Goal: Task Accomplishment & Management: Use online tool/utility

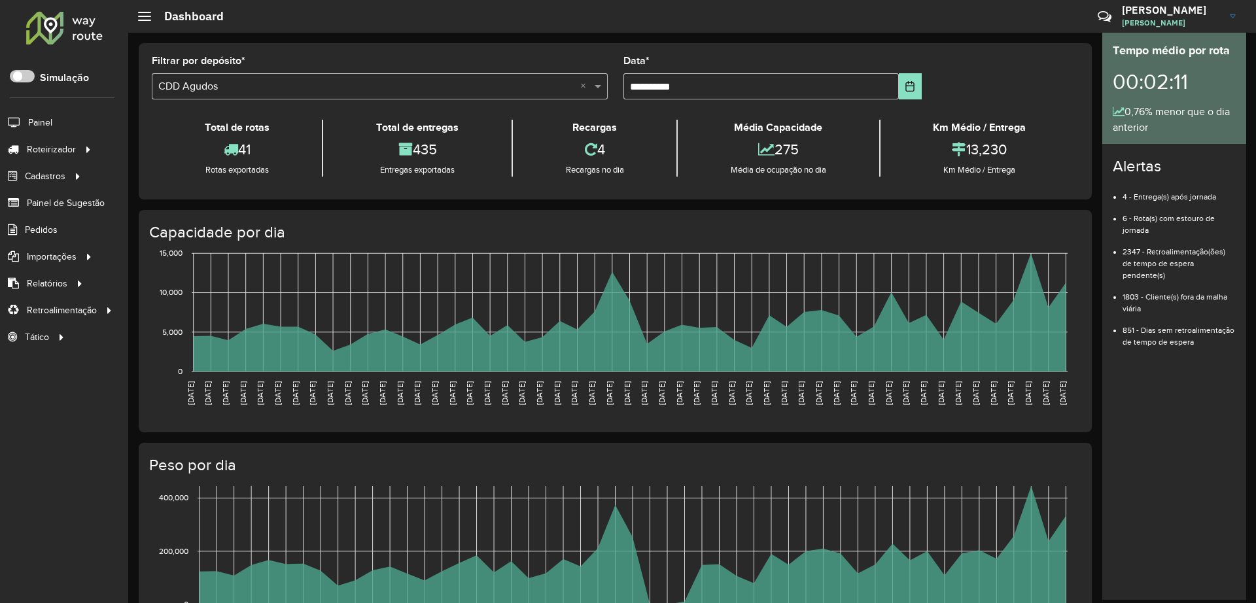
click at [30, 77] on span at bounding box center [22, 76] width 25 height 12
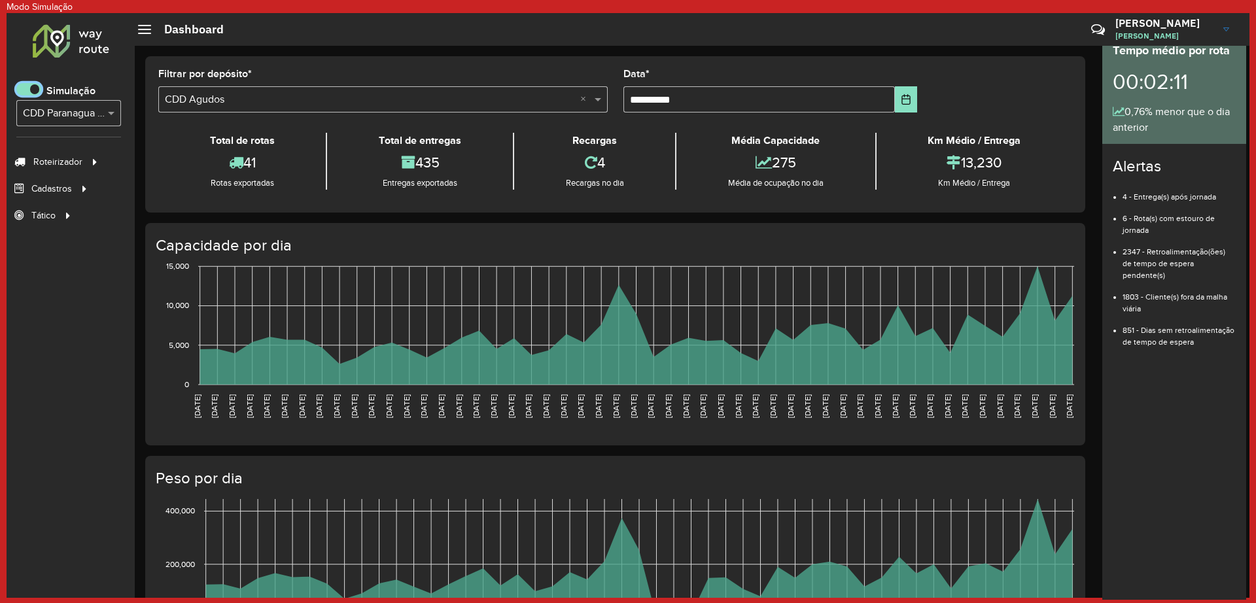
scroll to position [8, 5]
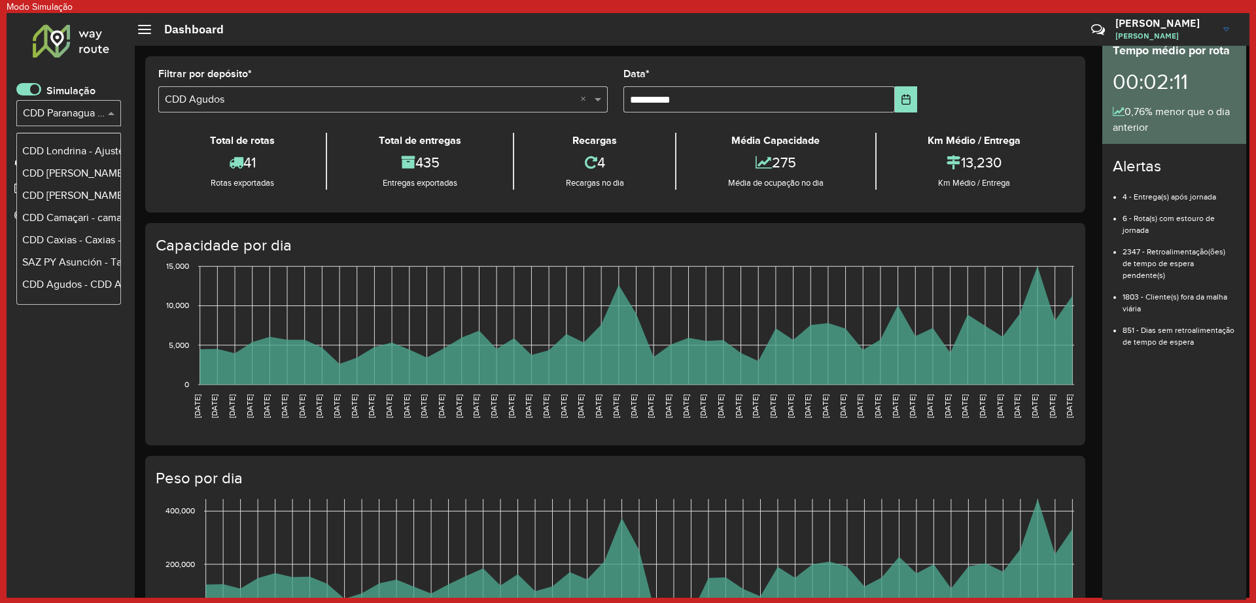
click at [77, 114] on input "text" at bounding box center [55, 114] width 65 height 16
type input "***"
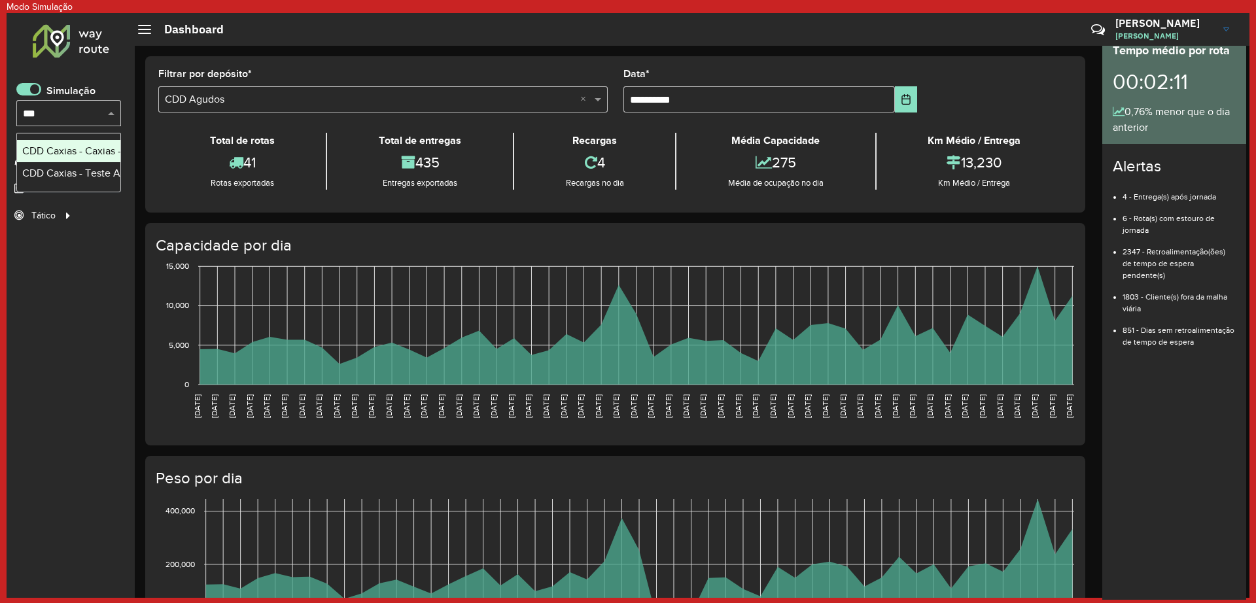
scroll to position [0, 0]
click at [79, 171] on div "CDD Caxias - Teste Algoritmo PyVRP" at bounding box center [68, 173] width 93 height 16
click at [204, 162] on link "Entregas" at bounding box center [225, 161] width 160 height 26
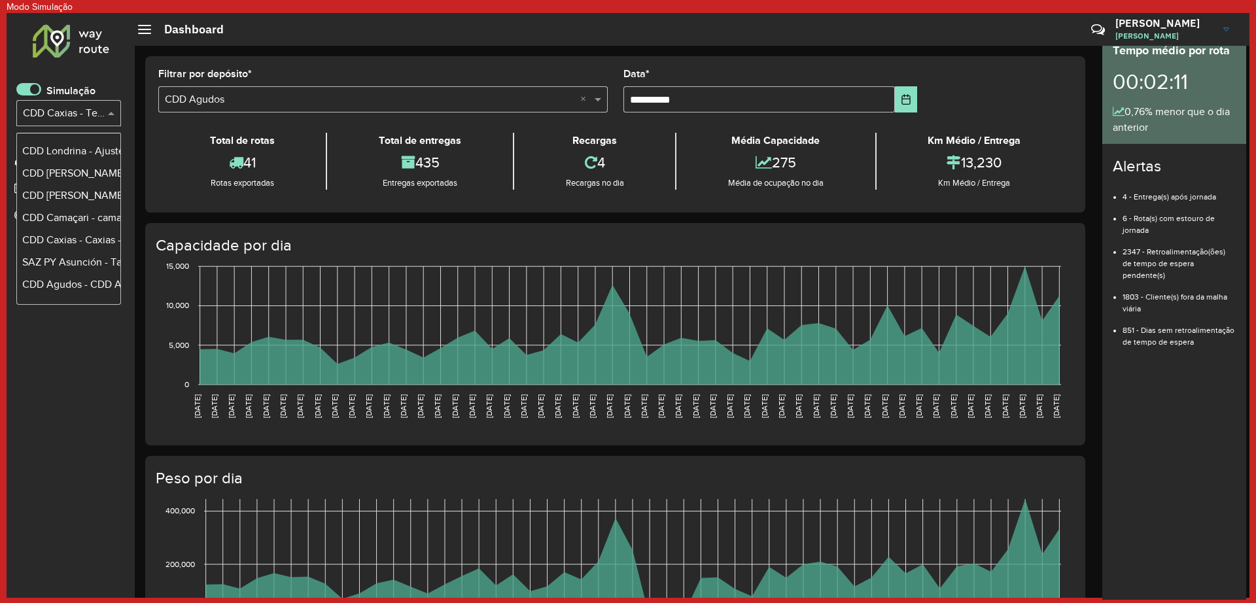
click at [52, 120] on input "text" at bounding box center [55, 114] width 65 height 16
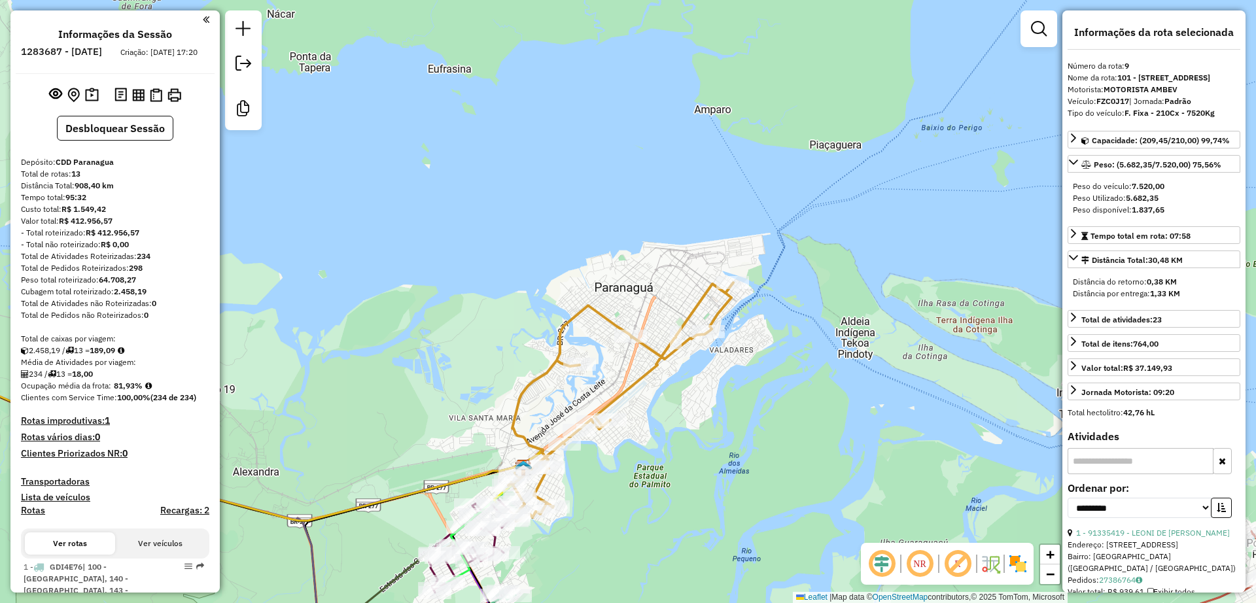
select select "**********"
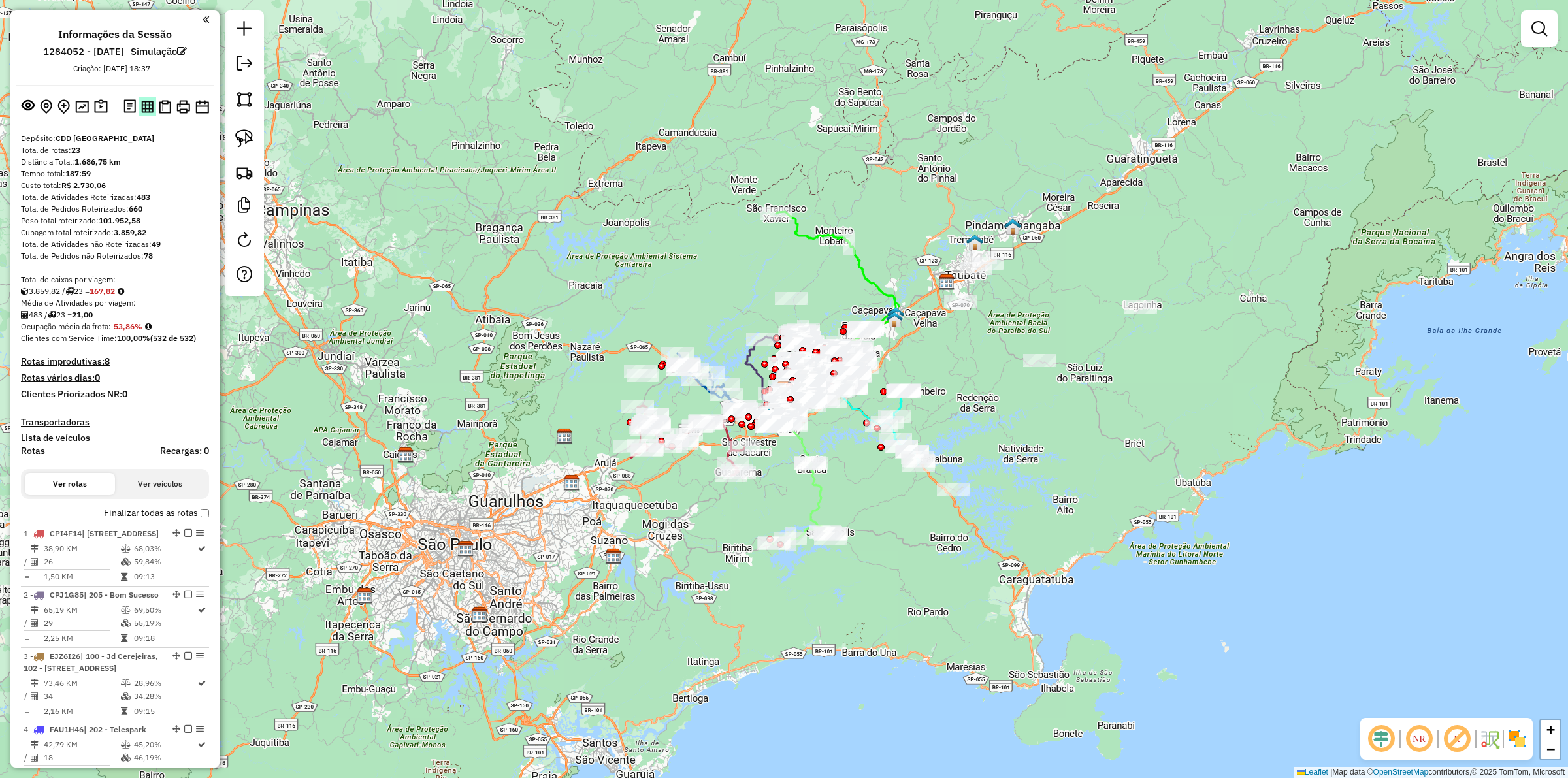
click at [148, 111] on img at bounding box center [147, 107] width 12 height 12
click at [167, 107] on img at bounding box center [165, 107] width 12 height 14
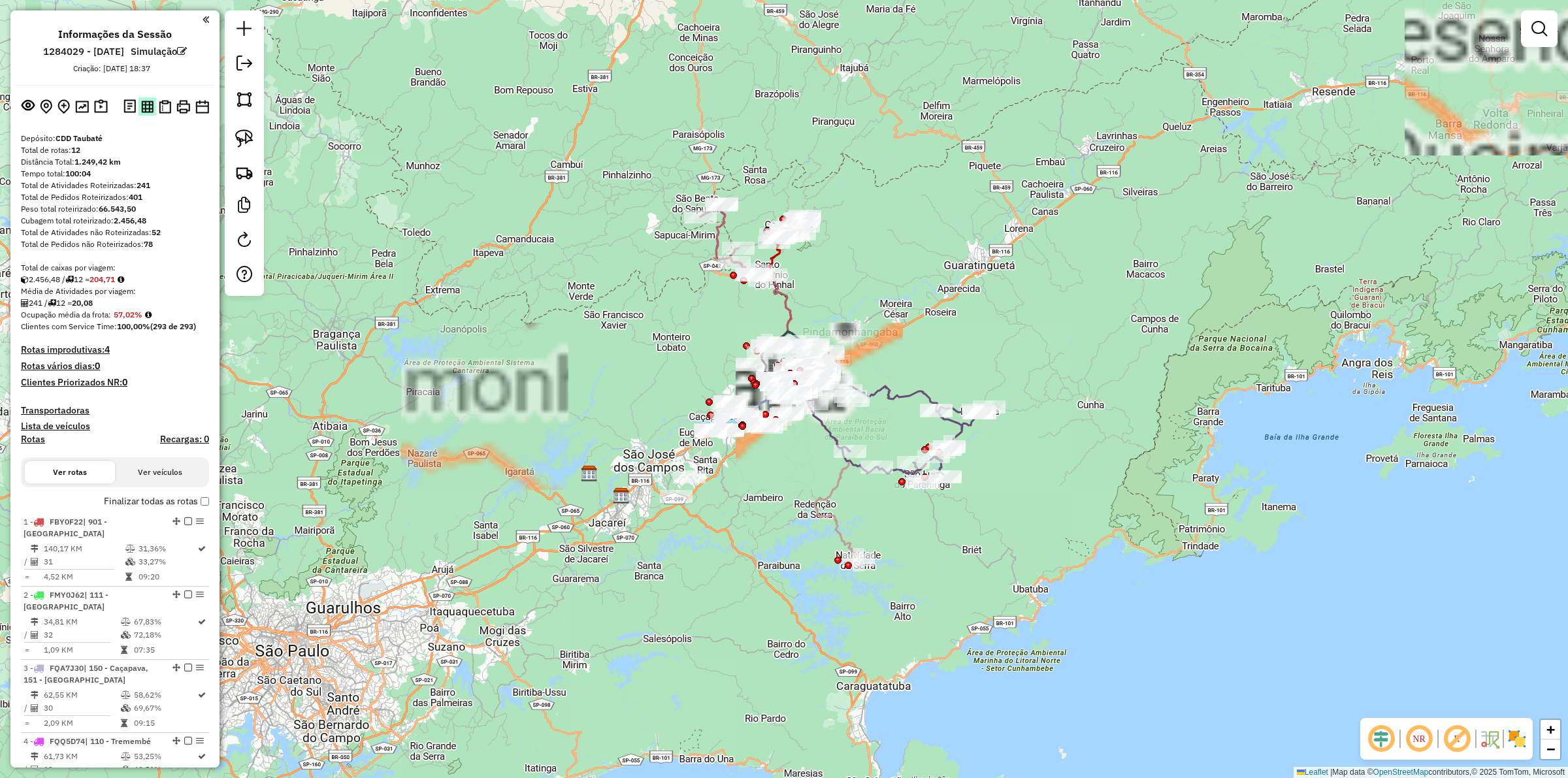
click at [142, 102] on img at bounding box center [147, 107] width 12 height 12
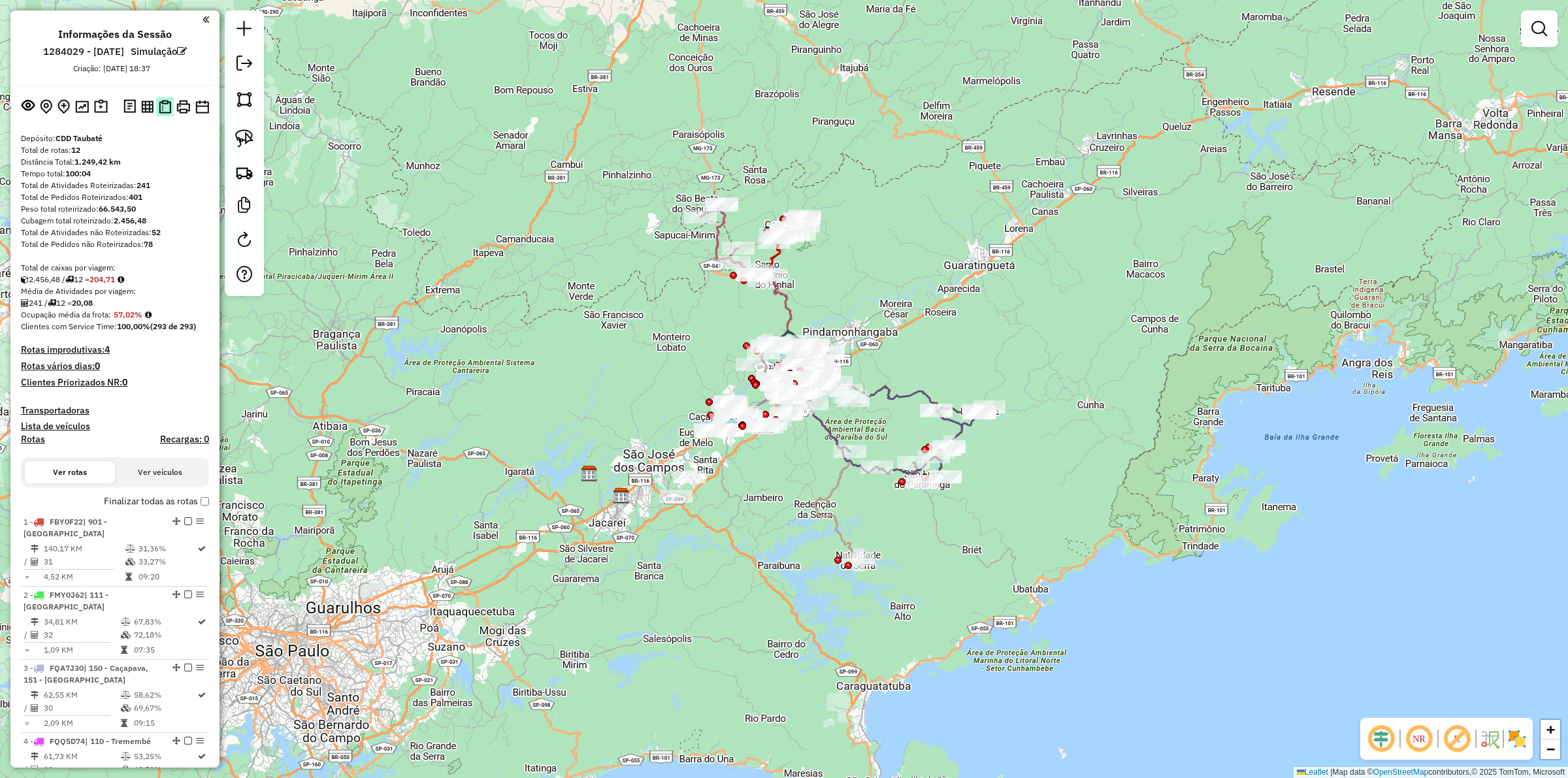
click at [167, 108] on img at bounding box center [165, 107] width 12 height 14
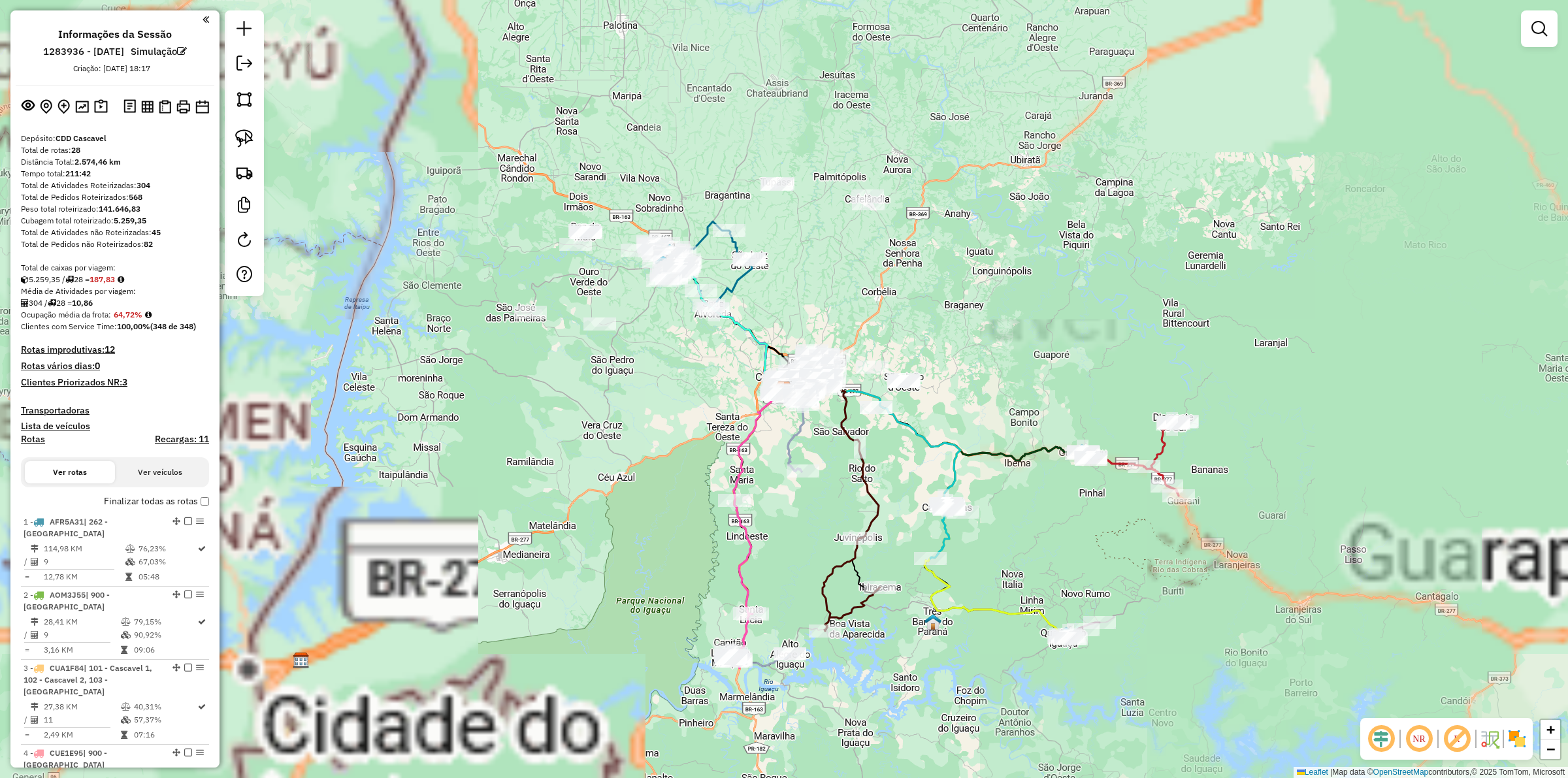
drag, startPoint x: 148, startPoint y: 100, endPoint x: 291, endPoint y: 35, distance: 157.1
click at [147, 101] on img at bounding box center [147, 107] width 12 height 12
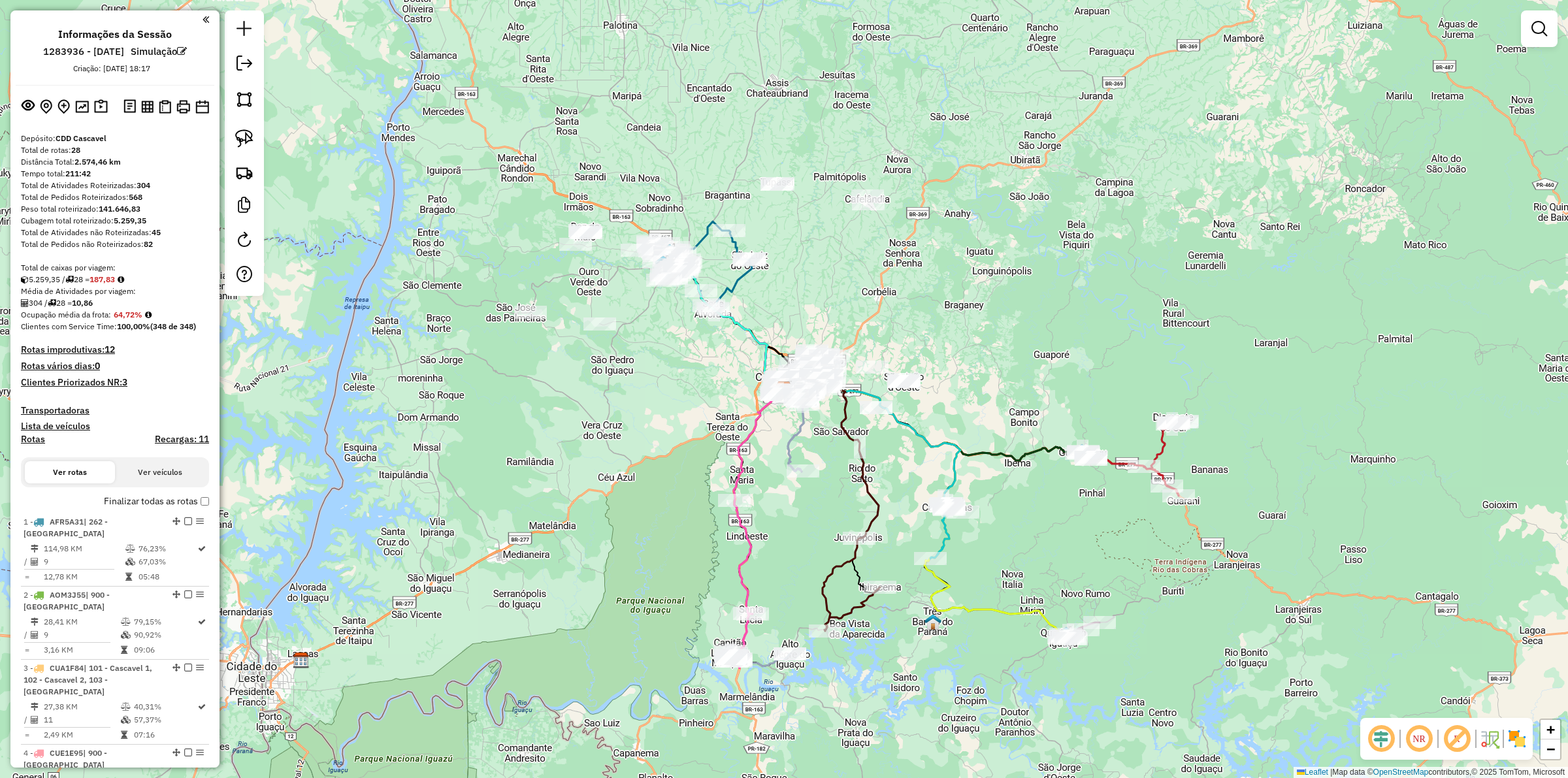
drag, startPoint x: 164, startPoint y: 99, endPoint x: 542, endPoint y: 67, distance: 379.4
click at [162, 100] on img at bounding box center [165, 107] width 12 height 14
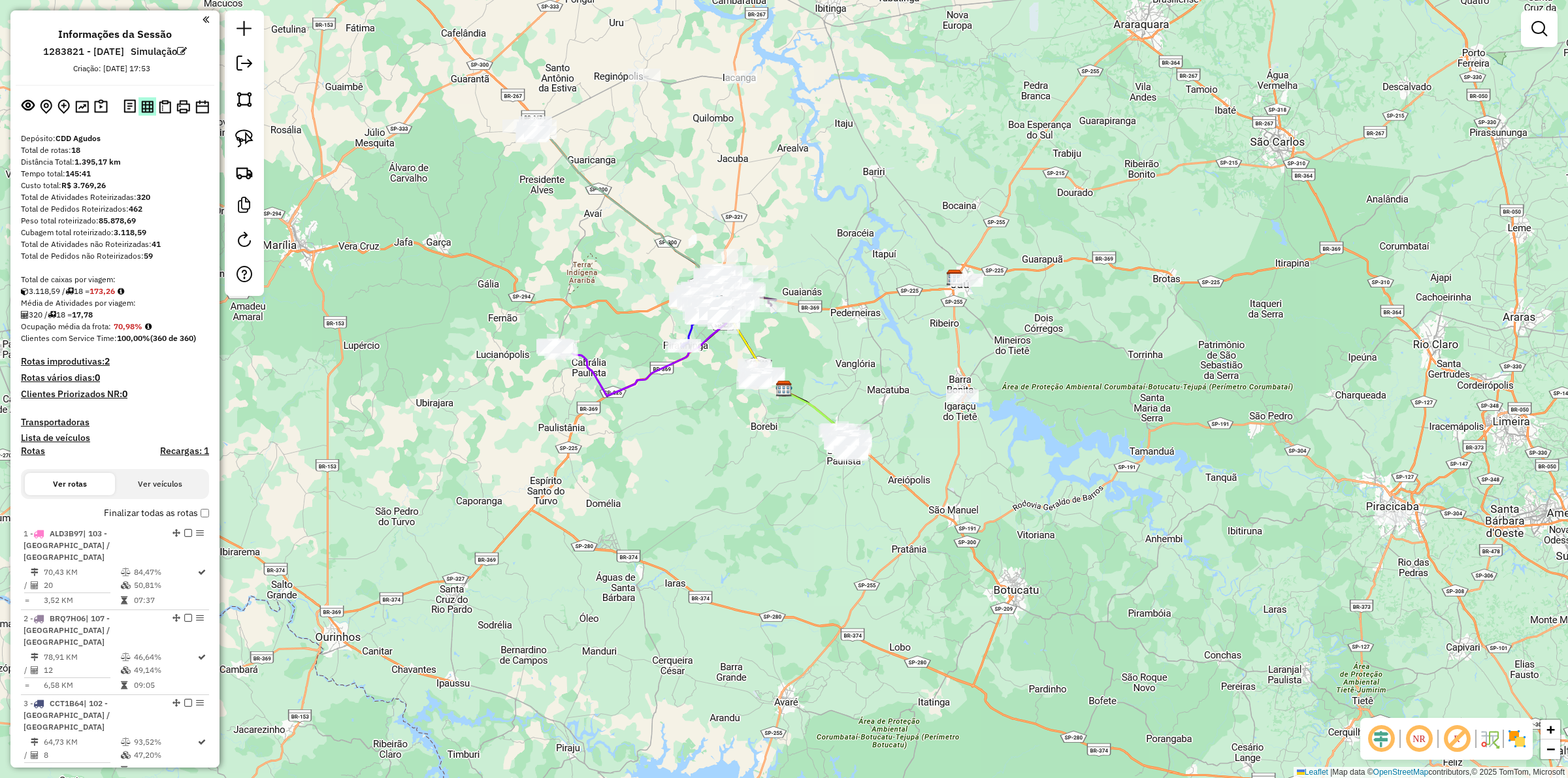
click at [142, 105] on img at bounding box center [147, 107] width 12 height 12
click at [162, 108] on img at bounding box center [165, 107] width 12 height 14
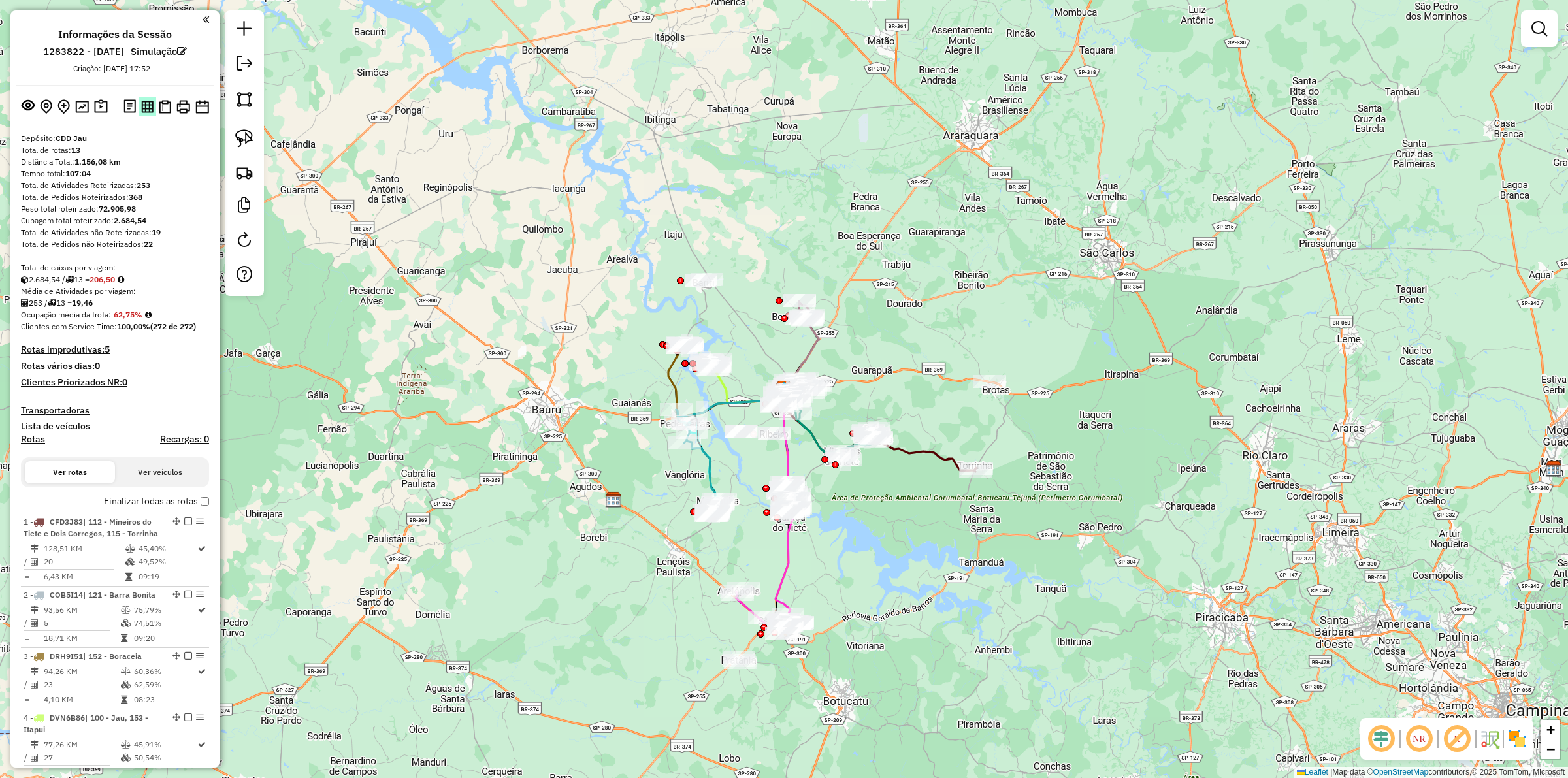
click at [145, 103] on img at bounding box center [147, 107] width 12 height 12
click at [169, 112] on img at bounding box center [165, 107] width 12 height 14
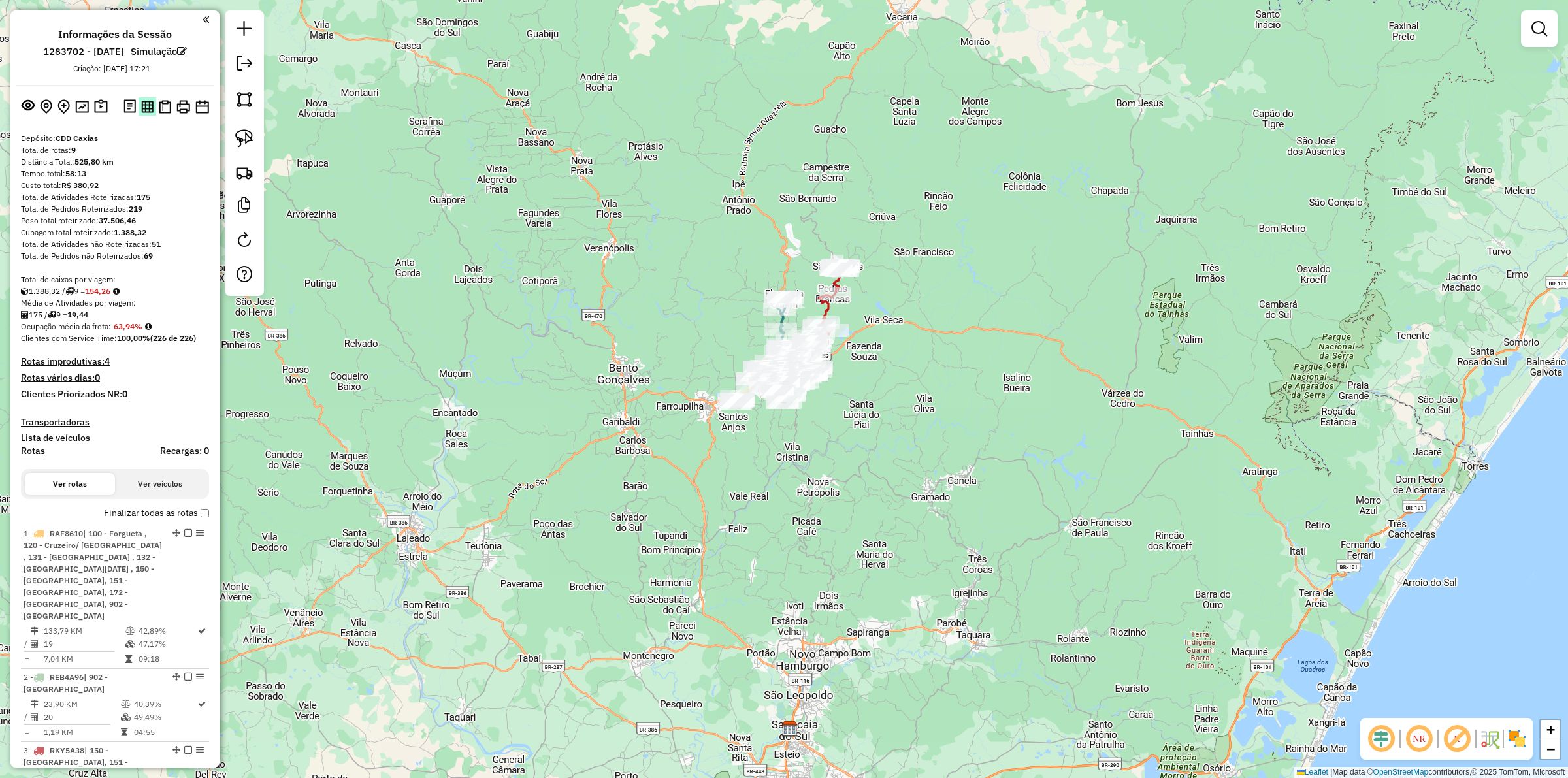
click at [147, 111] on img at bounding box center [147, 107] width 12 height 12
drag, startPoint x: 165, startPoint y: 113, endPoint x: 799, endPoint y: 73, distance: 635.3
click at [164, 112] on img at bounding box center [165, 107] width 12 height 14
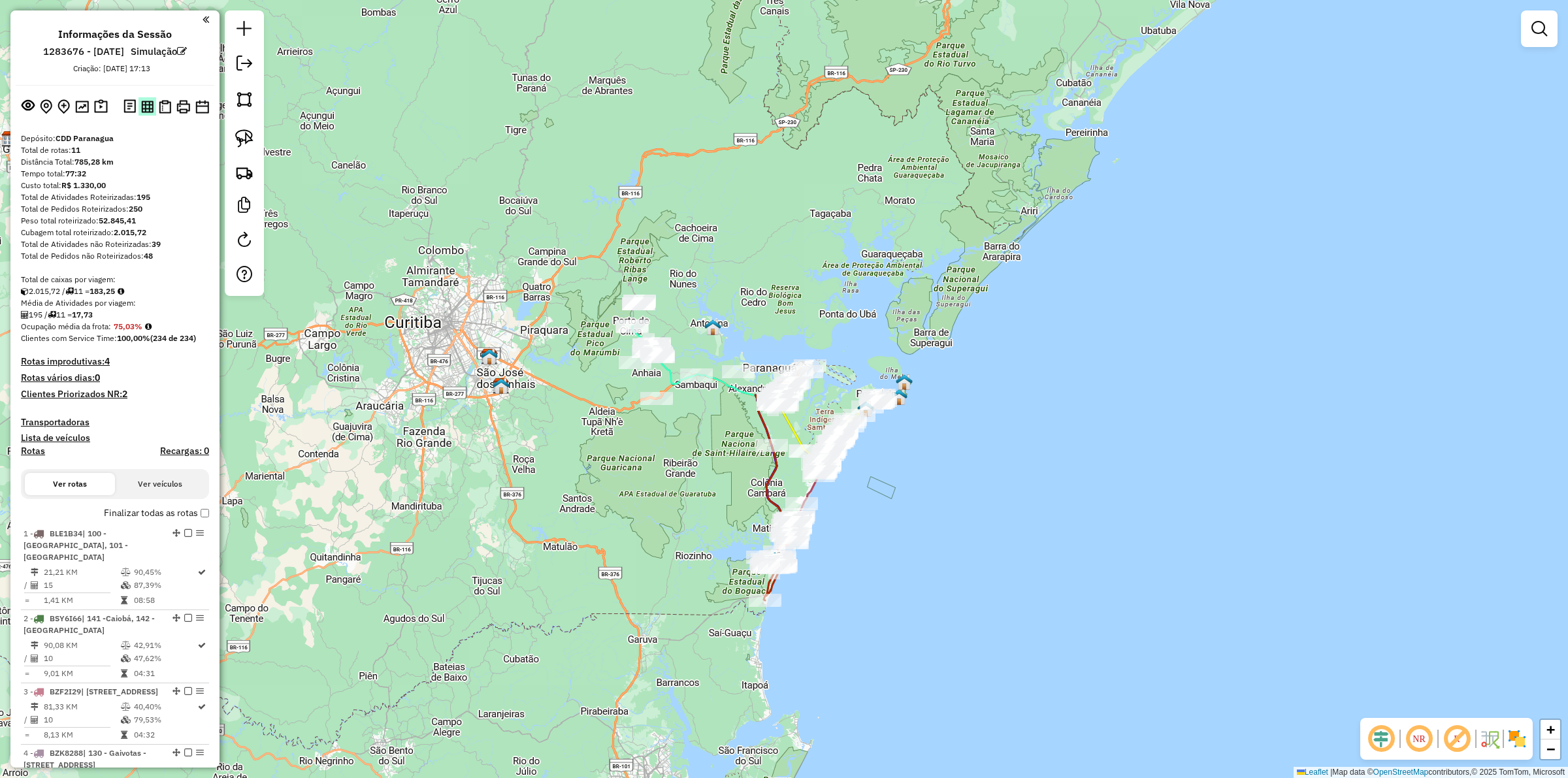
click at [148, 112] on img at bounding box center [147, 107] width 12 height 12
click at [164, 108] on img at bounding box center [165, 107] width 12 height 14
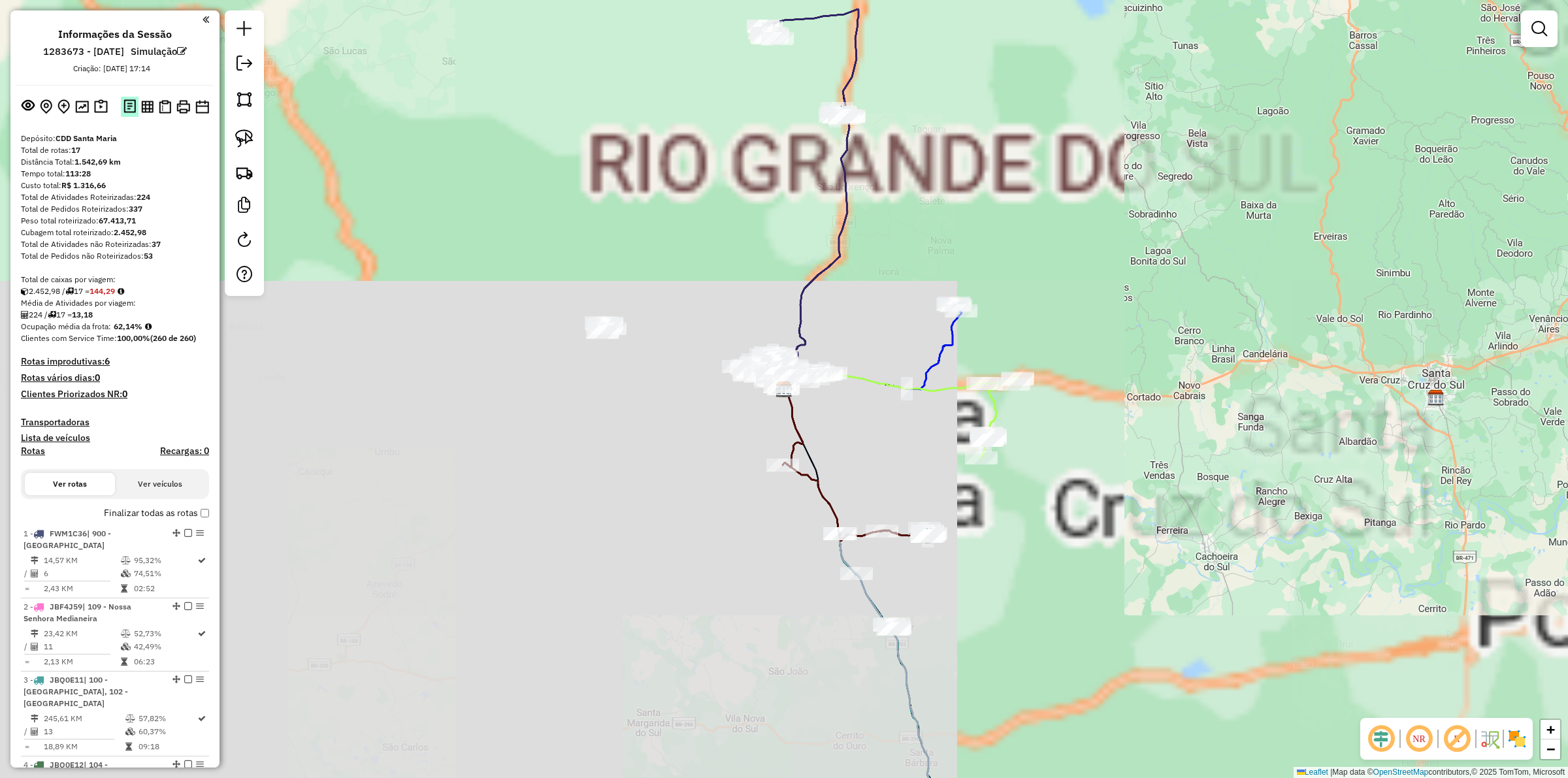
click at [132, 107] on img at bounding box center [130, 106] width 12 height 15
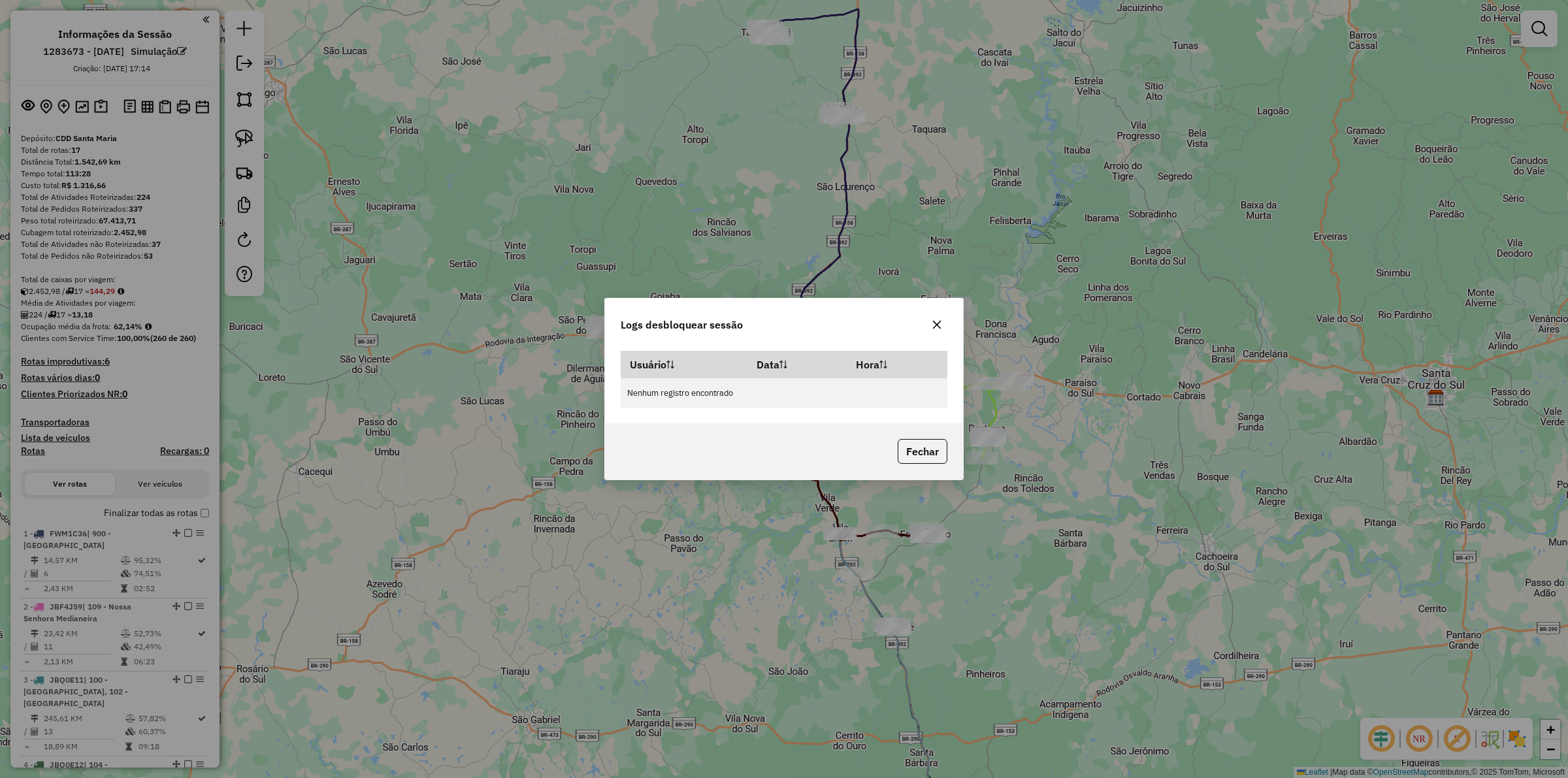
click at [944, 327] on button "button" at bounding box center [937, 325] width 21 height 21
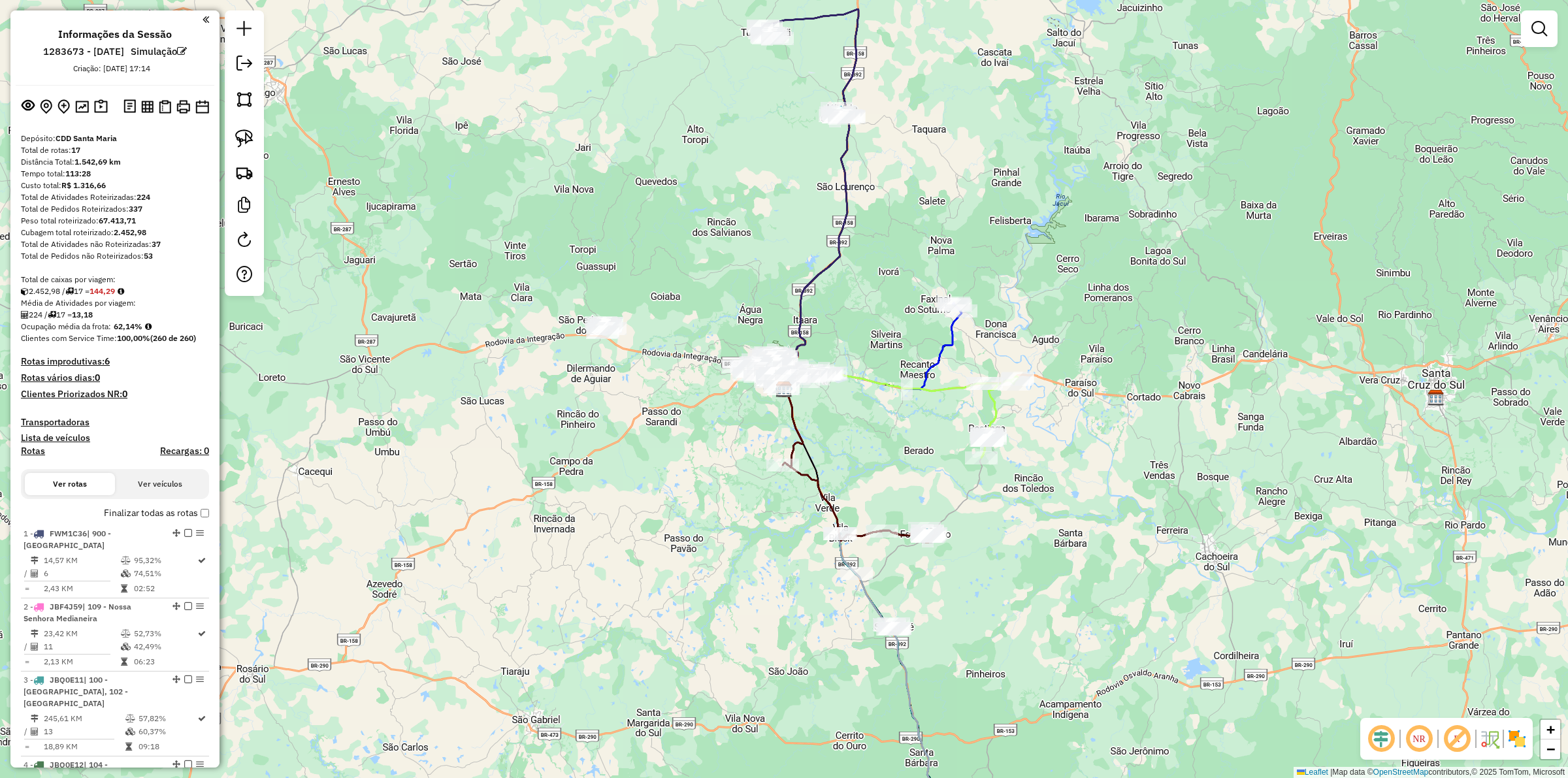
click at [146, 102] on img at bounding box center [147, 107] width 12 height 12
click at [167, 114] on button at bounding box center [165, 106] width 18 height 19
click at [167, 103] on img at bounding box center [165, 107] width 12 height 14
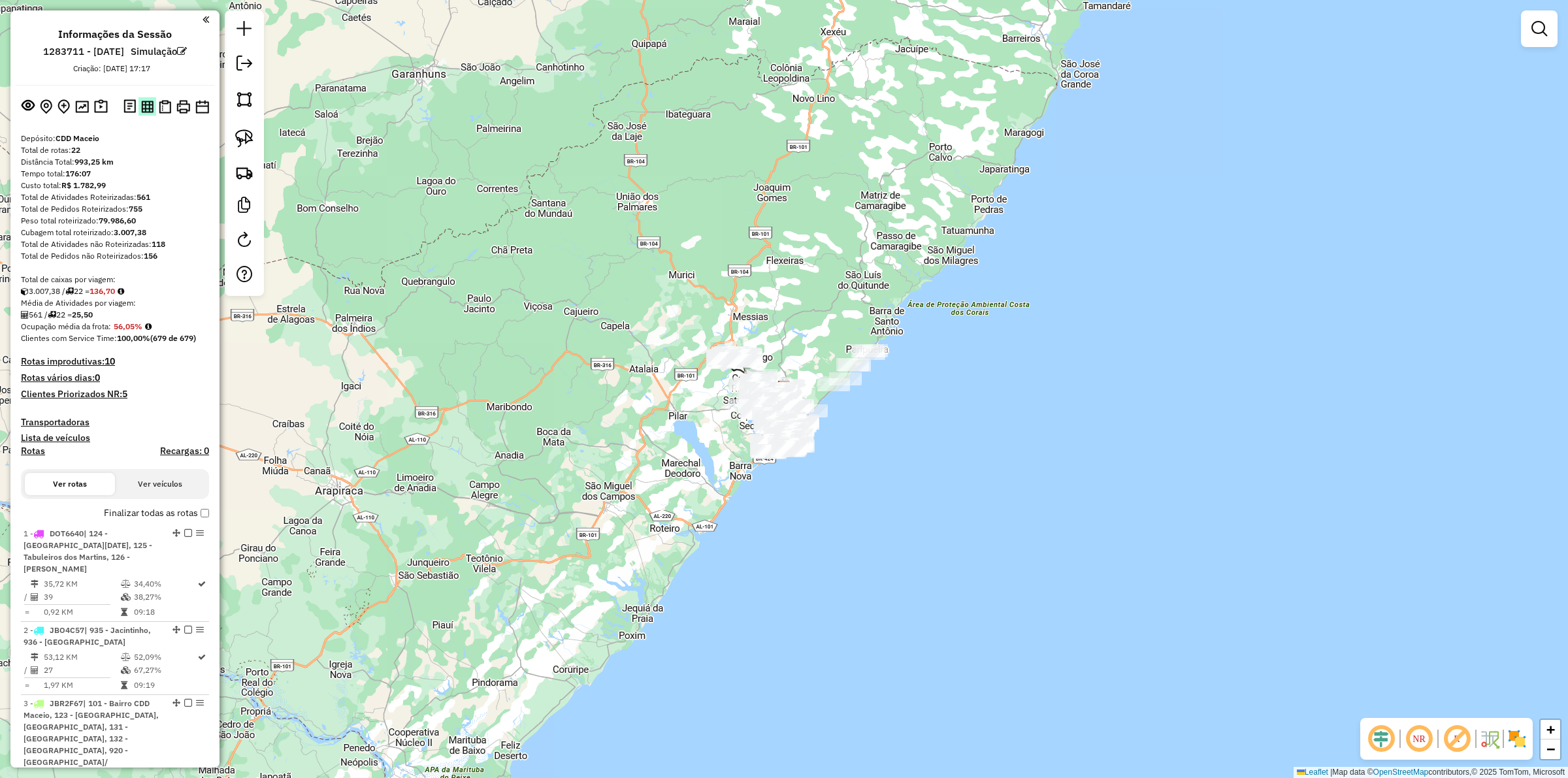
click at [148, 106] on img at bounding box center [147, 107] width 12 height 12
click at [168, 111] on img at bounding box center [165, 107] width 12 height 14
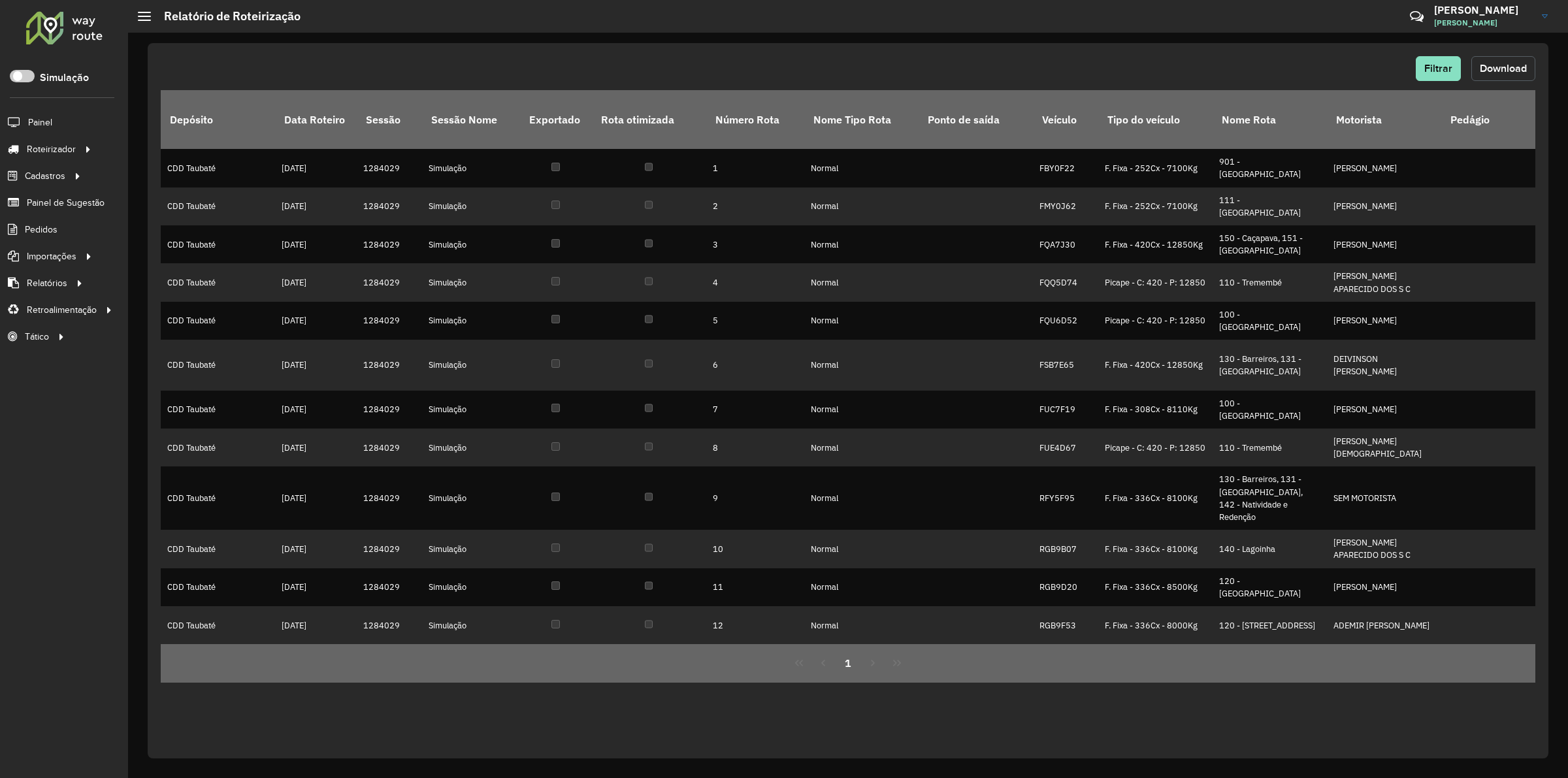
click at [1480, 60] on button "Download" at bounding box center [1503, 68] width 64 height 25
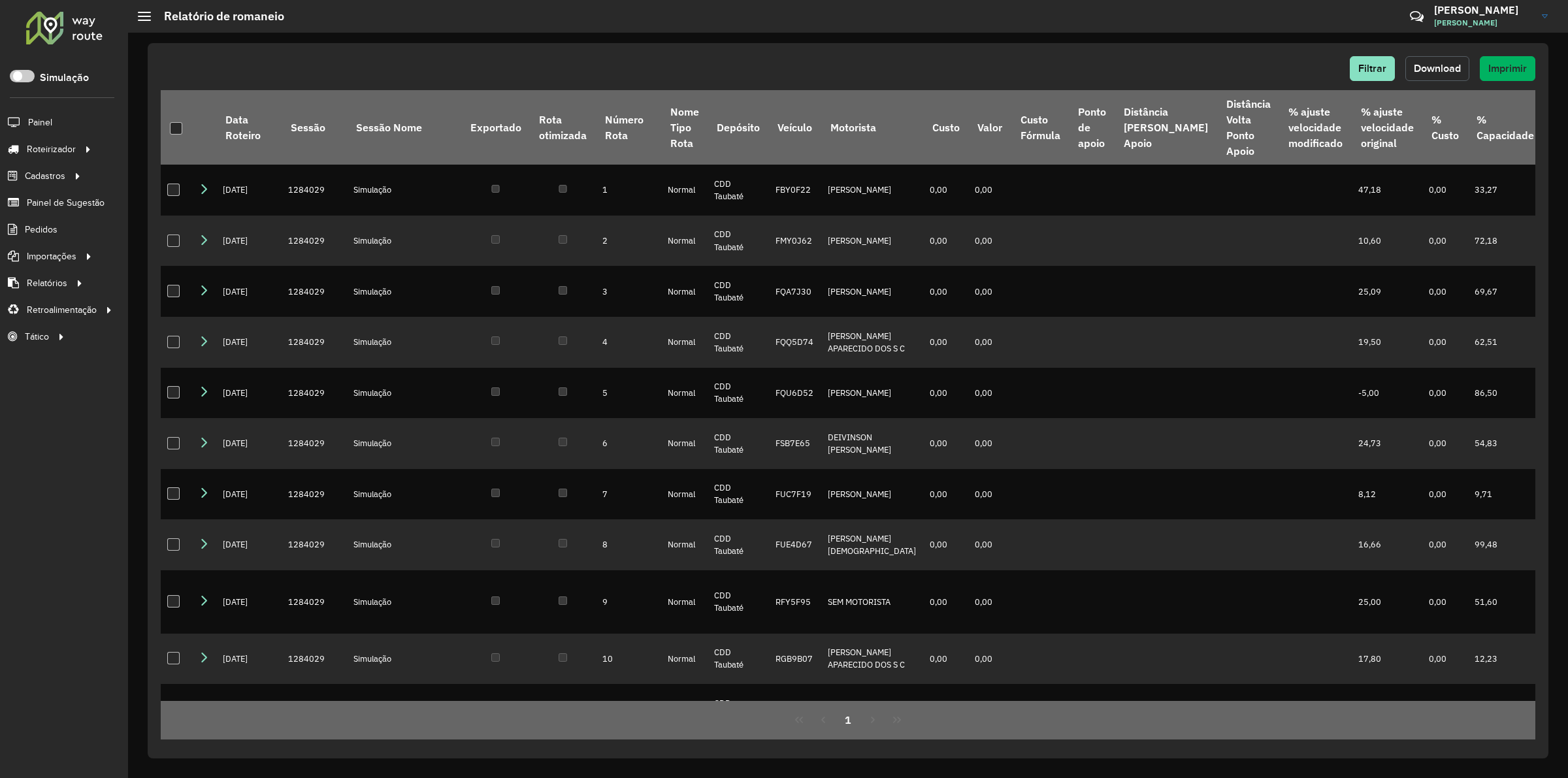
click at [1423, 67] on span "Download" at bounding box center [1437, 68] width 47 height 11
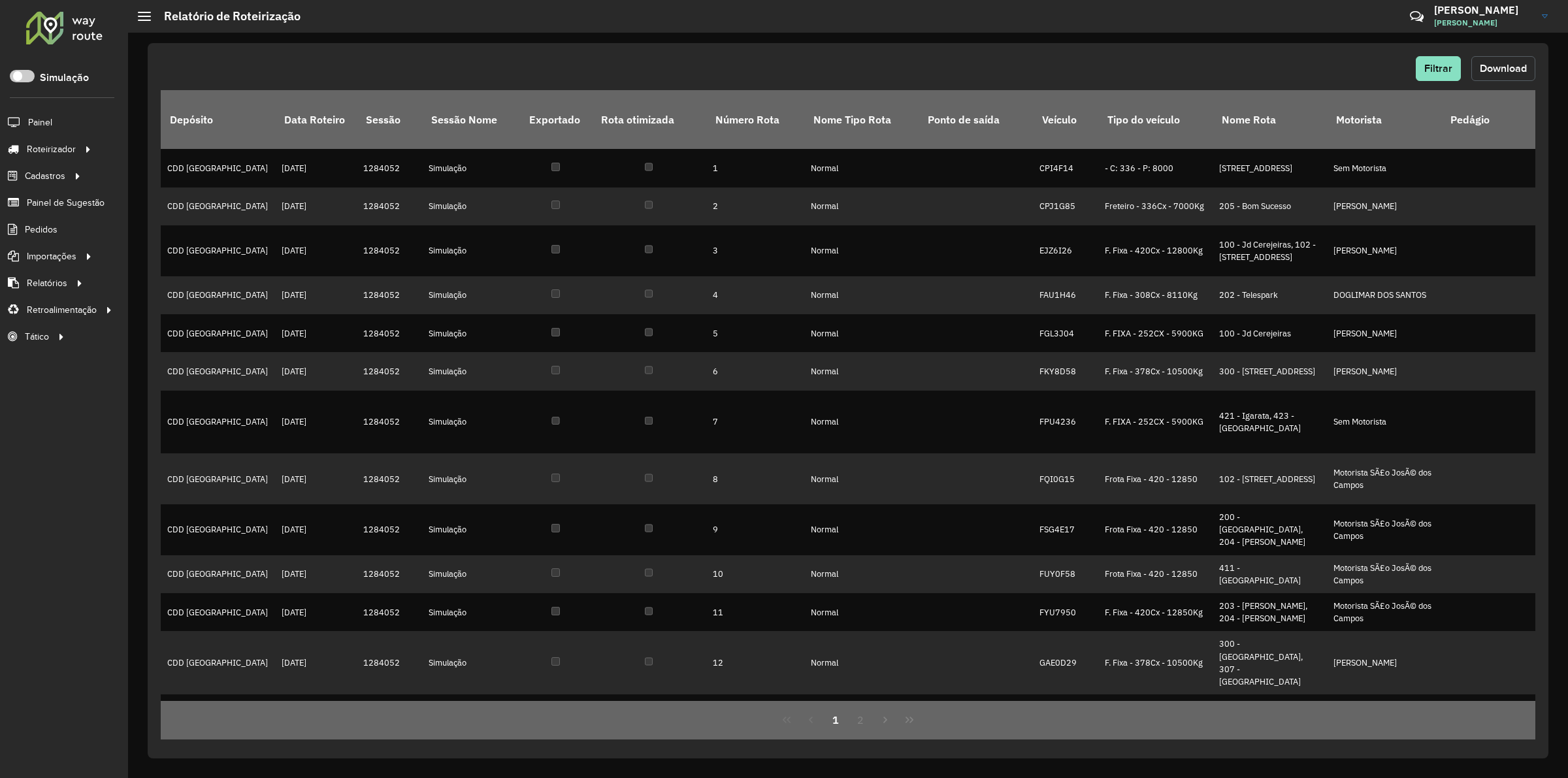
click at [1491, 67] on span "Download" at bounding box center [1503, 68] width 47 height 11
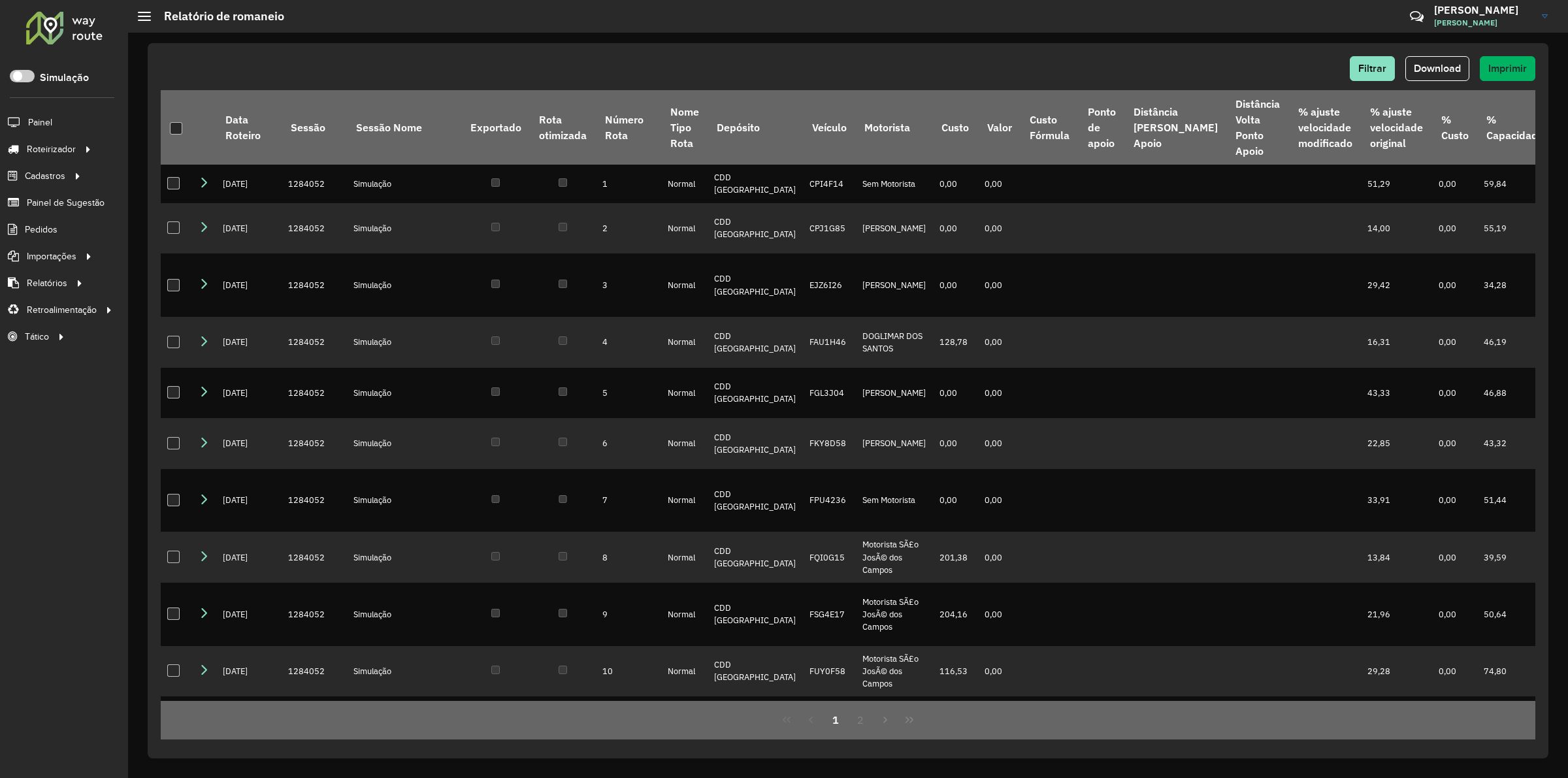
click at [1091, 52] on div "Filtrar Download Imprimir Data Roteiro Sessão Sessão Nome Exportado Rota otimiz…" at bounding box center [848, 400] width 1400 height 715
click at [1453, 66] on span "Download" at bounding box center [1437, 68] width 47 height 11
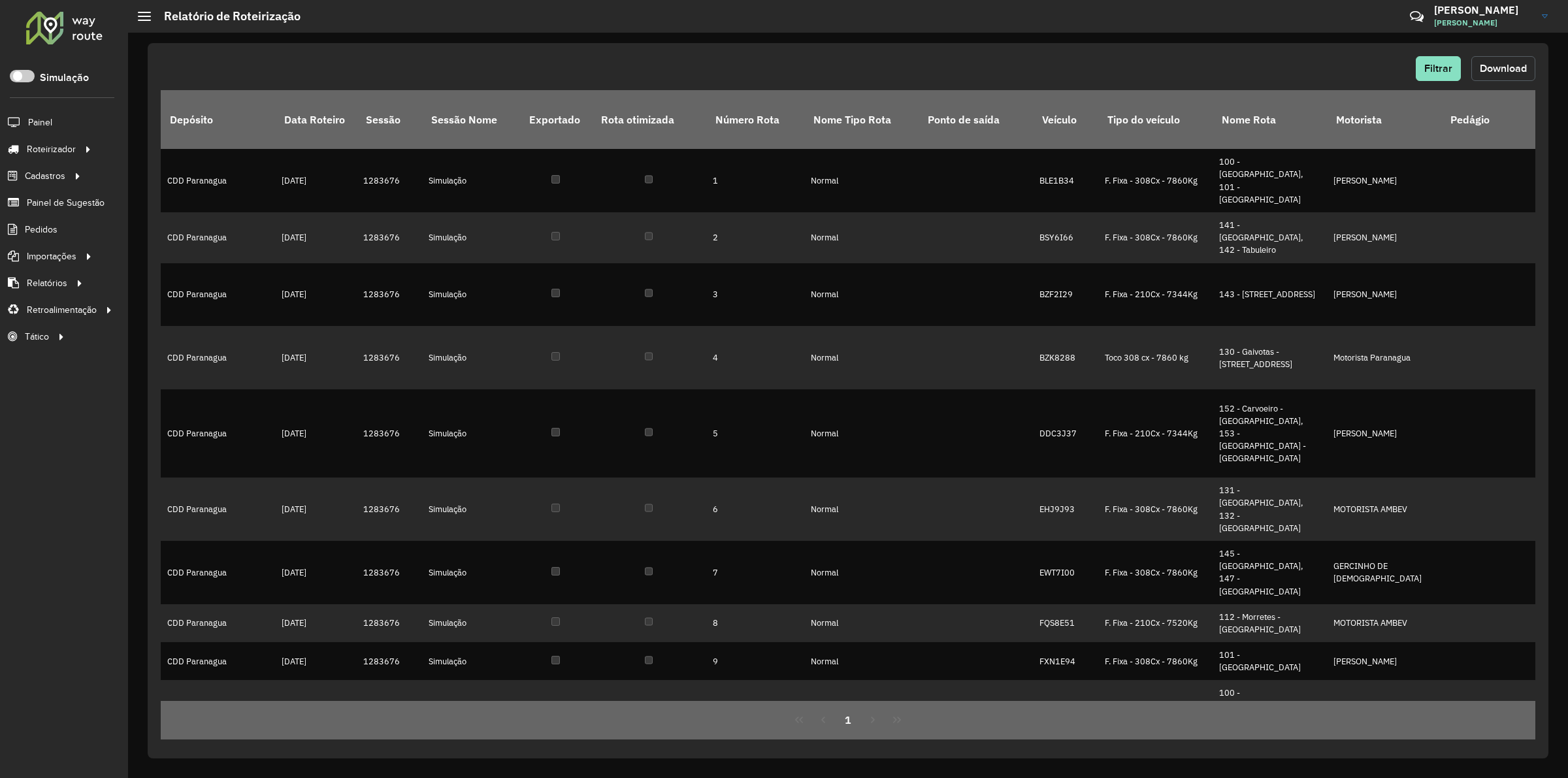
click at [1499, 61] on button "Download" at bounding box center [1503, 68] width 64 height 25
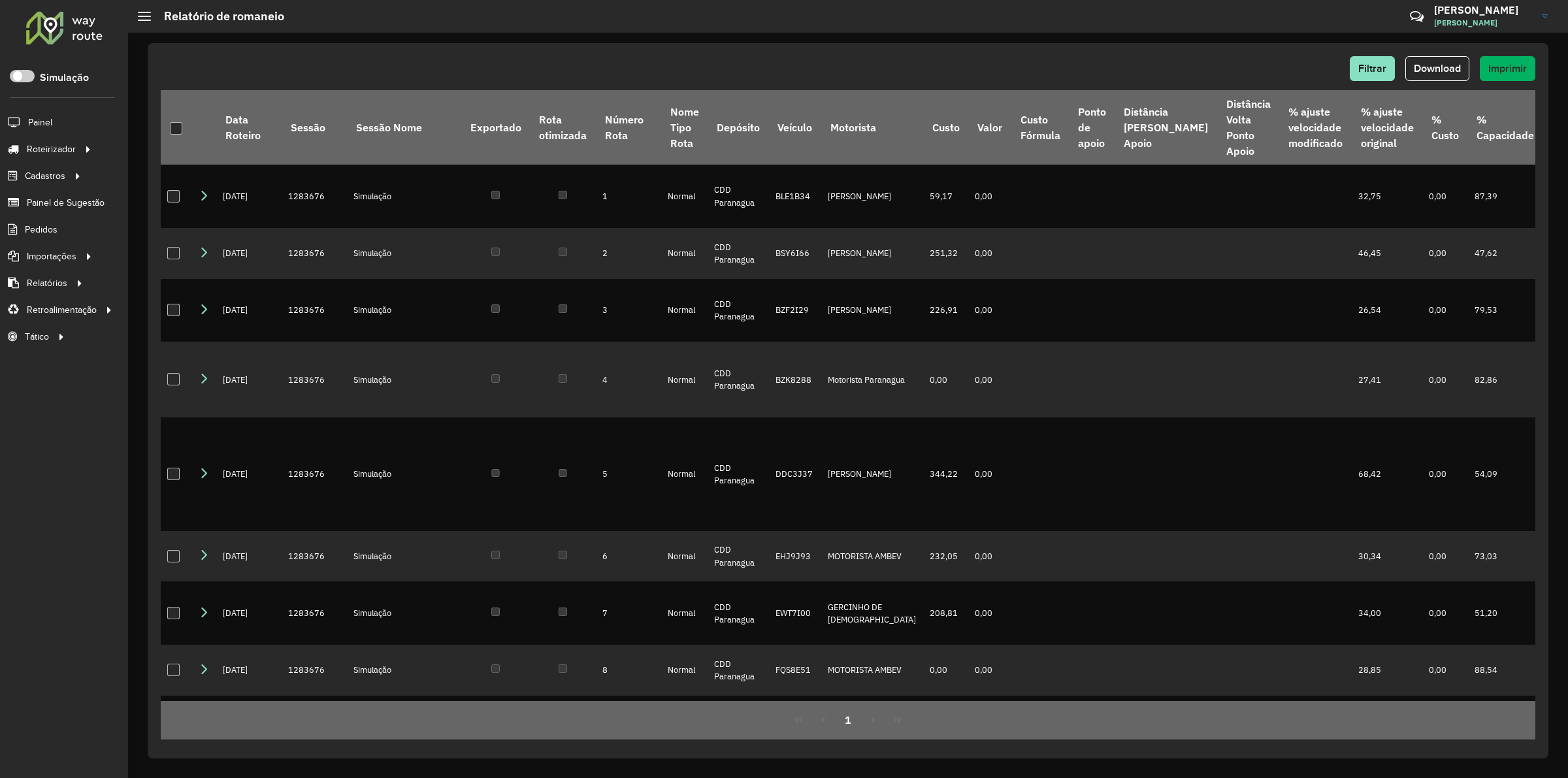
drag, startPoint x: 1433, startPoint y: 61, endPoint x: 1274, endPoint y: 145, distance: 179.8
click at [1431, 62] on button "Download" at bounding box center [1437, 68] width 64 height 25
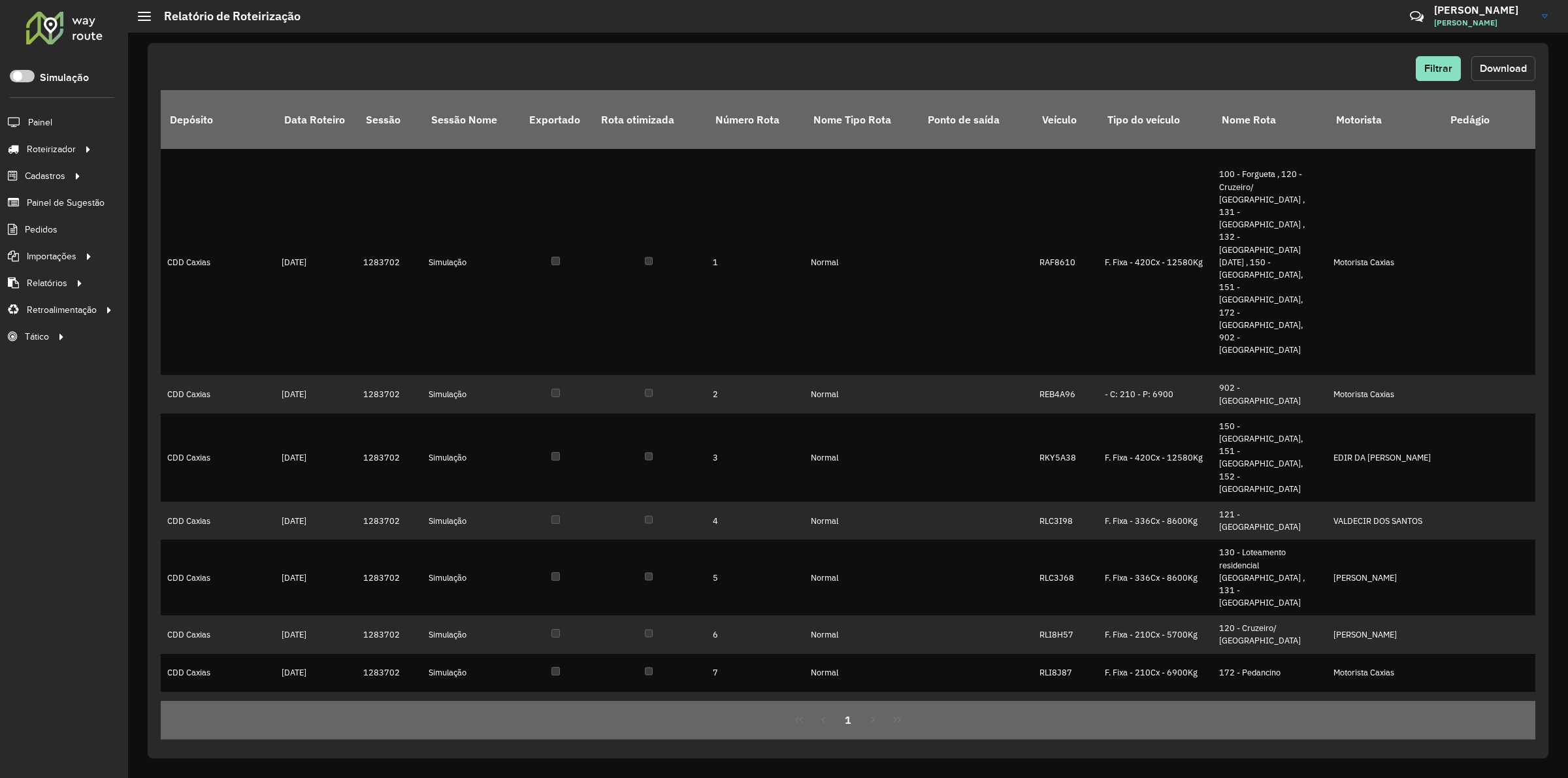
click at [1501, 60] on button "Download" at bounding box center [1503, 68] width 64 height 25
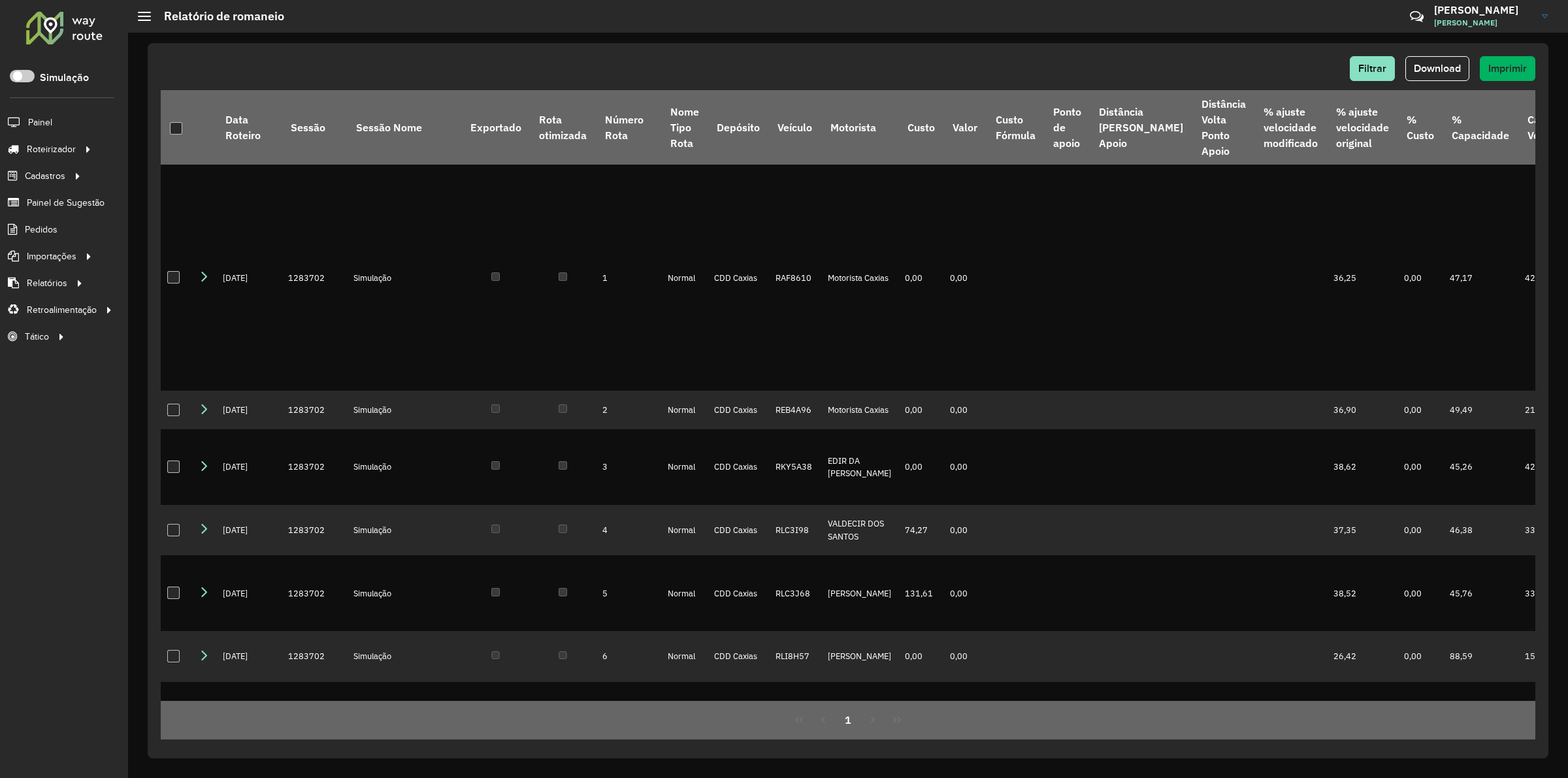
click at [1183, 44] on div "Filtrar Download Imprimir Data Roteiro Sessão Sessão Nome Exportado Rota otimiz…" at bounding box center [848, 400] width 1400 height 715
drag, startPoint x: 1436, startPoint y: 70, endPoint x: 1406, endPoint y: 134, distance: 70.7
click at [1437, 70] on span "Download" at bounding box center [1437, 68] width 47 height 11
click at [720, 64] on div "Filtrar Download Imprimir" at bounding box center [848, 68] width 1374 height 25
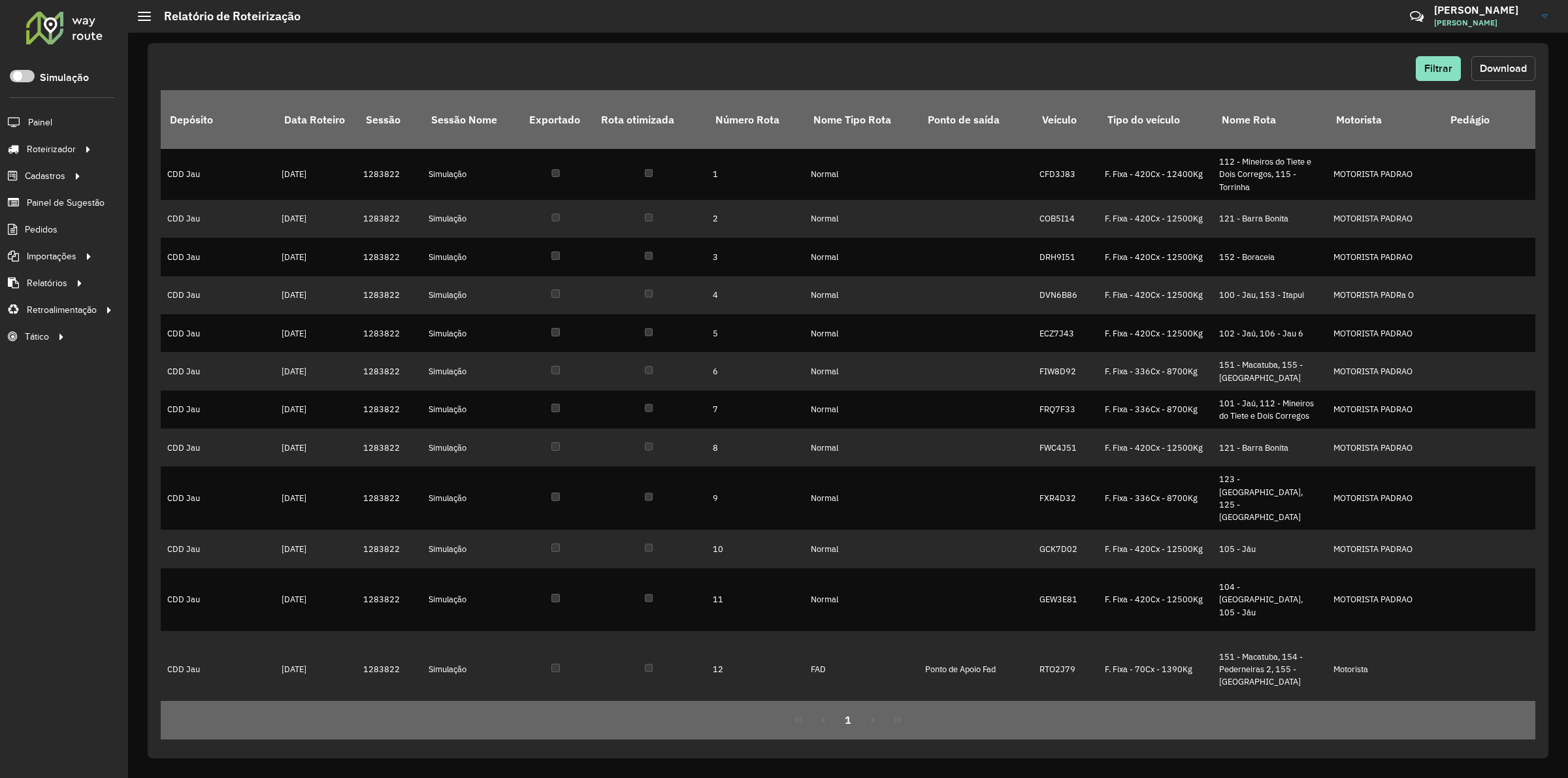
click at [1506, 74] on button "Download" at bounding box center [1503, 68] width 64 height 25
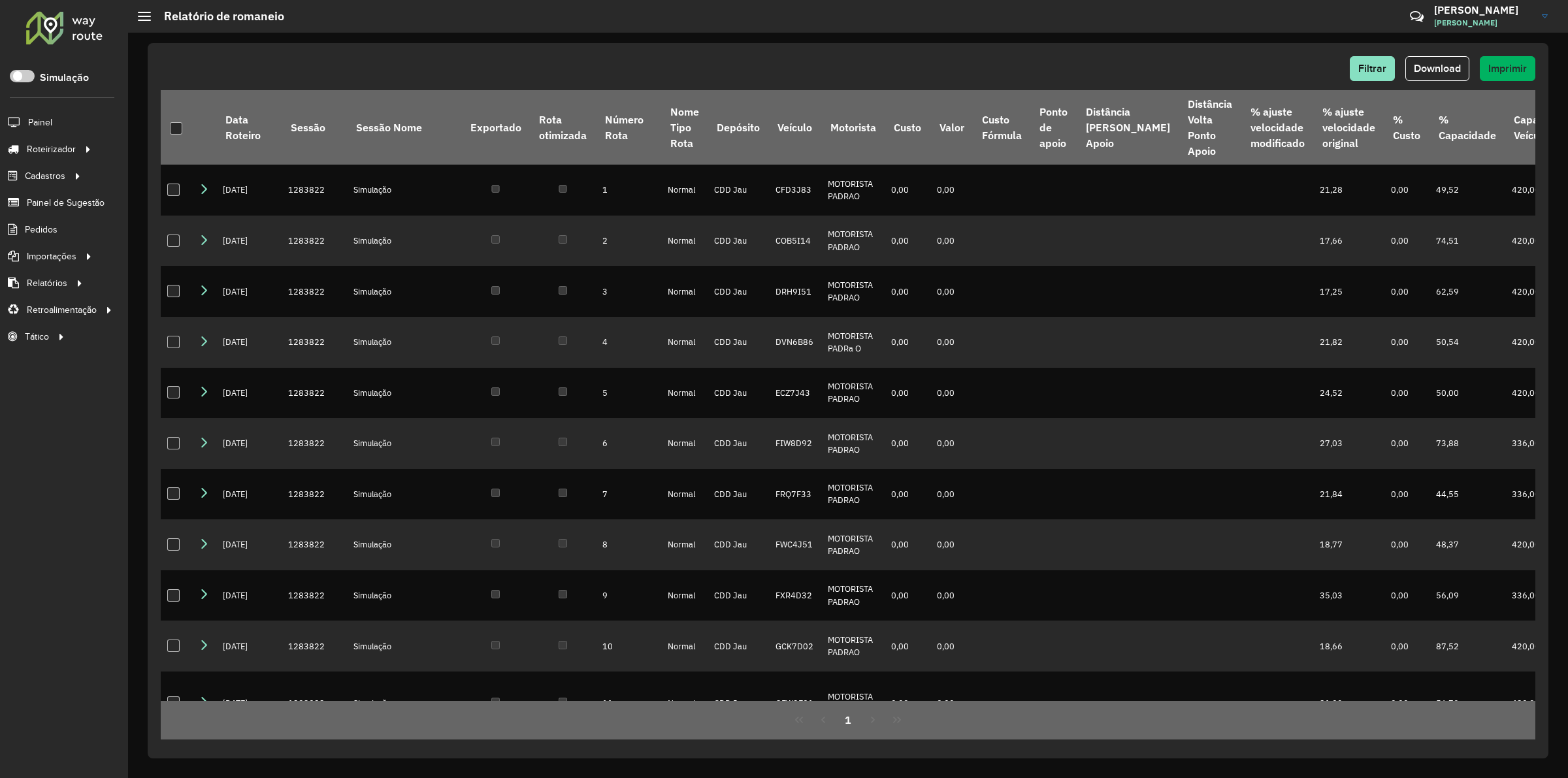
drag, startPoint x: 1418, startPoint y: 77, endPoint x: 1408, endPoint y: 75, distance: 10.2
click at [1419, 77] on button "Download" at bounding box center [1437, 68] width 64 height 25
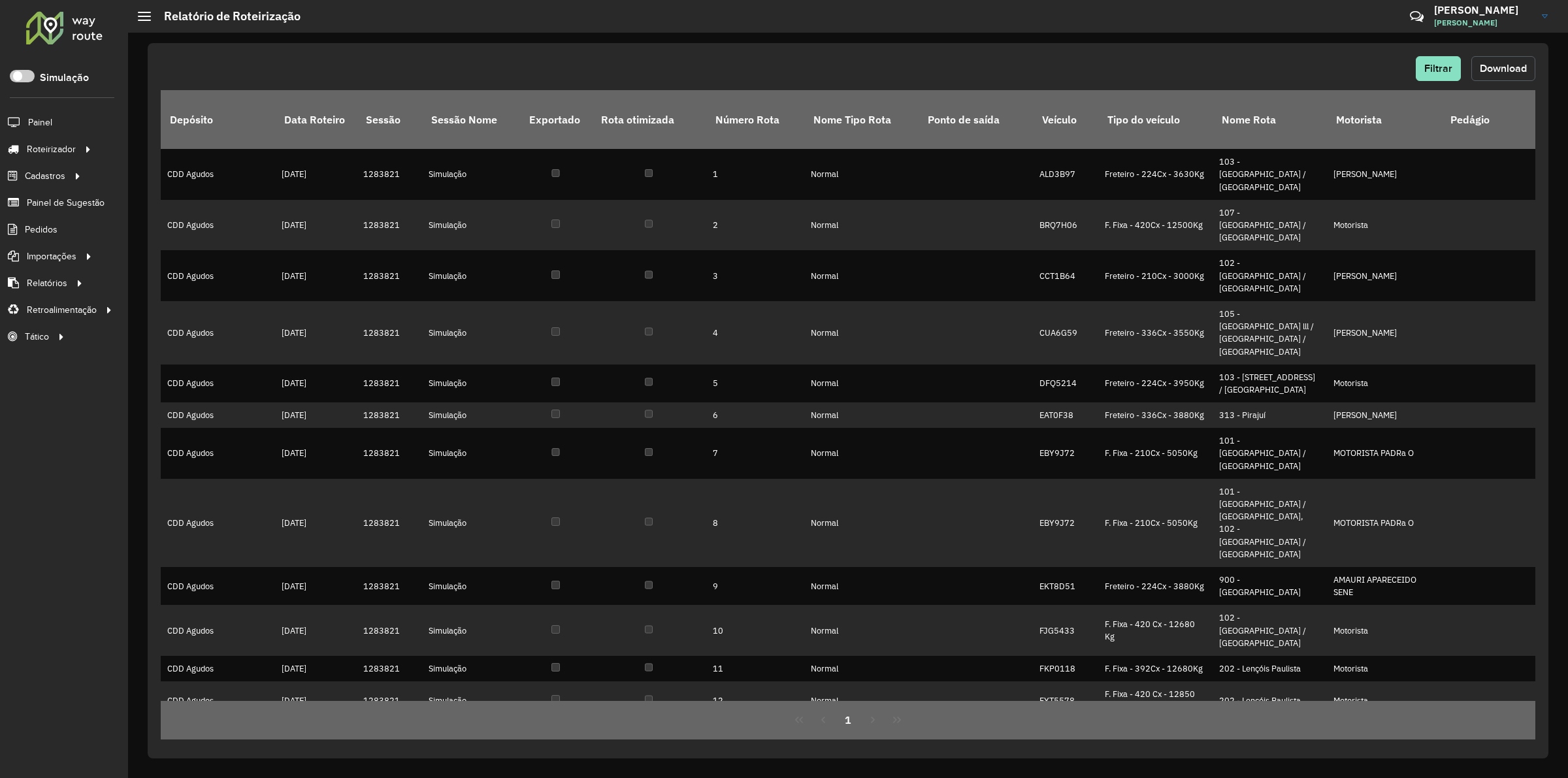
click at [1498, 64] on span "Download" at bounding box center [1503, 68] width 47 height 11
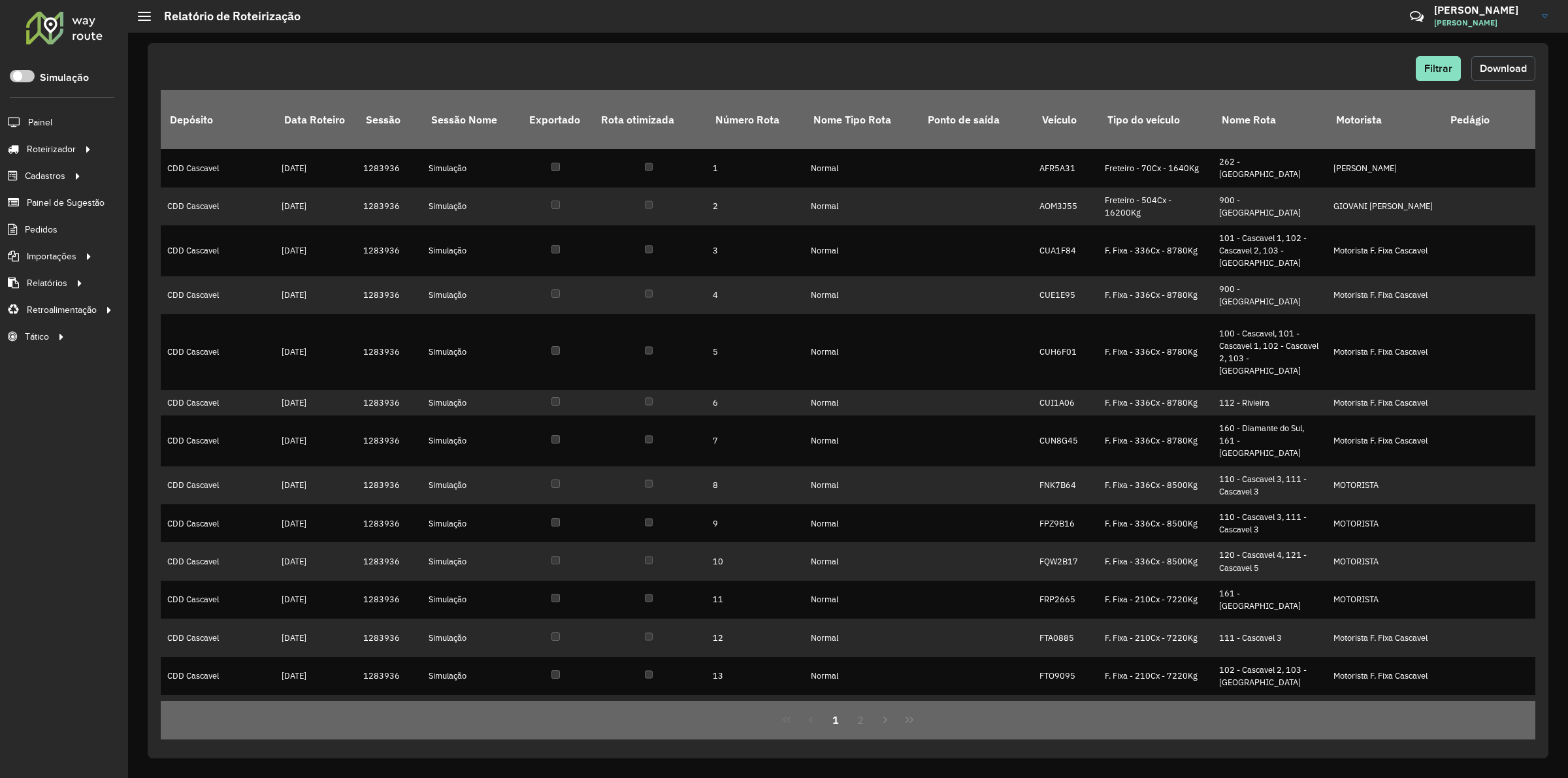
click at [1521, 60] on button "Download" at bounding box center [1503, 68] width 64 height 25
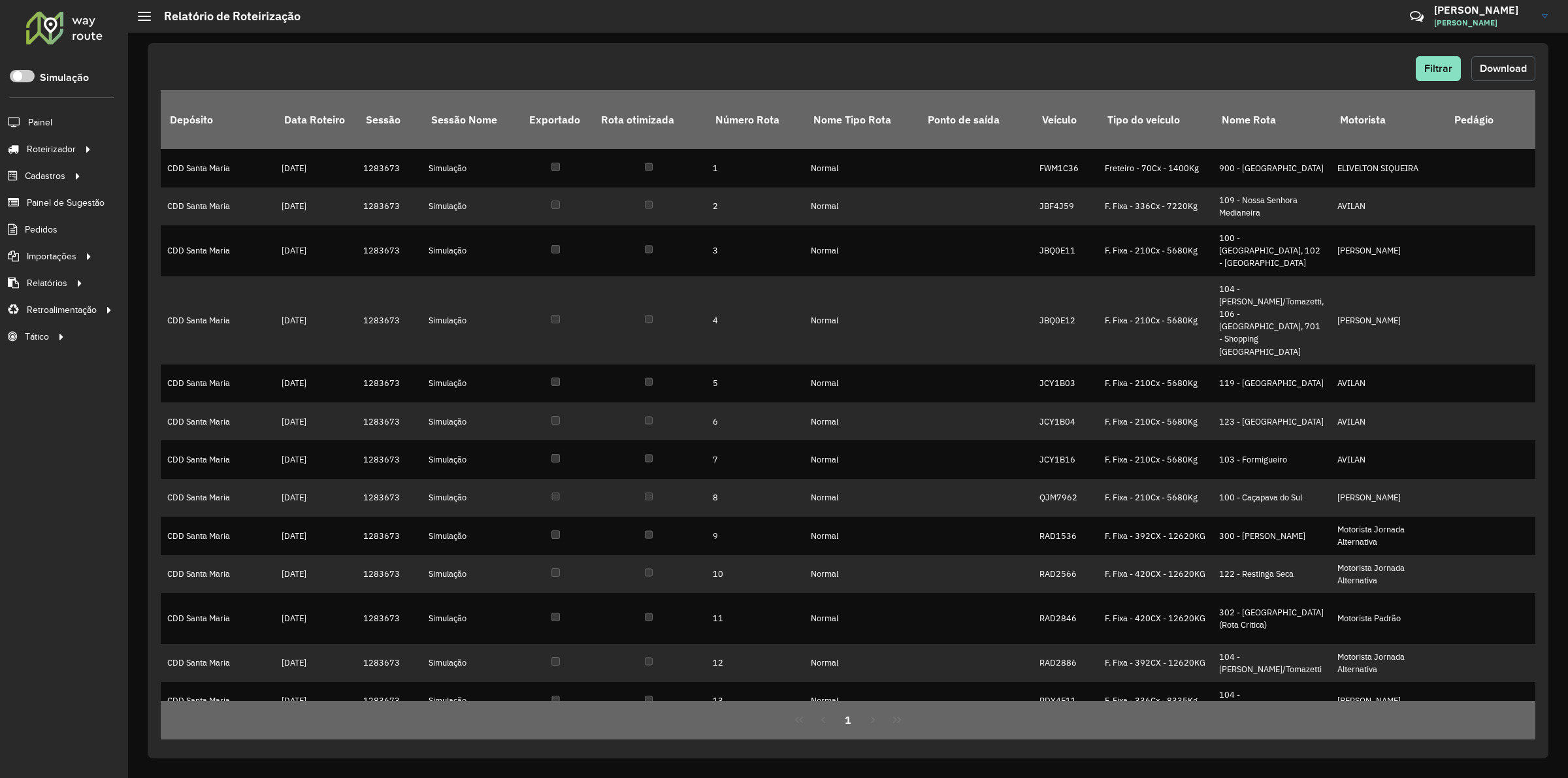
click at [1509, 69] on span "Download" at bounding box center [1503, 68] width 47 height 11
click at [1507, 59] on button "Download" at bounding box center [1503, 68] width 64 height 25
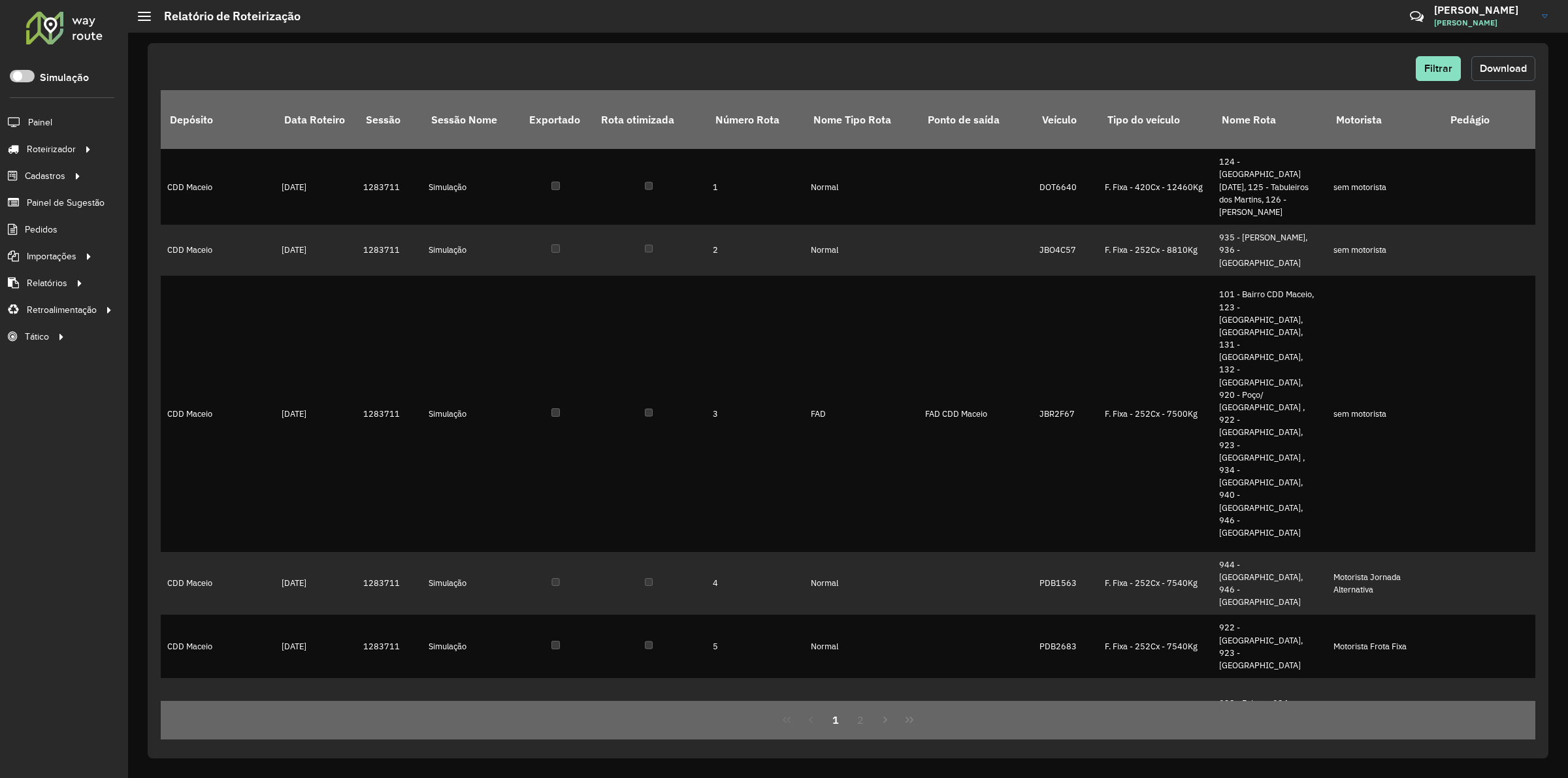
click at [1532, 64] on button "Download" at bounding box center [1503, 68] width 64 height 25
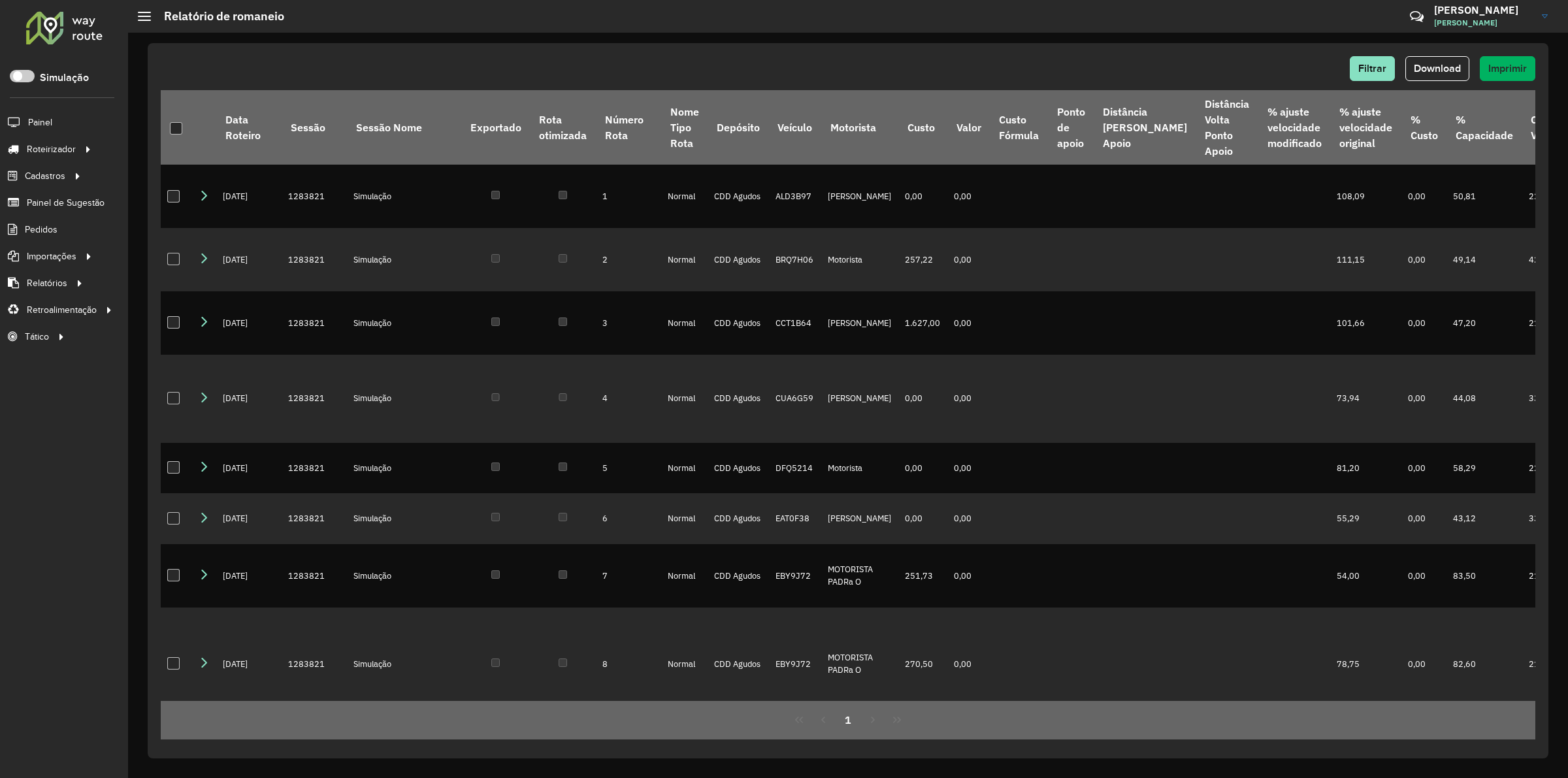
click at [1077, 50] on div "Filtrar Download Imprimir Data Roteiro Sessão Sessão Nome Exportado Rota otimiz…" at bounding box center [848, 400] width 1400 height 715
click at [1431, 73] on span "Download" at bounding box center [1437, 68] width 47 height 11
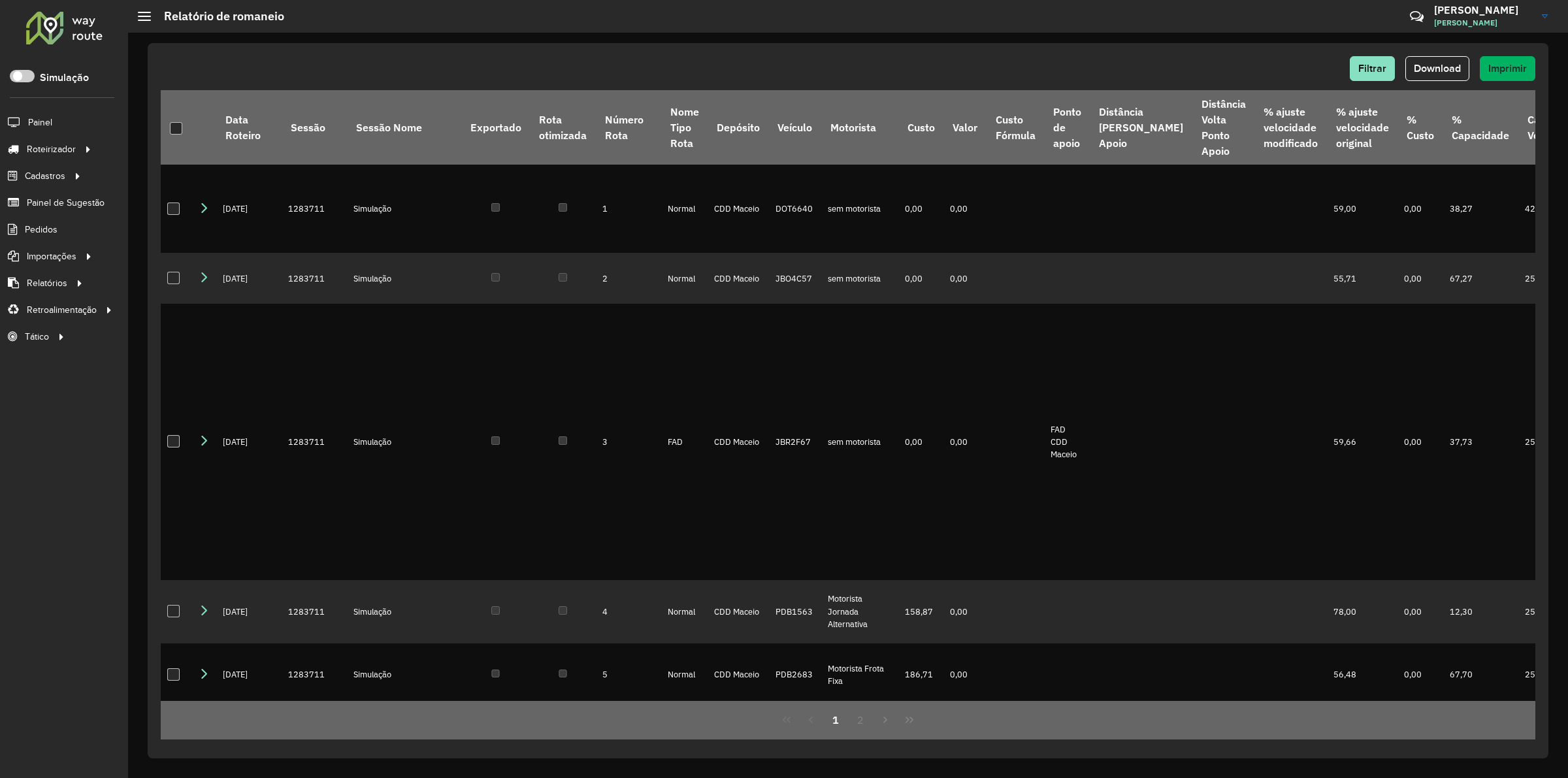
click at [1114, 53] on div "Filtrar Download Imprimir Data Roteiro Sessão Sessão Nome Exportado Rota otimiz…" at bounding box center [848, 400] width 1400 height 715
click at [1432, 69] on span "Download" at bounding box center [1437, 68] width 47 height 11
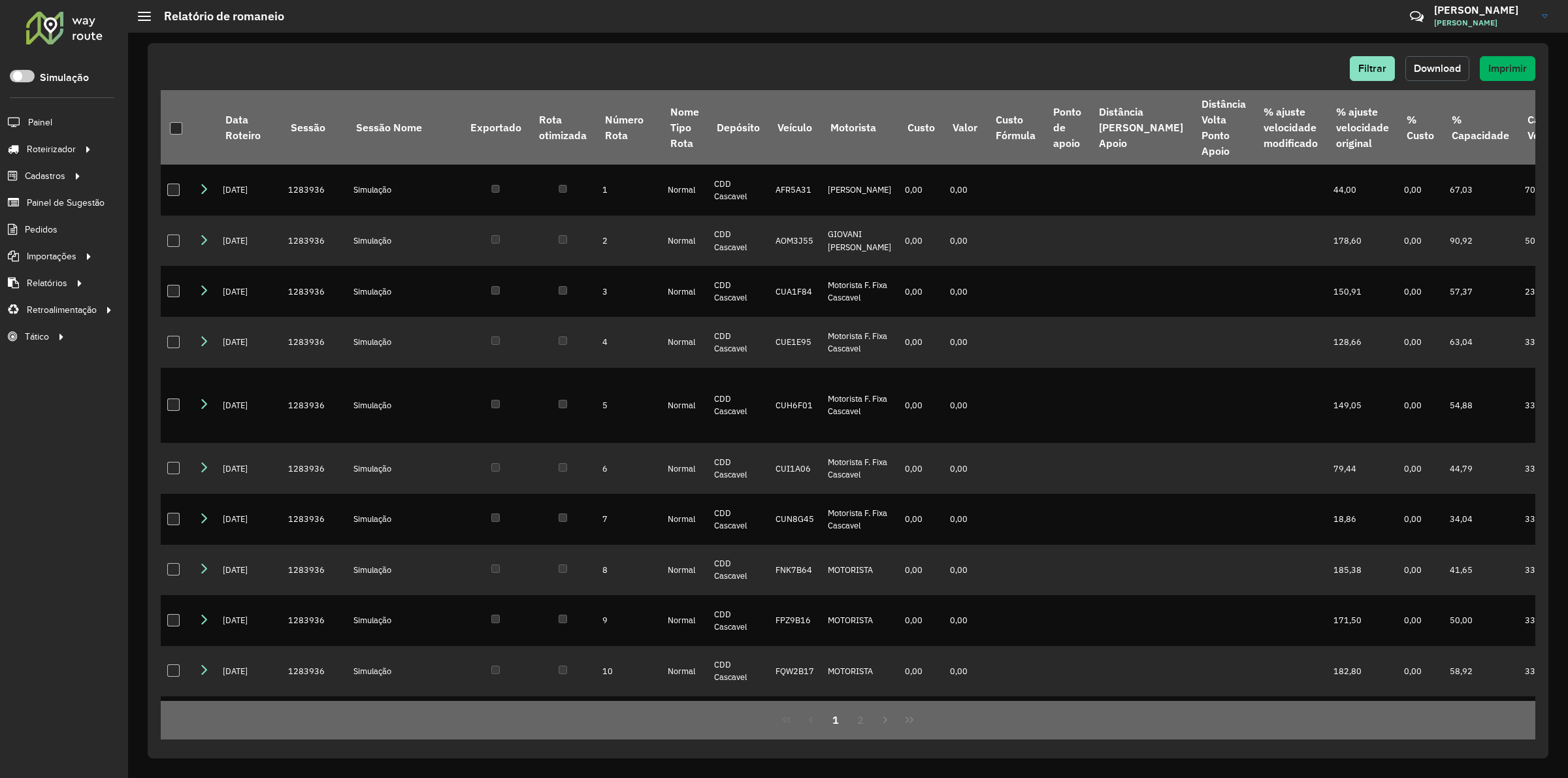
click at [1422, 66] on span "Download" at bounding box center [1437, 68] width 47 height 11
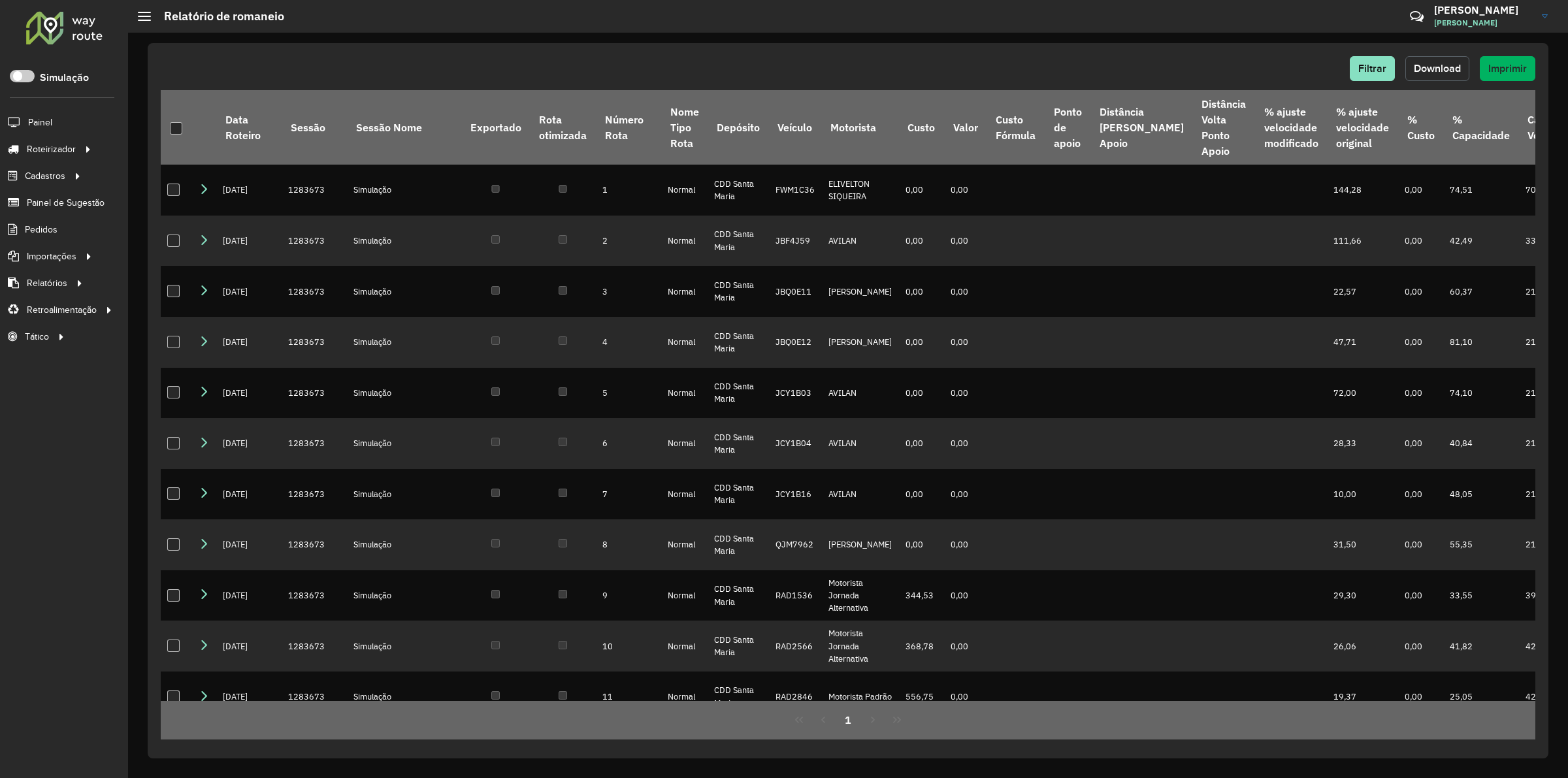
click at [1442, 76] on button "Download" at bounding box center [1437, 68] width 64 height 25
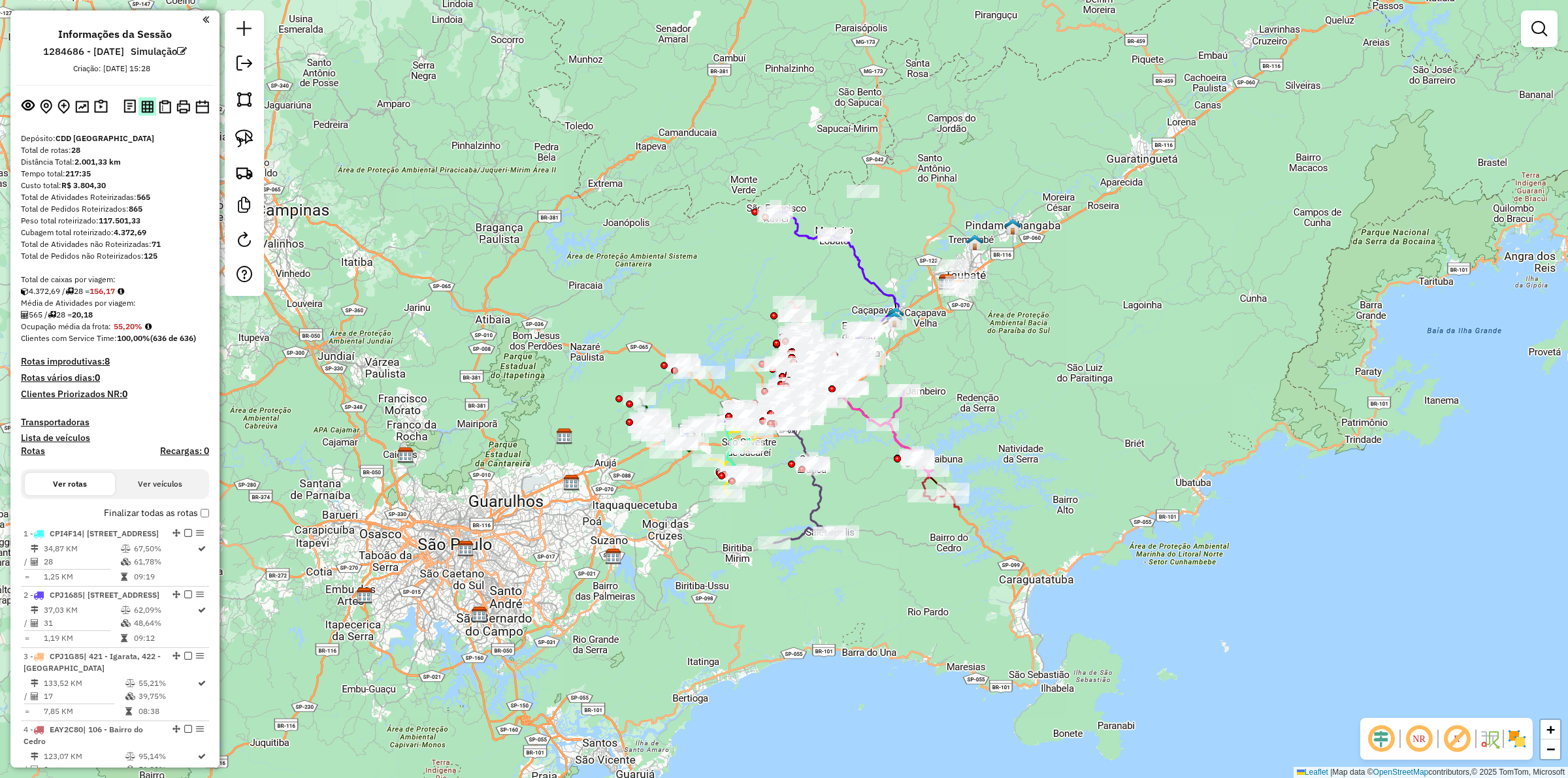
click at [145, 112] on img at bounding box center [147, 107] width 12 height 12
click at [162, 114] on button at bounding box center [165, 106] width 18 height 19
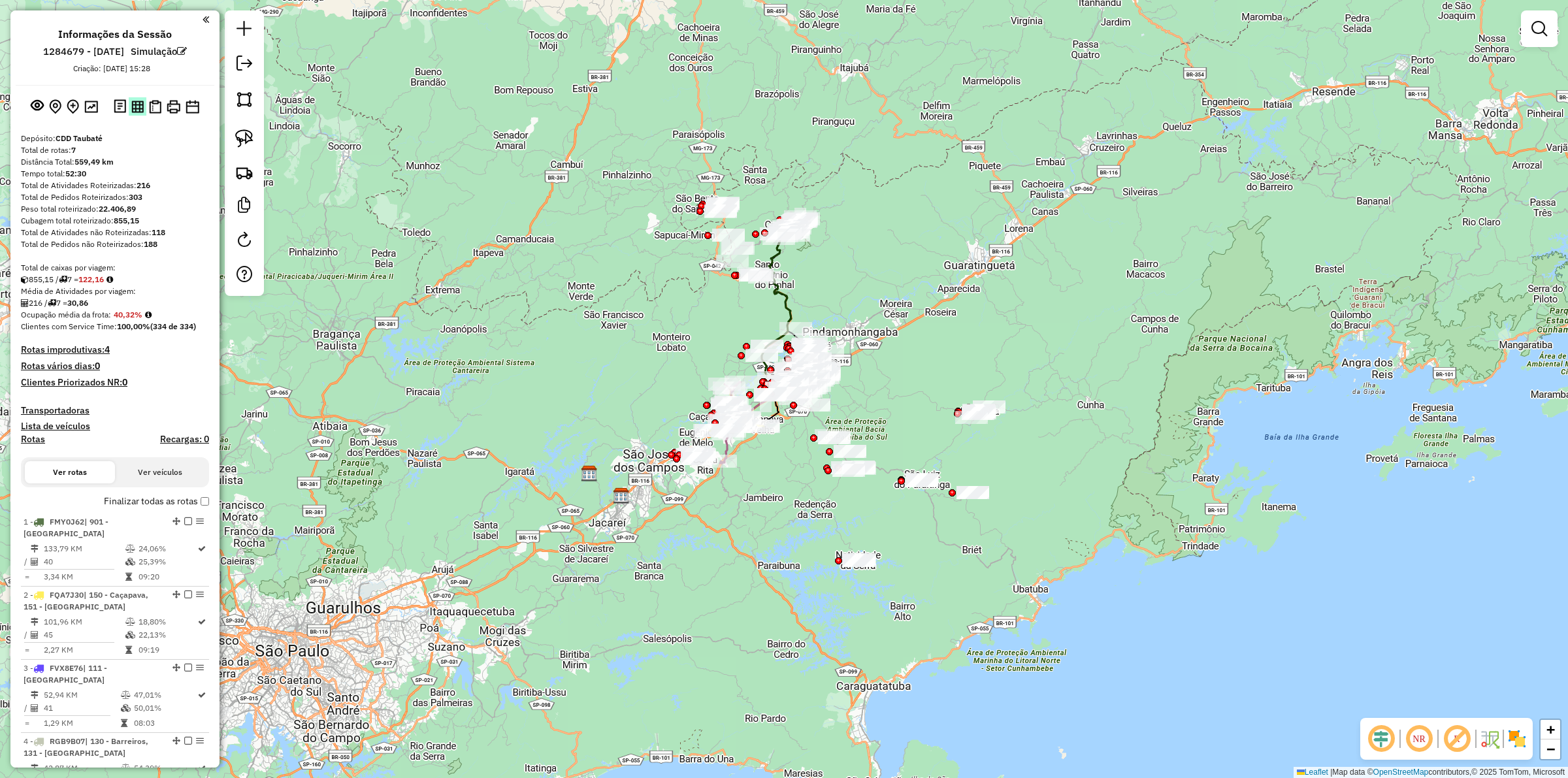
click at [136, 106] on img at bounding box center [137, 107] width 12 height 12
click at [157, 109] on img at bounding box center [155, 107] width 12 height 14
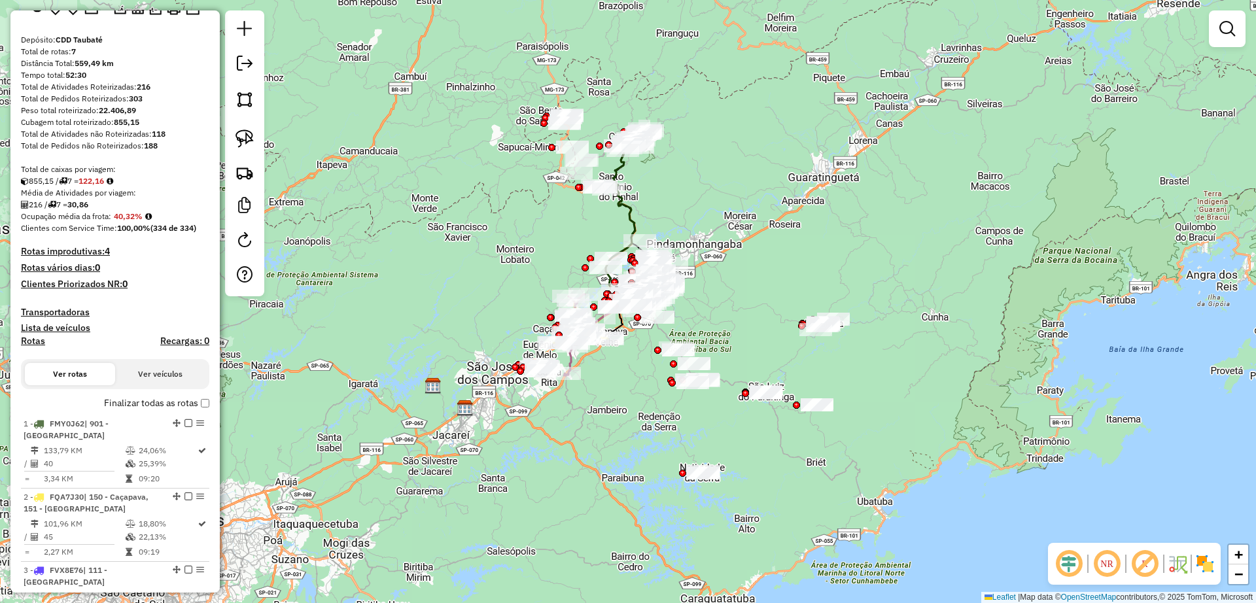
scroll to position [164, 0]
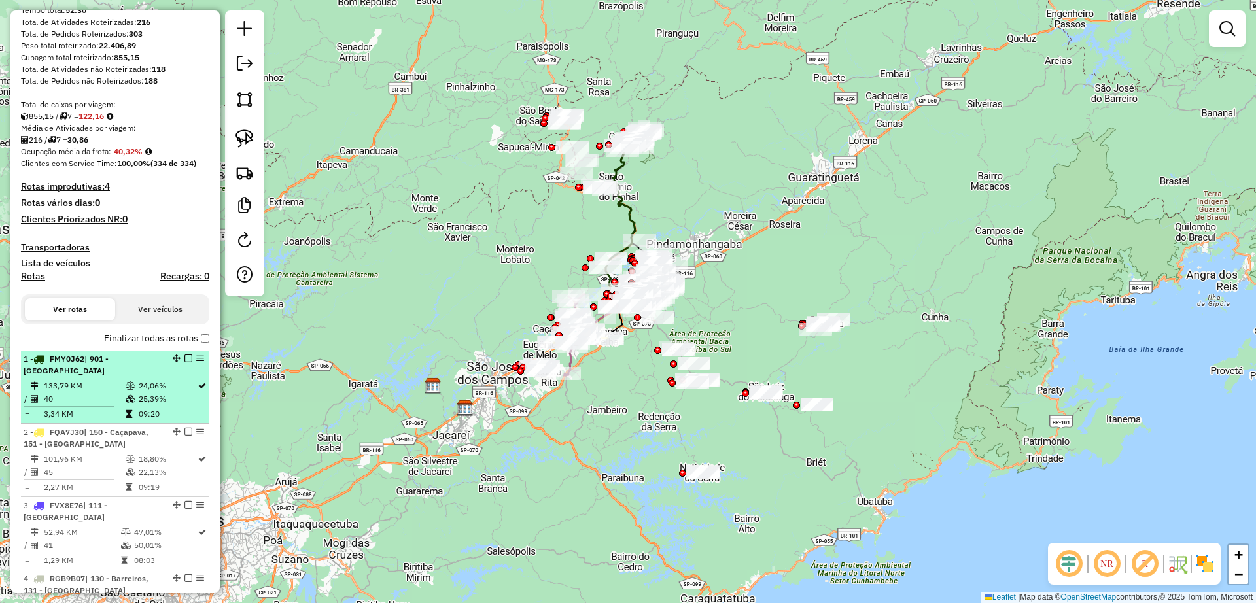
click at [90, 396] on td "40" at bounding box center [84, 398] width 82 height 13
select select "**********"
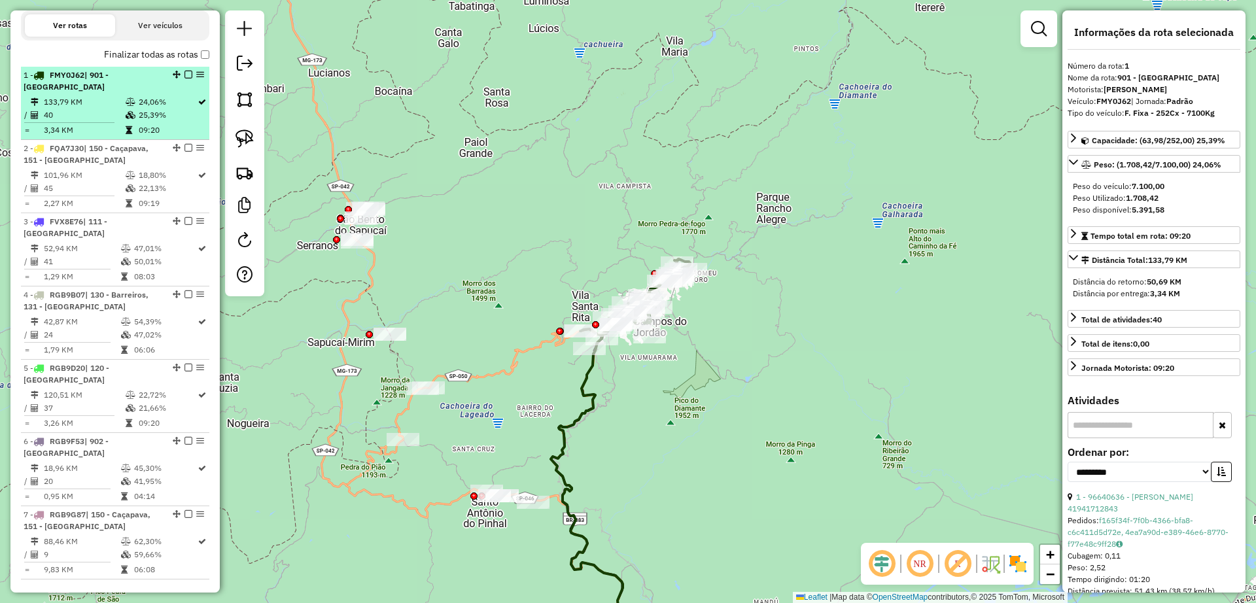
scroll to position [491, 0]
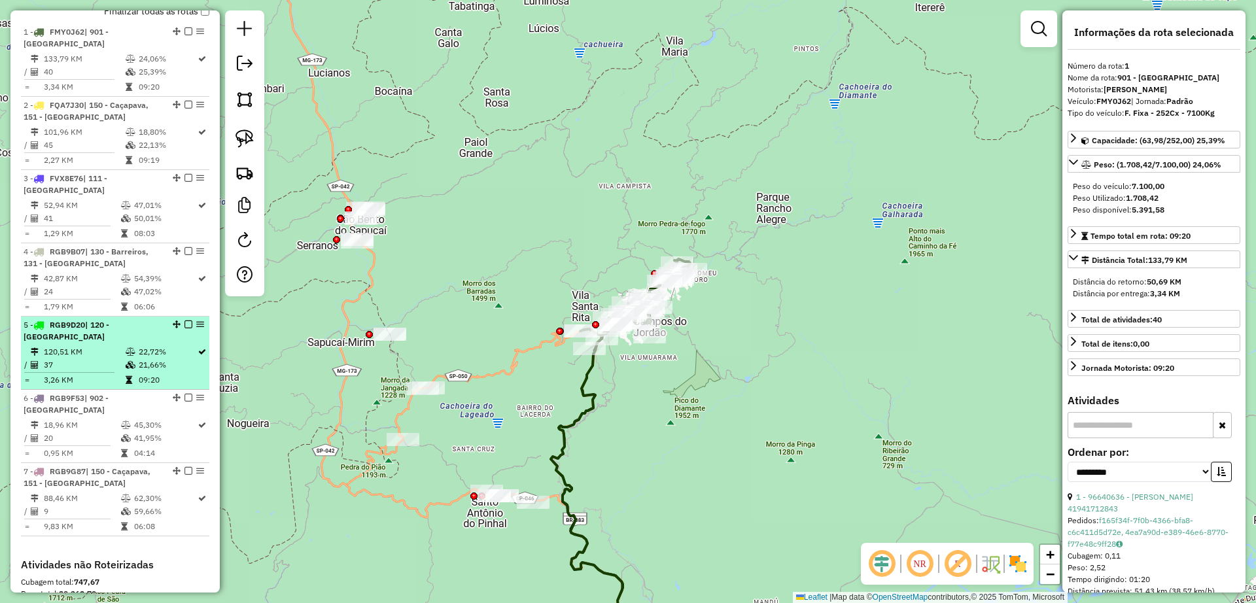
click at [92, 356] on td "120,51 KM" at bounding box center [84, 351] width 82 height 13
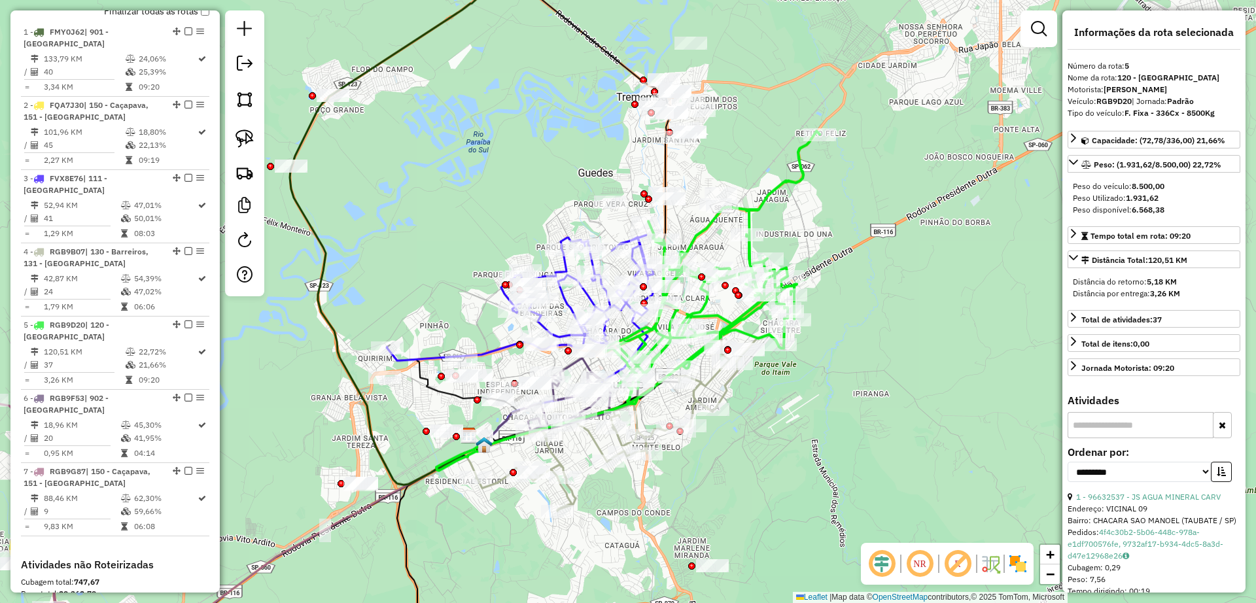
click at [616, 547] on div "Janela de atendimento Grade de atendimento Capacidade Transportadoras Veículos …" at bounding box center [628, 301] width 1256 height 603
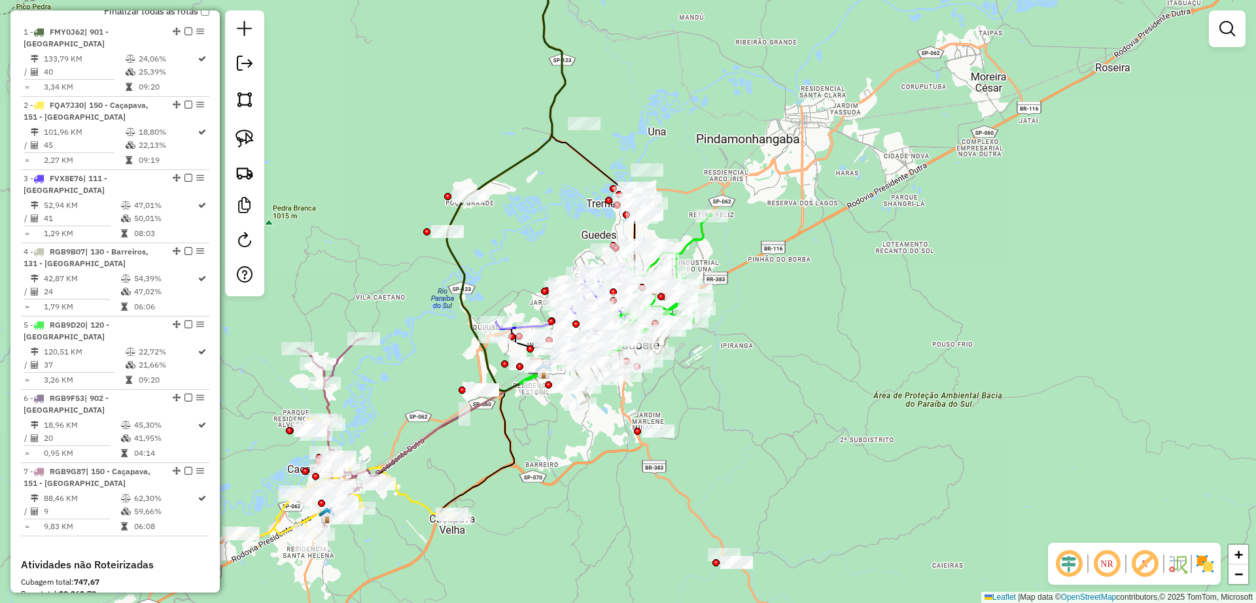
drag, startPoint x: 713, startPoint y: 534, endPoint x: 714, endPoint y: 430, distance: 104.0
click at [714, 430] on div "Janela de atendimento Grade de atendimento Capacidade Transportadoras Veículos …" at bounding box center [628, 301] width 1256 height 603
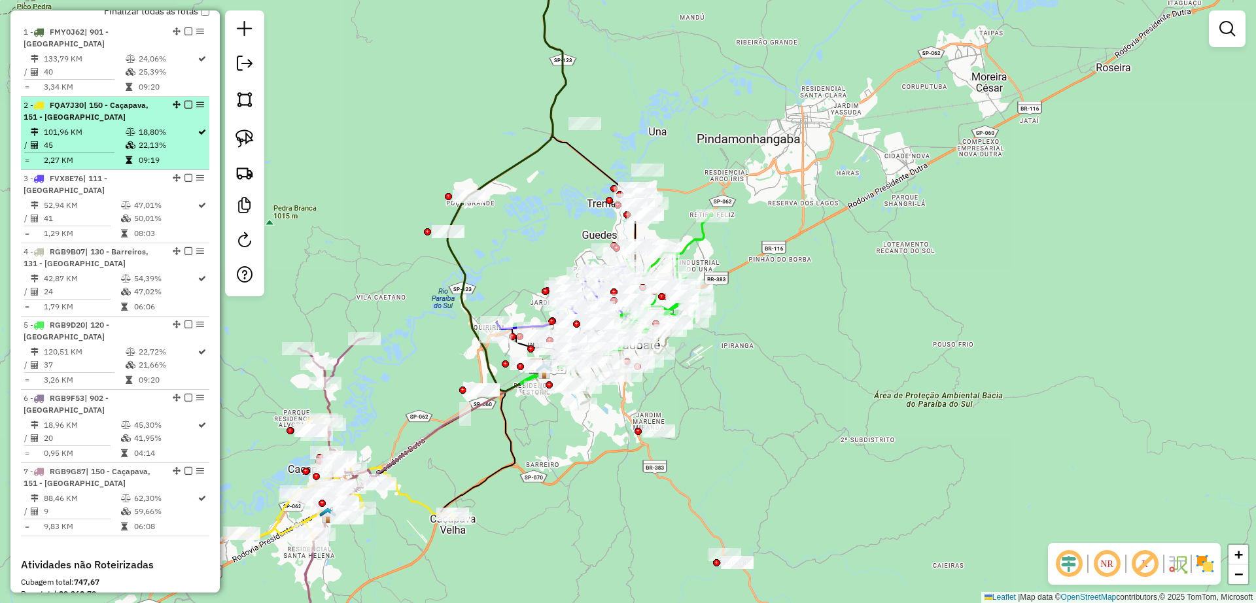
click at [125, 149] on td at bounding box center [131, 145] width 13 height 13
select select "**********"
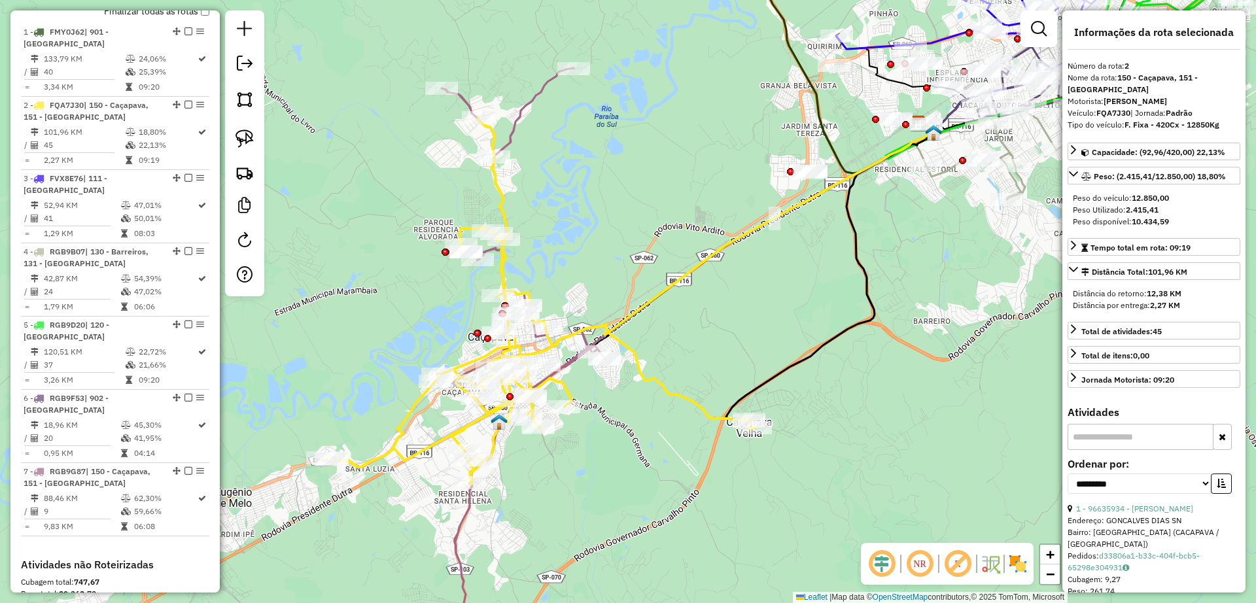
click at [369, 334] on div "Janela de atendimento Grade de atendimento Capacidade Transportadoras Veículos …" at bounding box center [628, 301] width 1256 height 603
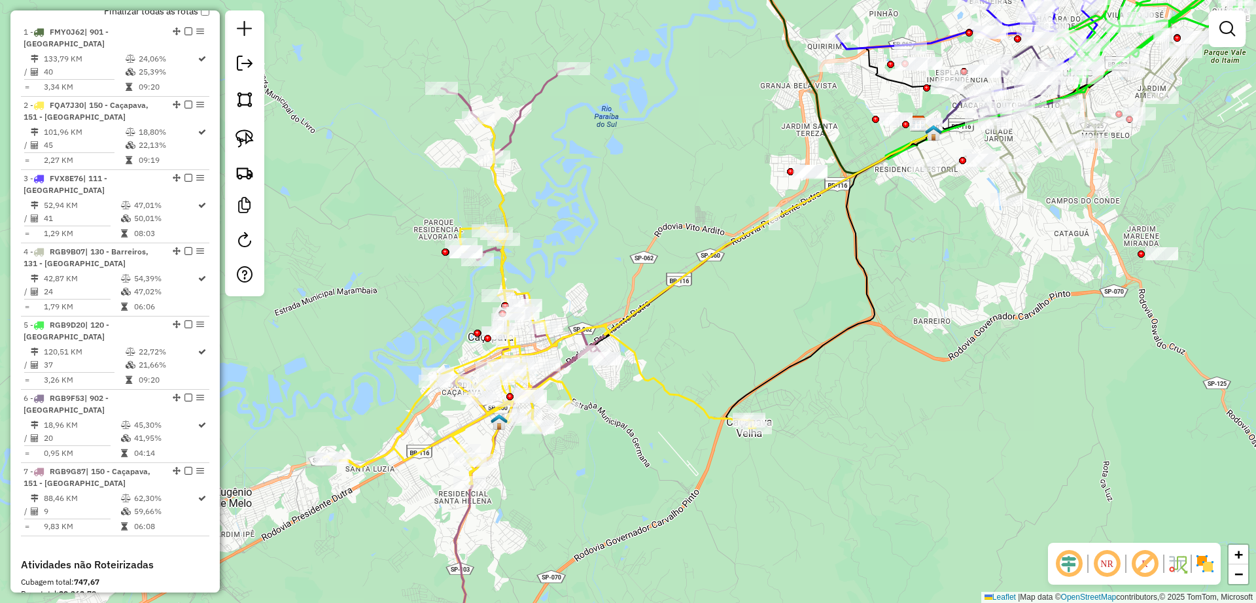
click at [403, 432] on icon at bounding box center [539, 301] width 432 height 366
select select "**********"
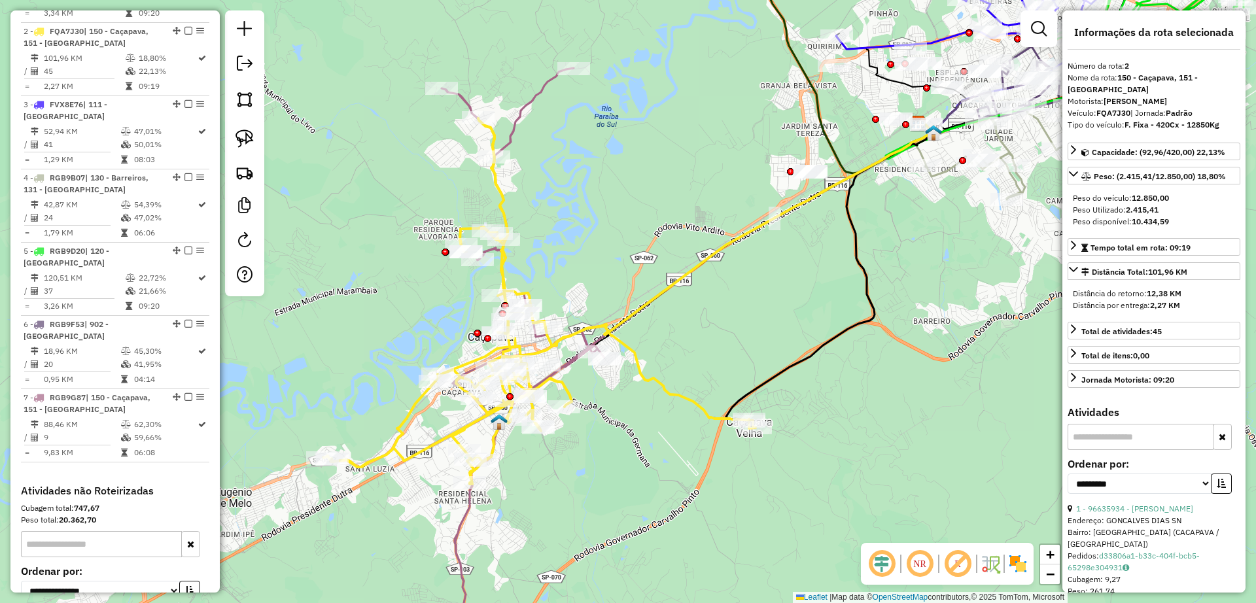
scroll to position [577, 0]
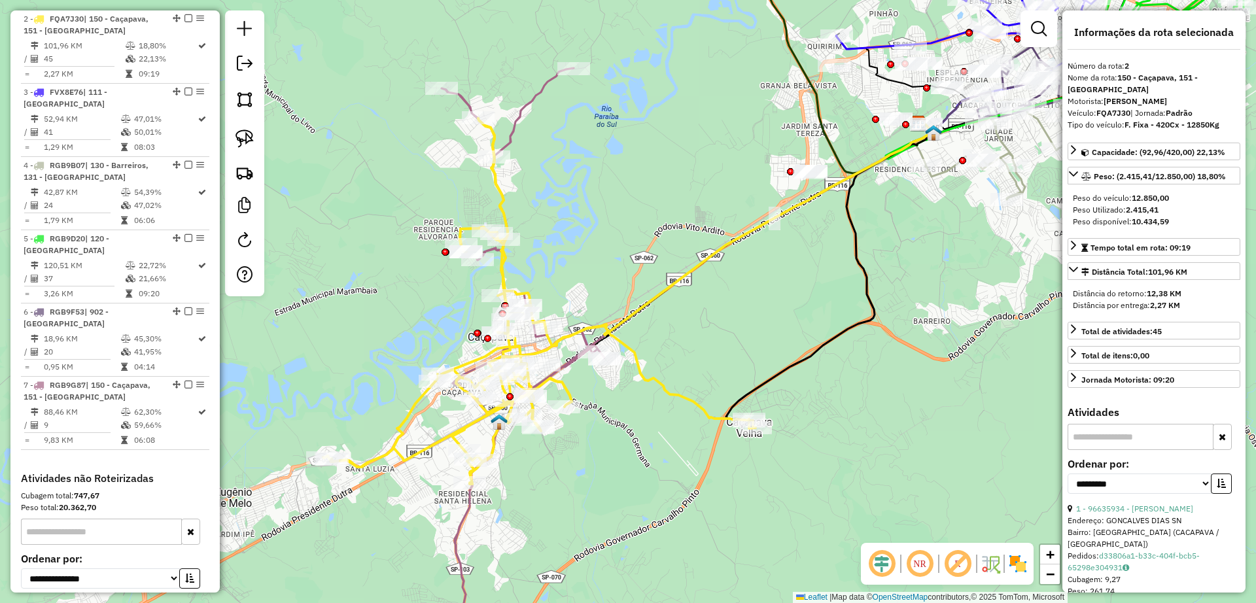
click at [386, 279] on div "Janela de atendimento Grade de atendimento Capacidade Transportadoras Veículos …" at bounding box center [628, 301] width 1256 height 603
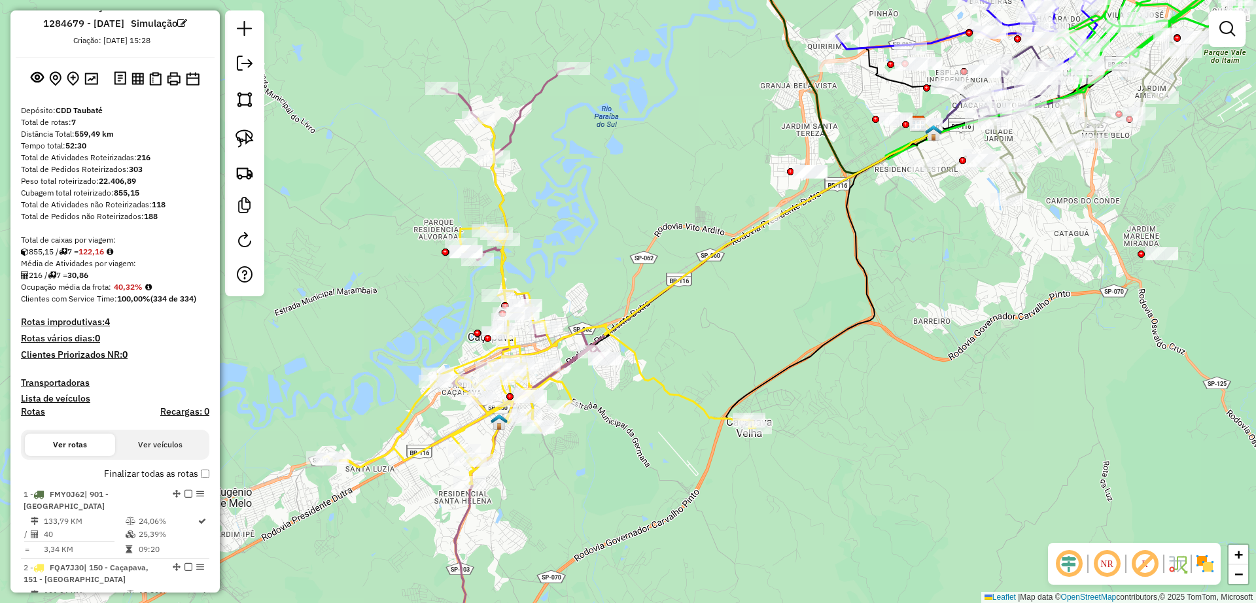
scroll to position [0, 0]
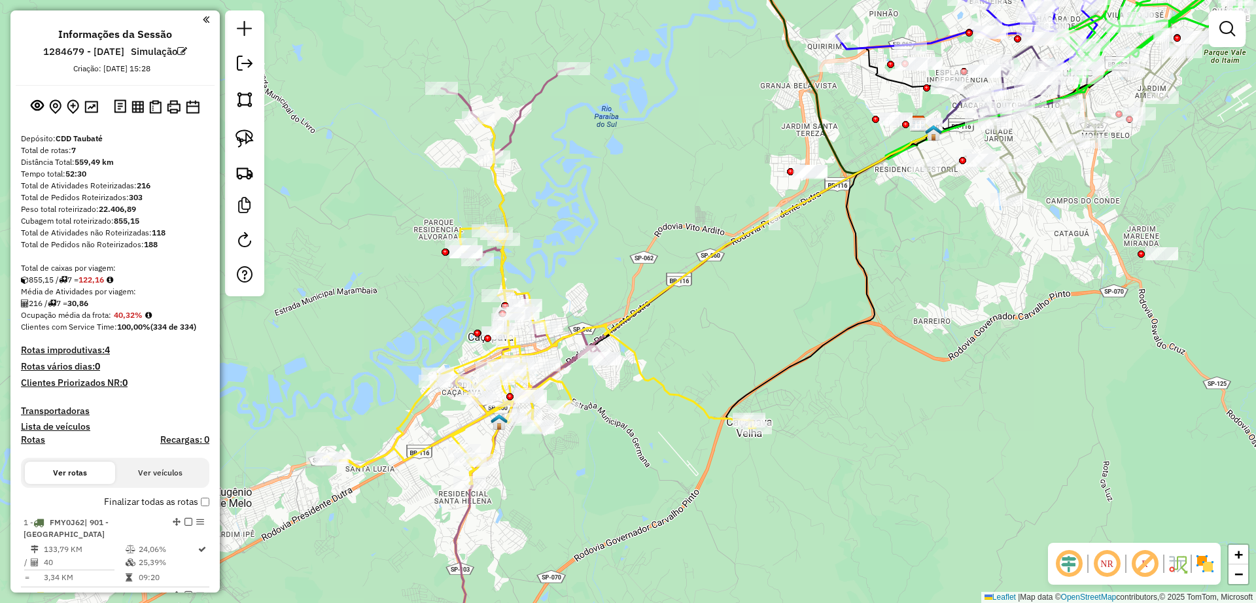
click at [165, 282] on div "855,15 / 7 = 122,16" at bounding box center [115, 280] width 188 height 12
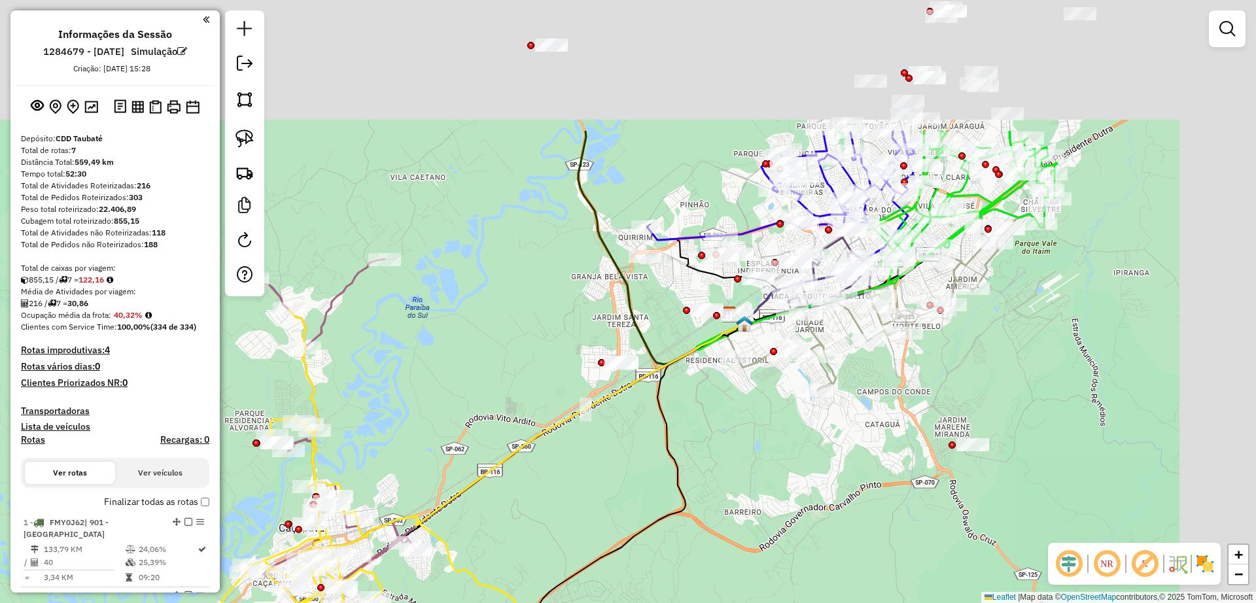
drag, startPoint x: 646, startPoint y: 273, endPoint x: 489, endPoint y: 450, distance: 236.8
click at [489, 450] on div "Janela de atendimento Grade de atendimento Capacidade Transportadoras Veículos …" at bounding box center [628, 301] width 1256 height 603
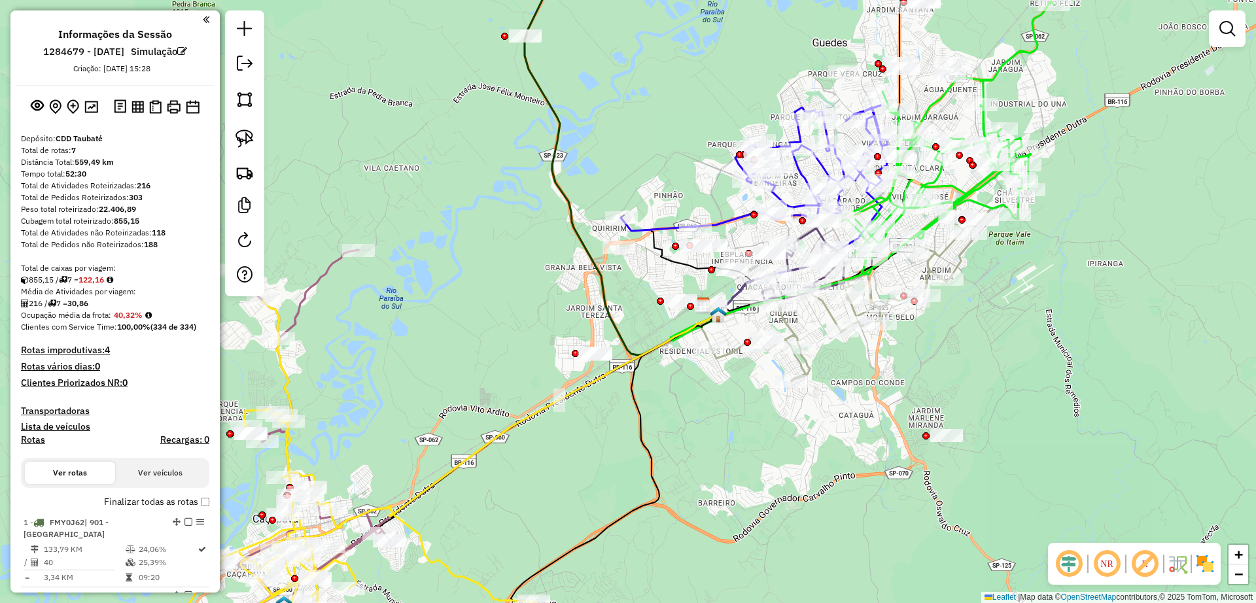
drag, startPoint x: 500, startPoint y: 372, endPoint x: 487, endPoint y: 337, distance: 37.9
click at [487, 337] on div "Janela de atendimento Grade de atendimento Capacidade Transportadoras Veículos …" at bounding box center [628, 301] width 1256 height 603
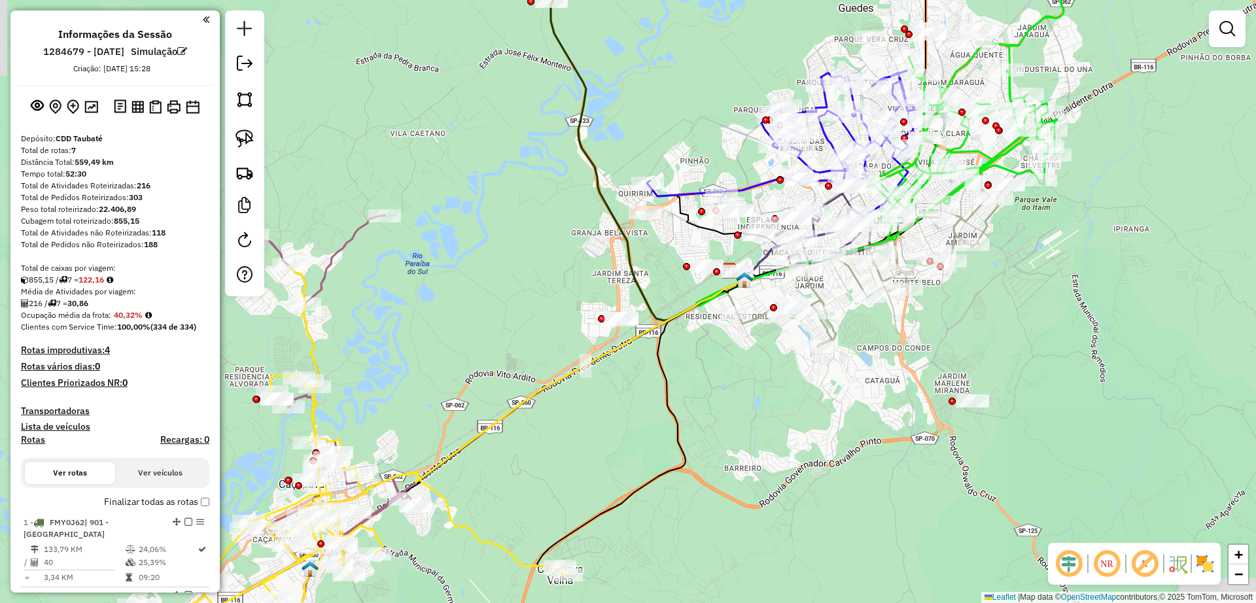
drag, startPoint x: 473, startPoint y: 327, endPoint x: 499, endPoint y: 292, distance: 44.0
click at [499, 292] on div "Janela de atendimento Grade de atendimento Capacidade Transportadoras Veículos …" at bounding box center [628, 301] width 1256 height 603
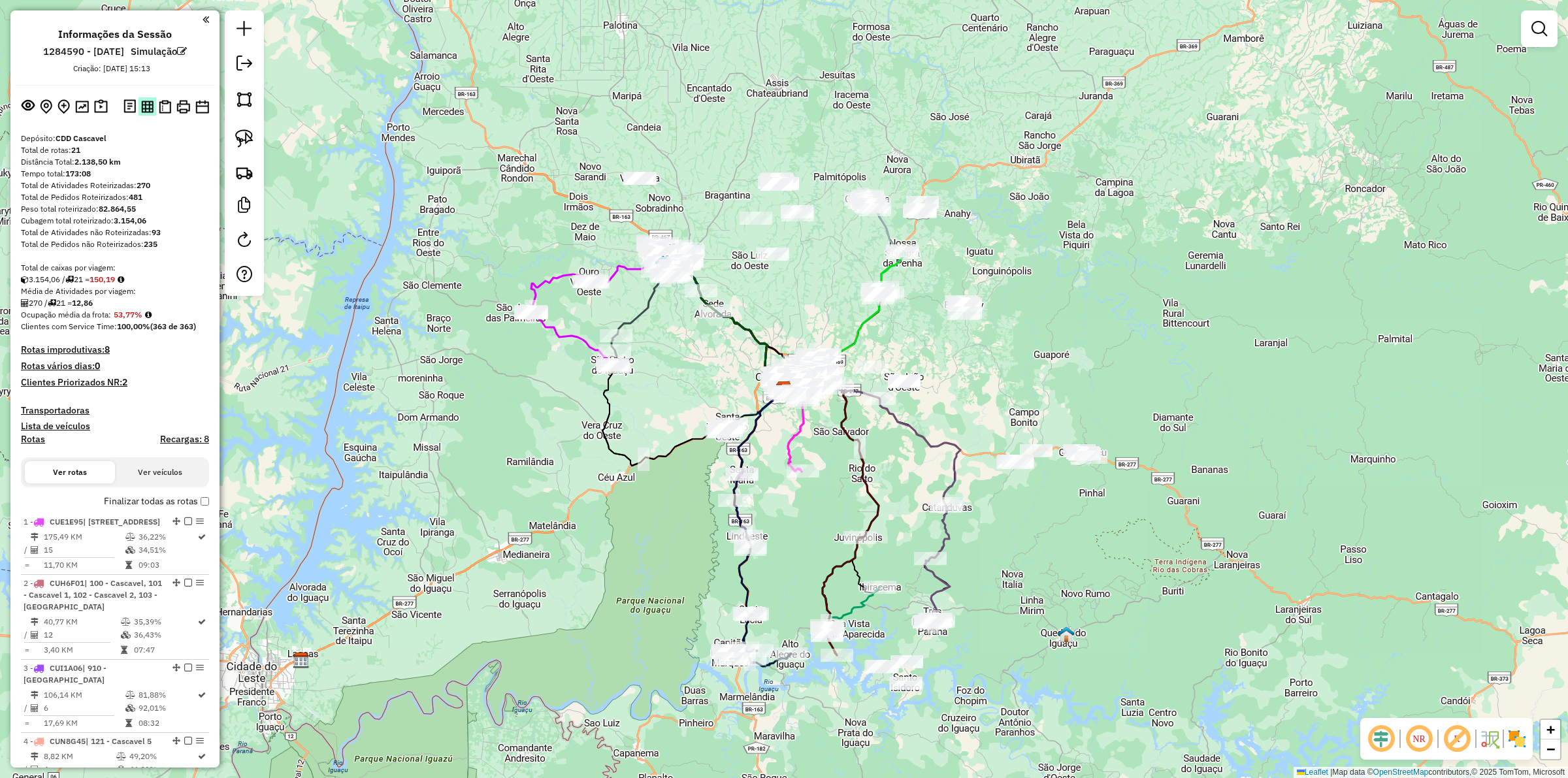
click at [143, 112] on img at bounding box center [147, 107] width 12 height 12
drag, startPoint x: 162, startPoint y: 109, endPoint x: 638, endPoint y: 112, distance: 476.0
click at [162, 109] on img at bounding box center [165, 107] width 12 height 14
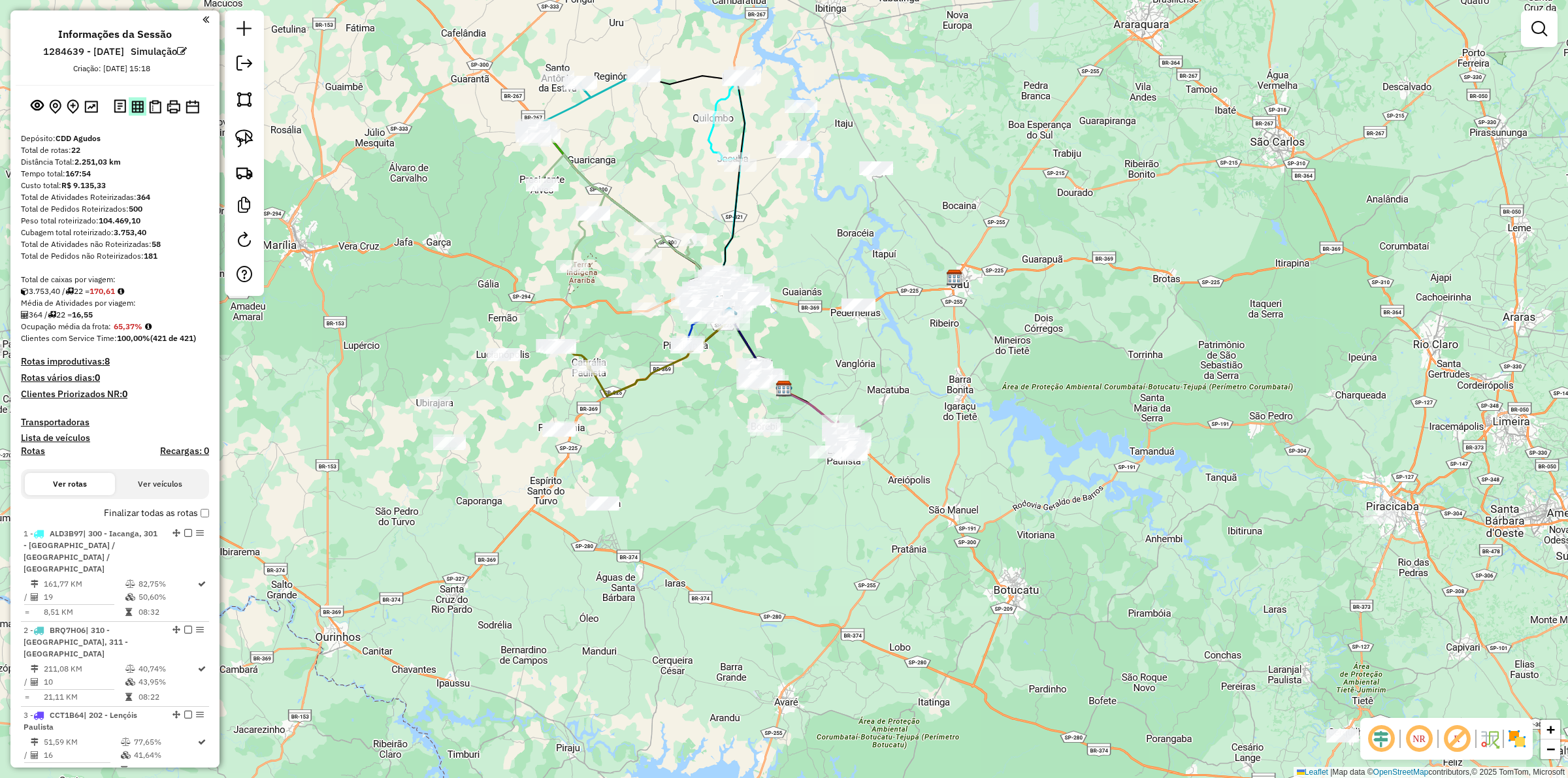
drag, startPoint x: 135, startPoint y: 103, endPoint x: 825, endPoint y: 51, distance: 692.0
click at [135, 103] on img at bounding box center [137, 107] width 12 height 12
click at [152, 100] on img at bounding box center [155, 107] width 12 height 14
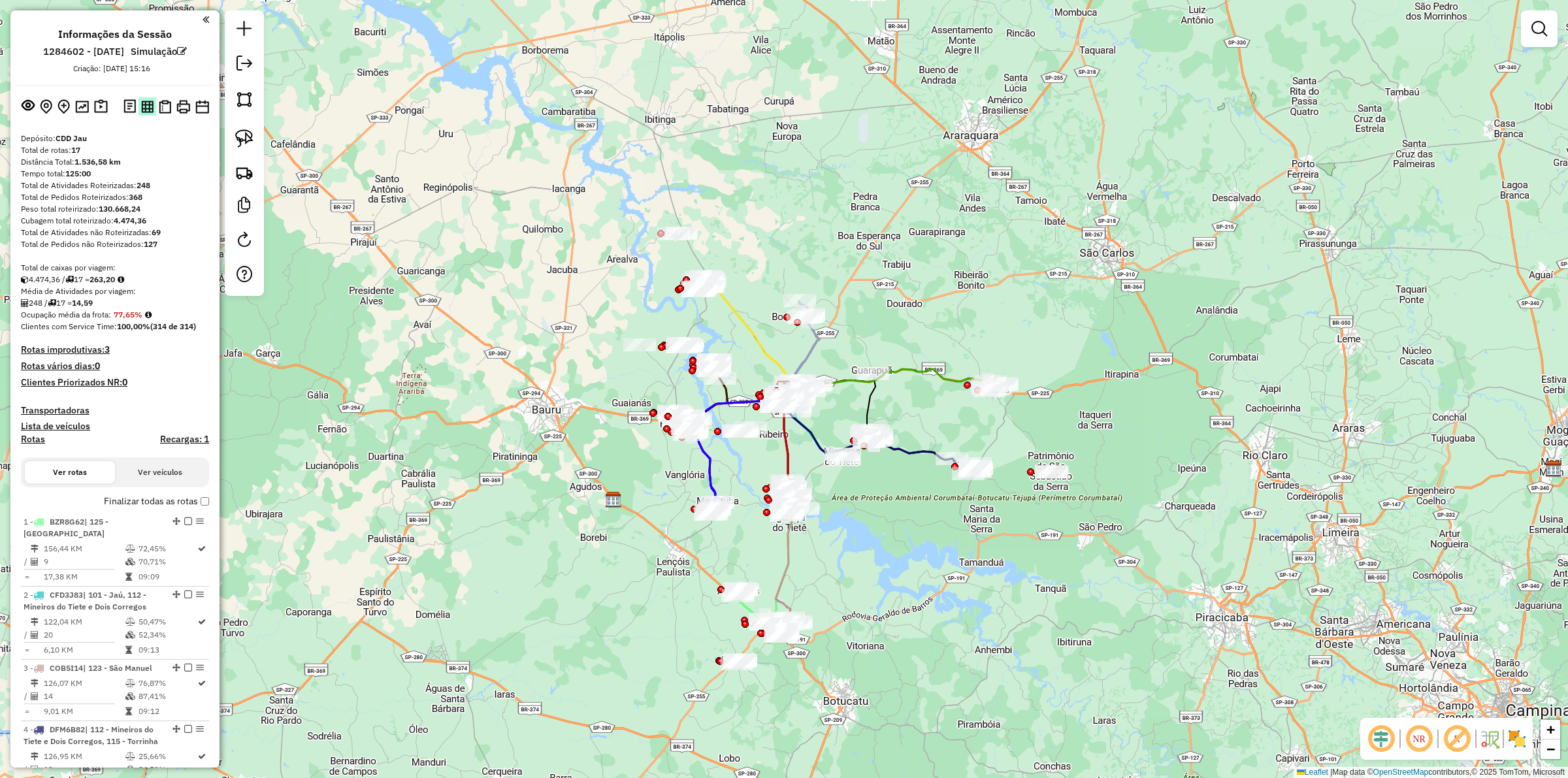
click at [142, 103] on img at bounding box center [147, 107] width 12 height 12
click at [159, 108] on img at bounding box center [165, 107] width 12 height 14
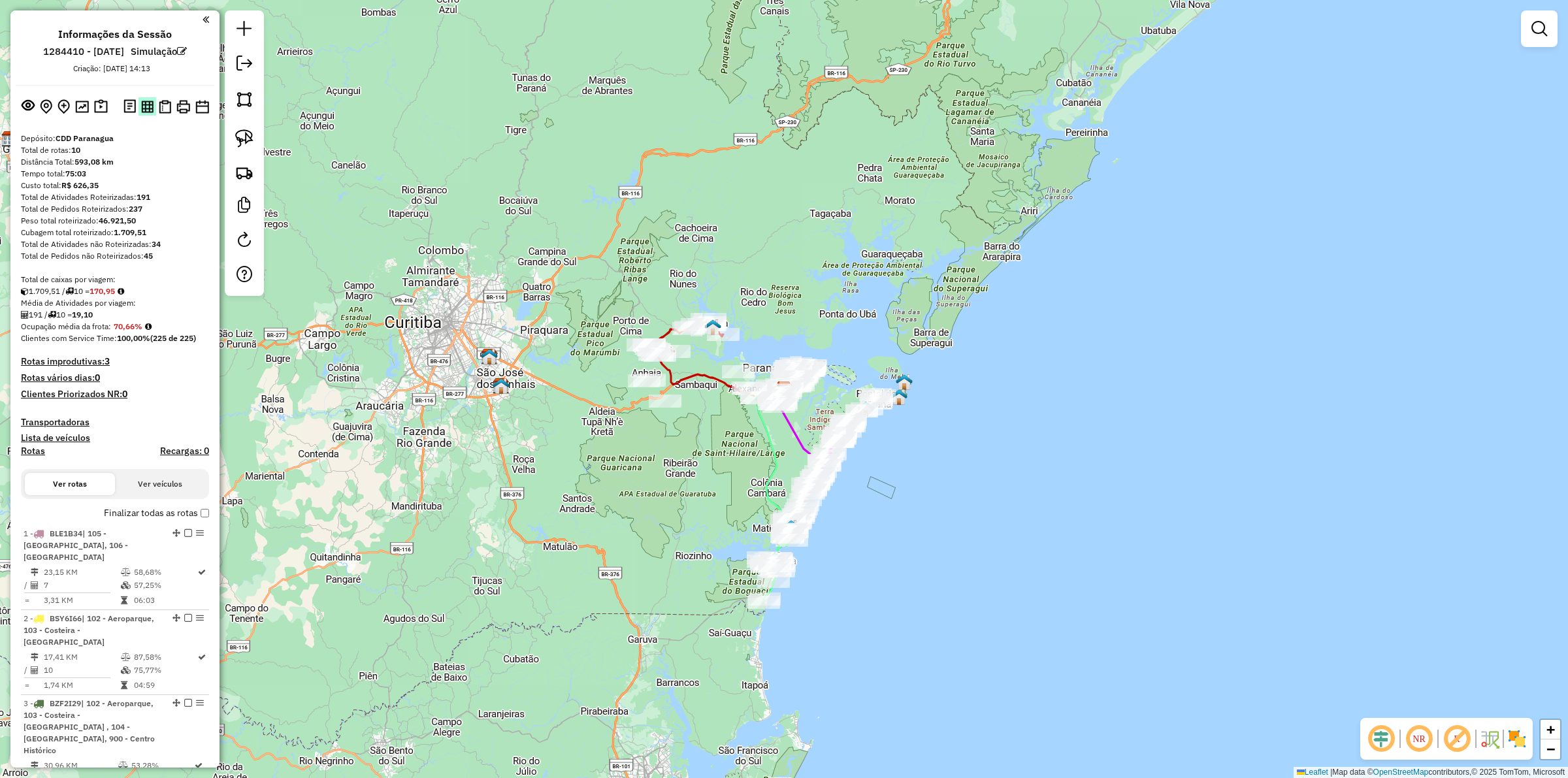
click at [141, 106] on img at bounding box center [147, 107] width 12 height 12
click at [161, 109] on img at bounding box center [165, 107] width 12 height 14
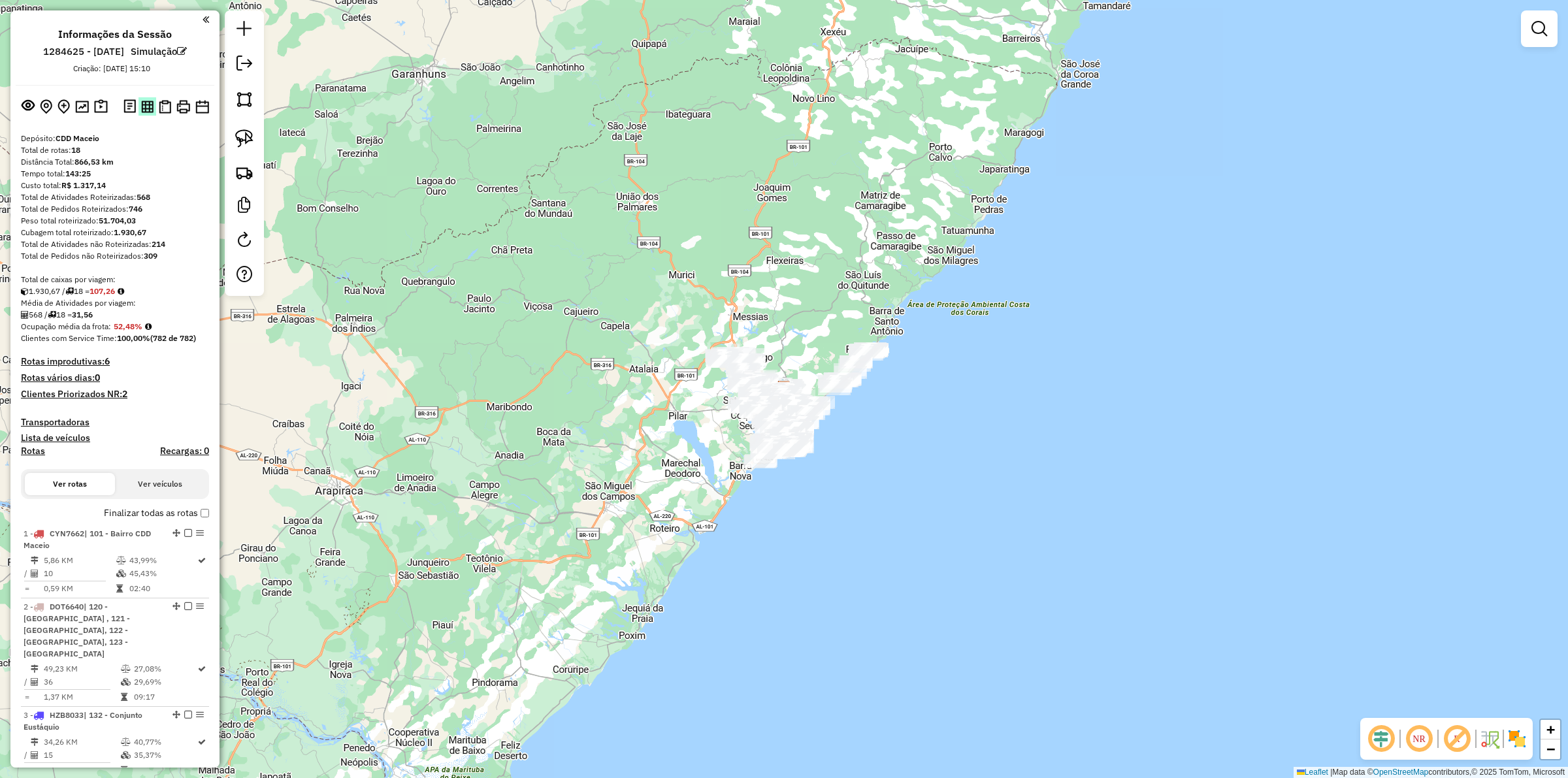
click at [147, 105] on img at bounding box center [147, 107] width 12 height 12
click at [164, 110] on img at bounding box center [165, 107] width 12 height 14
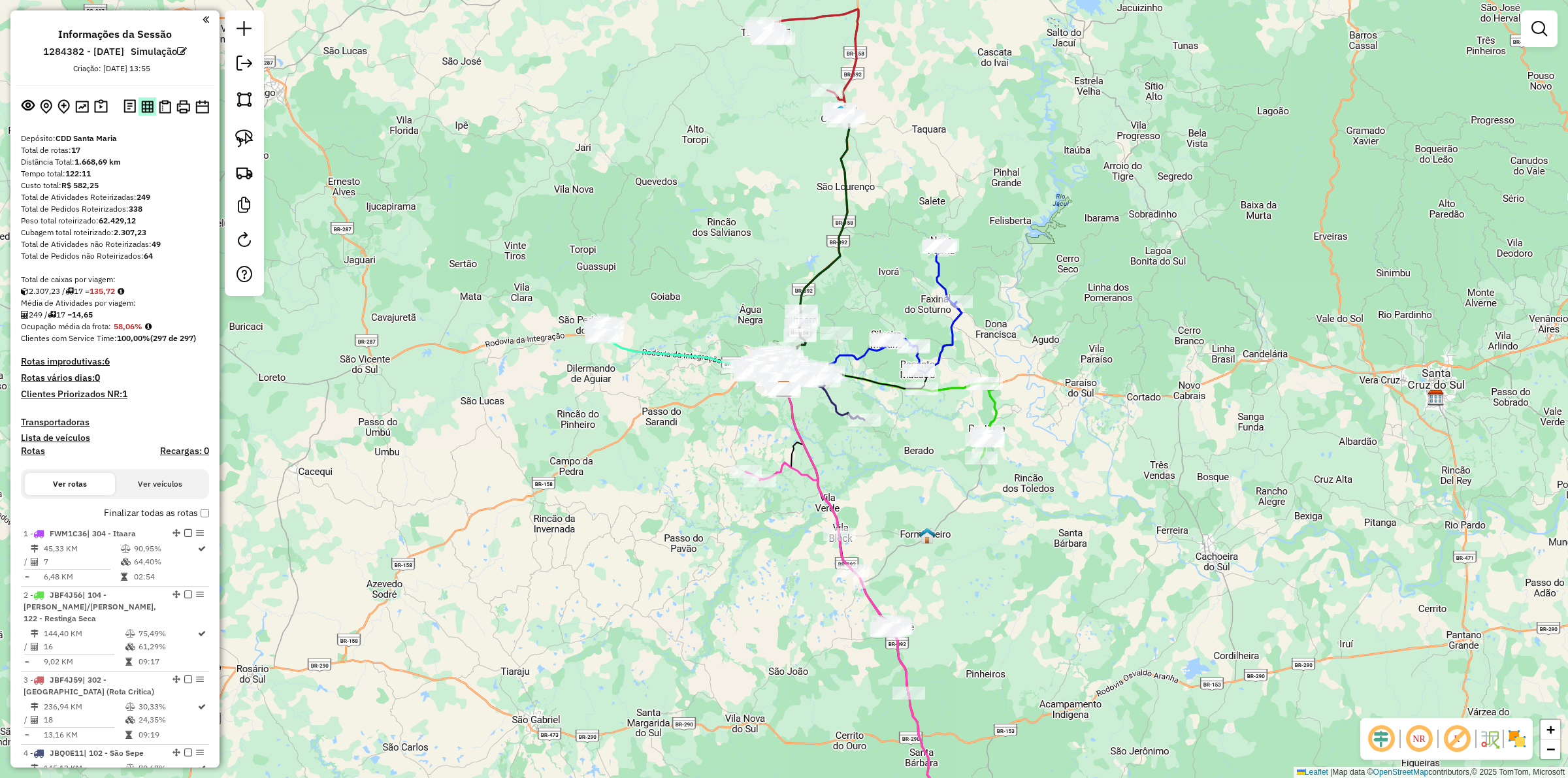
click at [144, 106] on img at bounding box center [147, 107] width 12 height 12
drag, startPoint x: 164, startPoint y: 102, endPoint x: 185, endPoint y: 103, distance: 21.0
click at [164, 102] on img at bounding box center [165, 107] width 12 height 14
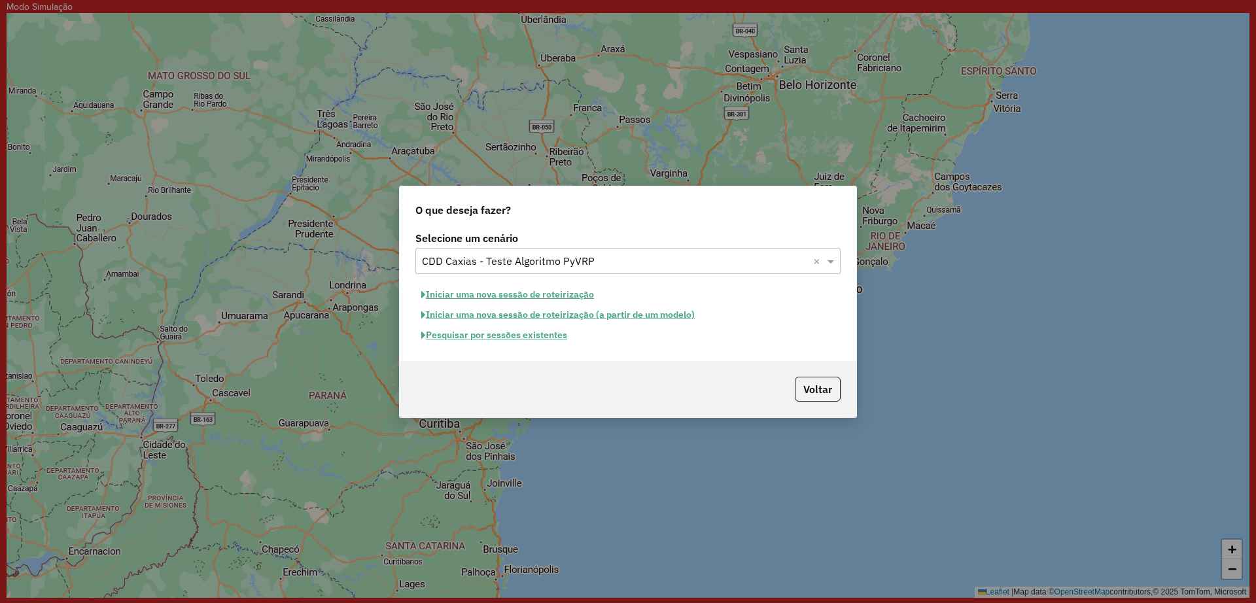
click at [535, 291] on button "Iniciar uma nova sessão de roteirização" at bounding box center [507, 295] width 184 height 20
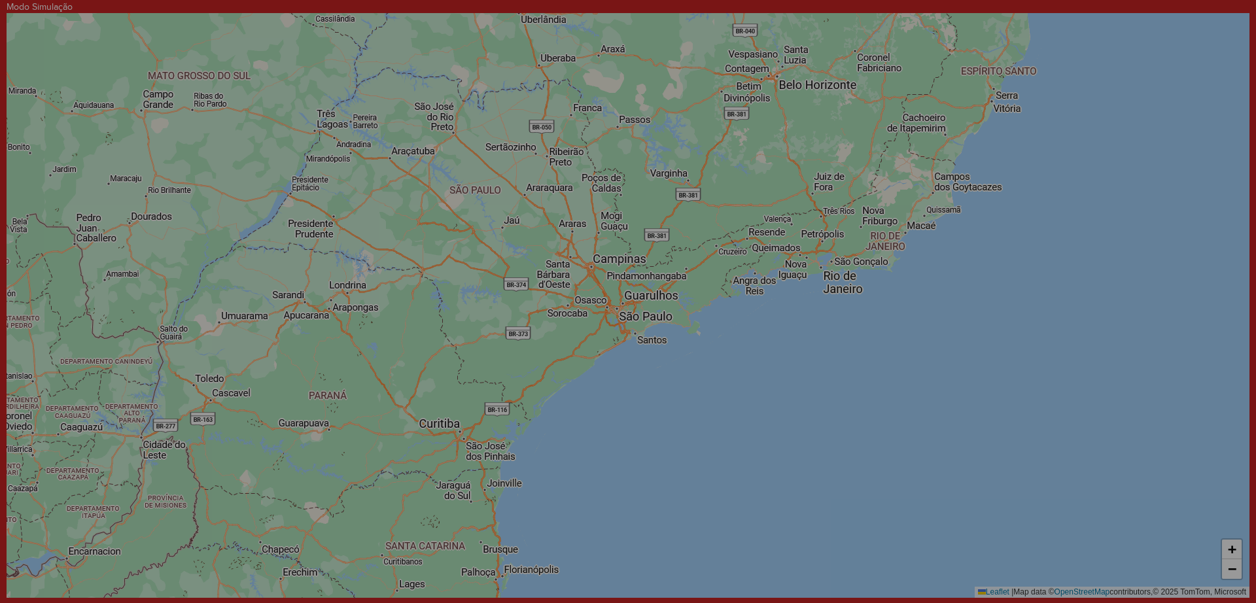
select select "*"
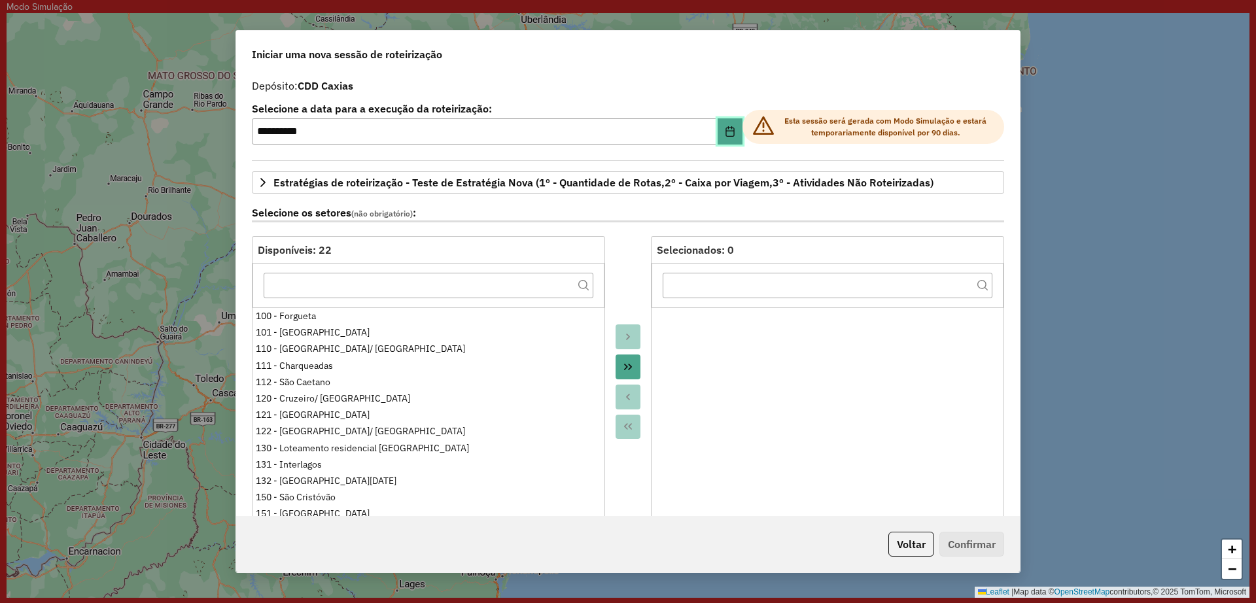
click at [725, 133] on icon "Choose Date" at bounding box center [730, 131] width 10 height 10
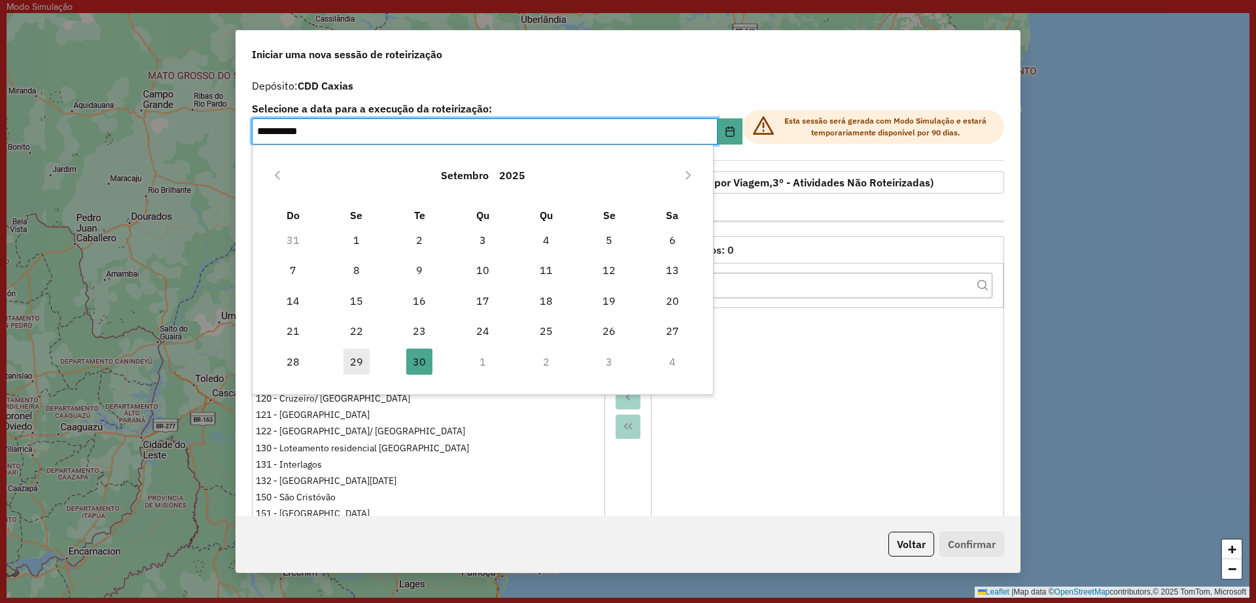
click at [362, 362] on span "29" at bounding box center [356, 362] width 26 height 26
type input "**********"
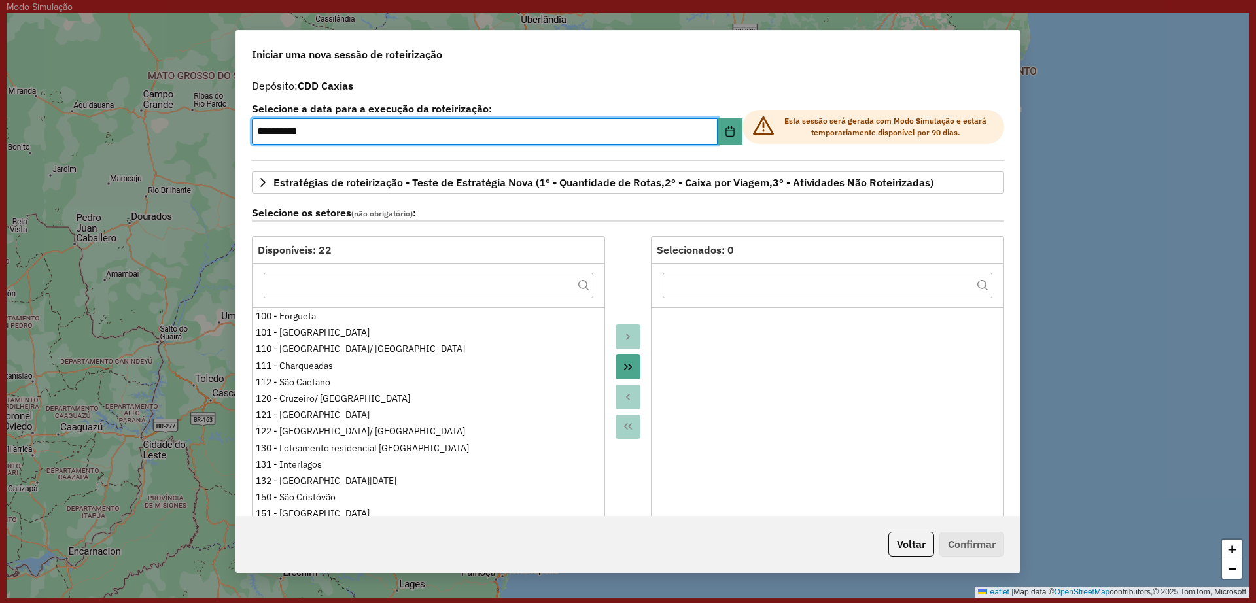
click at [747, 78] on div "Depósito: CDD Caxias" at bounding box center [628, 86] width 752 height 16
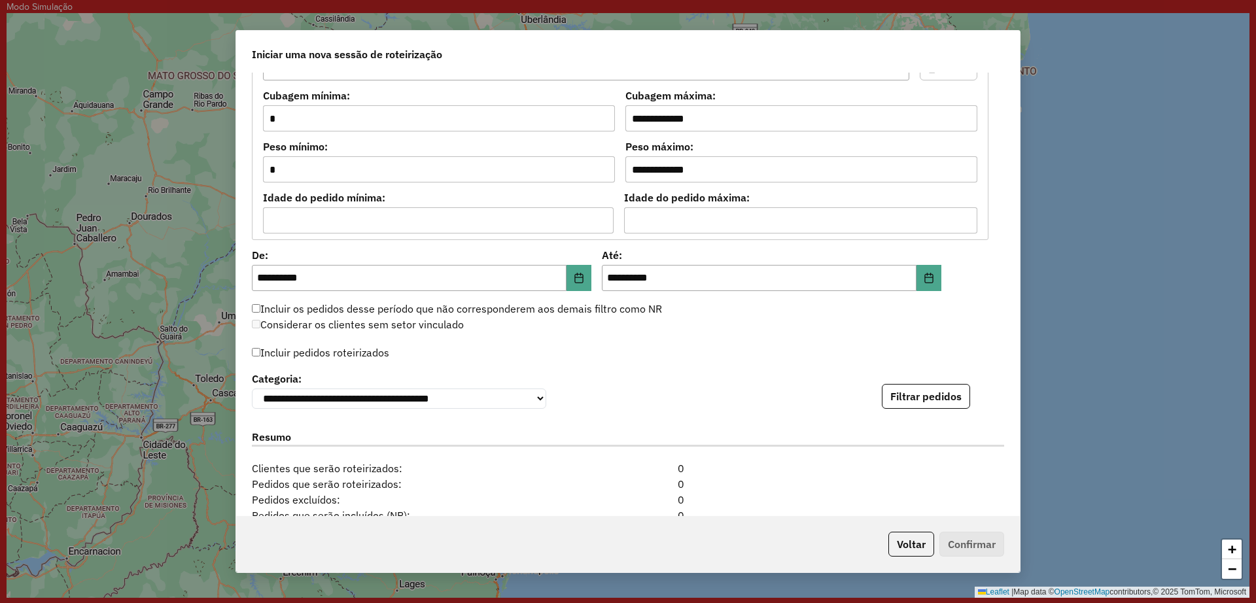
scroll to position [1145, 0]
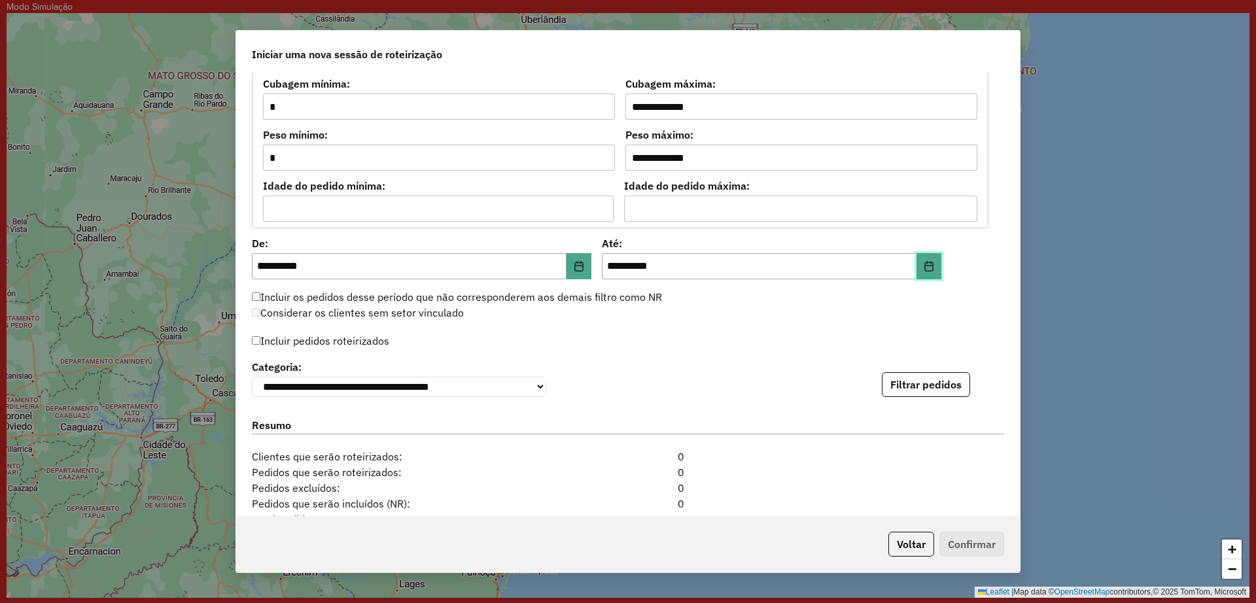
click at [932, 266] on button "Choose Date" at bounding box center [928, 266] width 25 height 26
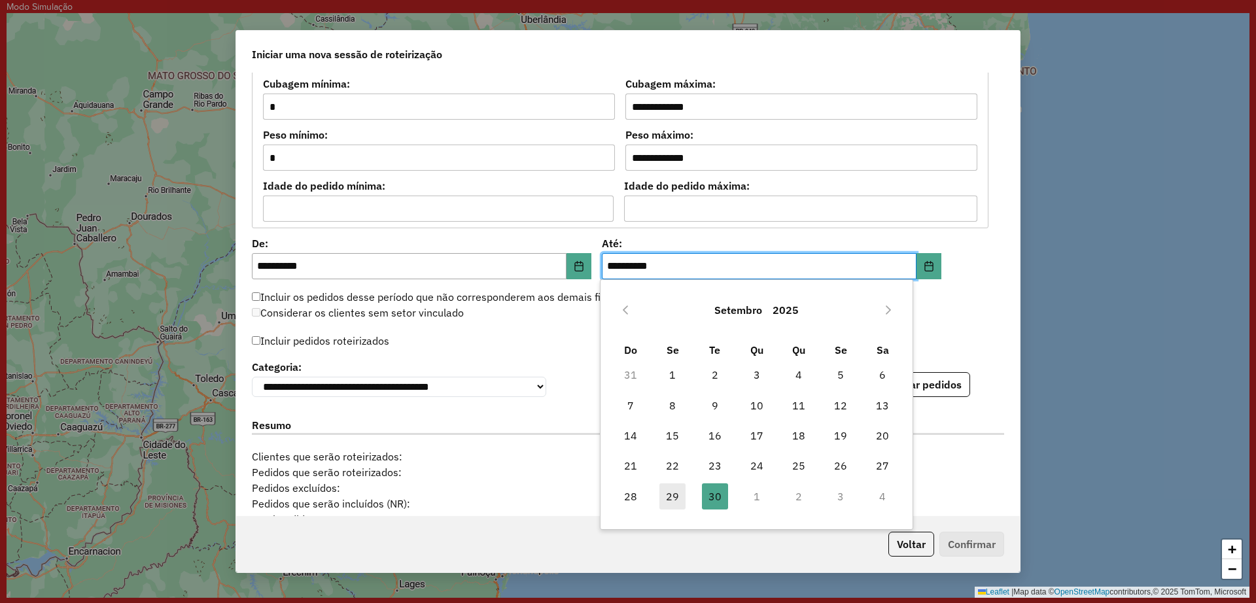
click at [673, 494] on span "29" at bounding box center [672, 496] width 26 height 26
type input "**********"
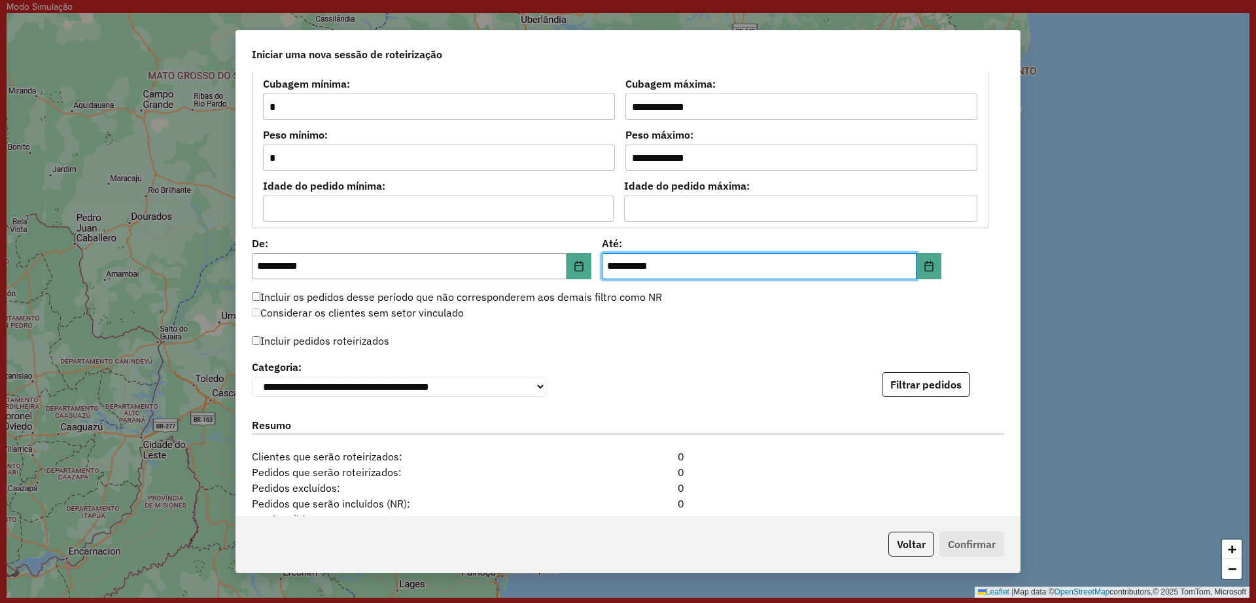
drag, startPoint x: 313, startPoint y: 347, endPoint x: 523, endPoint y: 367, distance: 211.6
click at [312, 347] on label "Incluir pedidos roteirizados" at bounding box center [320, 340] width 137 height 25
click at [899, 381] on button "Filtrar pedidos" at bounding box center [926, 384] width 88 height 25
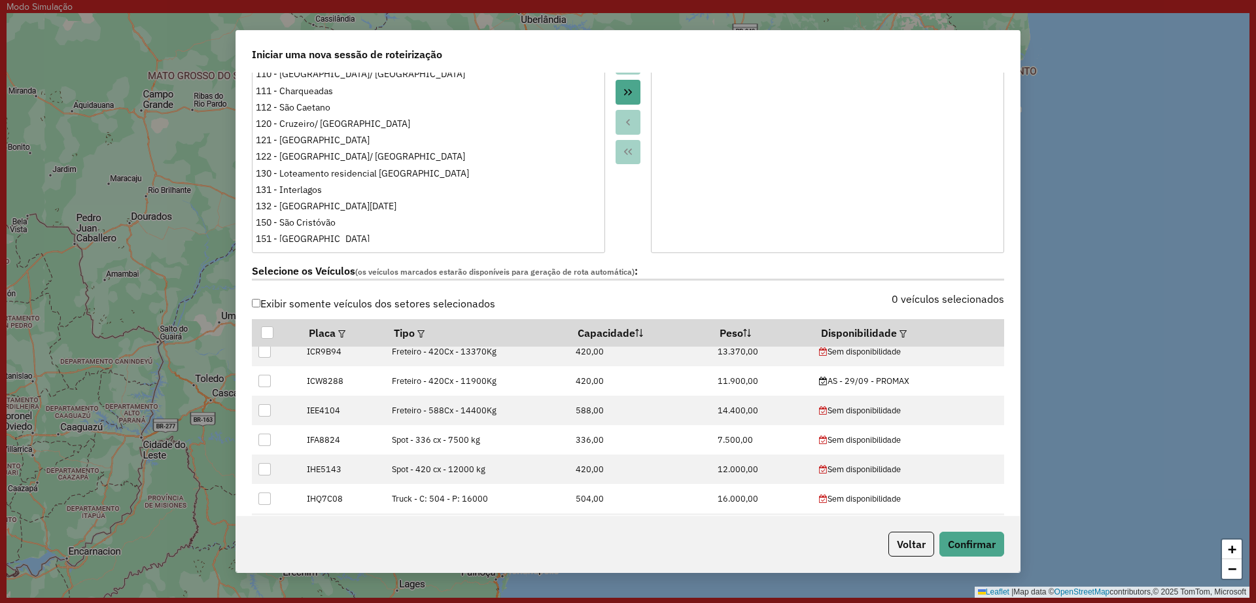
scroll to position [274, 0]
click at [888, 327] on th "Disponibilidade" at bounding box center [908, 333] width 192 height 27
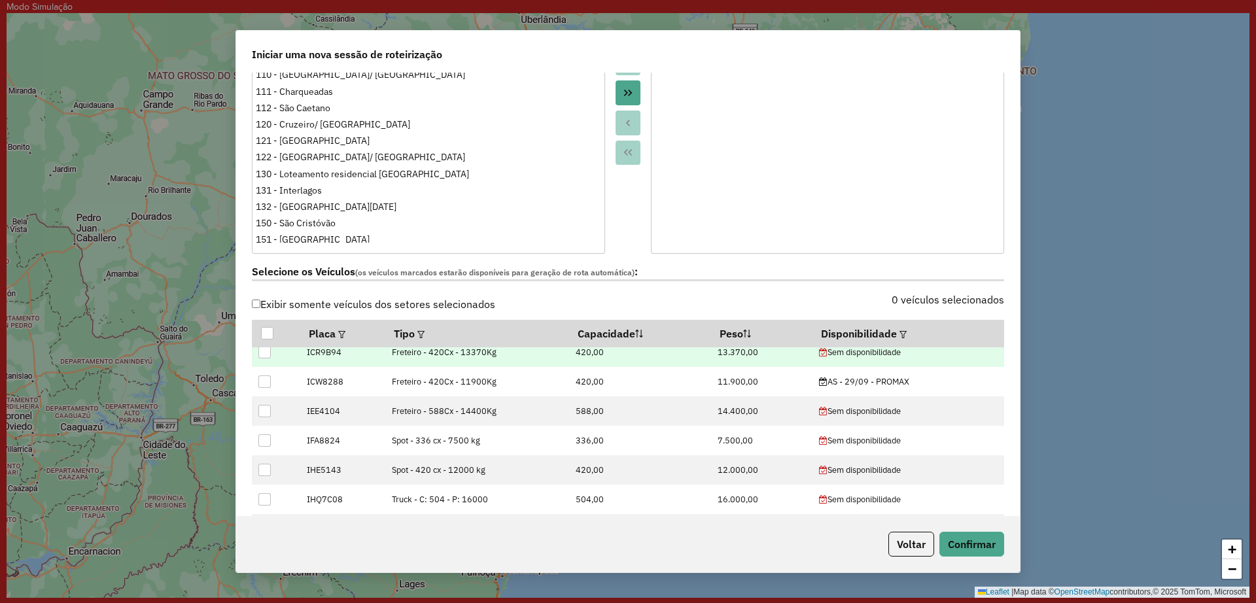
drag, startPoint x: 899, startPoint y: 332, endPoint x: 890, endPoint y: 349, distance: 19.6
click at [899, 333] on em at bounding box center [902, 334] width 7 height 7
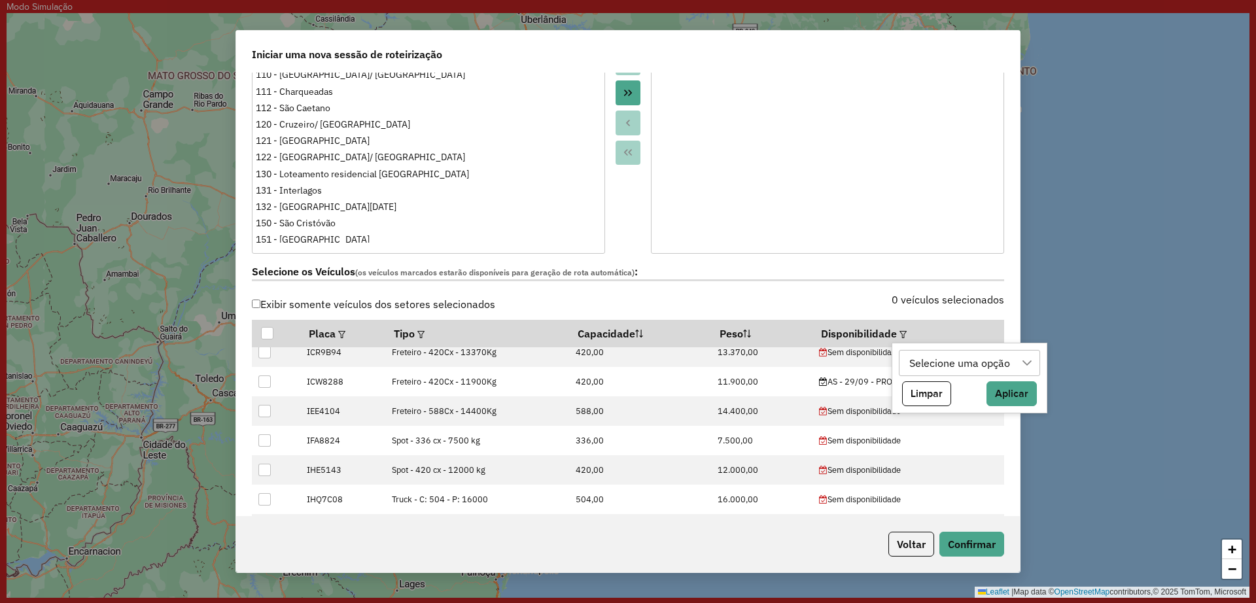
click at [978, 369] on div "Selecione uma opção" at bounding box center [960, 363] width 110 height 25
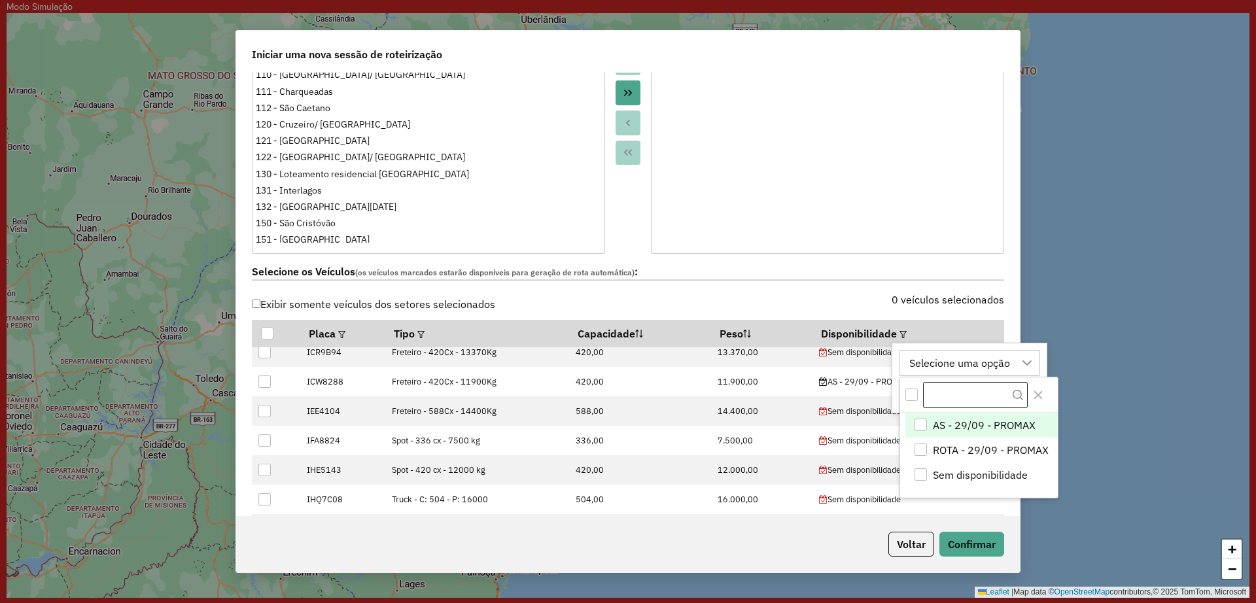
scroll to position [10, 60]
click at [924, 453] on div "ROTA - 29/09 - PROMAX" at bounding box center [920, 450] width 12 height 12
click at [1022, 320] on div "**********" at bounding box center [628, 301] width 1256 height 603
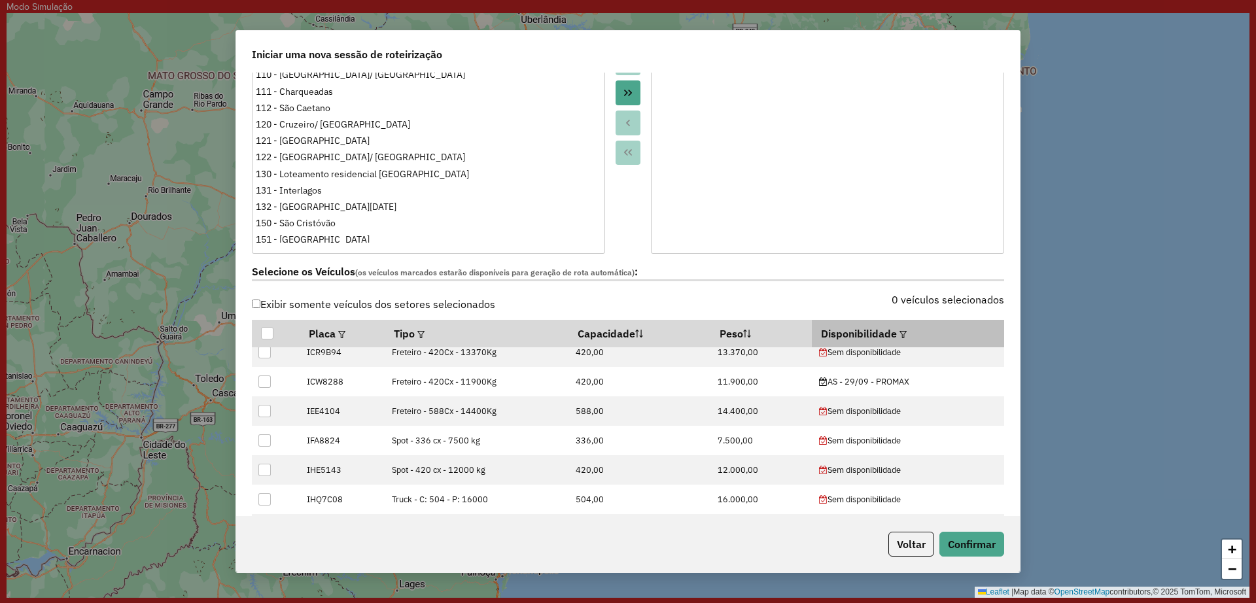
drag, startPoint x: 886, startPoint y: 336, endPoint x: 894, endPoint y: 334, distance: 8.1
click at [887, 335] on th "Disponibilidade" at bounding box center [908, 333] width 192 height 27
click at [899, 334] on em at bounding box center [902, 334] width 7 height 7
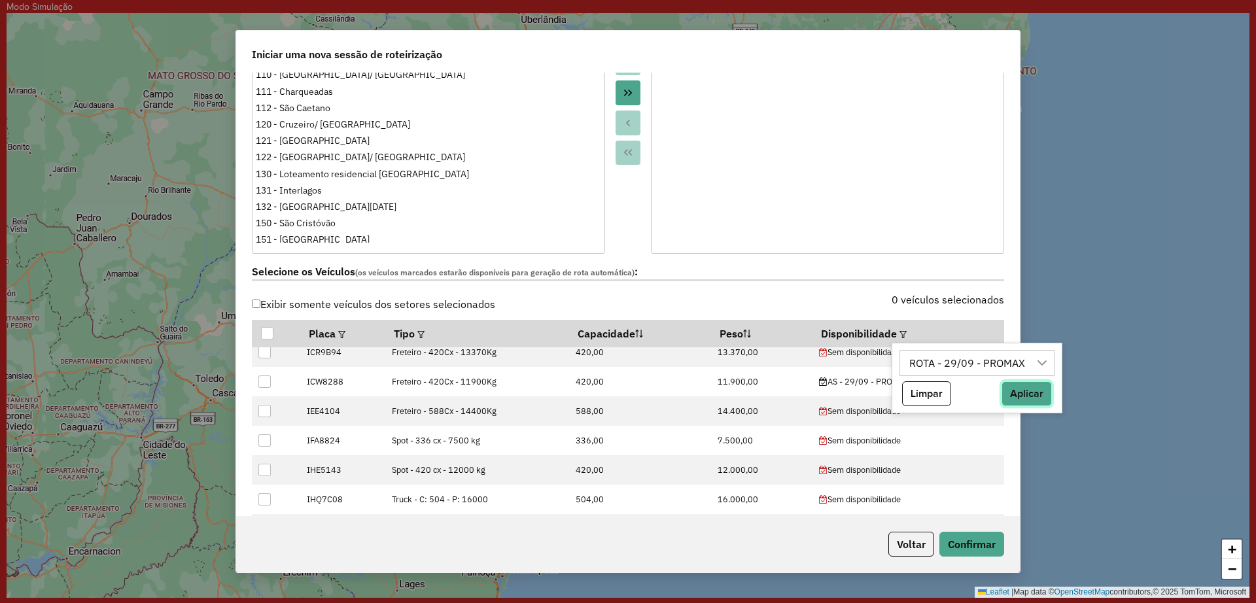
click at [1022, 388] on button "Aplicar" at bounding box center [1026, 393] width 50 height 25
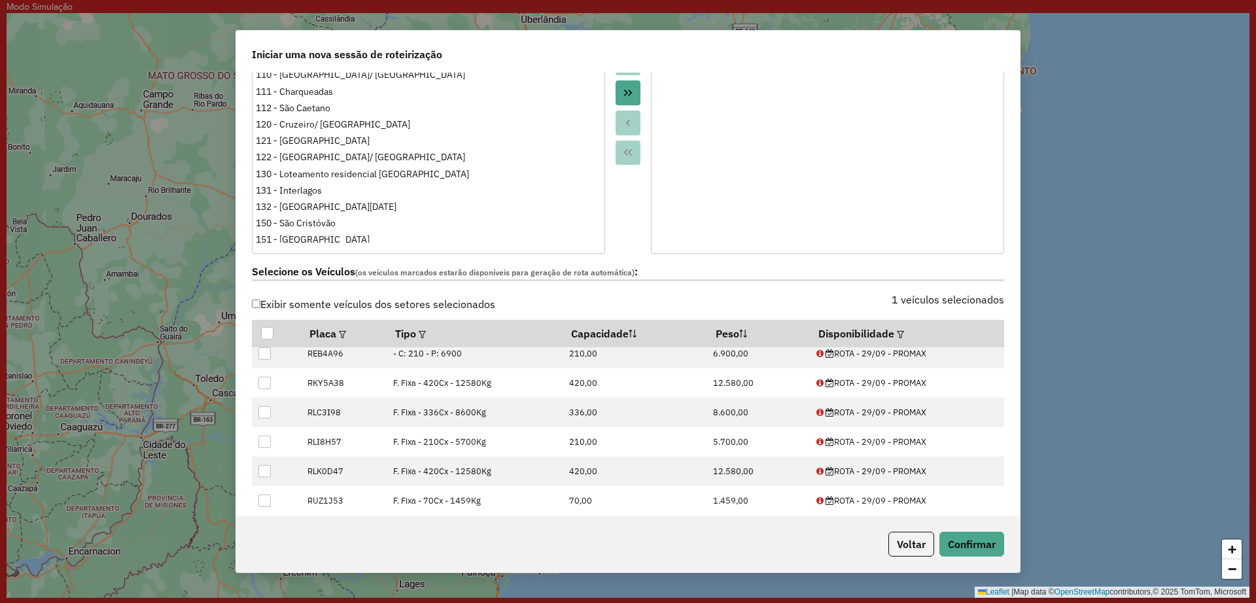
scroll to position [185, 0]
click at [807, 280] on label "Selecione os Veículos (os veículos marcados estarão disponíveis para geração de…" at bounding box center [628, 273] width 752 height 18
click at [270, 333] on div at bounding box center [267, 333] width 12 height 12
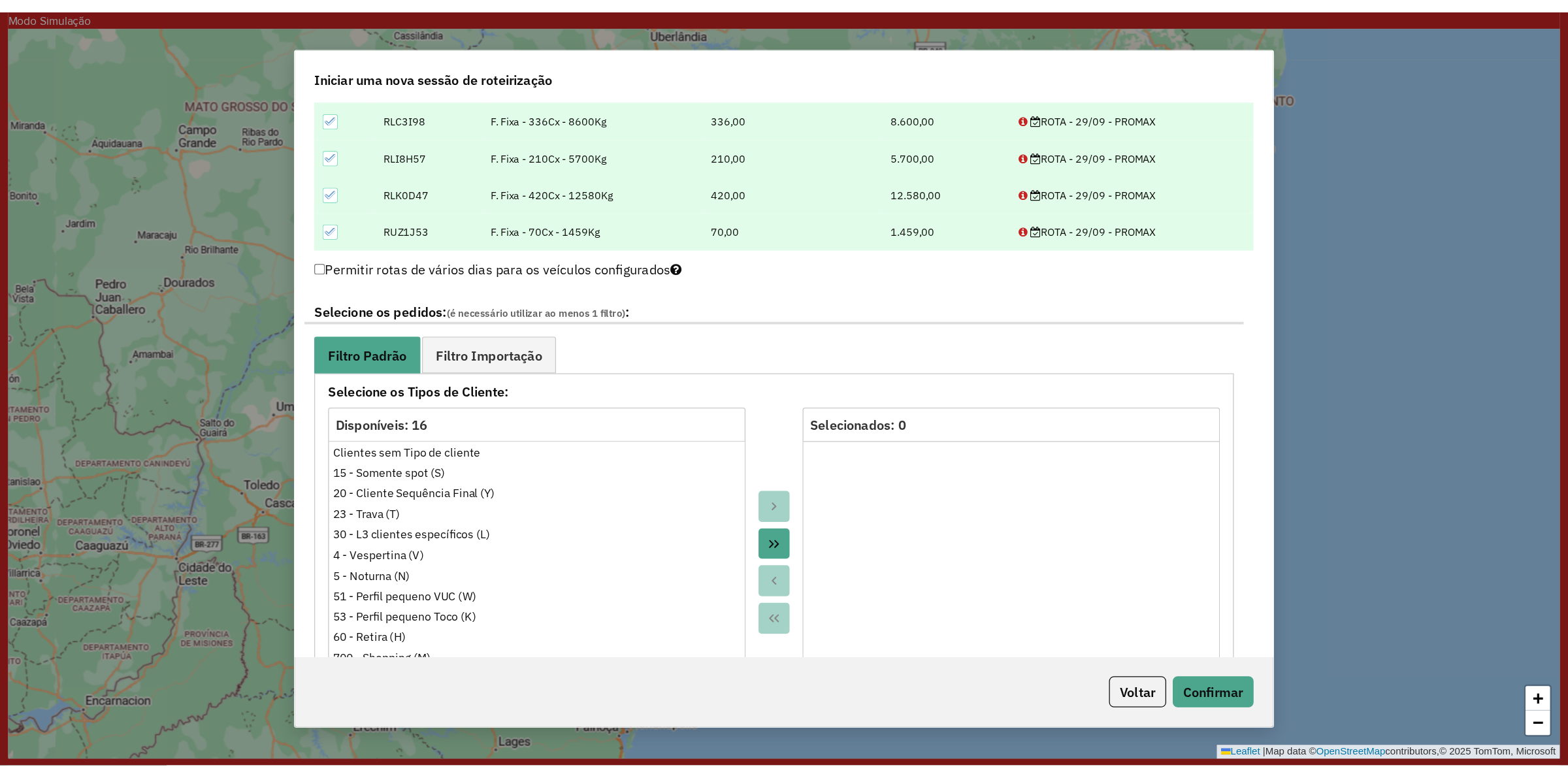
scroll to position [600, 0]
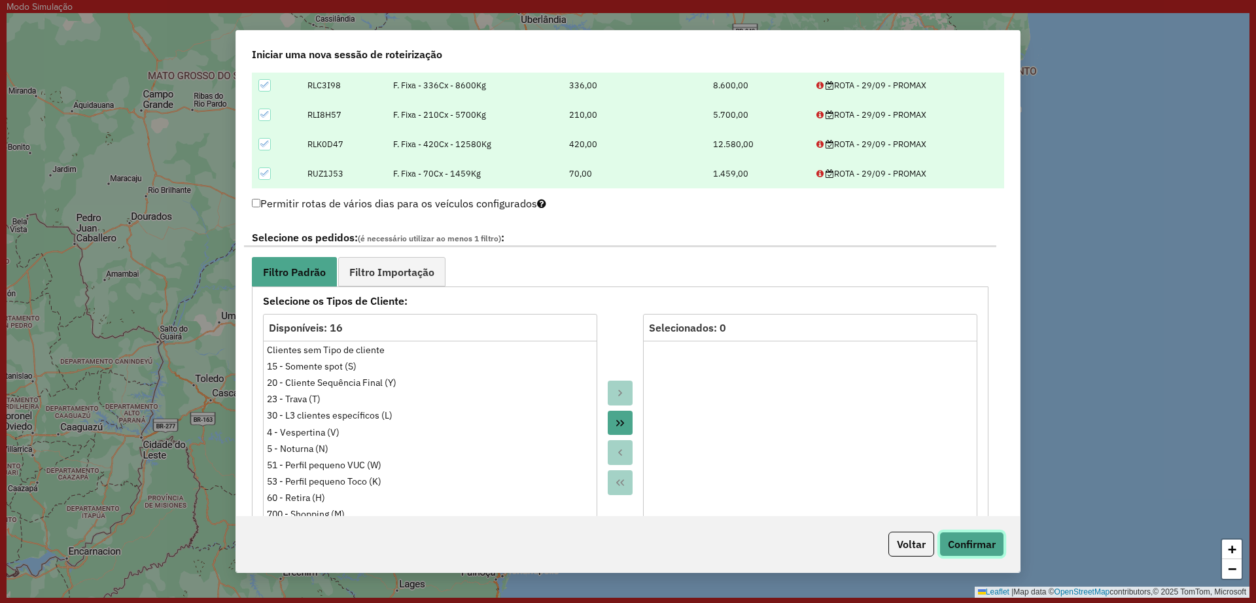
click at [980, 546] on button "Confirmar" at bounding box center [971, 544] width 65 height 25
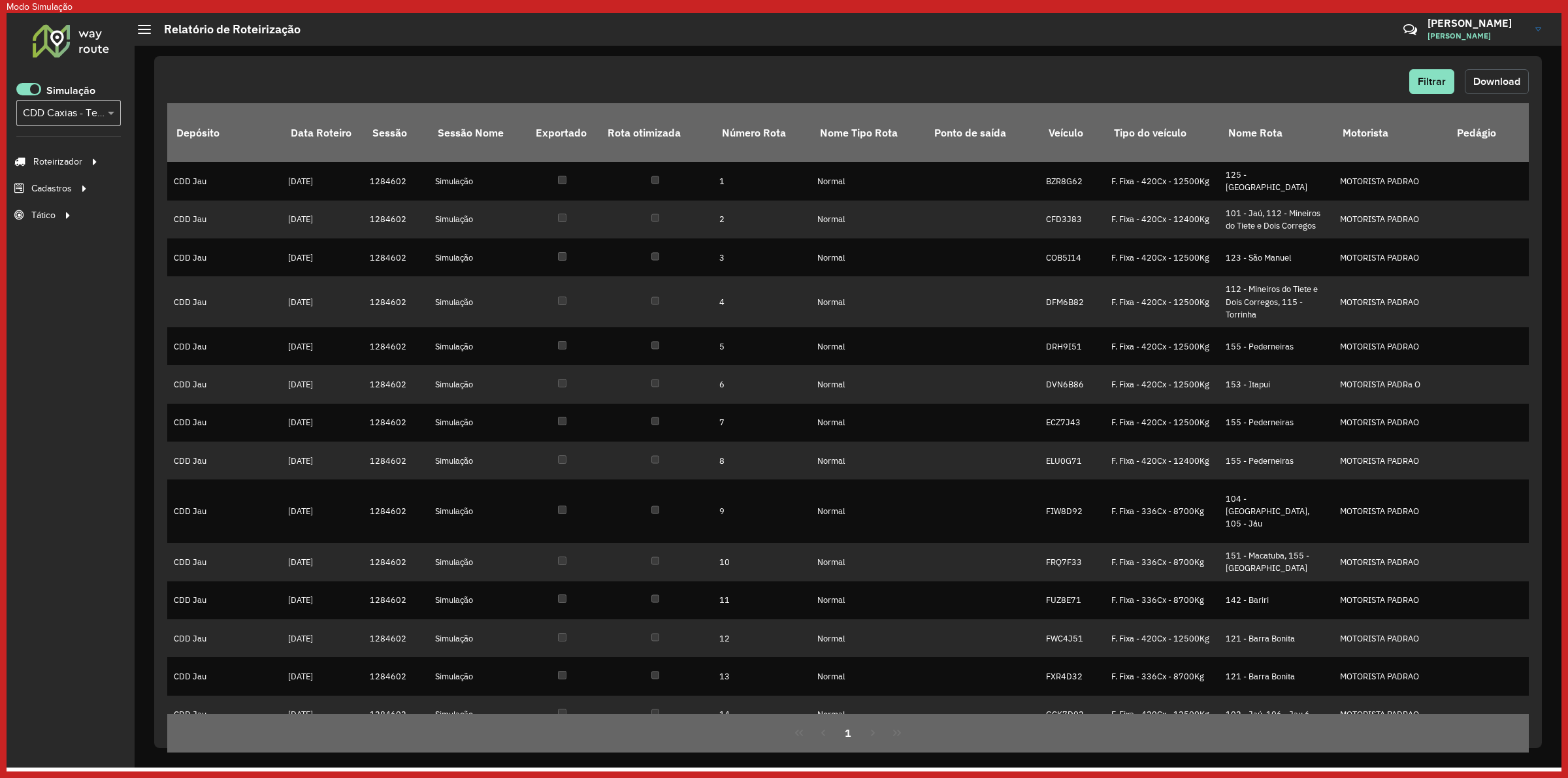
click at [1485, 90] on button "Download" at bounding box center [1497, 81] width 64 height 25
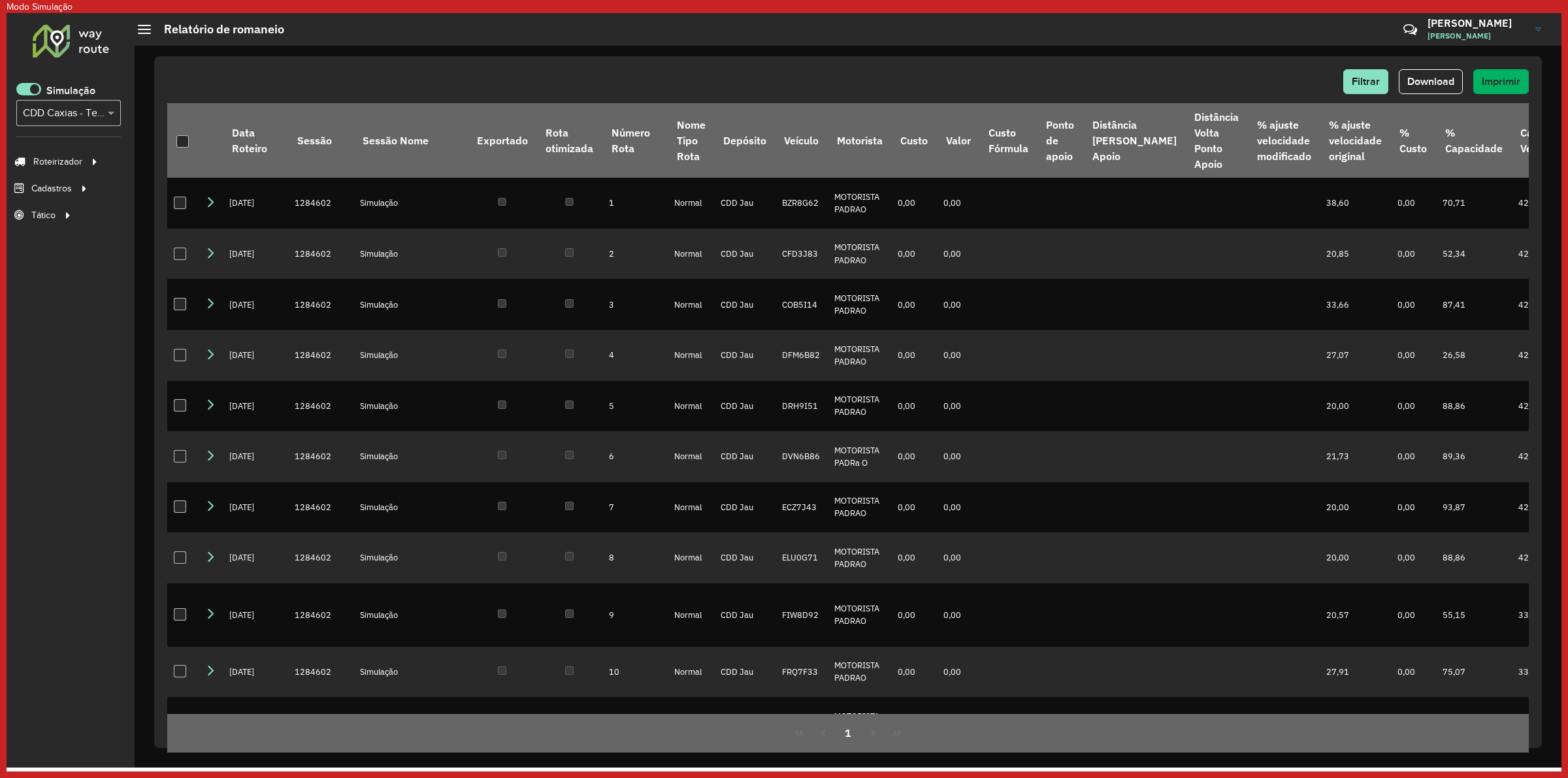
click at [1142, 43] on hb-header "Relatório de romaneio Críticas? Dúvidas? Elogios? Sugestões? Entre em contato c…" at bounding box center [844, 29] width 1433 height 33
click at [1432, 80] on span "Download" at bounding box center [1430, 81] width 47 height 11
click at [33, 86] on span at bounding box center [28, 89] width 25 height 12
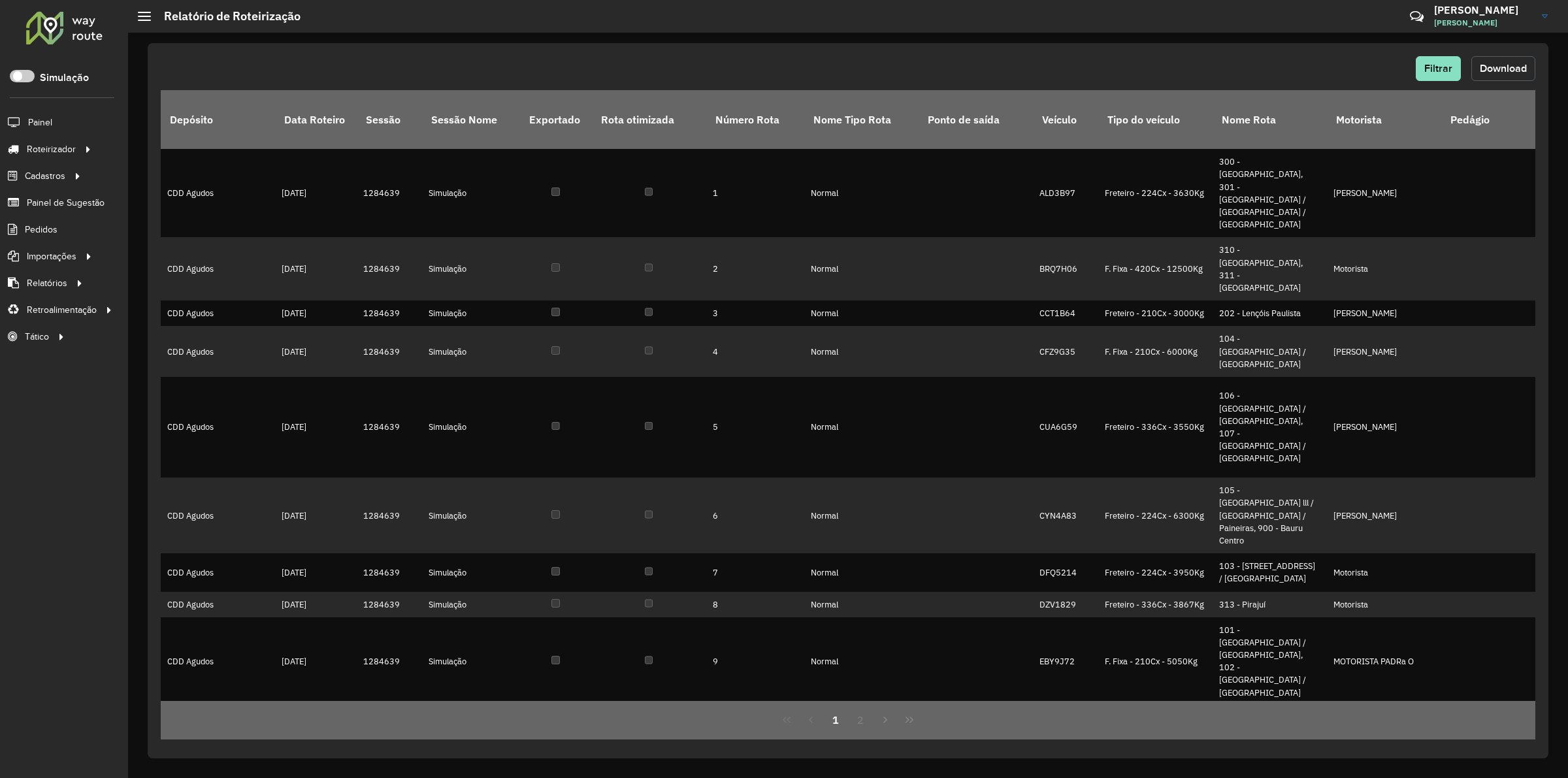
drag, startPoint x: 1493, startPoint y: 74, endPoint x: 1487, endPoint y: 86, distance: 13.4
click at [1494, 74] on button "Download" at bounding box center [1503, 68] width 64 height 25
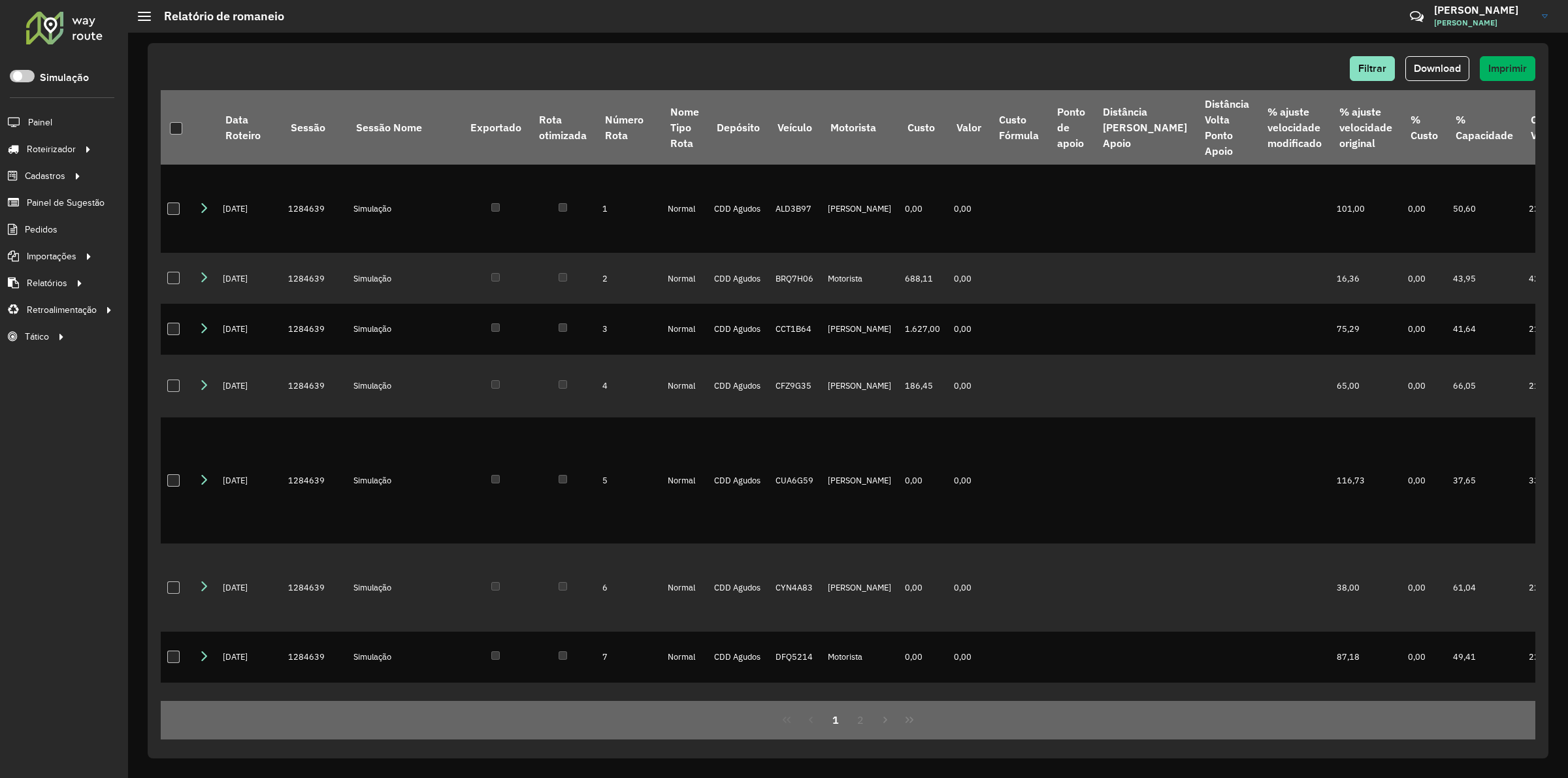
drag, startPoint x: 1144, startPoint y: 24, endPoint x: 1156, endPoint y: 28, distance: 12.6
click at [1144, 24] on hb-header "Relatório de romaneio Críticas? Dúvidas? Elogios? Sugestões? Entre em contato c…" at bounding box center [848, 16] width 1440 height 33
click at [1097, 38] on div "Filtrar Download Imprimir Data Roteiro Sessão Sessão Nome Exportado Rota otimiz…" at bounding box center [848, 405] width 1440 height 745
click at [1439, 73] on span "Download" at bounding box center [1437, 68] width 47 height 11
drag, startPoint x: 1053, startPoint y: 56, endPoint x: 1084, endPoint y: 72, distance: 34.9
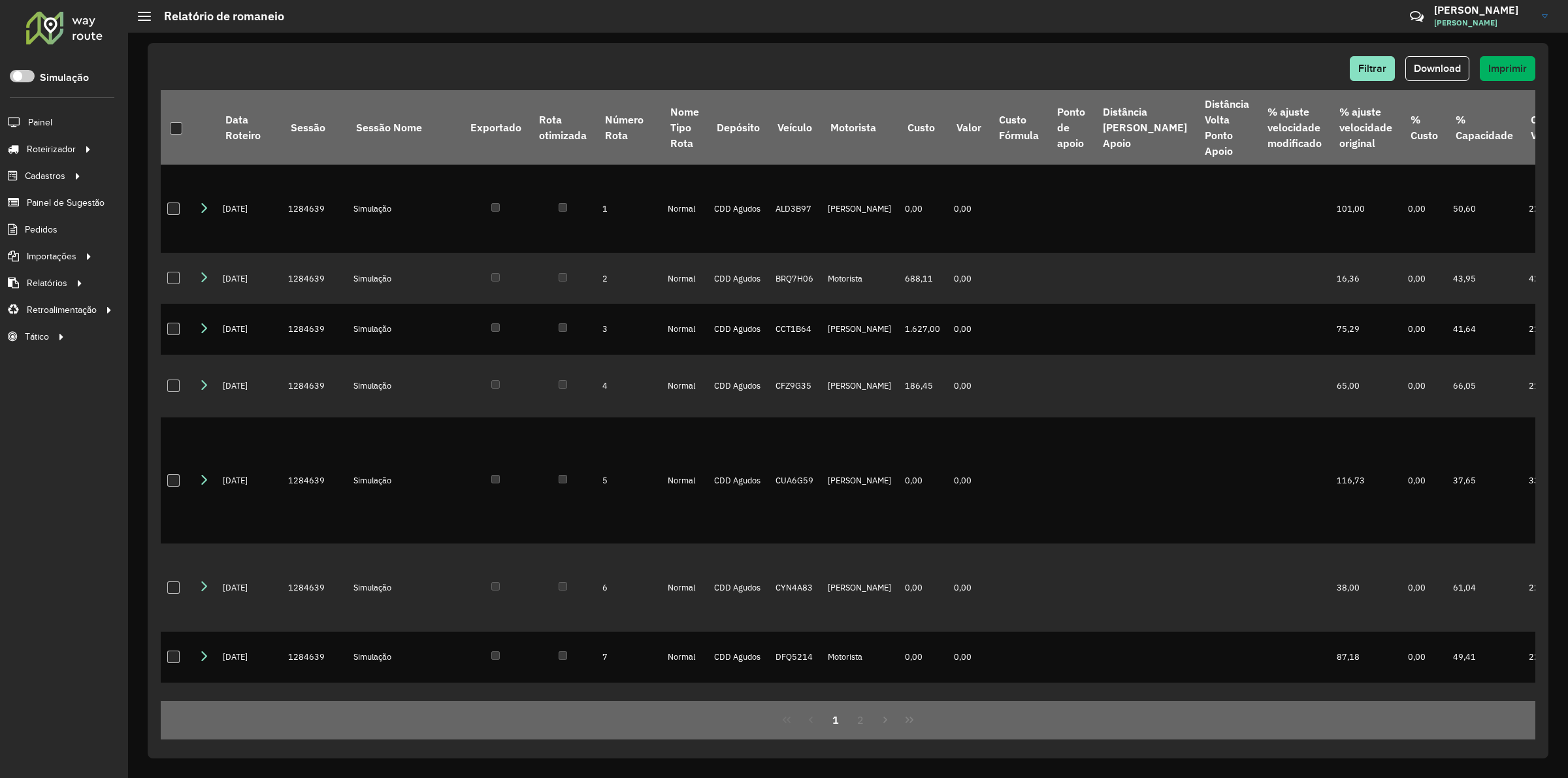
click at [1054, 57] on div "Filtrar Download Imprimir" at bounding box center [848, 68] width 1374 height 25
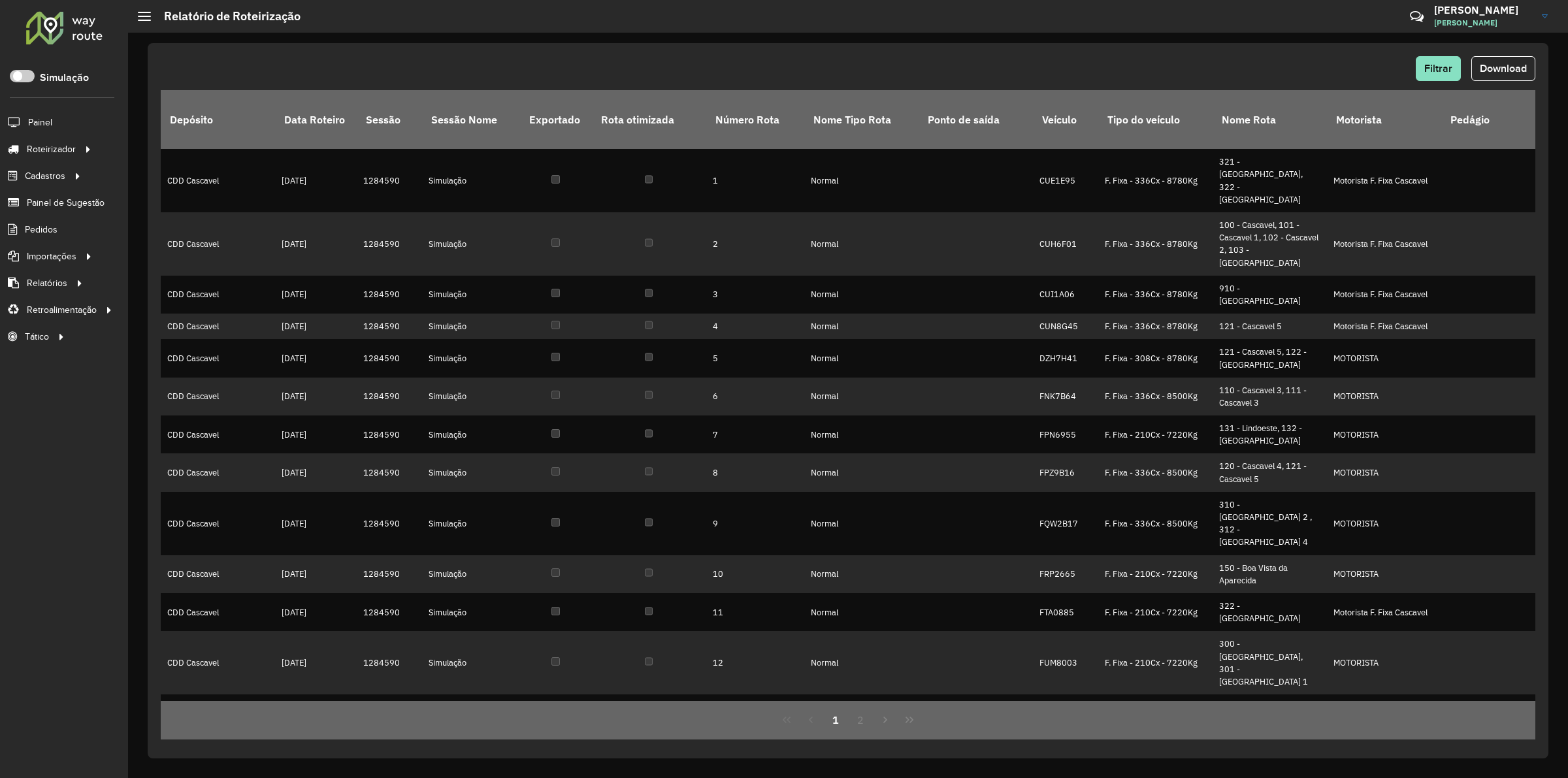
drag, startPoint x: 1480, startPoint y: 73, endPoint x: 1487, endPoint y: 69, distance: 8.1
click at [1481, 73] on span "Download" at bounding box center [1503, 68] width 47 height 11
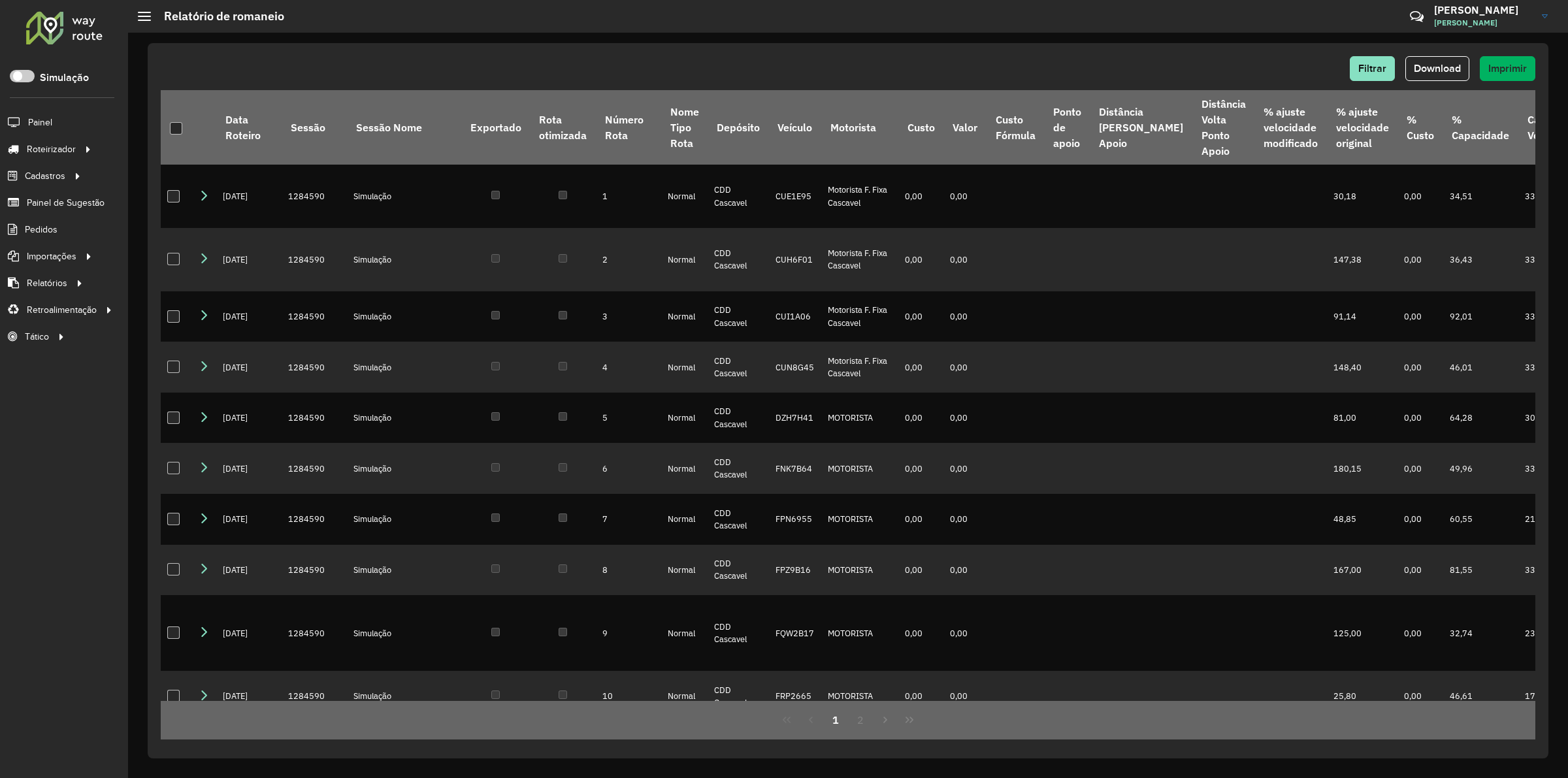
click at [1156, 33] on div "Filtrar Download Imprimir Data Roteiro Sessão Sessão Nome Exportado Rota otimiz…" at bounding box center [848, 405] width 1440 height 745
click at [1452, 58] on button "Download" at bounding box center [1437, 68] width 64 height 25
click at [972, 44] on div "Filtrar Download Imprimir Data Roteiro Sessão Sessão Nome Exportado Rota otimiz…" at bounding box center [848, 400] width 1400 height 715
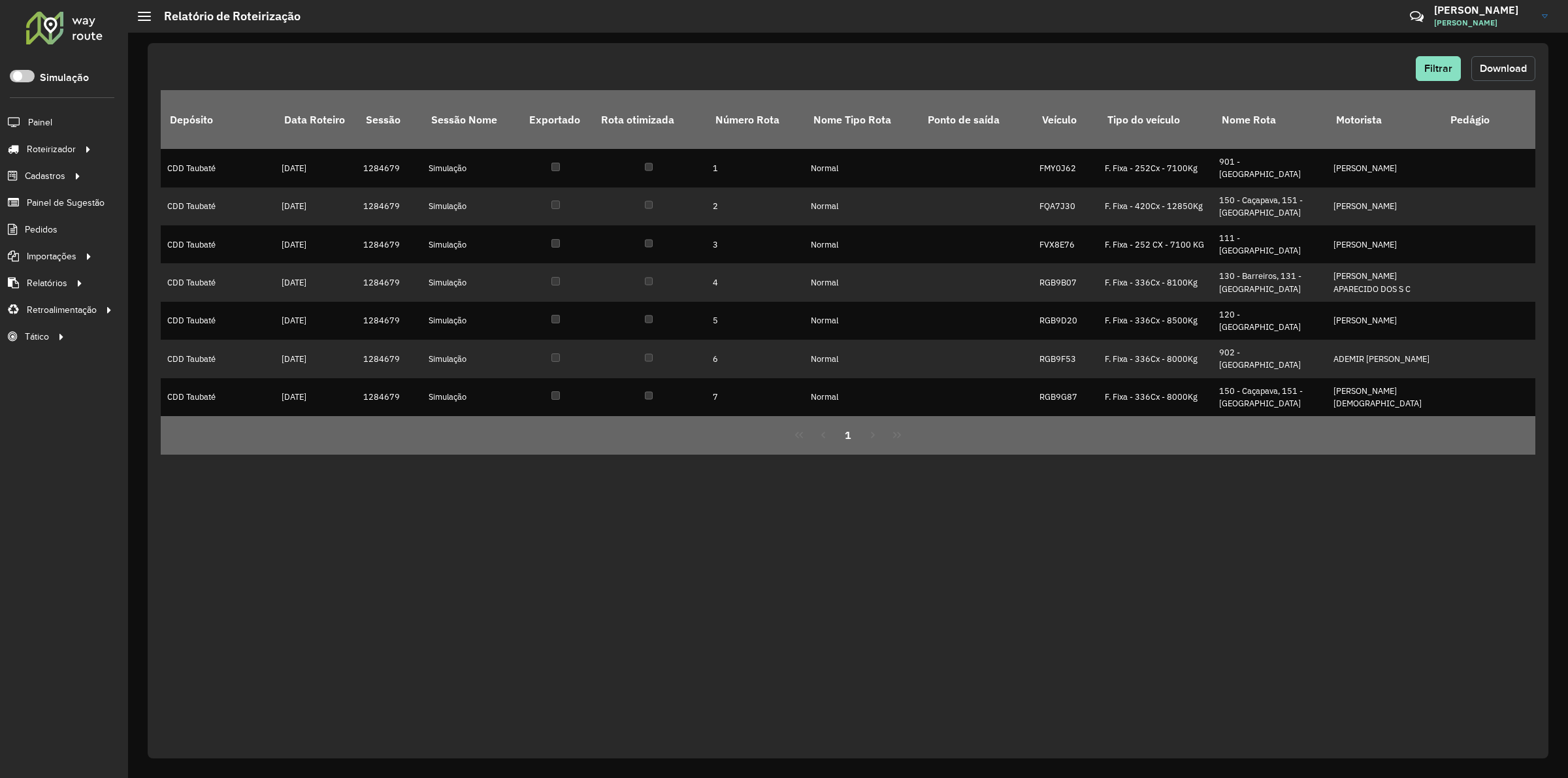
click at [1393, 63] on span "Download" at bounding box center [1503, 68] width 47 height 11
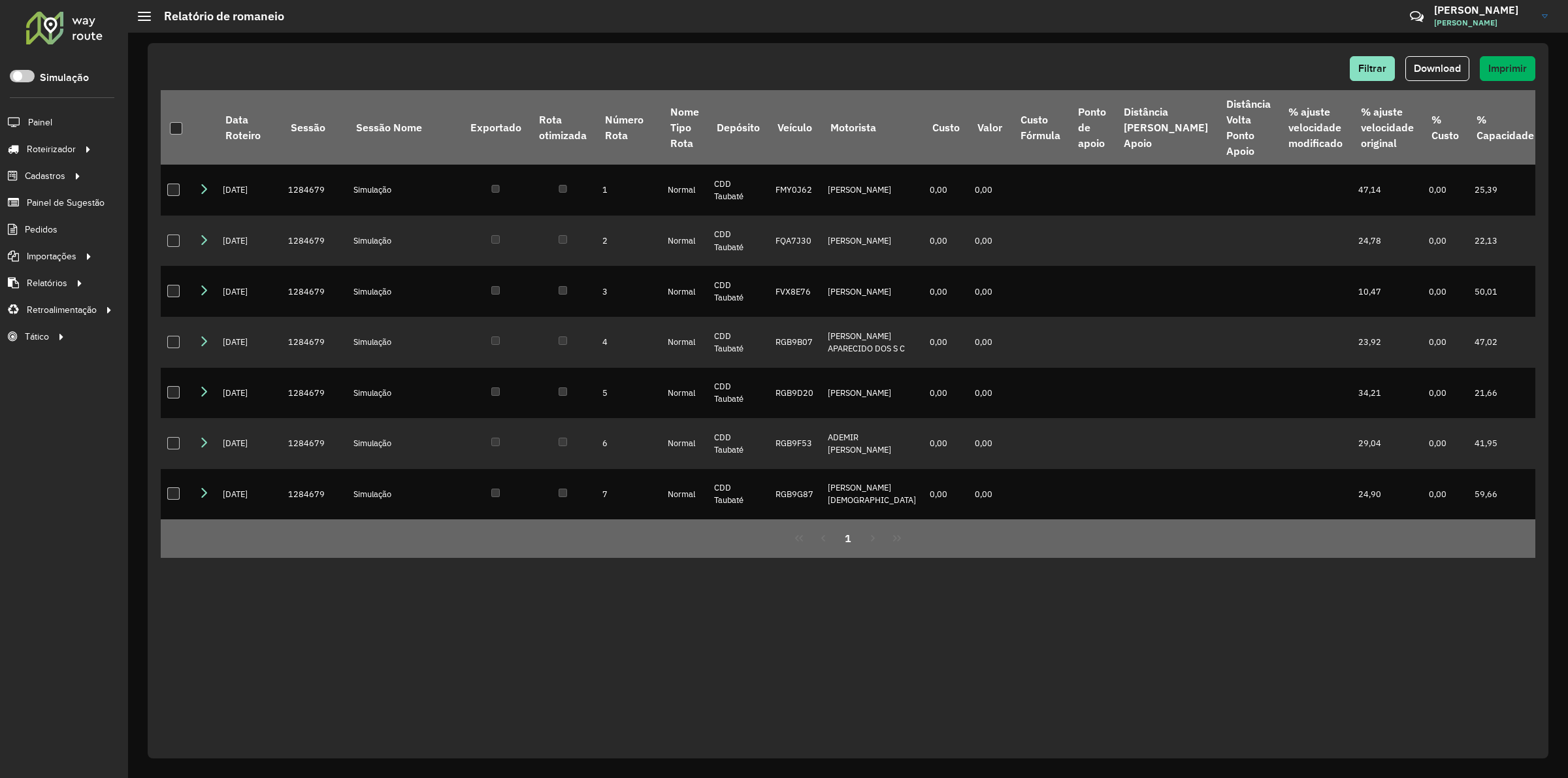
click at [918, 53] on div "Filtrar Download Imprimir Data Roteiro Sessão Sessão Nome Exportado Rota otimiz…" at bounding box center [848, 400] width 1400 height 715
click at [1426, 66] on span "Download" at bounding box center [1437, 68] width 47 height 11
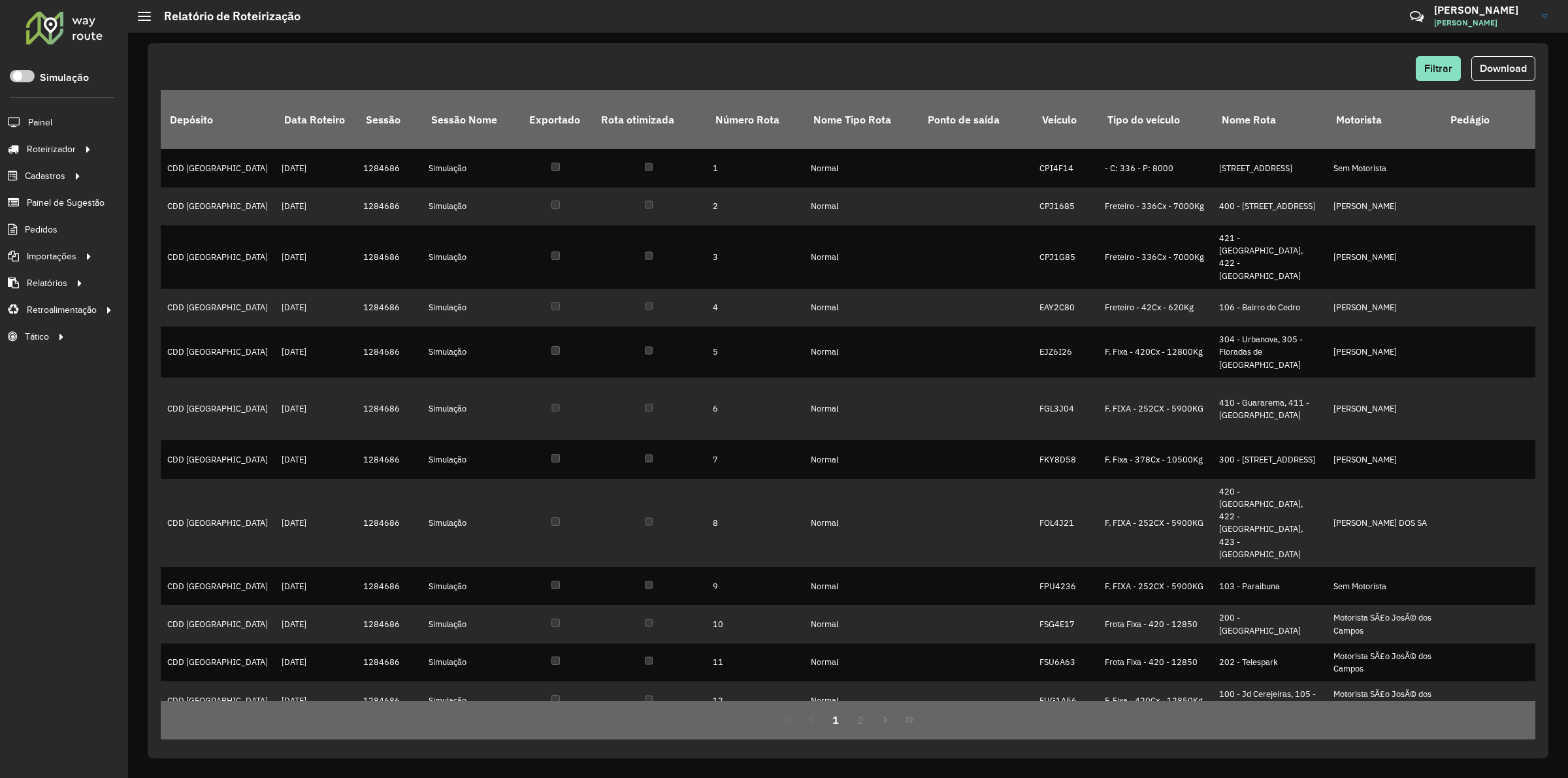
click at [915, 54] on div "Filtrar Download Depósito Data Roteiro Sessão Sessão Nome Exportado Rota otimiz…" at bounding box center [848, 400] width 1400 height 715
click at [1506, 63] on span "Download" at bounding box center [1503, 68] width 47 height 11
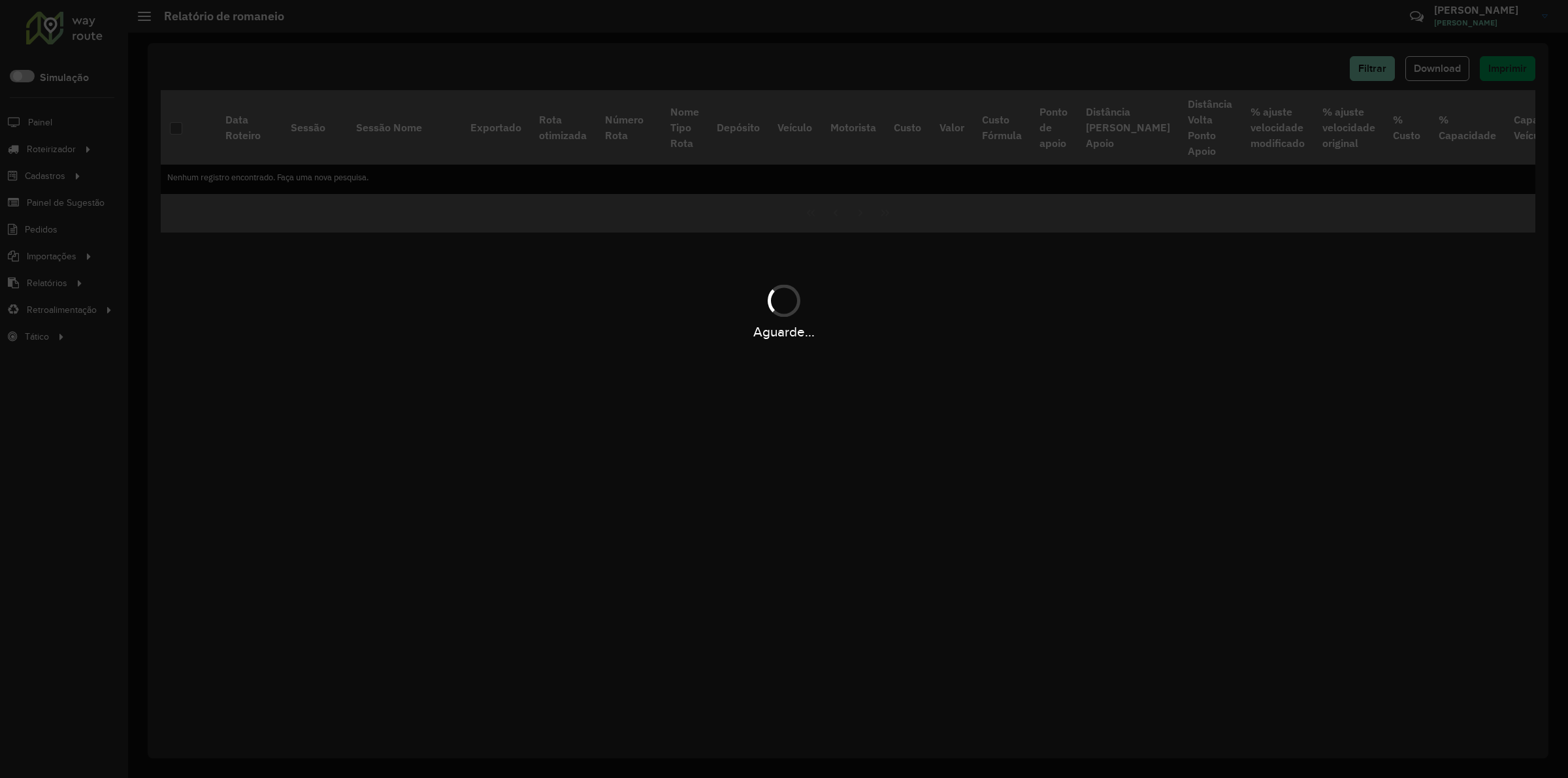
click at [1135, 40] on div "Aguarde..." at bounding box center [784, 389] width 1568 height 778
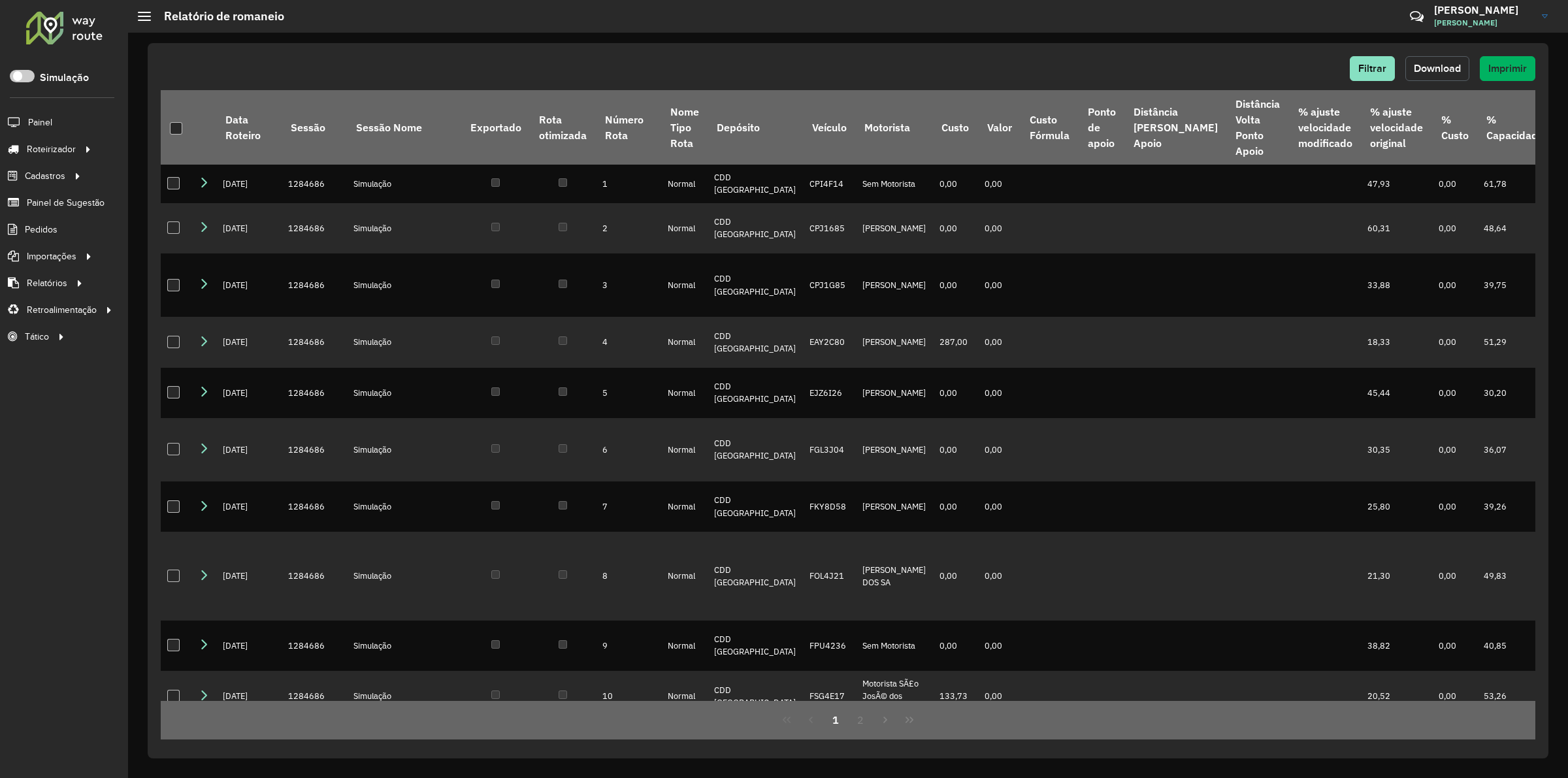
click at [1438, 69] on span "Download" at bounding box center [1437, 68] width 47 height 11
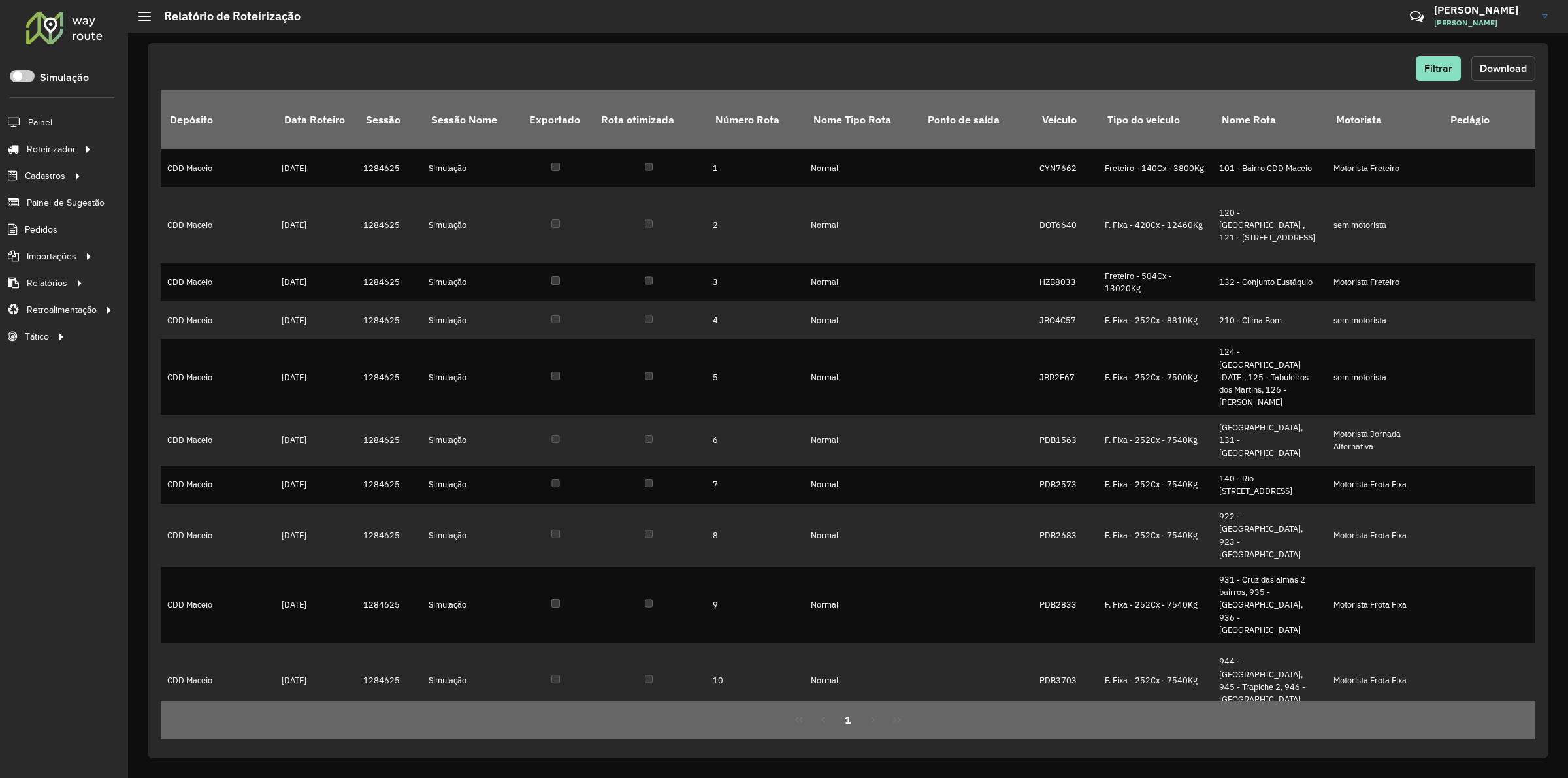
click at [1497, 69] on span "Download" at bounding box center [1503, 68] width 47 height 11
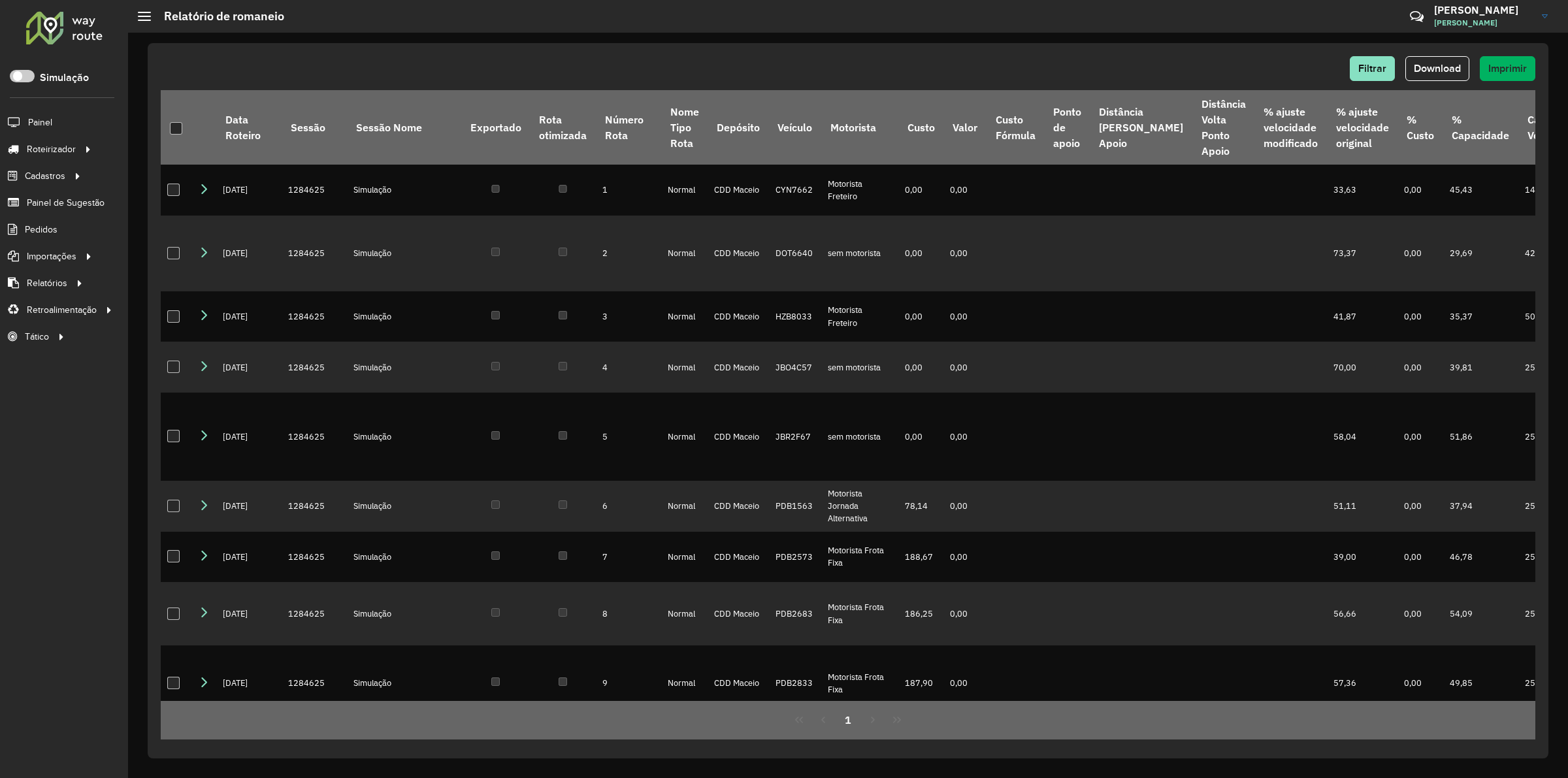
click at [1013, 66] on div "Filtrar Download Imprimir" at bounding box center [848, 68] width 1374 height 25
click at [1452, 71] on span "Download" at bounding box center [1437, 68] width 47 height 11
click at [896, 57] on div "Filtrar Download Imprimir" at bounding box center [848, 68] width 1374 height 25
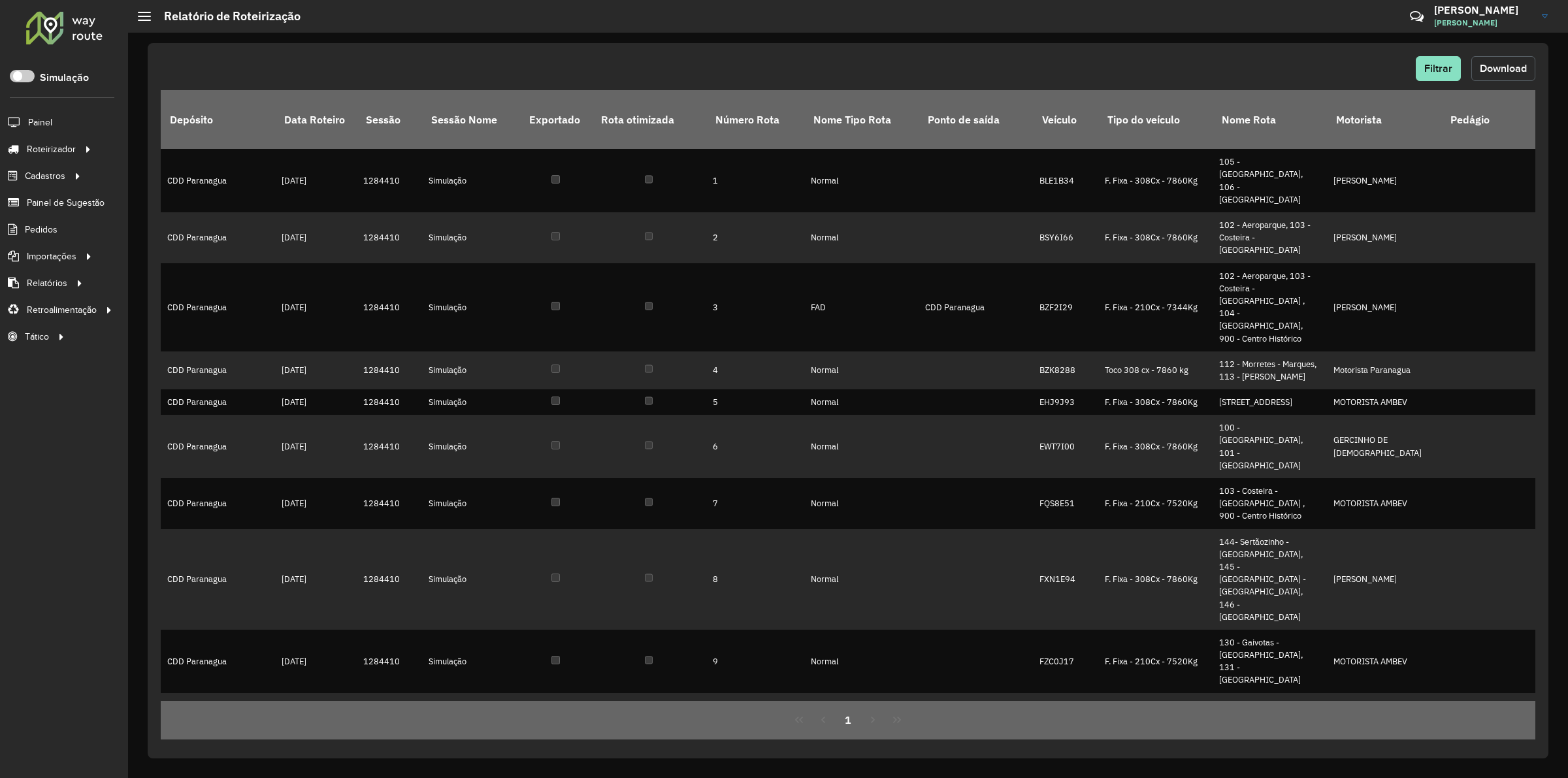
click at [1478, 74] on button "Download" at bounding box center [1503, 68] width 64 height 25
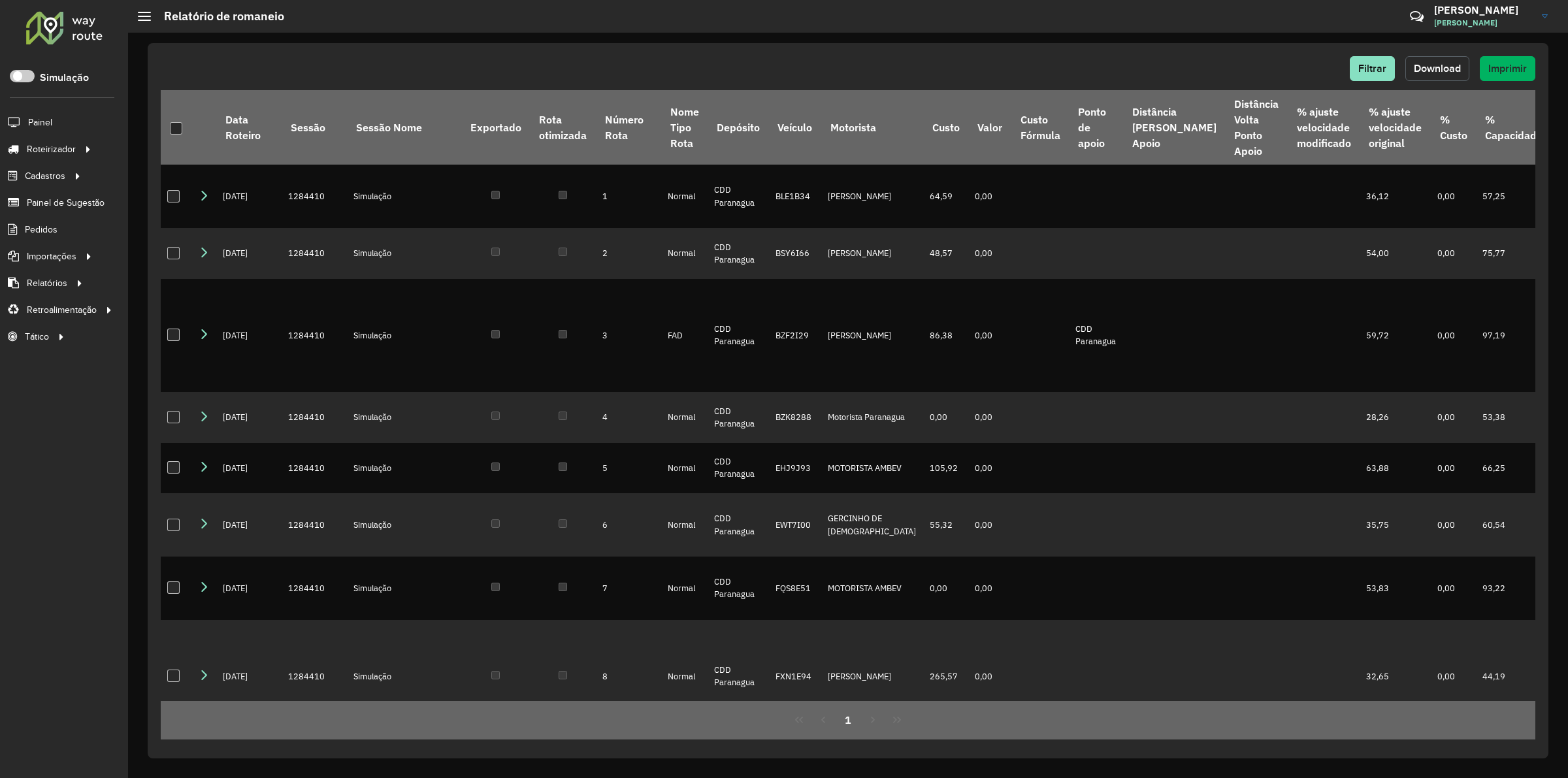
click at [1451, 65] on span "Download" at bounding box center [1437, 68] width 47 height 11
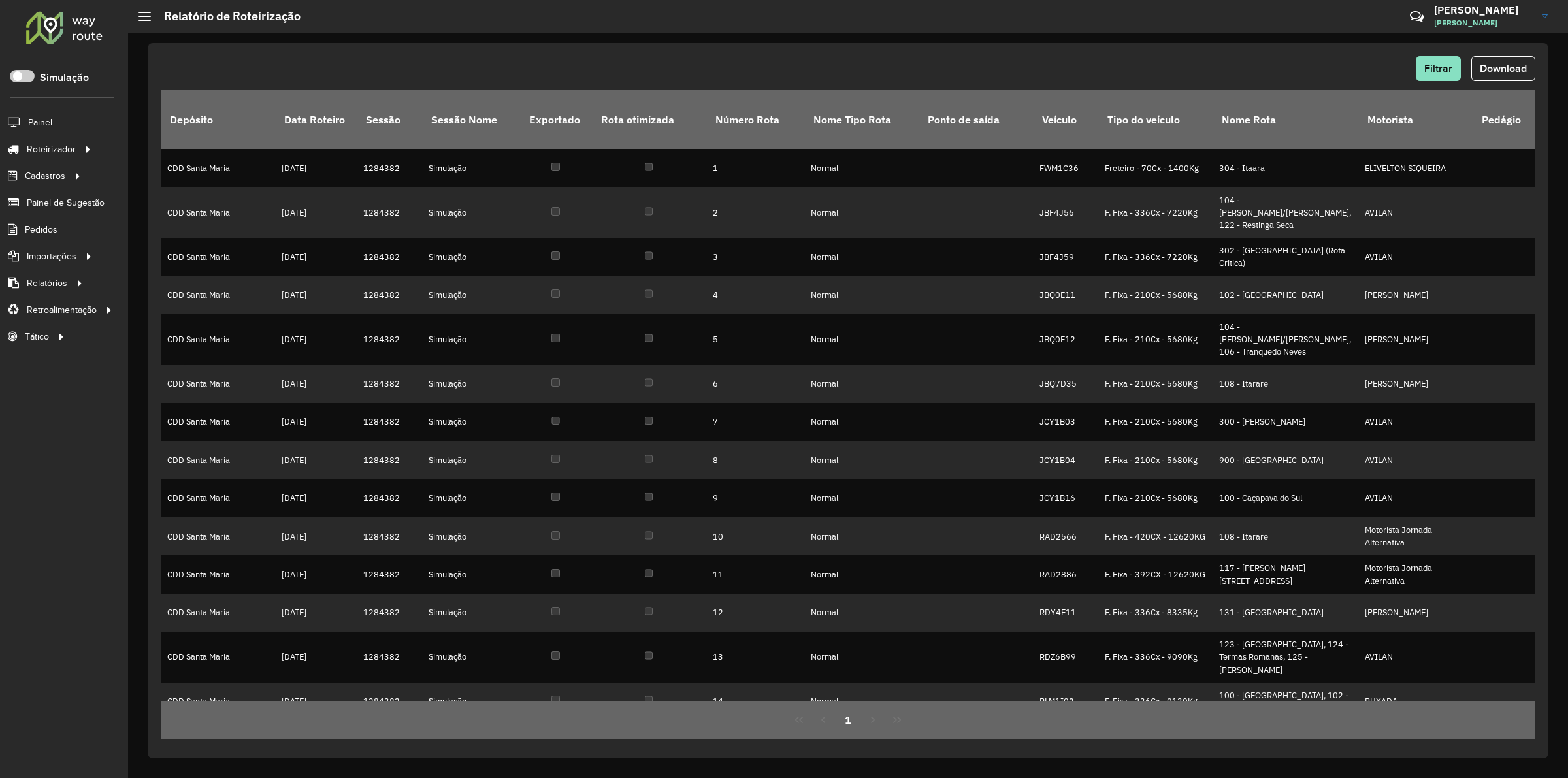
drag, startPoint x: 720, startPoint y: 34, endPoint x: 771, endPoint y: 48, distance: 52.9
click at [721, 37] on div "Filtrar Download Depósito Data Roteiro Sessão Sessão Nome Exportado Rota otimiz…" at bounding box center [848, 405] width 1440 height 745
click at [1506, 76] on button "Download" at bounding box center [1503, 68] width 64 height 25
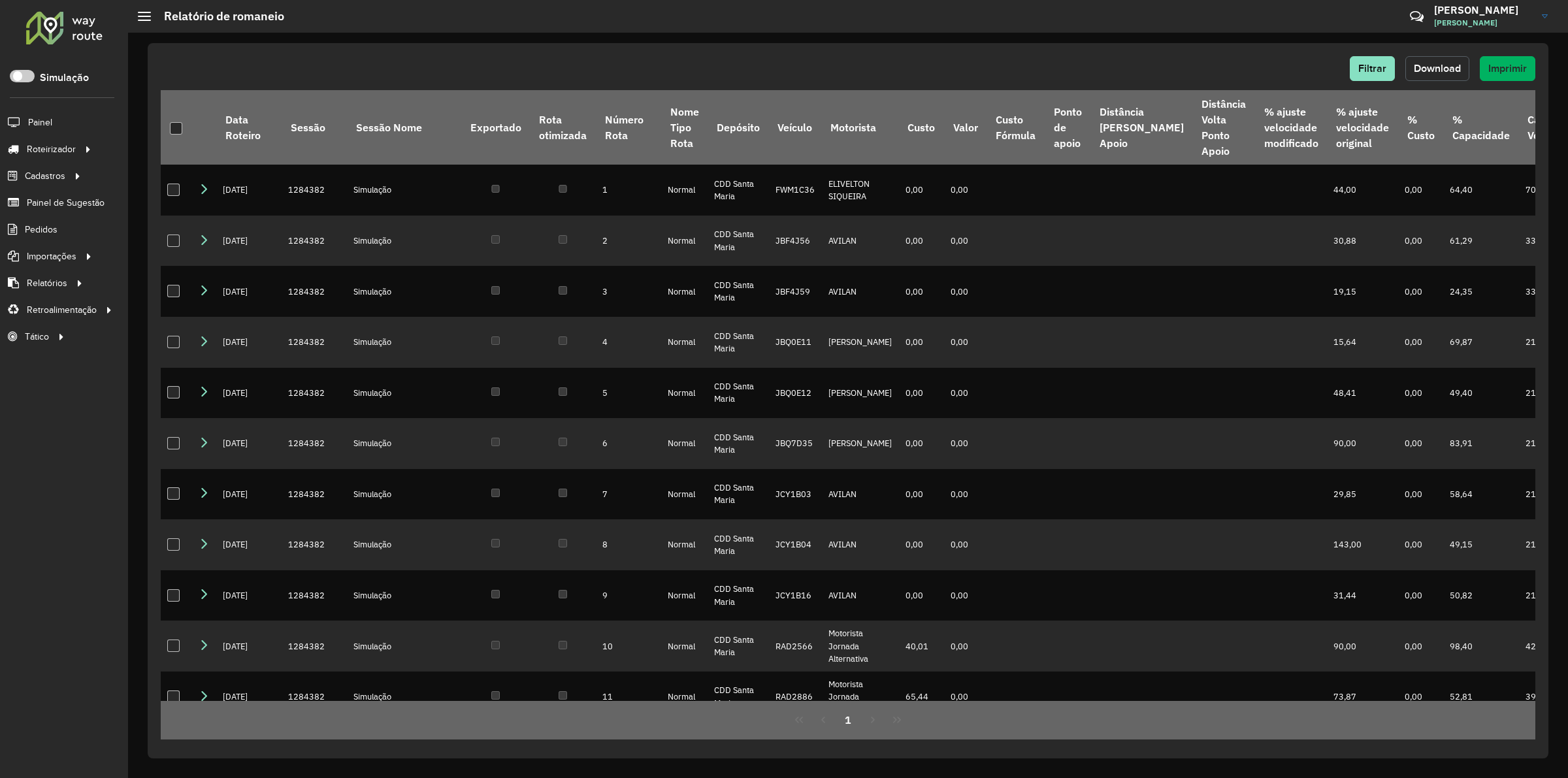
click at [1451, 64] on span "Download" at bounding box center [1437, 68] width 47 height 11
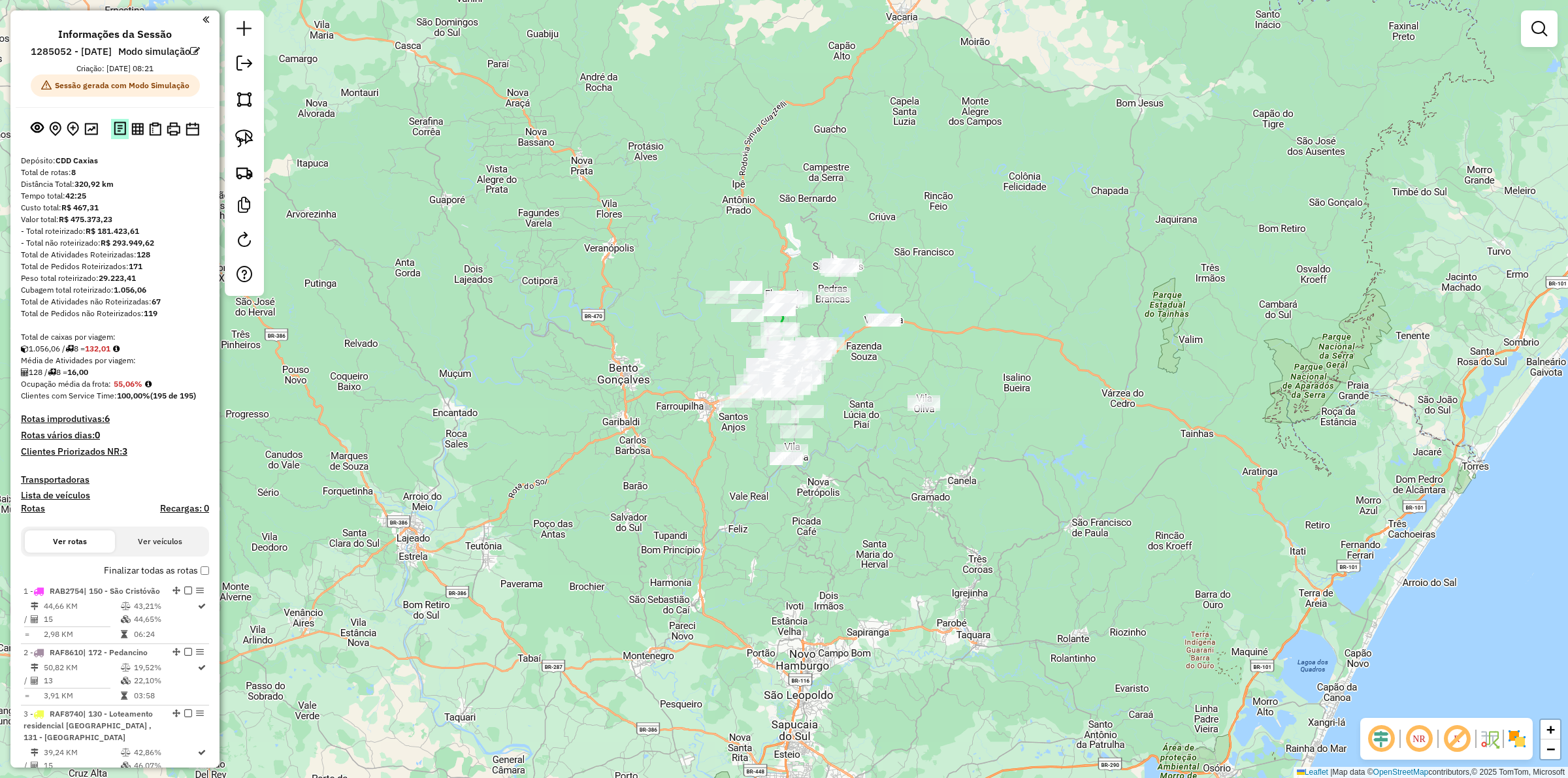
click at [126, 136] on button at bounding box center [120, 129] width 18 height 20
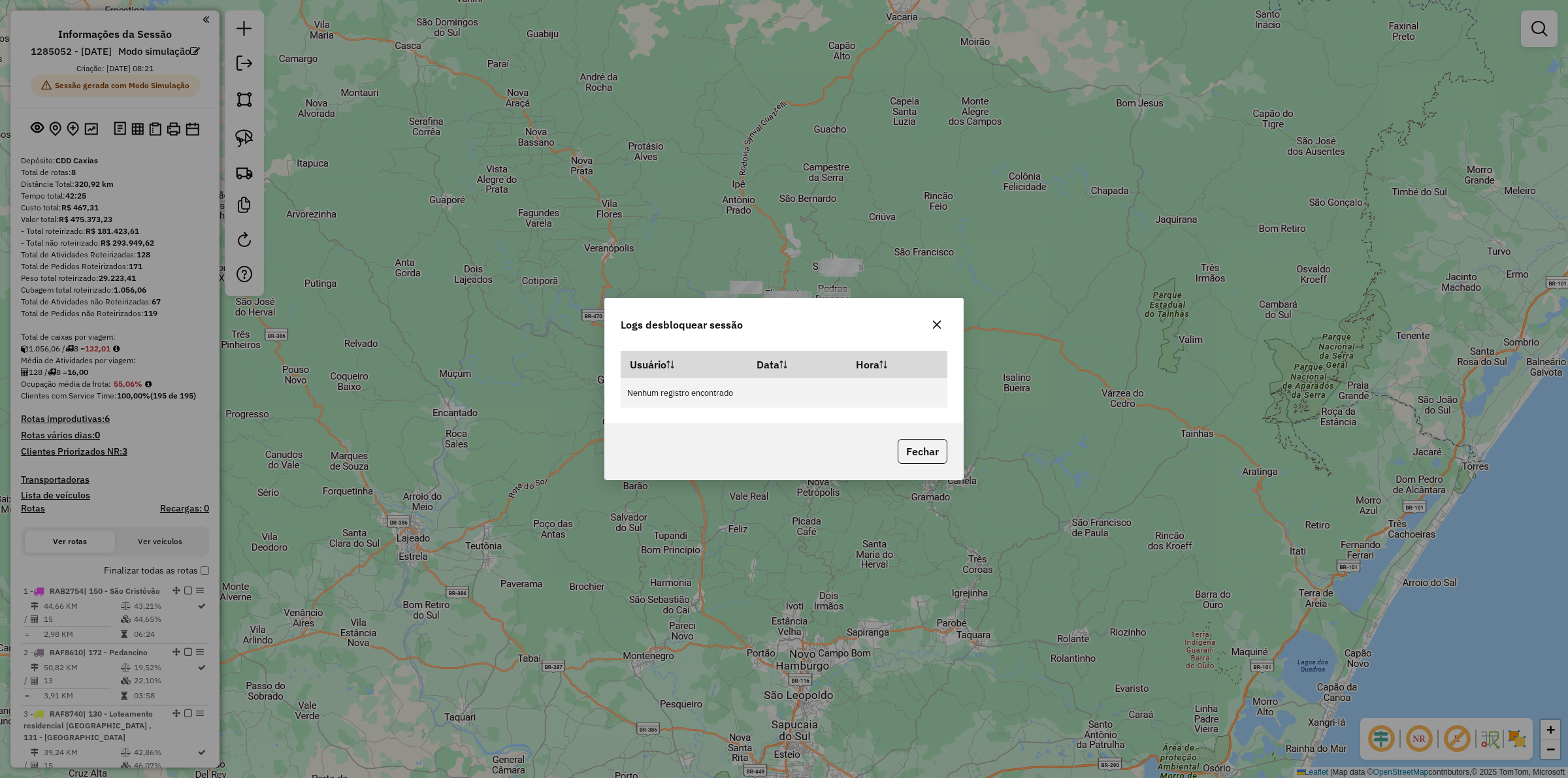
click at [938, 322] on icon "button" at bounding box center [937, 325] width 10 height 10
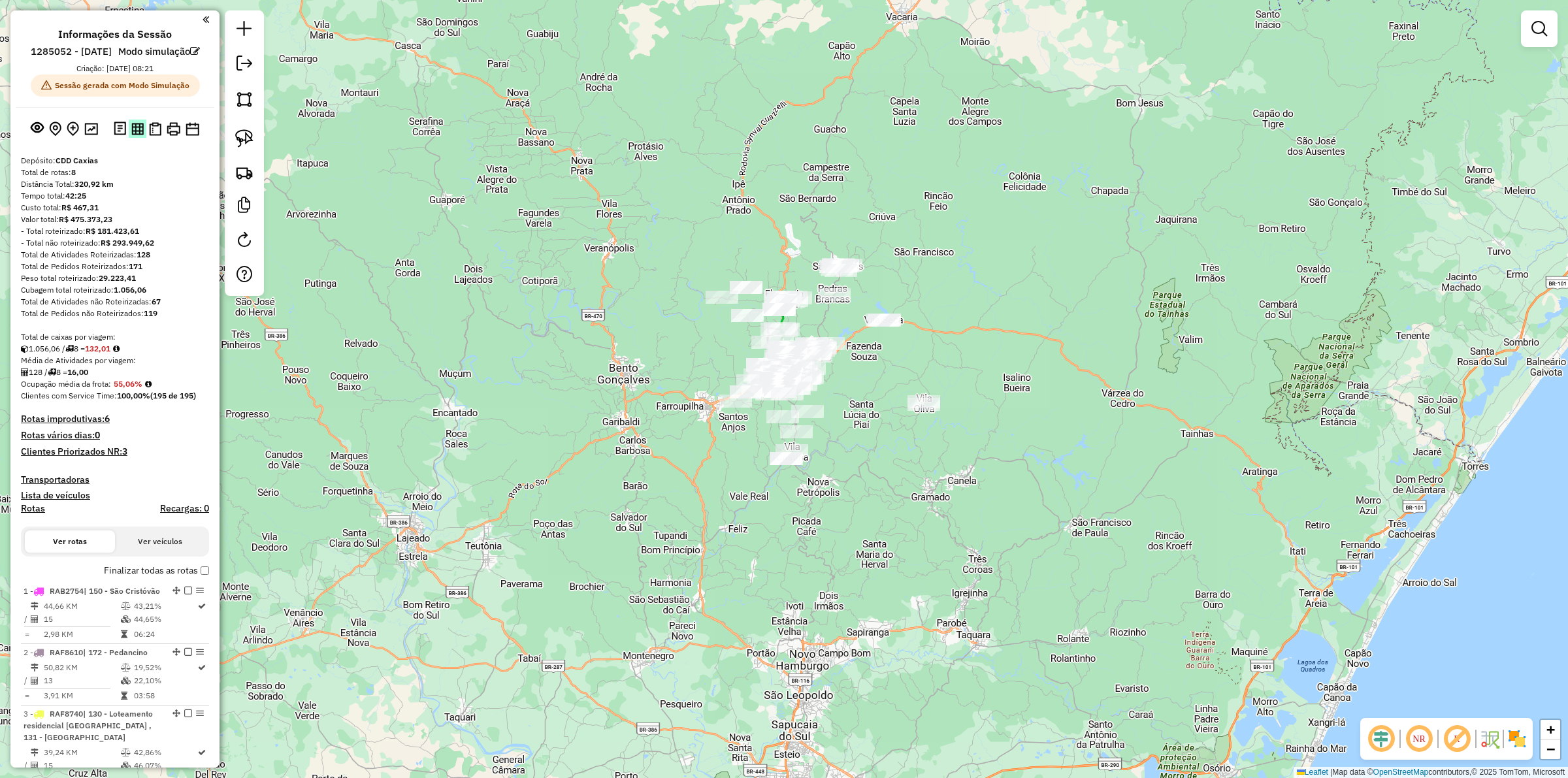
click at [141, 135] on img at bounding box center [137, 129] width 12 height 12
click at [152, 136] on img at bounding box center [155, 129] width 12 height 14
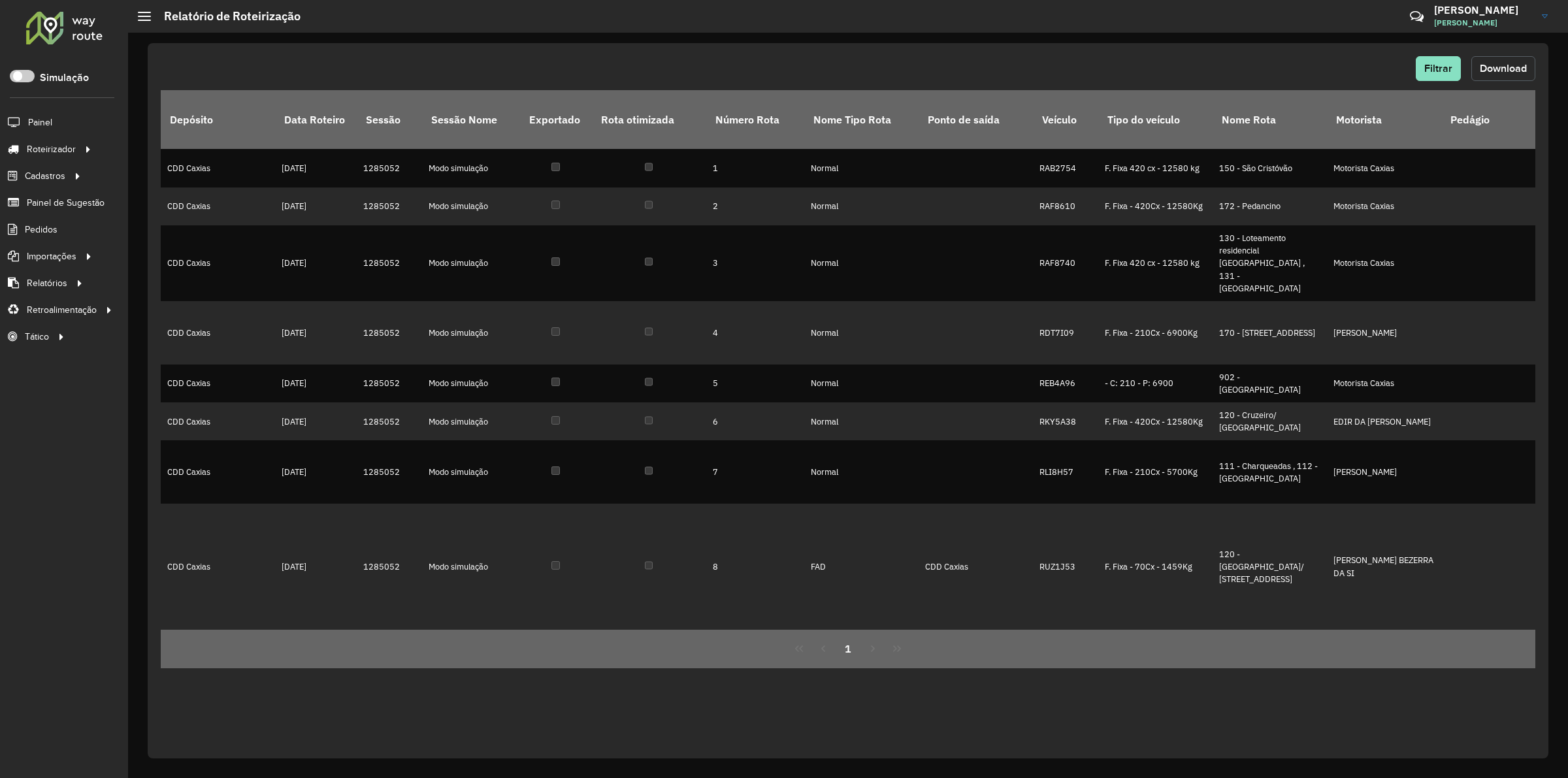
click at [1533, 75] on button "Download" at bounding box center [1503, 68] width 64 height 25
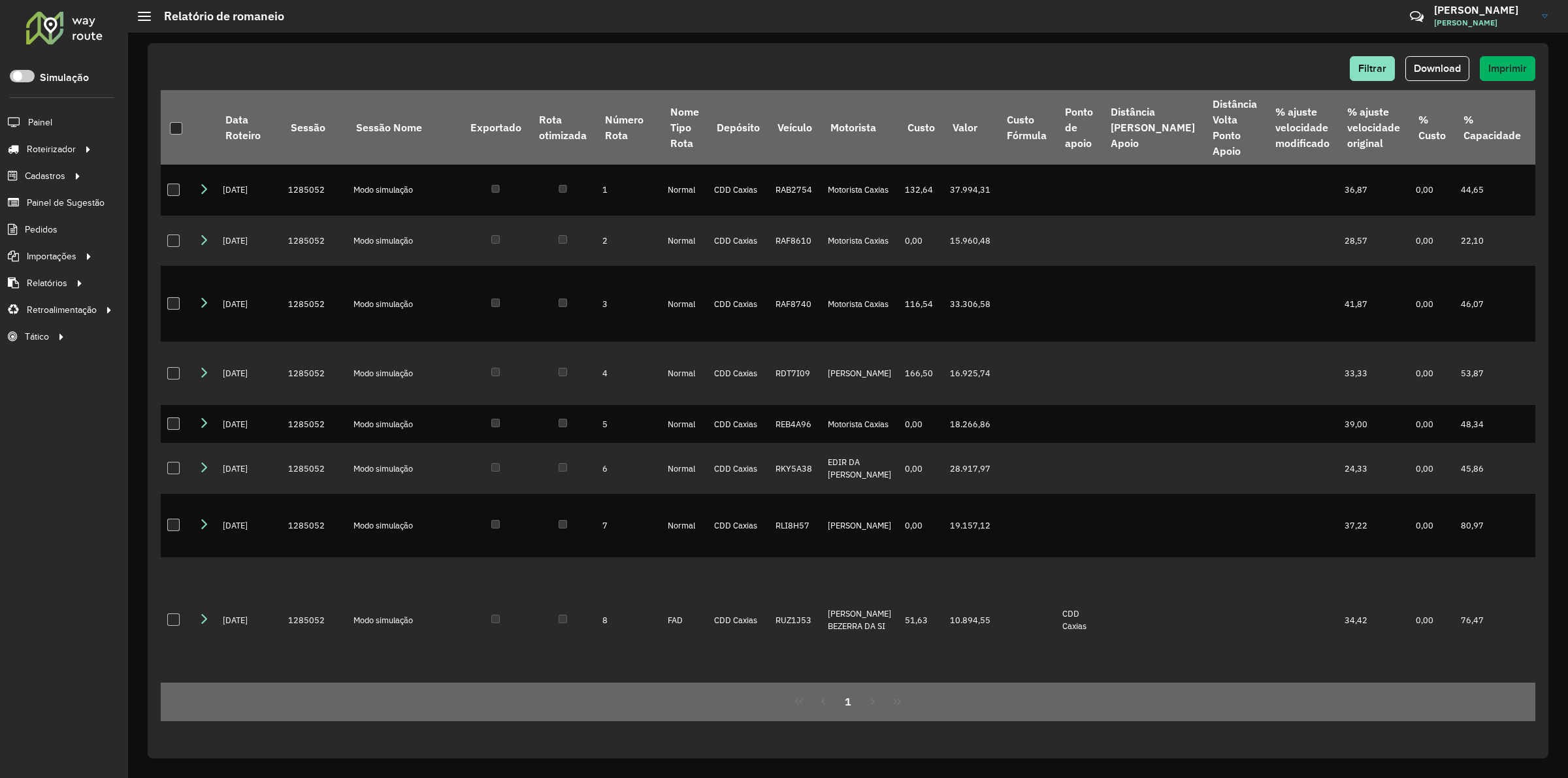
click at [1147, 53] on div "Filtrar Download Imprimir Data Roteiro Sessão Sessão Nome Exportado Rota otimiz…" at bounding box center [848, 400] width 1400 height 715
click at [1445, 63] on span "Download" at bounding box center [1437, 68] width 47 height 11
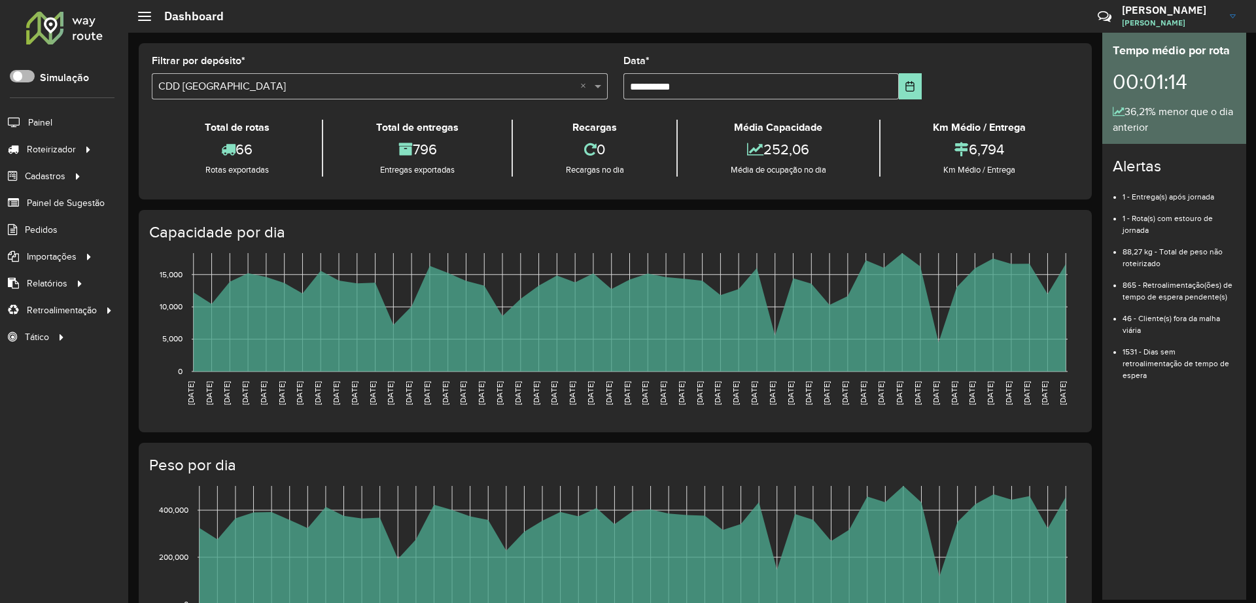
click at [27, 78] on span at bounding box center [22, 76] width 25 height 12
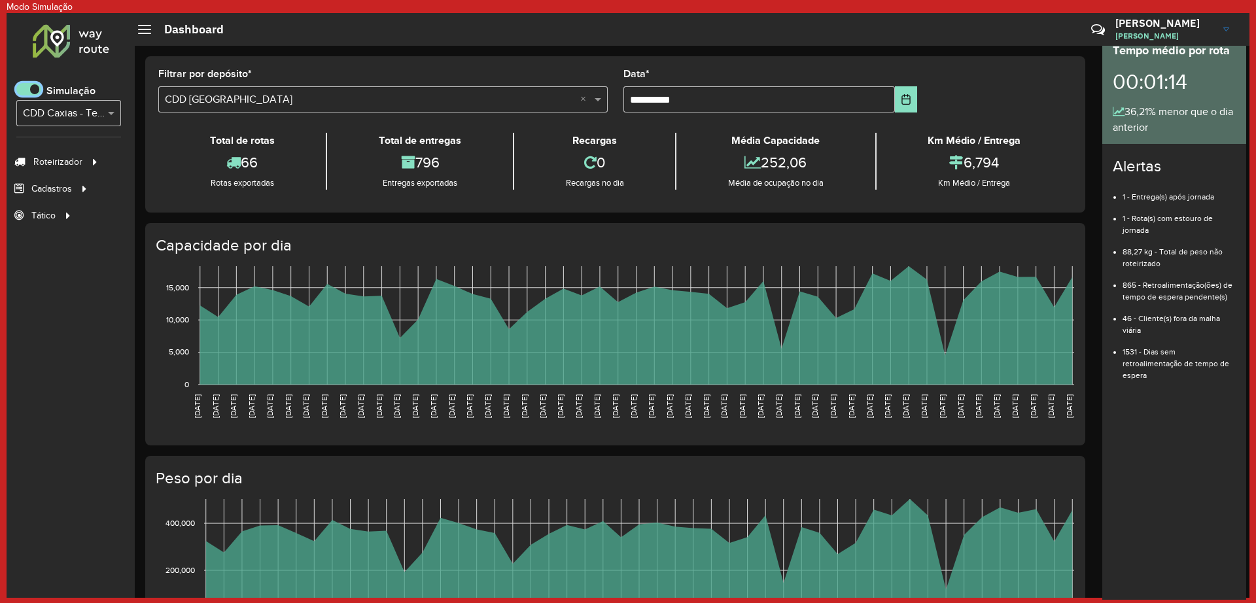
click at [52, 122] on div "Selecione... × CDD Caxias - Teste Algoritmo PyVRP" at bounding box center [68, 113] width 105 height 26
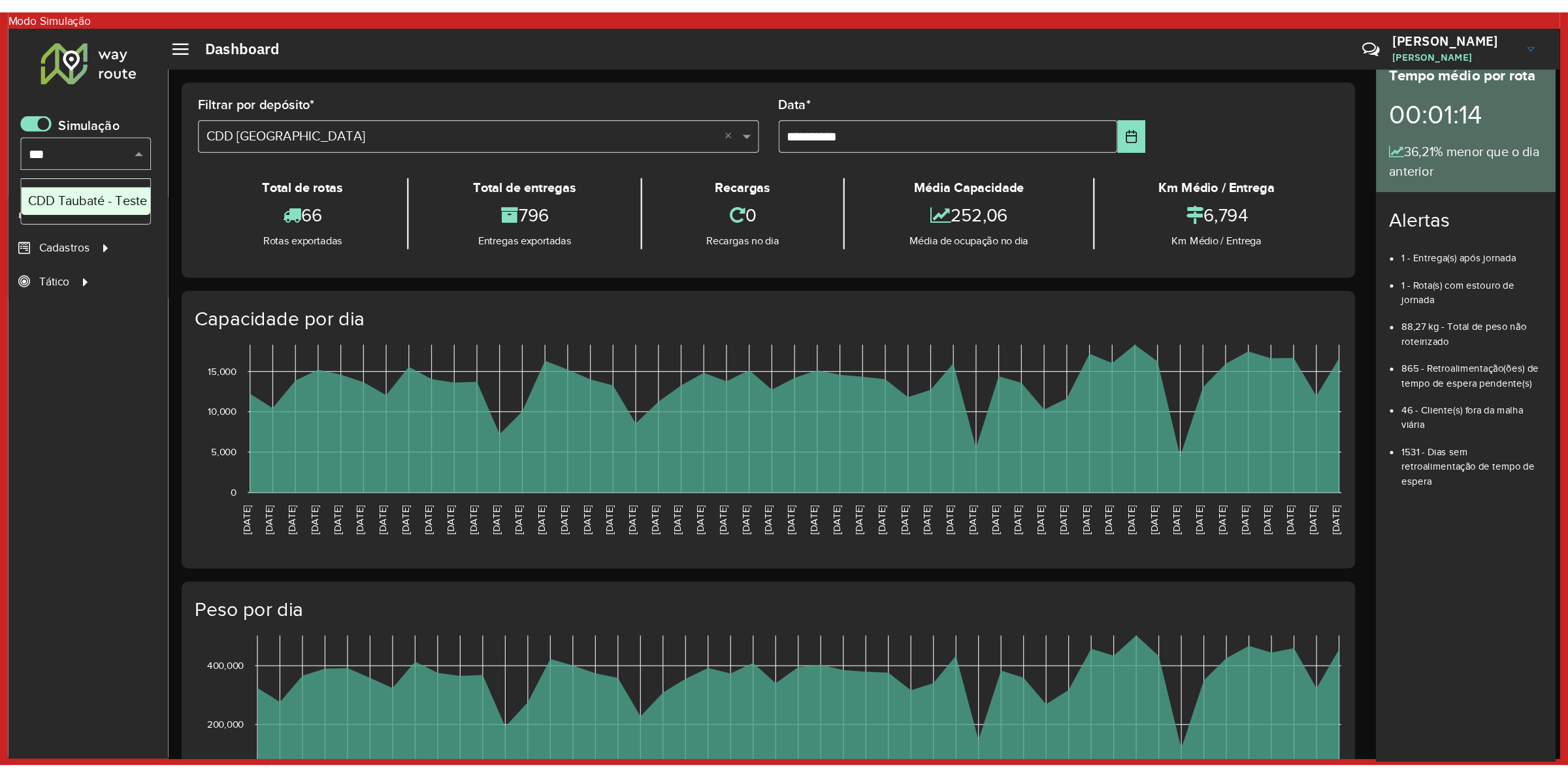
scroll to position [0, 0]
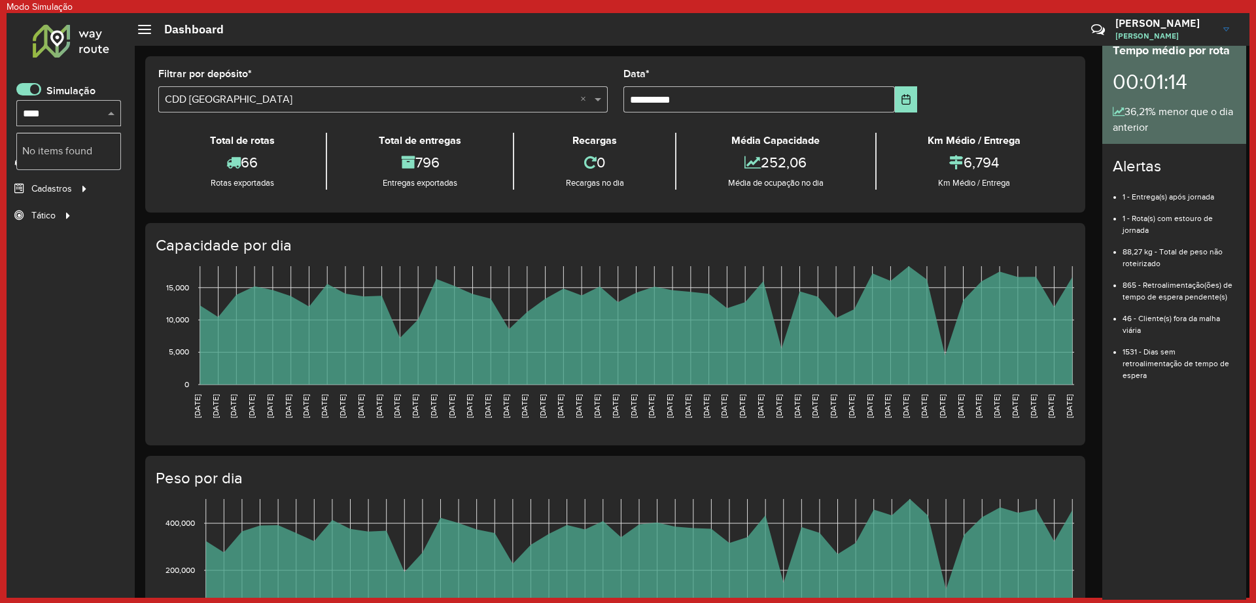
type input "***"
click at [73, 141] on div "CDD Taubaté - Teste Algoritmo PyVRP" at bounding box center [68, 151] width 103 height 22
click at [178, 161] on span "Entregas" at bounding box center [173, 162] width 37 height 14
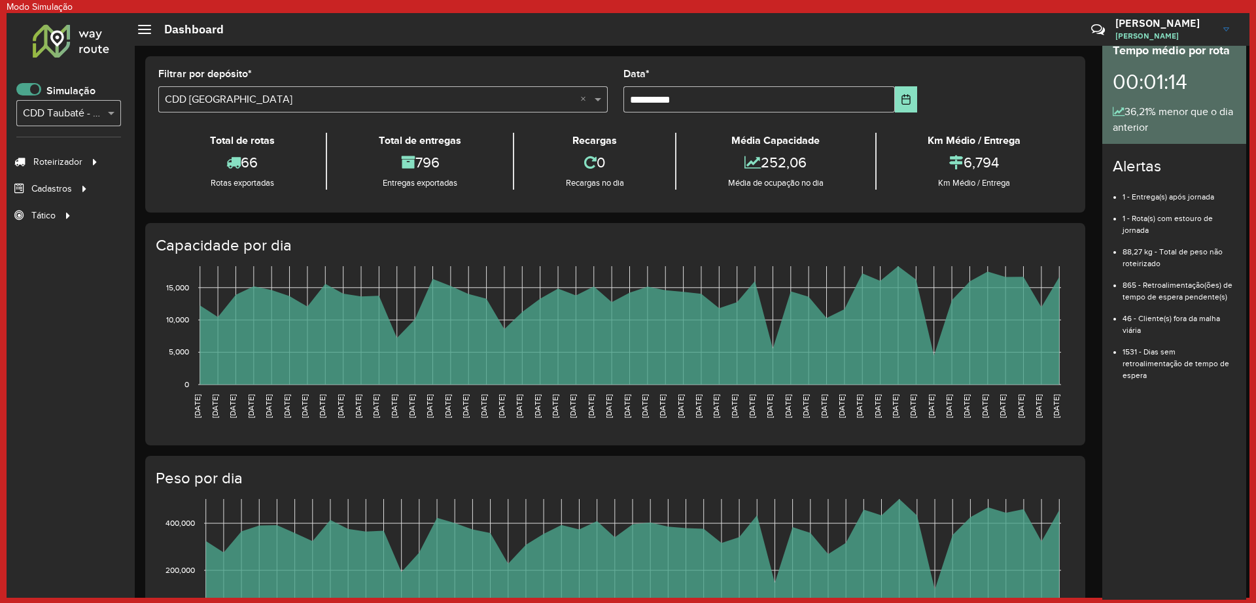
click at [28, 92] on span at bounding box center [28, 89] width 25 height 12
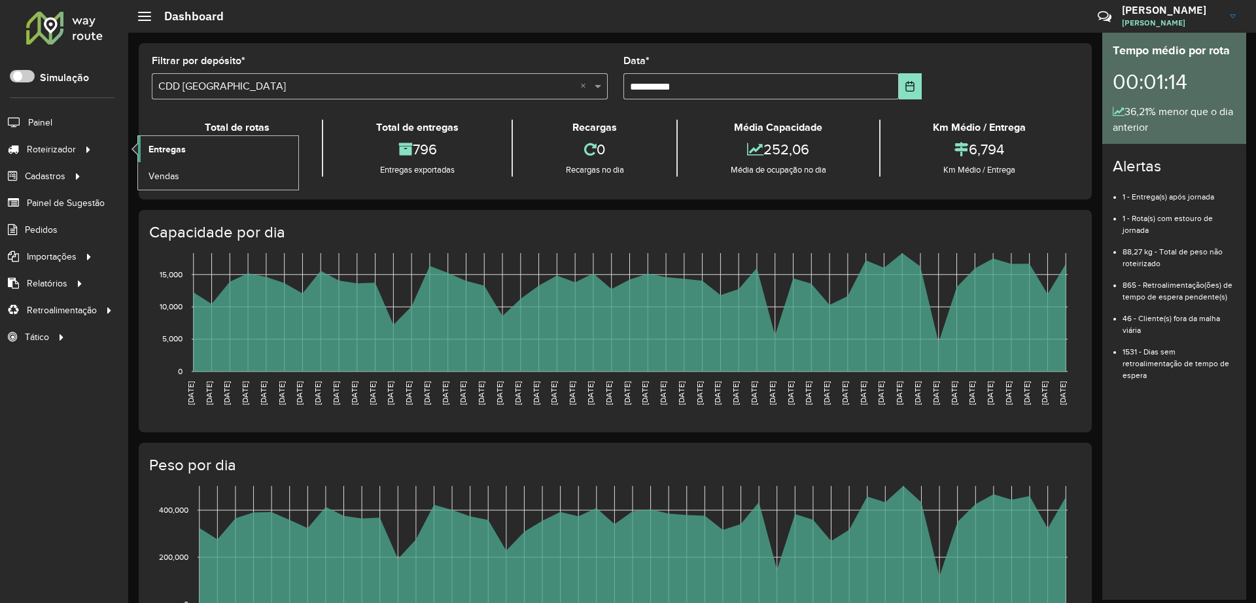
click at [181, 137] on link "Entregas" at bounding box center [218, 149] width 160 height 26
click at [172, 148] on span "Entregas" at bounding box center [166, 150] width 37 height 14
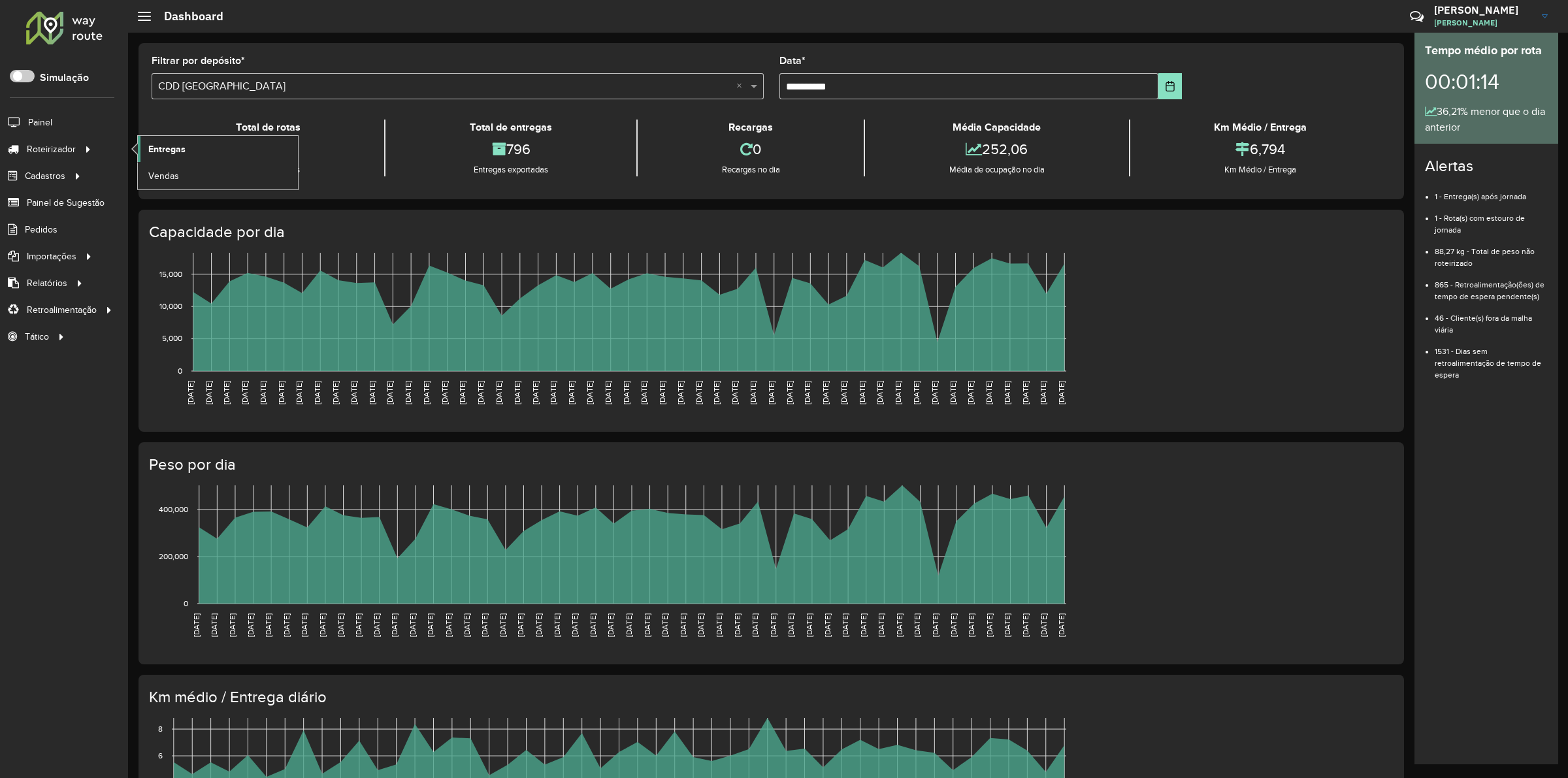
scroll to position [8, 5]
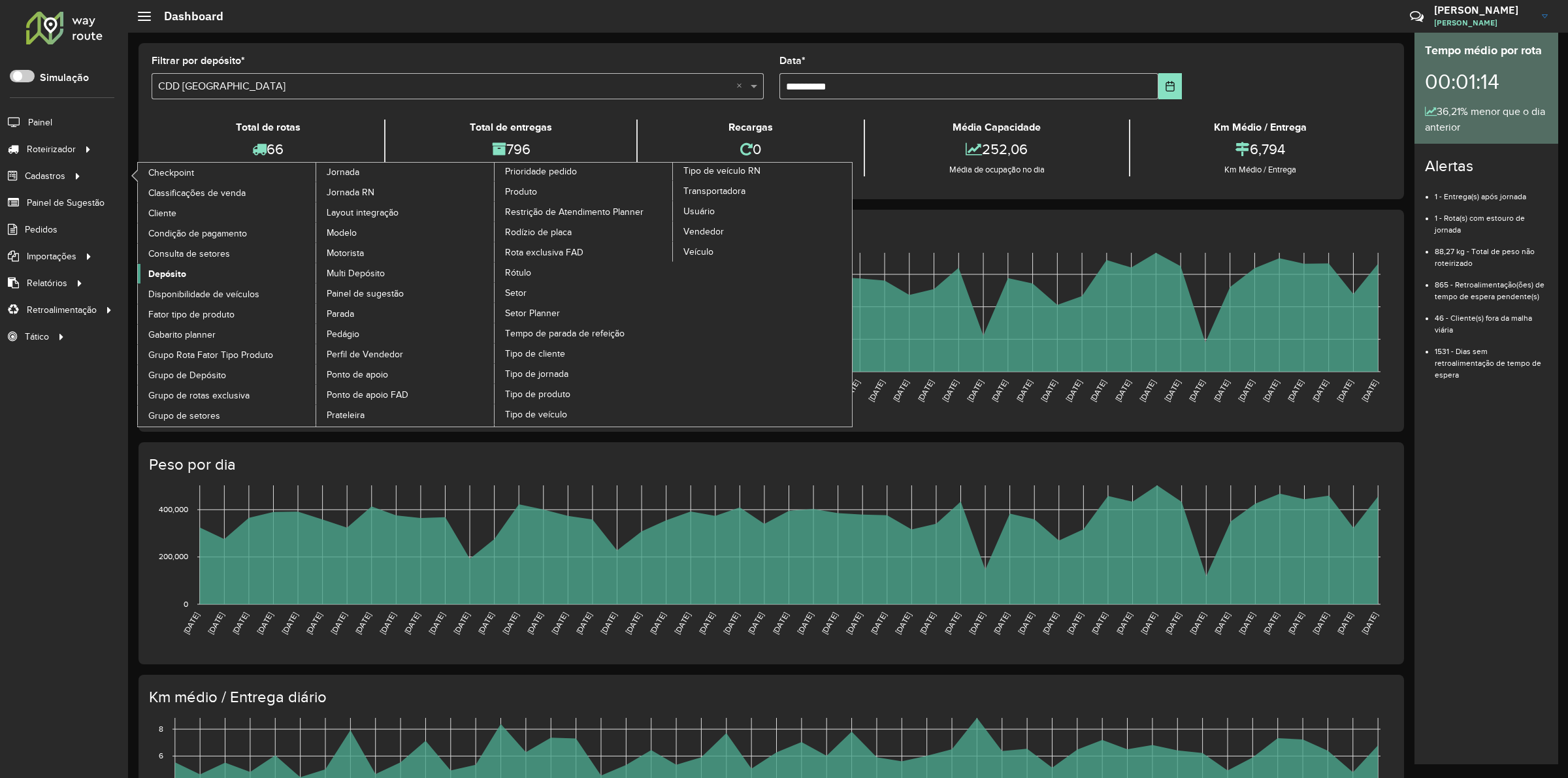
click at [178, 272] on span "Depósito" at bounding box center [167, 275] width 38 height 14
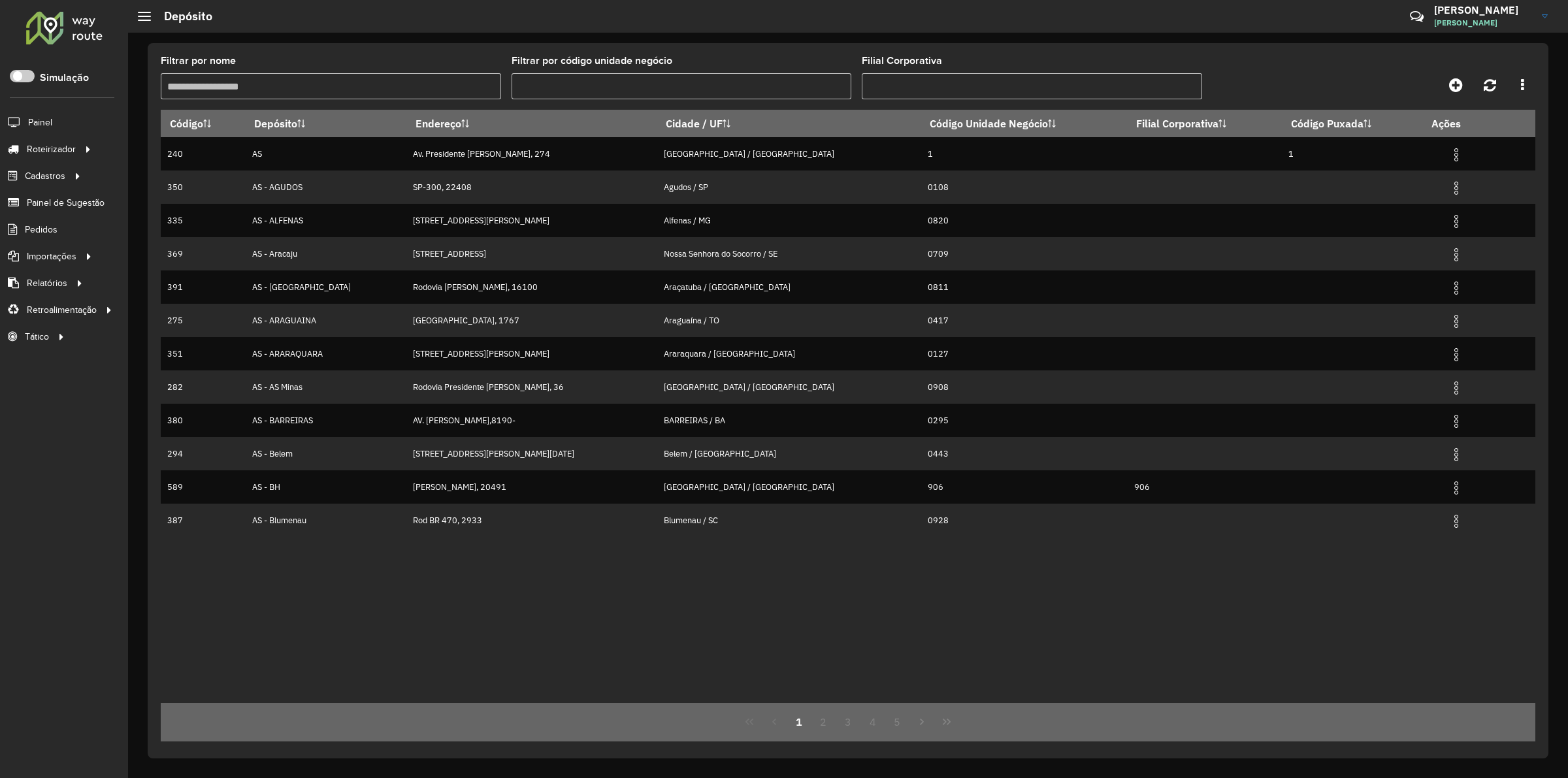
click at [341, 83] on input "Filtrar por nome" at bounding box center [331, 86] width 341 height 26
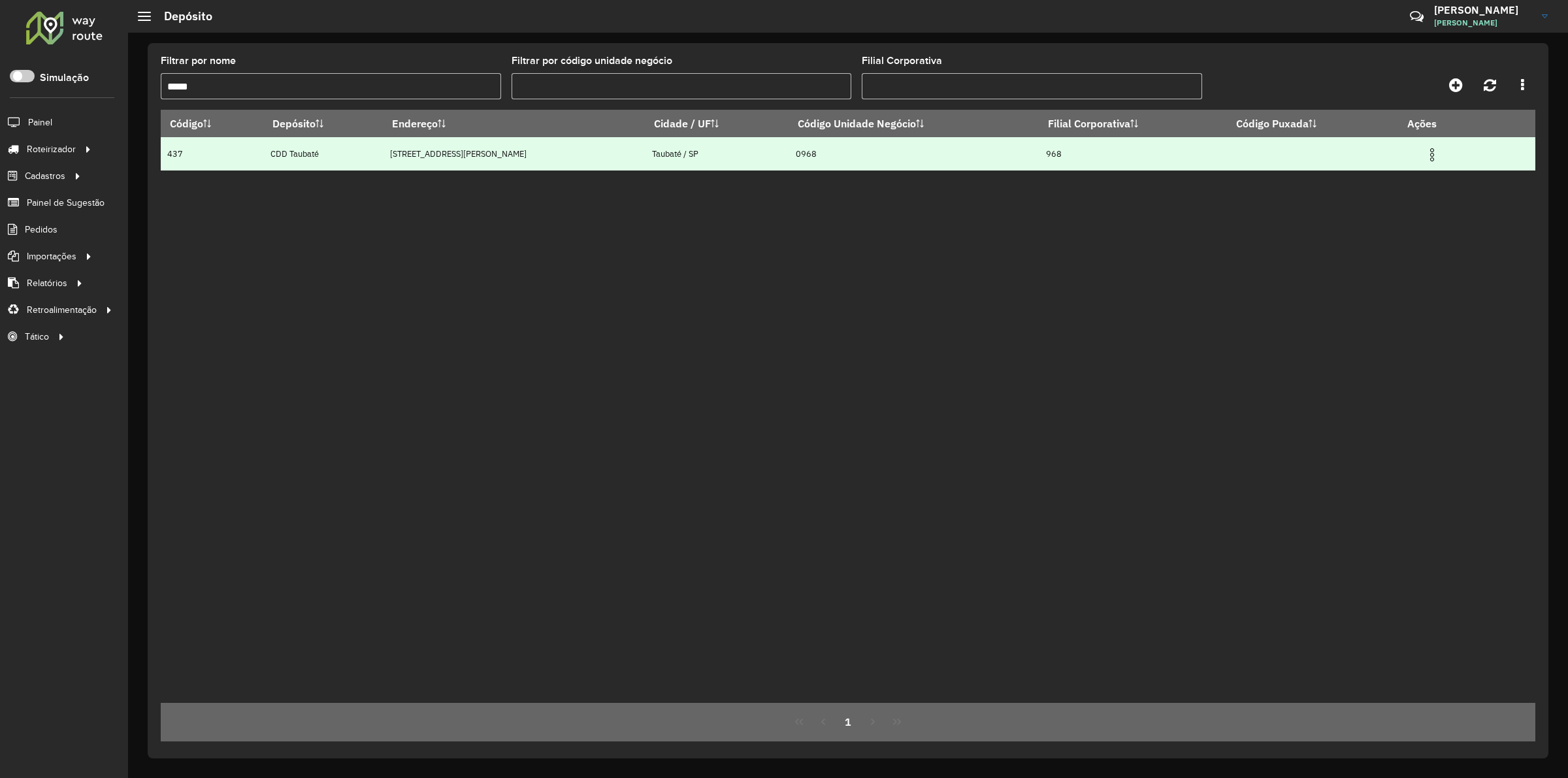
type input "*****"
click at [1111, 164] on td at bounding box center [1438, 153] width 78 height 33
click at [1111, 162] on img at bounding box center [1432, 155] width 16 height 16
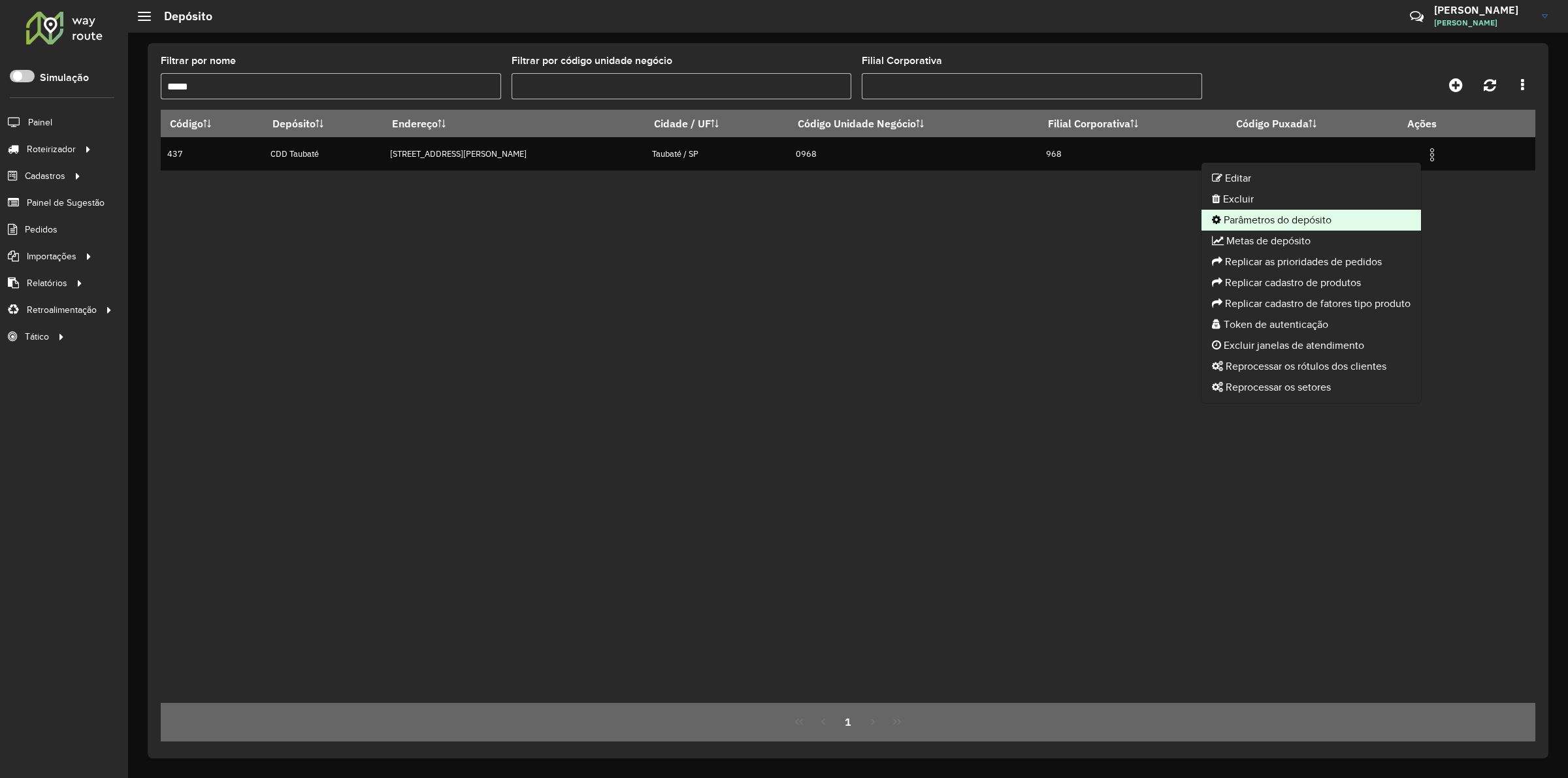
click at [1111, 220] on li "Parâmetros do depósito" at bounding box center [1311, 220] width 220 height 21
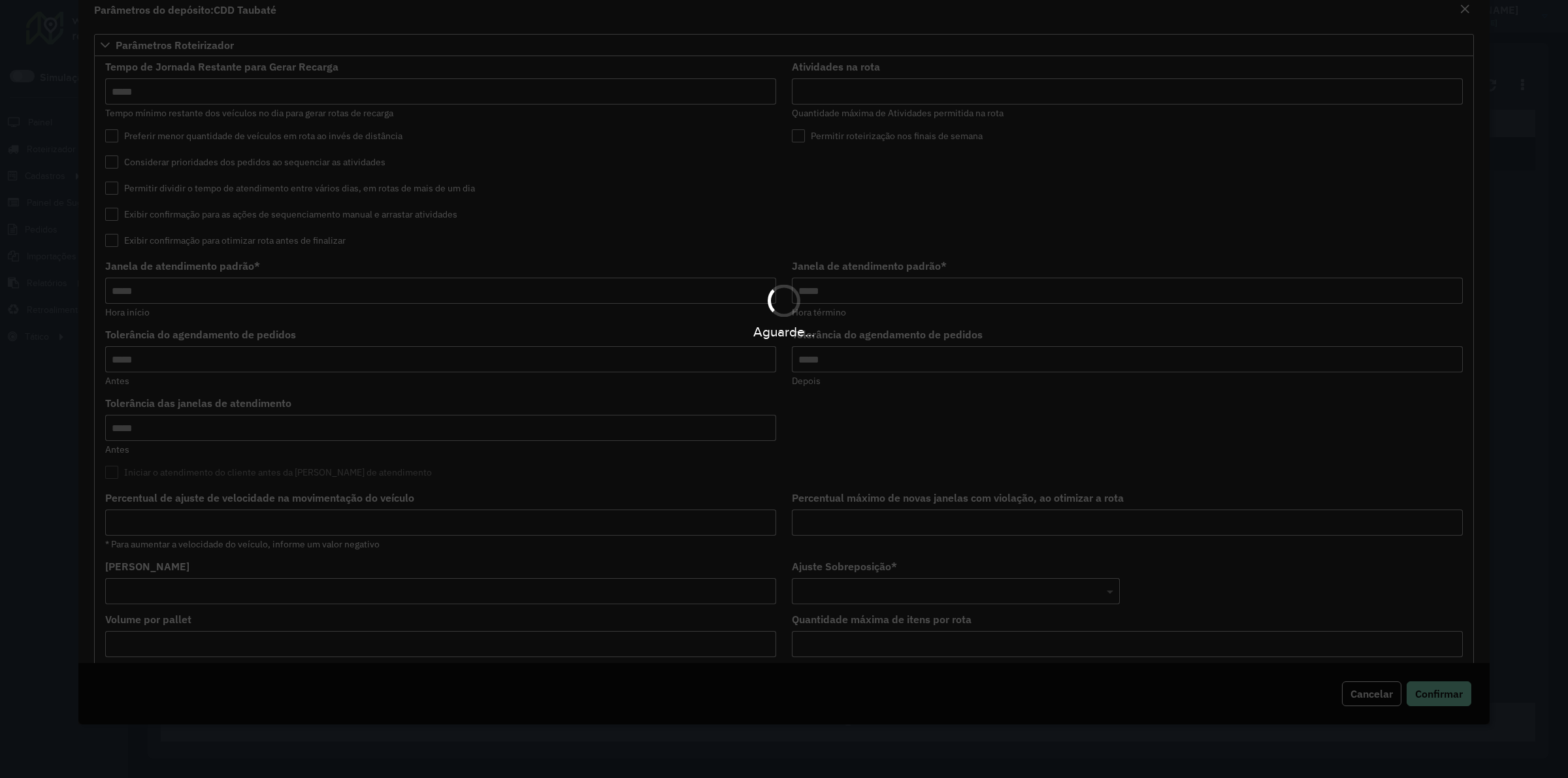
type input "*****"
type input "***"
type input "*****"
type input "**"
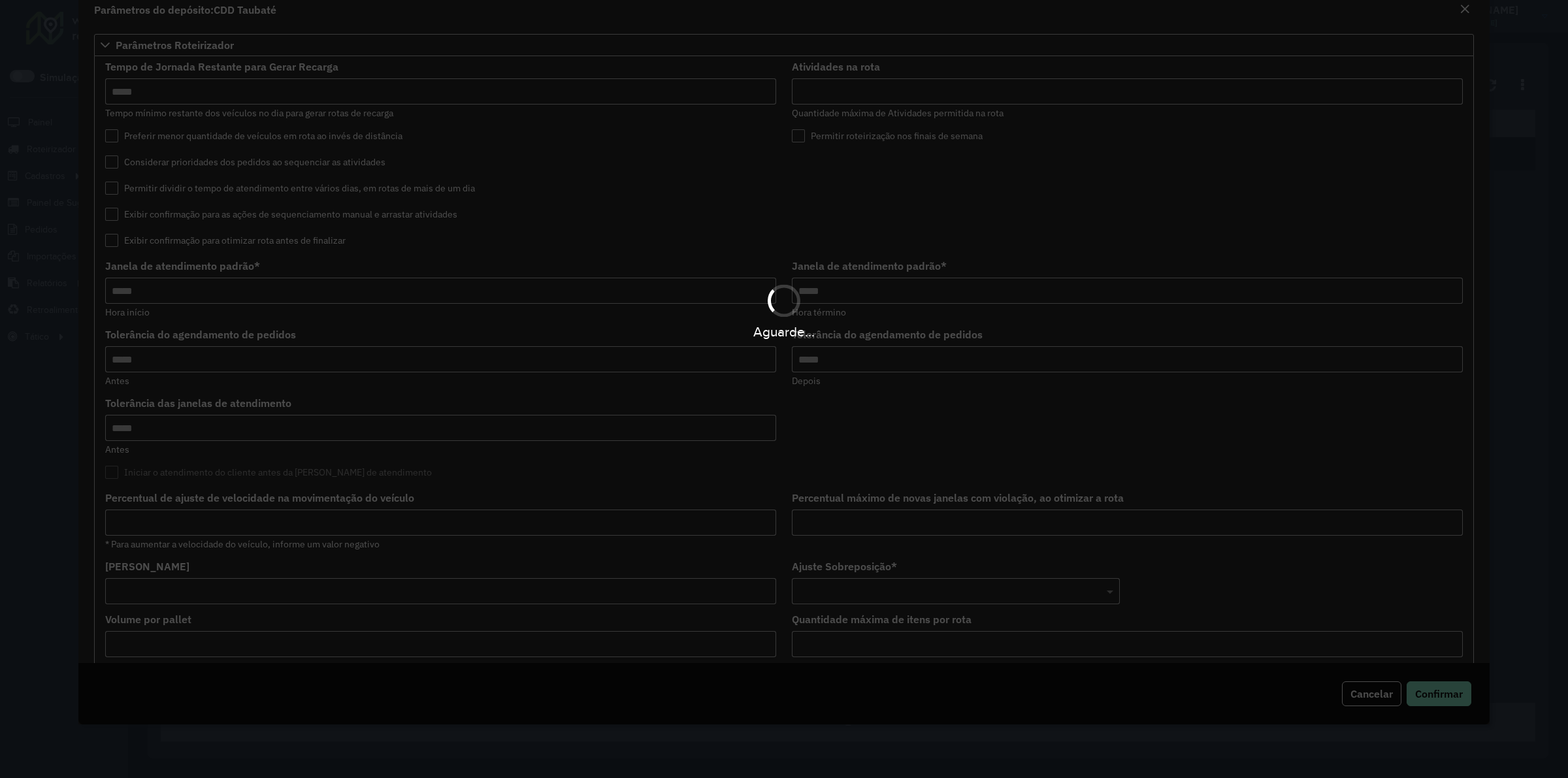
type input "*"
type input "**"
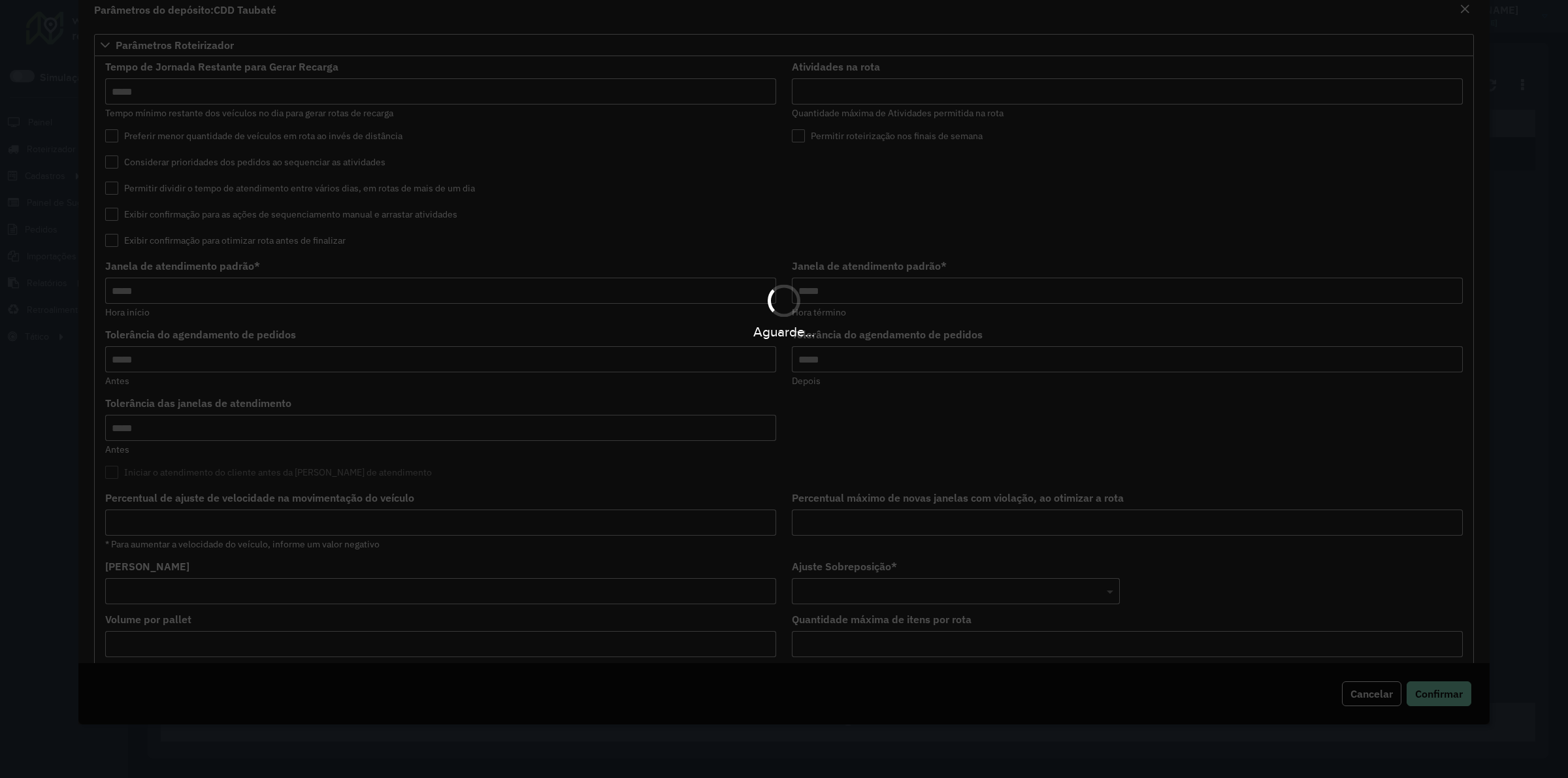
type input "**"
type input "***"
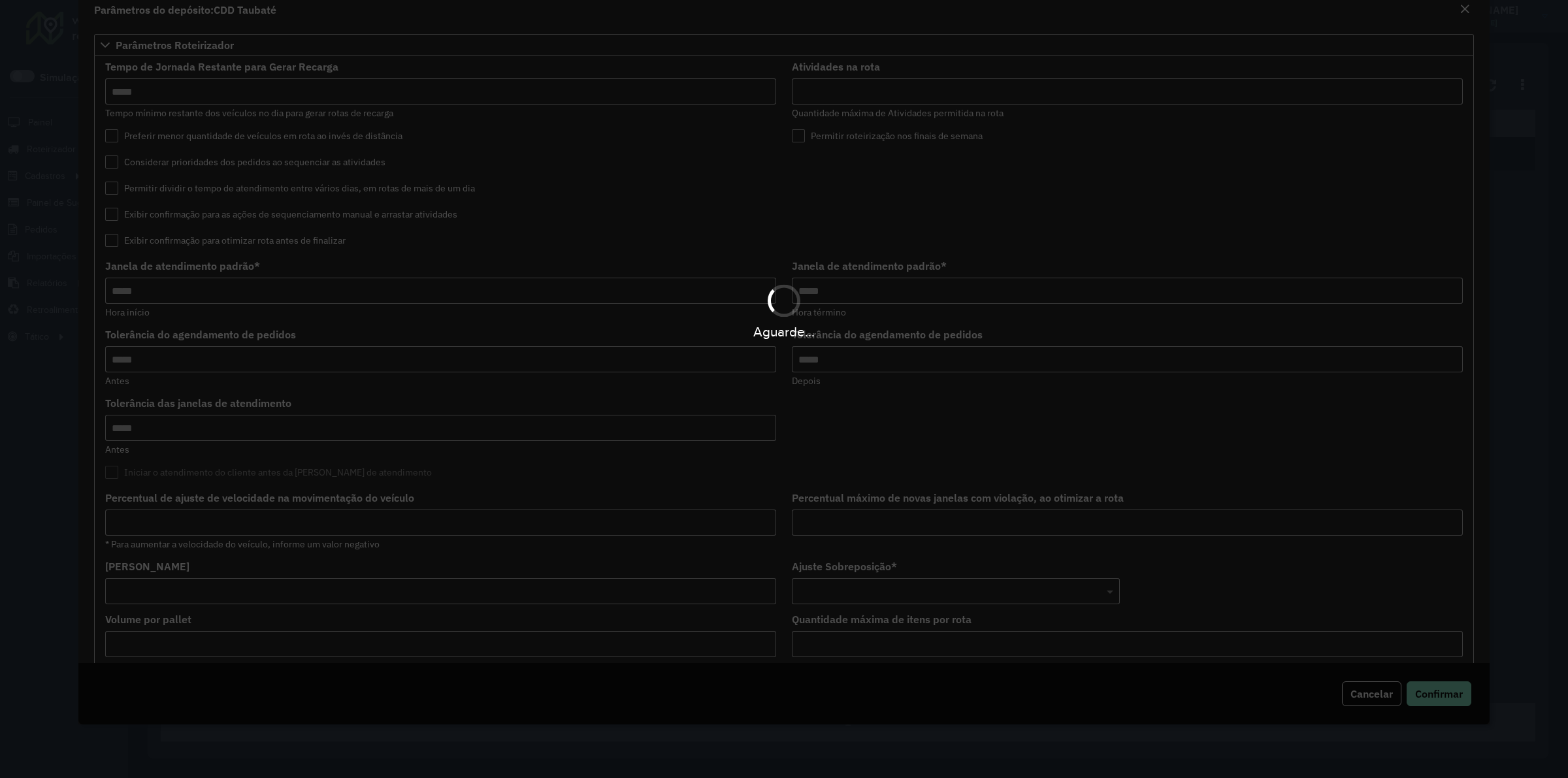
type input "****"
type input "**"
type input "****"
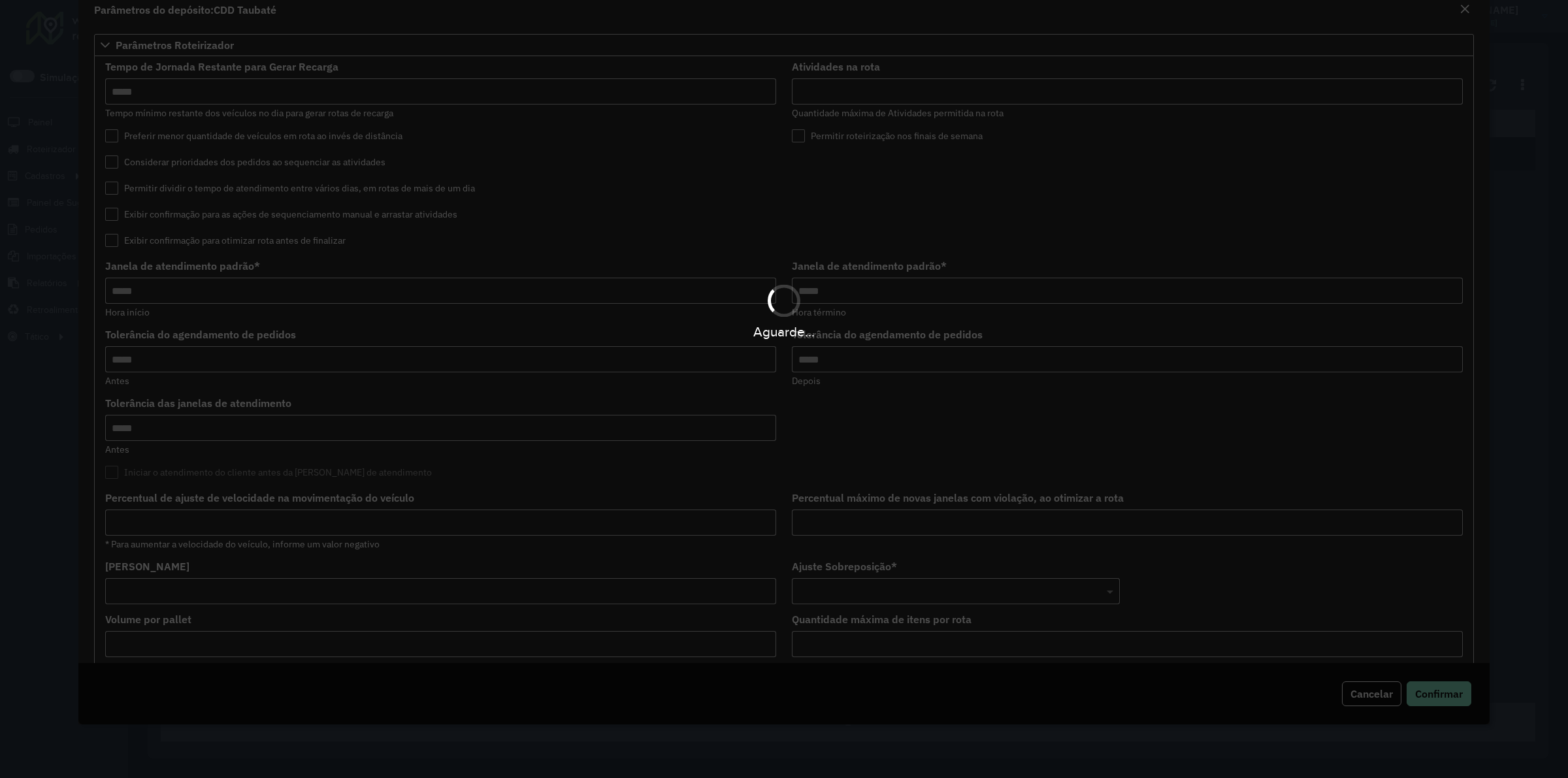
type input "**"
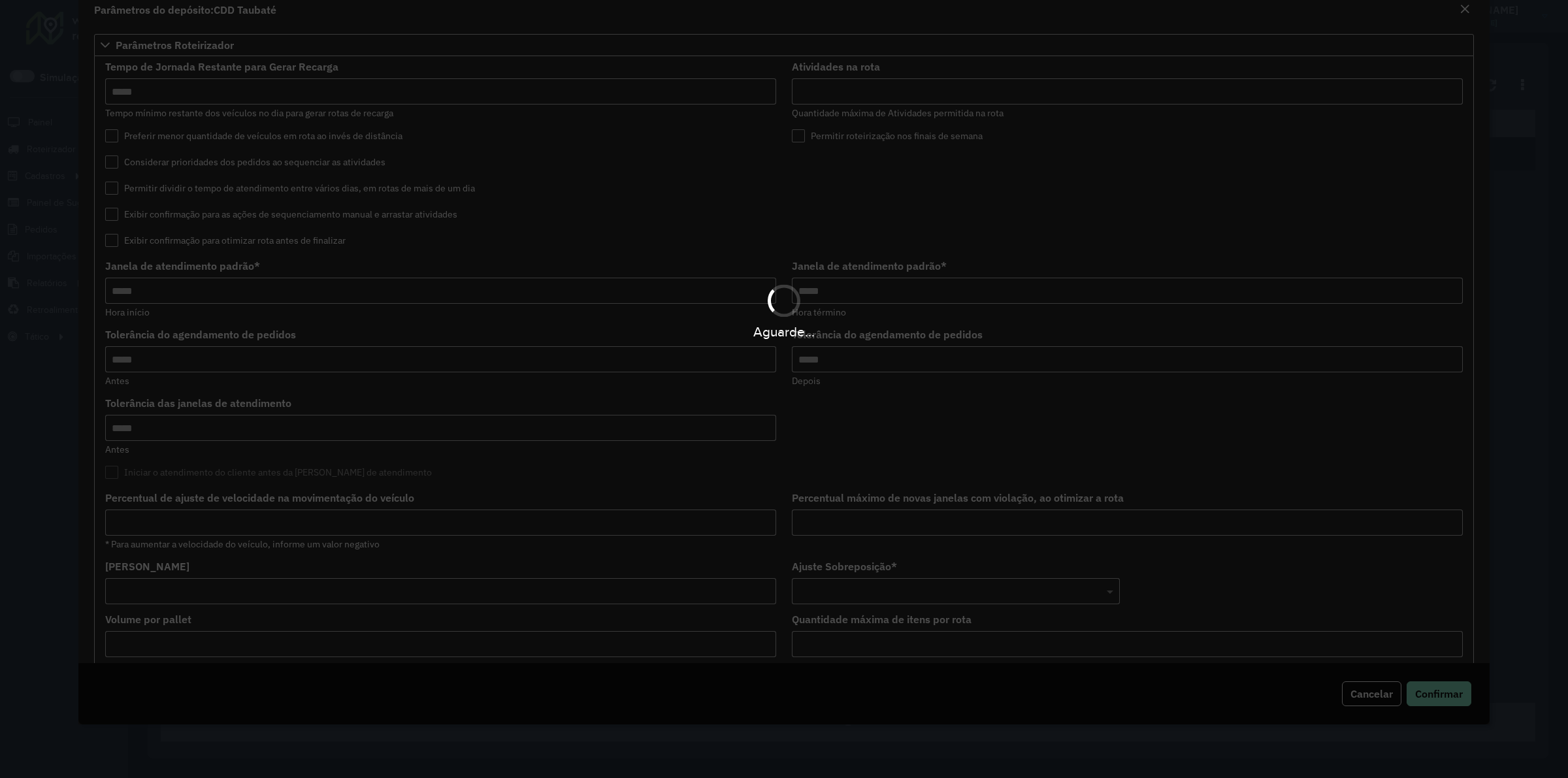
type input "*"
type input "**"
type input "****"
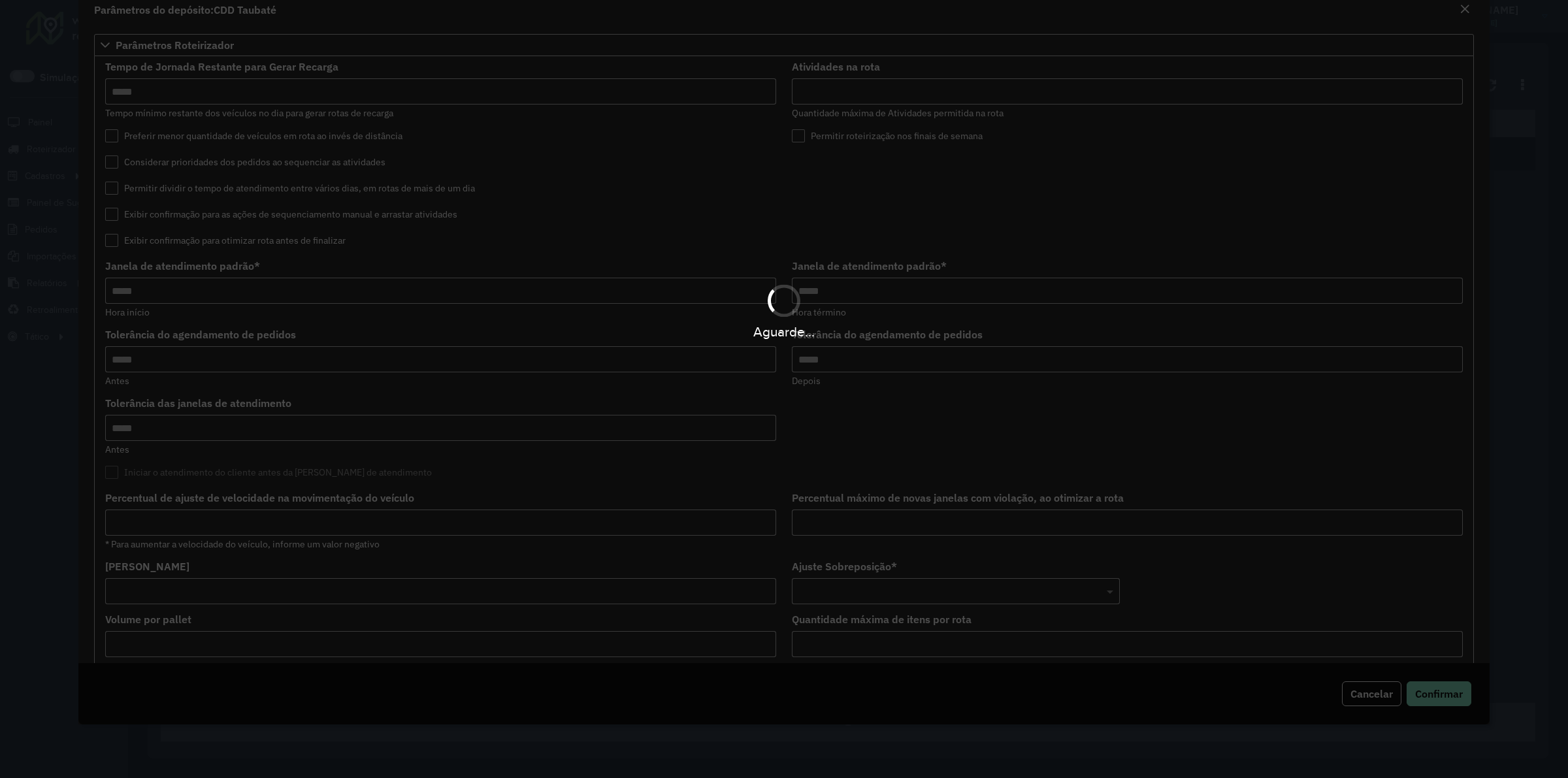
type input "******"
type input "***"
type input "**"
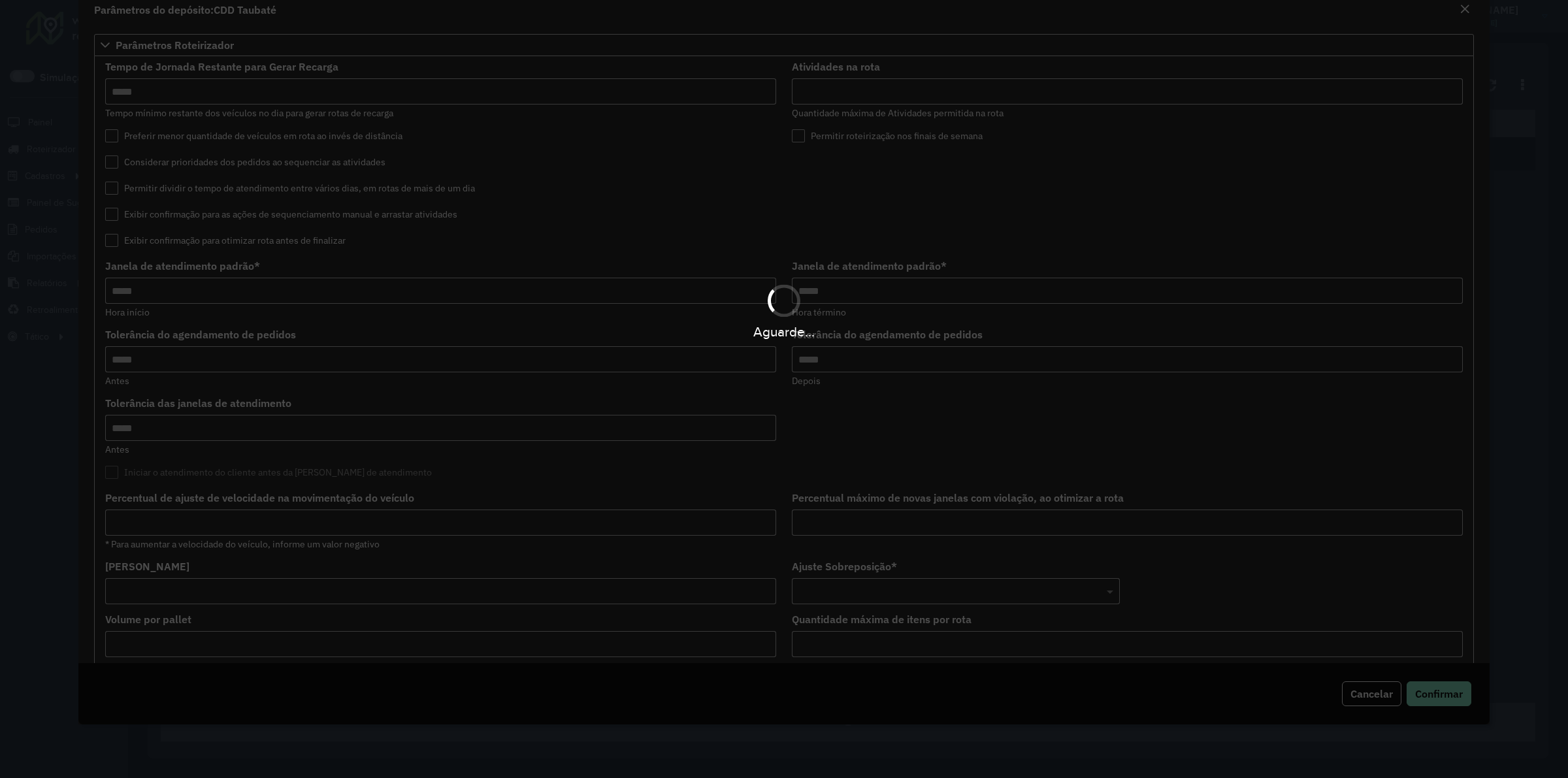
type input "**"
type input "*****"
type input "********"
type input "*"
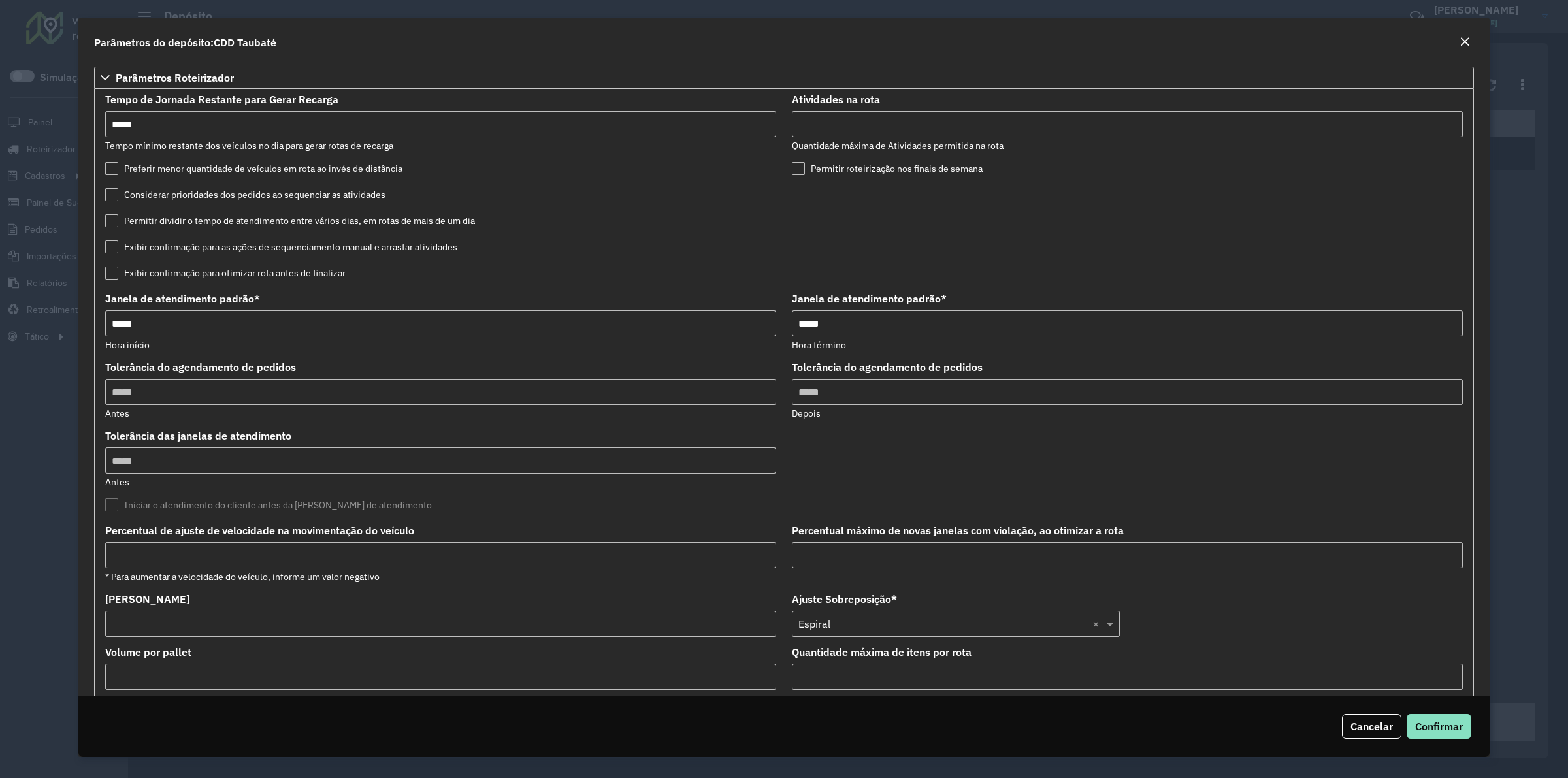
drag, startPoint x: 789, startPoint y: 99, endPoint x: 904, endPoint y: 99, distance: 115.0
click at [904, 99] on div "Atividades na rota *** Quantidade máxima de Atividades permitida na rota" at bounding box center [1128, 124] width 671 height 58
click at [840, 128] on input "***" at bounding box center [1128, 124] width 671 height 26
drag, startPoint x: 847, startPoint y: 128, endPoint x: 785, endPoint y: 128, distance: 62.0
click at [785, 128] on formly-field "Atividades na rota *** Quantidade máxima de Atividades permitida na rota" at bounding box center [1128, 129] width 687 height 69
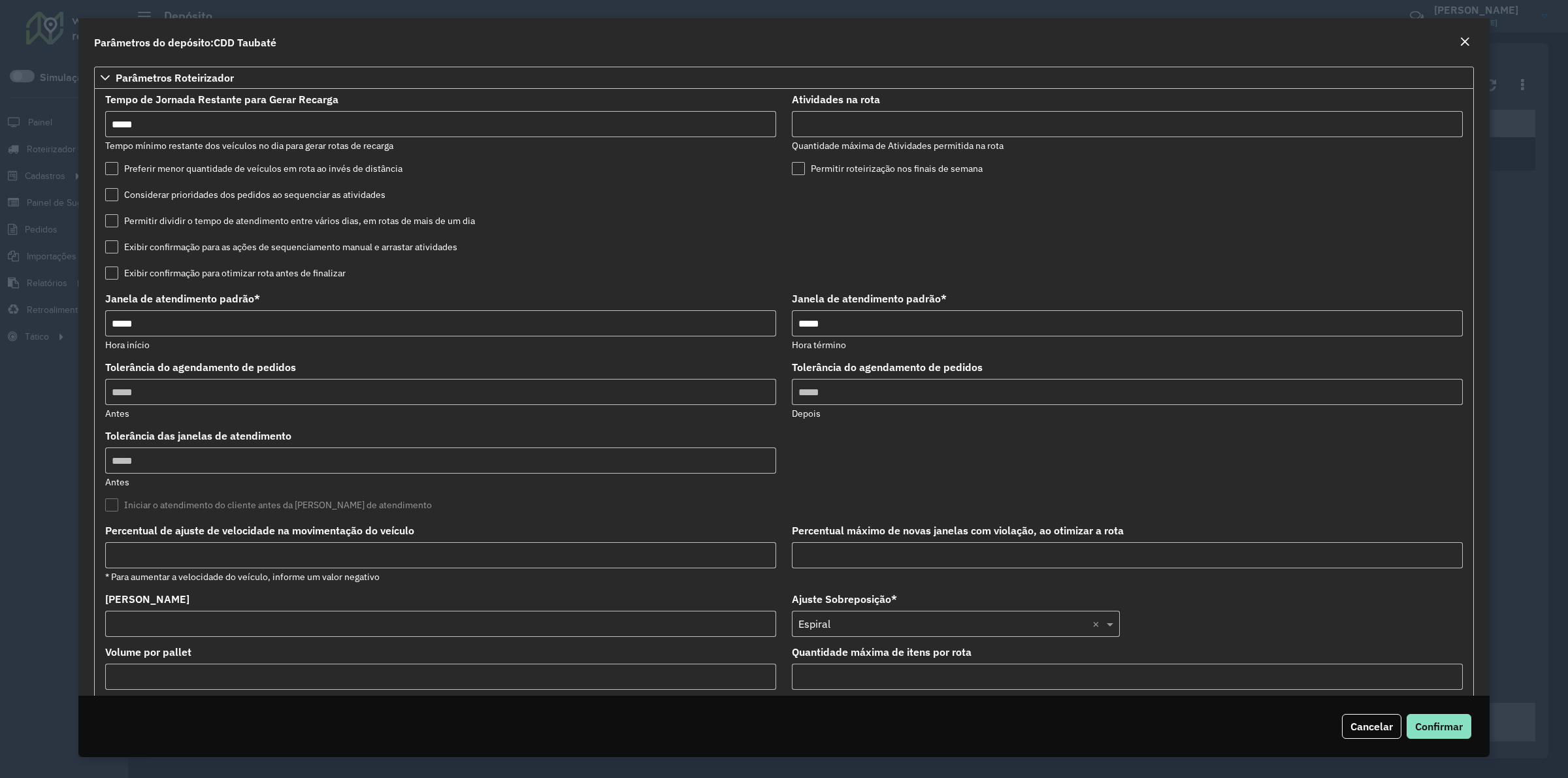
click at [776, 211] on formly-field "Considerar prioridades dos pedidos ao sequenciar as atividades" at bounding box center [440, 203] width 687 height 26
click at [1111, 41] on em "Close" at bounding box center [1464, 42] width 10 height 10
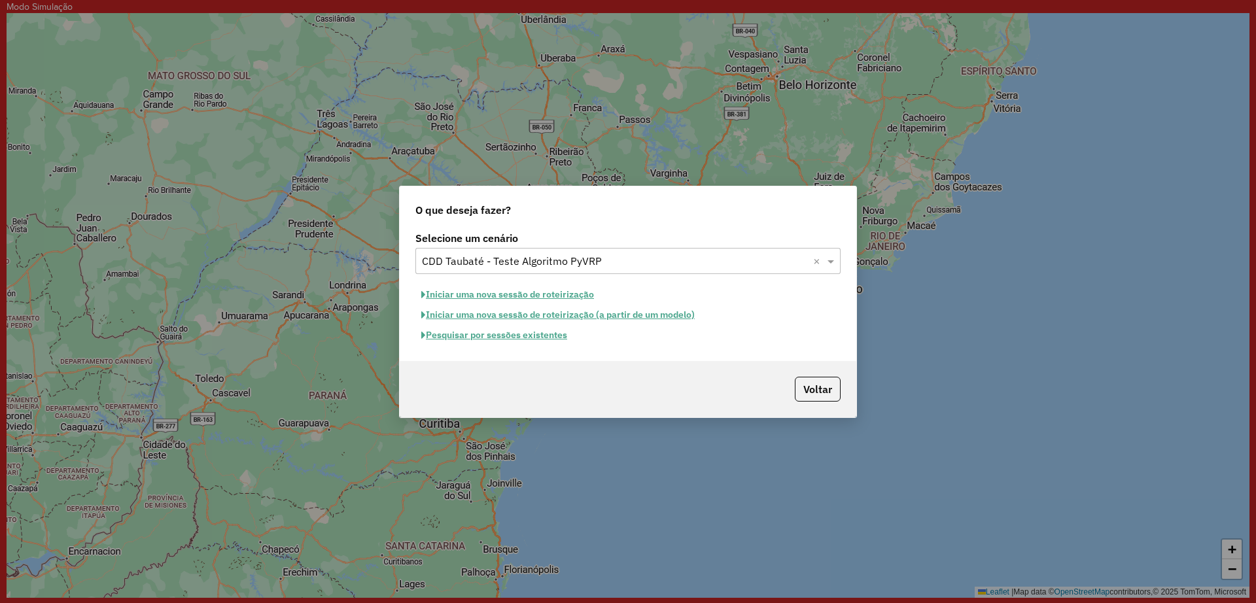
click at [525, 332] on button "Pesquisar por sessões existentes" at bounding box center [494, 335] width 158 height 20
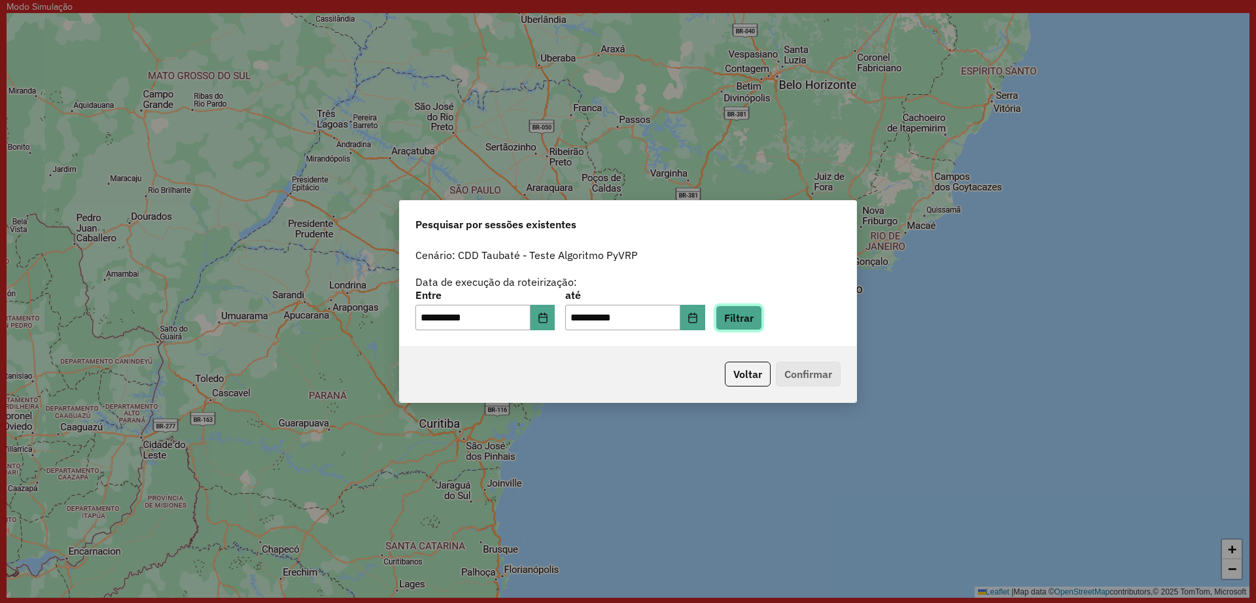
click at [762, 319] on button "Filtrar" at bounding box center [739, 317] width 46 height 25
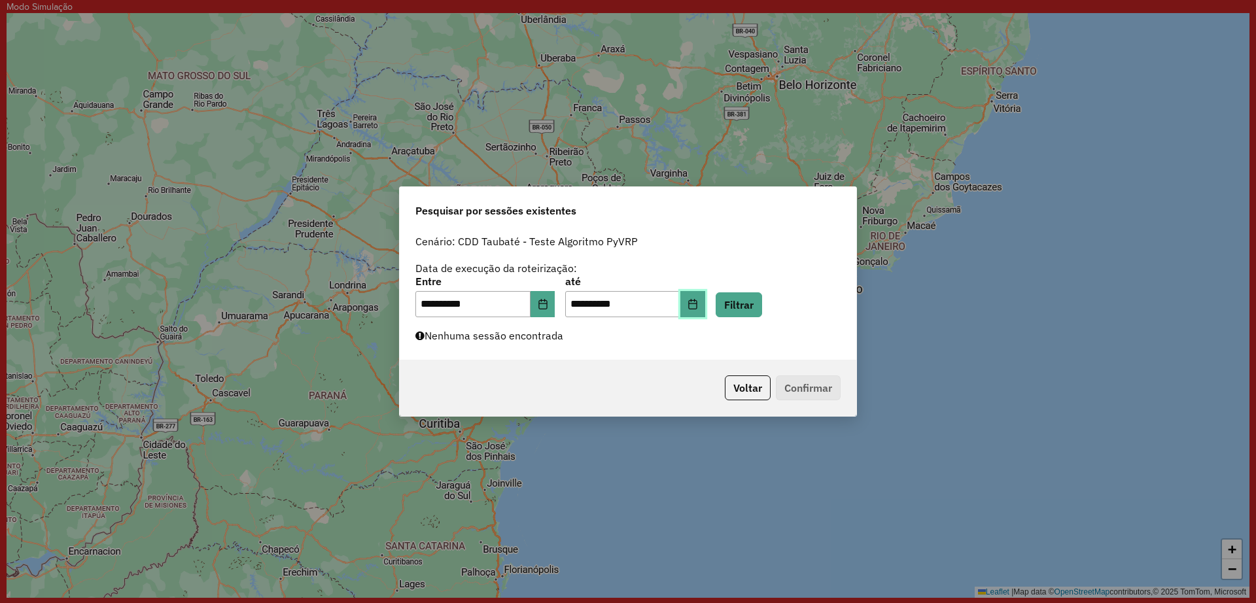
click at [705, 302] on button "Choose Date" at bounding box center [692, 304] width 25 height 26
click at [793, 237] on div "Cenário: CDD Taubaté - Teste Algoritmo PyVRP" at bounding box center [627, 242] width 425 height 16
click at [740, 392] on button "Voltar" at bounding box center [748, 387] width 46 height 25
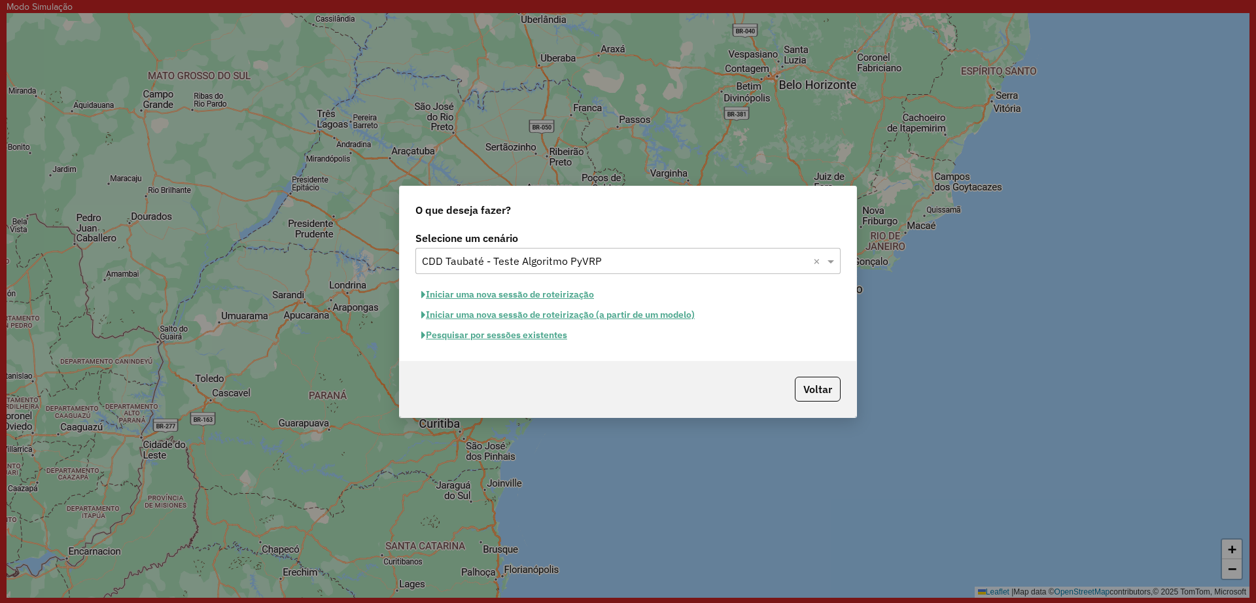
click at [479, 291] on button "Iniciar uma nova sessão de roteirização" at bounding box center [507, 295] width 184 height 20
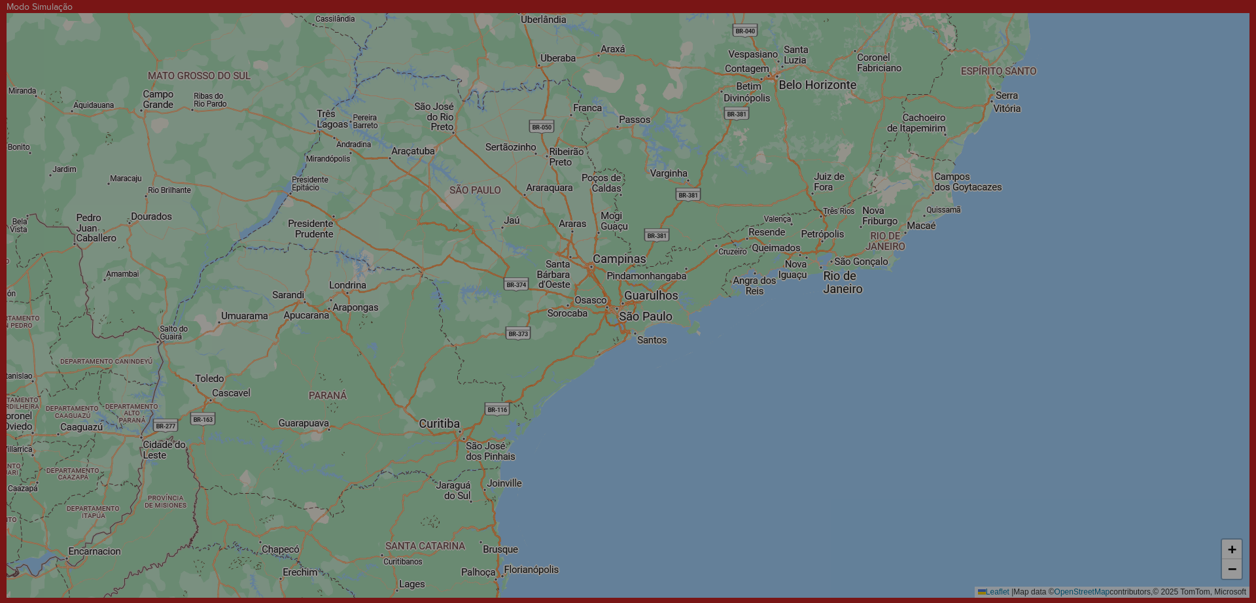
select select "*"
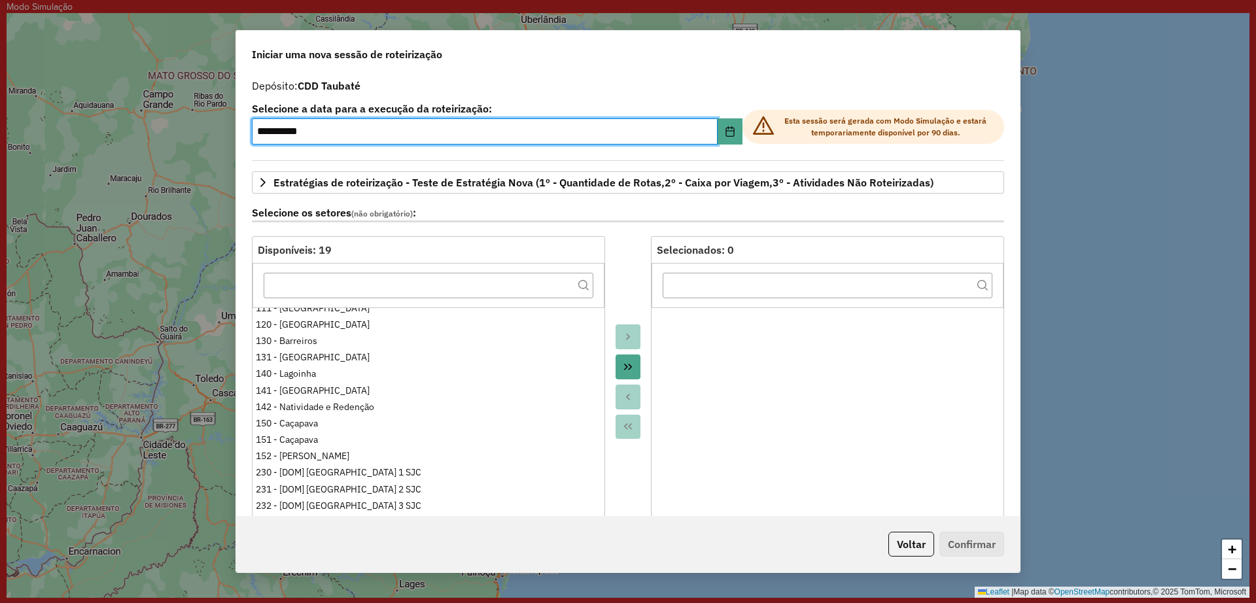
scroll to position [105, 0]
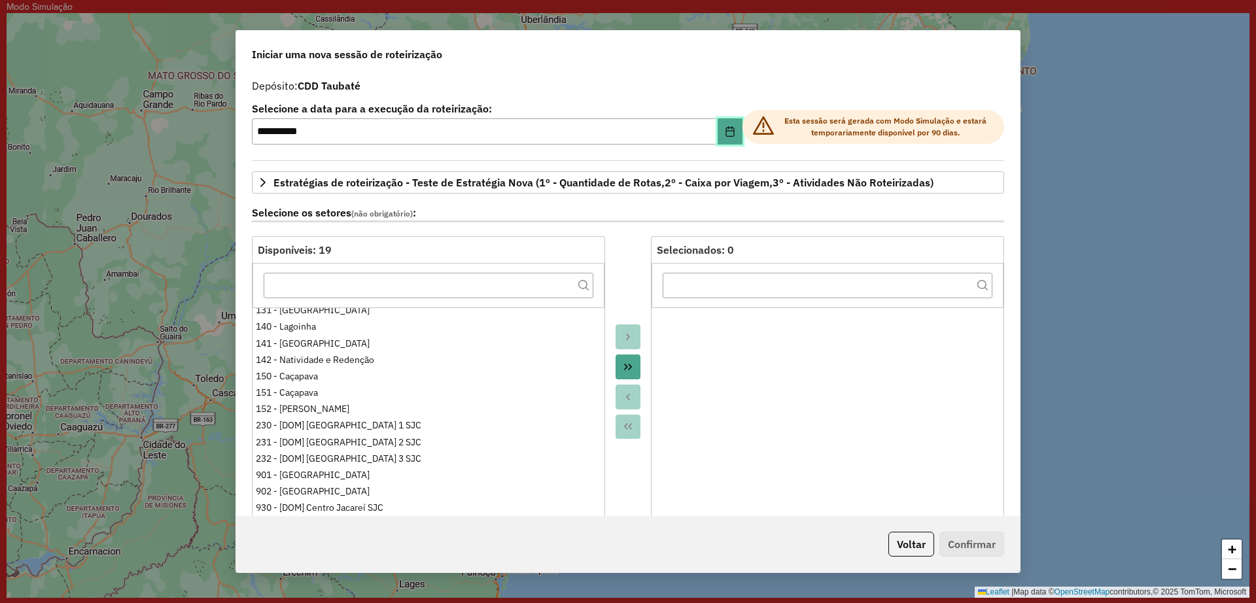
drag, startPoint x: 722, startPoint y: 130, endPoint x: 723, endPoint y: 139, distance: 9.3
click at [725, 130] on icon "Choose Date" at bounding box center [730, 131] width 10 height 10
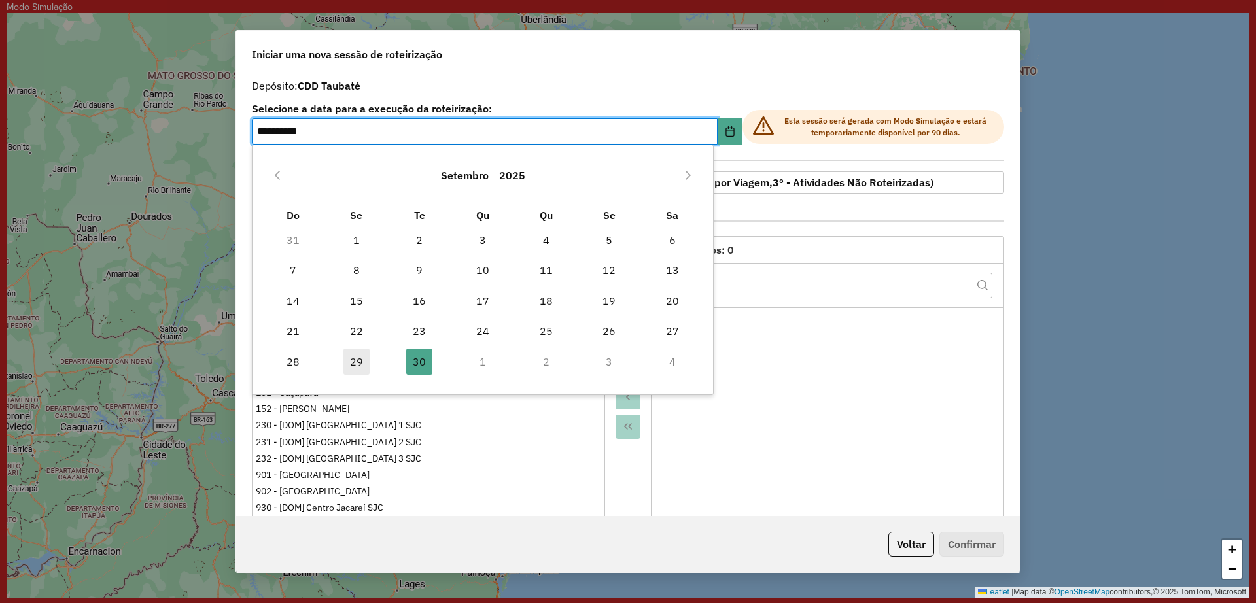
click at [363, 350] on span "29" at bounding box center [356, 362] width 26 height 26
type input "**********"
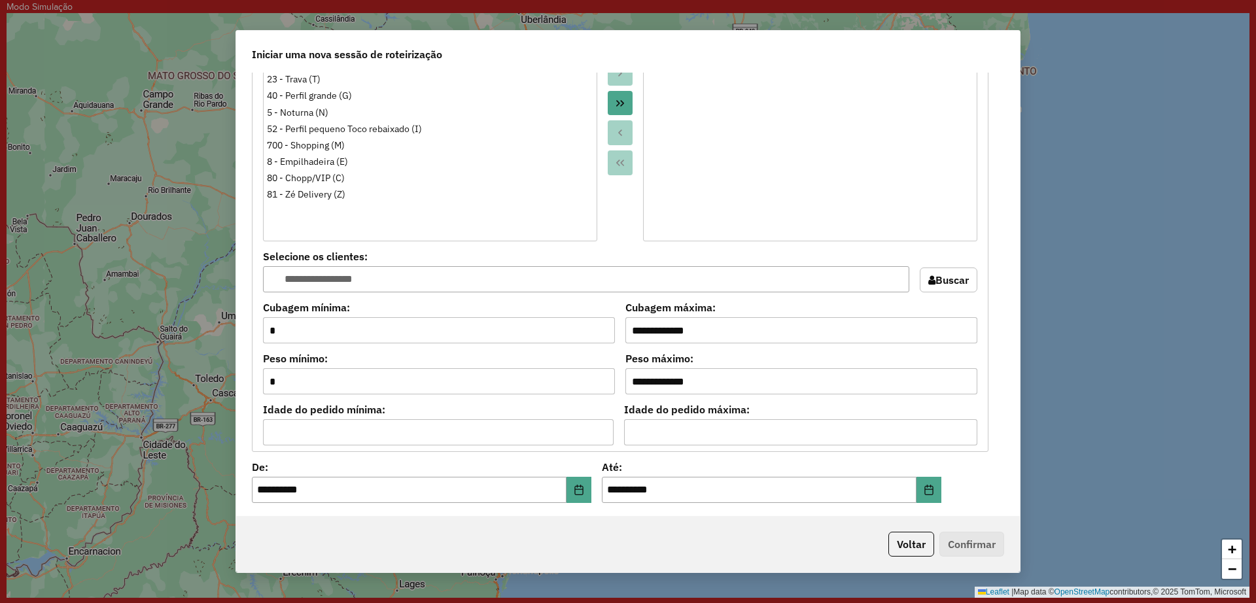
scroll to position [1063, 0]
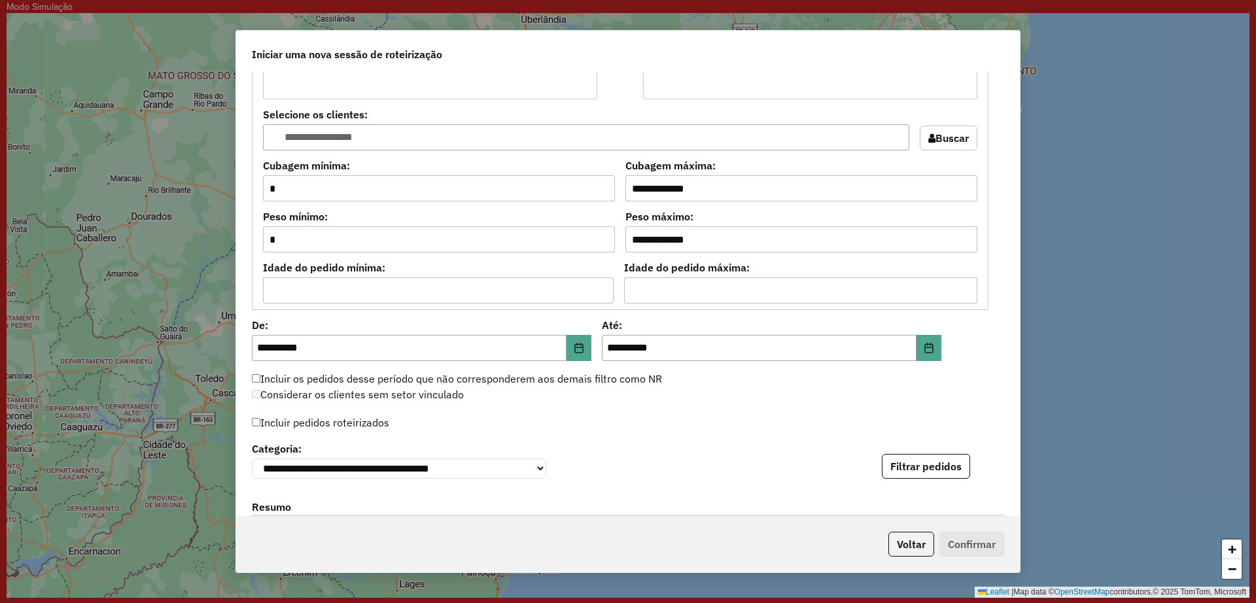
click at [948, 361] on div "**********" at bounding box center [628, 295] width 784 height 444
click at [924, 356] on button "Choose Date" at bounding box center [928, 348] width 25 height 26
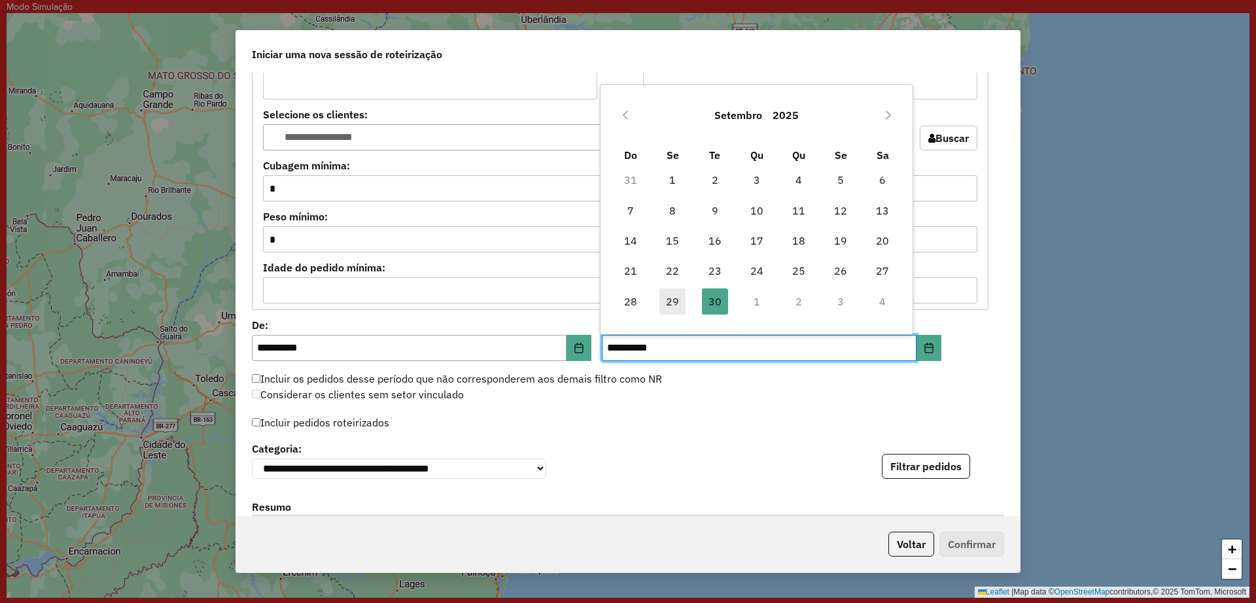
click at [674, 299] on span "29" at bounding box center [672, 301] width 26 height 26
type input "**********"
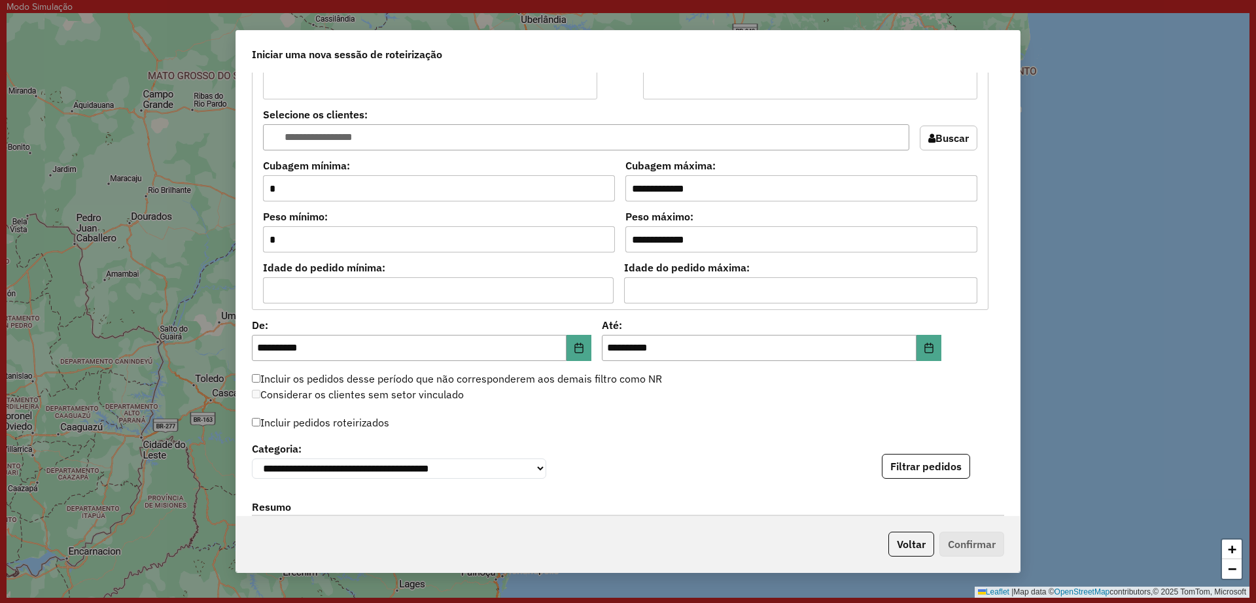
click at [771, 453] on div "**********" at bounding box center [628, 459] width 752 height 40
click at [346, 428] on label "Incluir pedidos roteirizados" at bounding box center [320, 422] width 137 height 25
click at [900, 474] on button "Filtrar pedidos" at bounding box center [926, 466] width 88 height 25
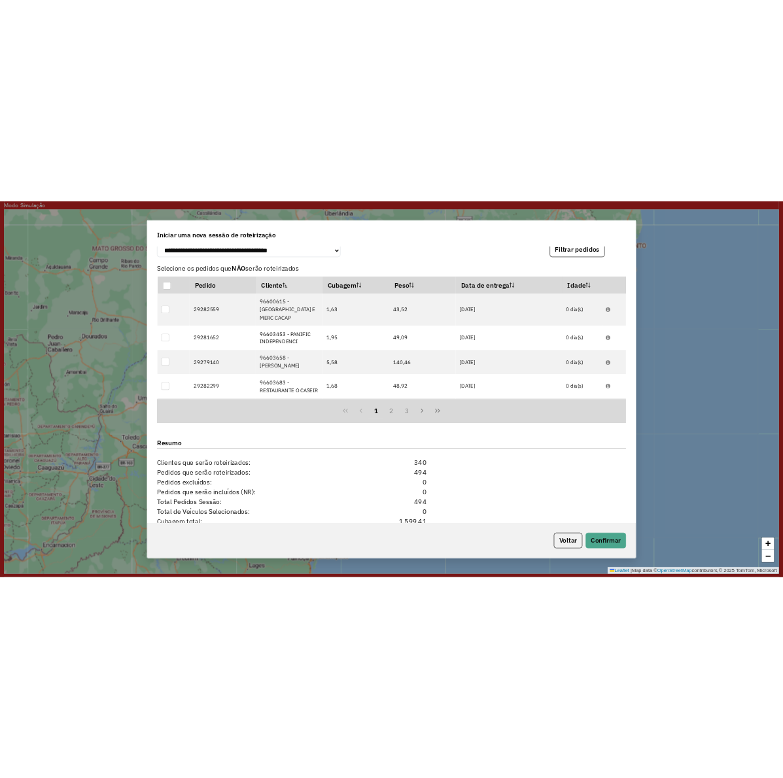
scroll to position [1582, 0]
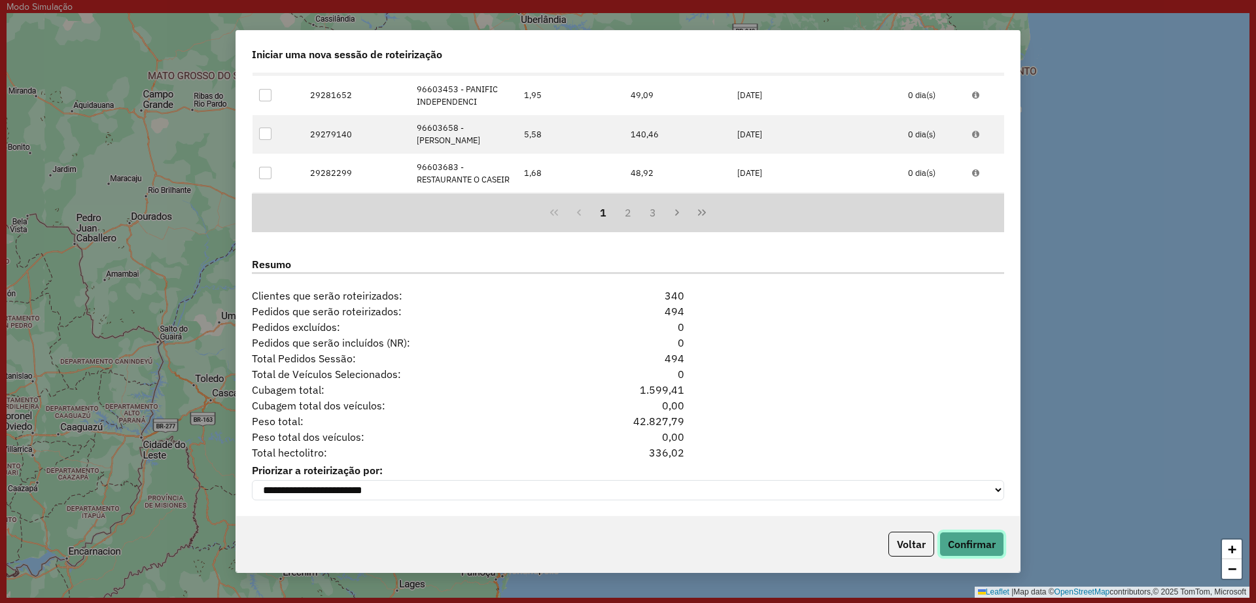
click at [978, 553] on button "Confirmar" at bounding box center [971, 544] width 65 height 25
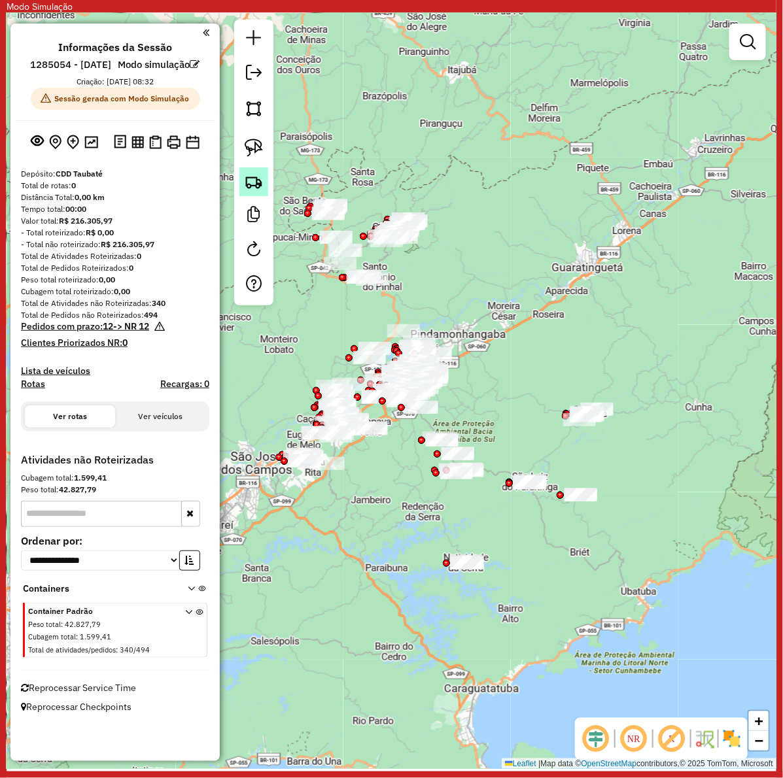
click at [257, 182] on img at bounding box center [254, 182] width 18 height 18
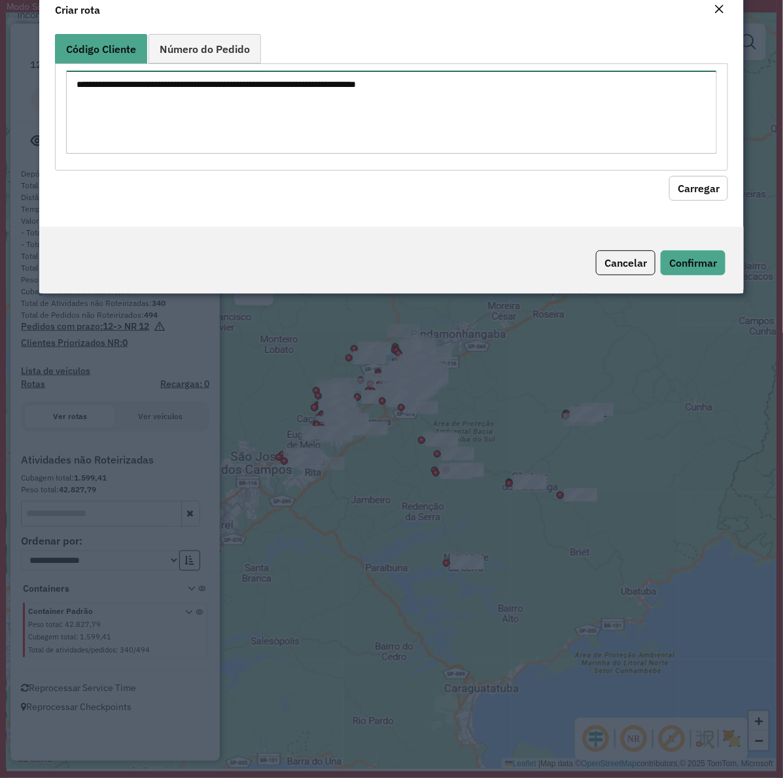
drag, startPoint x: 309, startPoint y: 114, endPoint x: 322, endPoint y: 122, distance: 15.8
click at [309, 114] on textarea at bounding box center [391, 112] width 651 height 83
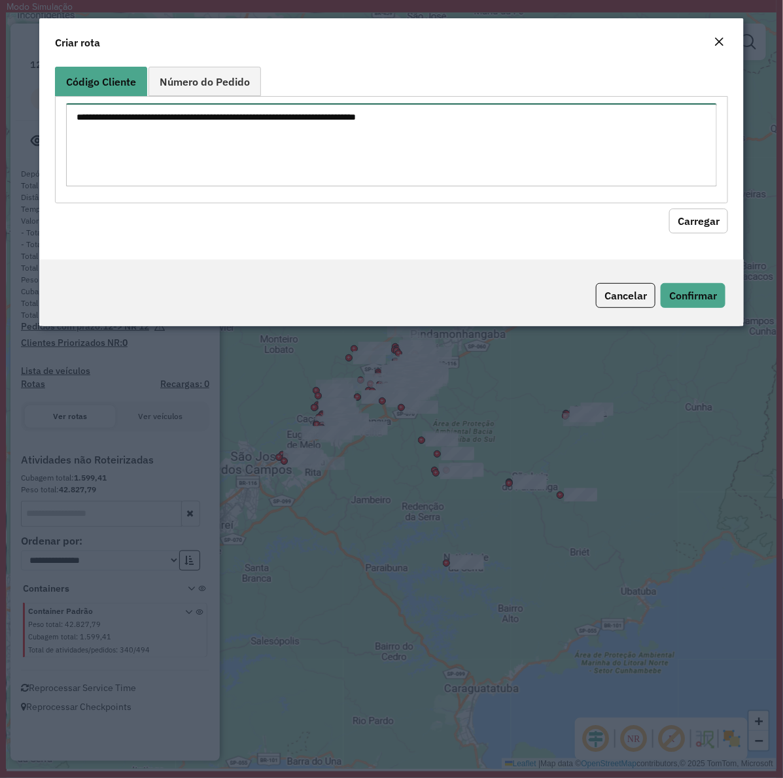
paste textarea "******** ******** ******** ******** ******** ******** ******** ******** *******…"
type textarea "******** ******** ******** ******** ******** ******** ******** ******** *******…"
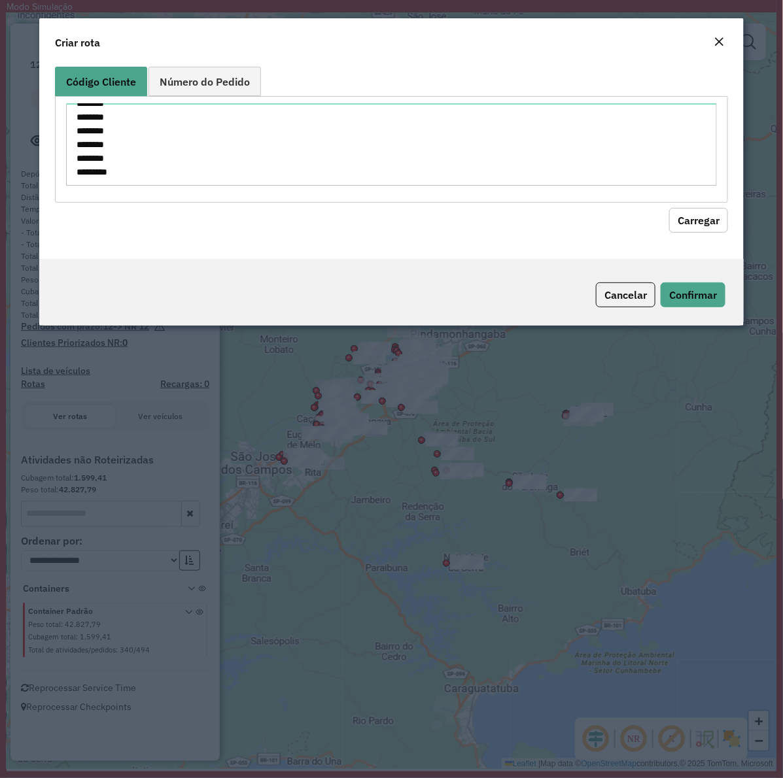
click at [695, 217] on button "Carregar" at bounding box center [698, 220] width 59 height 25
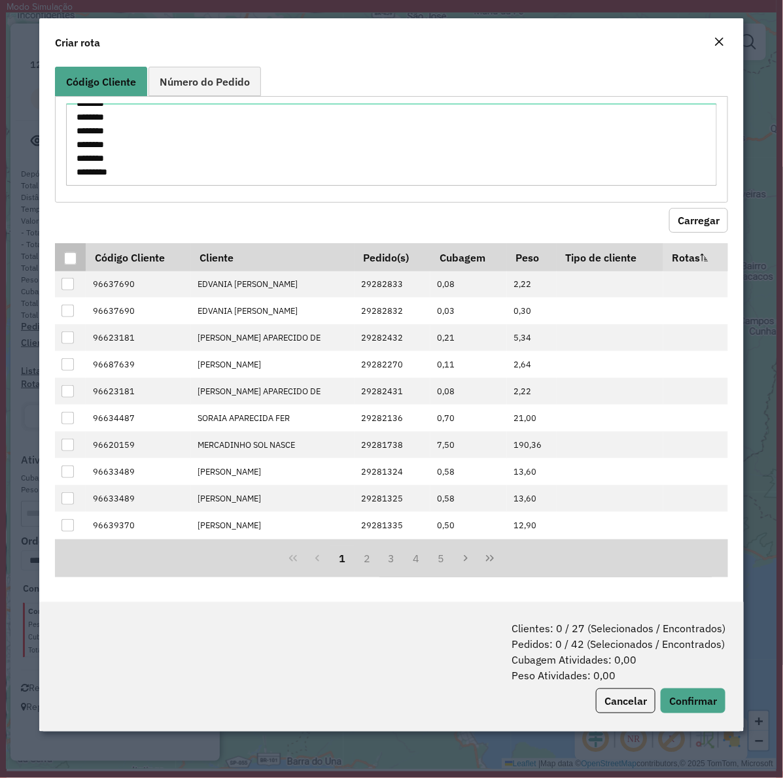
click at [69, 260] on div at bounding box center [70, 258] width 12 height 12
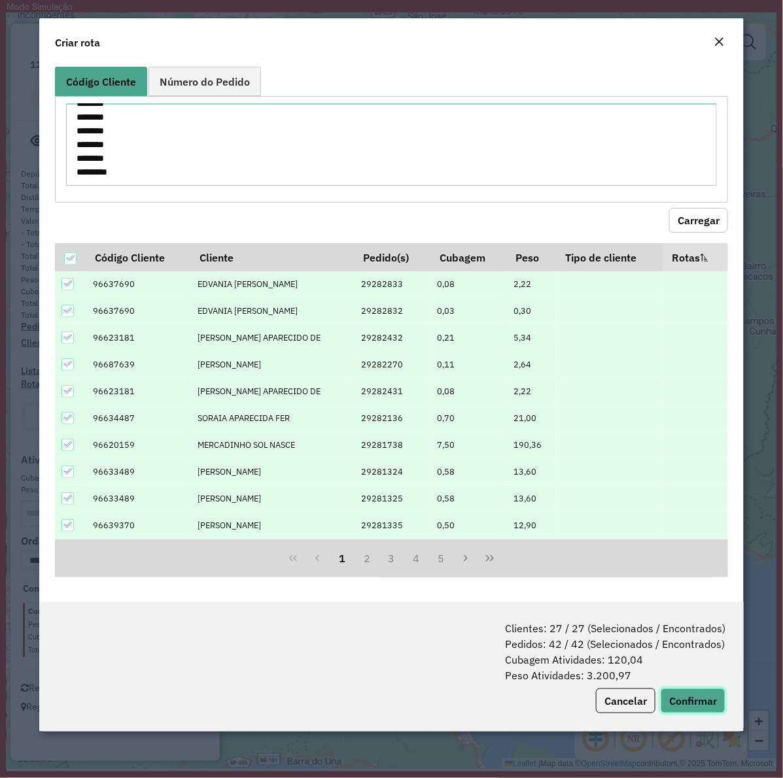
click at [678, 602] on button "Confirmar" at bounding box center [693, 701] width 65 height 25
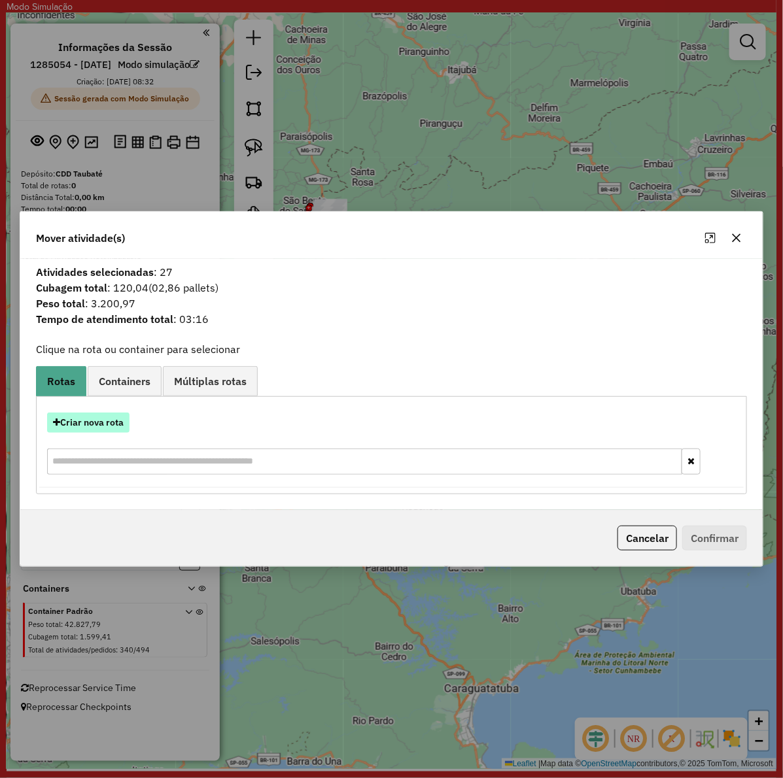
click at [106, 417] on button "Criar nova rota" at bounding box center [88, 423] width 82 height 20
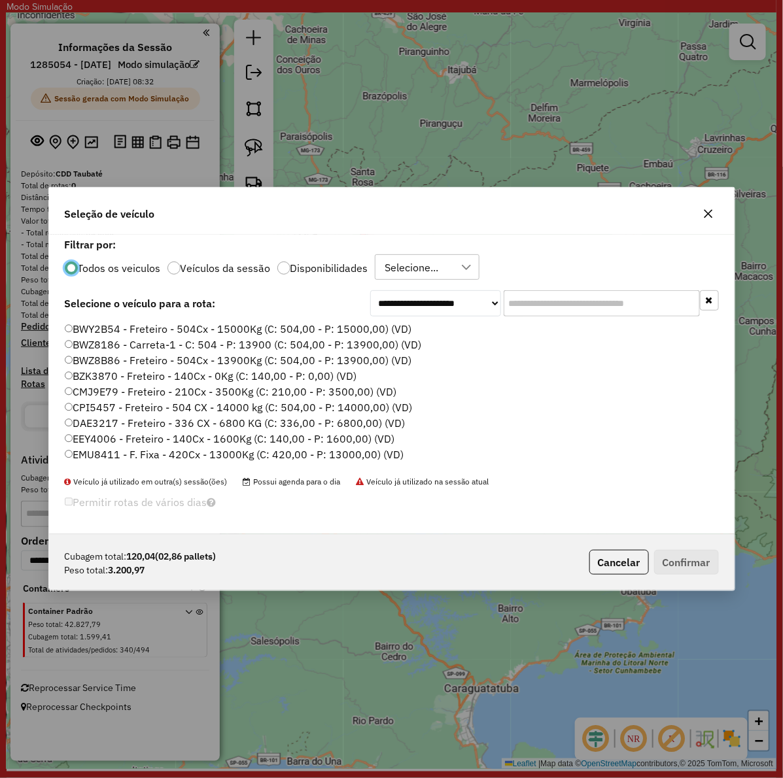
scroll to position [7, 4]
click at [600, 303] on input "text" at bounding box center [602, 303] width 196 height 26
paste input "*******"
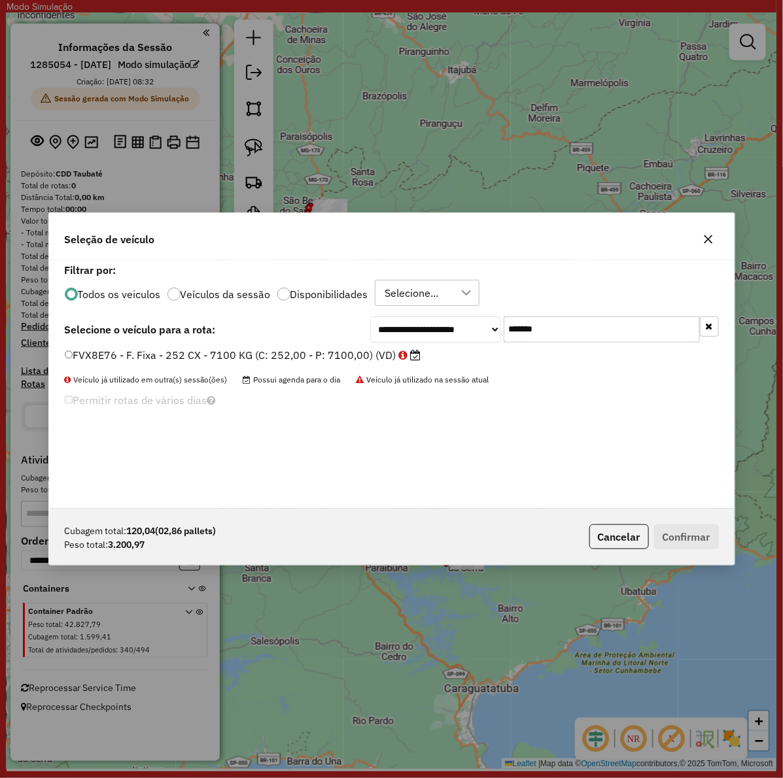
type input "*******"
click at [256, 357] on label "FVX8E76 - F. Fixa - 252 CX - 7100 KG (C: 252,00 - P: 7100,00) (VD)" at bounding box center [243, 355] width 357 height 16
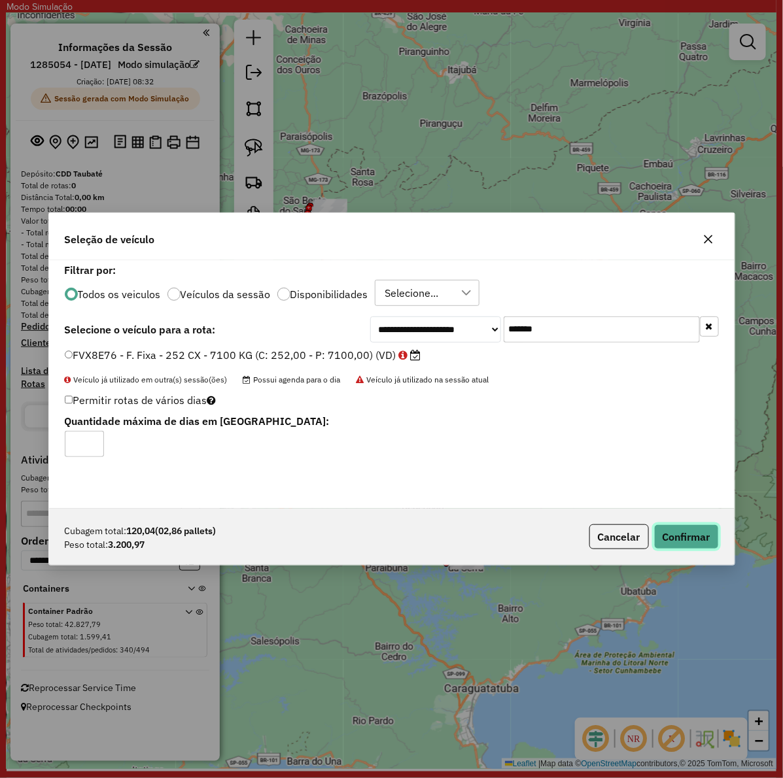
click at [688, 533] on button "Confirmar" at bounding box center [686, 537] width 65 height 25
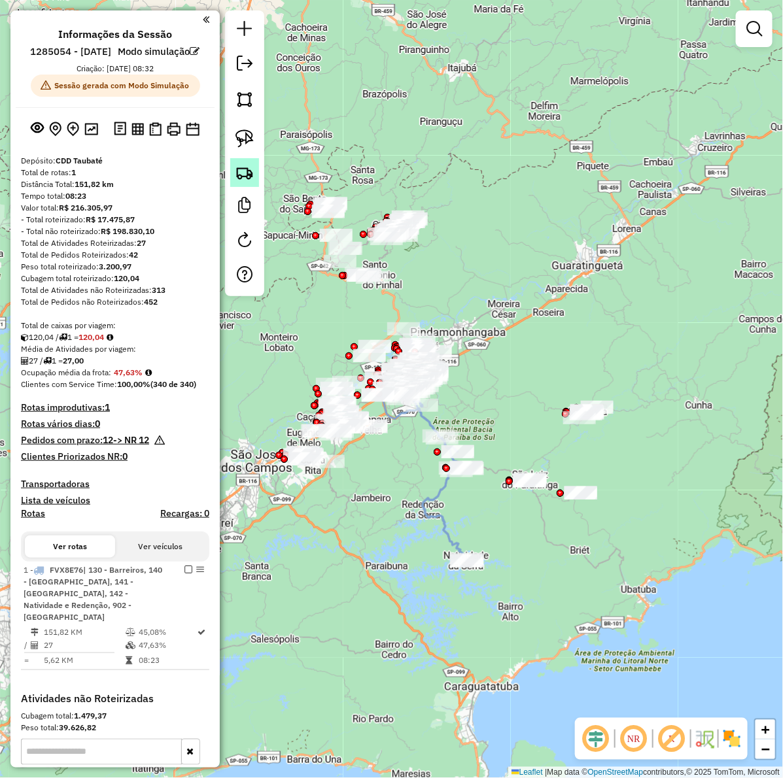
click at [236, 173] on img at bounding box center [244, 173] width 18 height 18
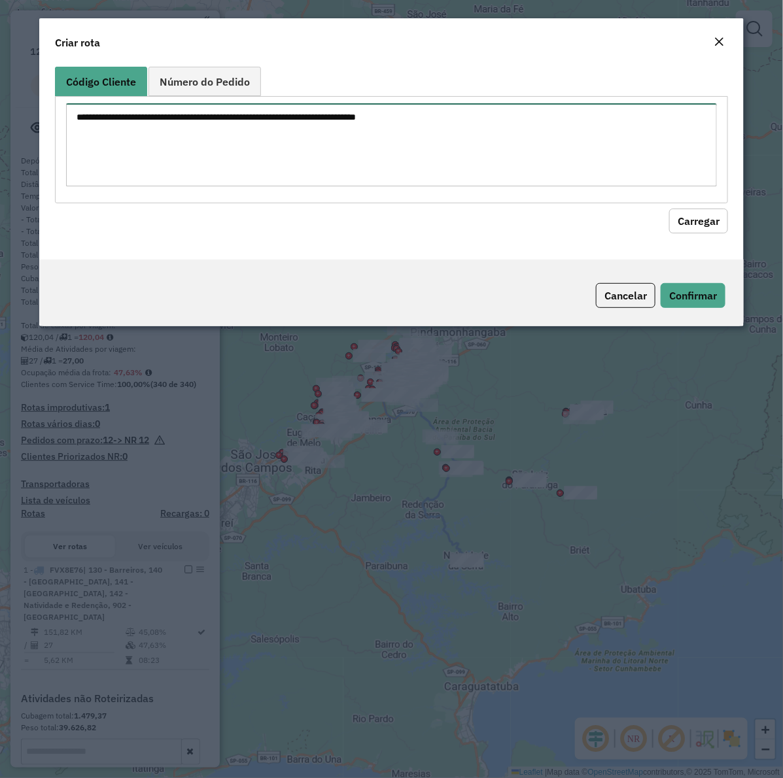
click at [337, 149] on textarea at bounding box center [391, 144] width 651 height 83
paste textarea "******** ******** ******** ******** ******** ******** ******** ******** *******…"
type textarea "******** ******** ******** ******** ******** ******** ******** ******** *******…"
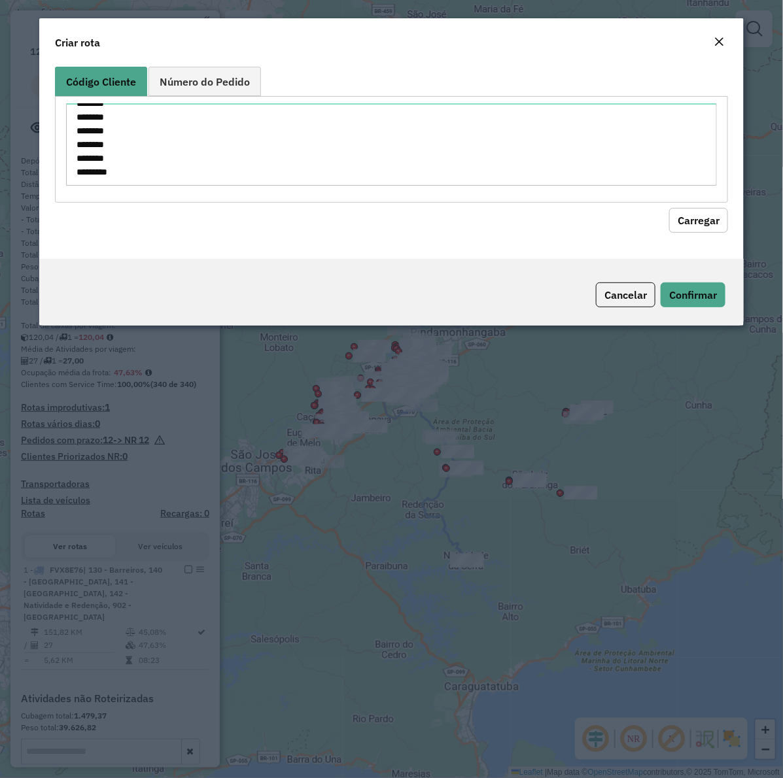
click at [694, 220] on button "Carregar" at bounding box center [698, 220] width 59 height 25
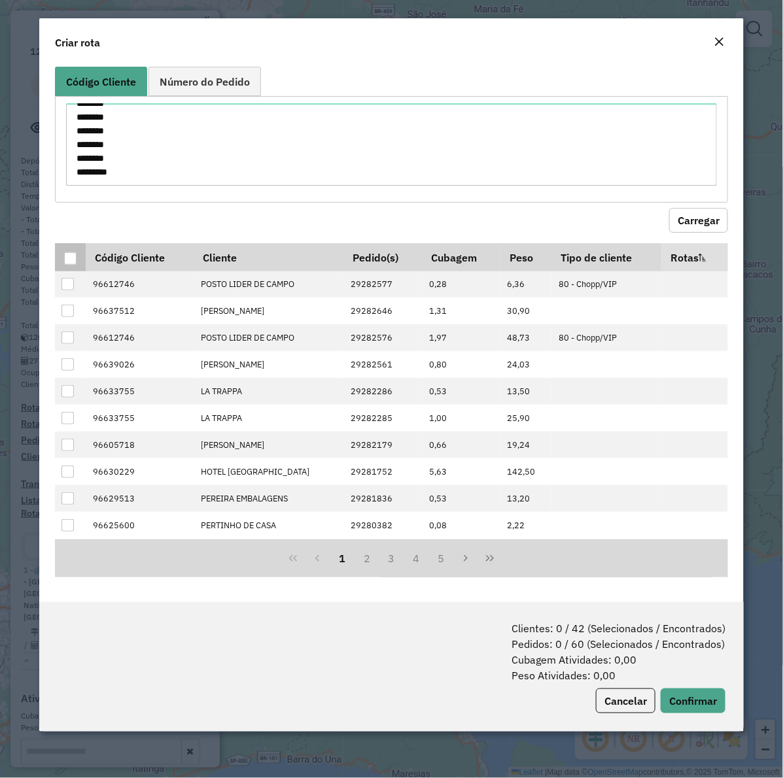
click at [69, 260] on div at bounding box center [70, 258] width 12 height 12
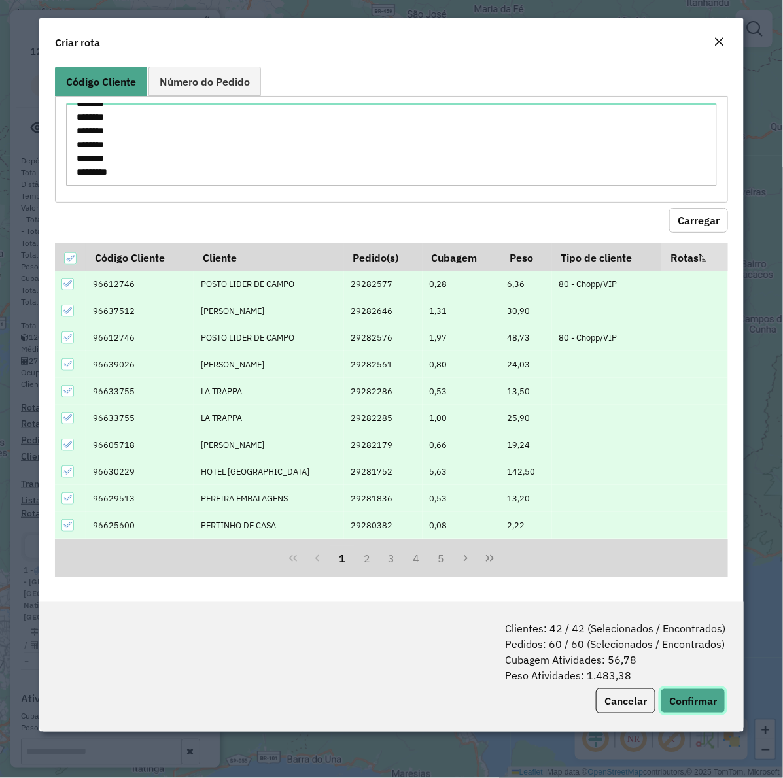
click at [702, 708] on button "Confirmar" at bounding box center [693, 701] width 65 height 25
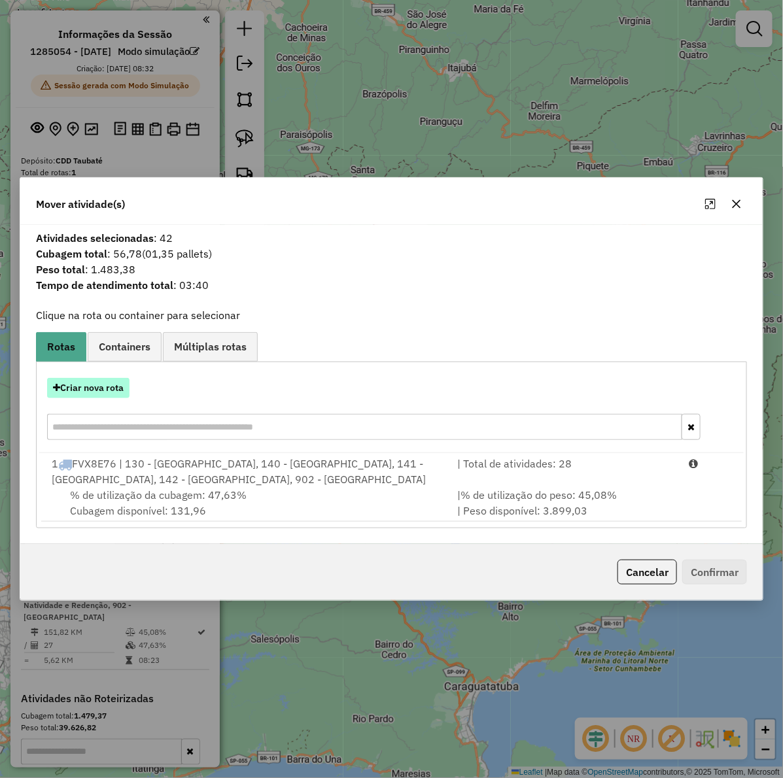
click at [77, 388] on button "Criar nova rota" at bounding box center [88, 388] width 82 height 20
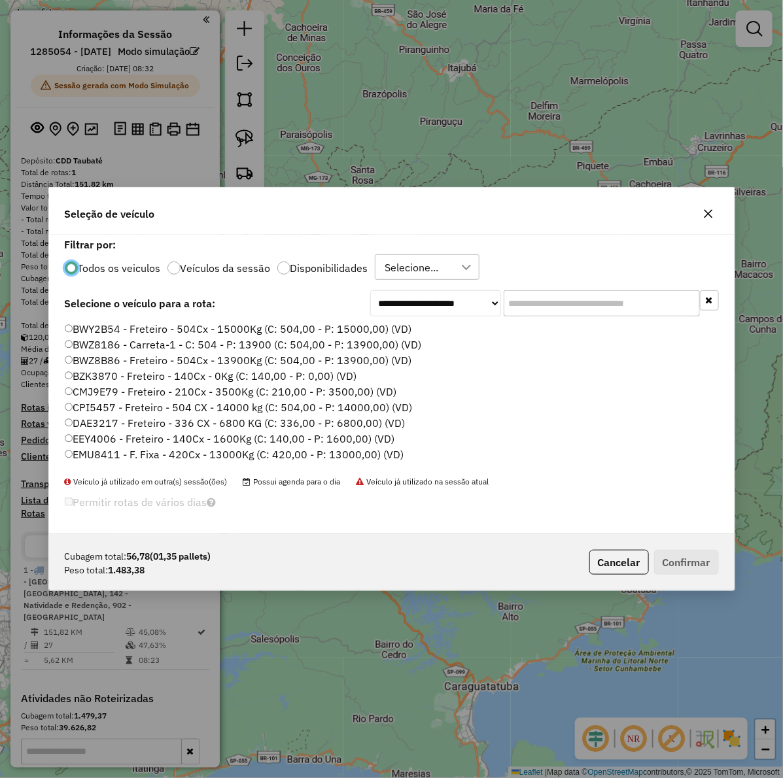
scroll to position [7, 4]
click at [585, 300] on input "text" at bounding box center [602, 303] width 196 height 26
paste input "*******"
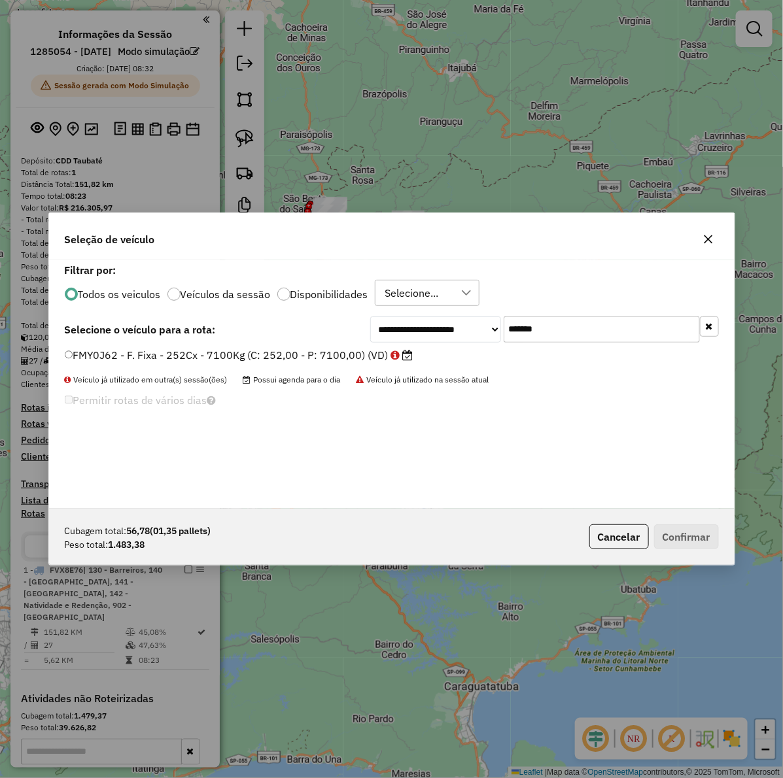
type input "*******"
click at [311, 353] on label "FMY0J62 - F. Fixa - 252Cx - 7100Kg (C: 252,00 - P: 7100,00) (VD)" at bounding box center [239, 355] width 349 height 16
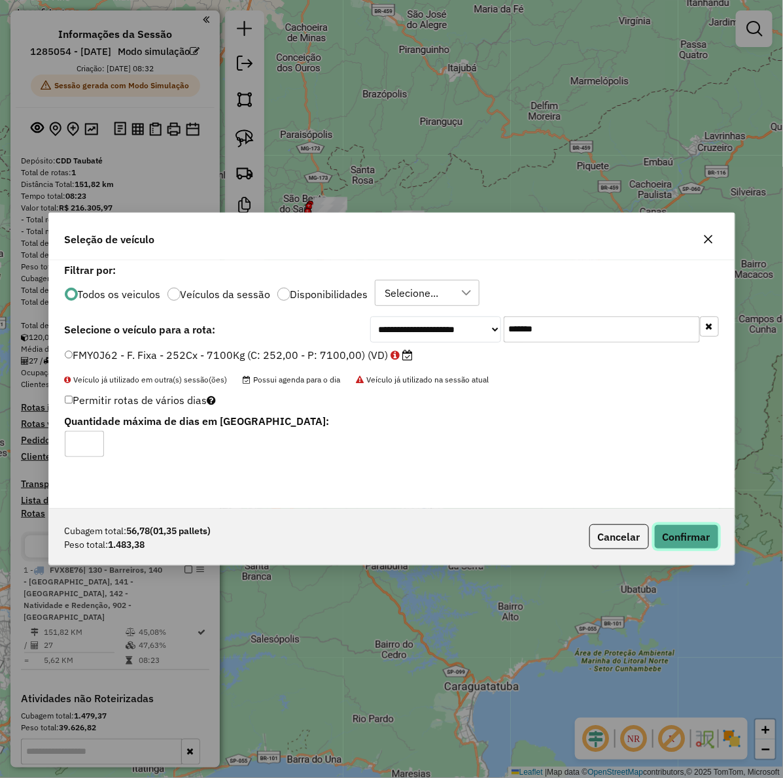
click at [678, 538] on button "Confirmar" at bounding box center [686, 537] width 65 height 25
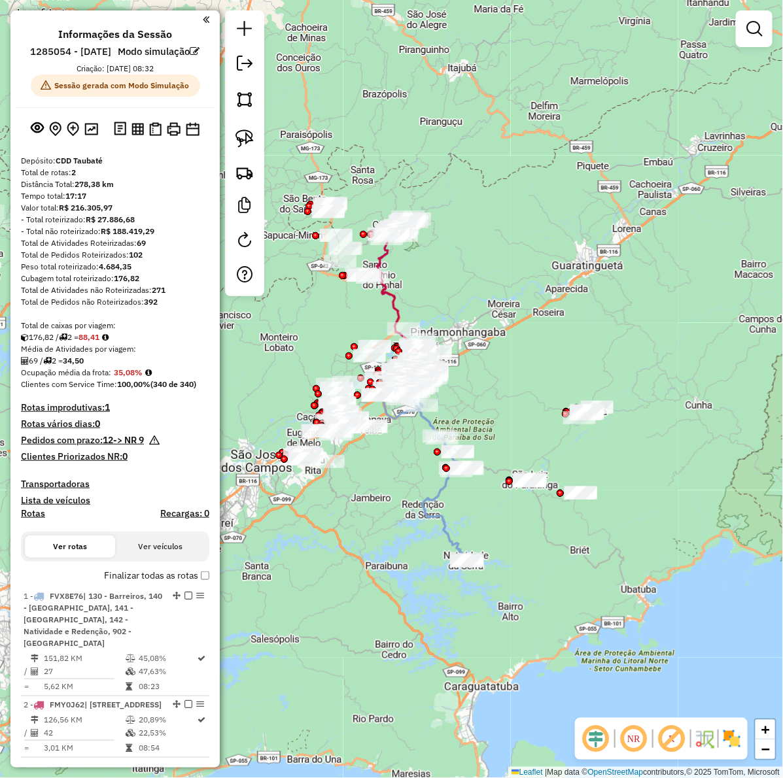
scroll to position [164, 0]
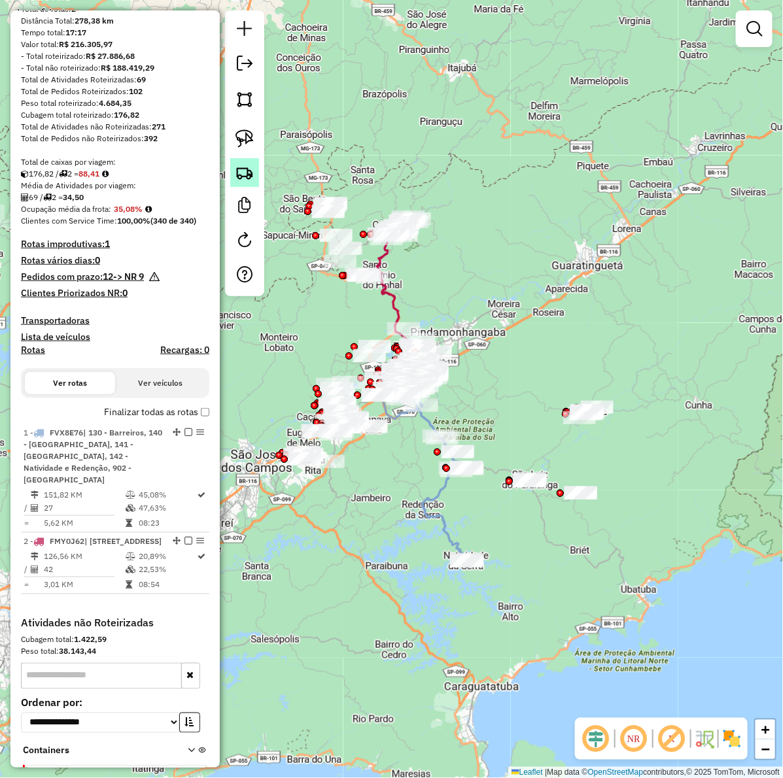
click at [239, 172] on img at bounding box center [244, 173] width 18 height 18
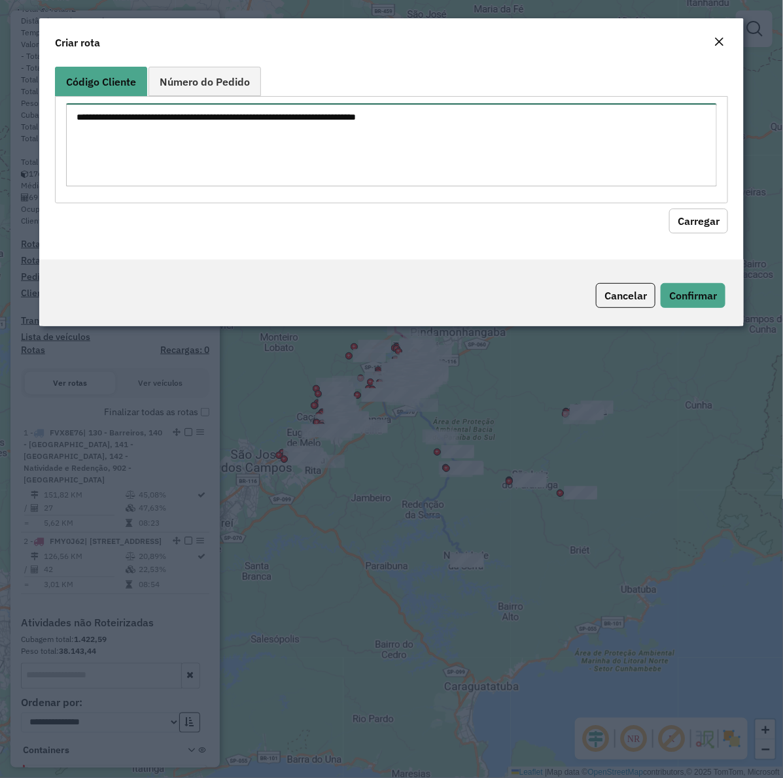
click at [241, 126] on textarea at bounding box center [391, 144] width 651 height 83
paste textarea "******** ******** ******** ******** ******** ******** ******** ******** *******…"
type textarea "******** ******** ******** ******** ******** ******** ******** ******** *******…"
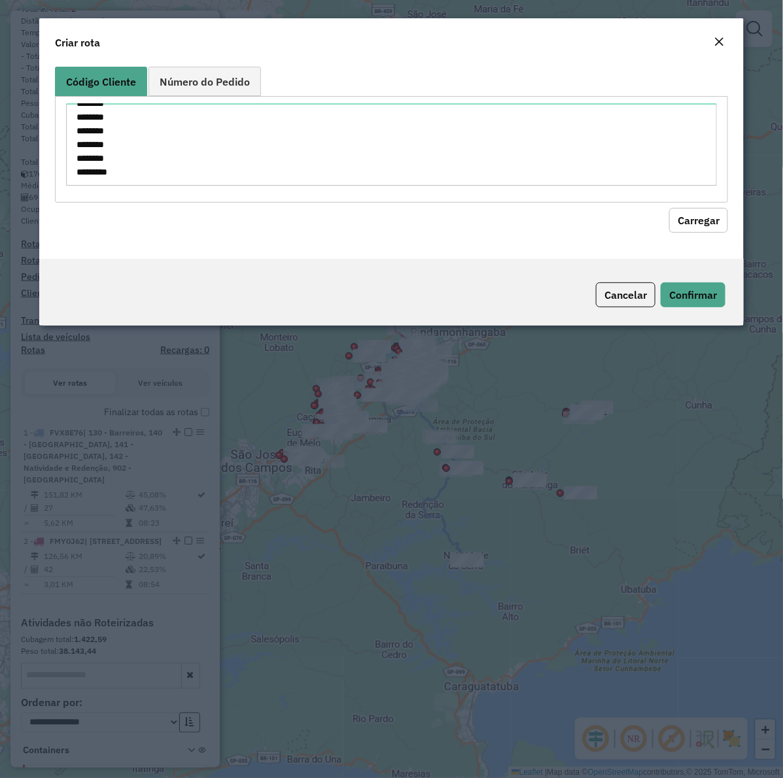
click at [700, 227] on button "Carregar" at bounding box center [698, 220] width 59 height 25
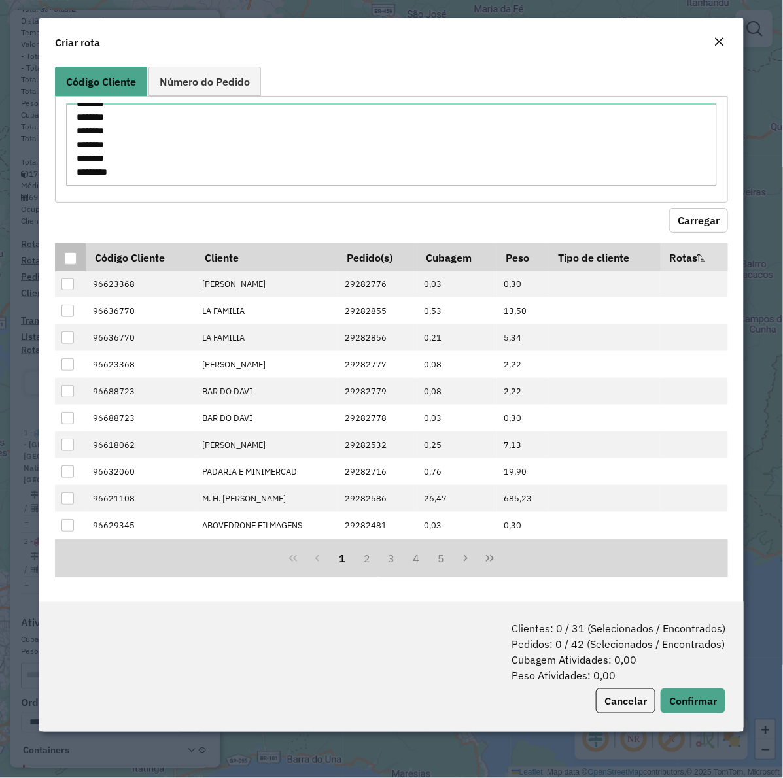
click at [64, 256] on div at bounding box center [70, 258] width 12 height 12
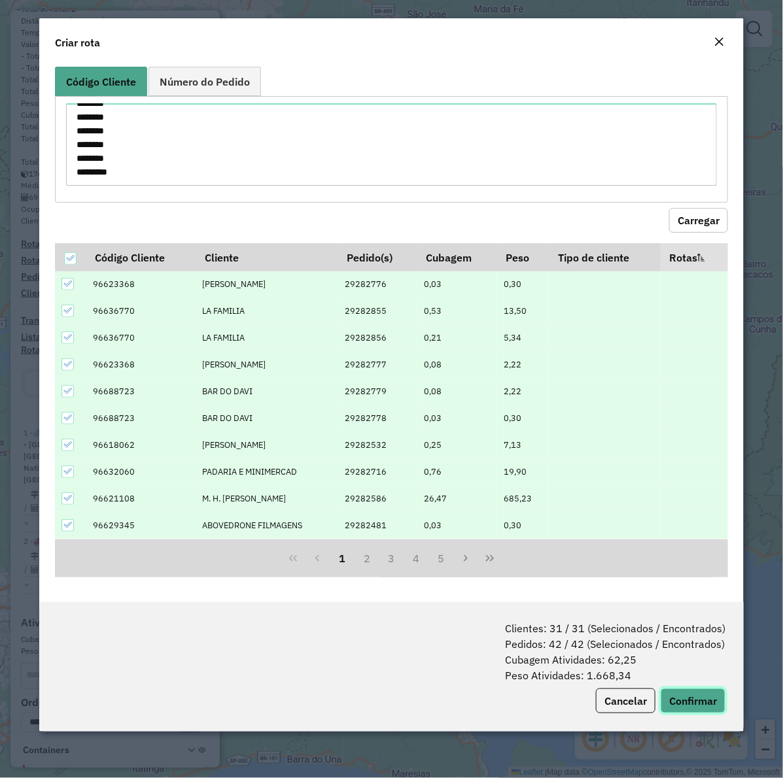
drag, startPoint x: 708, startPoint y: 704, endPoint x: 722, endPoint y: 682, distance: 25.6
click at [707, 704] on button "Confirmar" at bounding box center [693, 701] width 65 height 25
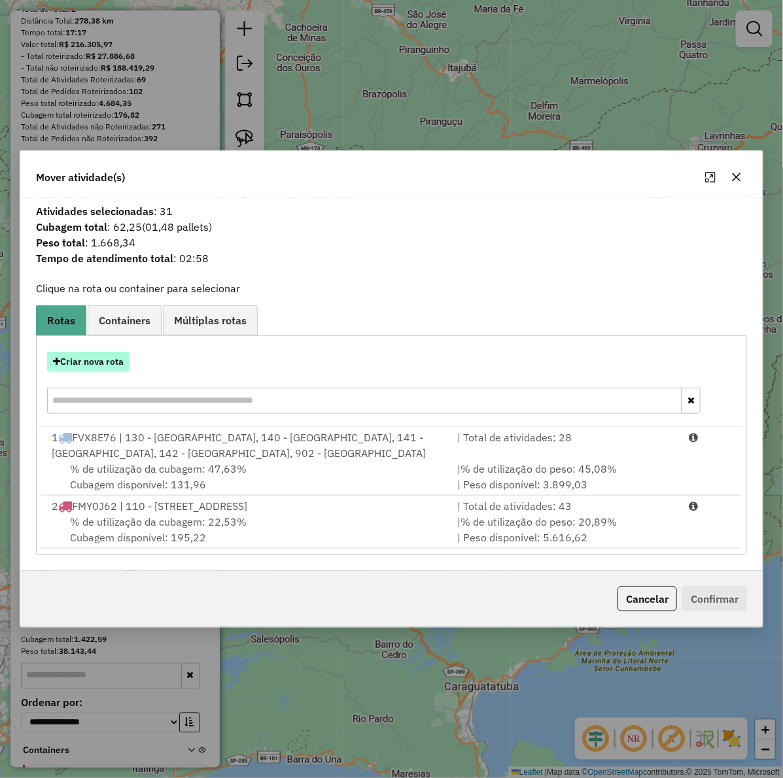
click at [96, 368] on button "Criar nova rota" at bounding box center [88, 362] width 82 height 20
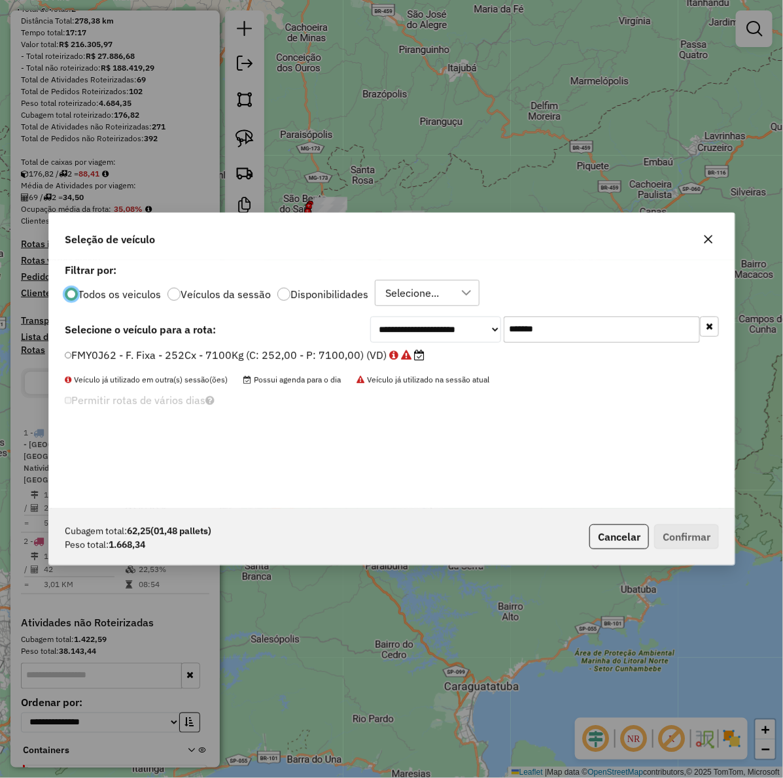
scroll to position [7, 4]
click at [573, 336] on input "*******" at bounding box center [602, 330] width 196 height 26
paste input "text"
type input "*******"
click at [314, 357] on label "FCS9C01 - F. Fixa - 252Cx - 7100Kg (C: 252,00 - P: 7100,00) (VD)" at bounding box center [239, 355] width 348 height 16
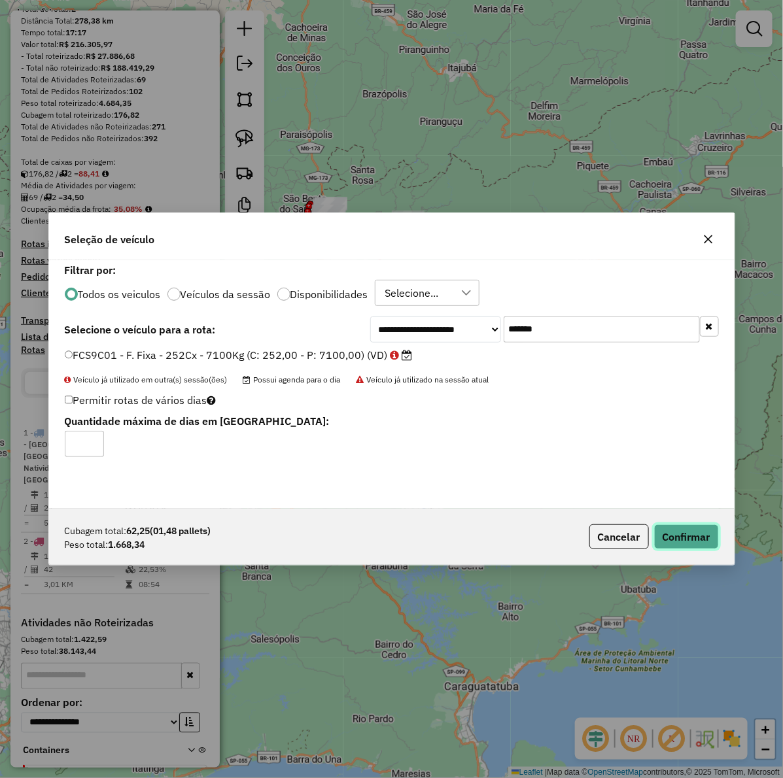
click at [686, 530] on button "Confirmar" at bounding box center [686, 537] width 65 height 25
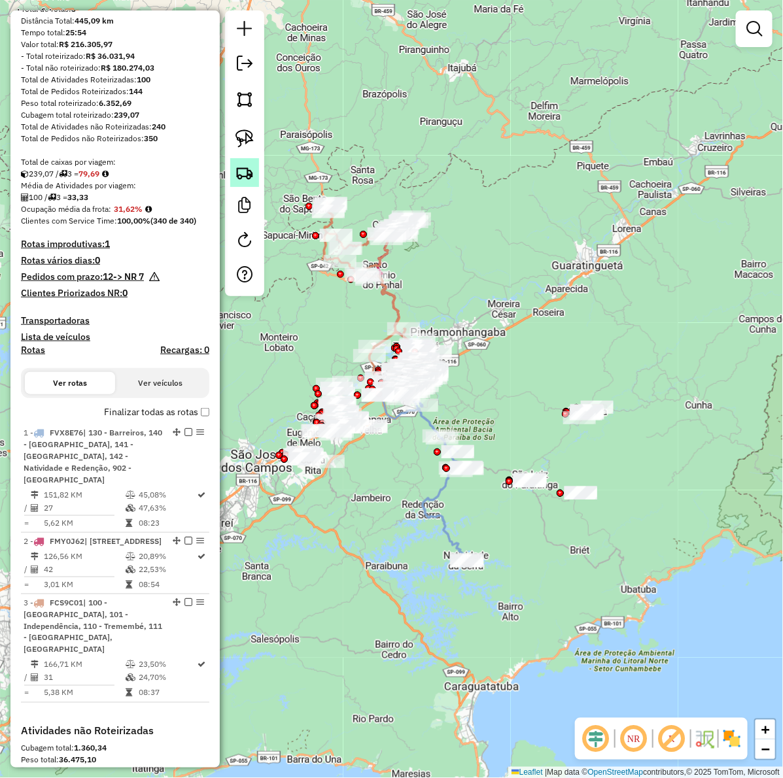
click at [240, 172] on img at bounding box center [244, 173] width 18 height 18
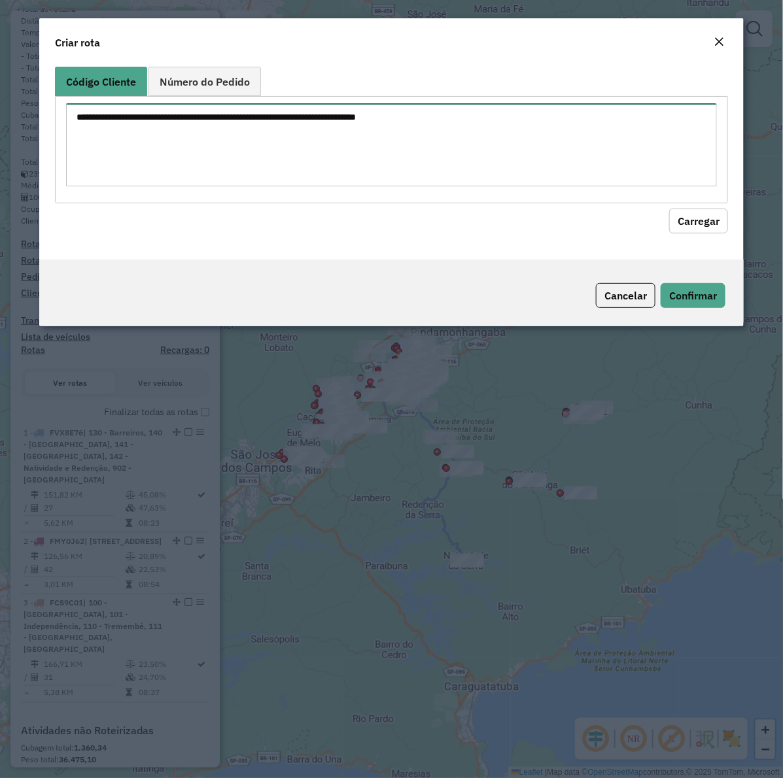
click at [266, 152] on textarea at bounding box center [391, 144] width 651 height 83
paste textarea "******** ******** ******** ******** ******** ******** ******** ******** *******…"
type textarea "******** ******** ******** ******** ******** ******** ******** ******** *******…"
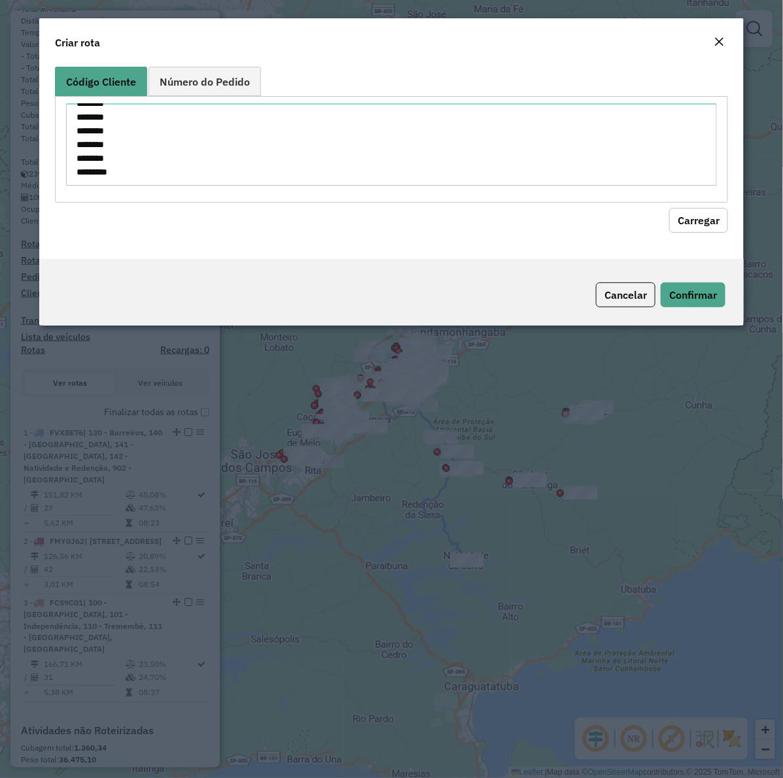
click at [722, 220] on button "Carregar" at bounding box center [698, 220] width 59 height 25
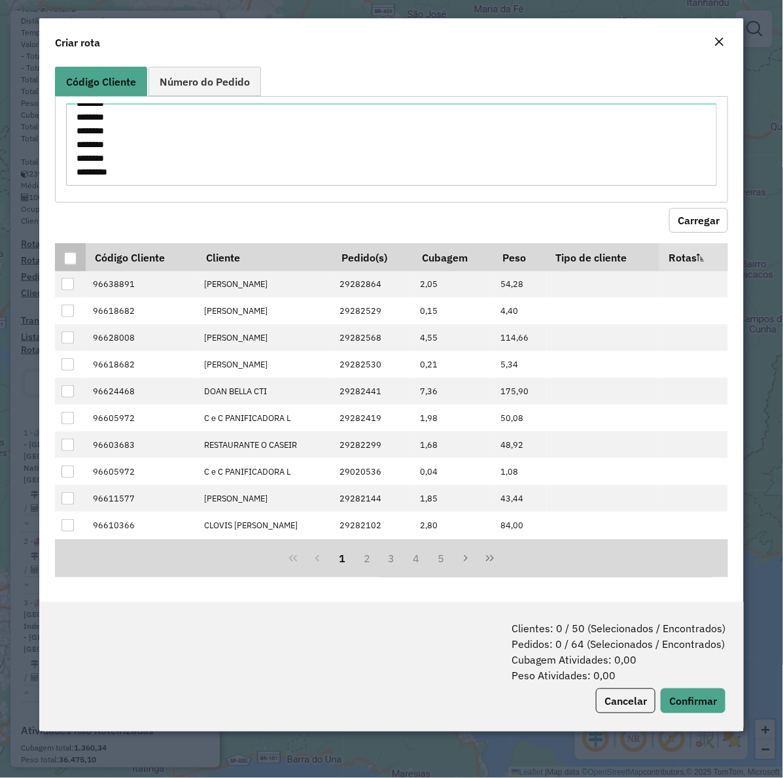
click at [69, 257] on div at bounding box center [70, 258] width 12 height 12
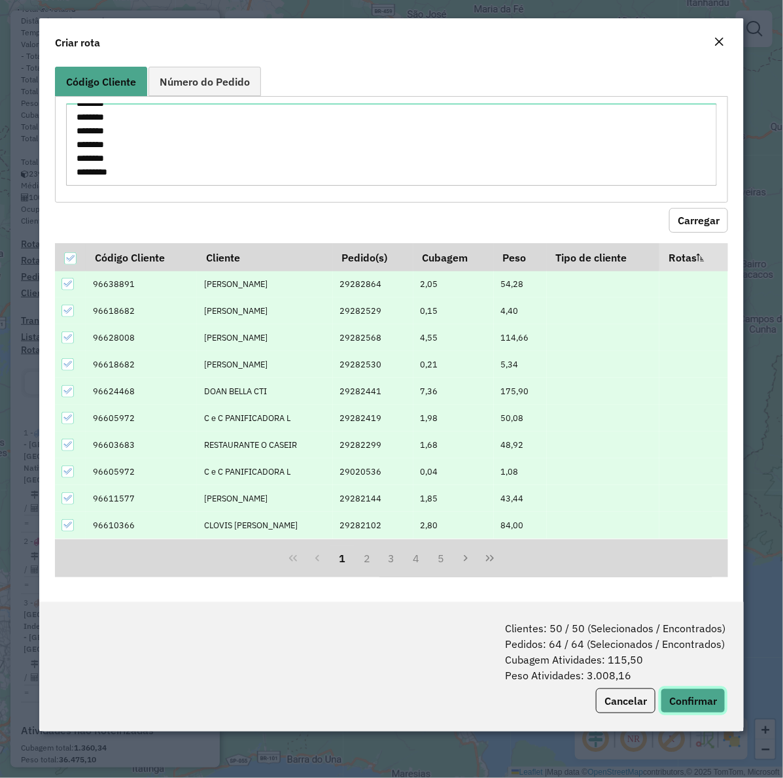
click at [697, 701] on button "Confirmar" at bounding box center [693, 701] width 65 height 25
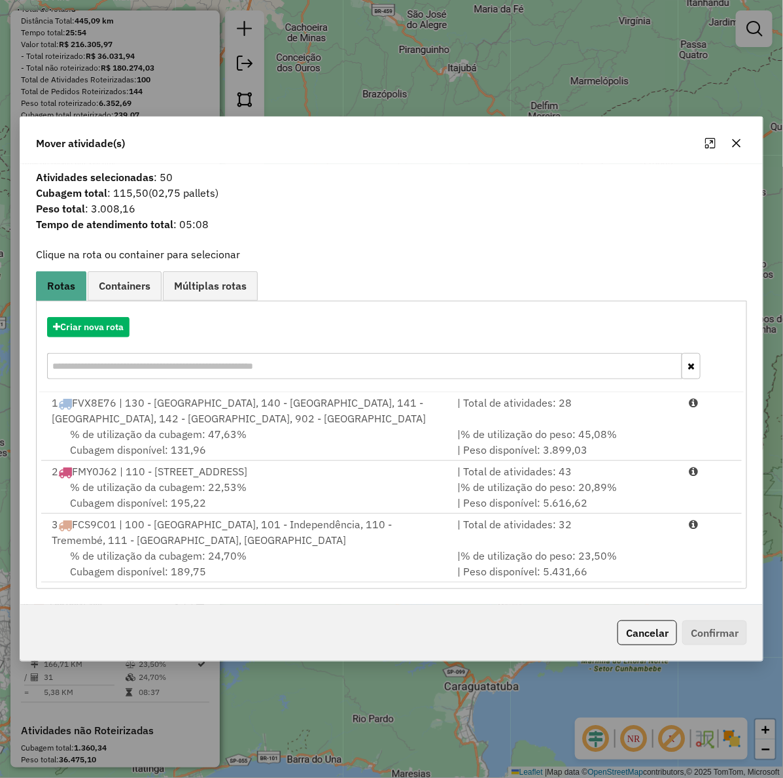
click at [106, 315] on div "Criar nova rota" at bounding box center [391, 349] width 705 height 85
click at [105, 324] on button "Criar nova rota" at bounding box center [88, 327] width 82 height 20
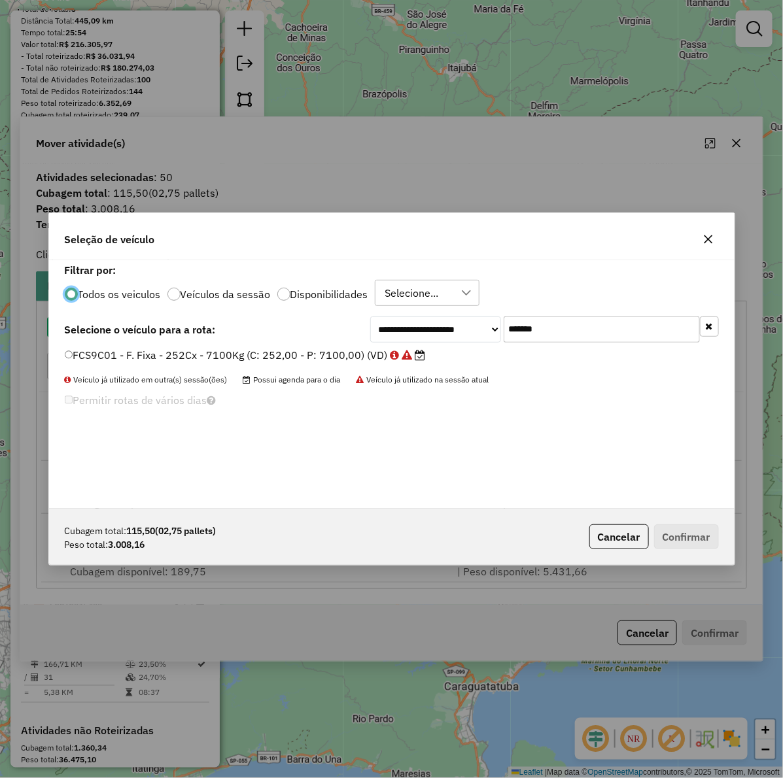
scroll to position [7, 4]
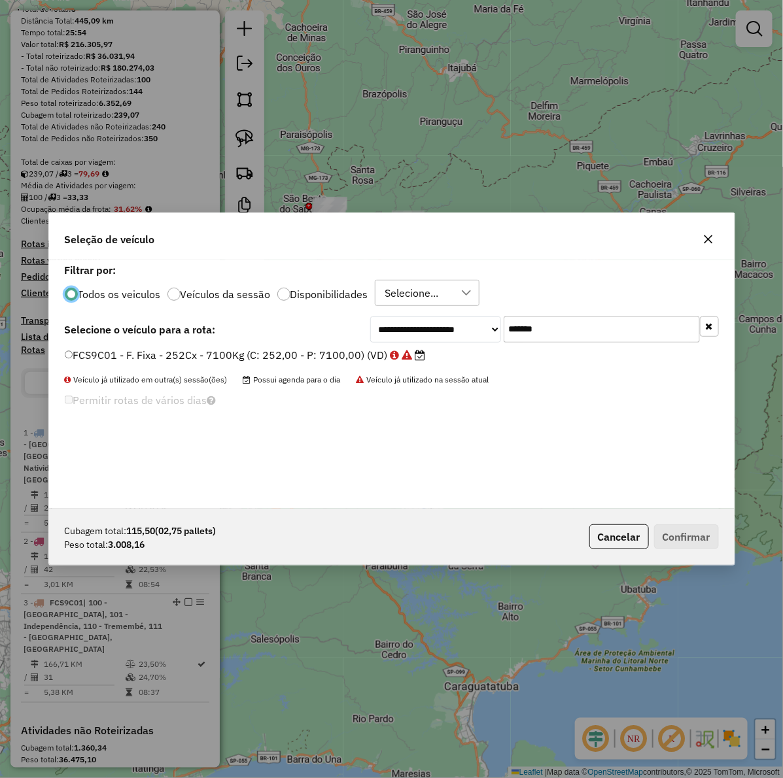
click at [564, 322] on input "*******" at bounding box center [602, 330] width 196 height 26
paste input "text"
type input "*******"
click at [305, 354] on label "RGB9B07 - F. Fixa - 336Cx - 8100Kg (C: 336,00 - P: 8100,00) (VD)" at bounding box center [240, 355] width 350 height 16
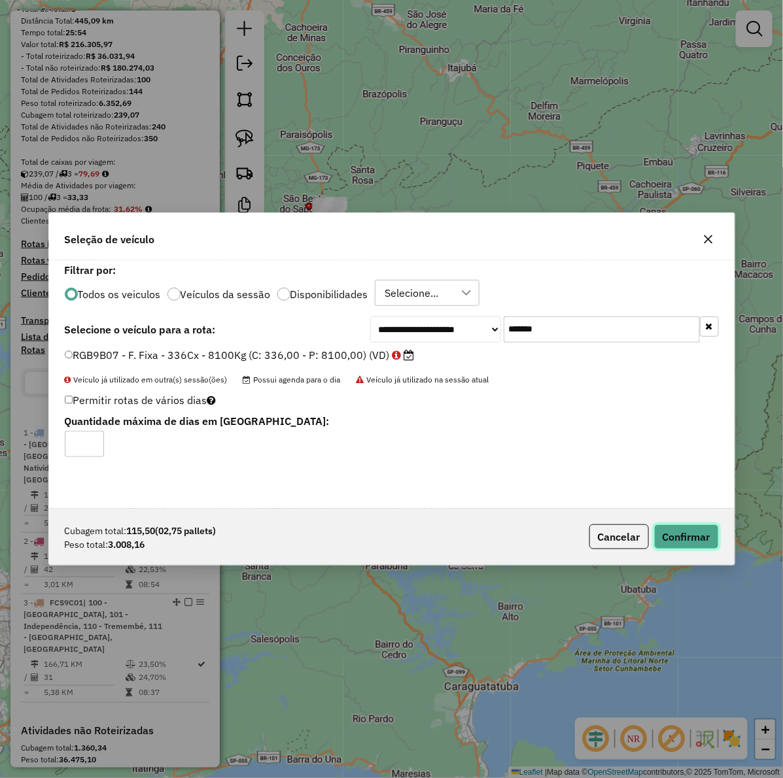
click at [676, 527] on button "Confirmar" at bounding box center [686, 537] width 65 height 25
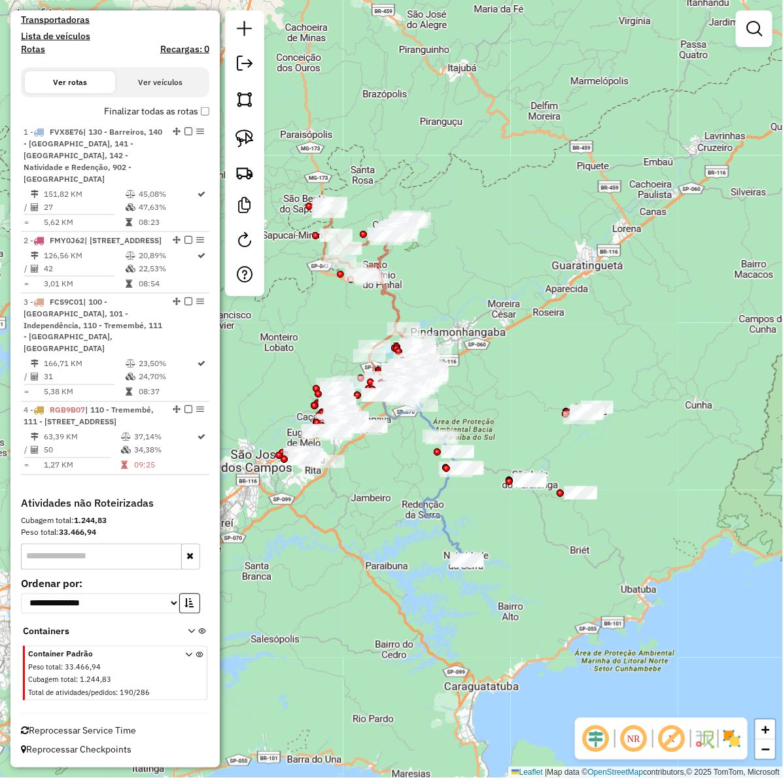
scroll to position [517, 0]
click at [249, 175] on img at bounding box center [244, 173] width 18 height 18
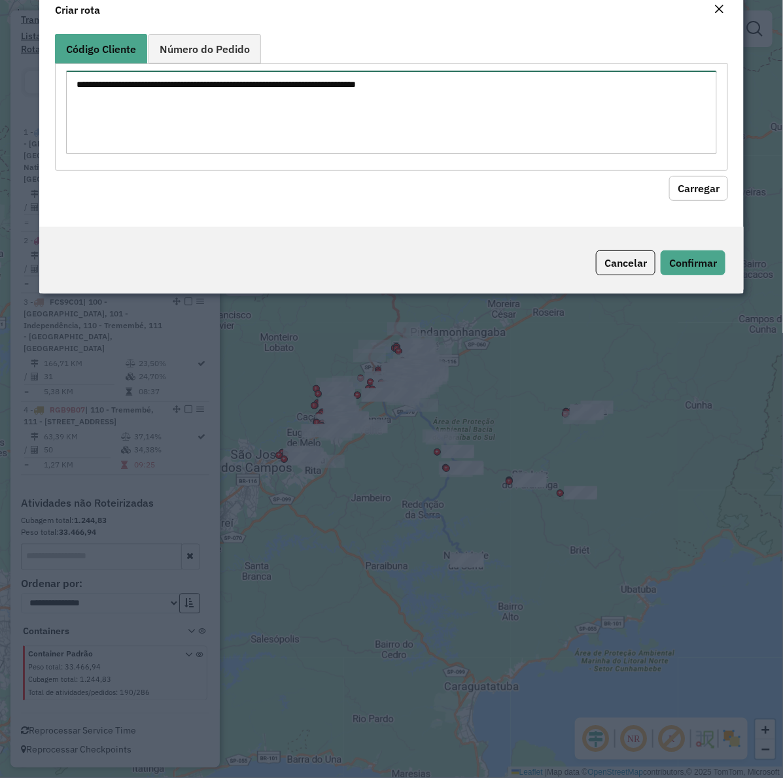
click at [324, 108] on textarea at bounding box center [391, 112] width 651 height 83
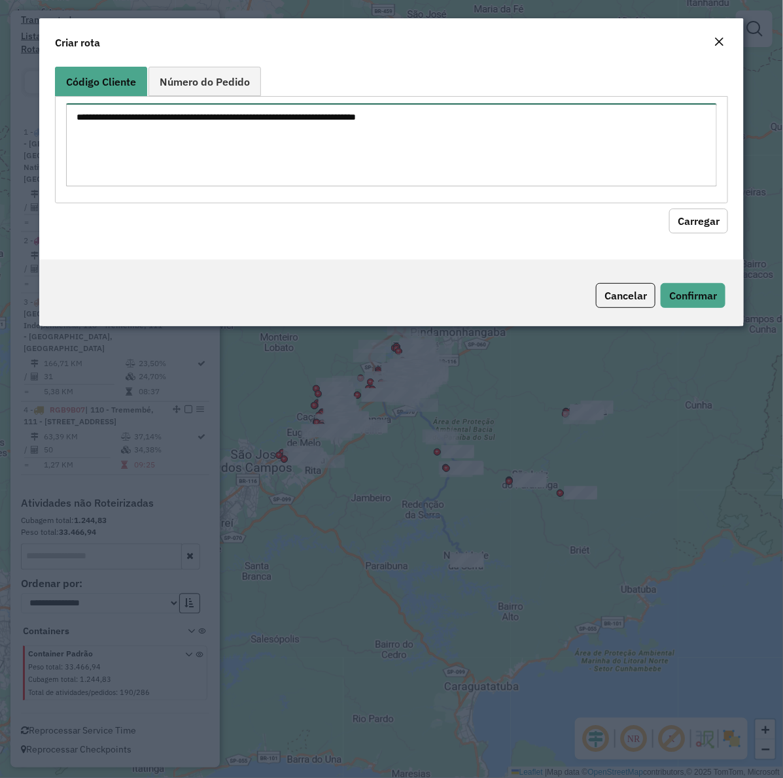
paste textarea "******** ******** ******** ******** ******** ******** ******** ******** *******…"
type textarea "******** ******** ******** ******** ******** ******** ******** ******** *******…"
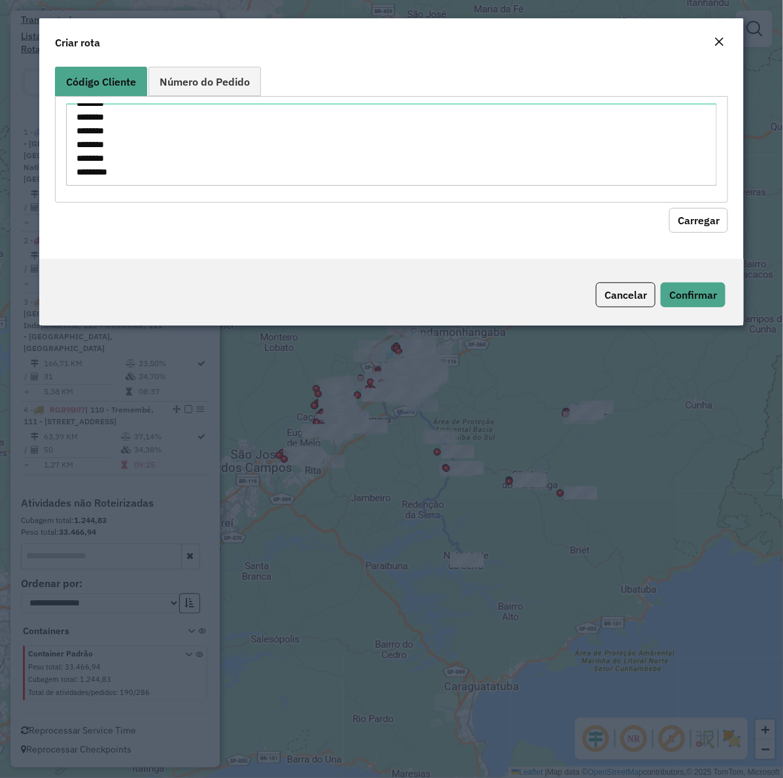
click at [700, 200] on div "******** ******** ******** ******** ******** ******** ******** ******** *******…" at bounding box center [391, 149] width 673 height 107
click at [698, 208] on button "Carregar" at bounding box center [698, 220] width 59 height 25
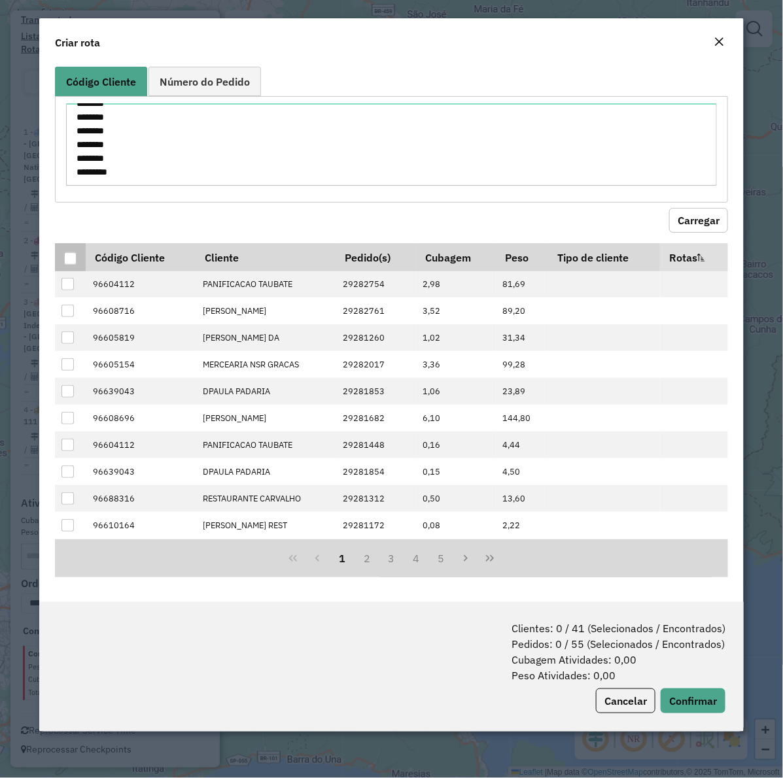
drag, startPoint x: 65, startPoint y: 260, endPoint x: 72, endPoint y: 264, distance: 7.6
click at [66, 260] on div at bounding box center [70, 258] width 12 height 12
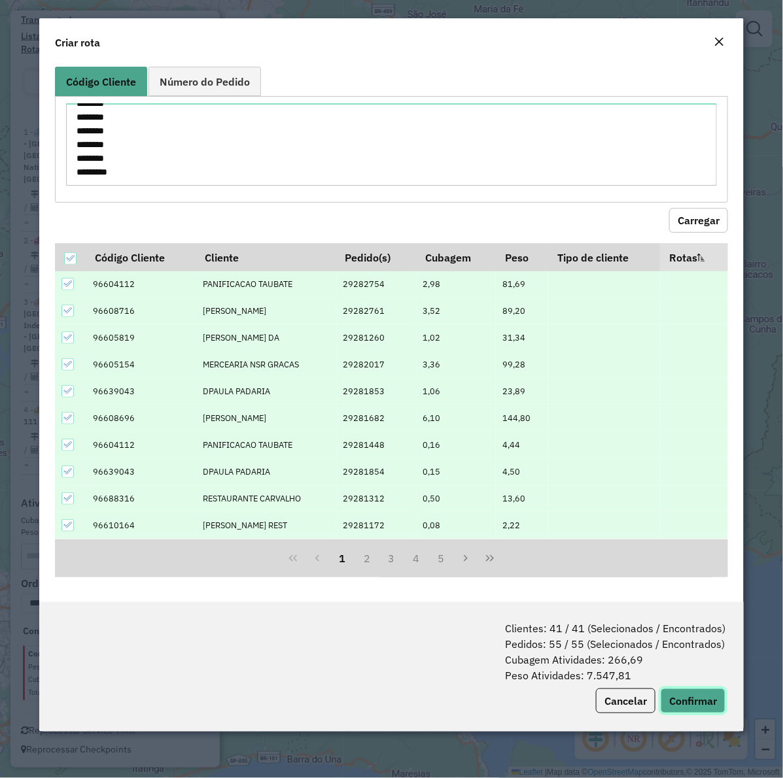
click at [707, 704] on button "Confirmar" at bounding box center [693, 701] width 65 height 25
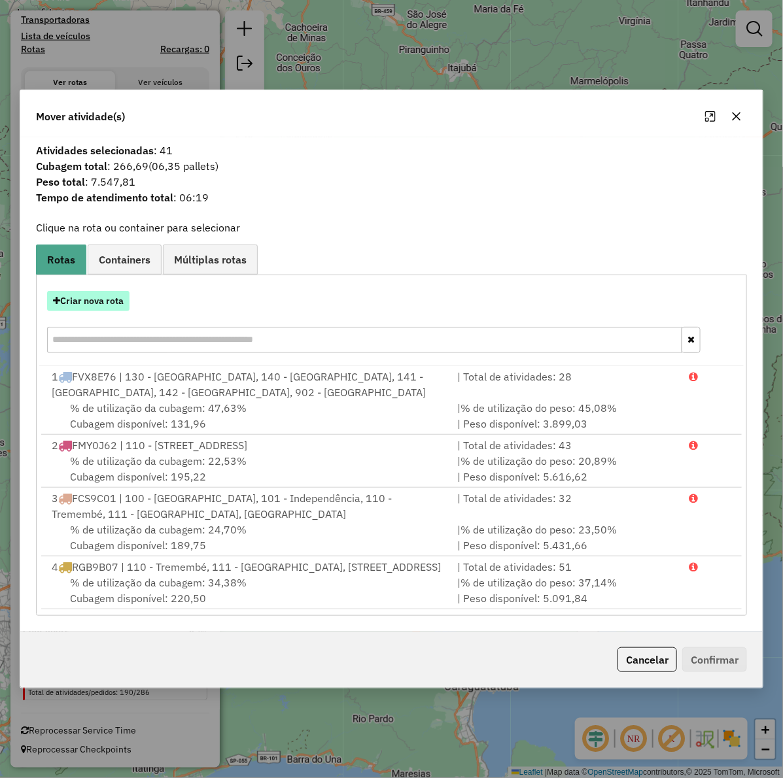
click at [90, 302] on button "Criar nova rota" at bounding box center [88, 301] width 82 height 20
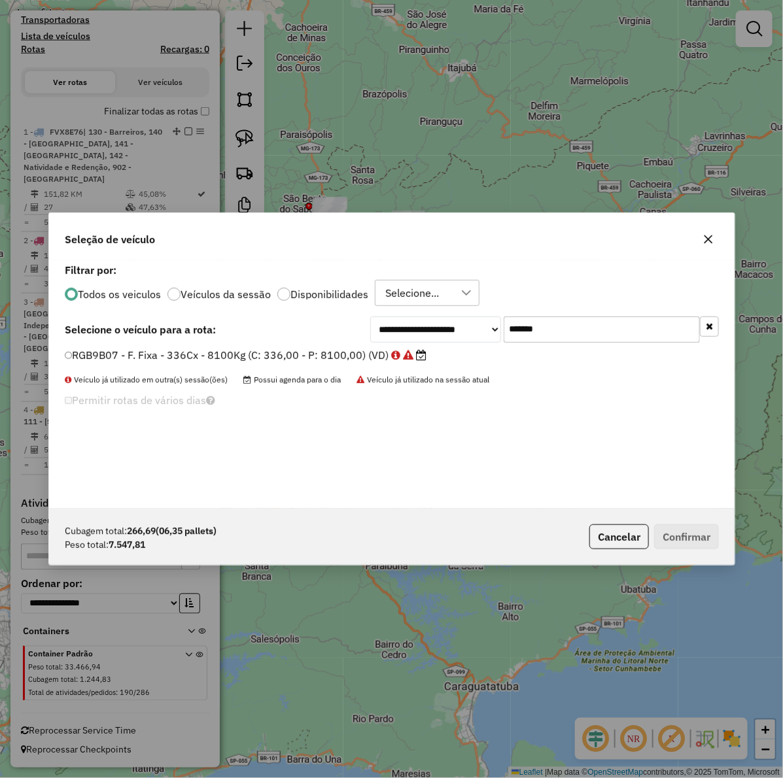
scroll to position [7, 4]
click at [563, 341] on input "*******" at bounding box center [602, 330] width 196 height 26
paste input "text"
type input "*******"
click at [331, 358] on label "RGB9F53 - F. Fixa - 336Cx - 8000Kg (C: 336,00 - P: 8000,00) (VD)" at bounding box center [239, 355] width 349 height 16
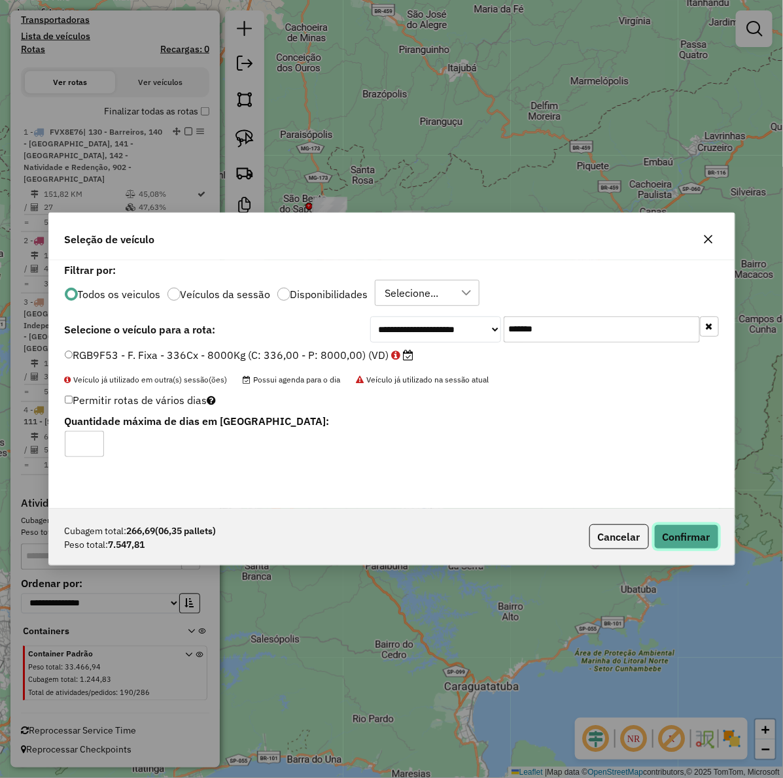
click at [704, 529] on button "Confirmar" at bounding box center [686, 537] width 65 height 25
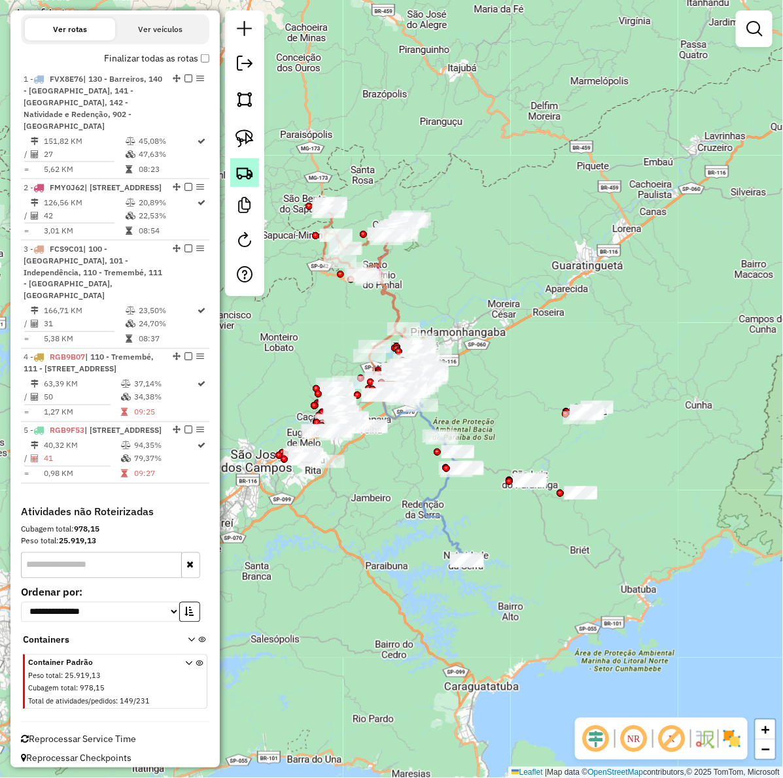
click at [237, 173] on img at bounding box center [244, 173] width 18 height 18
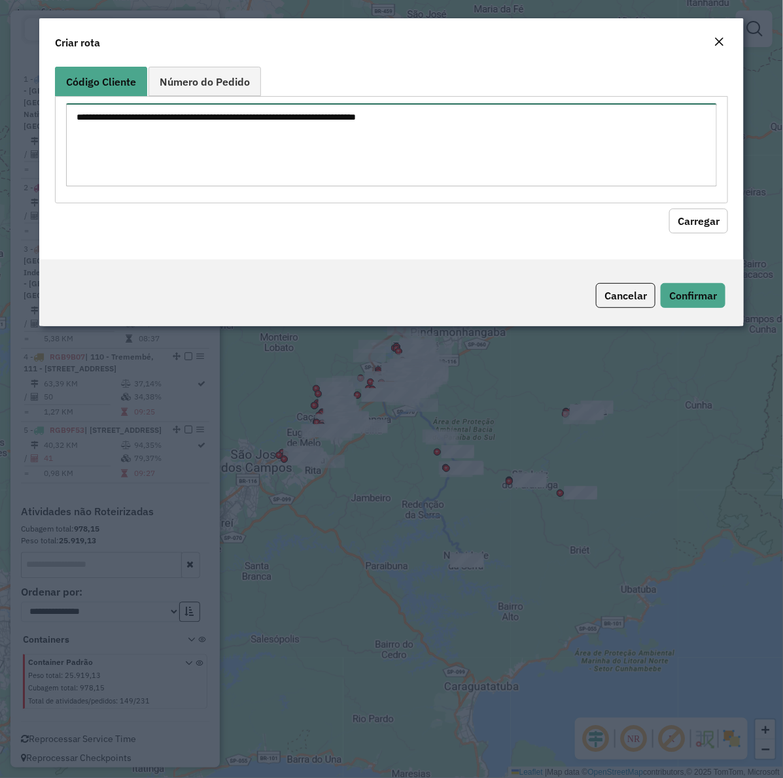
click at [342, 126] on textarea at bounding box center [391, 144] width 651 height 83
paste textarea "******** ******** ******** ******** ******** ******** ******** ******** *******…"
type textarea "******** ******** ******** ******** ******** ******** ******** ******** *******…"
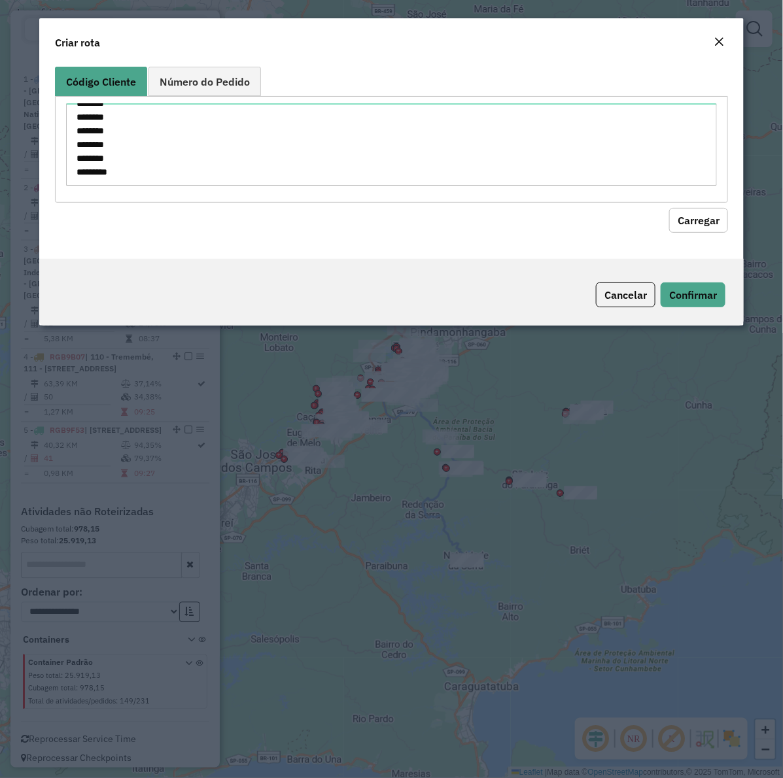
click at [695, 219] on button "Carregar" at bounding box center [698, 220] width 59 height 25
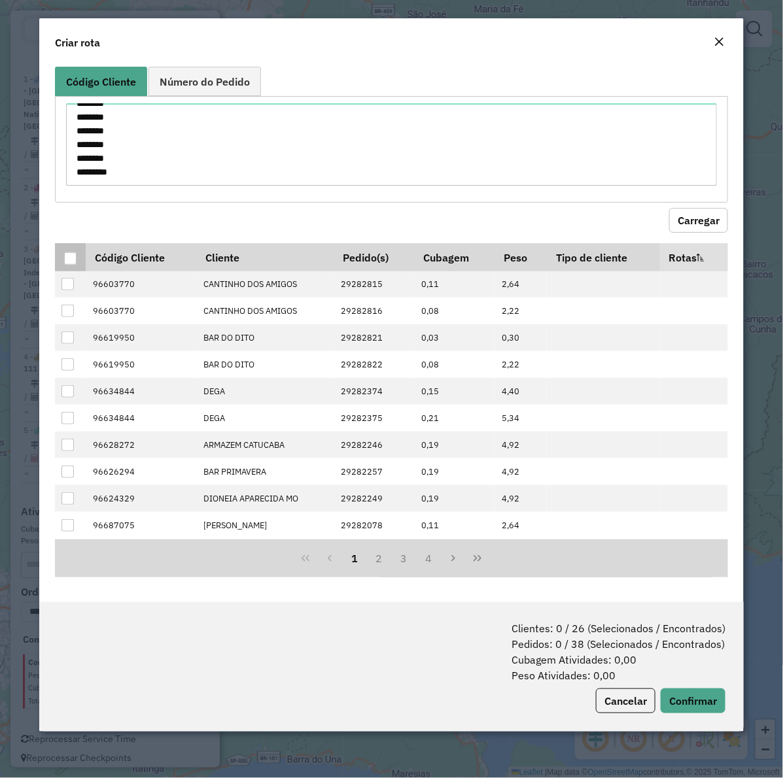
click at [69, 255] on div at bounding box center [70, 258] width 12 height 12
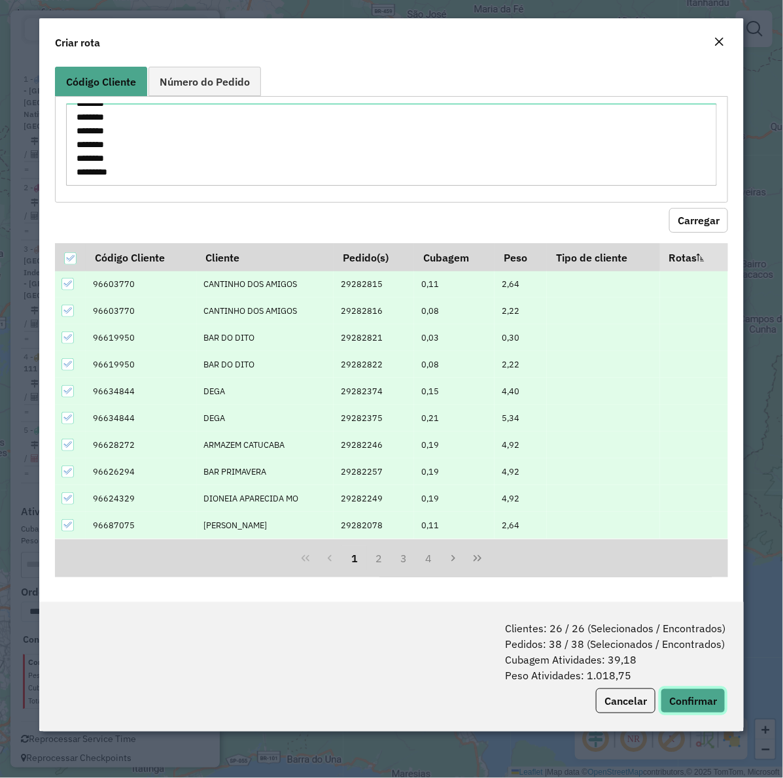
click at [715, 711] on button "Confirmar" at bounding box center [693, 701] width 65 height 25
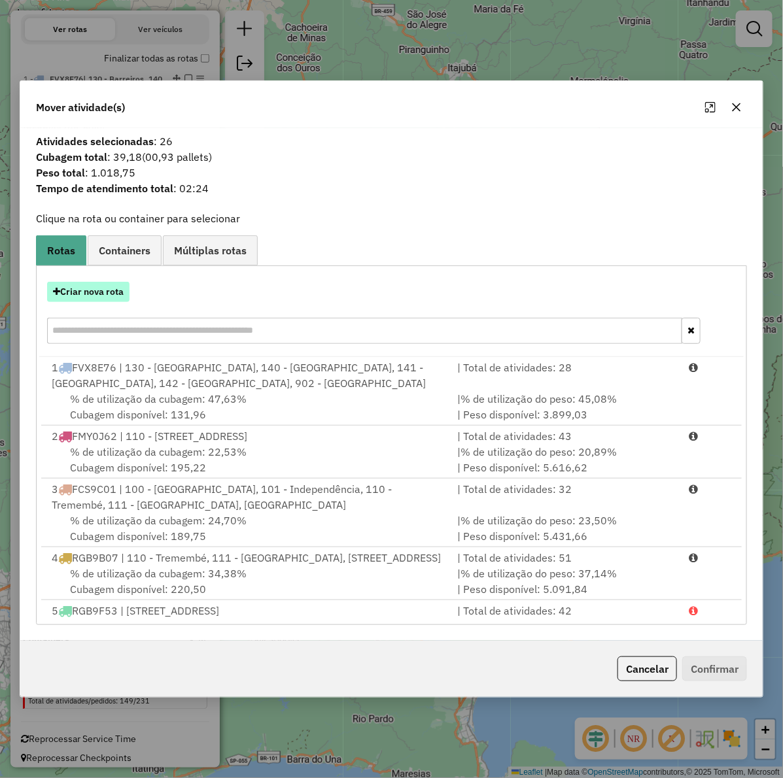
click at [82, 288] on button "Criar nova rota" at bounding box center [88, 292] width 82 height 20
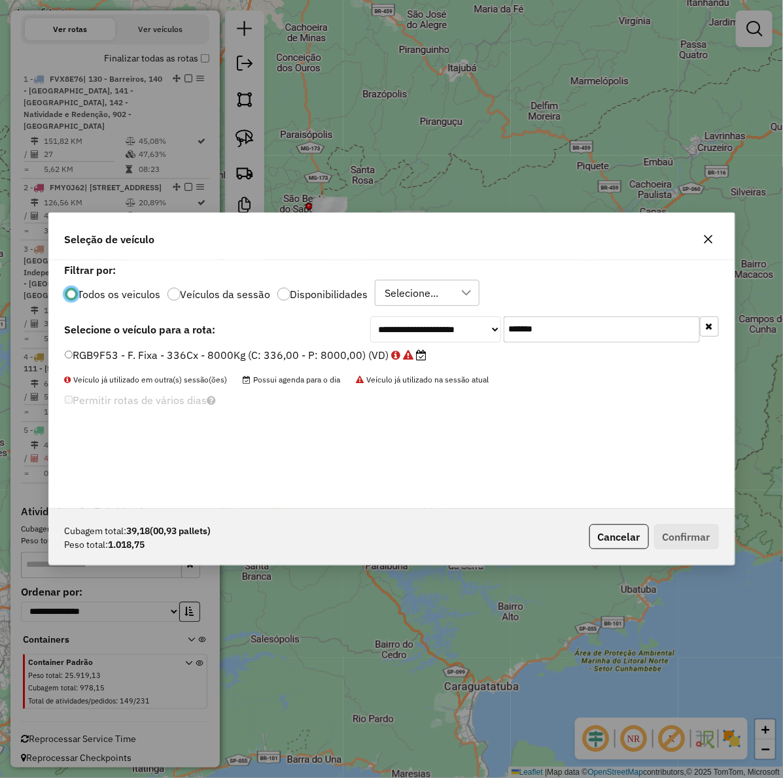
scroll to position [7, 4]
click at [565, 318] on input "*******" at bounding box center [602, 330] width 196 height 26
paste input "text"
type input "*******"
drag, startPoint x: 332, startPoint y: 364, endPoint x: 322, endPoint y: 355, distance: 13.4
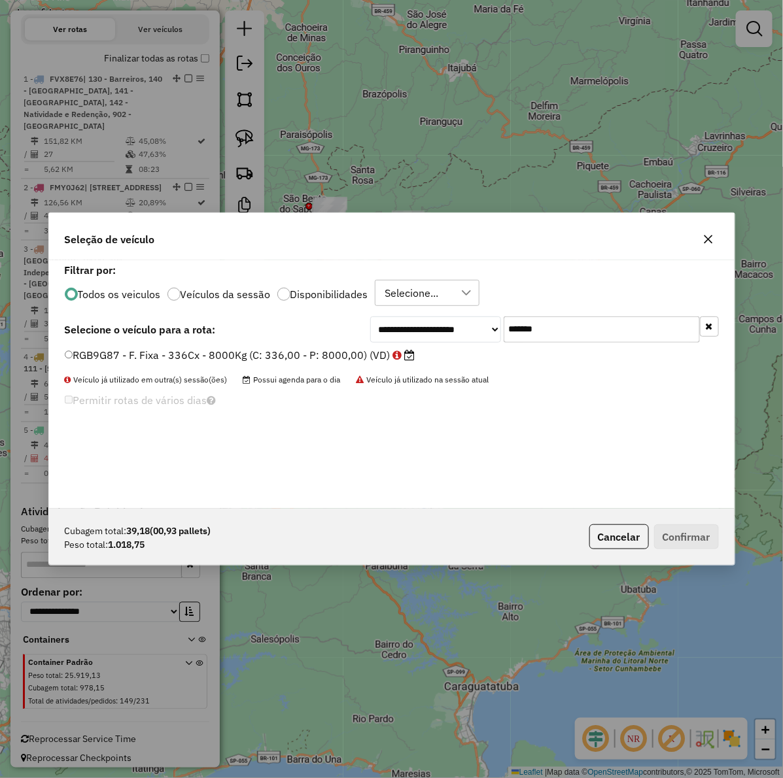
click at [331, 364] on div "RGB9G87 - F. Fixa - 336Cx - 8000Kg (C: 336,00 - P: 8000,00) (VD)" at bounding box center [392, 361] width 670 height 26
drag, startPoint x: 321, startPoint y: 354, endPoint x: 328, endPoint y: 360, distance: 8.8
click at [321, 354] on label "RGB9G87 - F. Fixa - 336Cx - 8000Kg (C: 336,00 - P: 8000,00) (VD)" at bounding box center [240, 355] width 351 height 16
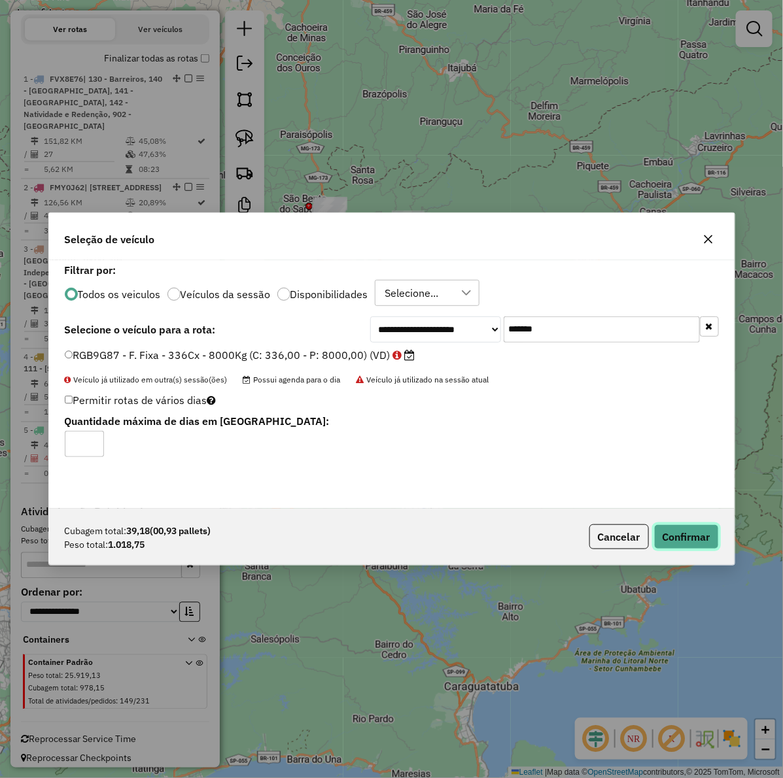
click at [691, 540] on button "Confirmar" at bounding box center [686, 537] width 65 height 25
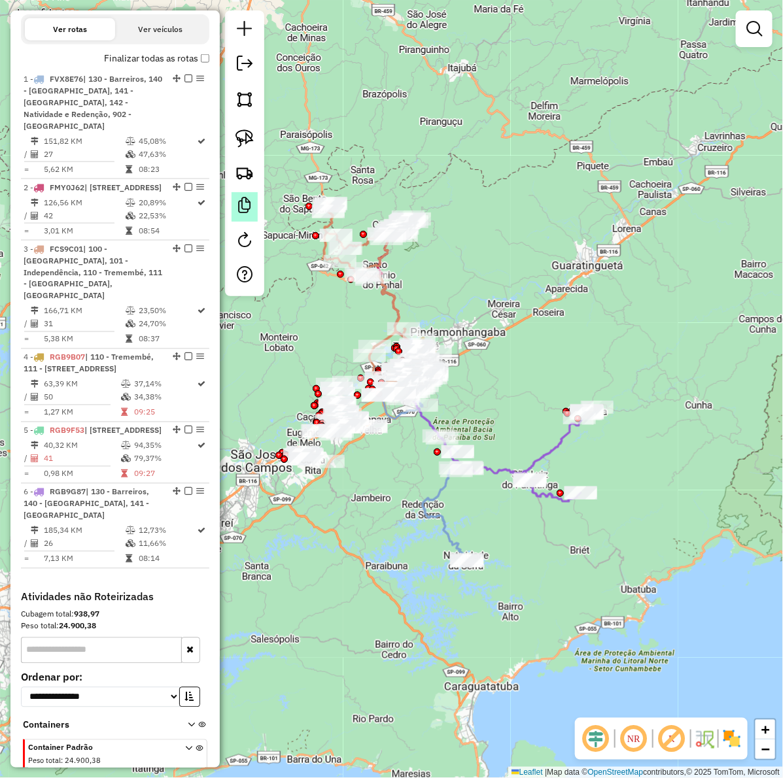
click at [243, 200] on em at bounding box center [245, 206] width 16 height 16
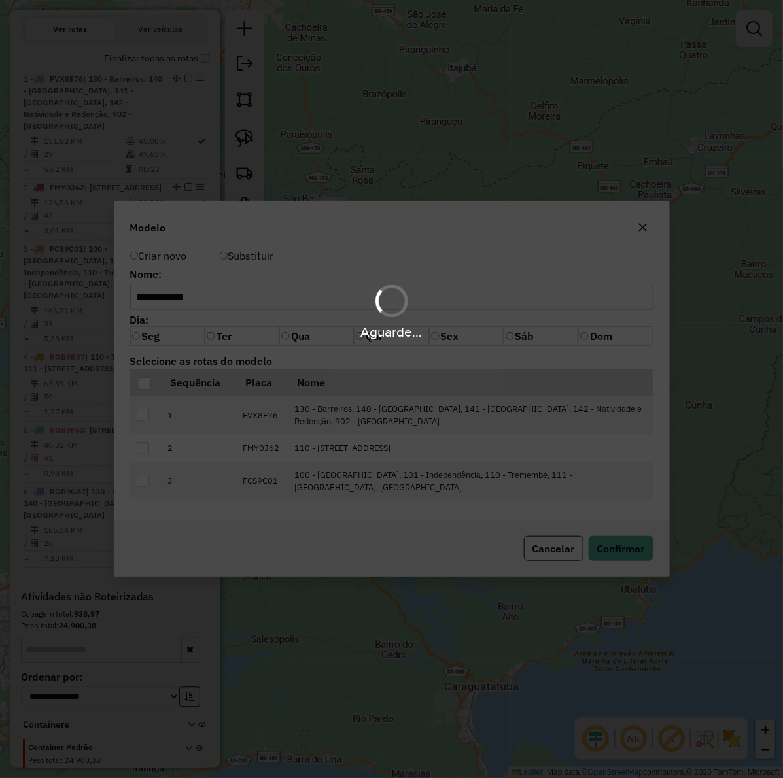
click at [364, 165] on div "Aguarde..." at bounding box center [391, 389] width 783 height 778
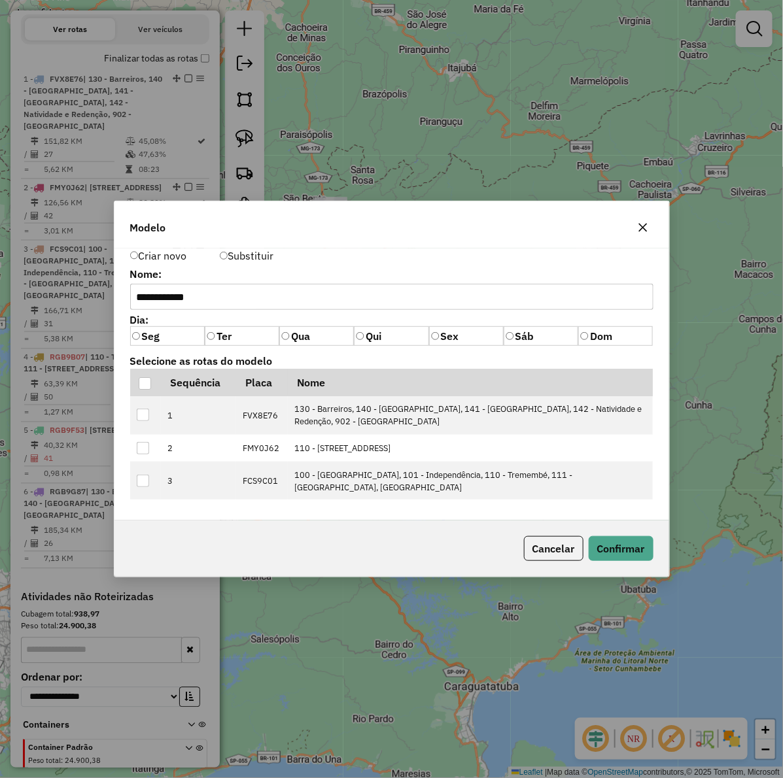
click at [642, 232] on icon "button" at bounding box center [643, 227] width 10 height 10
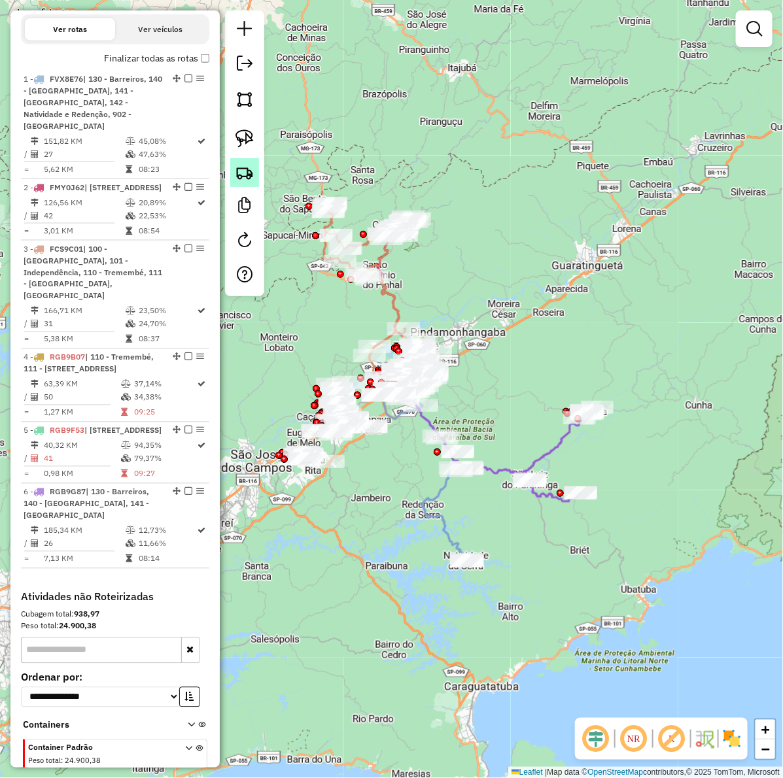
click at [237, 170] on img at bounding box center [244, 173] width 18 height 18
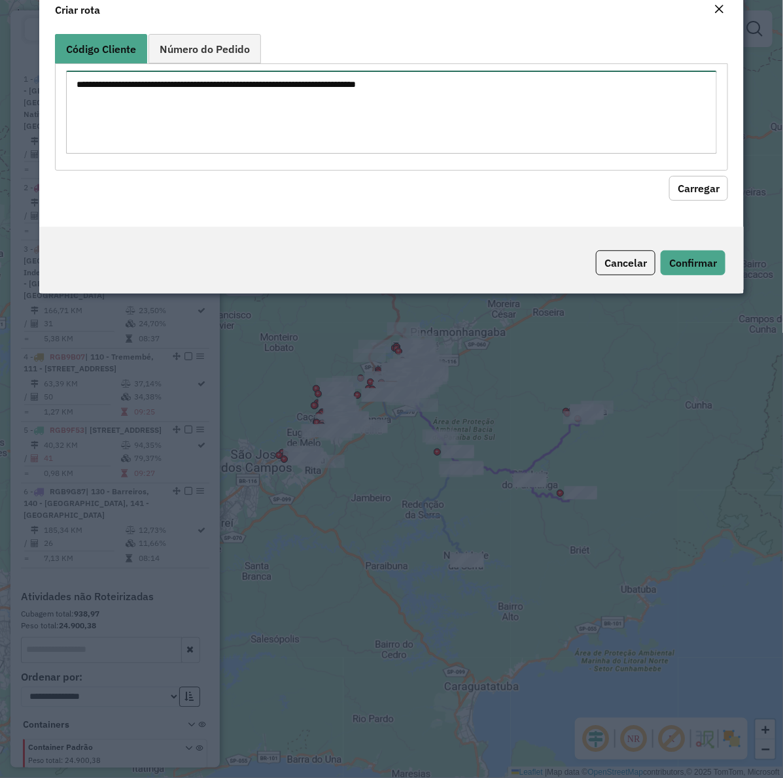
drag, startPoint x: 331, startPoint y: 156, endPoint x: 341, endPoint y: 155, distance: 9.8
click at [332, 154] on textarea at bounding box center [391, 112] width 651 height 83
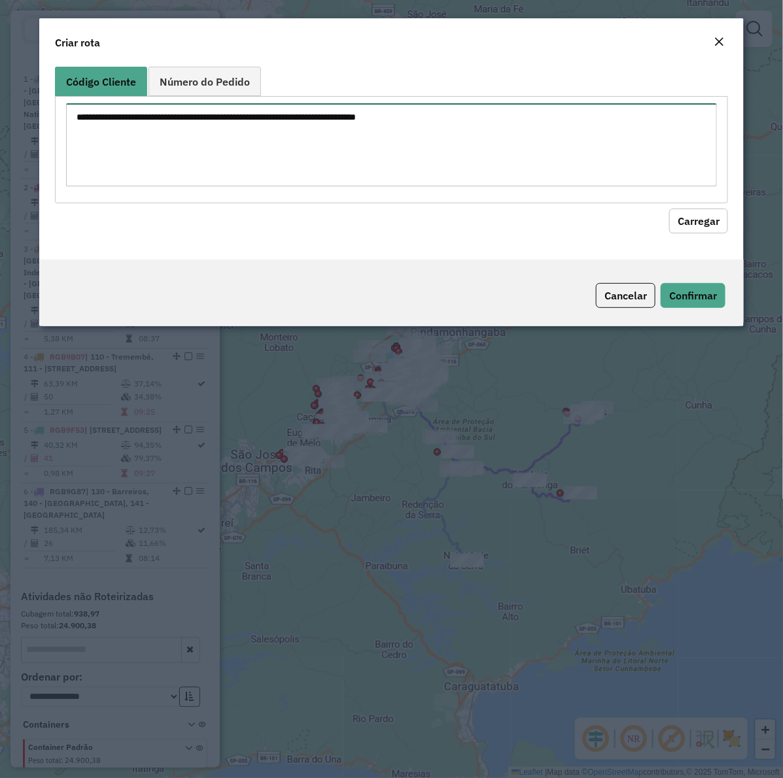
paste textarea "******** ******** ******** ******** ******** ******** ******** ******** *******…"
type textarea "******** ******** ******** ******** ******** ******** ******** ******** *******…"
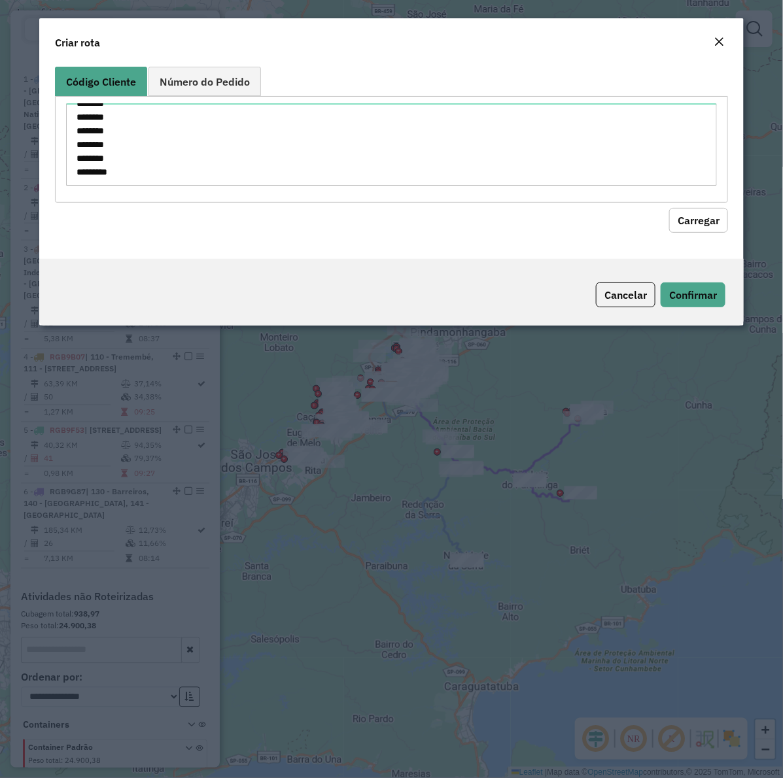
drag, startPoint x: 688, startPoint y: 220, endPoint x: 623, endPoint y: 208, distance: 65.8
click at [688, 219] on button "Carregar" at bounding box center [698, 220] width 59 height 25
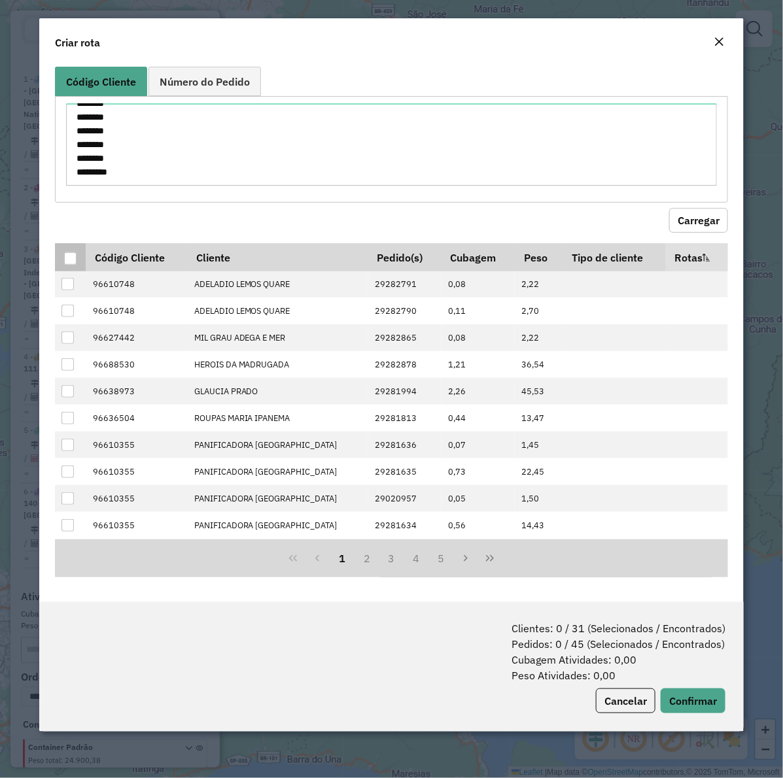
click at [63, 257] on th at bounding box center [70, 256] width 31 height 27
click at [67, 258] on div at bounding box center [70, 258] width 12 height 12
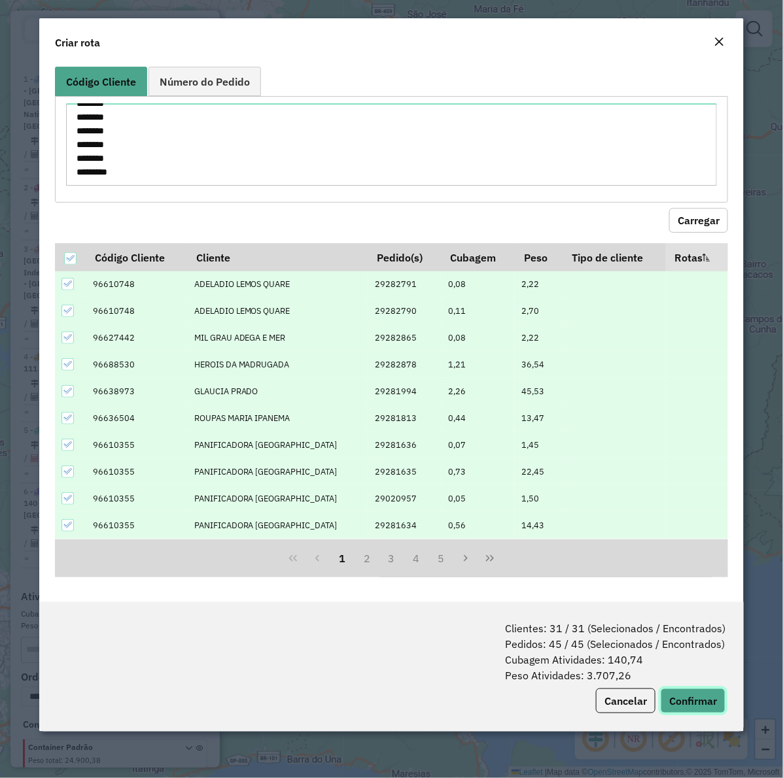
click at [691, 697] on button "Confirmar" at bounding box center [693, 701] width 65 height 25
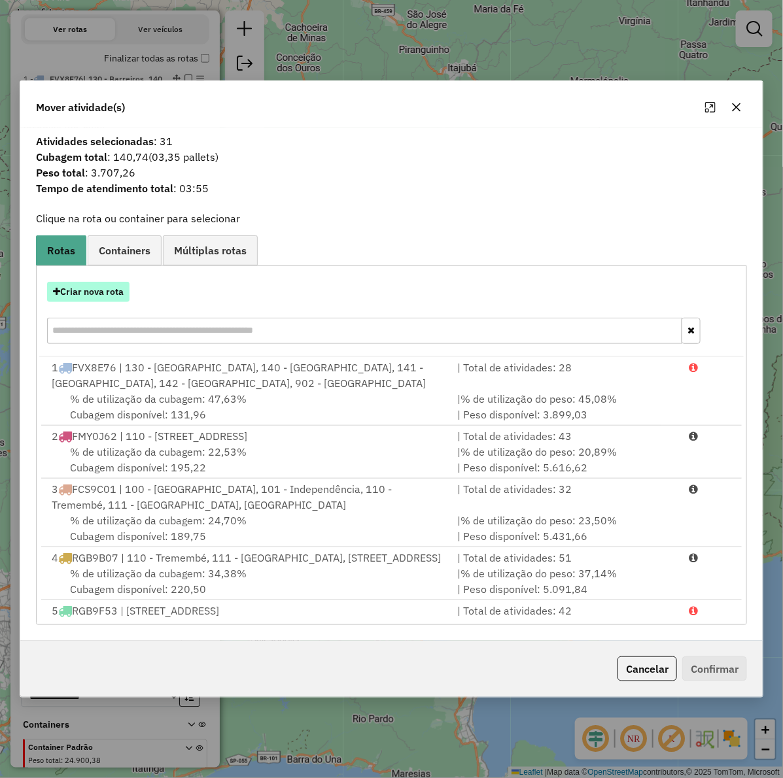
click at [97, 285] on button "Criar nova rota" at bounding box center [88, 292] width 82 height 20
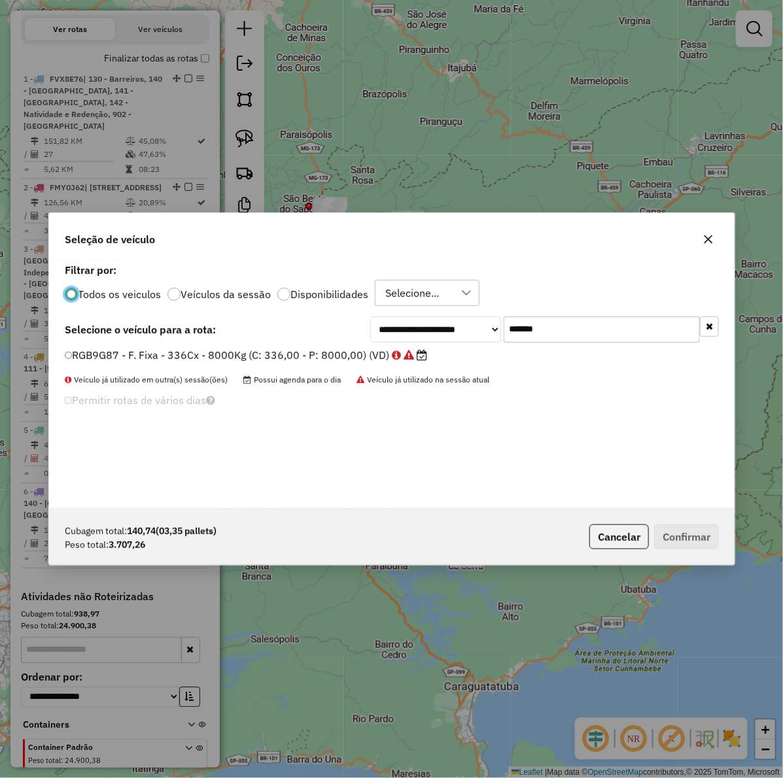
scroll to position [7, 4]
click at [554, 329] on input "*******" at bounding box center [602, 330] width 196 height 26
paste input "text"
type input "*******"
click at [282, 344] on div "**********" at bounding box center [392, 384] width 686 height 249
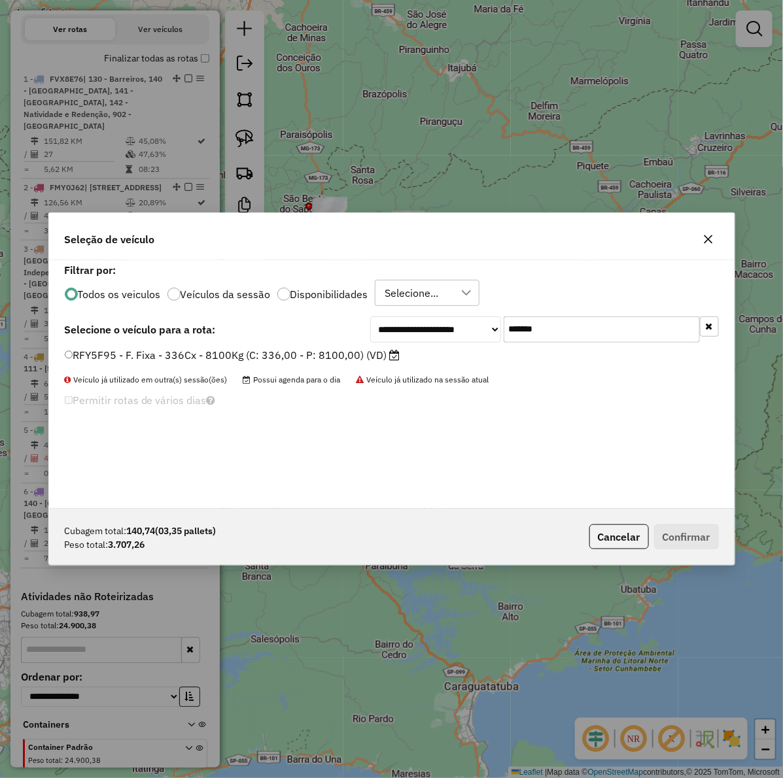
click at [283, 355] on label "RFY5F95 - F. Fixa - 336Cx - 8100Kg (C: 336,00 - P: 8100,00) (VD)" at bounding box center [233, 355] width 336 height 16
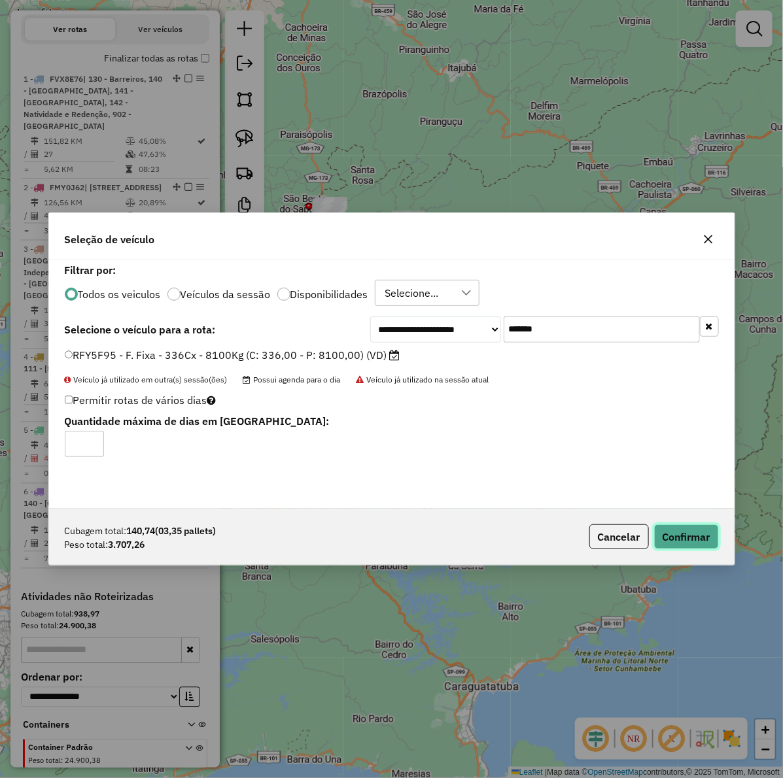
click at [691, 544] on button "Confirmar" at bounding box center [686, 537] width 65 height 25
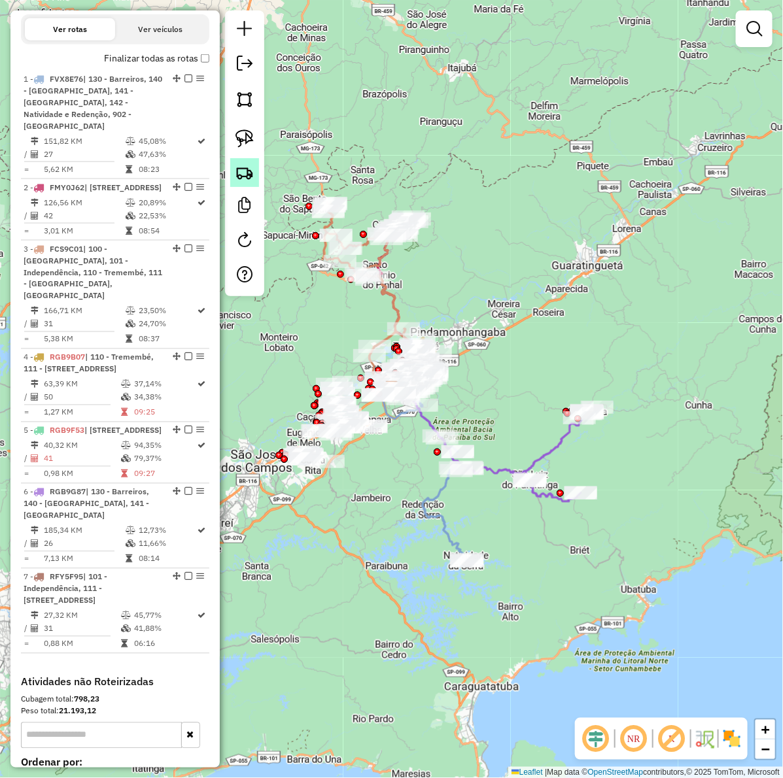
click at [243, 175] on img at bounding box center [244, 173] width 18 height 18
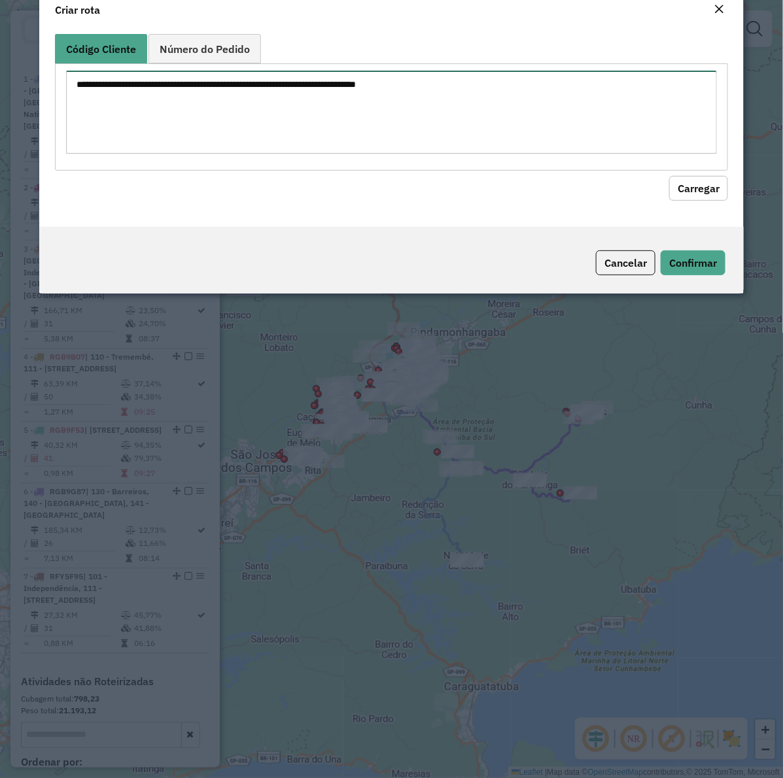
click at [334, 142] on textarea at bounding box center [391, 112] width 651 height 83
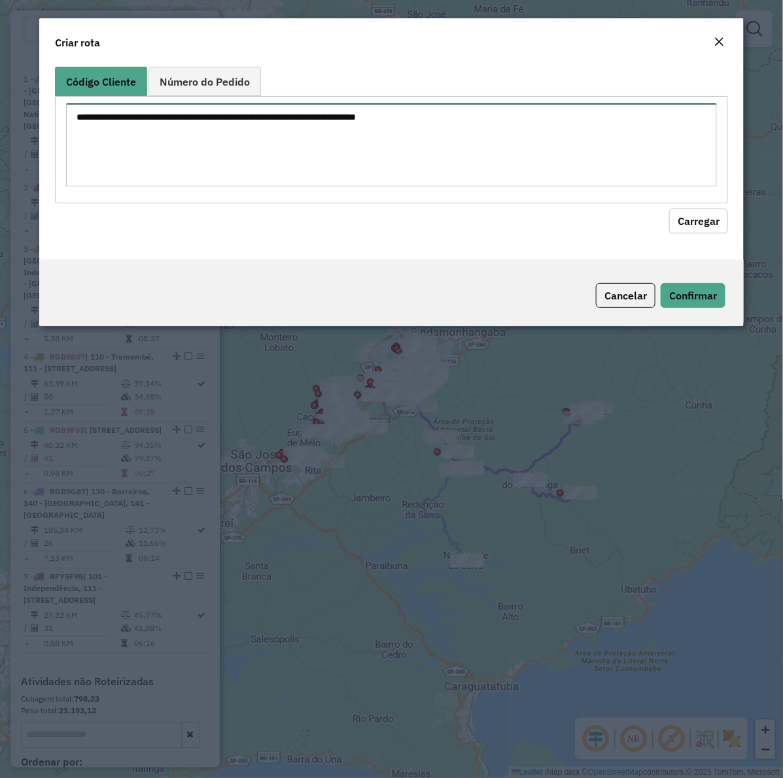
paste textarea "******** ******** ******** ******** ******** ******** ******** ******** *******…"
type textarea "******** ******** ******** ******** ******** ******** ******** ******** *******…"
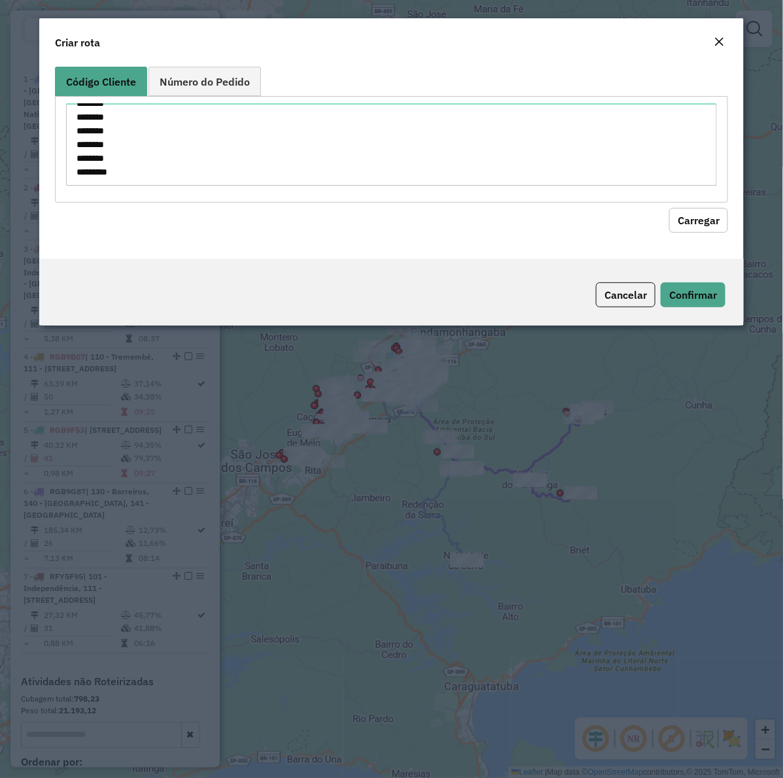
drag, startPoint x: 720, startPoint y: 224, endPoint x: 247, endPoint y: 224, distance: 472.3
click at [718, 223] on button "Carregar" at bounding box center [698, 220] width 59 height 25
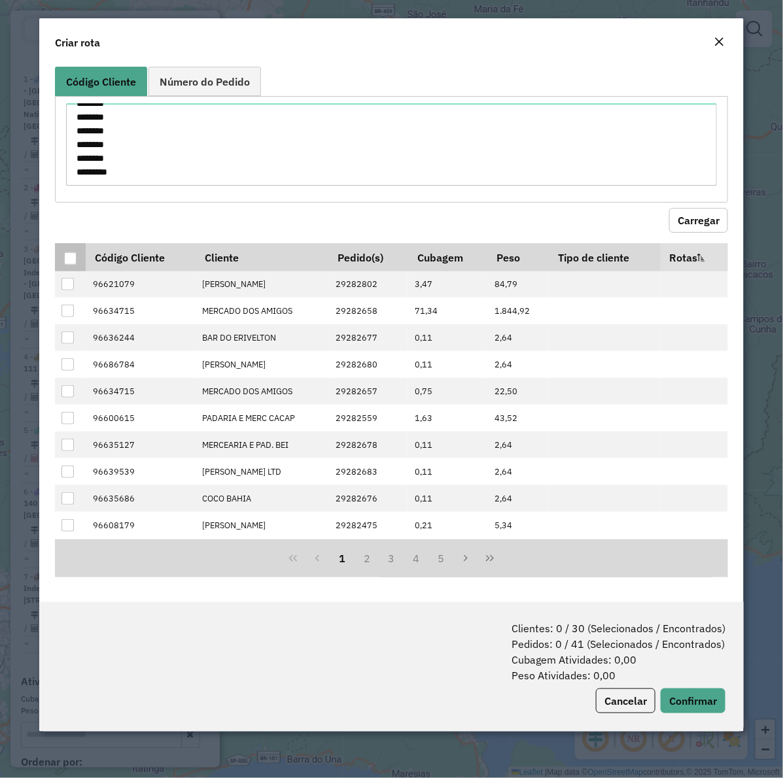
click at [67, 259] on div at bounding box center [70, 258] width 12 height 12
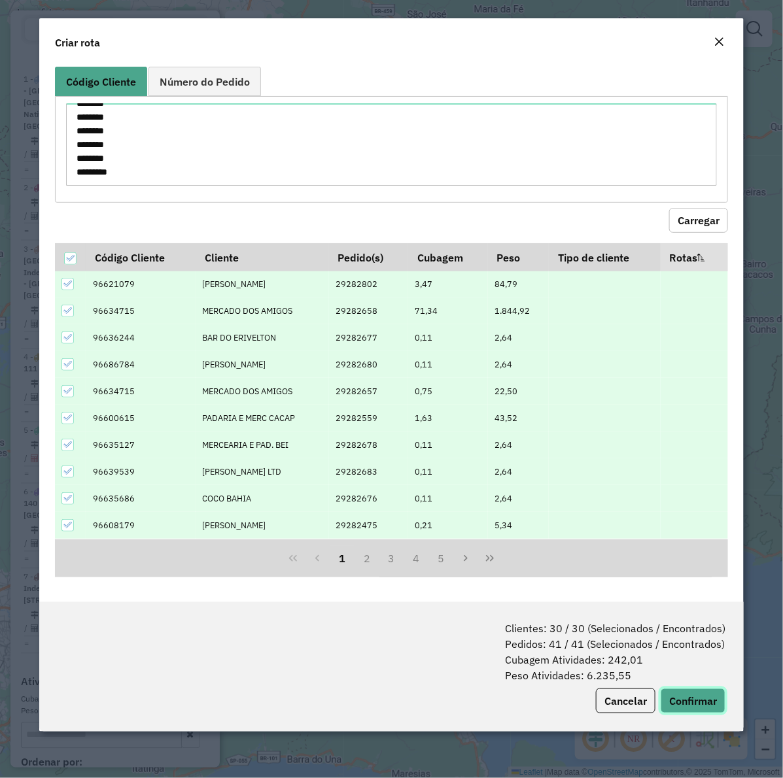
click at [708, 708] on button "Confirmar" at bounding box center [693, 701] width 65 height 25
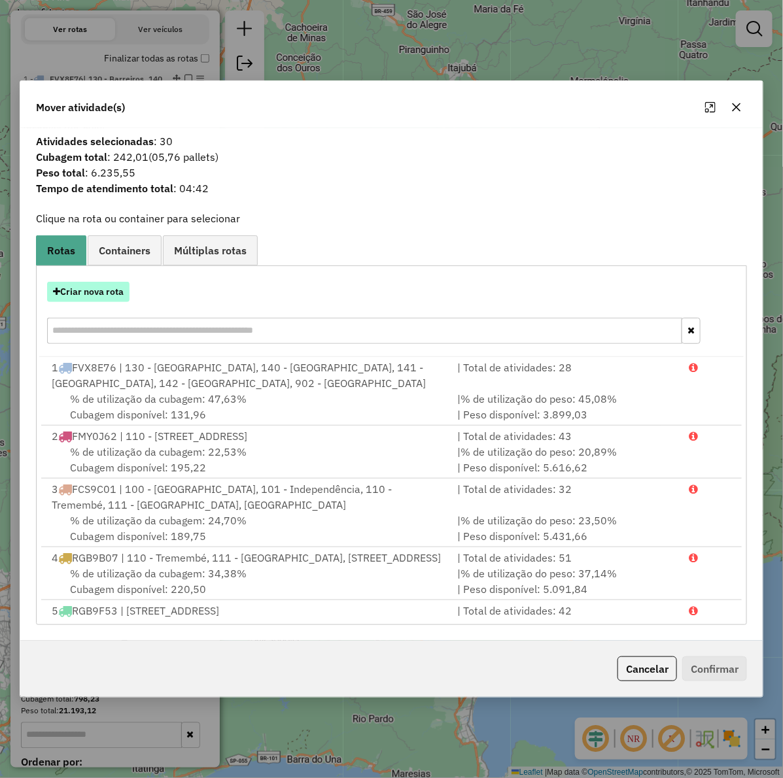
click at [57, 288] on icon "button" at bounding box center [56, 291] width 7 height 9
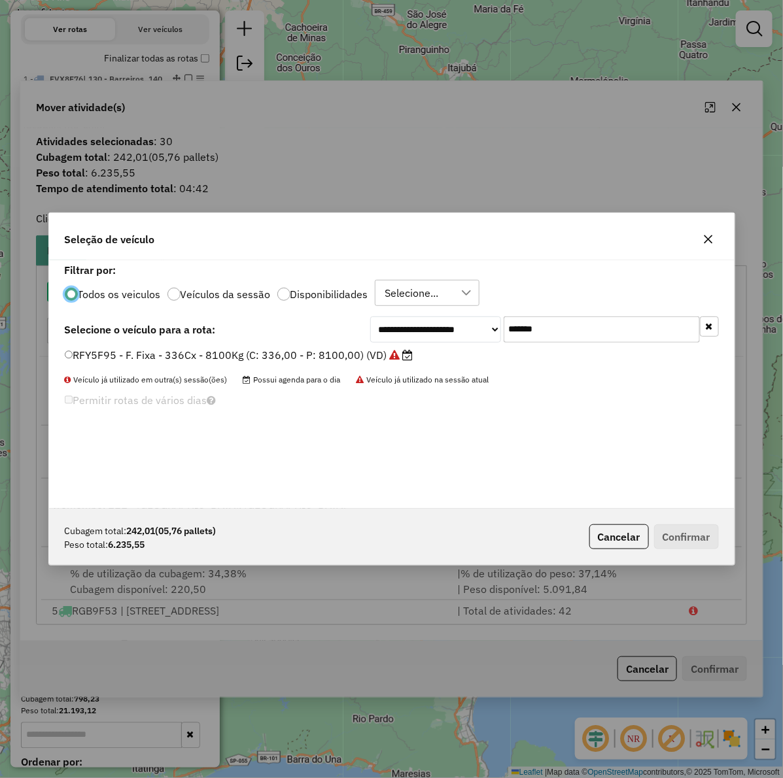
scroll to position [7, 4]
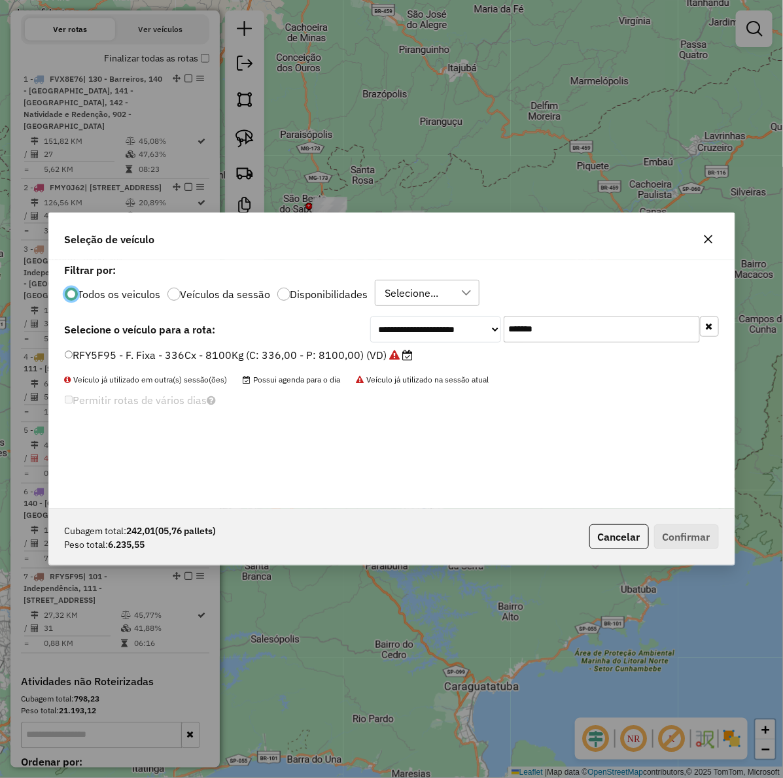
click at [589, 335] on input "*******" at bounding box center [602, 330] width 196 height 26
paste input "text"
type input "*******"
click at [324, 353] on label "RGB9D20 - F. Fixa - 336Cx - 8500Kg (C: 336,00 - P: 8500,00) (VD)" at bounding box center [234, 355] width 339 height 16
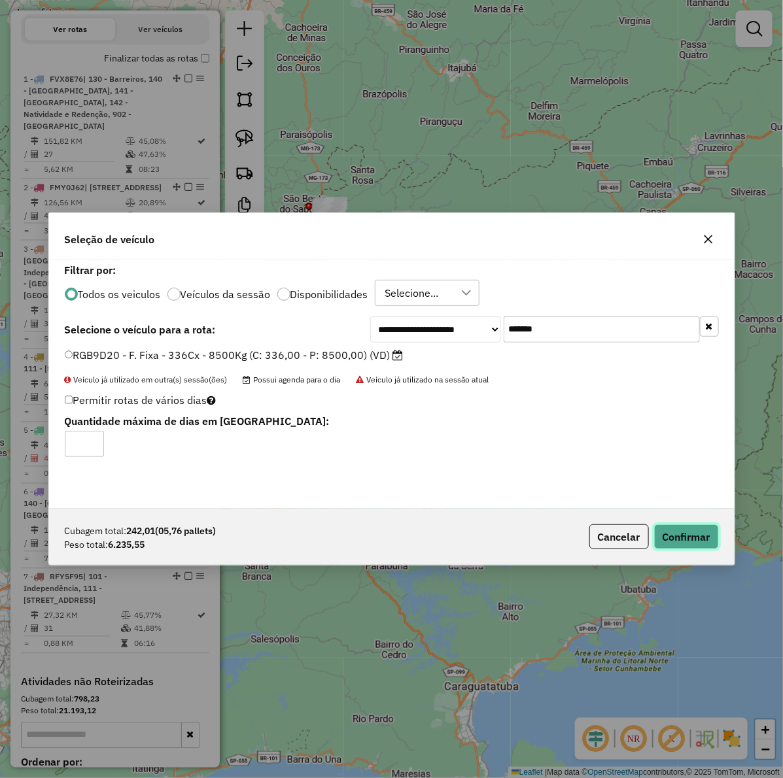
click at [682, 546] on button "Confirmar" at bounding box center [686, 537] width 65 height 25
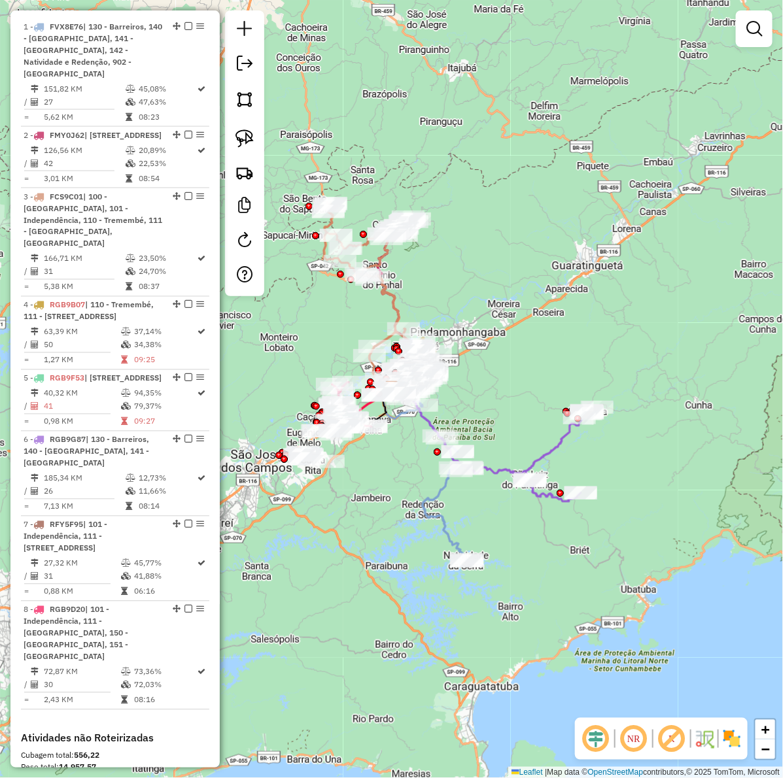
scroll to position [517, 0]
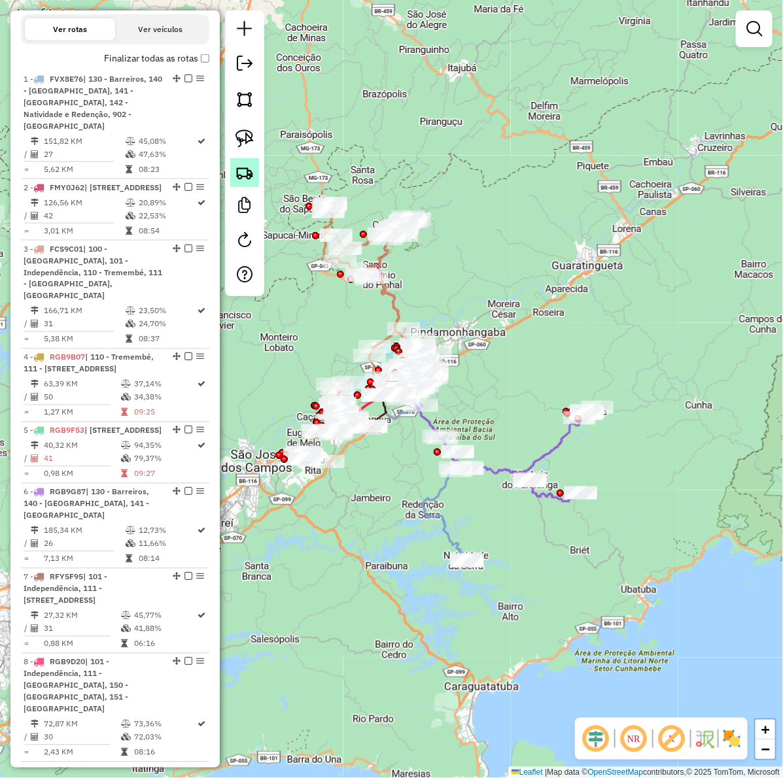
click at [240, 164] on img at bounding box center [244, 173] width 18 height 18
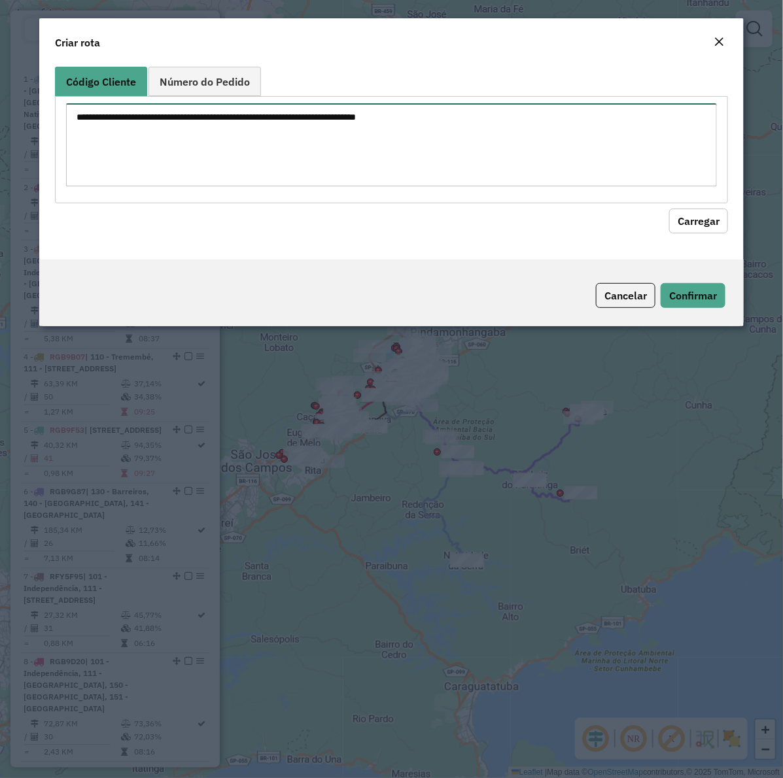
click at [318, 118] on textarea at bounding box center [391, 144] width 651 height 83
paste textarea "******** ******** ******** ******** ******** ******** ******** ******** *******…"
type textarea "******** ******** ******** ******** ******** ******** ******** ******** *******…"
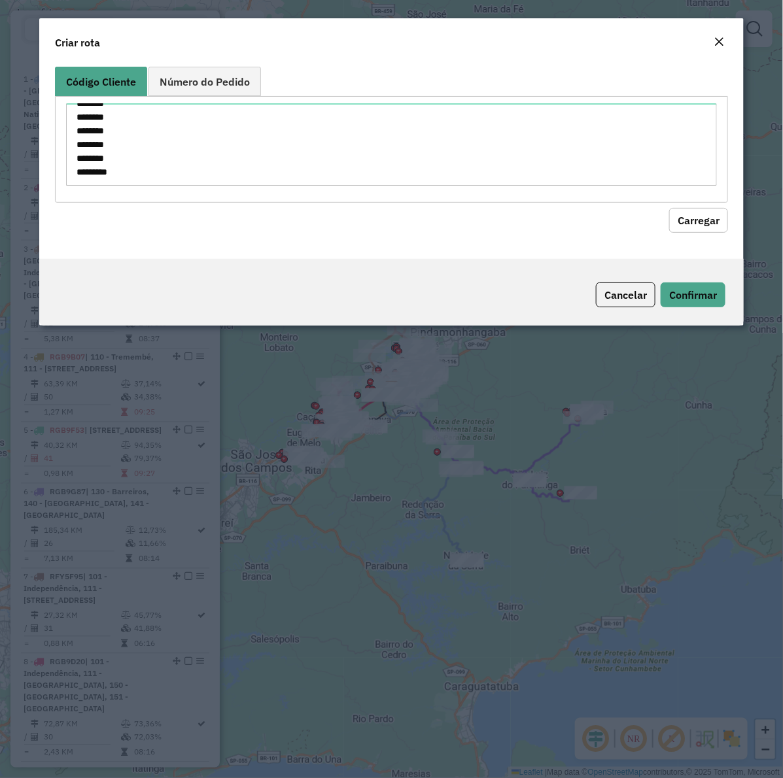
click at [717, 217] on button "Carregar" at bounding box center [698, 220] width 59 height 25
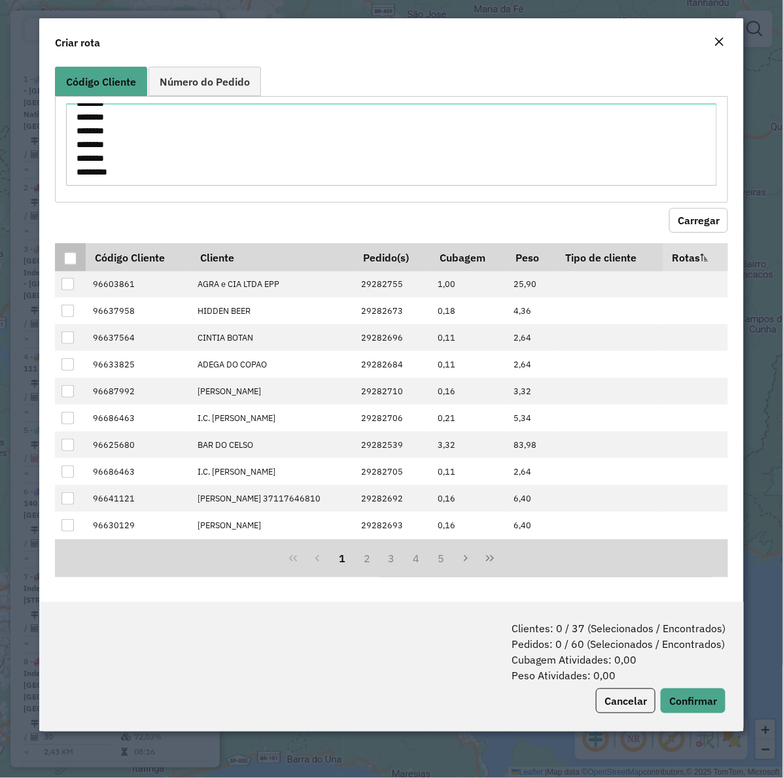
click at [69, 255] on div at bounding box center [70, 258] width 12 height 12
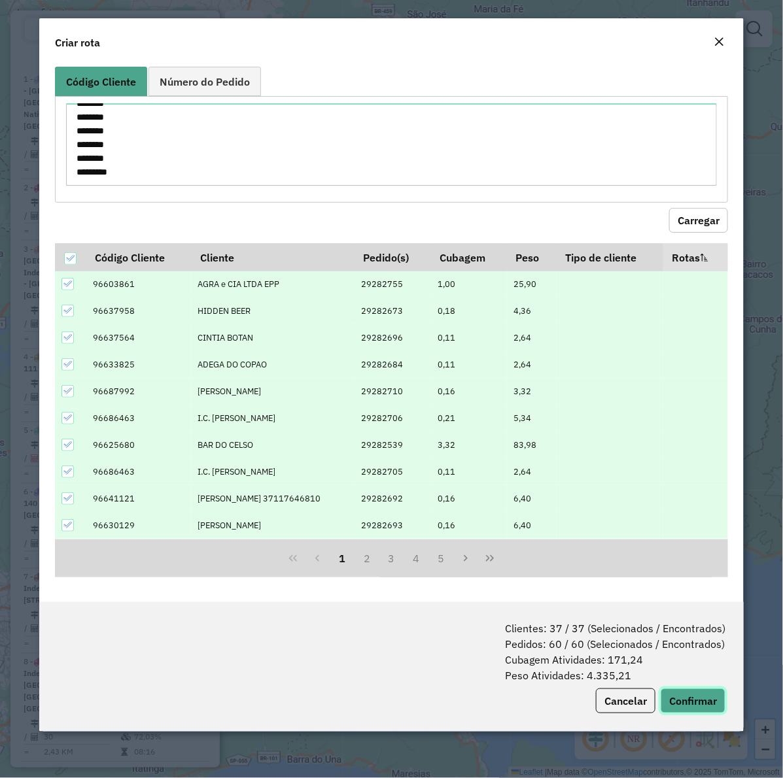
click at [717, 697] on button "Confirmar" at bounding box center [693, 701] width 65 height 25
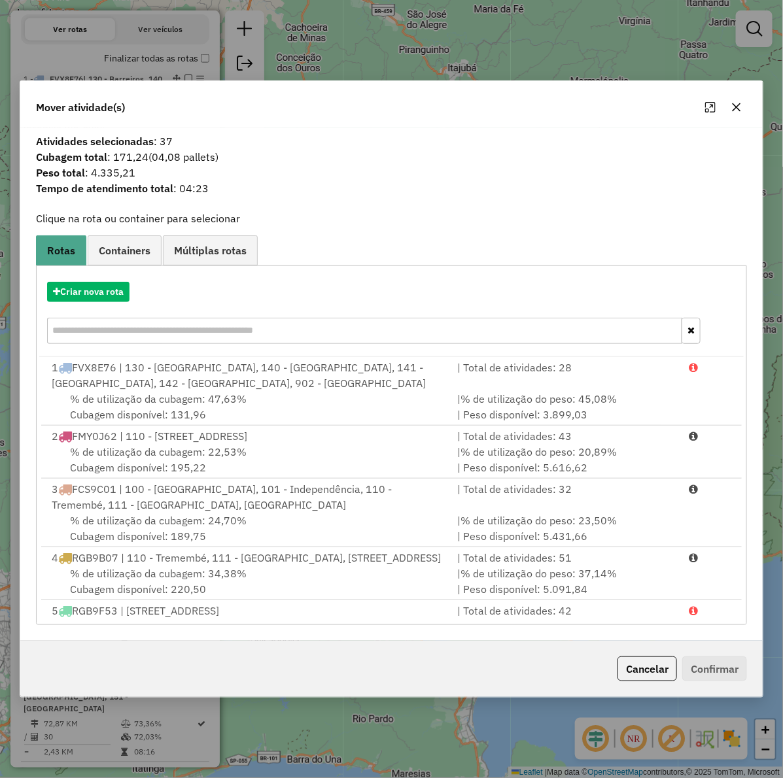
drag, startPoint x: 80, startPoint y: 304, endPoint x: 113, endPoint y: 302, distance: 33.4
click at [80, 305] on div "Criar nova rota" at bounding box center [391, 314] width 705 height 85
click at [103, 283] on button "Criar nova rota" at bounding box center [88, 292] width 82 height 20
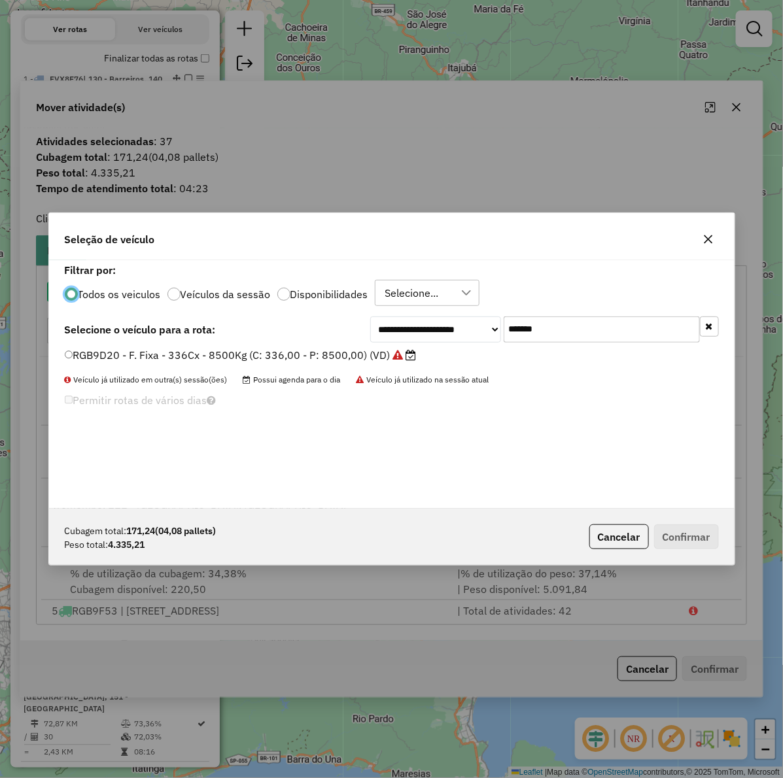
scroll to position [7, 4]
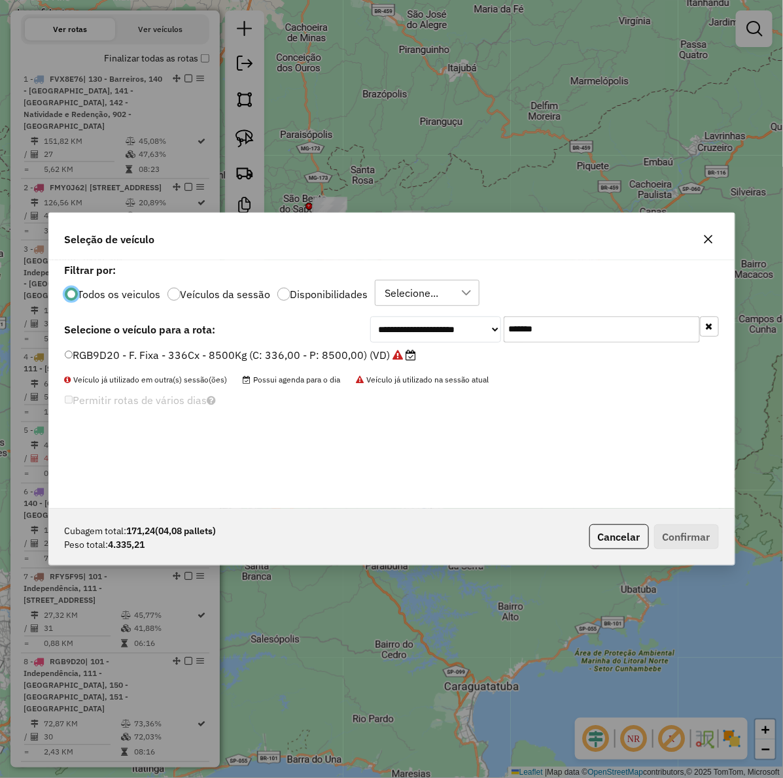
click at [578, 332] on input "*******" at bounding box center [602, 330] width 196 height 26
paste input "text"
type input "*******"
click at [325, 368] on div "FQQ5D74 - Picape - C: 420 - P: 12850 (C: 420,00 - P: 12850,00) (VD)" at bounding box center [392, 361] width 670 height 26
click at [319, 358] on label "FQQ5D74 - Picape - C: 420 - P: 12850 (C: 420,00 - P: 12850,00) (VD)" at bounding box center [242, 355] width 355 height 16
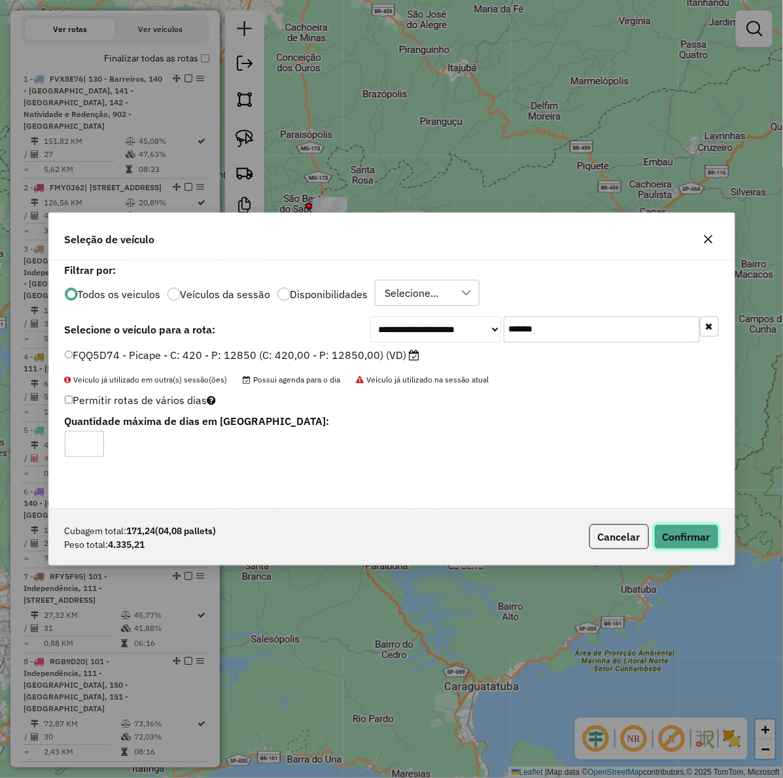
click at [672, 538] on button "Confirmar" at bounding box center [686, 537] width 65 height 25
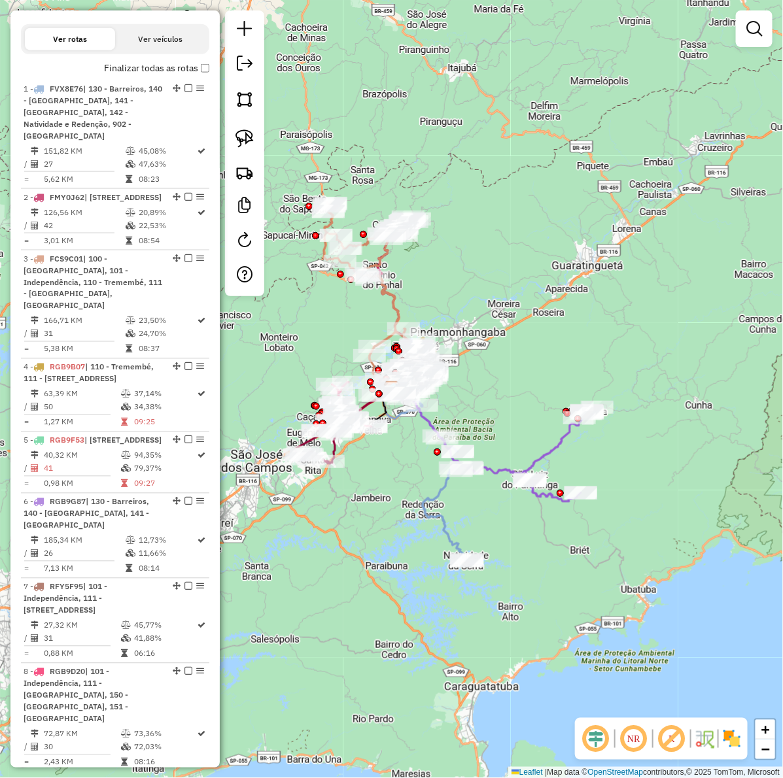
scroll to position [499, 0]
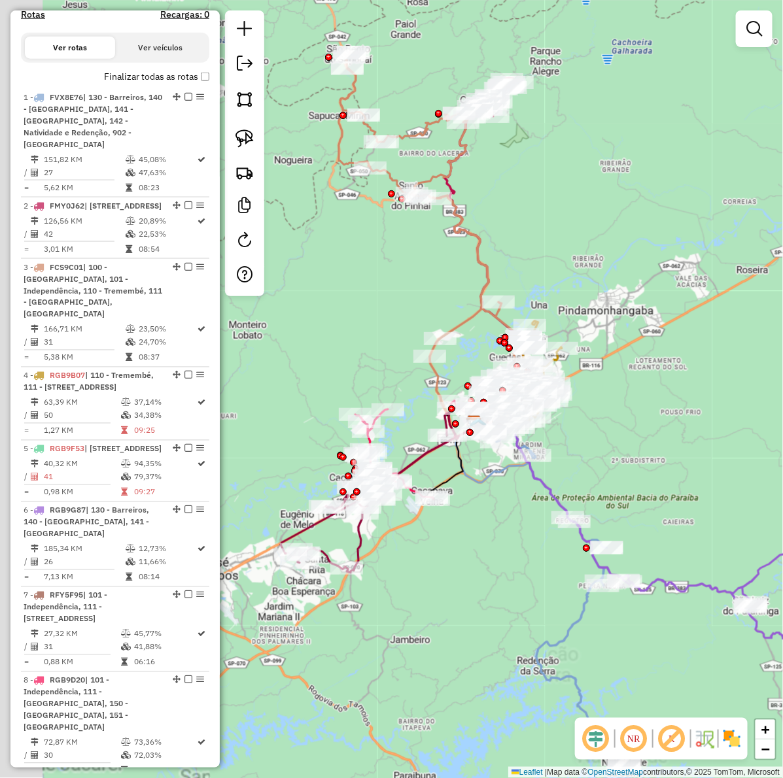
drag, startPoint x: 399, startPoint y: 559, endPoint x: 476, endPoint y: 561, distance: 76.6
click at [476, 561] on div "Janela de atendimento Grade de atendimento Capacidade Transportadoras Veículos …" at bounding box center [391, 389] width 783 height 778
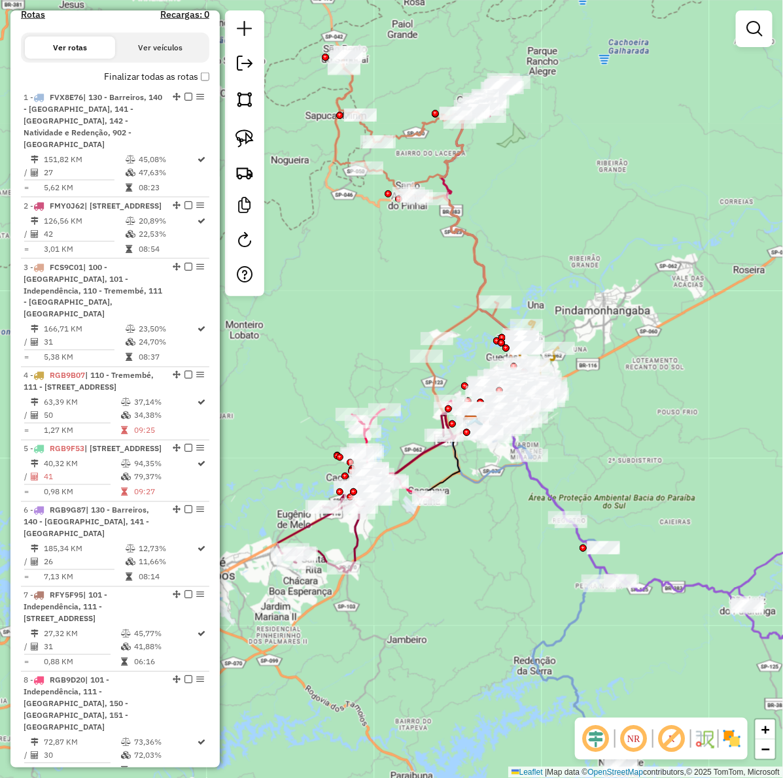
scroll to position [290, 0]
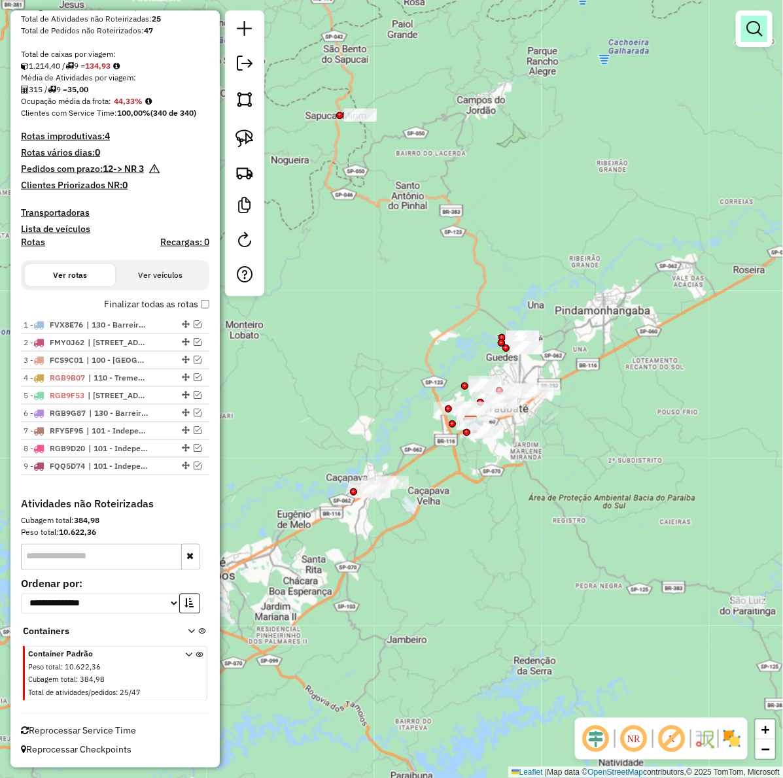
click at [750, 26] on em at bounding box center [754, 29] width 16 height 16
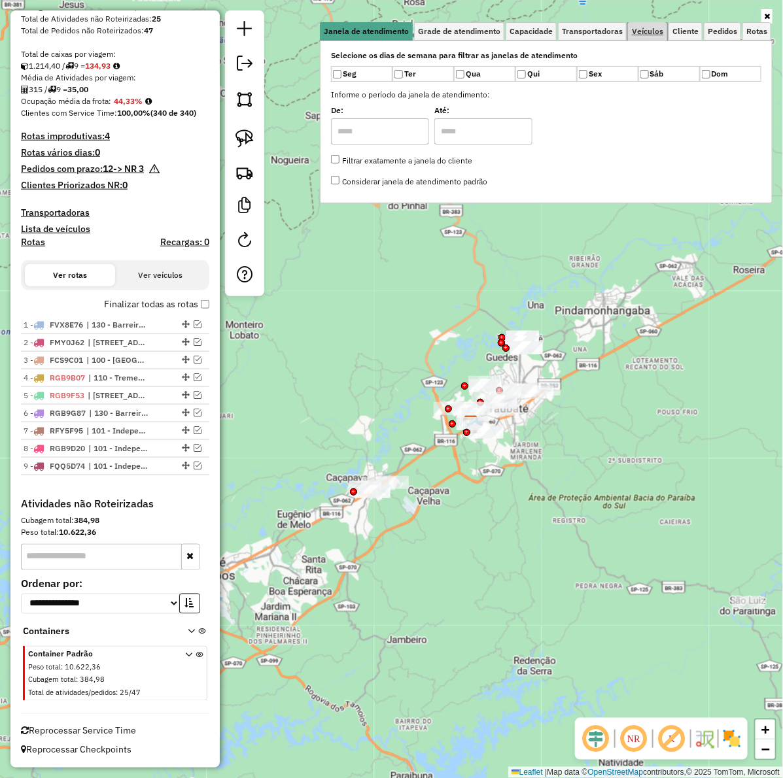
click at [642, 31] on span "Veículos" at bounding box center [647, 31] width 31 height 8
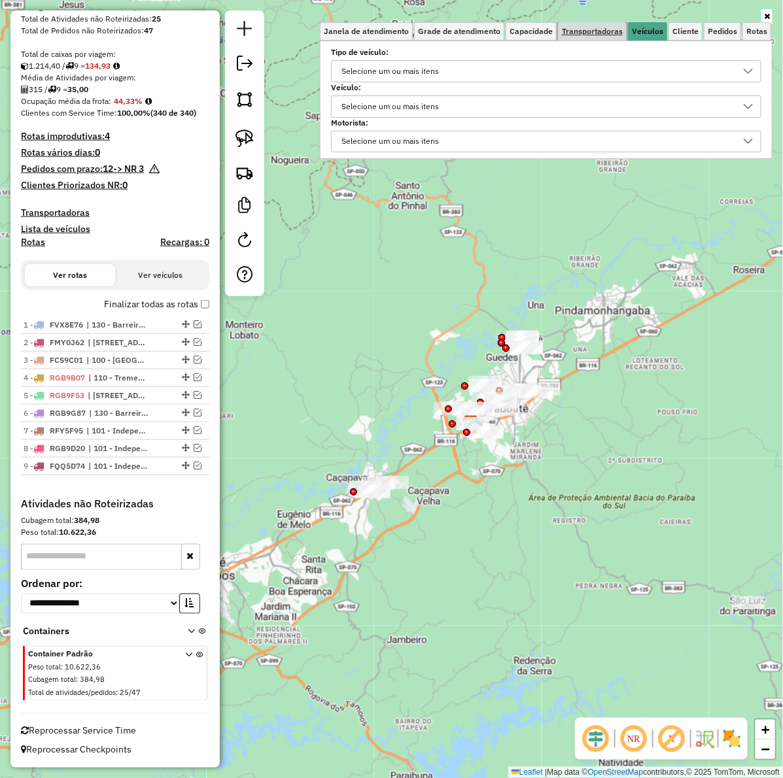
click at [610, 29] on span "Transportadoras" at bounding box center [592, 31] width 61 height 8
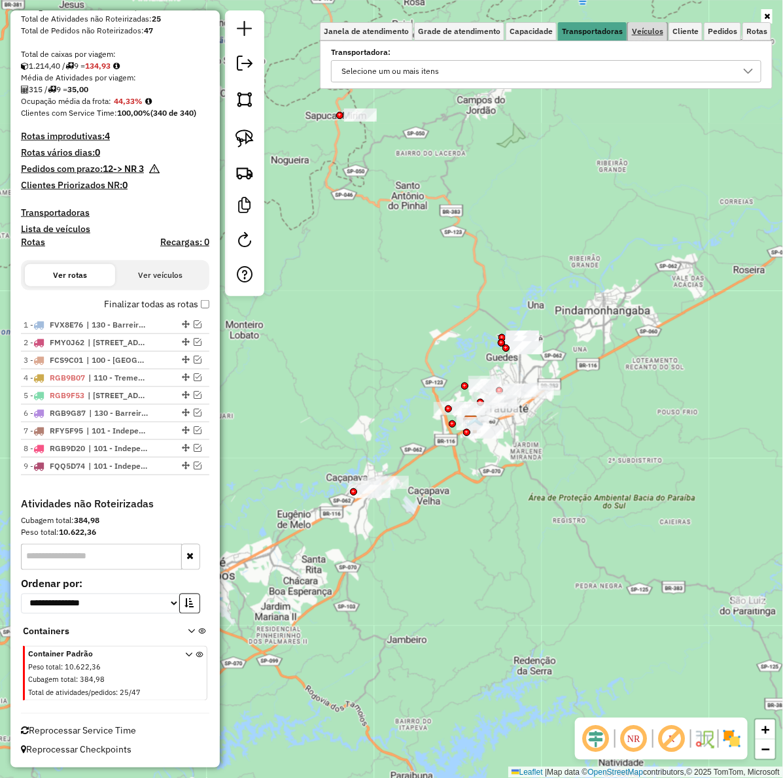
drag, startPoint x: 655, startPoint y: 27, endPoint x: 473, endPoint y: 86, distance: 191.1
click at [655, 27] on span "Veículos" at bounding box center [647, 31] width 31 height 8
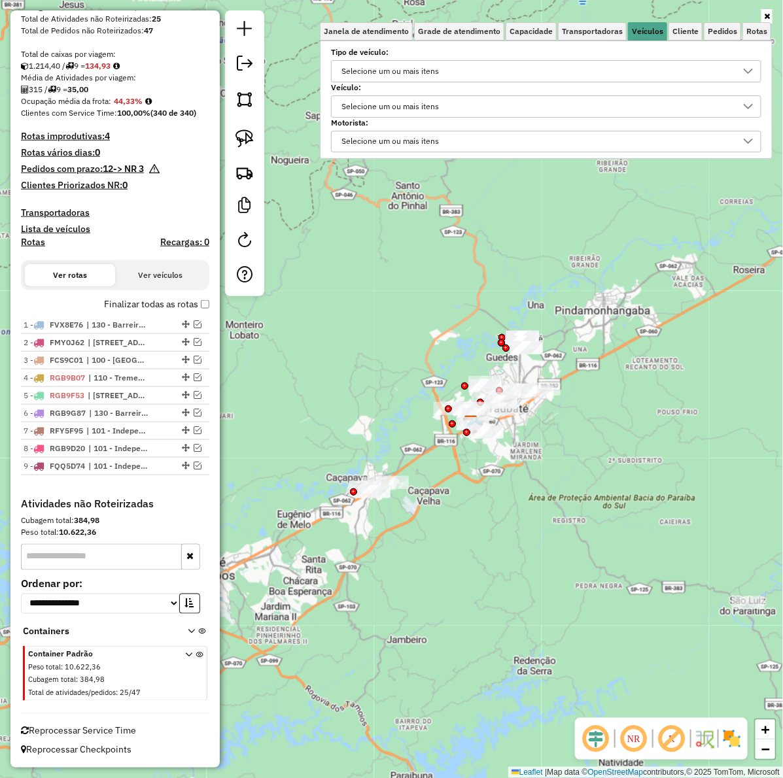
click at [430, 106] on div "Selecione um ou mais itens" at bounding box center [390, 106] width 107 height 21
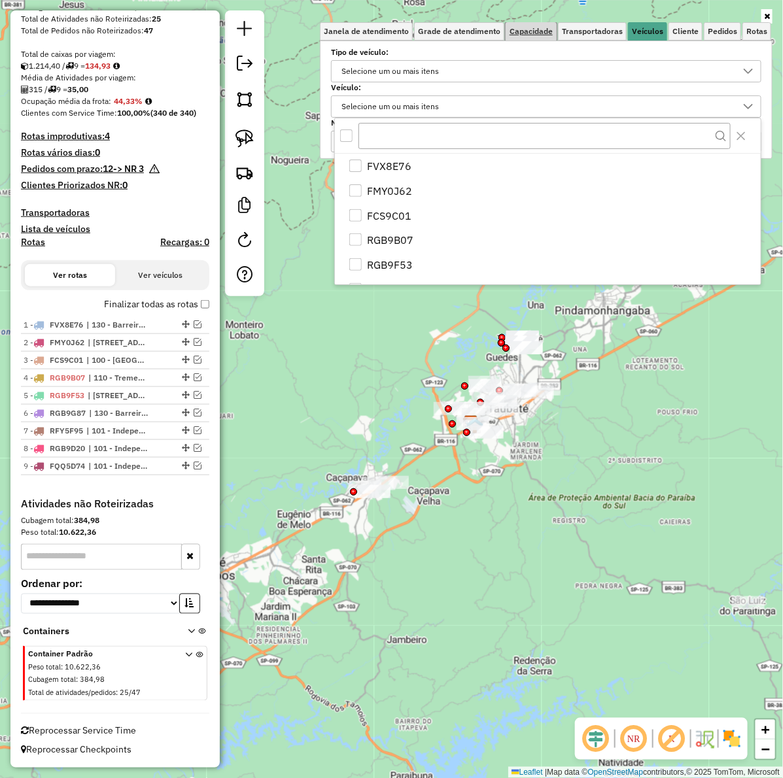
click at [544, 34] on span "Capacidade" at bounding box center [531, 31] width 43 height 8
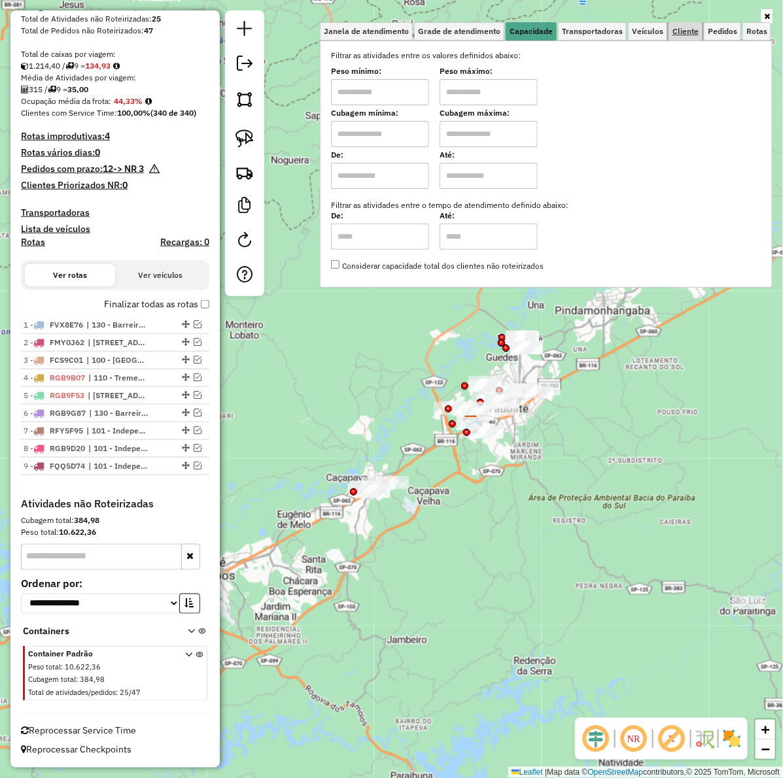
click at [690, 33] on span "Cliente" at bounding box center [685, 31] width 26 height 8
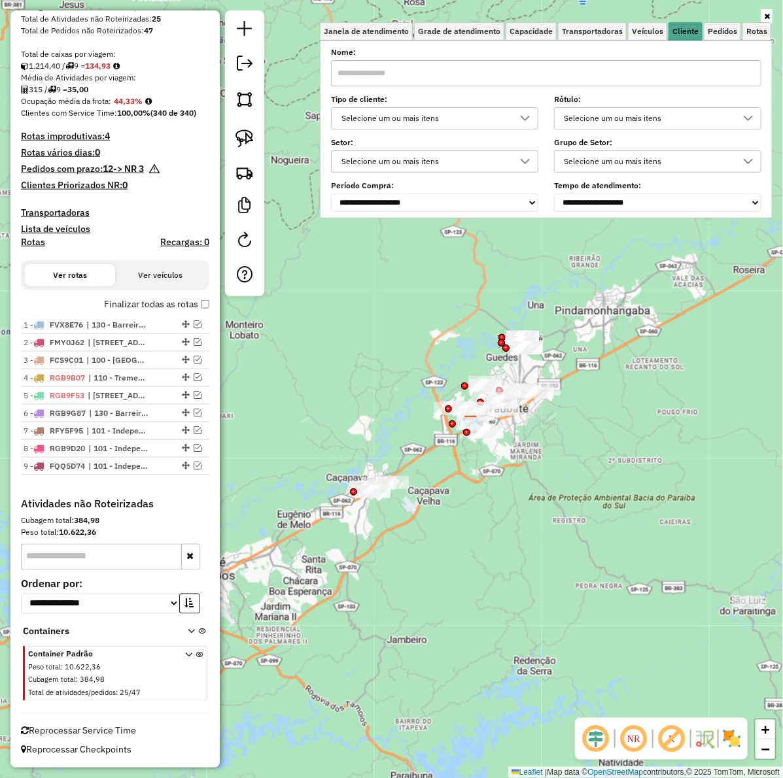
click at [363, 151] on div "Selecione um ou mais itens" at bounding box center [425, 161] width 176 height 21
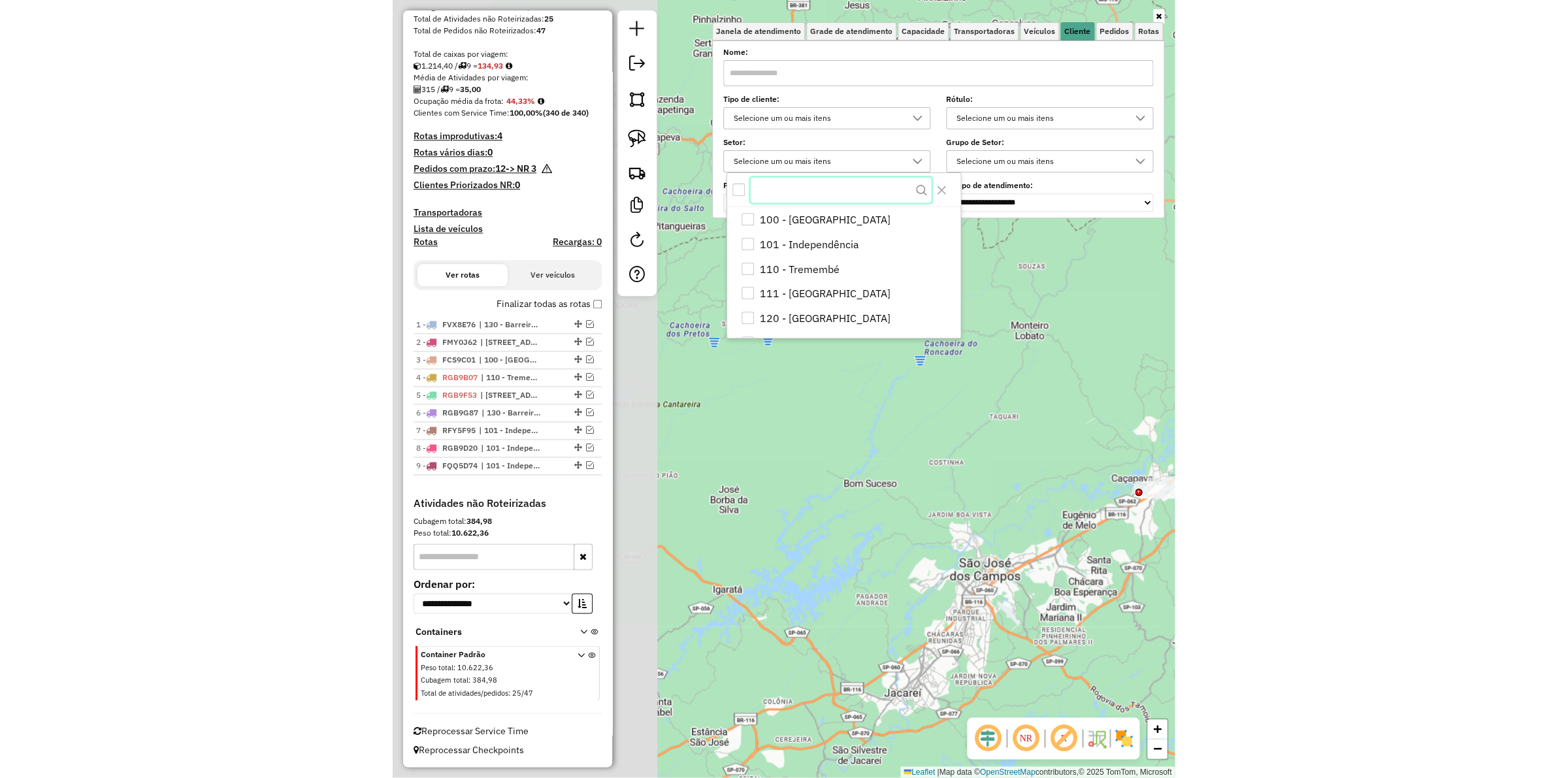
scroll to position [289, 0]
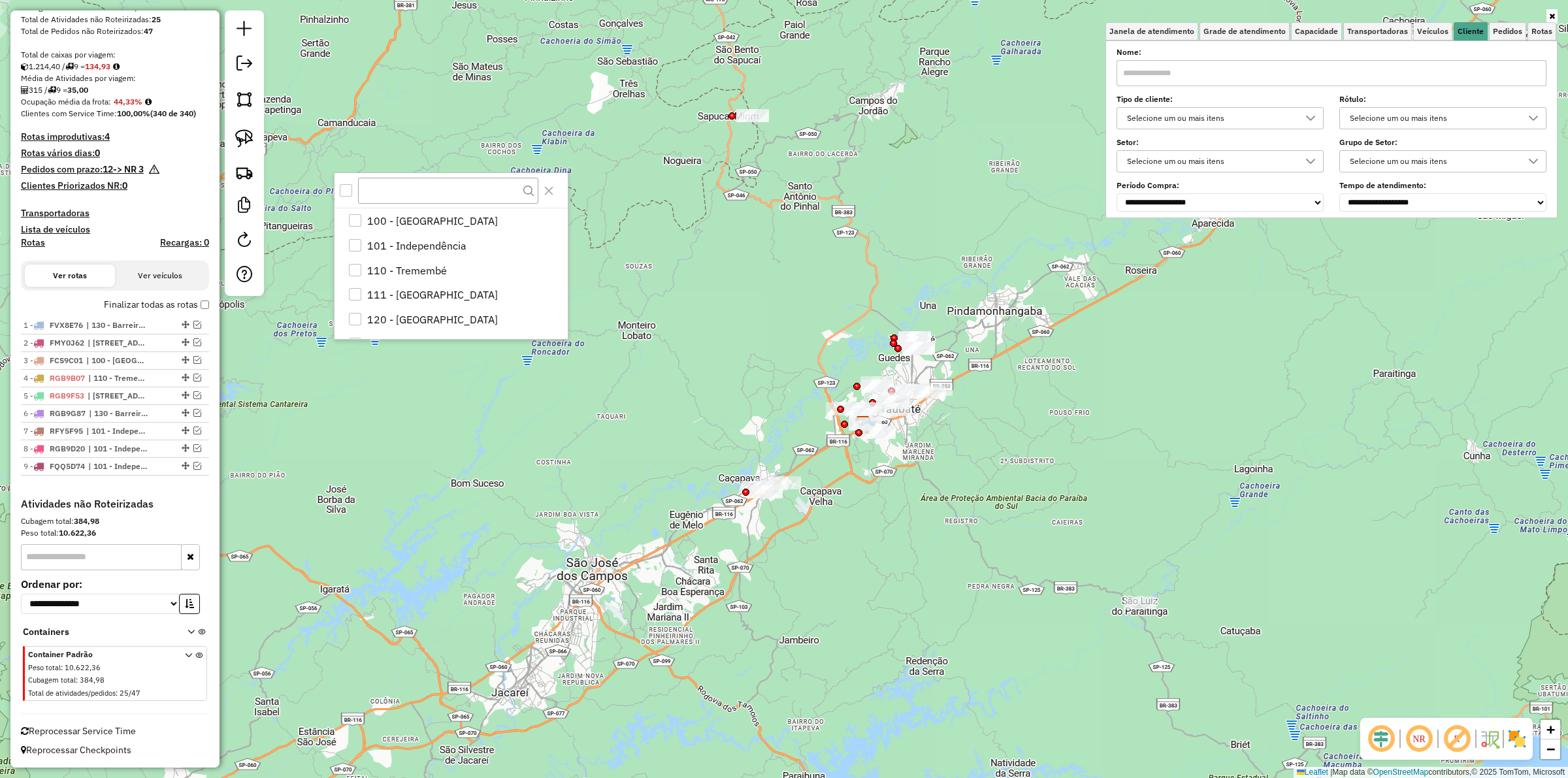
click at [781, 126] on div "Selecione um ou mais itens" at bounding box center [1210, 118] width 176 height 21
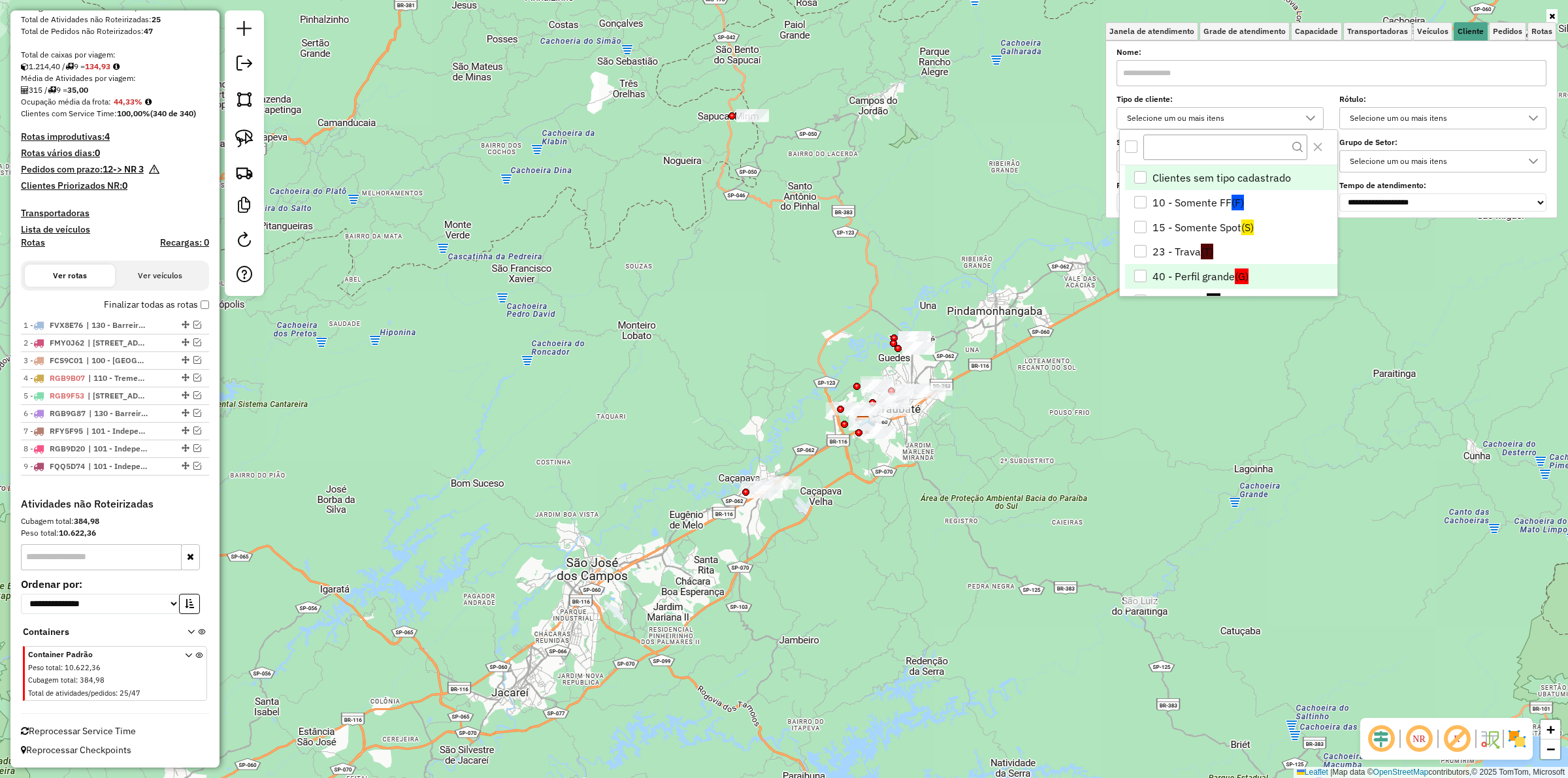
scroll to position [82, 0]
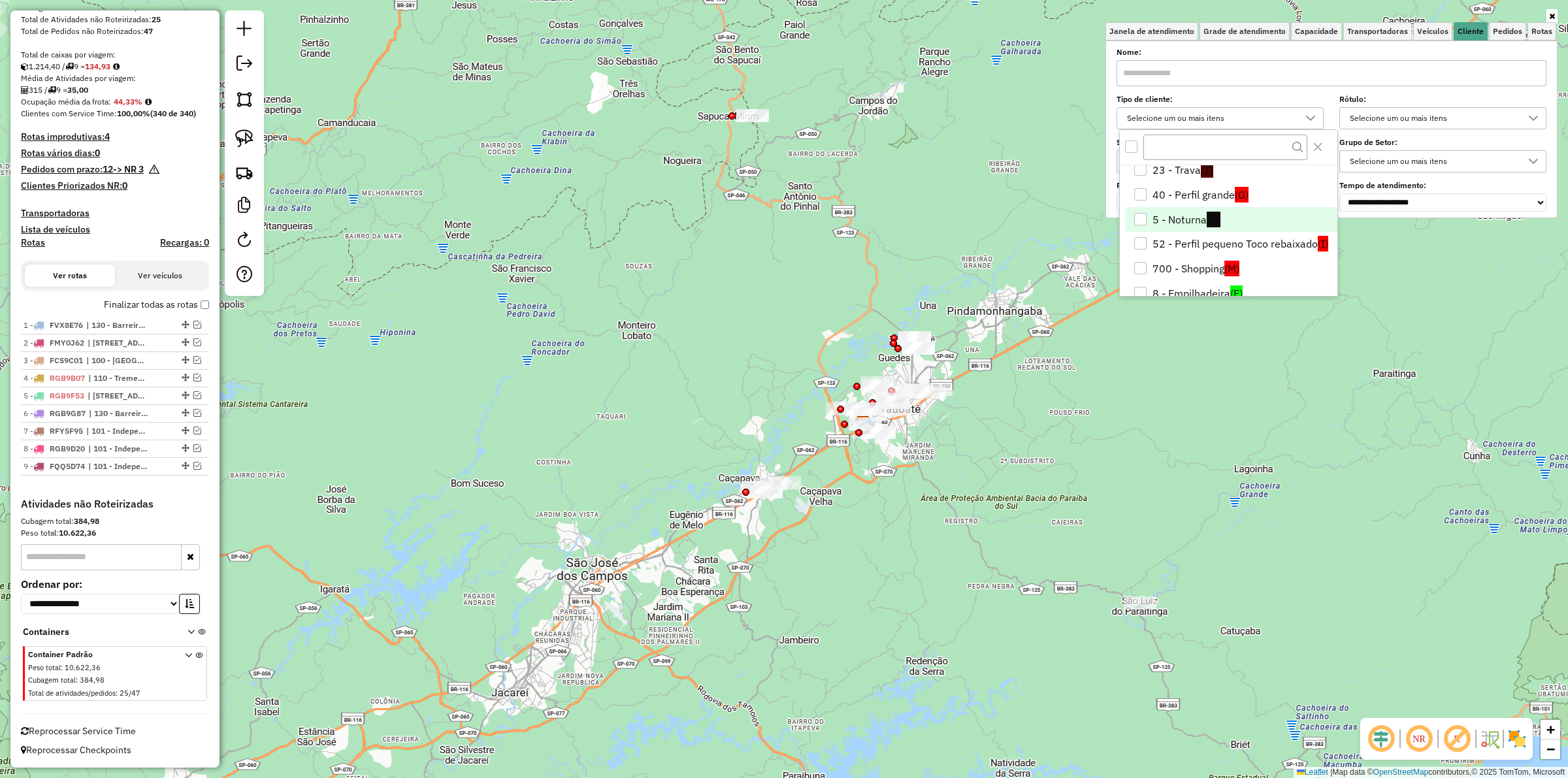
click at [781, 224] on div "5 - Noturna" at bounding box center [1141, 219] width 13 height 13
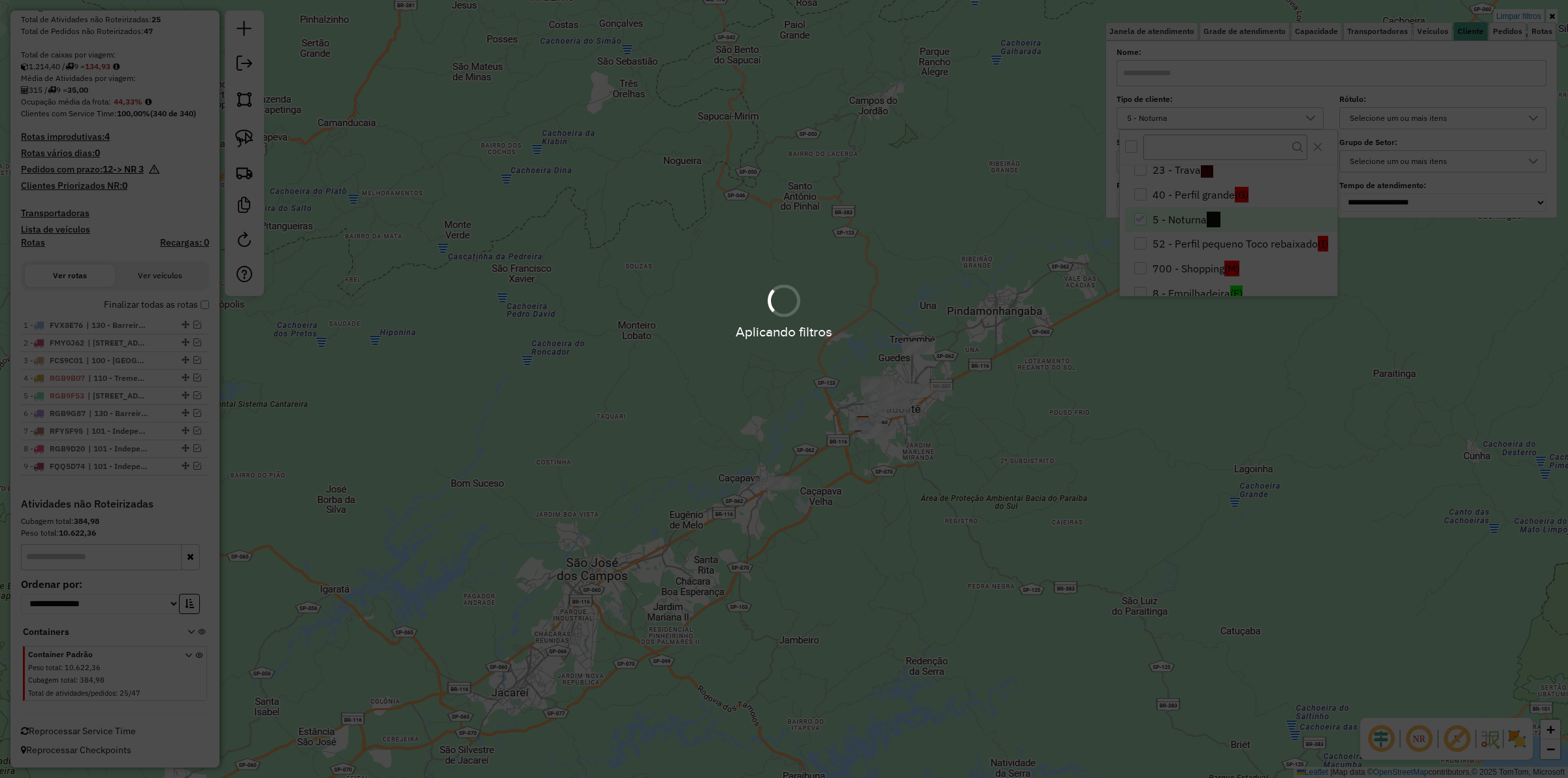
click at [781, 273] on div "Aplicando filtros" at bounding box center [784, 389] width 1568 height 778
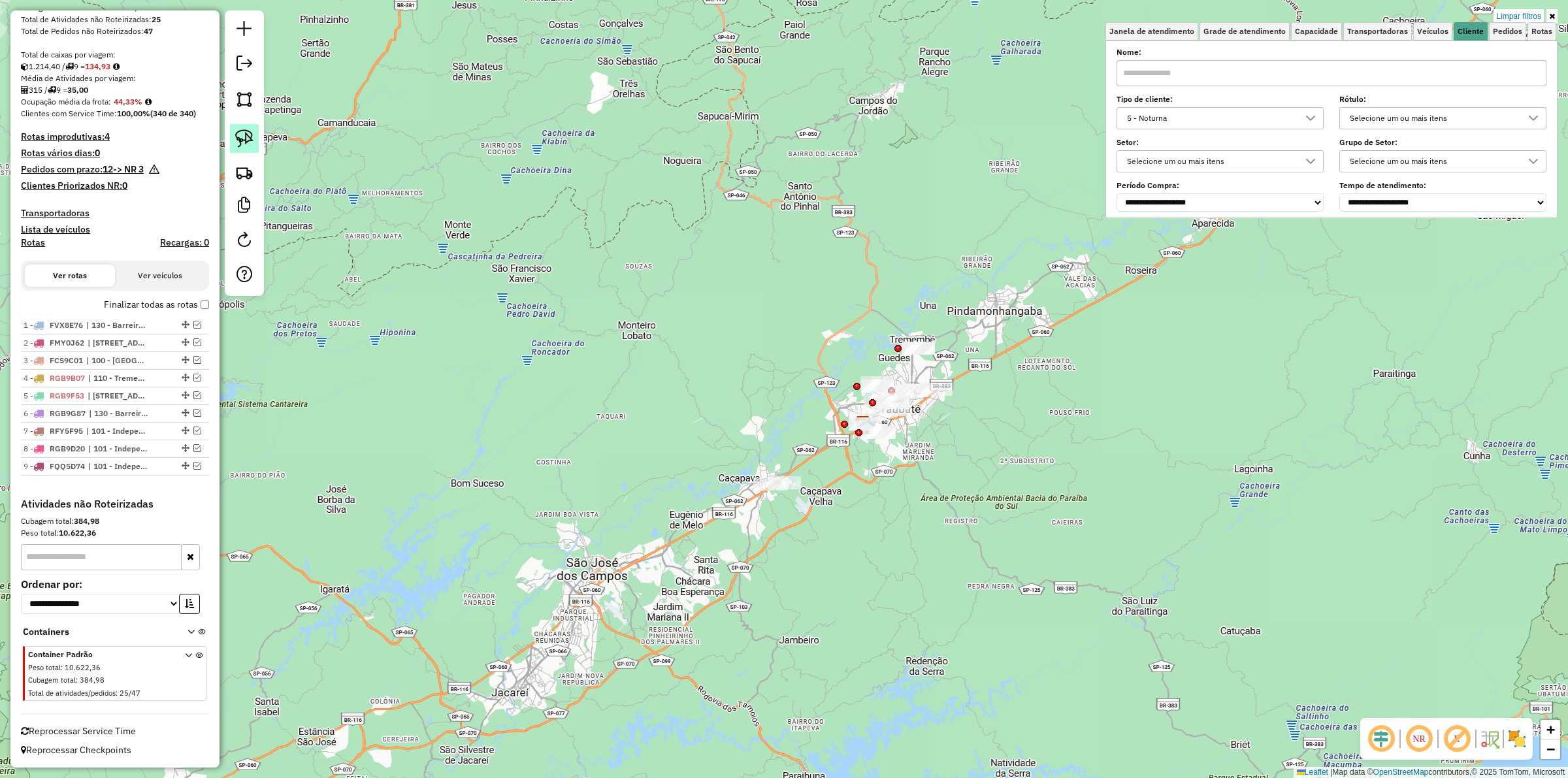
click at [255, 143] on link at bounding box center [244, 138] width 29 height 29
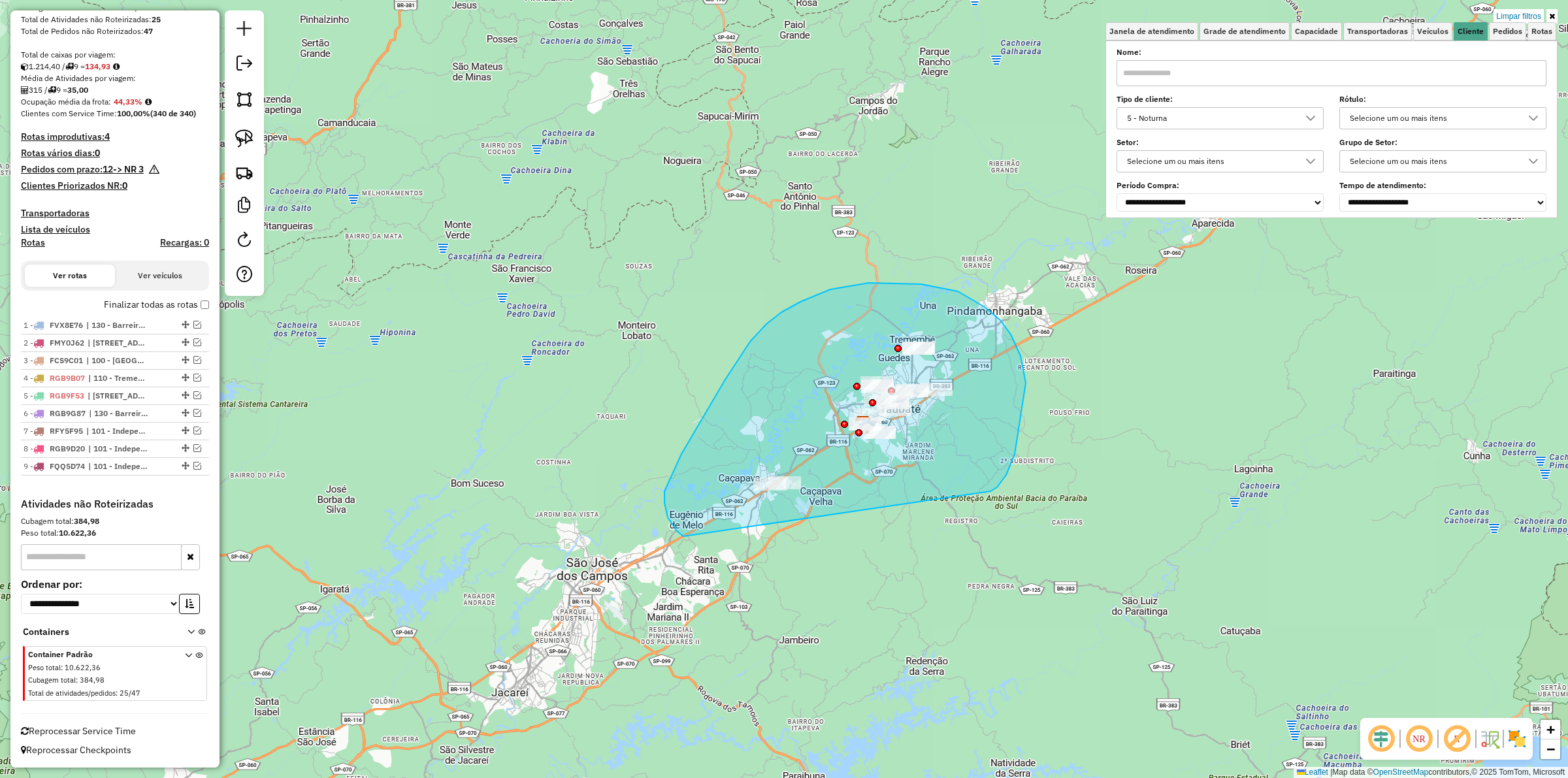
drag, startPoint x: 1026, startPoint y: 383, endPoint x: 721, endPoint y: 546, distance: 345.8
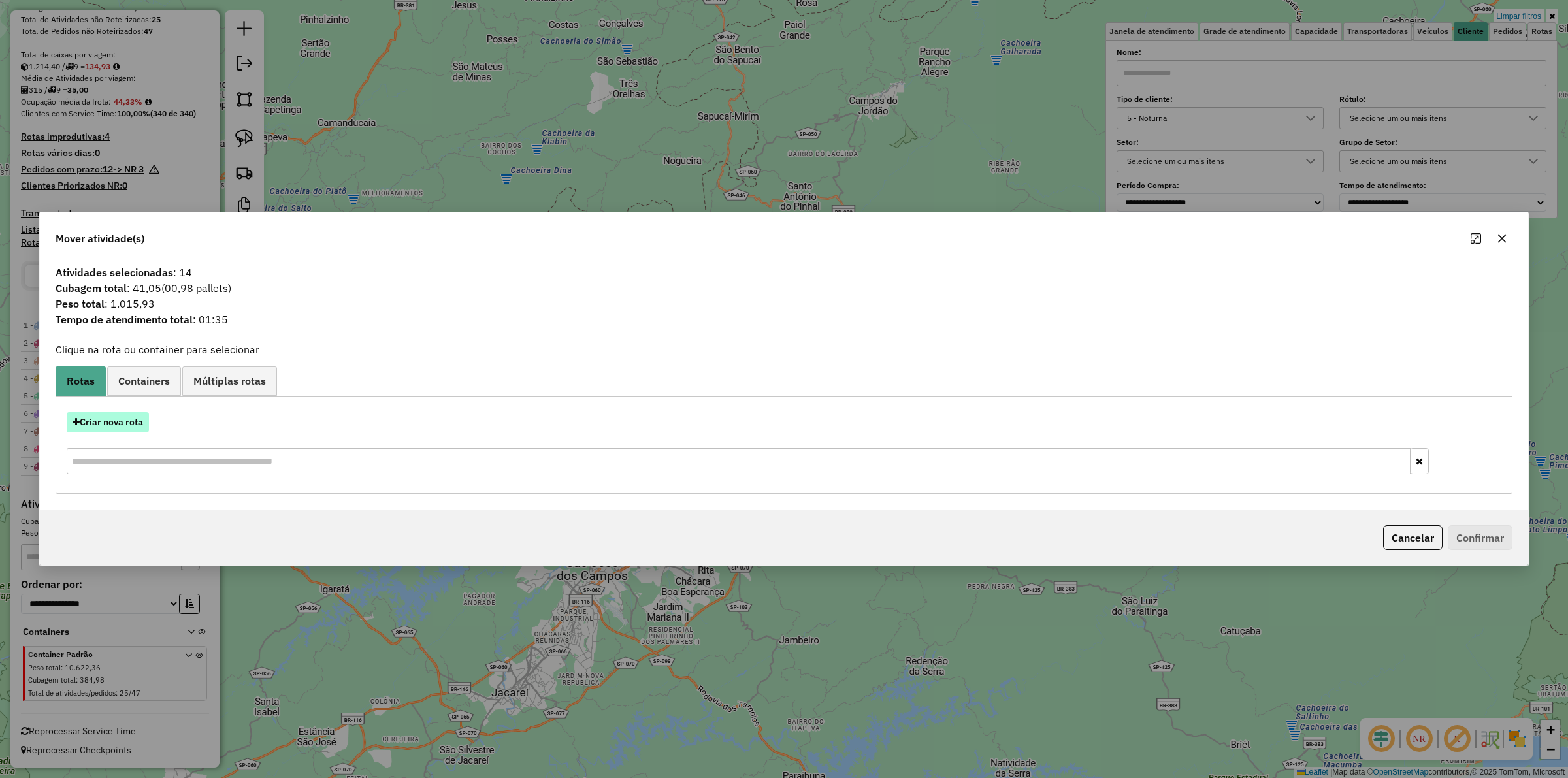
click at [116, 426] on button "Criar nova rota" at bounding box center [108, 422] width 82 height 20
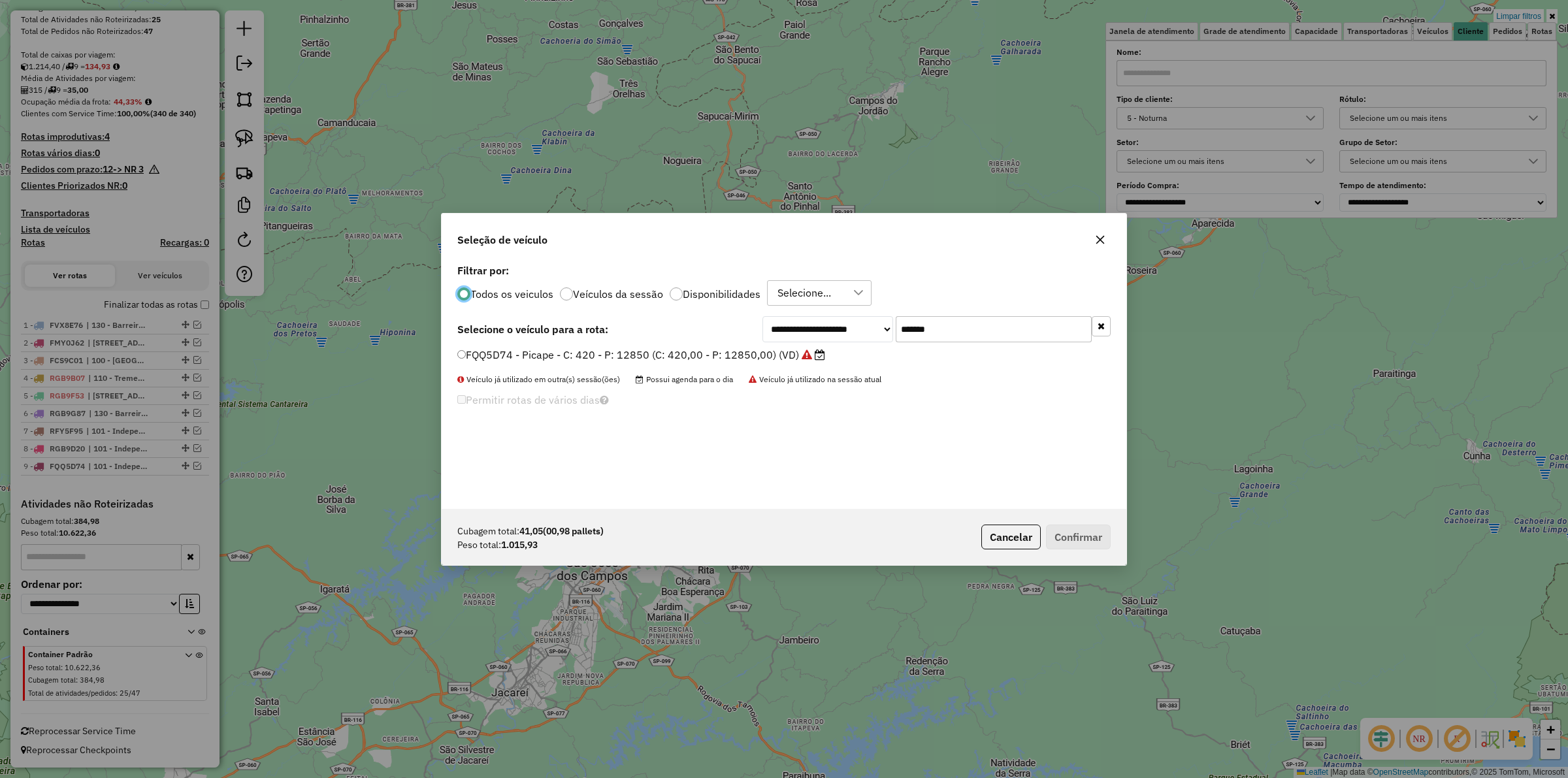
scroll to position [7, 4]
drag, startPoint x: 961, startPoint y: 330, endPoint x: 808, endPoint y: 328, distance: 153.0
click at [781, 328] on div "**********" at bounding box center [936, 330] width 349 height 26
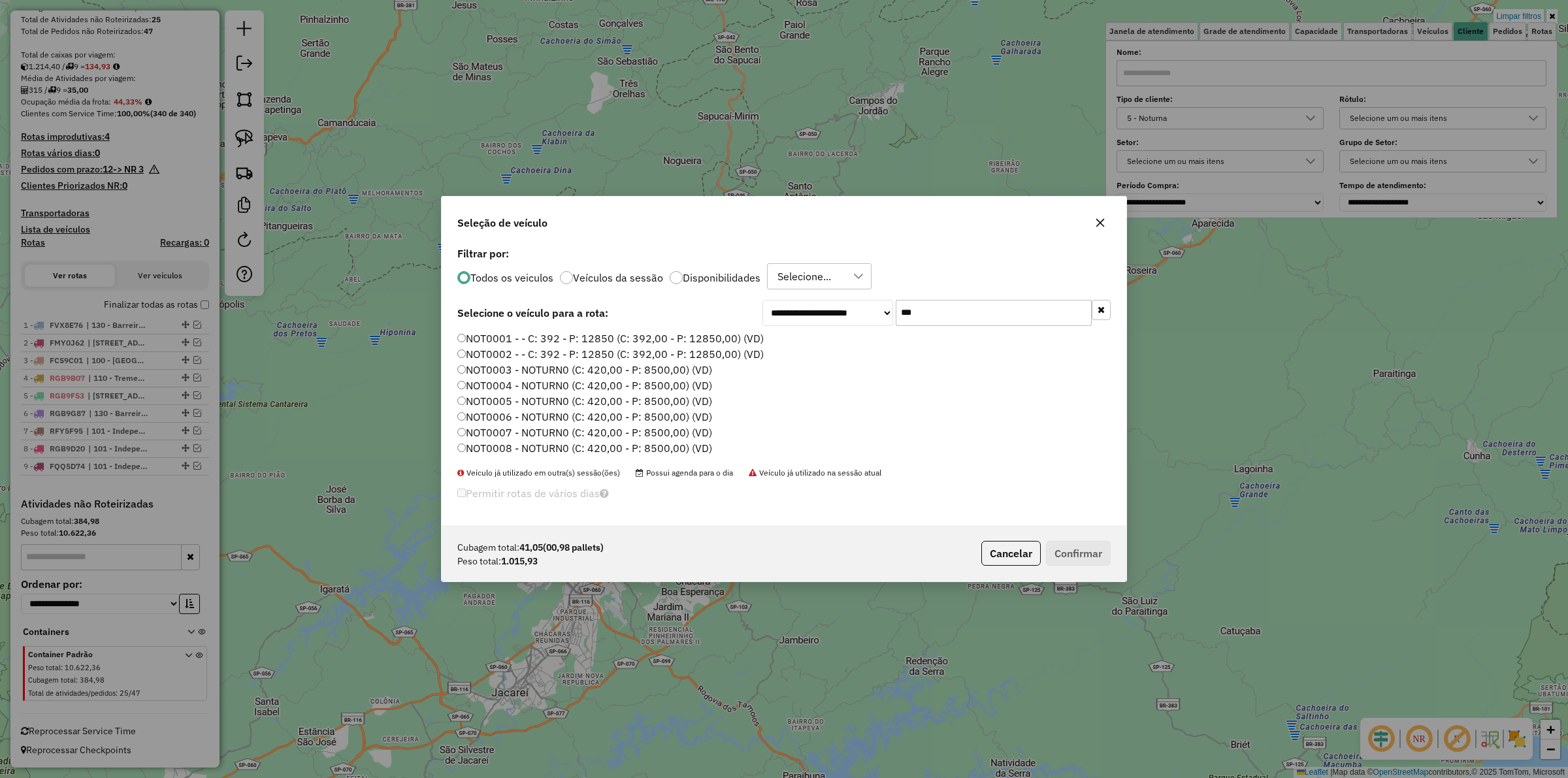
type input "***"
click at [781, 229] on button "button" at bounding box center [1100, 223] width 21 height 21
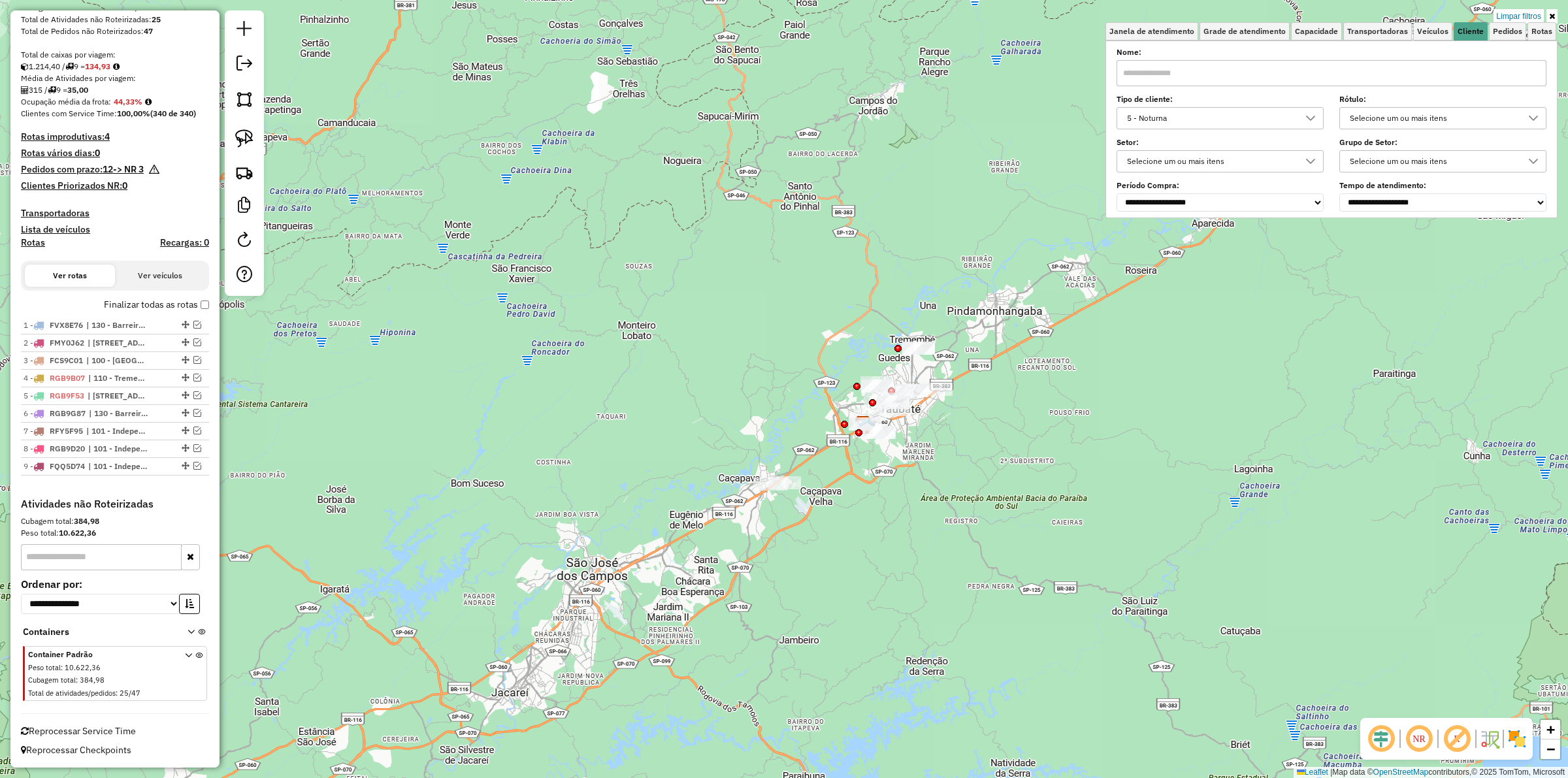
click at [781, 14] on icon at bounding box center [1552, 16] width 6 height 8
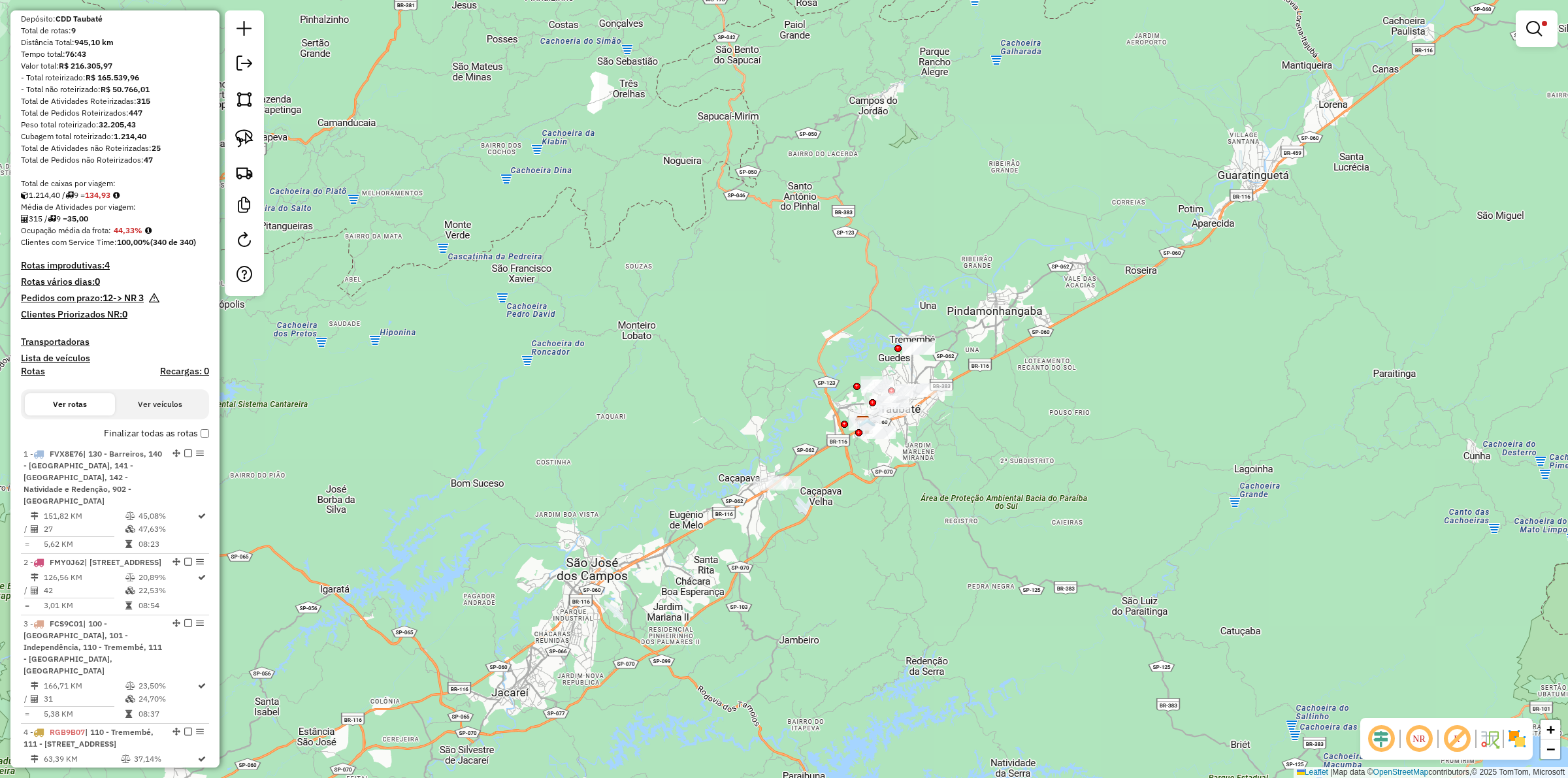
scroll to position [44, 0]
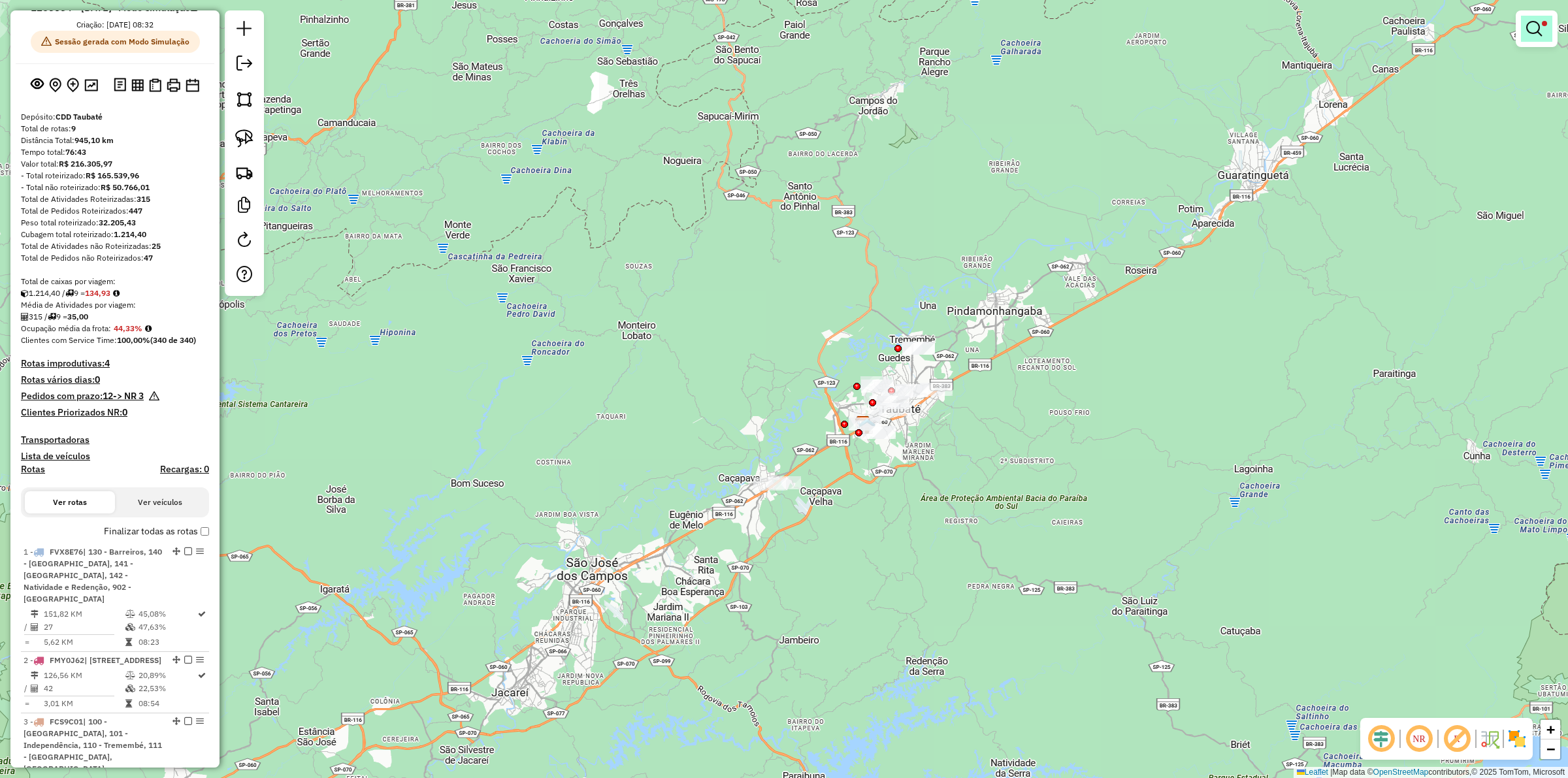
click at [781, 27] on em at bounding box center [1534, 29] width 16 height 16
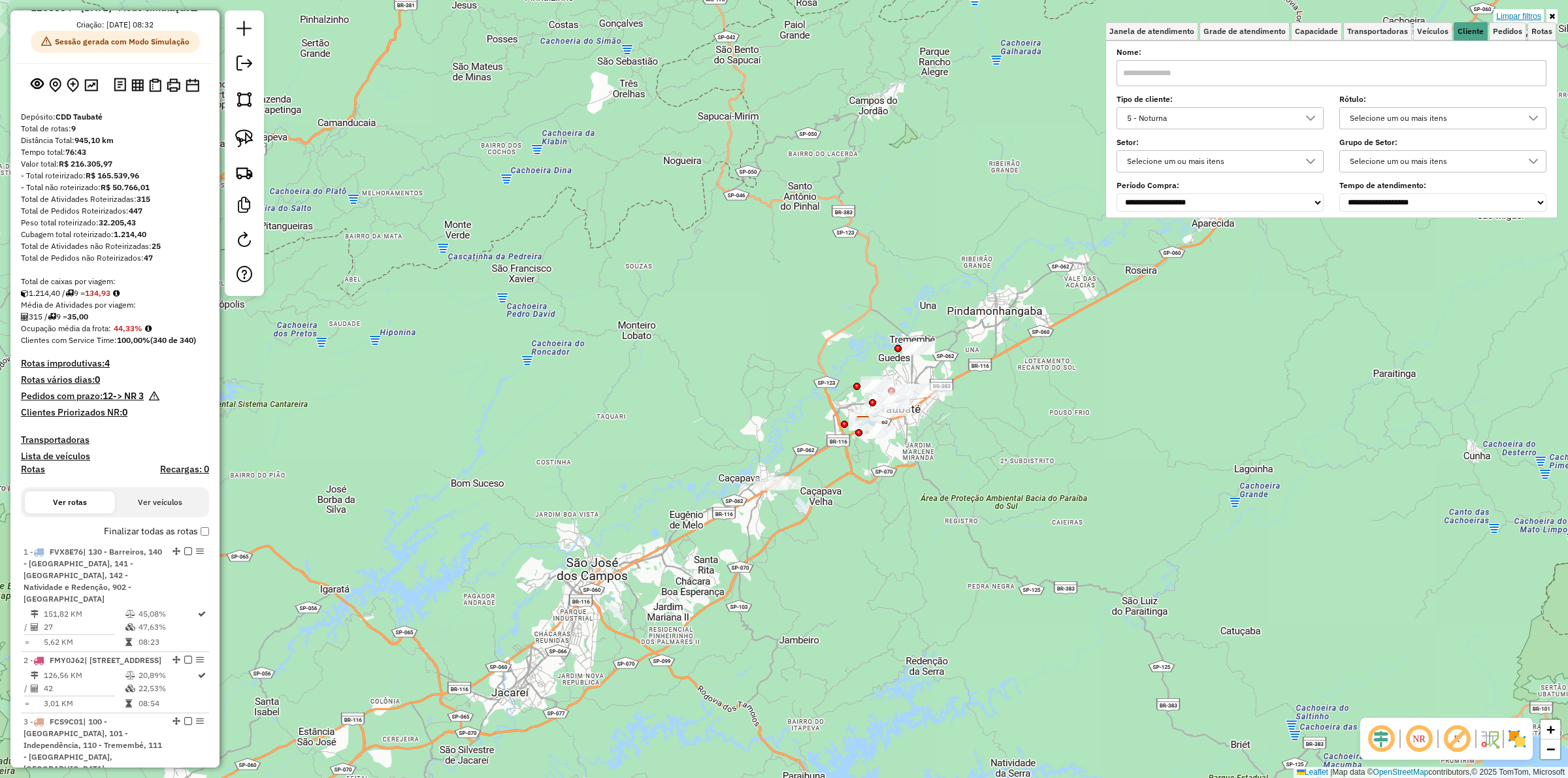
click at [781, 14] on link "Limpar filtros" at bounding box center [1518, 16] width 50 height 14
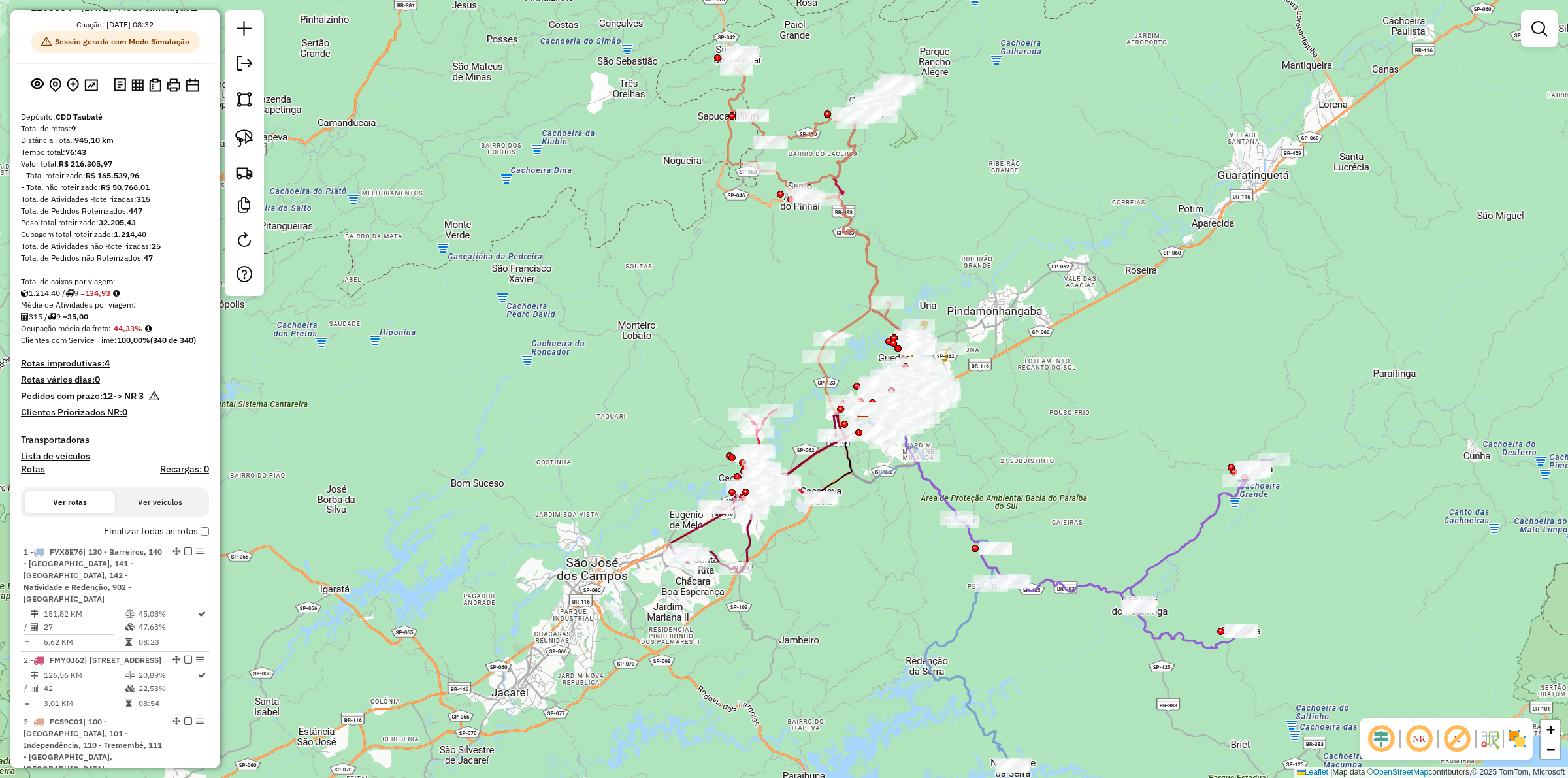
click at [781, 446] on div "Janela de atendimento Grade de atendimento Capacidade Transportadoras Veículos …" at bounding box center [784, 389] width 1568 height 778
click at [781, 543] on icon at bounding box center [1078, 533] width 392 height 230
select select "**********"
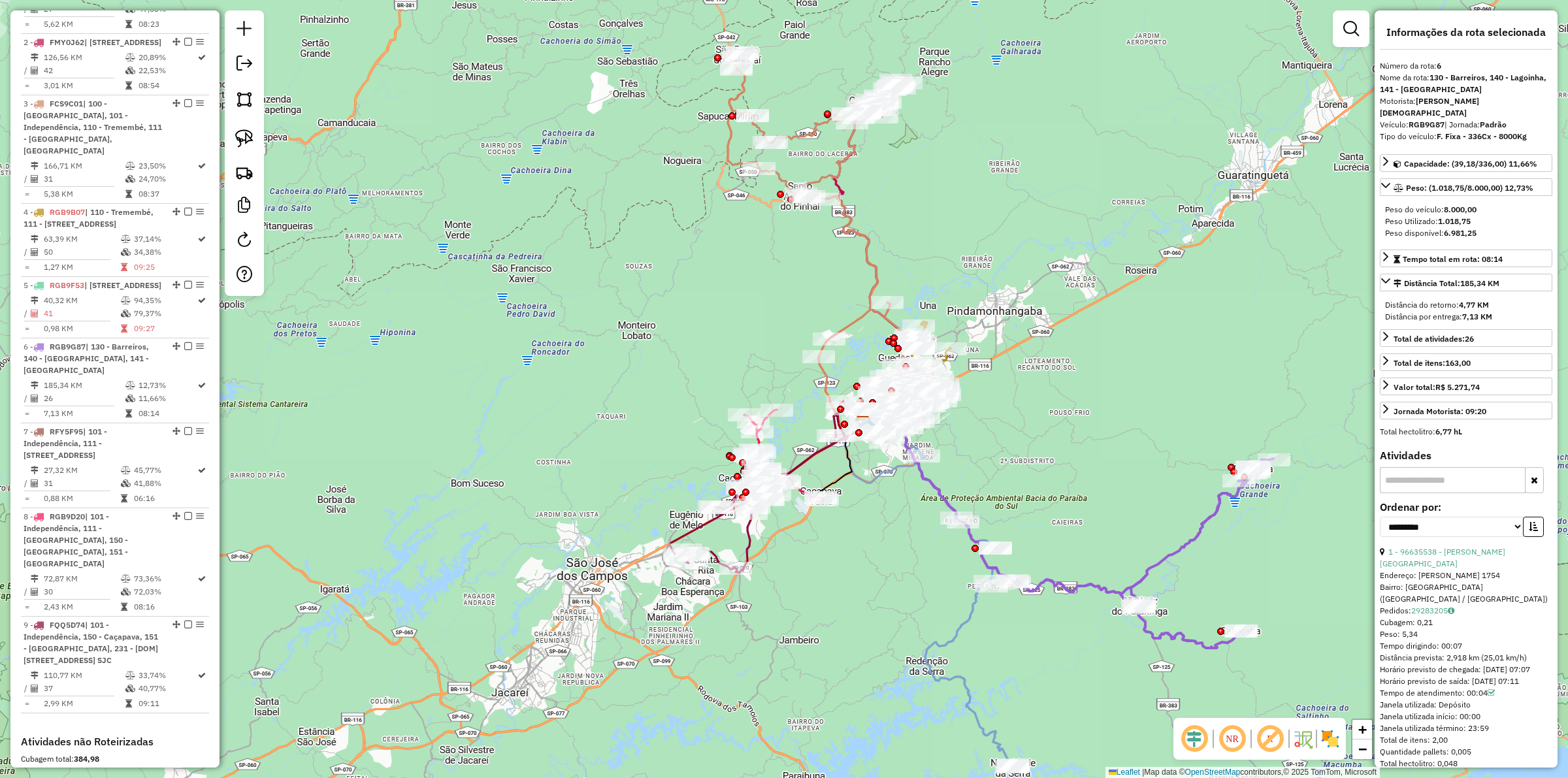
scroll to position [988, 0]
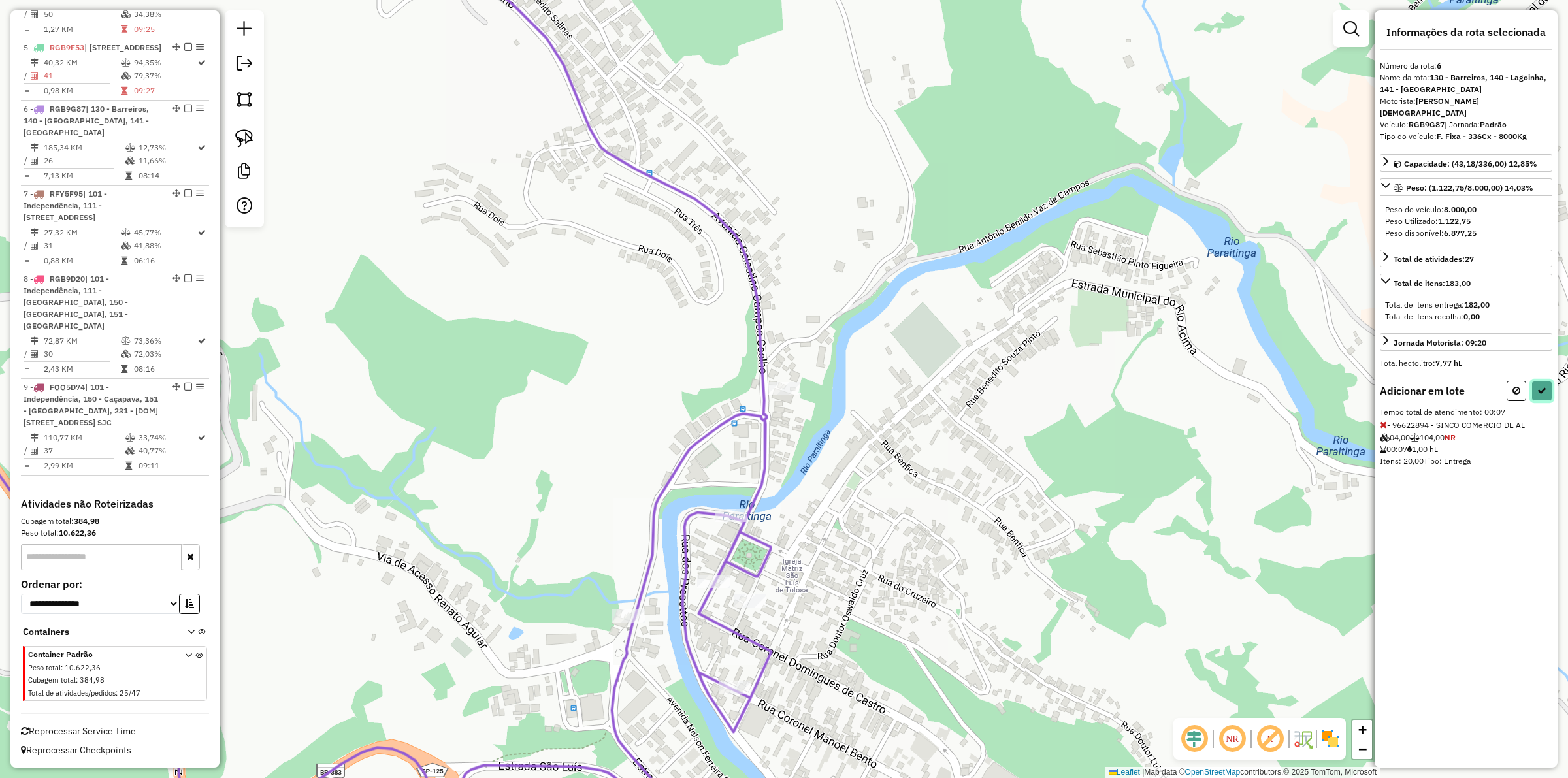
click at [781, 387] on icon at bounding box center [1541, 390] width 9 height 9
select select "**********"
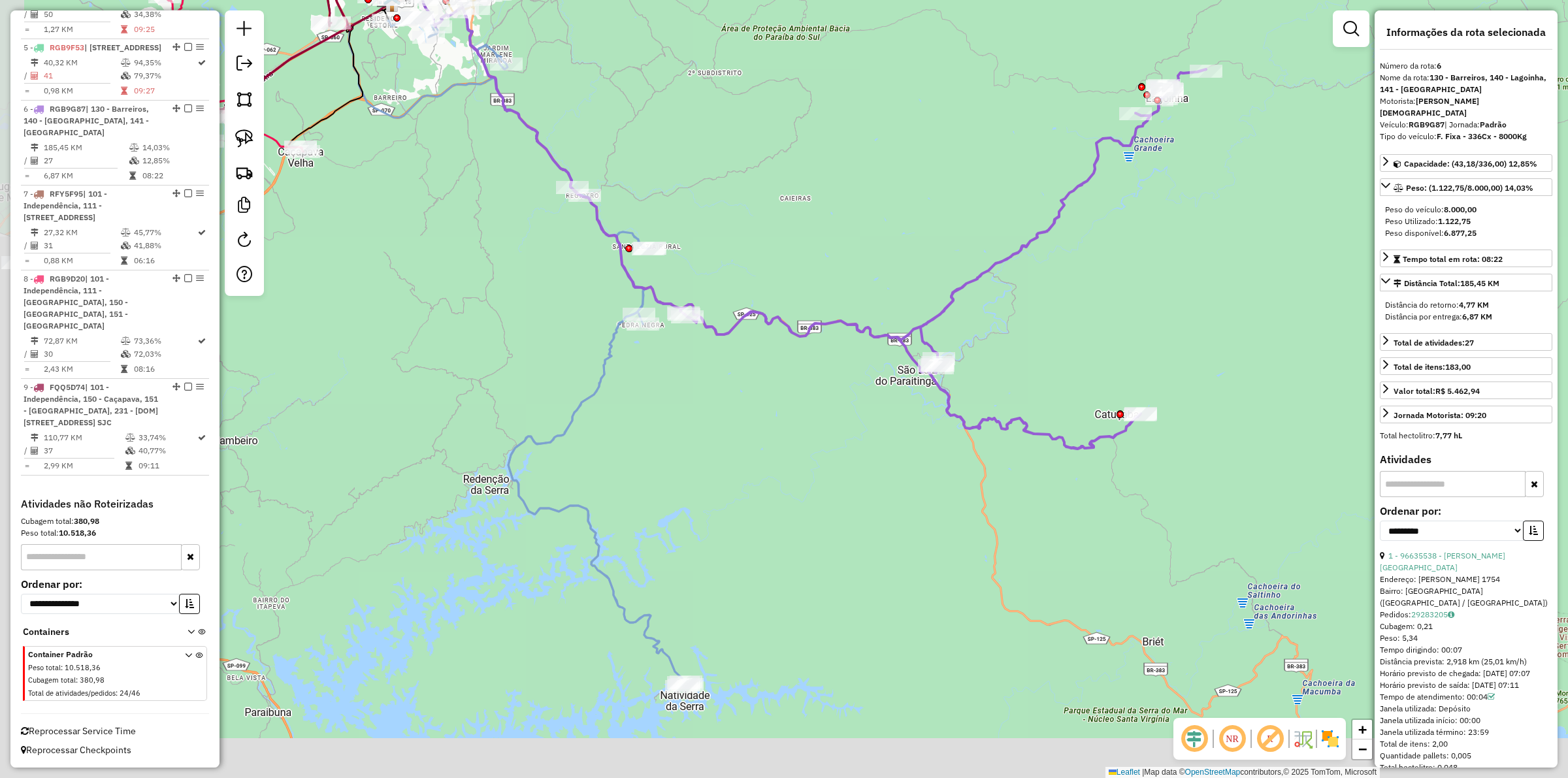
drag, startPoint x: 590, startPoint y: 539, endPoint x: 776, endPoint y: 254, distance: 340.3
click at [776, 254] on div "Janela de atendimento Grade de atendimento Capacidade Transportadoras Veículos …" at bounding box center [784, 389] width 1568 height 778
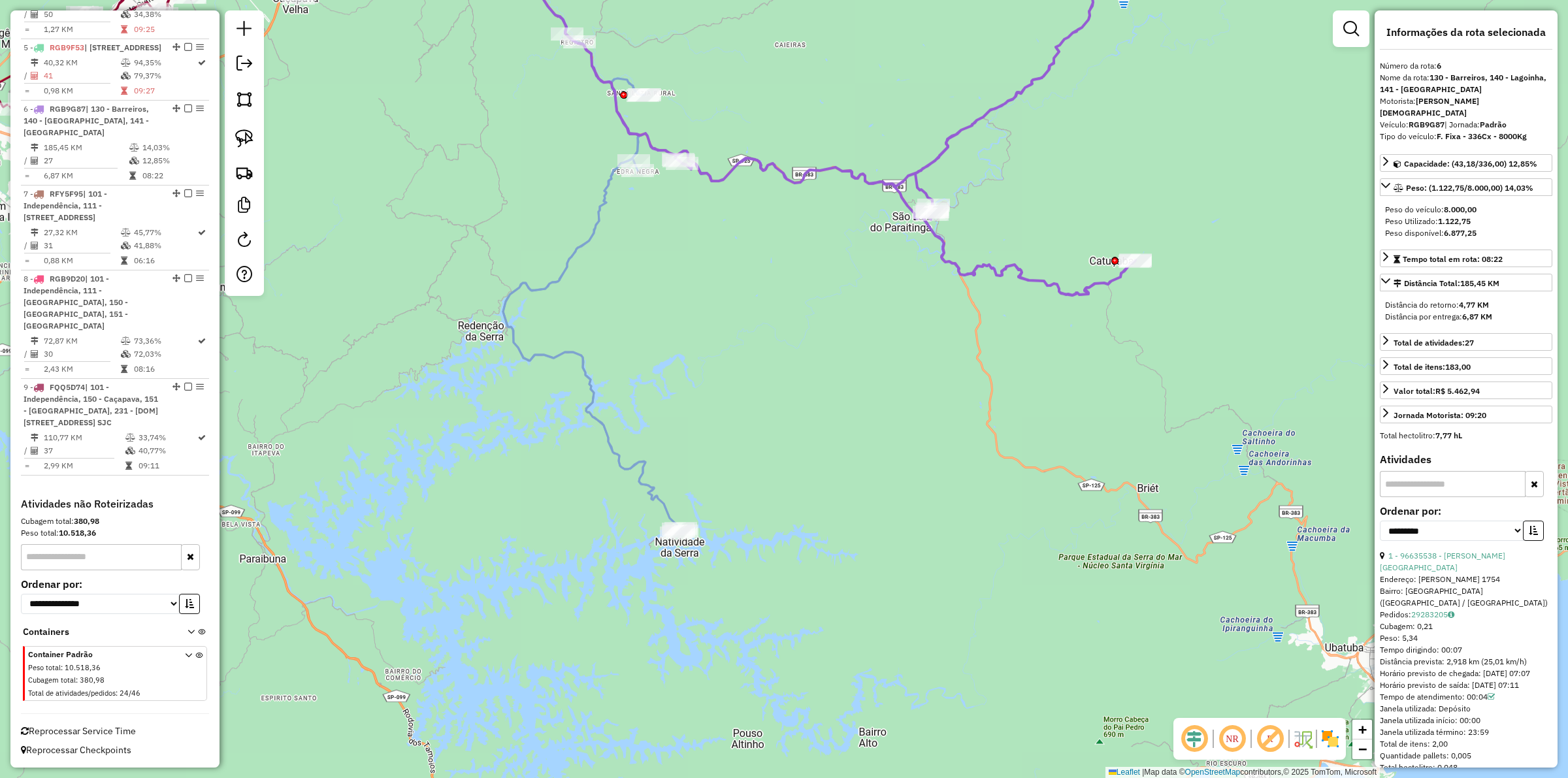
click at [589, 405] on icon at bounding box center [582, 227] width 199 height 610
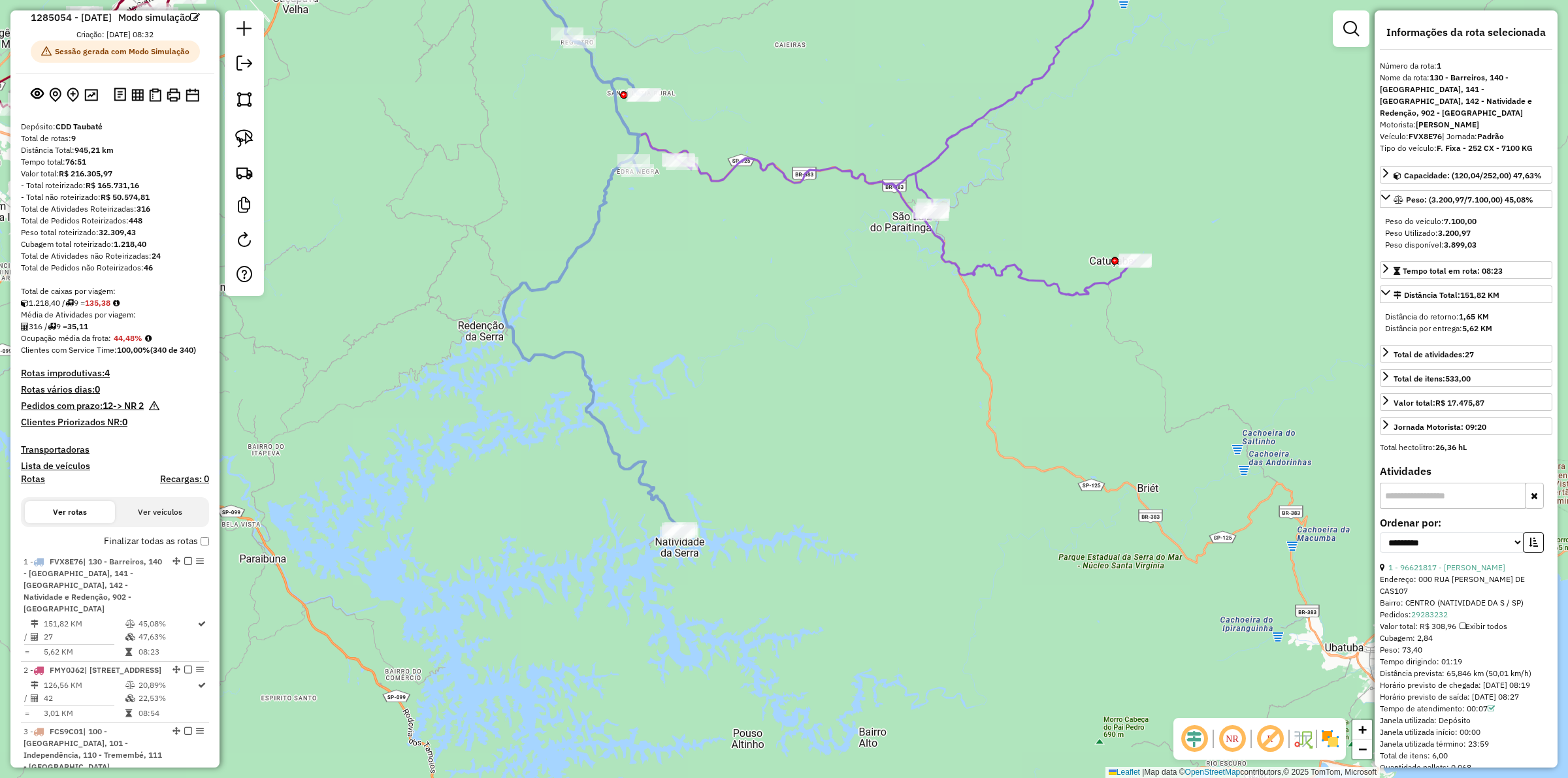
scroll to position [0, 0]
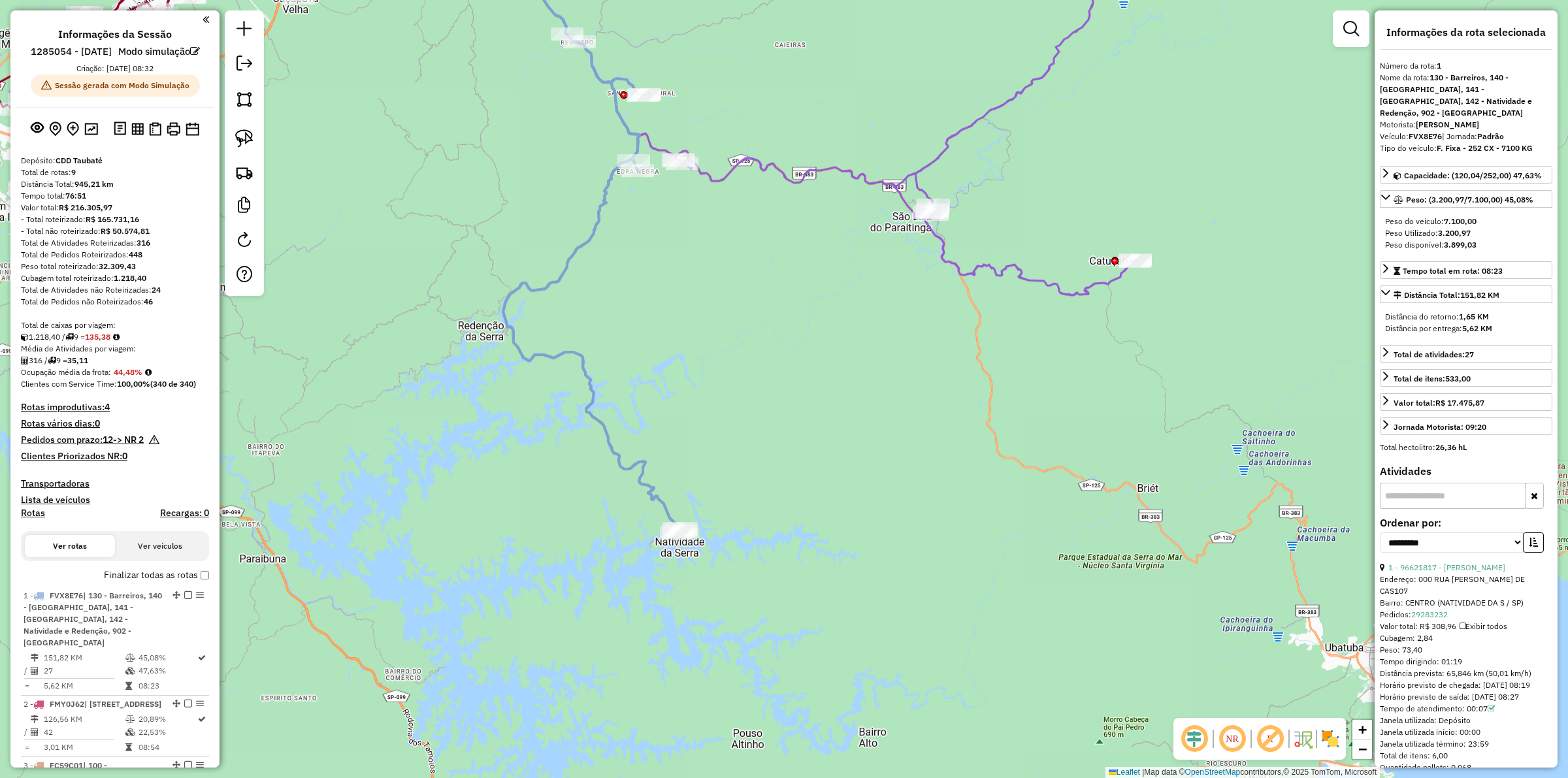
drag, startPoint x: 379, startPoint y: 407, endPoint x: 396, endPoint y: 393, distance: 22.0
click at [379, 408] on div "Janela de atendimento Grade de atendimento Capacidade Transportadoras Veículos …" at bounding box center [784, 389] width 1568 height 778
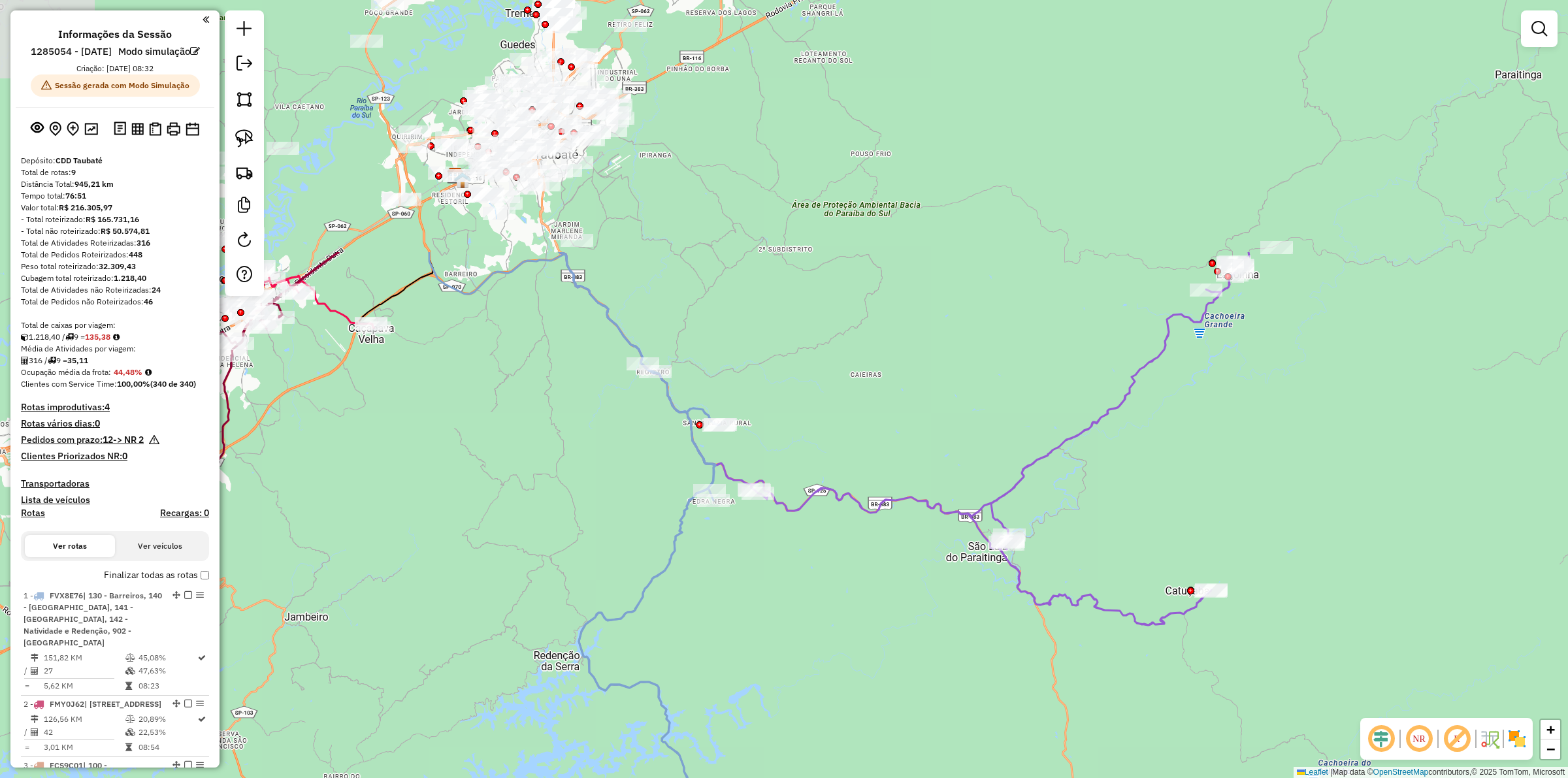
drag, startPoint x: 437, startPoint y: 239, endPoint x: 514, endPoint y: 573, distance: 342.8
click at [514, 573] on div "Janela de atendimento Grade de atendimento Capacidade Transportadoras Veículos …" at bounding box center [784, 389] width 1568 height 778
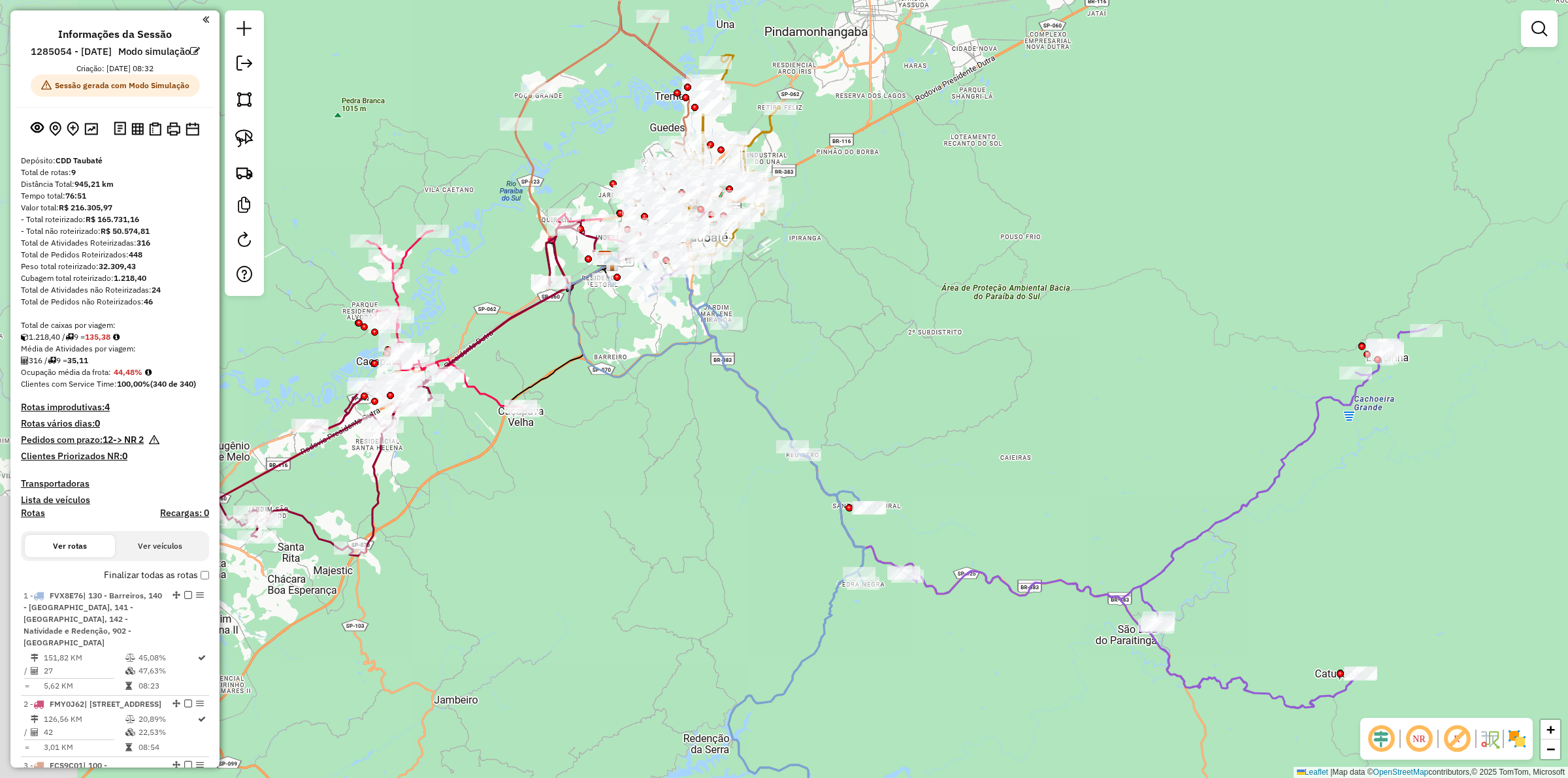
drag, startPoint x: 503, startPoint y: 434, endPoint x: 625, endPoint y: 485, distance: 132.2
click at [625, 485] on div "Janela de atendimento Grade de atendimento Capacidade Transportadoras Veículos …" at bounding box center [784, 389] width 1568 height 778
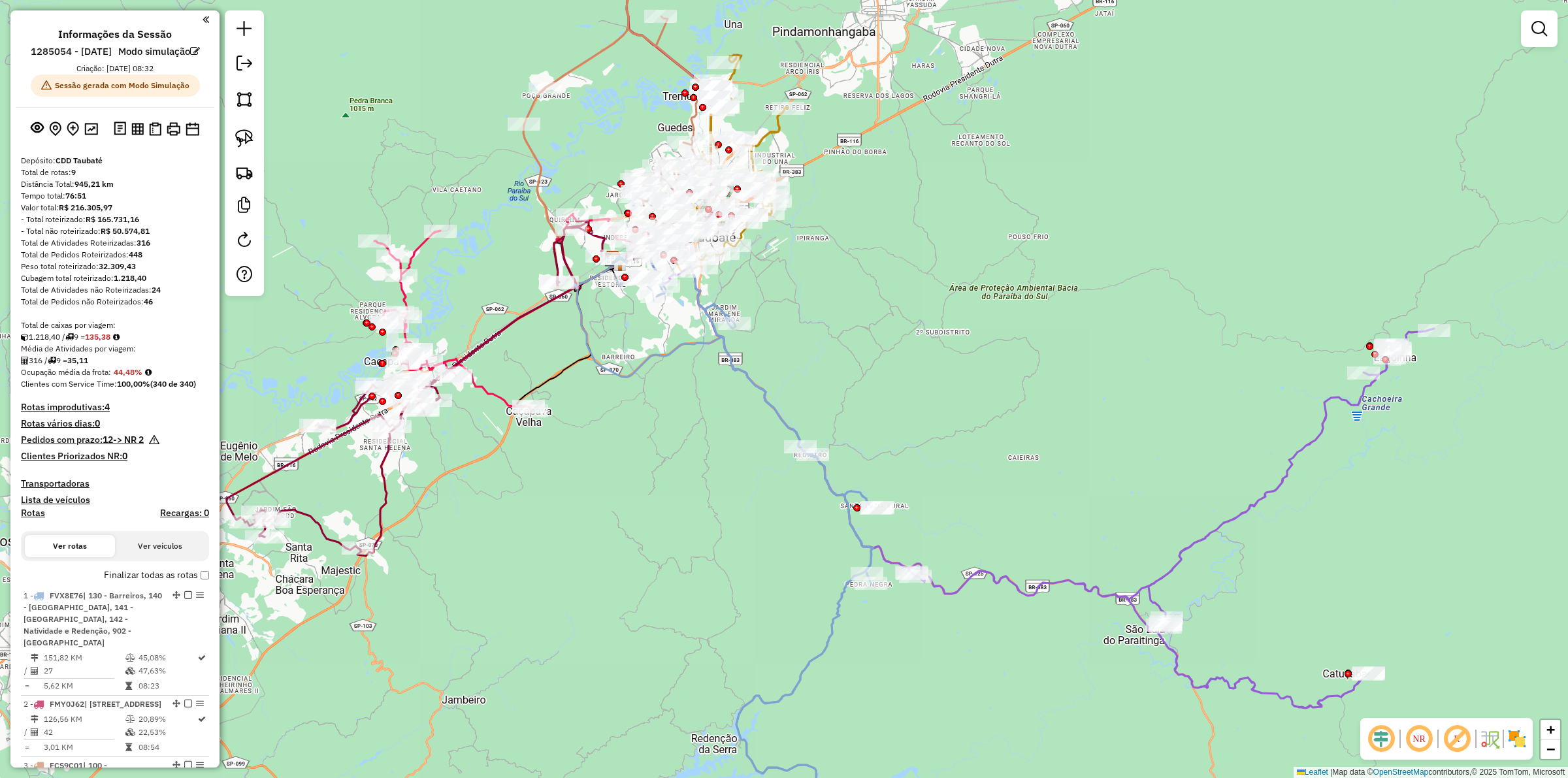
click at [379, 471] on icon at bounding box center [415, 389] width 379 height 336
click at [381, 471] on icon at bounding box center [416, 388] width 379 height 336
select select "**********"
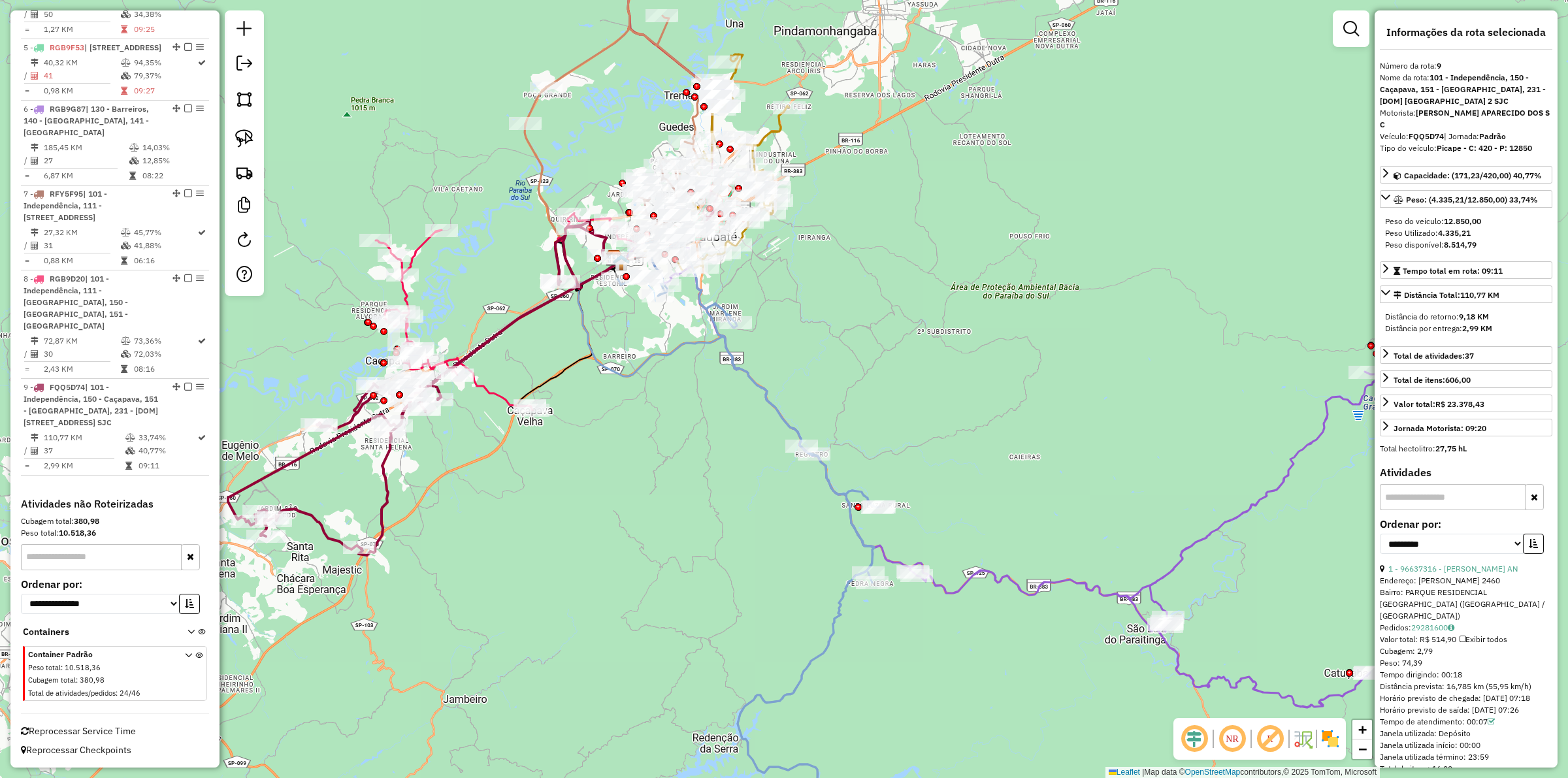
scroll to position [988, 0]
click at [542, 507] on div "Janela de atendimento Grade de atendimento Capacidade Transportadoras Veículos …" at bounding box center [784, 389] width 1568 height 778
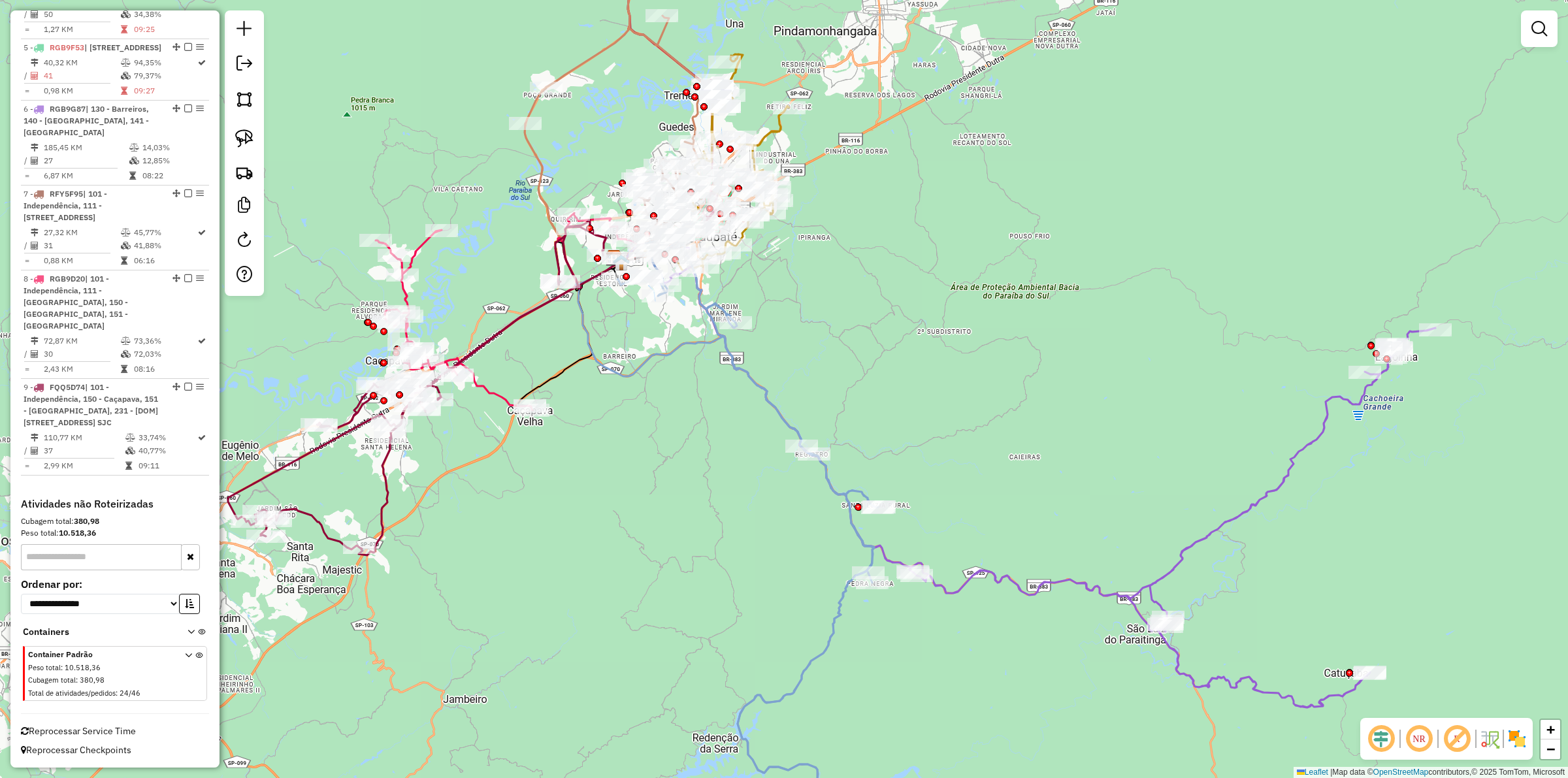
click at [381, 471] on icon at bounding box center [416, 388] width 379 height 336
select select "**********"
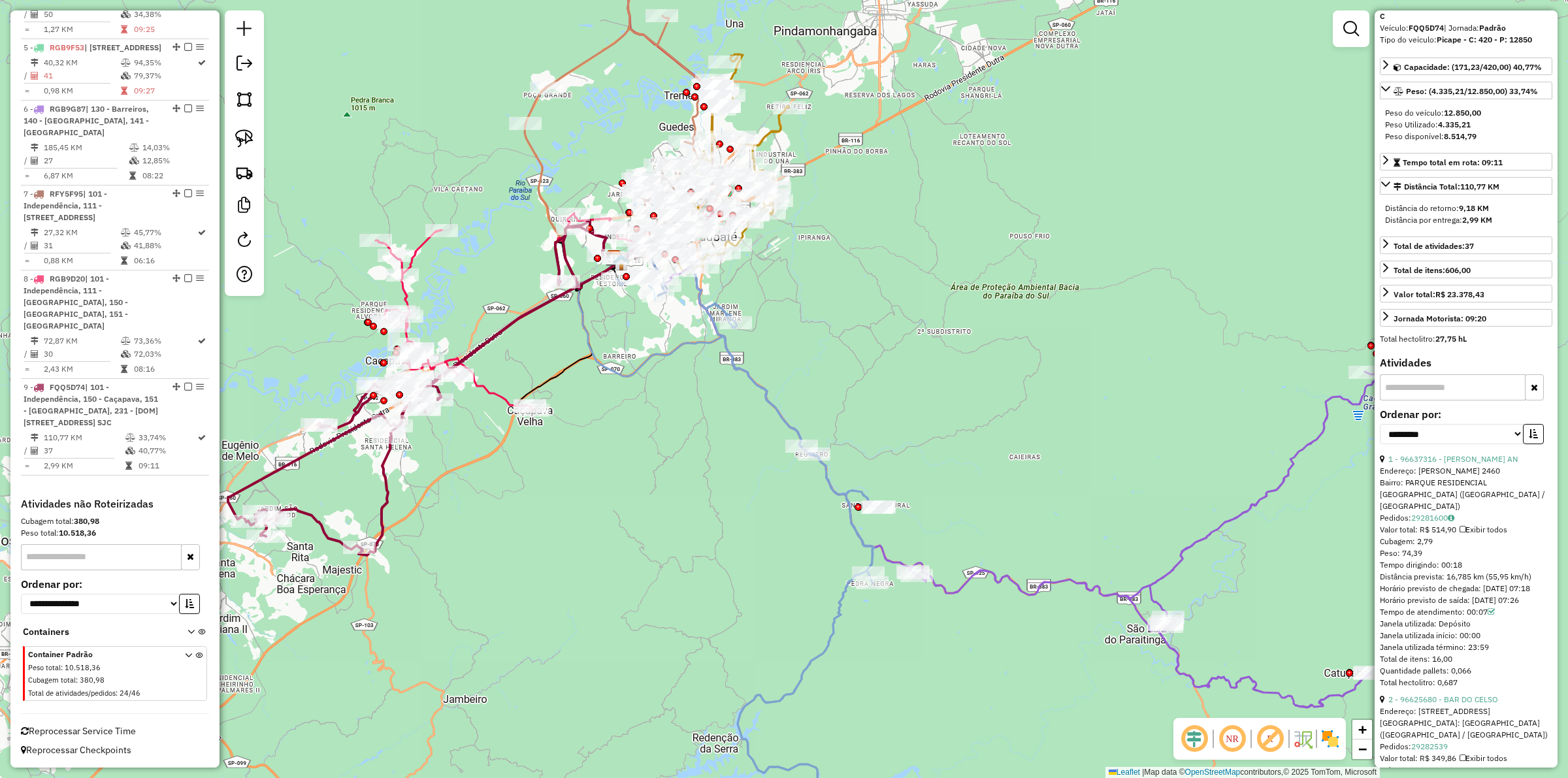
scroll to position [82, 0]
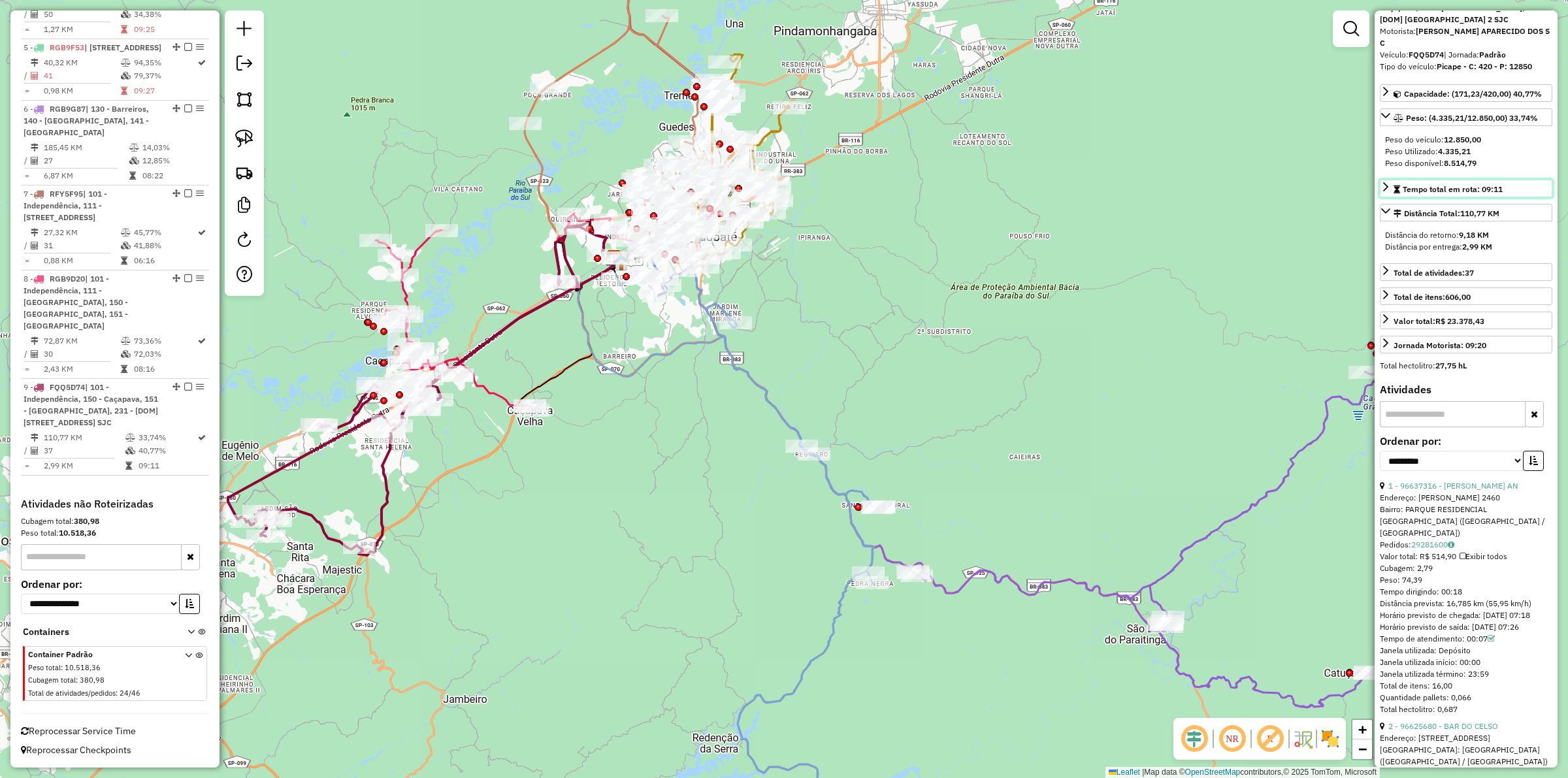
drag, startPoint x: 1484, startPoint y: 177, endPoint x: 1503, endPoint y: 181, distance: 19.4
click at [781, 184] on span "Tempo total em rota: 09:11" at bounding box center [1452, 189] width 100 height 10
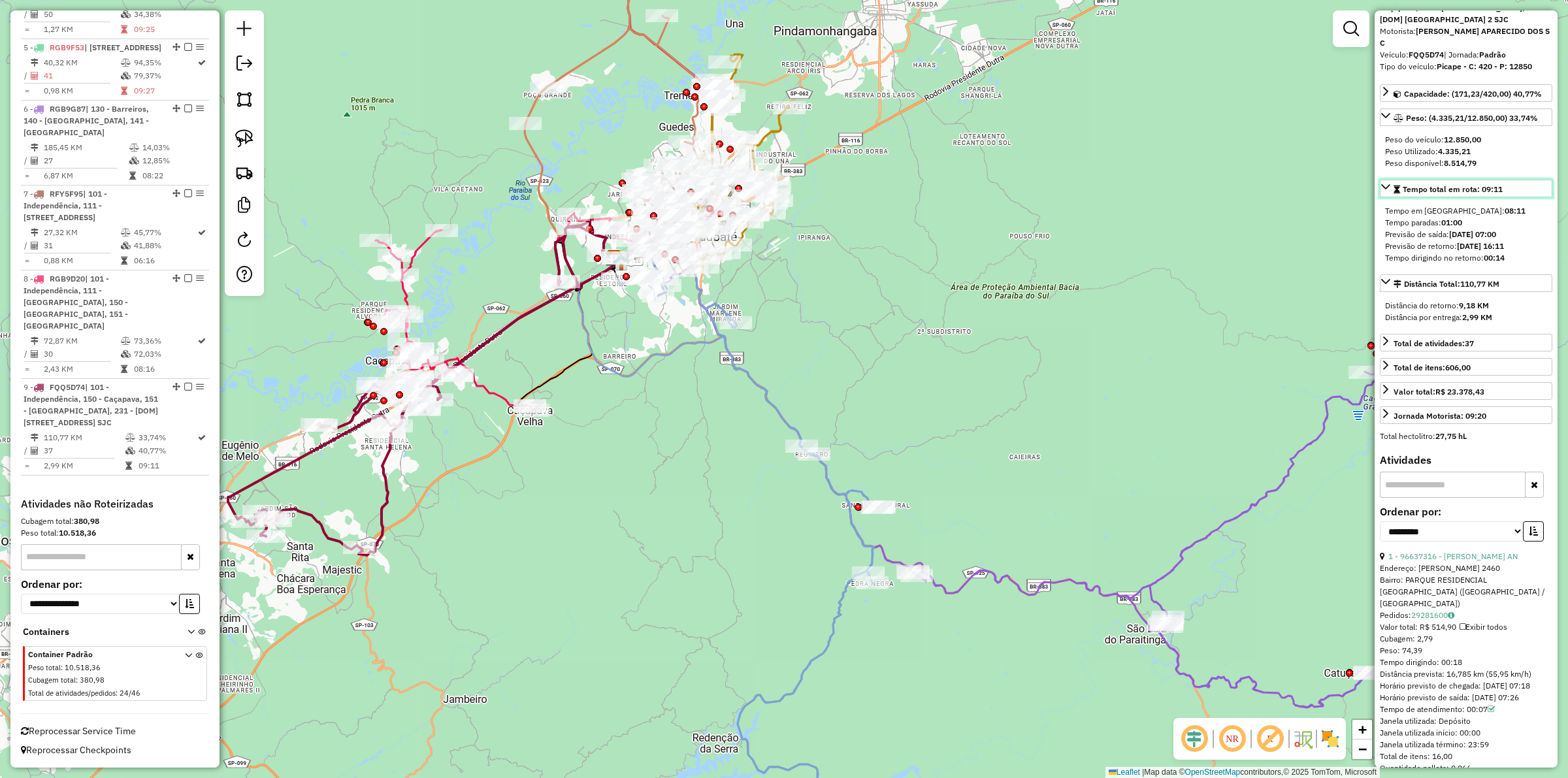
drag, startPoint x: 1507, startPoint y: 179, endPoint x: 1496, endPoint y: 191, distance: 16.3
click at [781, 180] on link "Tempo total em rota: 09:11" at bounding box center [1466, 189] width 173 height 18
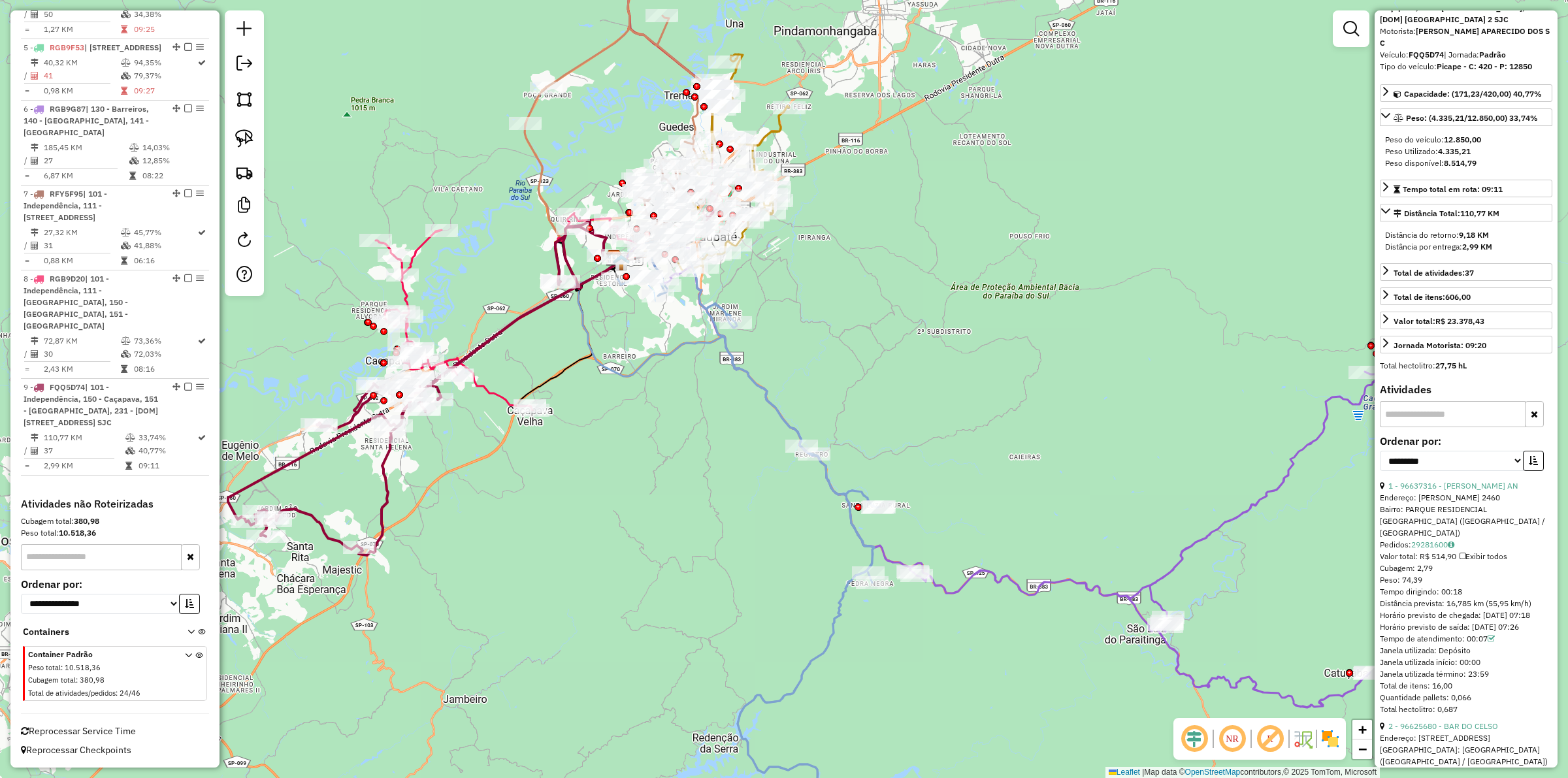
click at [781, 416] on div "Janela de atendimento Grade de atendimento Capacidade Transportadoras Veículos …" at bounding box center [784, 389] width 1568 height 778
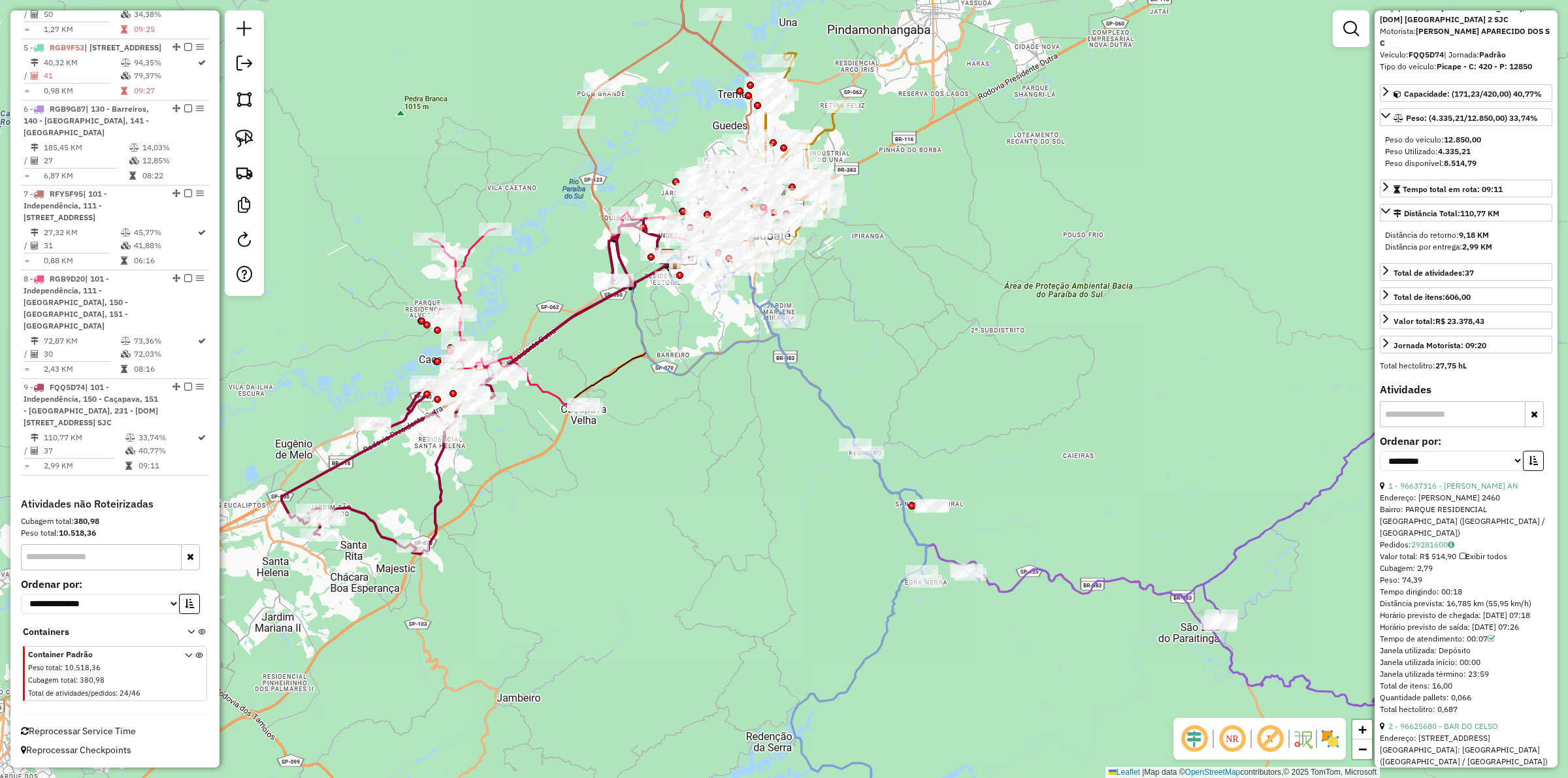
drag, startPoint x: 605, startPoint y: 513, endPoint x: 537, endPoint y: 405, distance: 127.6
click at [660, 506] on div "Janela de atendimento Grade de atendimento Capacidade Transportadoras Veículos …" at bounding box center [784, 389] width 1568 height 778
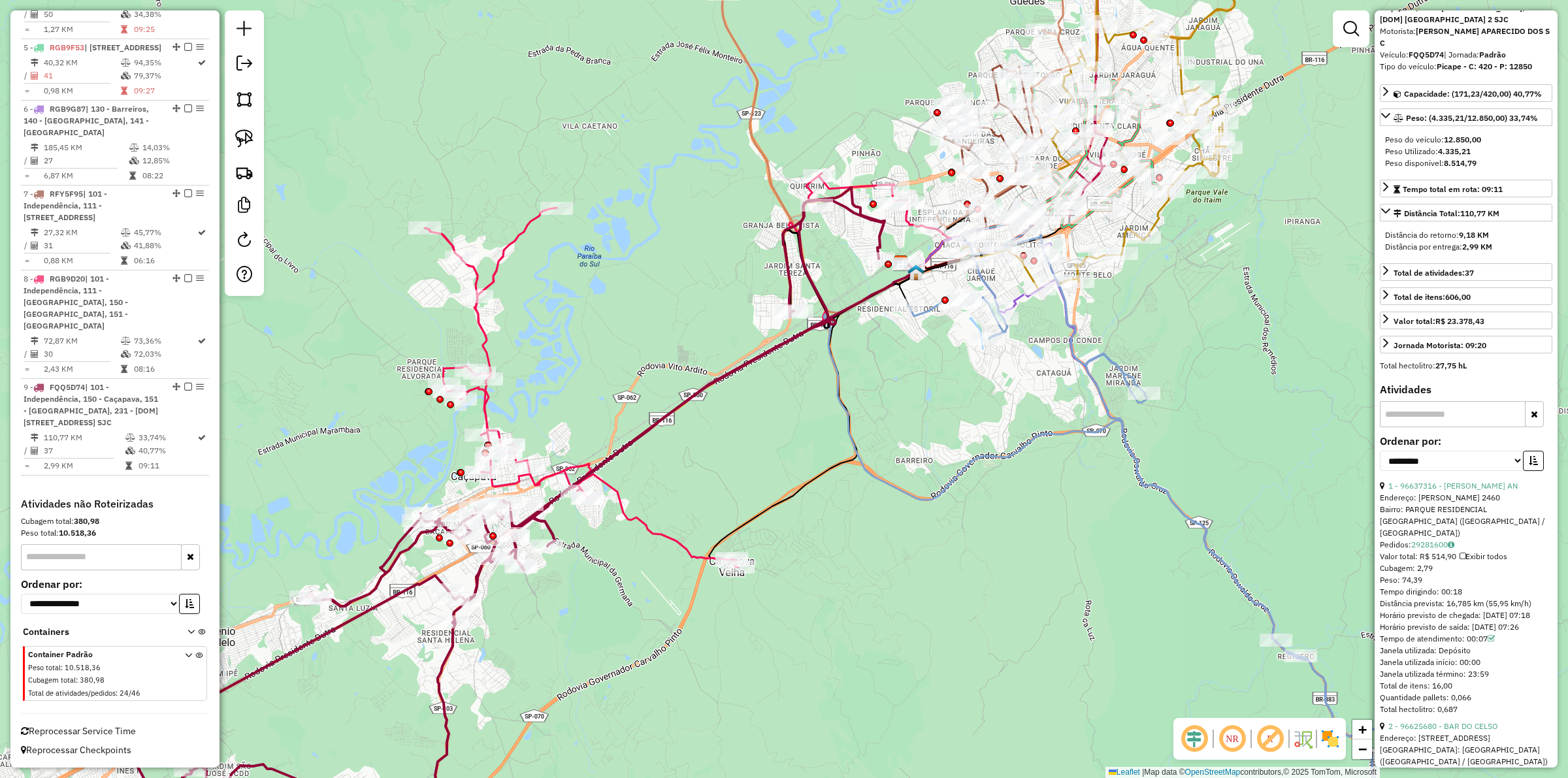
click at [478, 340] on icon at bounding box center [665, 370] width 482 height 393
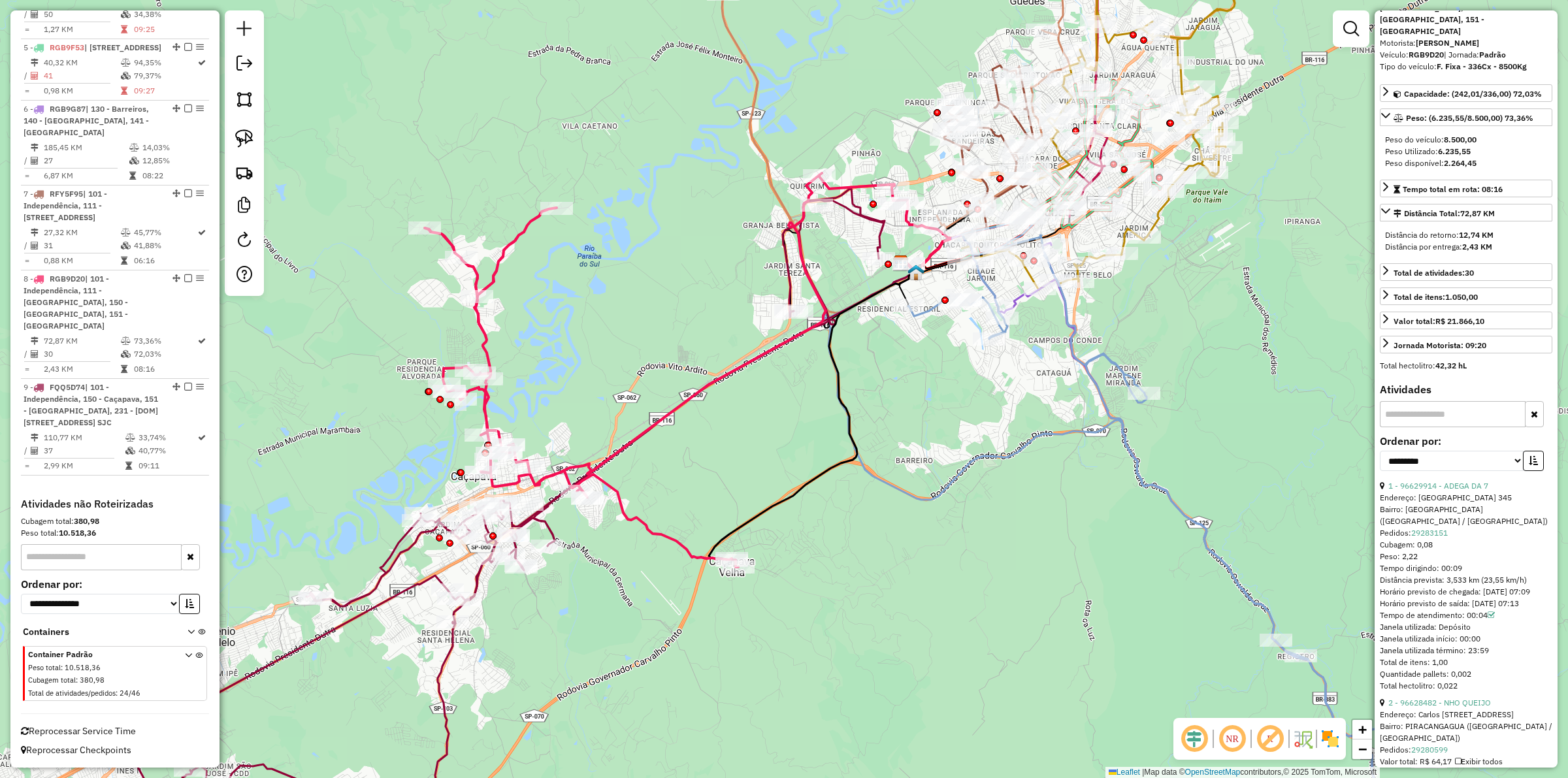
click at [530, 324] on div "Janela de atendimento Grade de atendimento Capacidade Transportadoras Veículos …" at bounding box center [784, 389] width 1568 height 778
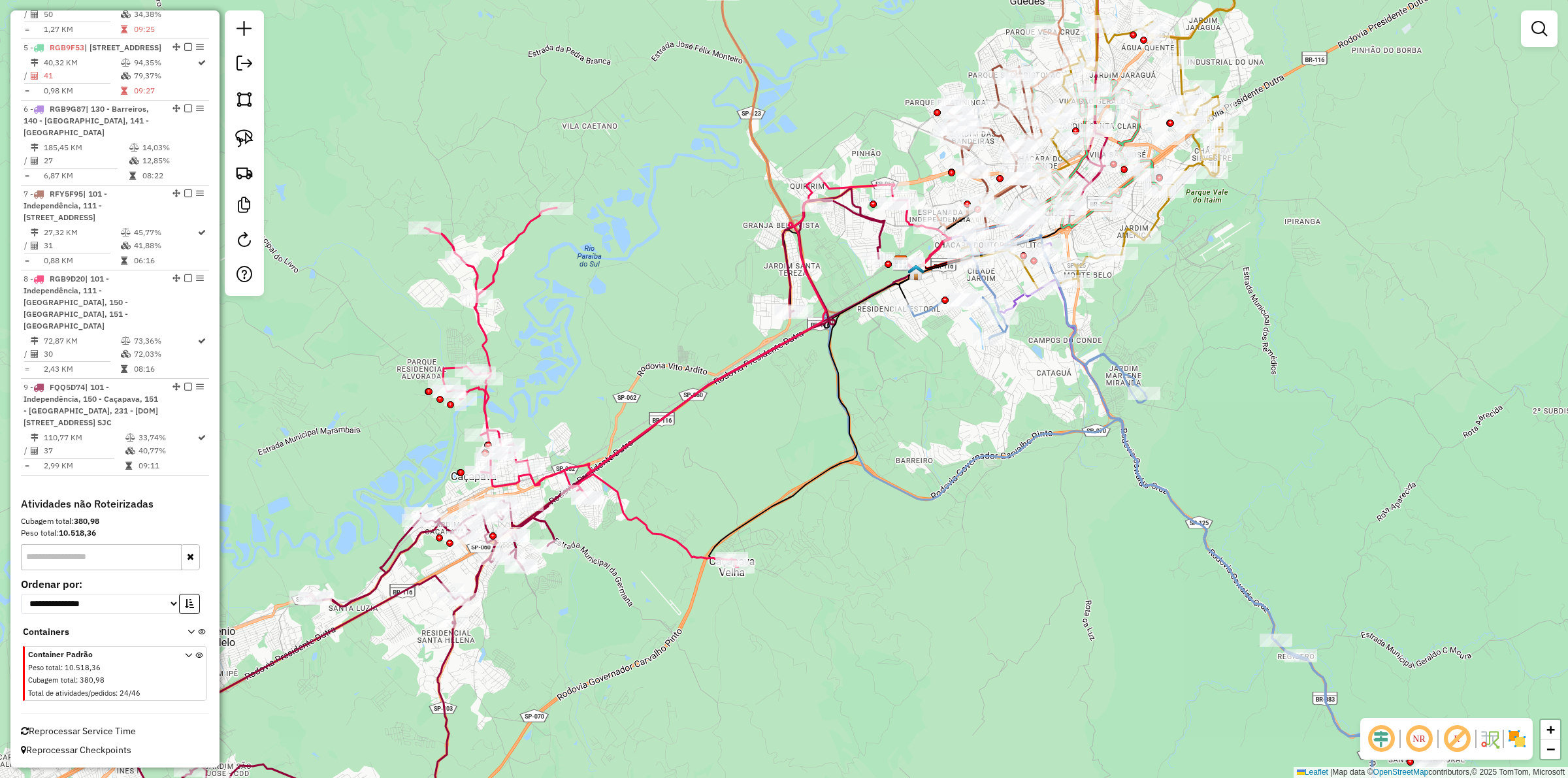
click at [497, 329] on div "Janela de atendimento Grade de atendimento Capacidade Transportadoras Veículos …" at bounding box center [784, 389] width 1568 height 778
click at [458, 342] on div "Janela de atendimento Grade de atendimento Capacidade Transportadoras Veículos …" at bounding box center [784, 389] width 1568 height 778
click at [468, 338] on div "Janela de atendimento Grade de atendimento Capacidade Transportadoras Veículos …" at bounding box center [784, 389] width 1568 height 778
click at [482, 326] on icon at bounding box center [665, 370] width 482 height 393
select select "**********"
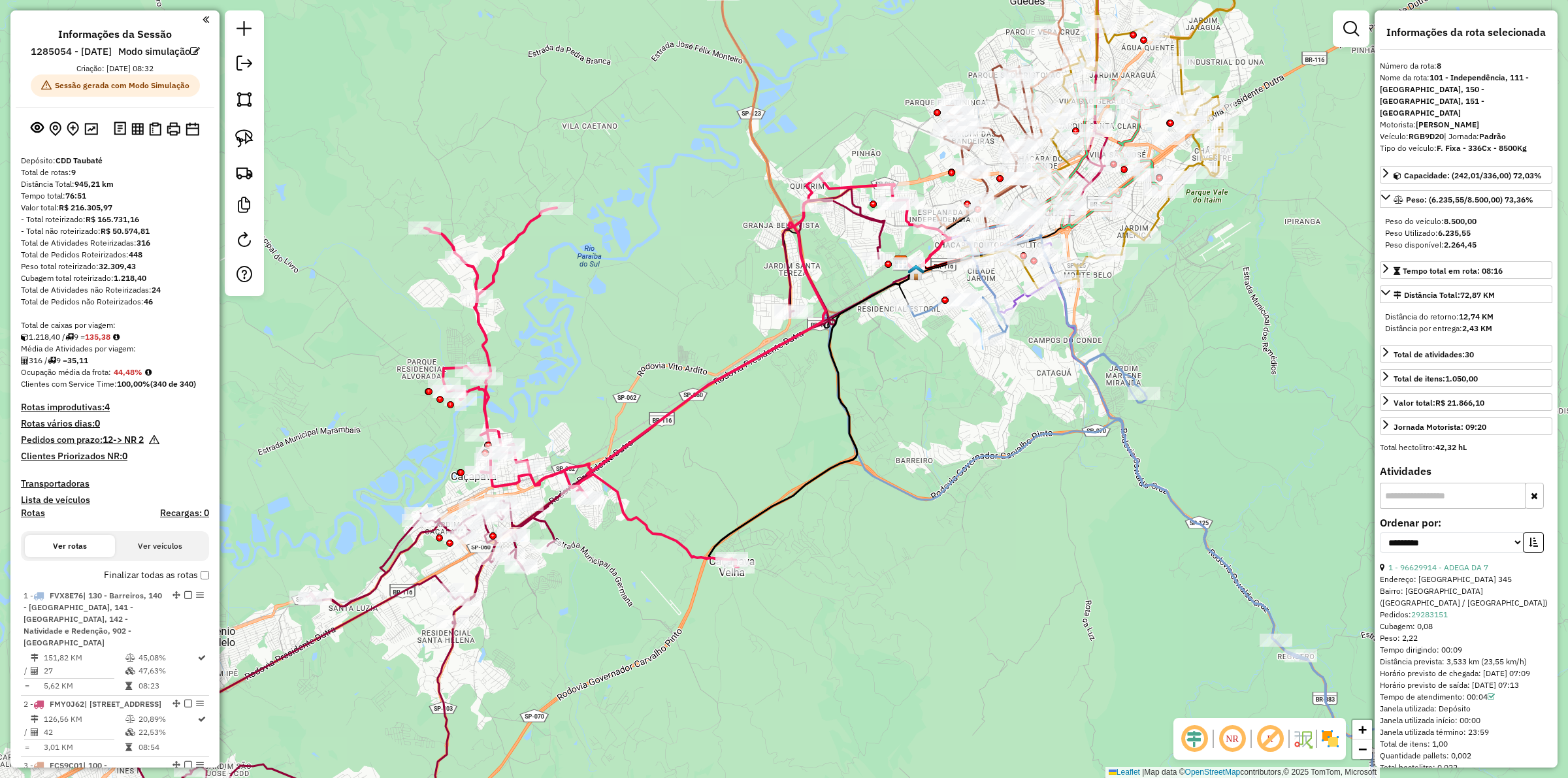
scroll to position [245, 0]
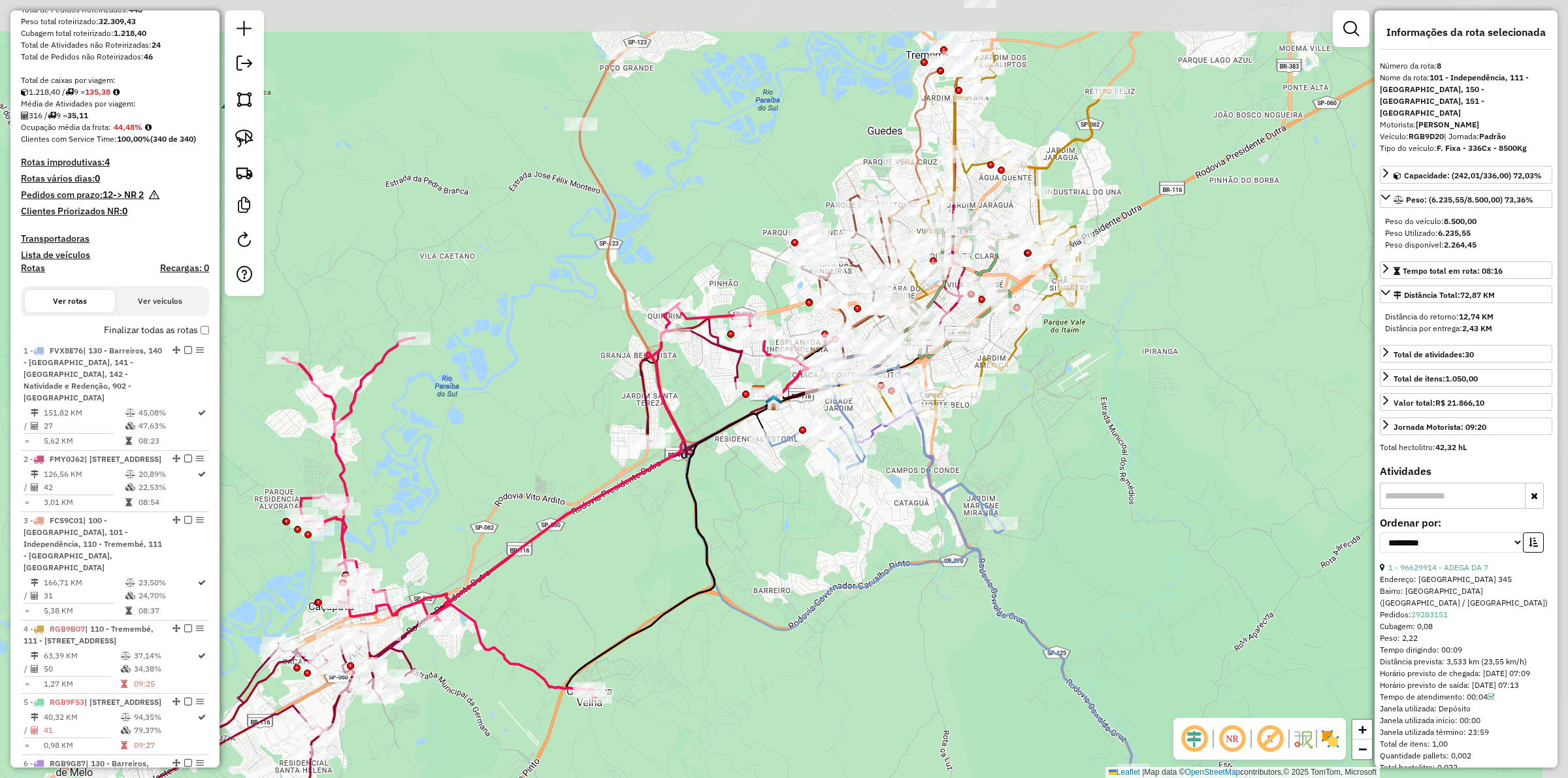
drag, startPoint x: 943, startPoint y: 393, endPoint x: 781, endPoint y: 537, distance: 216.7
click at [781, 537] on div "Janela de atendimento Grade de atendimento Capacidade Transportadoras Veículos …" at bounding box center [784, 389] width 1568 height 778
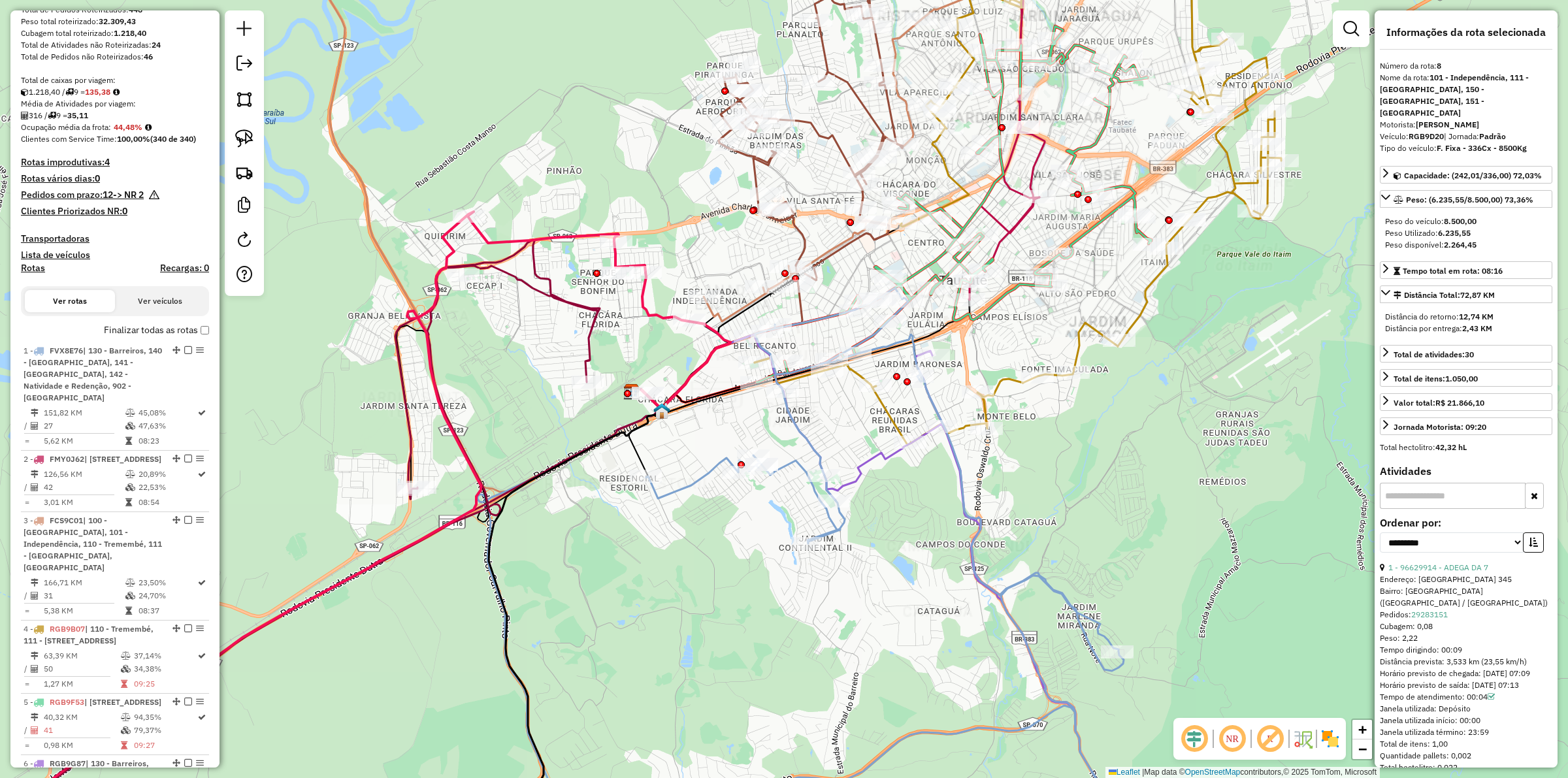
click at [781, 470] on icon at bounding box center [975, 603] width 385 height 505
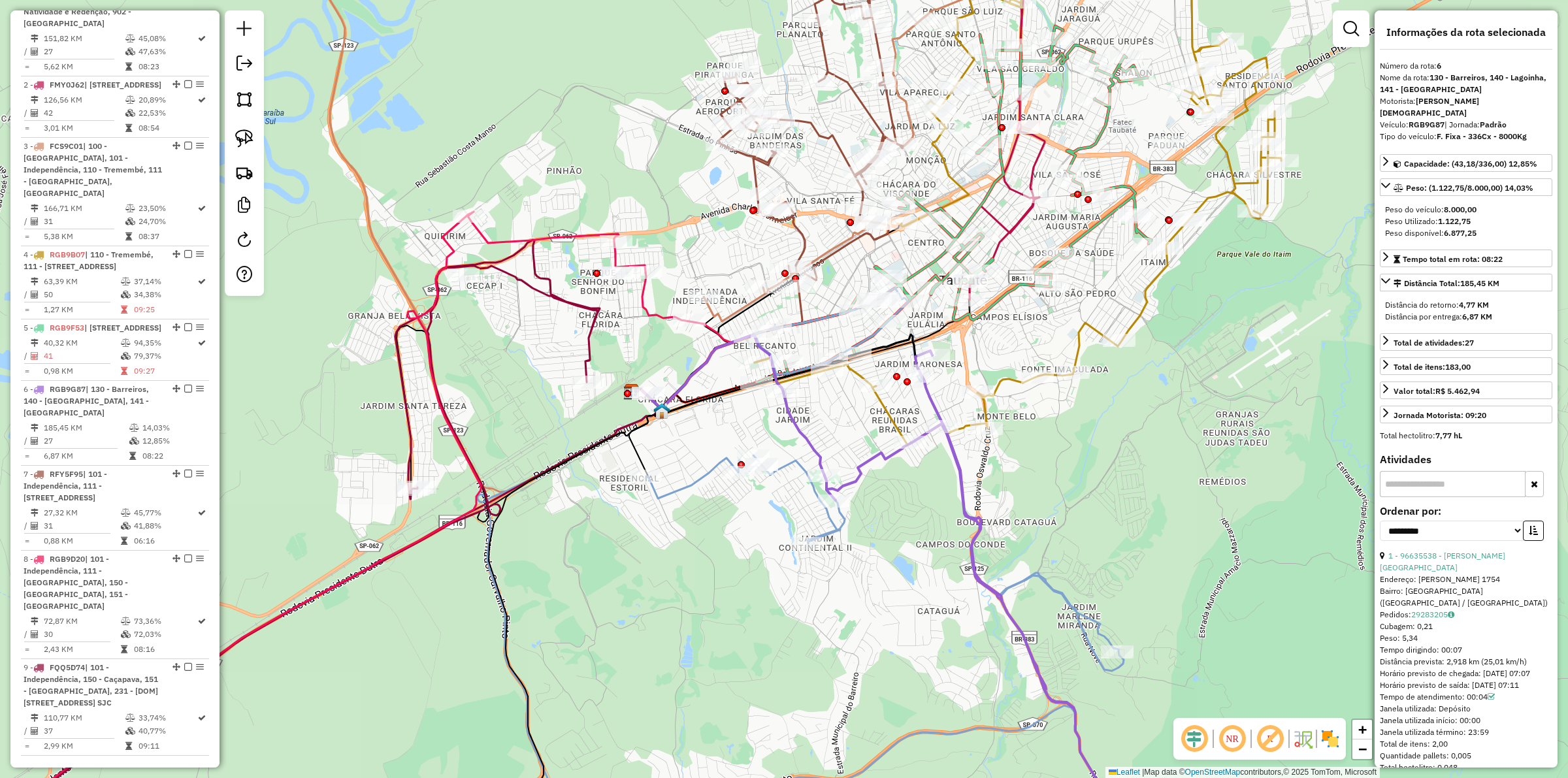
scroll to position [988, 0]
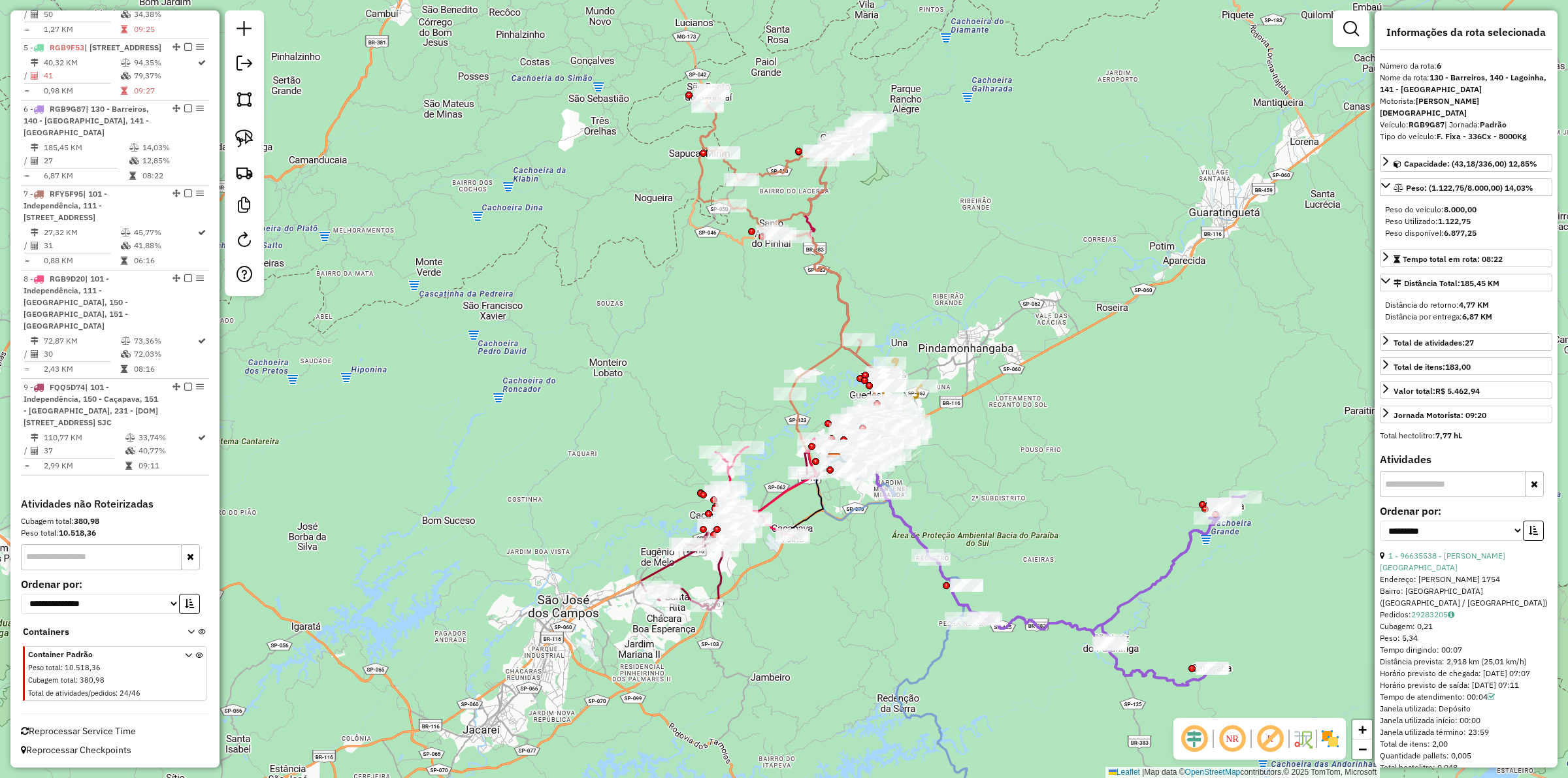
click at [781, 217] on div "Janela de atendimento Grade de atendimento Capacidade Transportadoras Veículos …" at bounding box center [784, 389] width 1568 height 778
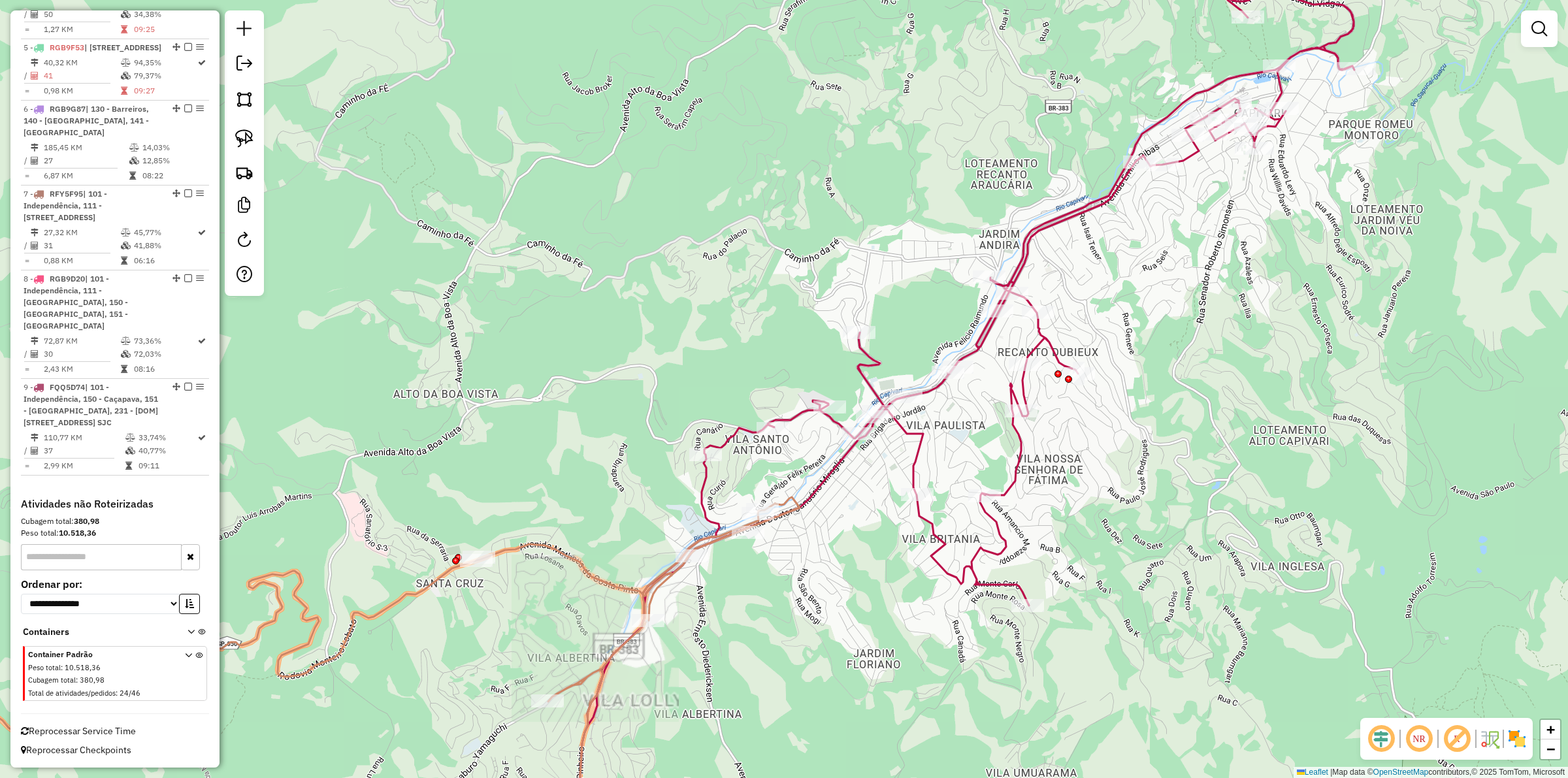
click at [781, 220] on icon at bounding box center [958, 420] width 792 height 870
select select "**********"
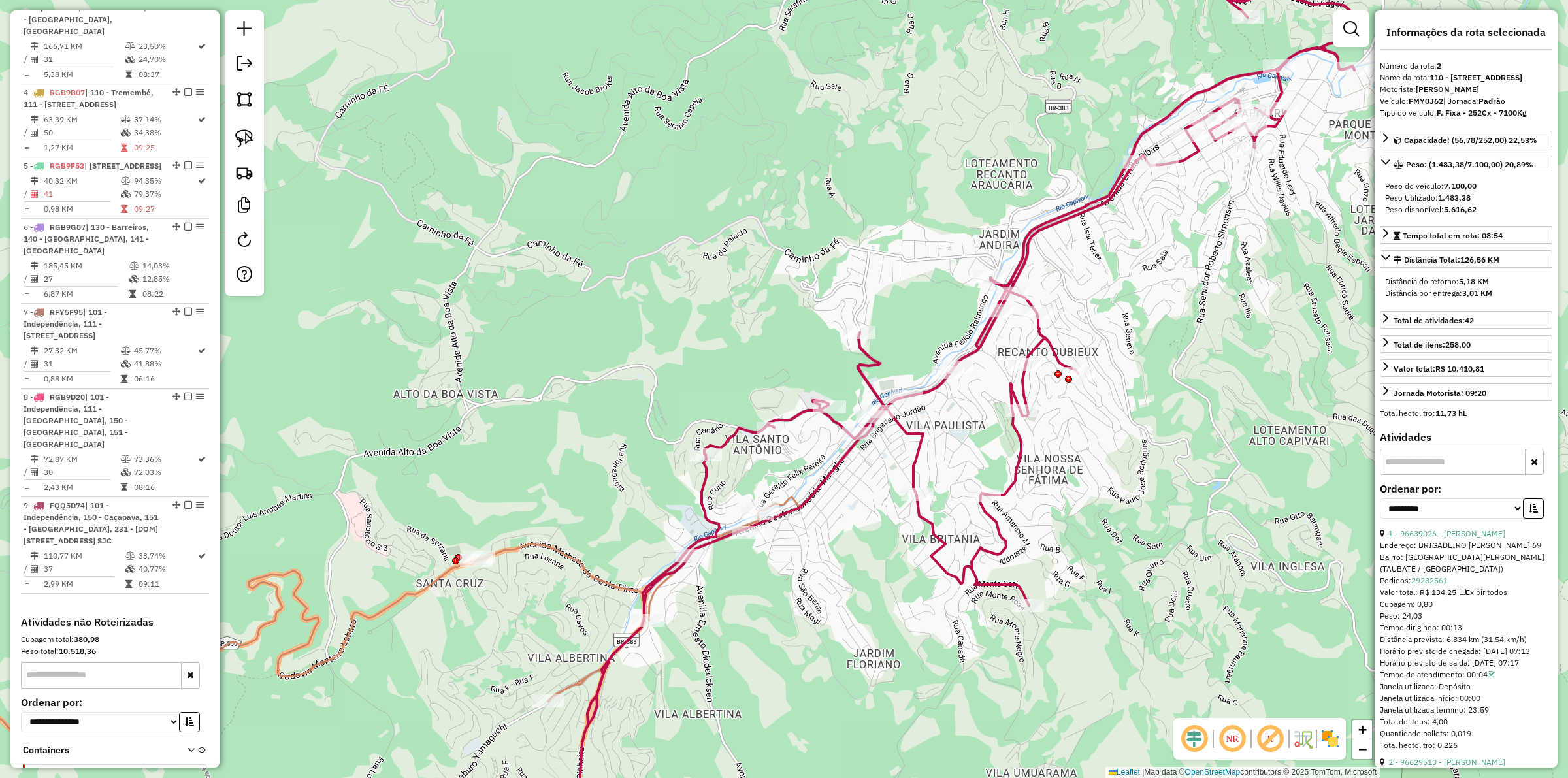
scroll to position [690, 0]
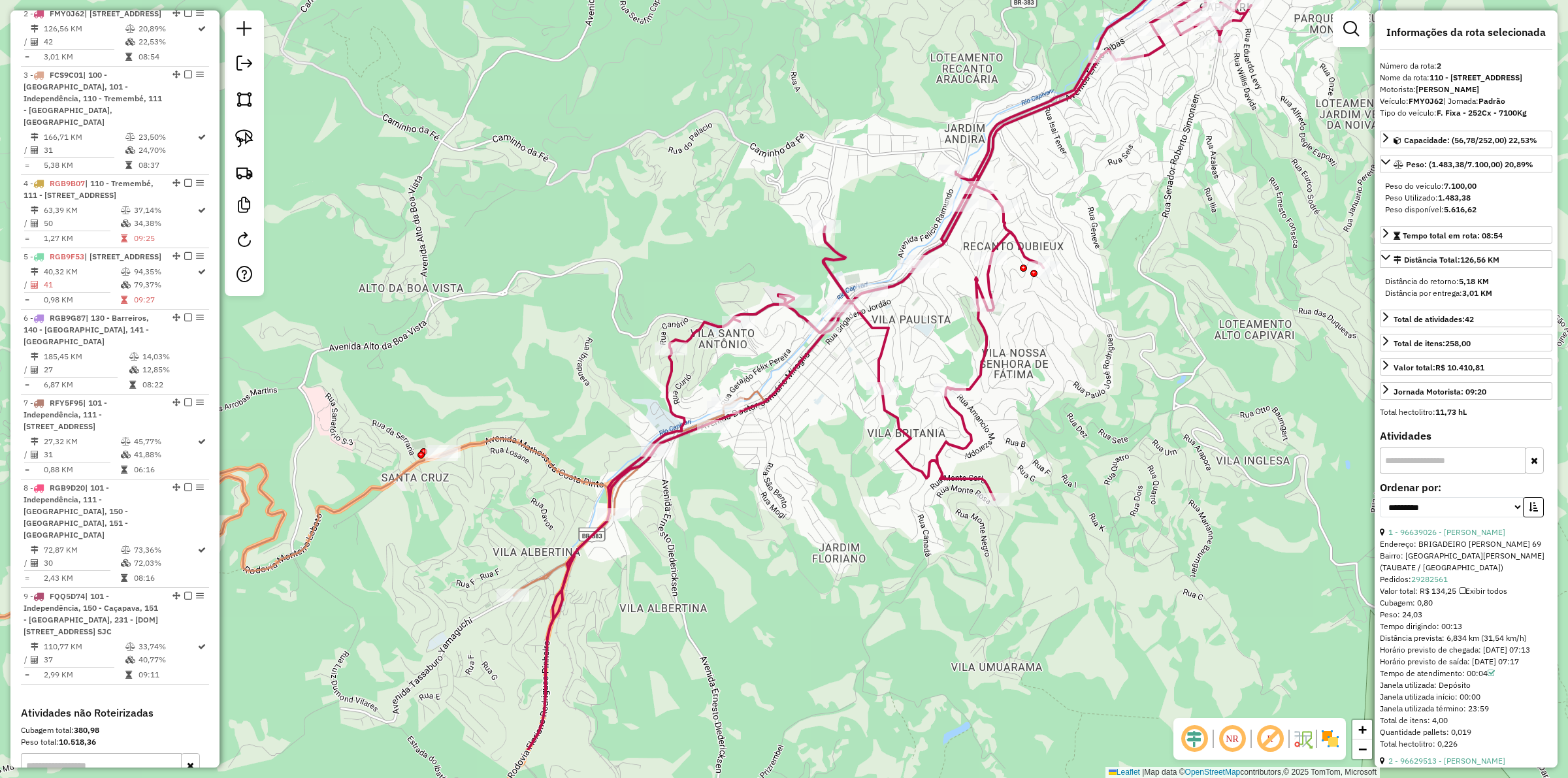
drag, startPoint x: 824, startPoint y: 628, endPoint x: 791, endPoint y: 514, distance: 118.7
click at [781, 514] on div "Janela de atendimento Grade de atendimento Capacidade Transportadoras Veículos …" at bounding box center [784, 389] width 1568 height 778
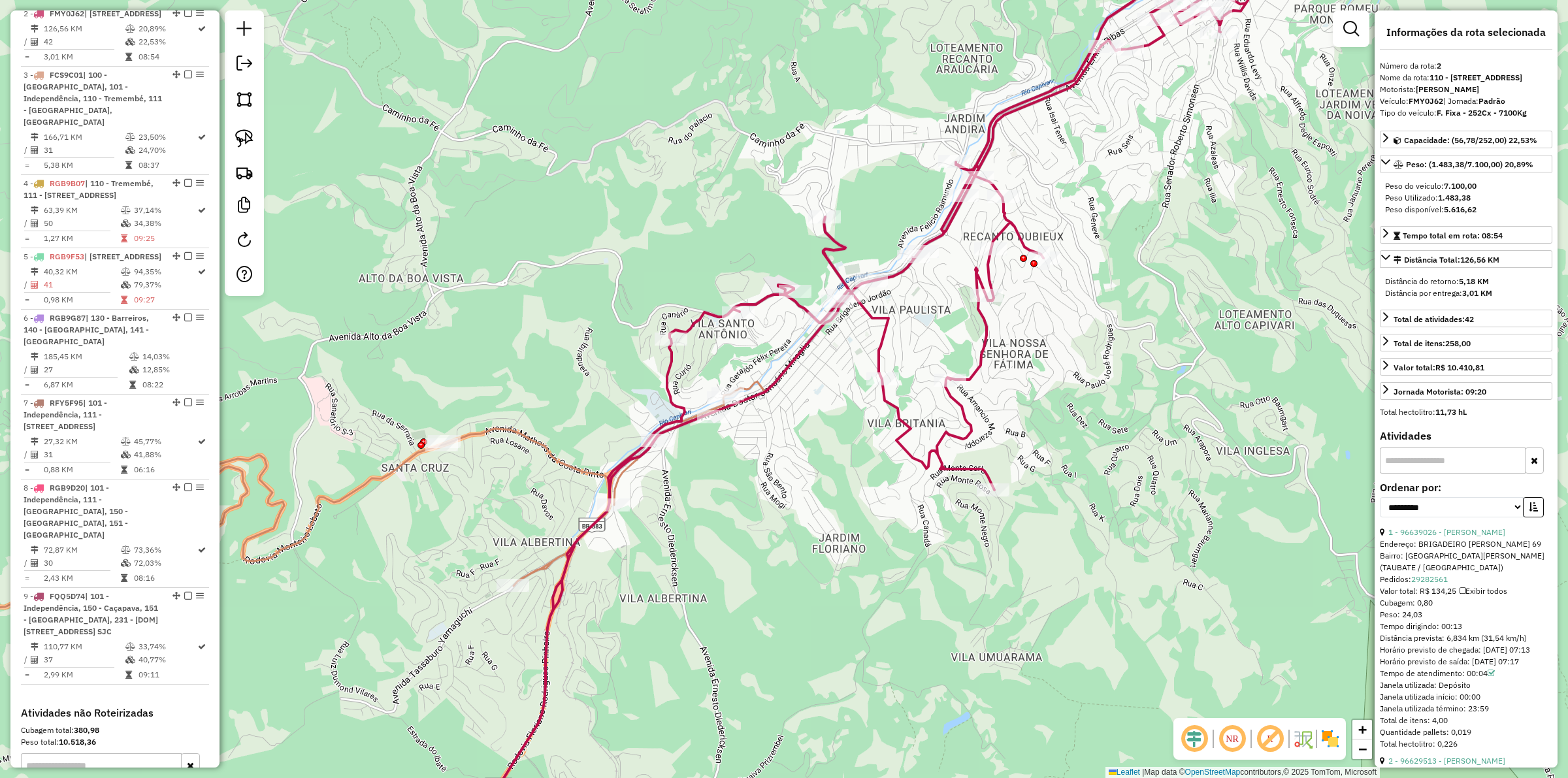
click at [541, 441] on icon at bounding box center [304, 618] width 922 height 474
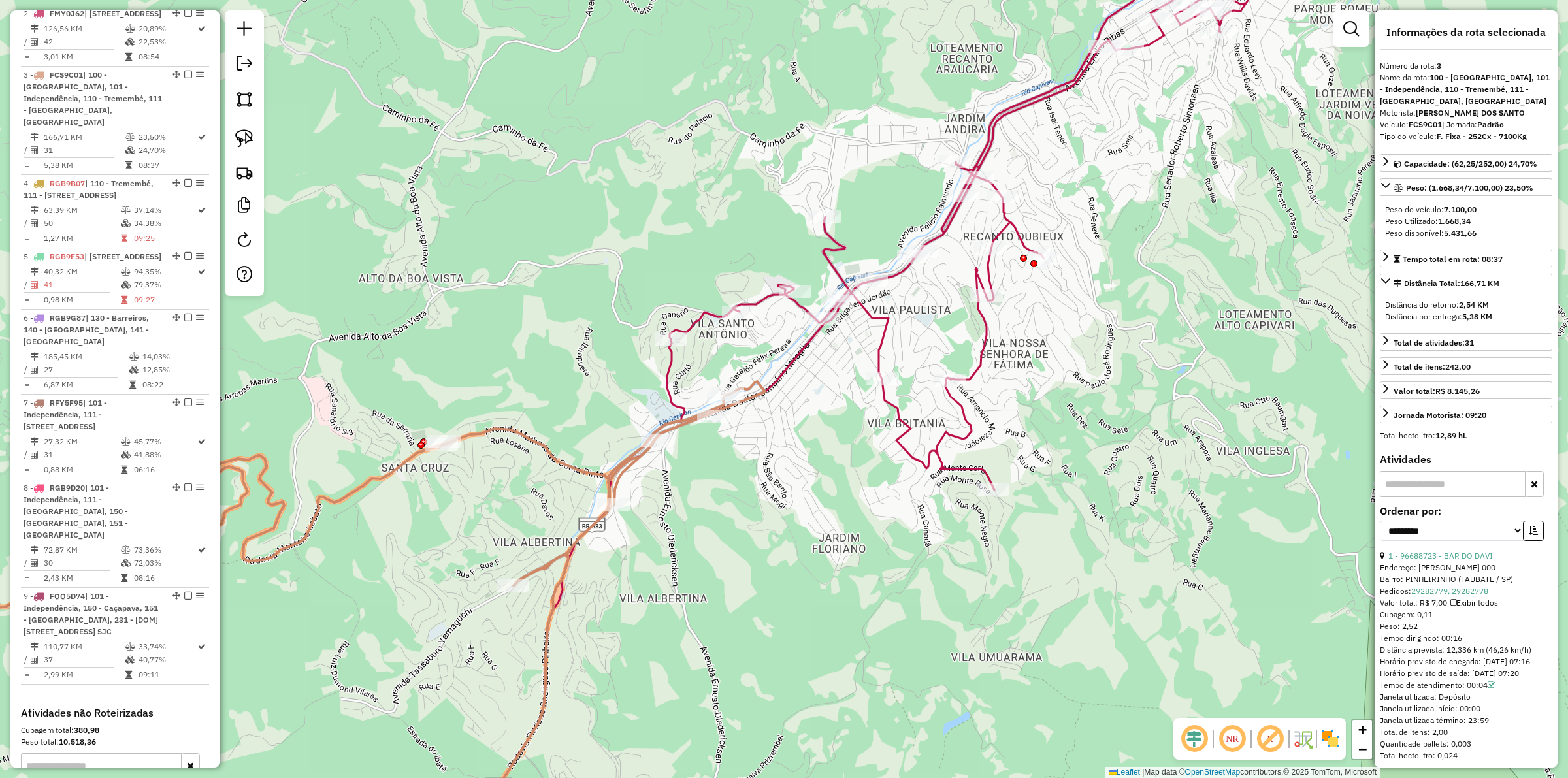
scroll to position [775, 0]
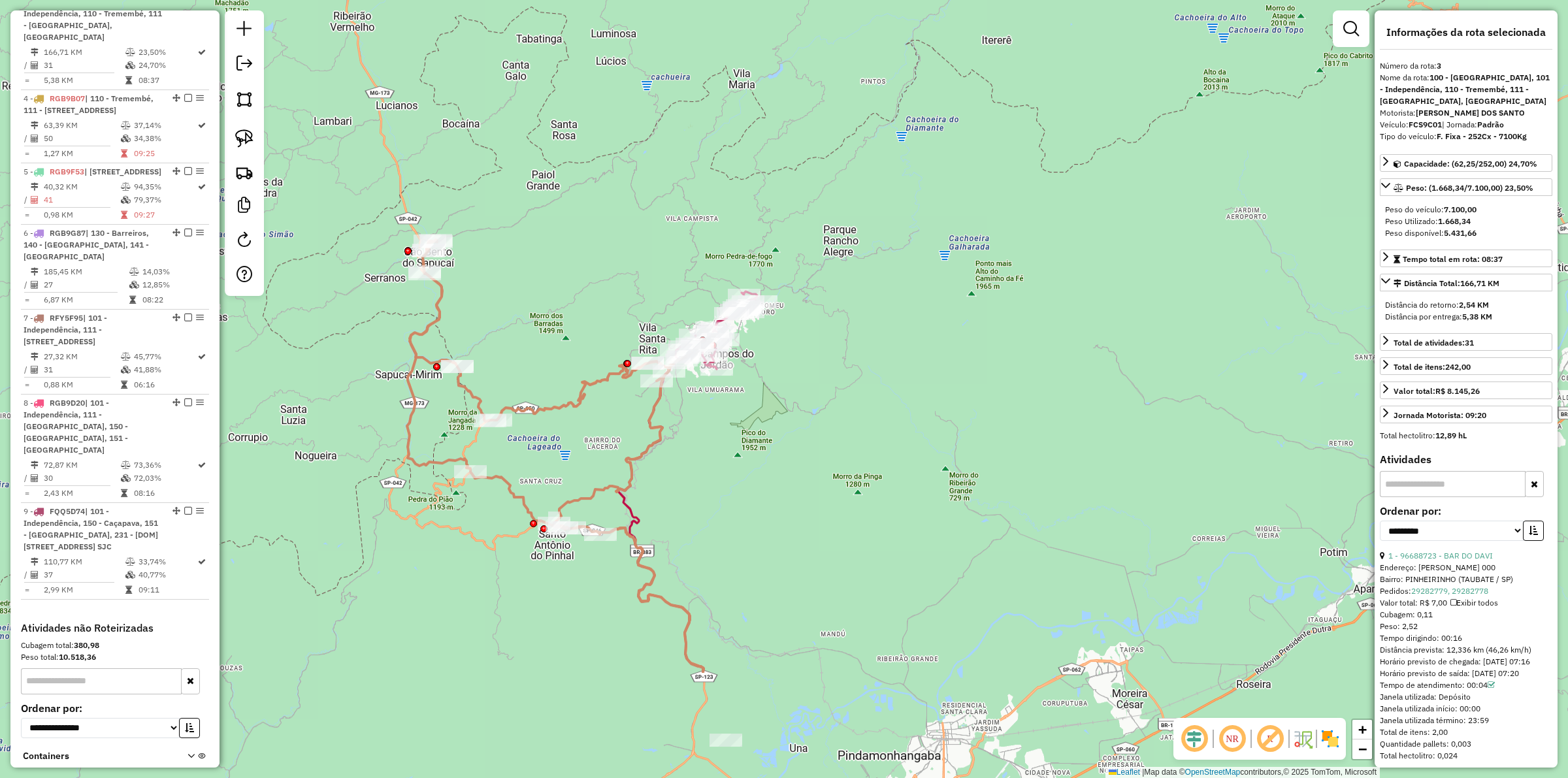
drag, startPoint x: 749, startPoint y: 683, endPoint x: 712, endPoint y: 499, distance: 187.7
click at [712, 499] on div "Janela de atendimento Grade de atendimento Capacidade Transportadoras Veículos …" at bounding box center [784, 389] width 1568 height 778
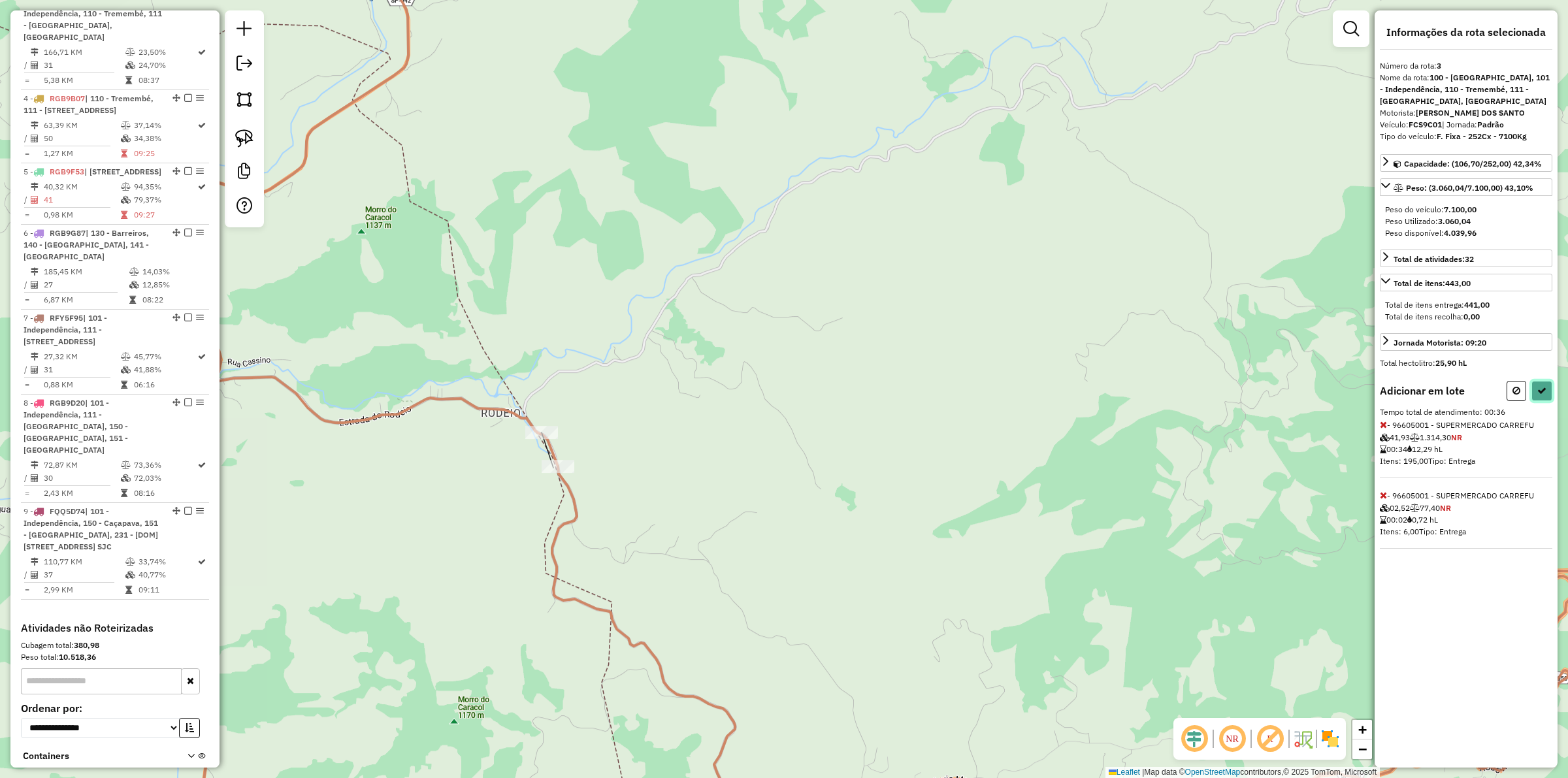
click at [781, 401] on button at bounding box center [1541, 390] width 21 height 20
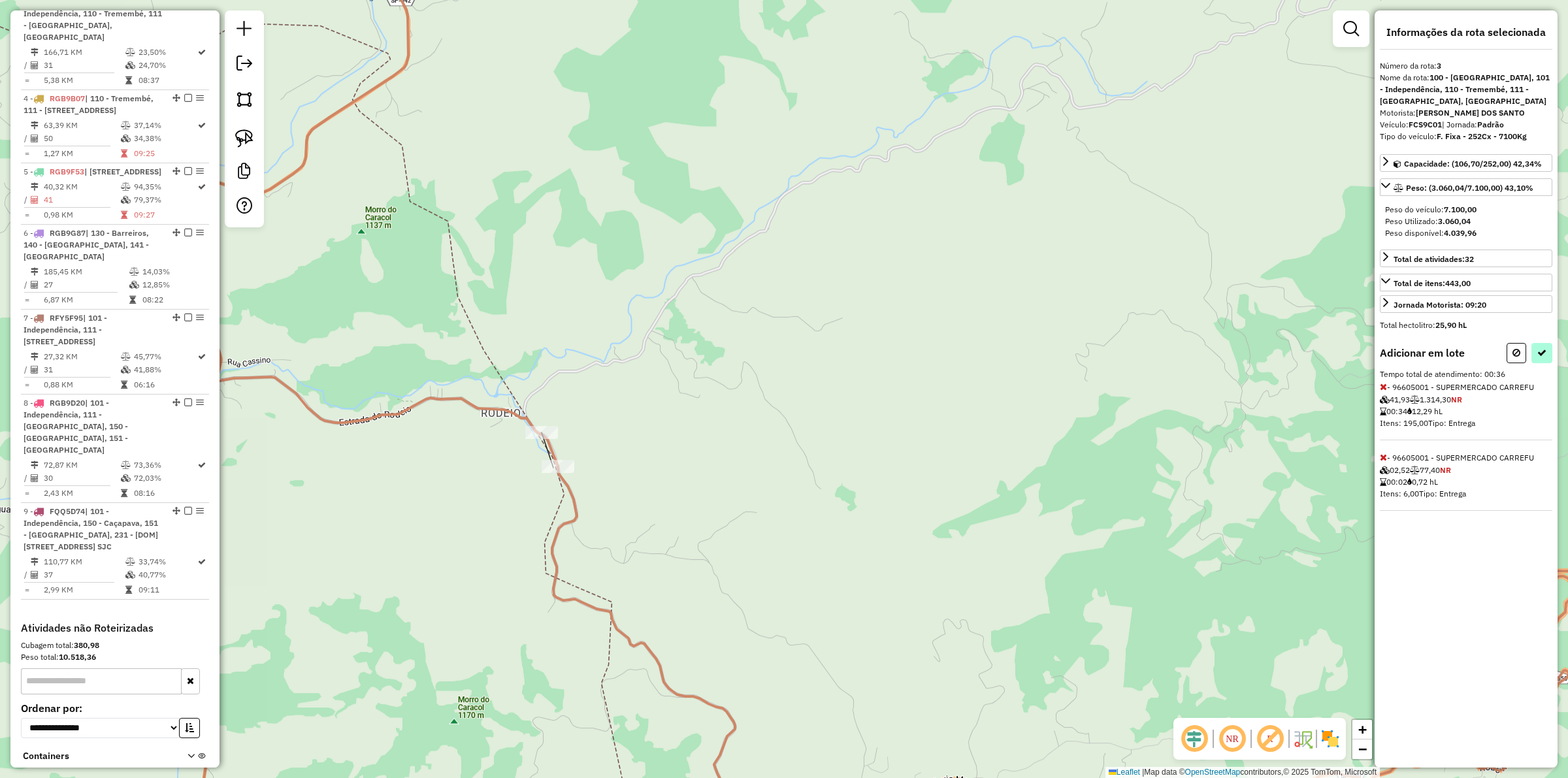
select select "**********"
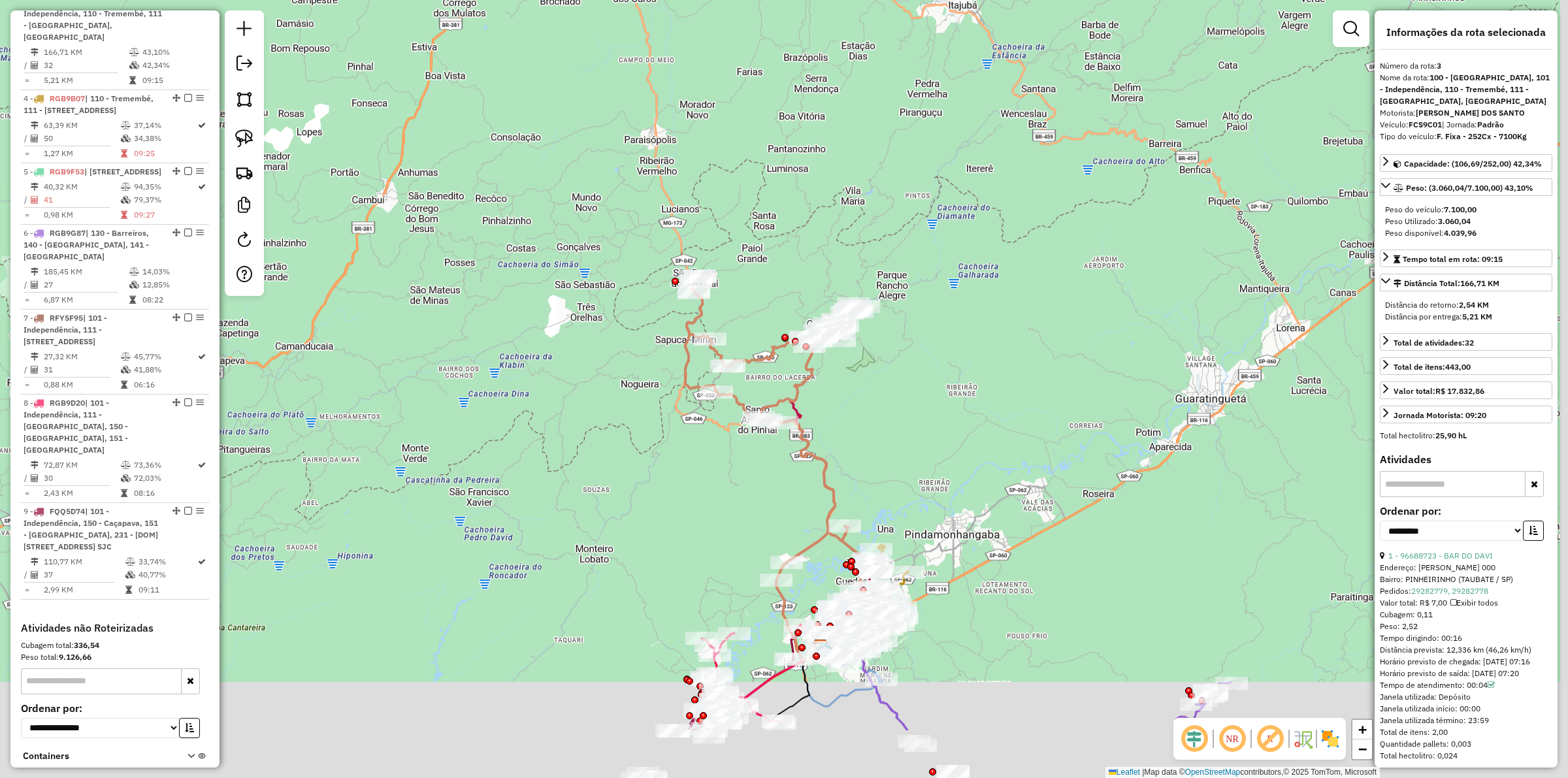
drag, startPoint x: 893, startPoint y: 531, endPoint x: 874, endPoint y: 434, distance: 98.8
click at [781, 434] on div "Janela de atendimento Grade de atendimento Capacidade Transportadoras Veículos …" at bounding box center [784, 389] width 1568 height 778
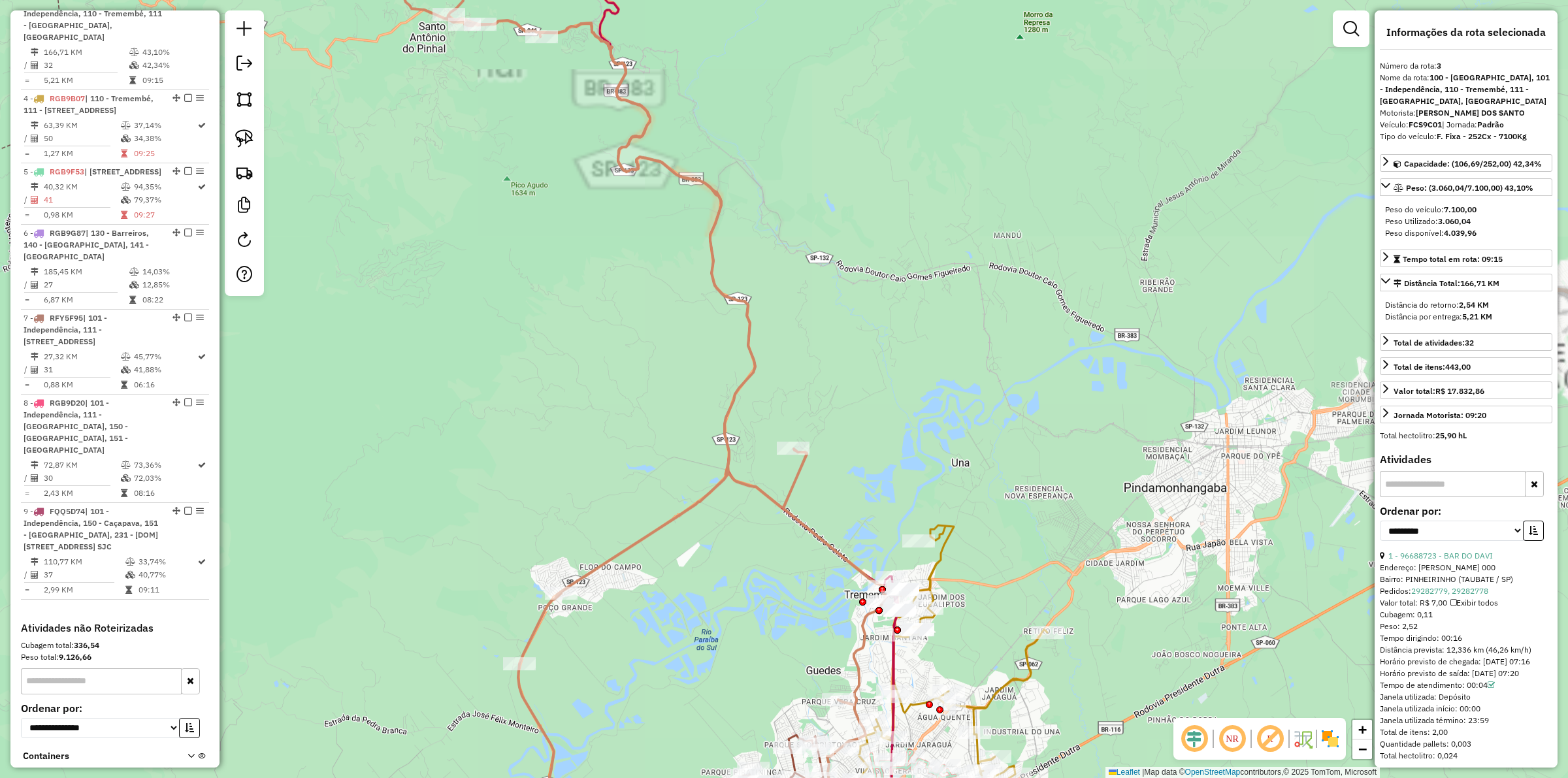
click at [781, 492] on div "Janela de atendimento Grade de atendimento Capacidade Transportadoras Veículos …" at bounding box center [784, 389] width 1568 height 778
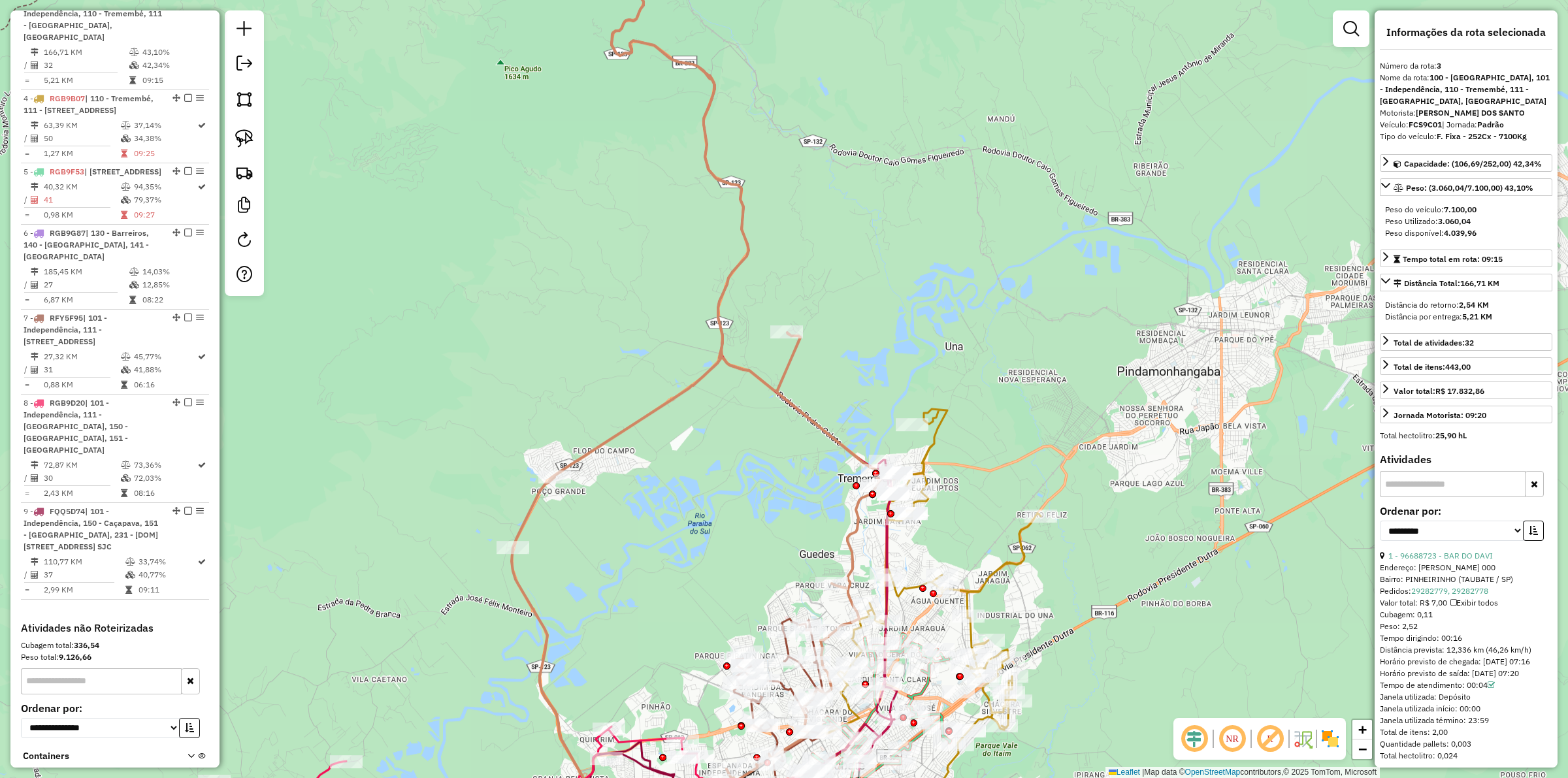
click at [781, 447] on icon at bounding box center [896, 625] width 289 height 434
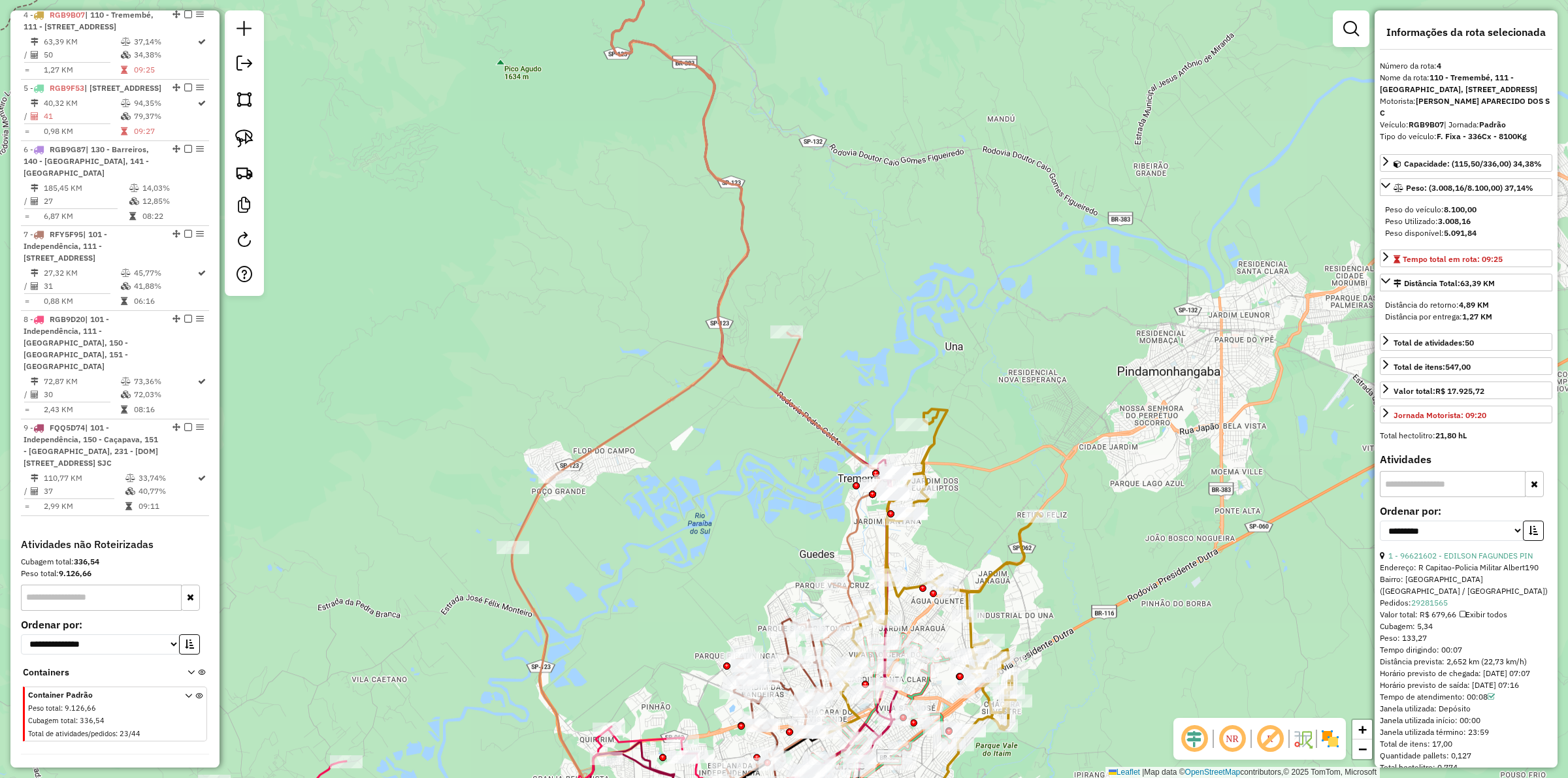
scroll to position [872, 0]
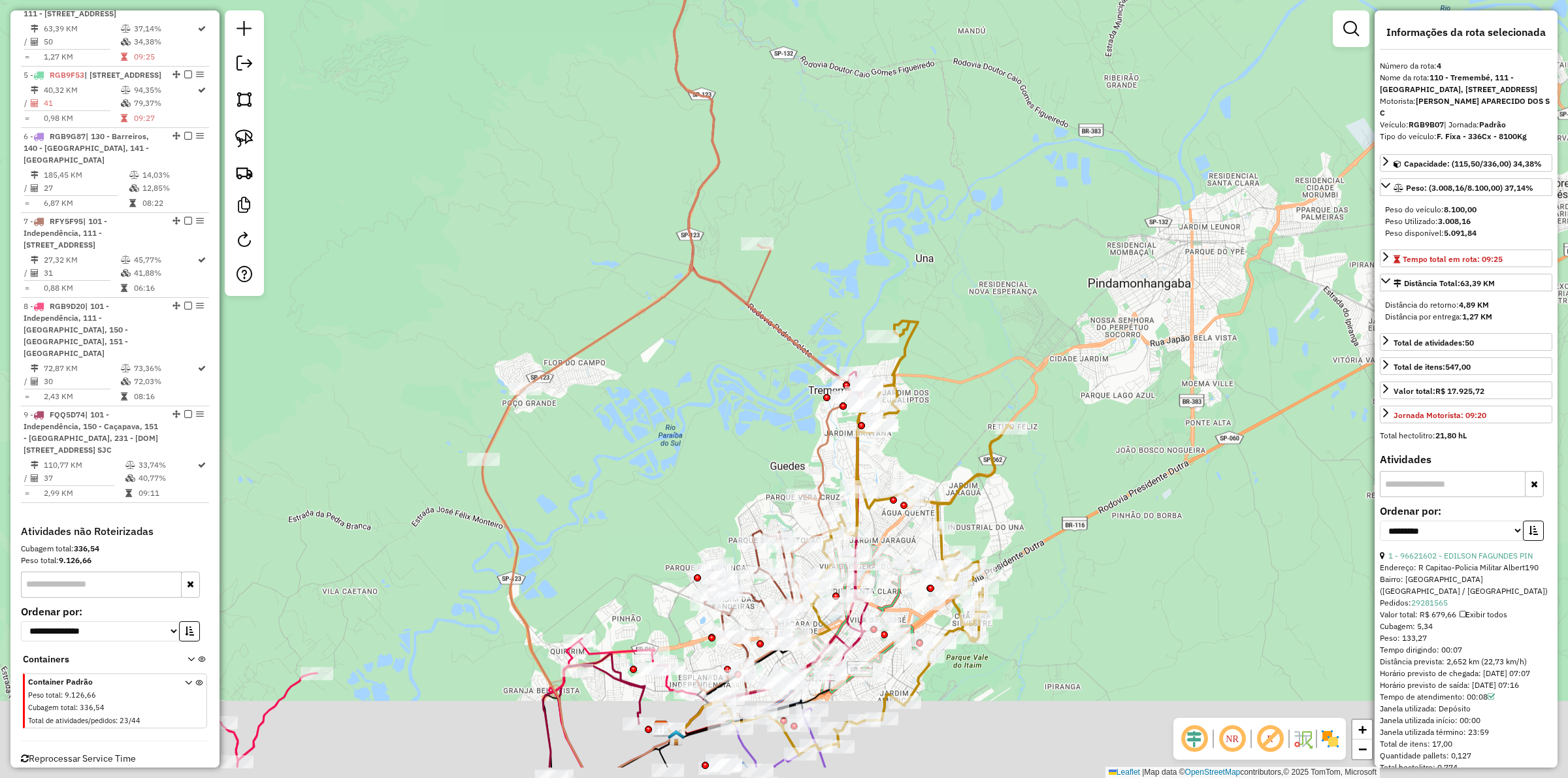
drag, startPoint x: 977, startPoint y: 439, endPoint x: 938, endPoint y: 334, distance: 112.0
click at [781, 334] on div "Janela de atendimento Grade de atendimento Capacidade Transportadoras Veículos …" at bounding box center [784, 389] width 1568 height 778
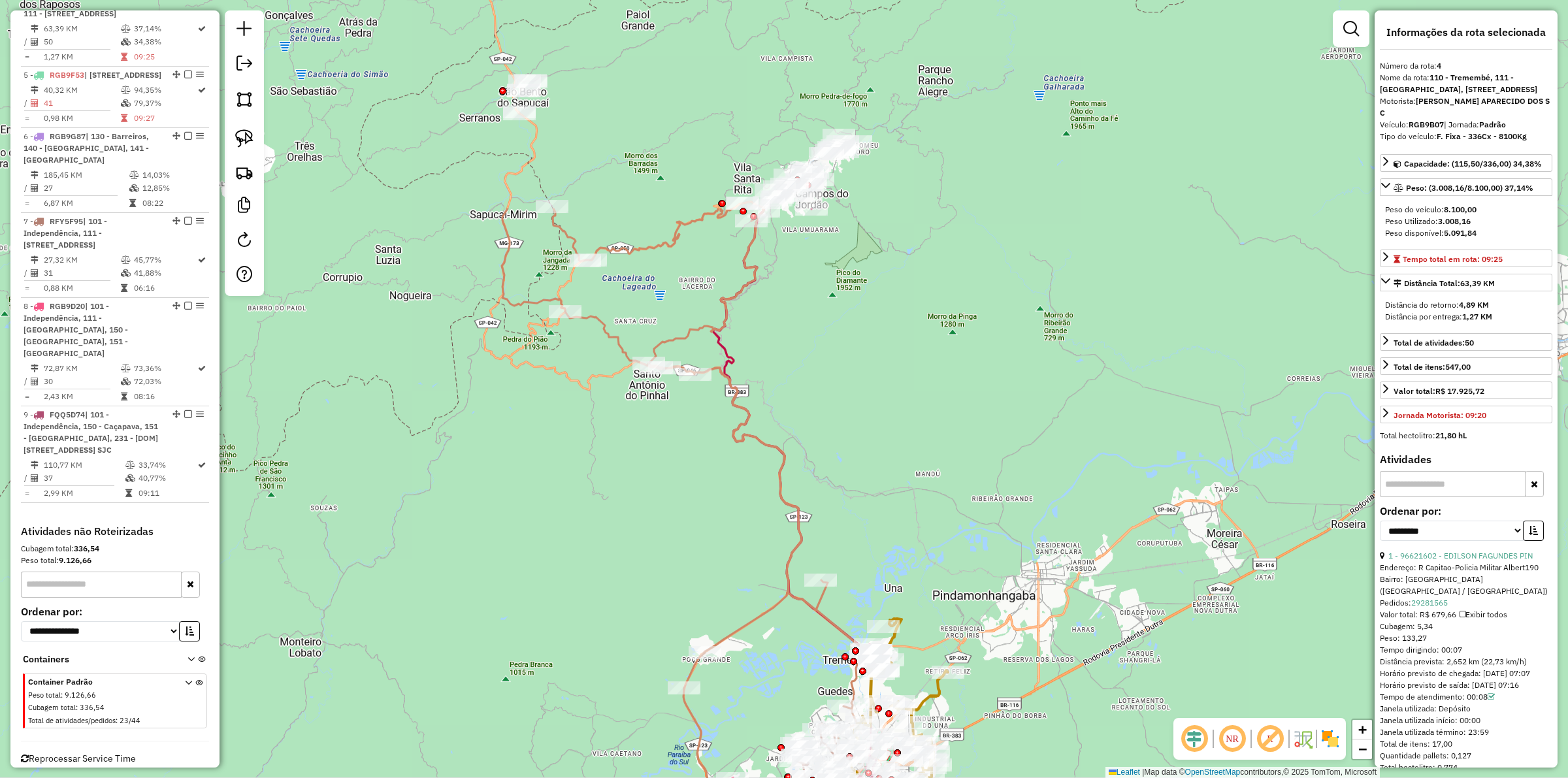
drag, startPoint x: 975, startPoint y: 242, endPoint x: 953, endPoint y: 528, distance: 286.8
click at [781, 528] on div "Janela de atendimento Grade de atendimento Capacidade Transportadoras Veículos …" at bounding box center [784, 389] width 1568 height 778
click at [781, 484] on div "Janela de atendimento Grade de atendimento Capacidade Transportadoras Veículos …" at bounding box center [784, 389] width 1568 height 778
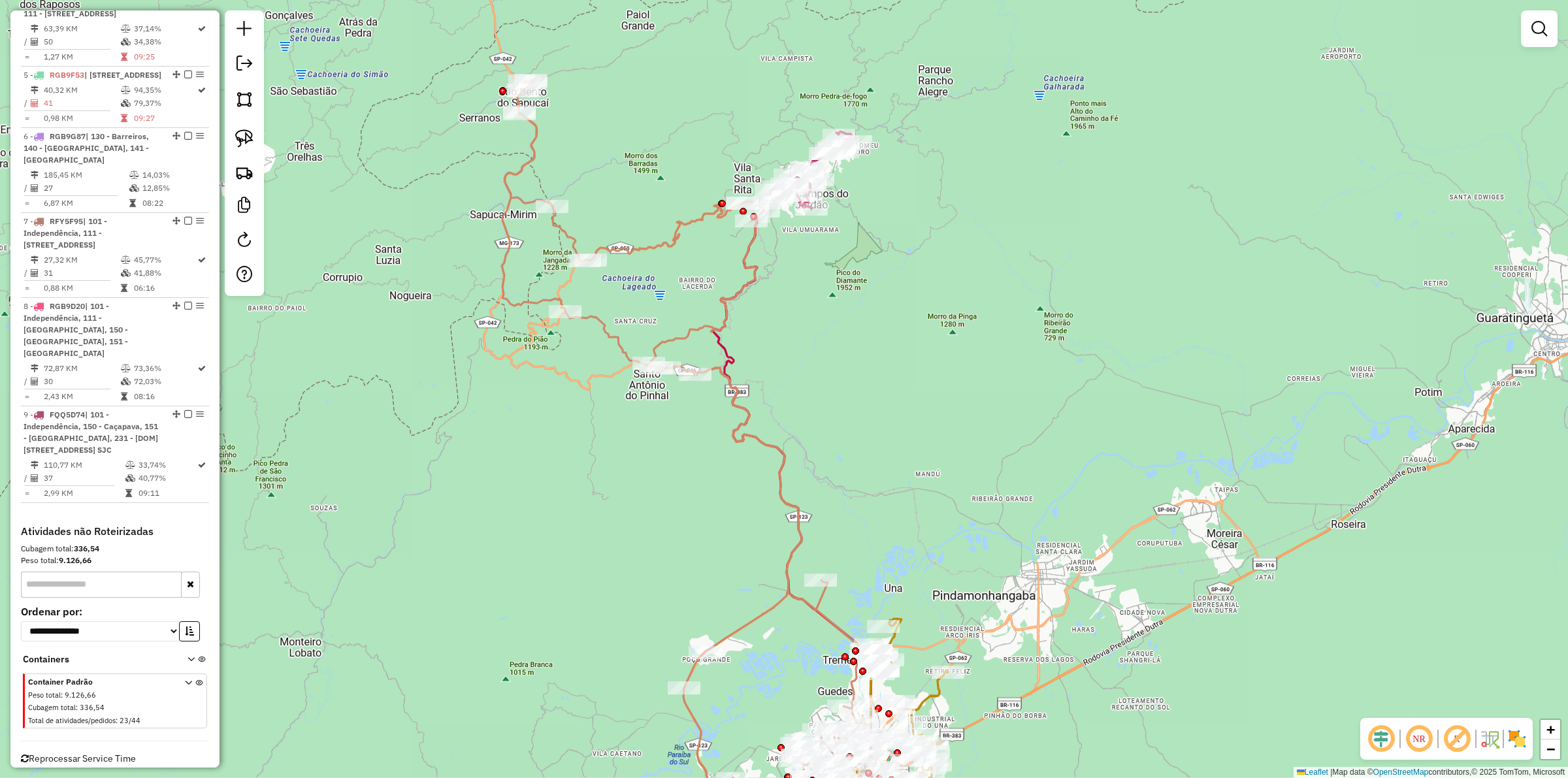
click at [685, 331] on icon at bounding box center [684, 442] width 366 height 725
select select "**********"
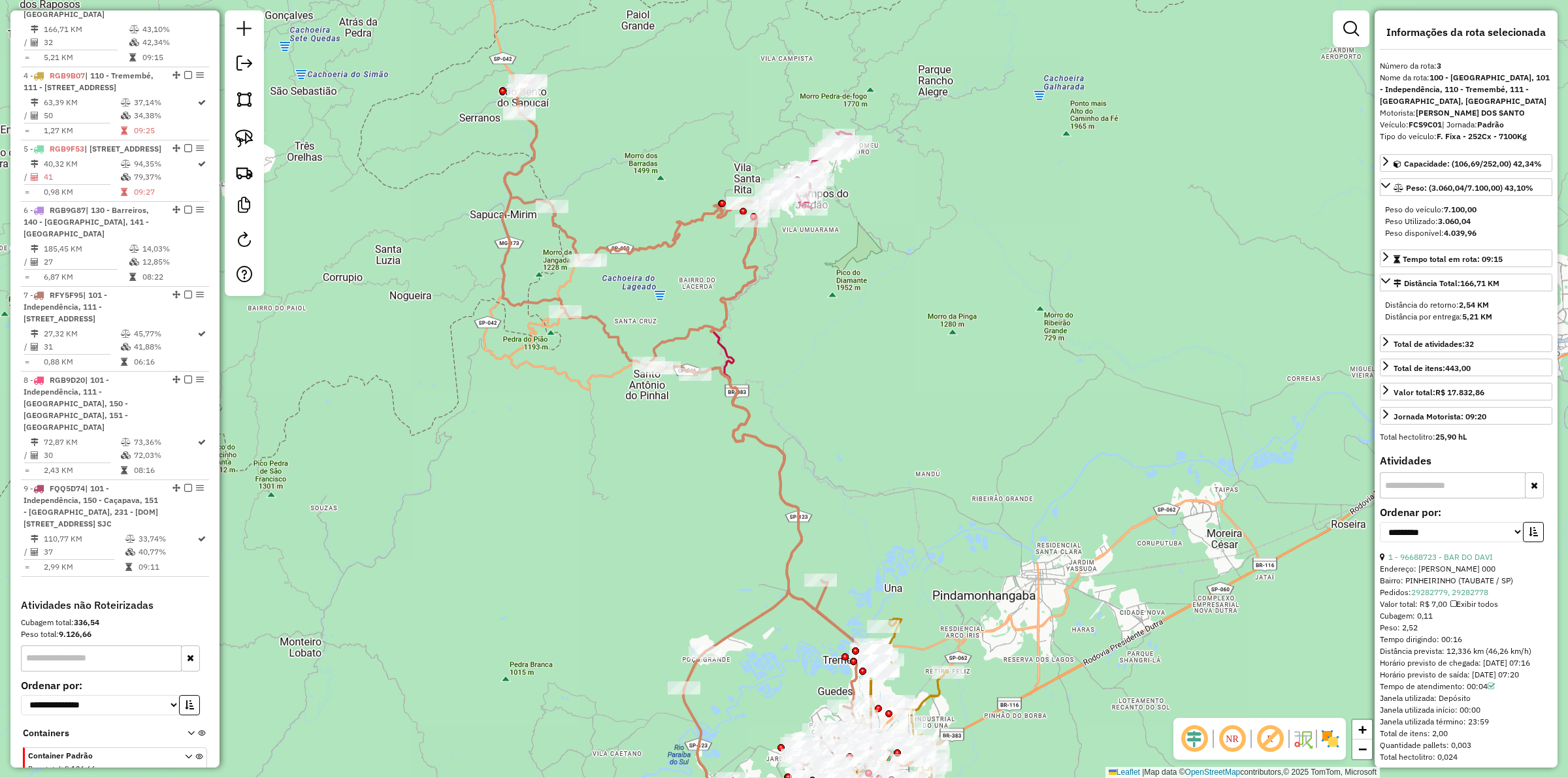
scroll to position [775, 0]
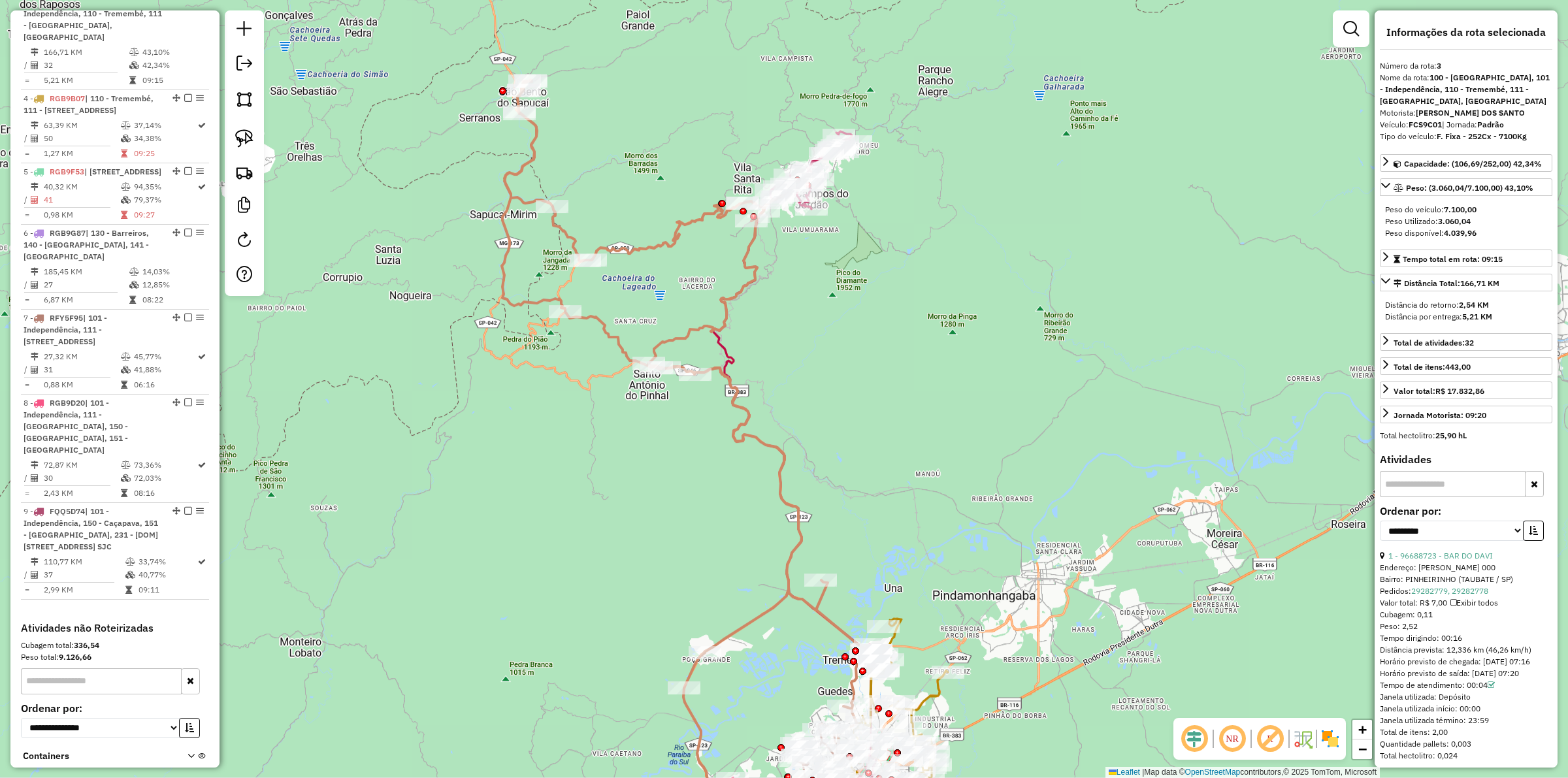
drag, startPoint x: 916, startPoint y: 435, endPoint x: 862, endPoint y: 203, distance: 238.2
click at [781, 203] on div "Janela de atendimento Grade de atendimento Capacidade Transportadoras Veículos …" at bounding box center [784, 389] width 1568 height 778
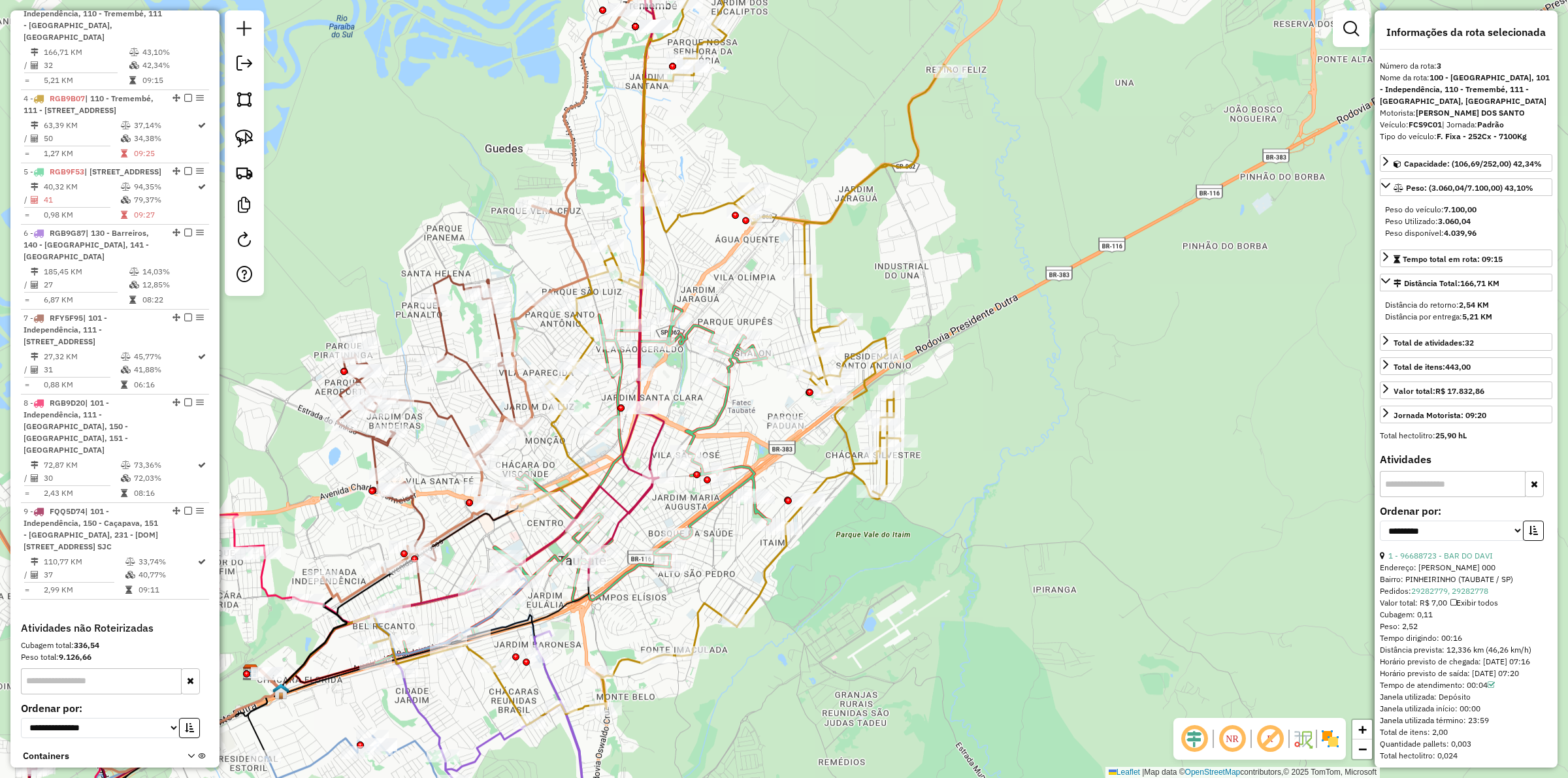
click at [715, 398] on div "Rota 5 - Placa RGB9F53 96636036 - 100 MISERIA LANCHES Janela de atendimento Gra…" at bounding box center [784, 389] width 1568 height 778
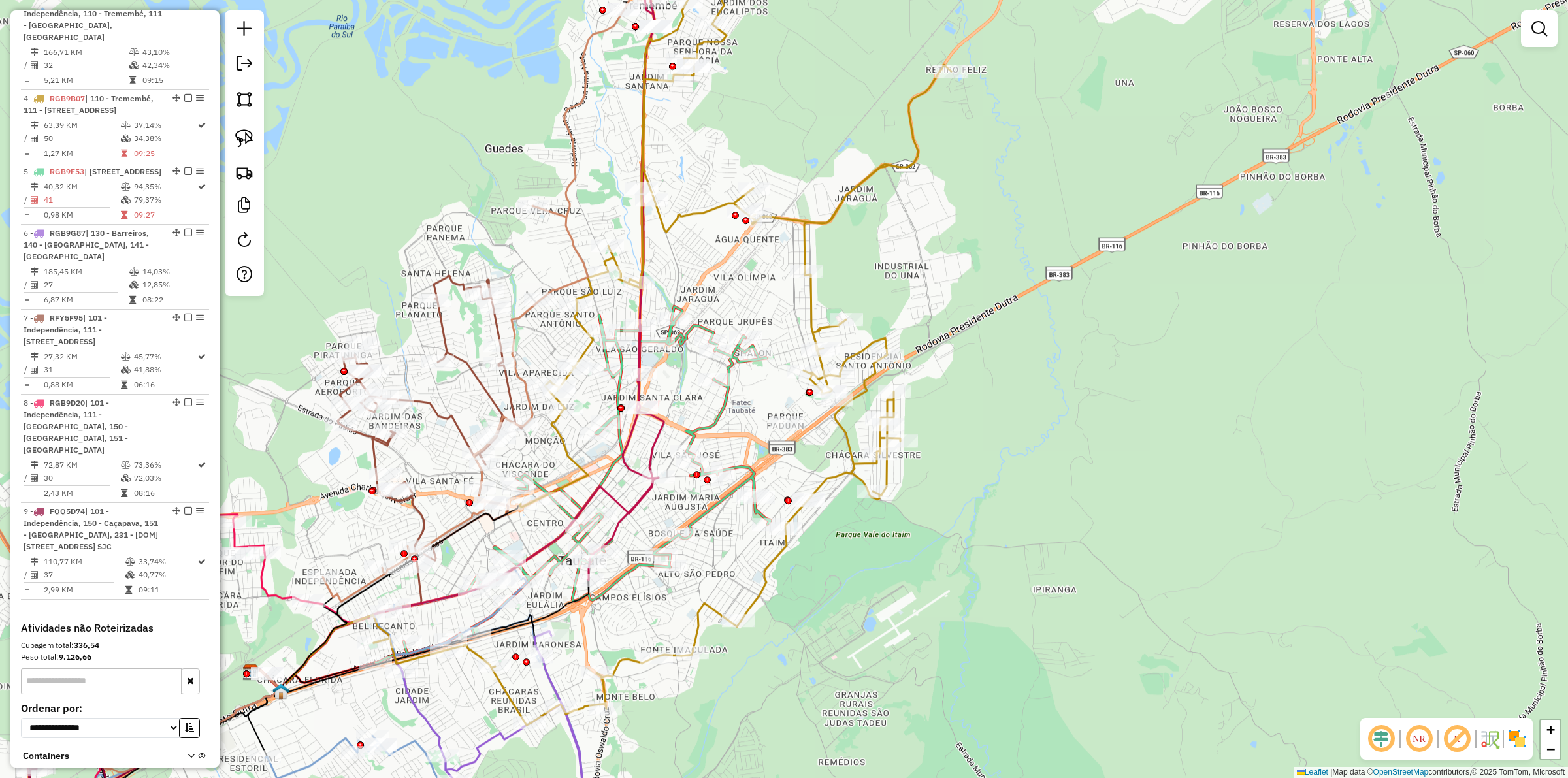
click at [722, 407] on icon at bounding box center [570, 484] width 401 height 357
select select "**********"
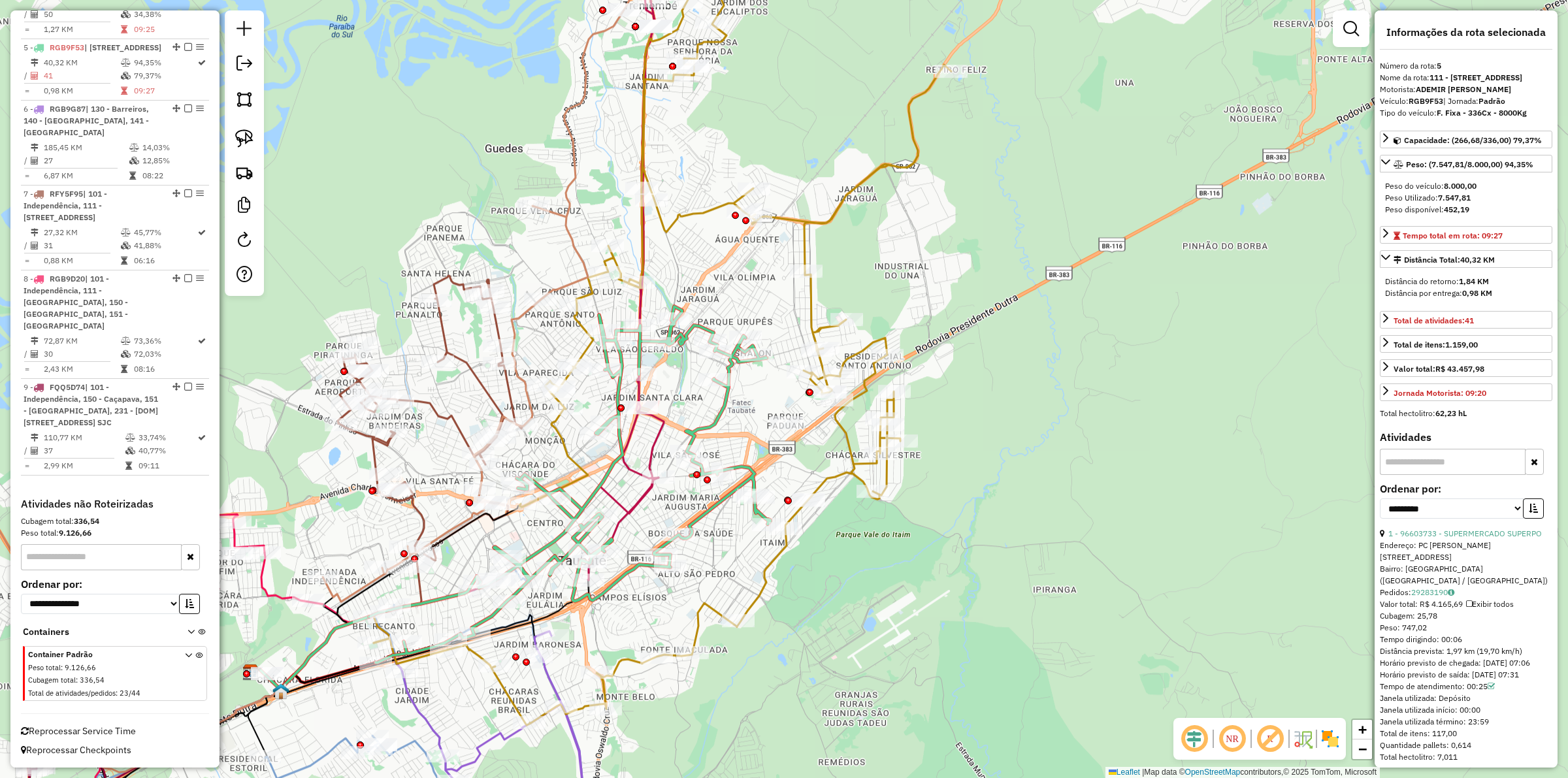
scroll to position [981, 0]
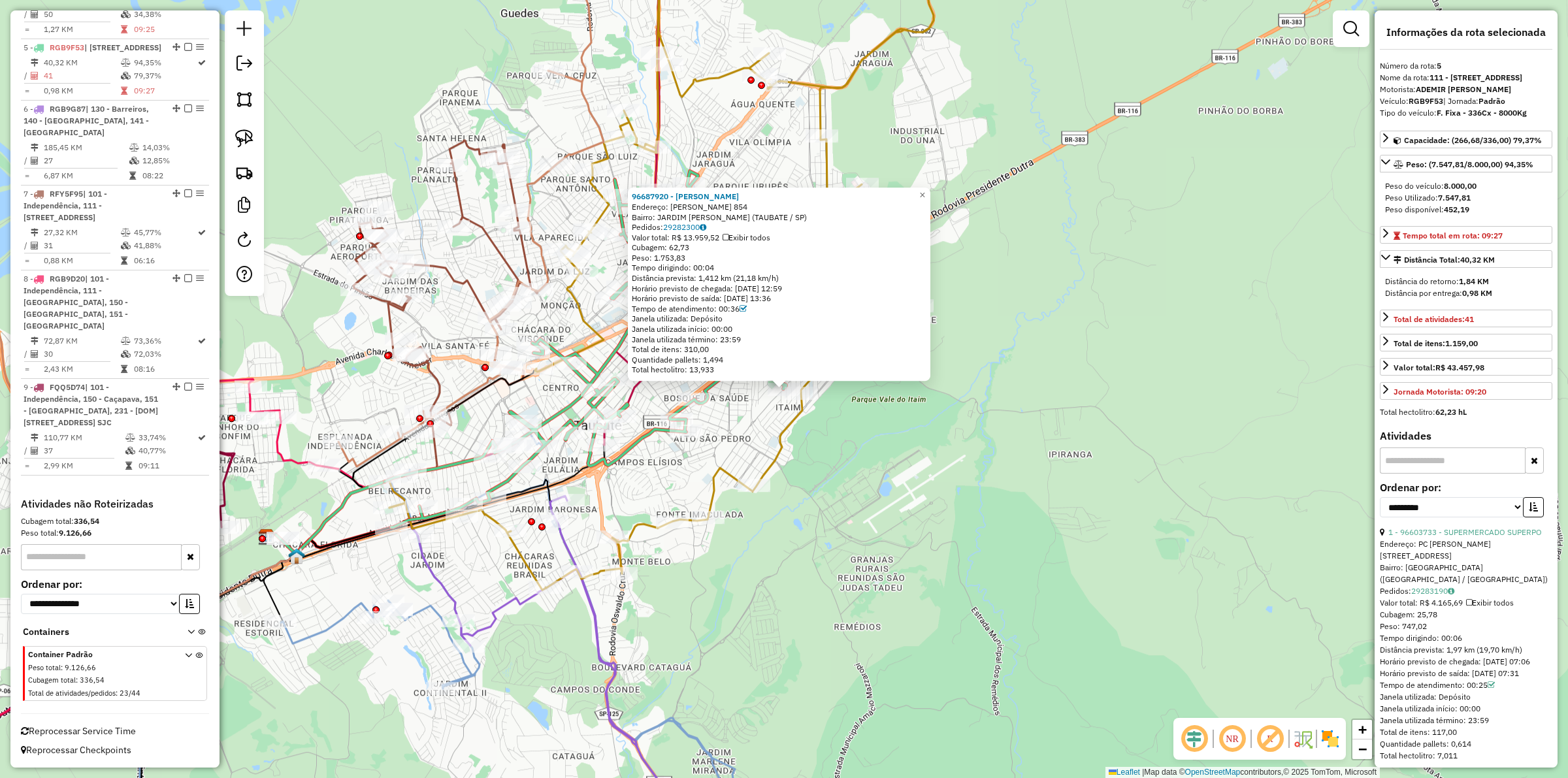
click at [781, 520] on div "96687920 - MARCELO MARQUES PERE Endereço: JOAQUIM FERREIRA DA SILVA 854 Bairro:…" at bounding box center [784, 389] width 1568 height 778
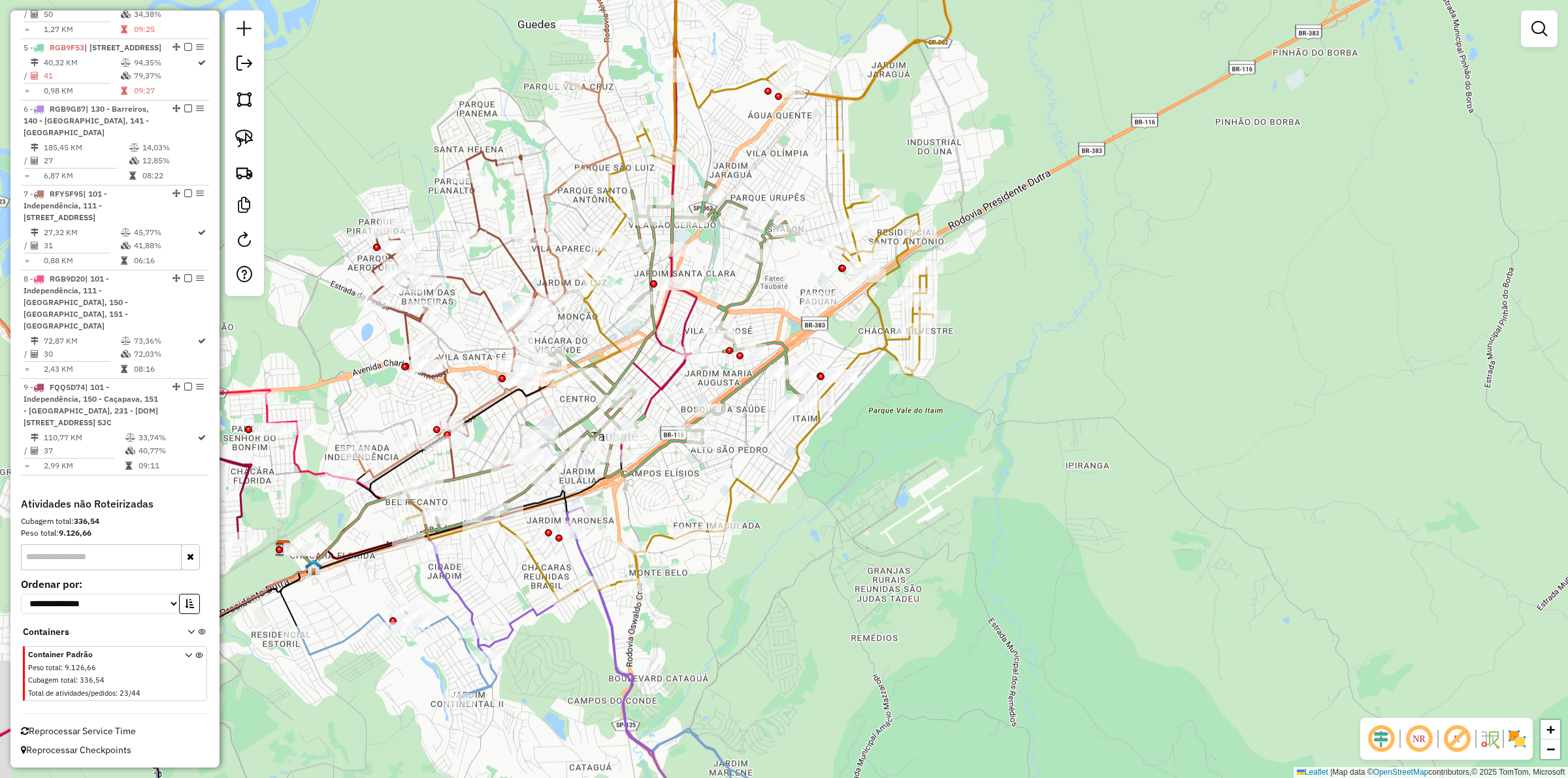
drag, startPoint x: 843, startPoint y: 468, endPoint x: 860, endPoint y: 477, distance: 19.2
click at [781, 477] on div "Janela de atendimento Grade de atendimento Capacidade Transportadoras Veículos …" at bounding box center [784, 389] width 1568 height 778
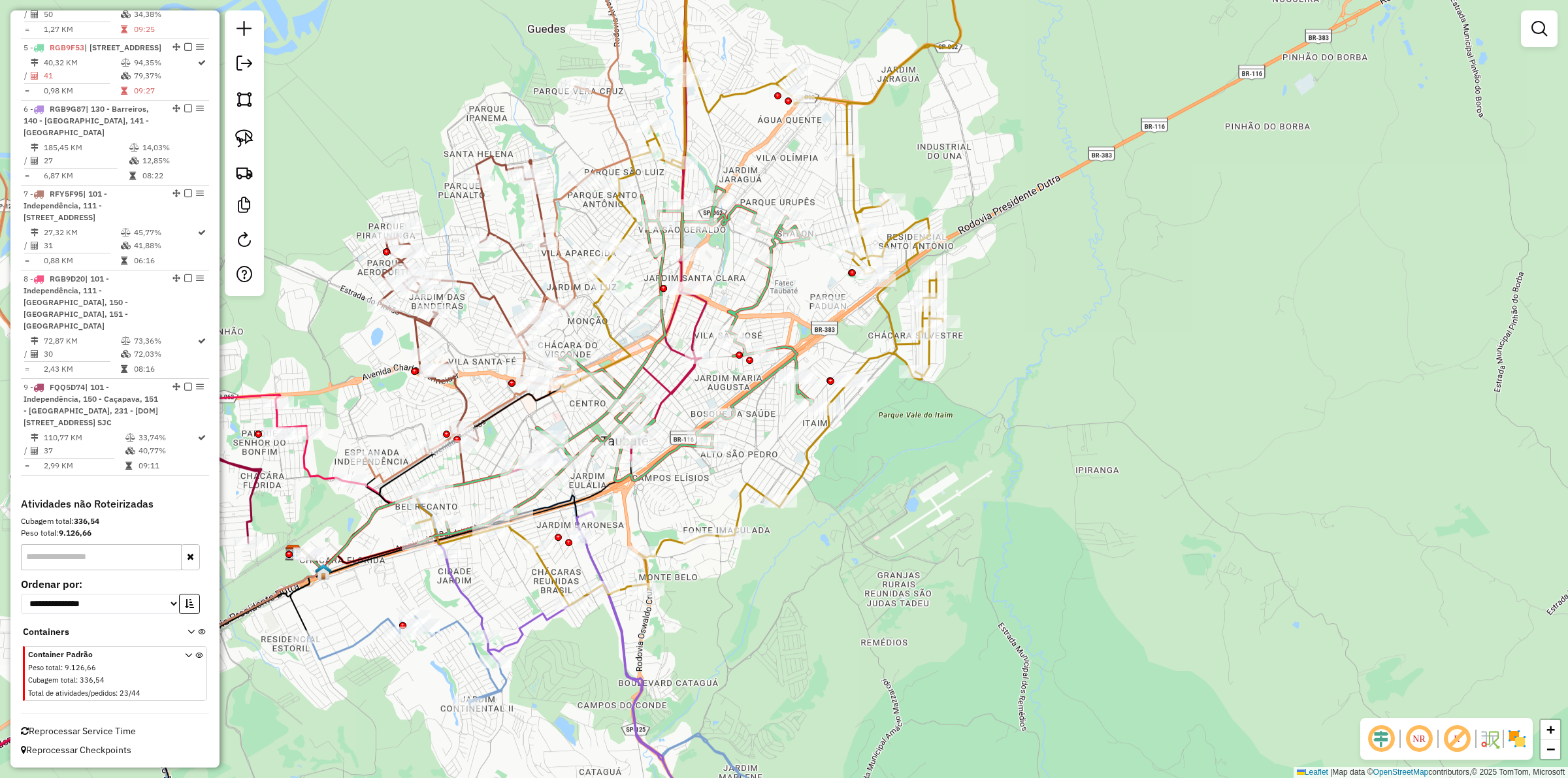
click at [781, 302] on icon at bounding box center [705, 264] width 577 height 683
select select "**********"
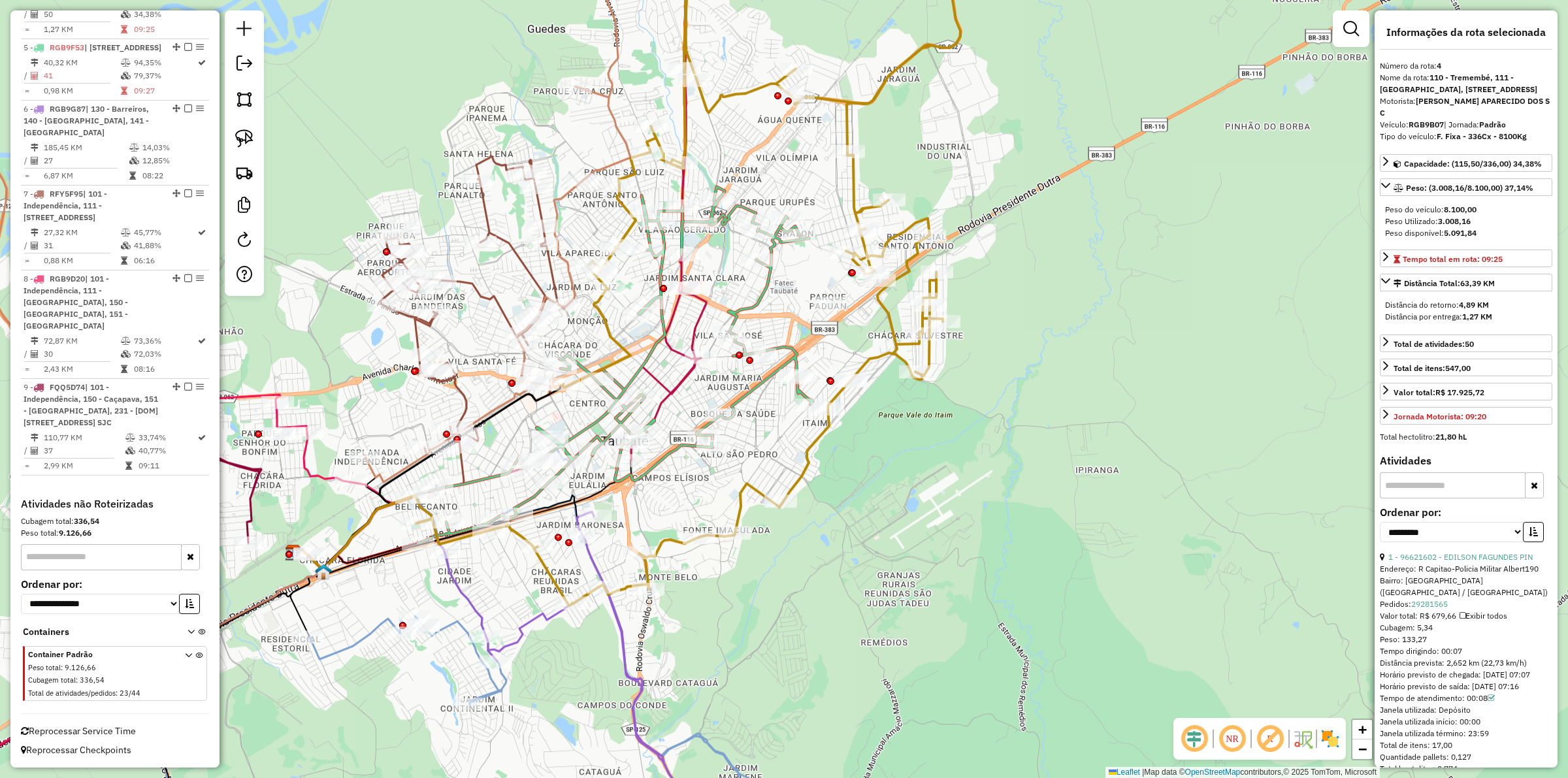
scroll to position [872, 0]
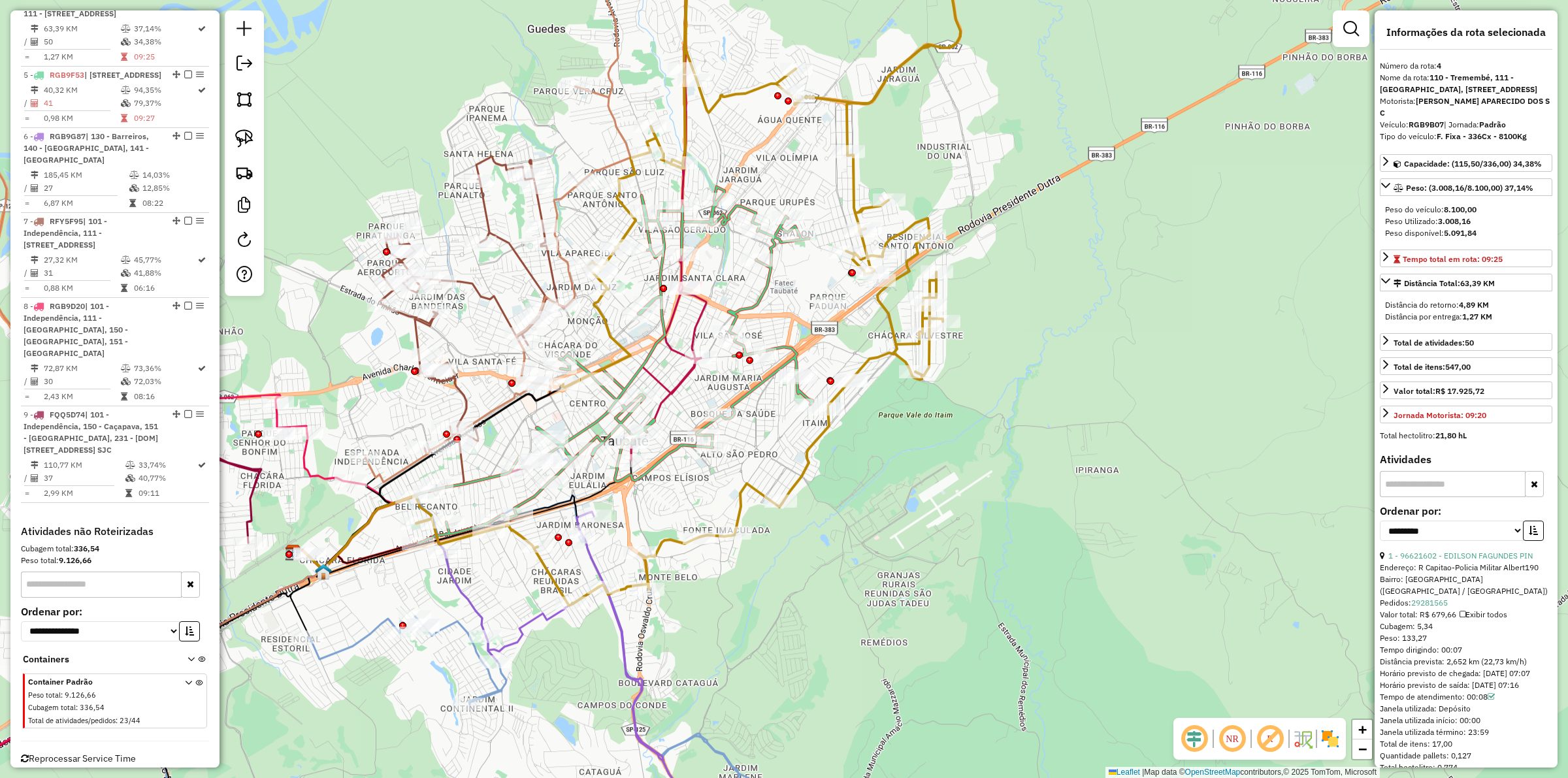
click at [781, 441] on div "Janela de atendimento Grade de atendimento Capacidade Transportadoras Veículos …" at bounding box center [784, 389] width 1568 height 778
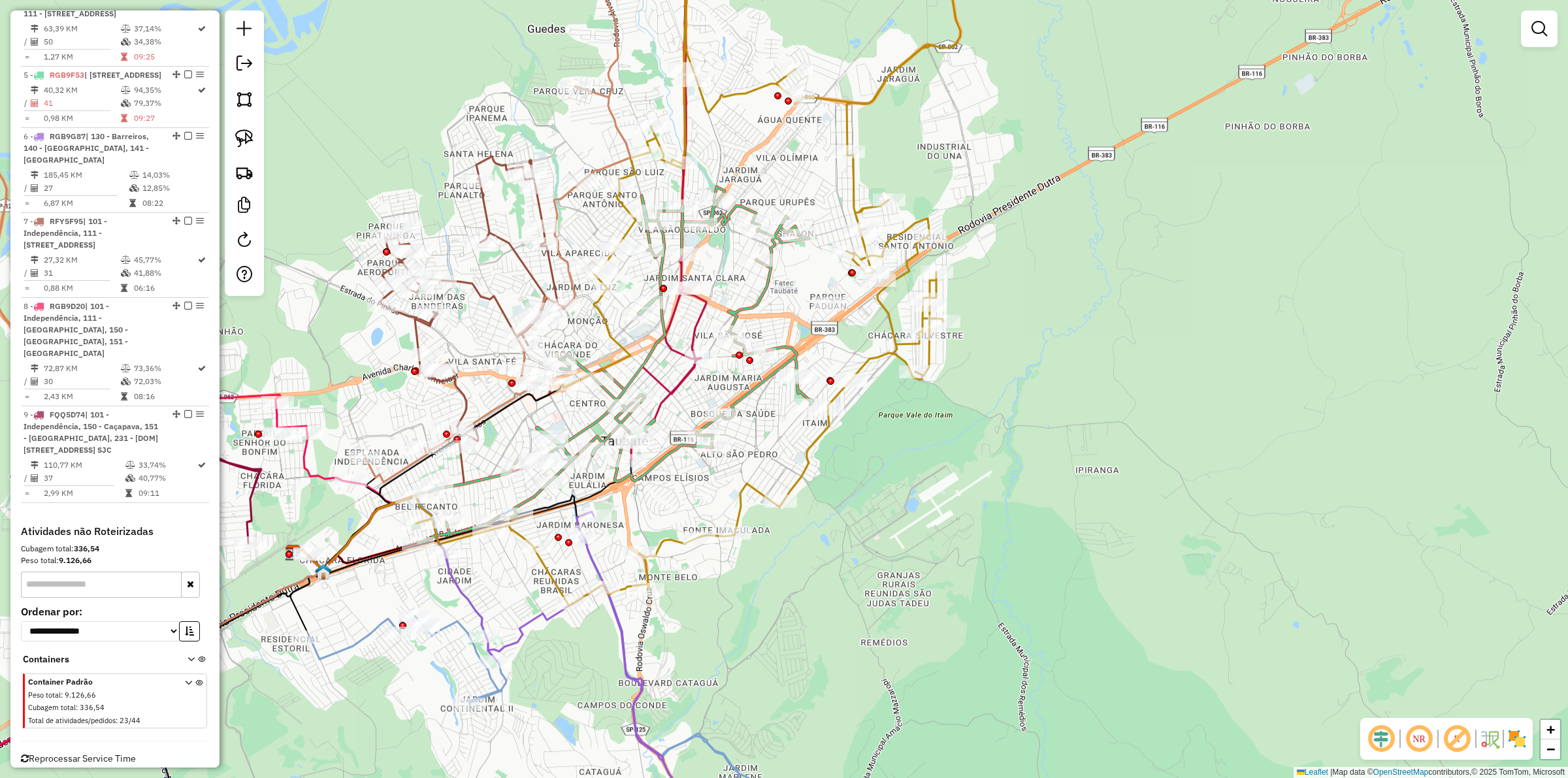
click at [625, 620] on icon at bounding box center [576, 683] width 264 height 345
select select "**********"
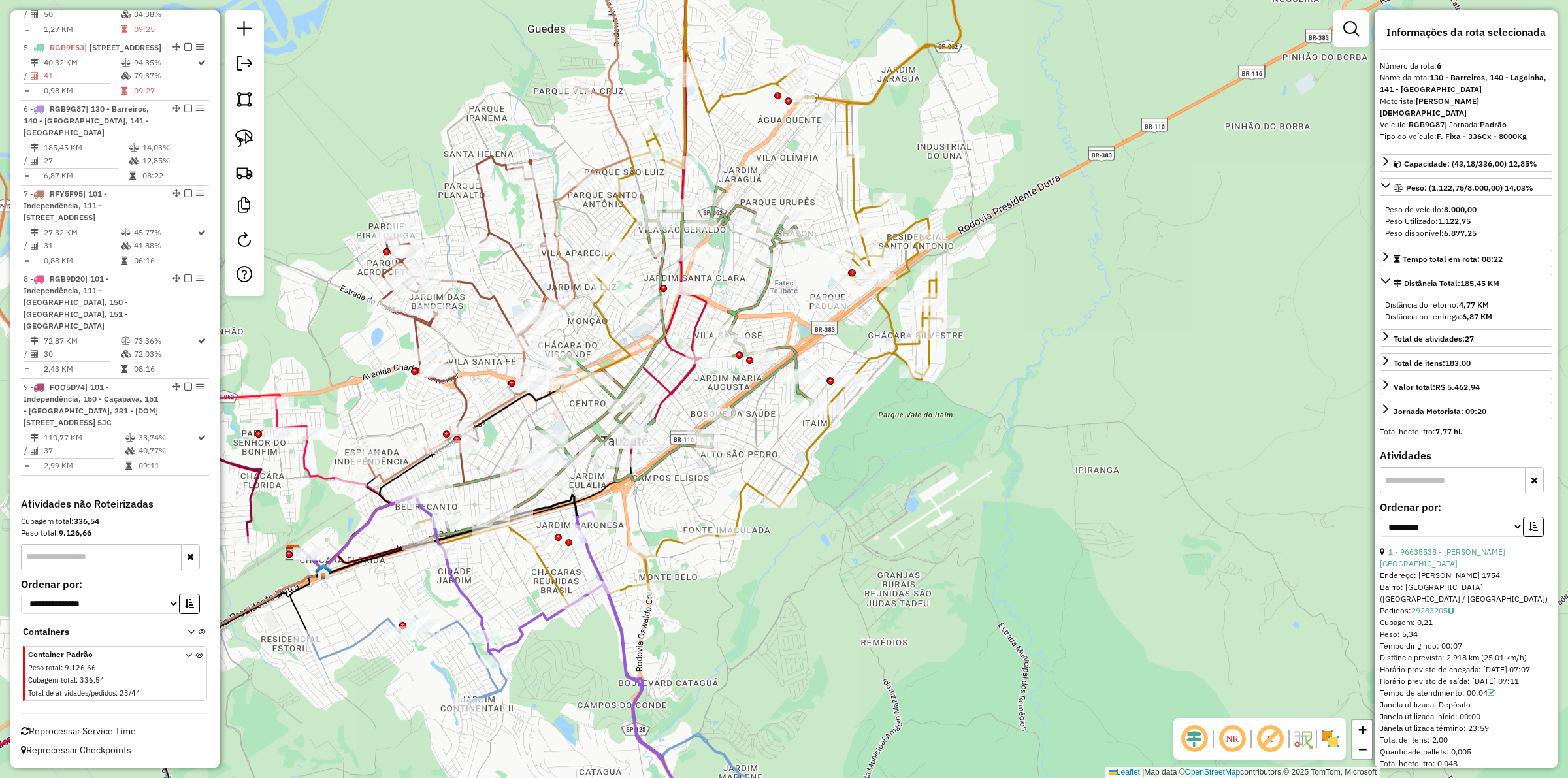
click at [619, 621] on icon at bounding box center [576, 683] width 264 height 345
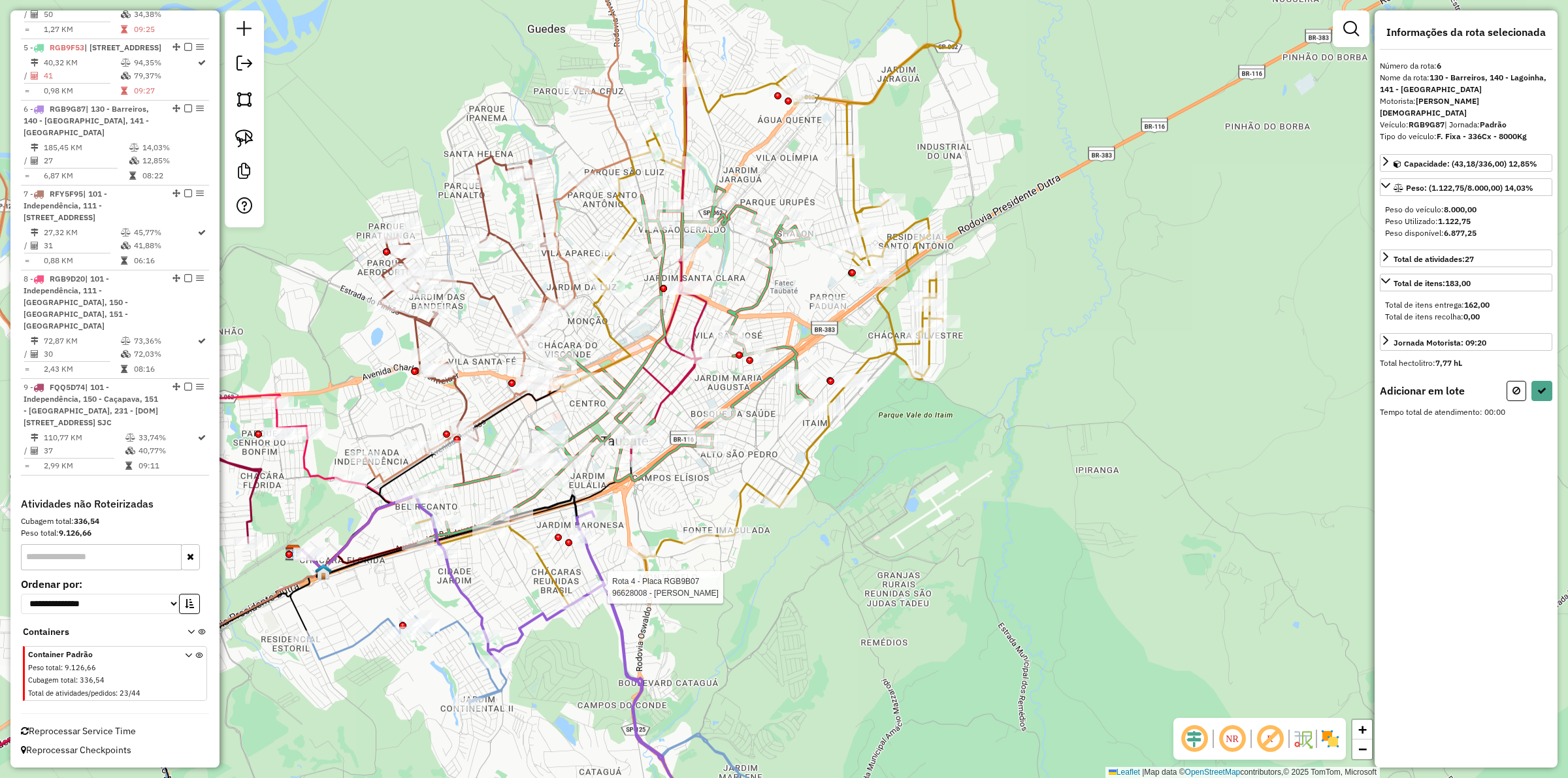
click at [596, 594] on div at bounding box center [603, 587] width 33 height 13
click at [569, 614] on icon at bounding box center [576, 683] width 264 height 345
click at [781, 387] on icon at bounding box center [1541, 390] width 9 height 9
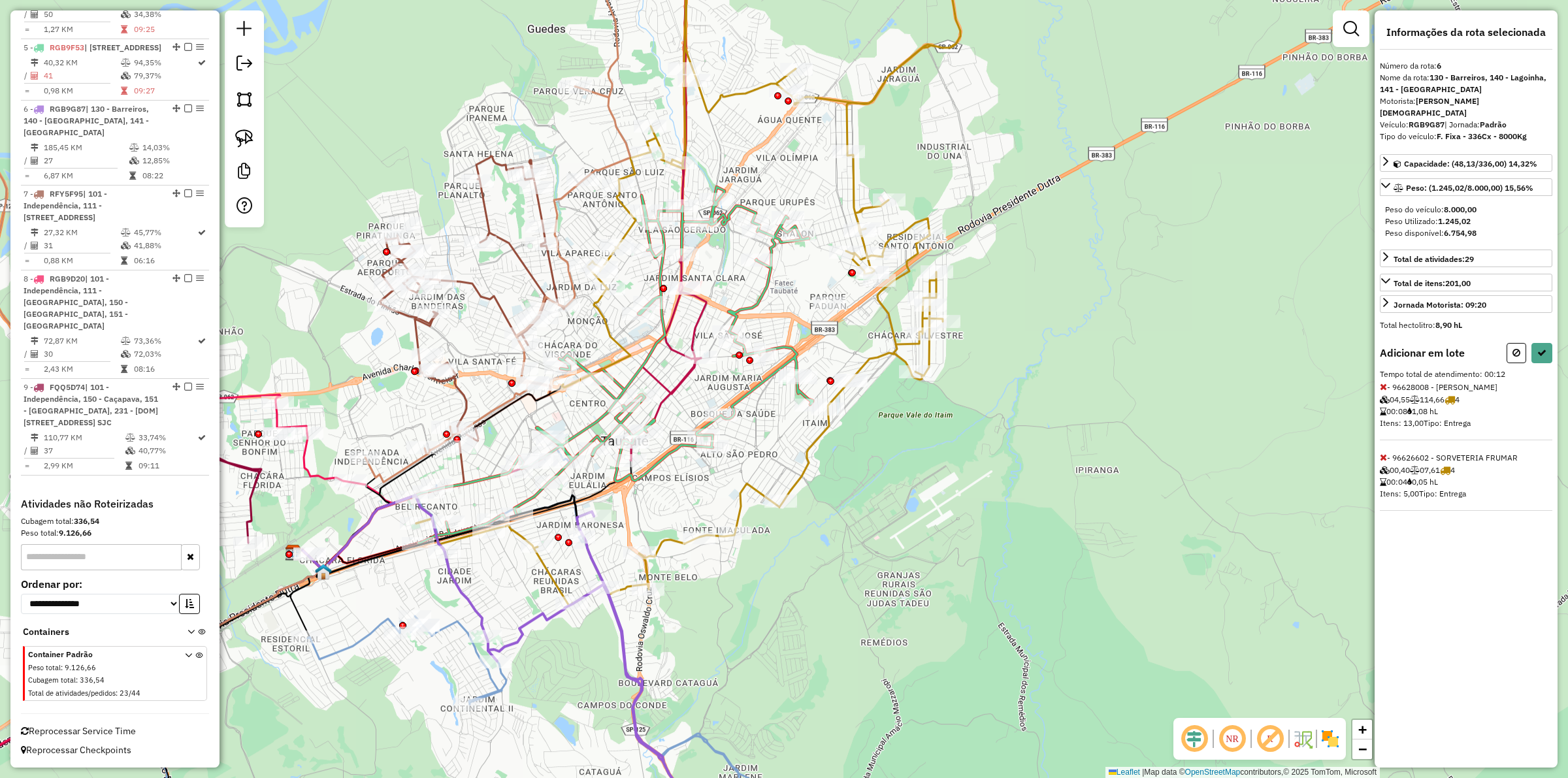
select select "**********"
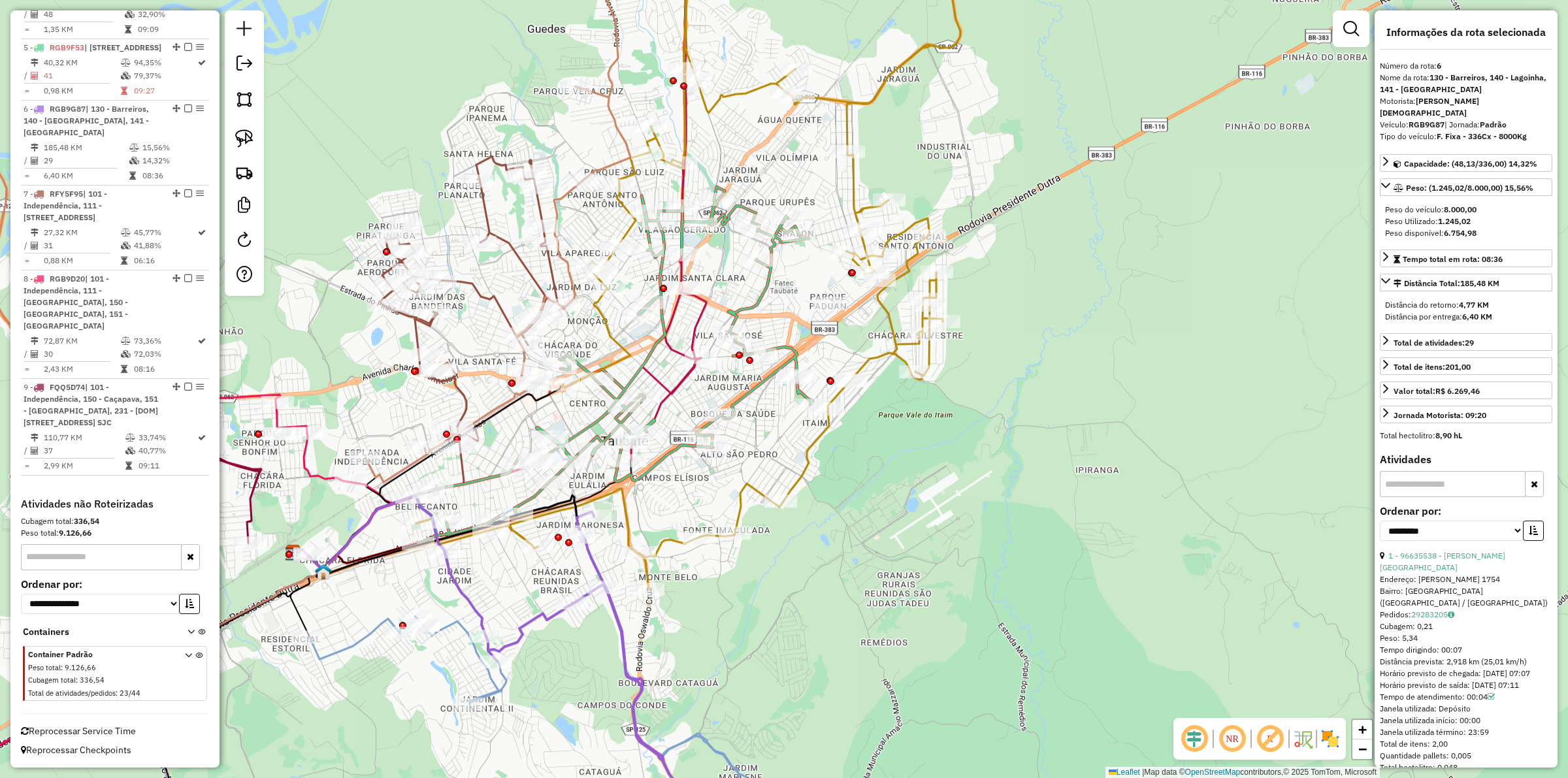
click at [781, 439] on icon at bounding box center [705, 256] width 577 height 667
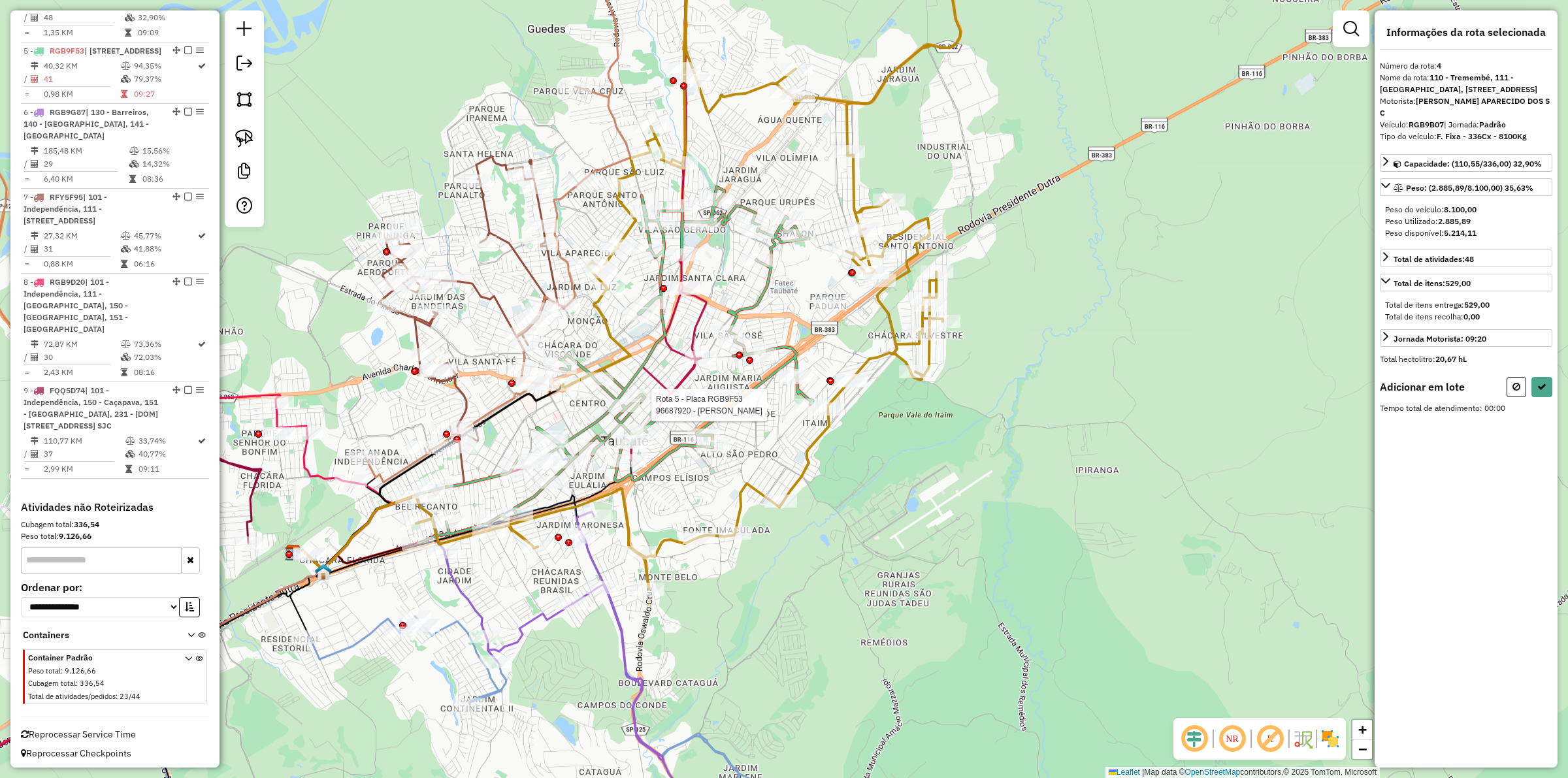
scroll to position [872, 0]
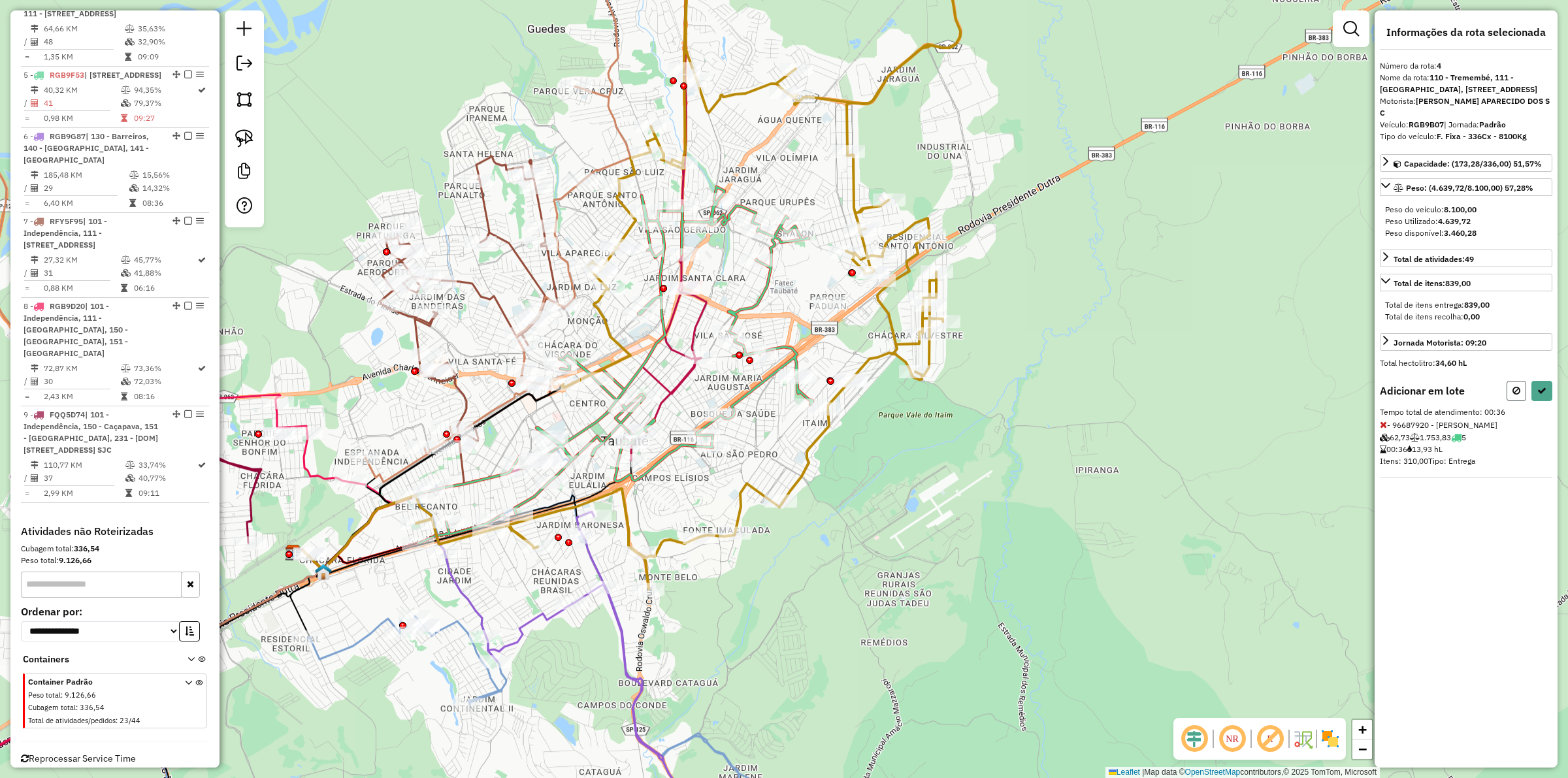
click at [781, 401] on button at bounding box center [1516, 390] width 20 height 20
select select "**********"
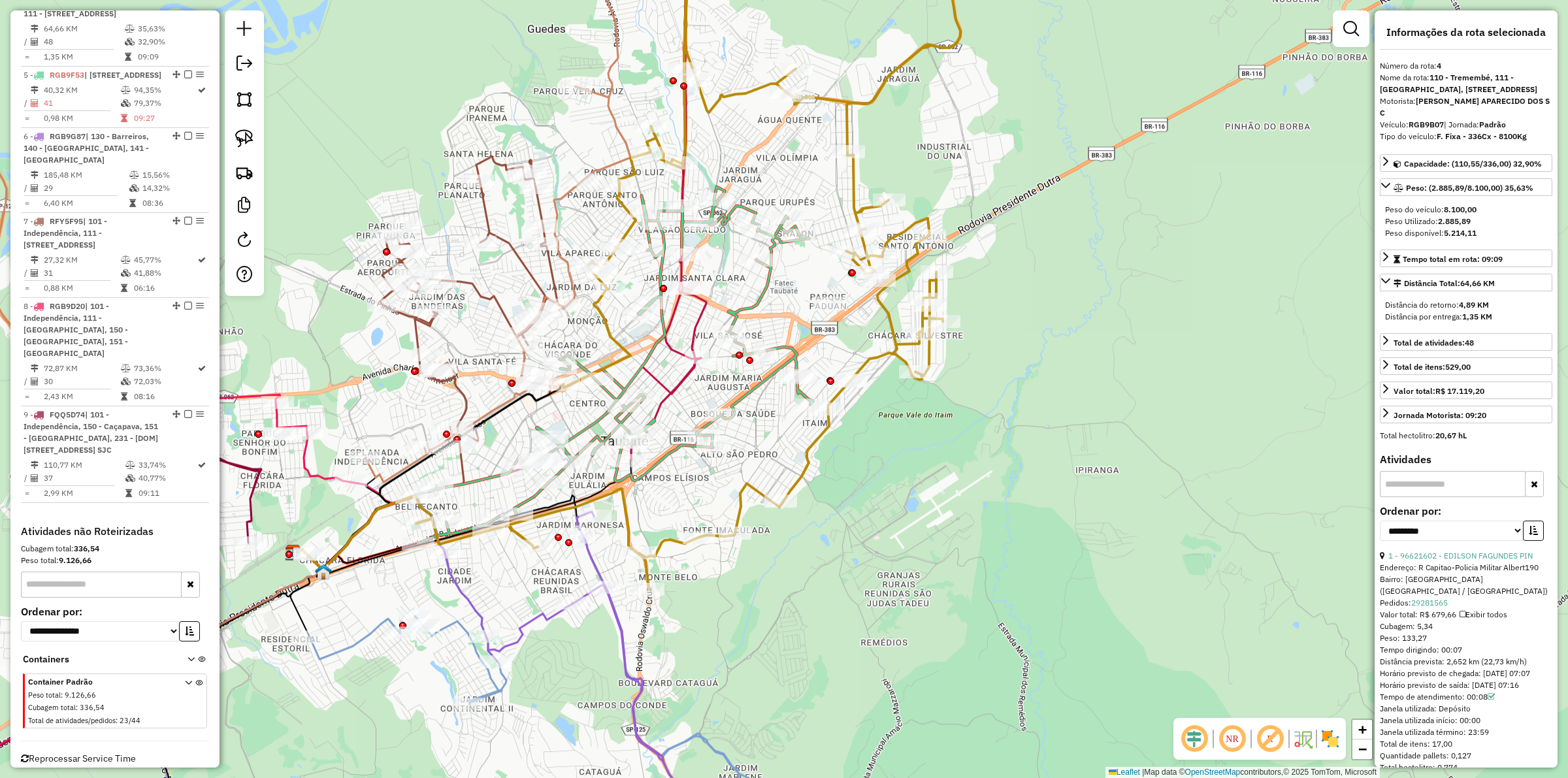
click at [596, 654] on div "Janela de atendimento Grade de atendimento Capacidade Transportadoras Veículos …" at bounding box center [784, 389] width 1568 height 778
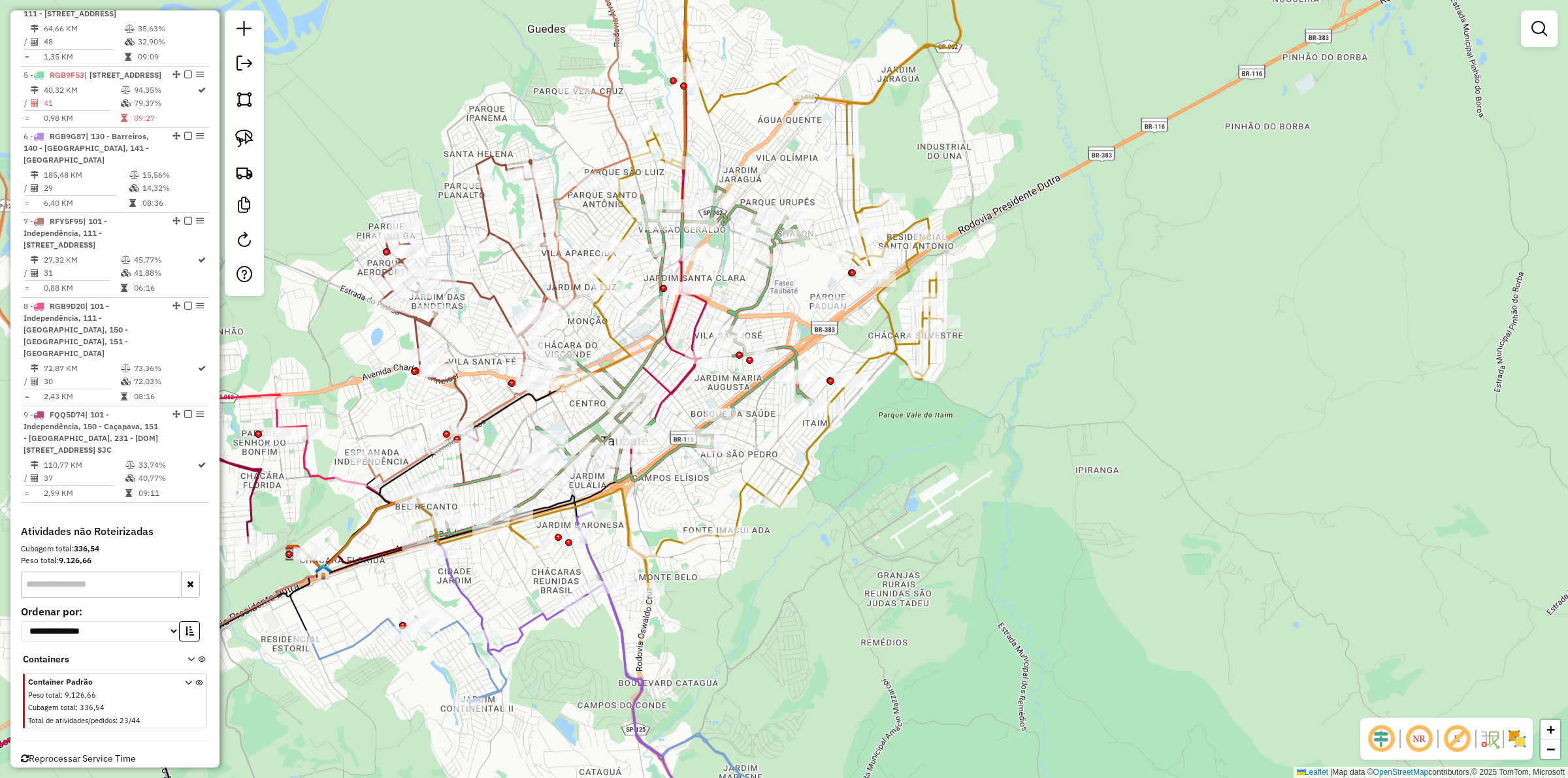
click at [622, 630] on icon at bounding box center [576, 683] width 264 height 345
select select "**********"
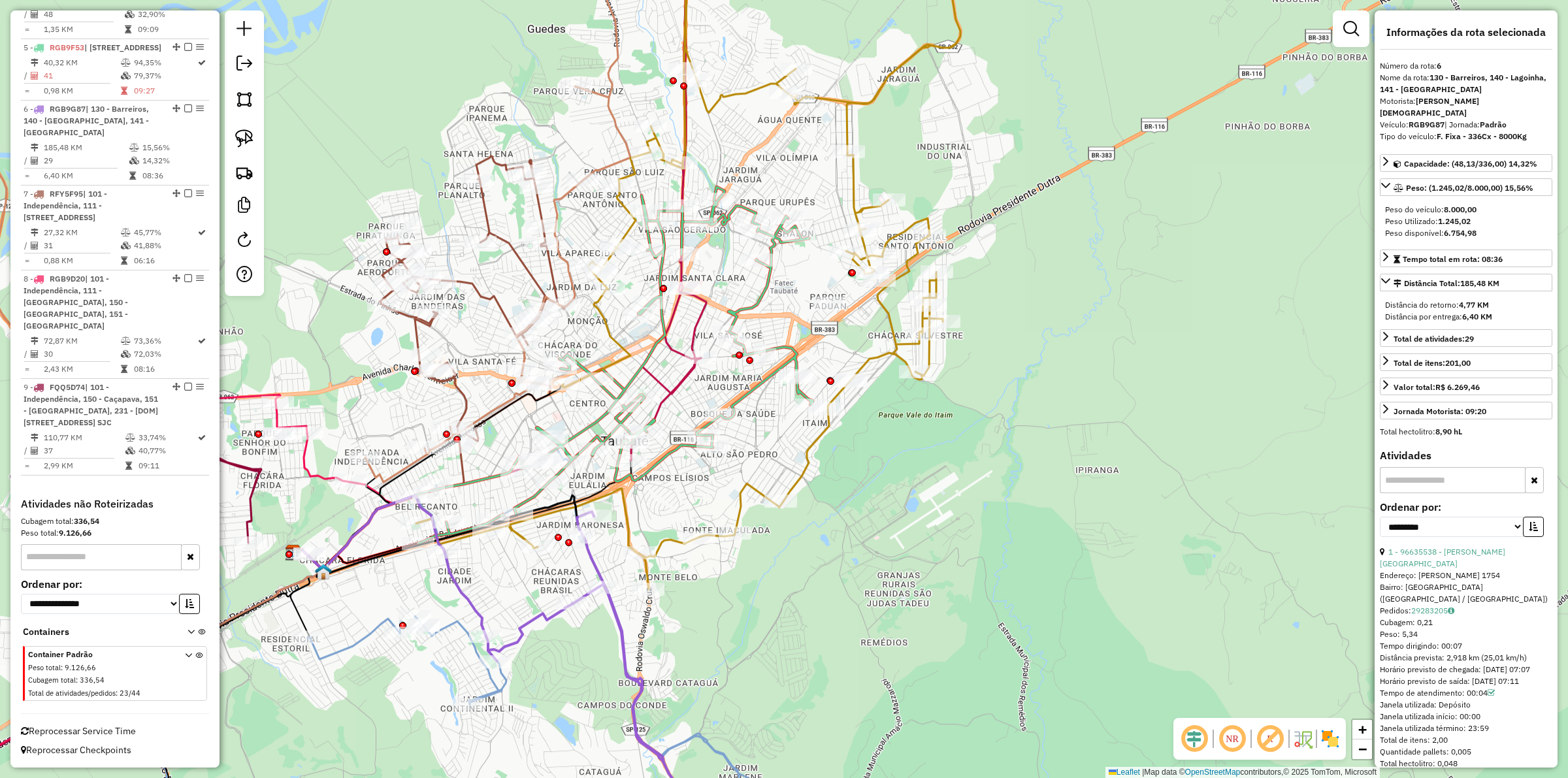
scroll to position [988, 0]
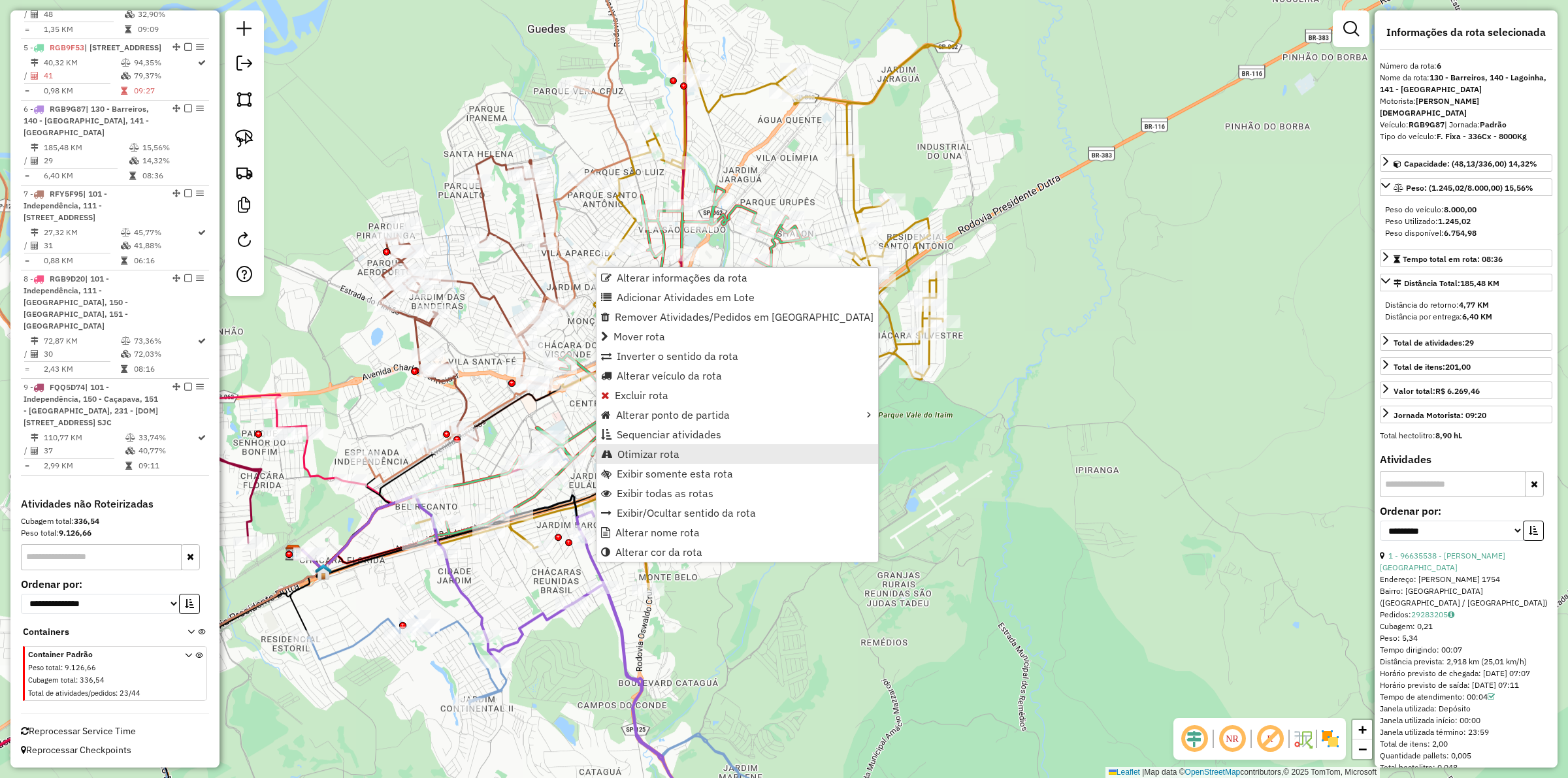
click at [662, 448] on span "Otimizar rota" at bounding box center [648, 453] width 62 height 10
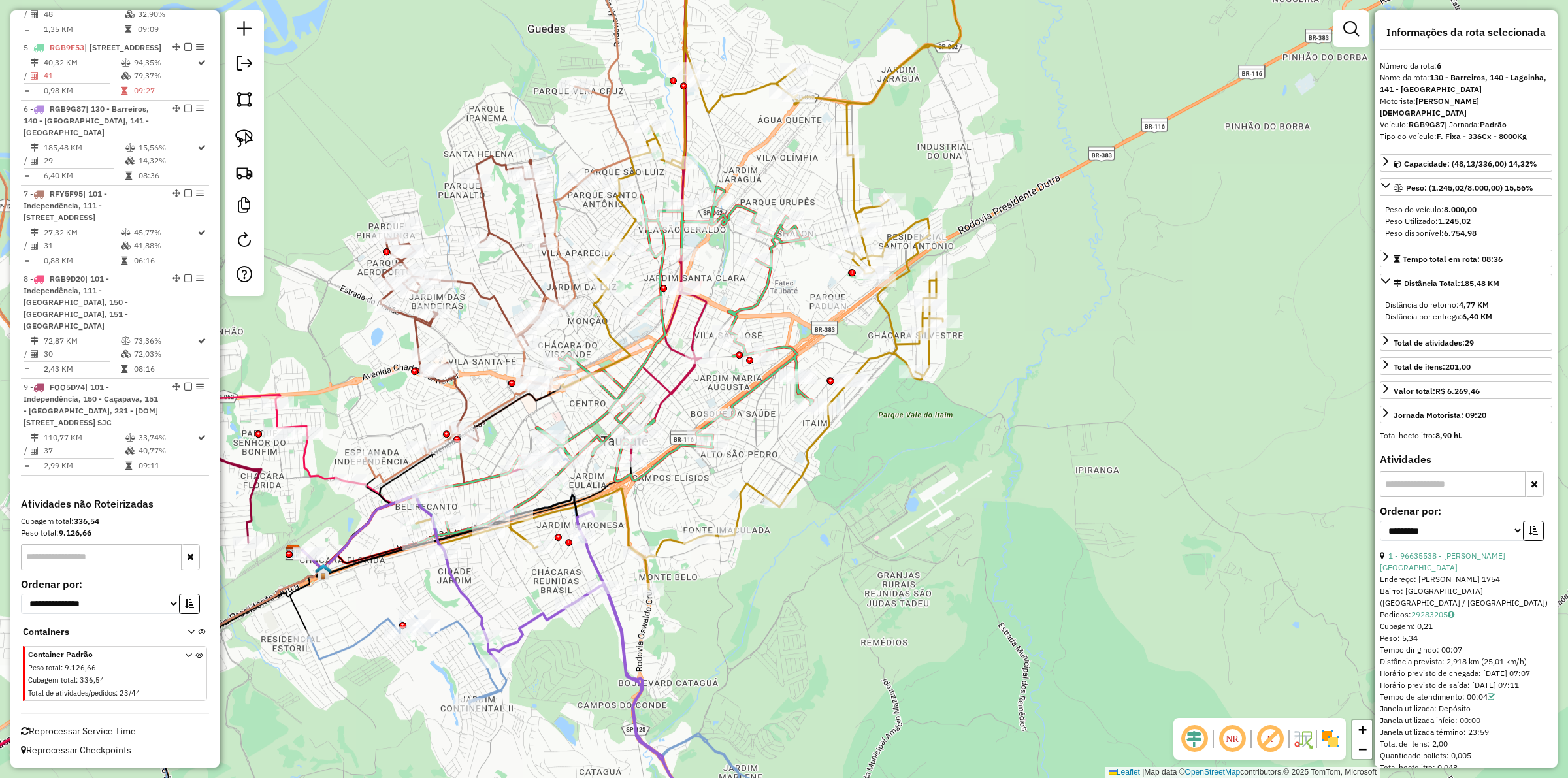
click at [520, 252] on icon at bounding box center [472, 301] width 184 height 291
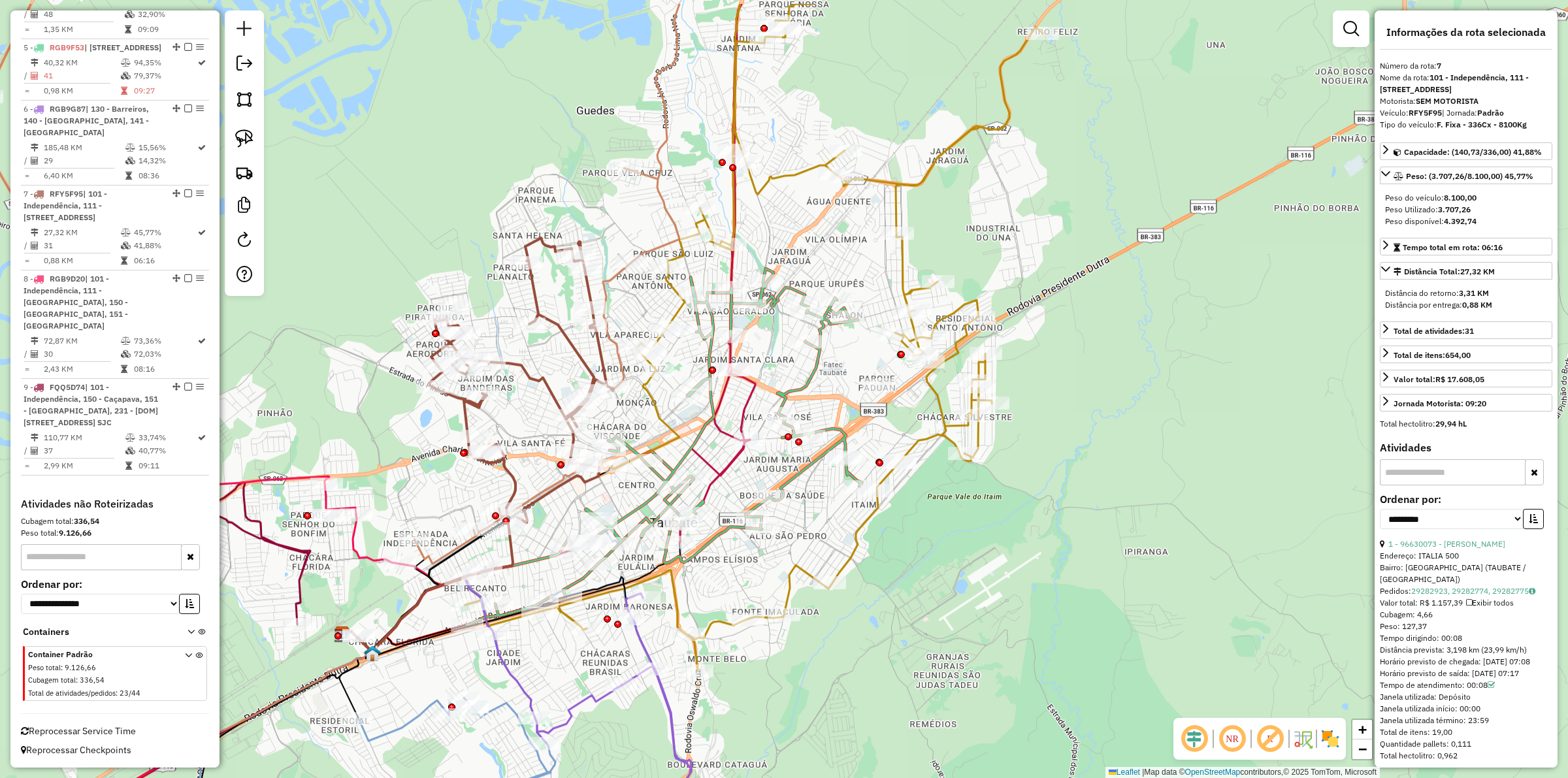
drag, startPoint x: 482, startPoint y: 328, endPoint x: 531, endPoint y: 410, distance: 95.5
click at [531, 410] on div "Janela de atendimento Grade de atendimento Capacidade Transportadoras Veículos …" at bounding box center [784, 389] width 1568 height 778
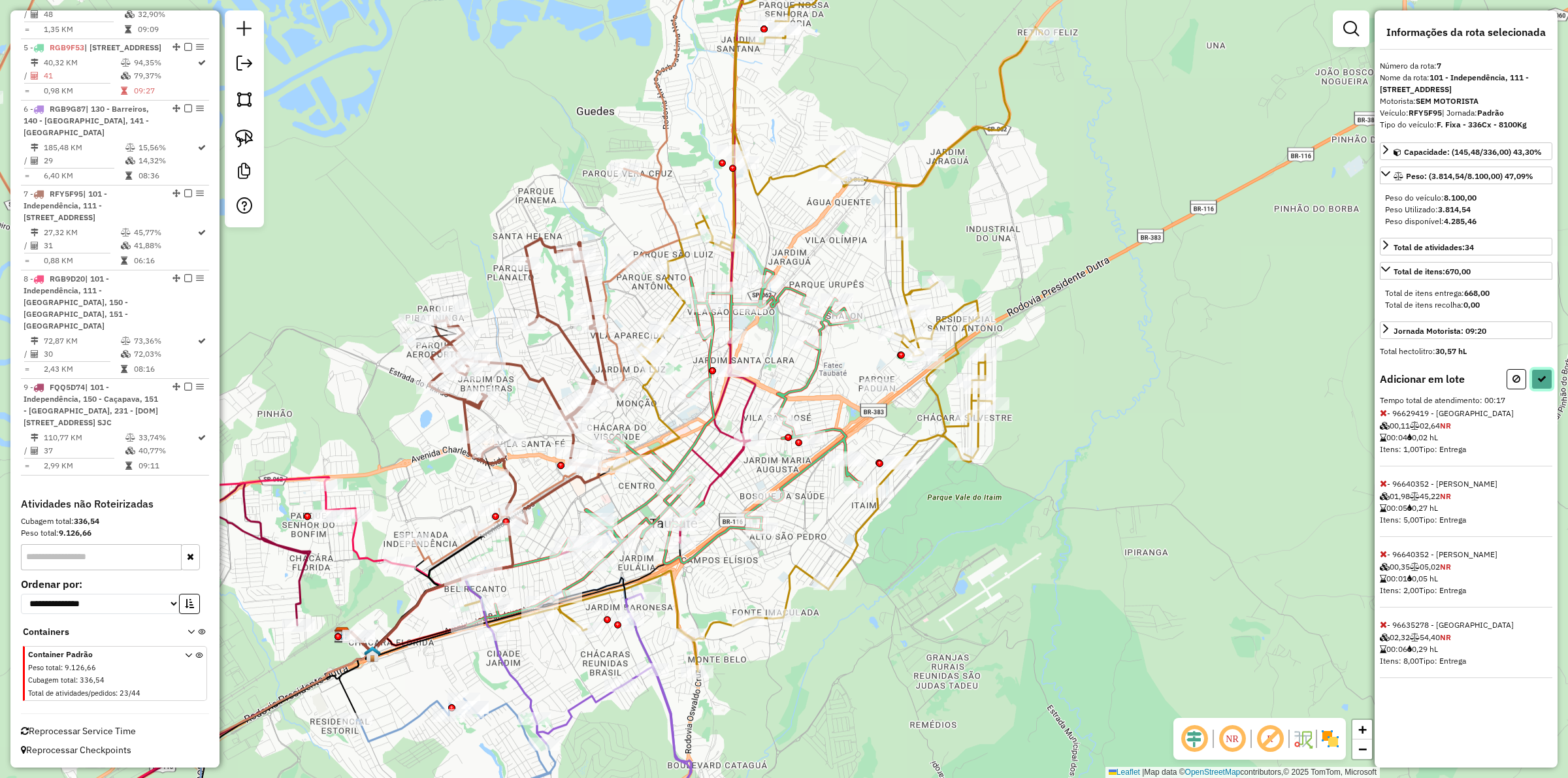
click at [781, 389] on button at bounding box center [1541, 380] width 21 height 20
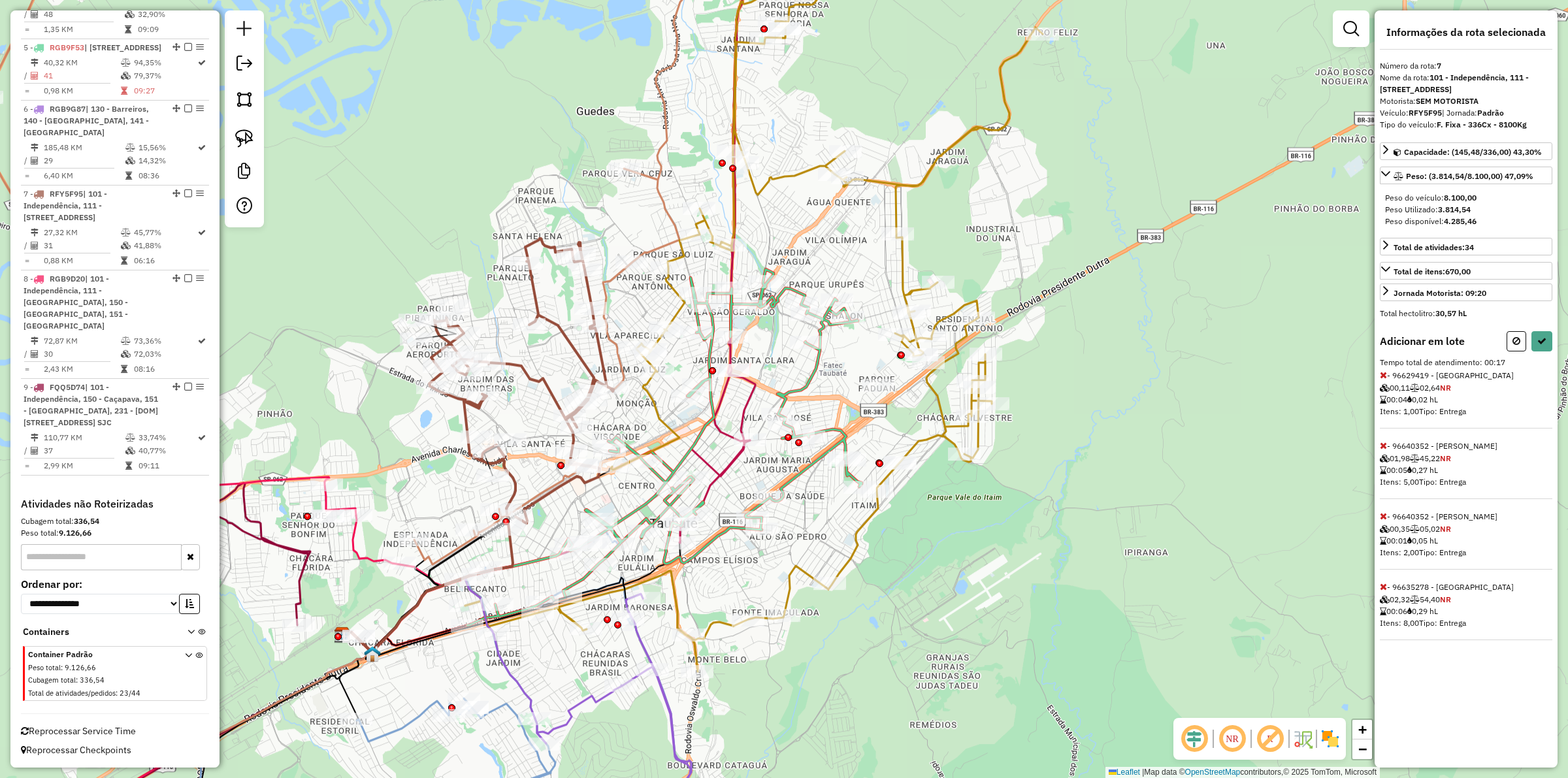
select select "**********"
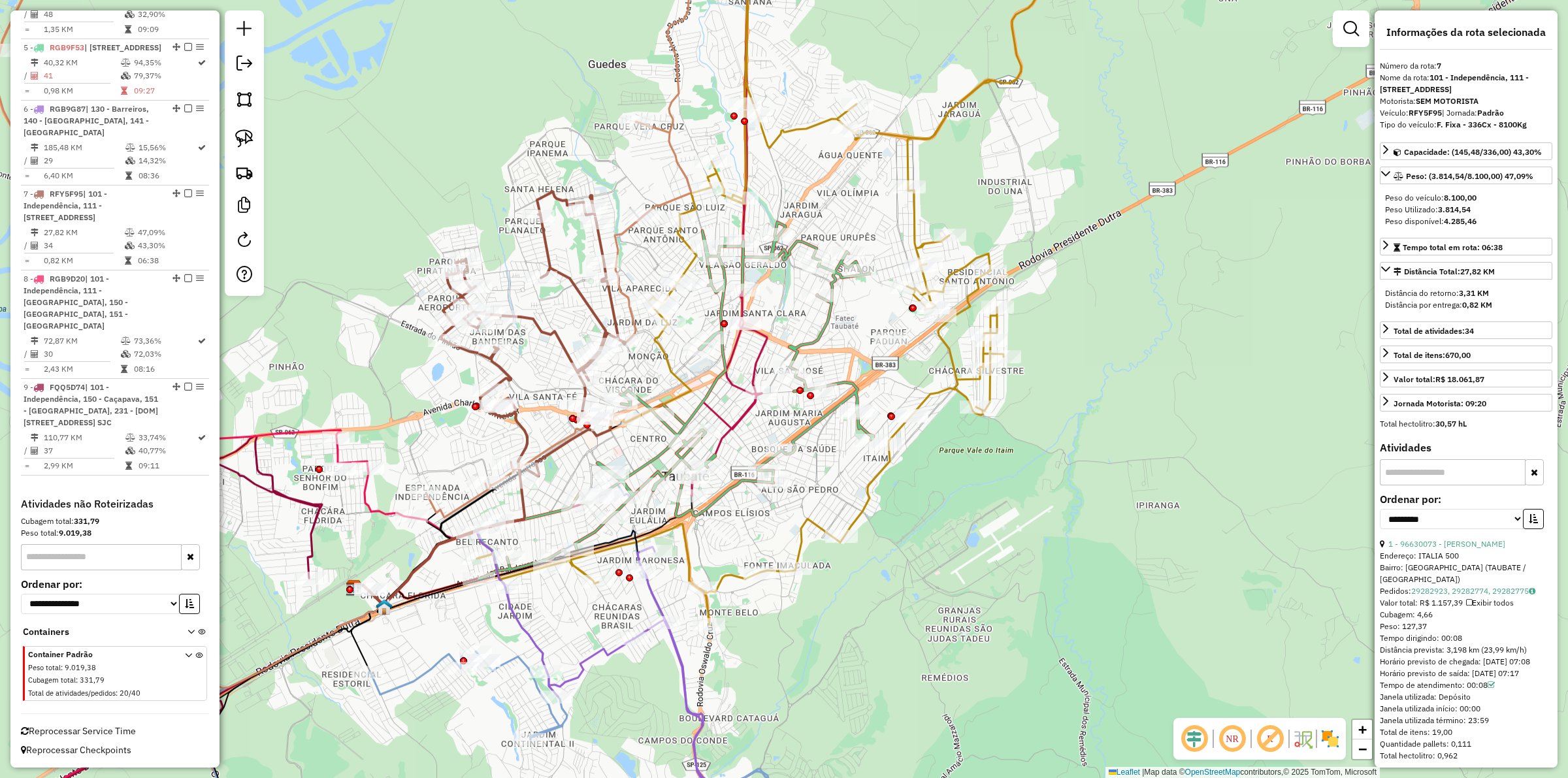
drag, startPoint x: 529, startPoint y: 401, endPoint x: 541, endPoint y: 355, distance: 47.5
click at [541, 355] on div "Janela de atendimento Grade de atendimento Capacidade Transportadoras Veículos …" at bounding box center [784, 389] width 1568 height 778
click at [524, 433] on icon at bounding box center [533, 337] width 184 height 291
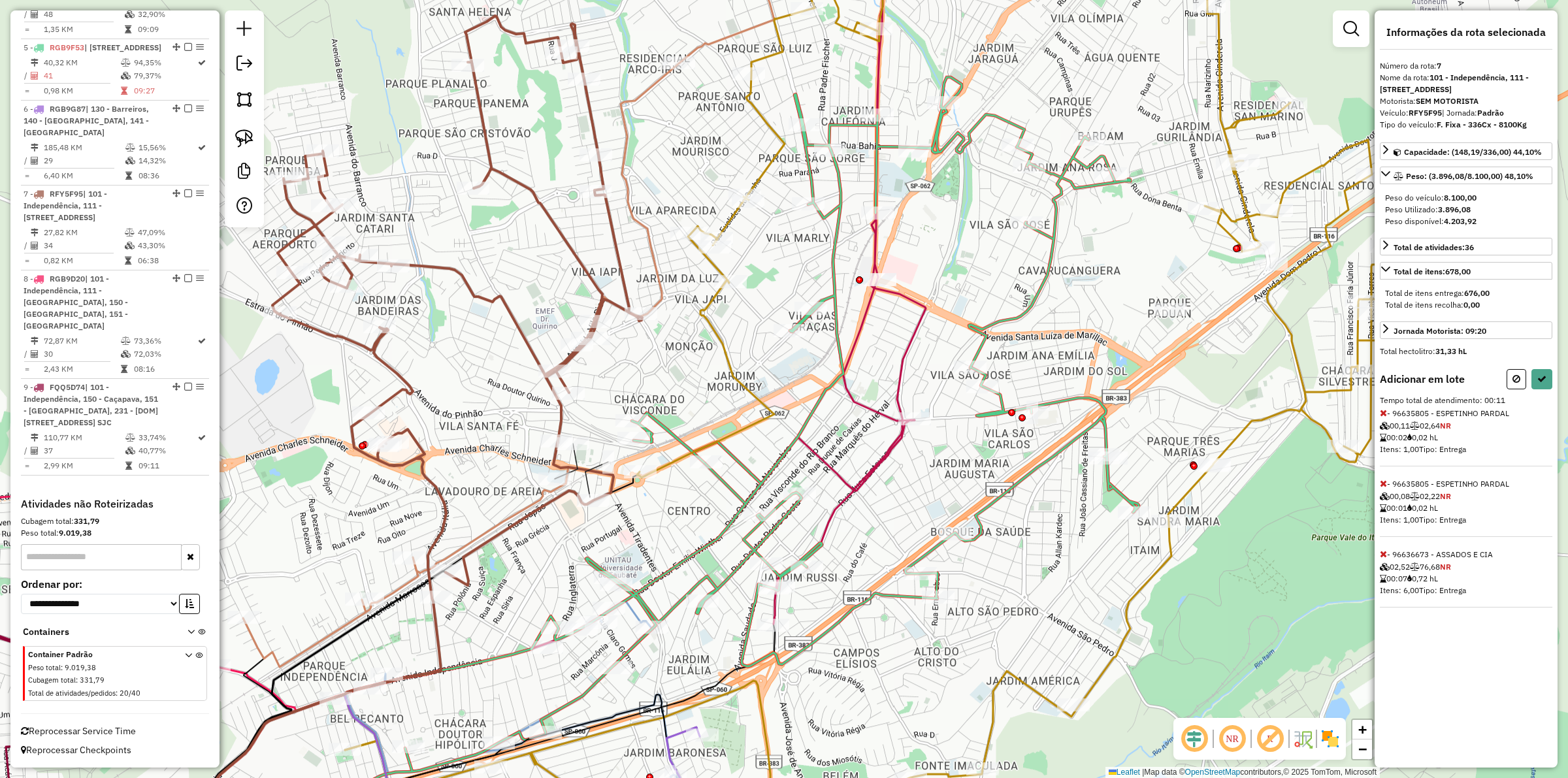
click at [781, 388] on div "Informações da rota selecionada Número da rota: 7 Nome da rota: 101 - Independê…" at bounding box center [1465, 389] width 183 height 757
click at [781, 387] on button at bounding box center [1541, 380] width 21 height 20
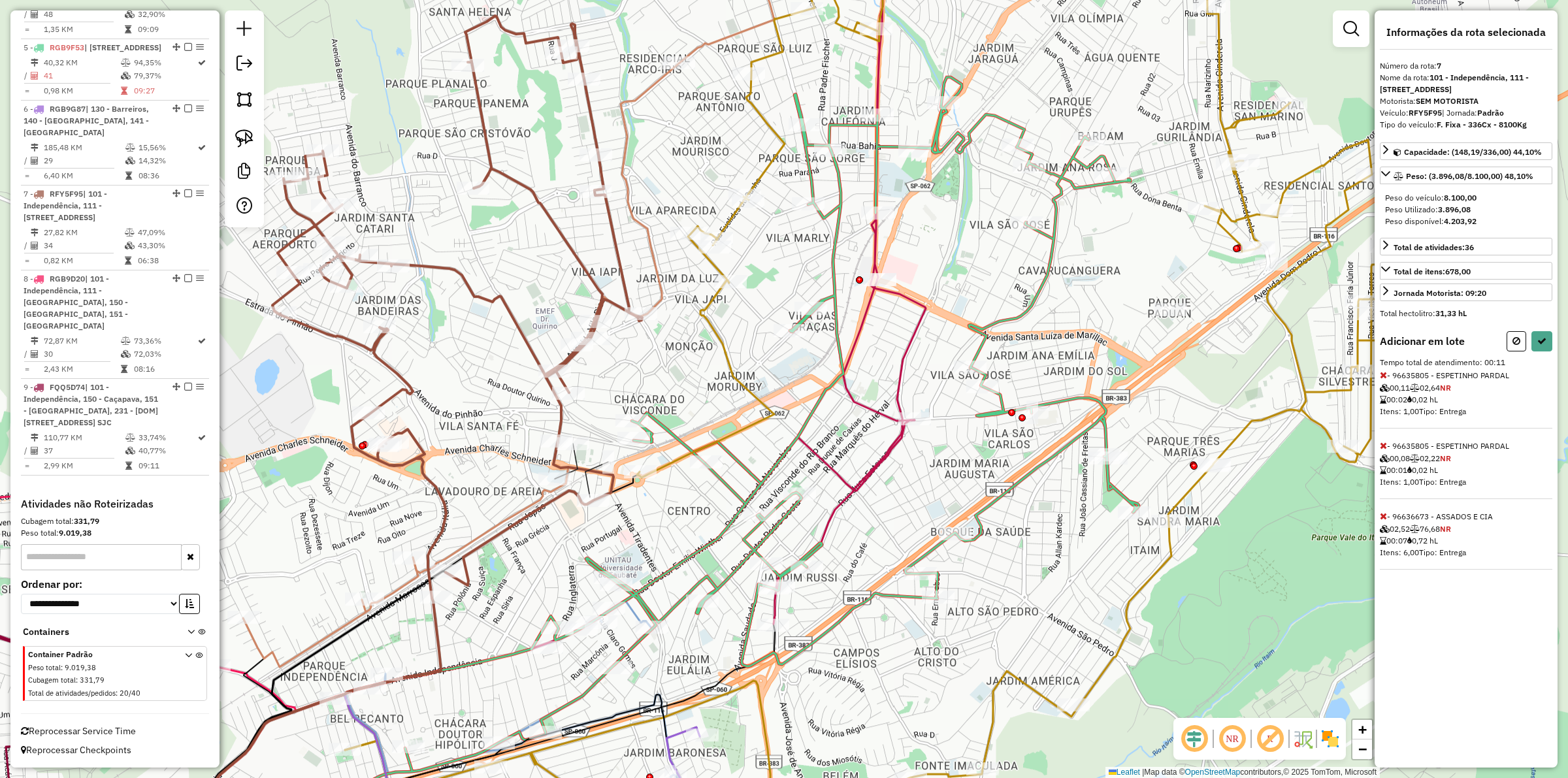
select select "**********"
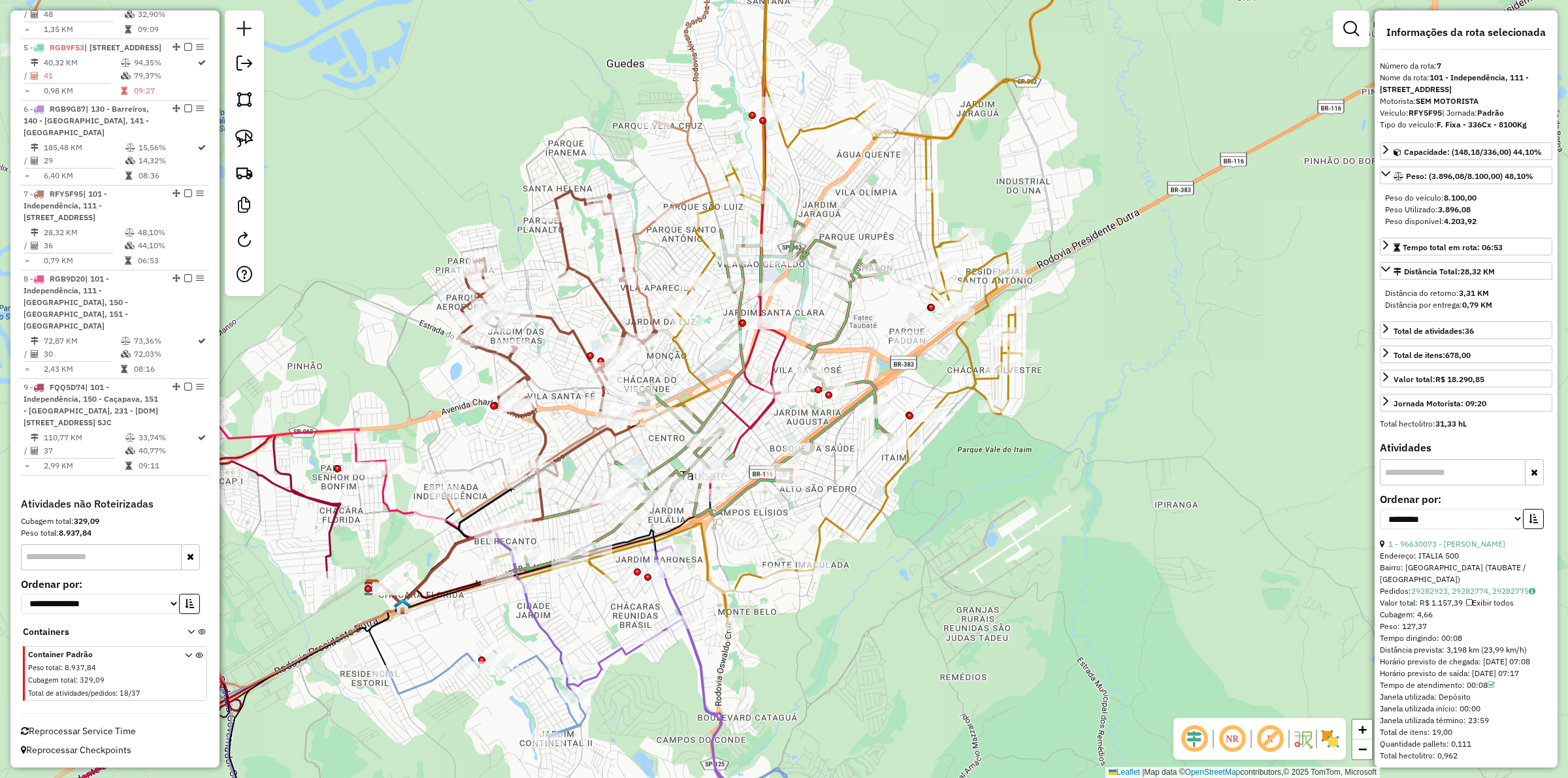
click at [781, 298] on div "Janela de atendimento Grade de atendimento Capacidade Transportadoras Veículos …" at bounding box center [784, 389] width 1568 height 778
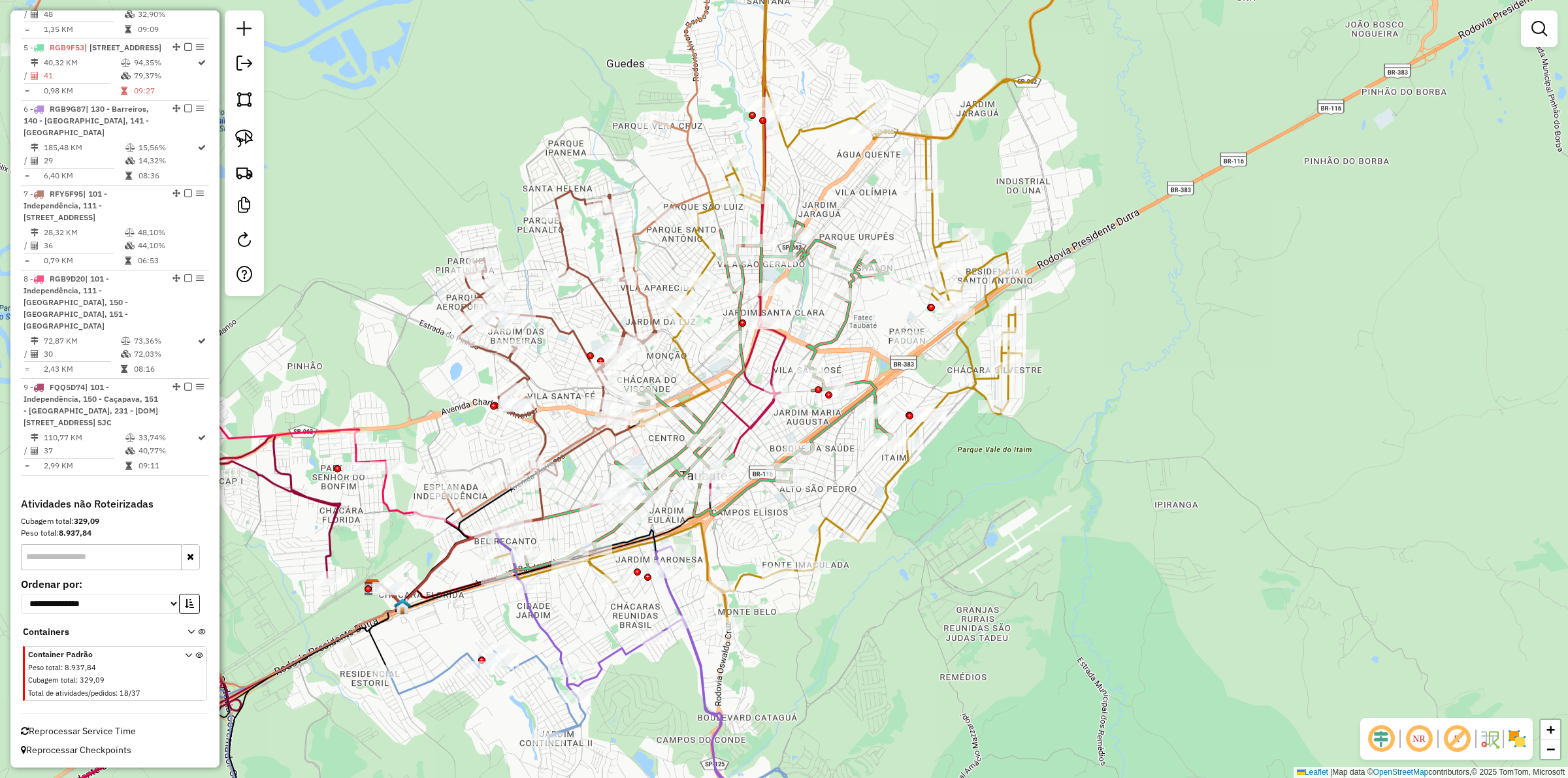
click at [696, 245] on icon at bounding box center [784, 273] width 577 height 702
select select "**********"
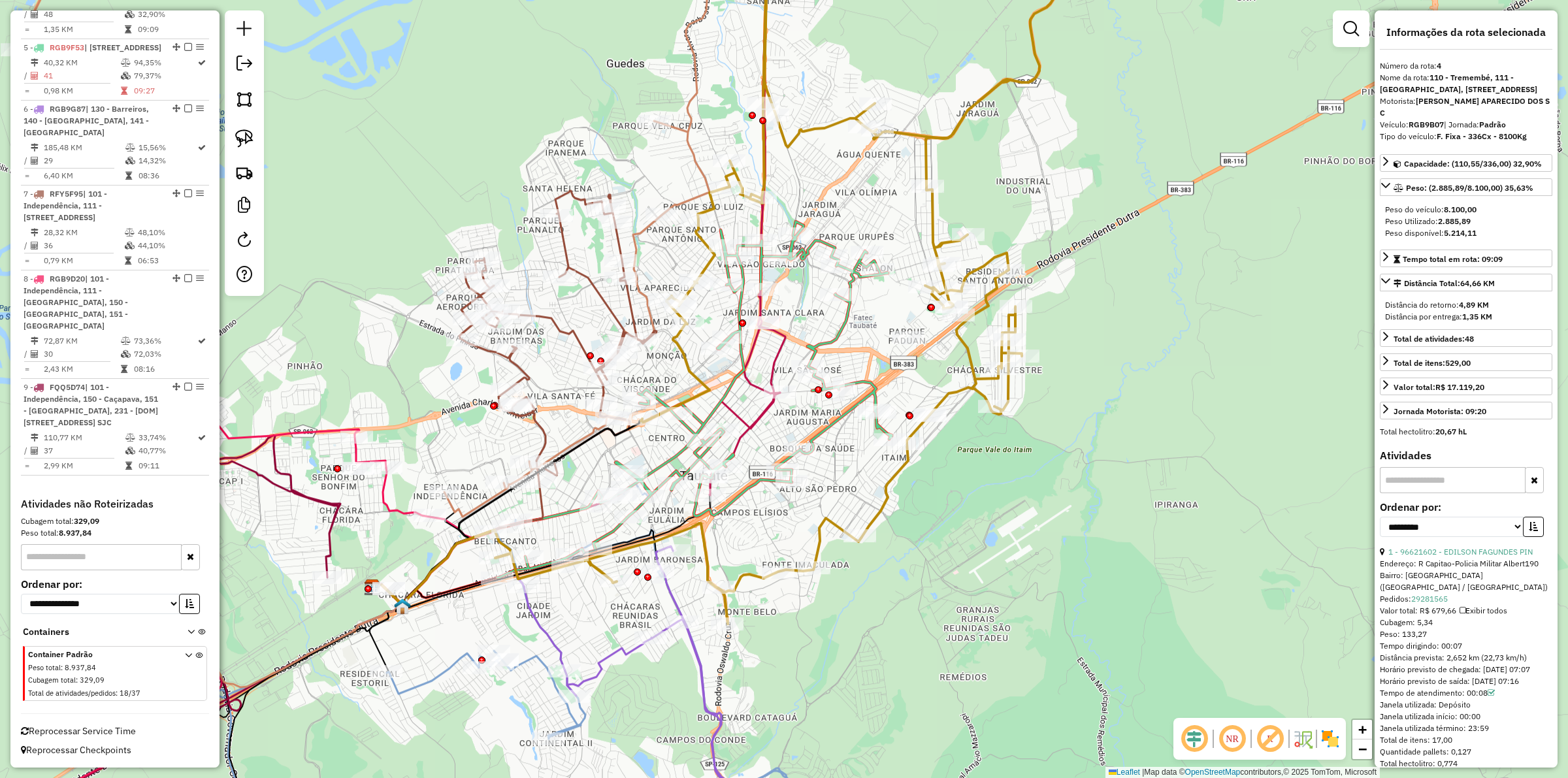
scroll to position [872, 0]
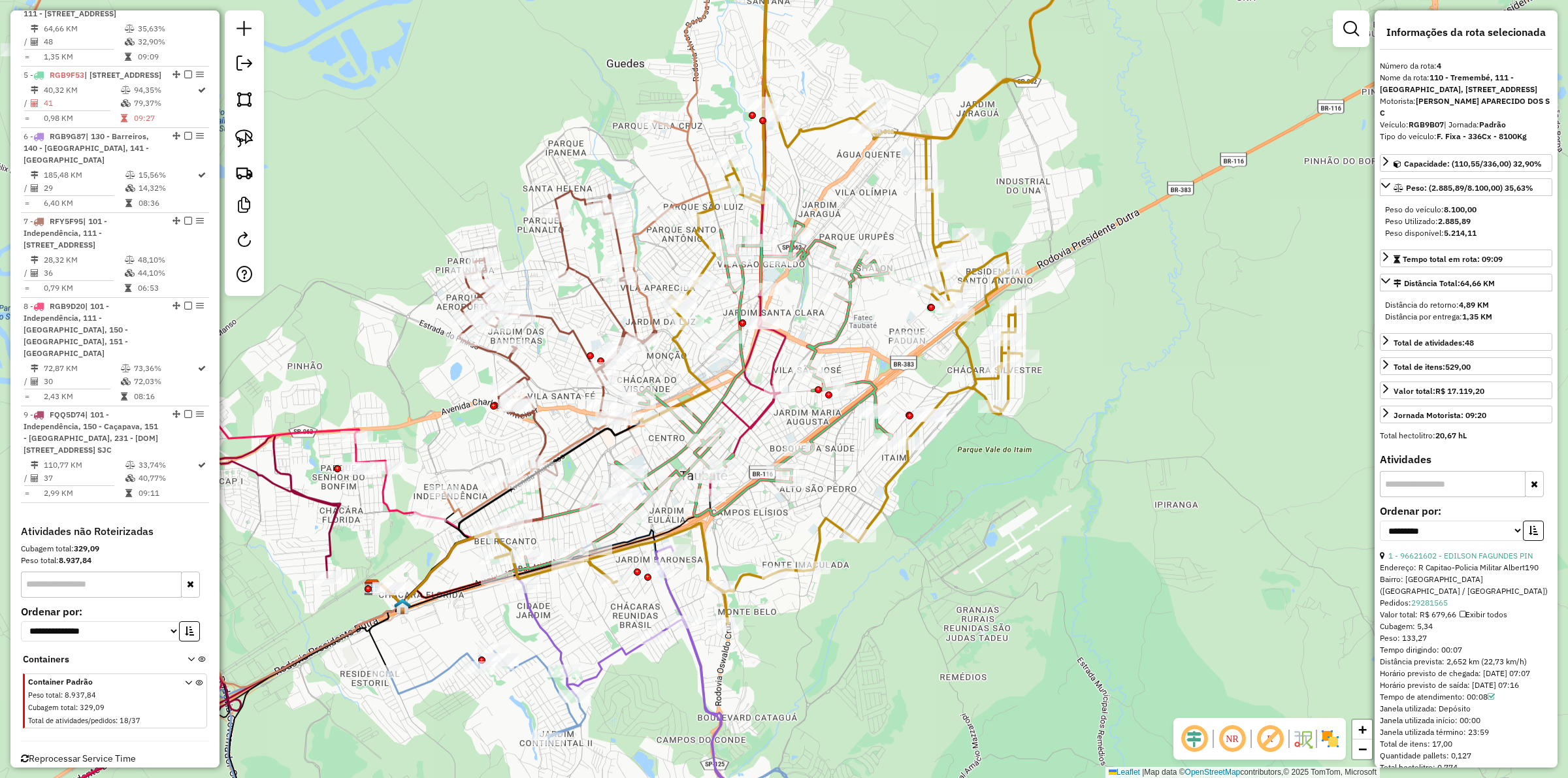
click at [781, 329] on icon at bounding box center [691, 399] width 401 height 357
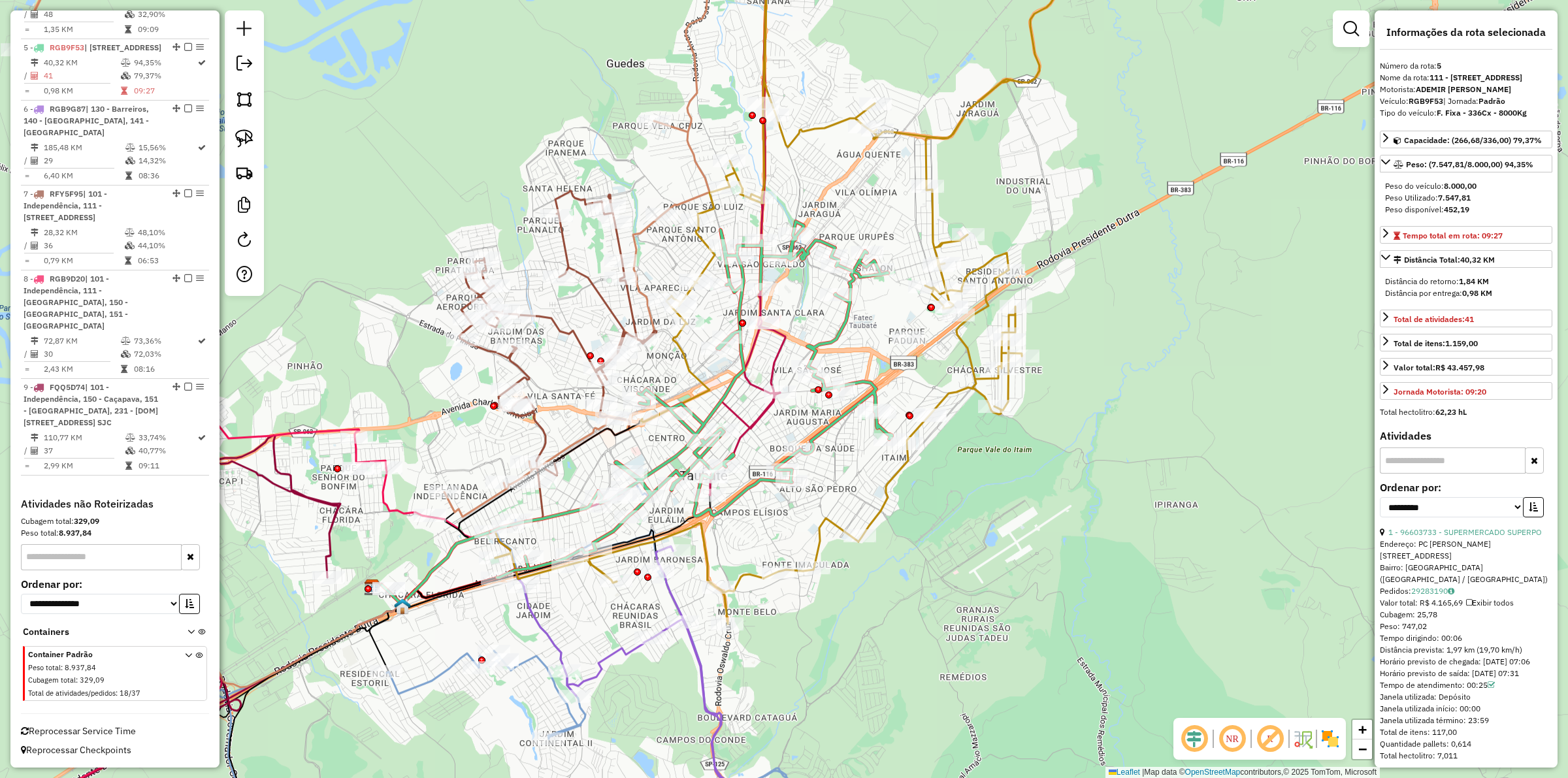
scroll to position [981, 0]
click at [698, 244] on icon at bounding box center [784, 273] width 577 height 702
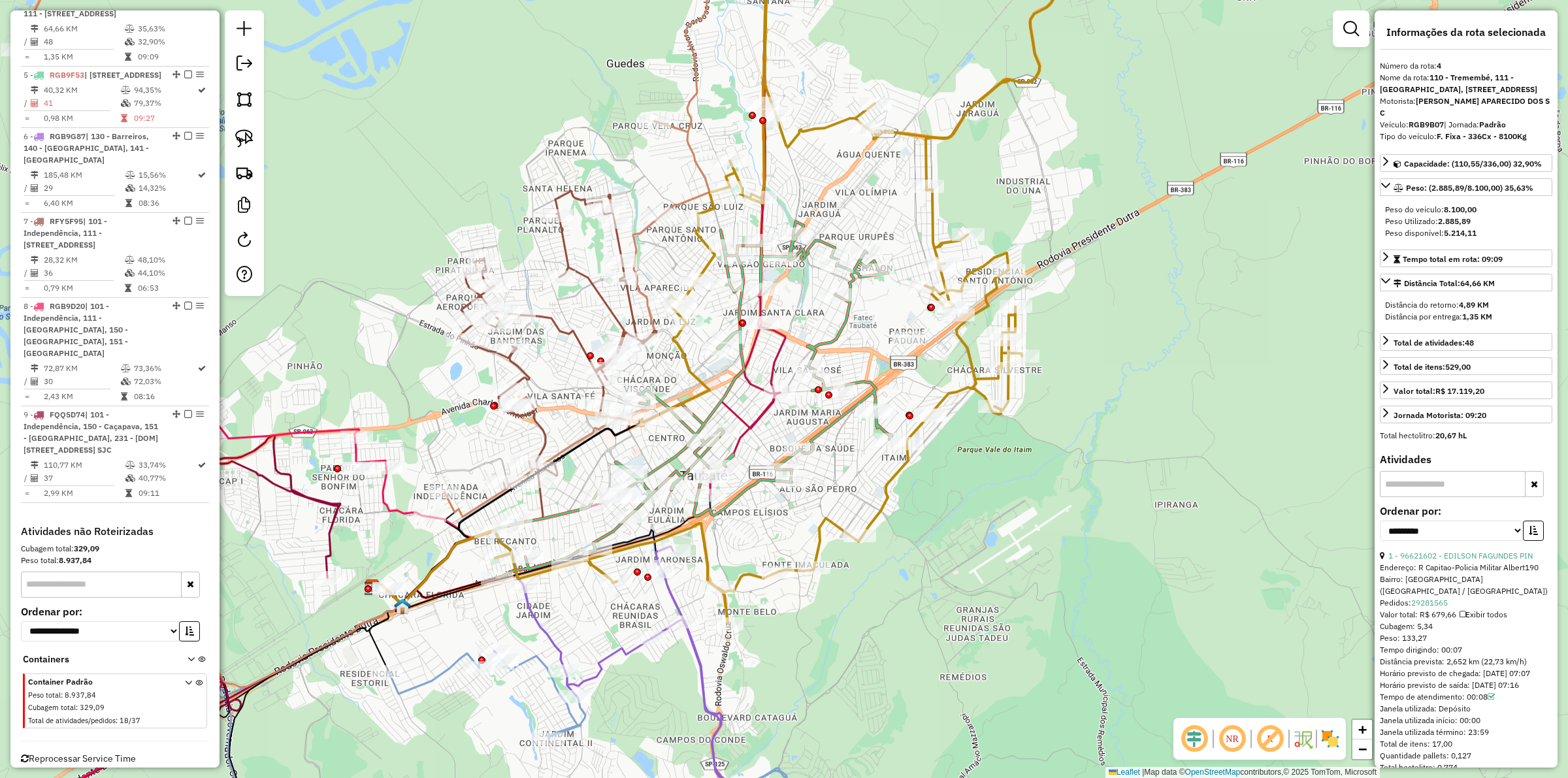
click at [781, 335] on icon at bounding box center [691, 399] width 401 height 357
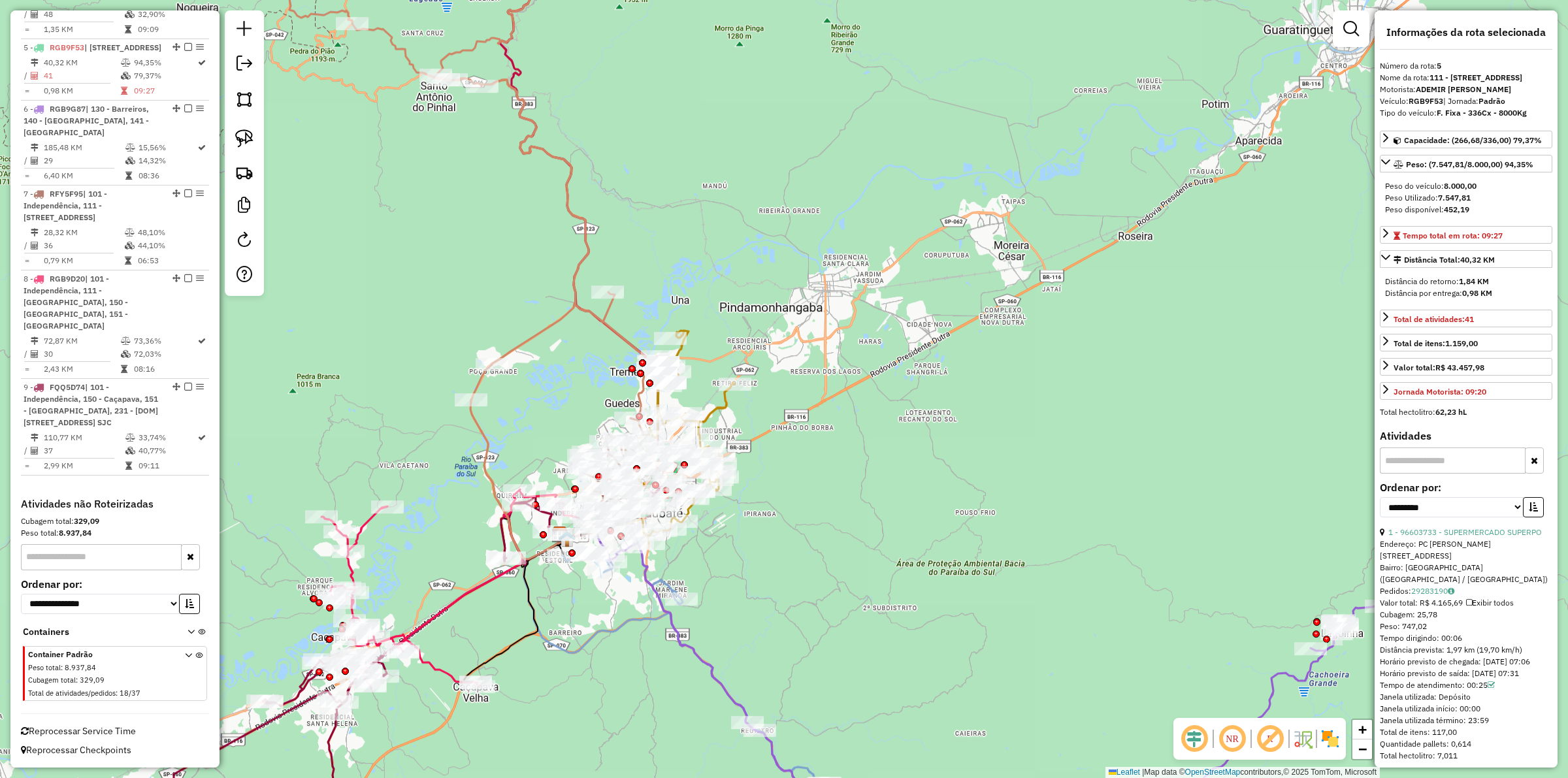
click at [645, 625] on icon at bounding box center [670, 694] width 298 height 322
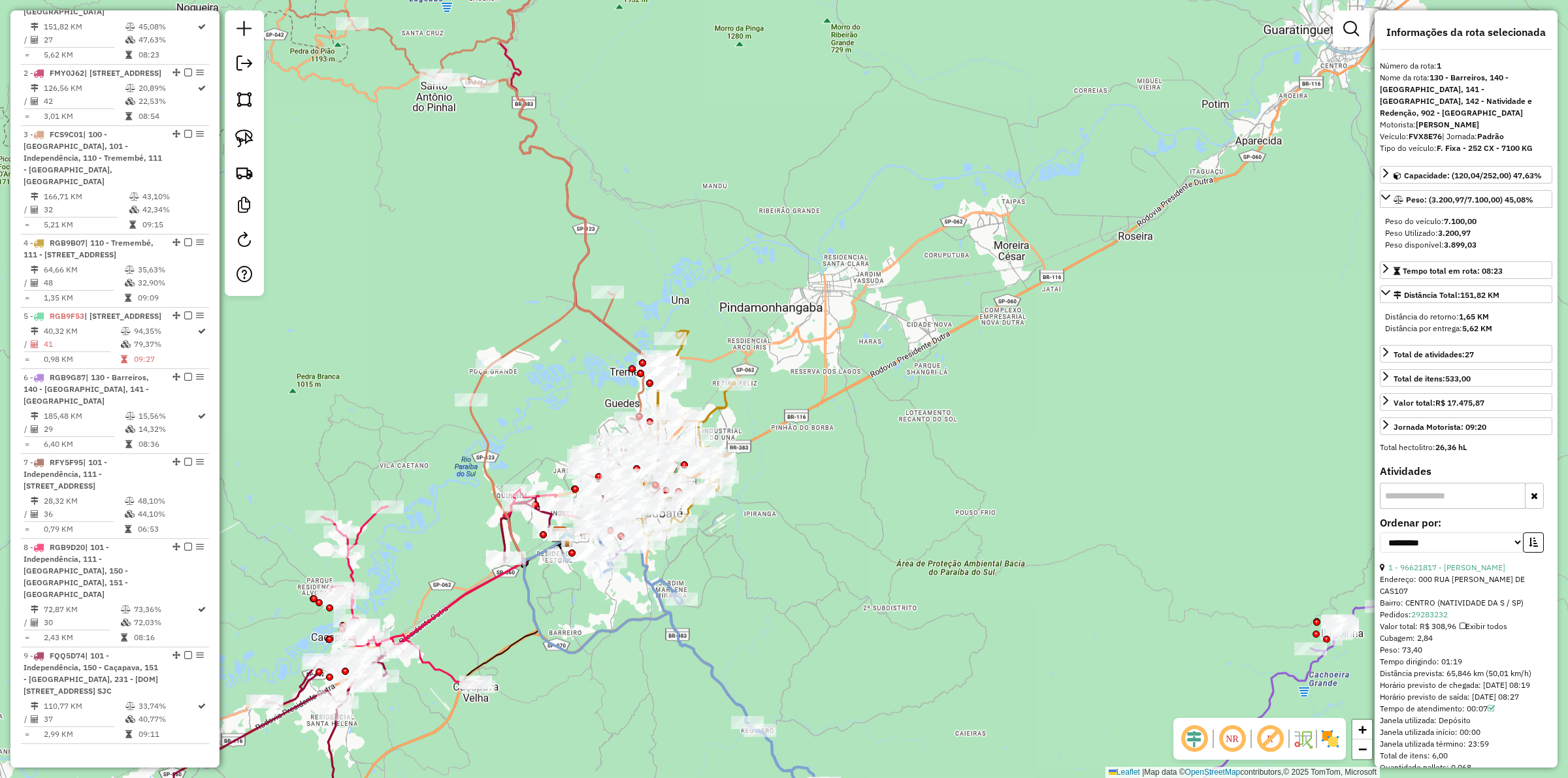
scroll to position [592, 0]
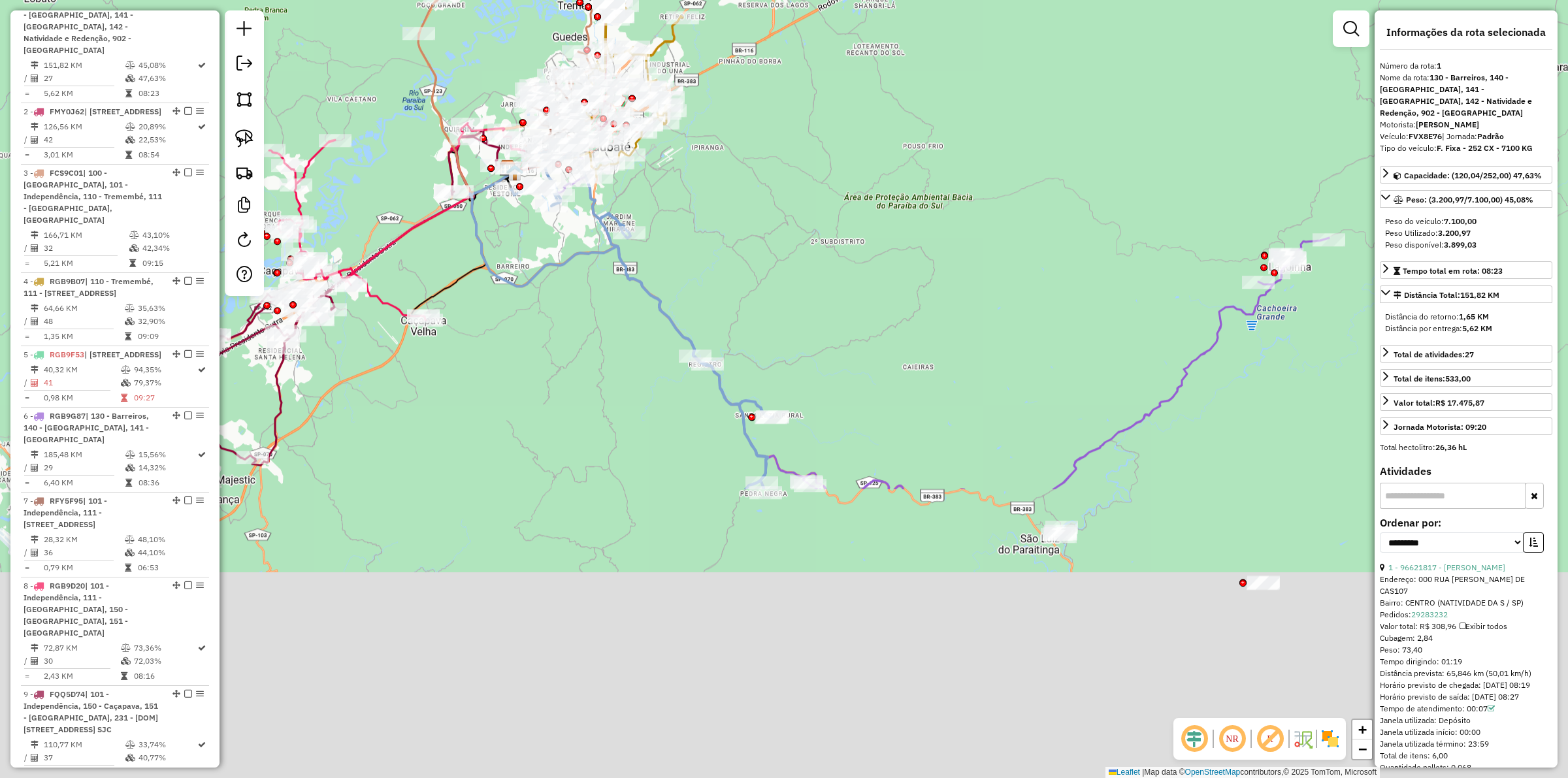
drag, startPoint x: 791, startPoint y: 660, endPoint x: 732, endPoint y: 272, distance: 392.5
click at [732, 272] on div "Janela de atendimento Grade de atendimento Capacidade Transportadoras Veículos …" at bounding box center [784, 389] width 1568 height 778
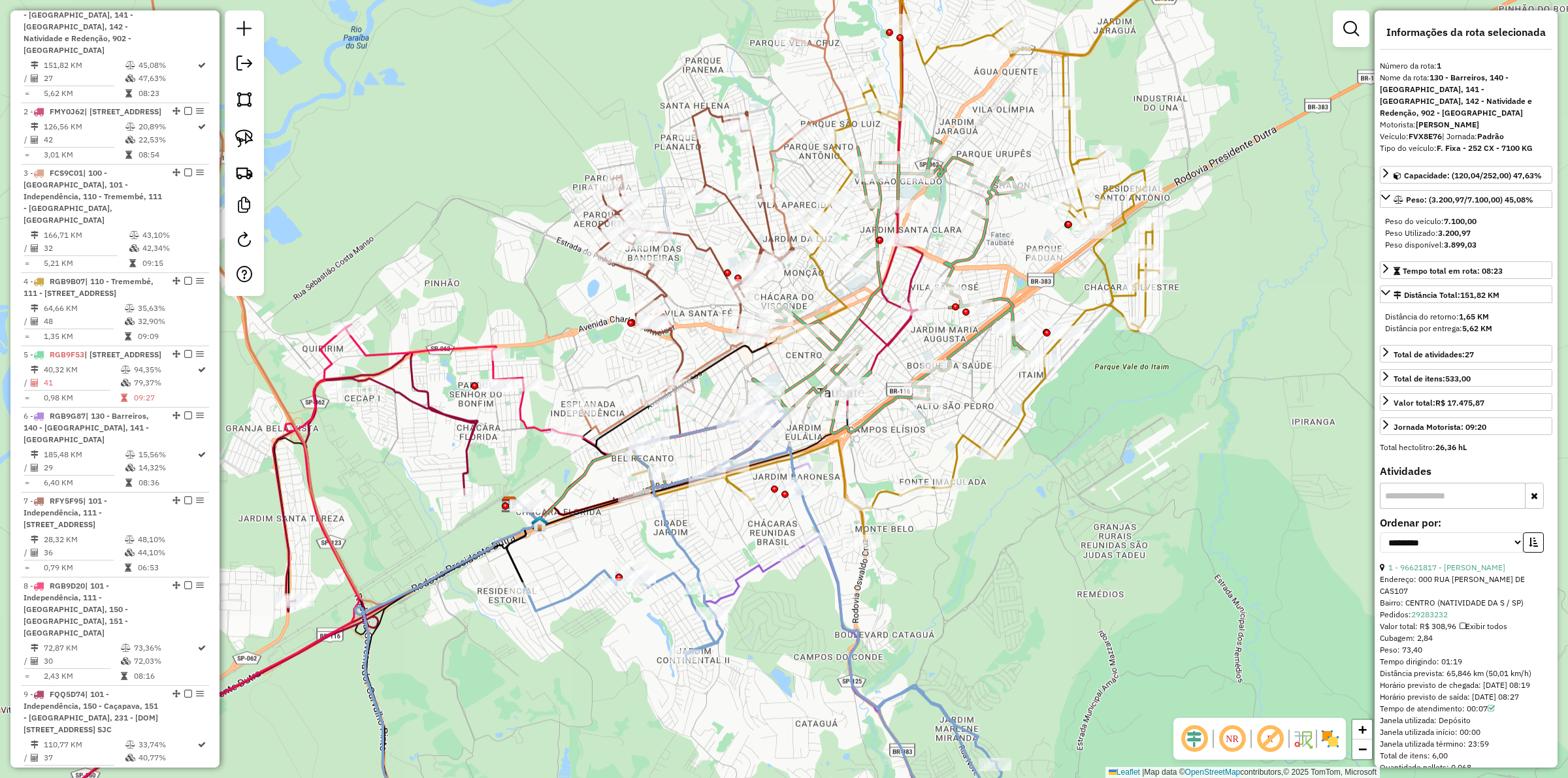
click at [723, 547] on div "Janela de atendimento Grade de atendimento Capacidade Transportadoras Veículos …" at bounding box center [784, 389] width 1568 height 778
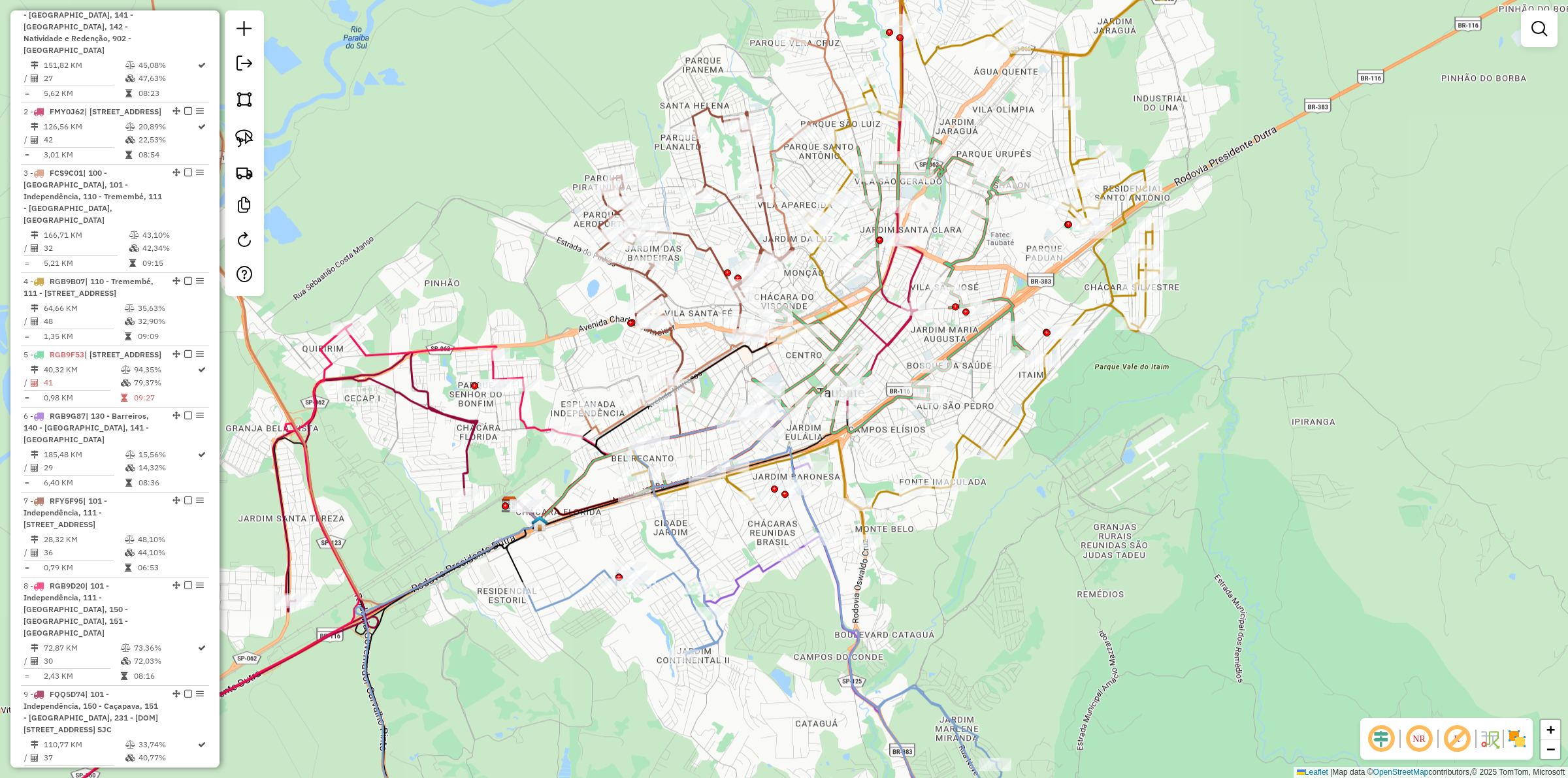
click at [586, 588] on icon at bounding box center [763, 628] width 477 height 455
select select "**********"
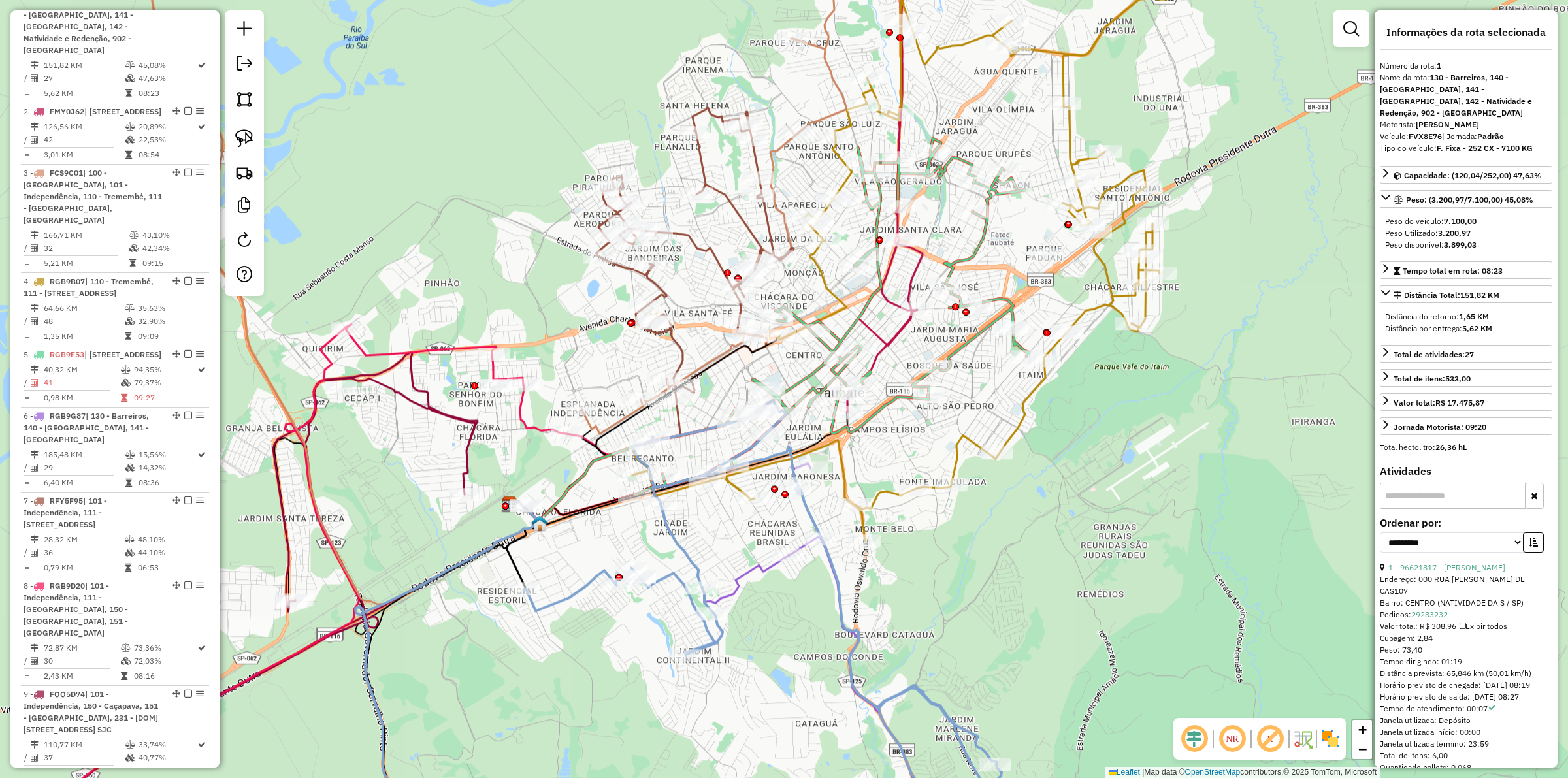
click at [589, 625] on div "Janela de atendimento Grade de atendimento Capacidade Transportadoras Veículos …" at bounding box center [784, 389] width 1568 height 778
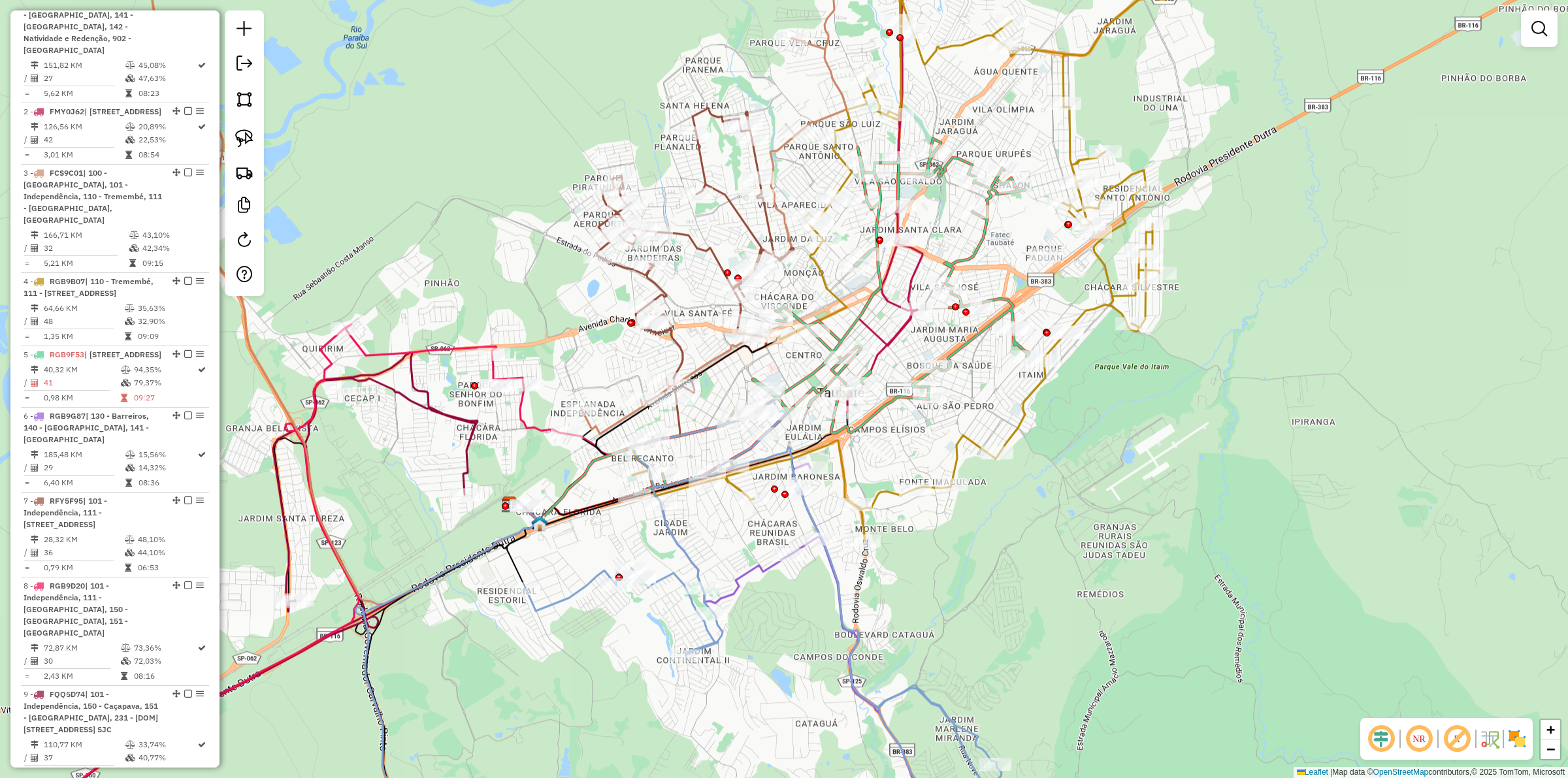
click at [582, 594] on icon at bounding box center [763, 628] width 477 height 455
select select "**********"
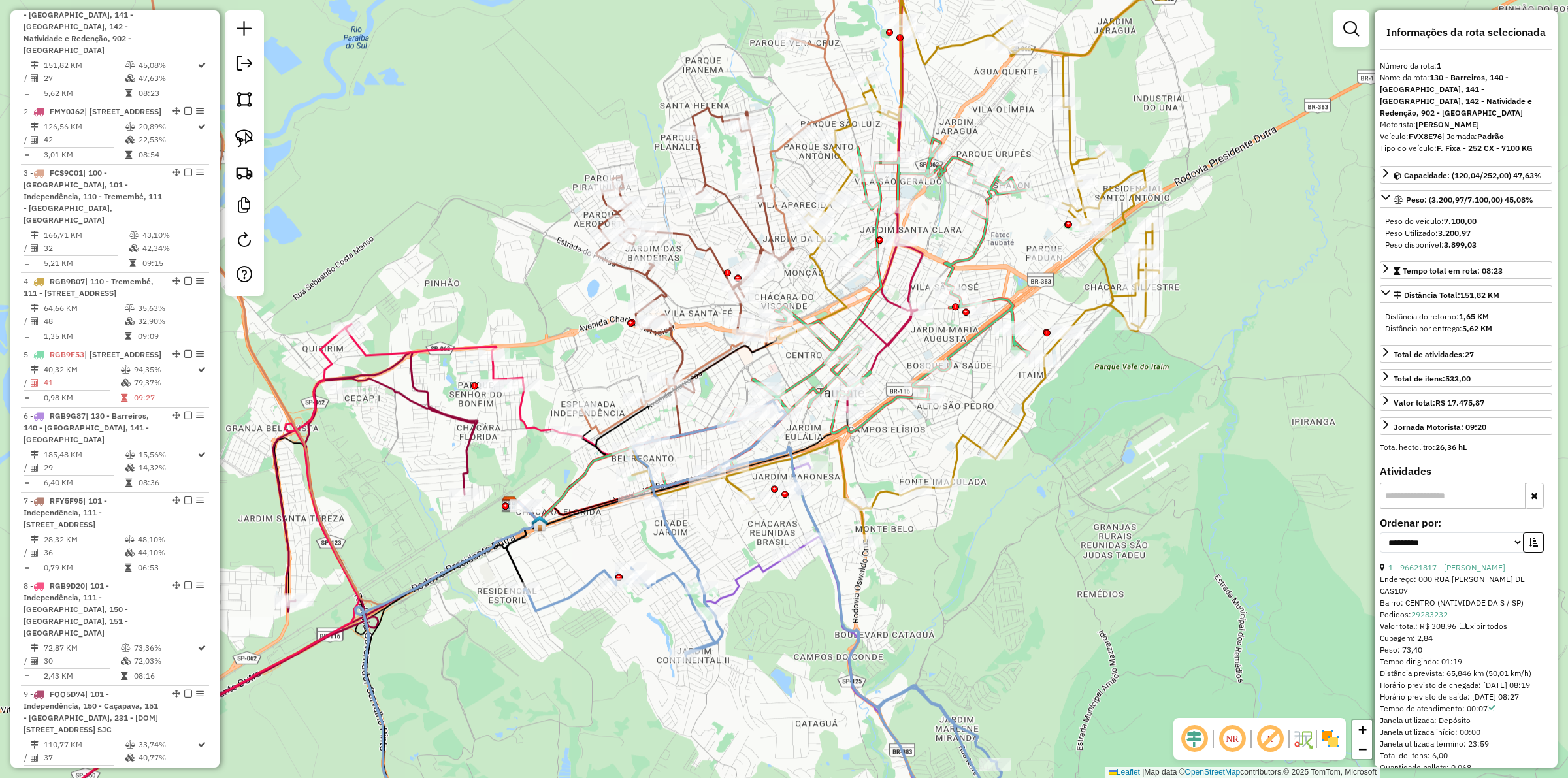
click at [588, 622] on div "Janela de atendimento Grade de atendimento Capacidade Transportadoras Veículos …" at bounding box center [784, 389] width 1568 height 778
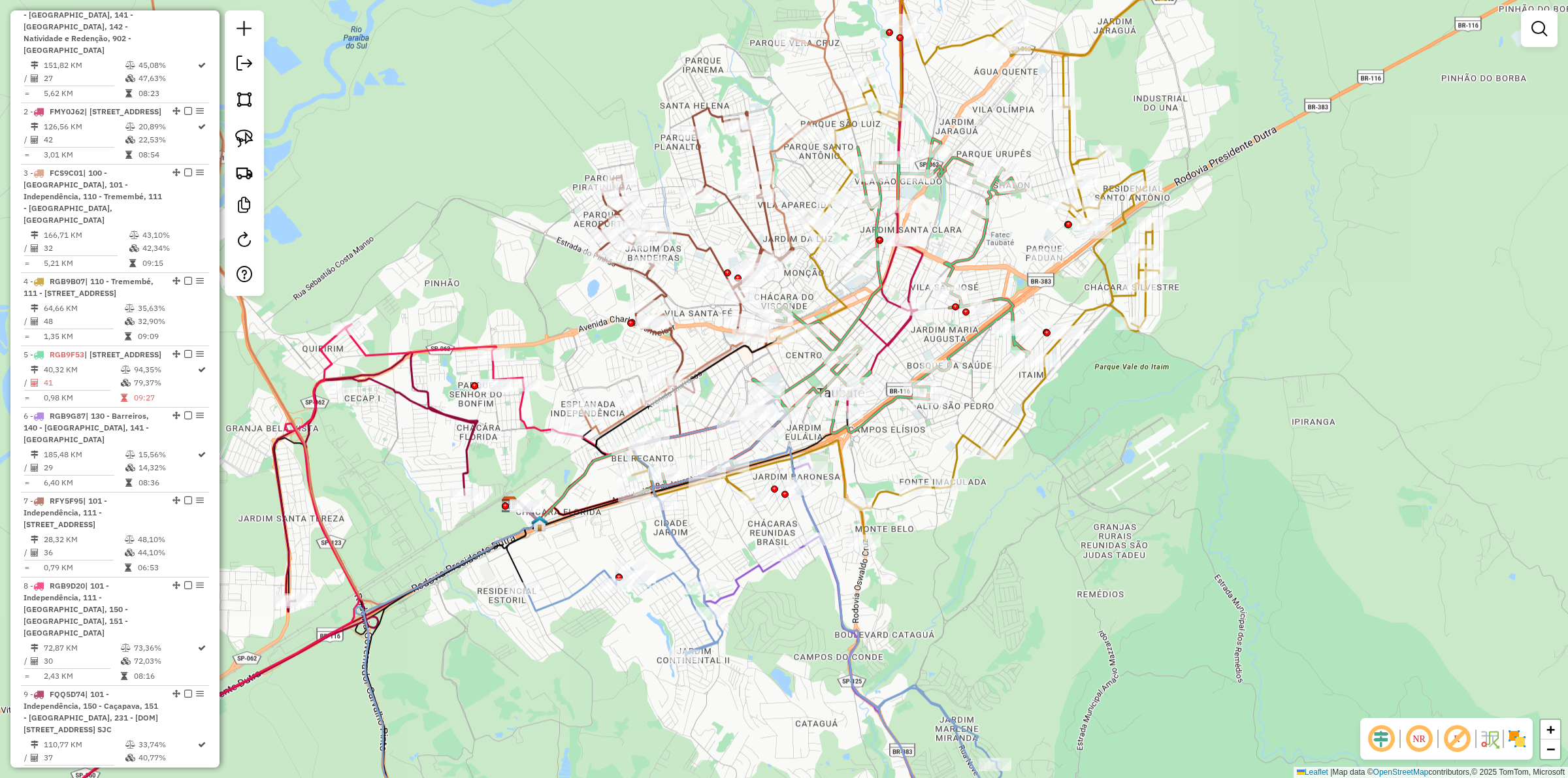
click at [422, 392] on icon at bounding box center [229, 604] width 496 height 503
select select "**********"
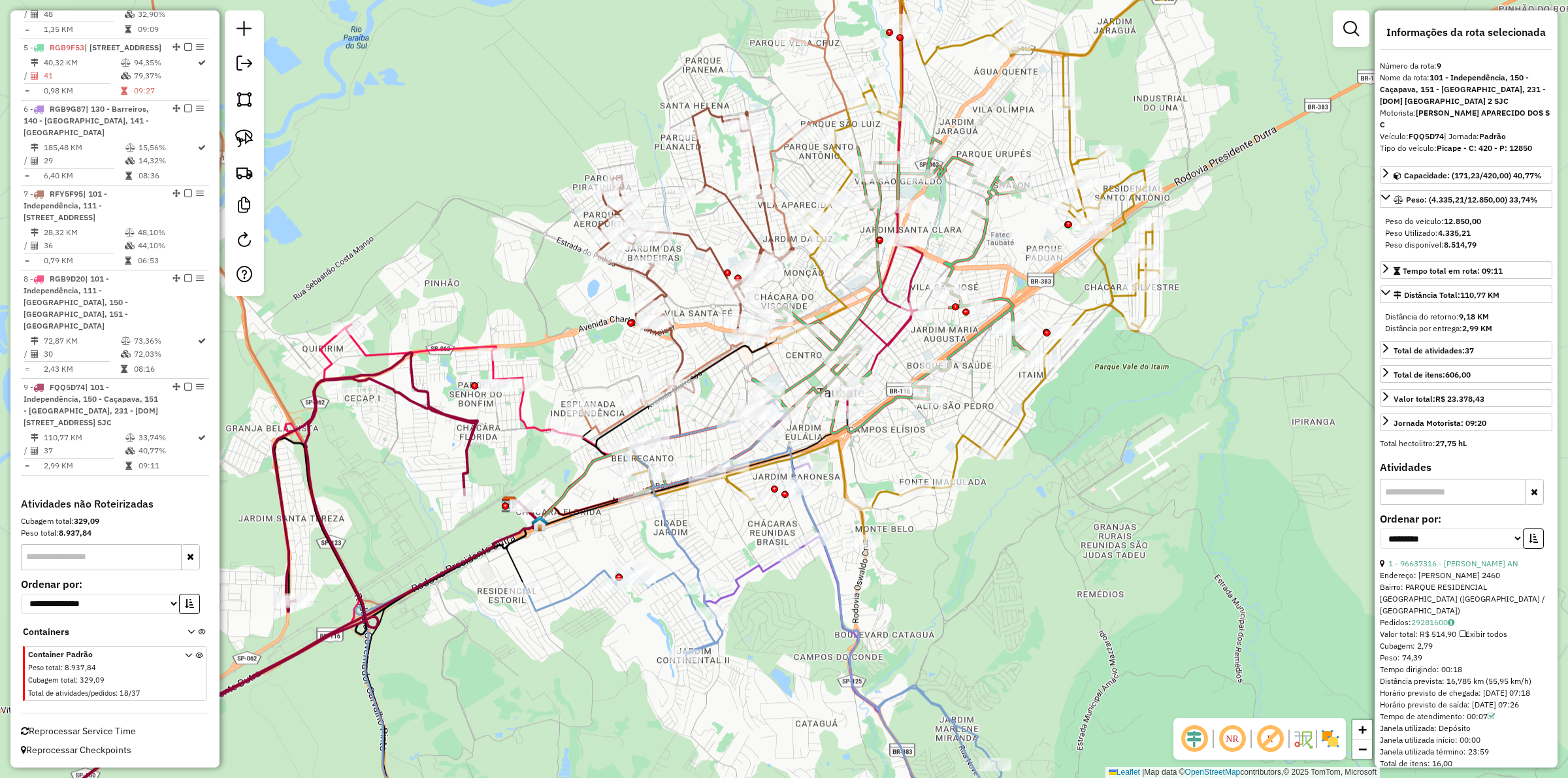
scroll to position [988, 0]
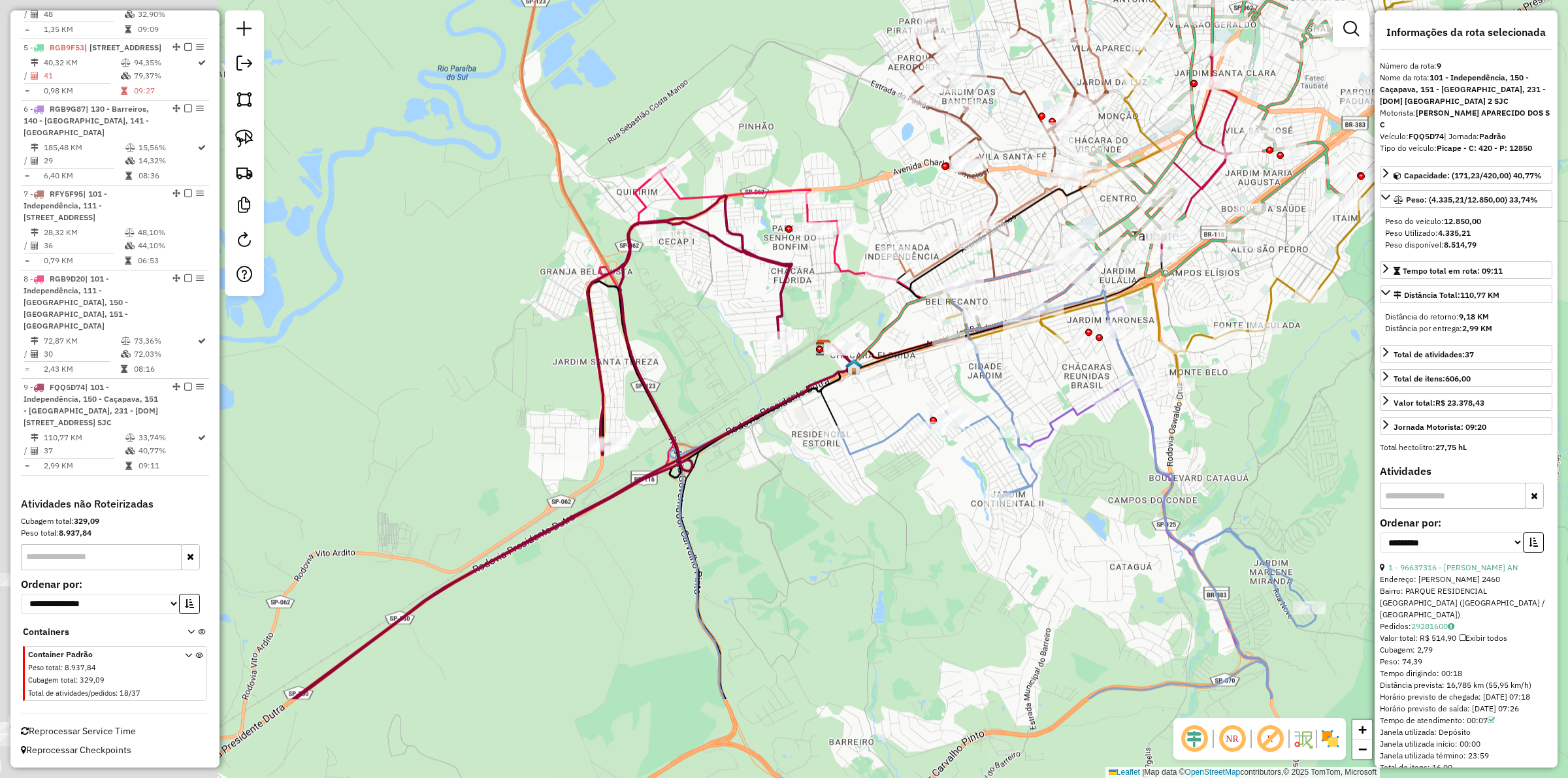
drag, startPoint x: 393, startPoint y: 475, endPoint x: 719, endPoint y: 300, distance: 370.0
click at [719, 299] on div "Janela de atendimento Grade de atendimento Capacidade Transportadoras Veículos …" at bounding box center [784, 389] width 1568 height 778
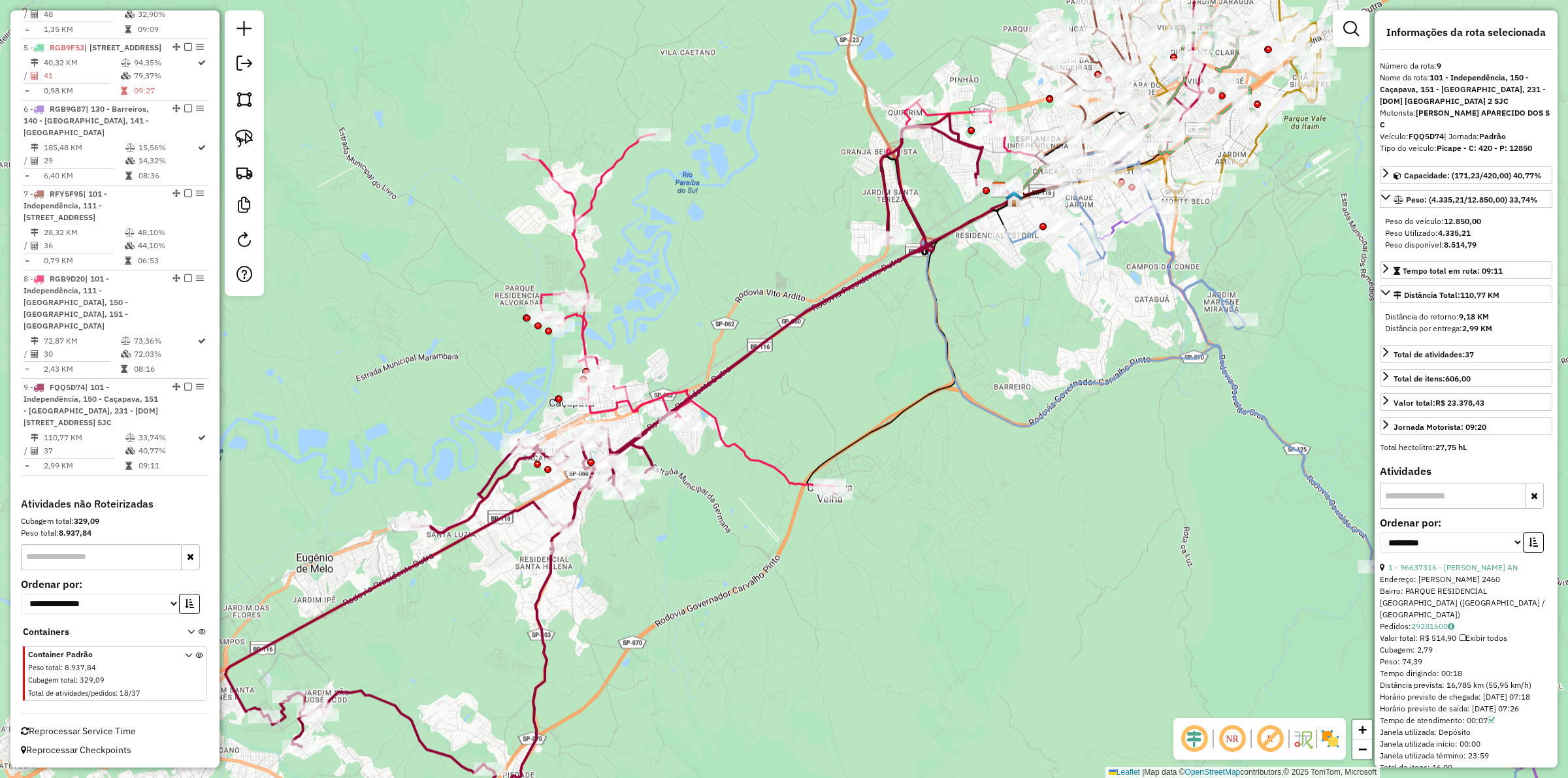
click at [579, 245] on icon at bounding box center [763, 296] width 482 height 393
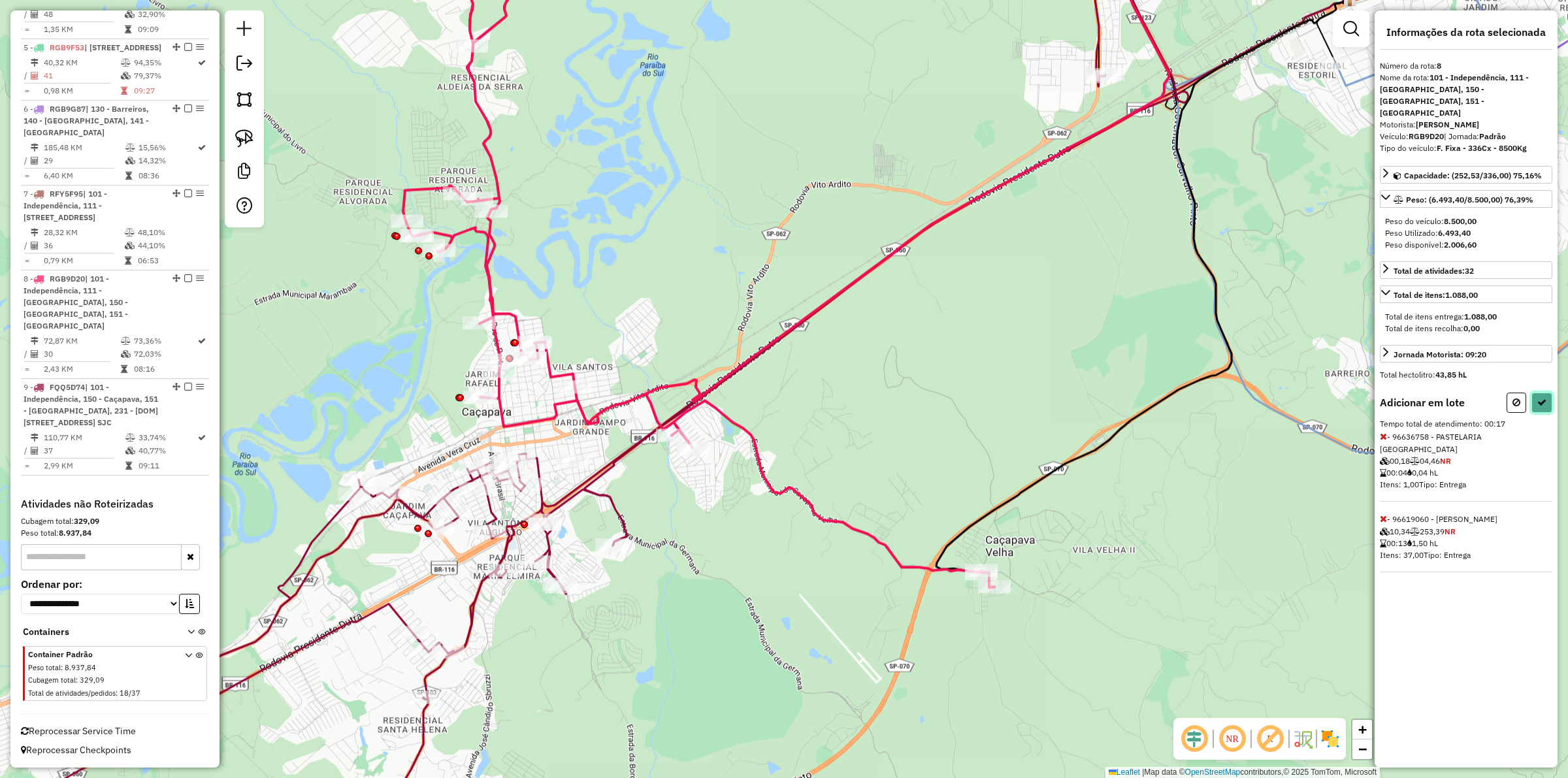
click at [781, 397] on icon at bounding box center [1541, 401] width 9 height 9
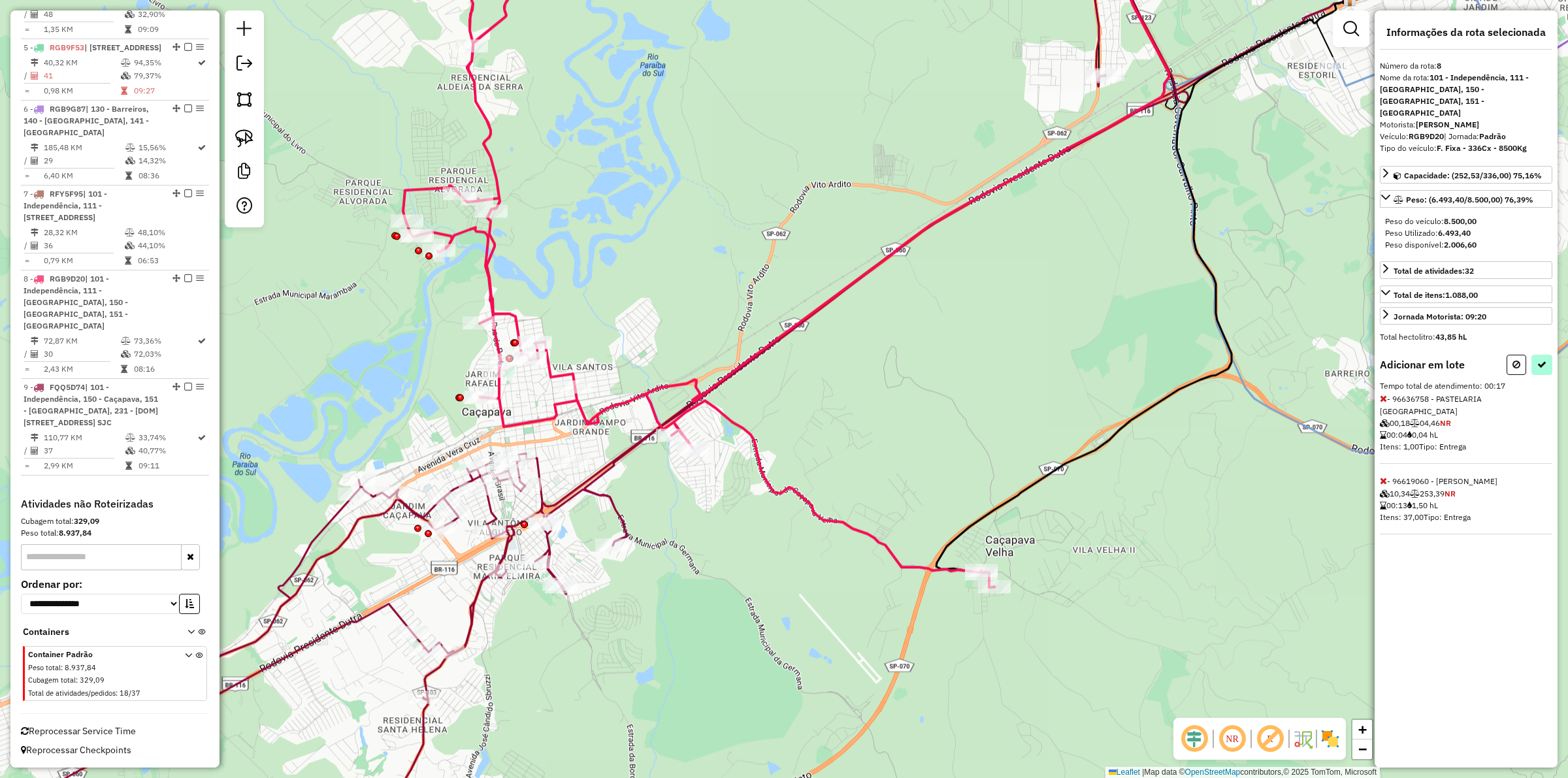
select select "**********"
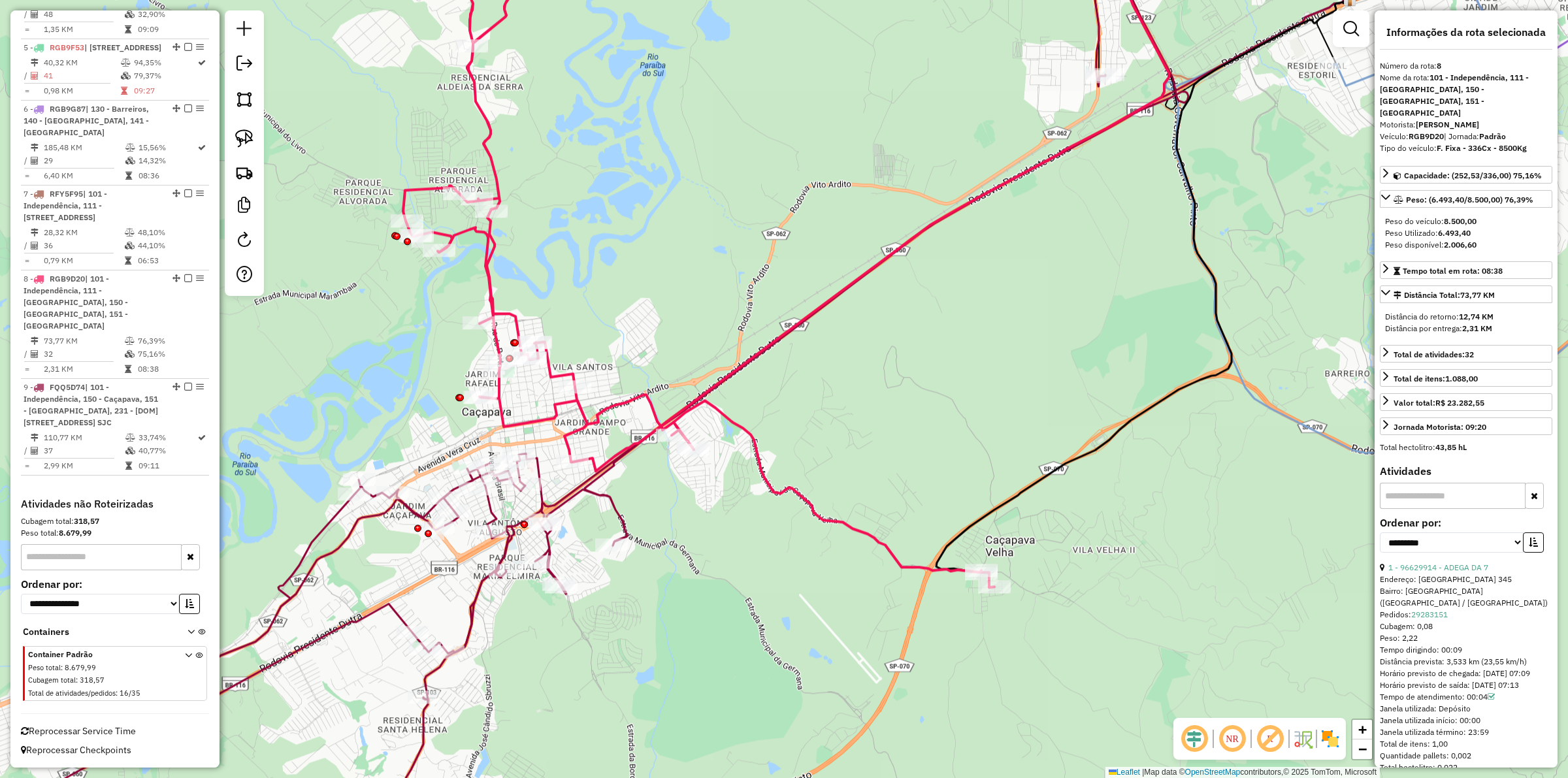
click at [609, 408] on icon at bounding box center [786, 255] width 766 height 665
click at [366, 528] on div "Janela de atendimento Grade de atendimento Capacidade Transportadoras Veículos …" at bounding box center [784, 389] width 1568 height 778
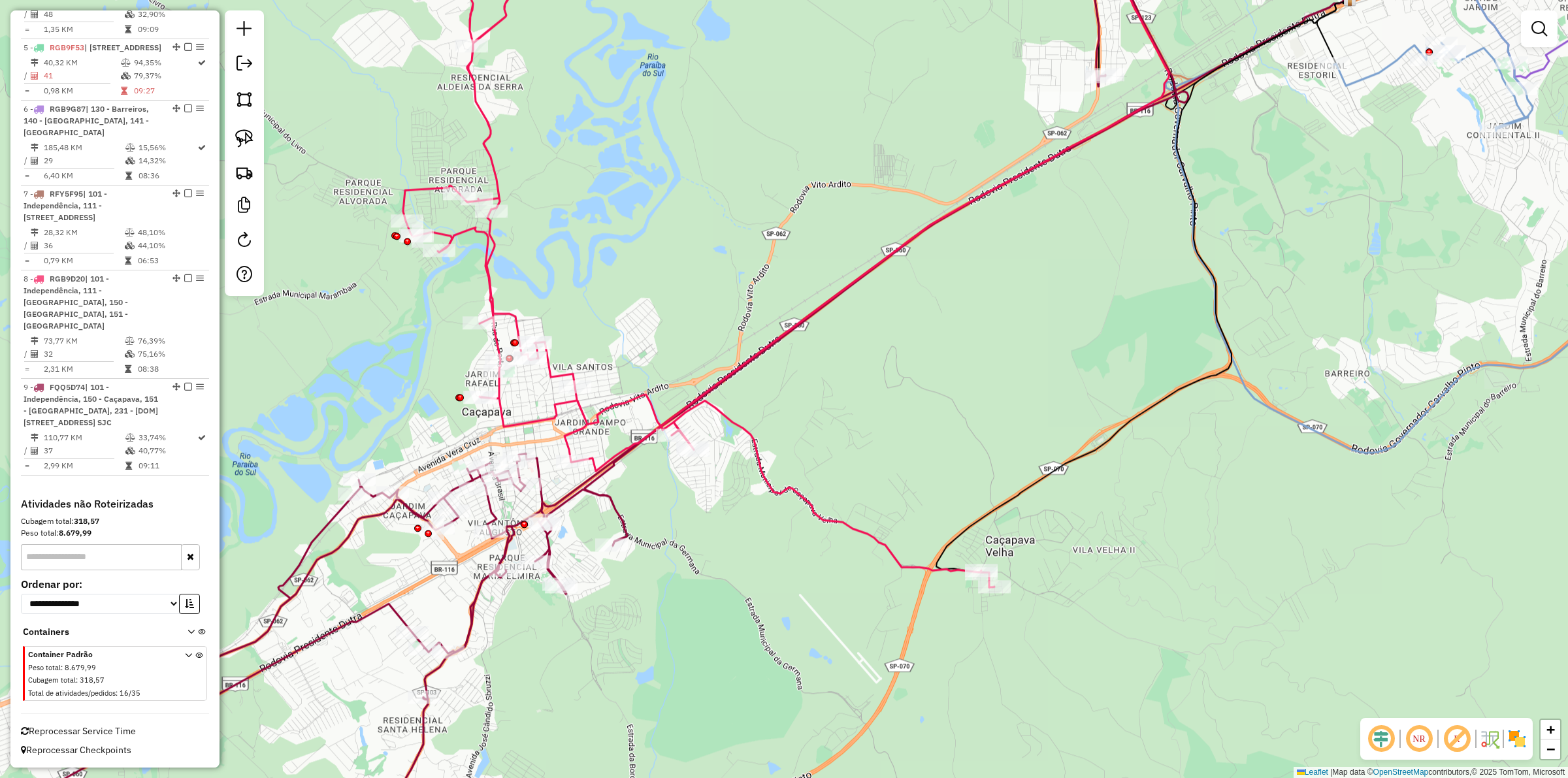
click at [362, 524] on icon at bounding box center [600, 389] width 1354 height 934
select select "**********"
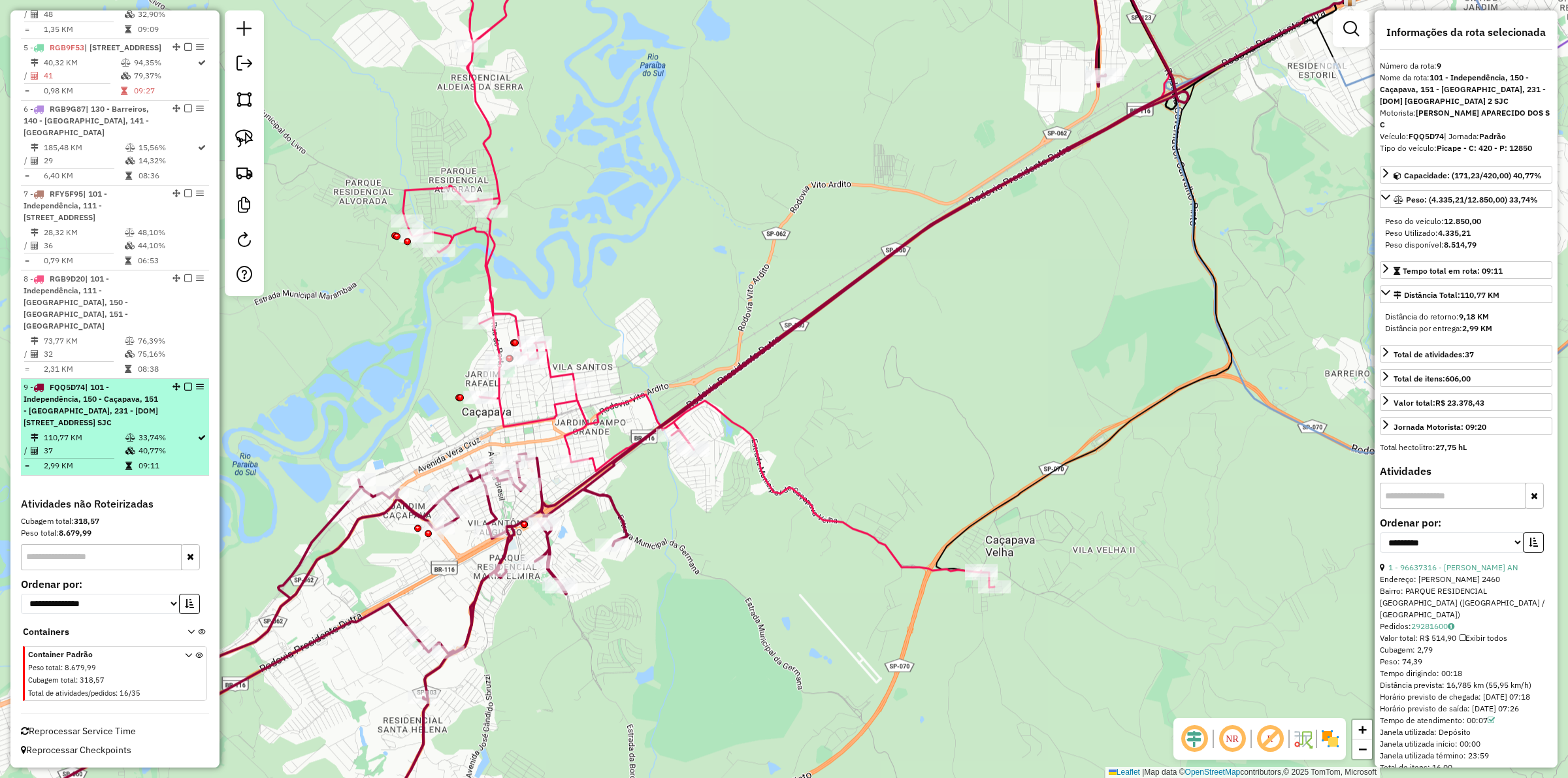
click at [185, 387] on em at bounding box center [188, 387] width 8 height 8
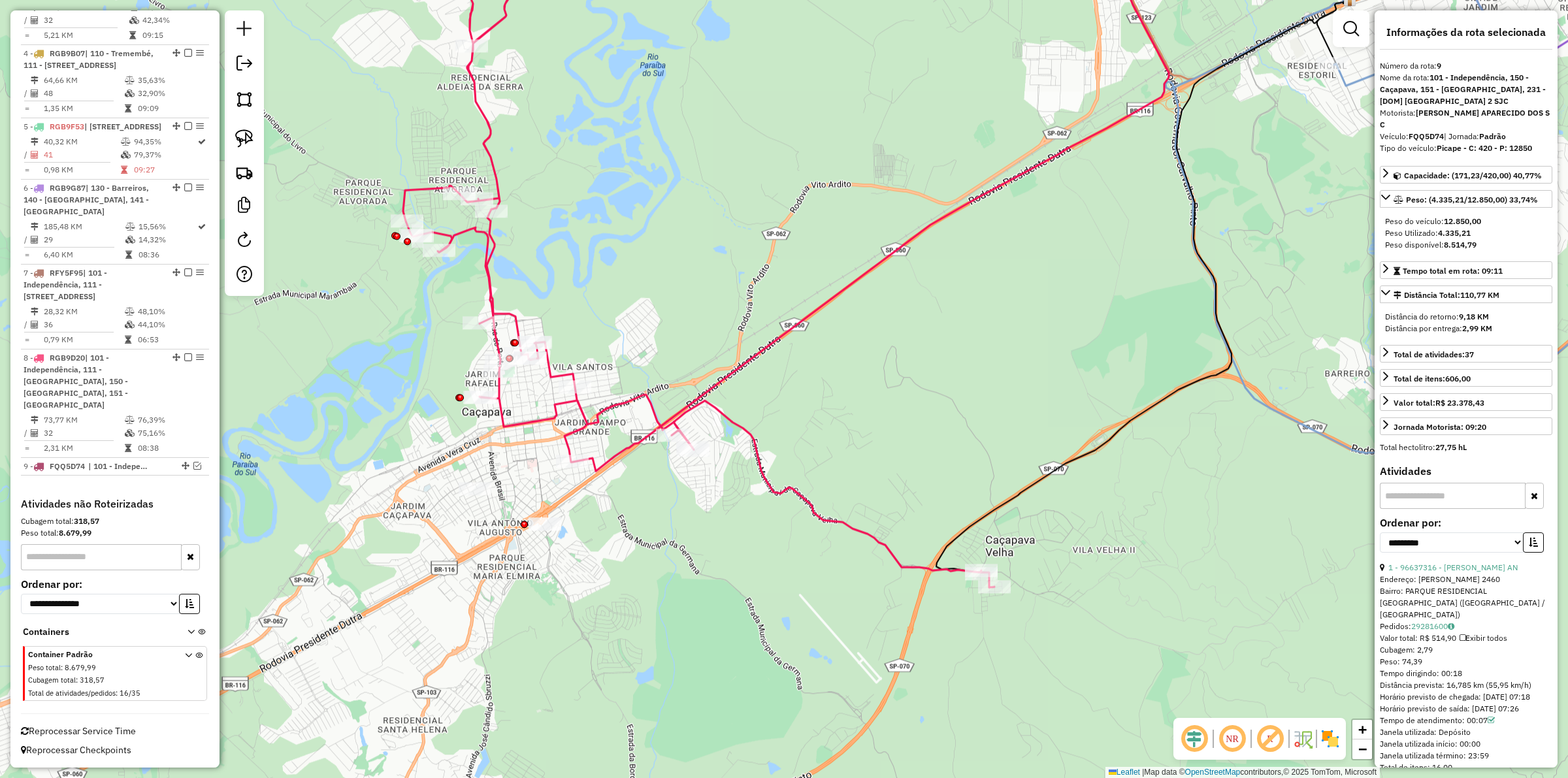
click at [577, 431] on icon at bounding box center [786, 255] width 766 height 665
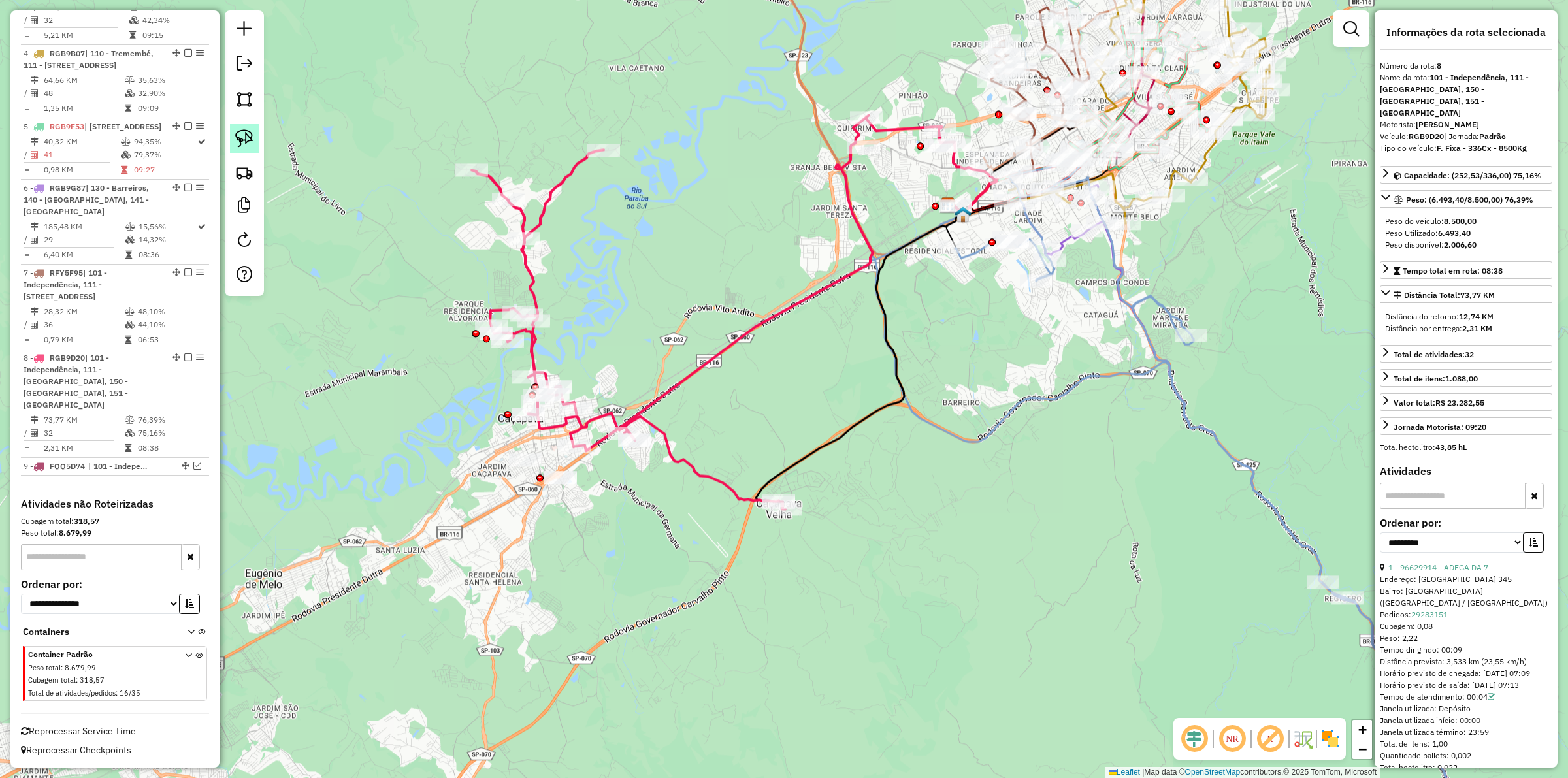
click at [244, 136] on img at bounding box center [244, 139] width 18 height 18
drag, startPoint x: 601, startPoint y: 487, endPoint x: 524, endPoint y: 490, distance: 77.1
click at [676, 449] on icon at bounding box center [712, 312] width 482 height 393
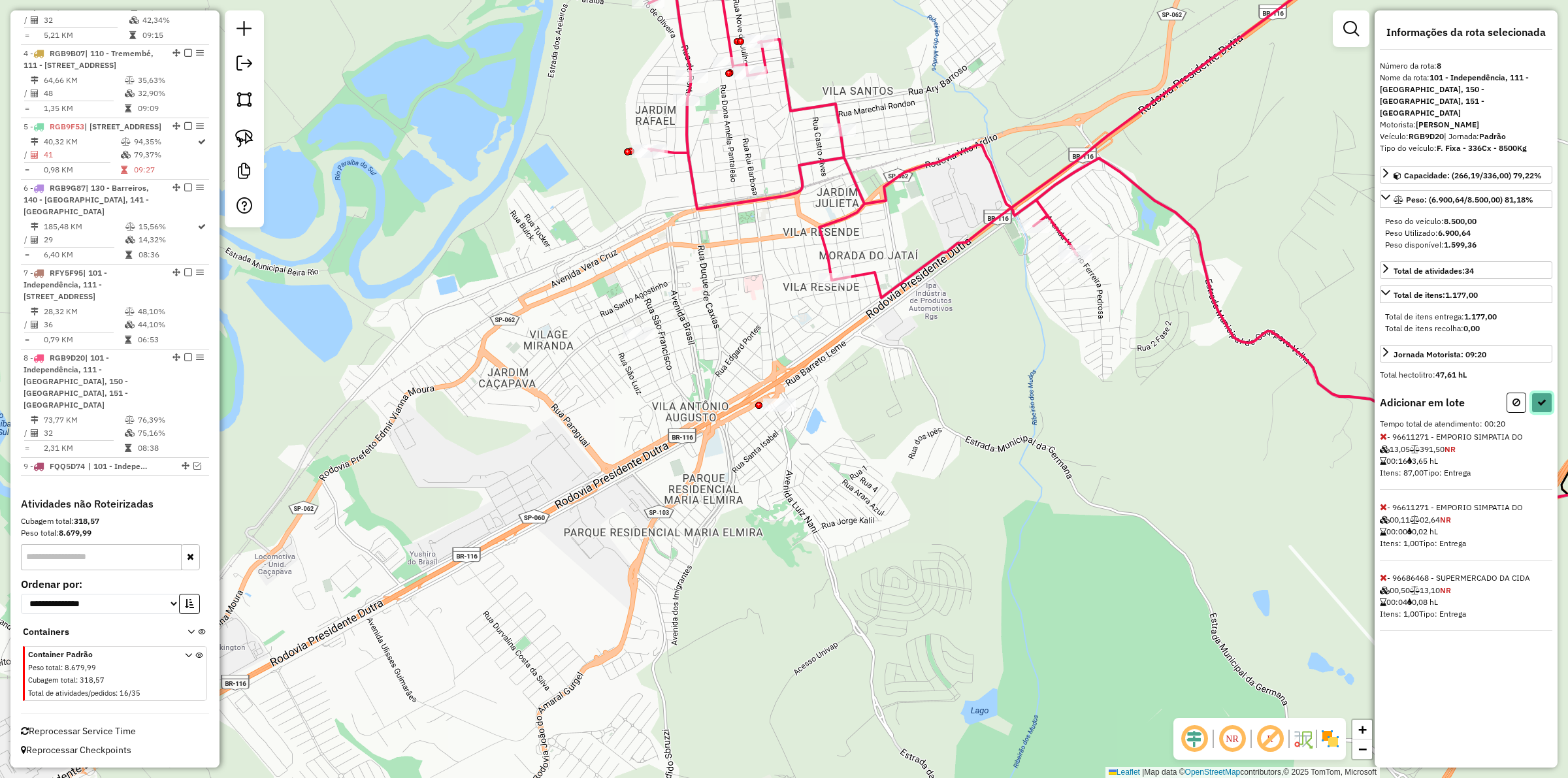
click at [781, 397] on icon at bounding box center [1541, 401] width 9 height 9
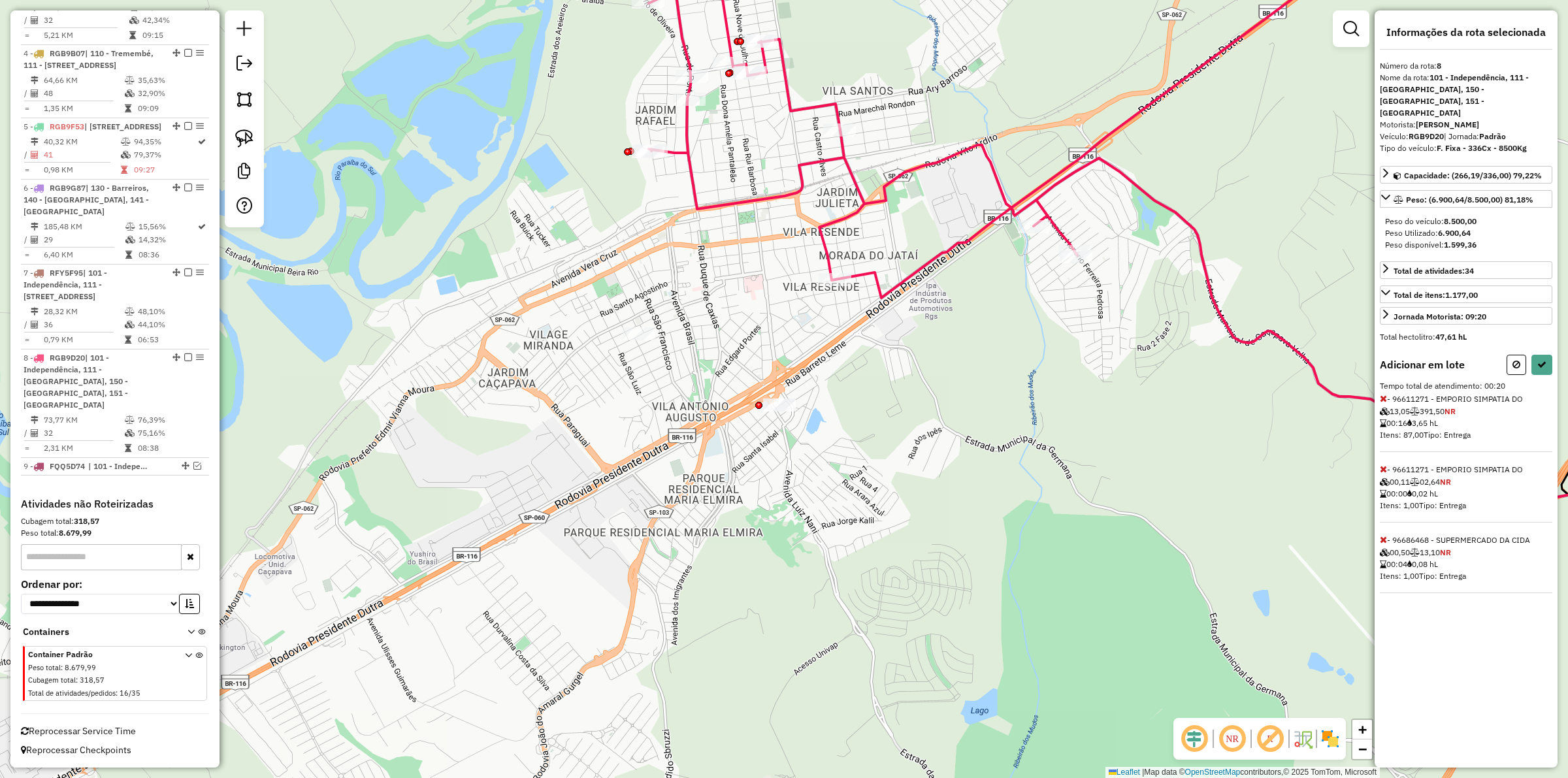
select select "**********"
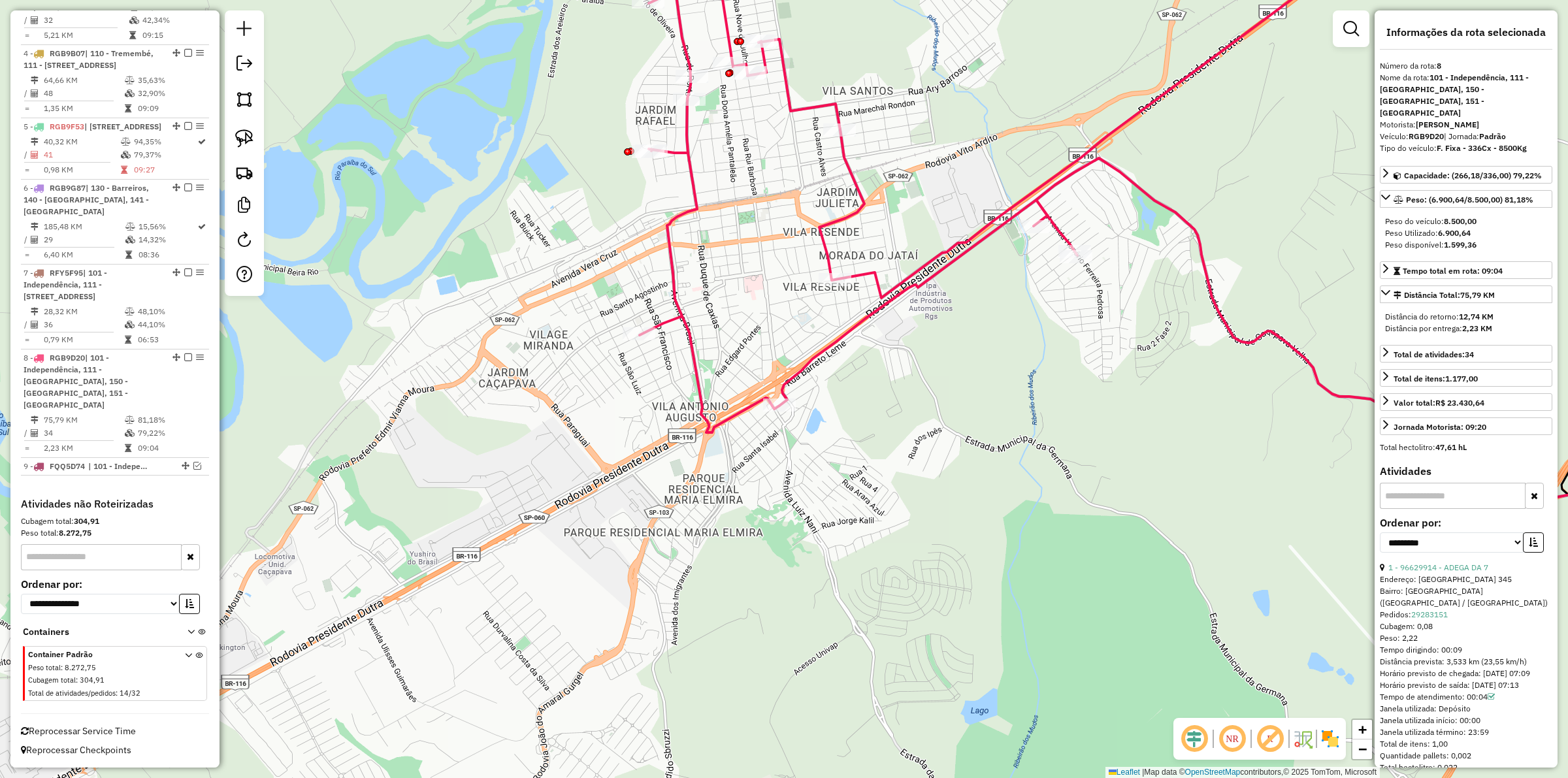
click at [781, 246] on icon at bounding box center [1159, 226] width 1039 height 608
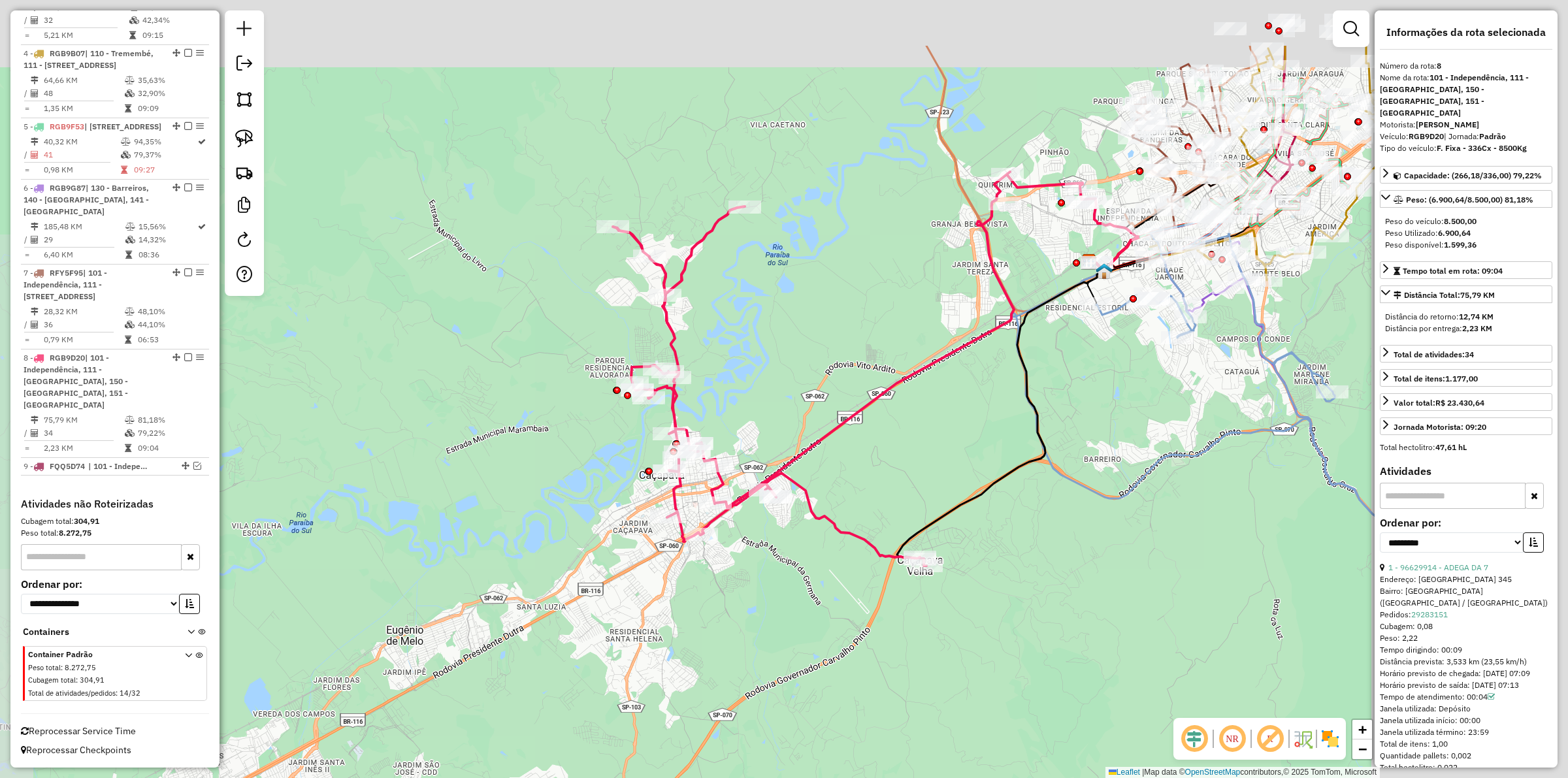
drag, startPoint x: 838, startPoint y: 522, endPoint x: 781, endPoint y: 549, distance: 63.1
click at [733, 596] on div "Janela de atendimento Grade de atendimento Capacidade Transportadoras Veículos …" at bounding box center [784, 389] width 1568 height 778
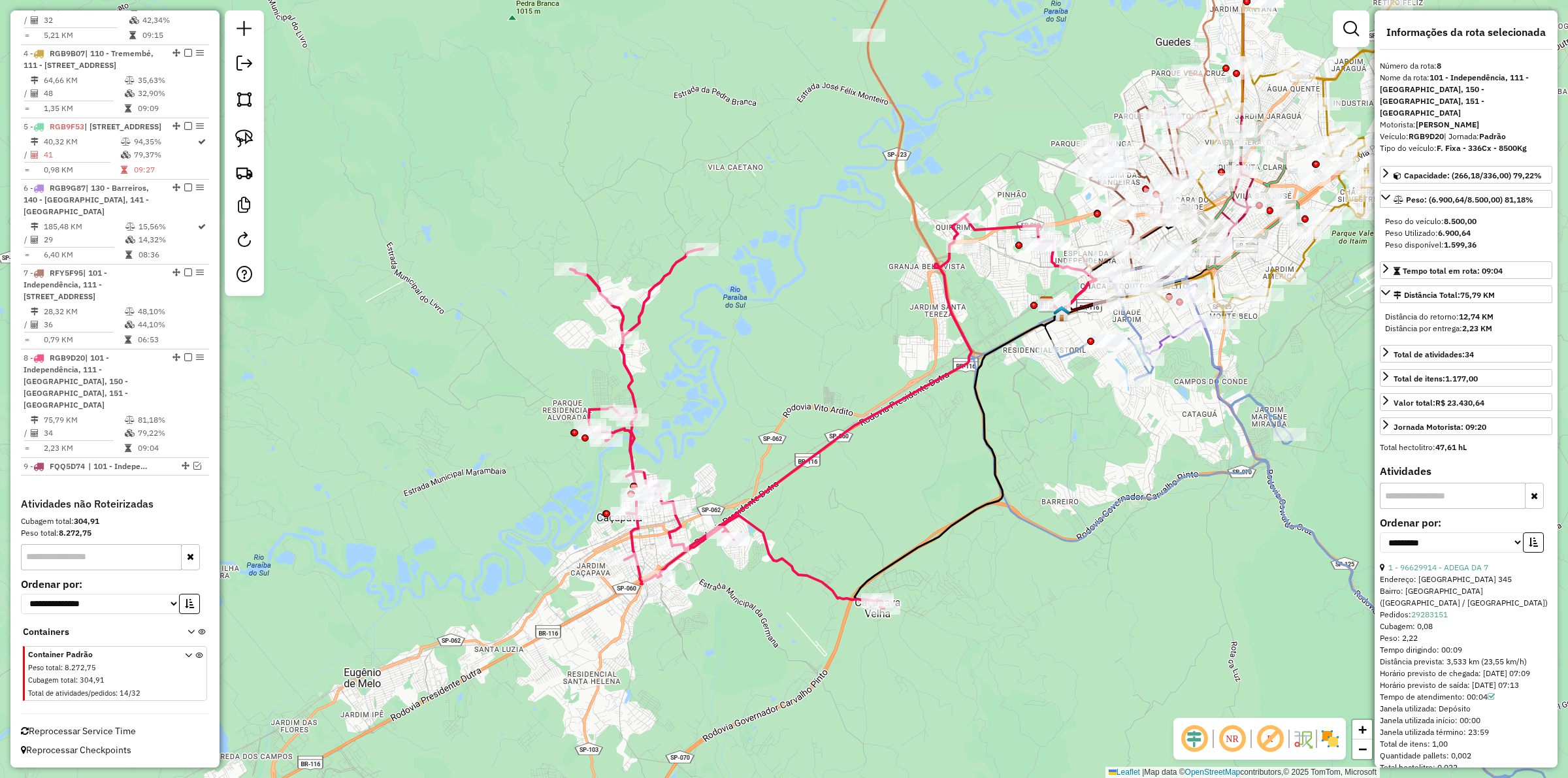
drag, startPoint x: 925, startPoint y: 437, endPoint x: 785, endPoint y: 543, distance: 175.6
click at [781, 543] on div "Janela de atendimento Grade de atendimento Capacidade Transportadoras Veículos …" at bounding box center [784, 389] width 1568 height 778
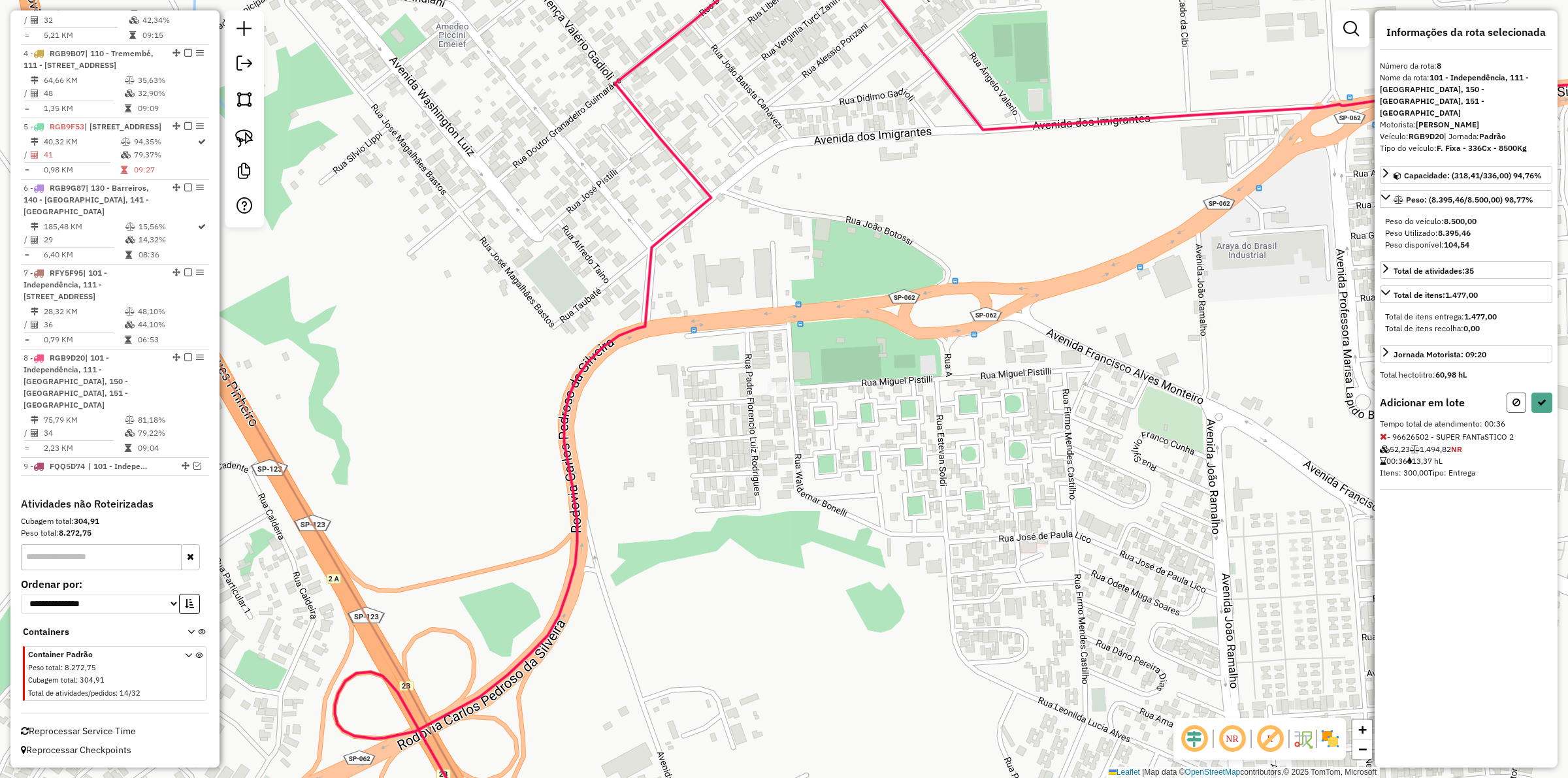
click at [781, 397] on icon at bounding box center [1516, 401] width 8 height 9
select select "**********"
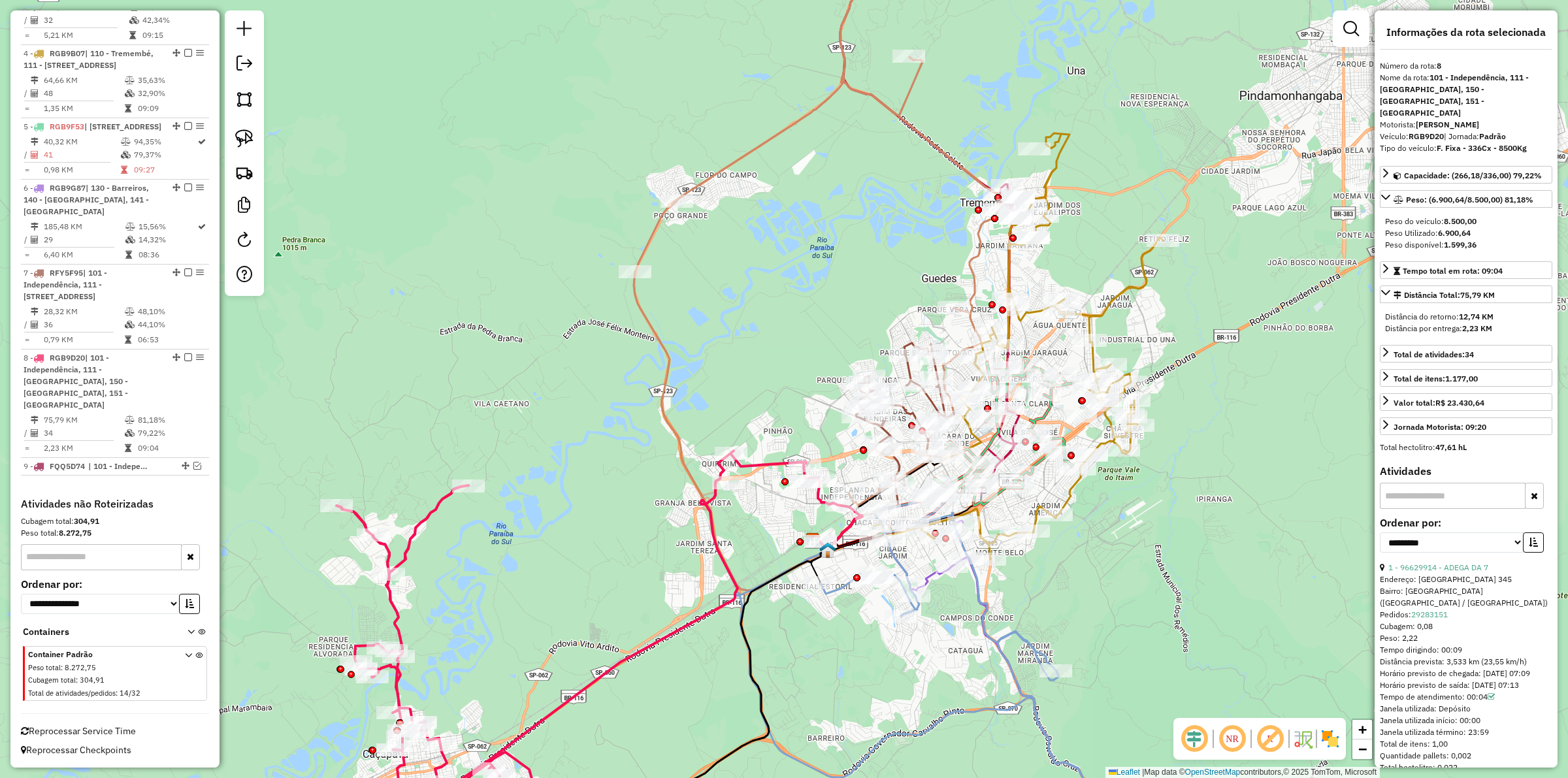
click at [712, 533] on icon at bounding box center [577, 647] width 482 height 393
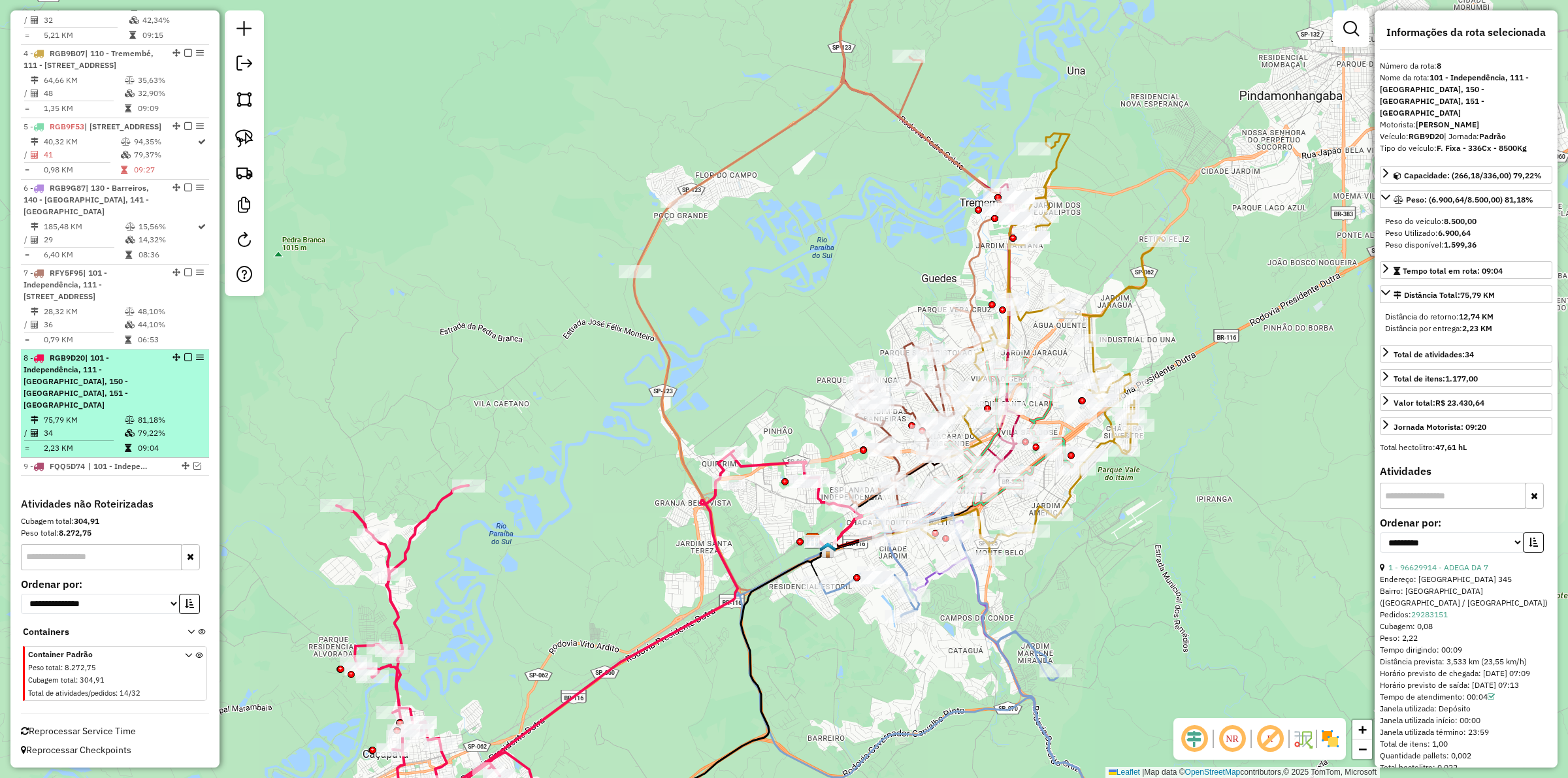
click at [184, 362] on em at bounding box center [188, 358] width 8 height 8
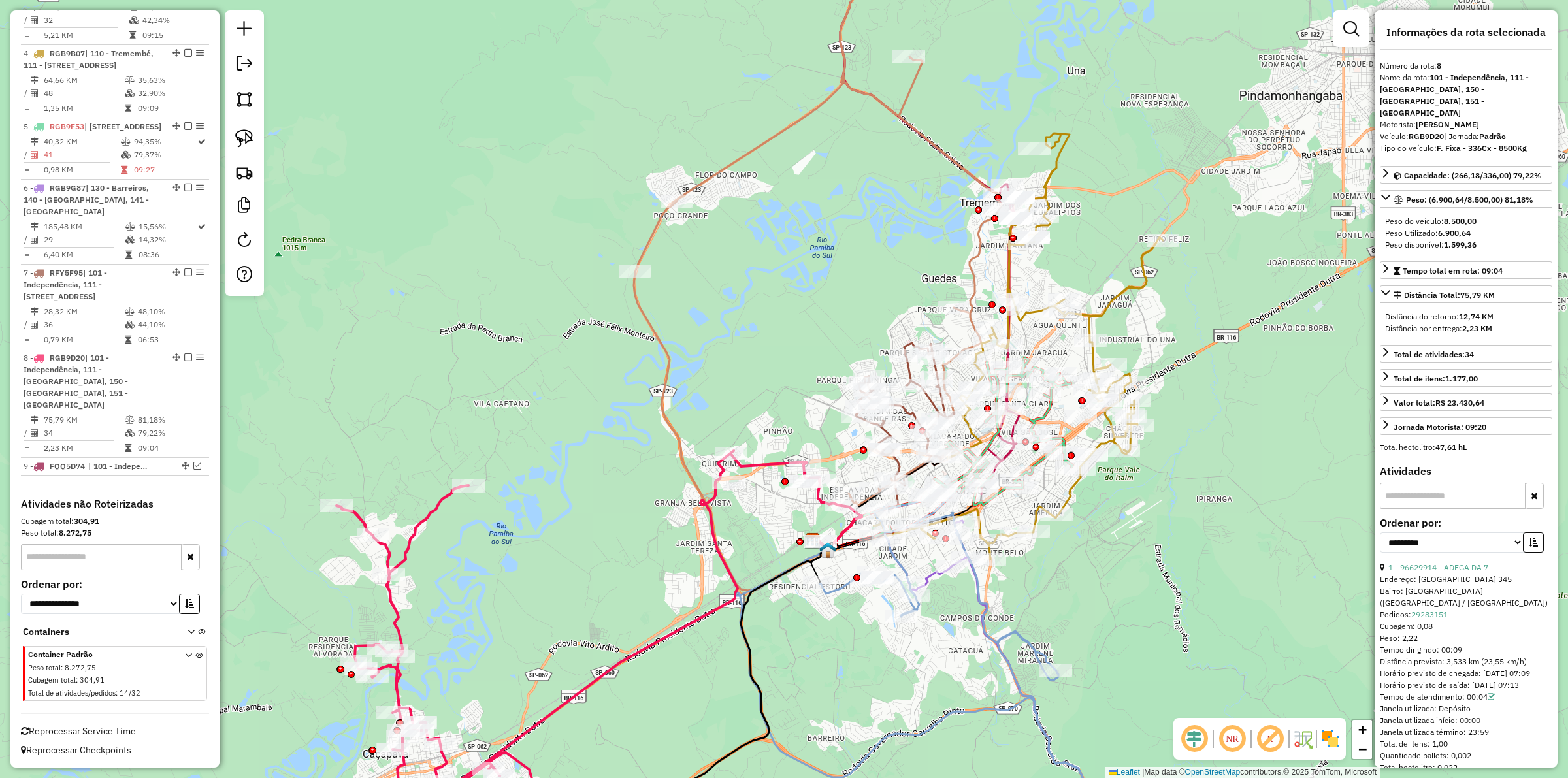
scroll to position [830, 0]
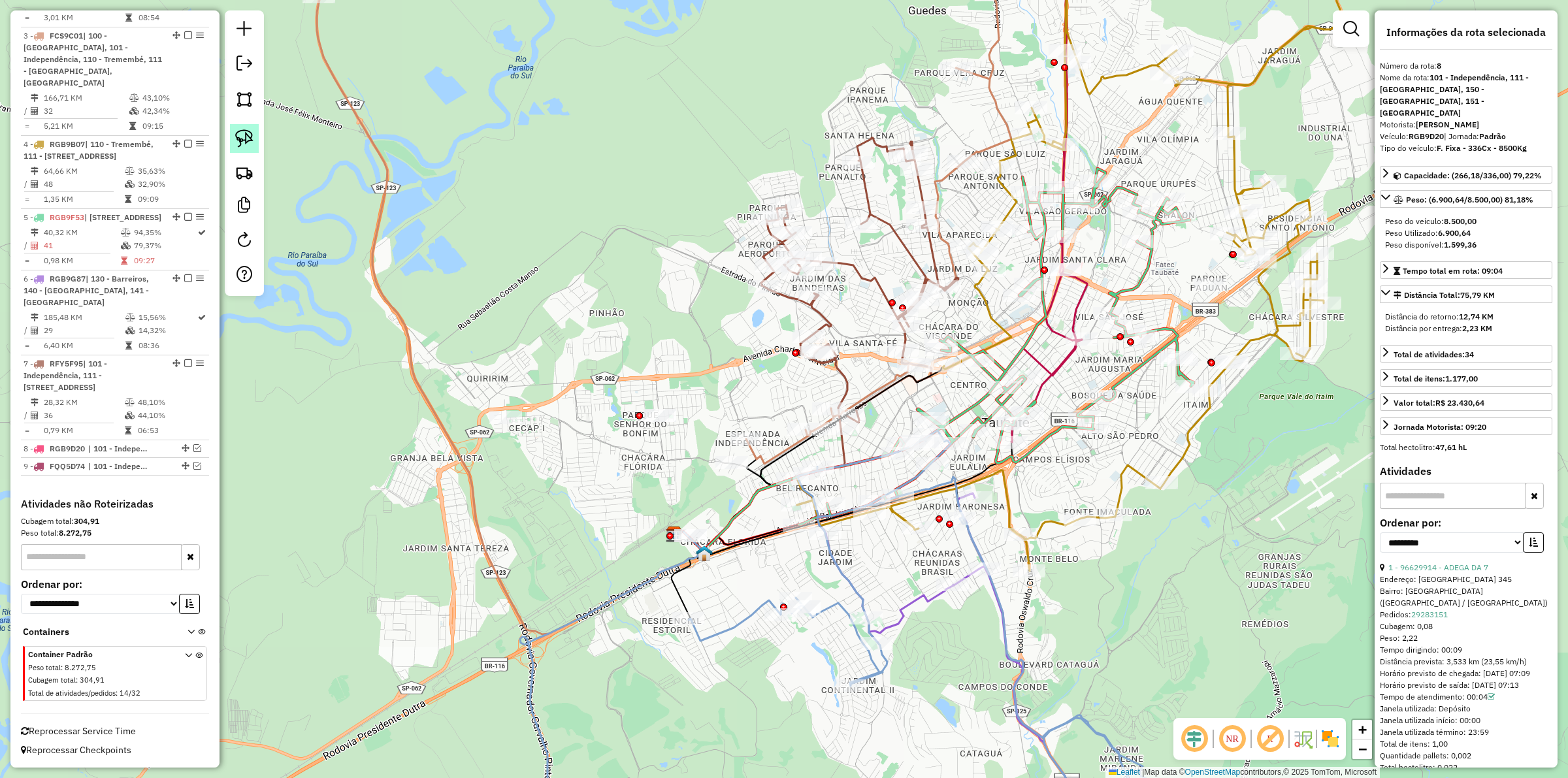
click at [234, 141] on link at bounding box center [244, 138] width 29 height 29
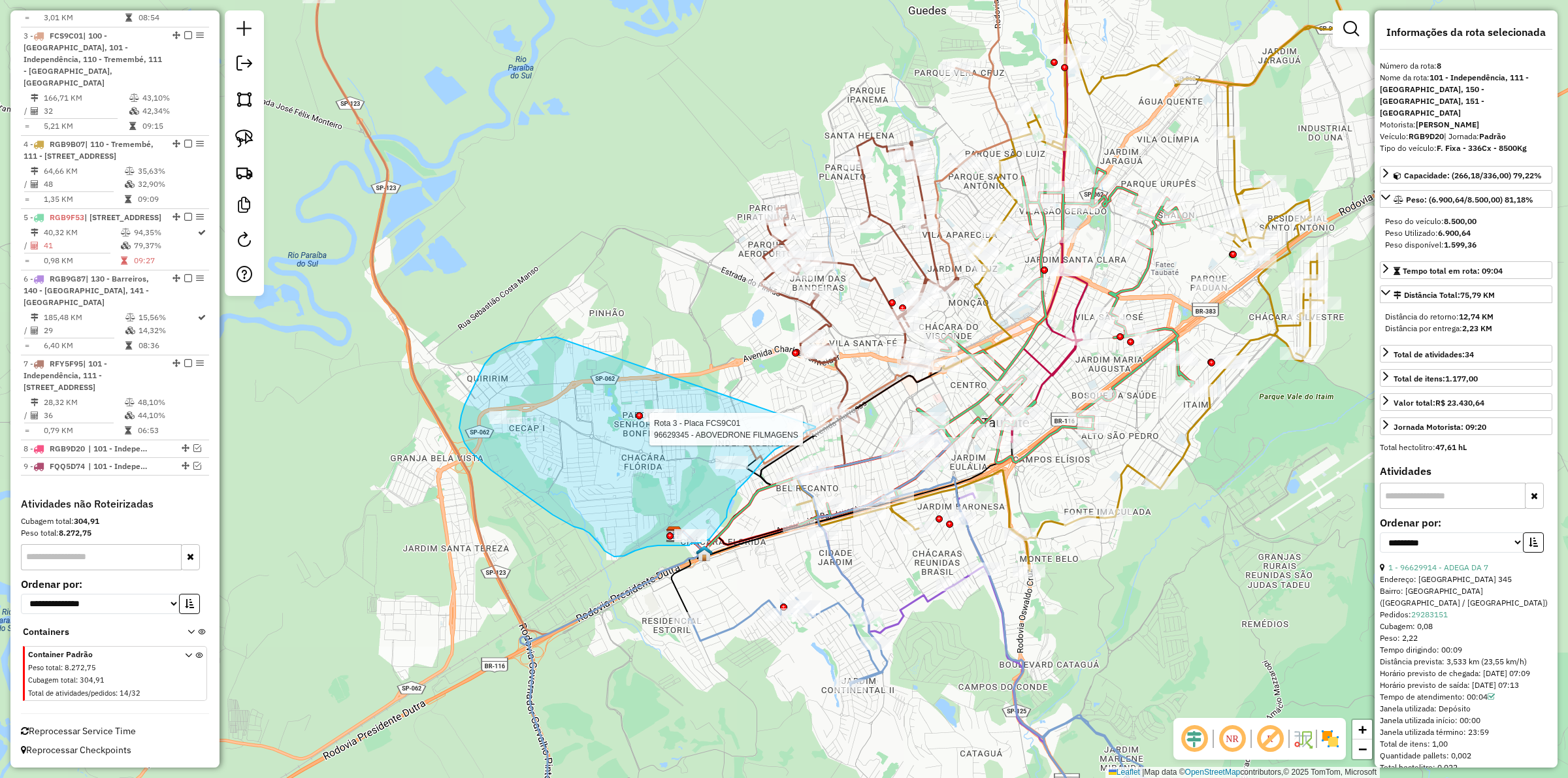
drag, startPoint x: 511, startPoint y: 344, endPoint x: 751, endPoint y: 397, distance: 245.8
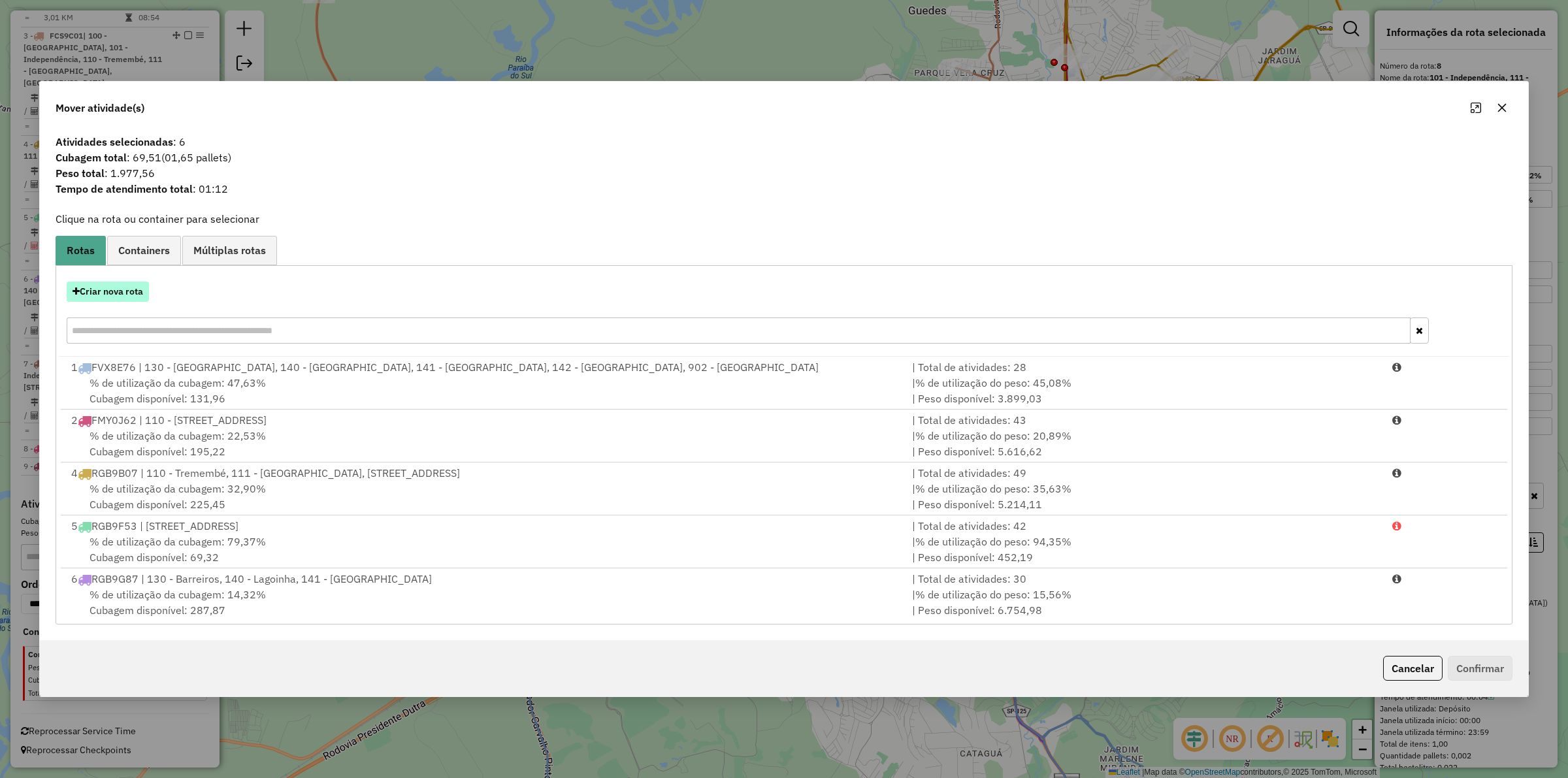
click at [114, 298] on button "Criar nova rota" at bounding box center [108, 292] width 82 height 20
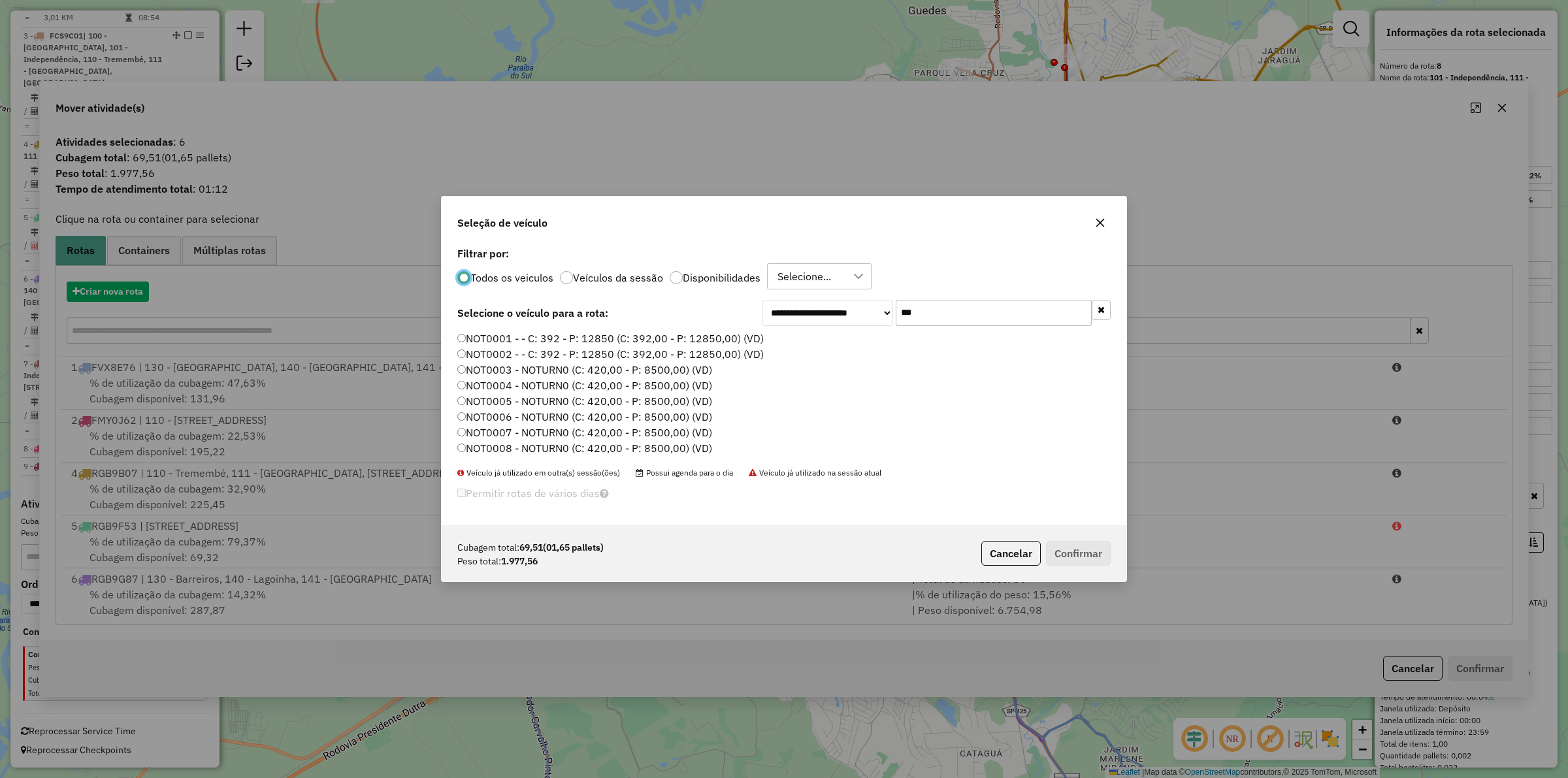
scroll to position [7, 4]
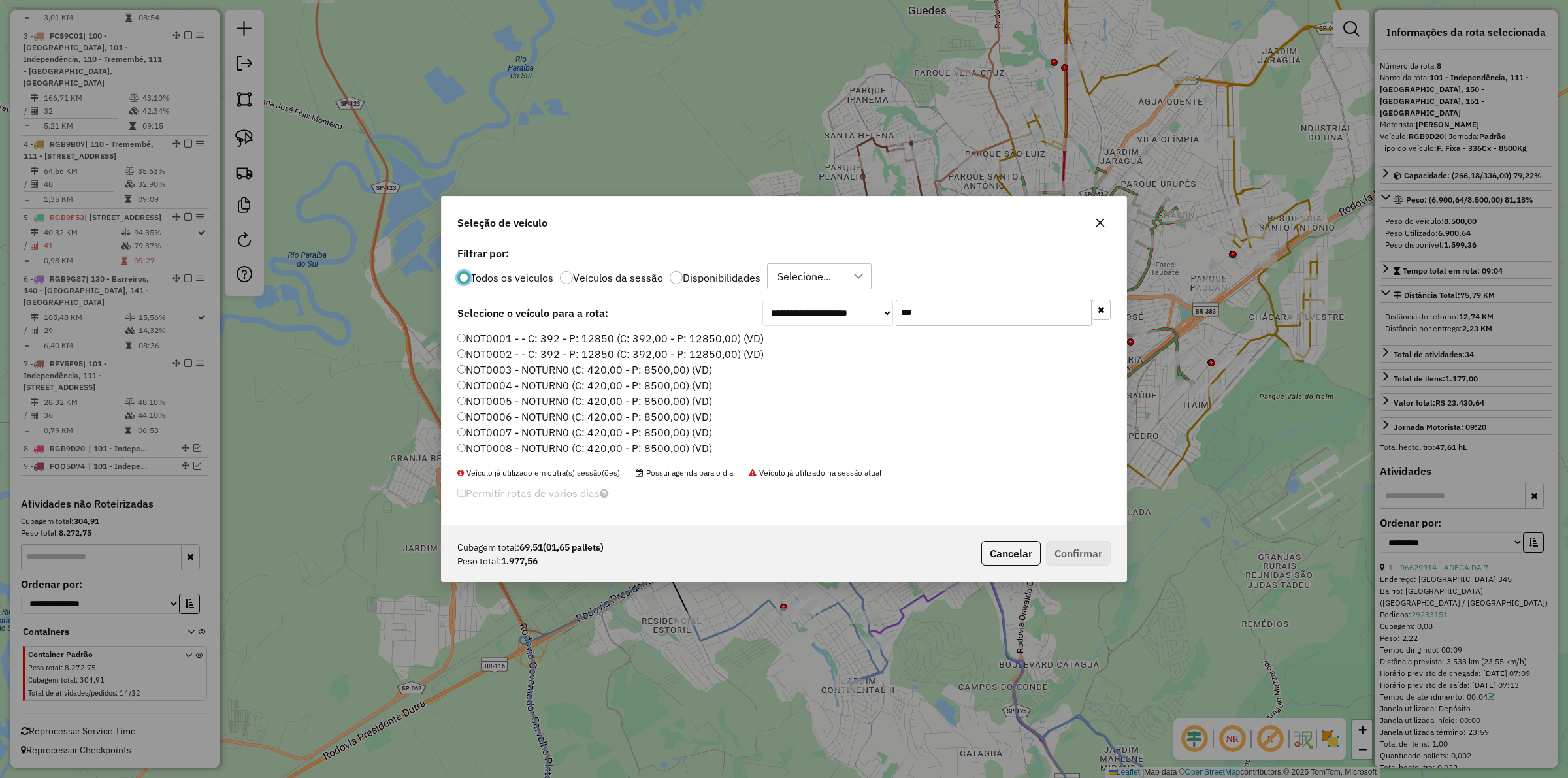
click at [694, 272] on p-radiobutton "Disponibilidades" at bounding box center [714, 277] width 91 height 13
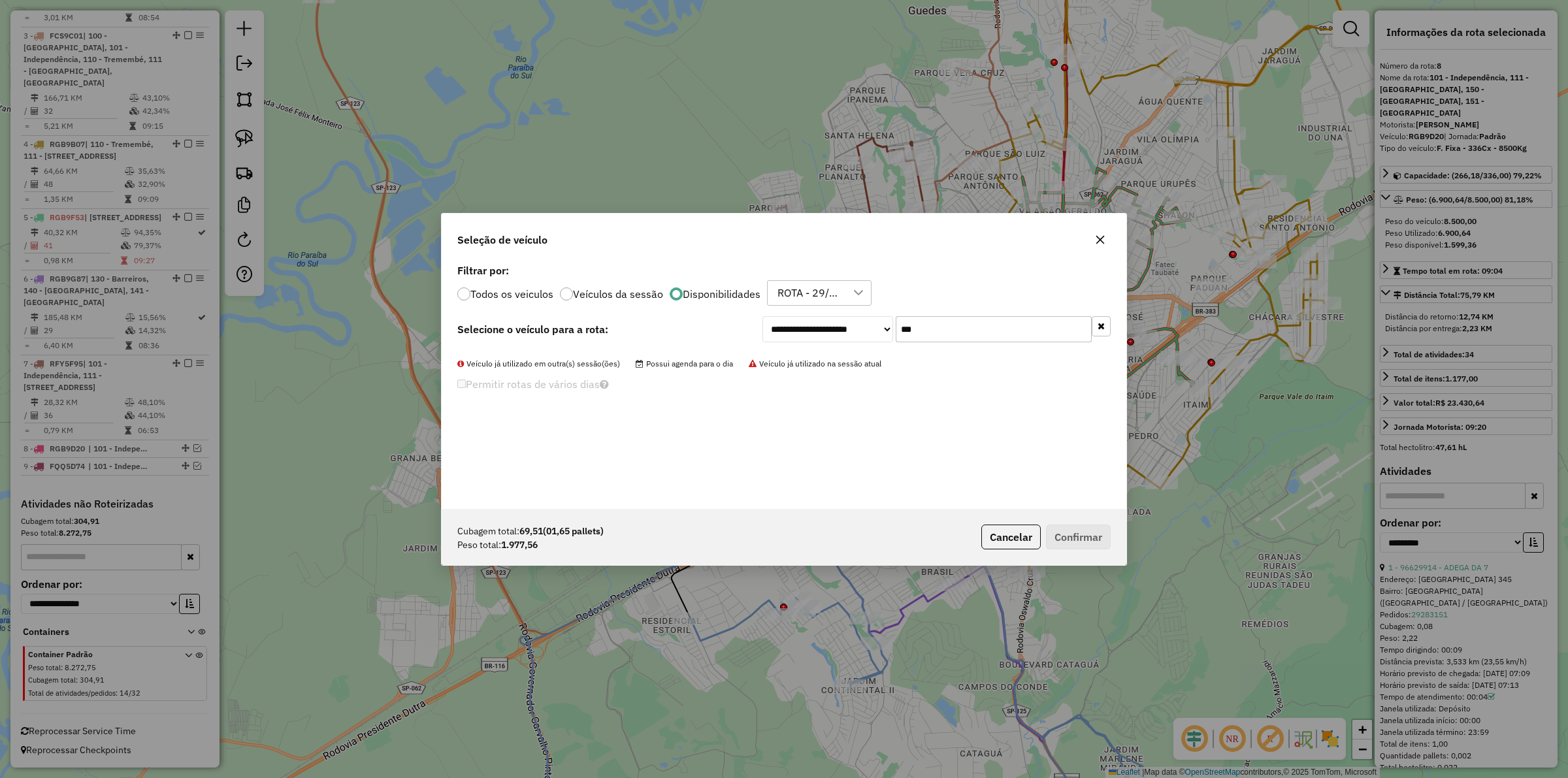
click at [781, 334] on button "button" at bounding box center [1101, 327] width 19 height 20
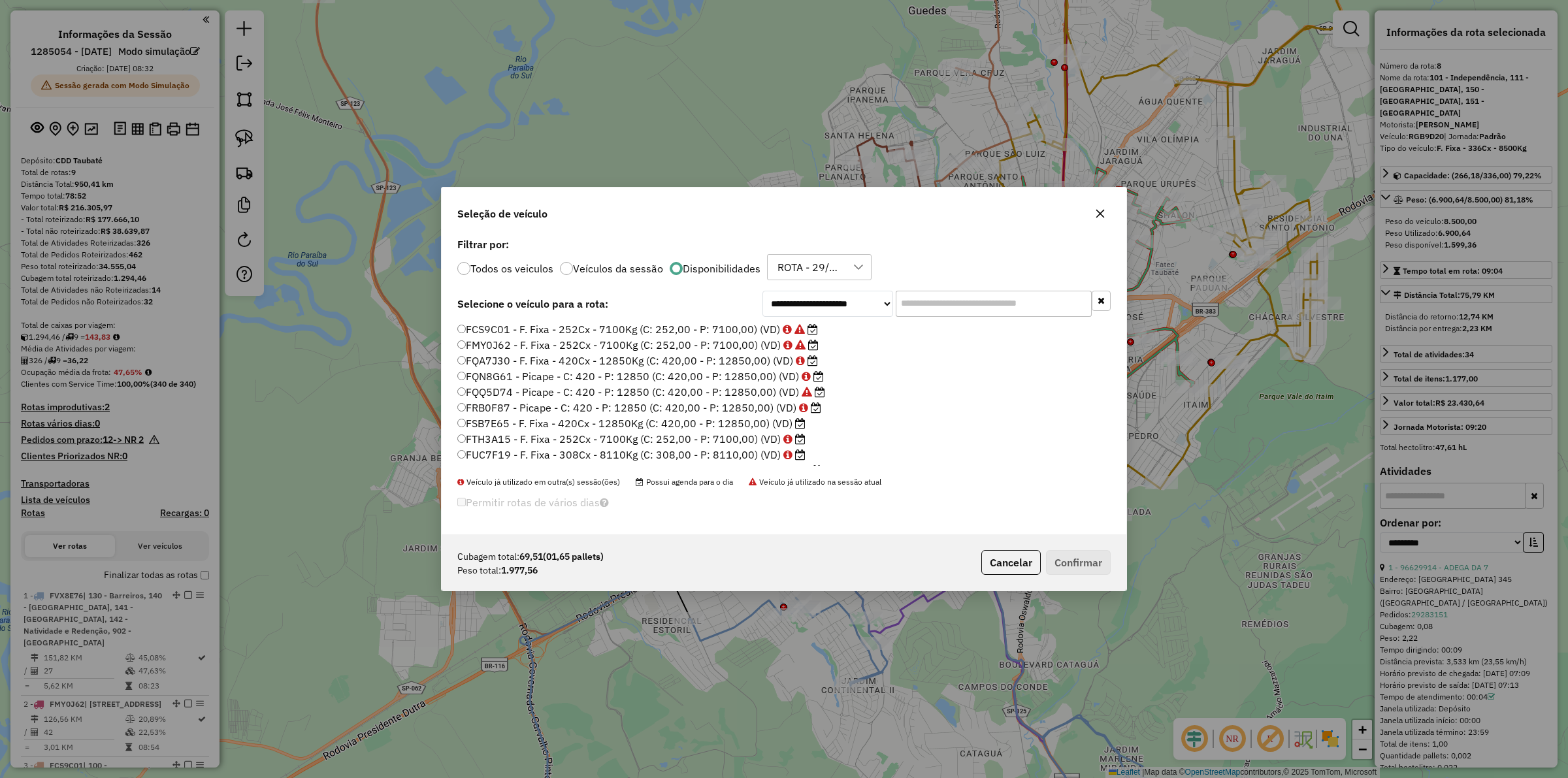
select select "**********"
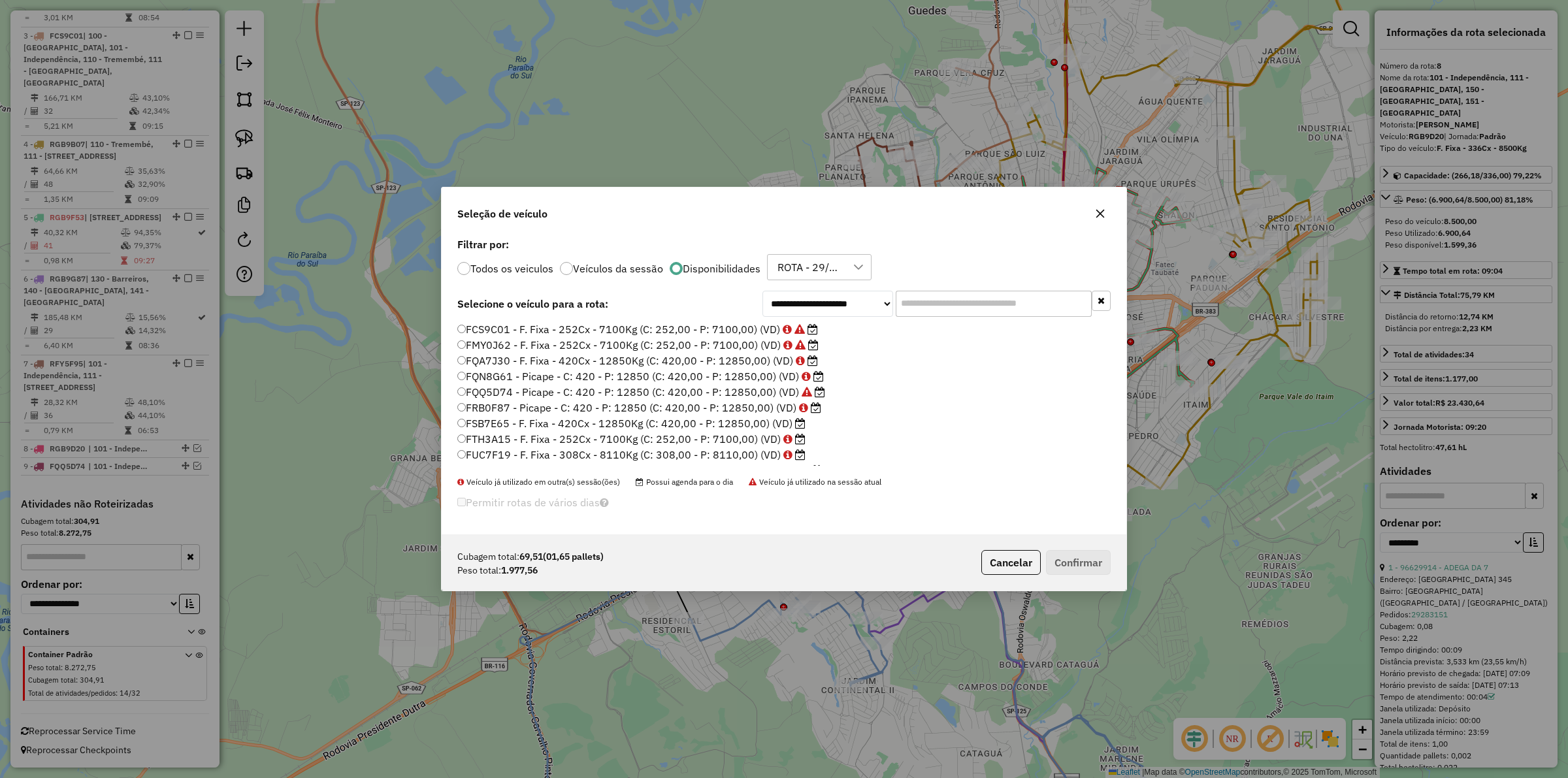
click at [701, 433] on label "FTH3A15 - F. Fixa - 252Cx - 7100Kg (C: 252,00 - P: 7100,00) (VD)" at bounding box center [631, 439] width 349 height 16
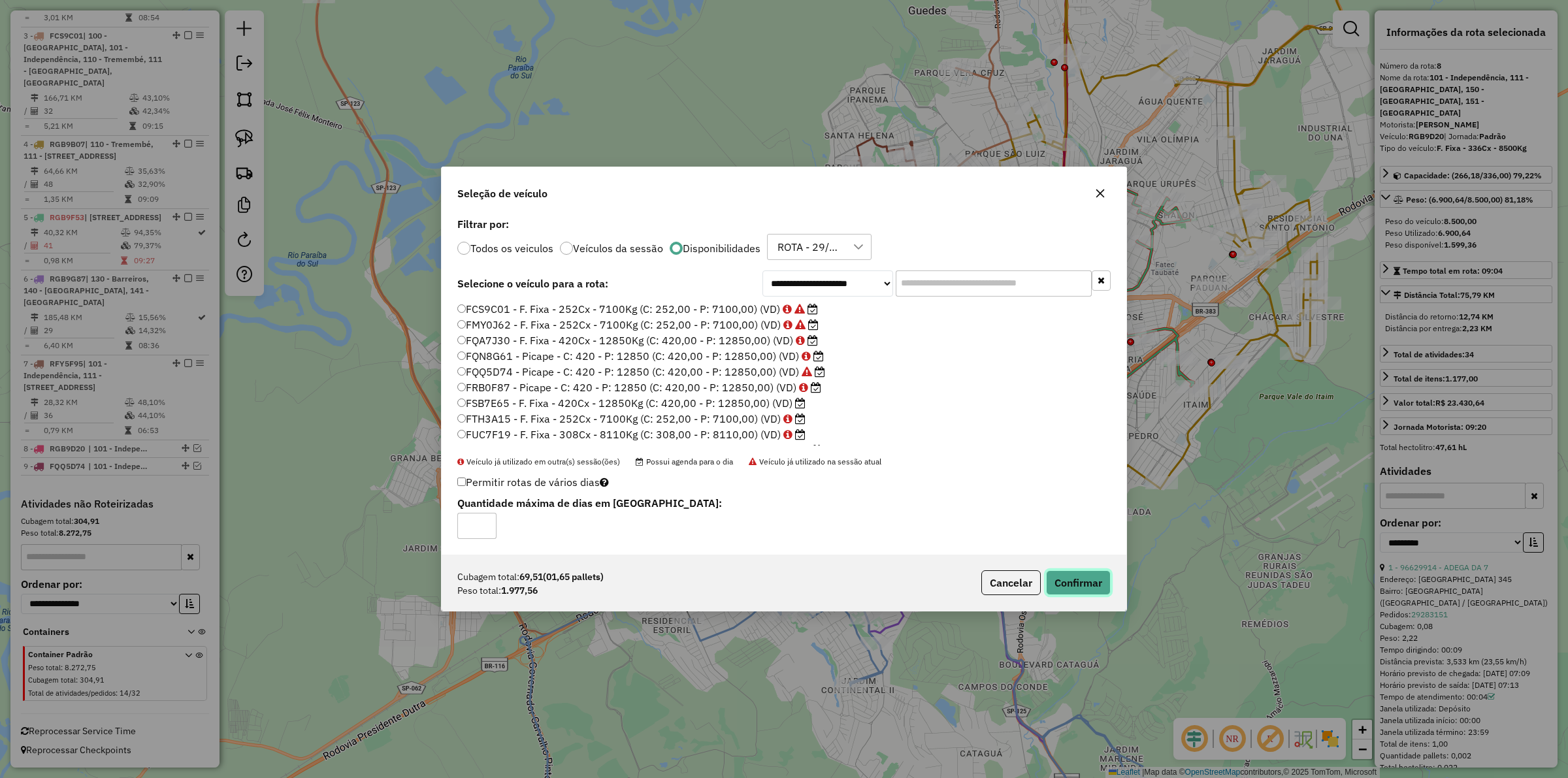
click at [1092, 594] on button "Confirmar" at bounding box center [1078, 582] width 65 height 25
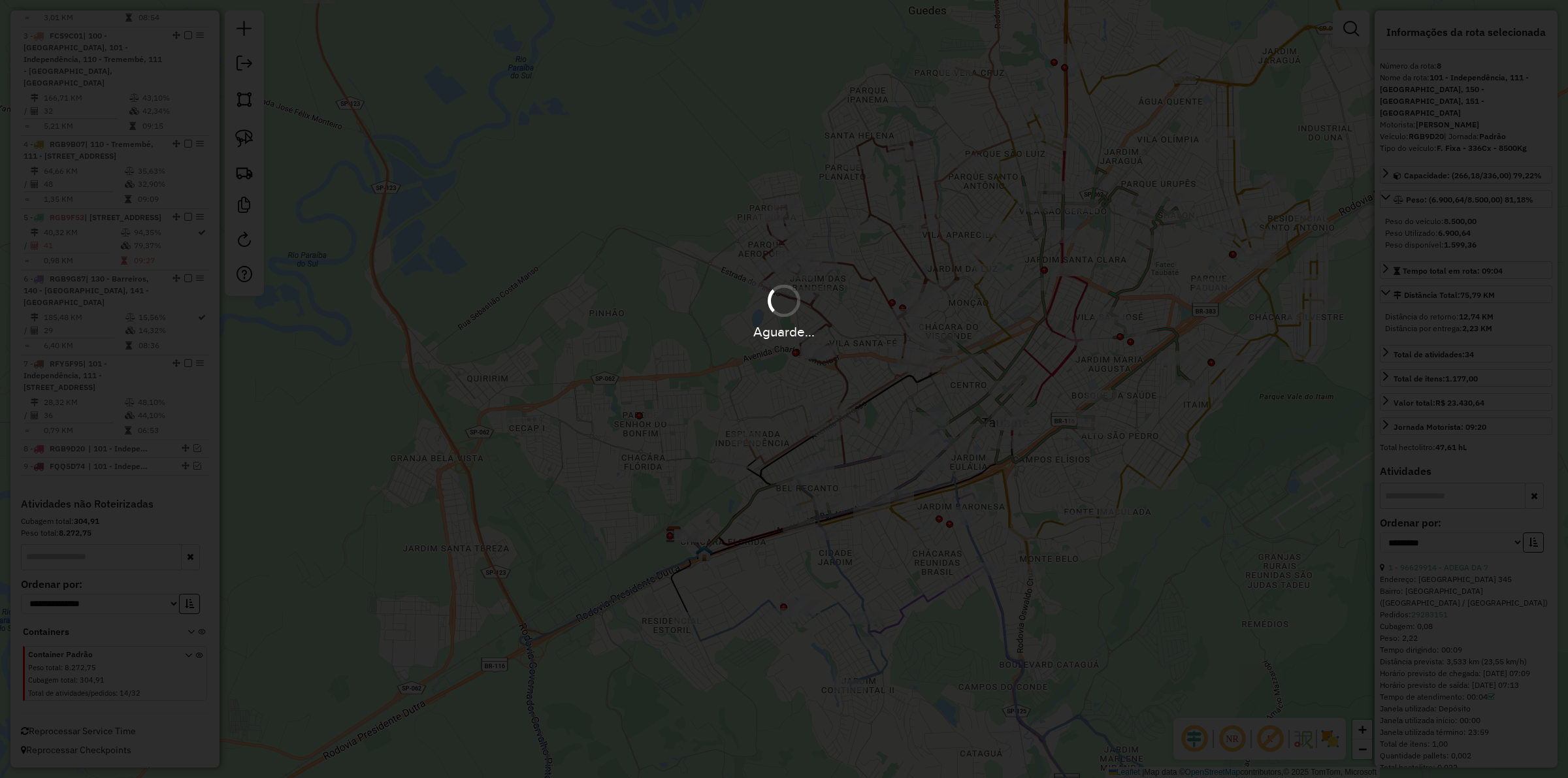
scroll to position [915, 0]
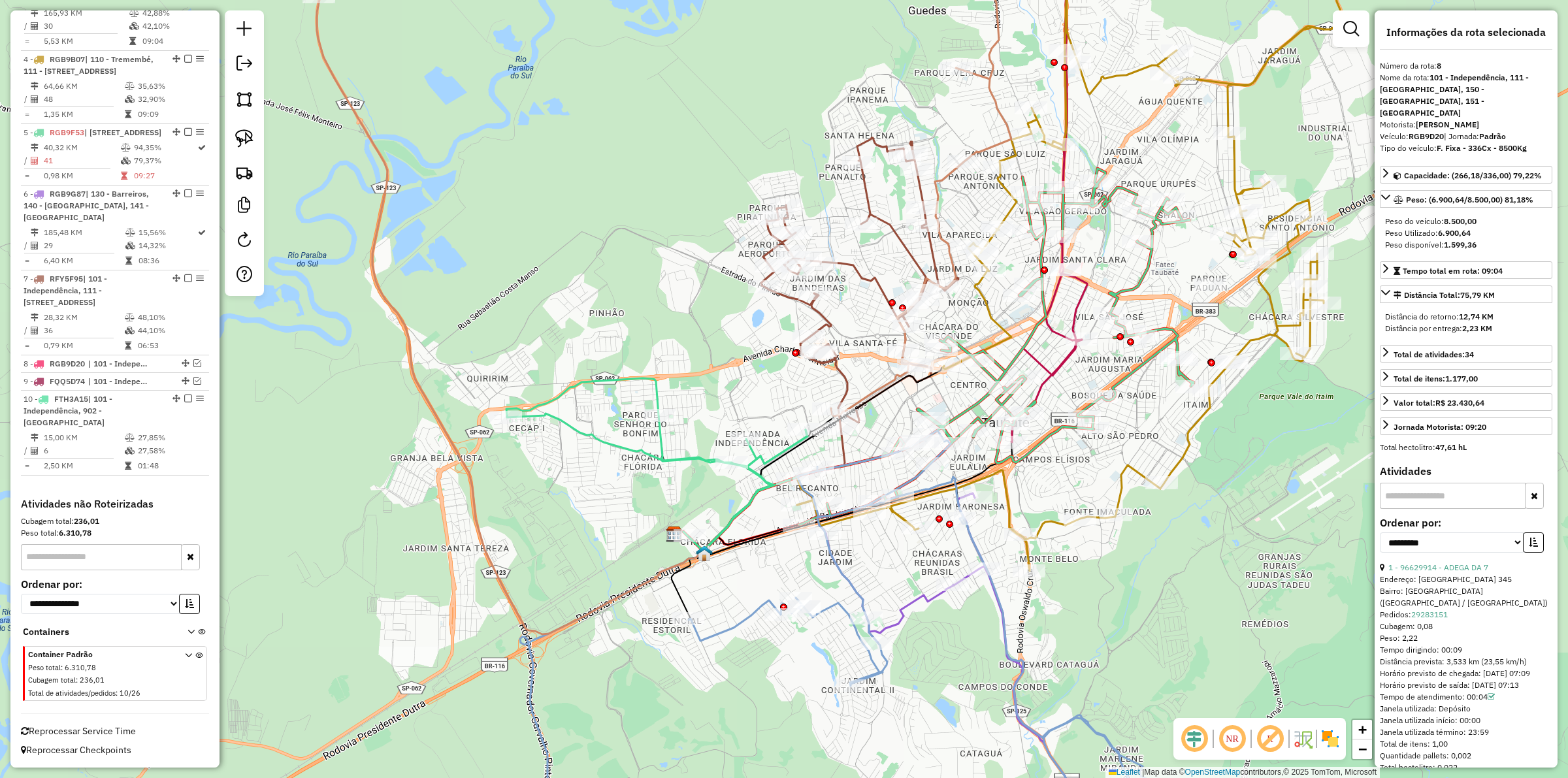
click at [689, 447] on div "Janela de atendimento Grade de atendimento Capacidade Transportadoras Veículos …" at bounding box center [784, 389] width 1568 height 778
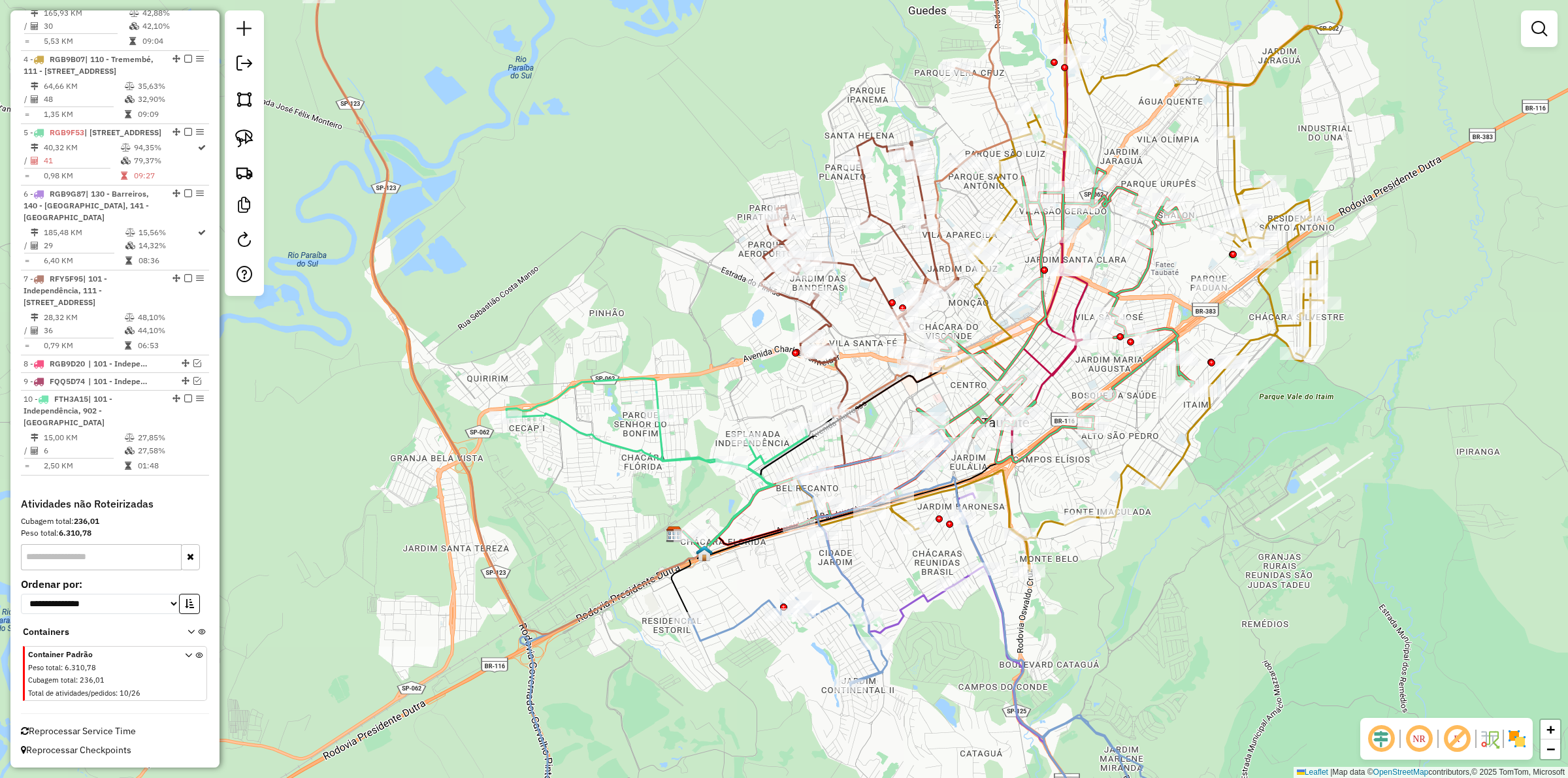
click at [688, 457] on icon at bounding box center [657, 464] width 302 height 173
select select "**********"
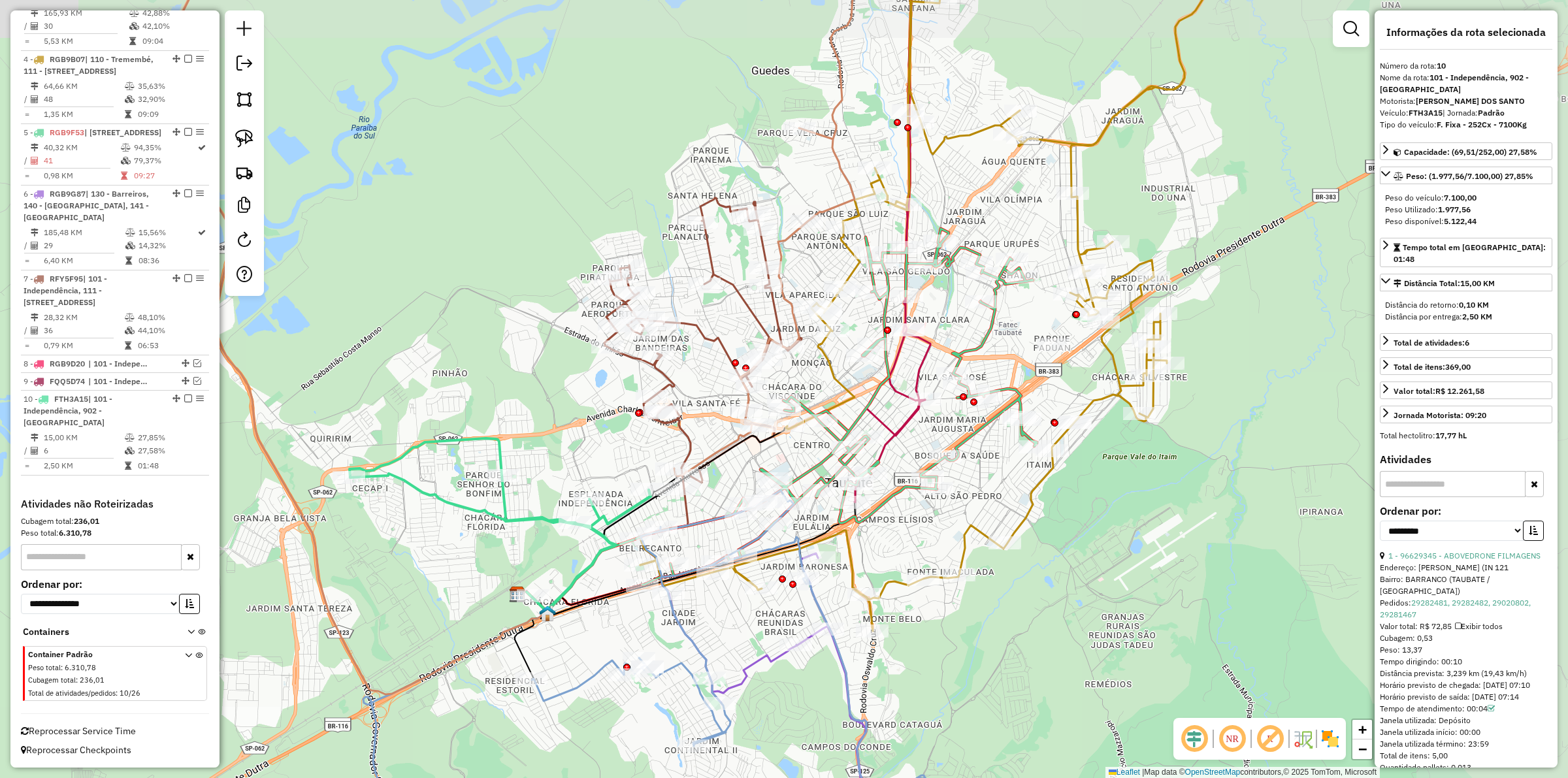
drag, startPoint x: 665, startPoint y: 503, endPoint x: 541, endPoint y: 550, distance: 132.6
click at [541, 550] on div "Janela de atendimento Grade de atendimento Capacidade Transportadoras Veículos …" at bounding box center [784, 389] width 1568 height 778
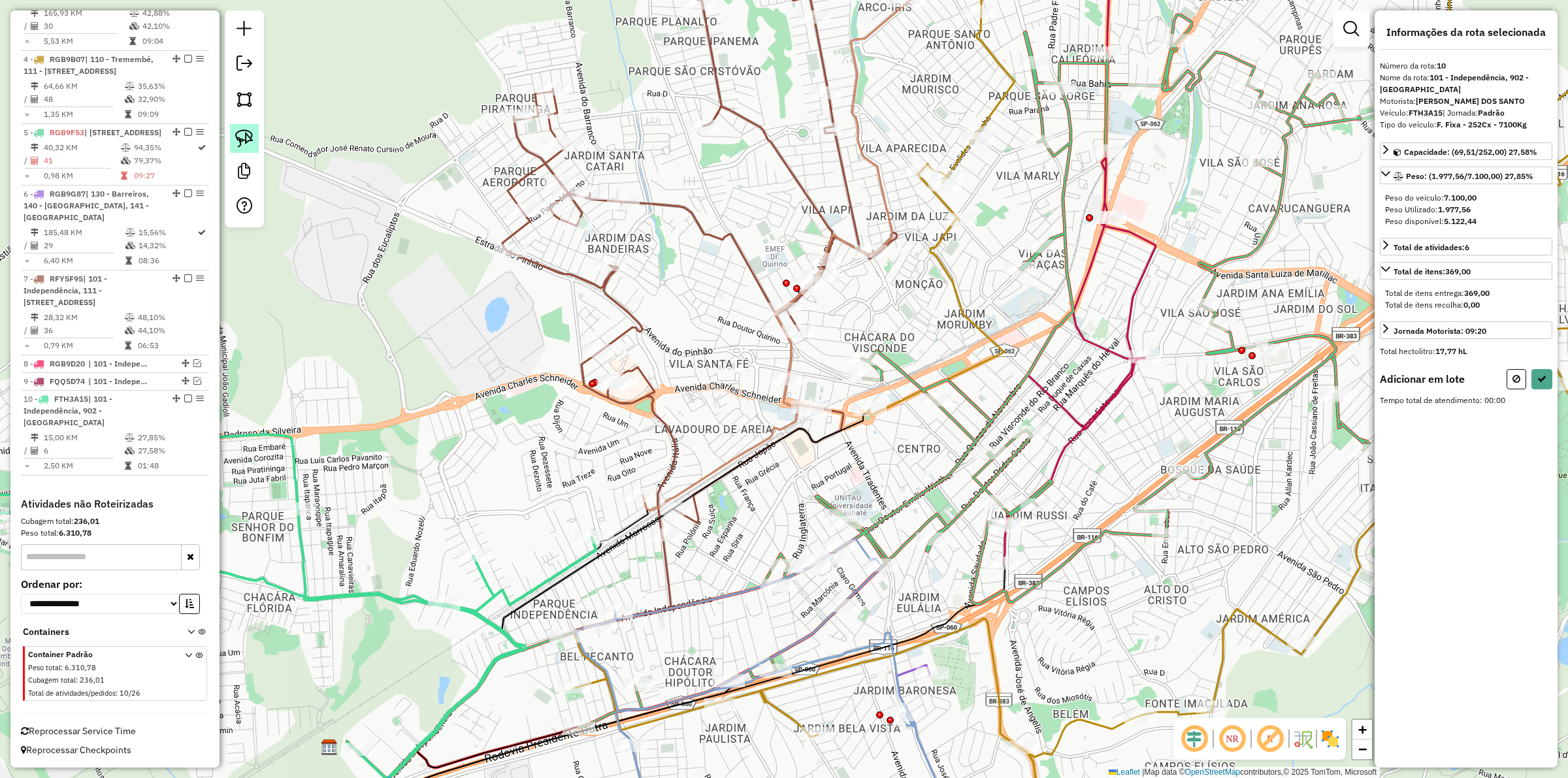
click at [250, 144] on img at bounding box center [244, 139] width 18 height 18
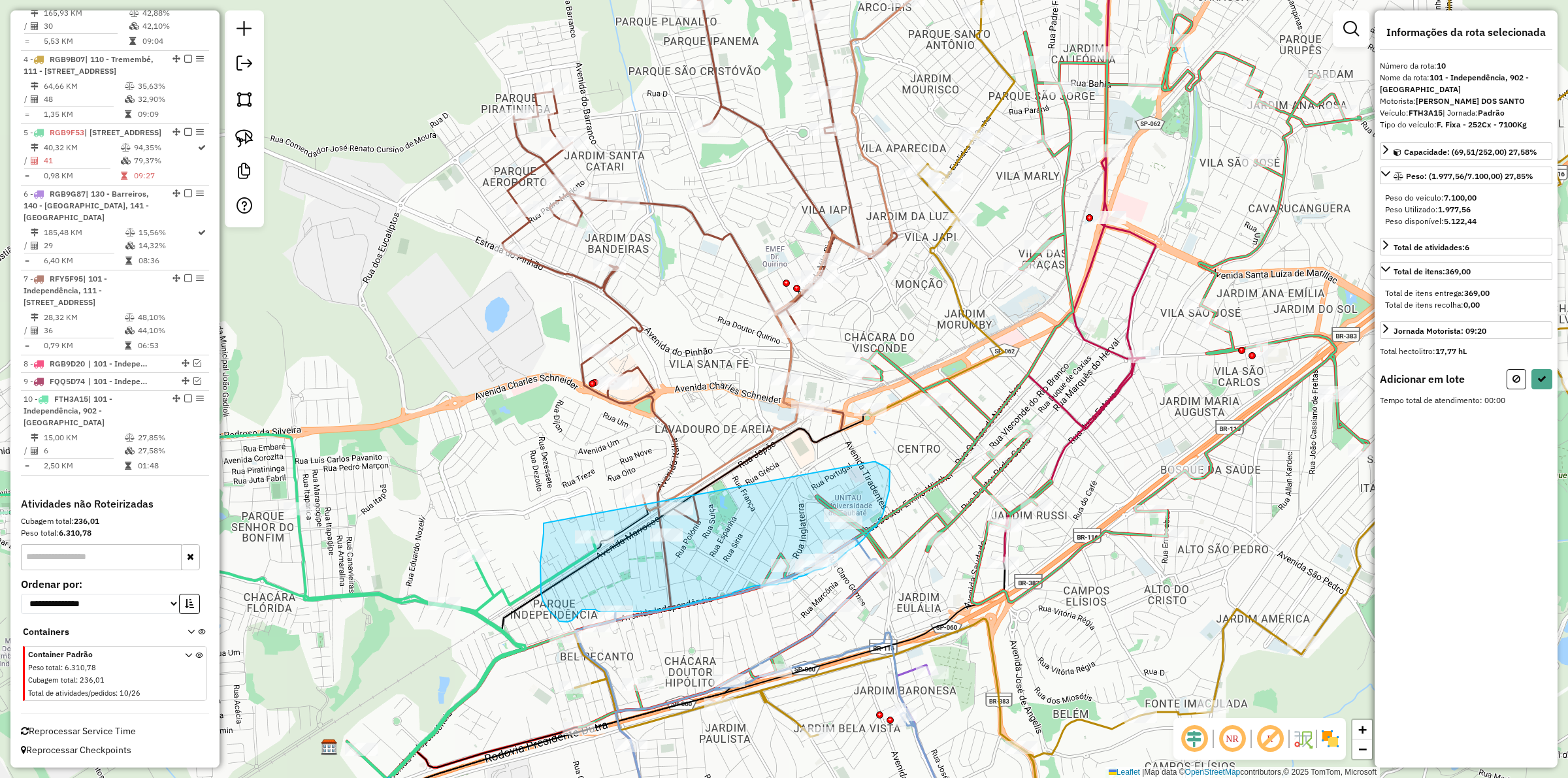
drag, startPoint x: 542, startPoint y: 542, endPoint x: 872, endPoint y: 461, distance: 339.8
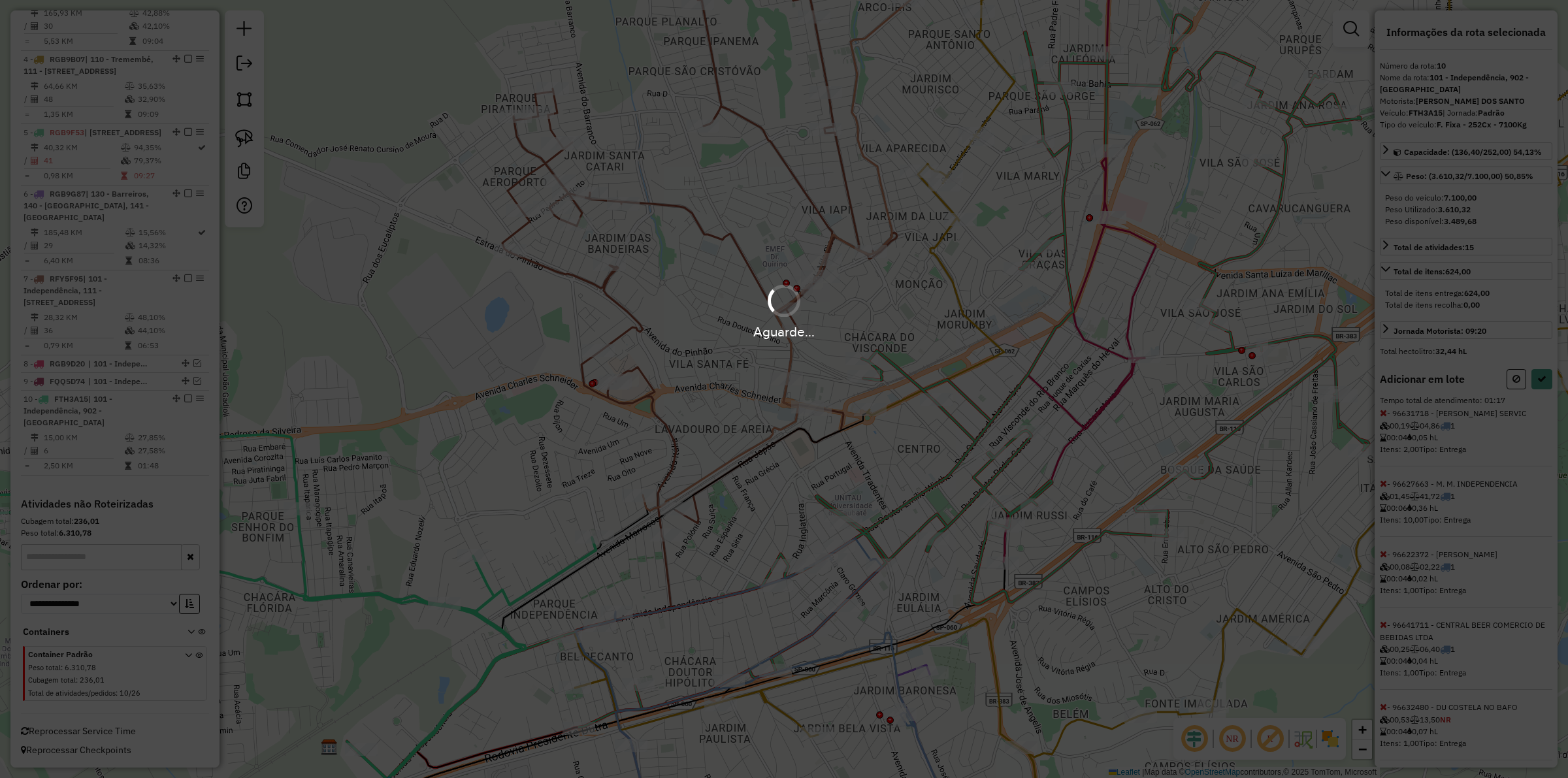
click at [1537, 381] on div "Aguarde..." at bounding box center [784, 389] width 1568 height 778
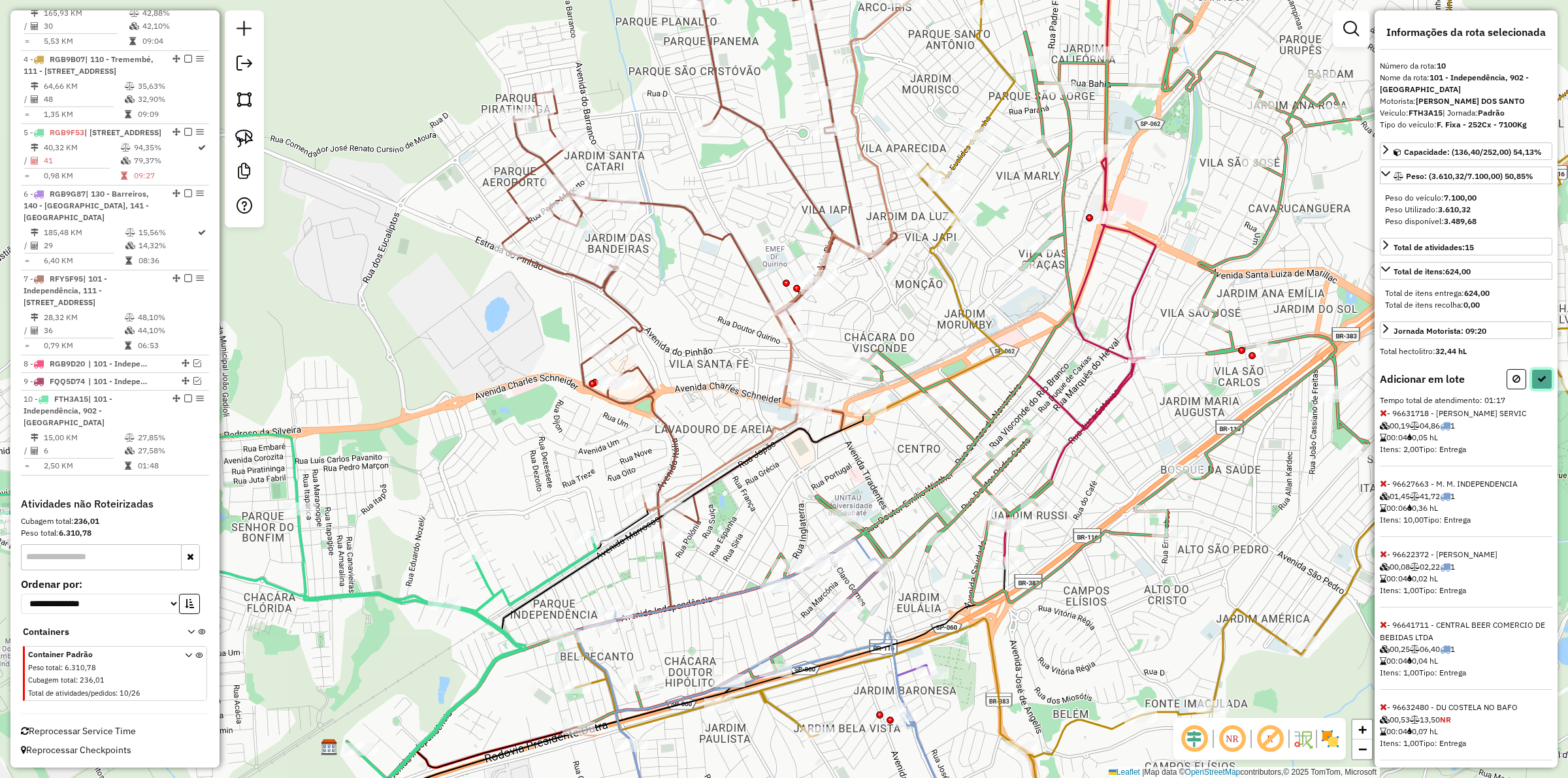
click at [1537, 387] on button at bounding box center [1541, 380] width 21 height 20
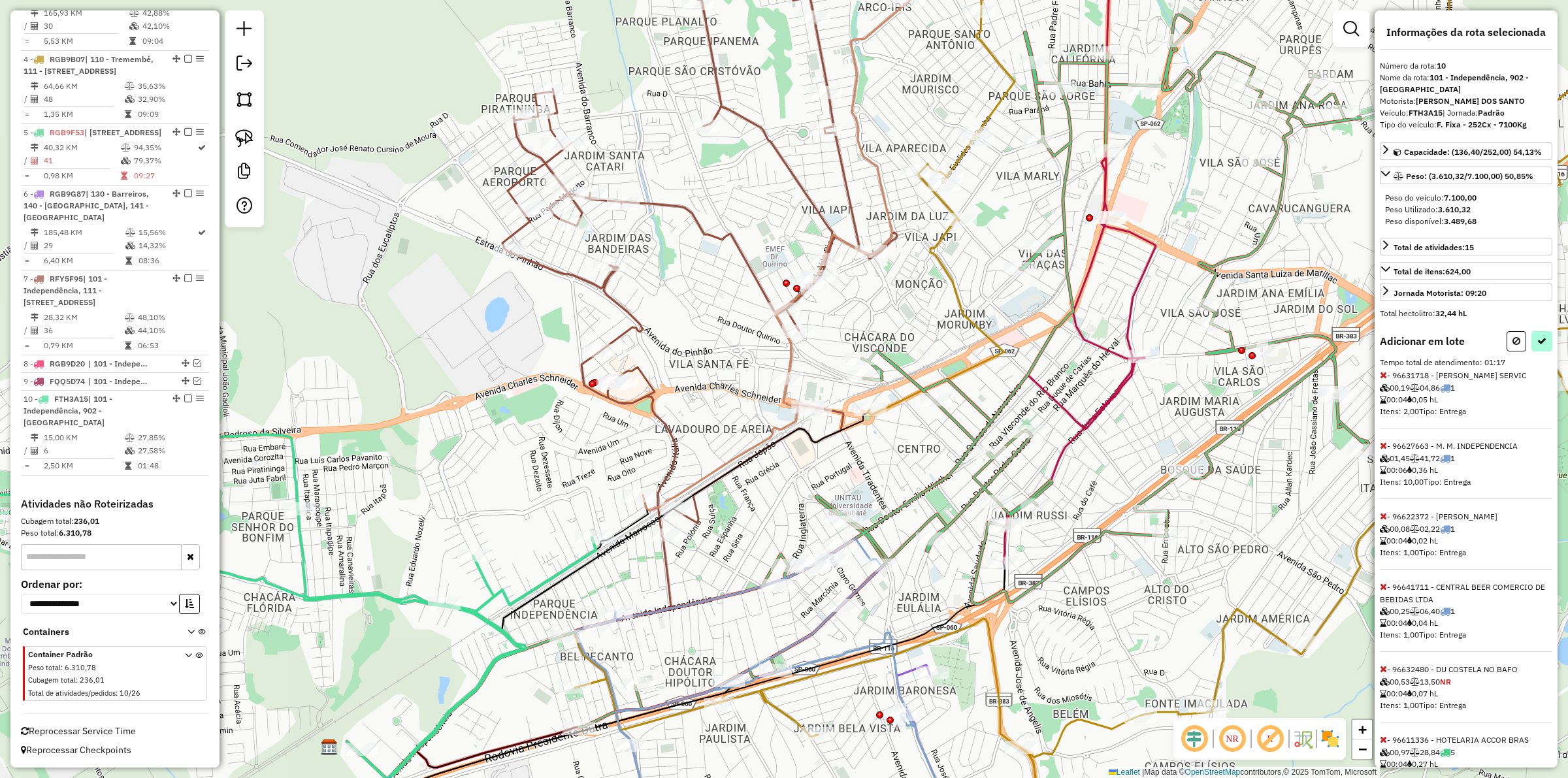
select select "**********"
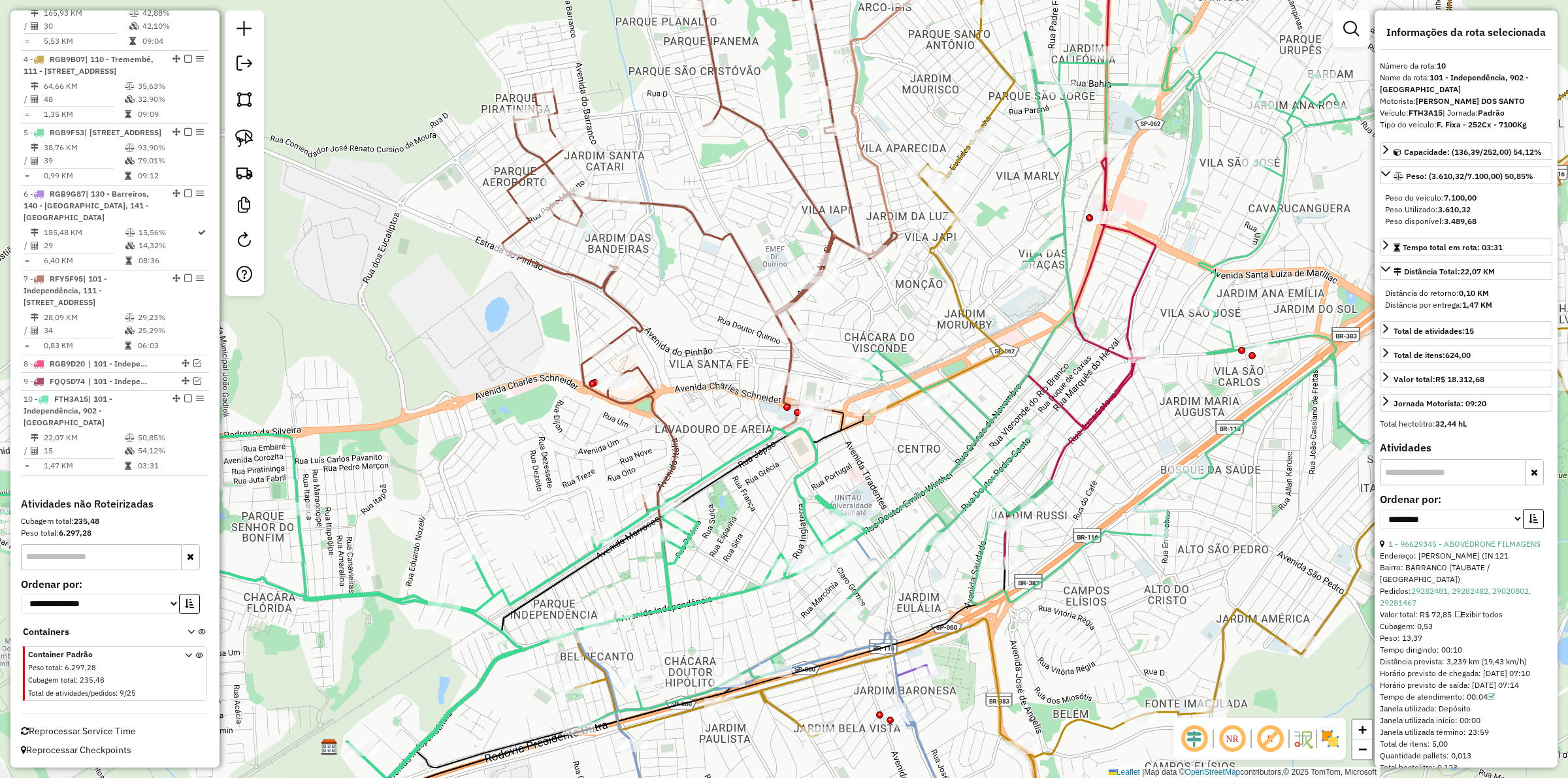
click at [806, 470] on icon at bounding box center [428, 603] width 872 height 352
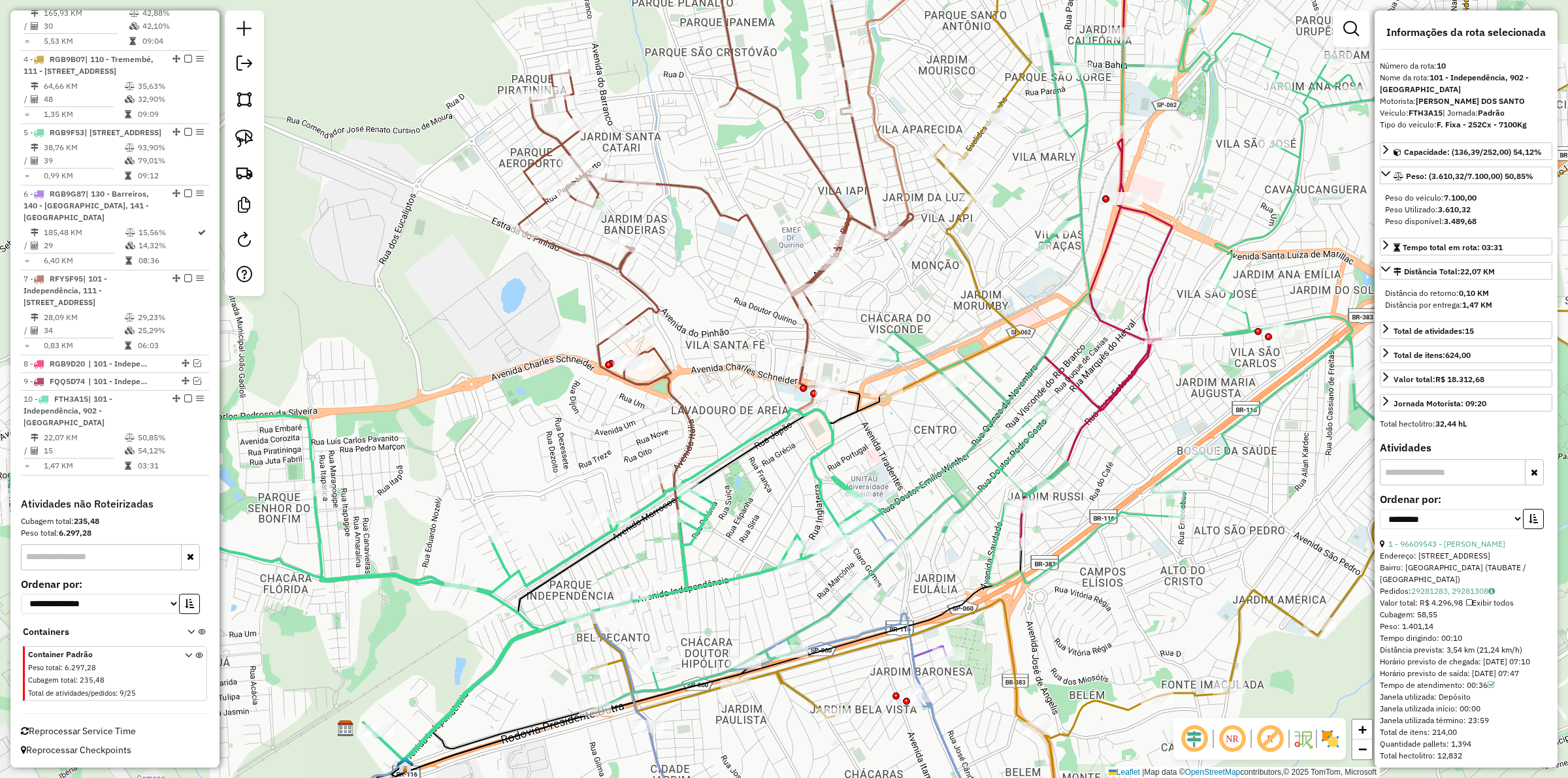
drag, startPoint x: 641, startPoint y: 629, endPoint x: 699, endPoint y: 573, distance: 80.6
click at [699, 573] on div "Janela de atendimento Grade de atendimento Capacidade Transportadoras Veículos …" at bounding box center [784, 389] width 1568 height 778
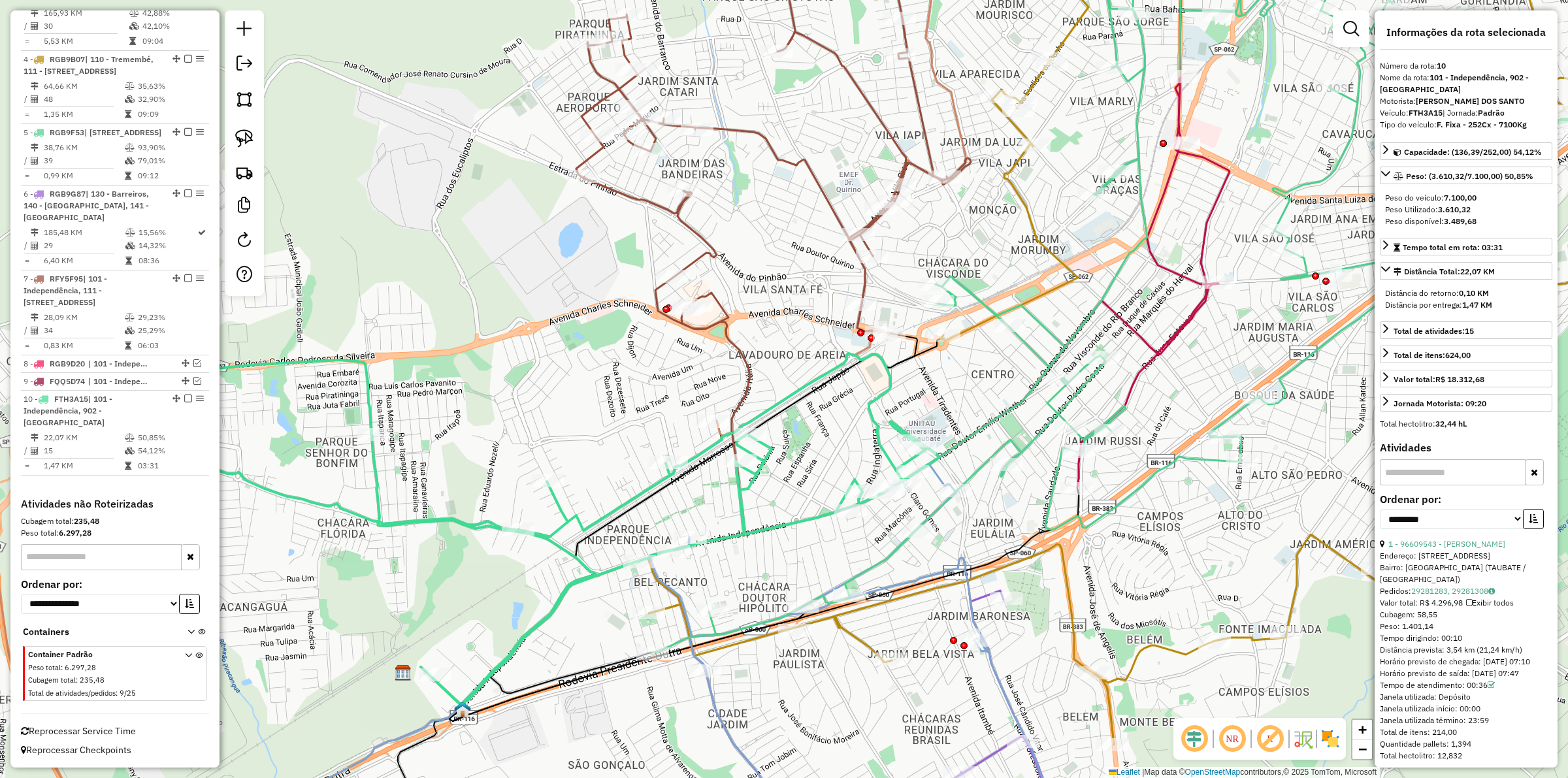
click at [603, 573] on icon at bounding box center [595, 570] width 351 height 271
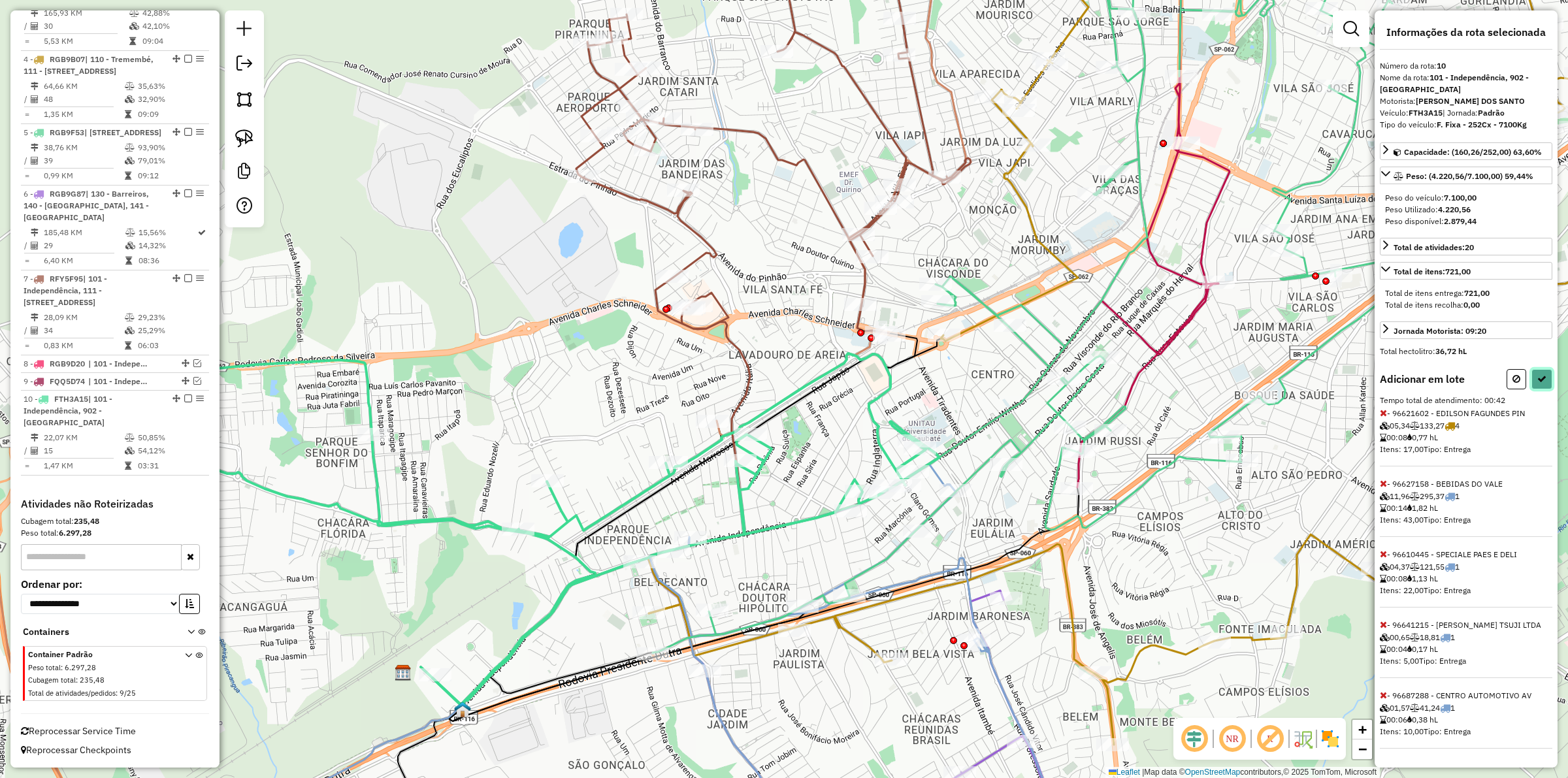
click at [1539, 384] on icon at bounding box center [1541, 379] width 9 height 9
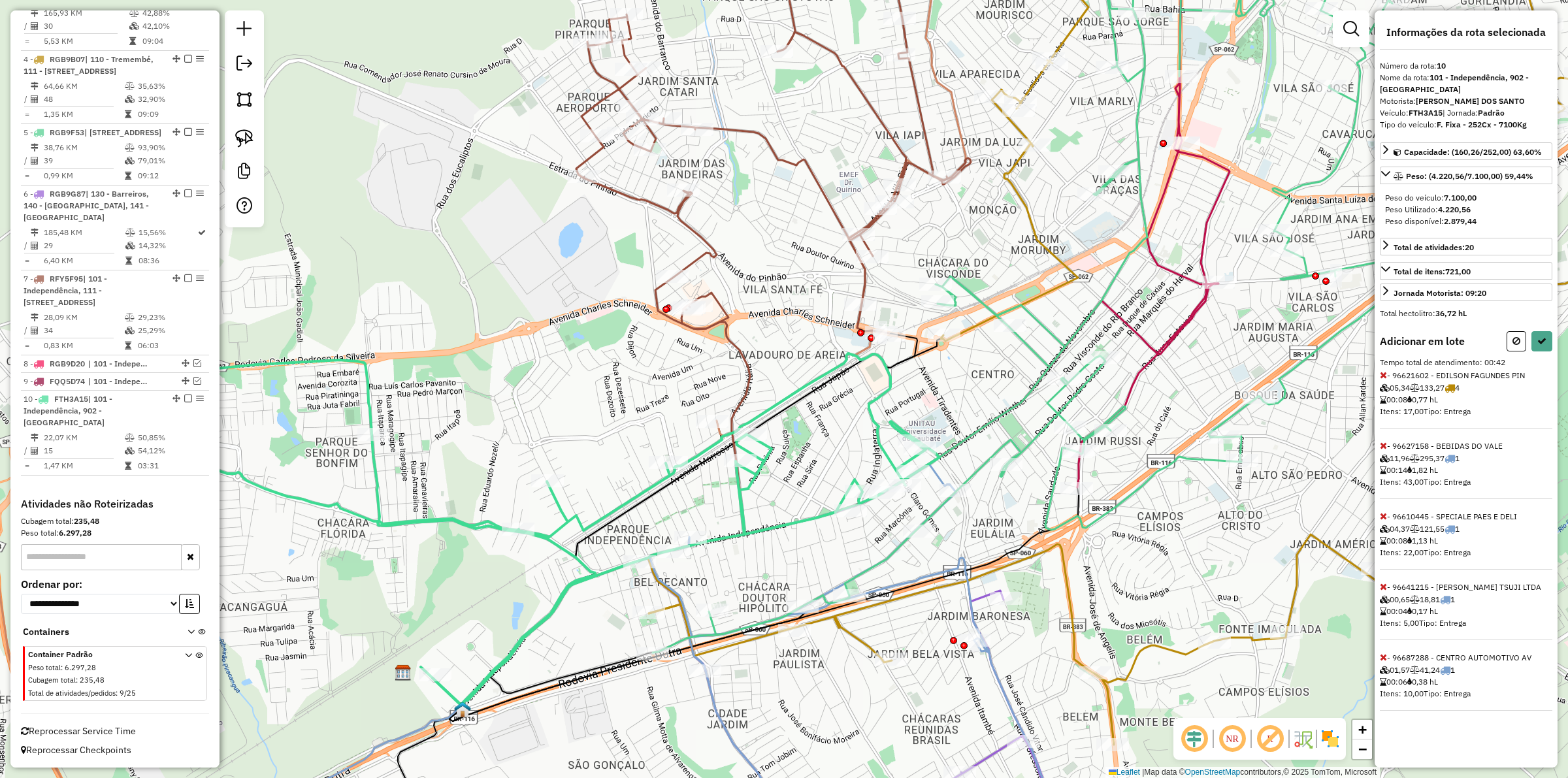
select select "**********"
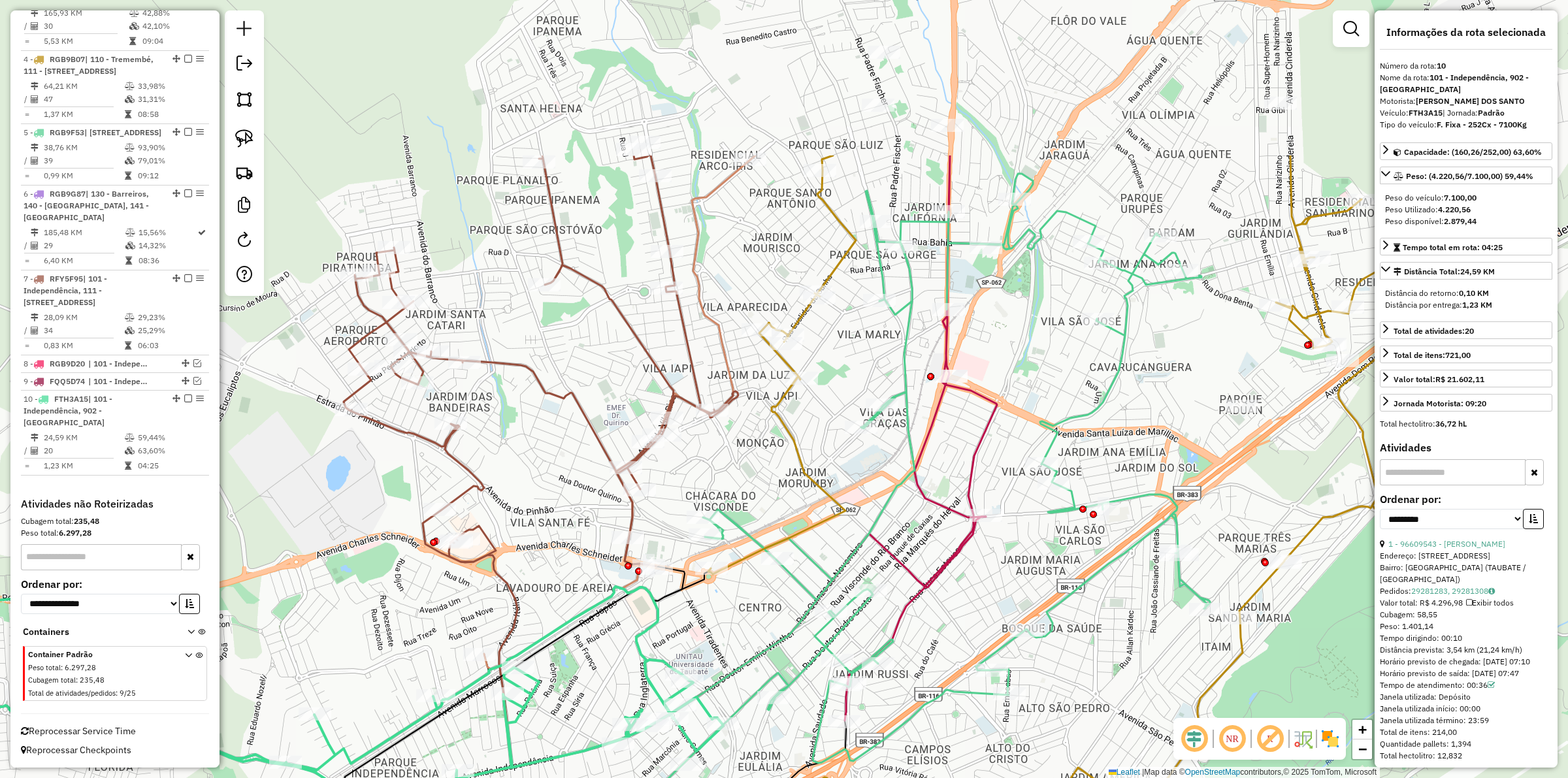
drag, startPoint x: 877, startPoint y: 355, endPoint x: 728, endPoint y: 465, distance: 185.2
click at [728, 465] on div "Janela de atendimento Grade de atendimento Capacidade Transportadoras Veículos …" at bounding box center [784, 389] width 1568 height 778
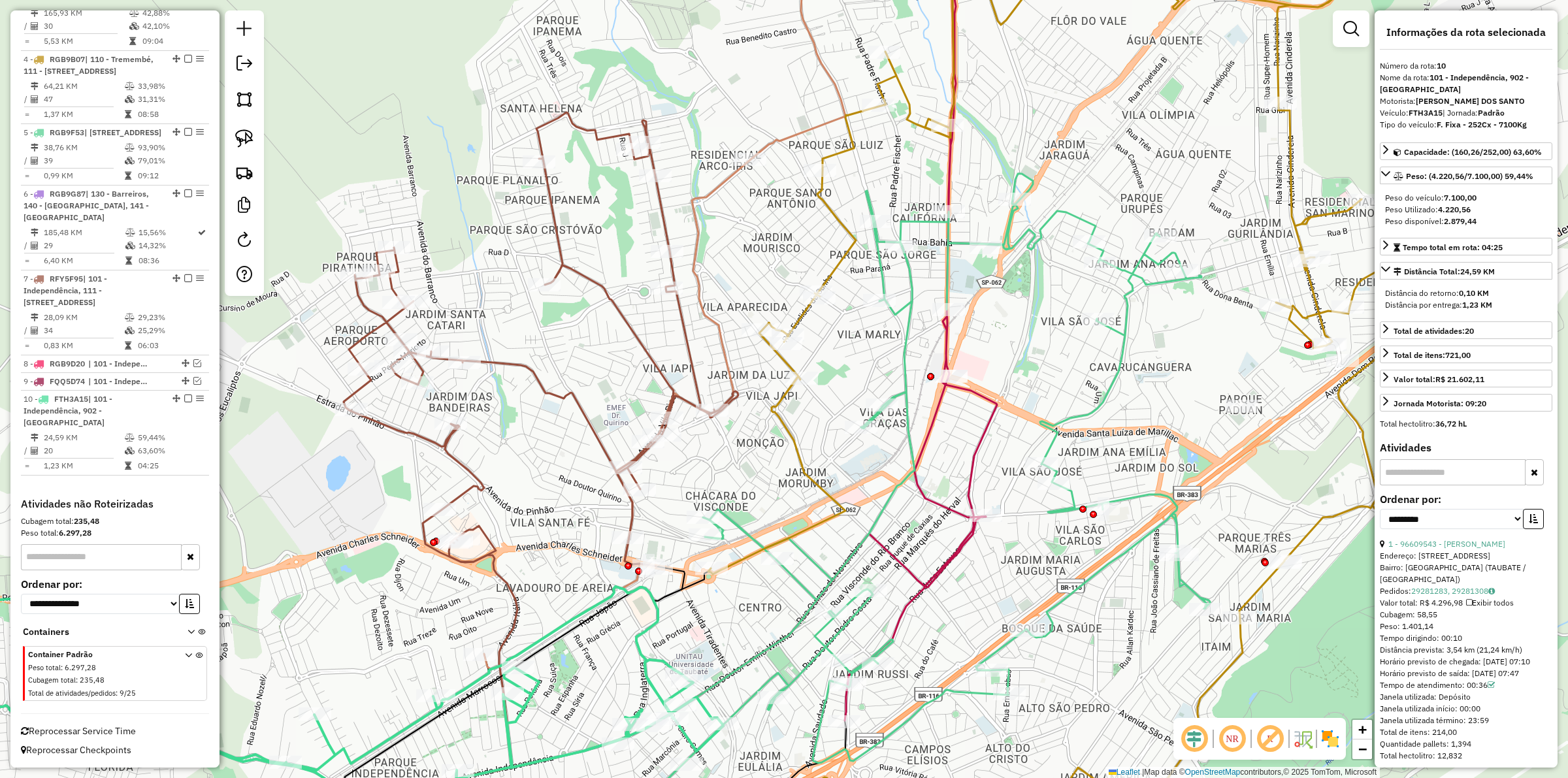
click at [903, 364] on icon at bounding box center [808, 514] width 804 height 682
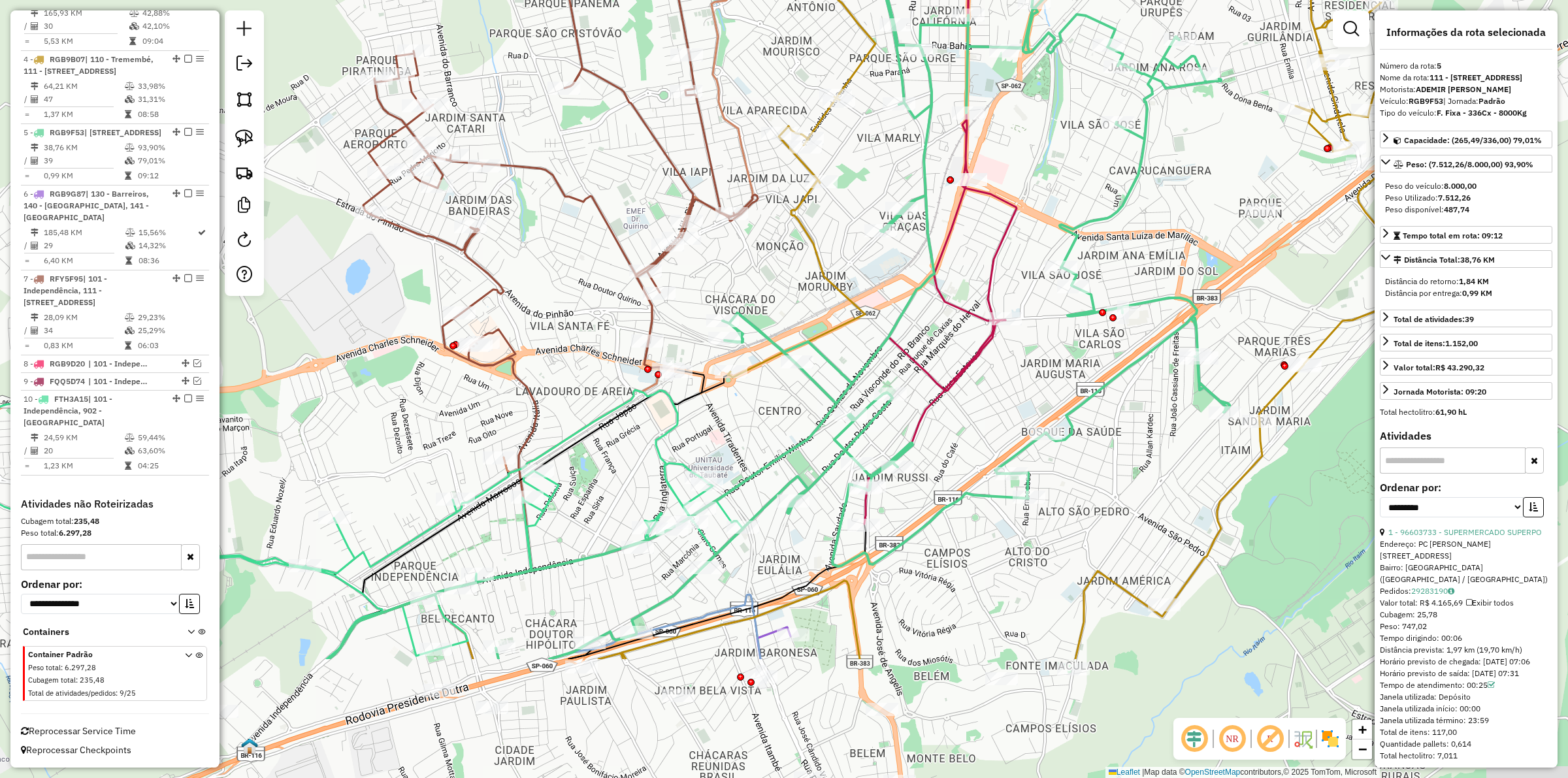
drag, startPoint x: 874, startPoint y: 307, endPoint x: 663, endPoint y: 441, distance: 250.0
click at [892, 173] on div "Janela de atendimento Grade de atendimento Capacidade Transportadoras Veículos …" at bounding box center [784, 389] width 1568 height 778
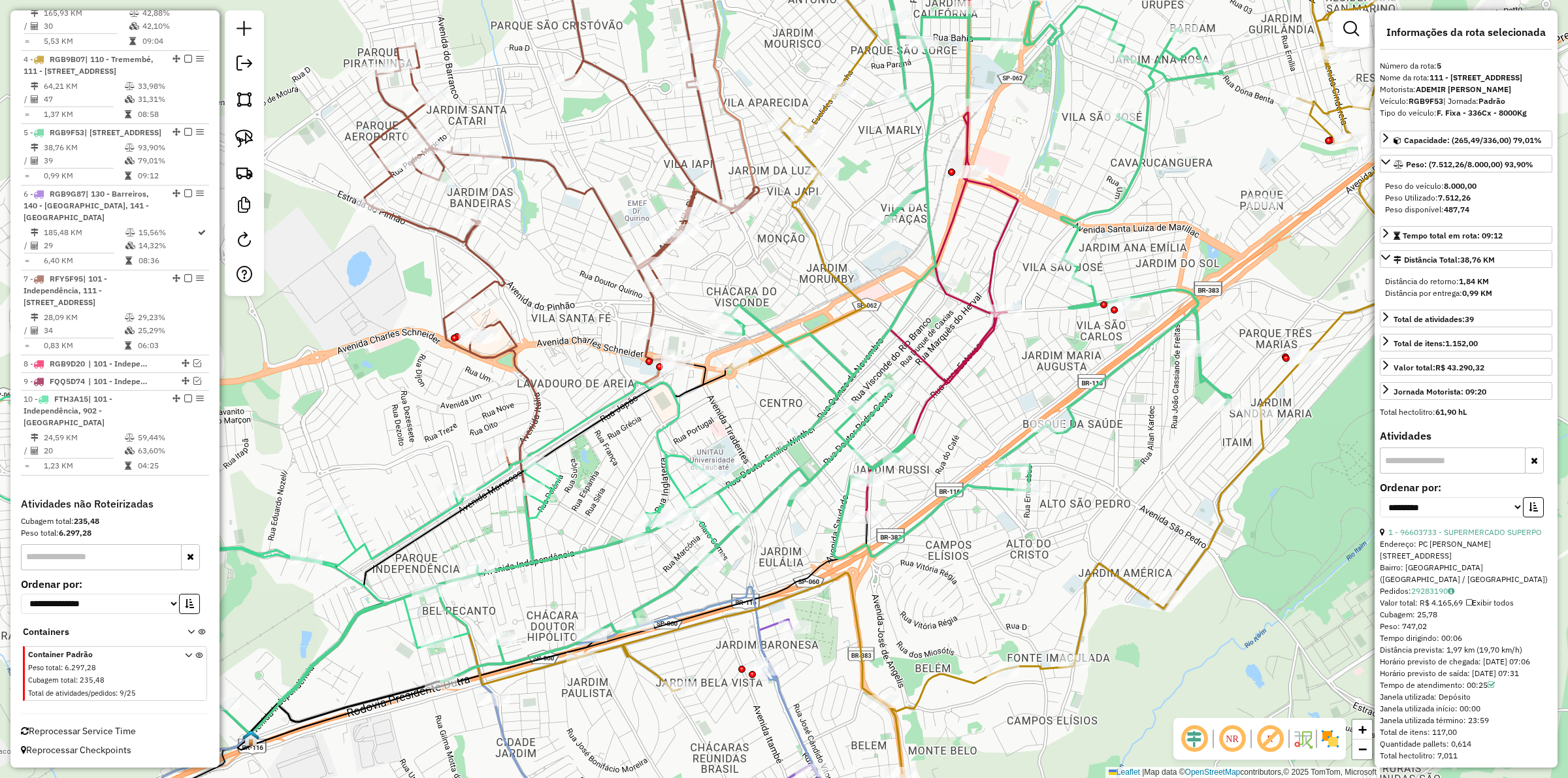
click at [426, 519] on icon at bounding box center [300, 558] width 889 height 352
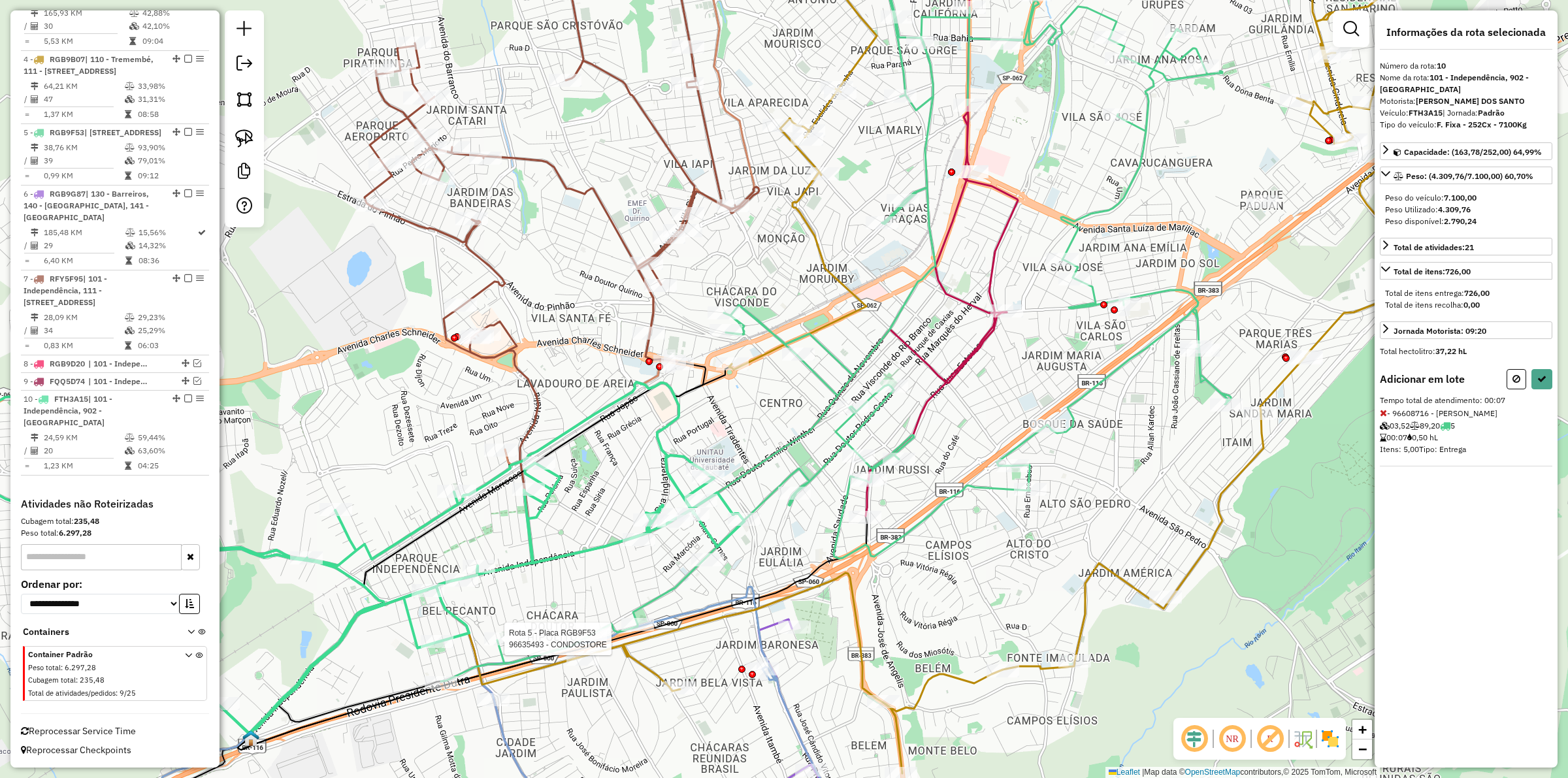
click at [493, 645] on div at bounding box center [500, 638] width 33 height 13
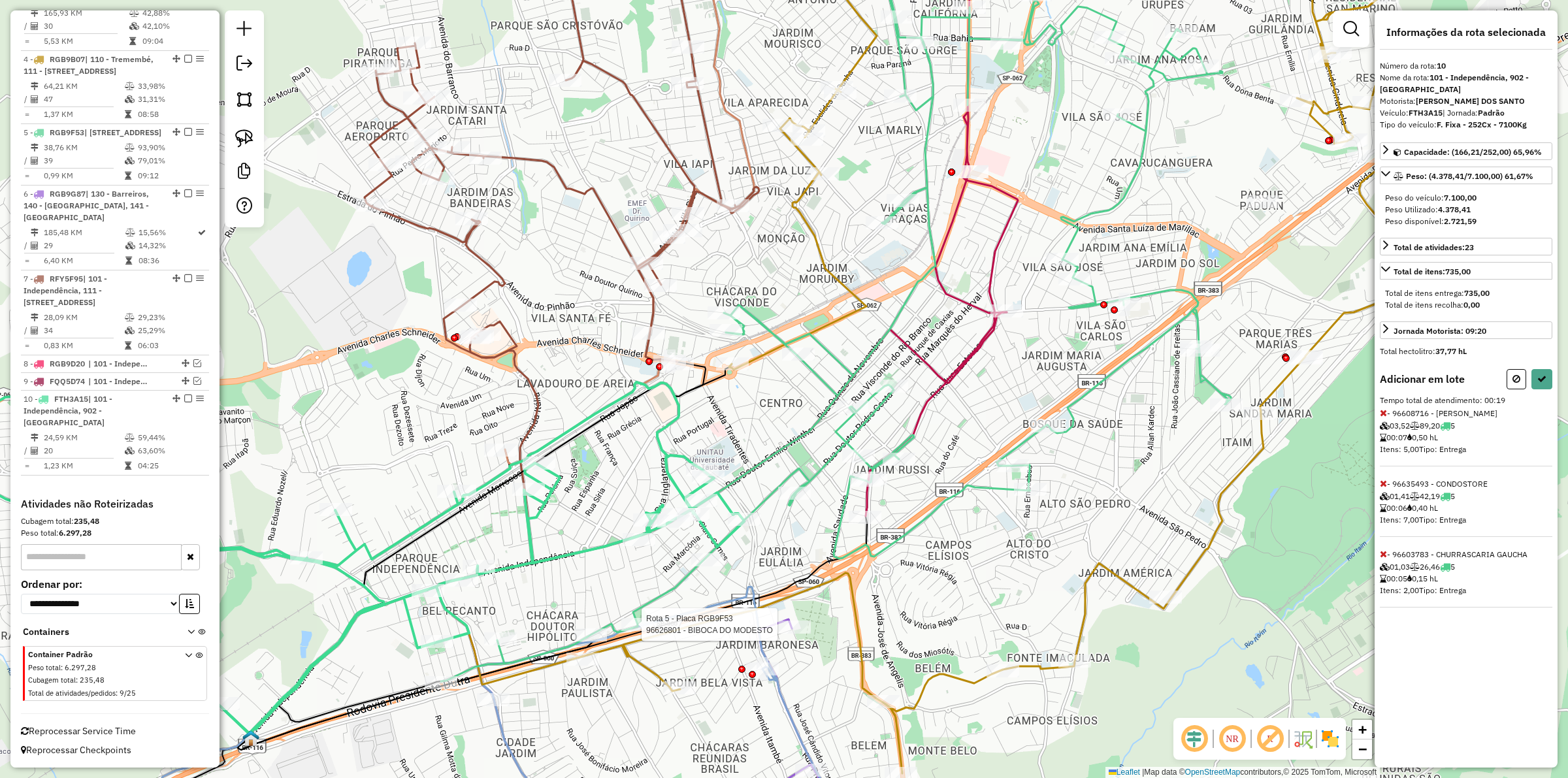
click at [705, 550] on icon at bounding box center [829, 325] width 804 height 712
click at [802, 481] on icon at bounding box center [829, 325] width 804 height 712
click at [1537, 384] on icon at bounding box center [1541, 379] width 9 height 9
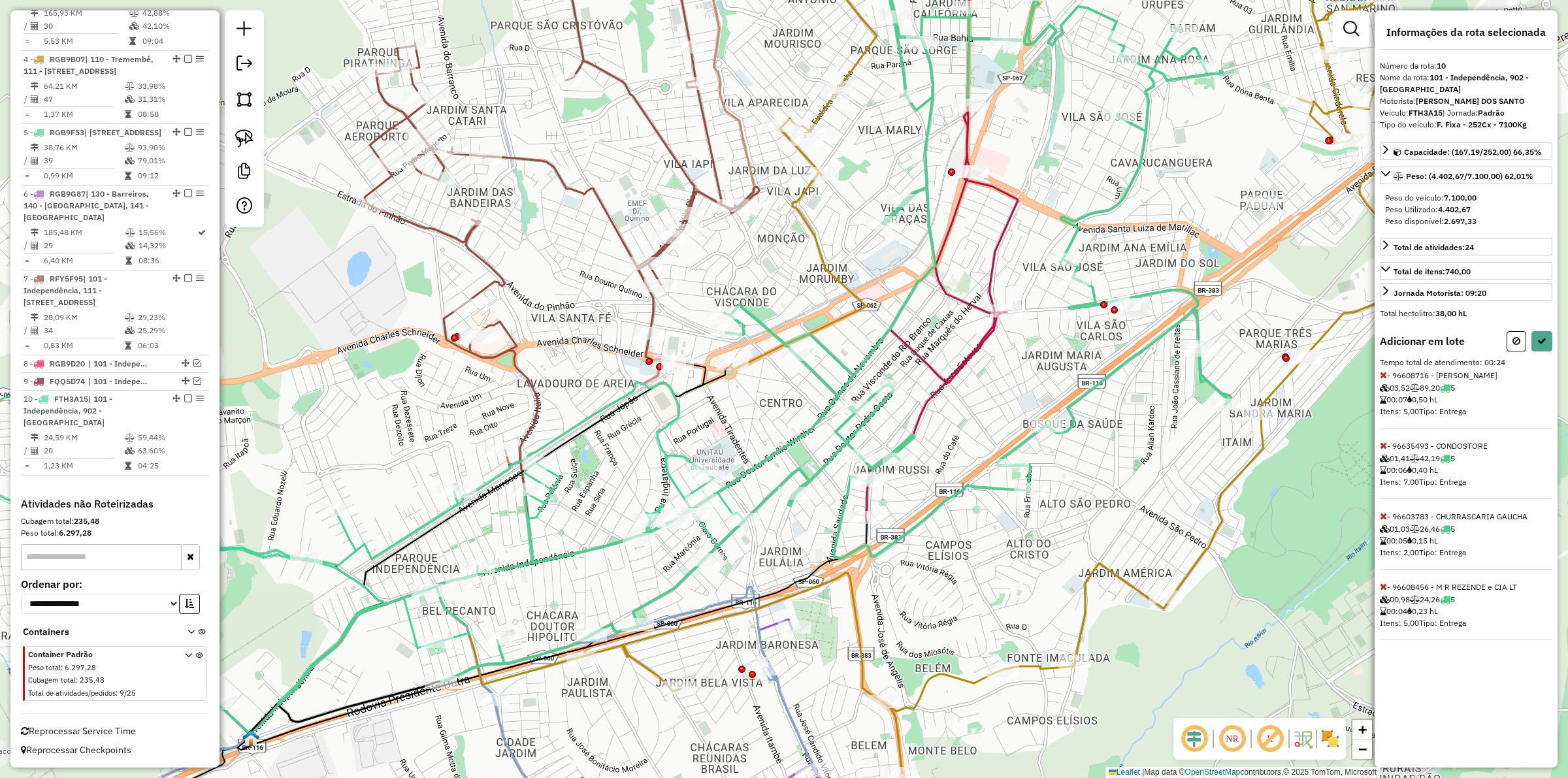
select select "**********"
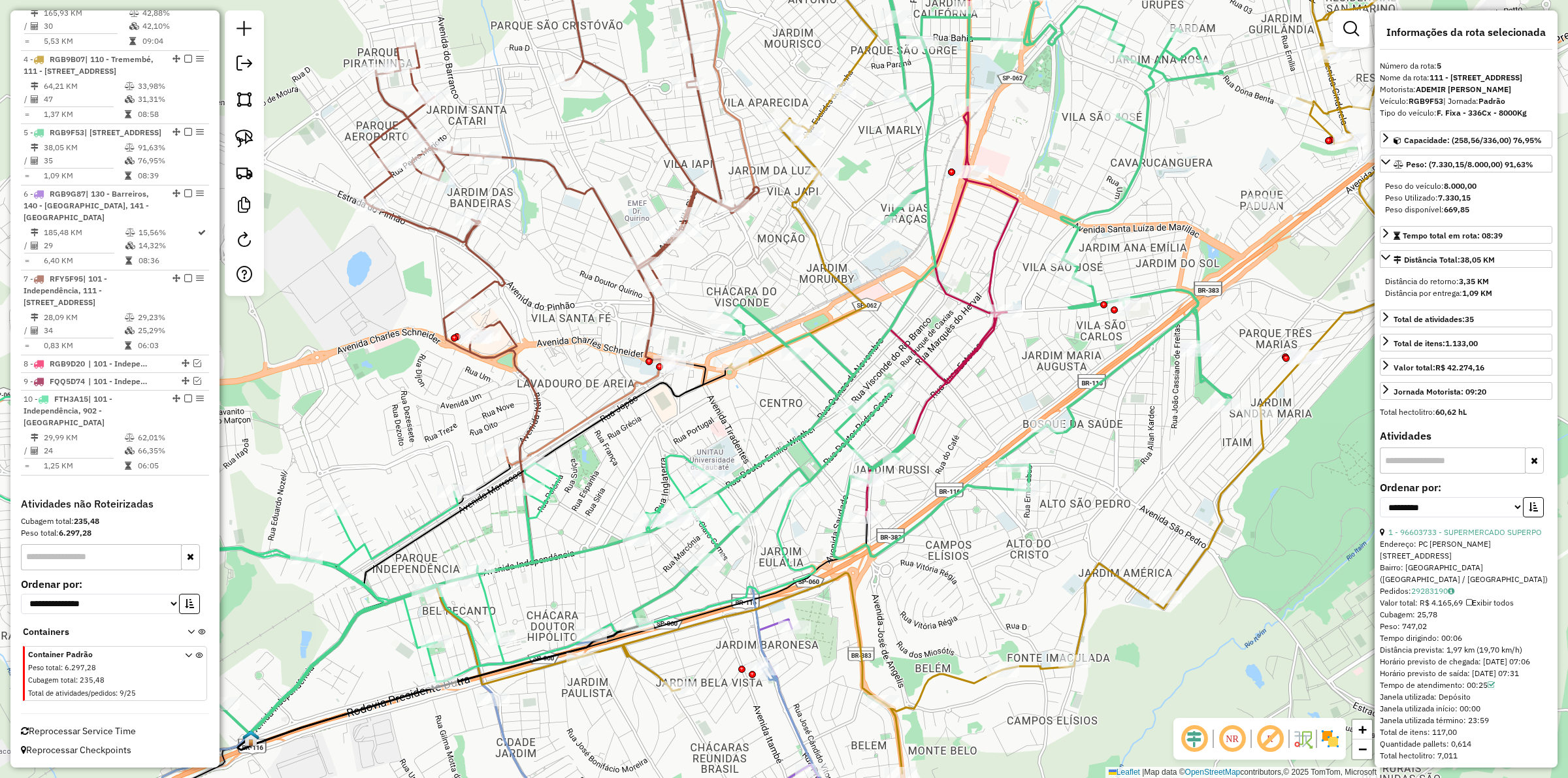
click at [953, 439] on div "Janela de atendimento Grade de atendimento Capacidade Transportadoras Veículos …" at bounding box center [784, 389] width 1568 height 778
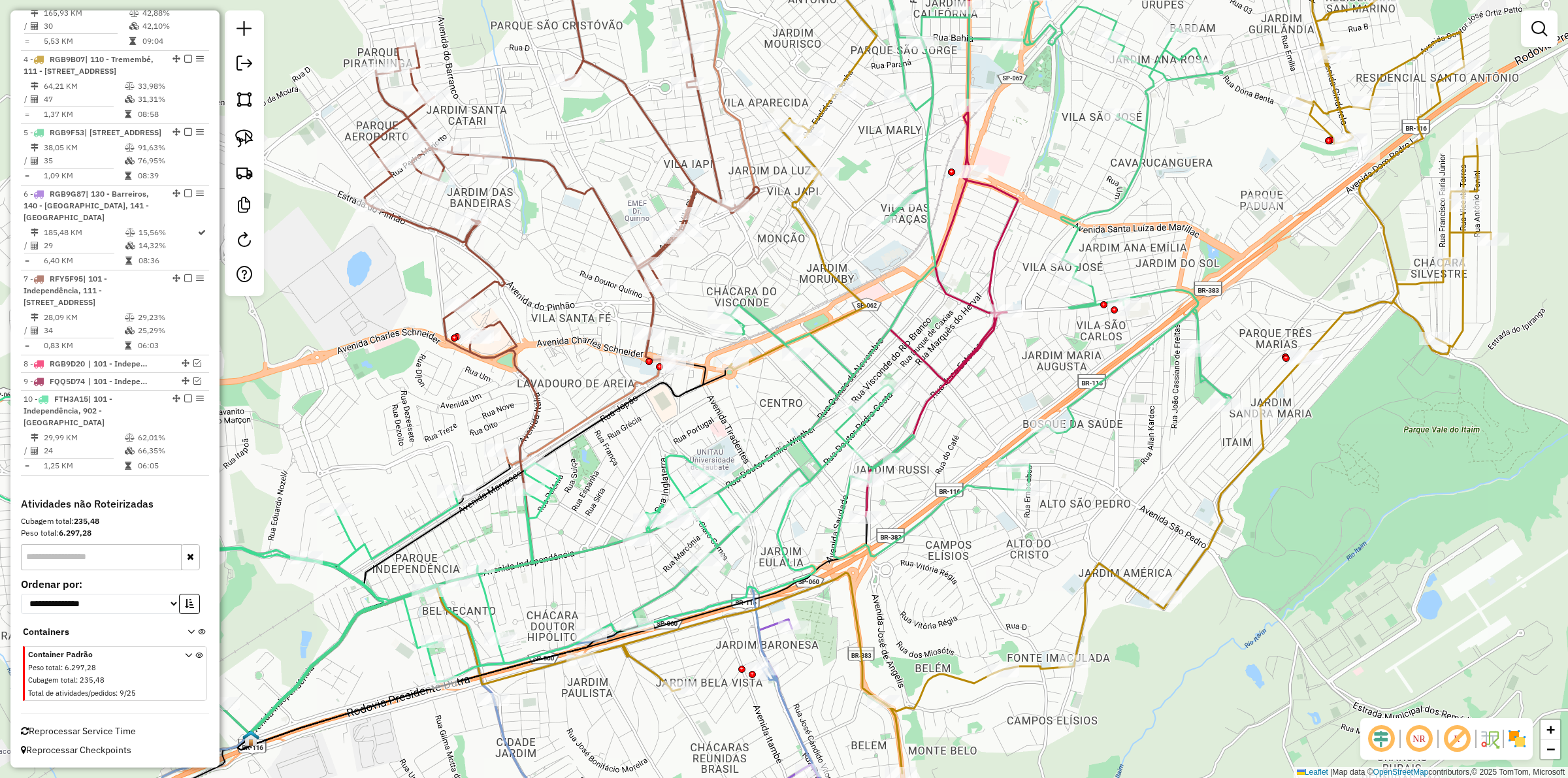
click at [927, 131] on icon at bounding box center [829, 297] width 804 height 655
select select "**********"
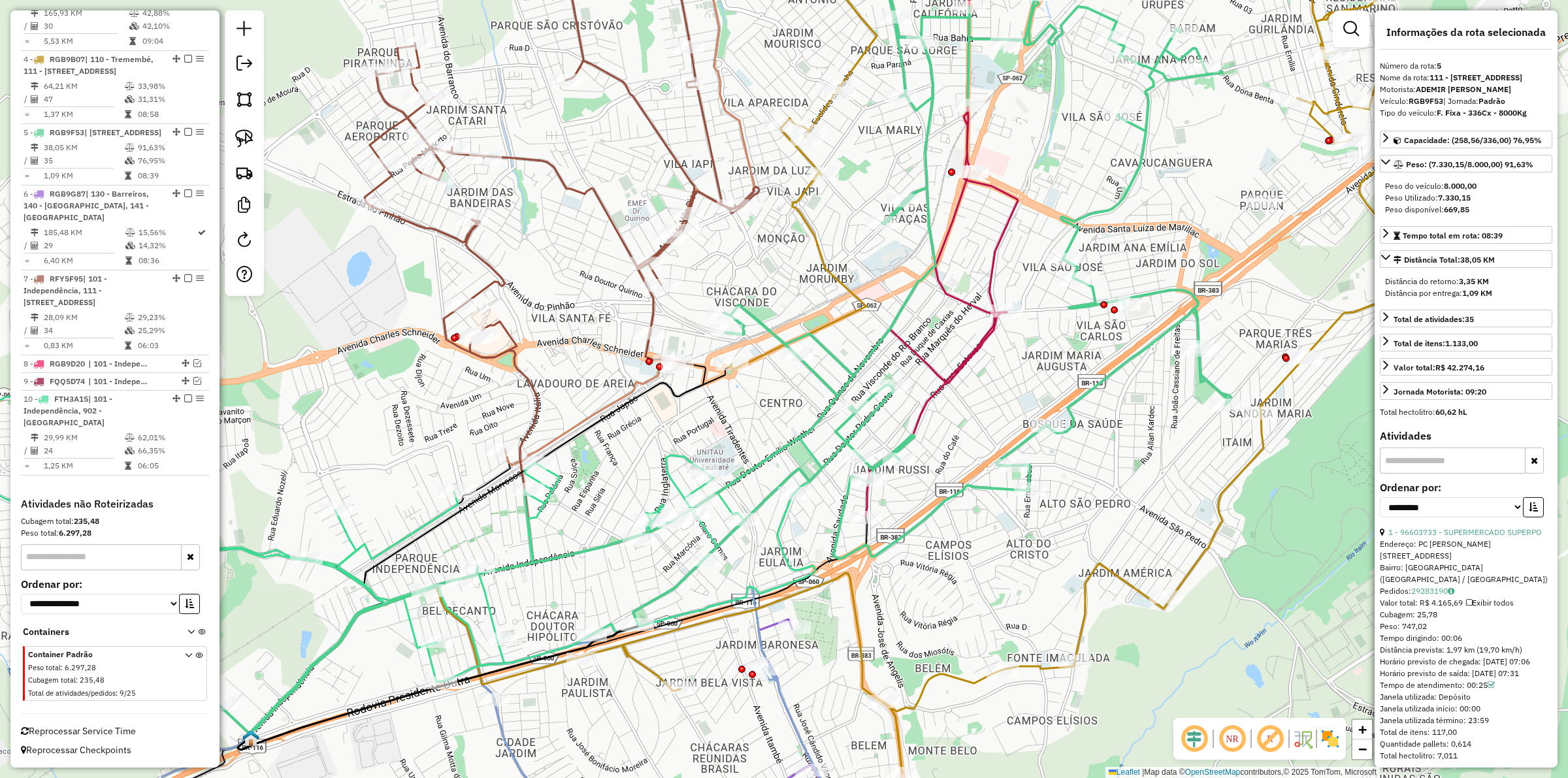
click at [524, 523] on icon at bounding box center [338, 560] width 966 height 345
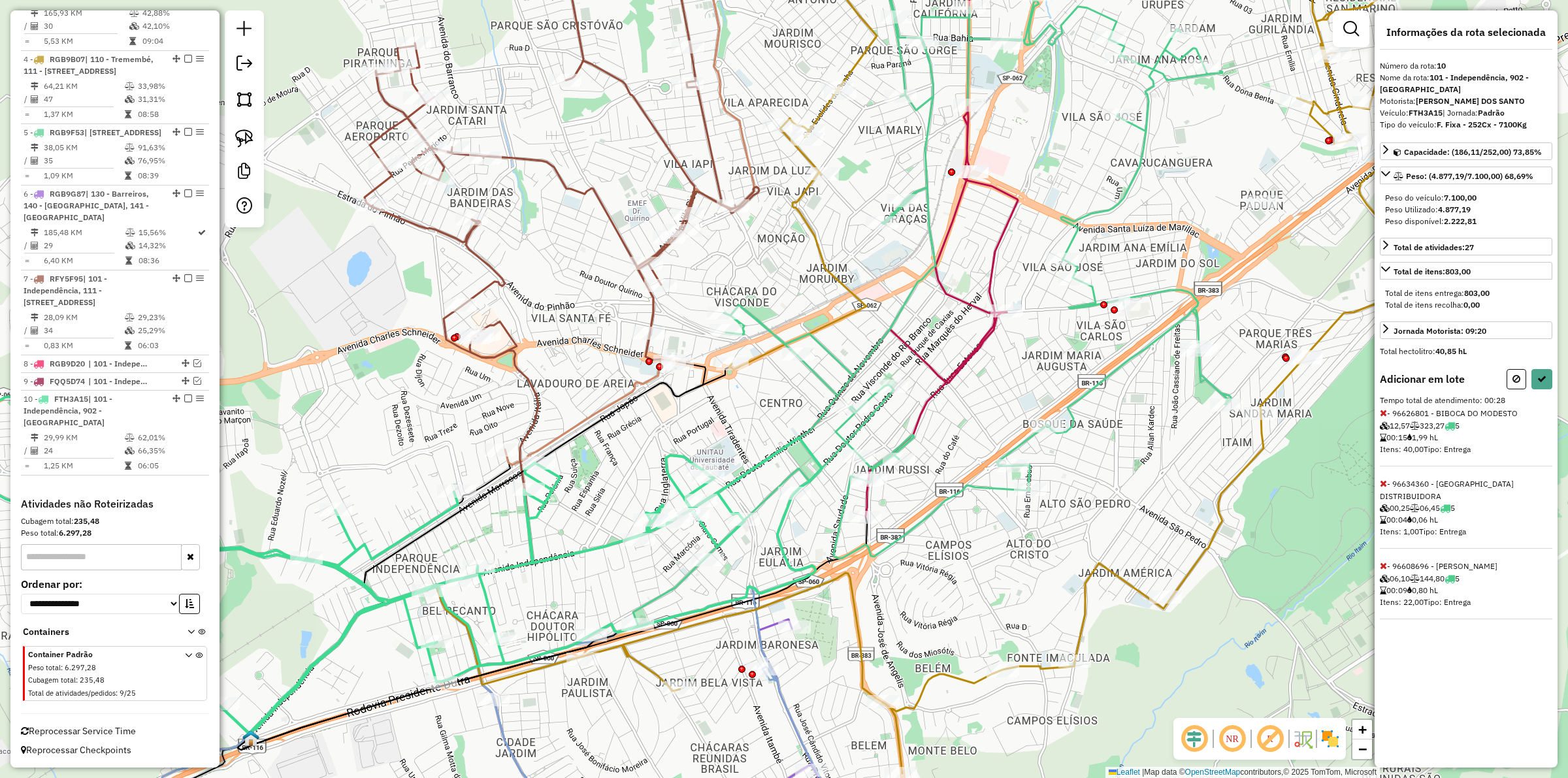
drag, startPoint x: 246, startPoint y: 134, endPoint x: 260, endPoint y: 144, distance: 17.2
click at [249, 135] on img at bounding box center [244, 139] width 18 height 18
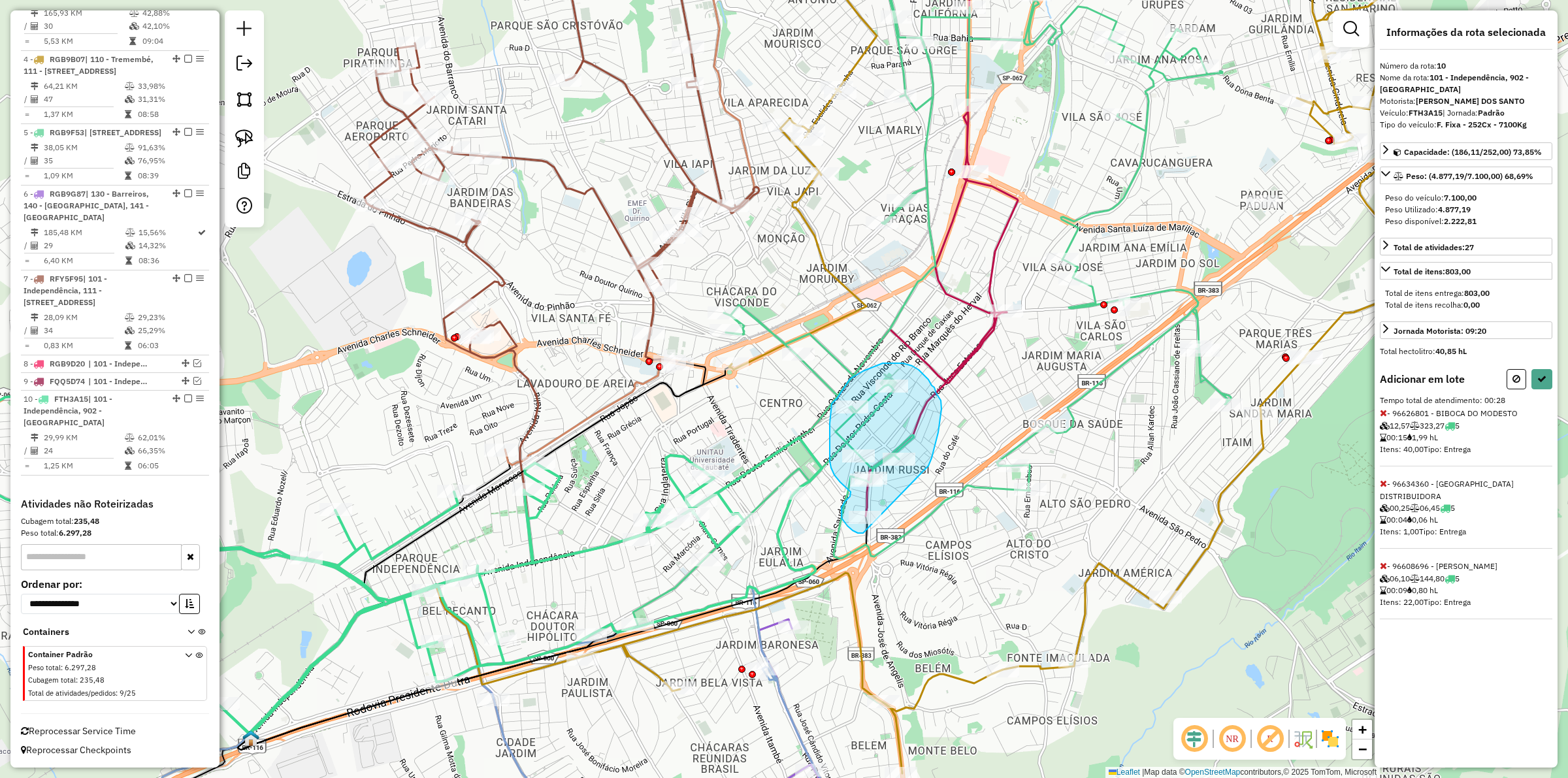
drag, startPoint x: 929, startPoint y: 465, endPoint x: 871, endPoint y: 526, distance: 84.2
click at [871, 526] on div "Janela de atendimento Grade de atendimento Capacidade Transportadoras Veículos …" at bounding box center [784, 389] width 1568 height 778
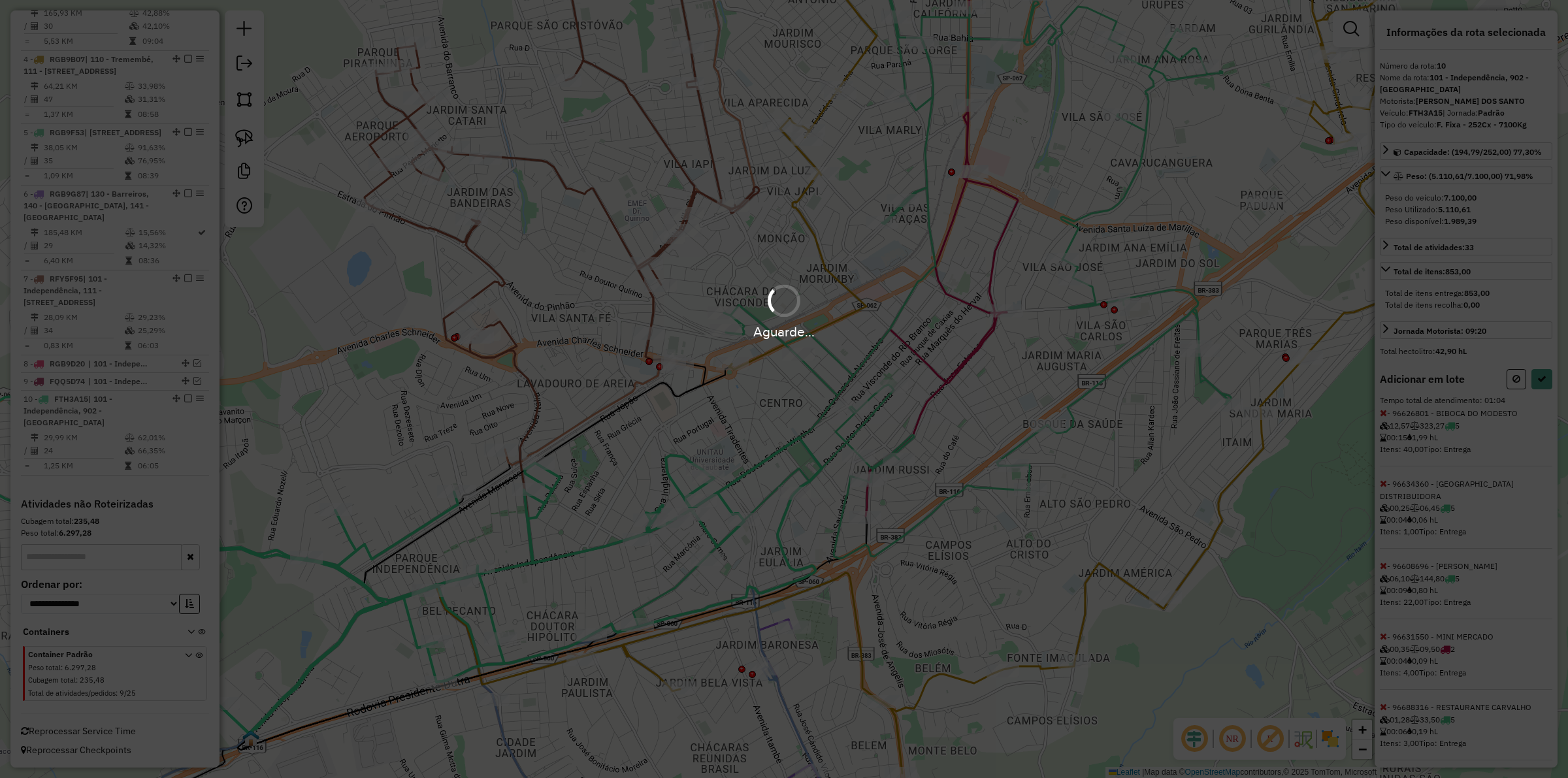
click at [1534, 397] on hb-app "Aguarde... Pop-up bloqueado! Seu navegador bloqueou automáticamente a abertura …" at bounding box center [784, 389] width 1568 height 778
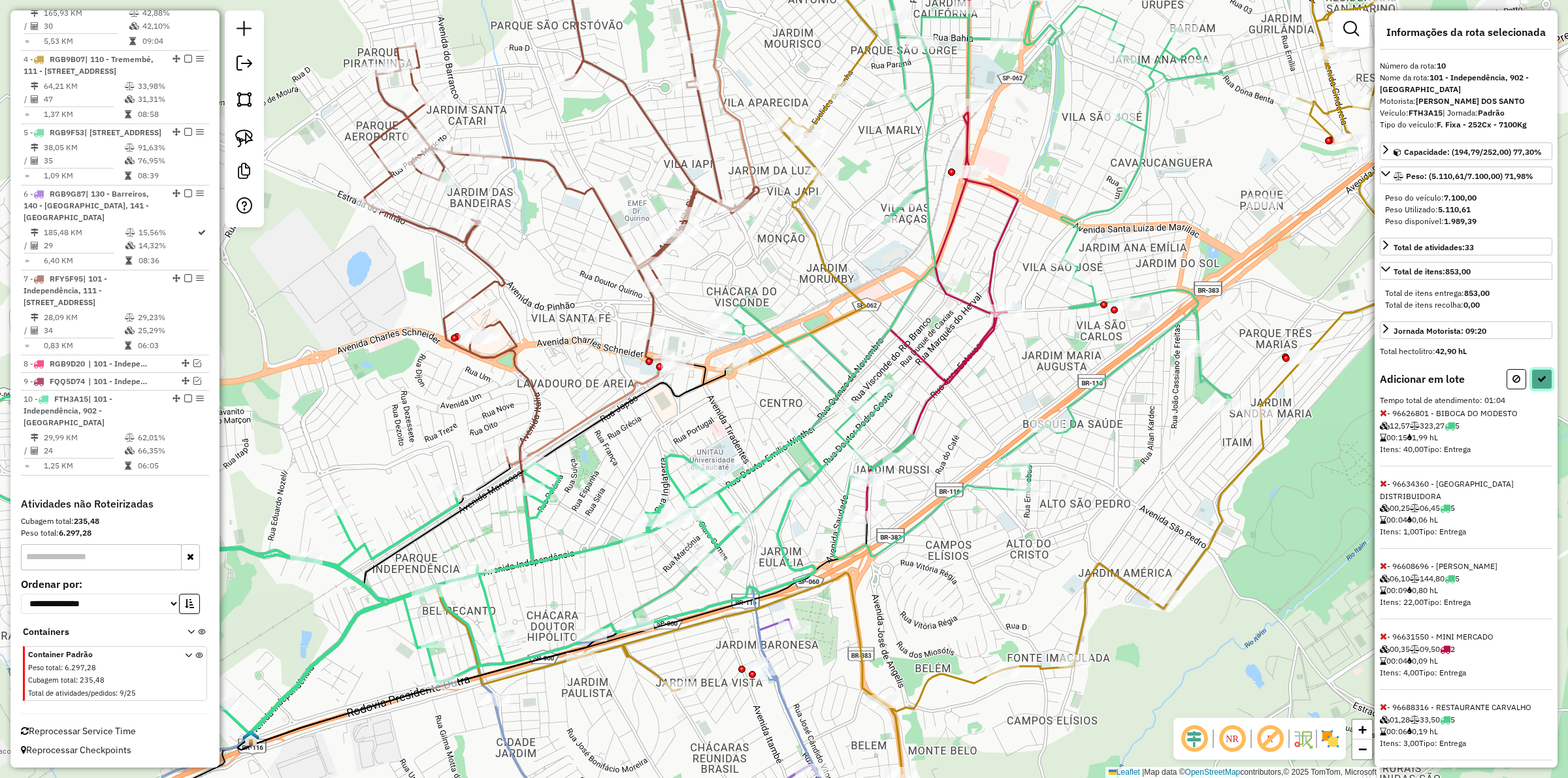
click at [1537, 384] on icon at bounding box center [1541, 379] width 9 height 9
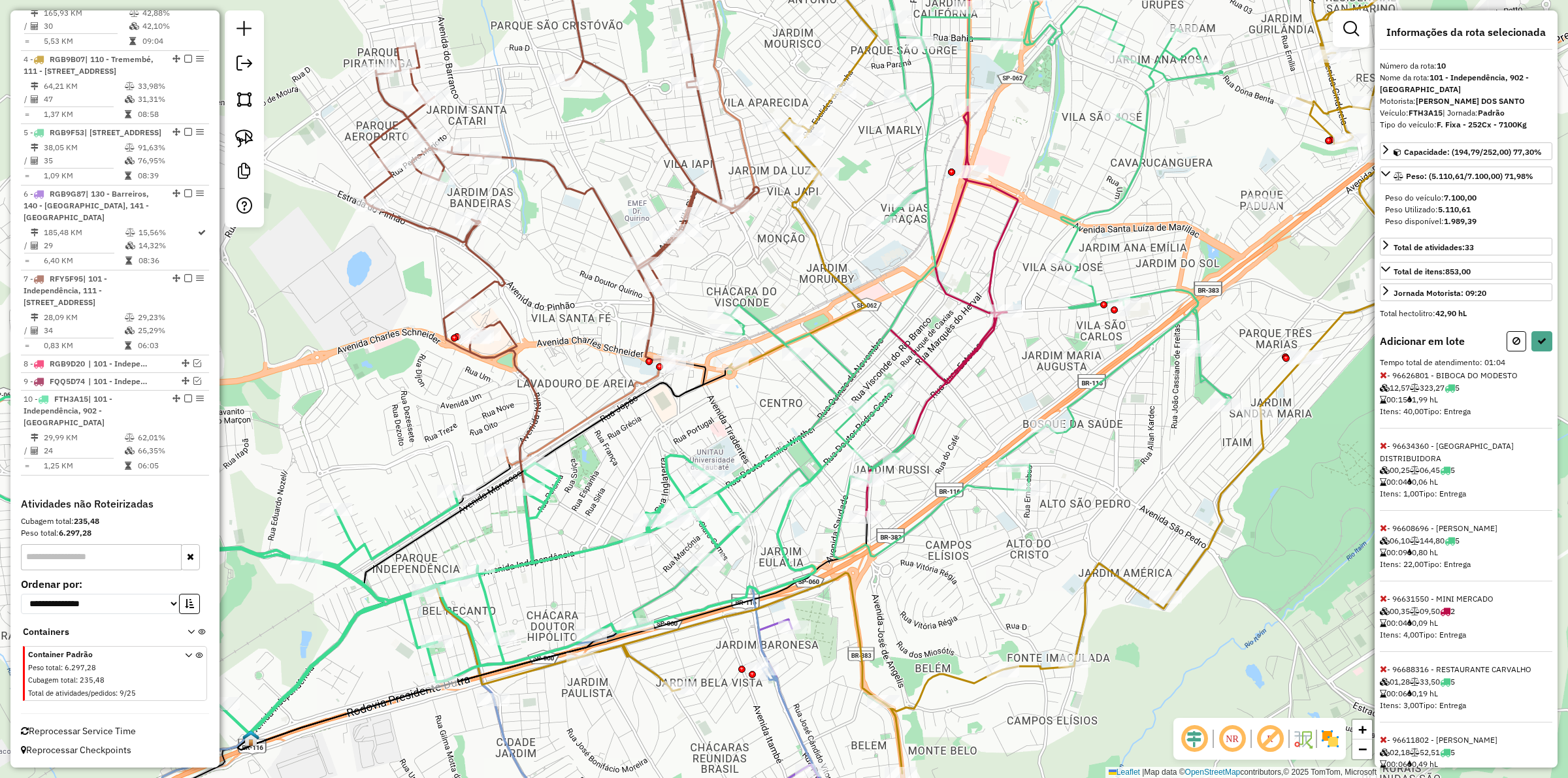
select select "**********"
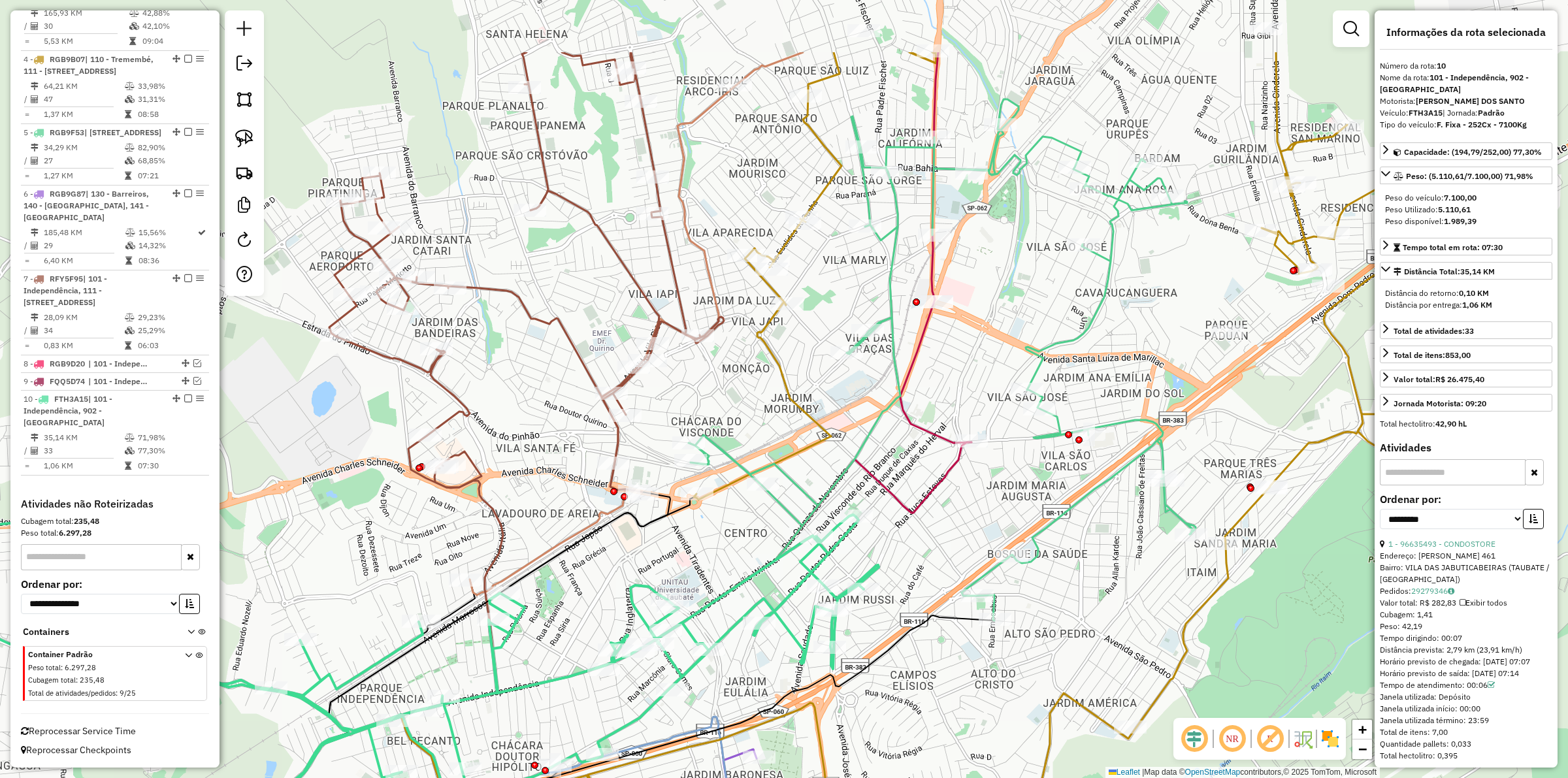
drag, startPoint x: 985, startPoint y: 433, endPoint x: 946, endPoint y: 588, distance: 159.8
click at [946, 588] on div "Janela de atendimento Grade de atendimento Capacidade Transportadoras Veículos …" at bounding box center [784, 389] width 1568 height 778
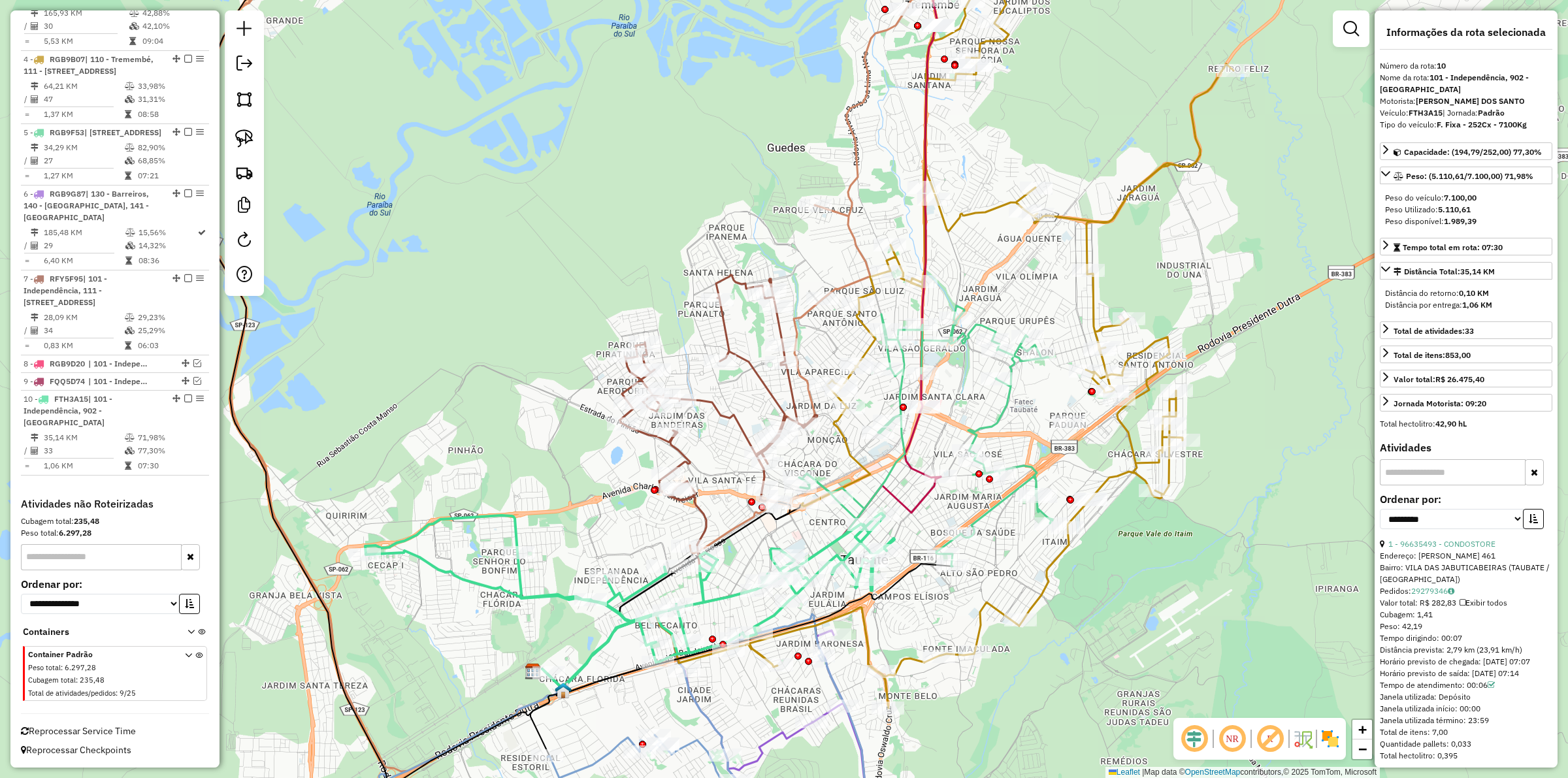
click at [897, 392] on icon at bounding box center [852, 460] width 401 height 311
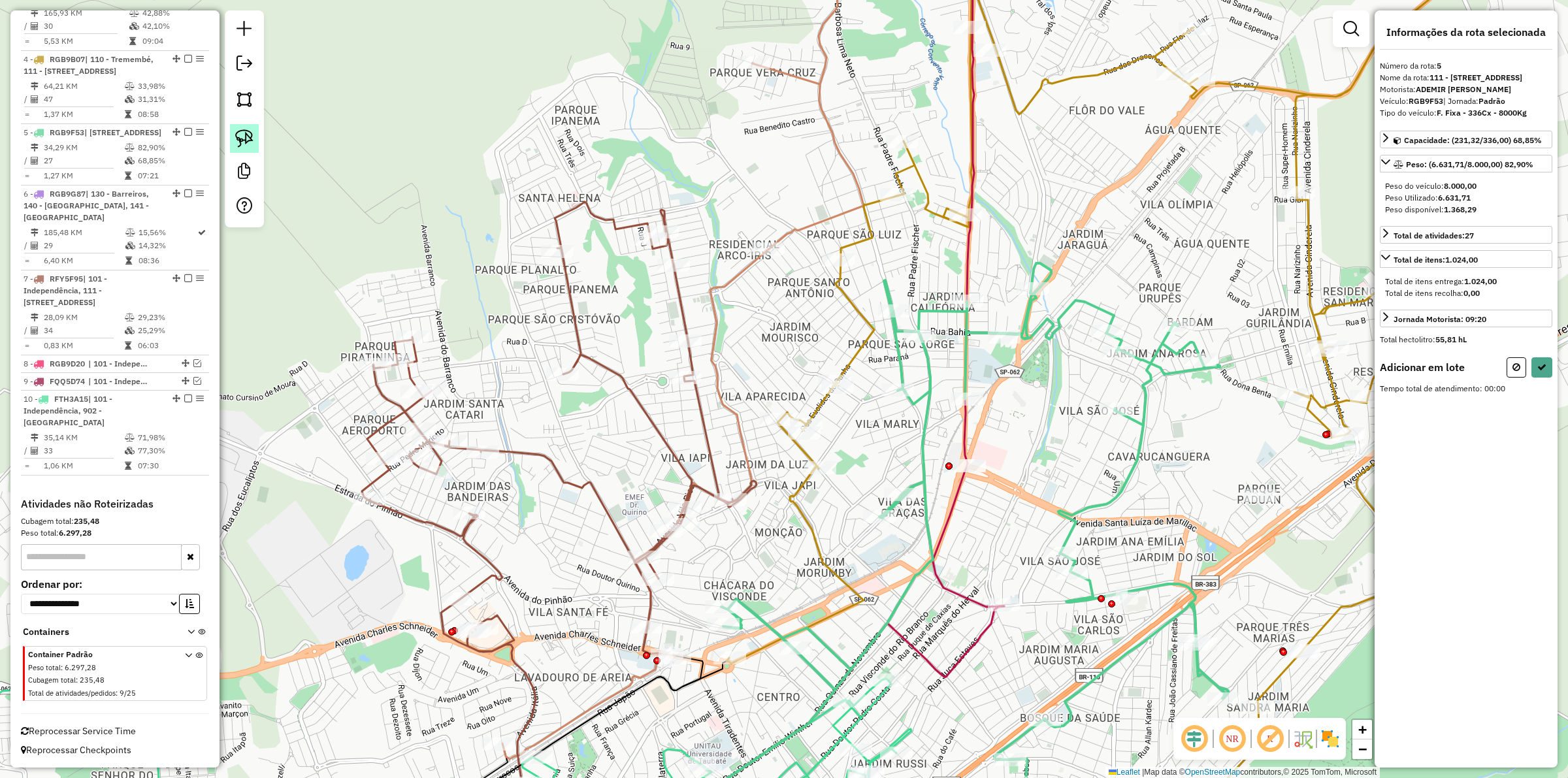
click at [246, 134] on img at bounding box center [244, 139] width 18 height 18
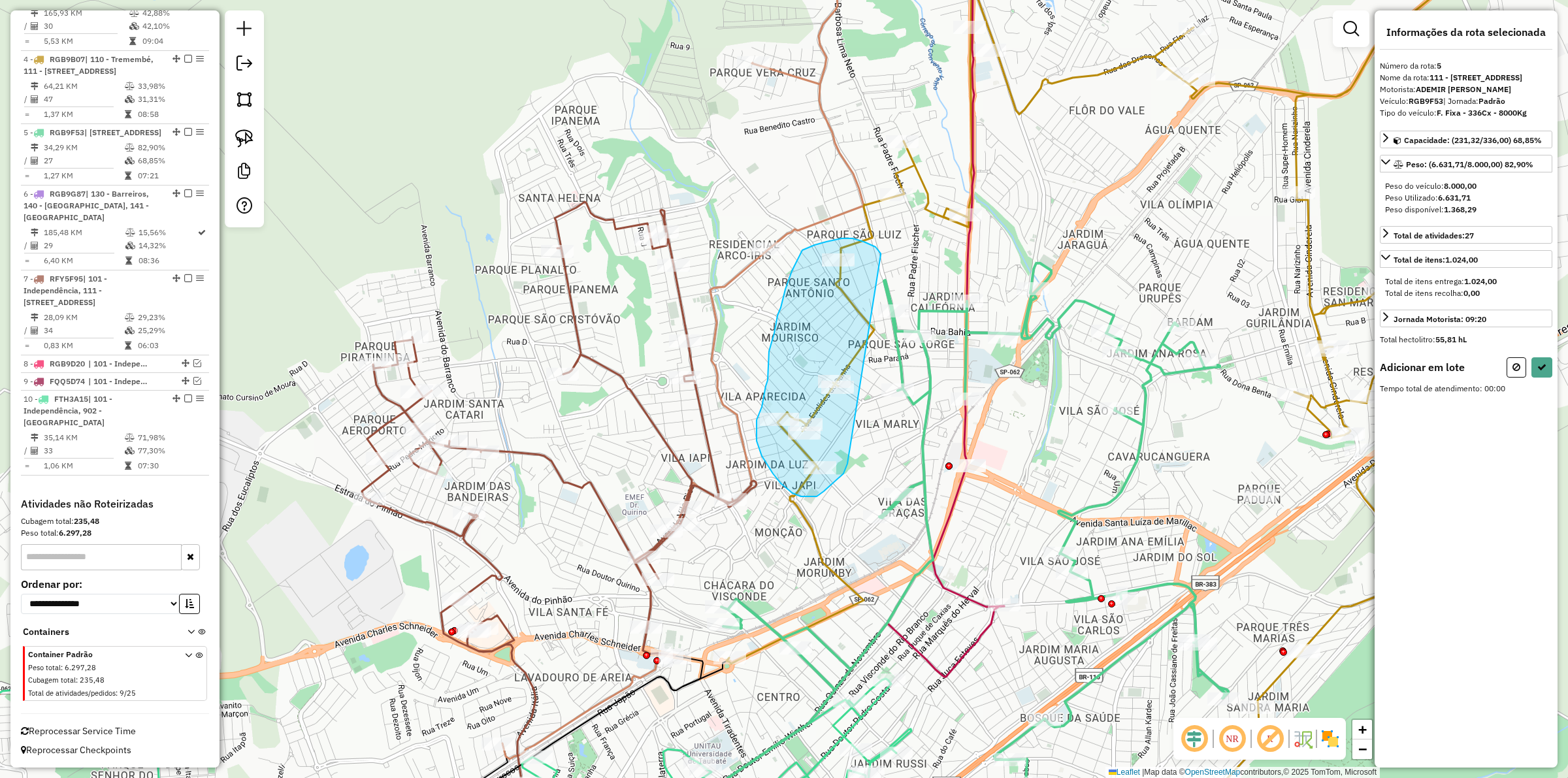
drag, startPoint x: 881, startPoint y: 254, endPoint x: 847, endPoint y: 463, distance: 211.7
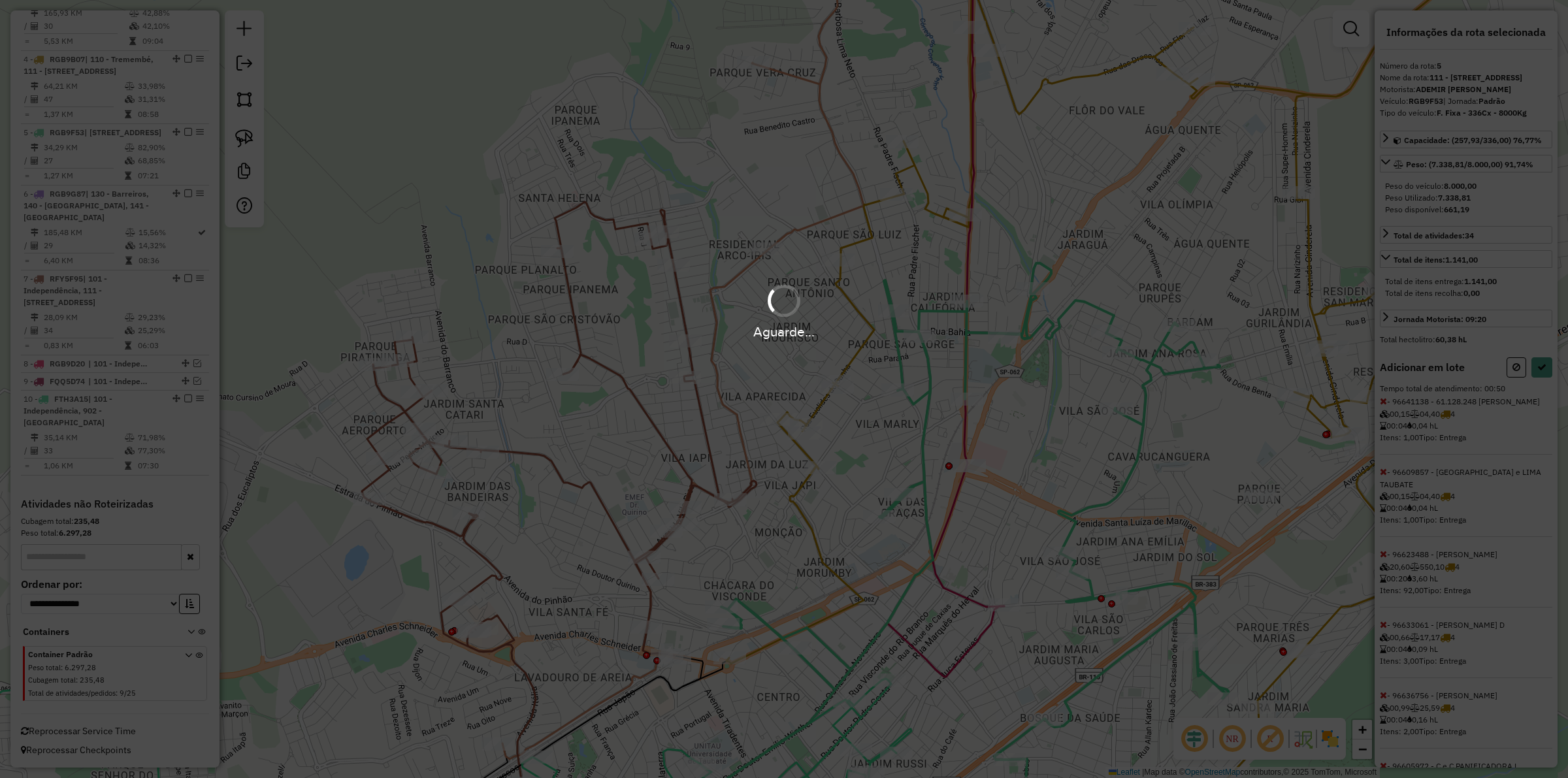
click at [1539, 381] on div "Aguarde..." at bounding box center [784, 389] width 1568 height 778
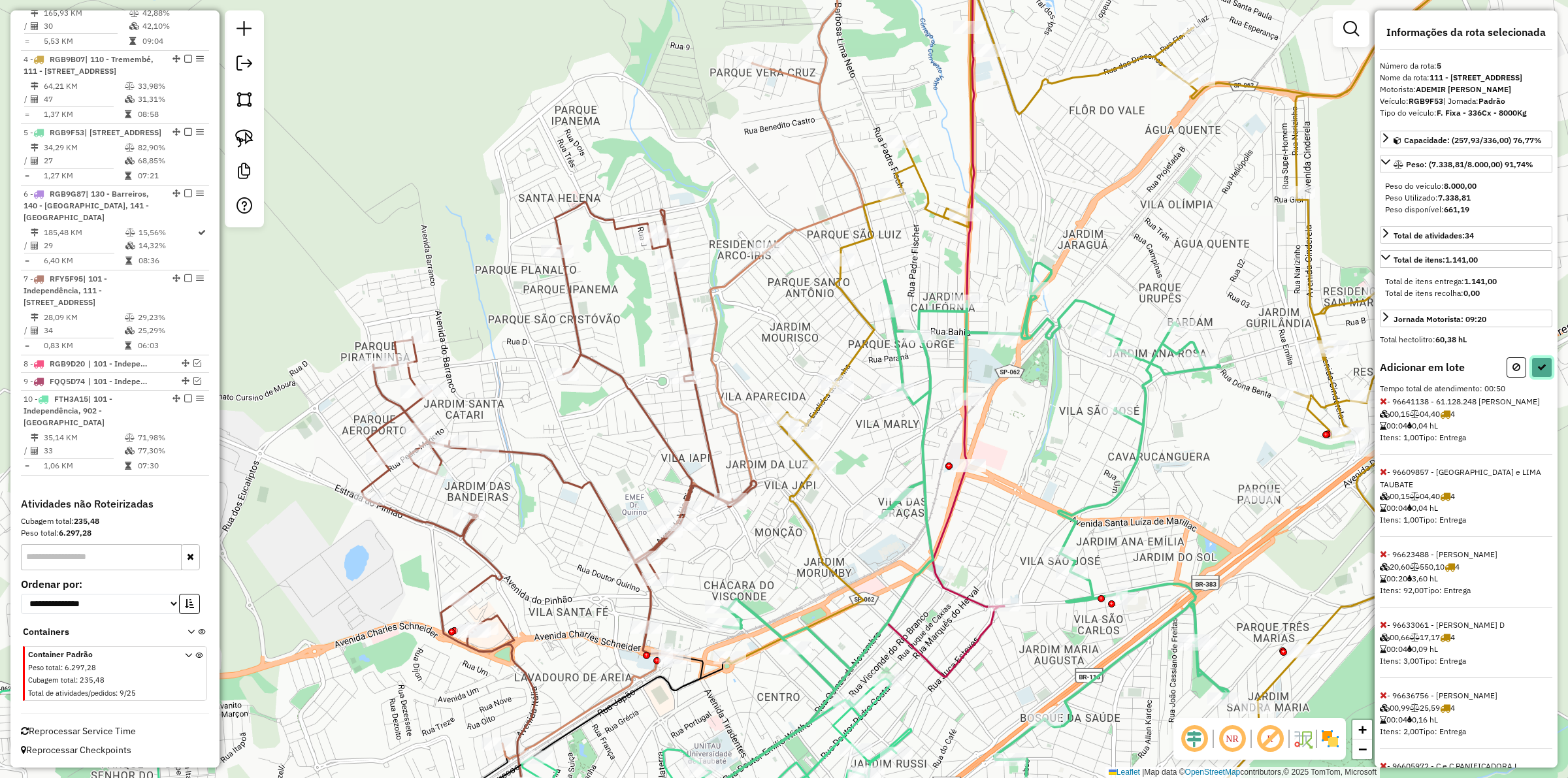
click at [1542, 372] on icon at bounding box center [1541, 367] width 9 height 9
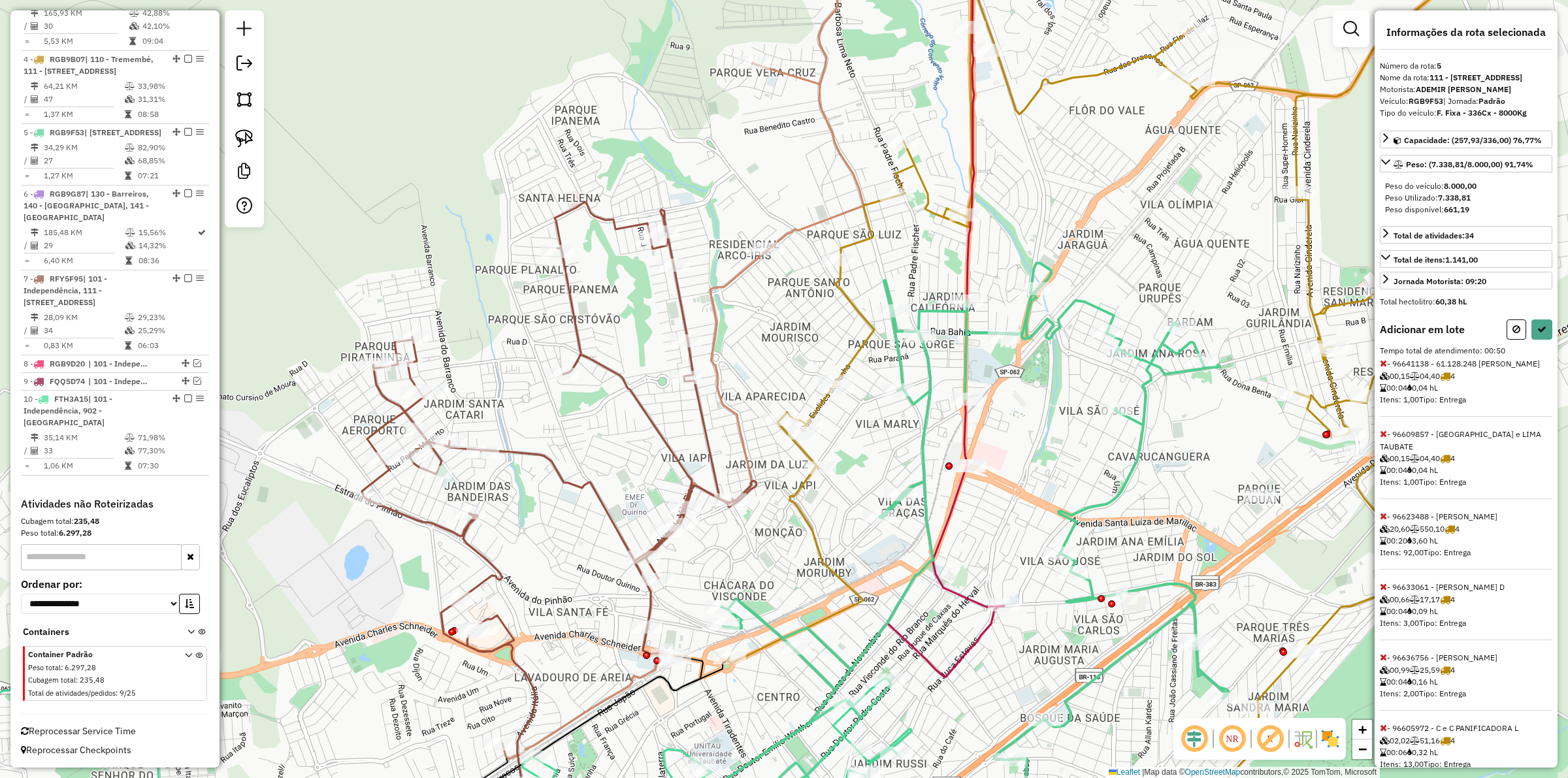
select select "**********"
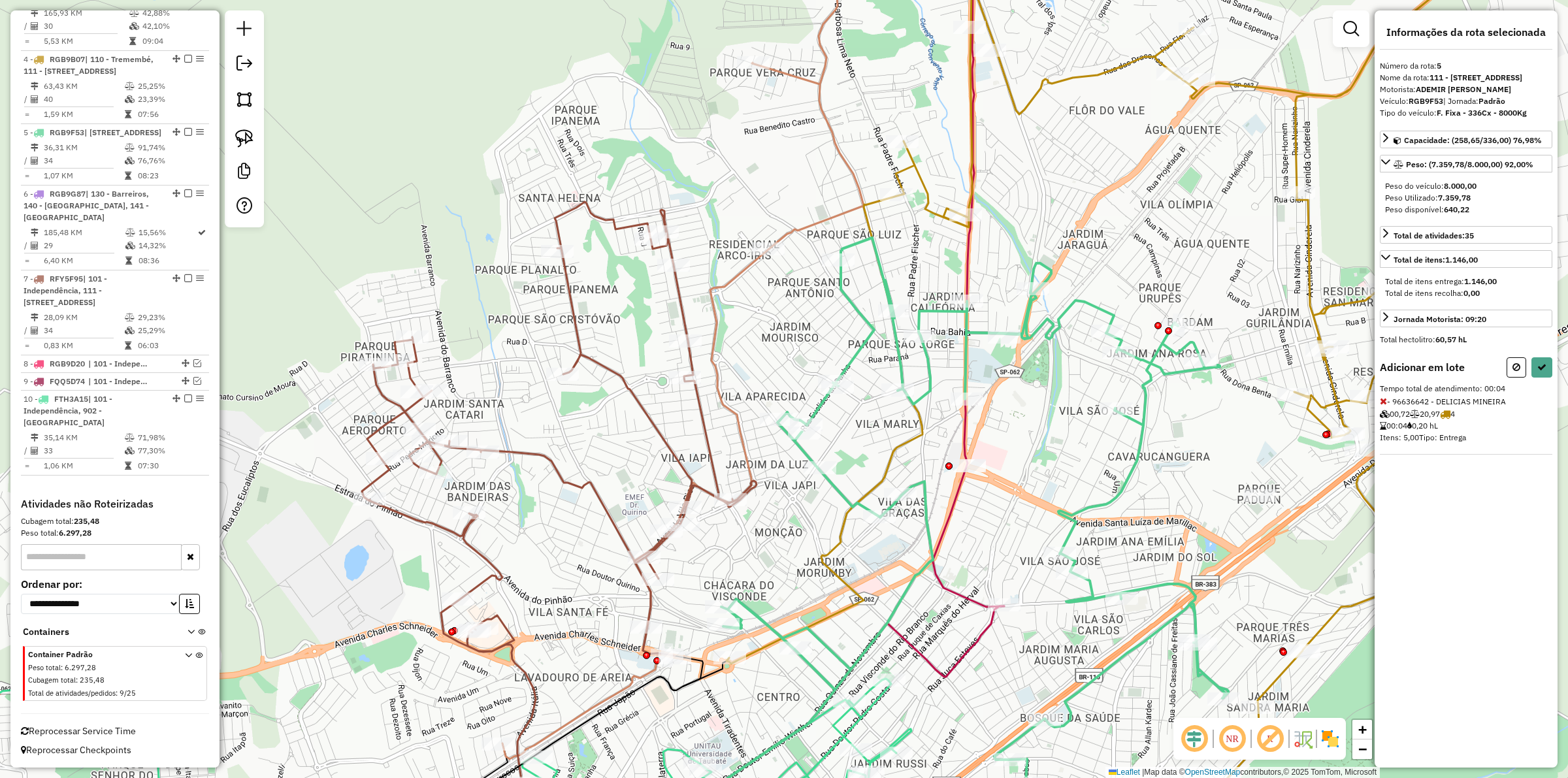
click at [904, 133] on icon at bounding box center [1124, 389] width 796 height 934
click at [965, 222] on div at bounding box center [965, 215] width 33 height 13
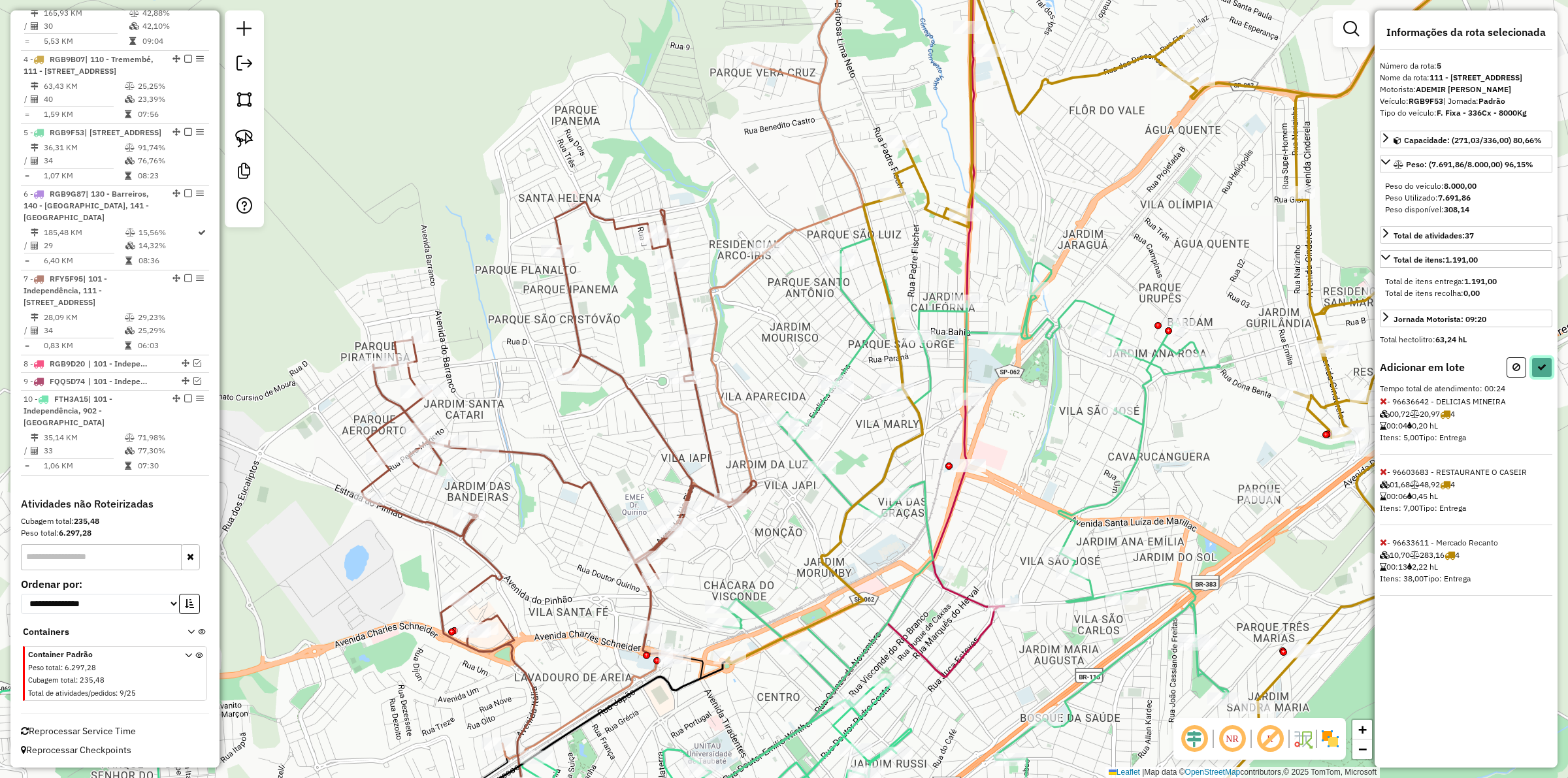
click at [1543, 378] on button at bounding box center [1541, 368] width 21 height 20
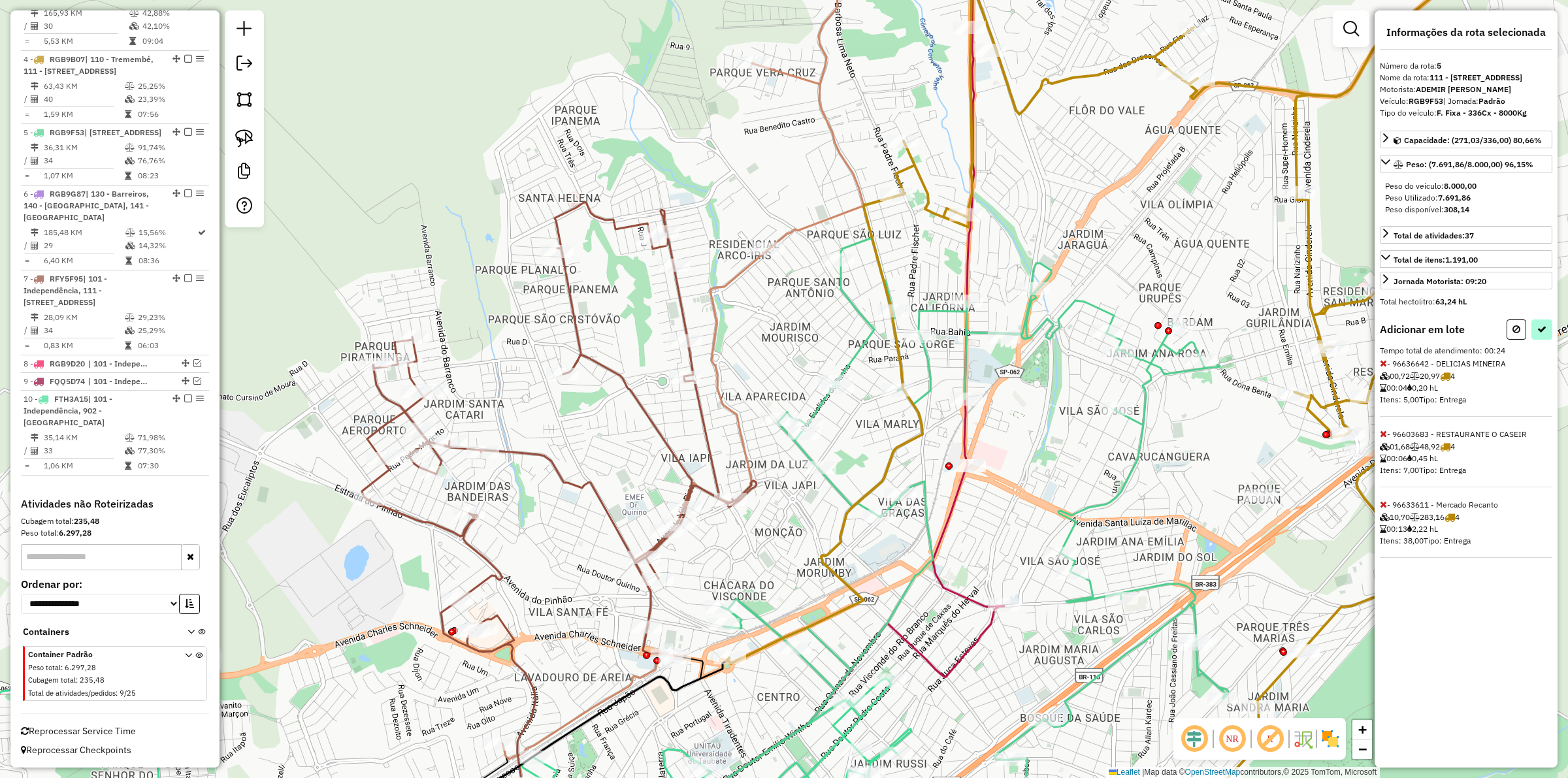
select select "**********"
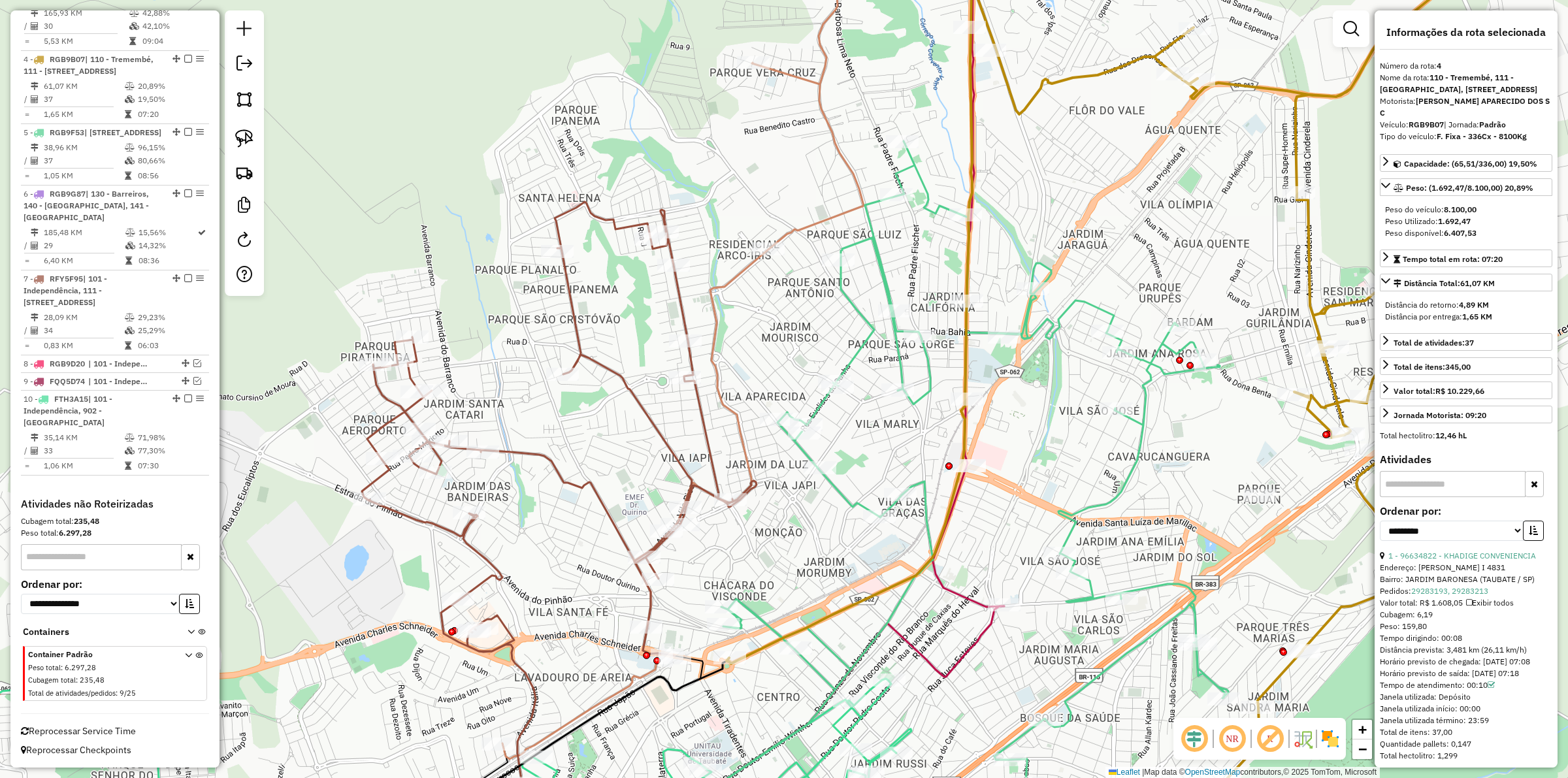
scroll to position [872, 0]
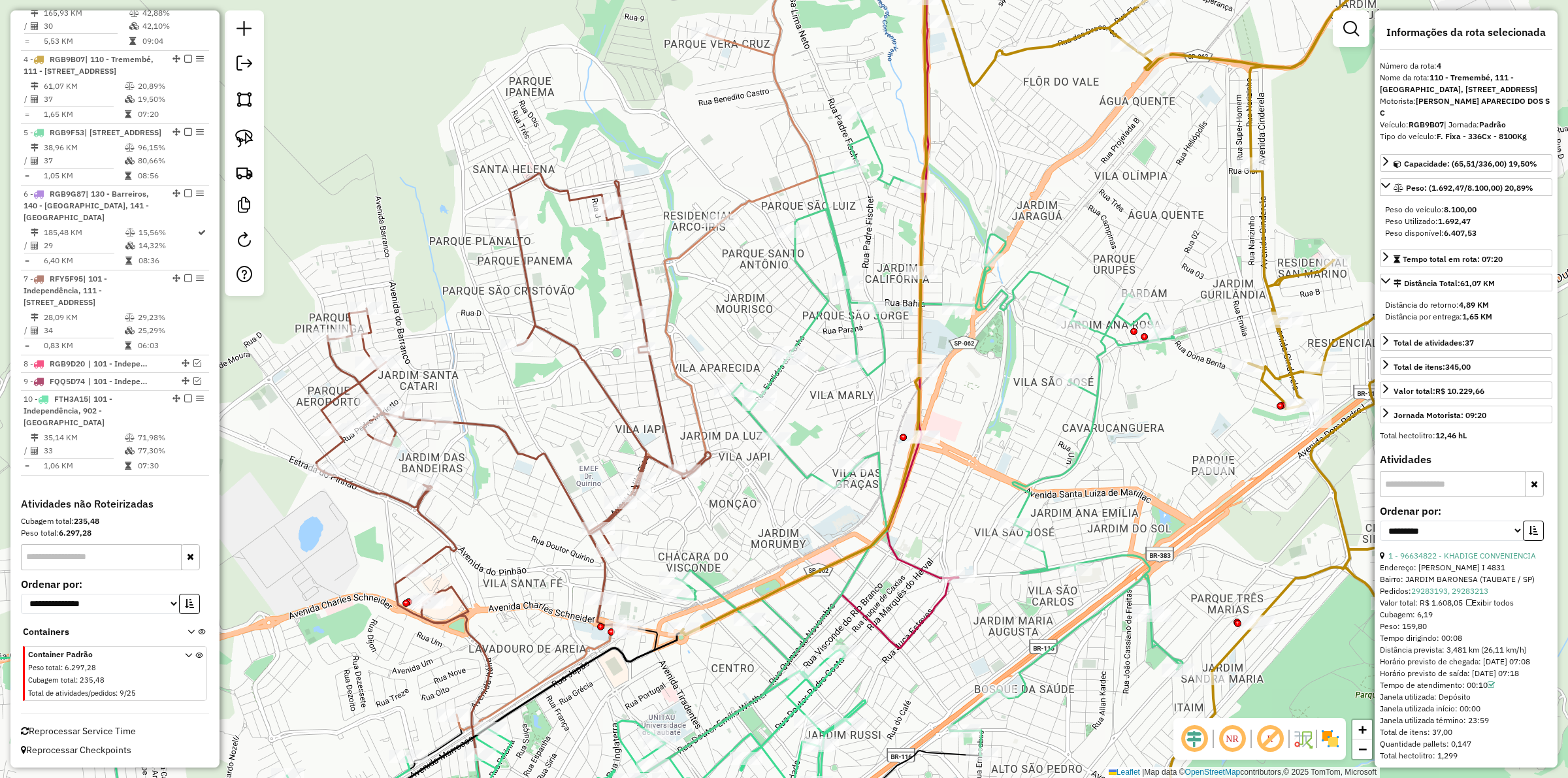
drag, startPoint x: 1222, startPoint y: 537, endPoint x: 1076, endPoint y: 491, distance: 153.1
click at [1076, 491] on div "Janela de atendimento Grade de atendimento Capacidade Transportadoras Veículos …" at bounding box center [784, 389] width 1568 height 778
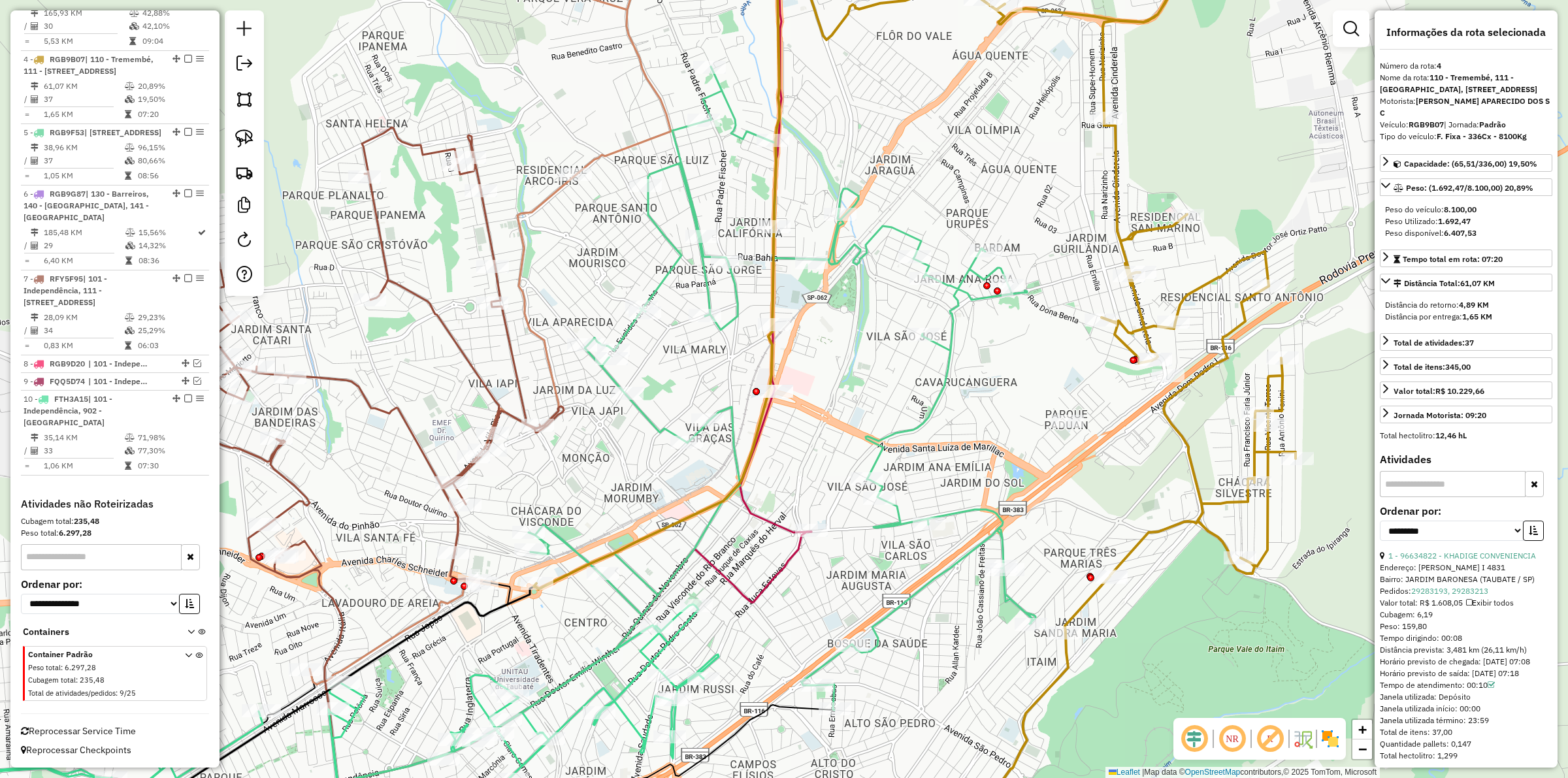
click at [1179, 520] on icon at bounding box center [877, 389] width 836 height 934
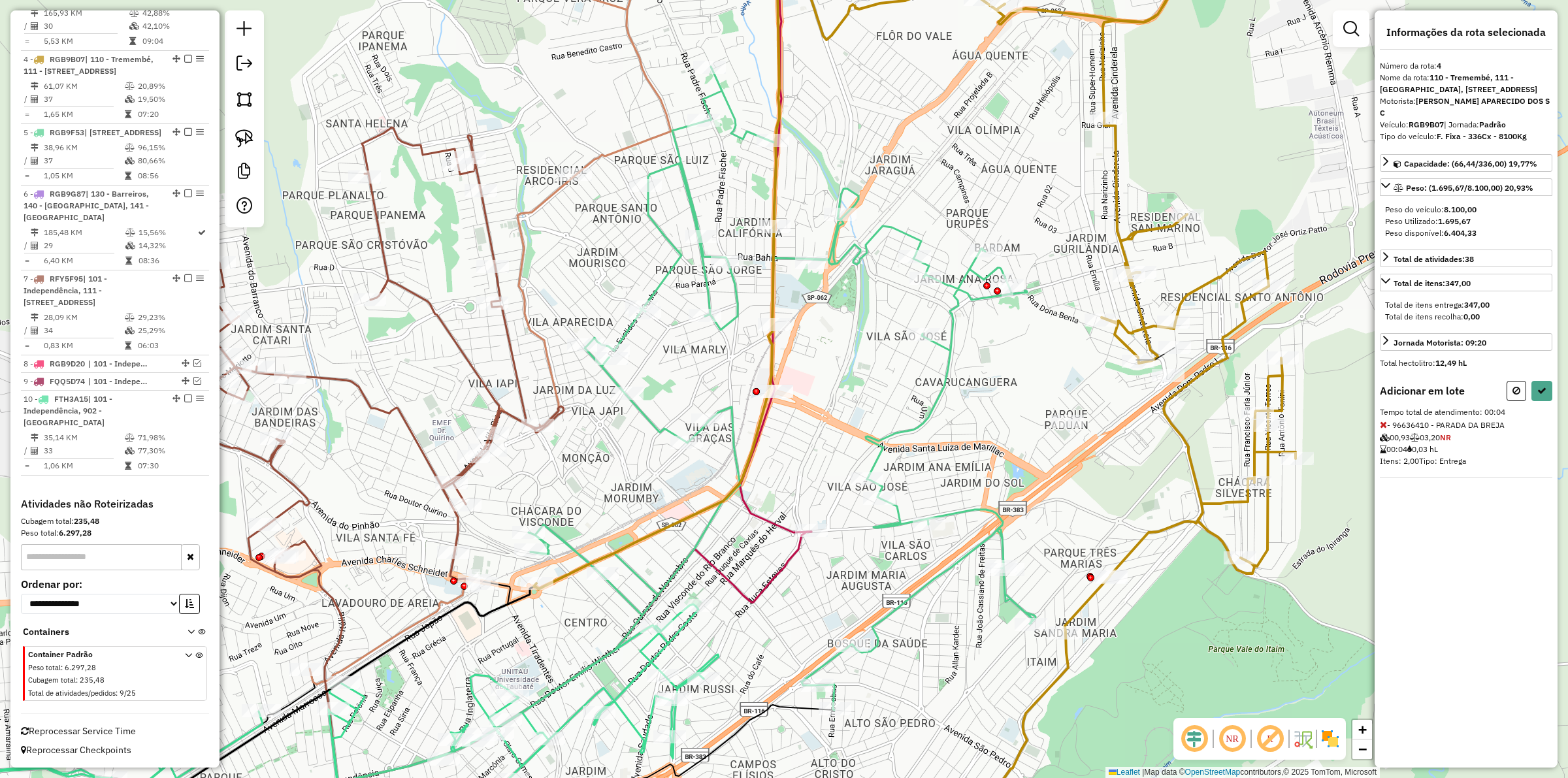
click at [1064, 431] on div "Janela de atendimento Grade de atendimento Capacidade Transportadoras Veículos …" at bounding box center [784, 389] width 1568 height 778
click at [1537, 395] on icon at bounding box center [1541, 390] width 9 height 9
select select "**********"
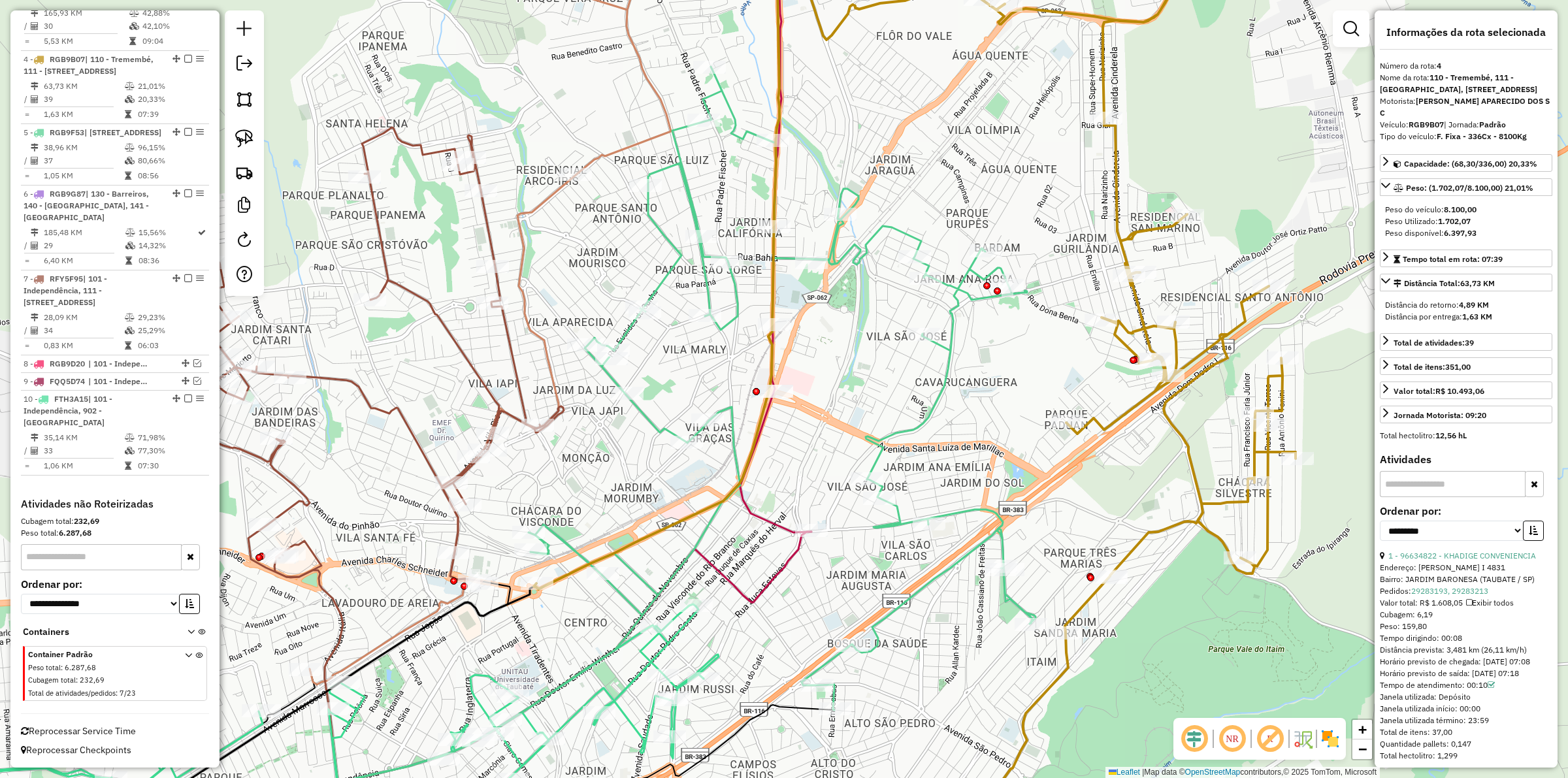
click at [886, 526] on icon at bounding box center [633, 437] width 804 height 742
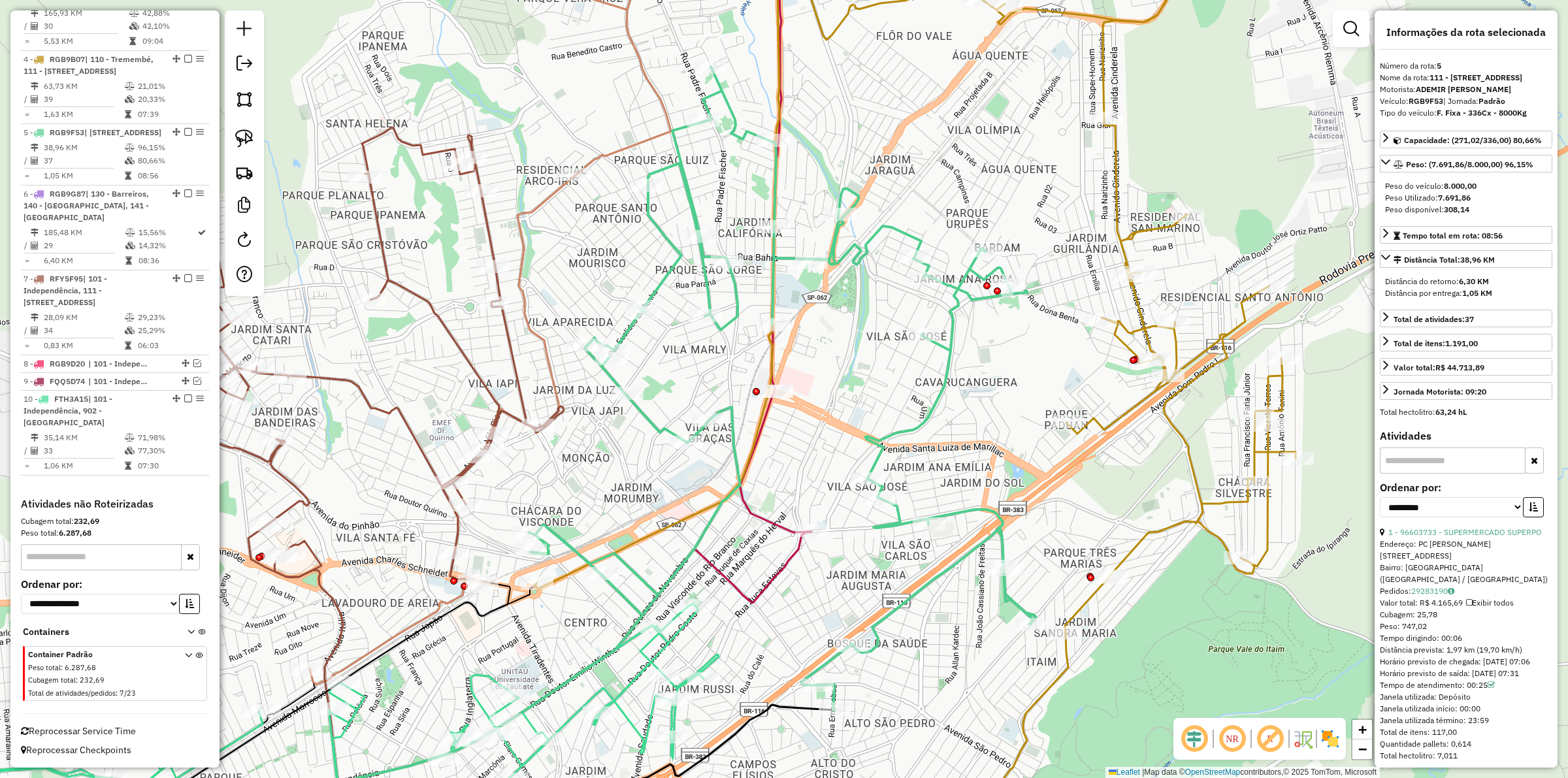
scroll to position [915, 0]
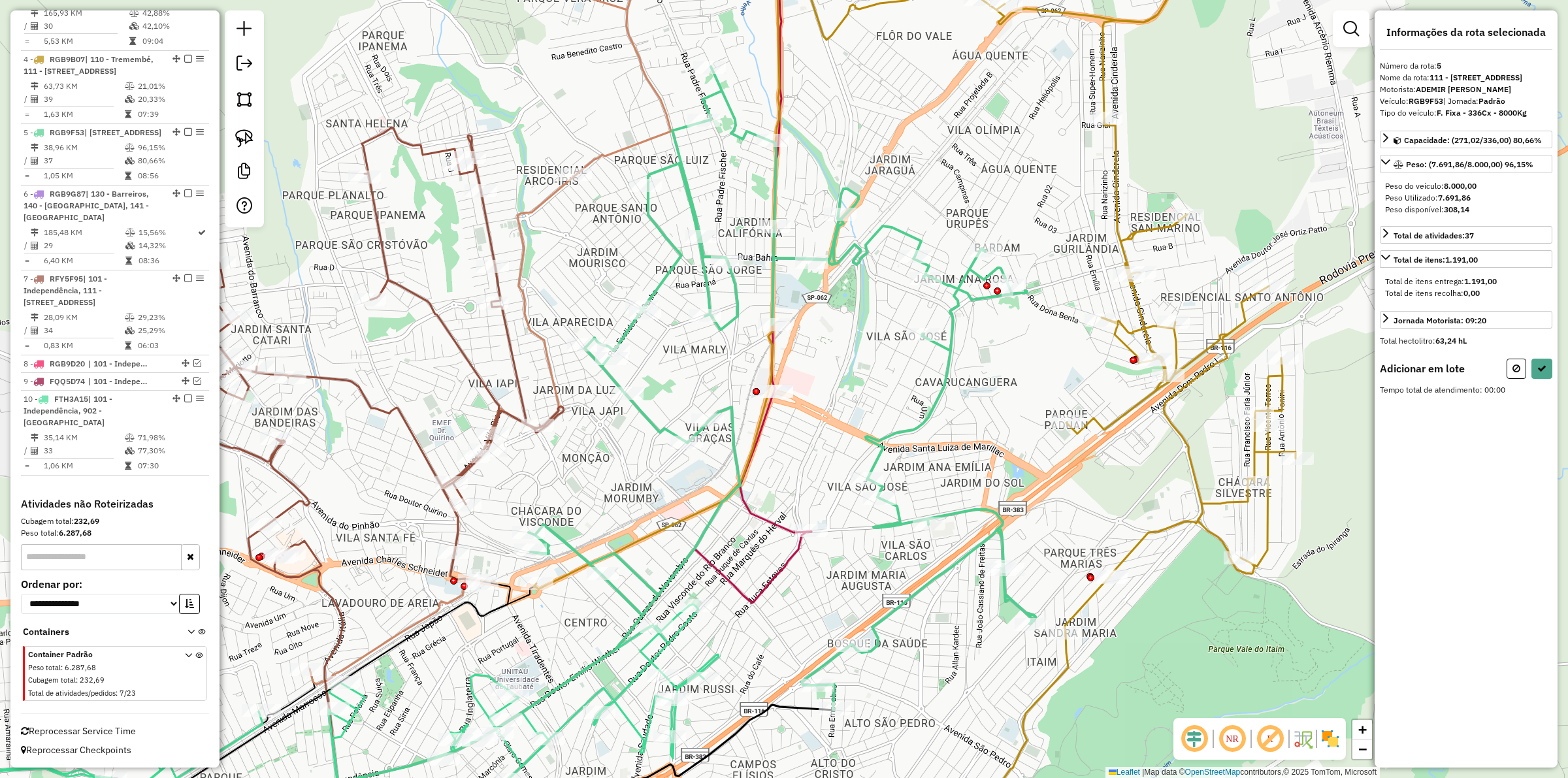
click at [802, 519] on div "Rota 2 - Placa FMY0J62 96639026 - TASSIA CAMARGO Janela de atendimento Grade de…" at bounding box center [784, 389] width 1568 height 778
click at [1540, 372] on icon at bounding box center [1541, 367] width 9 height 9
select select "**********"
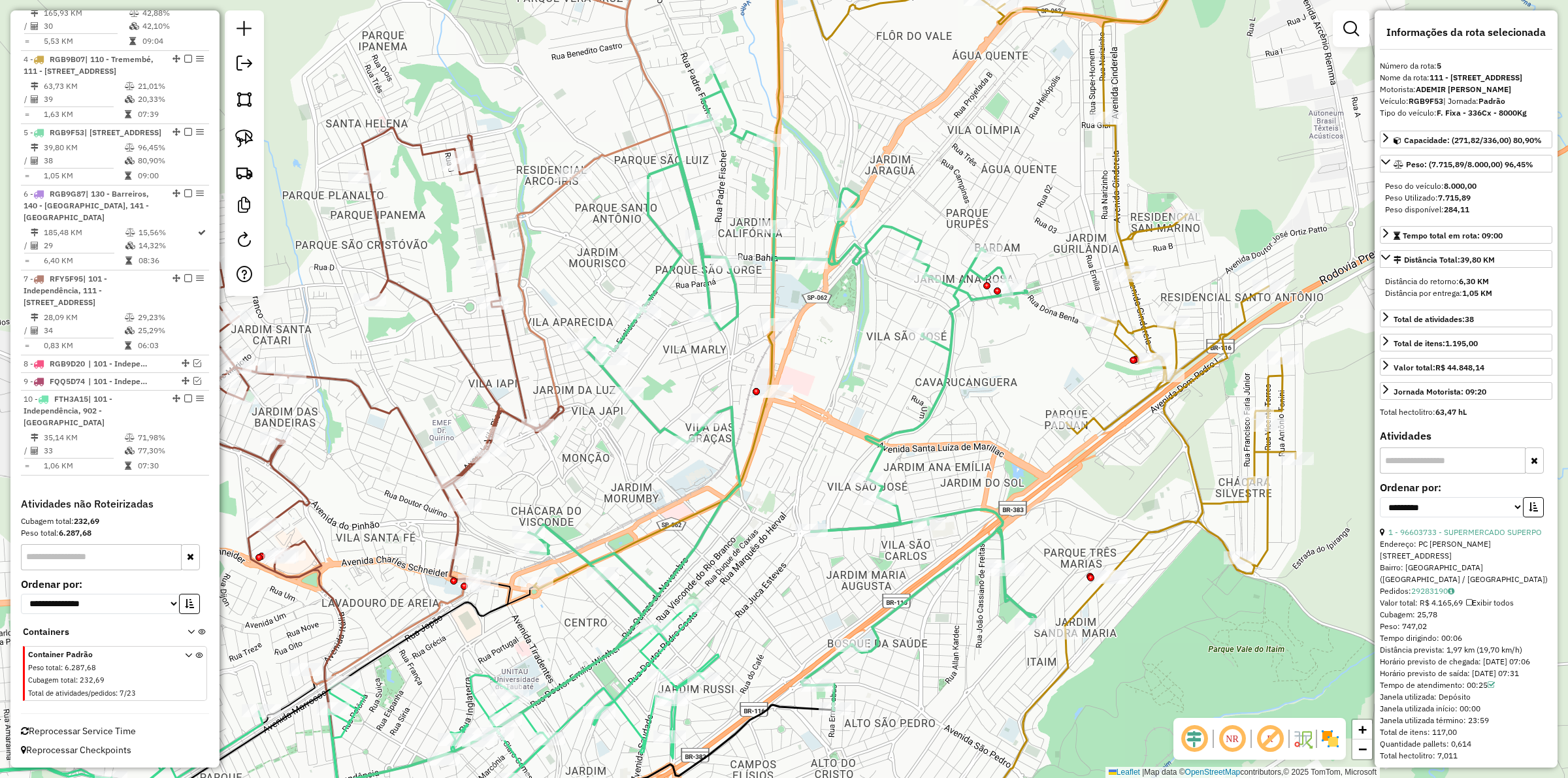
click at [1004, 516] on icon at bounding box center [633, 437] width 804 height 742
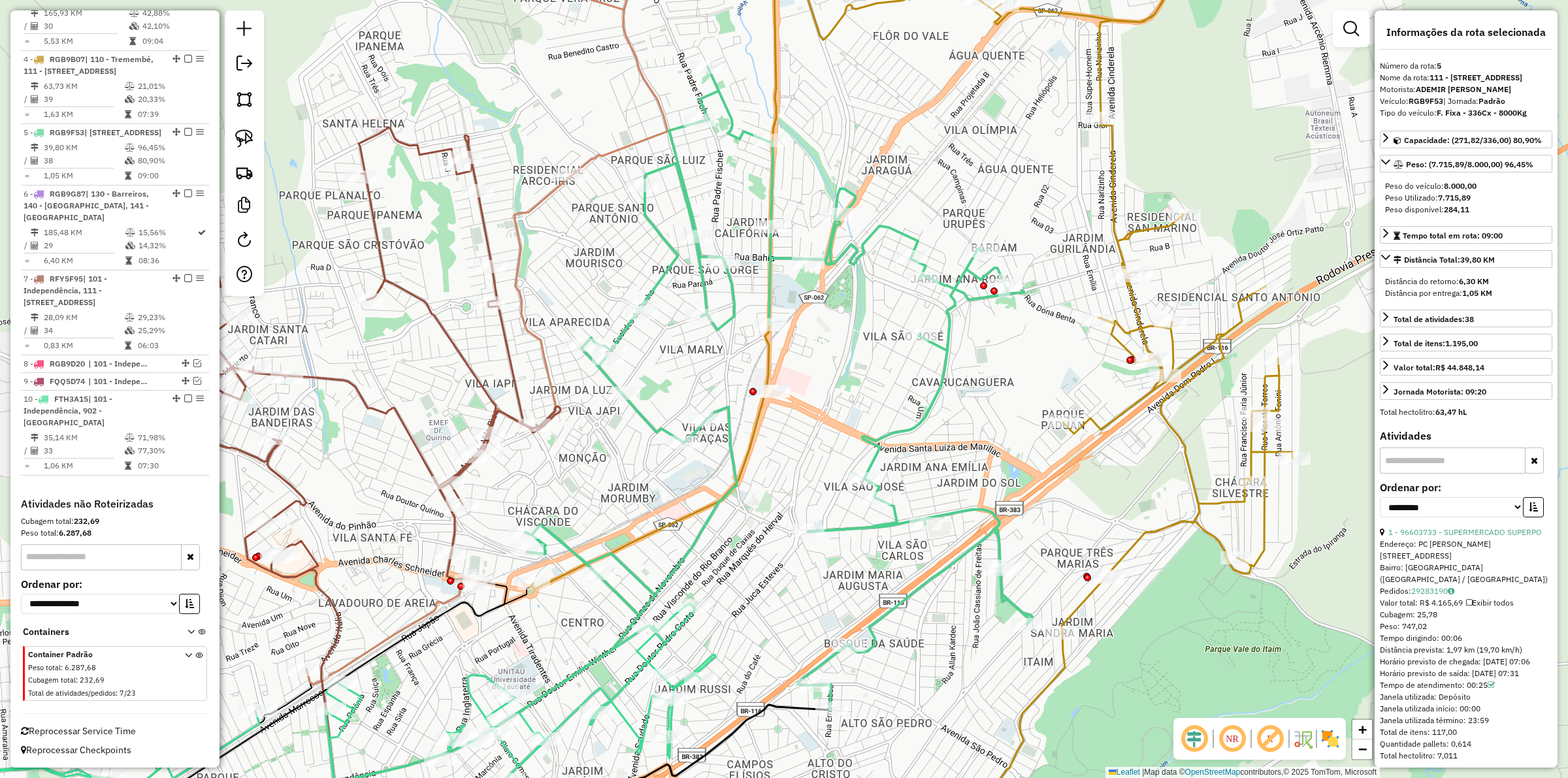
click at [1003, 517] on icon at bounding box center [630, 437] width 804 height 742
click at [1123, 549] on icon at bounding box center [874, 389] width 836 height 934
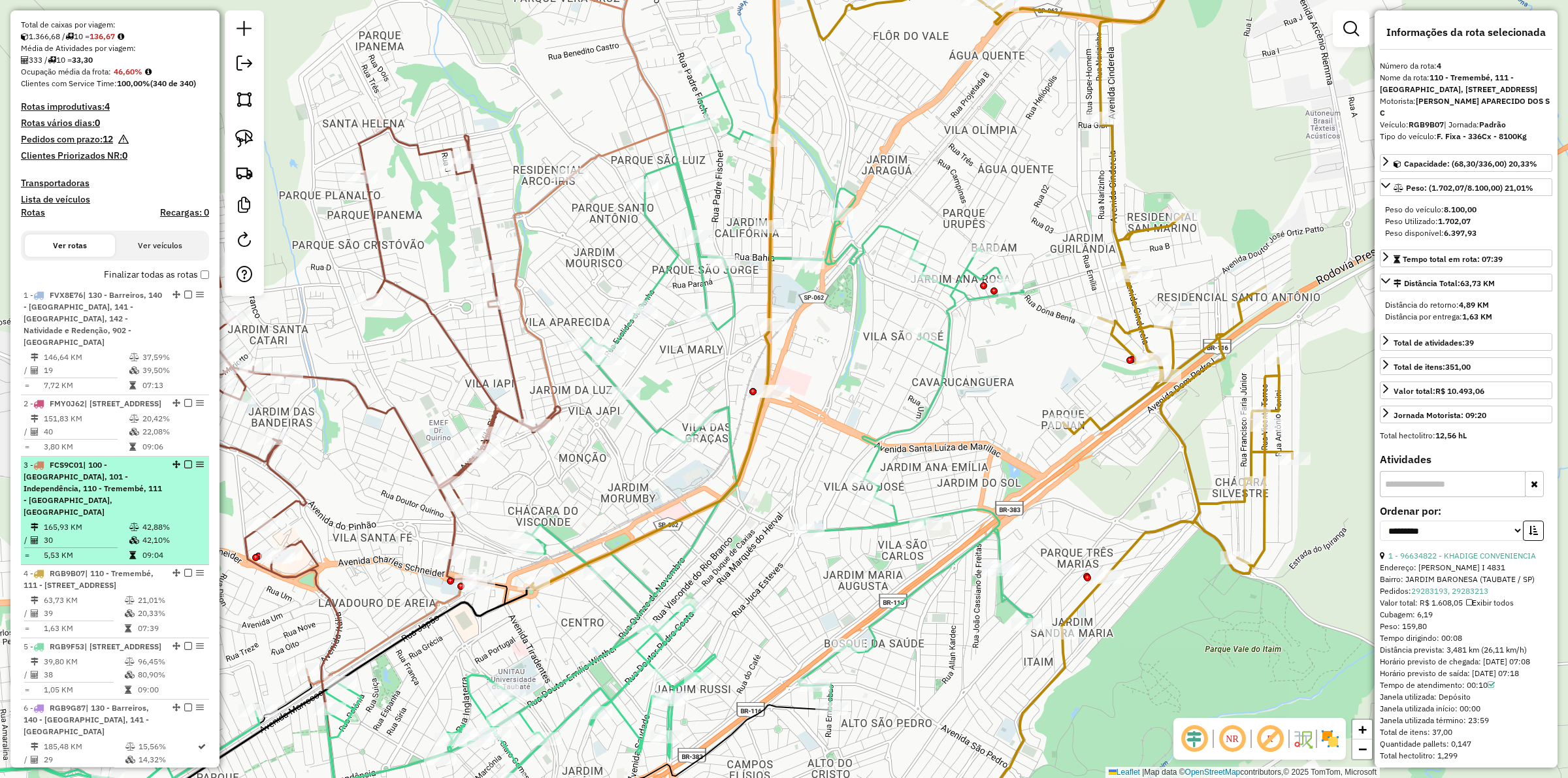
scroll to position [0, 0]
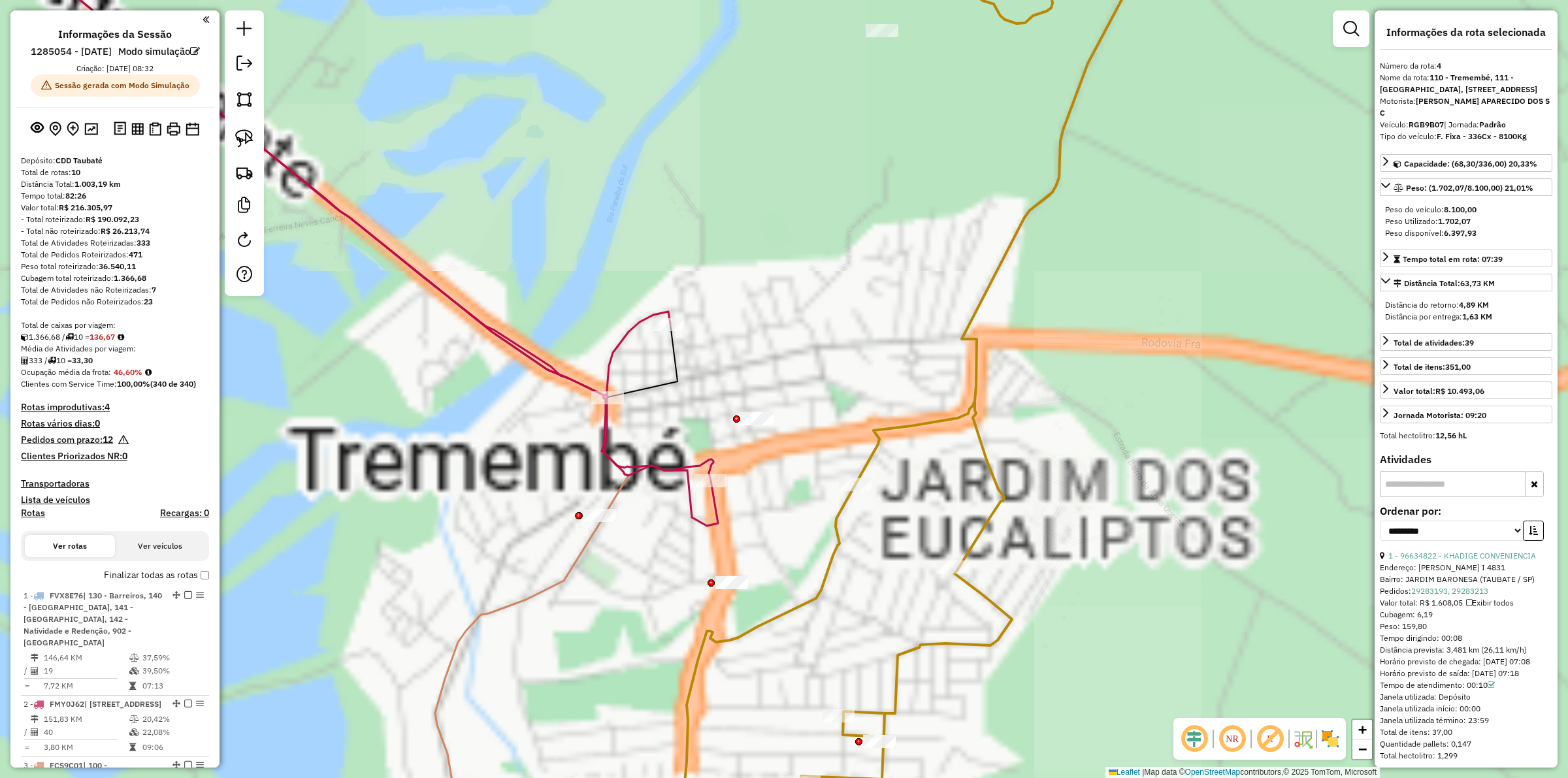
click at [1017, 289] on div "Janela de atendimento Grade de atendimento Capacidade Transportadoras Veículos …" at bounding box center [784, 389] width 1568 height 778
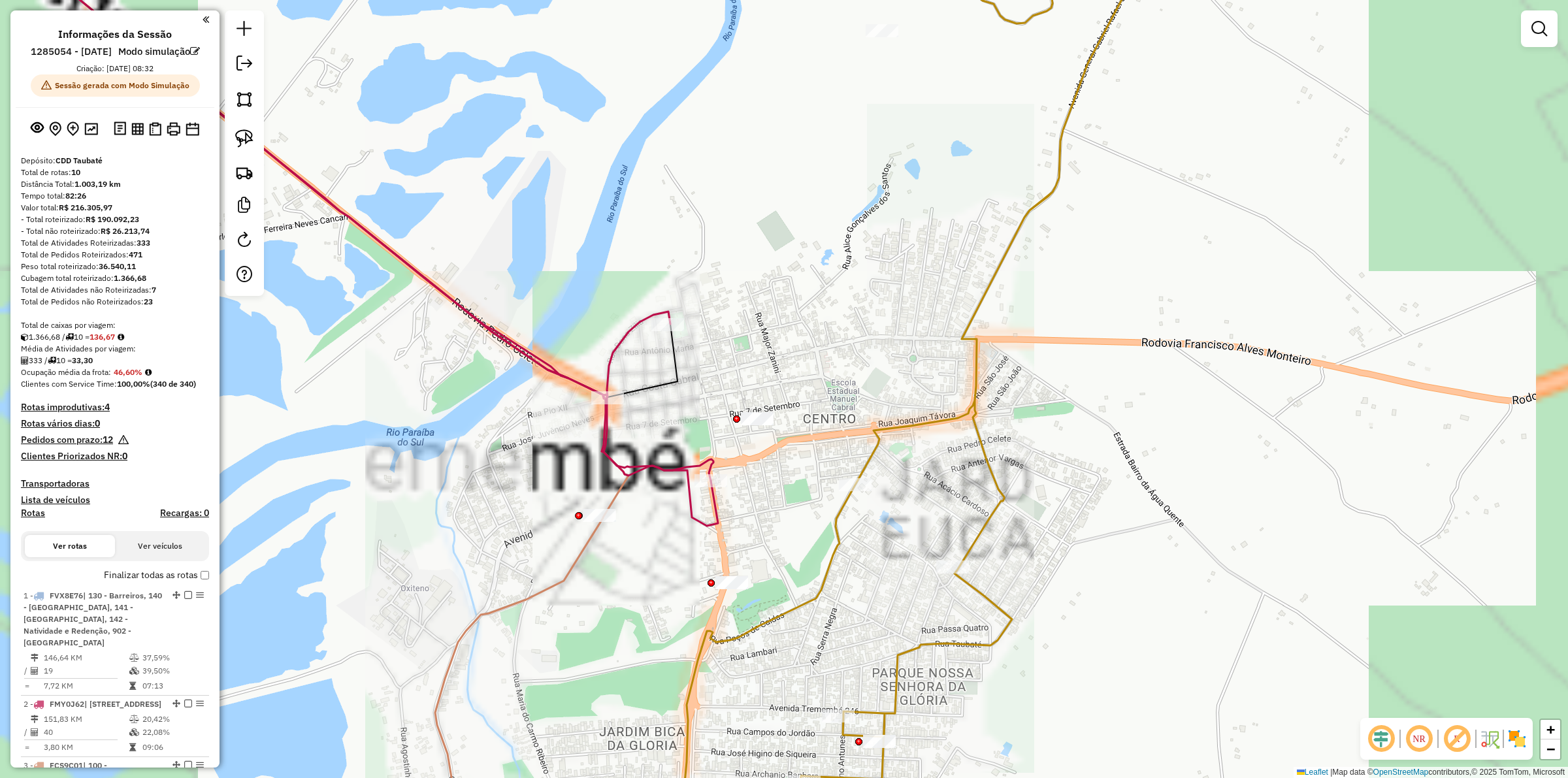
click at [984, 270] on div "Janela de atendimento Grade de atendimento Capacidade Transportadoras Veículos …" at bounding box center [784, 389] width 1568 height 778
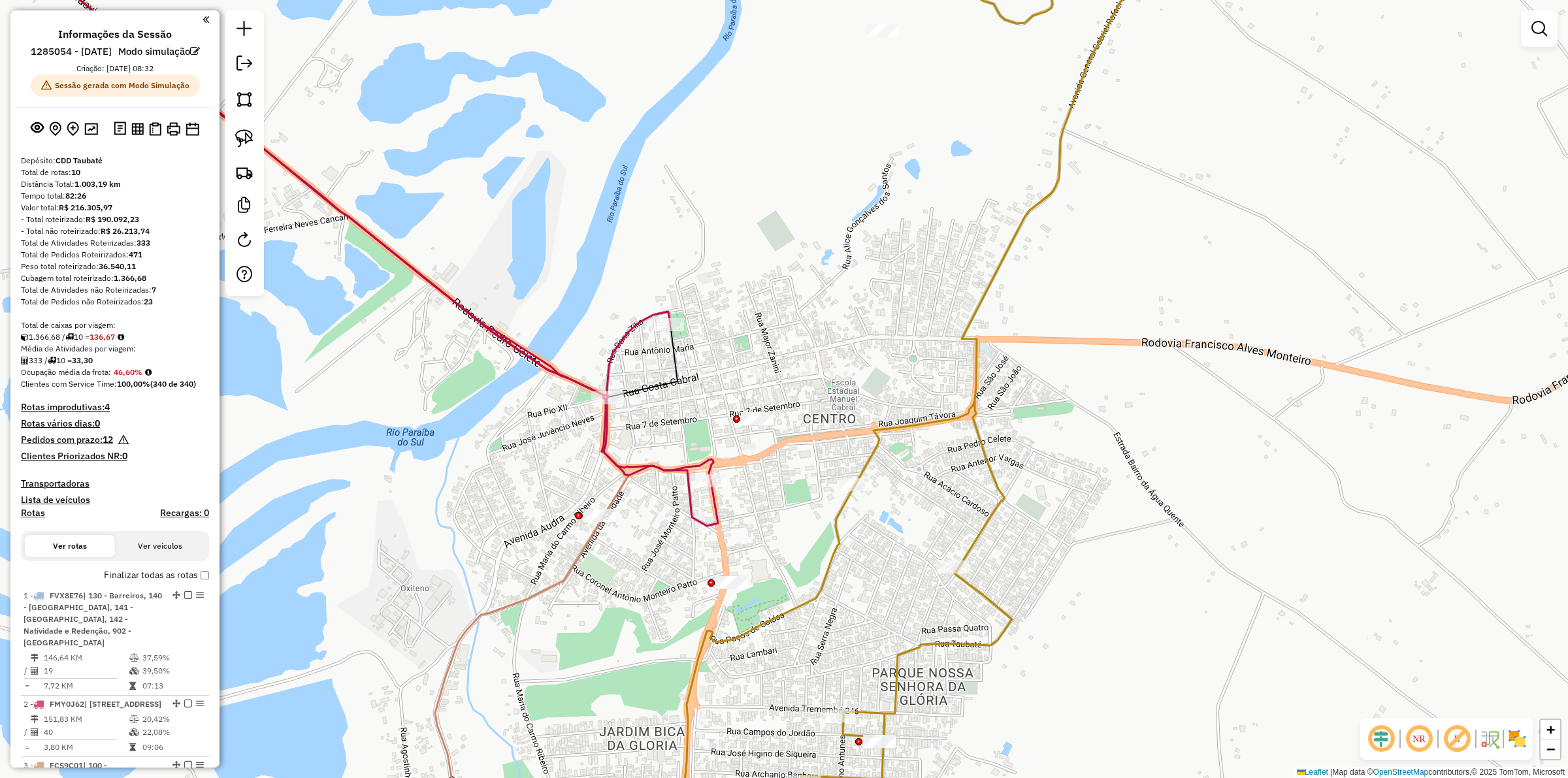
click at [980, 276] on div "Janela de atendimento Grade de atendimento Capacidade Transportadoras Veículos …" at bounding box center [784, 389] width 1568 height 778
click at [992, 278] on icon at bounding box center [922, 389] width 481 height 934
select select "**********"
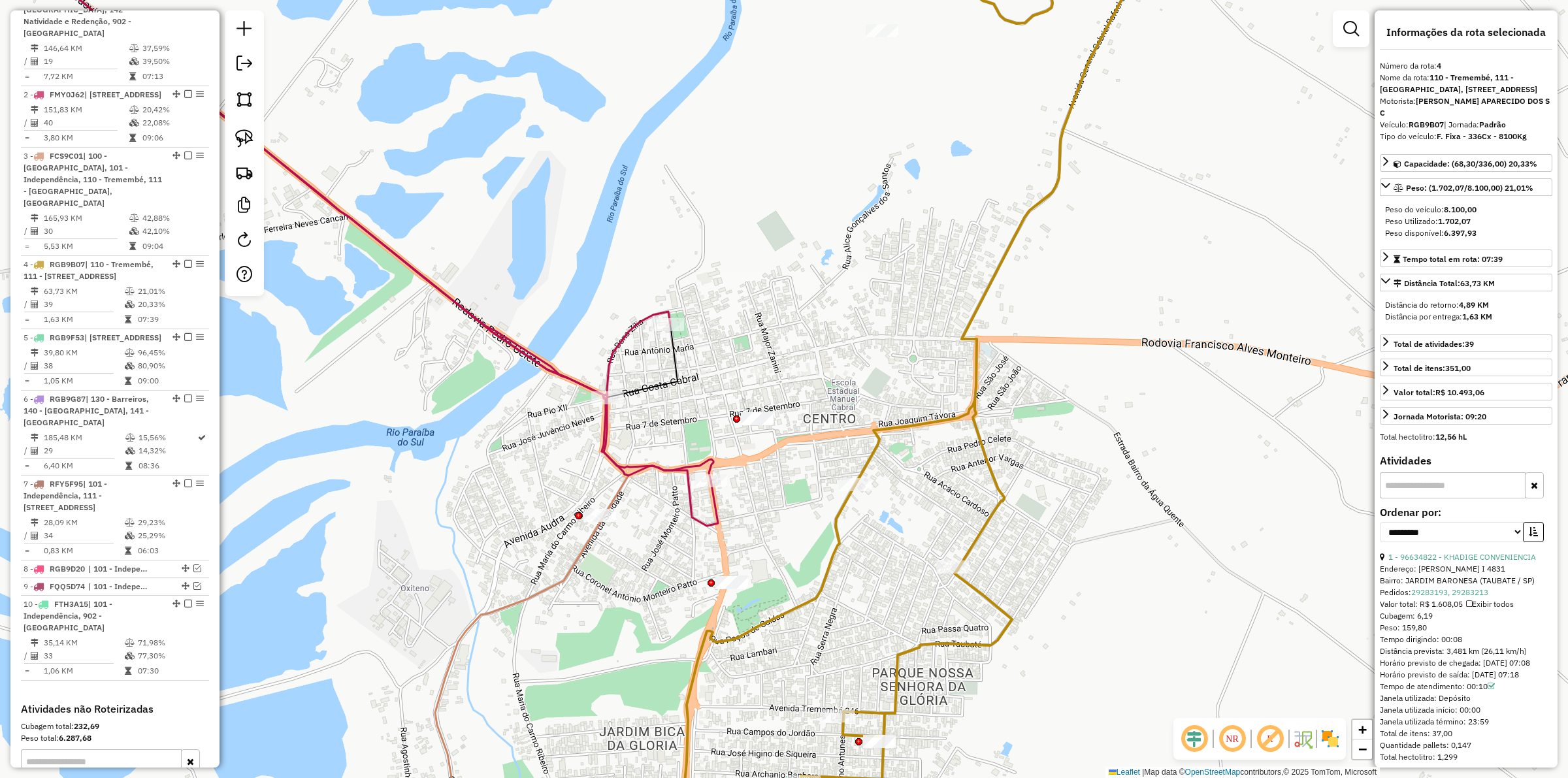
scroll to position [872, 0]
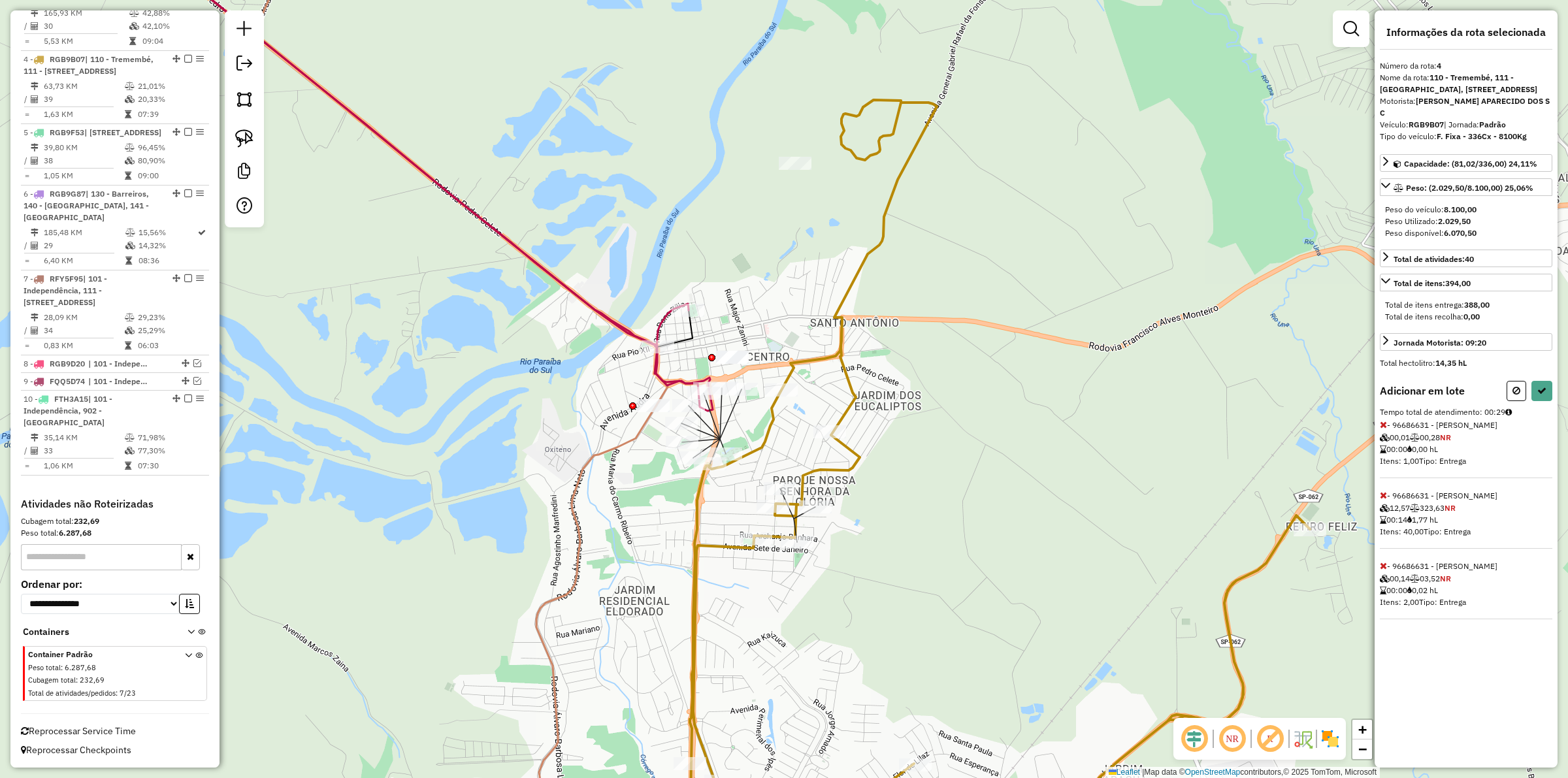
click at [791, 443] on div "Janela de atendimento Grade de atendimento Capacidade Transportadoras Veículos …" at bounding box center [784, 389] width 1568 height 778
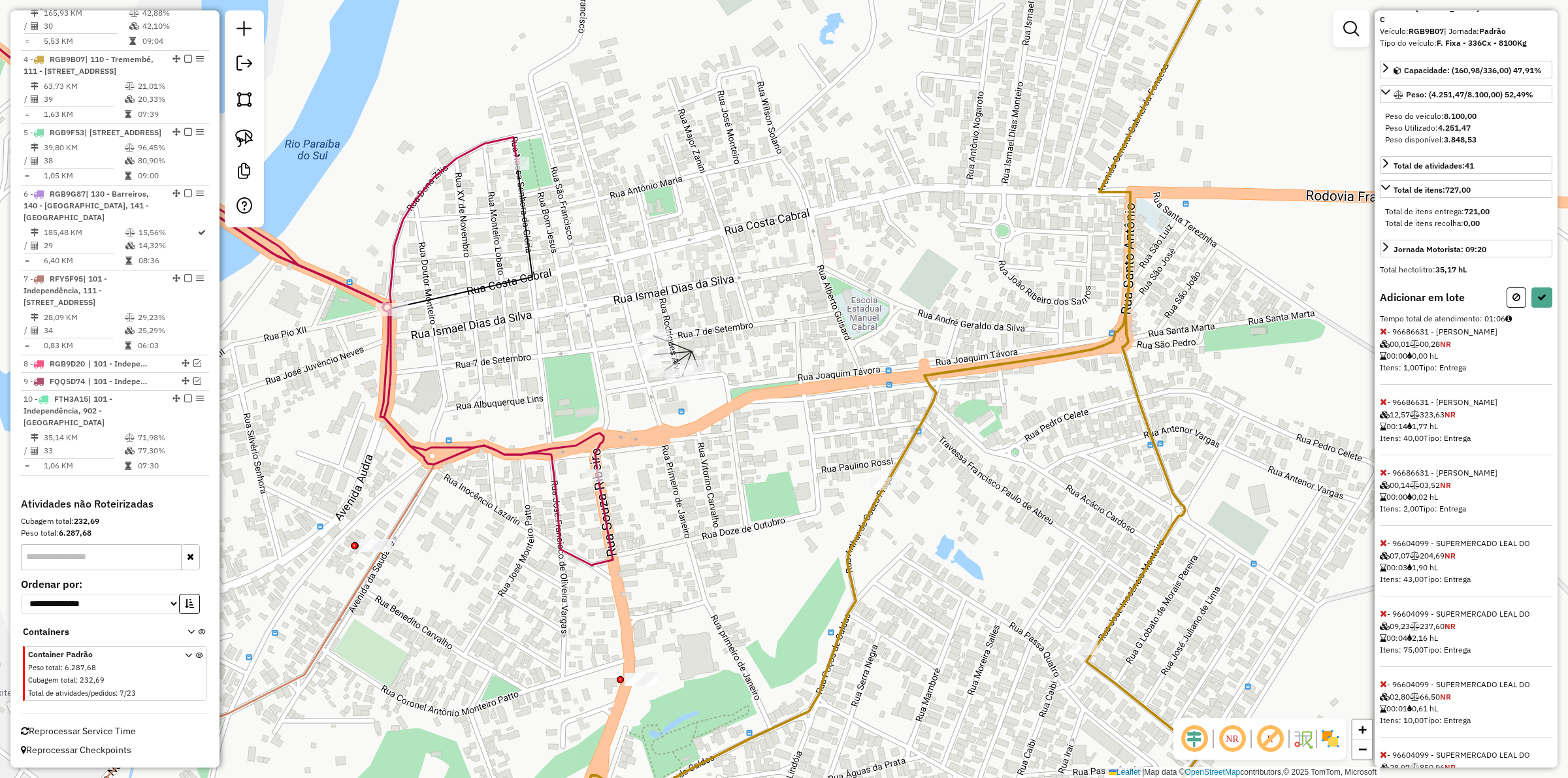
scroll to position [237, 0]
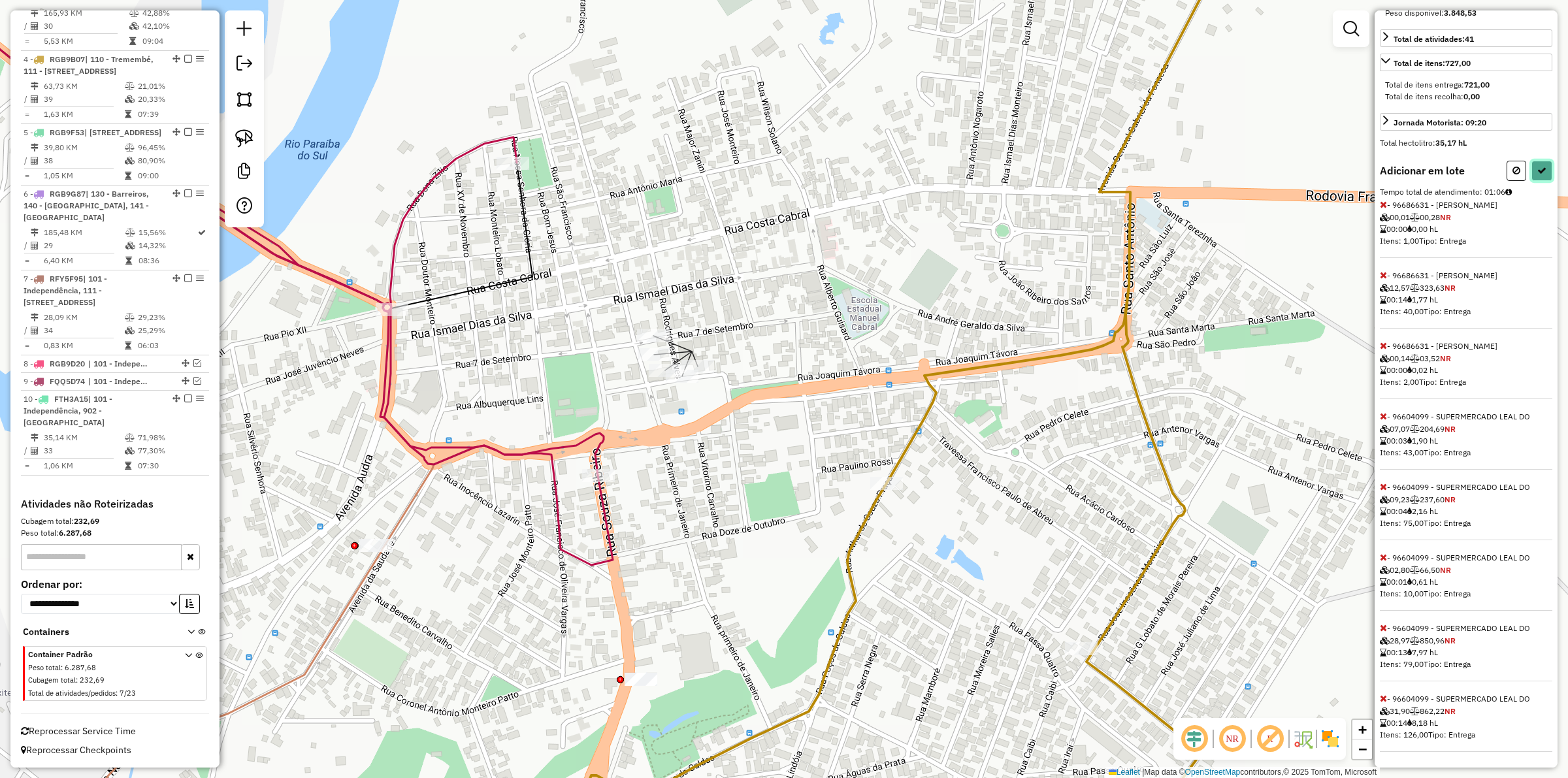
click at [1532, 165] on button at bounding box center [1541, 171] width 21 height 20
select select "**********"
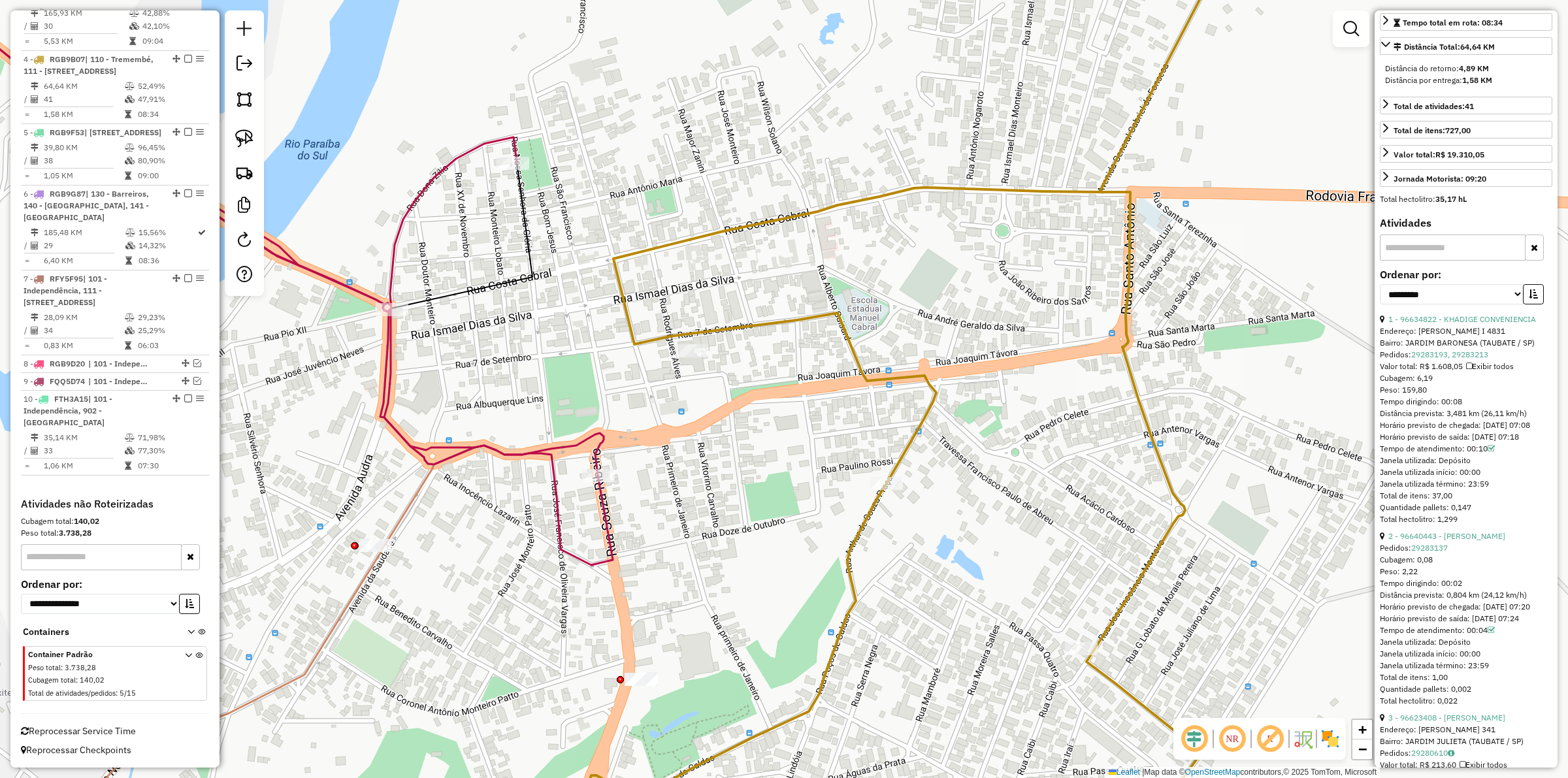
scroll to position [0, 0]
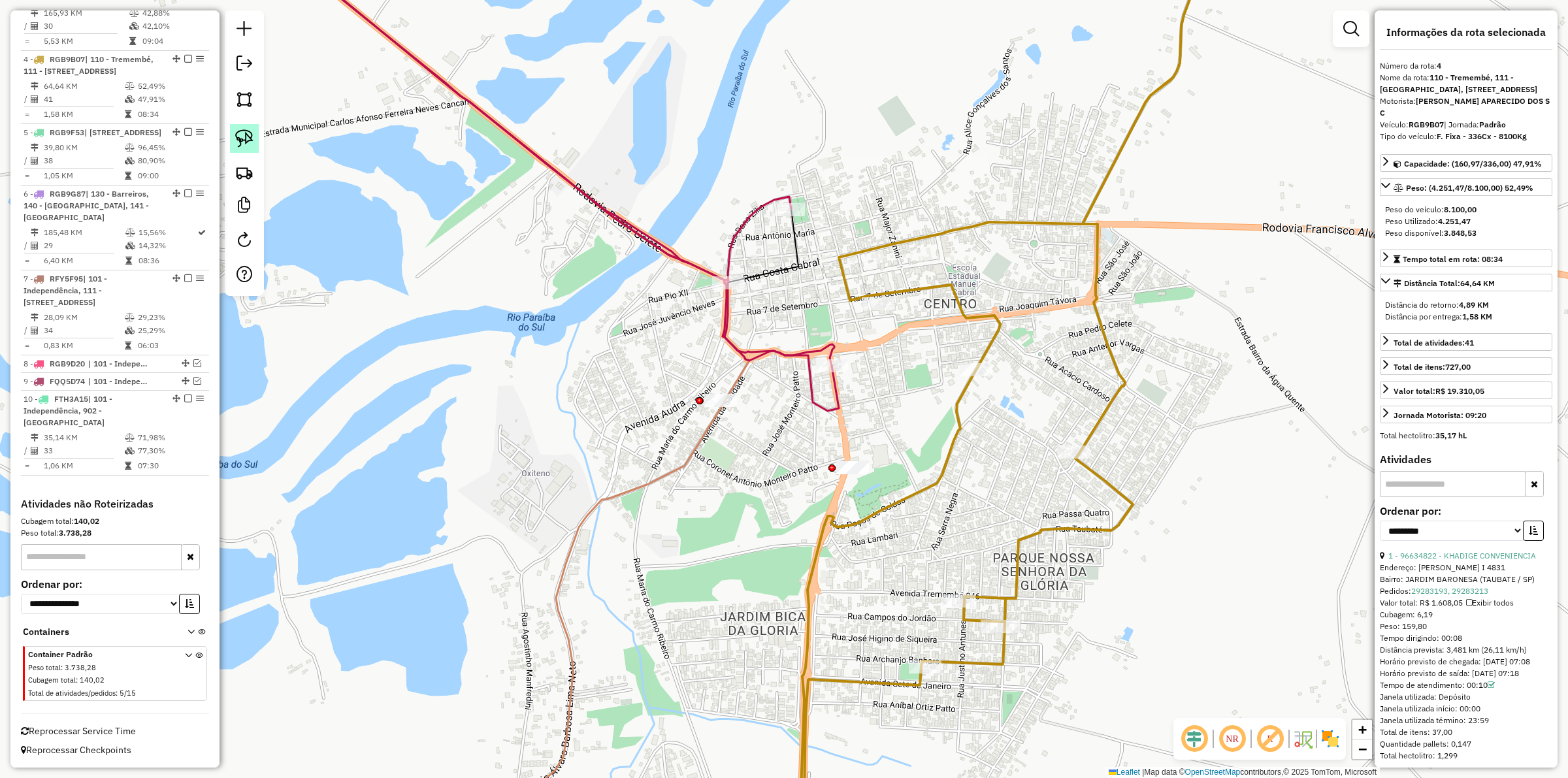
click at [249, 136] on img at bounding box center [244, 139] width 18 height 18
drag, startPoint x: 837, startPoint y: 448, endPoint x: 880, endPoint y: 491, distance: 60.8
click at [242, 139] on img at bounding box center [244, 139] width 18 height 18
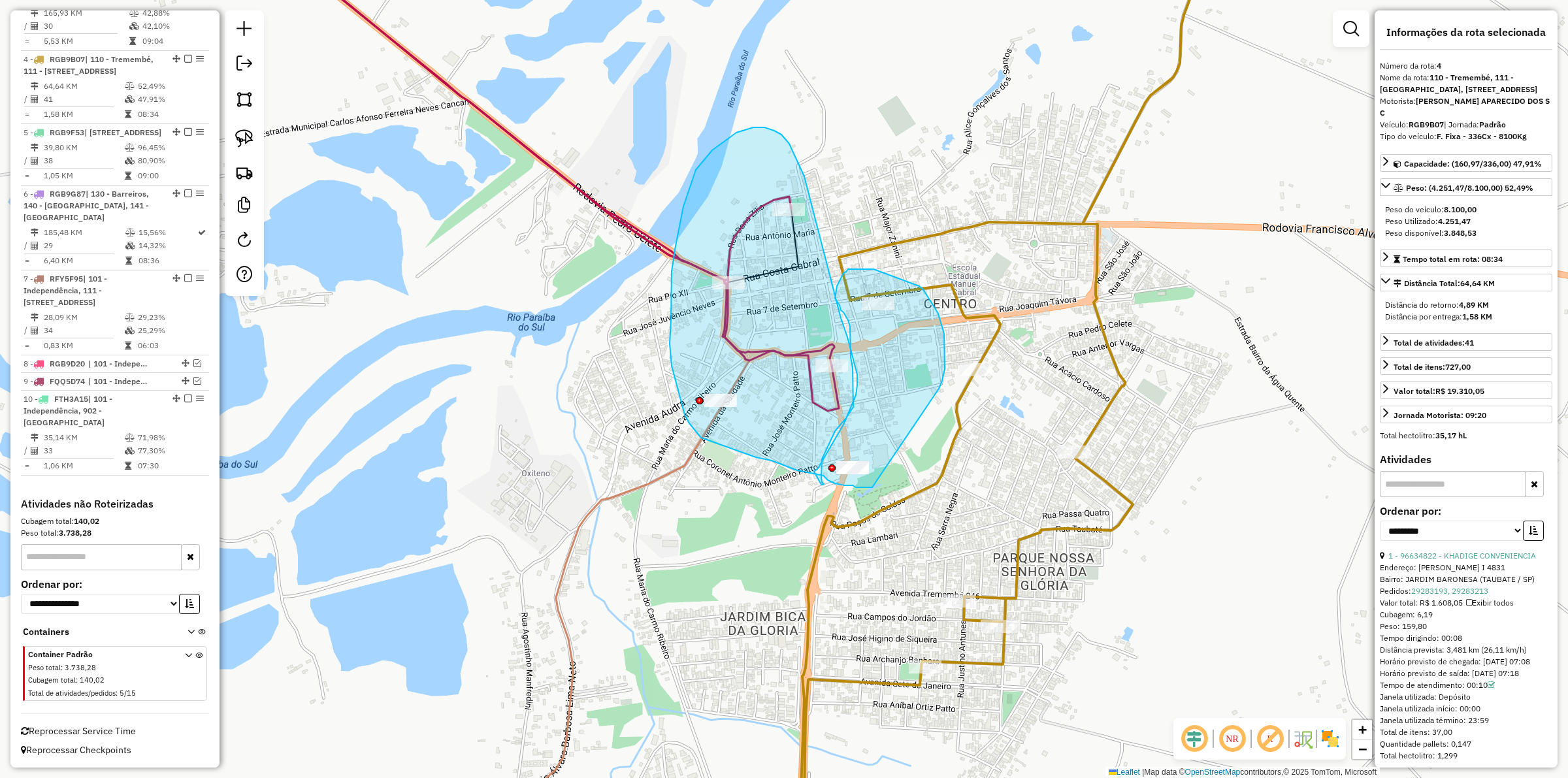
drag, startPoint x: 939, startPoint y: 389, endPoint x: 872, endPoint y: 487, distance: 118.7
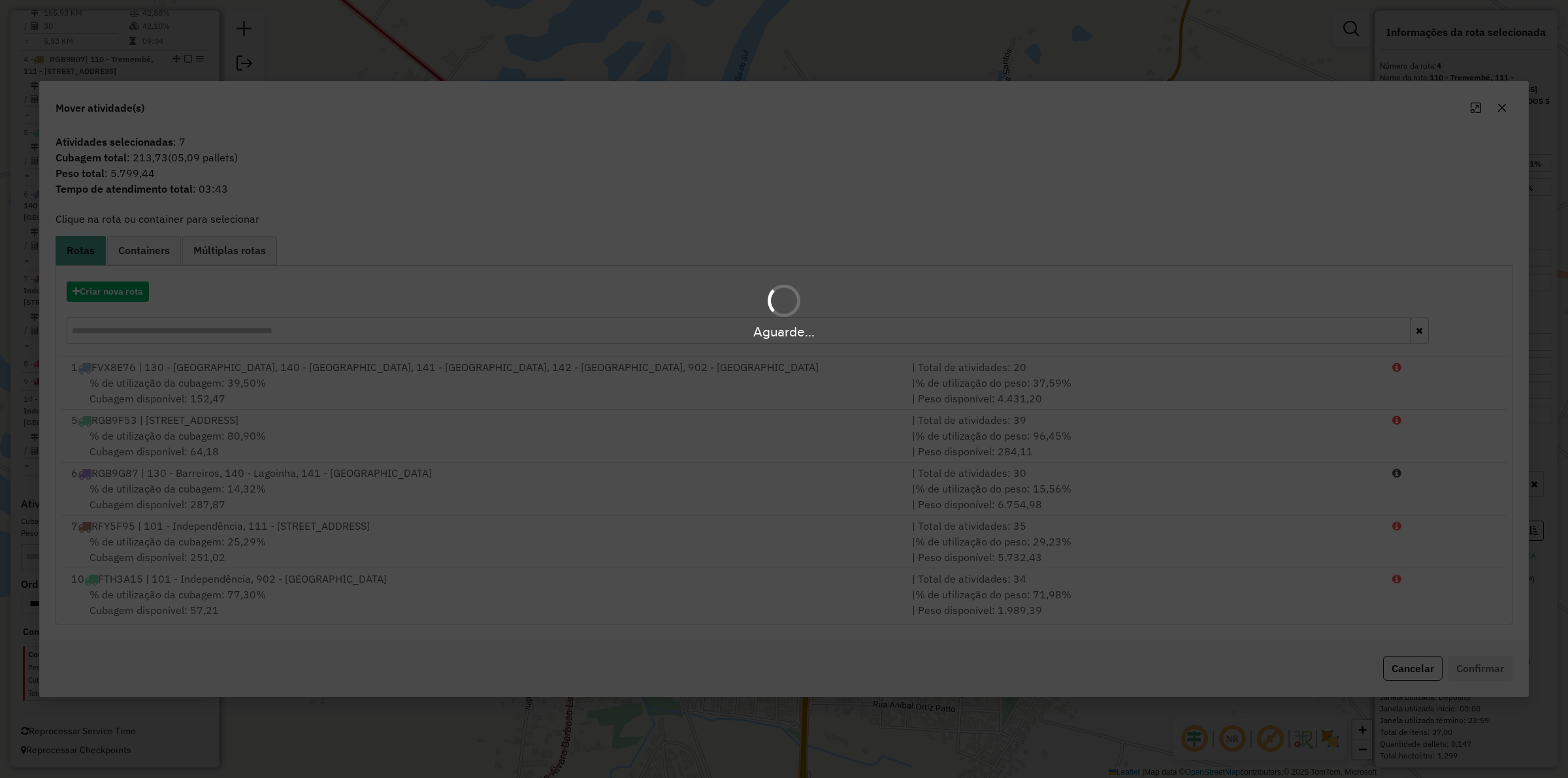
click at [128, 298] on div "Aguarde..." at bounding box center [784, 312] width 1568 height 62
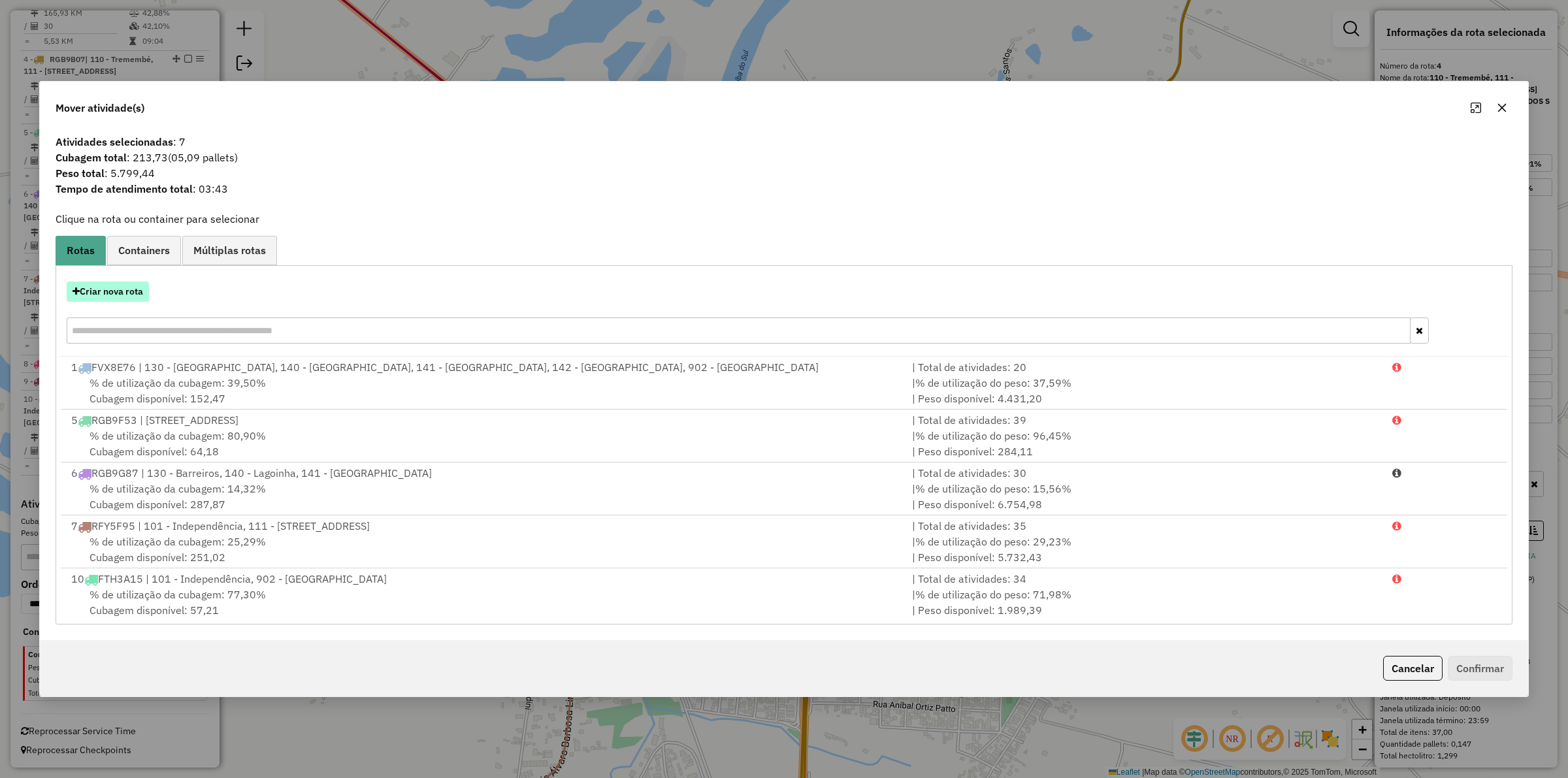
click at [116, 291] on button "Criar nova rota" at bounding box center [108, 292] width 82 height 20
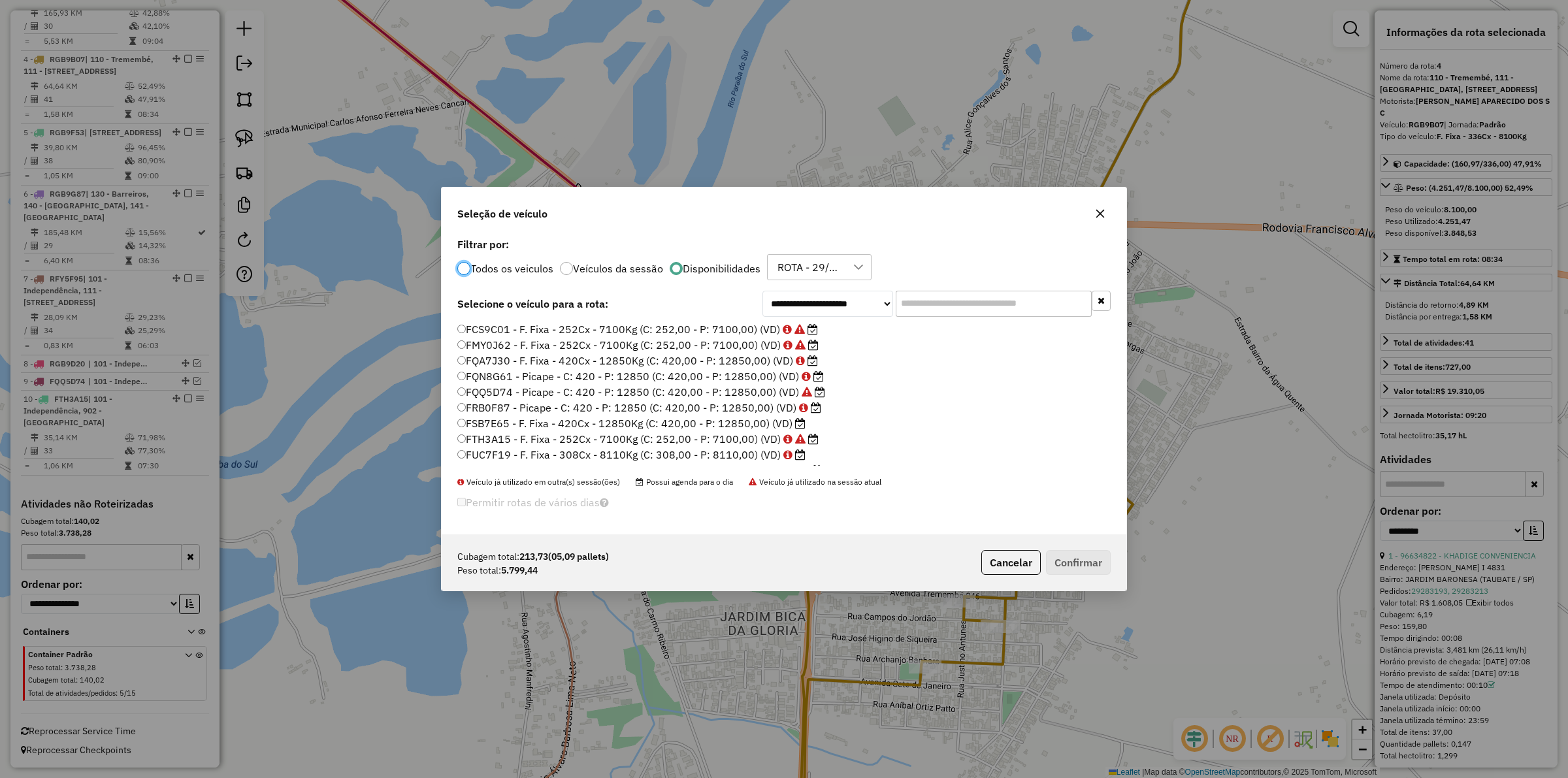
scroll to position [7, 4]
click at [694, 361] on label "FQA7J30 - F. Fixa - 420Cx - 12850Kg (C: 420,00 - P: 12850,00) (VD)" at bounding box center [637, 361] width 361 height 16
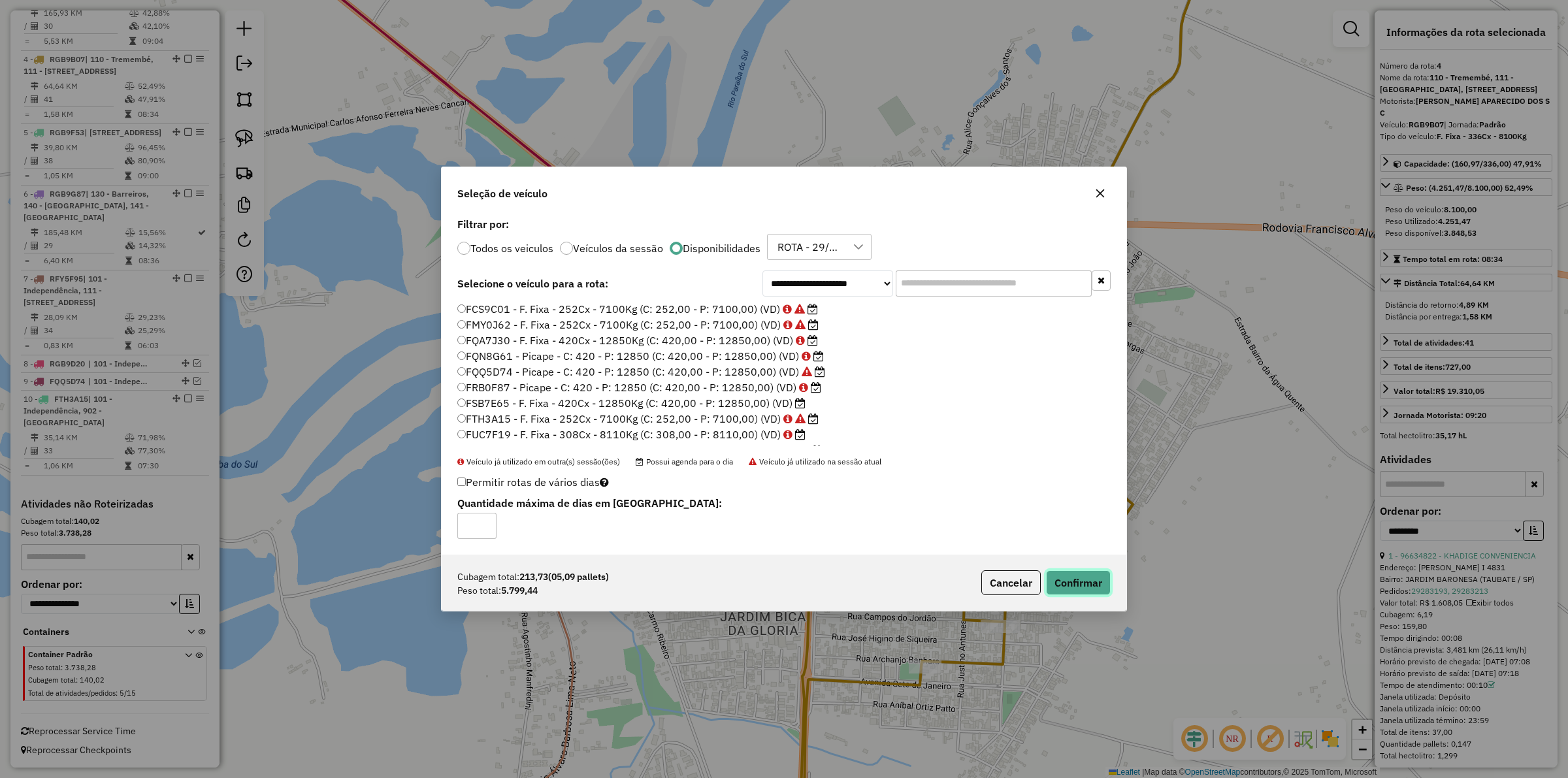
click at [1088, 583] on button "Confirmar" at bounding box center [1078, 582] width 65 height 25
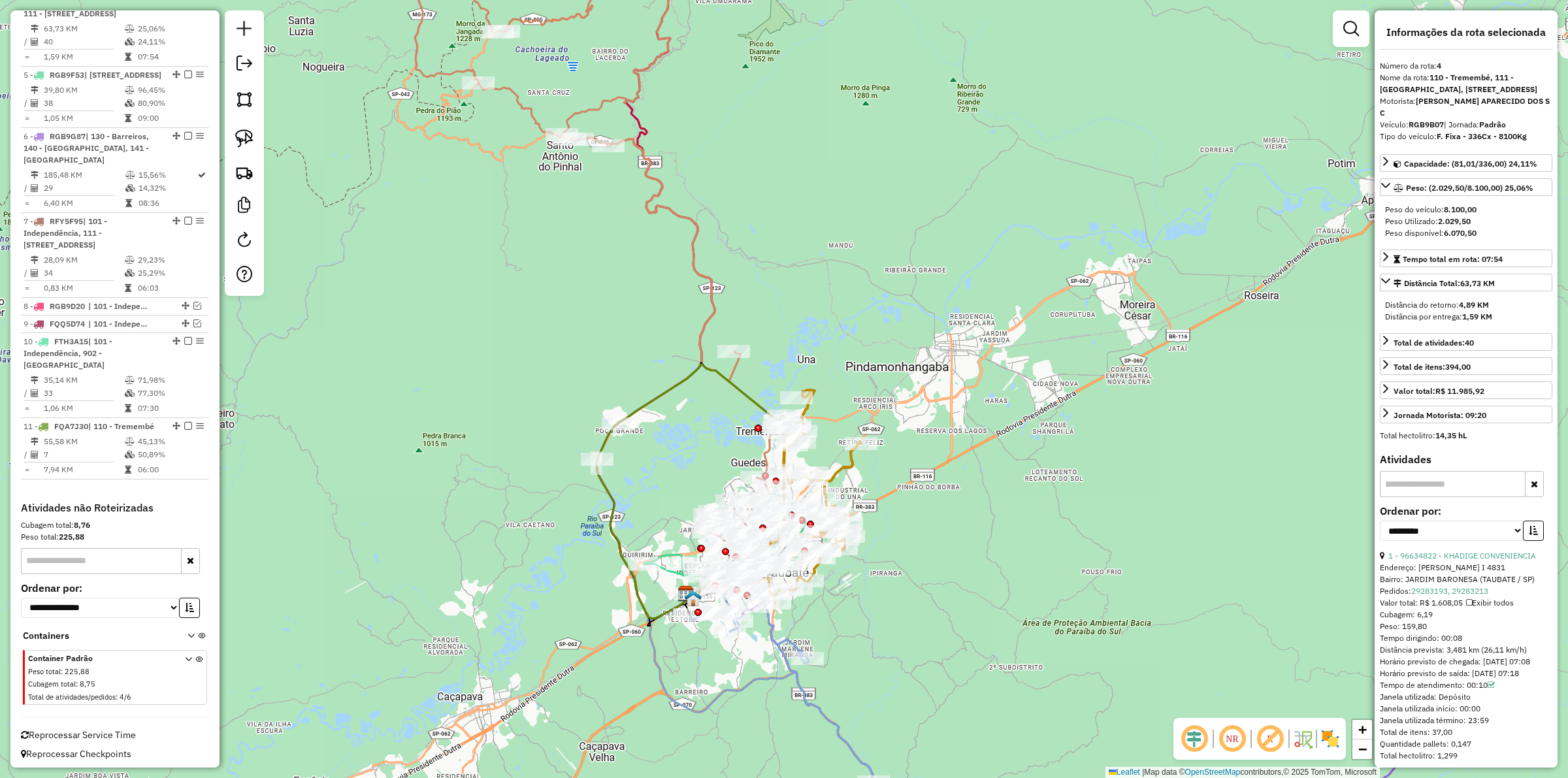
click at [985, 510] on div "Janela de atendimento Grade de atendimento Capacidade Transportadoras Veículos …" at bounding box center [784, 389] width 1568 height 778
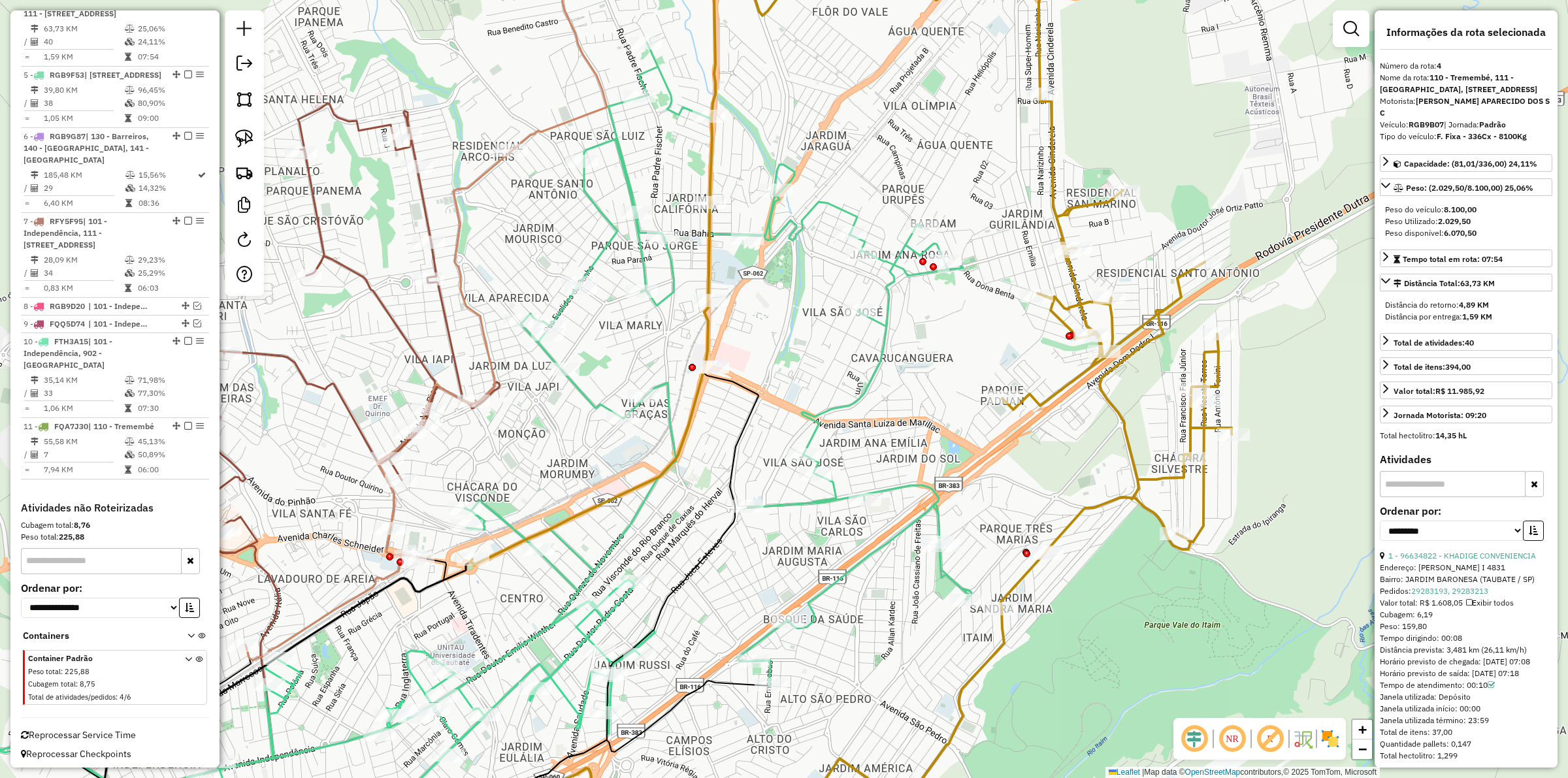
click at [668, 302] on icon at bounding box center [569, 413] width 804 height 742
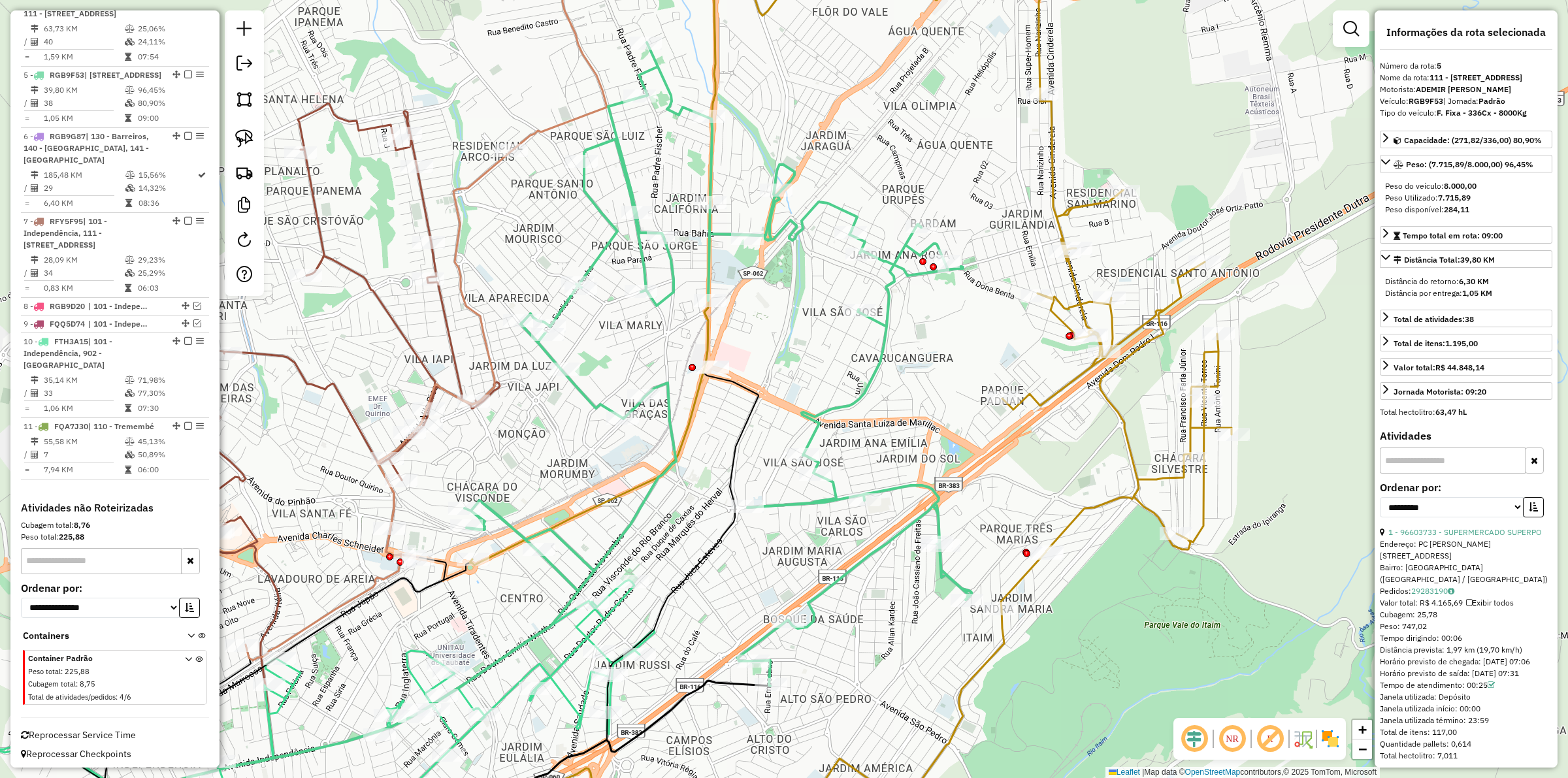
scroll to position [977, 0]
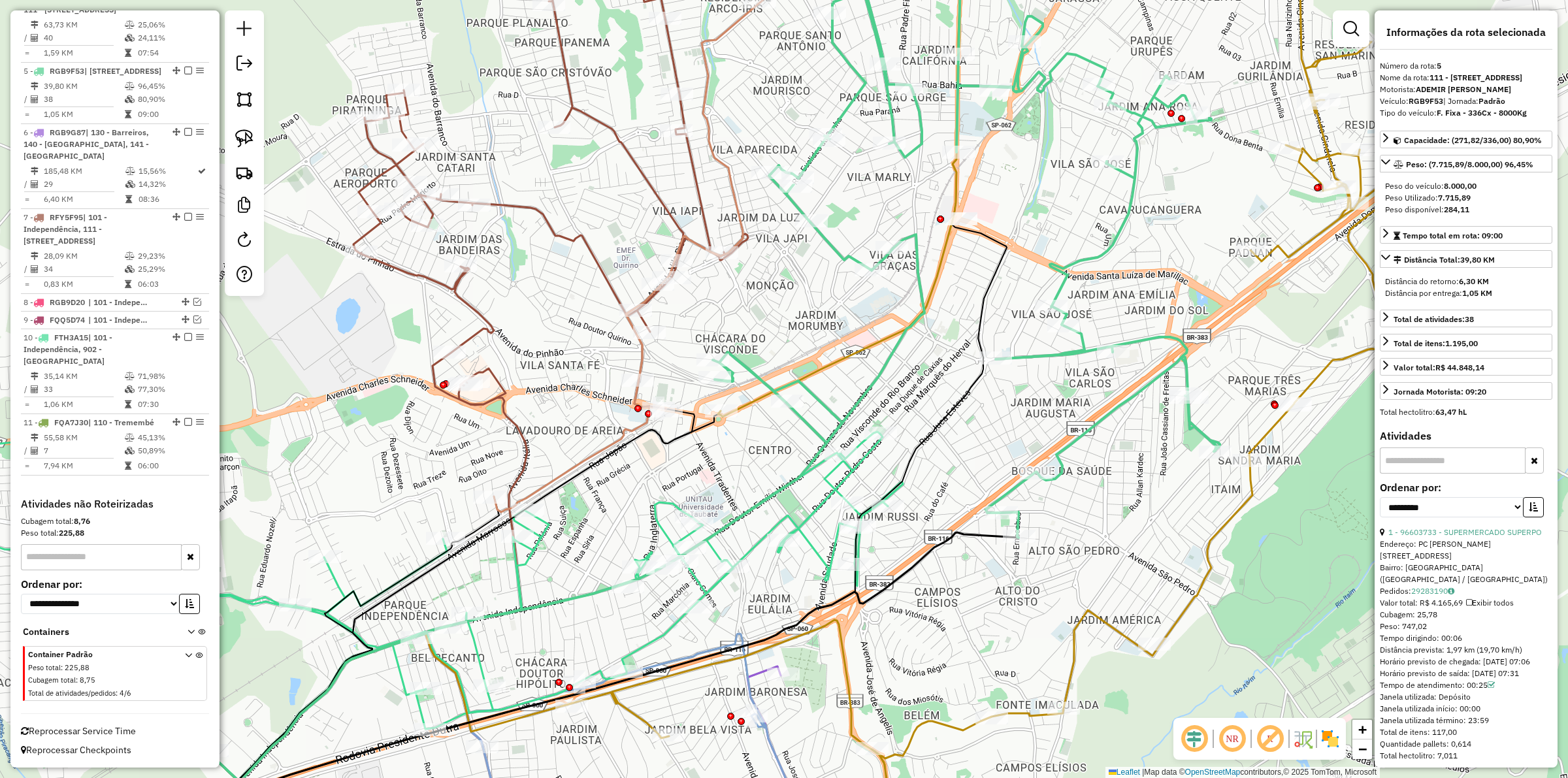
click at [332, 581] on icon at bounding box center [374, 605] width 1059 height 349
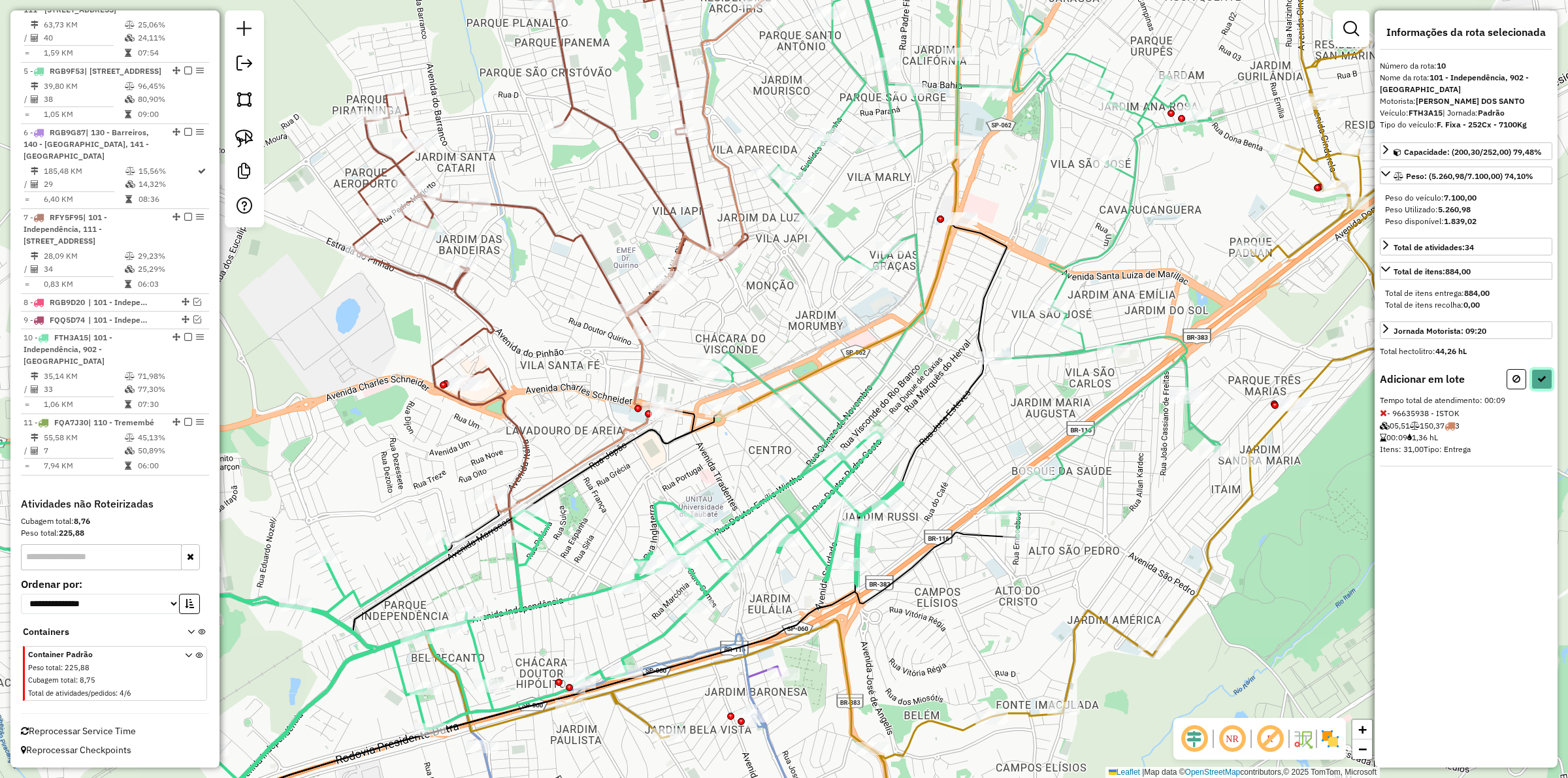
click at [1542, 384] on icon at bounding box center [1541, 379] width 9 height 9
select select "**********"
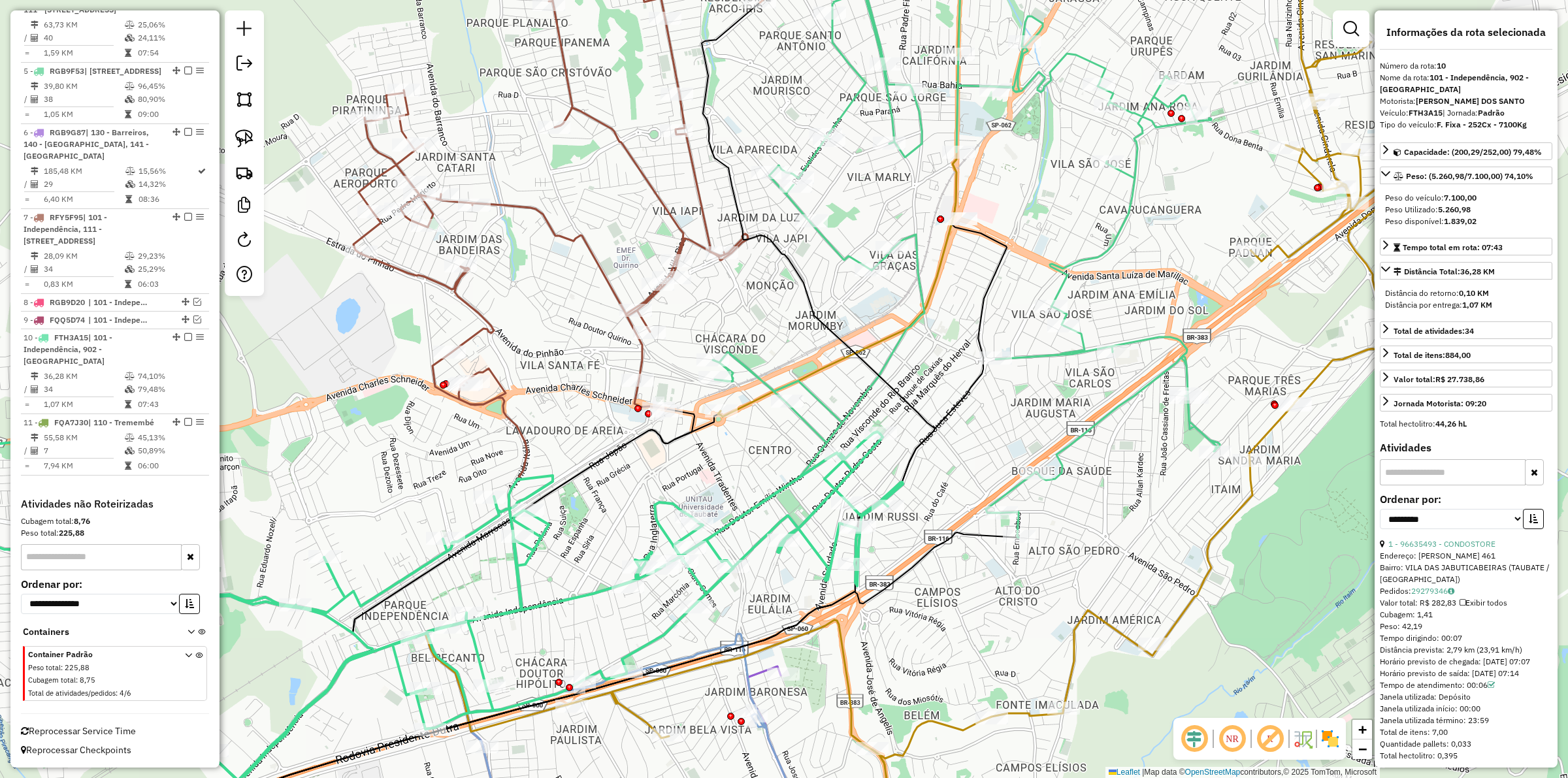
click at [427, 565] on icon at bounding box center [374, 605] width 1059 height 349
click at [758, 377] on icon at bounding box center [818, 279] width 804 height 714
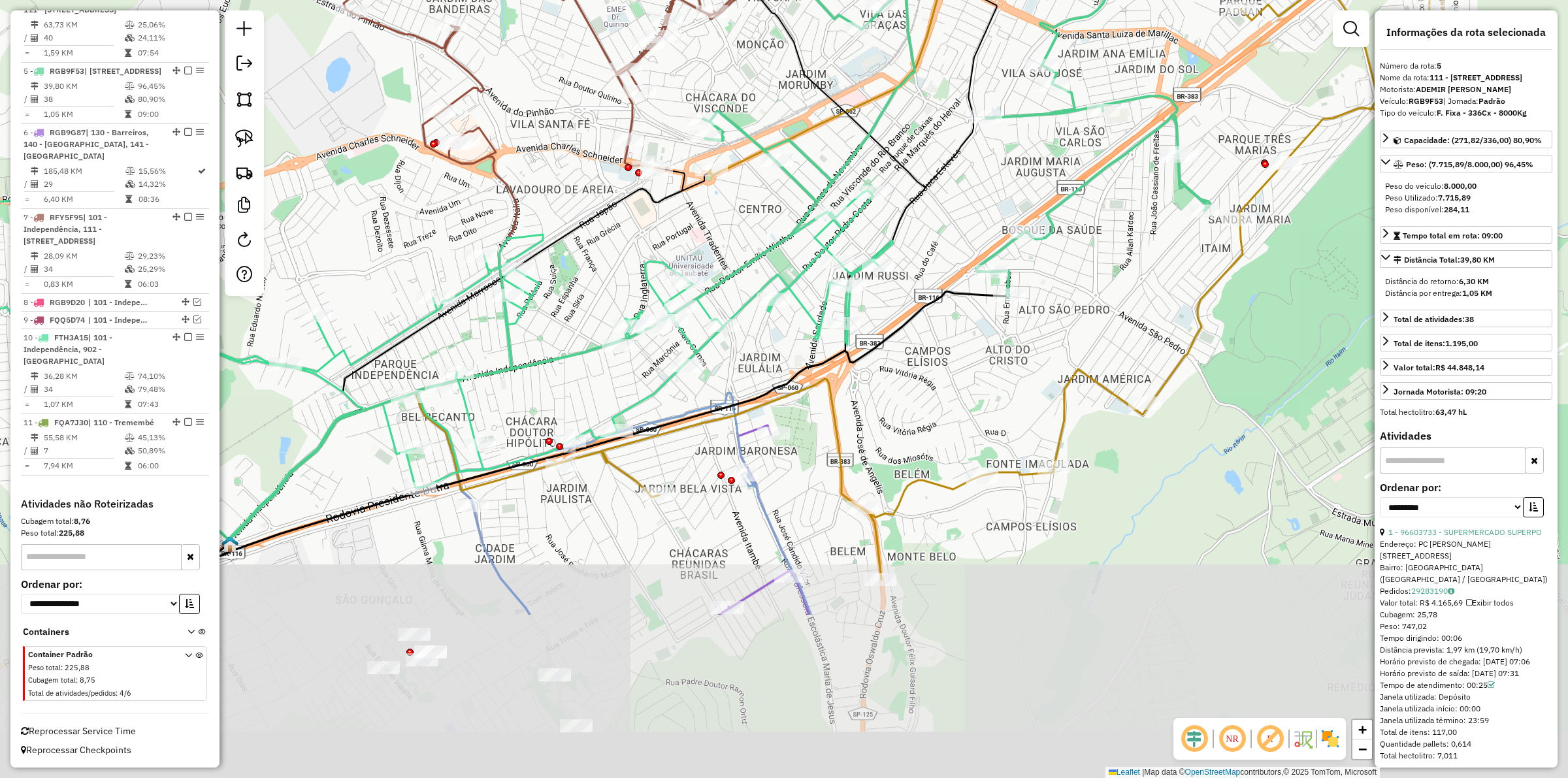
drag, startPoint x: 807, startPoint y: 596, endPoint x: 802, endPoint y: 381, distance: 215.1
click at [802, 381] on div "Janela de atendimento Grade de atendimento Capacidade Transportadoras Veículos …" at bounding box center [784, 389] width 1568 height 778
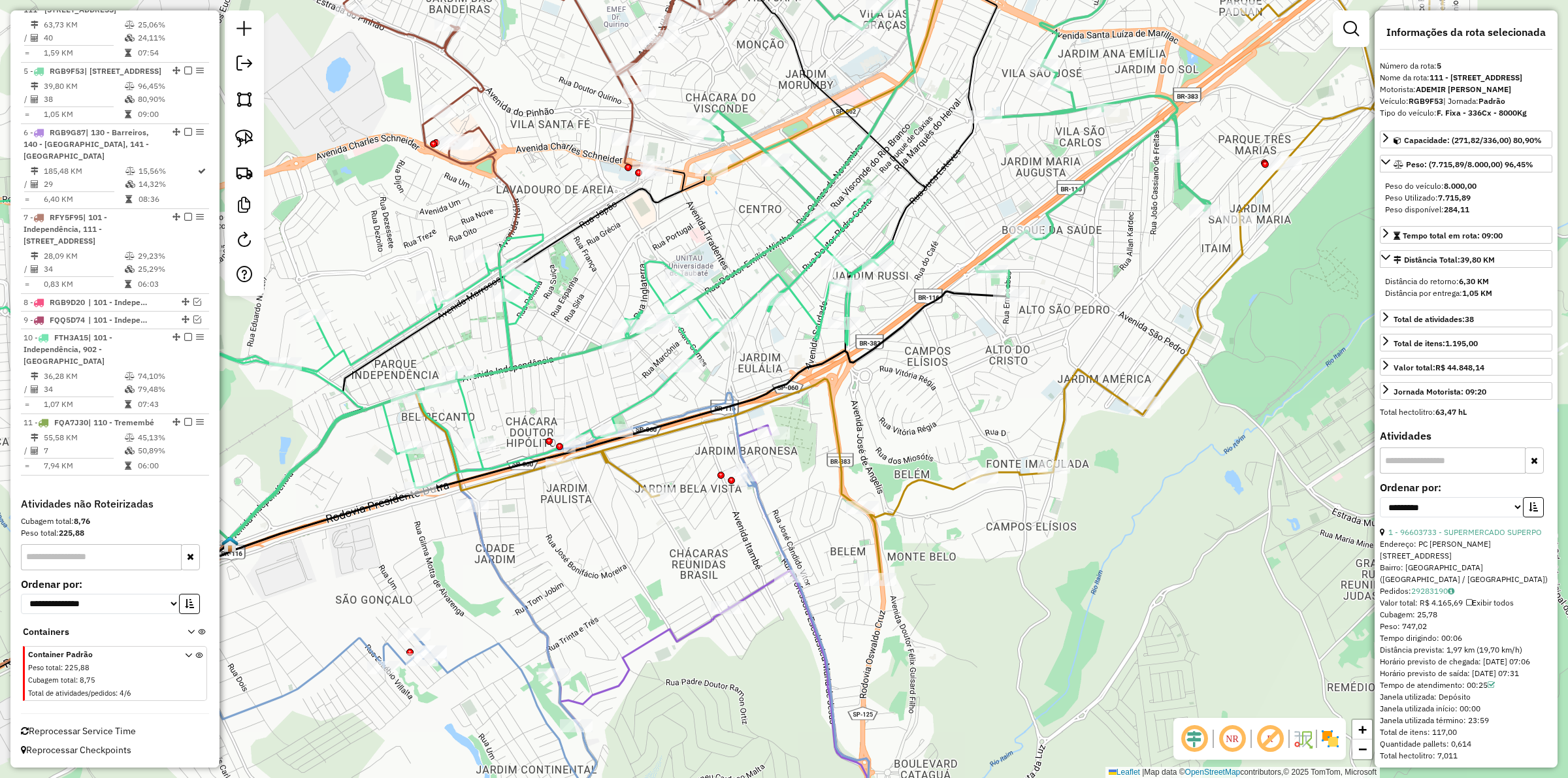
click at [760, 509] on icon at bounding box center [534, 624] width 669 height 463
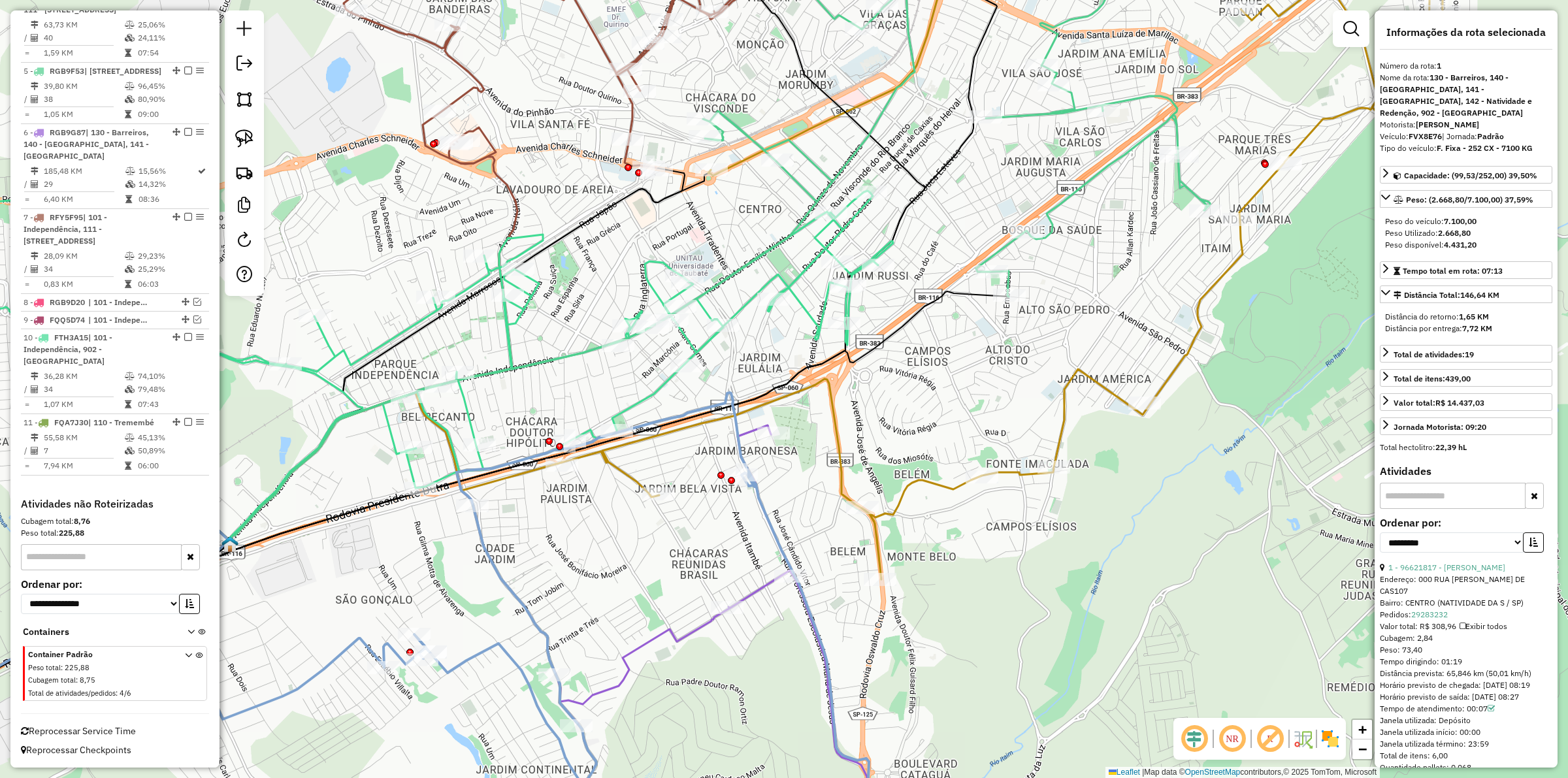
scroll to position [592, 0]
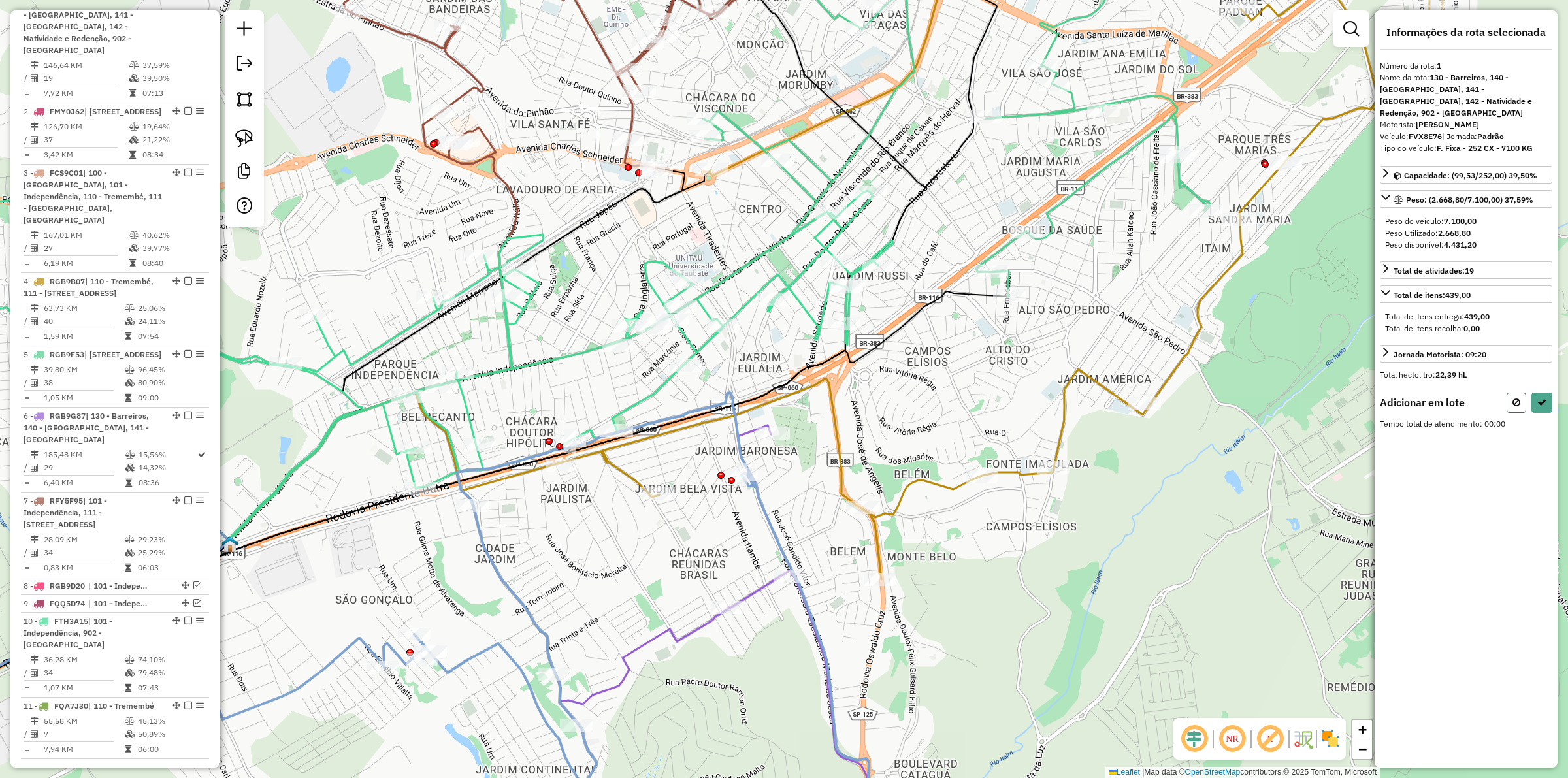
click at [1510, 392] on button at bounding box center [1516, 402] width 20 height 20
select select "**********"
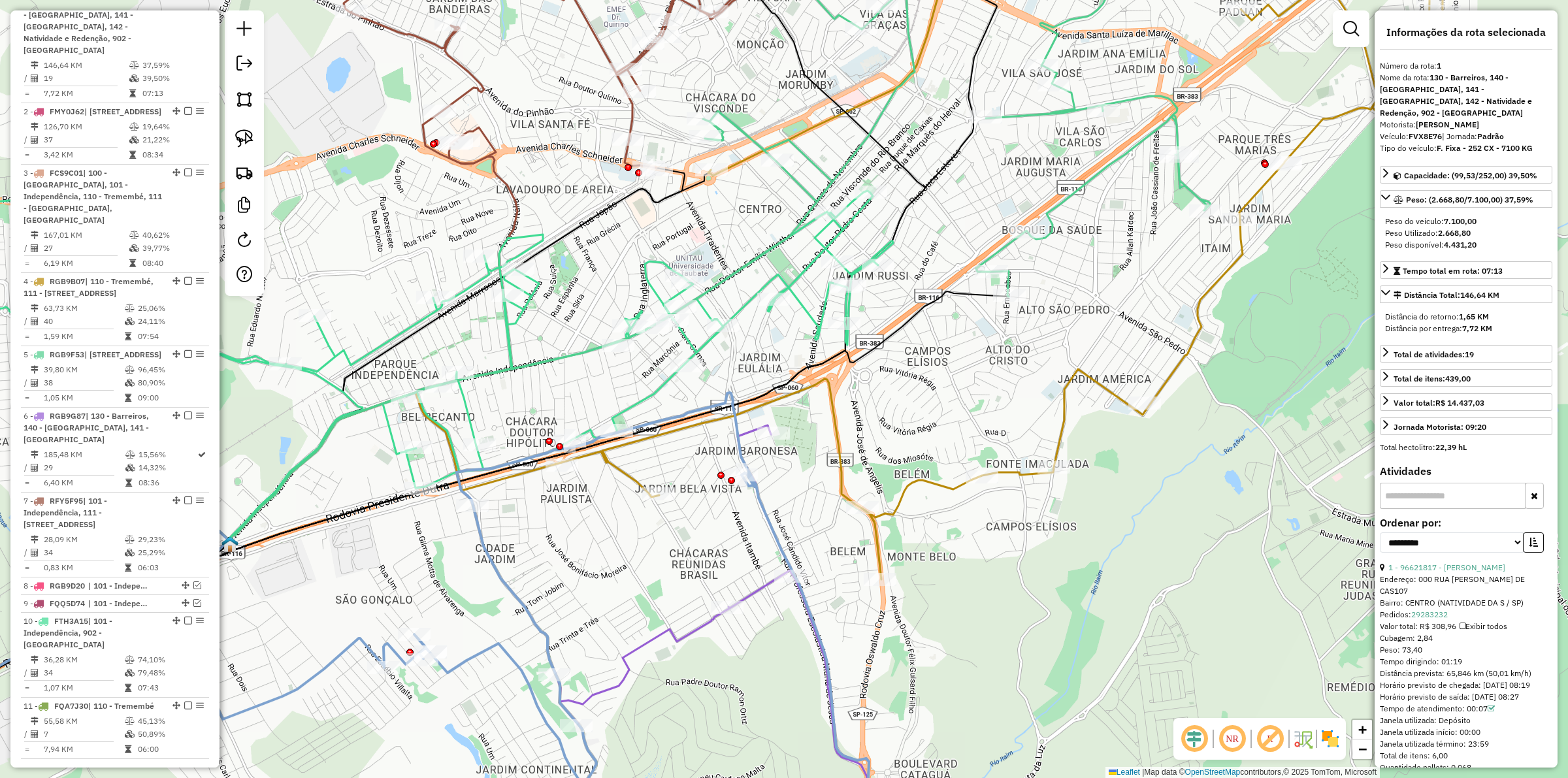
click at [779, 498] on div "Janela de atendimento Grade de atendimento Capacidade Transportadoras Veículos …" at bounding box center [784, 389] width 1568 height 778
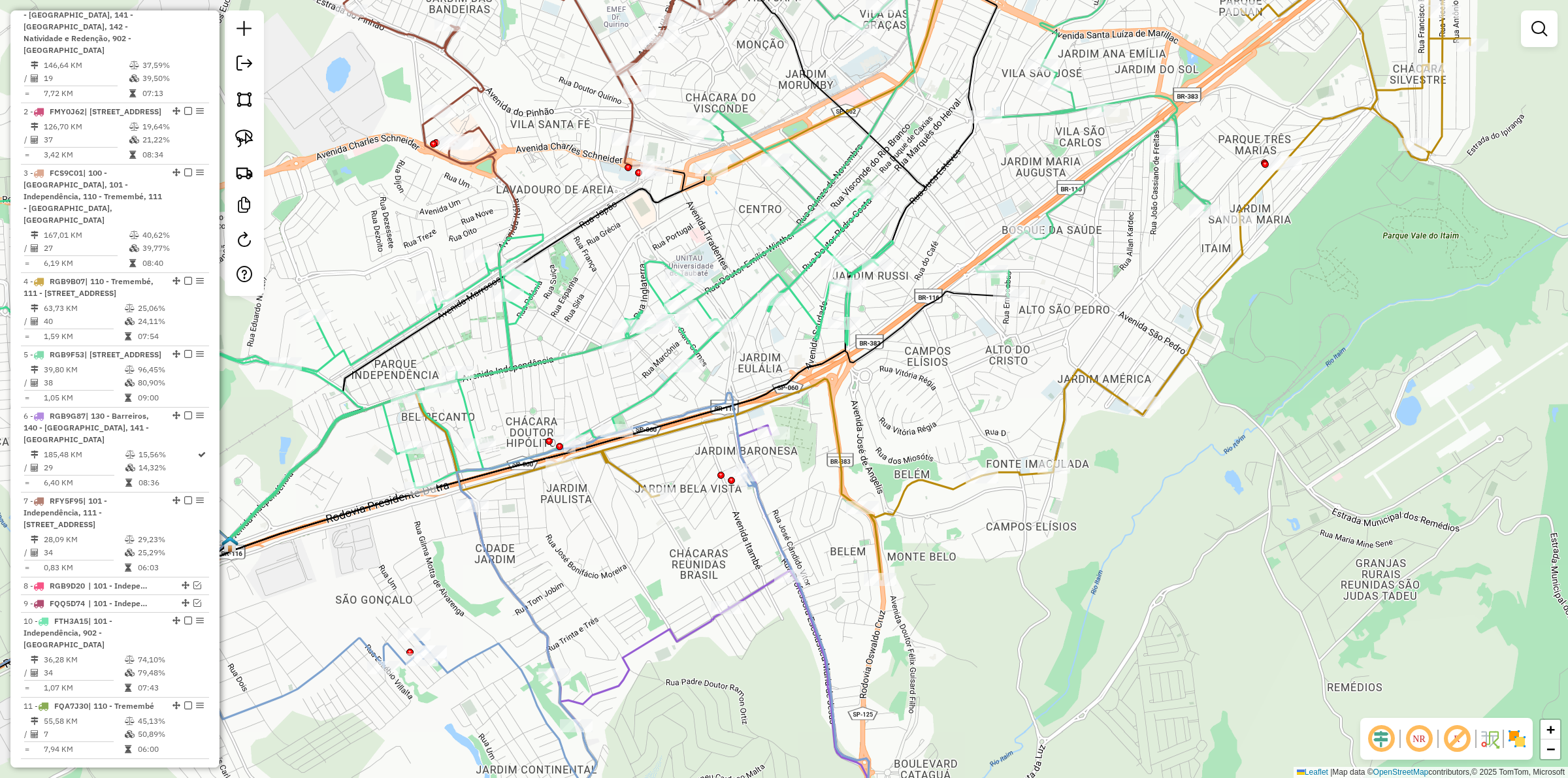
click at [694, 631] on icon at bounding box center [671, 640] width 395 height 430
select select "**********"
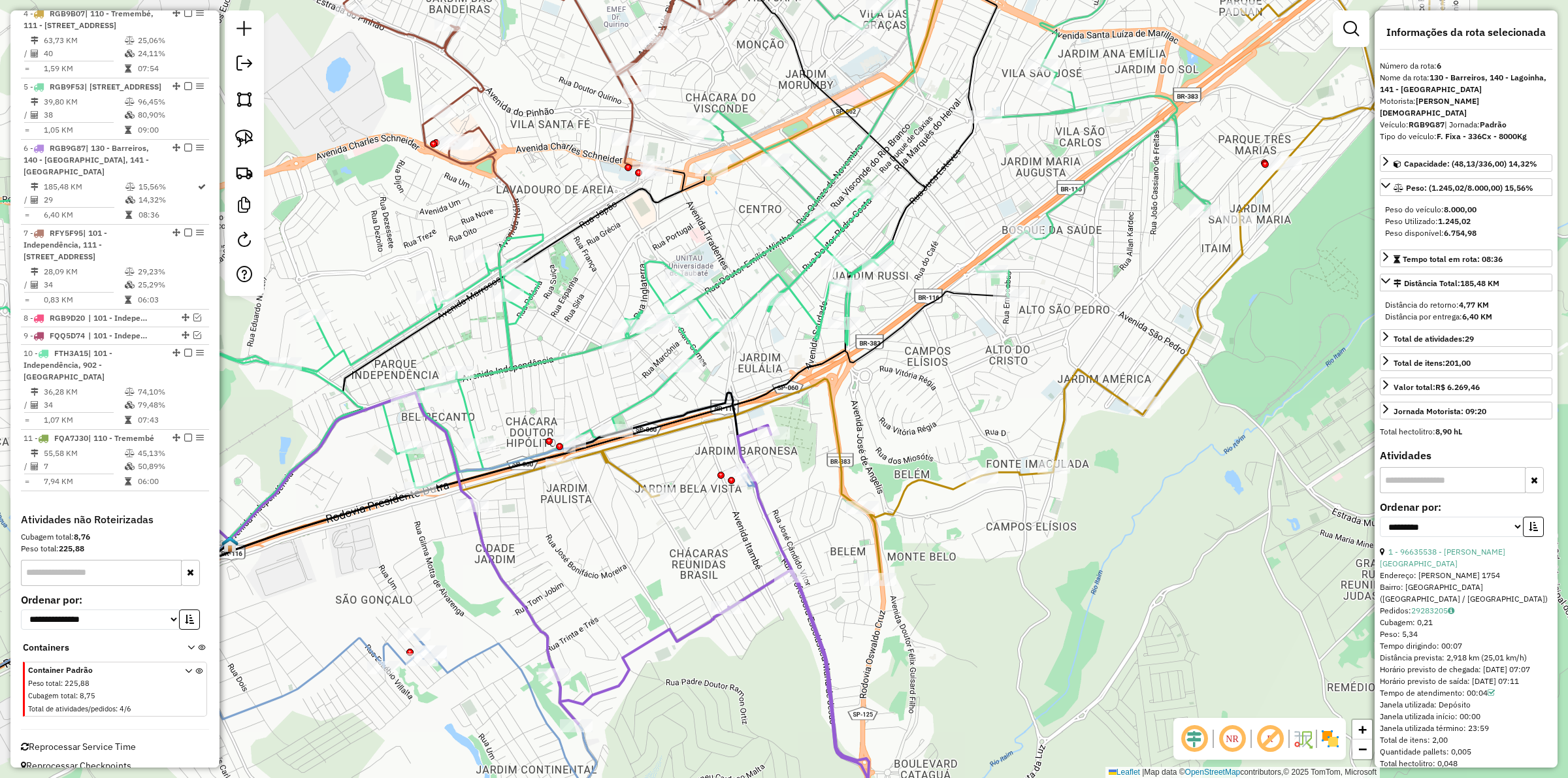
scroll to position [977, 0]
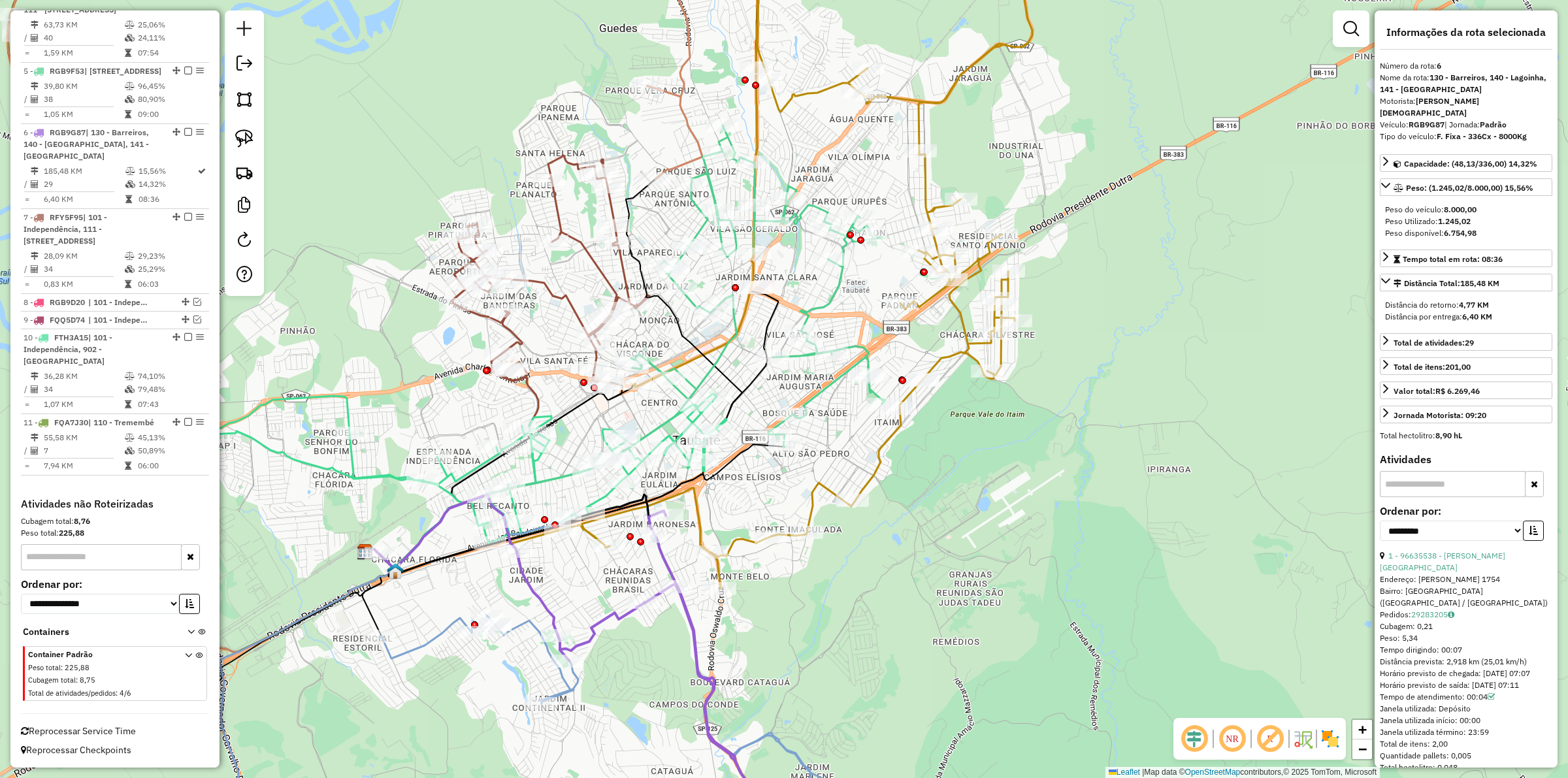
click at [433, 638] on icon at bounding box center [618, 675] width 477 height 362
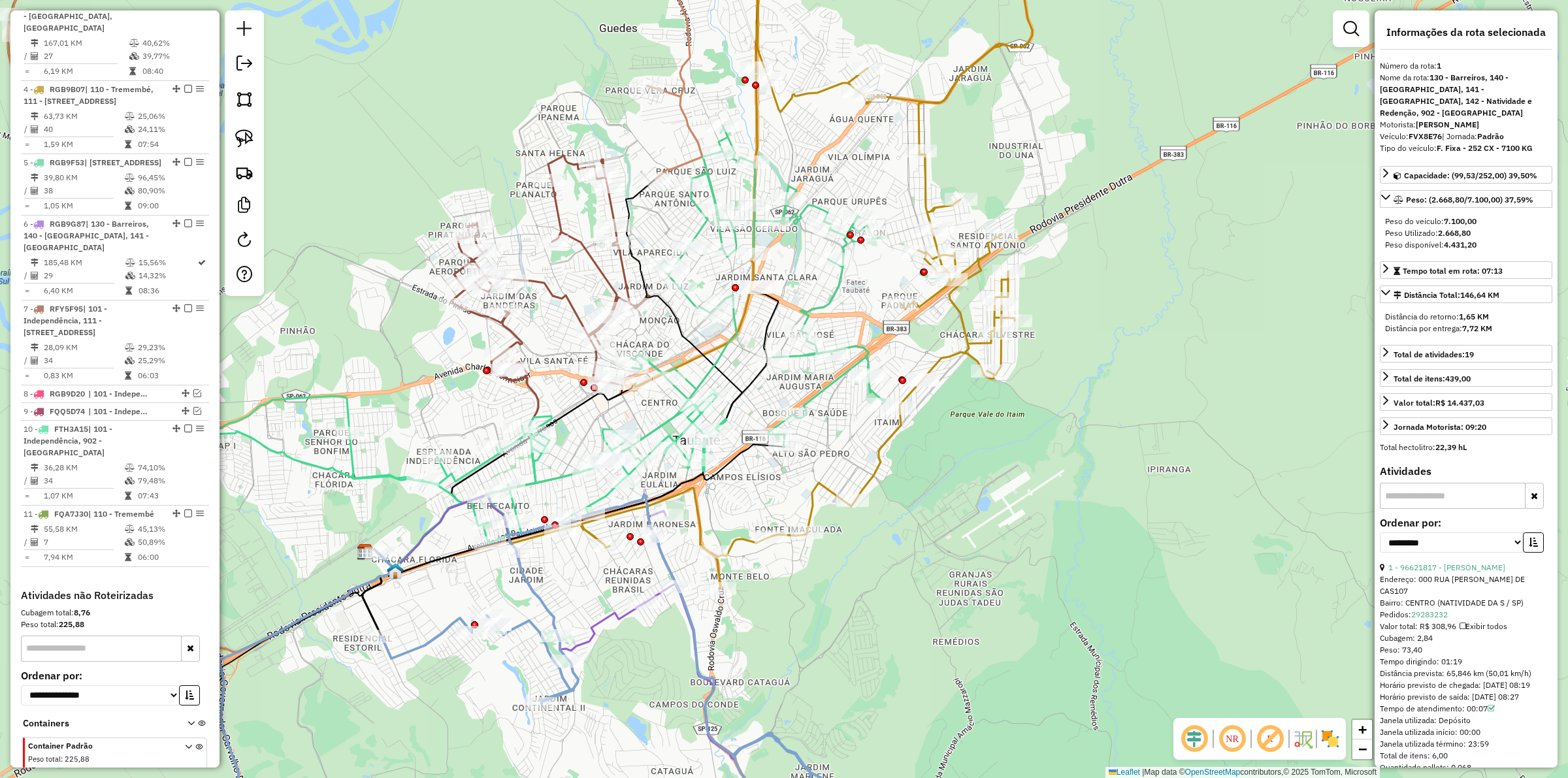
scroll to position [592, 0]
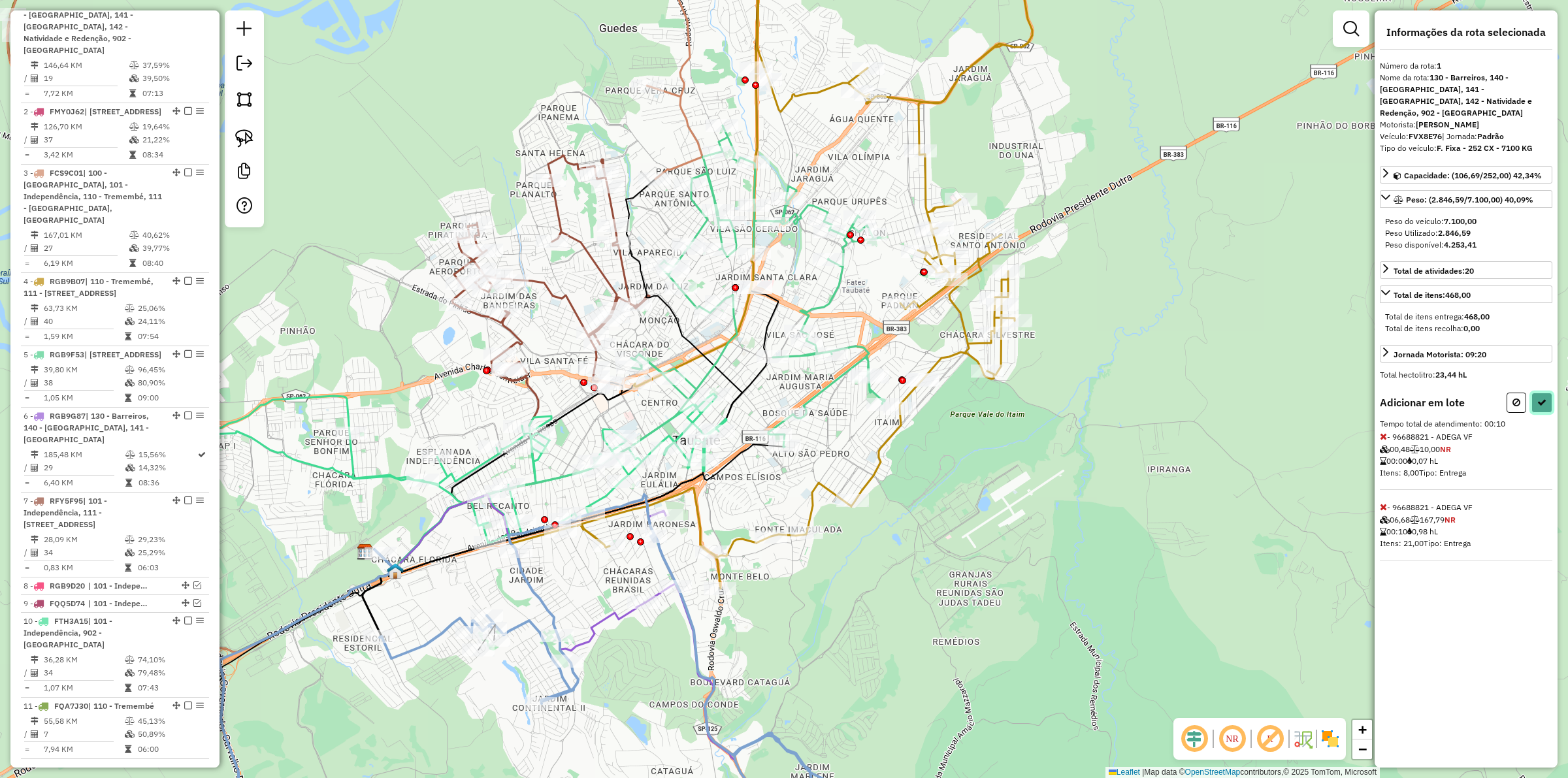
click at [1540, 397] on icon at bounding box center [1541, 401] width 9 height 9
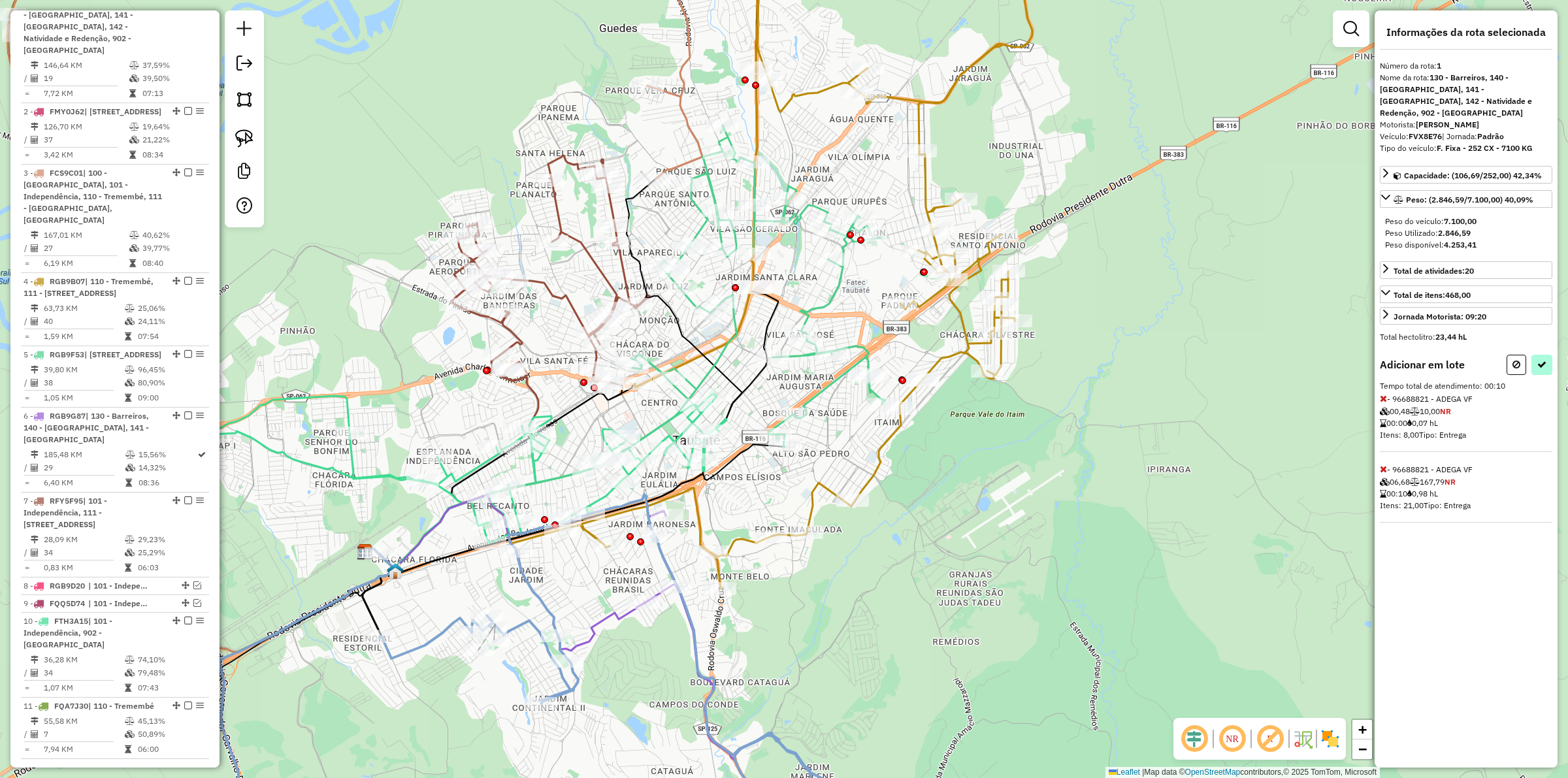
select select "**********"
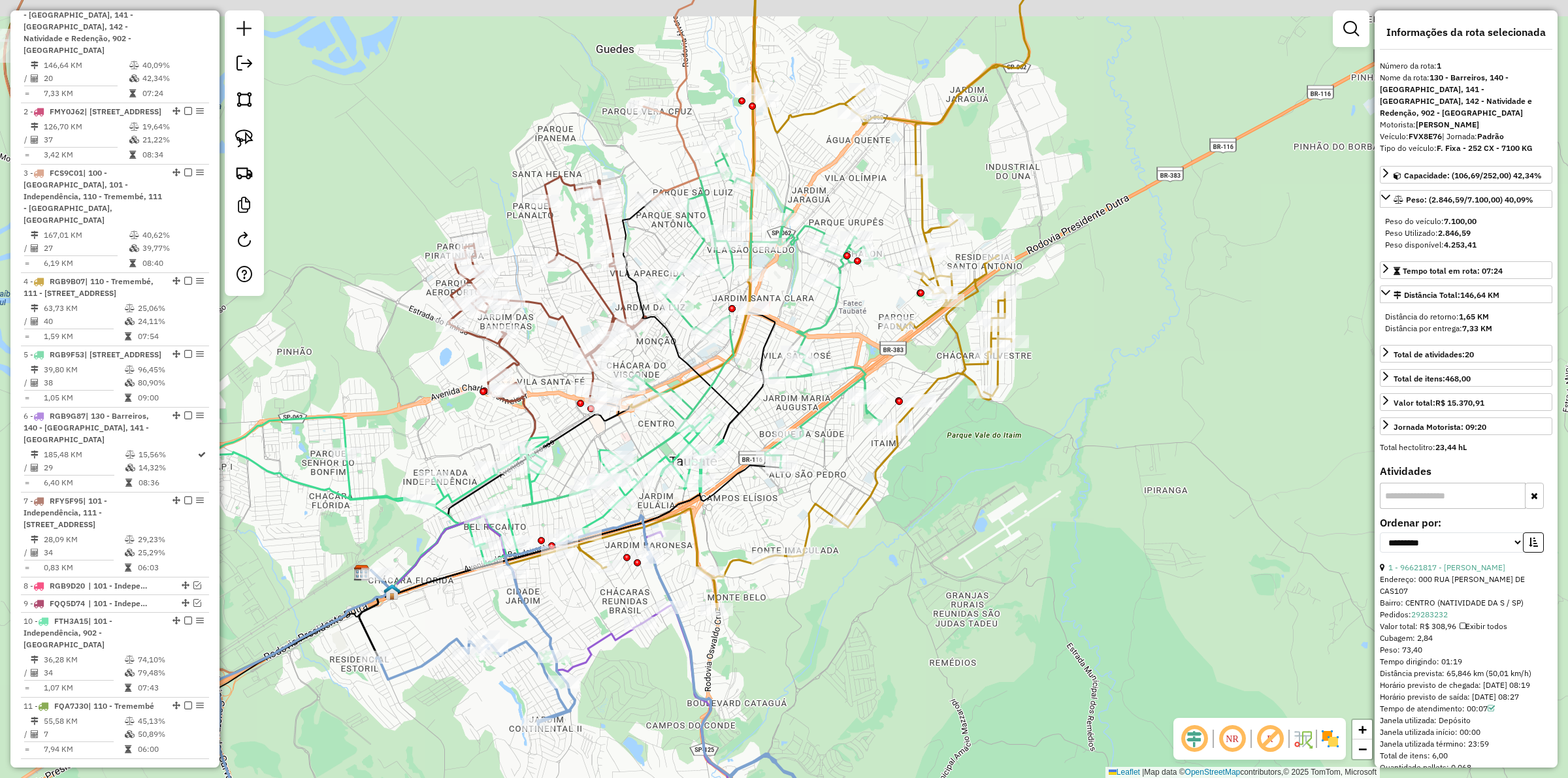
drag, startPoint x: 798, startPoint y: 159, endPoint x: 796, endPoint y: 167, distance: 8.2
click at [796, 165] on div "Janela de atendimento Grade de atendimento Capacidade Transportadoras Veículos …" at bounding box center [784, 389] width 1568 height 778
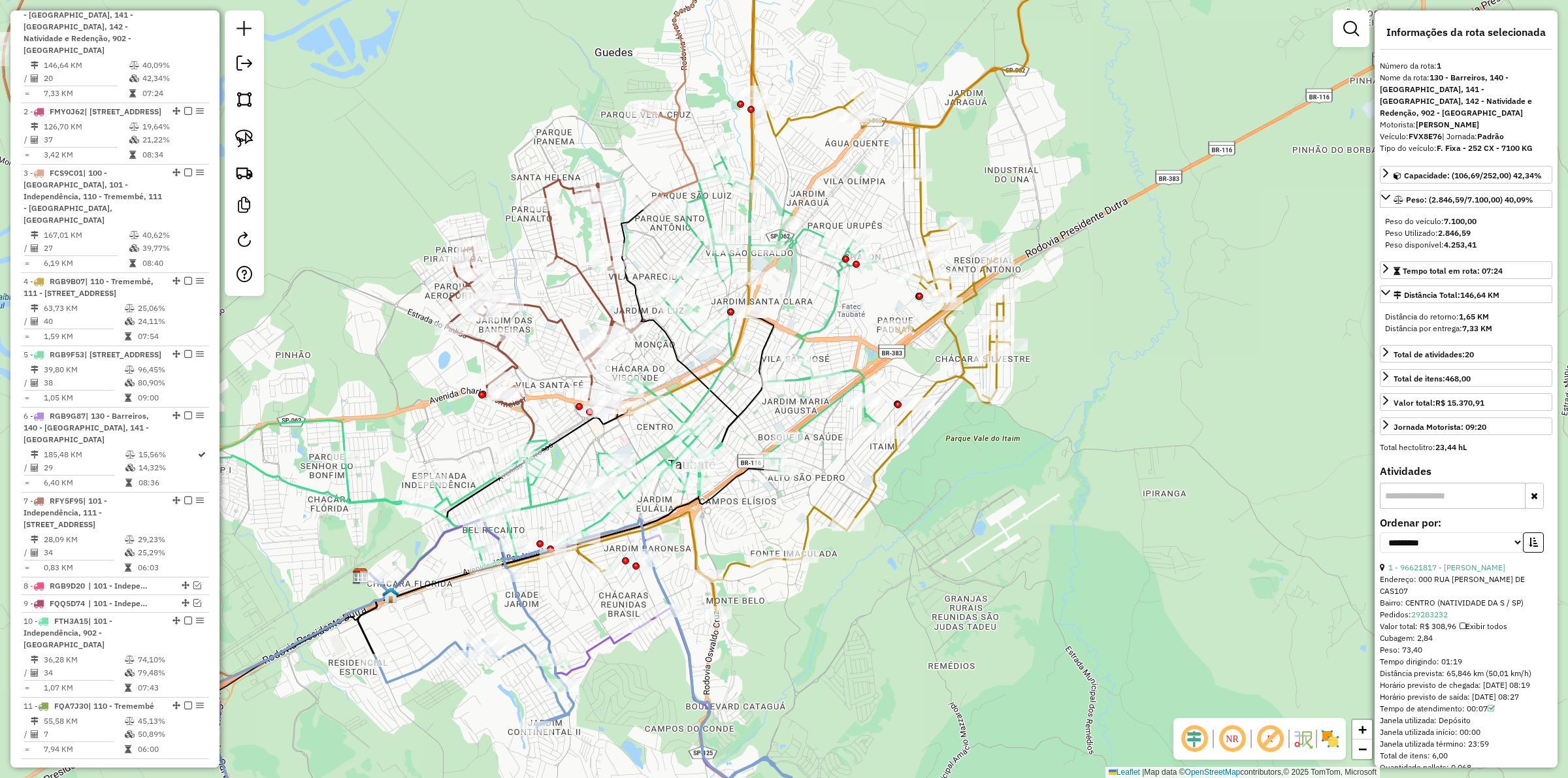
click at [683, 143] on icon at bounding box center [357, 62] width 704 height 281
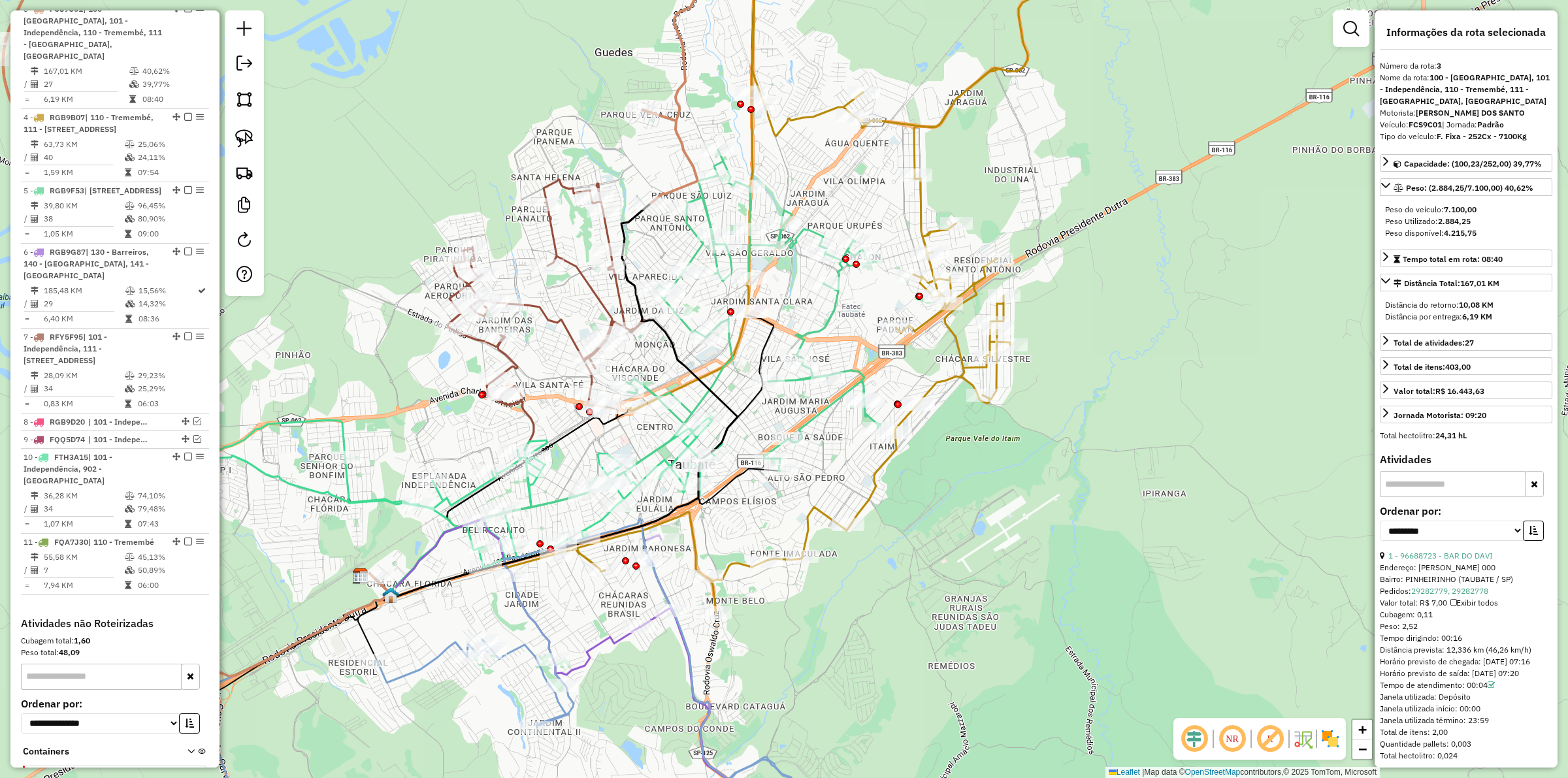
scroll to position [775, 0]
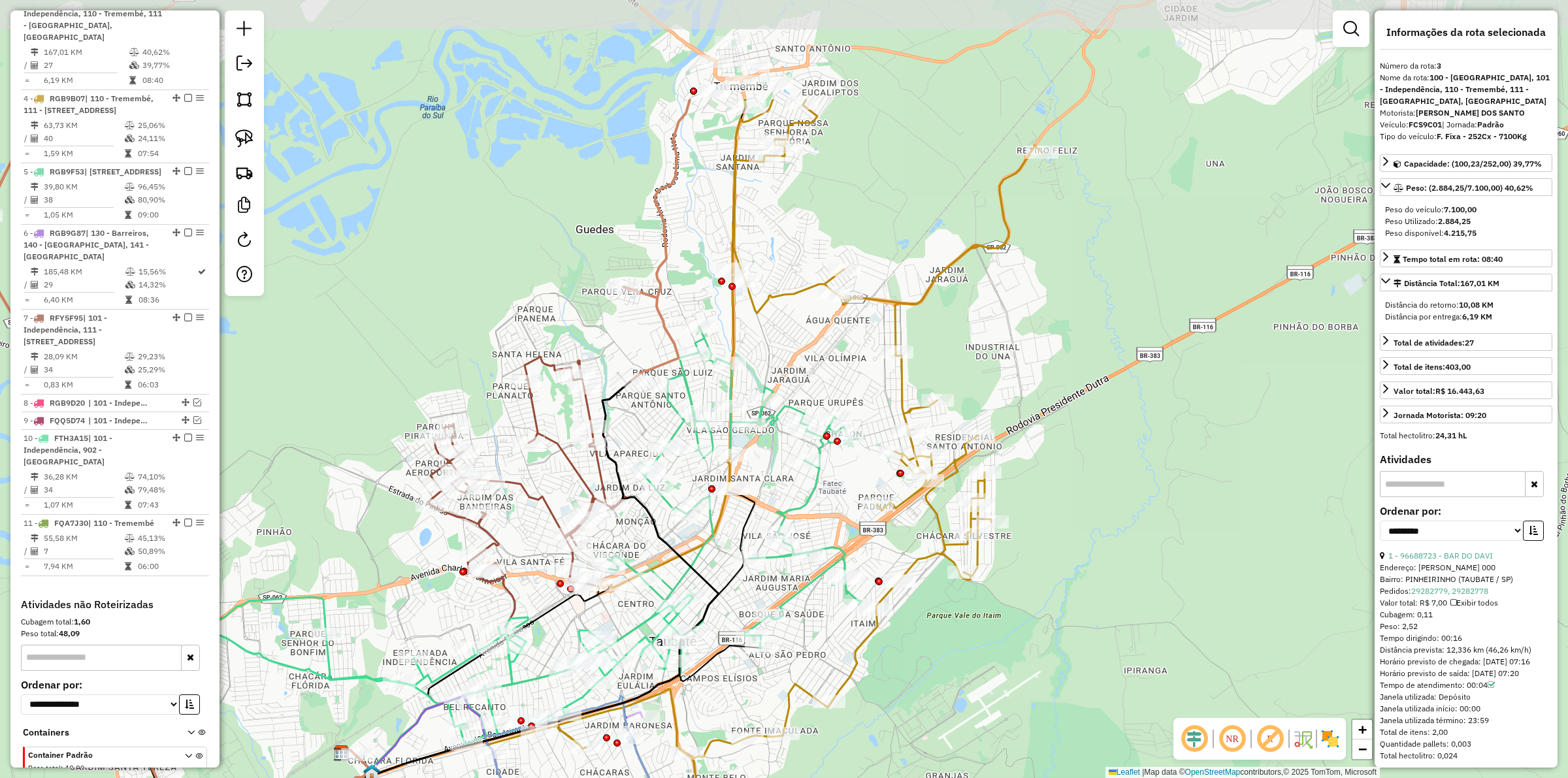
drag, startPoint x: 771, startPoint y: 161, endPoint x: 750, endPoint y: 338, distance: 178.2
click at [750, 338] on div "Janela de atendimento Grade de atendimento Capacidade Transportadoras Veículos …" at bounding box center [784, 389] width 1568 height 778
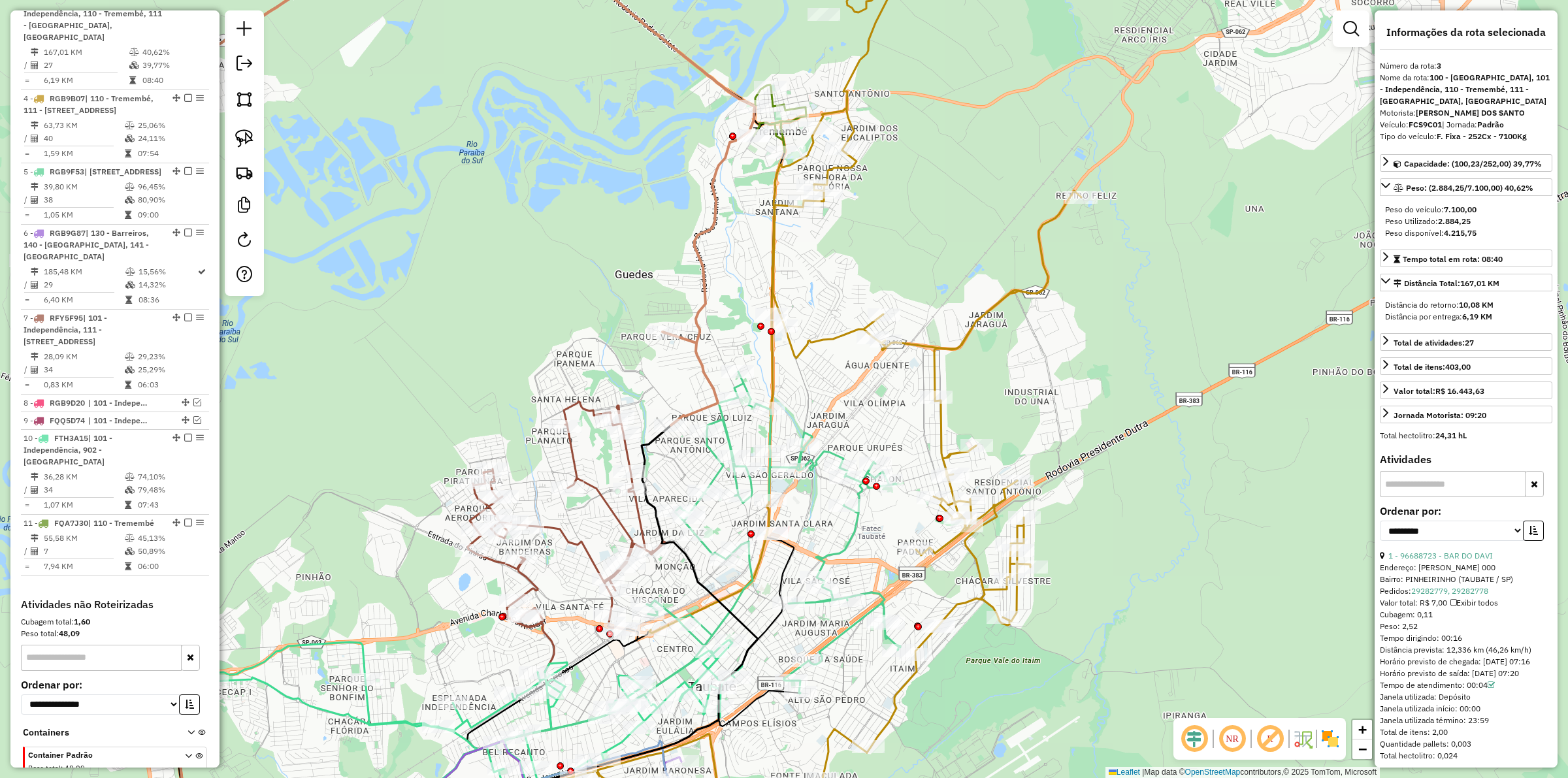
click at [768, 252] on icon at bounding box center [829, 408] width 505 height 853
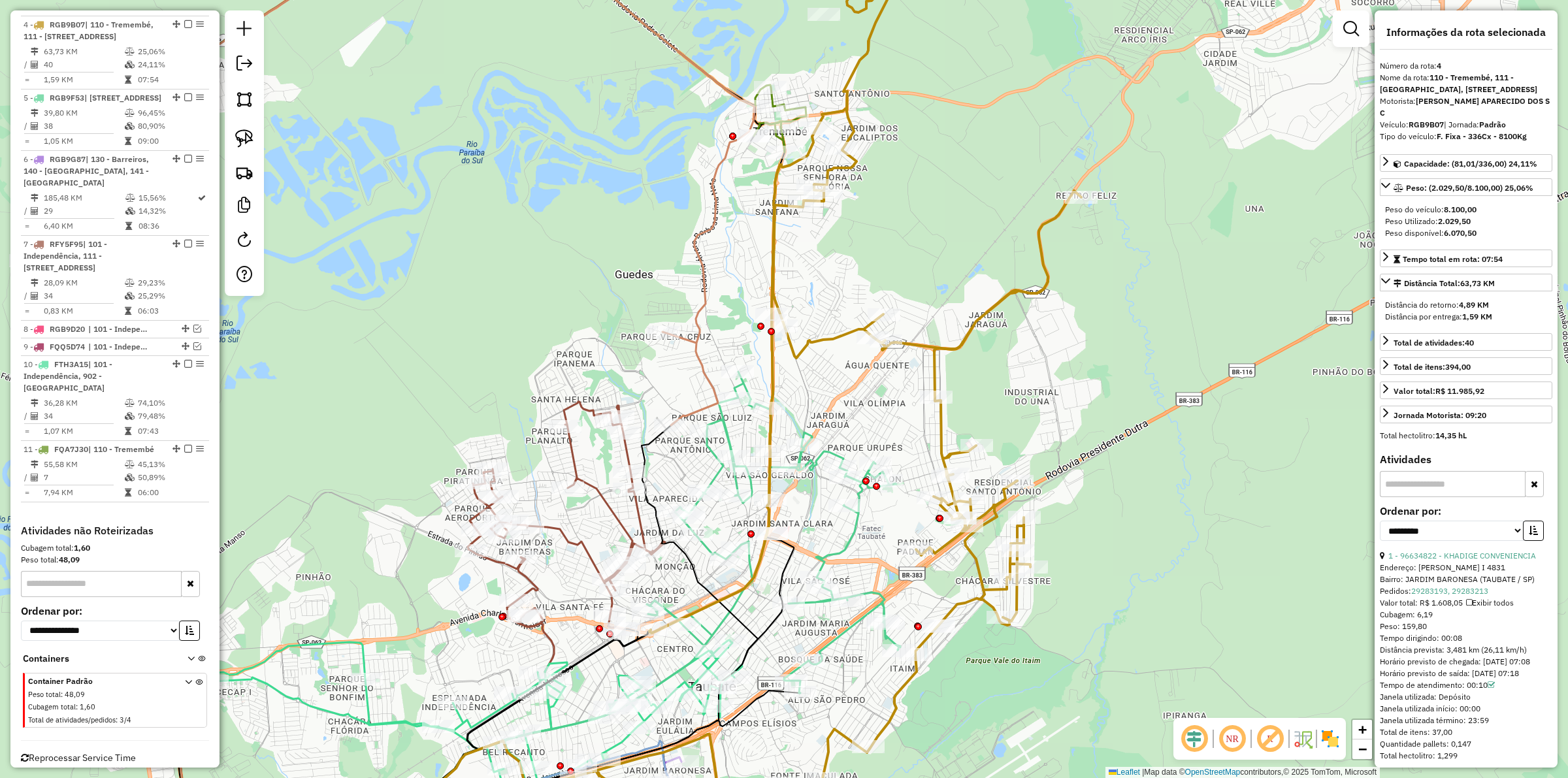
scroll to position [872, 0]
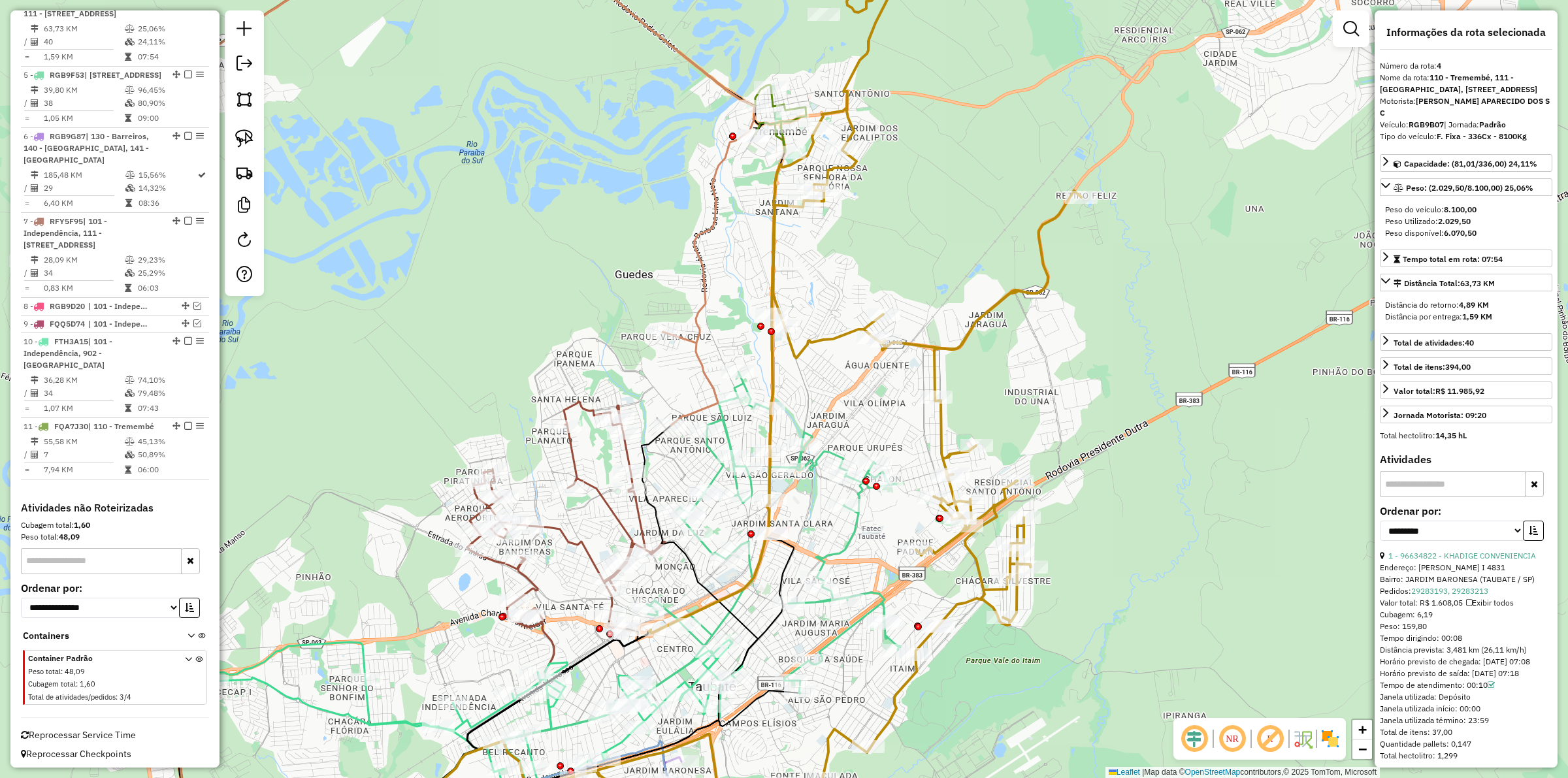
click at [727, 433] on icon at bounding box center [700, 557] width 401 height 372
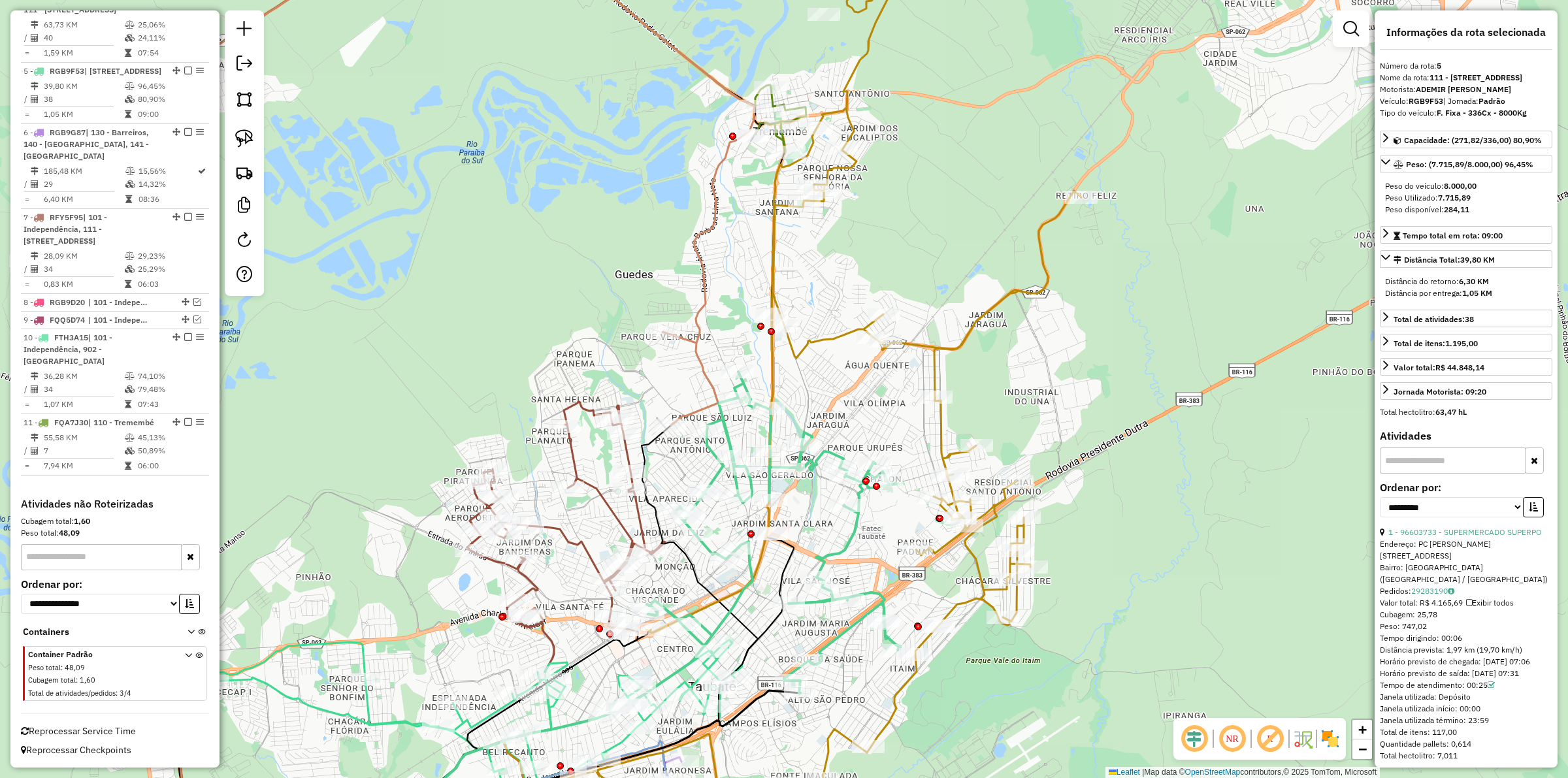
scroll to position [977, 0]
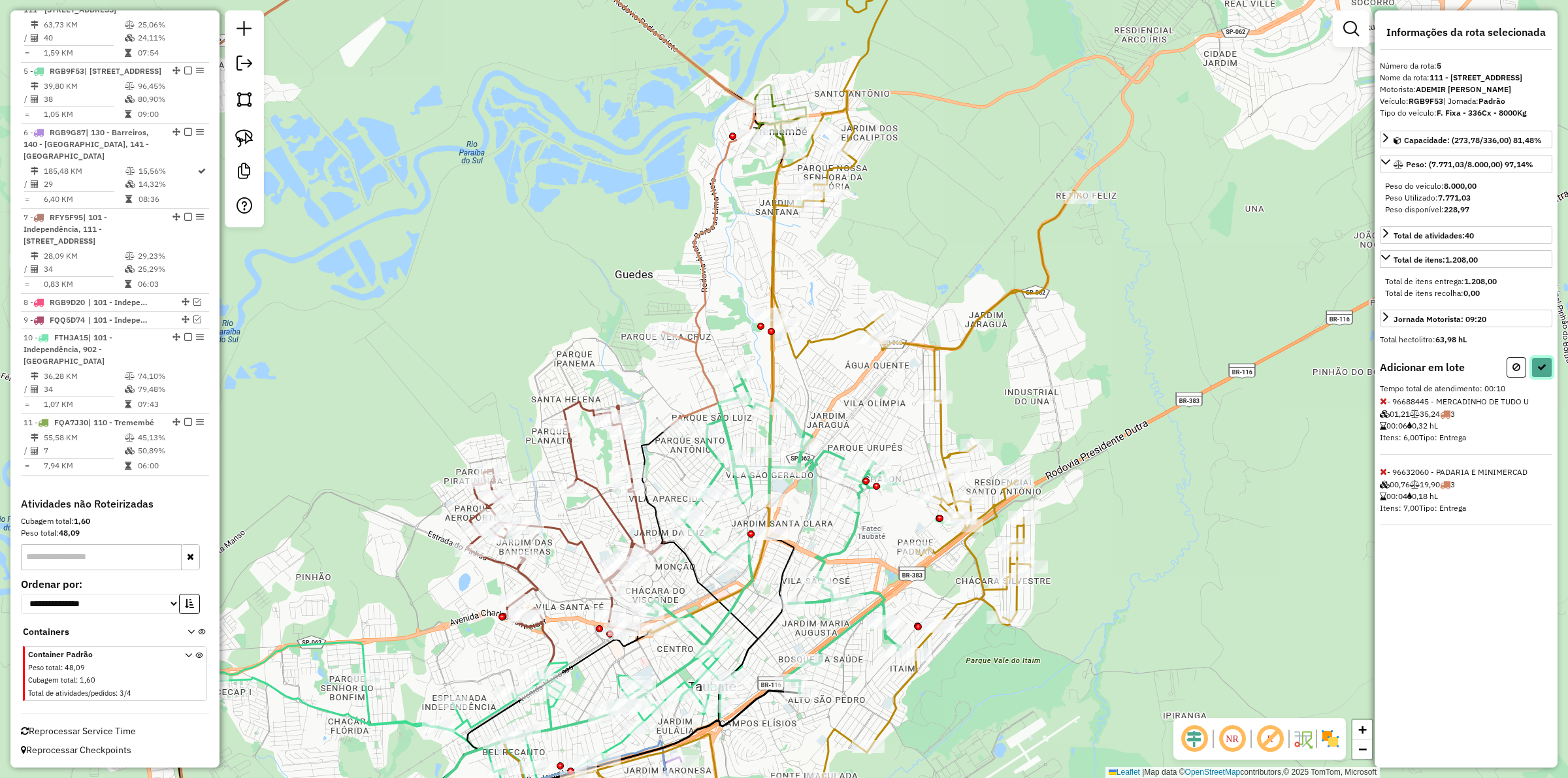
drag, startPoint x: 1536, startPoint y: 389, endPoint x: 1525, endPoint y: 431, distance: 43.4
click at [1536, 378] on button at bounding box center [1541, 368] width 21 height 20
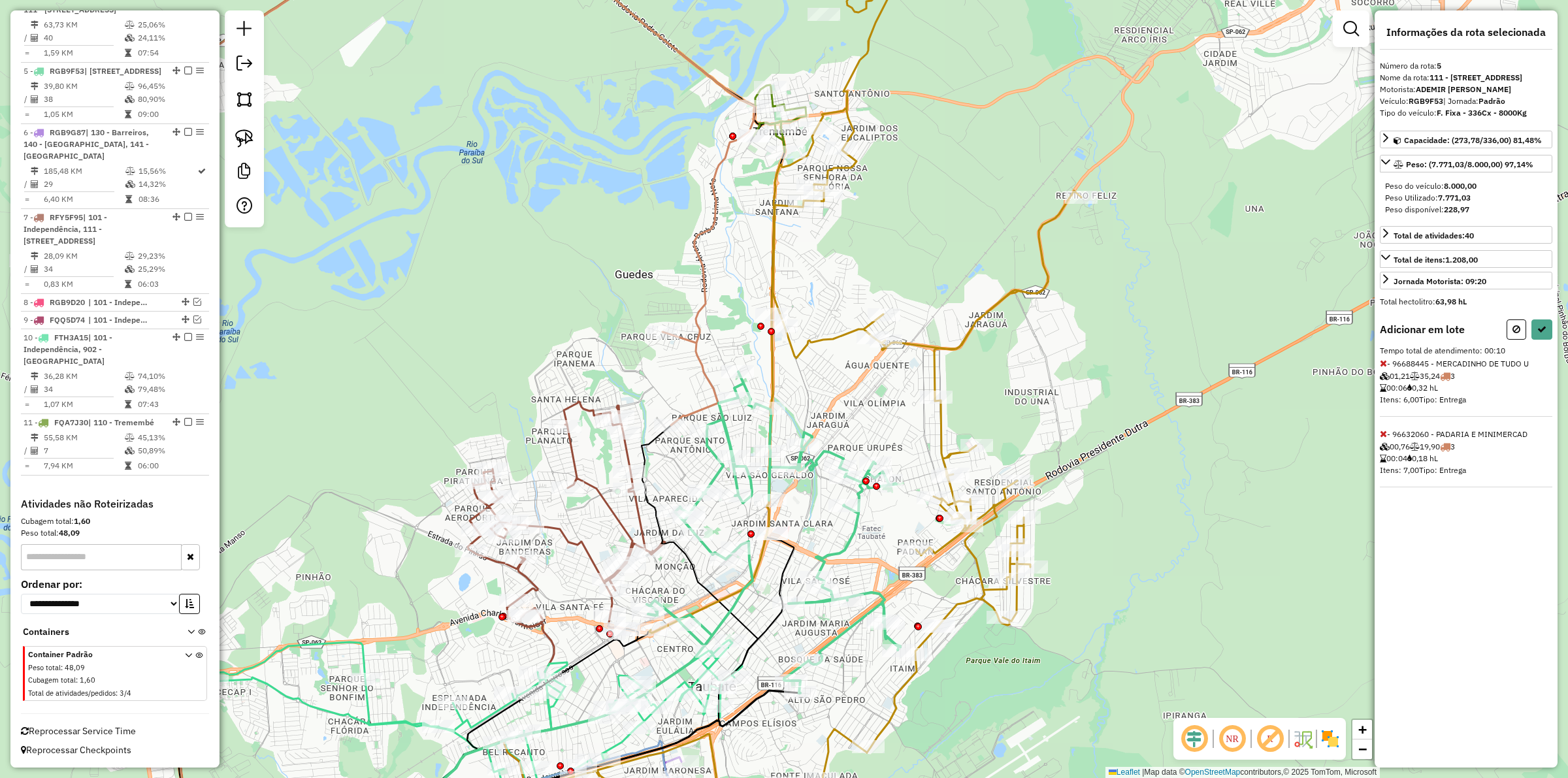
select select "**********"
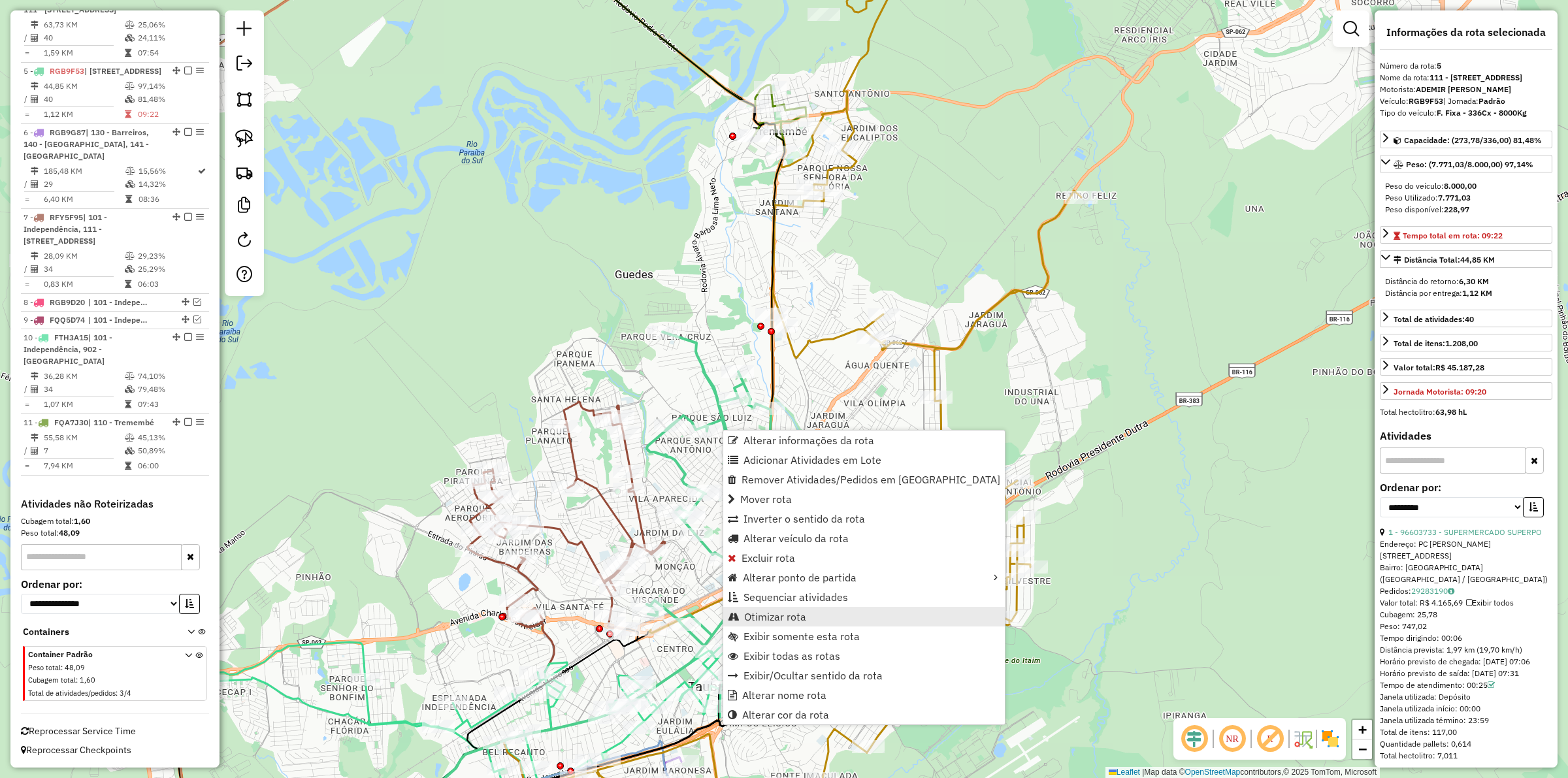
click at [802, 611] on span "Otimizar rota" at bounding box center [775, 616] width 62 height 10
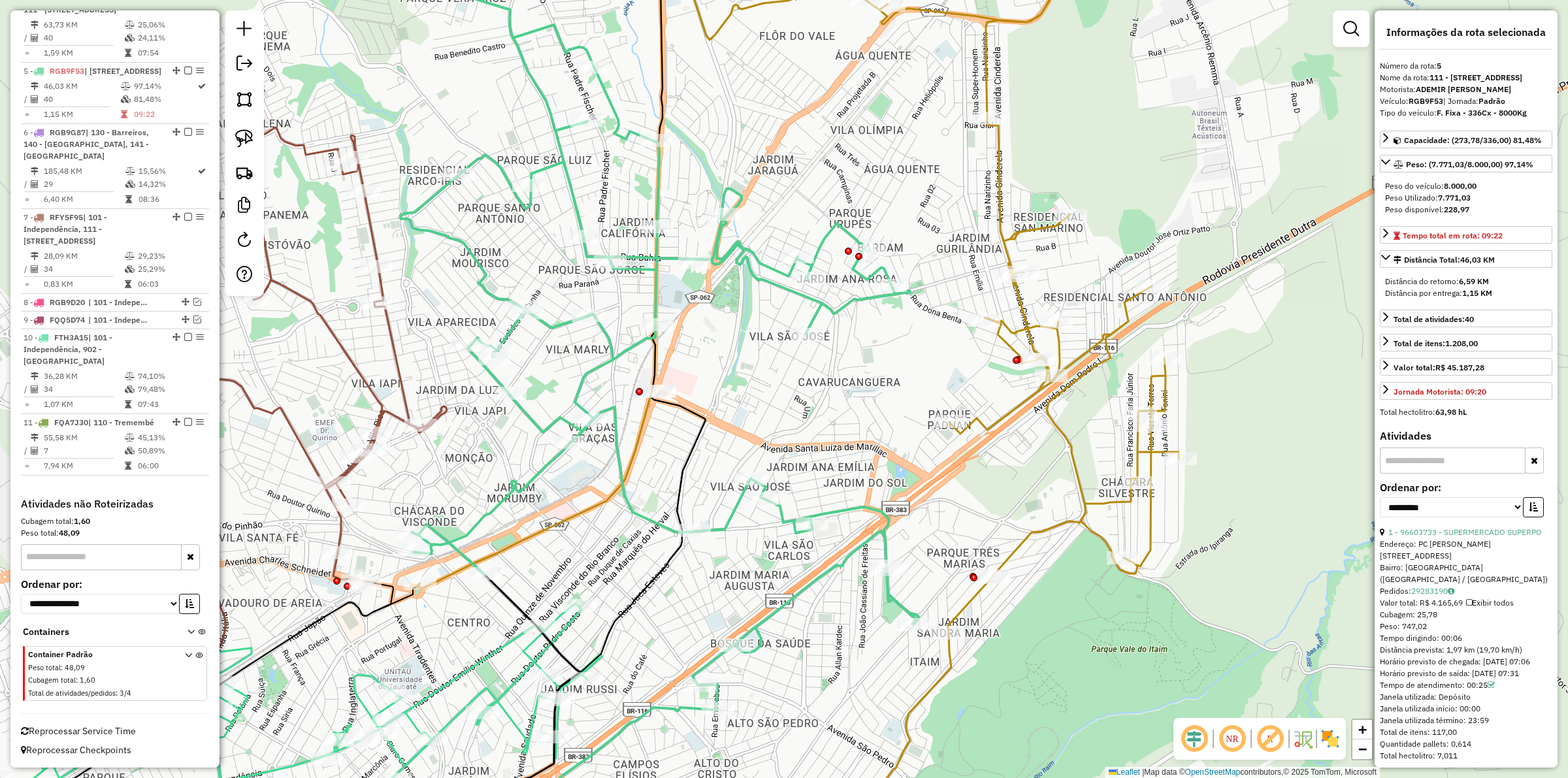
click at [983, 604] on div "Janela de atendimento Grade de atendimento Capacidade Transportadoras Veículos …" at bounding box center [784, 389] width 1568 height 778
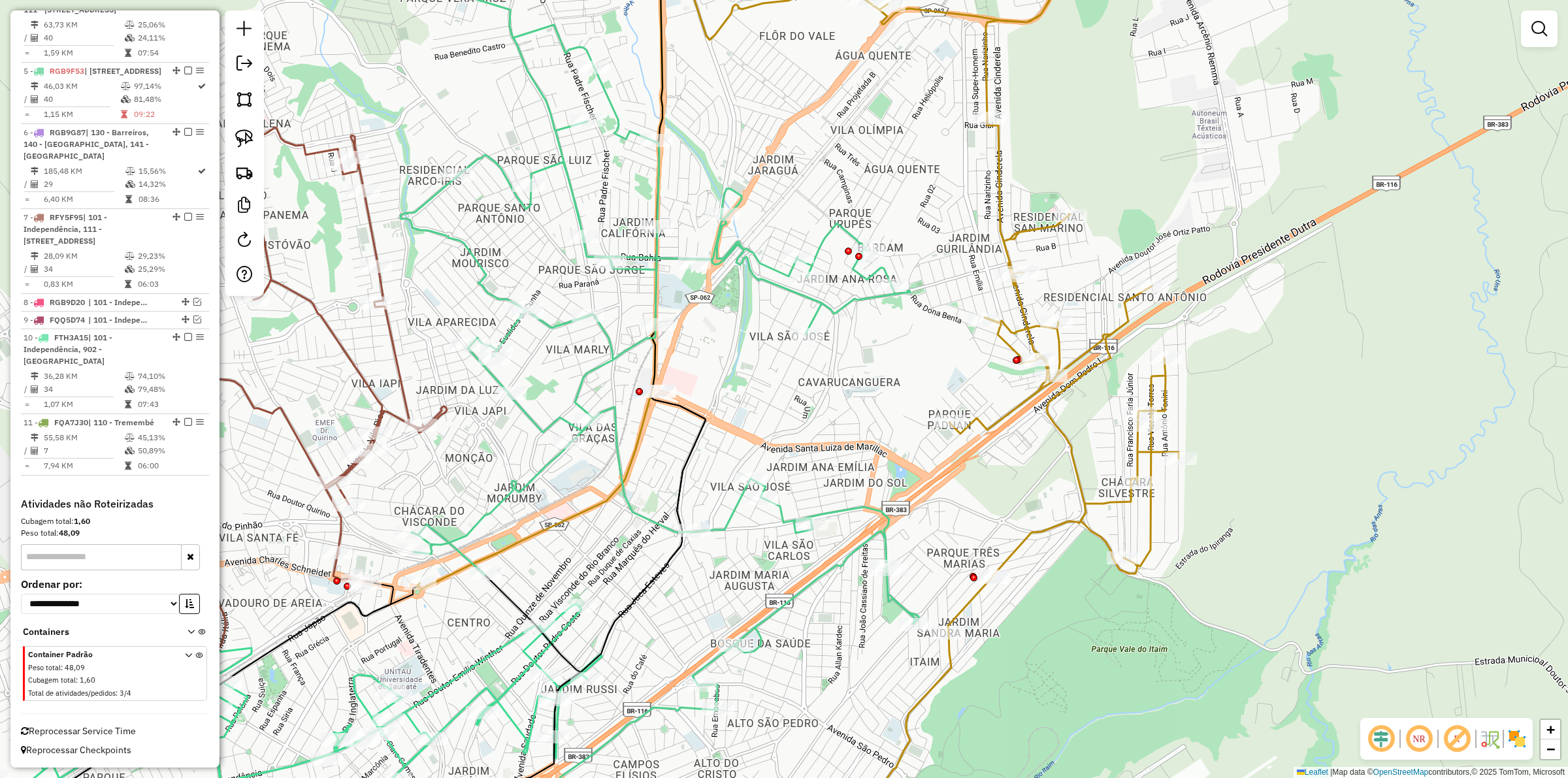
click at [972, 602] on icon at bounding box center [760, 389] width 836 height 934
select select "**********"
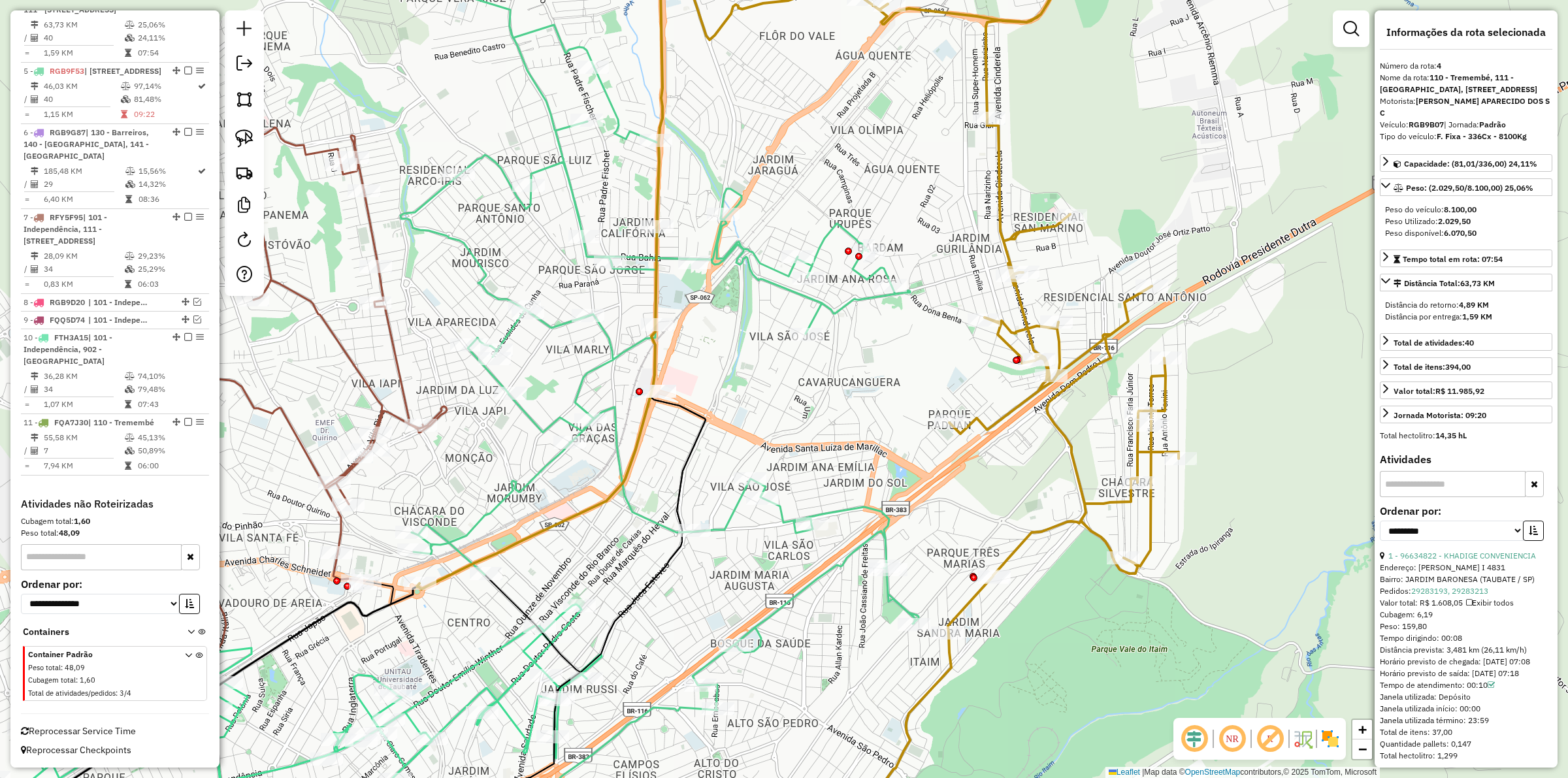
scroll to position [872, 0]
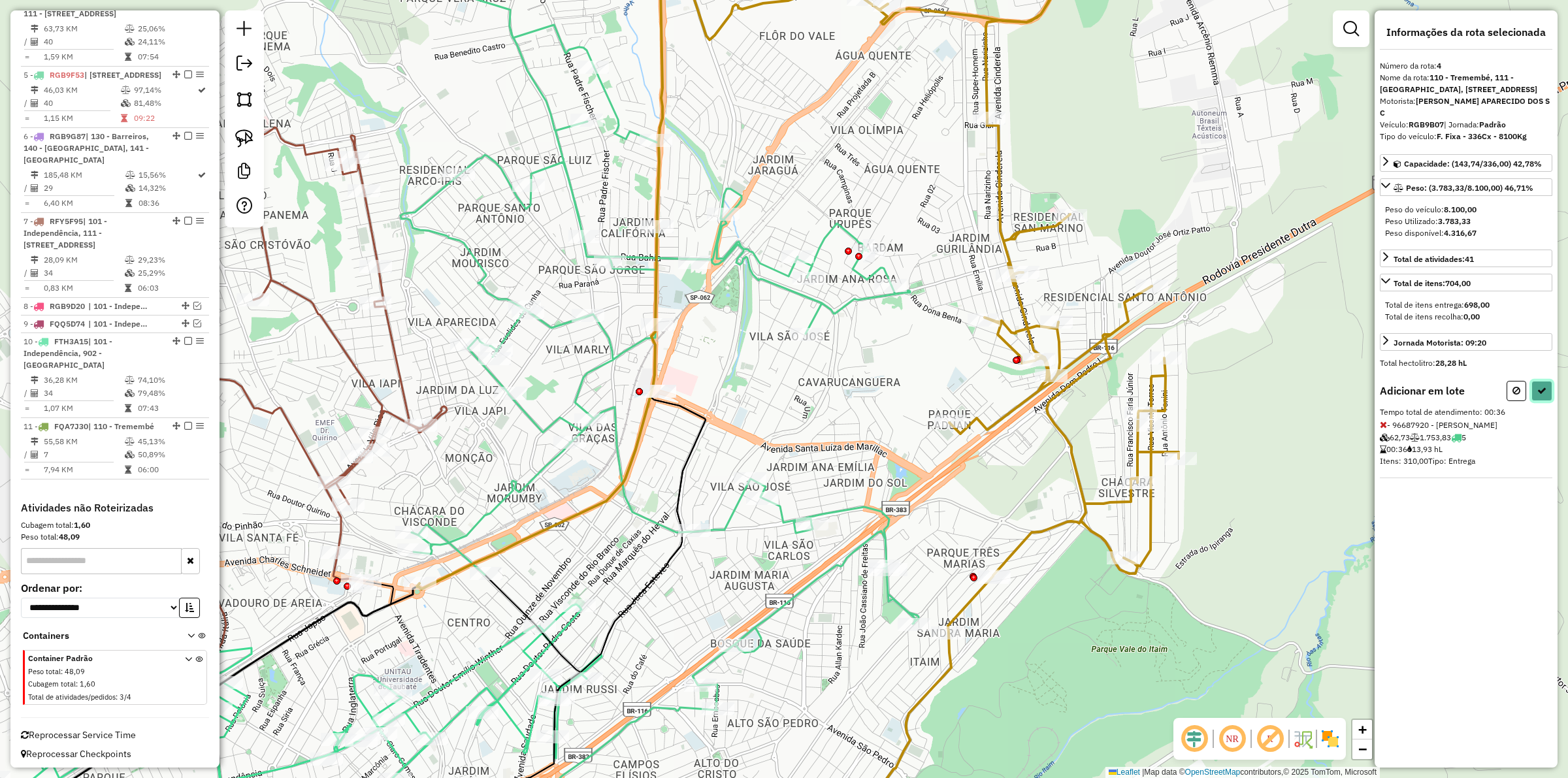
click at [1540, 395] on icon at bounding box center [1541, 390] width 9 height 9
select select "**********"
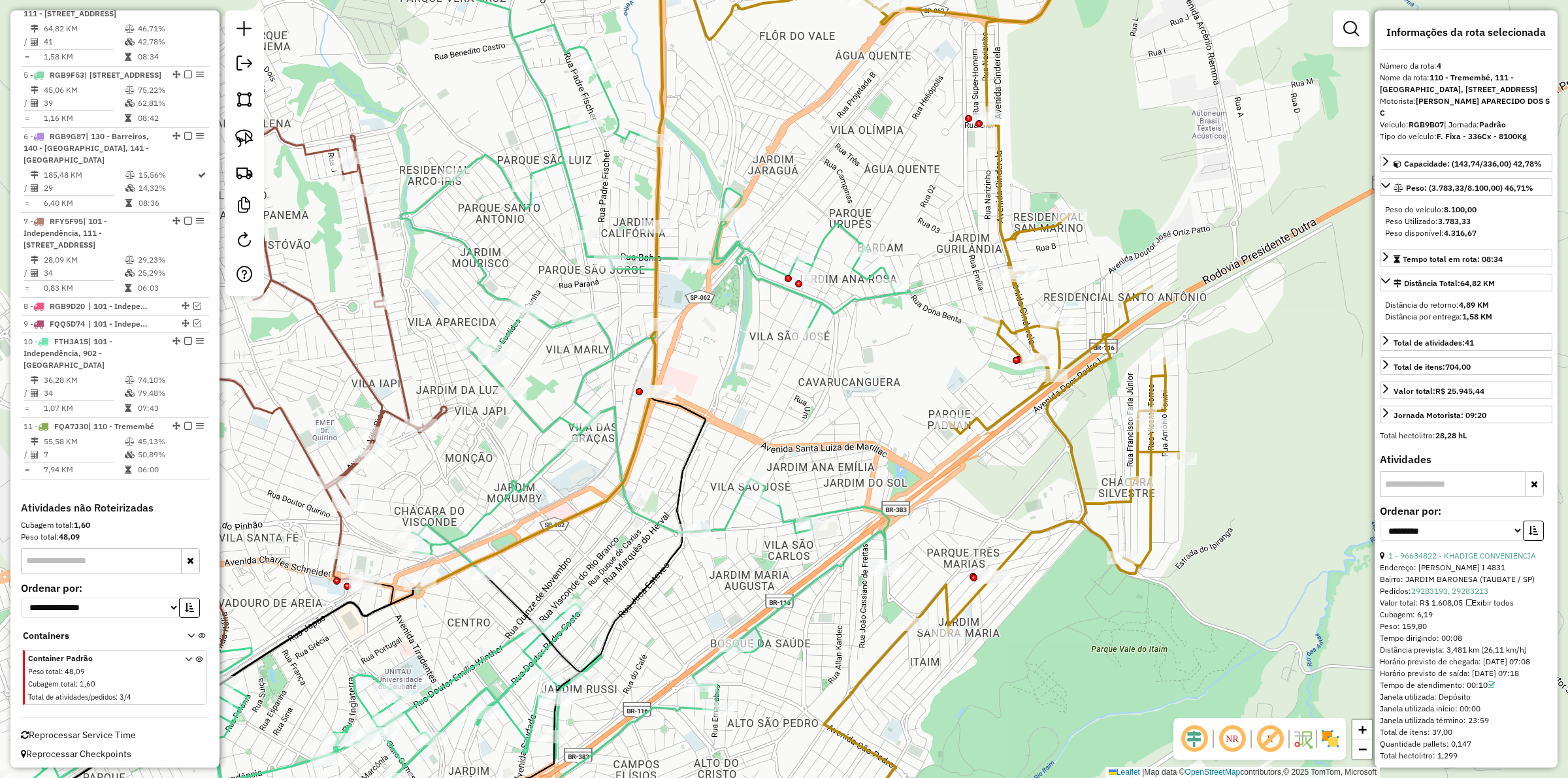
click at [845, 507] on icon at bounding box center [512, 421] width 795 height 868
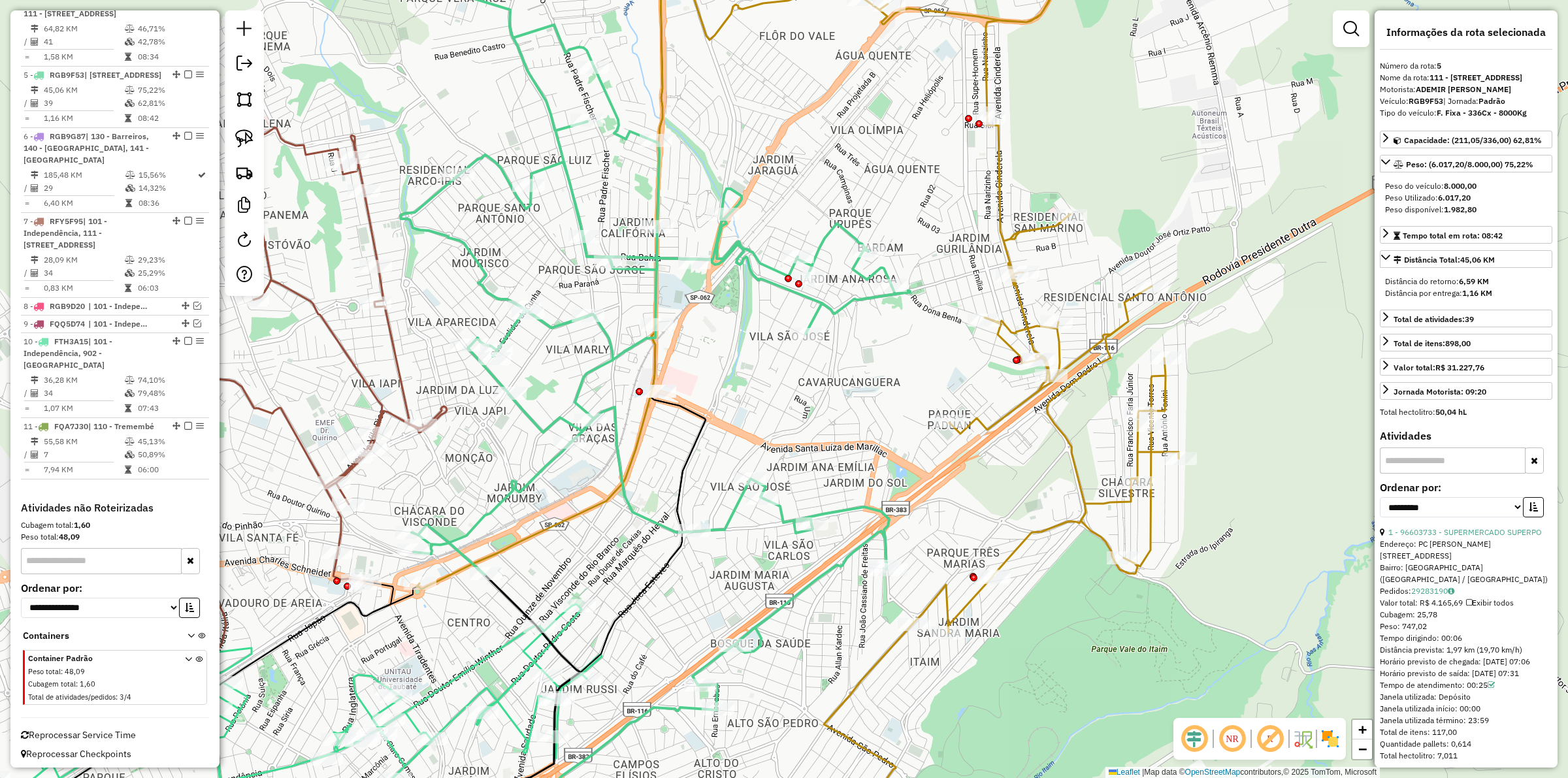
scroll to position [977, 0]
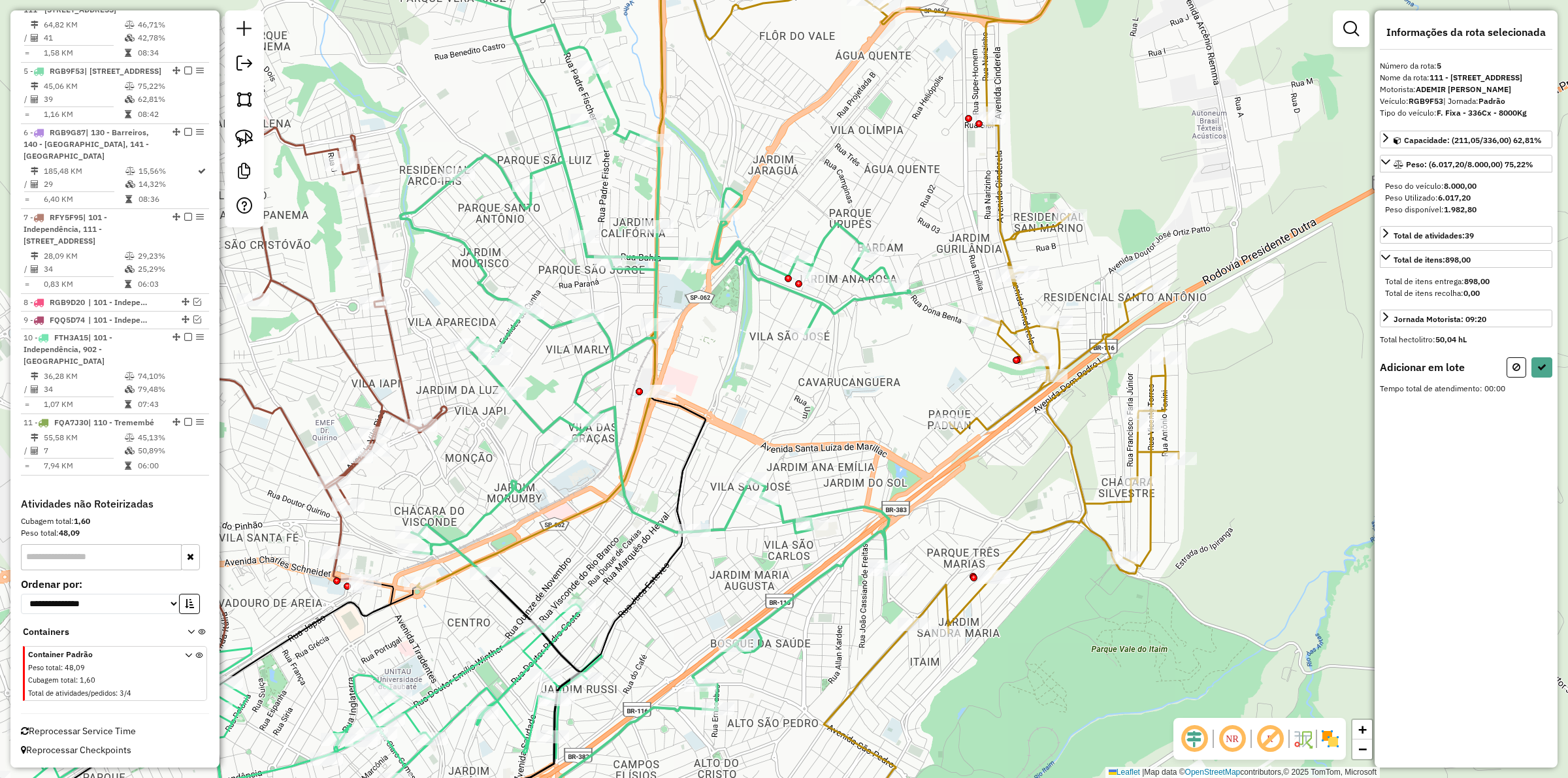
click at [655, 377] on icon at bounding box center [760, 389] width 836 height 934
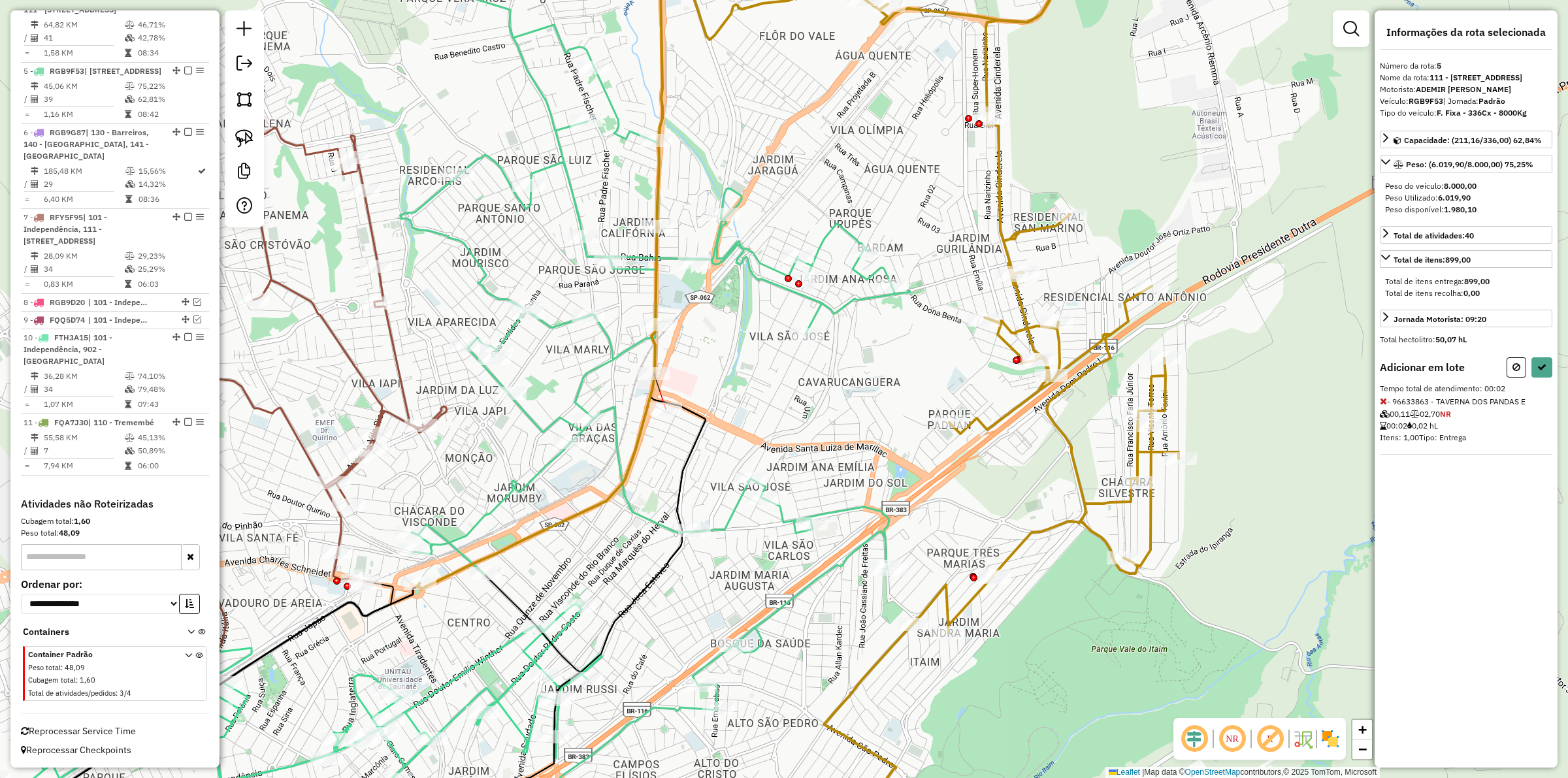
click at [658, 413] on div at bounding box center [665, 408] width 33 height 13
click at [1546, 378] on button at bounding box center [1541, 368] width 21 height 20
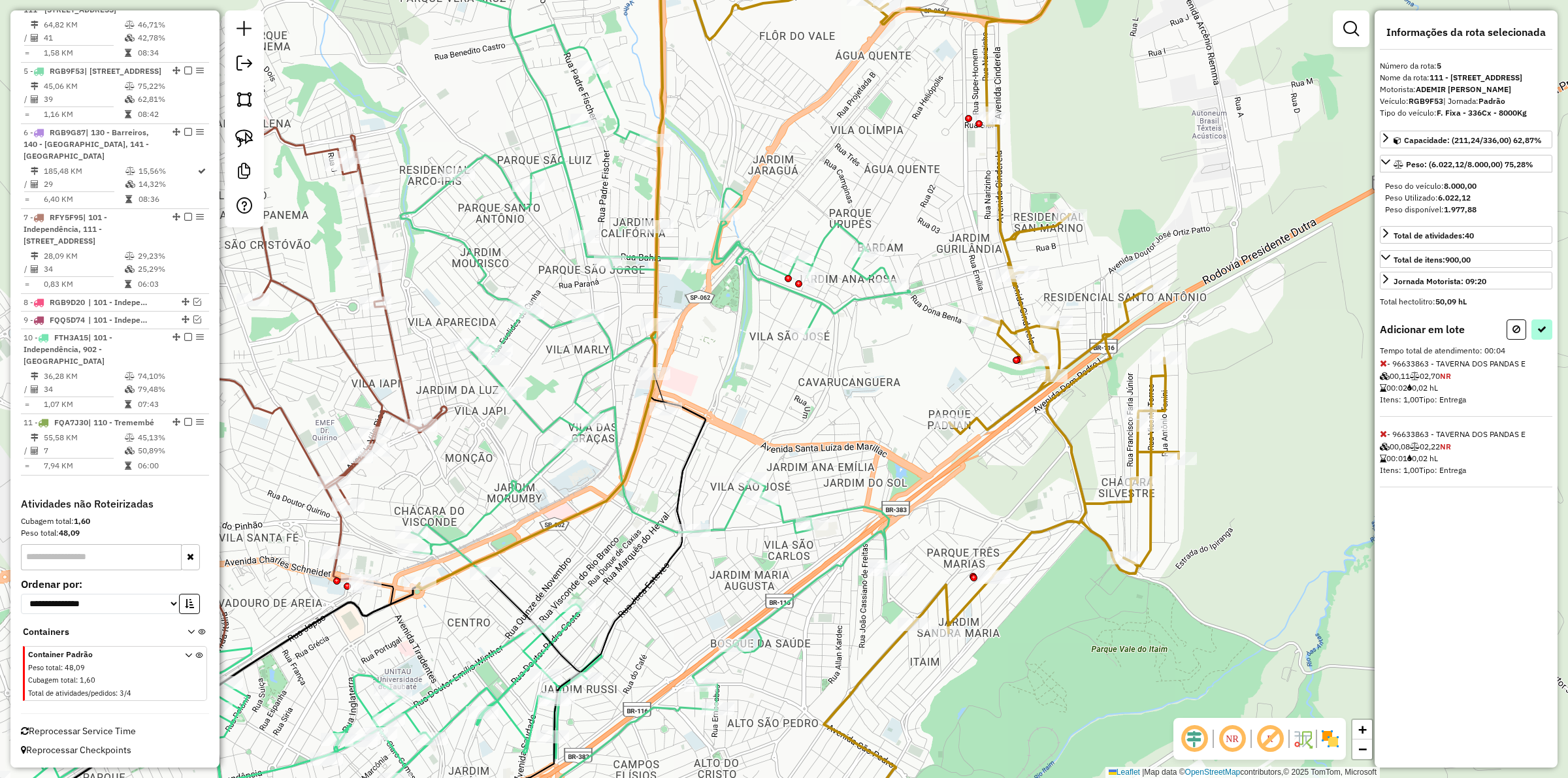
select select "**********"
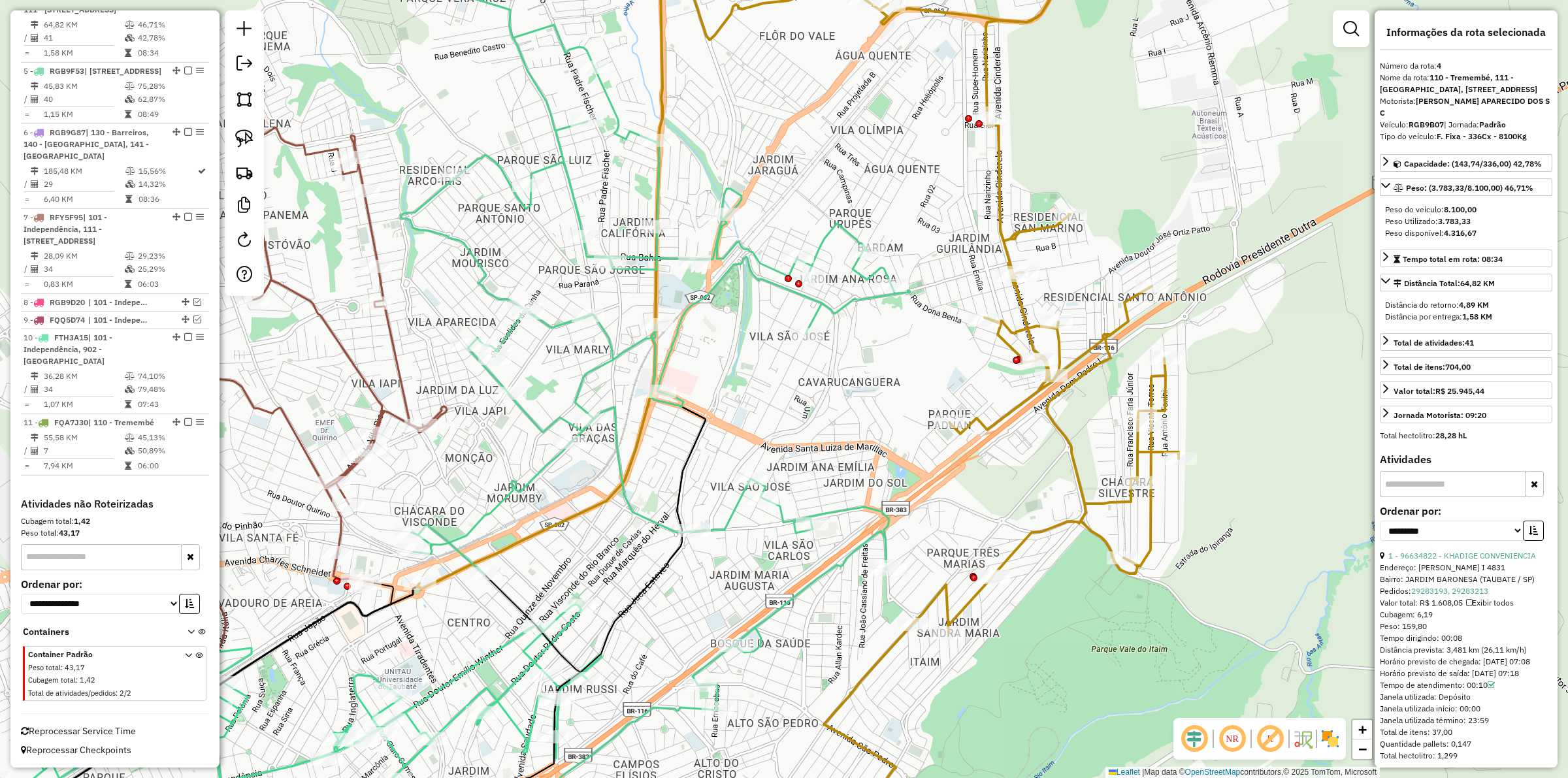
scroll to position [872, 0]
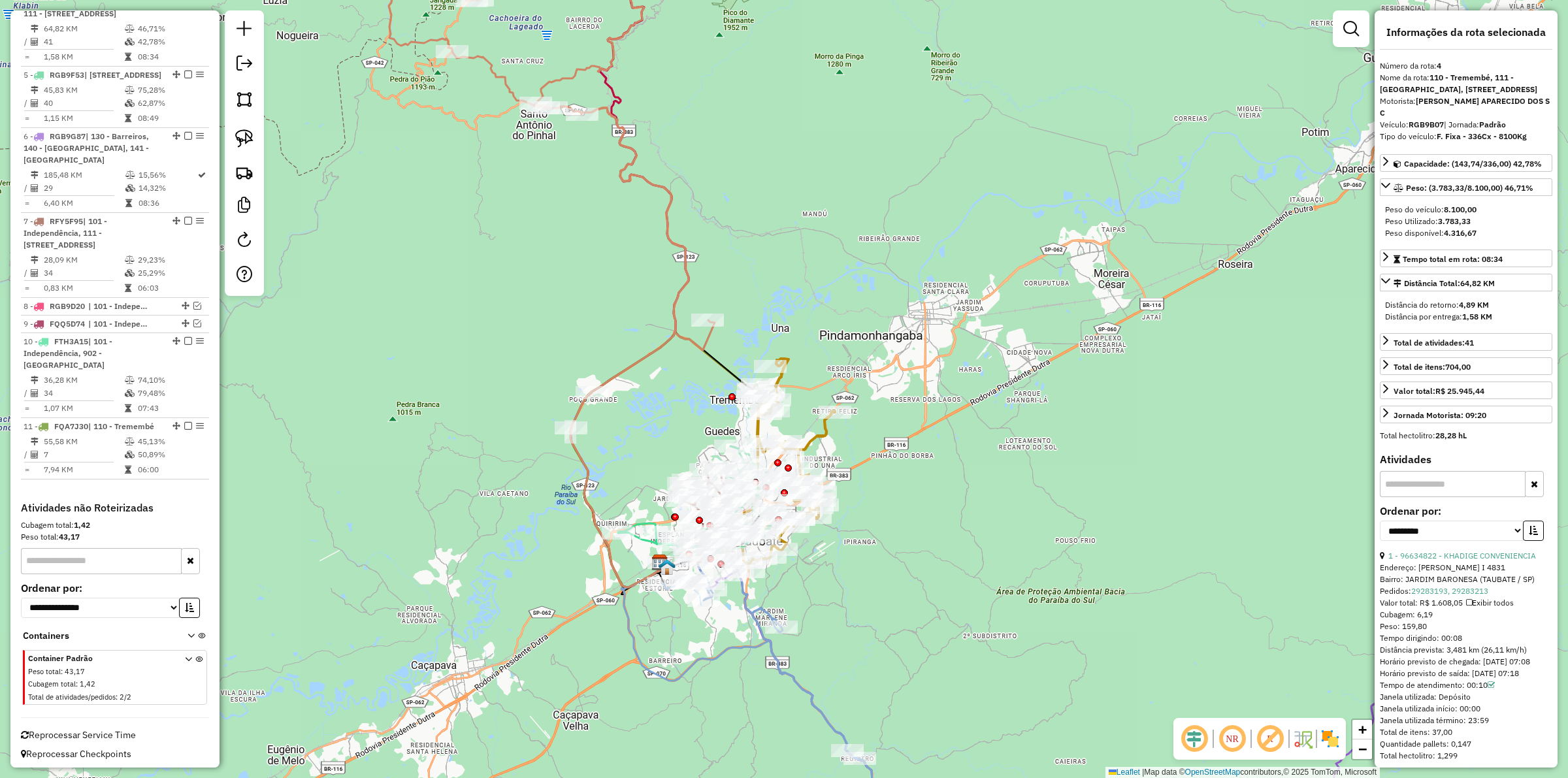
drag, startPoint x: 834, startPoint y: 642, endPoint x: 847, endPoint y: 562, distance: 81.0
click at [847, 562] on div "Janela de atendimento Grade de atendimento Capacidade Transportadoras Veículos …" at bounding box center [784, 389] width 1568 height 778
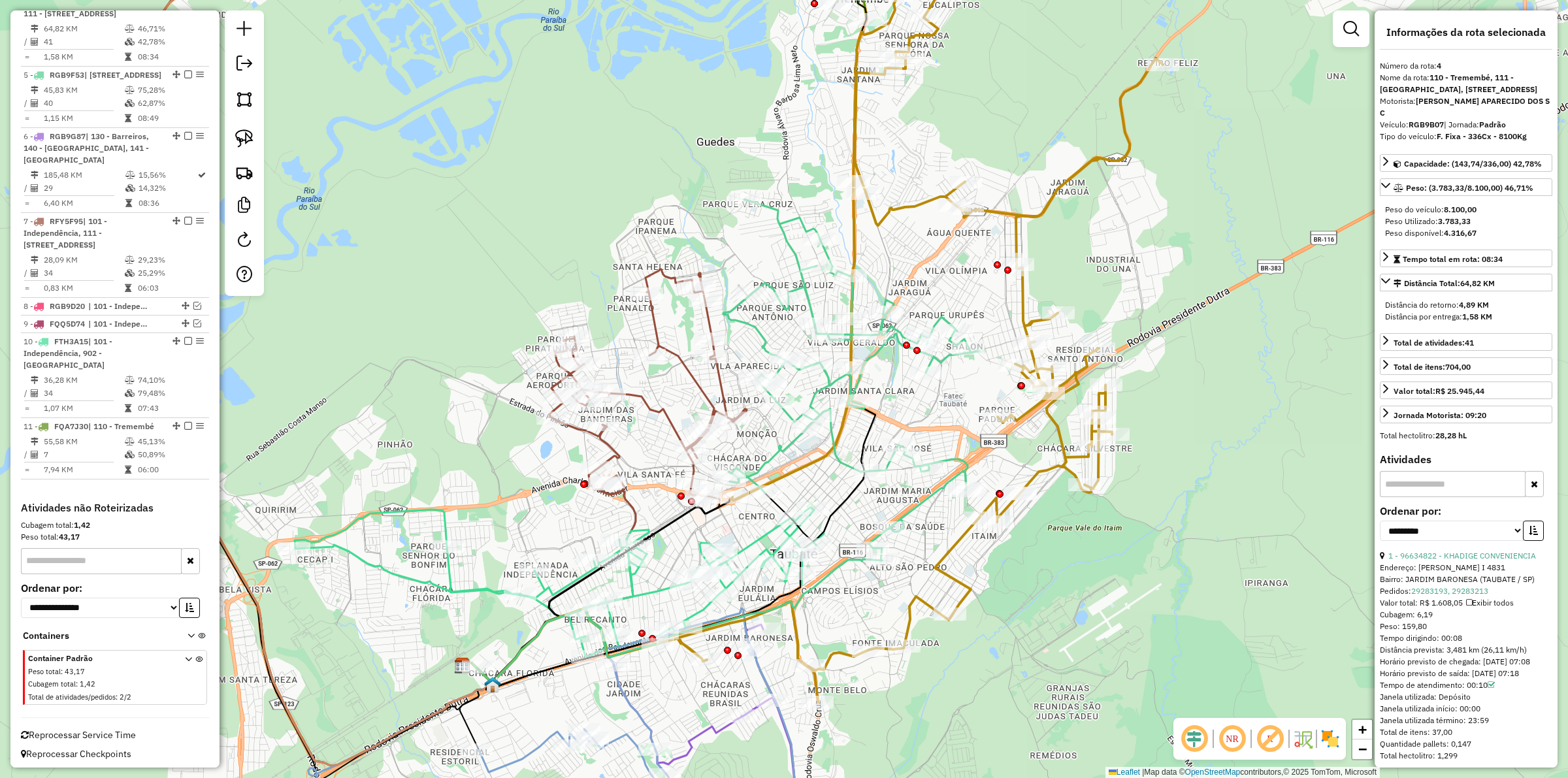
click at [688, 470] on icon at bounding box center [648, 384] width 198 height 228
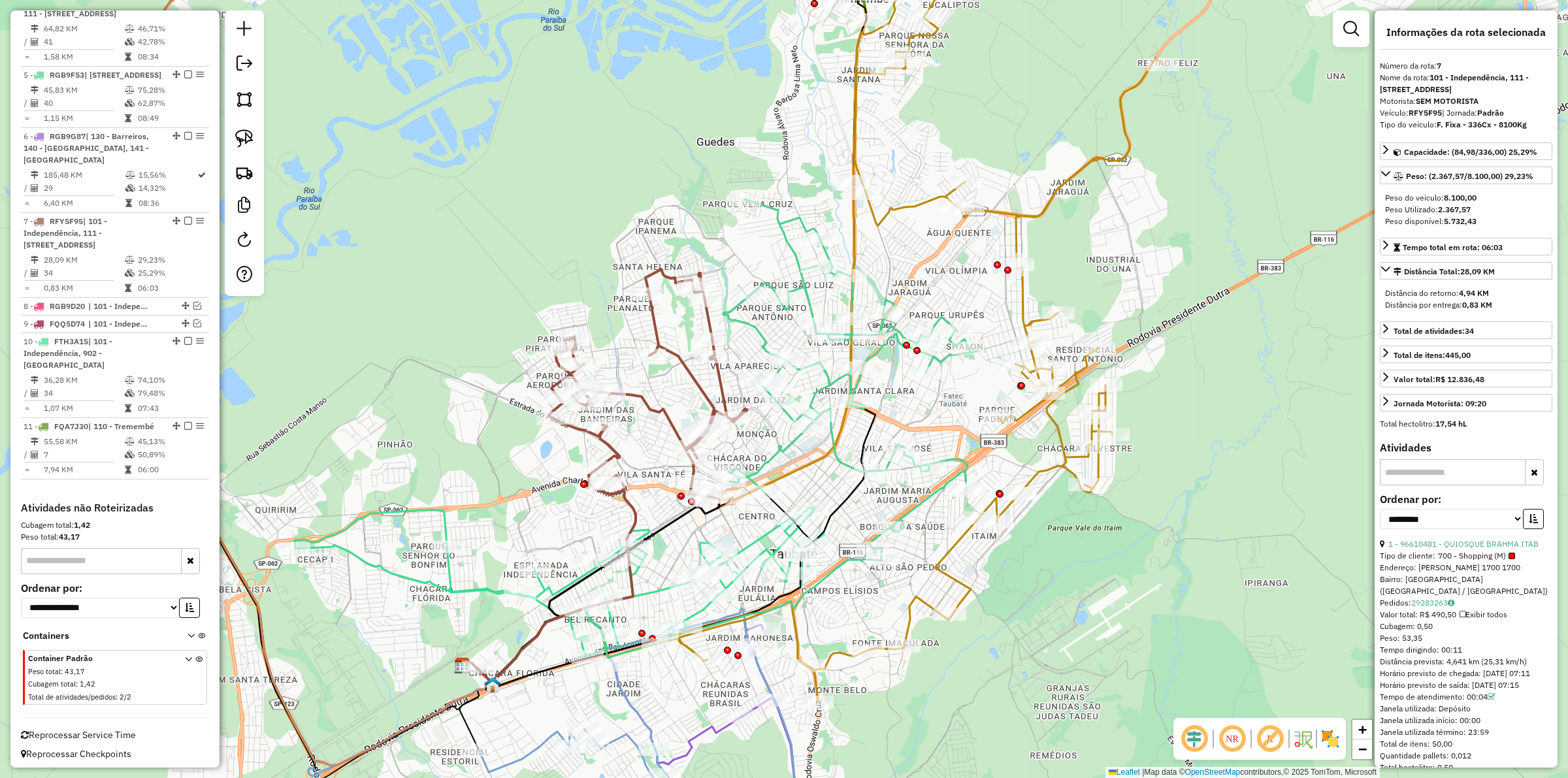
scroll to position [977, 0]
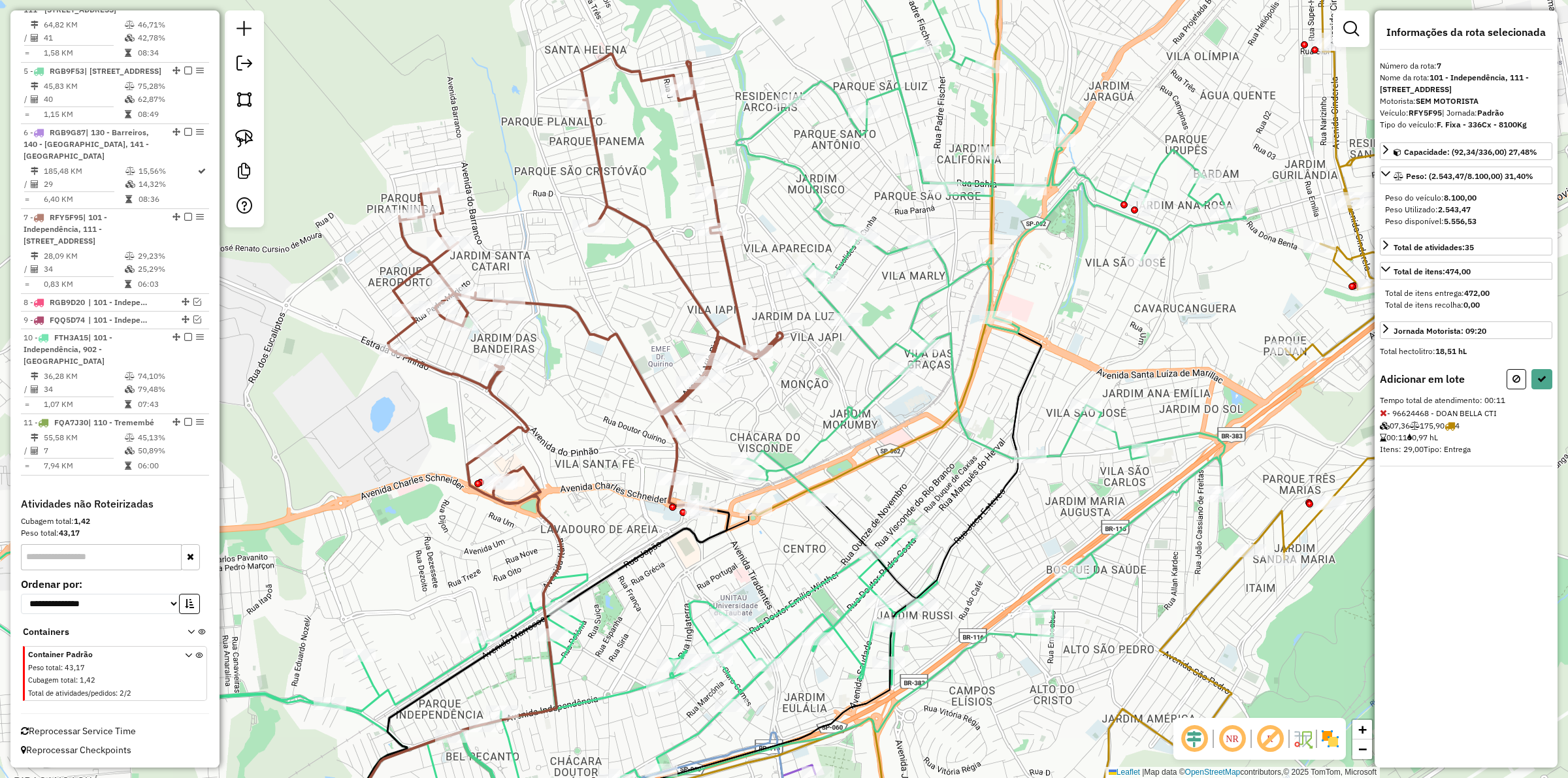
click at [1540, 383] on div "Informações da rota selecionada Número da rota: 7 Nome da rota: 101 - Independê…" at bounding box center [1465, 389] width 183 height 757
click at [1542, 389] on button at bounding box center [1541, 380] width 21 height 20
select select "**********"
click at [1546, 384] on icon at bounding box center [1541, 379] width 9 height 9
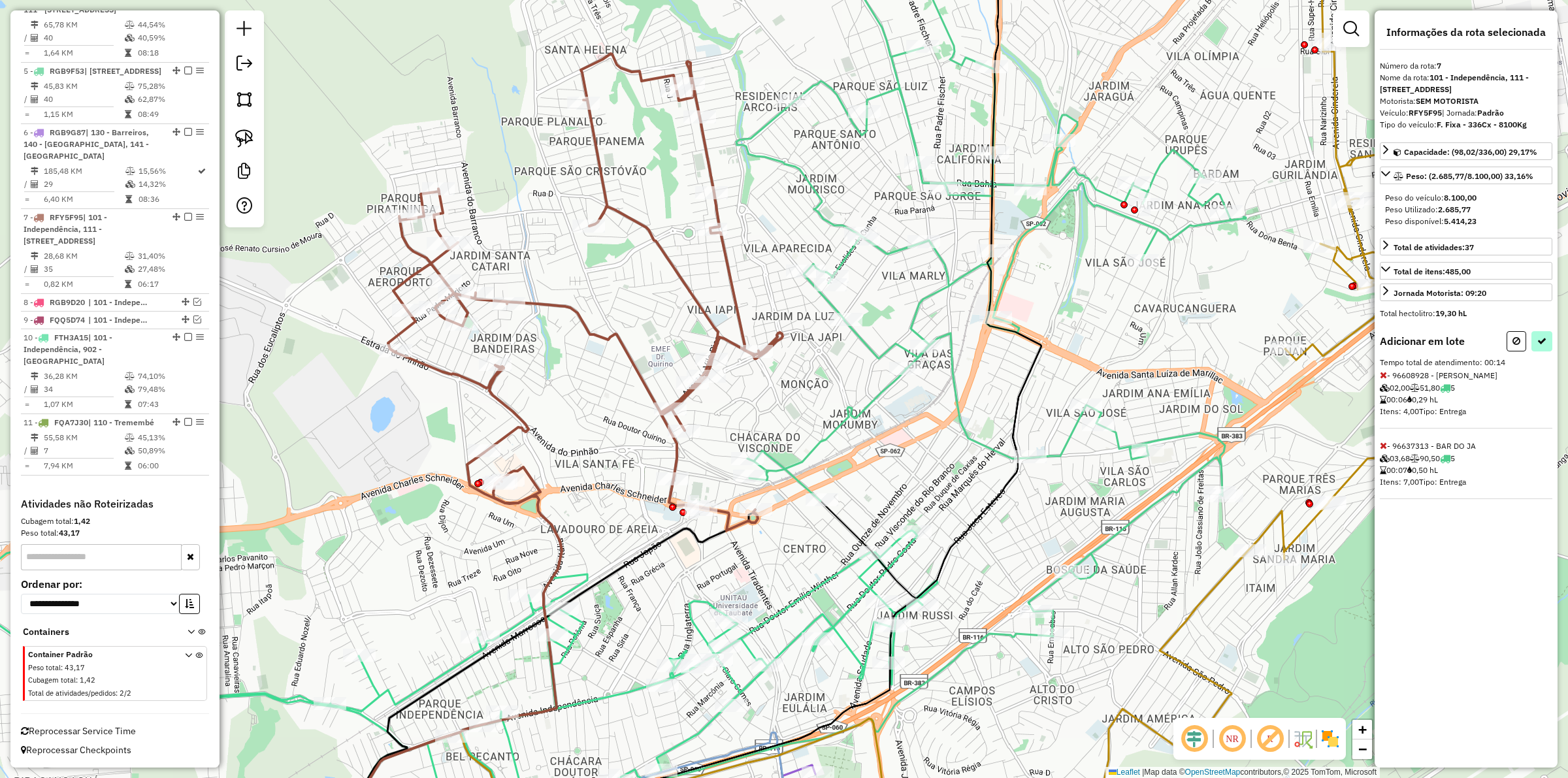
select select "**********"
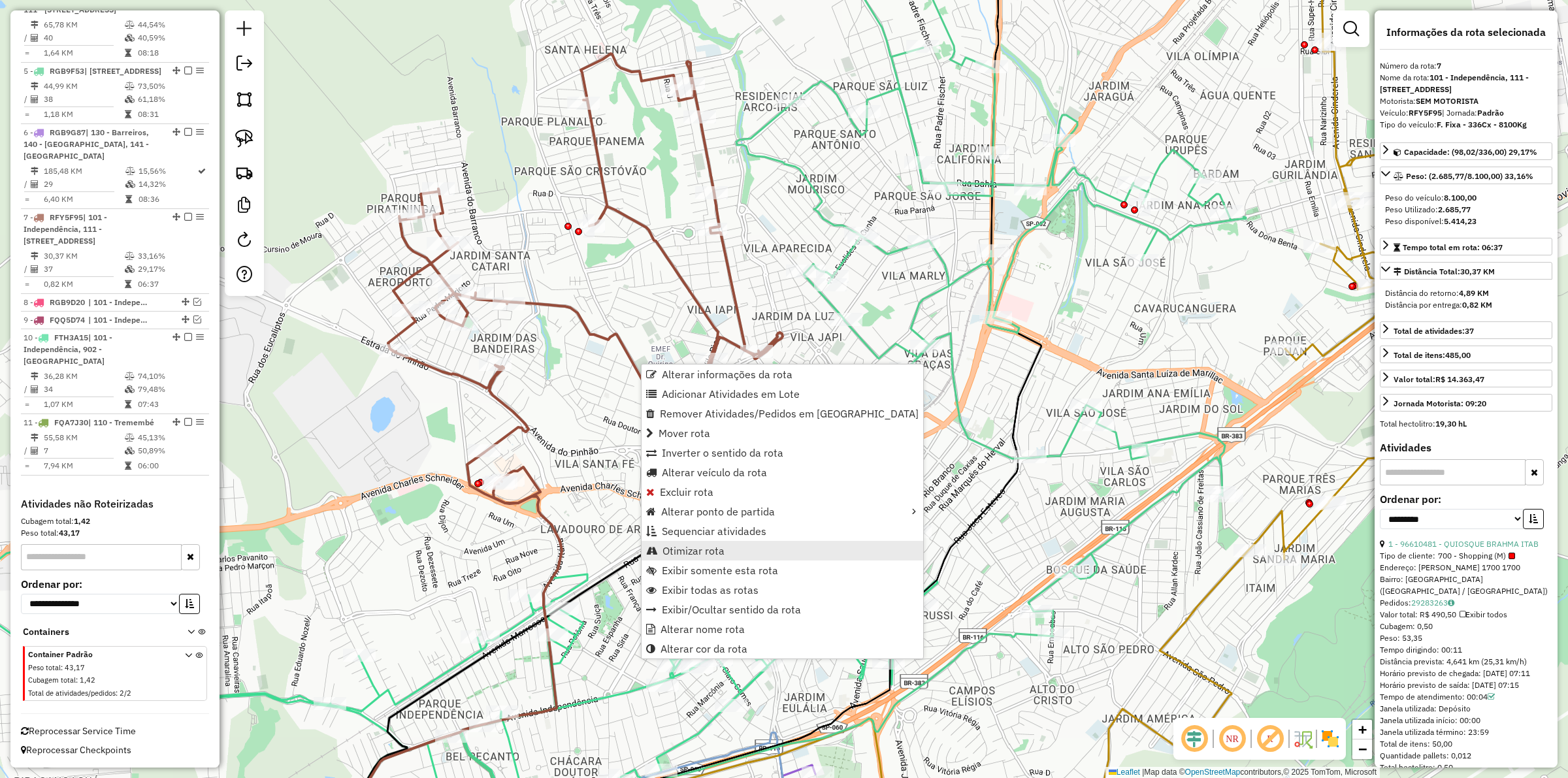
click at [694, 552] on span "Otimizar rota" at bounding box center [693, 550] width 62 height 10
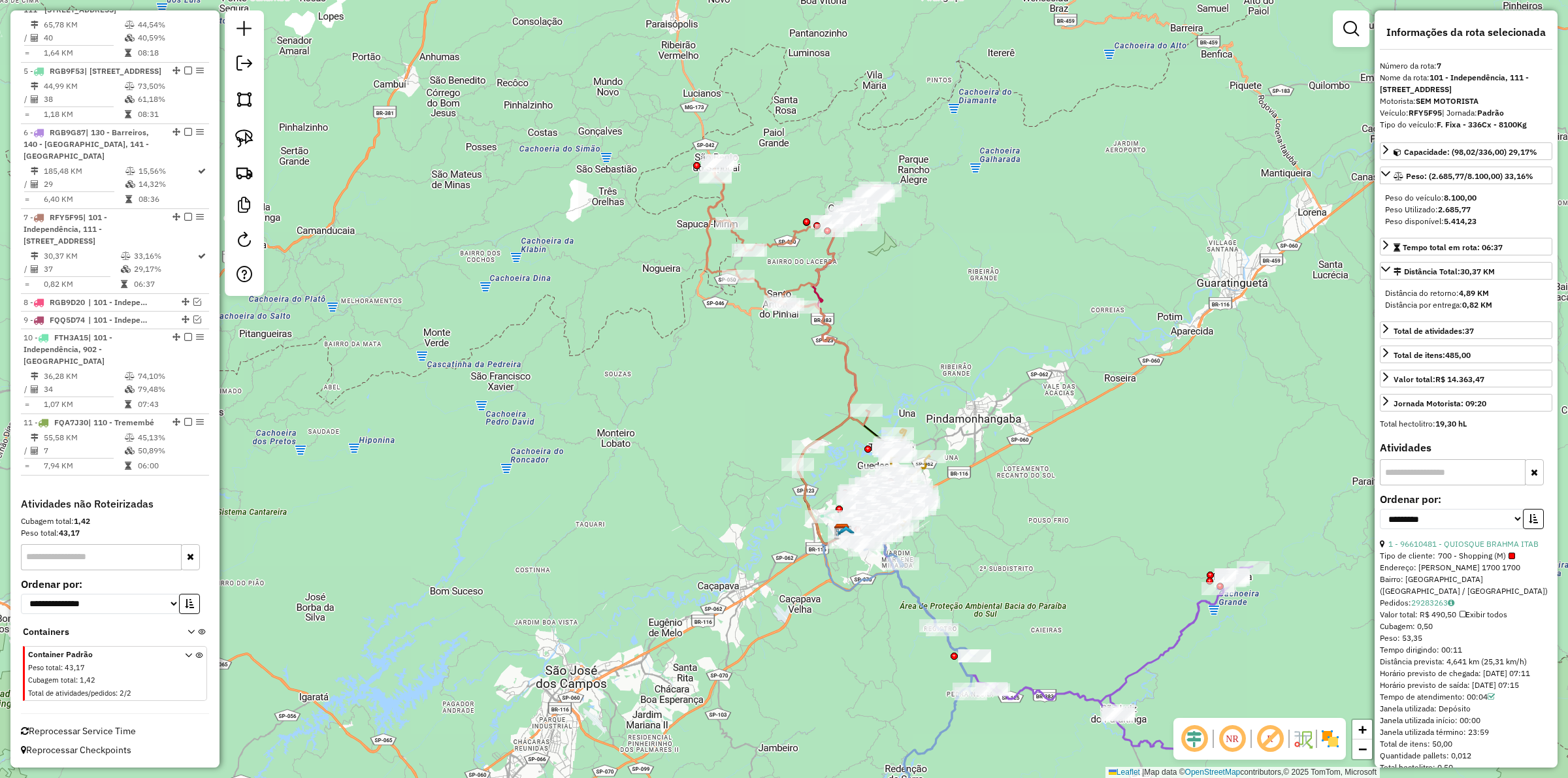
drag, startPoint x: 1020, startPoint y: 550, endPoint x: 1008, endPoint y: 543, distance: 13.9
click at [1008, 543] on div "Janela de atendimento Grade de atendimento Capacidade Transportadoras Veículos …" at bounding box center [784, 389] width 1568 height 778
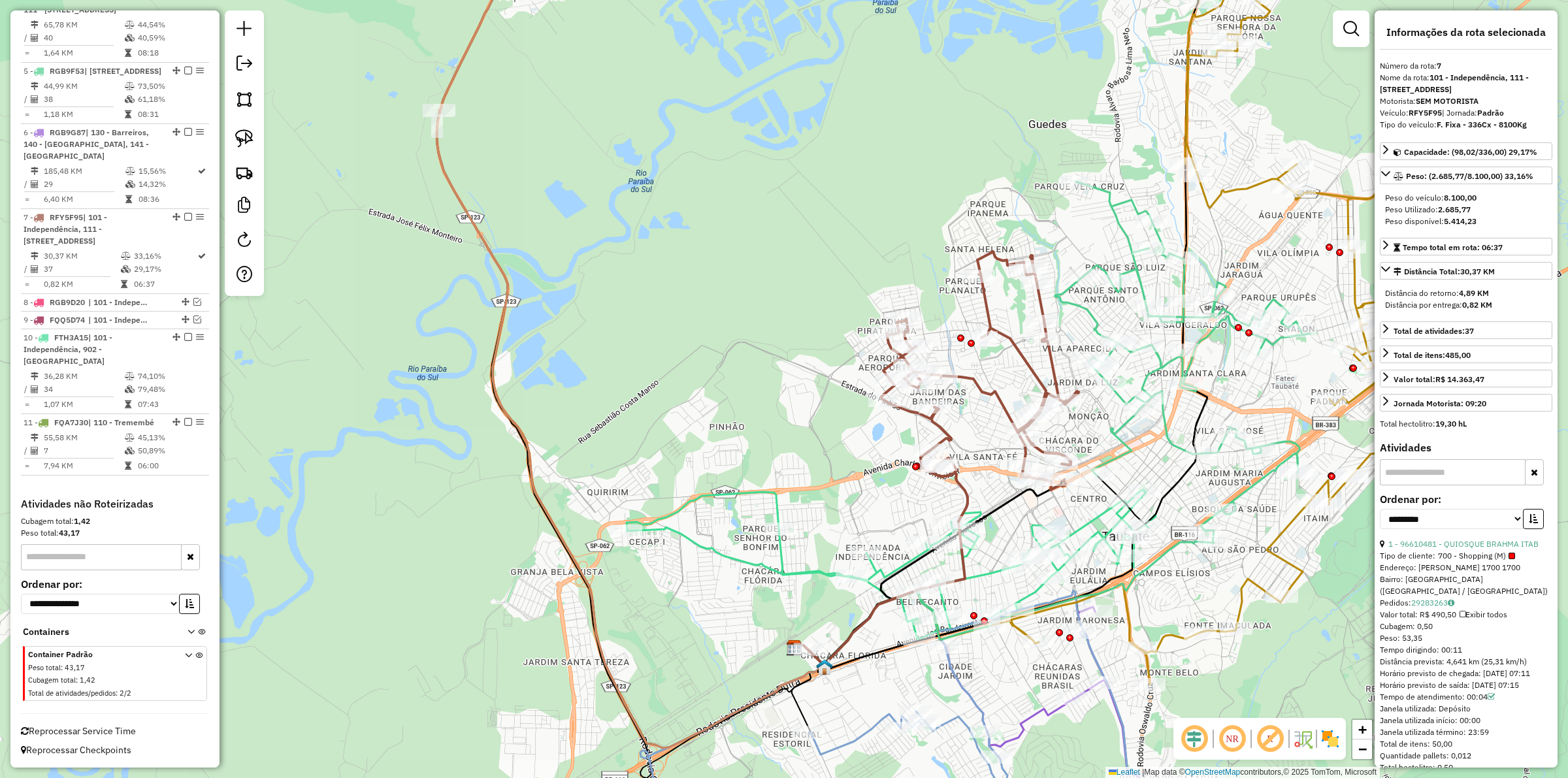
click at [807, 567] on icon at bounding box center [891, 577] width 529 height 175
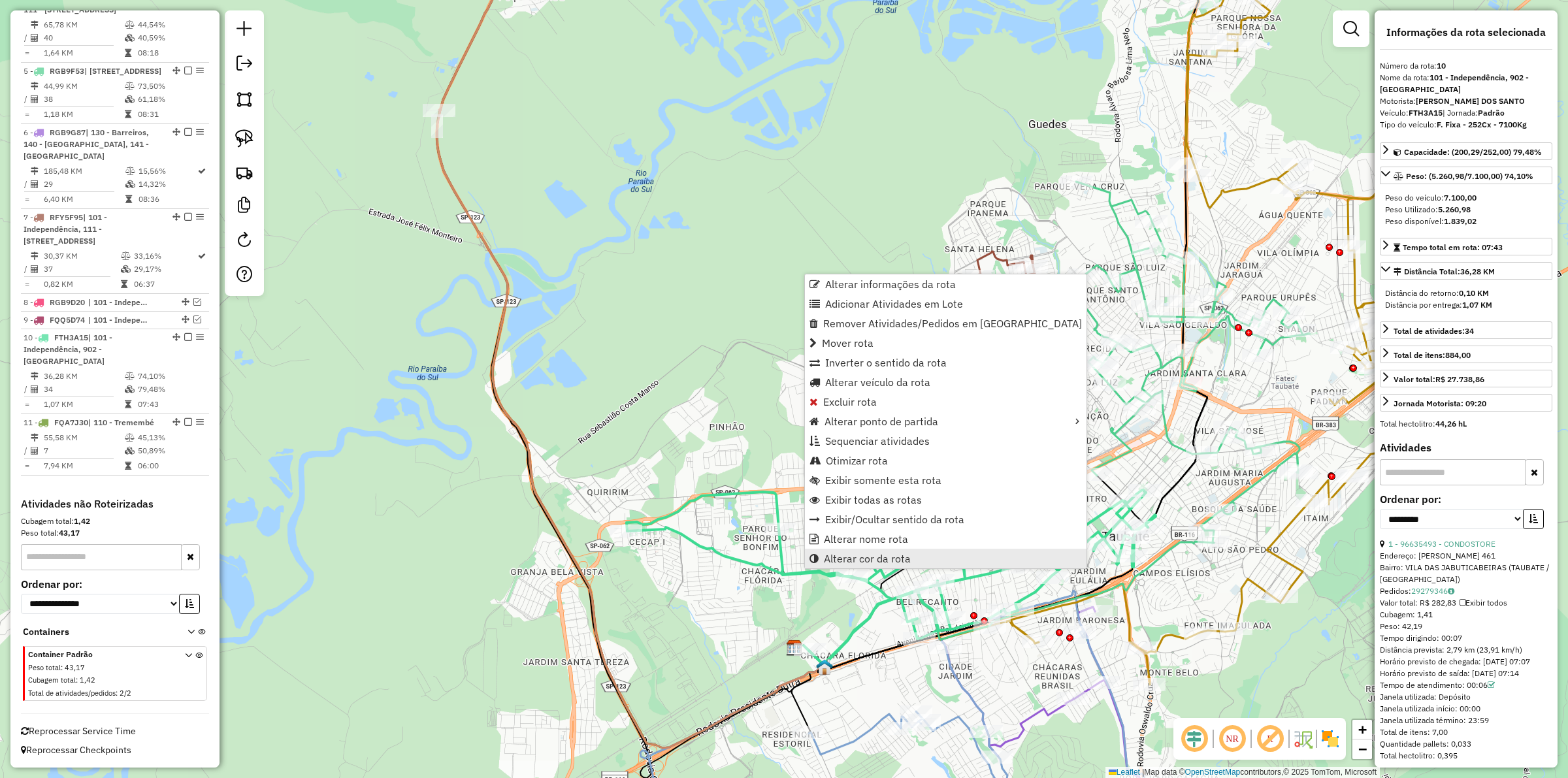
click at [910, 552] on link "Alterar cor da rota" at bounding box center [946, 558] width 282 height 20
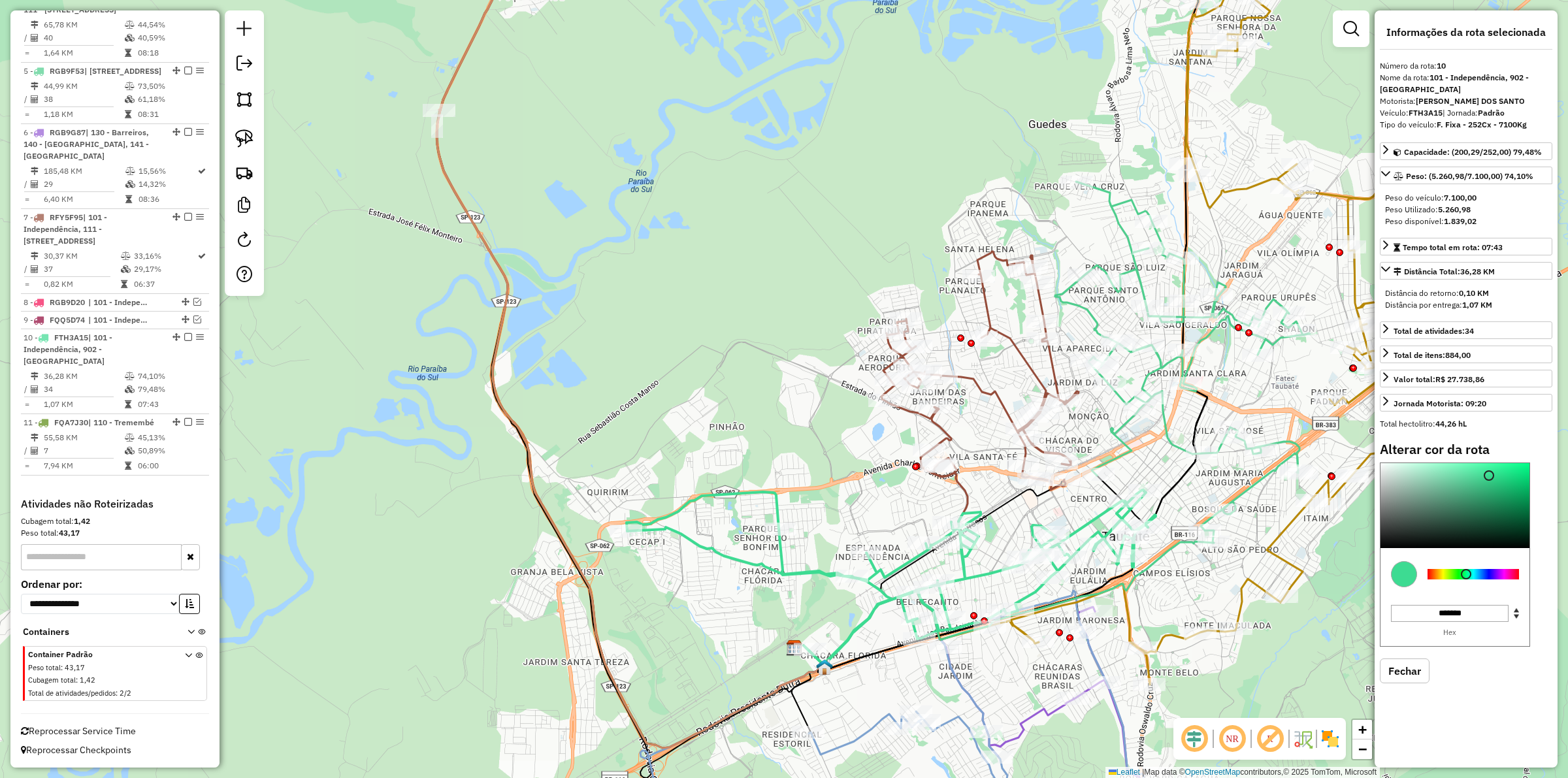
type input "*******"
click at [1516, 579] on div at bounding box center [1473, 574] width 92 height 10
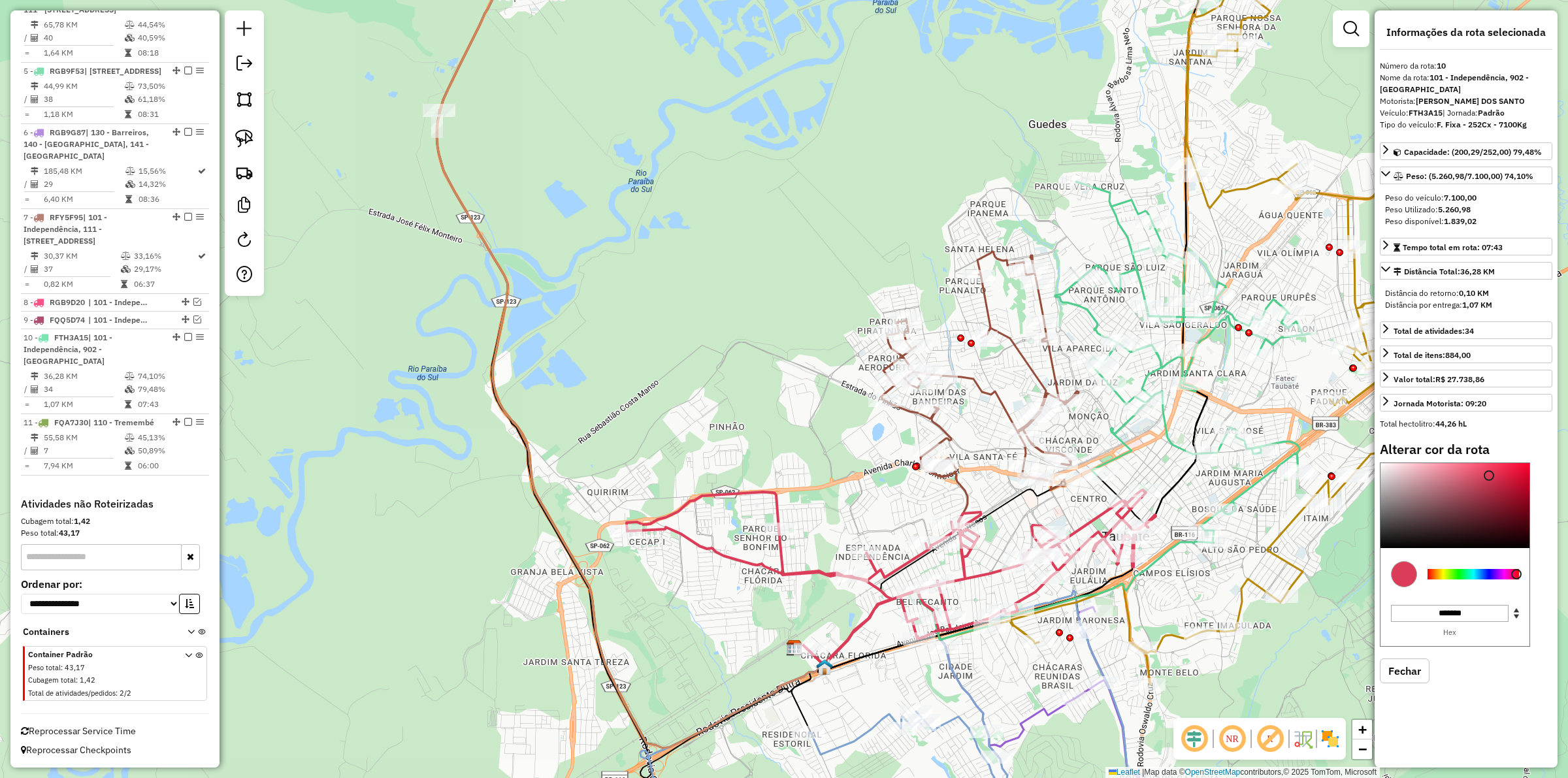
click at [1406, 690] on hb-app "Aguarde... Pop-up bloqueado! Seu navegador bloqueou automáticamente a abertura …" at bounding box center [784, 389] width 1568 height 778
click at [1416, 703] on div "Alterar cor da rota C M Y K *** ** ** H S L *** ** ** R G B ******* Hex Fechar" at bounding box center [1466, 572] width 173 height 262
click at [1405, 683] on button "Fechar" at bounding box center [1405, 670] width 50 height 25
select select "**********"
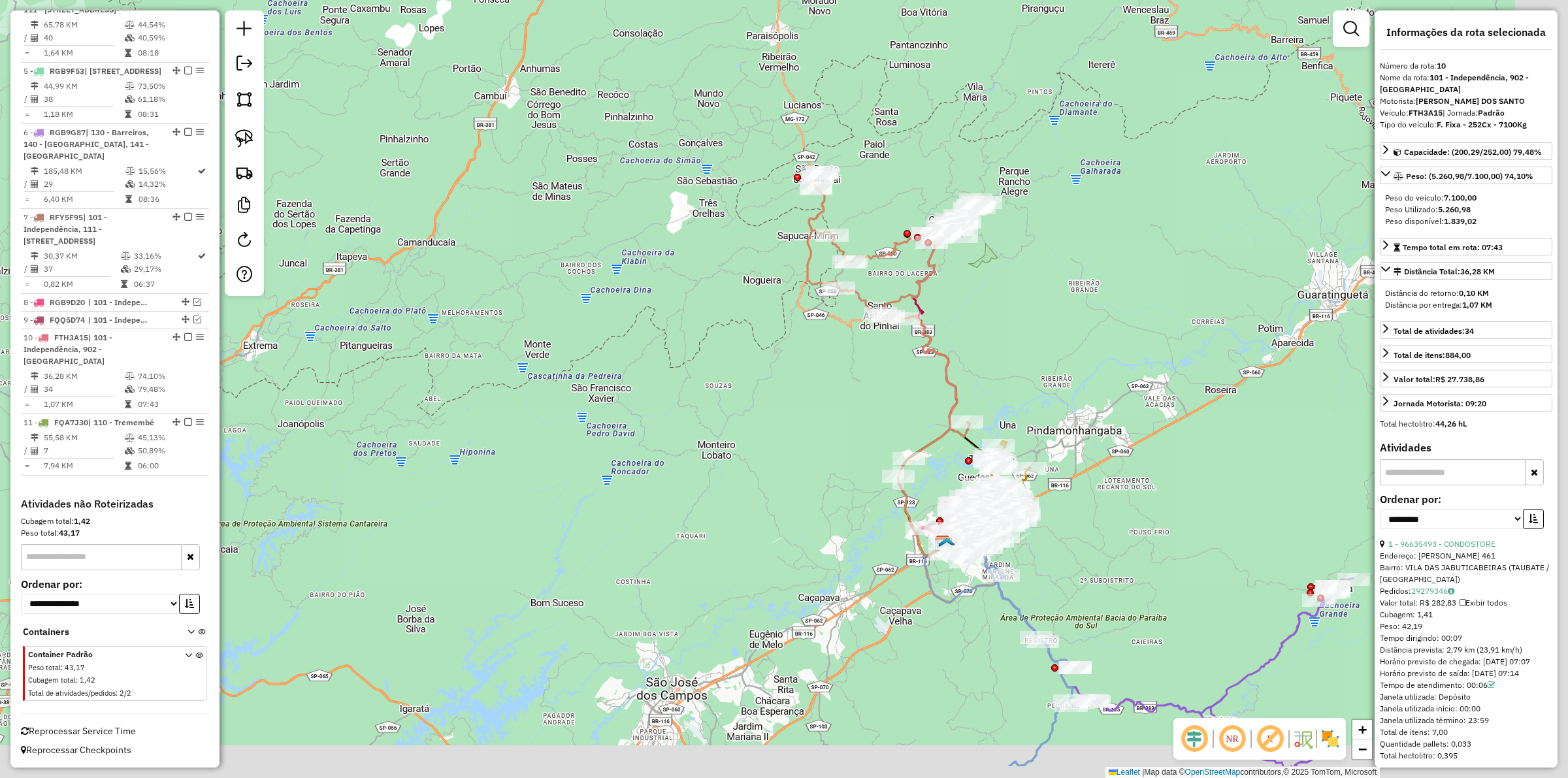
drag, startPoint x: 1202, startPoint y: 615, endPoint x: 1067, endPoint y: 552, distance: 149.0
click at [1067, 552] on div "Janela de atendimento Grade de atendimento Capacidade Transportadoras Veículos …" at bounding box center [784, 389] width 1568 height 778
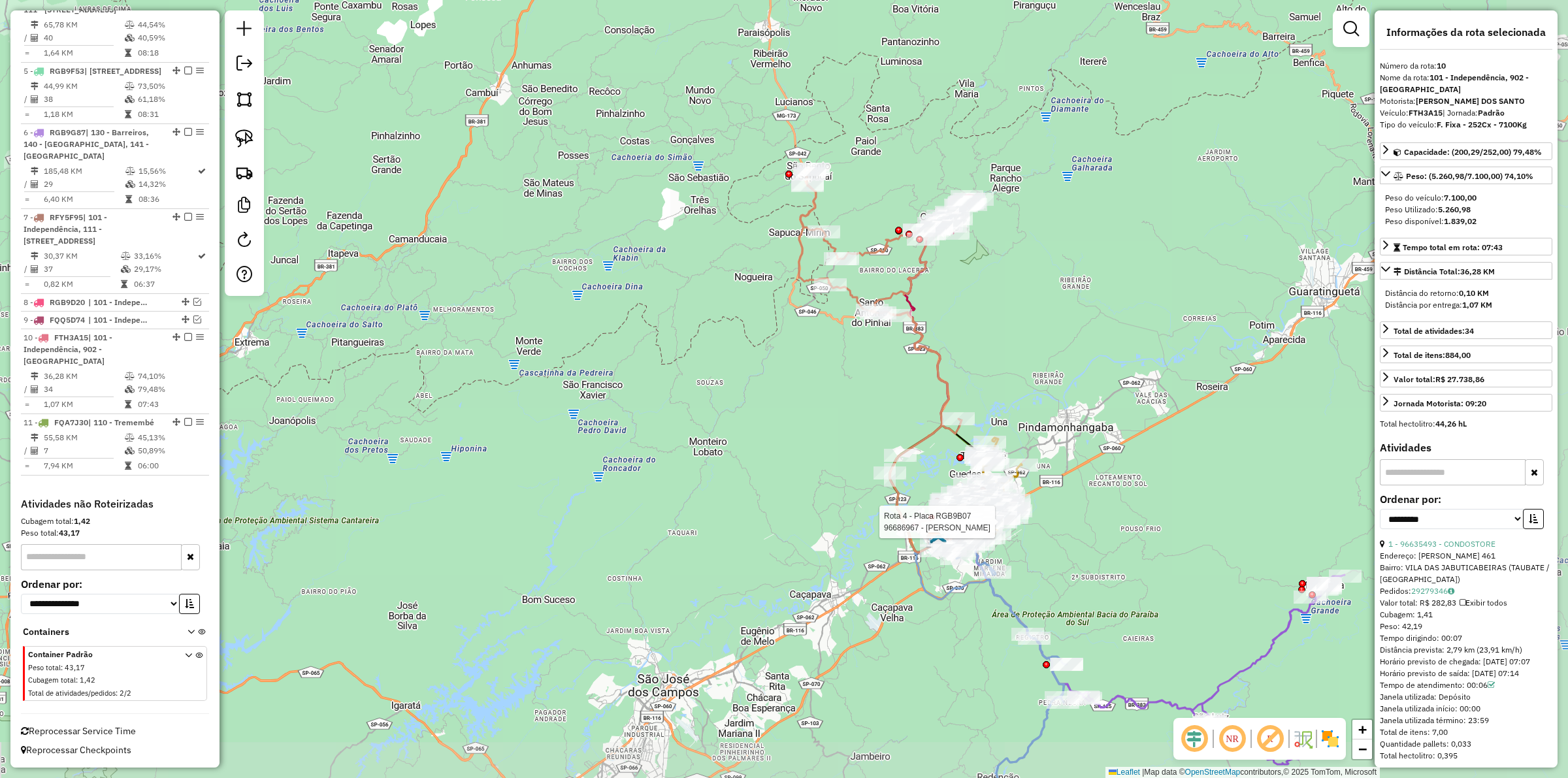
click at [1070, 552] on div "Rota 4 - Placa RGB9B07 96686967 - EDINALDO ALVES Janela de atendimento Grade de…" at bounding box center [784, 389] width 1568 height 778
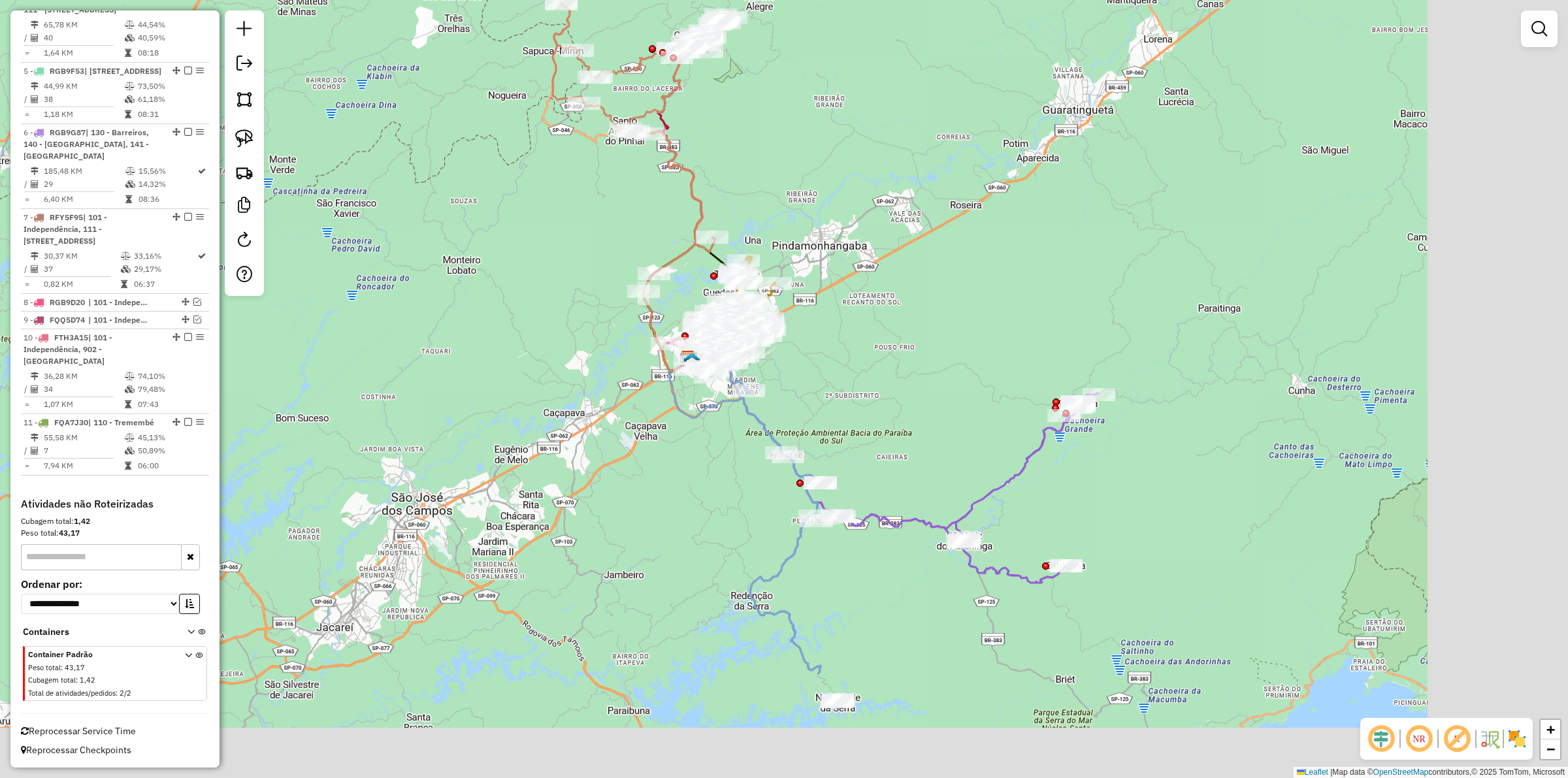
drag, startPoint x: 1119, startPoint y: 568, endPoint x: 873, endPoint y: 389, distance: 304.2
click at [872, 388] on div "Janela de atendimento Grade de atendimento Capacidade Transportadoras Veículos …" at bounding box center [784, 389] width 1568 height 778
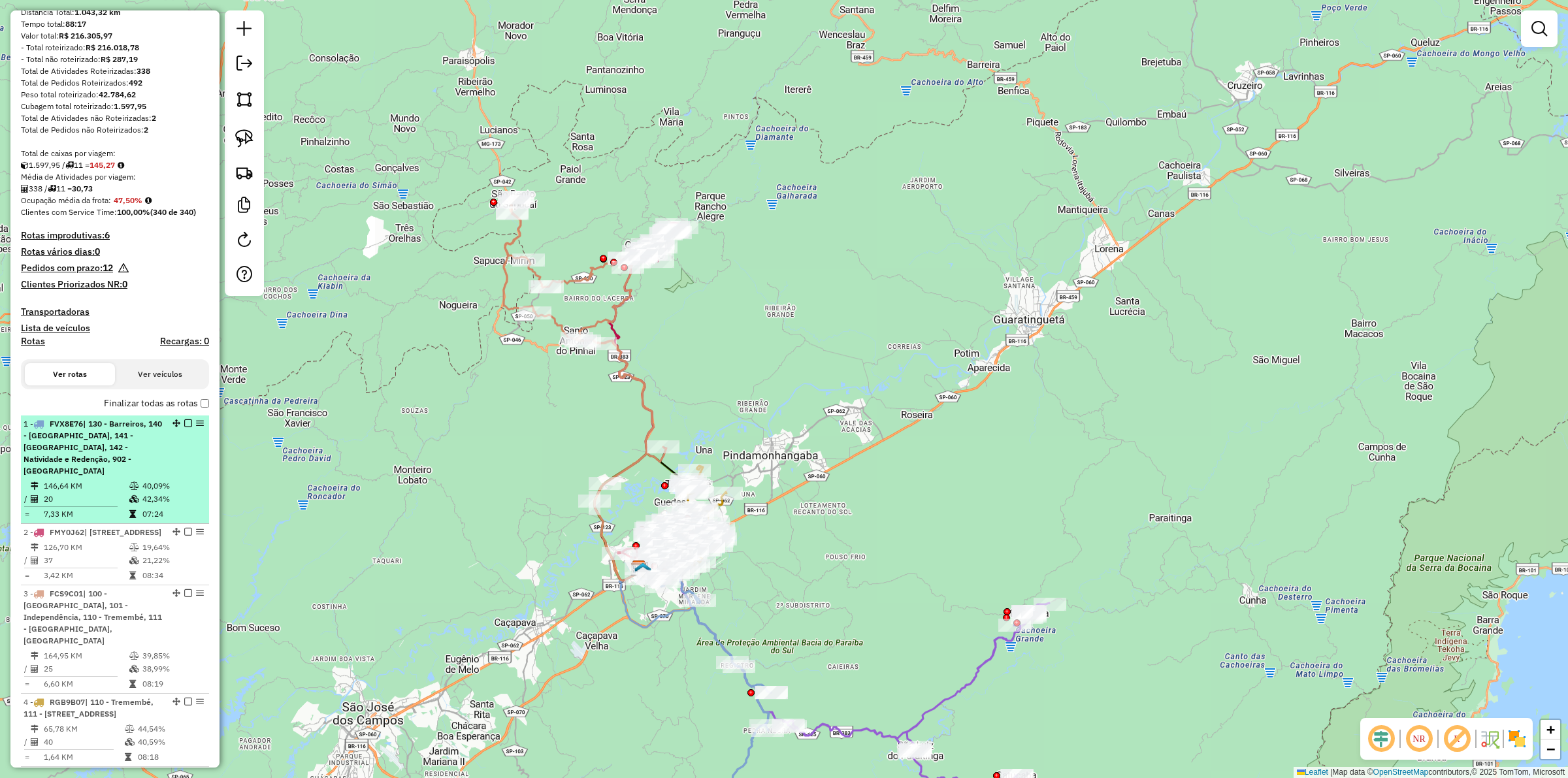
scroll to position [242, 0]
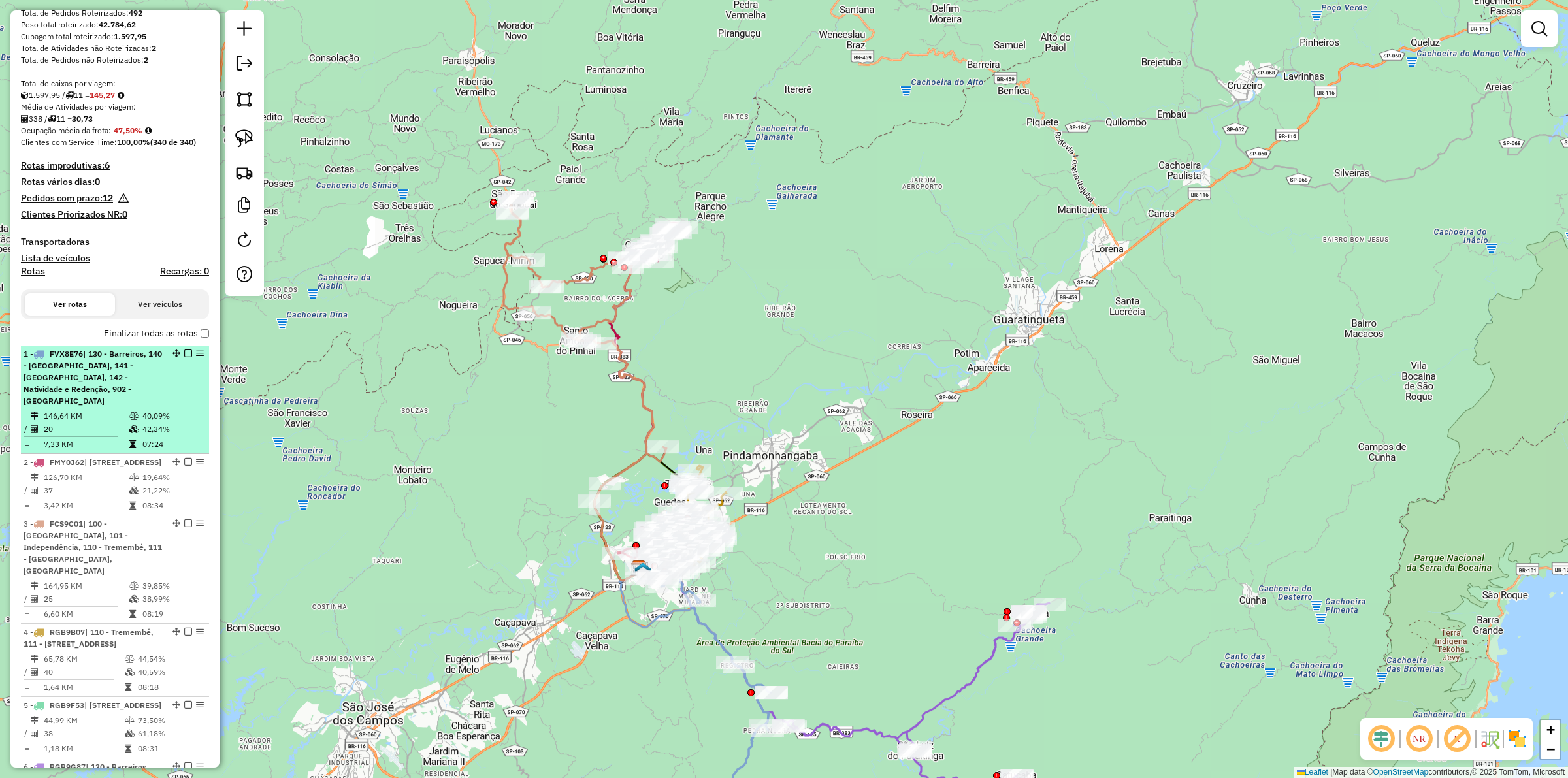
click at [96, 415] on td "146,64 KM" at bounding box center [86, 415] width 86 height 13
select select "**********"
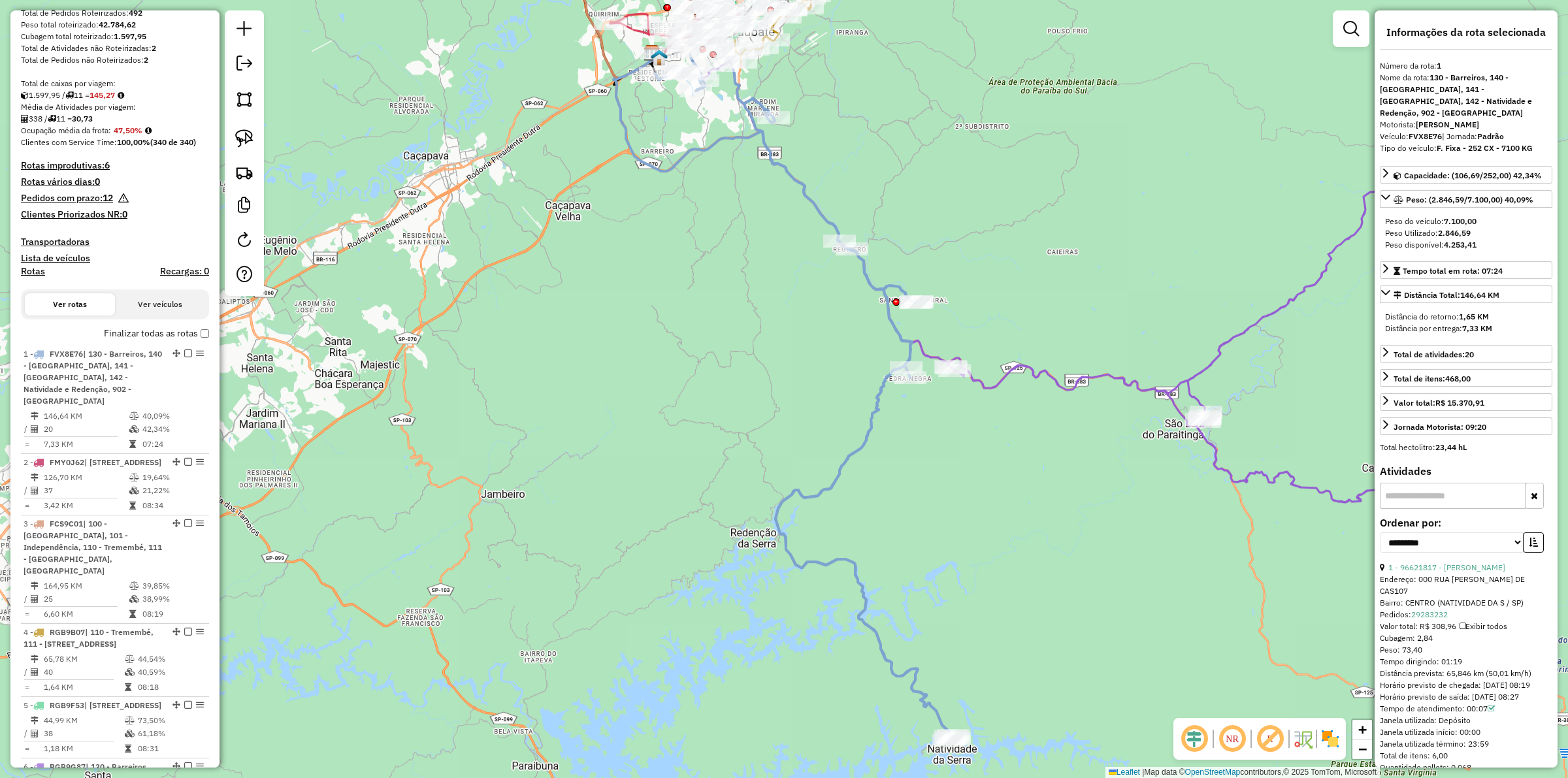
click at [1047, 370] on icon at bounding box center [1082, 273] width 783 height 460
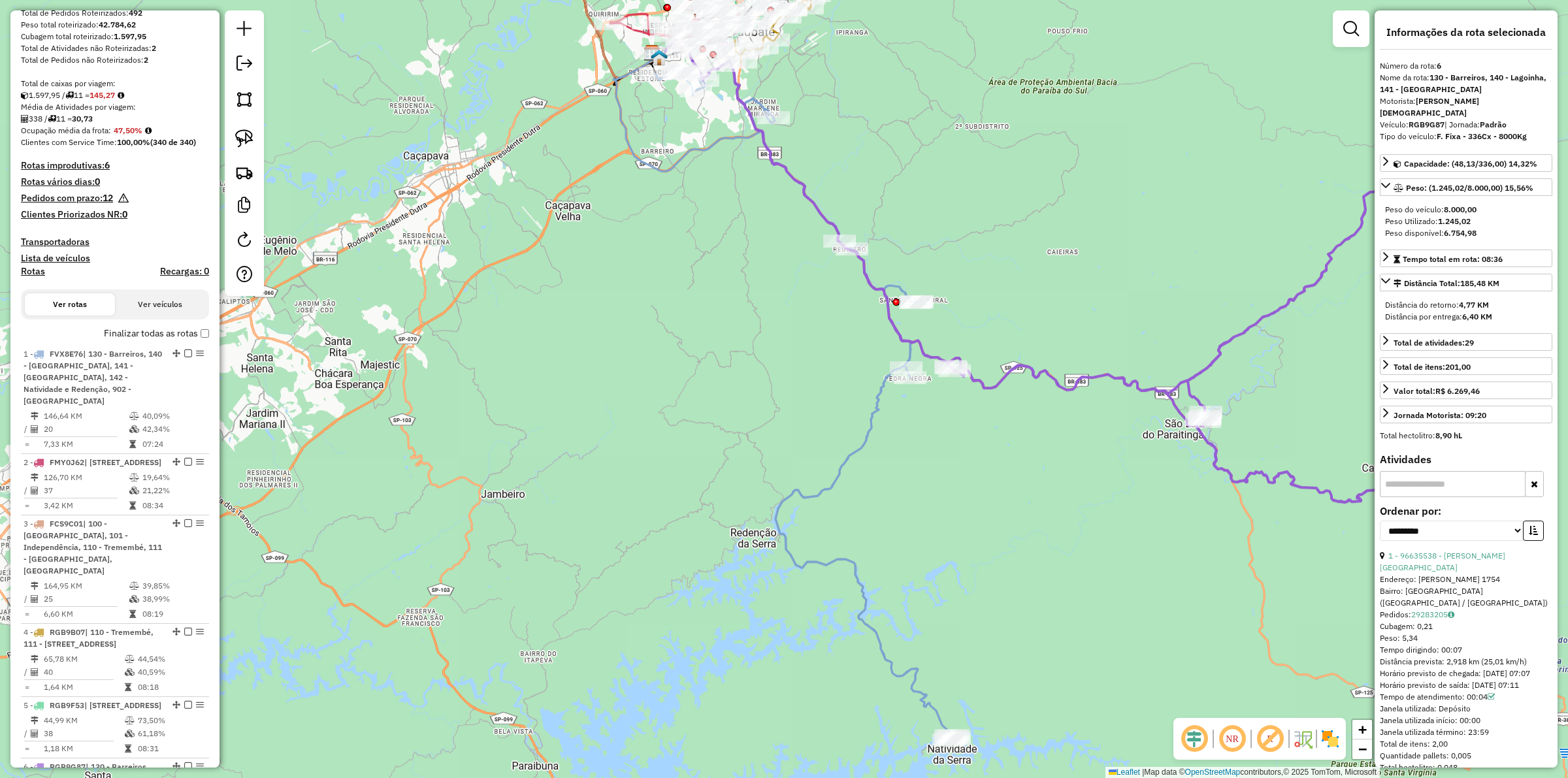
scroll to position [977, 0]
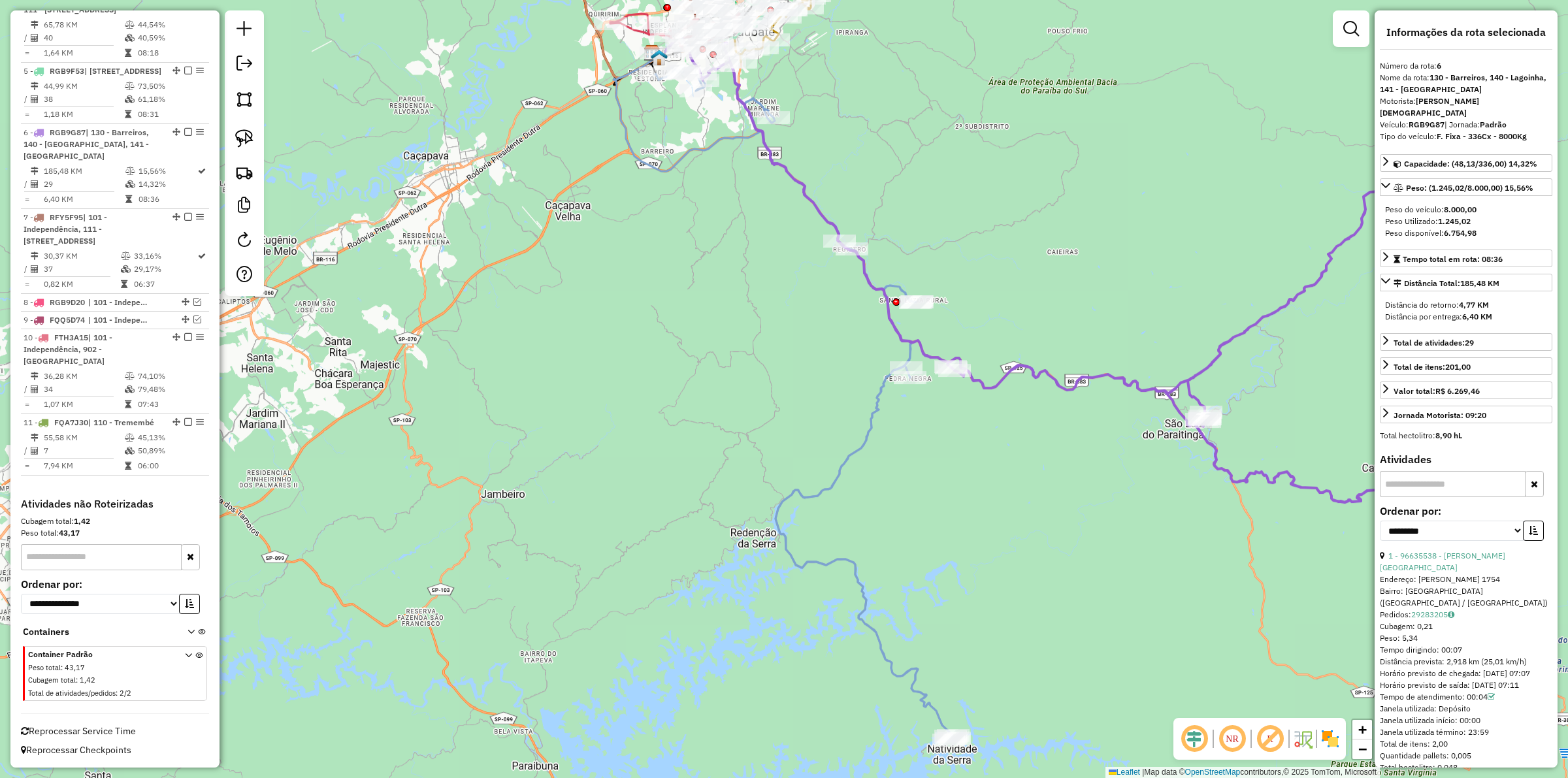
click at [1014, 414] on div "Janela de atendimento Grade de atendimento Capacidade Transportadoras Veículos …" at bounding box center [784, 389] width 1568 height 778
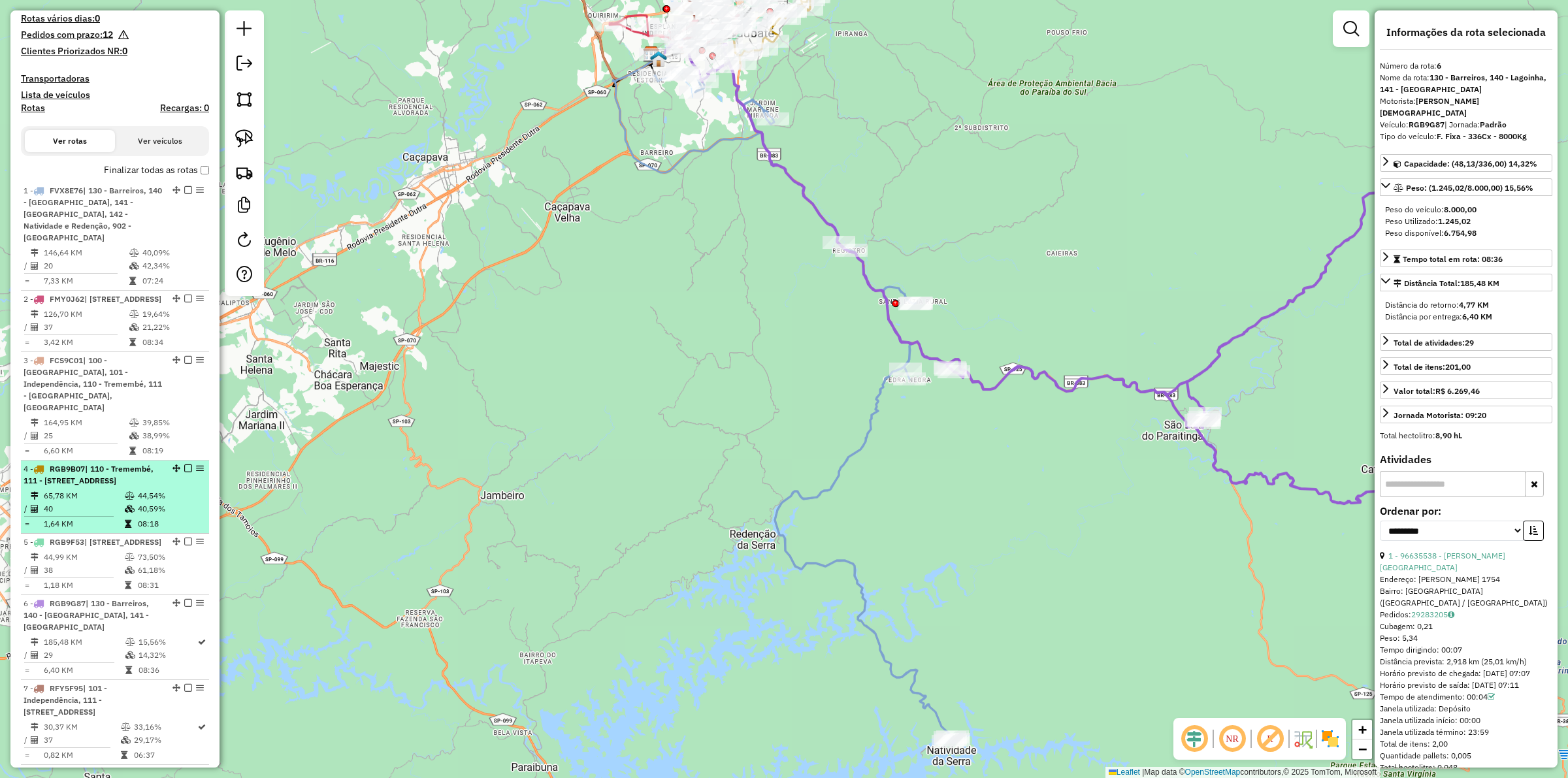
scroll to position [732, 0]
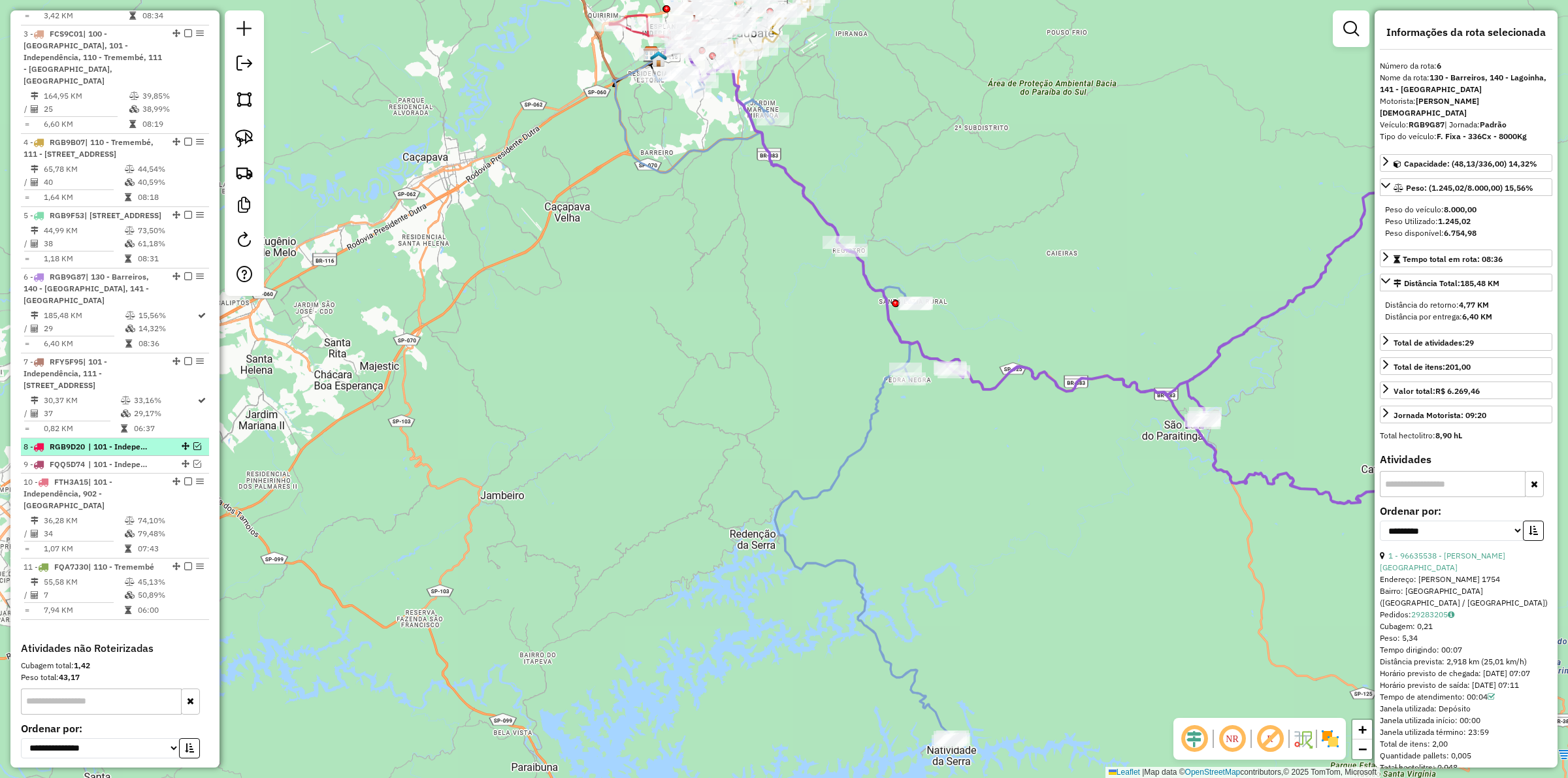
drag, startPoint x: 194, startPoint y: 541, endPoint x: 193, endPoint y: 552, distance: 11.0
click at [194, 450] on em at bounding box center [198, 446] width 8 height 8
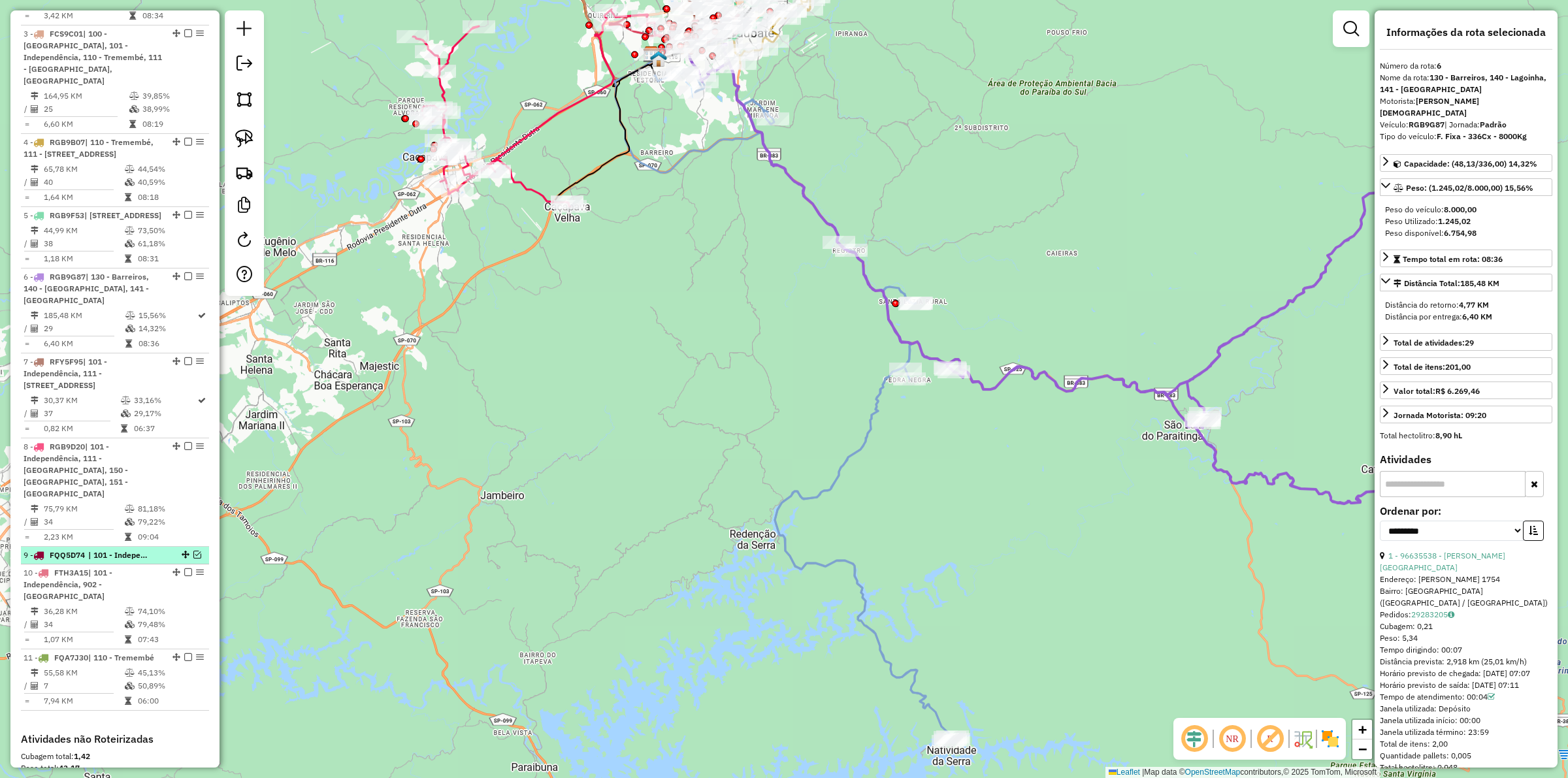
click at [194, 558] on em at bounding box center [198, 554] width 8 height 8
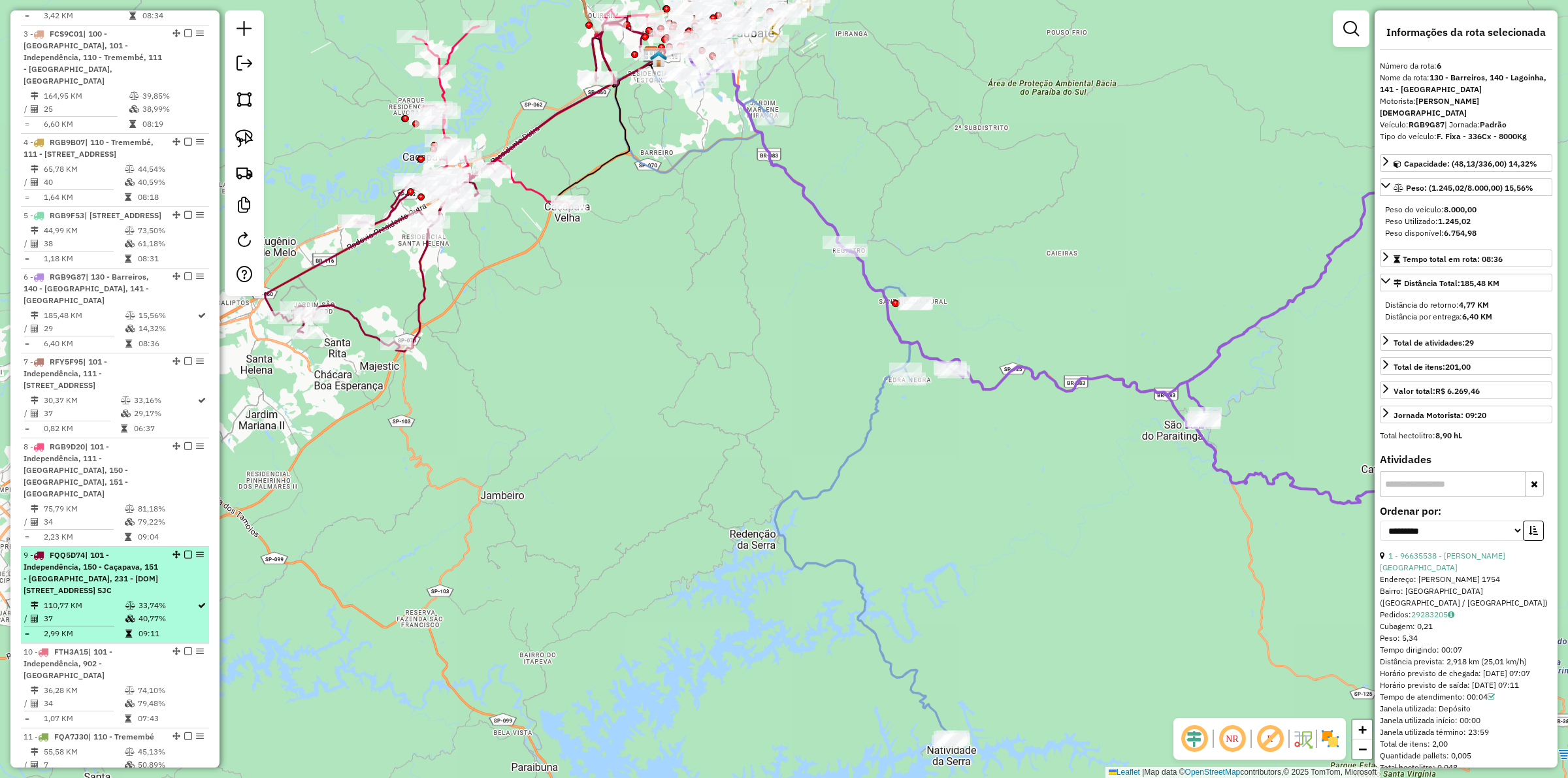
scroll to position [813, 0]
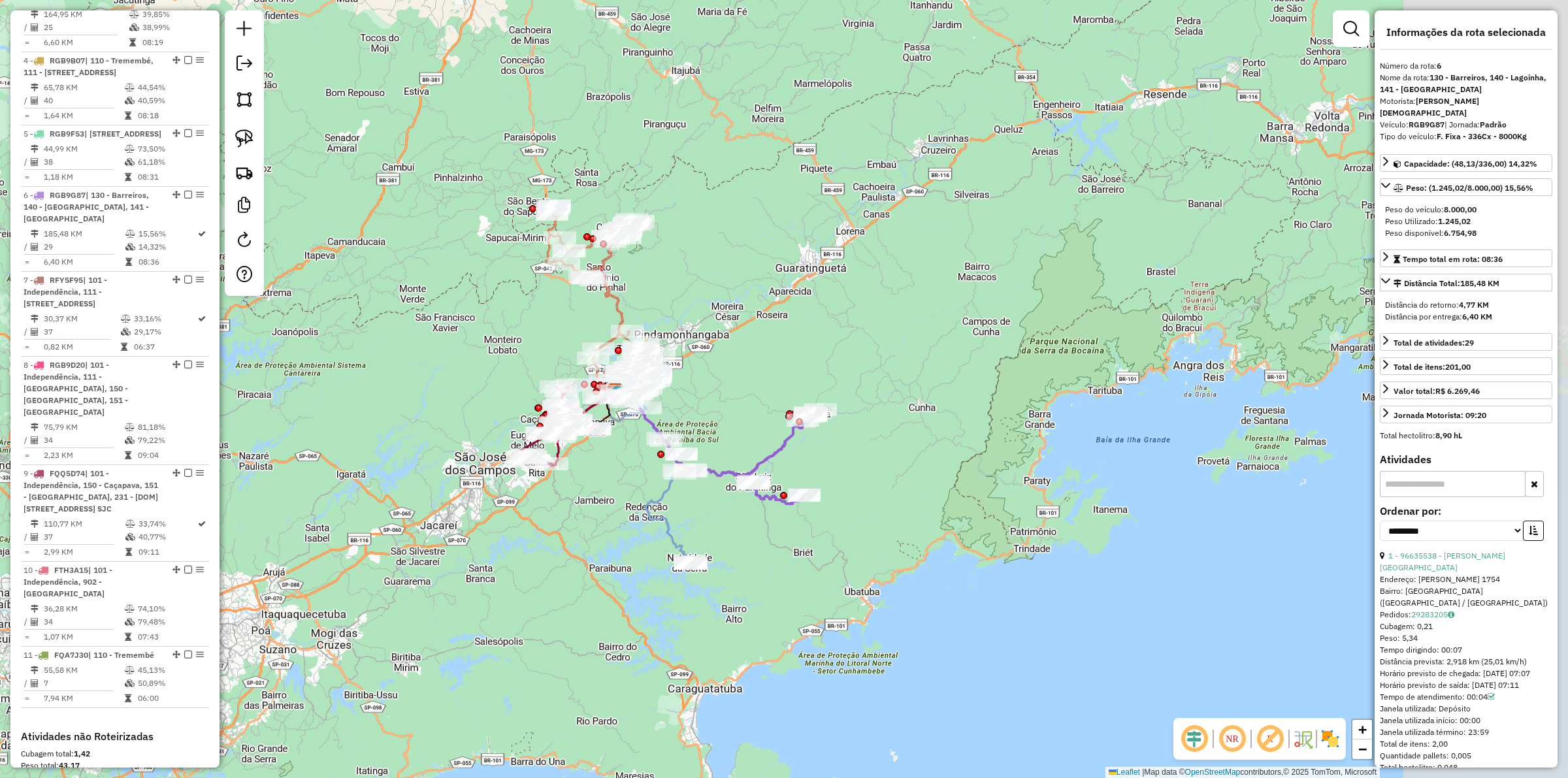
drag, startPoint x: 619, startPoint y: 448, endPoint x: 592, endPoint y: 524, distance: 80.7
click at [590, 532] on div "Janela de atendimento Grade de atendimento Capacidade Transportadoras Veículos …" at bounding box center [784, 389] width 1568 height 778
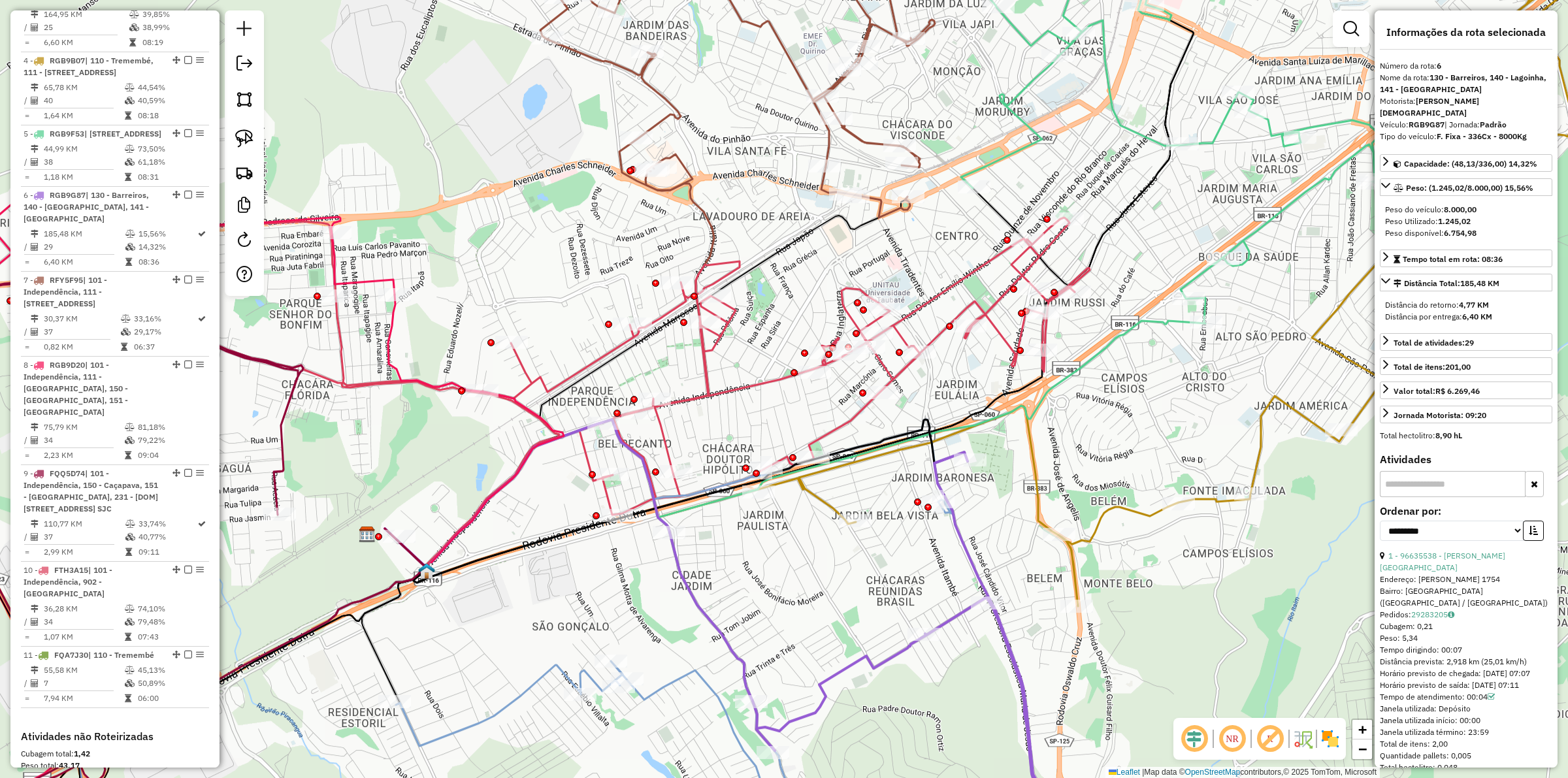
click at [681, 400] on icon at bounding box center [560, 391] width 1059 height 349
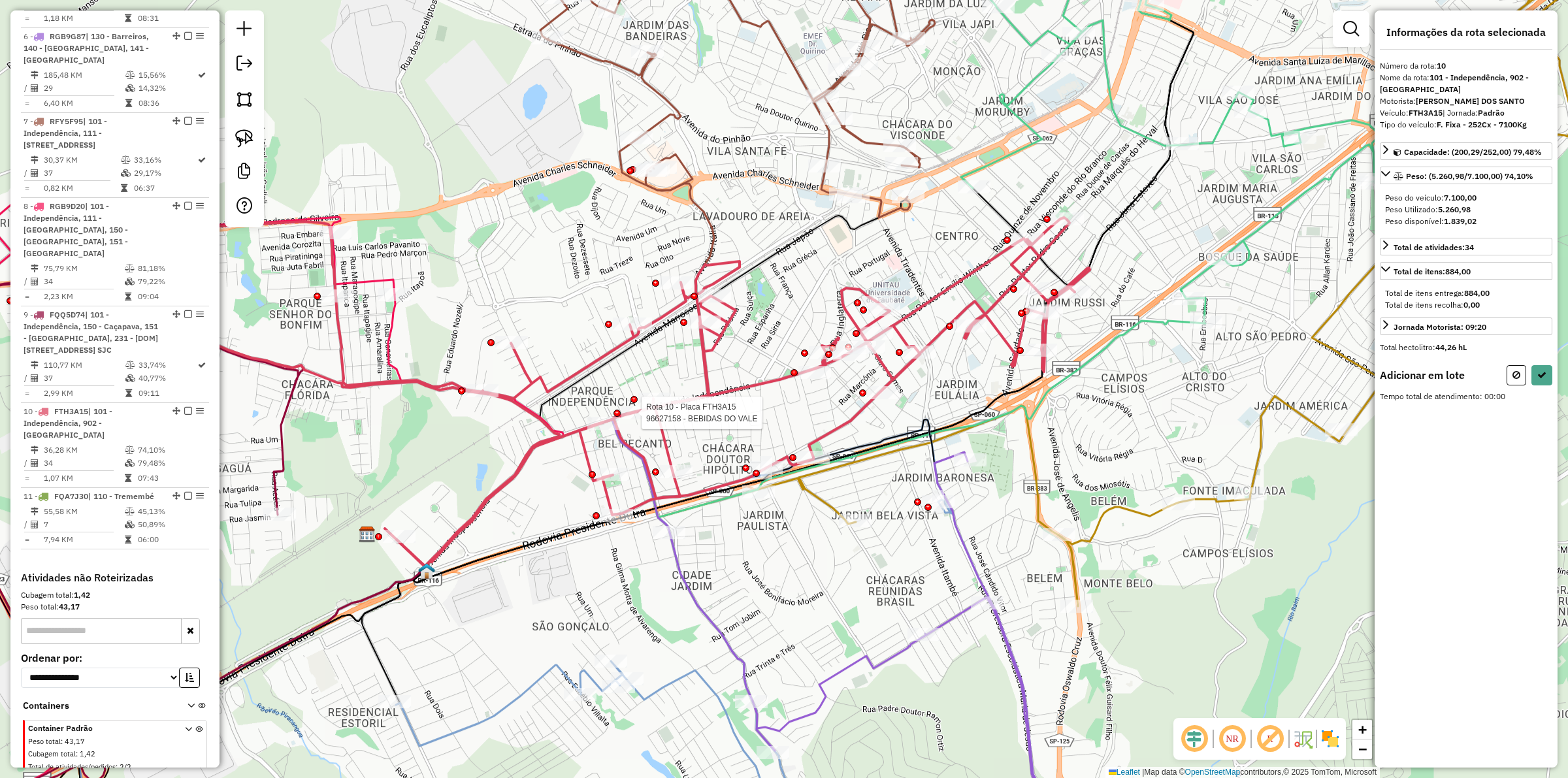
scroll to position [1135, 0]
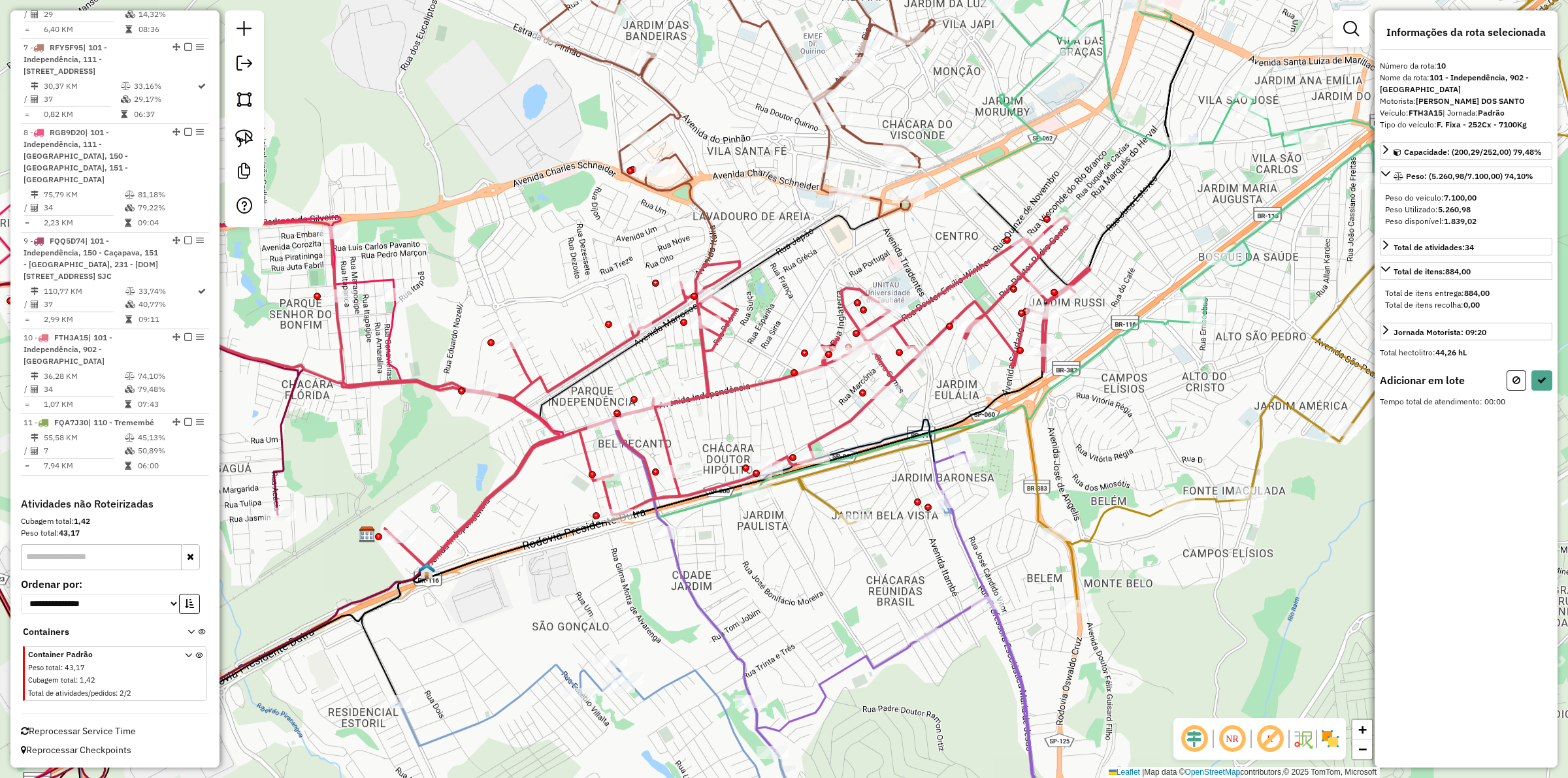
click at [602, 415] on icon at bounding box center [560, 391] width 1059 height 349
click at [1543, 388] on button at bounding box center [1541, 380] width 21 height 20
select select "**********"
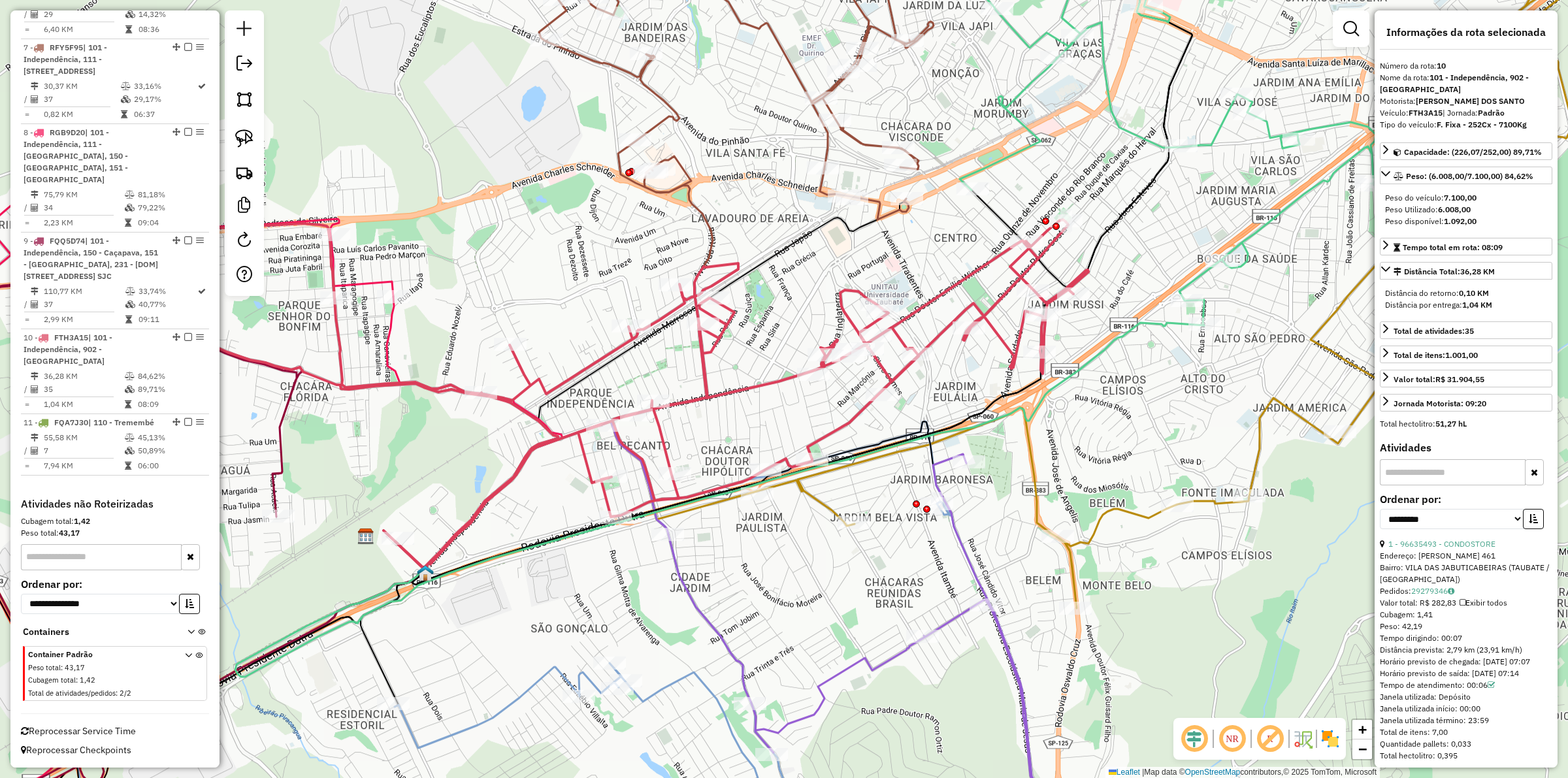
click at [1146, 128] on div "Janela de atendimento Grade de atendimento Capacidade Transportadoras Veículos …" at bounding box center [784, 389] width 1568 height 778
click at [1136, 137] on icon at bounding box center [1164, 125] width 421 height 403
click at [1135, 138] on icon at bounding box center [1164, 124] width 421 height 404
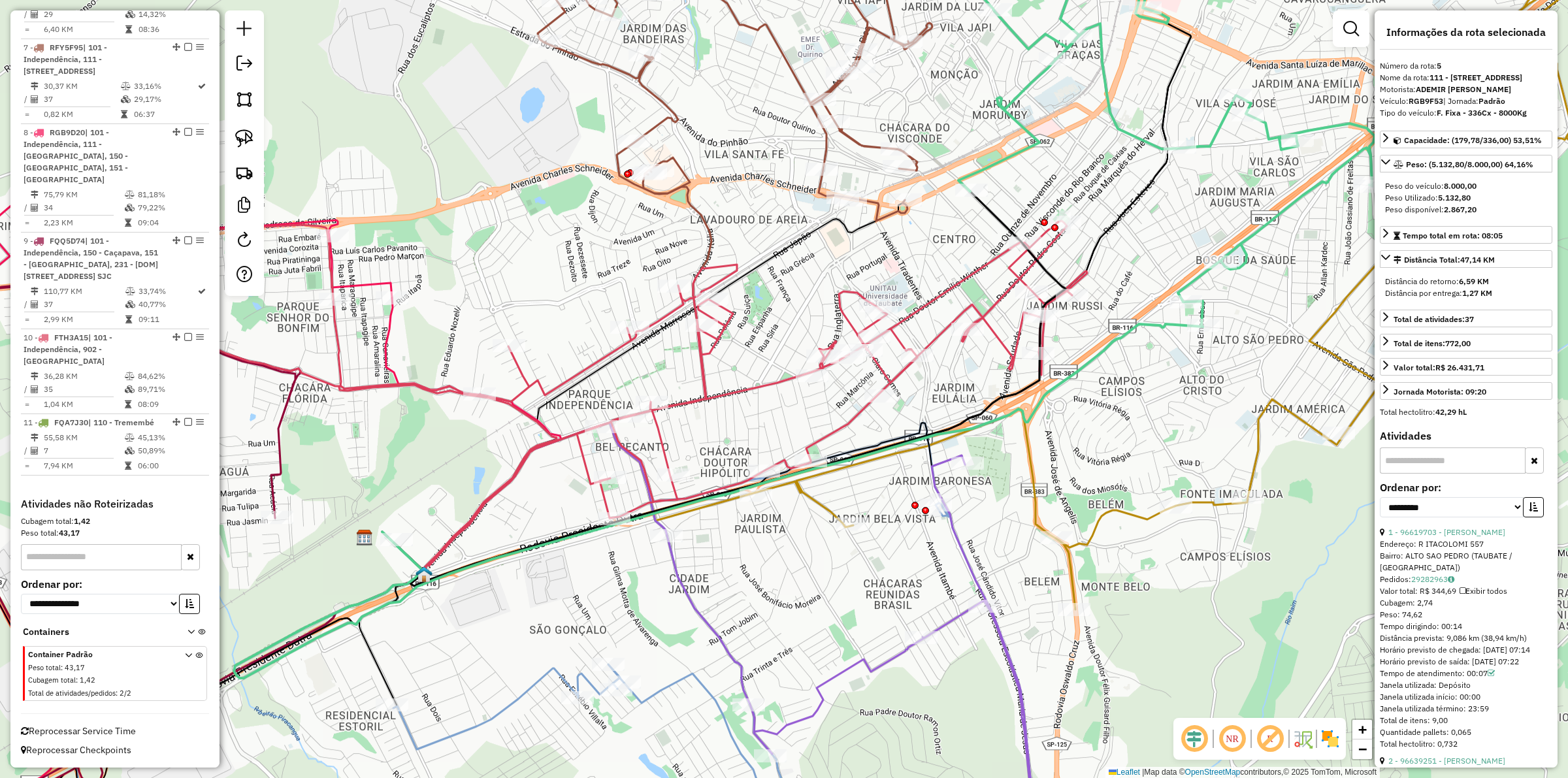
scroll to position [981, 0]
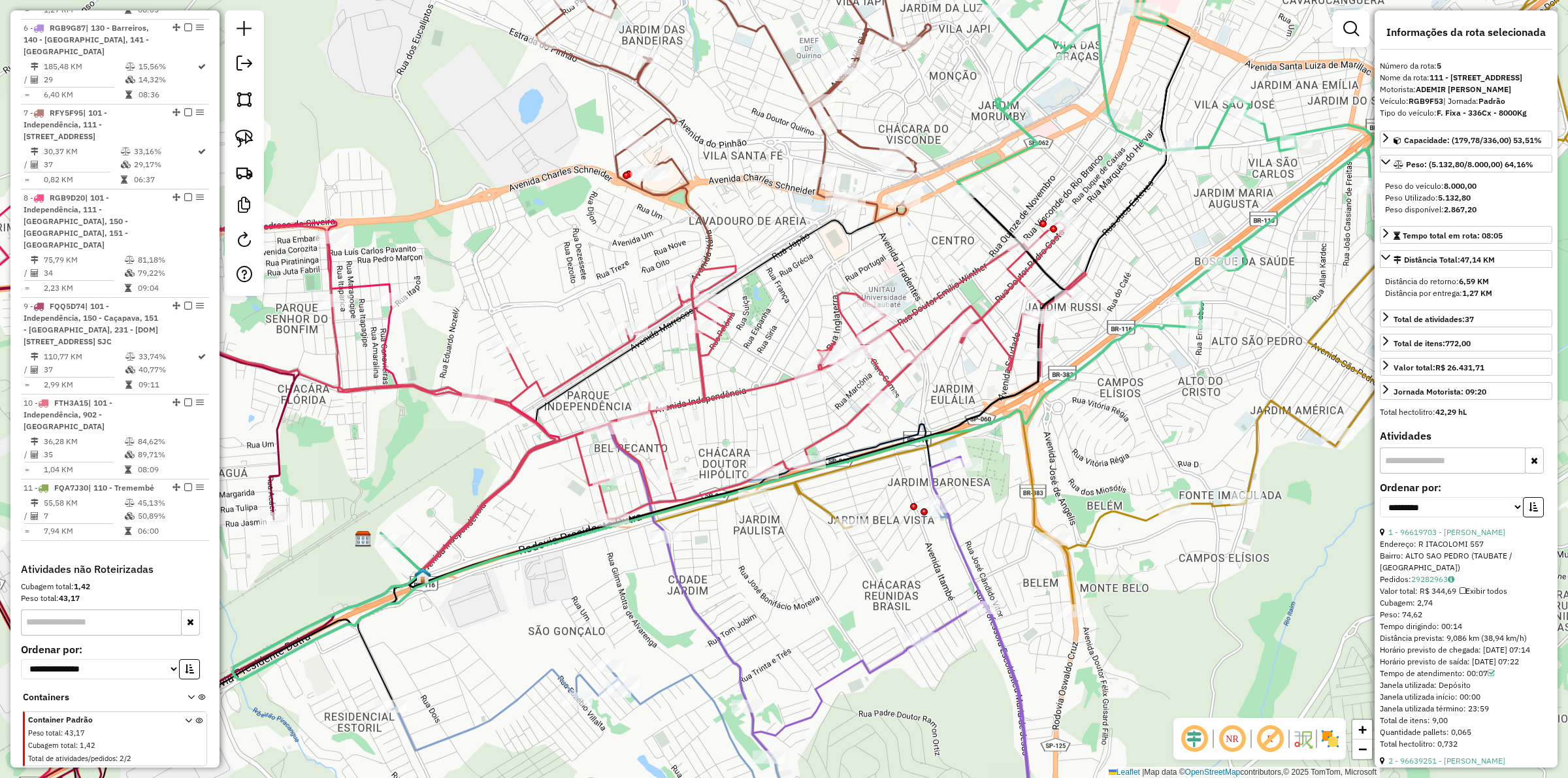
click at [1112, 167] on div "Janela de atendimento Grade de atendimento Capacidade Transportadoras Veículos …" at bounding box center [784, 389] width 1568 height 778
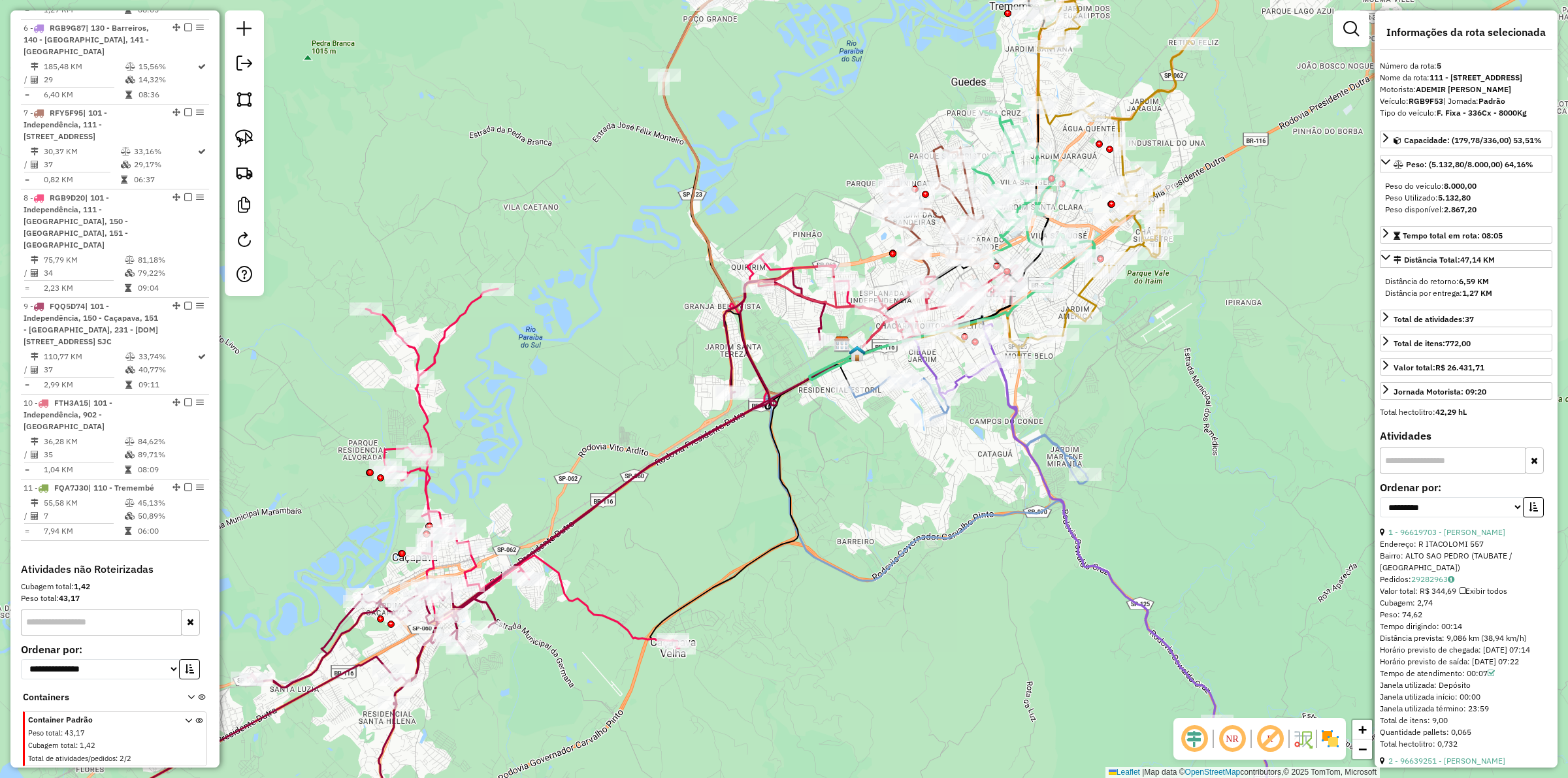
drag, startPoint x: 1137, startPoint y: 414, endPoint x: 1121, endPoint y: 411, distance: 16.3
click at [1122, 424] on div "Janela de atendimento Grade de atendimento Capacidade Transportadoras Veículos …" at bounding box center [784, 389] width 1568 height 778
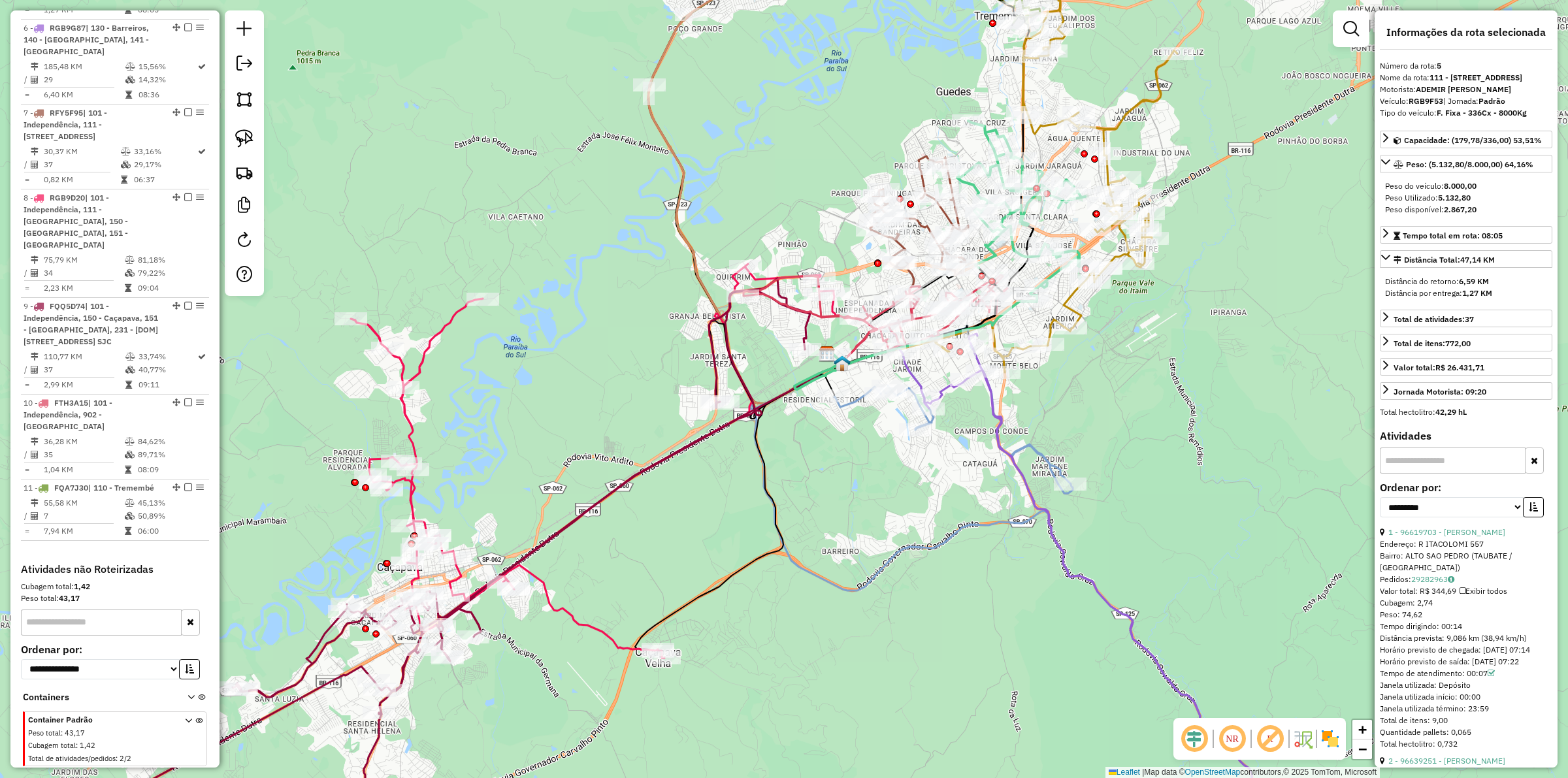
click at [1064, 304] on icon at bounding box center [1051, 159] width 253 height 426
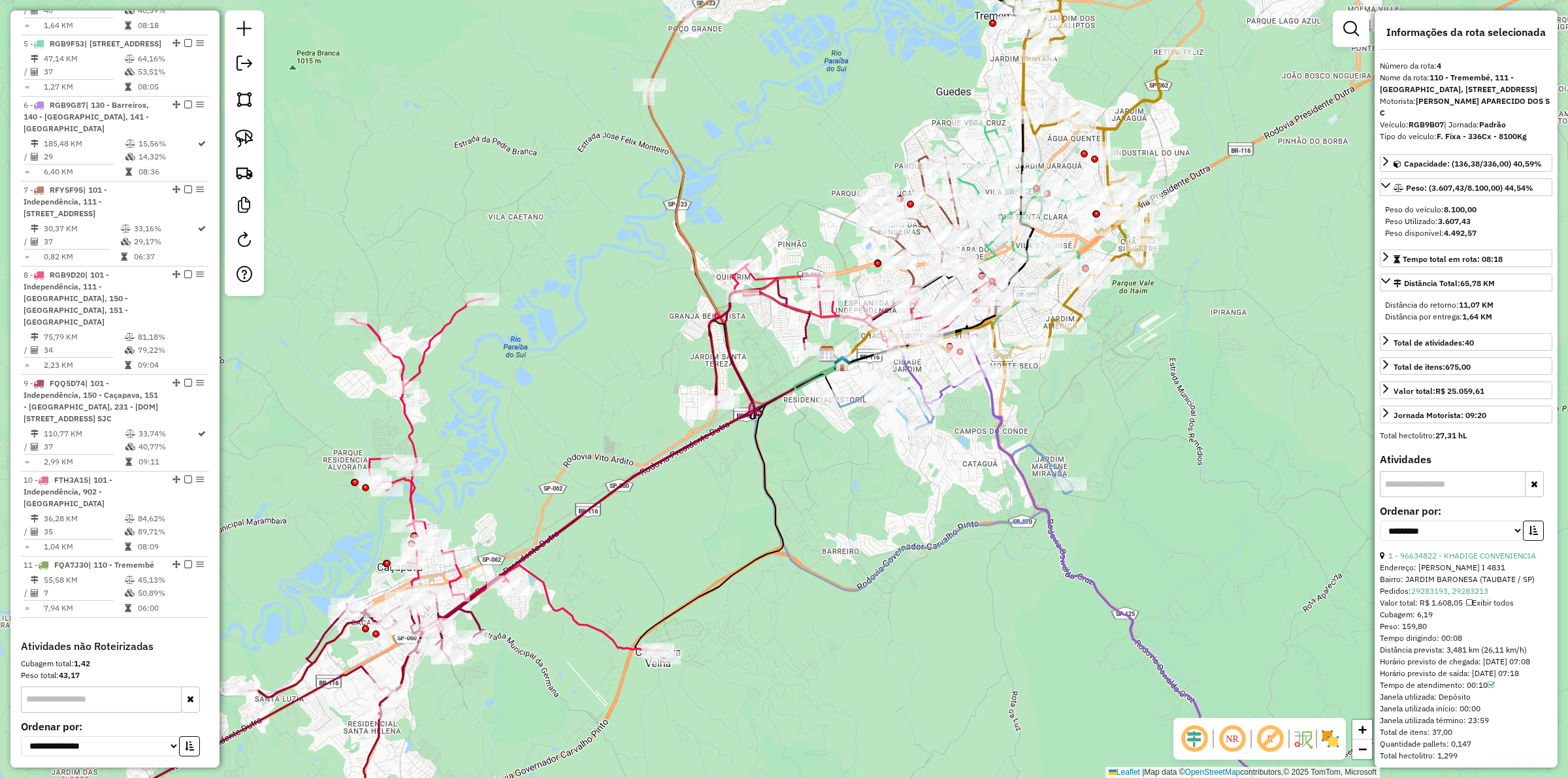
scroll to position [872, 0]
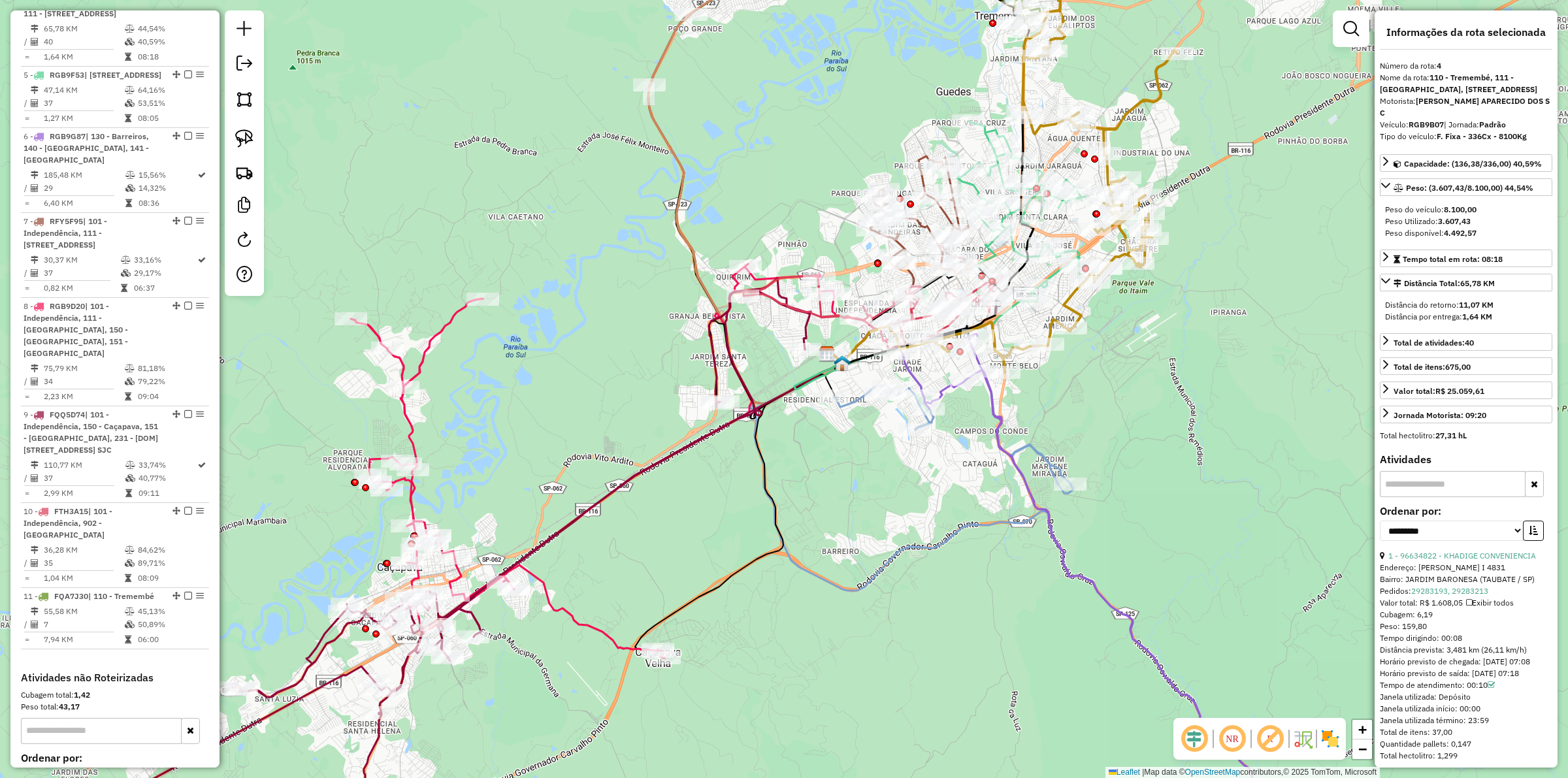
click at [1138, 324] on div "Janela de atendimento Grade de atendimento Capacidade Transportadoras Veículos …" at bounding box center [784, 389] width 1568 height 778
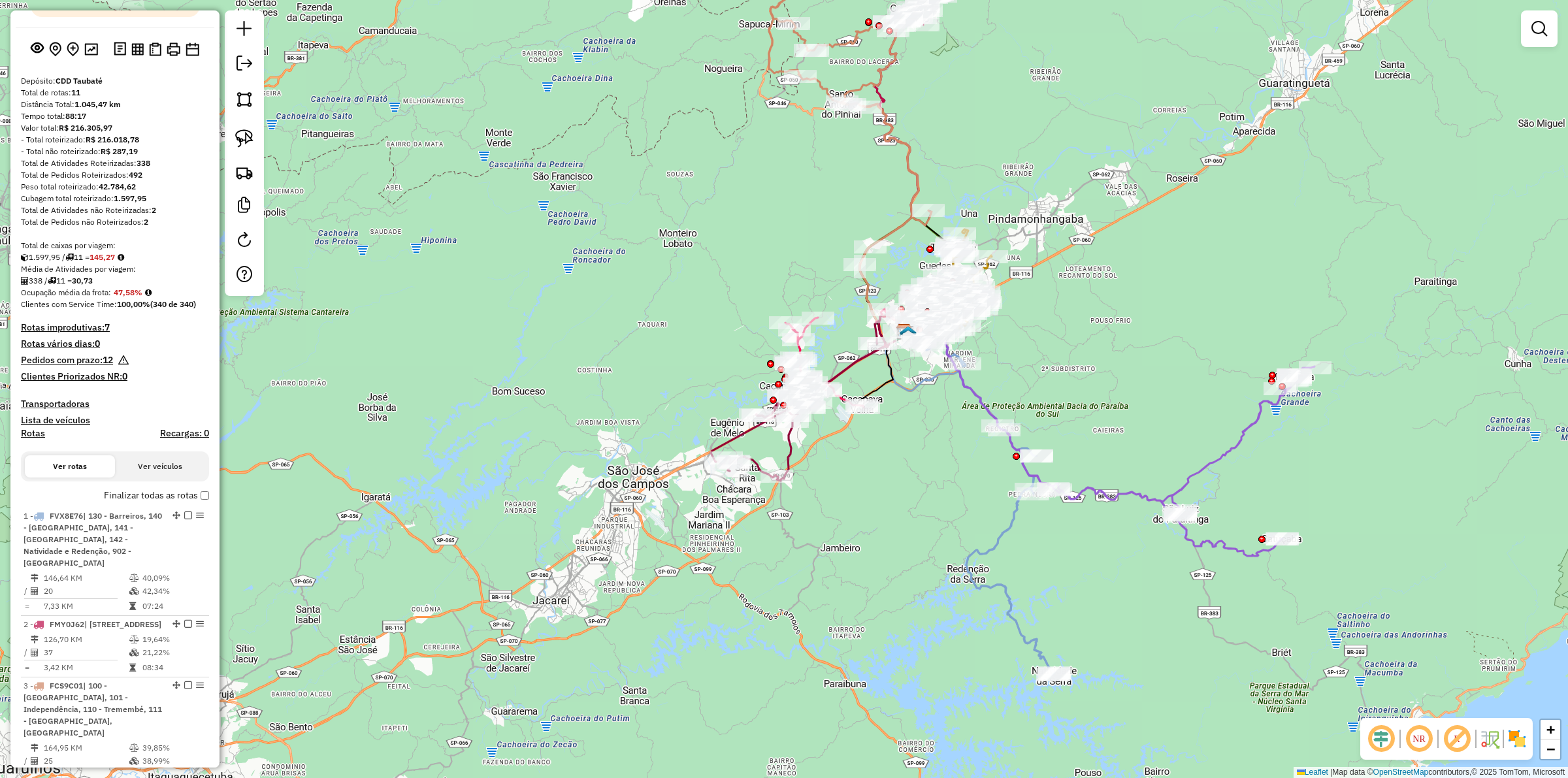
scroll to position [0, 0]
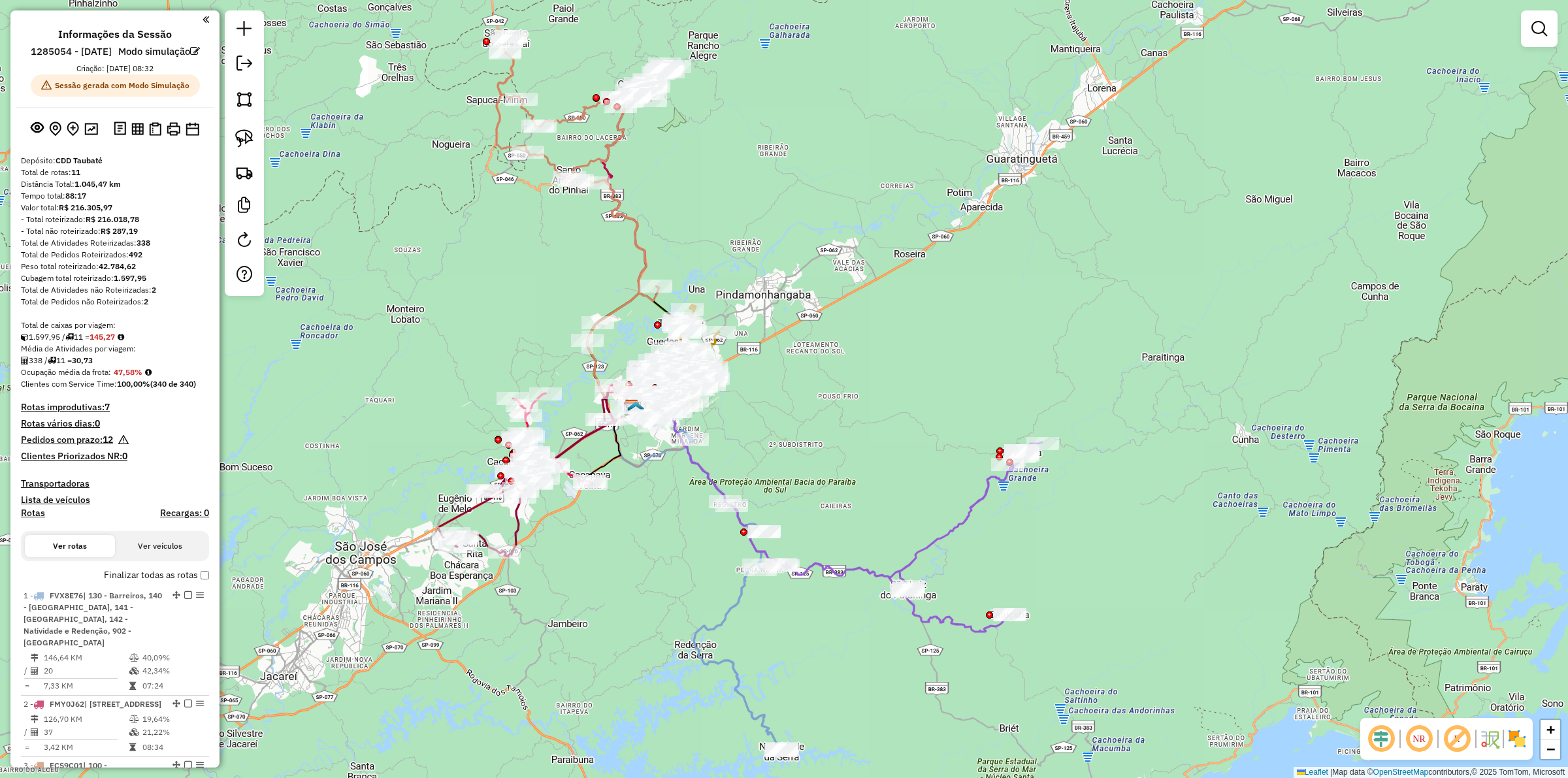
drag, startPoint x: 808, startPoint y: 205, endPoint x: 798, endPoint y: 239, distance: 35.4
click at [798, 239] on div "Janela de atendimento Grade de atendimento Capacidade Transportadoras Veículos …" at bounding box center [784, 389] width 1568 height 778
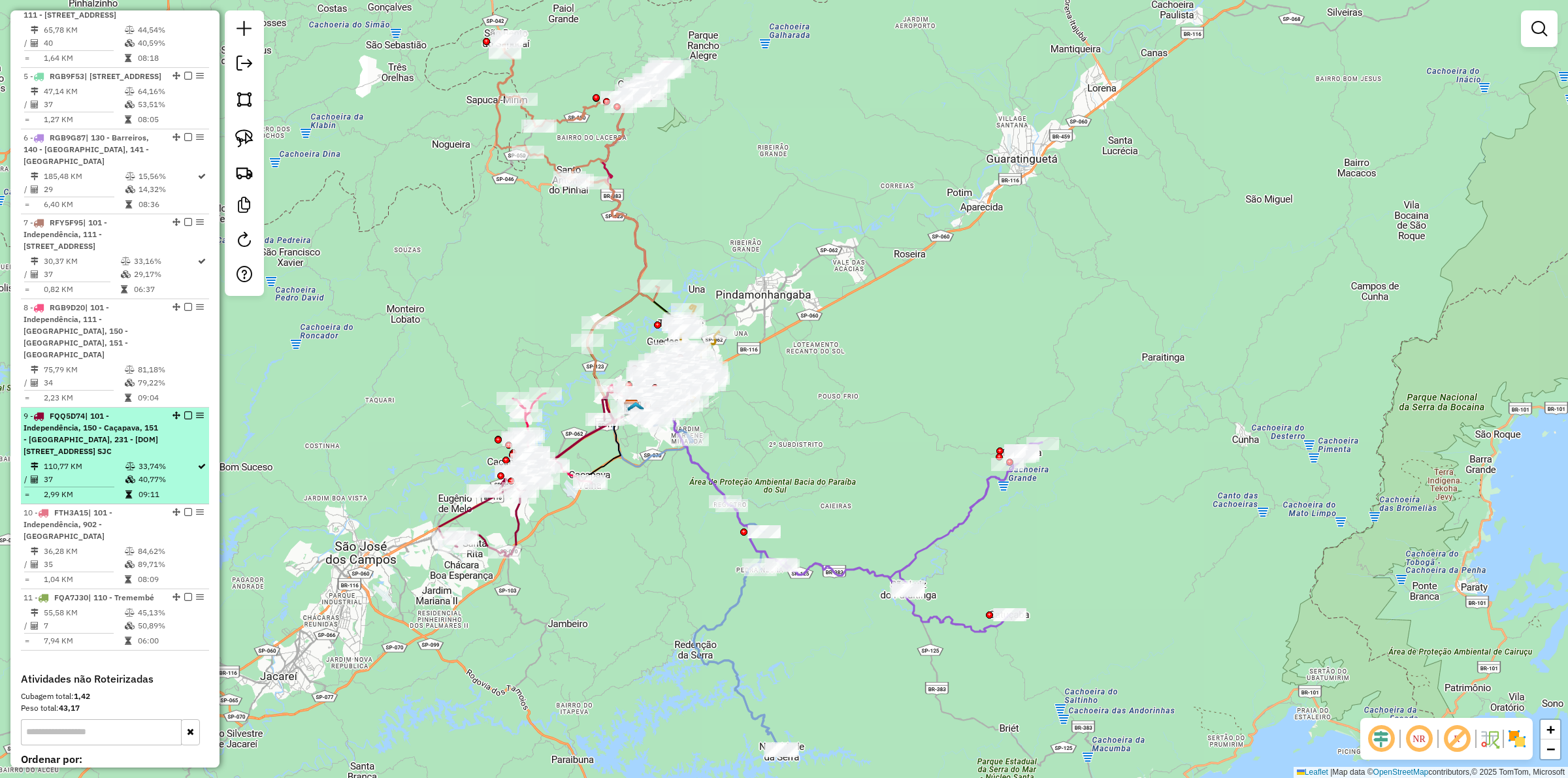
scroll to position [898, 0]
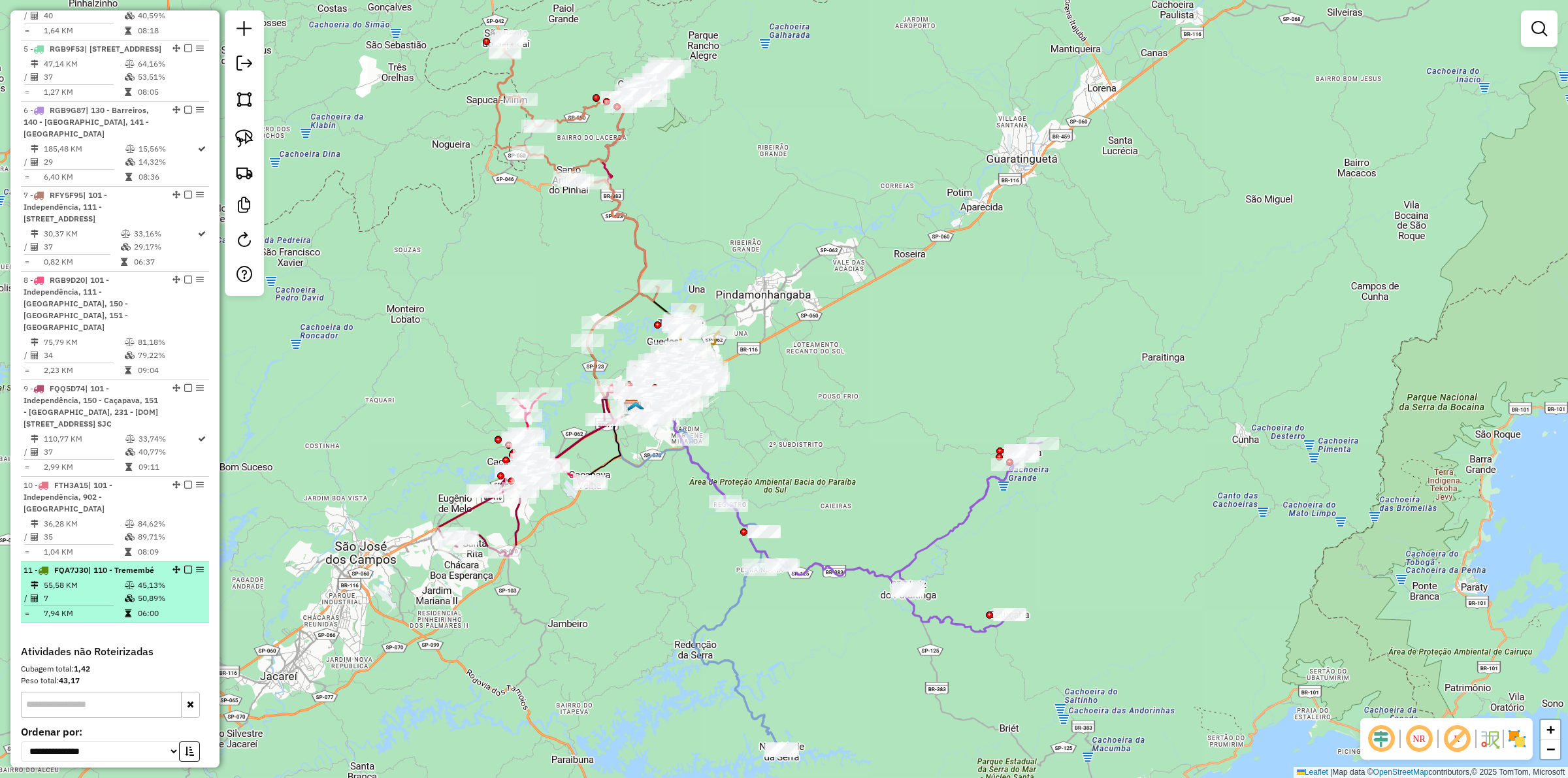
click at [103, 605] on td "7" at bounding box center [83, 598] width 81 height 13
select select "**********"
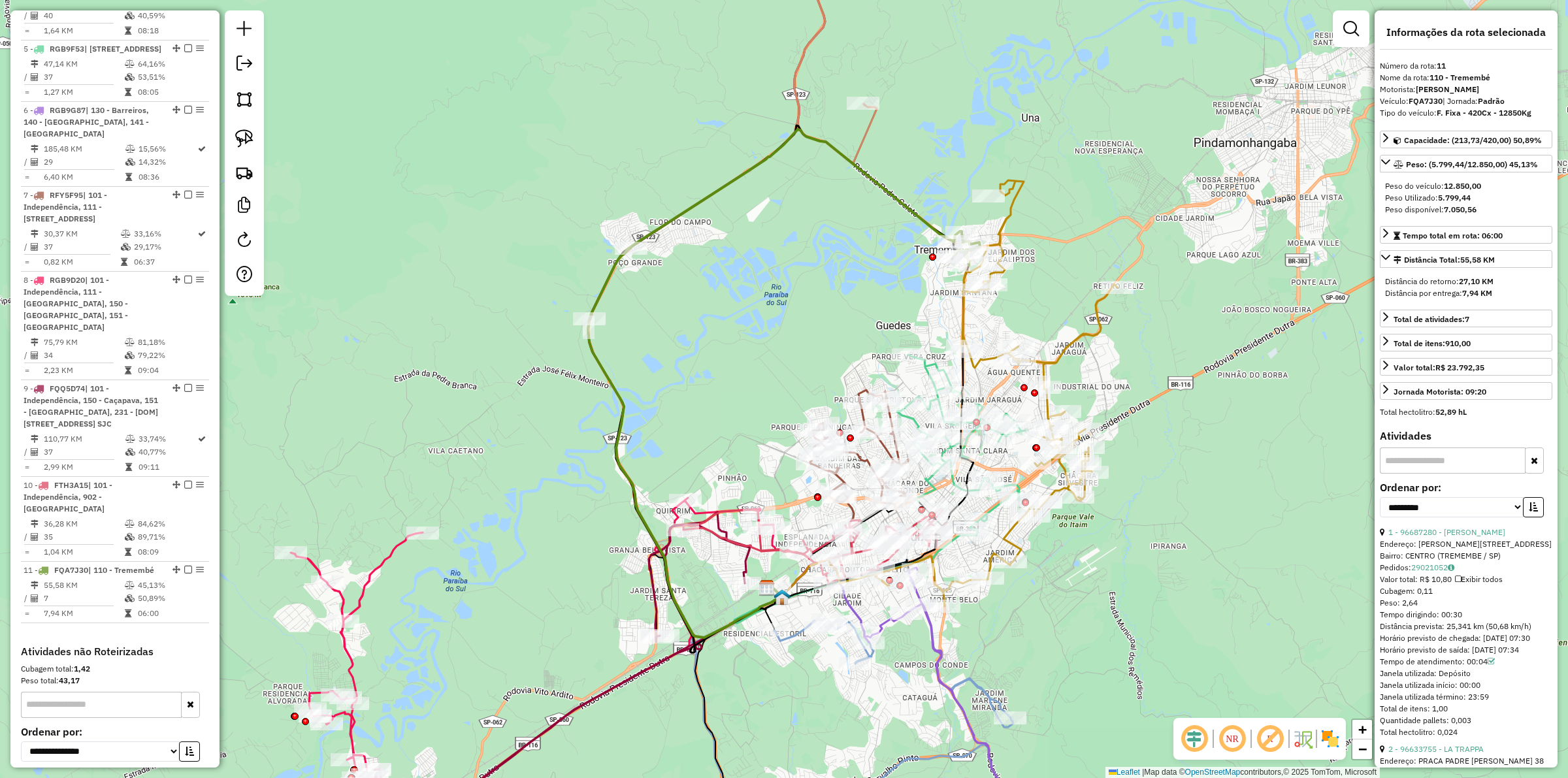
click at [1324, 736] on img at bounding box center [1329, 738] width 21 height 21
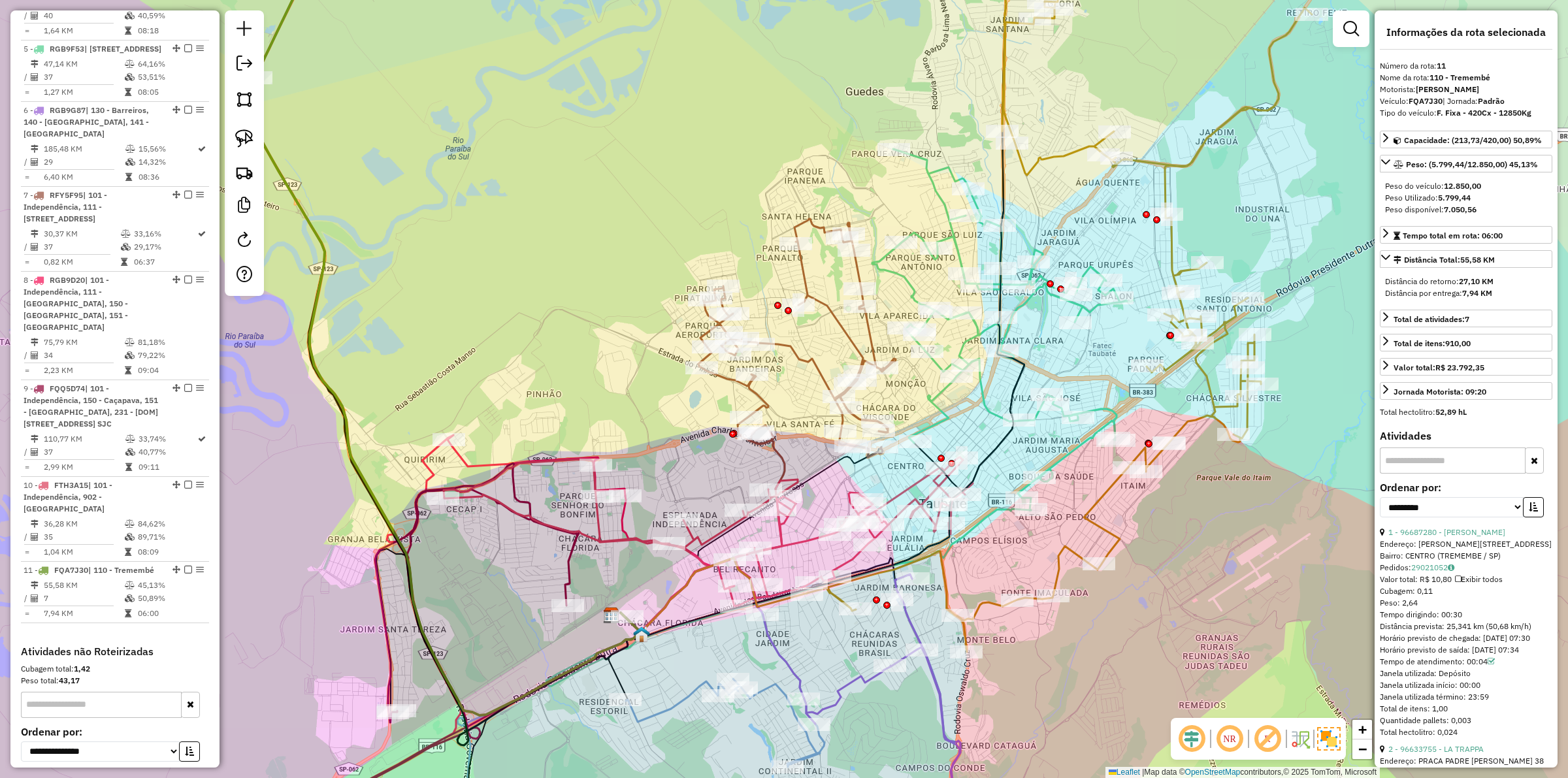
click at [766, 689] on icon at bounding box center [853, 707] width 454 height 298
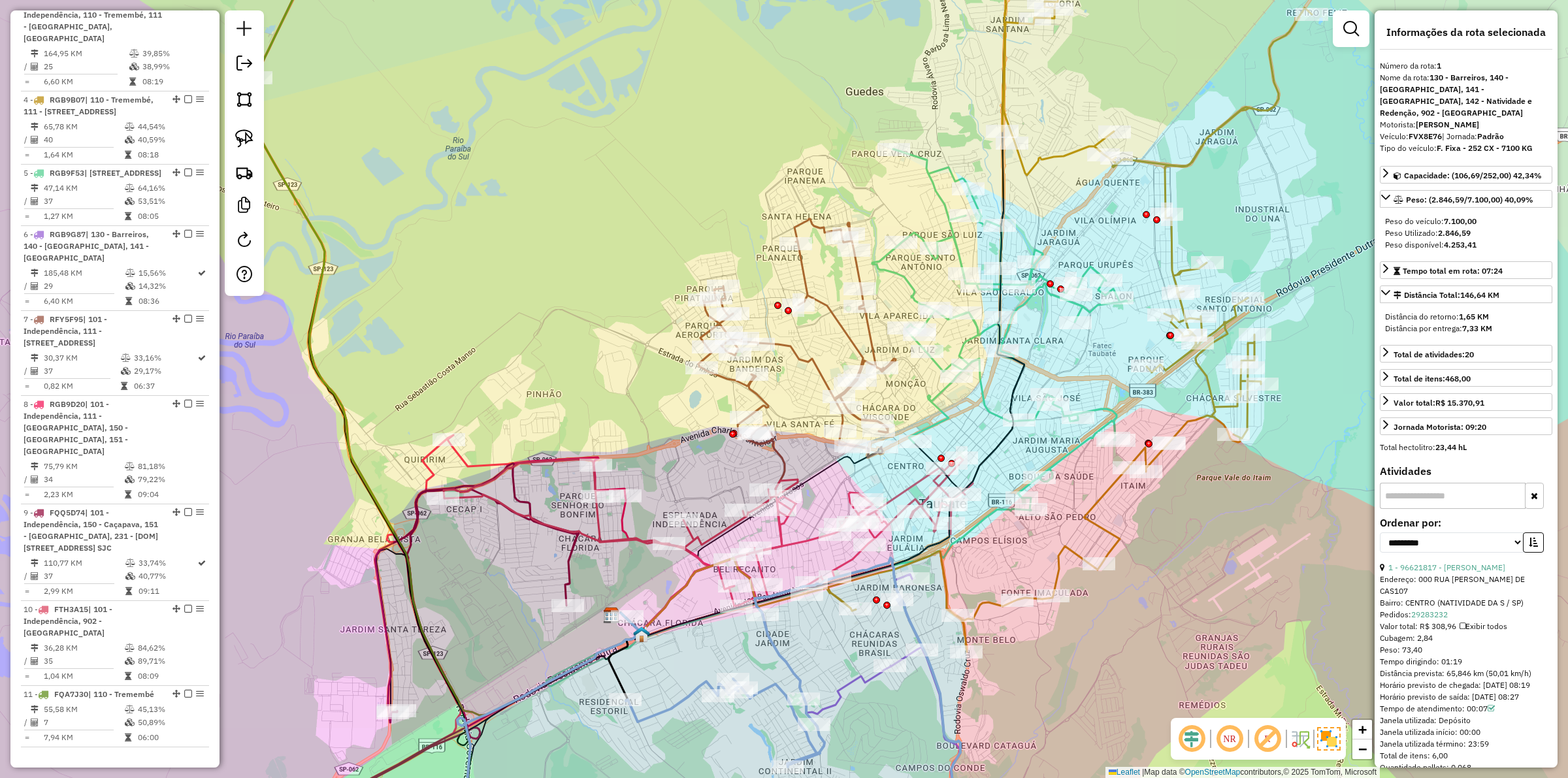
scroll to position [592, 0]
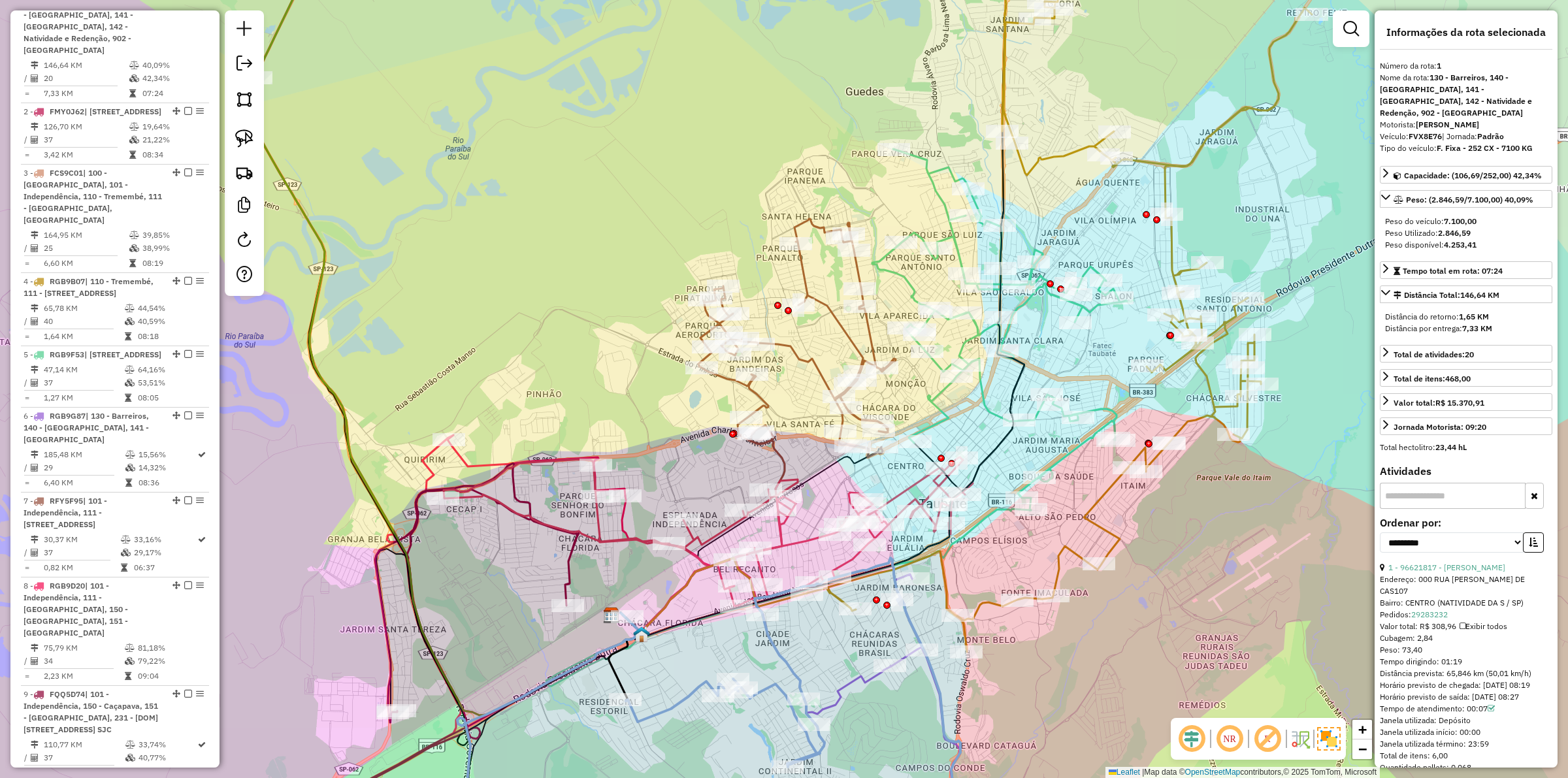
click at [854, 680] on icon at bounding box center [882, 715] width 238 height 282
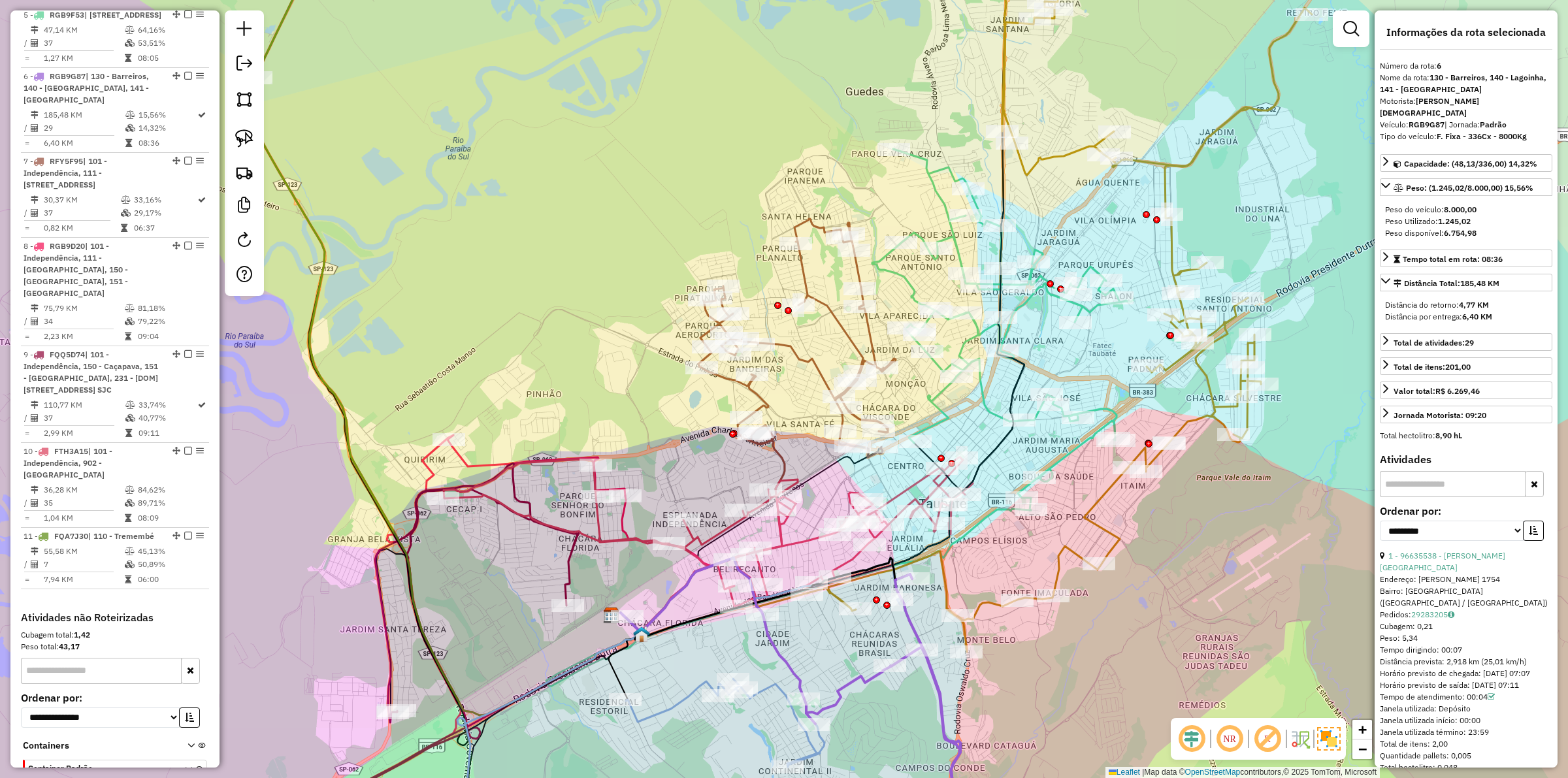
scroll to position [1077, 0]
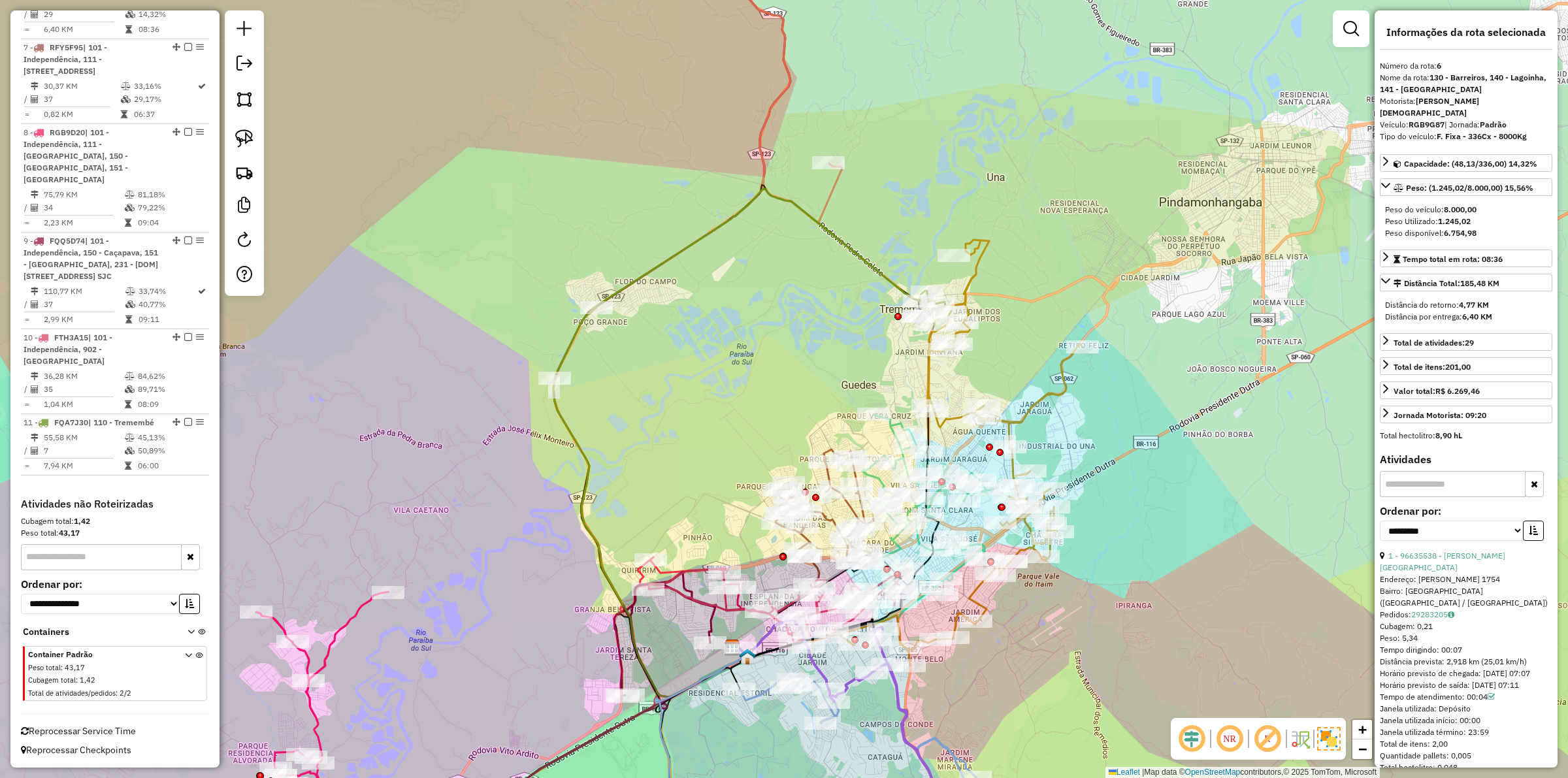
click at [1531, 479] on icon "button" at bounding box center [1534, 483] width 7 height 9
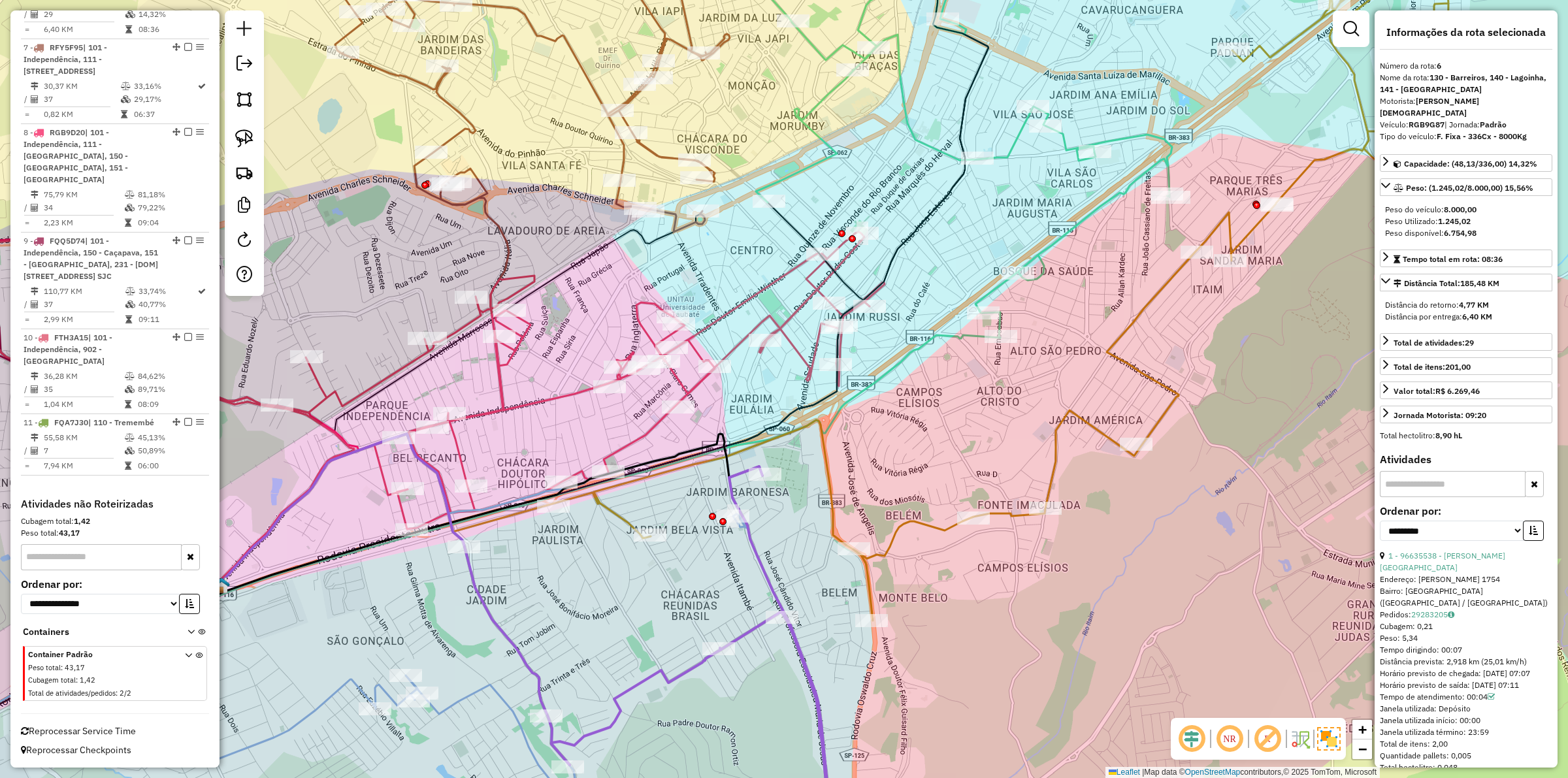
click at [516, 727] on icon at bounding box center [525, 644] width 669 height 422
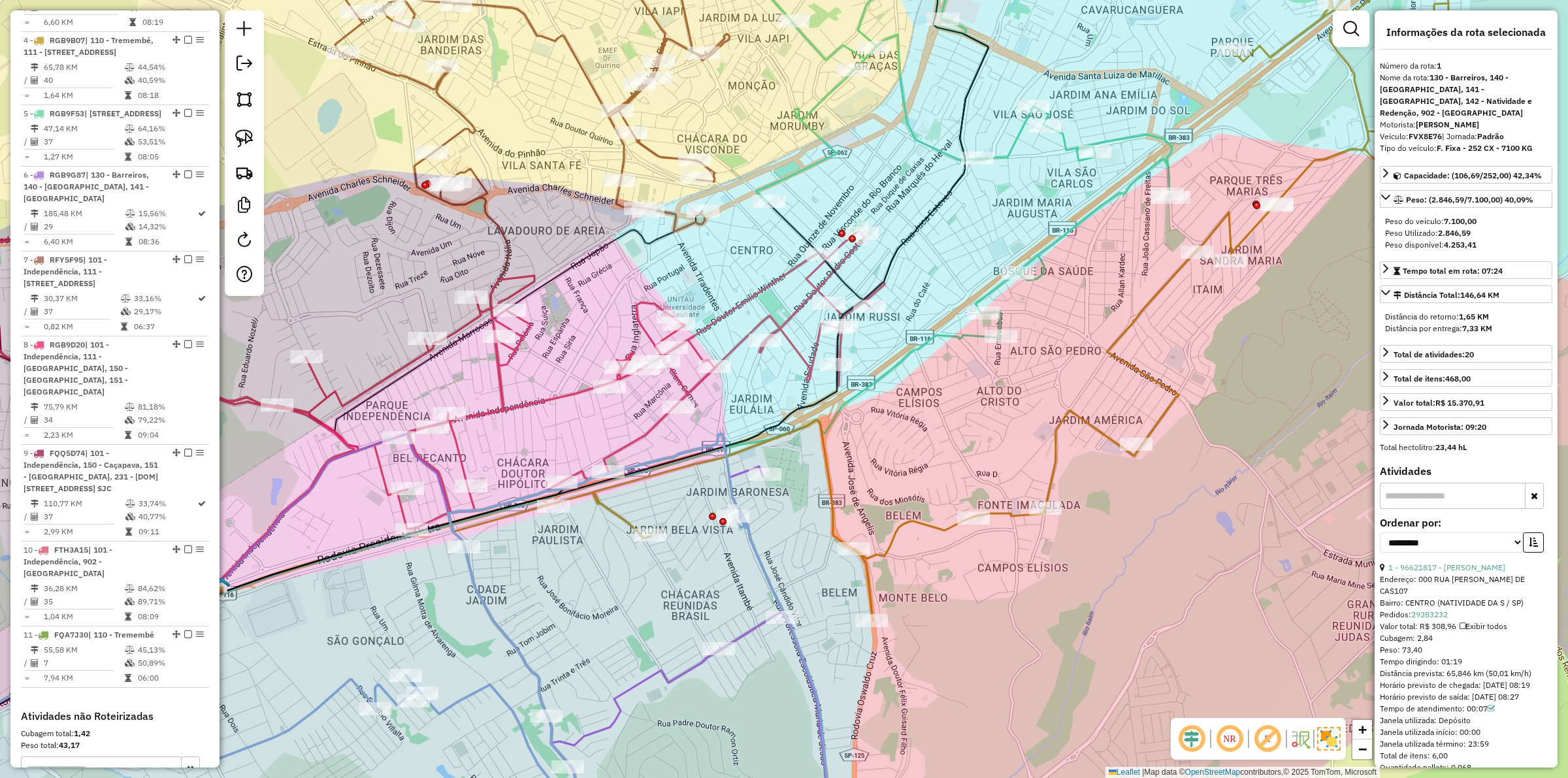
scroll to position [592, 0]
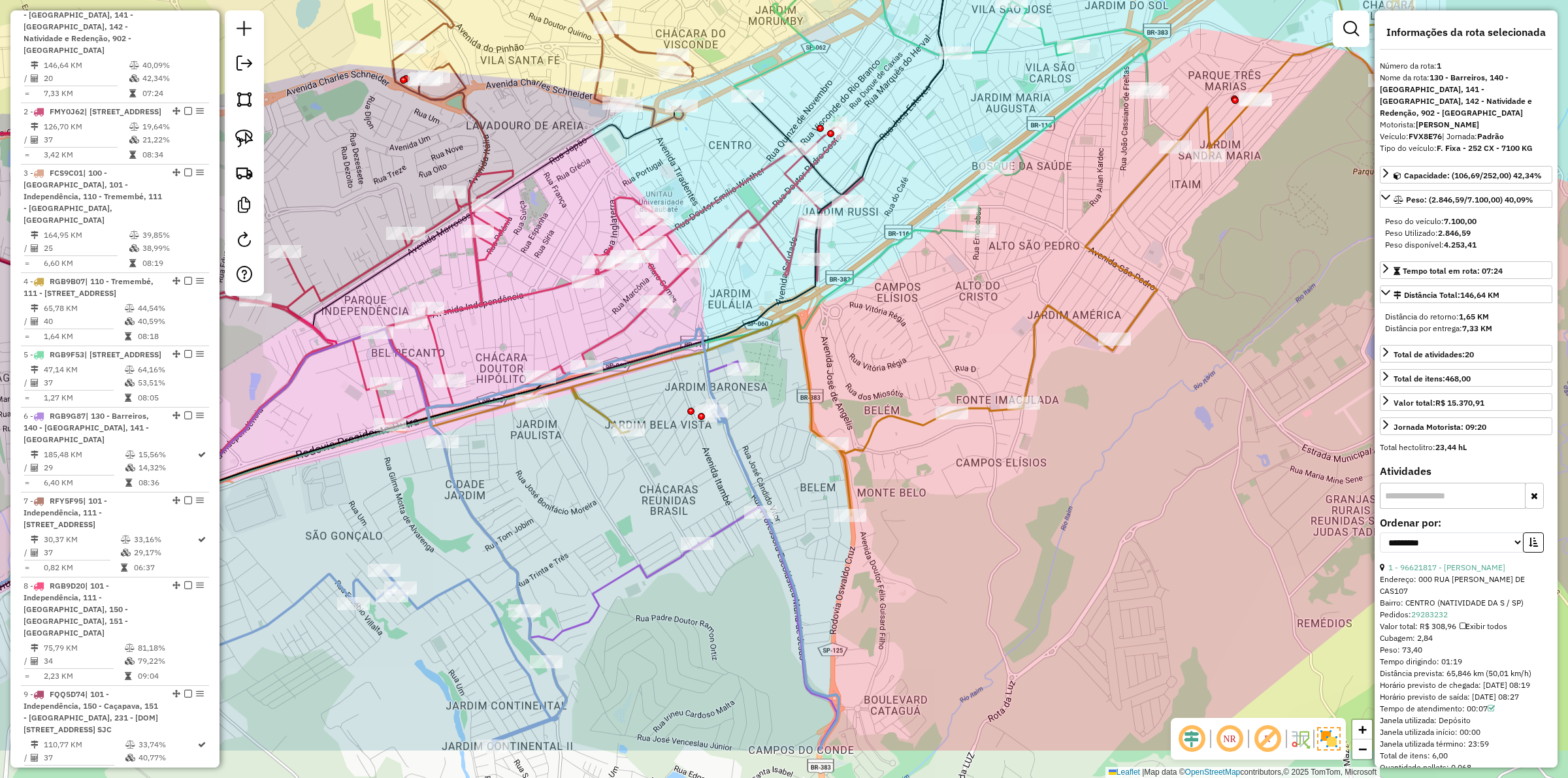
drag, startPoint x: 642, startPoint y: 622, endPoint x: 632, endPoint y: 547, distance: 75.7
click at [632, 547] on div "Janela de atendimento Grade de atendimento Capacidade Transportadoras Veículos …" at bounding box center [784, 389] width 1568 height 778
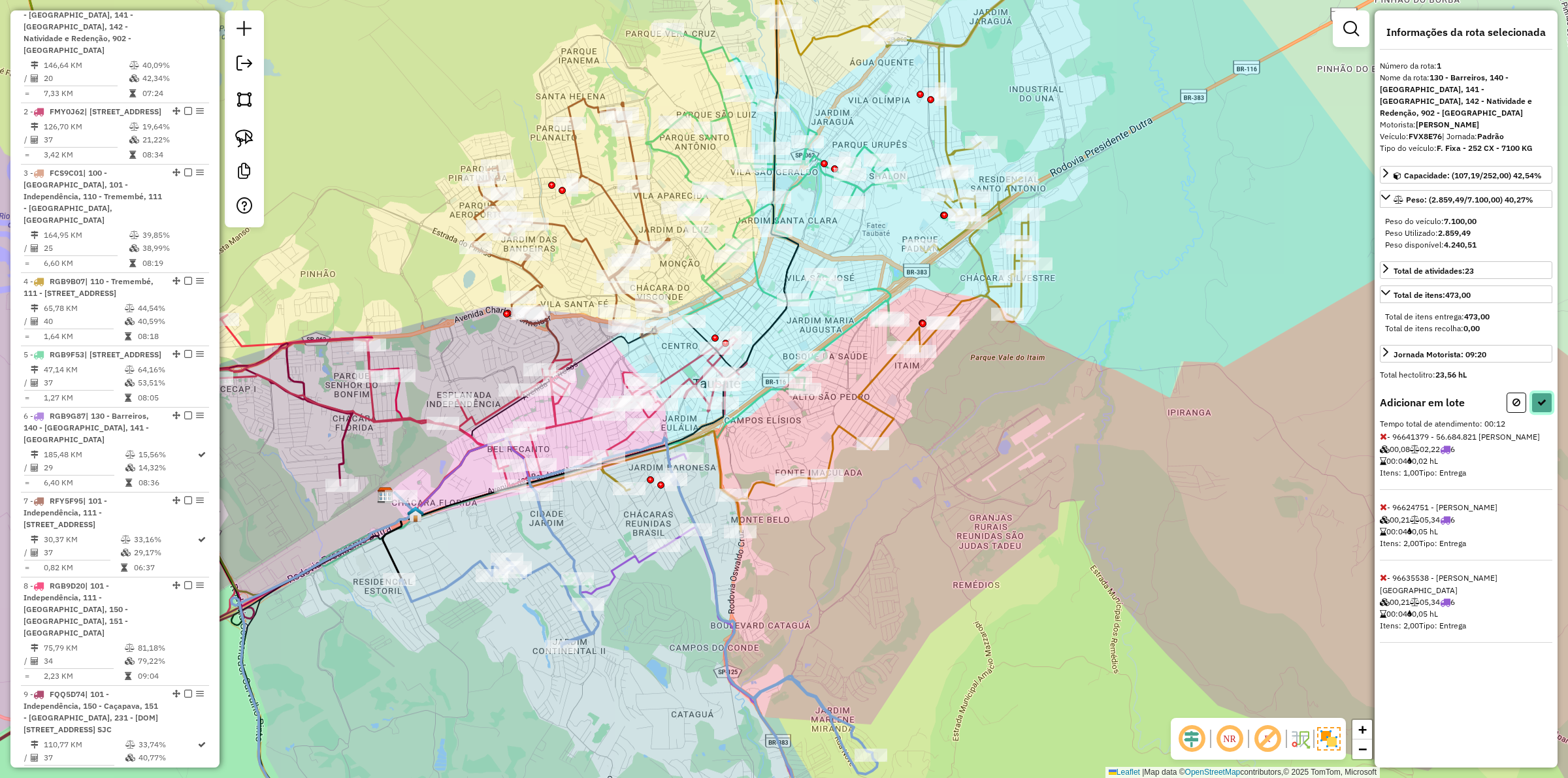
click at [1546, 392] on button at bounding box center [1541, 402] width 21 height 20
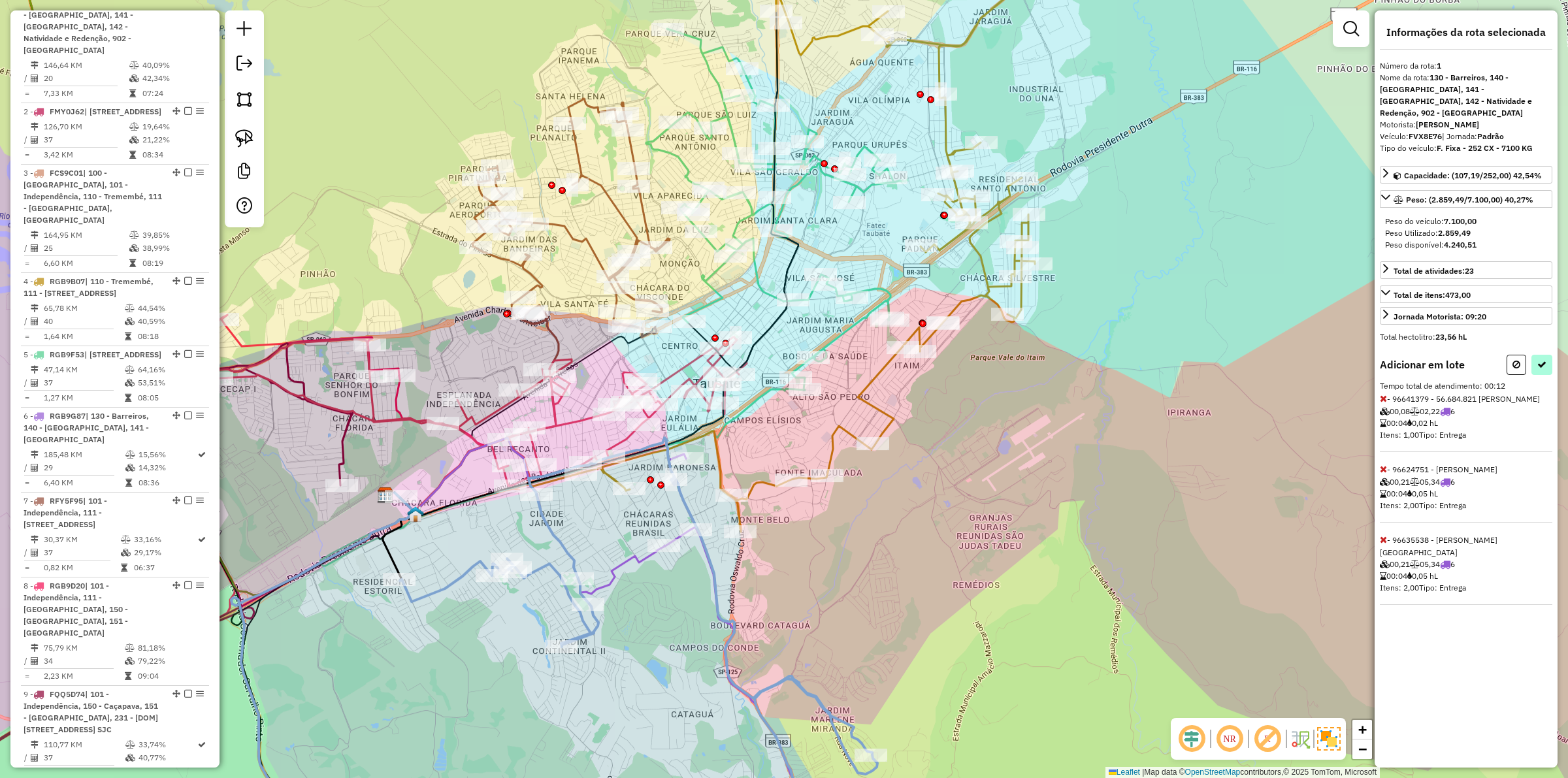
select select "**********"
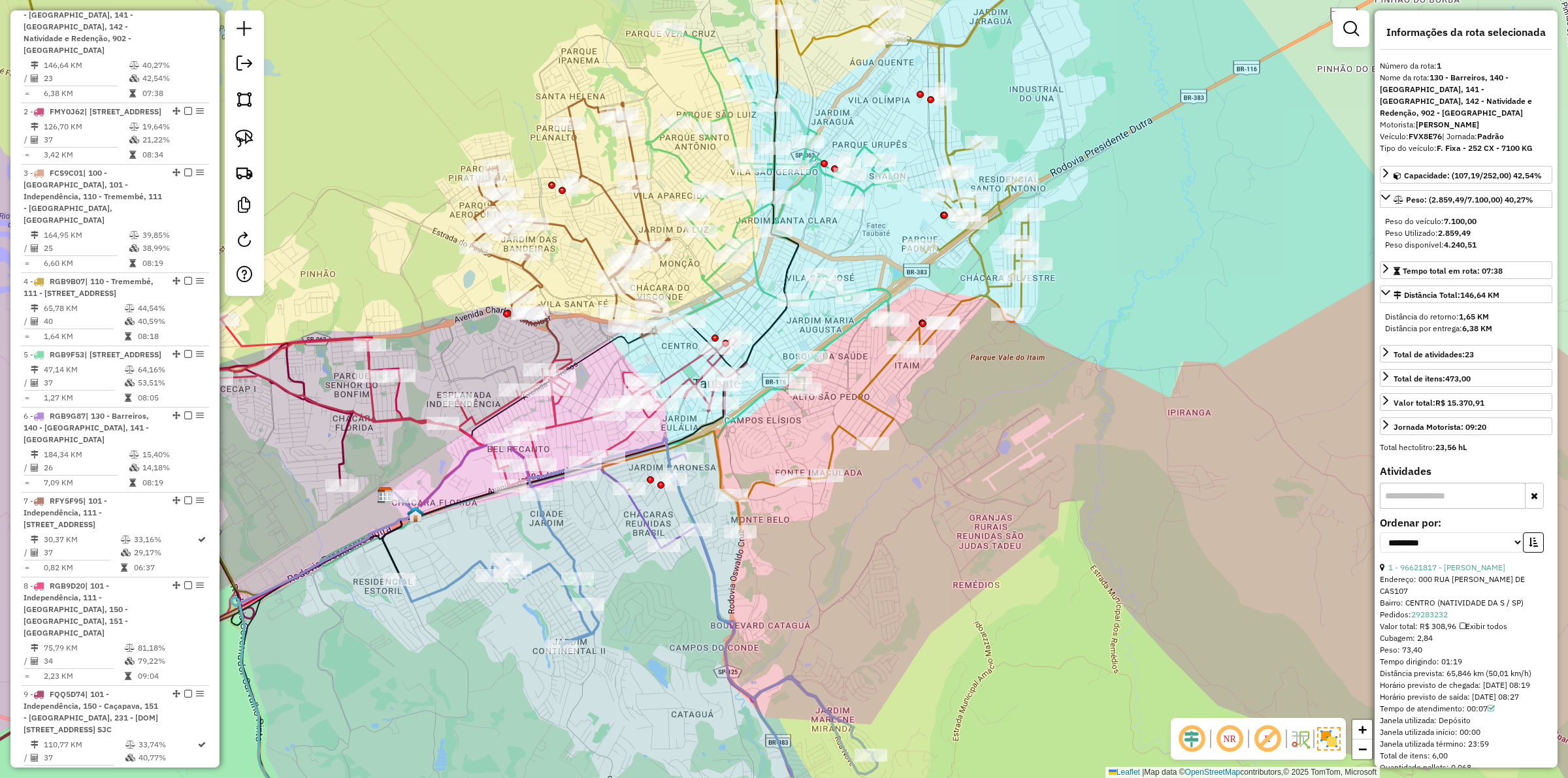
click at [645, 519] on icon at bounding box center [529, 492] width 271 height 111
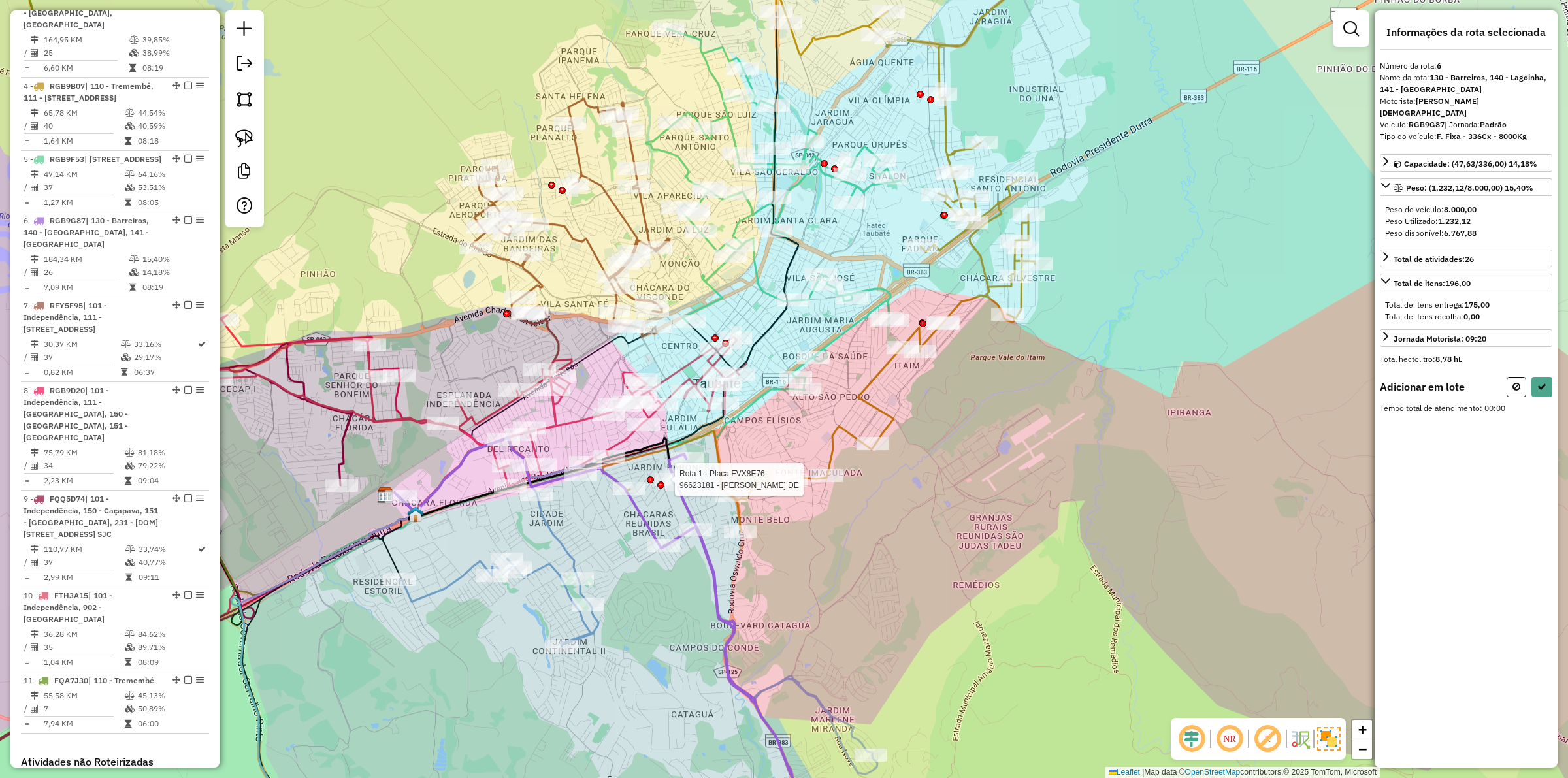
scroll to position [1077, 0]
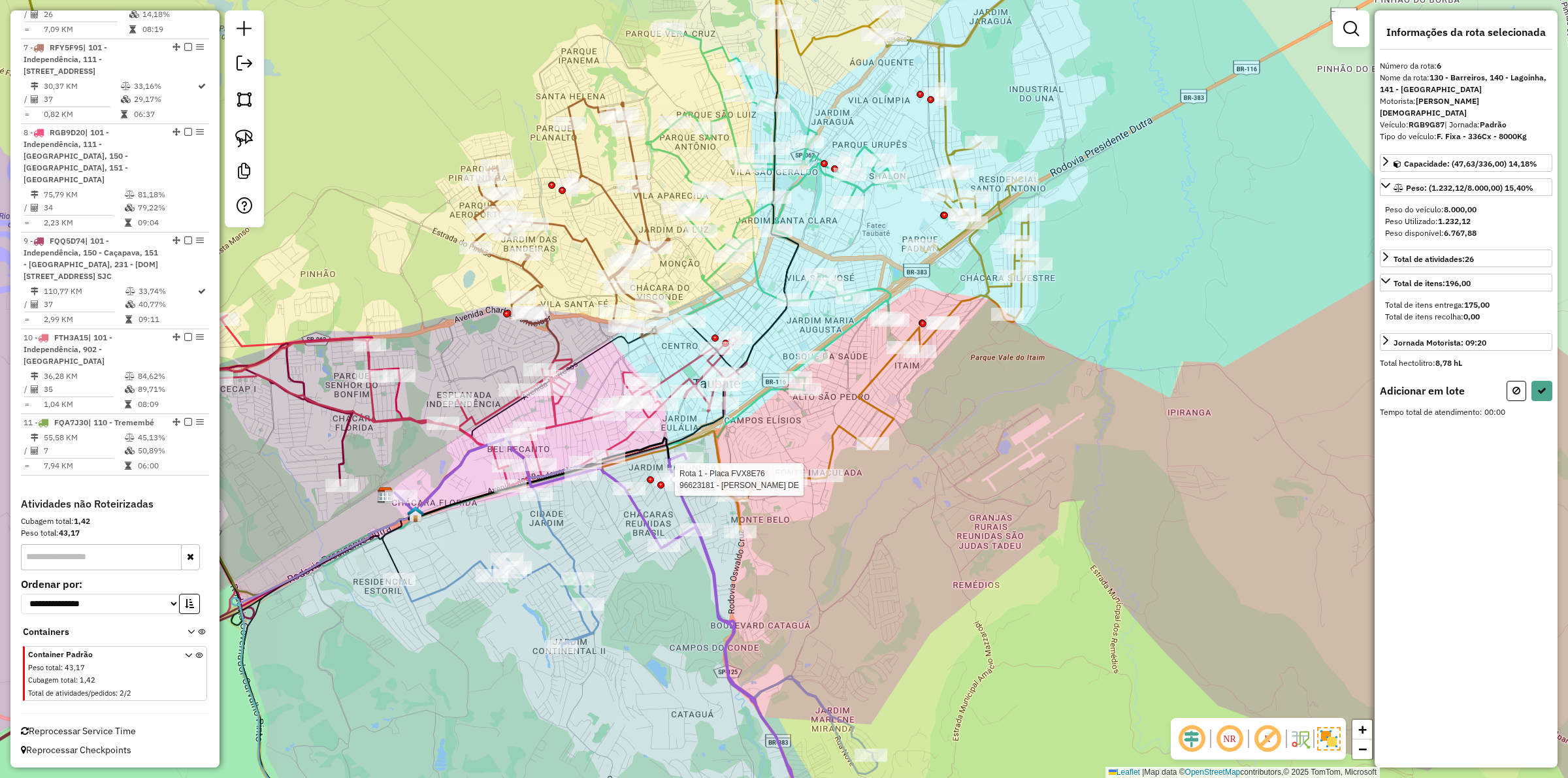
click at [658, 481] on div at bounding box center [660, 484] width 7 height 7
click at [615, 480] on icon at bounding box center [529, 492] width 271 height 111
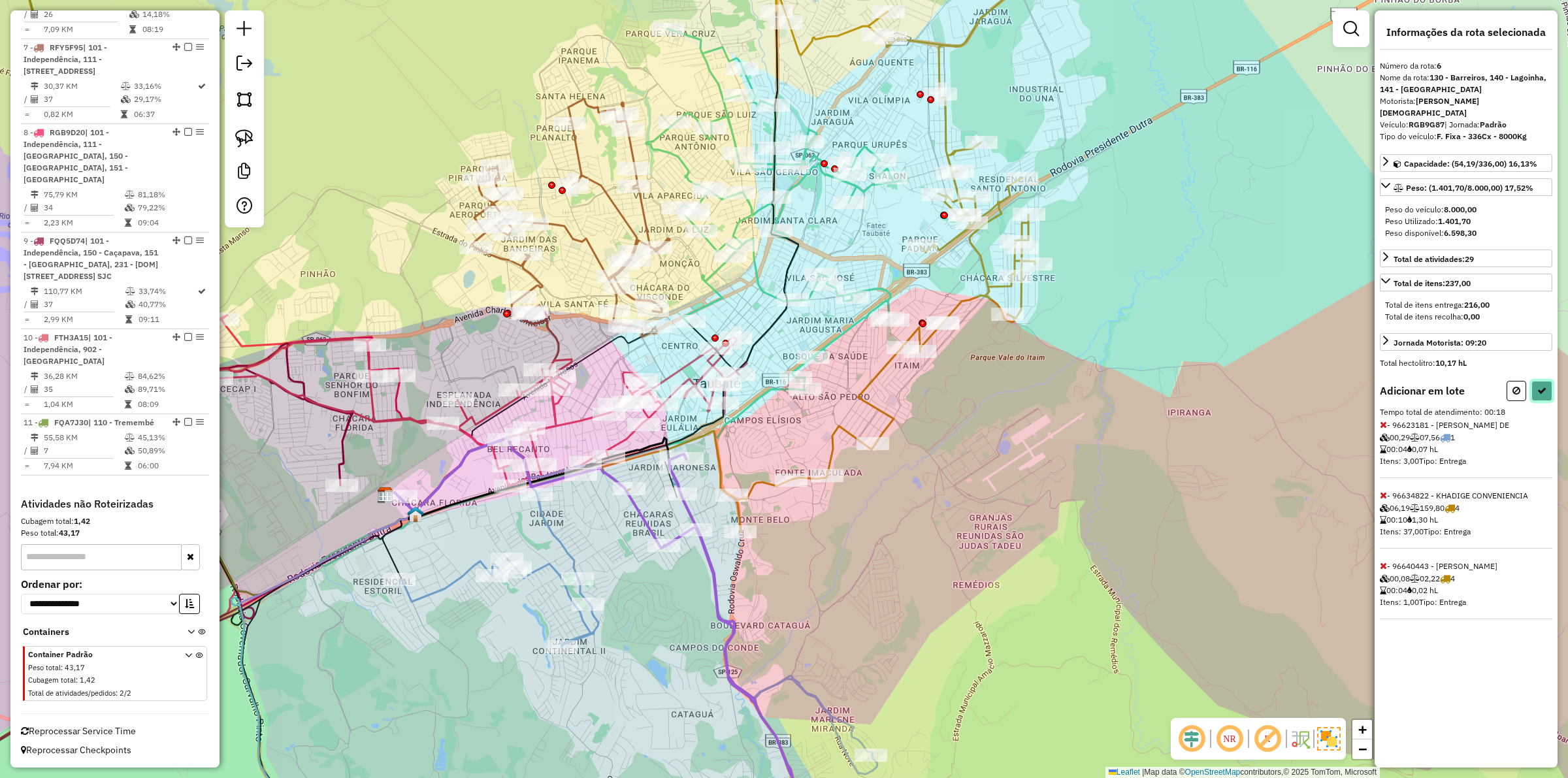
click at [1545, 388] on button at bounding box center [1541, 390] width 21 height 20
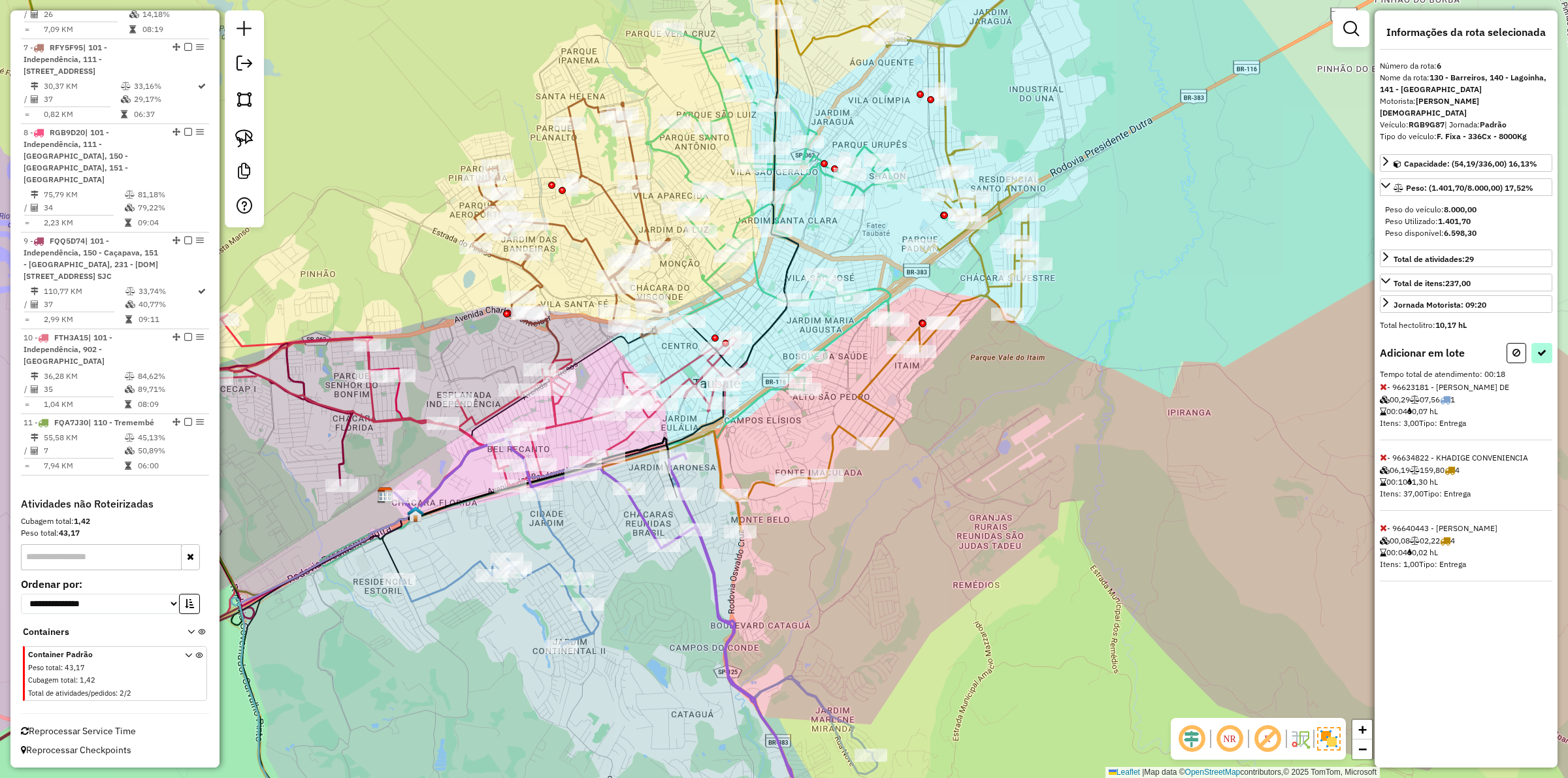
select select "**********"
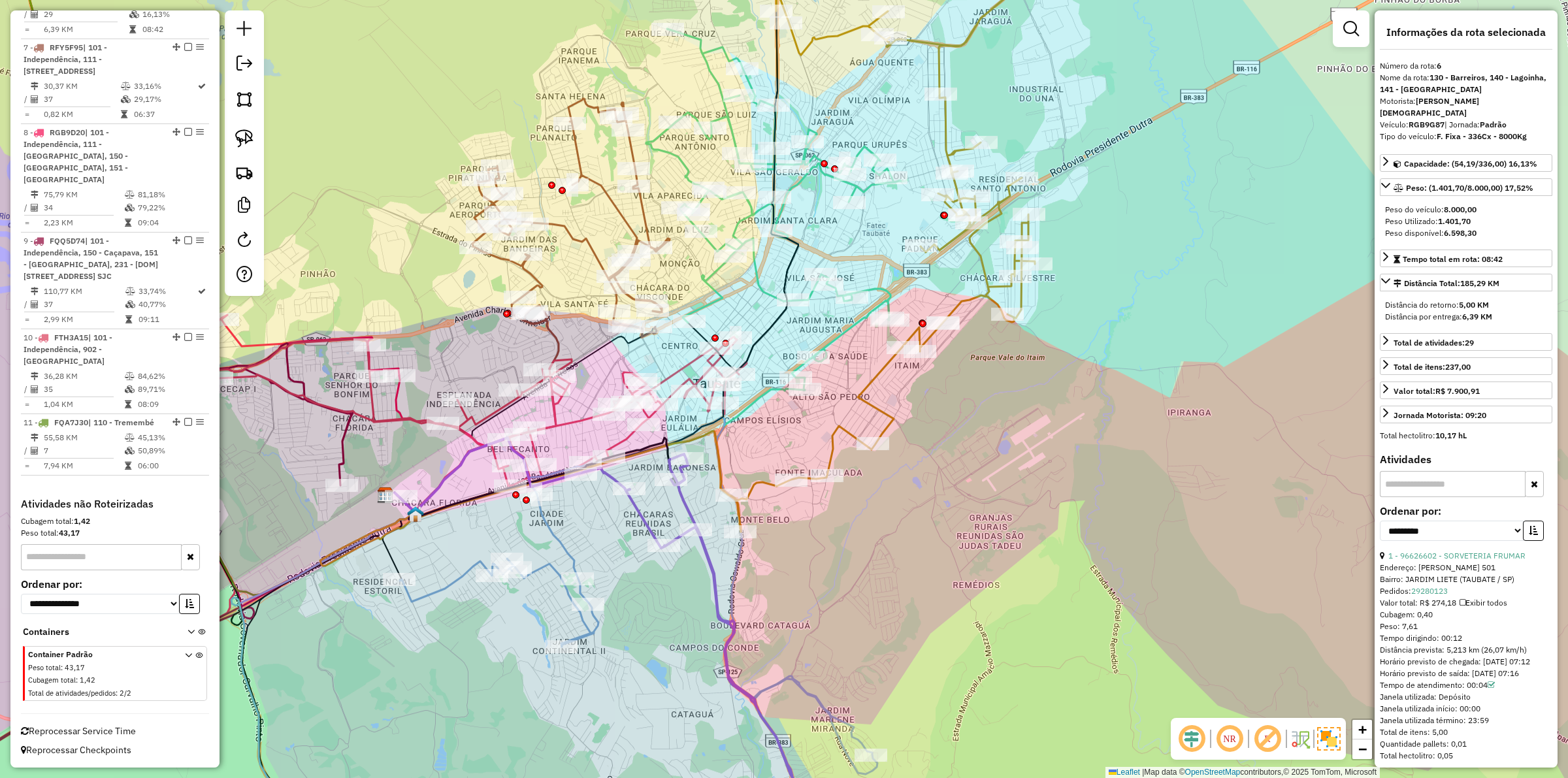
click at [550, 529] on icon at bounding box center [638, 636] width 477 height 438
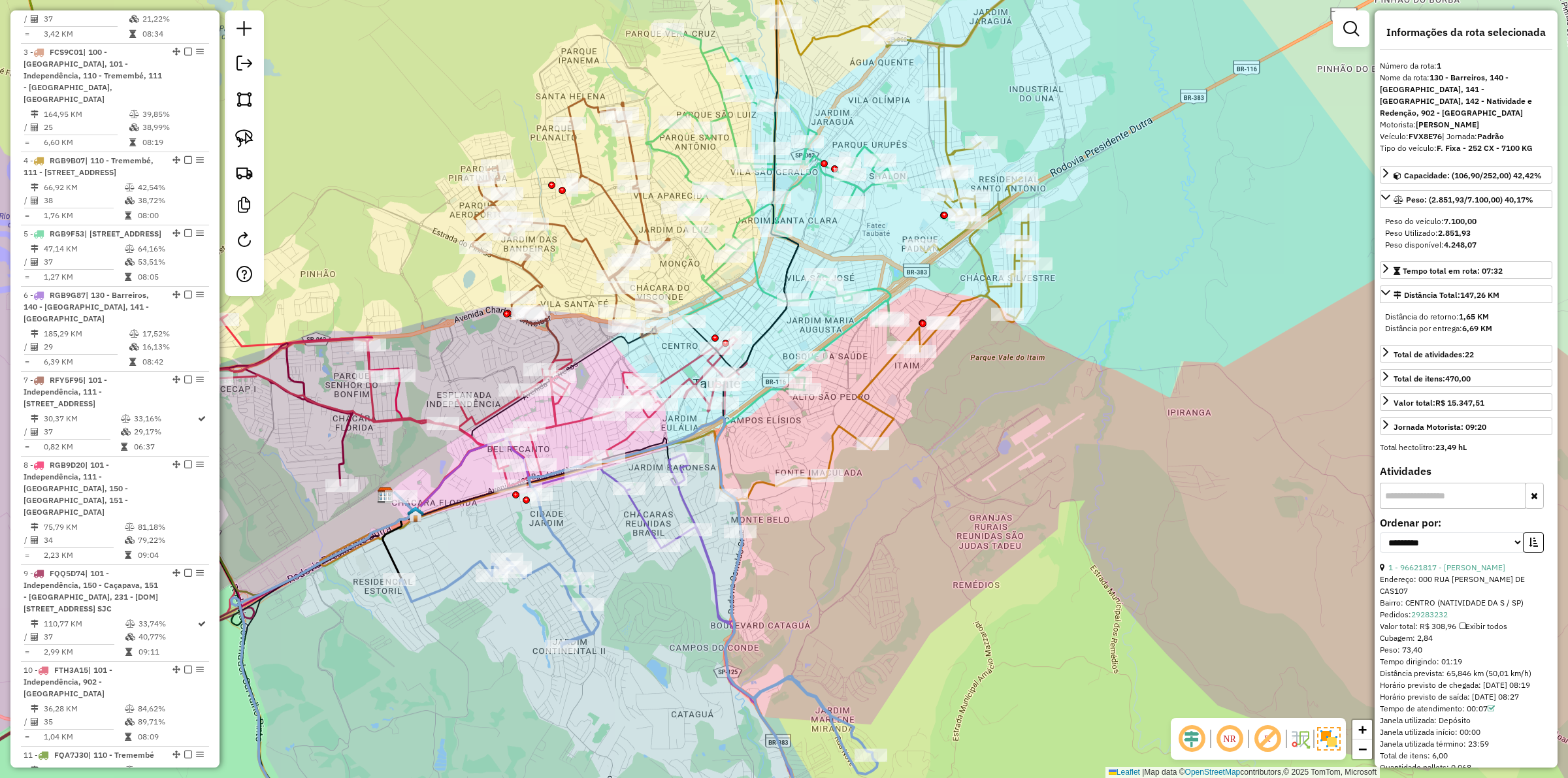
scroll to position [592, 0]
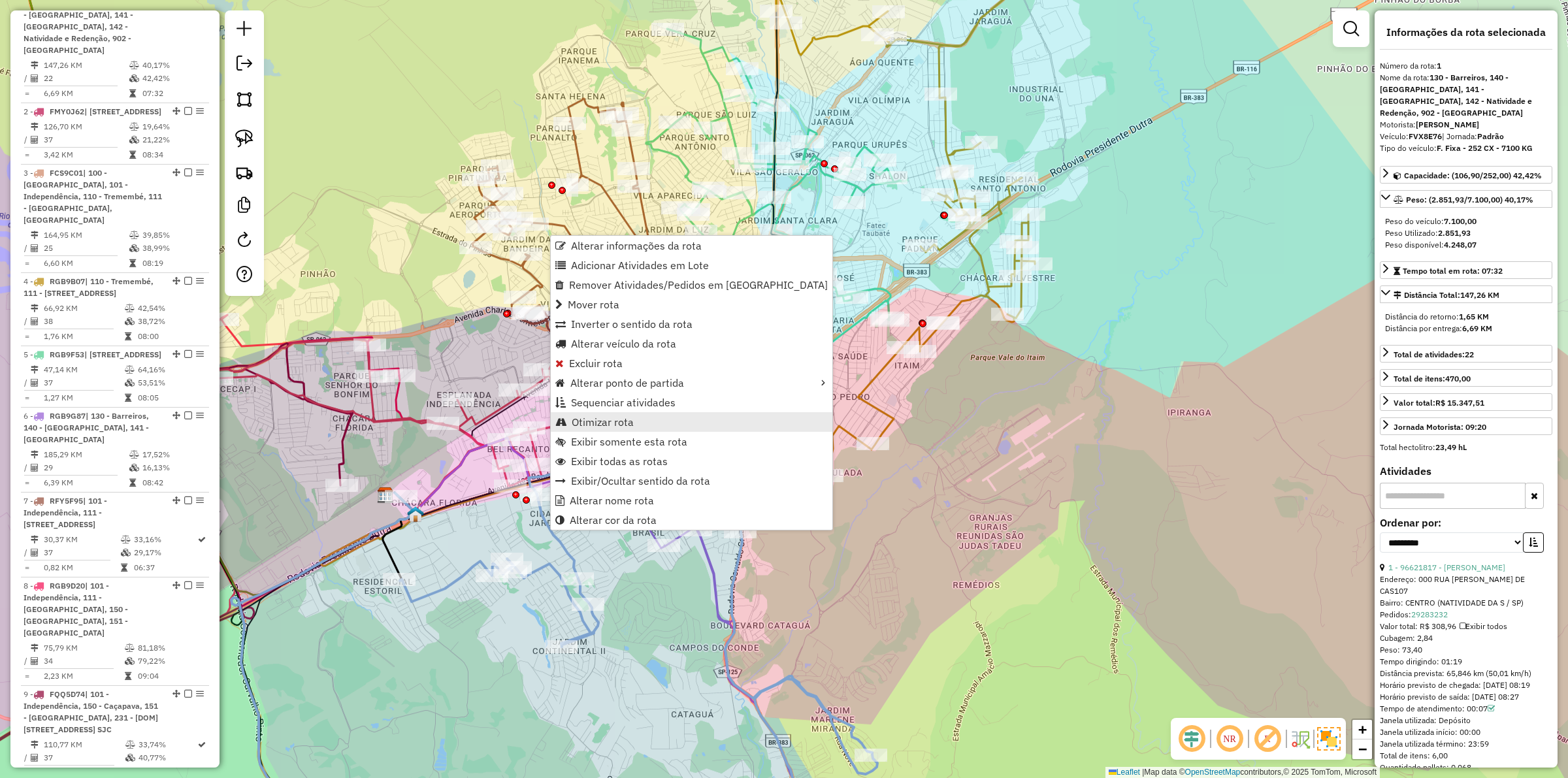
click at [601, 420] on span "Otimizar rota" at bounding box center [602, 421] width 62 height 10
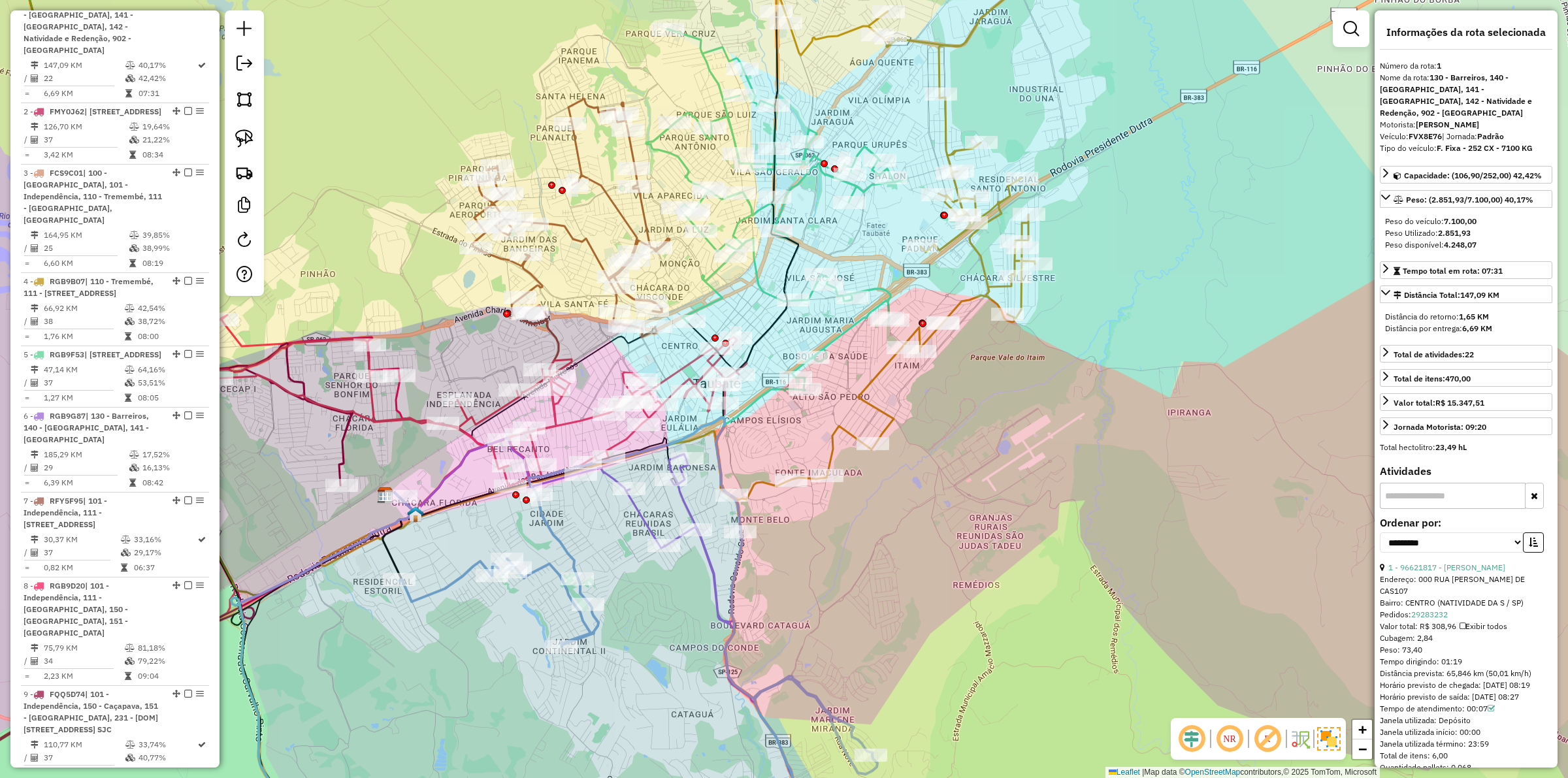
click at [573, 533] on div "Janela de atendimento Grade de atendimento Capacidade Transportadoras Veículos …" at bounding box center [784, 389] width 1568 height 778
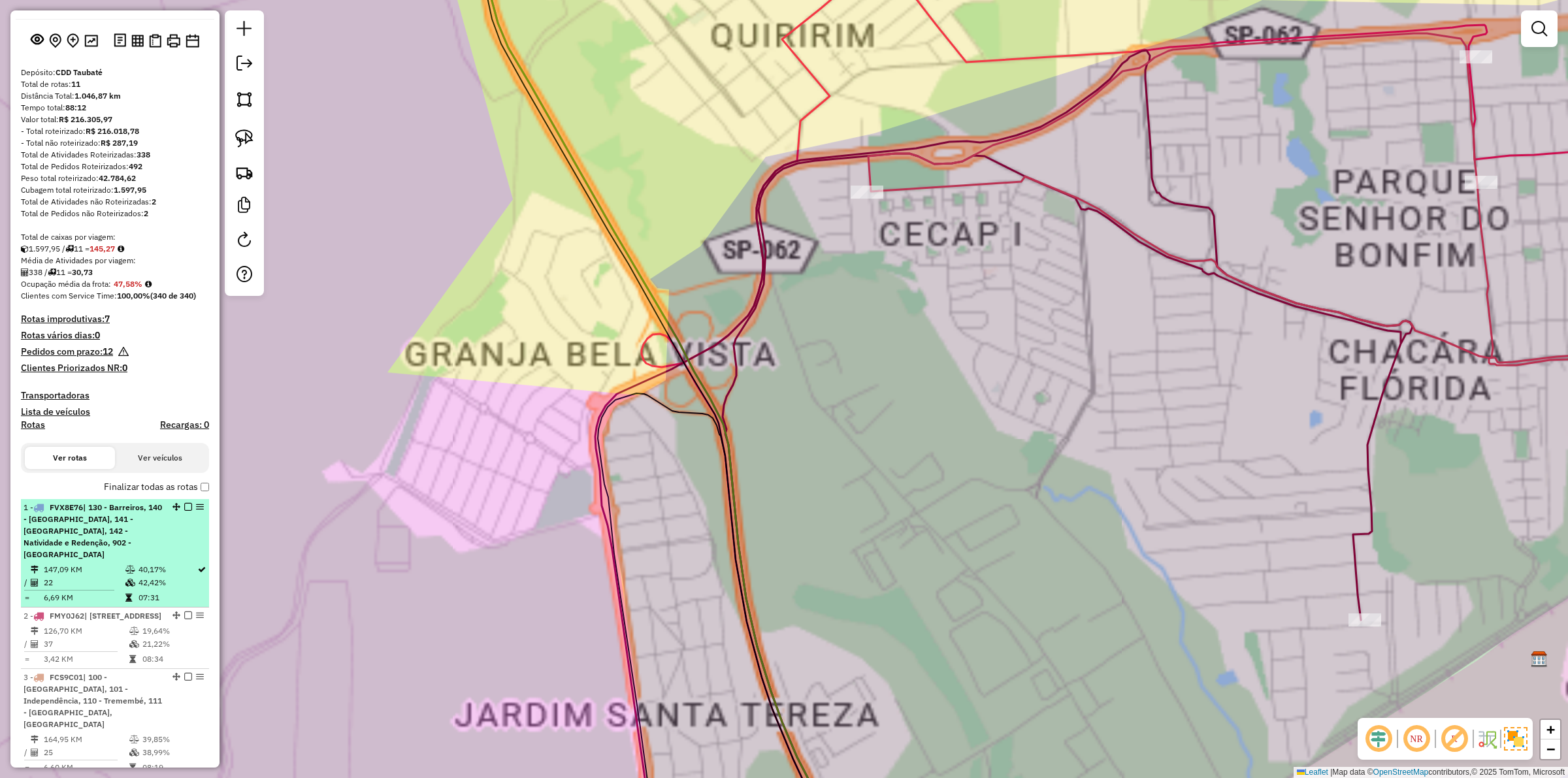
scroll to position [0, 0]
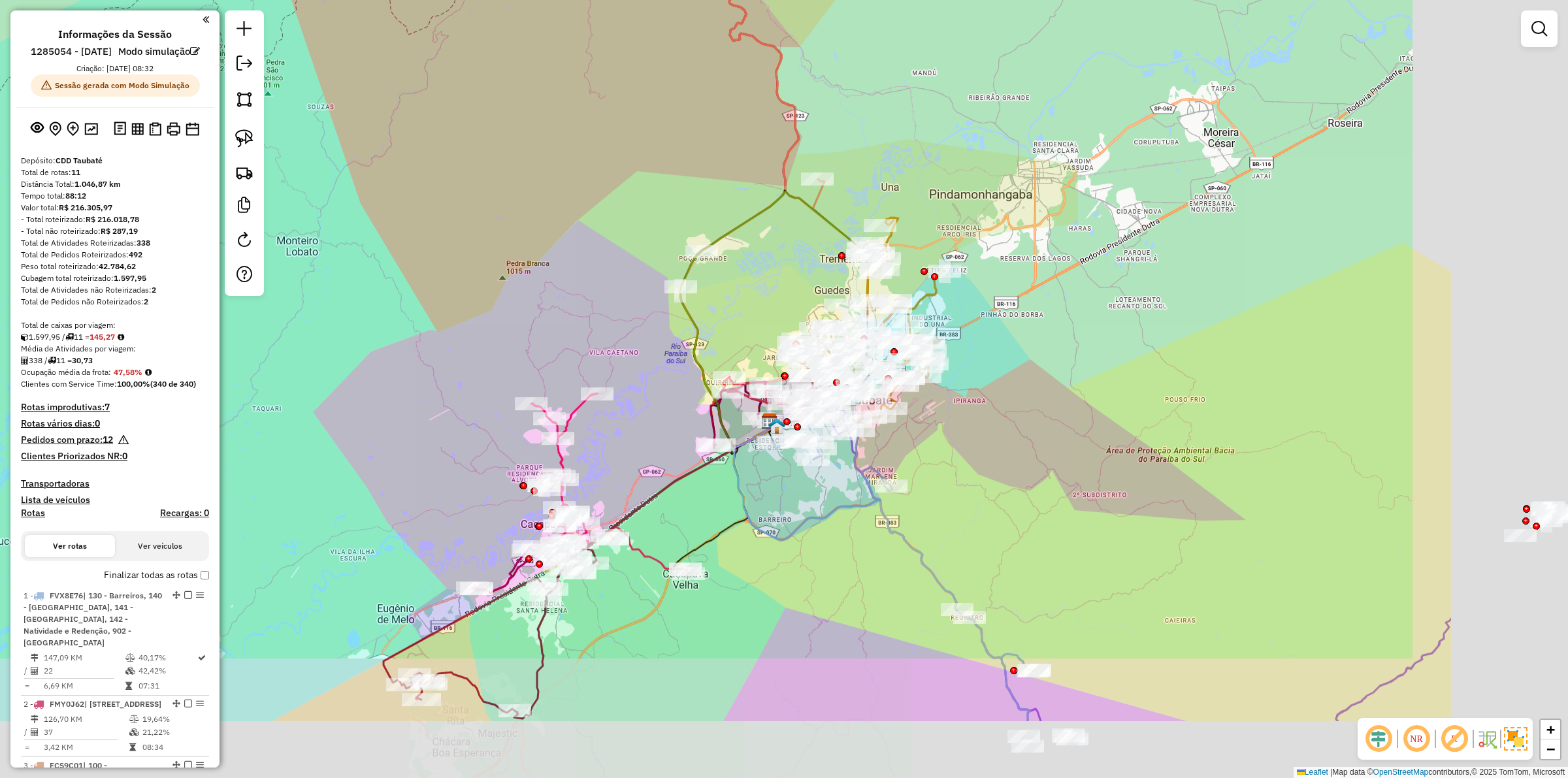
drag, startPoint x: 861, startPoint y: 541, endPoint x: 804, endPoint y: 498, distance: 71.4
click at [804, 498] on div "Janela de atendimento Grade de atendimento Capacidade Transportadoras Veículos …" at bounding box center [784, 389] width 1568 height 778
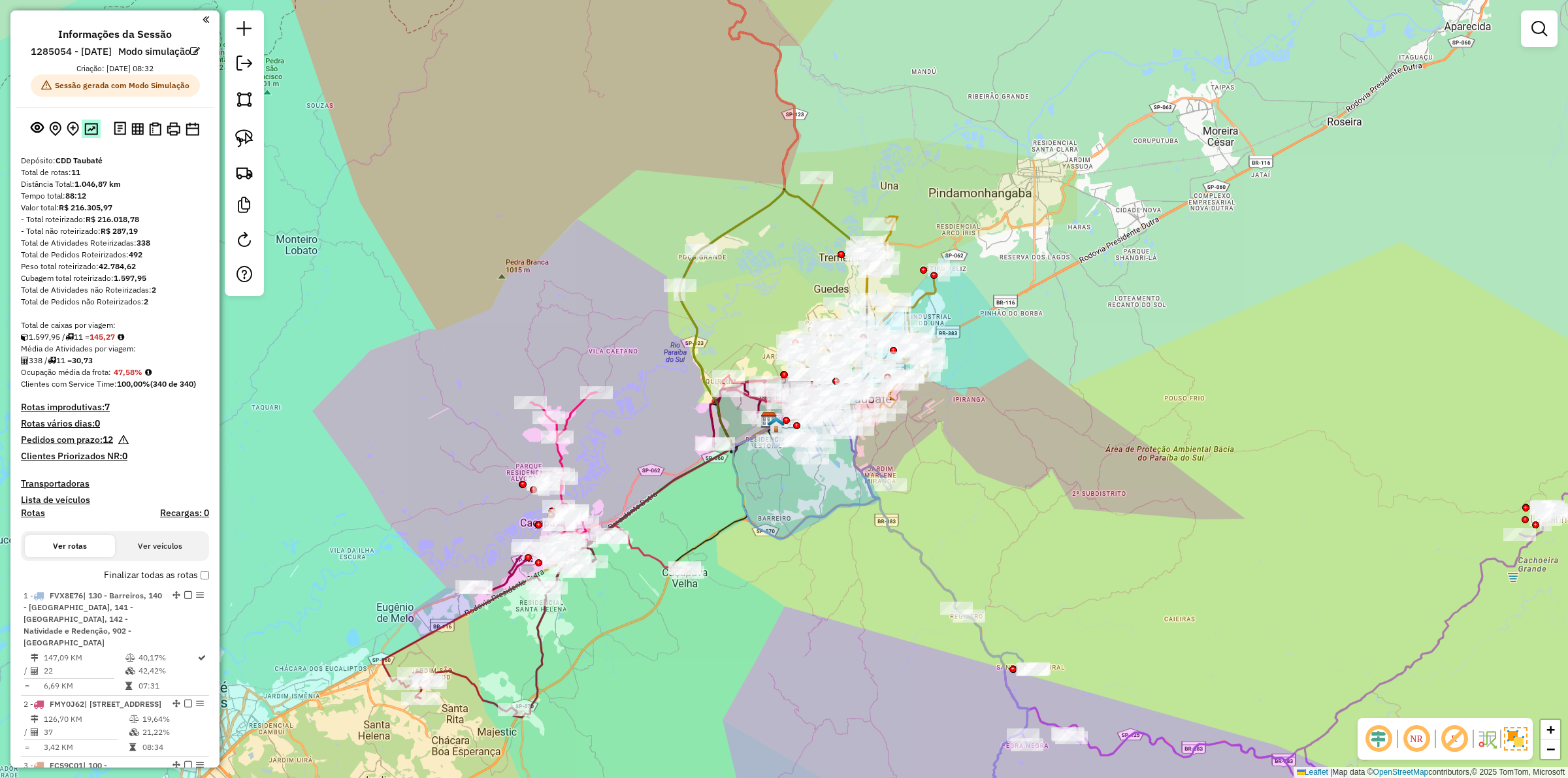
click at [90, 135] on img at bounding box center [91, 129] width 14 height 12
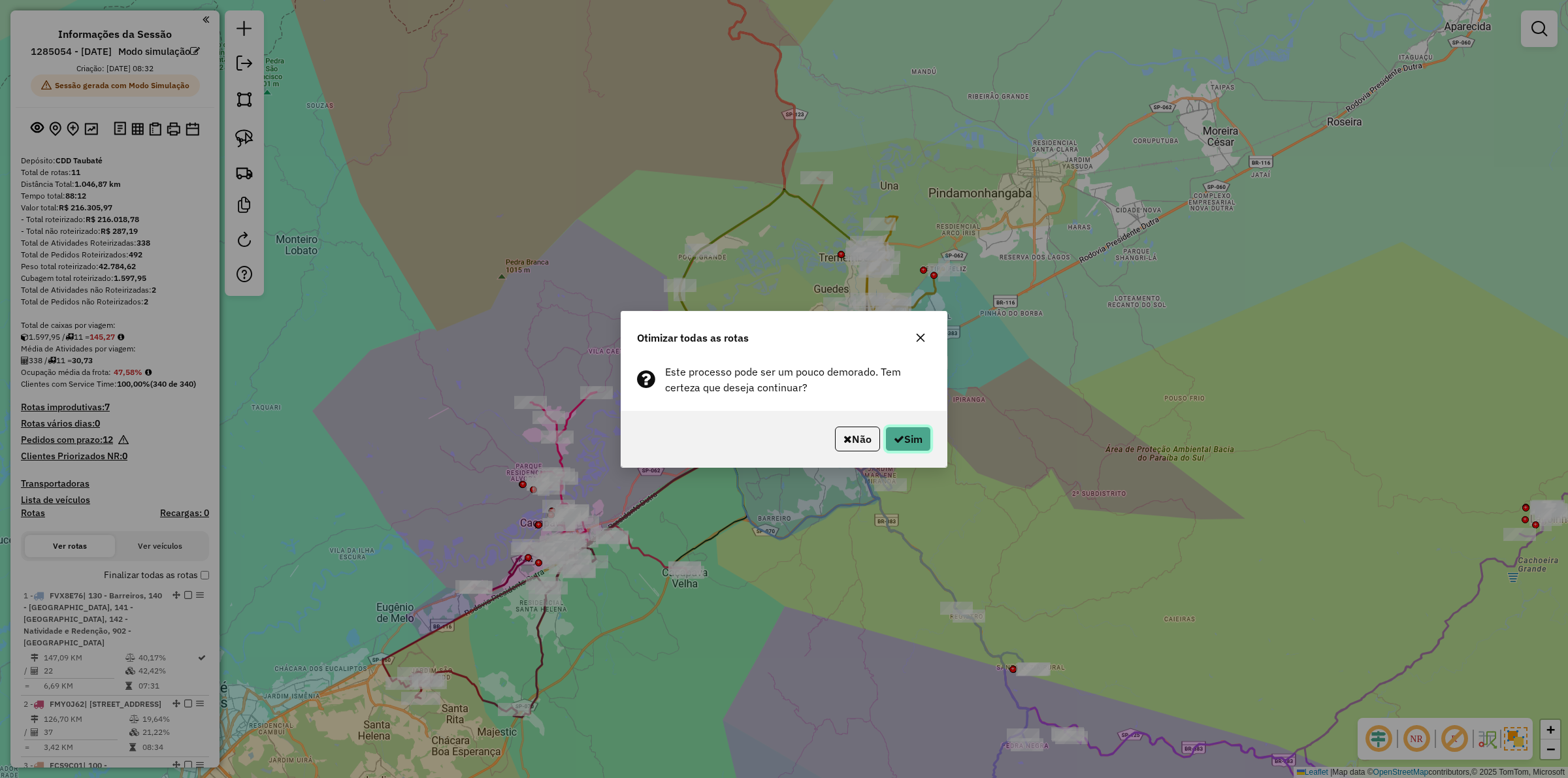
click at [912, 438] on button "Sim" at bounding box center [908, 438] width 46 height 25
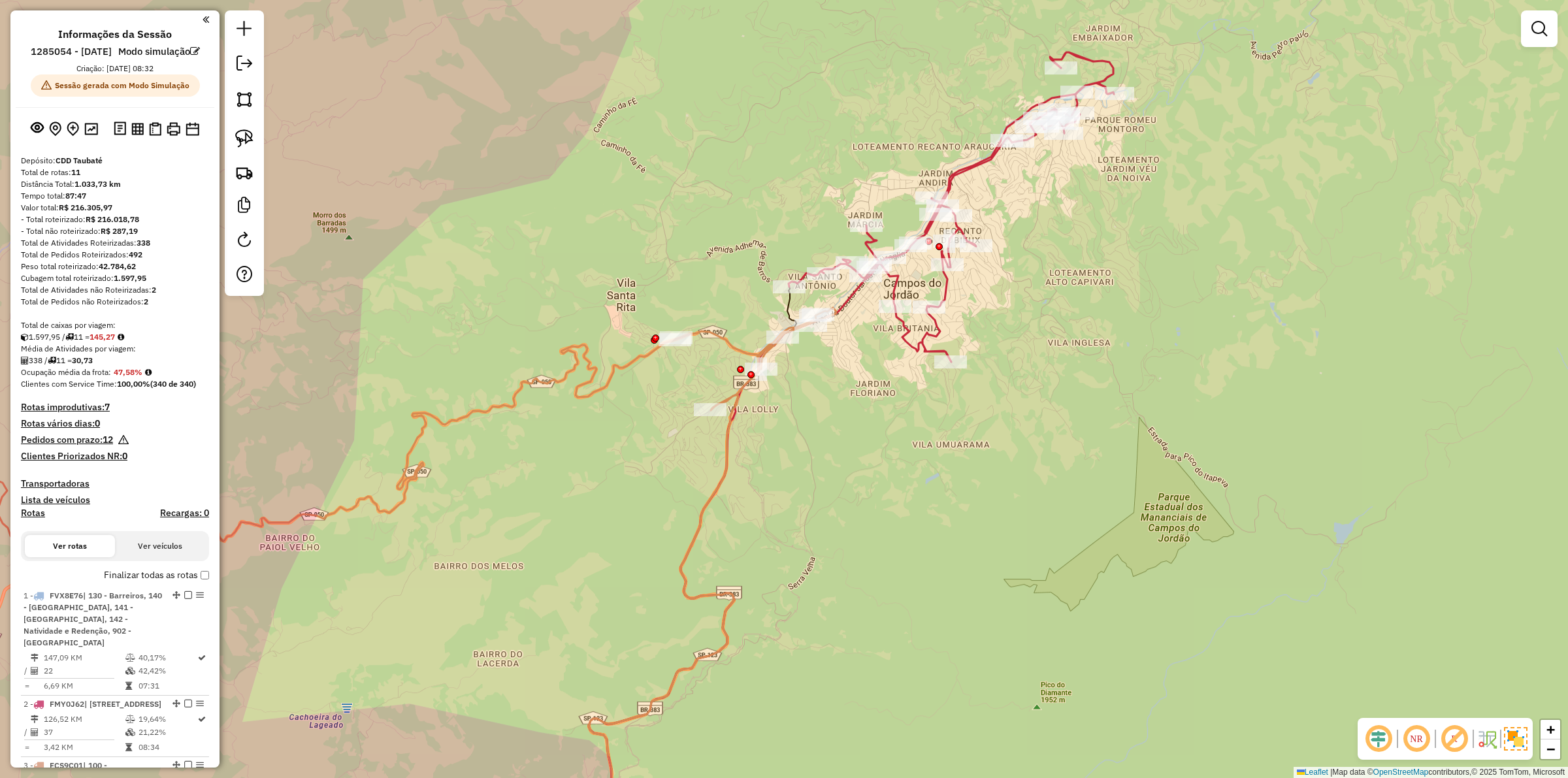
click at [989, 156] on icon at bounding box center [952, 207] width 326 height 310
select select "**********"
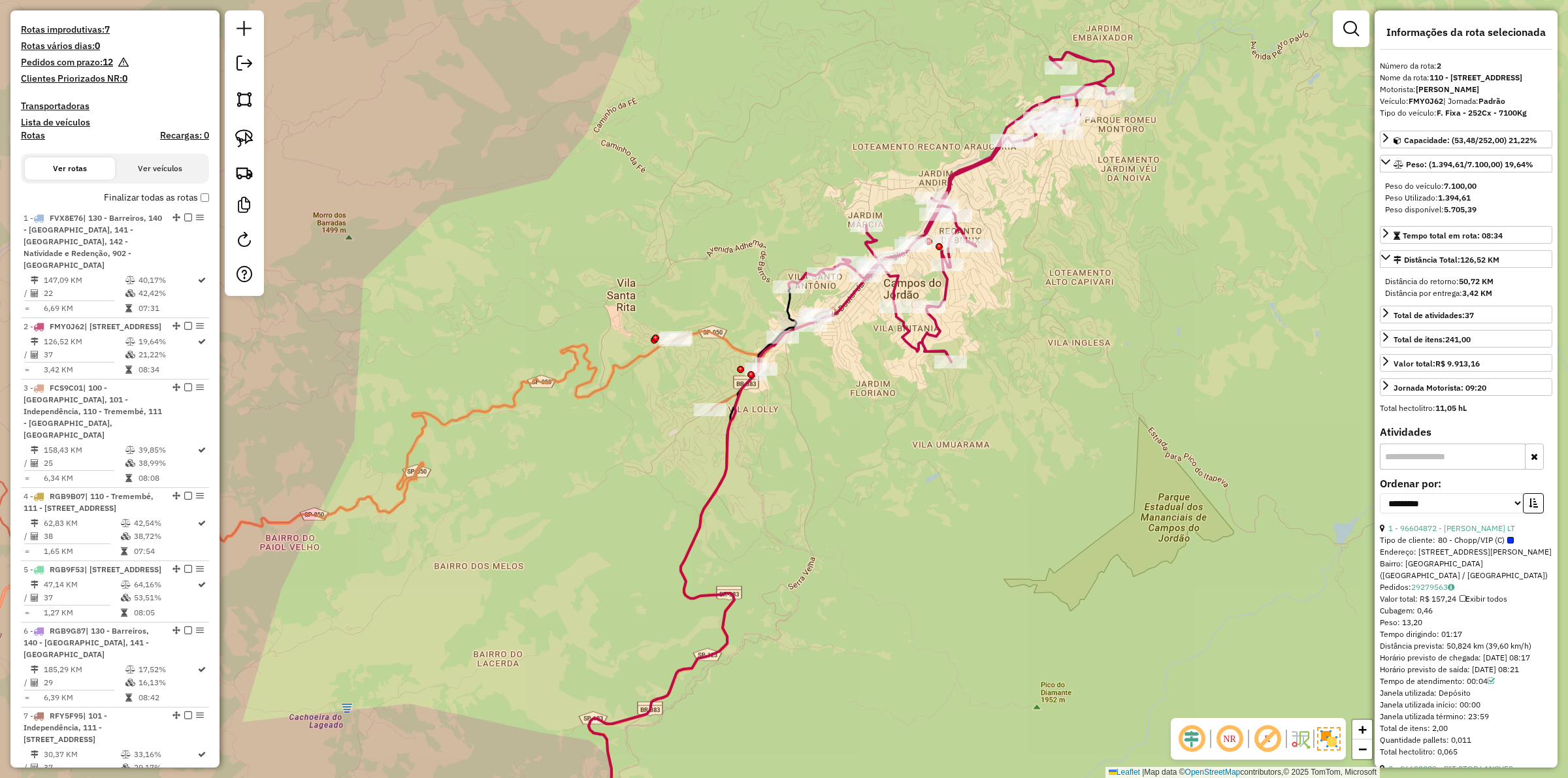
scroll to position [690, 0]
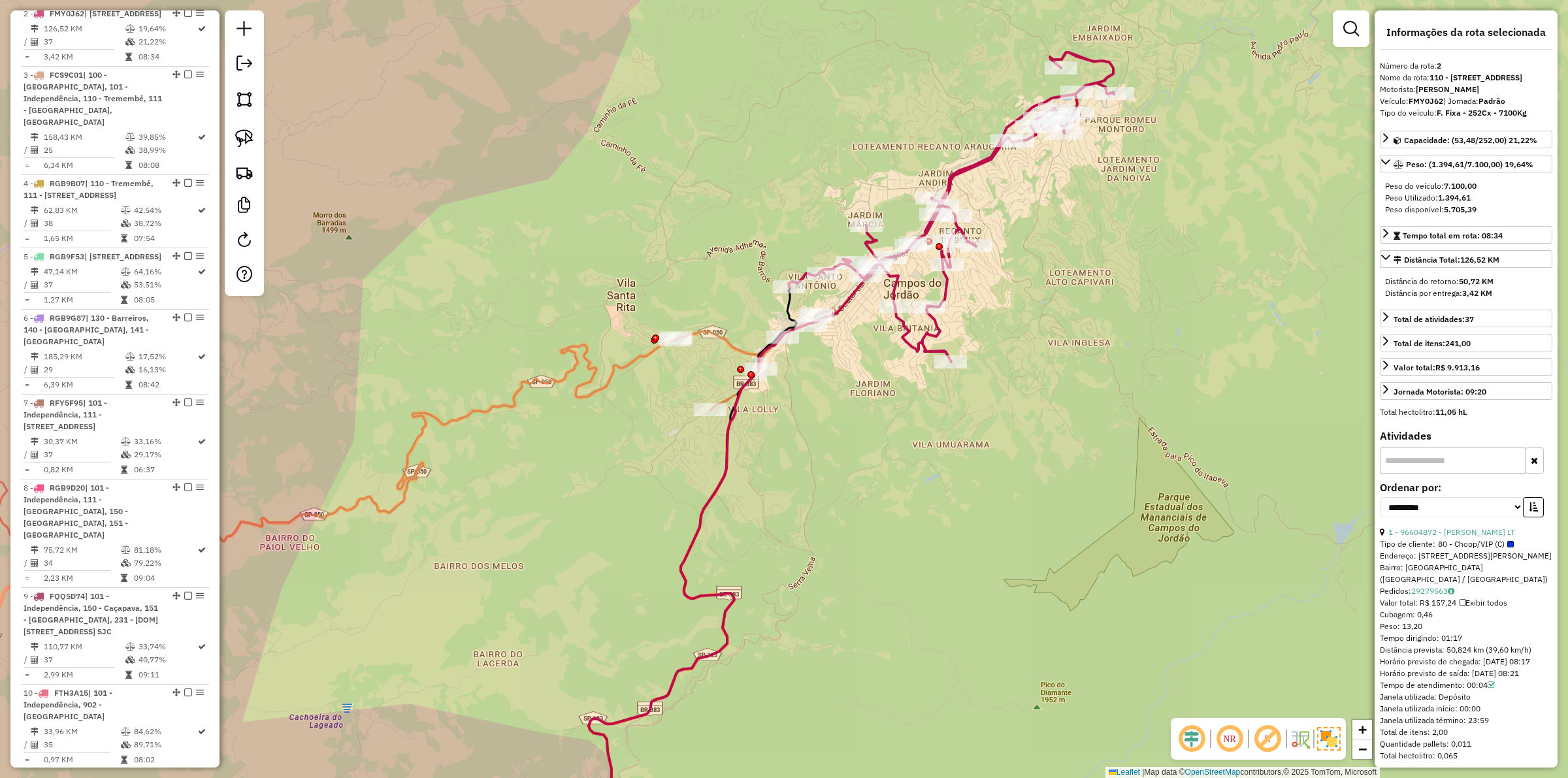
click at [725, 340] on icon at bounding box center [340, 439] width 993 height 833
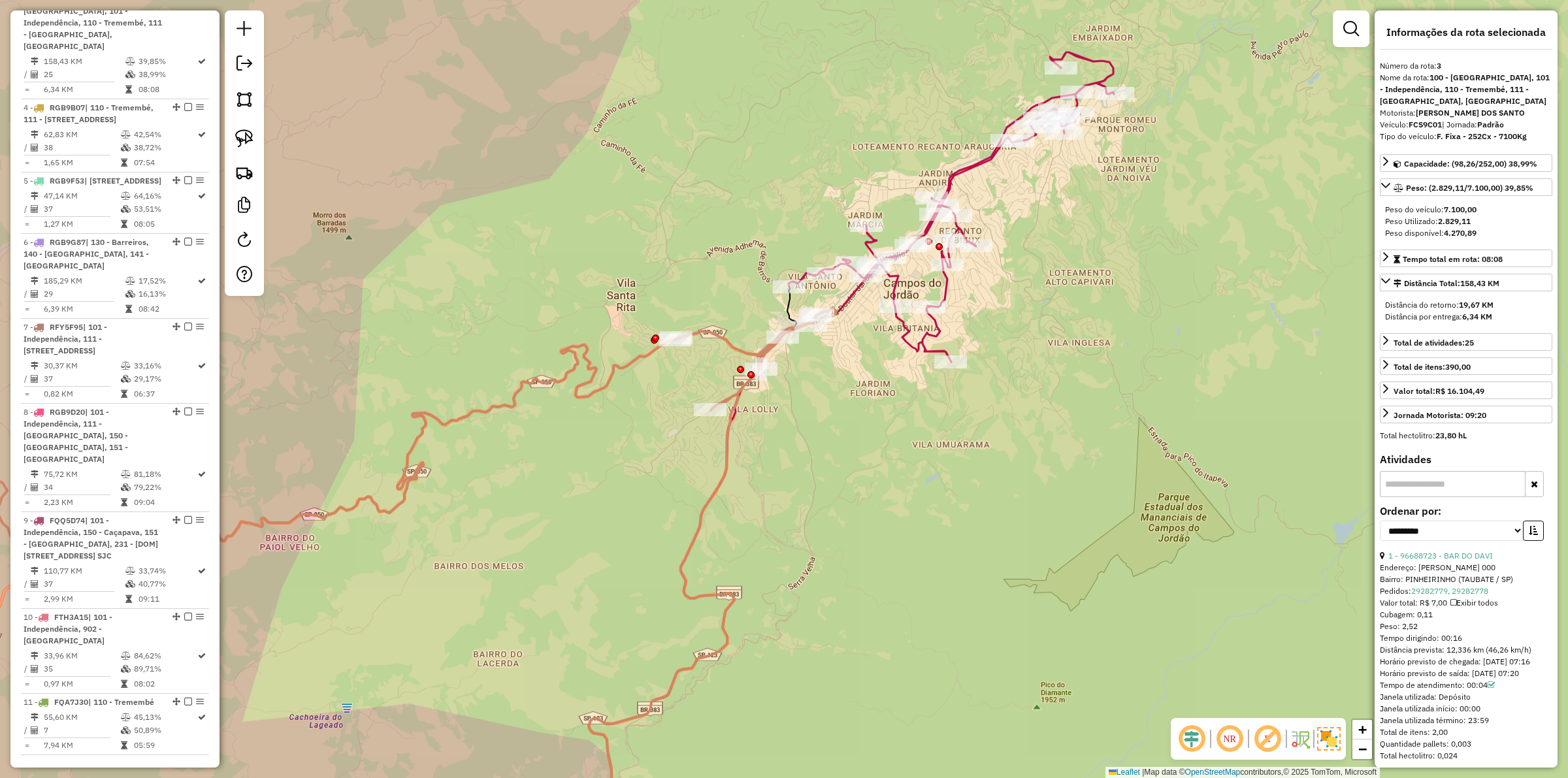
scroll to position [775, 0]
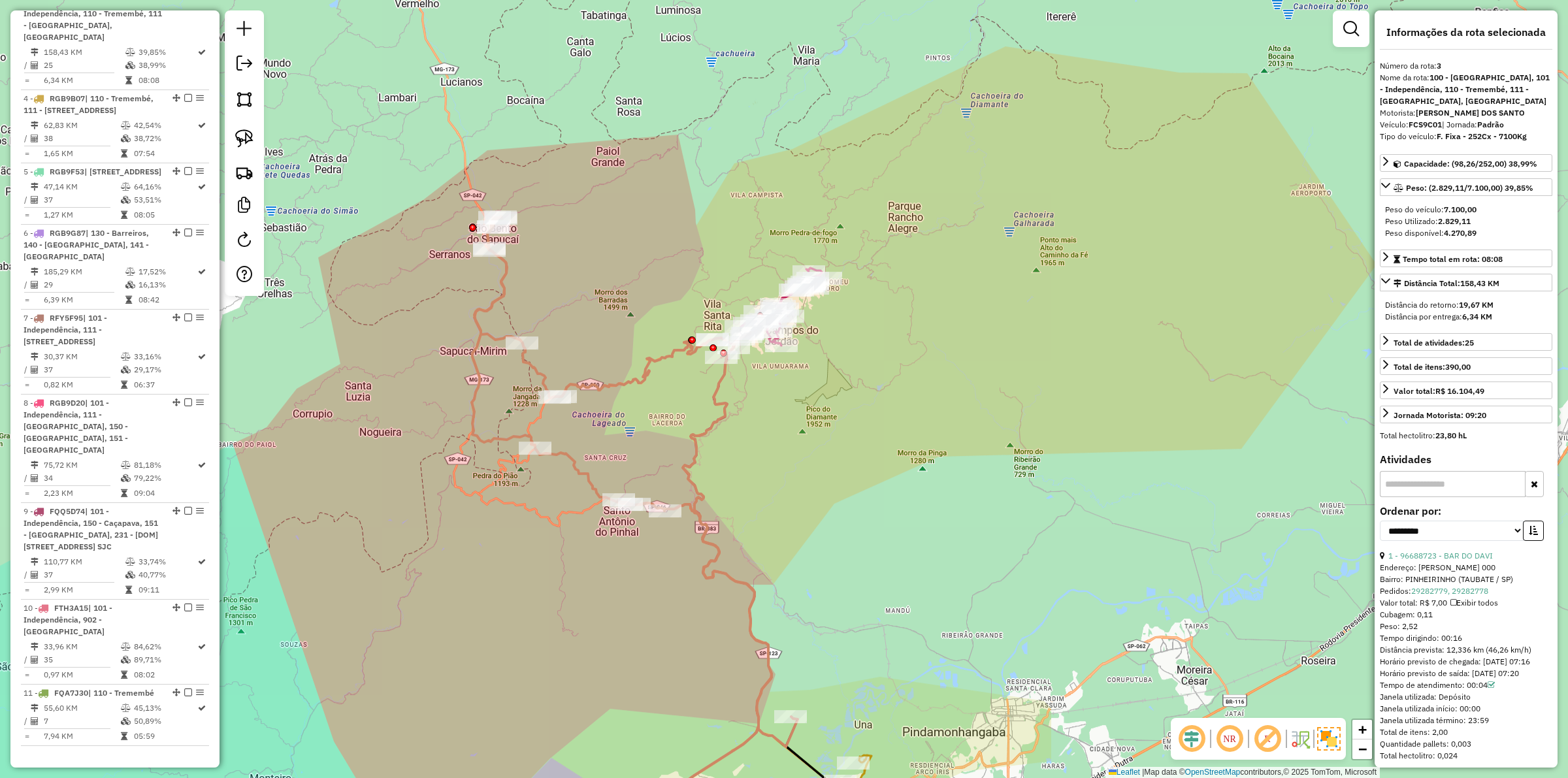
click at [802, 387] on div "Janela de atendimento Grade de atendimento Capacidade Transportadoras Veículos …" at bounding box center [784, 389] width 1568 height 778
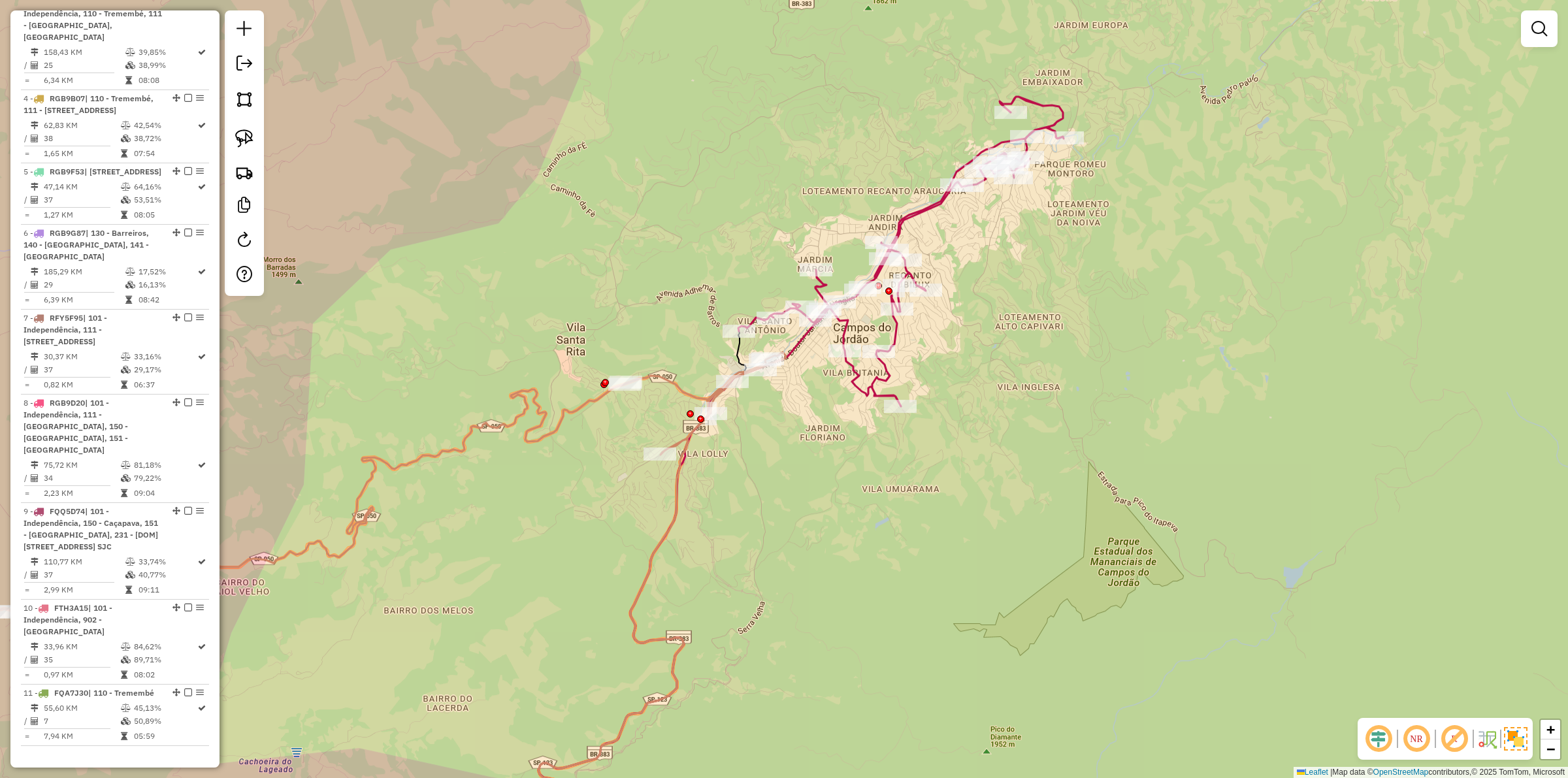
click at [896, 330] on icon at bounding box center [901, 252] width 326 height 310
select select "**********"
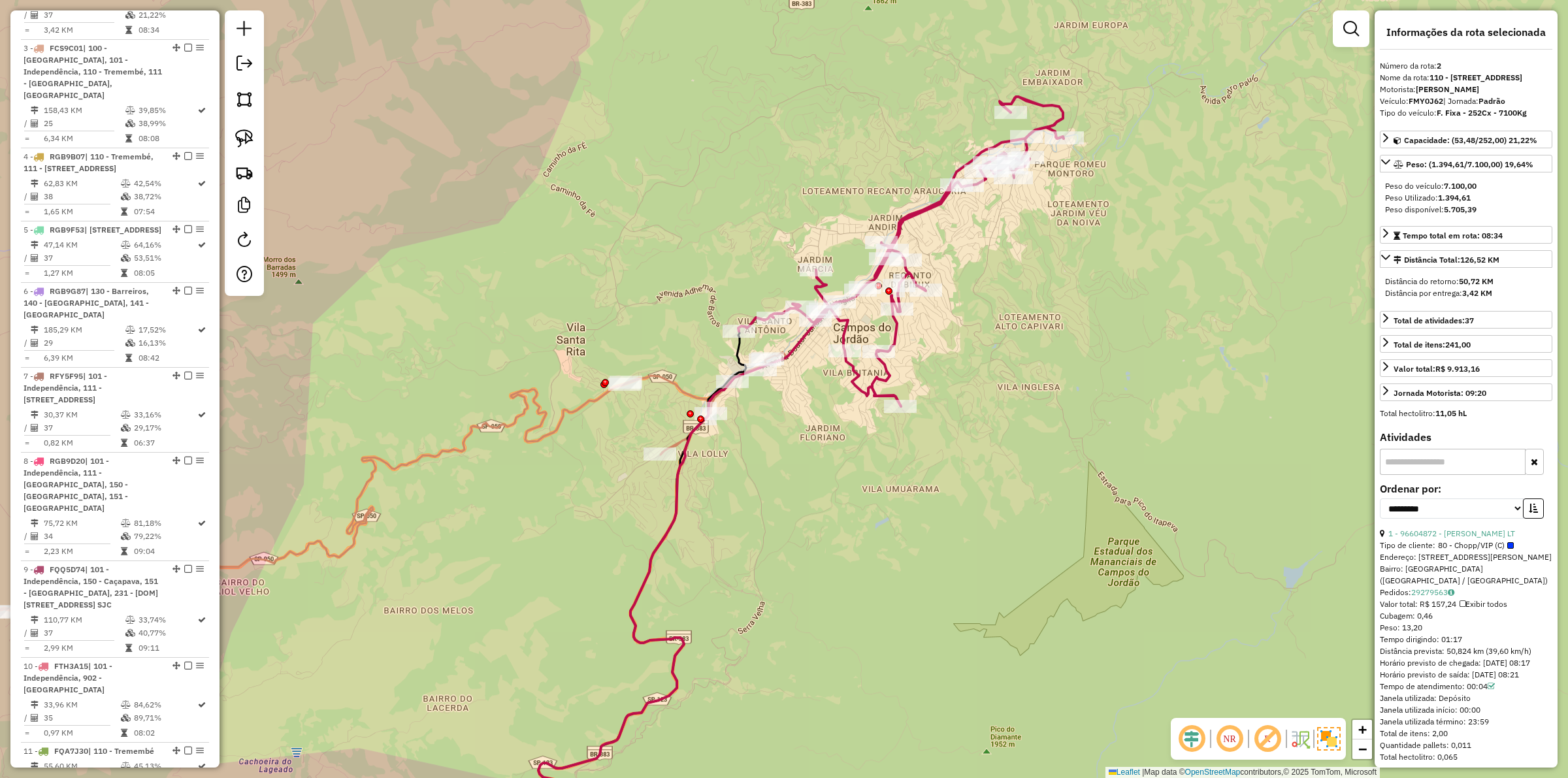
scroll to position [690, 0]
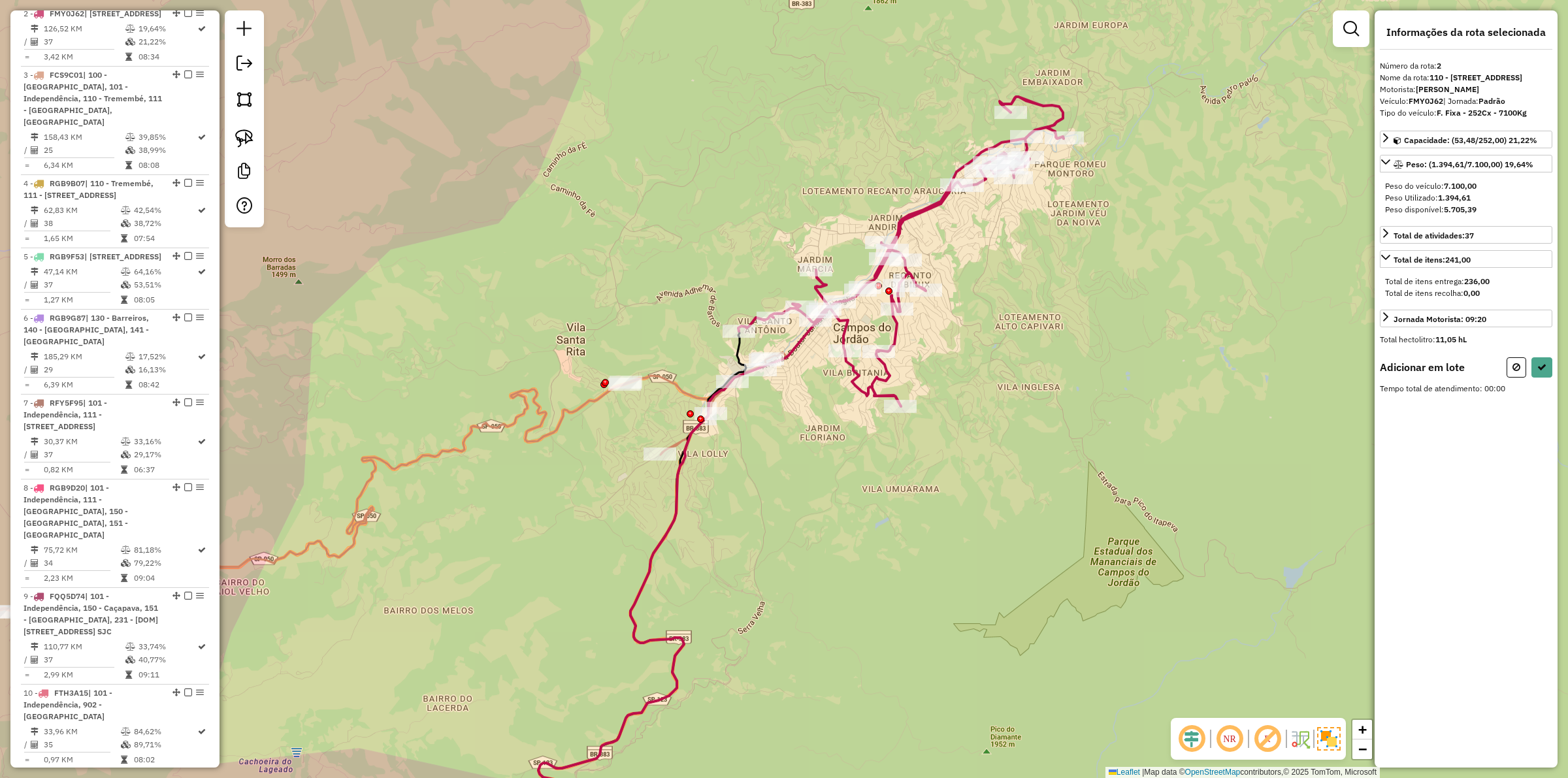
click at [913, 433] on div "Janela de atendimento Grade de atendimento Capacidade Transportadoras Veículos …" at bounding box center [784, 389] width 1568 height 778
drag, startPoint x: 1521, startPoint y: 389, endPoint x: 1314, endPoint y: 408, distance: 207.9
click at [1521, 378] on button at bounding box center [1516, 368] width 20 height 20
select select "**********"
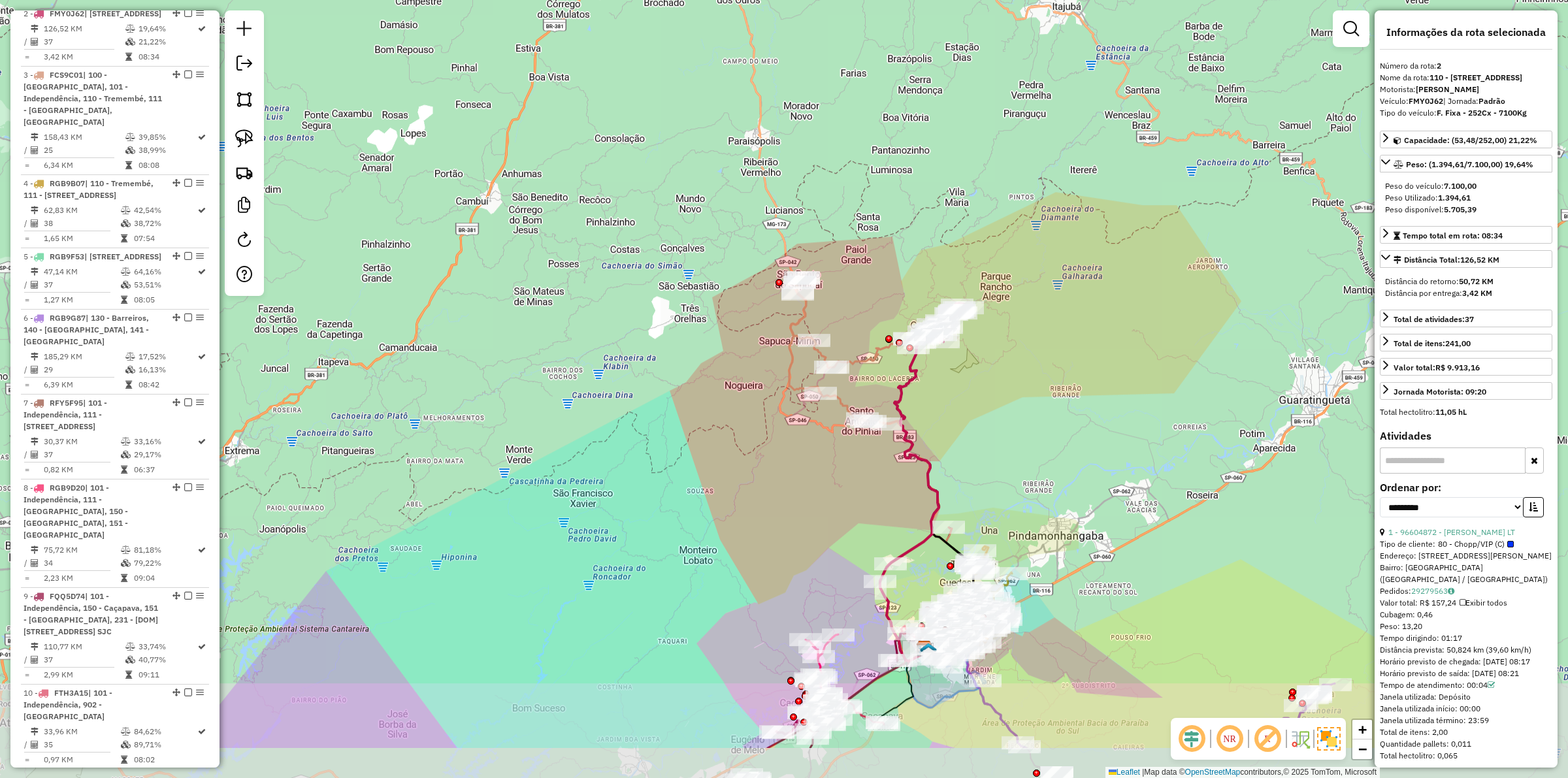
drag, startPoint x: 1036, startPoint y: 531, endPoint x: 980, endPoint y: 423, distance: 121.7
click at [980, 423] on div "Janela de atendimento Grade de atendimento Capacidade Transportadoras Veículos …" at bounding box center [784, 389] width 1568 height 778
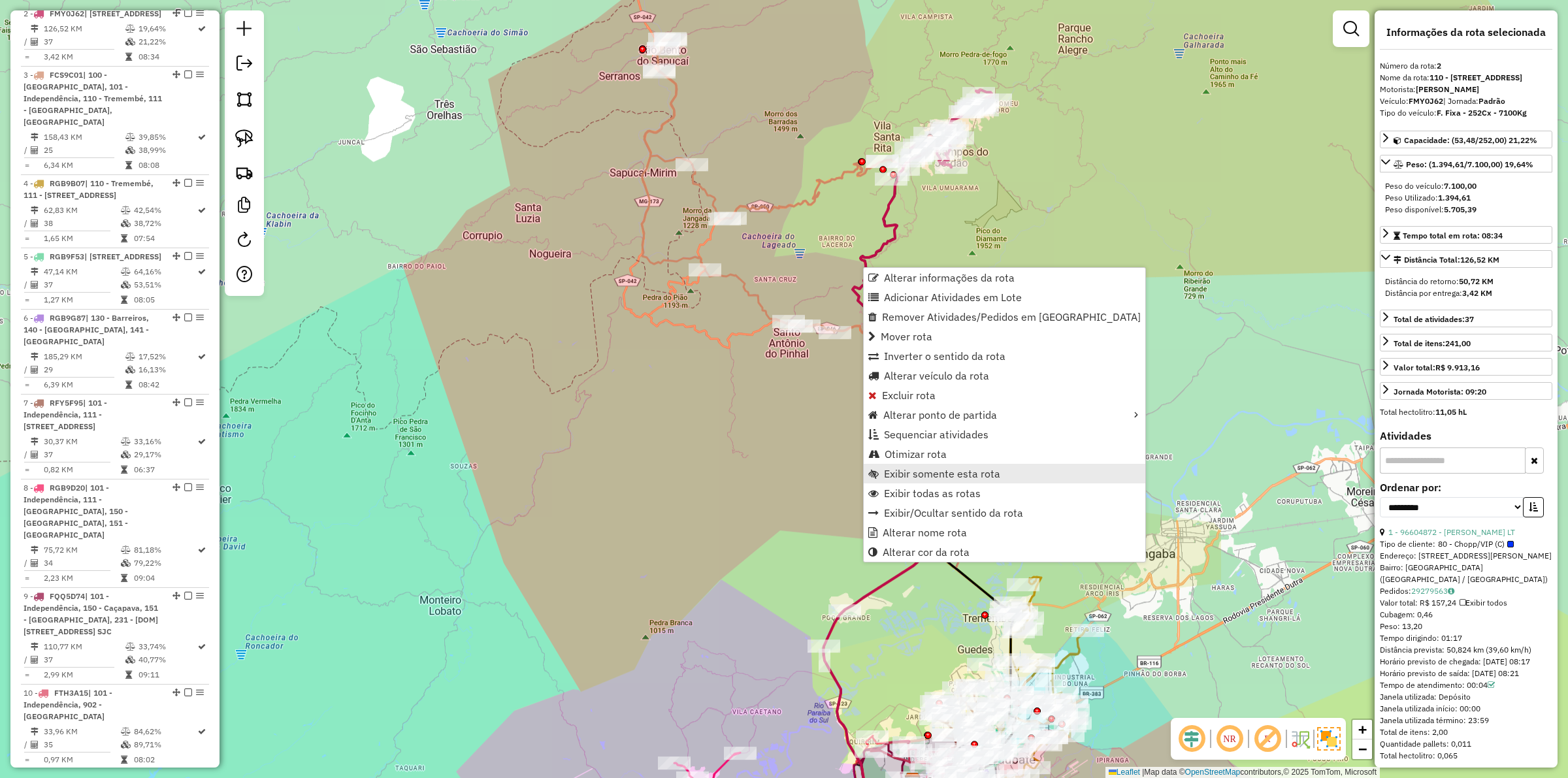
click at [949, 472] on span "Exibir somente esta rota" at bounding box center [942, 473] width 116 height 10
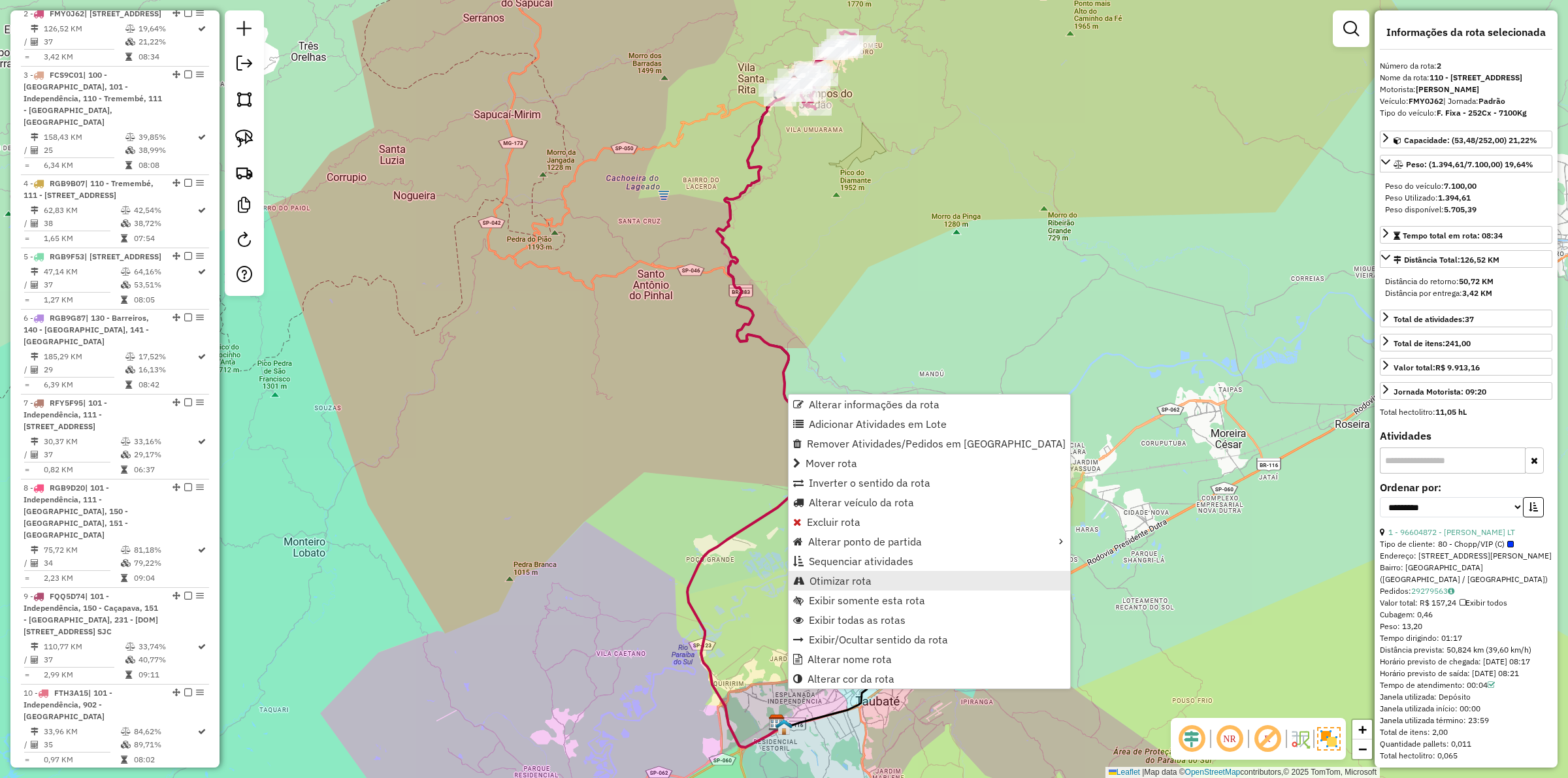
click at [846, 584] on span "Otimizar rota" at bounding box center [840, 580] width 62 height 10
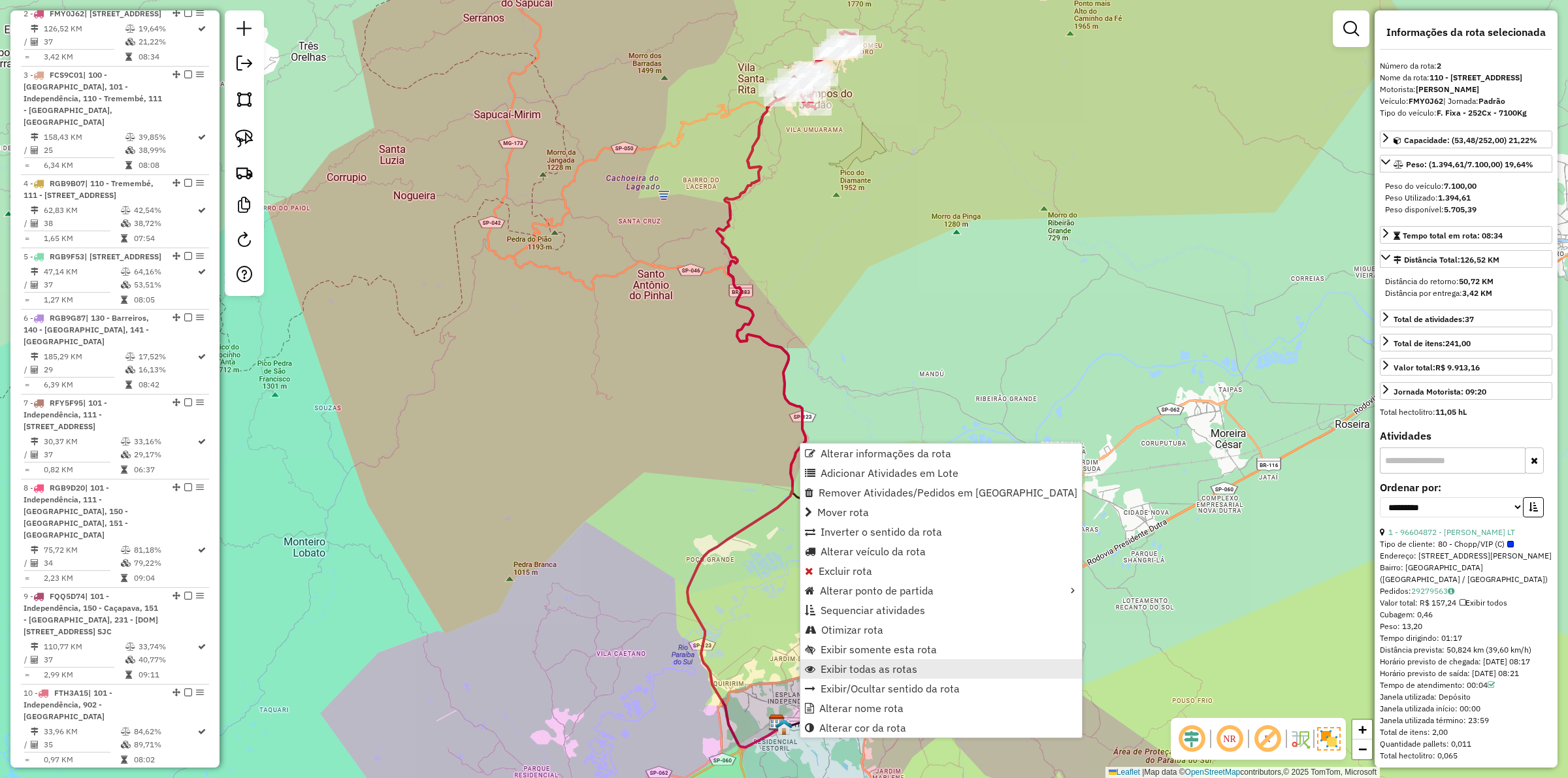
click at [902, 670] on span "Exibir todas as rotas" at bounding box center [869, 669] width 97 height 10
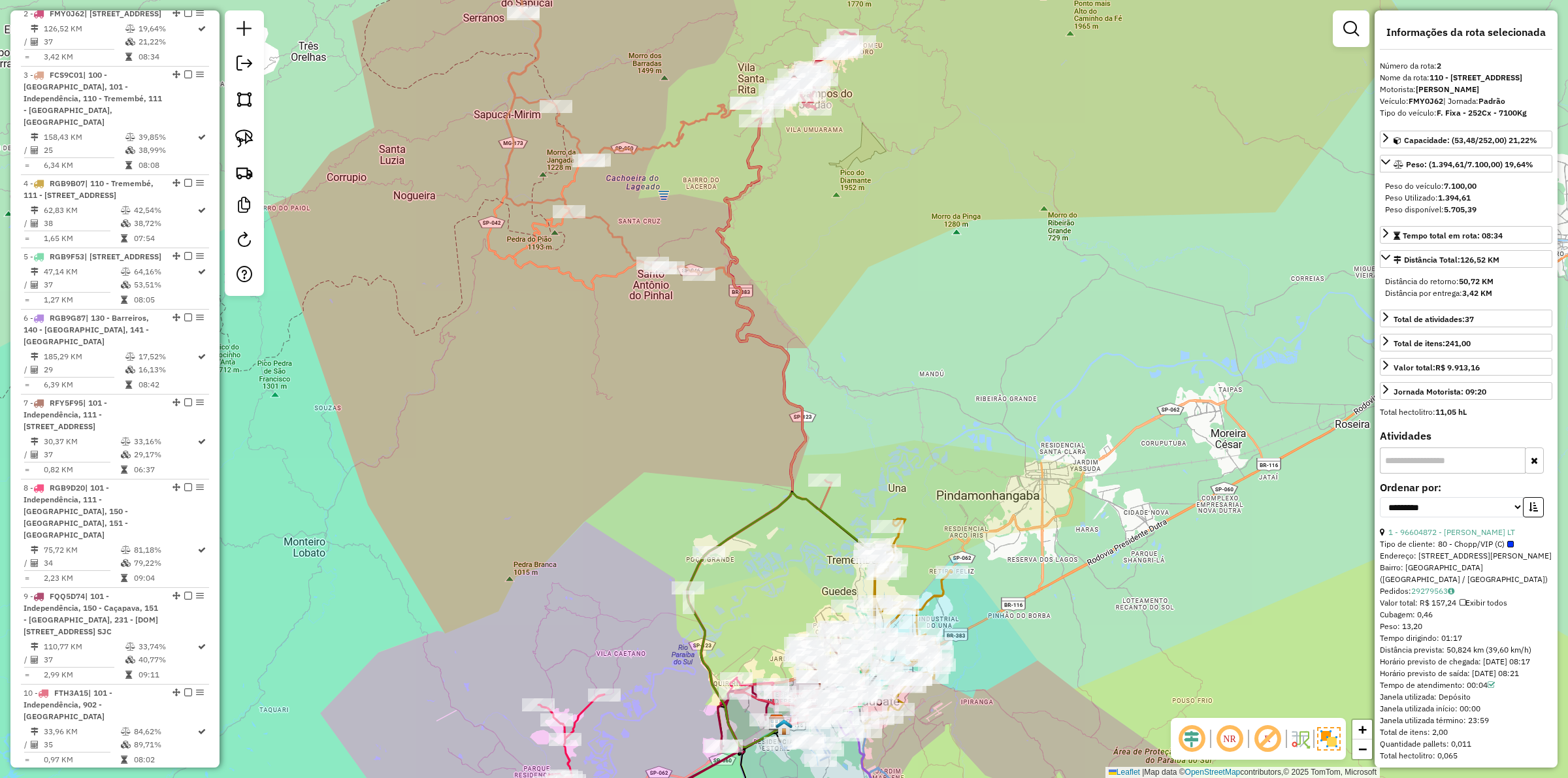
click at [594, 214] on icon at bounding box center [668, 284] width 326 height 608
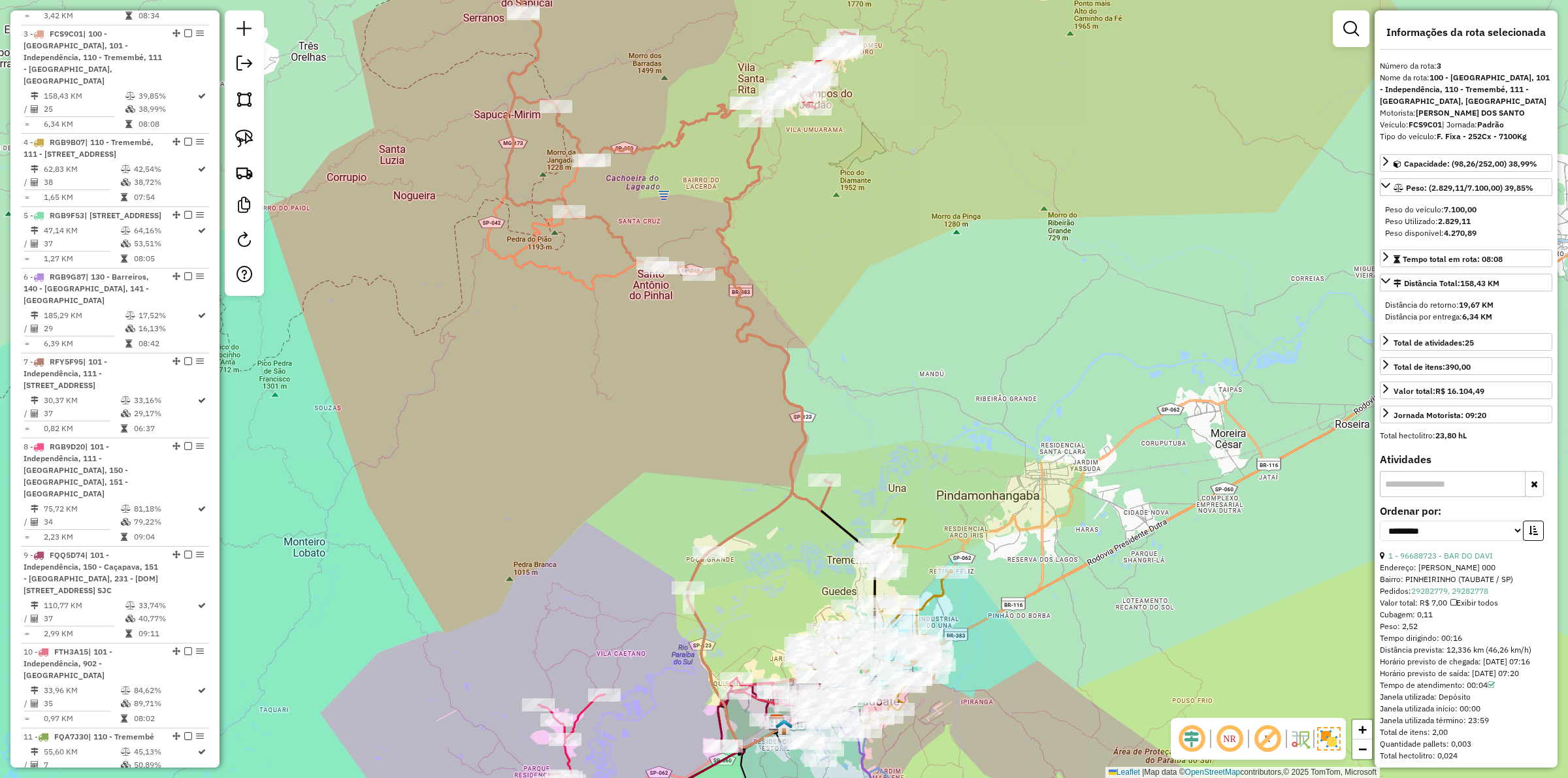
scroll to position [775, 0]
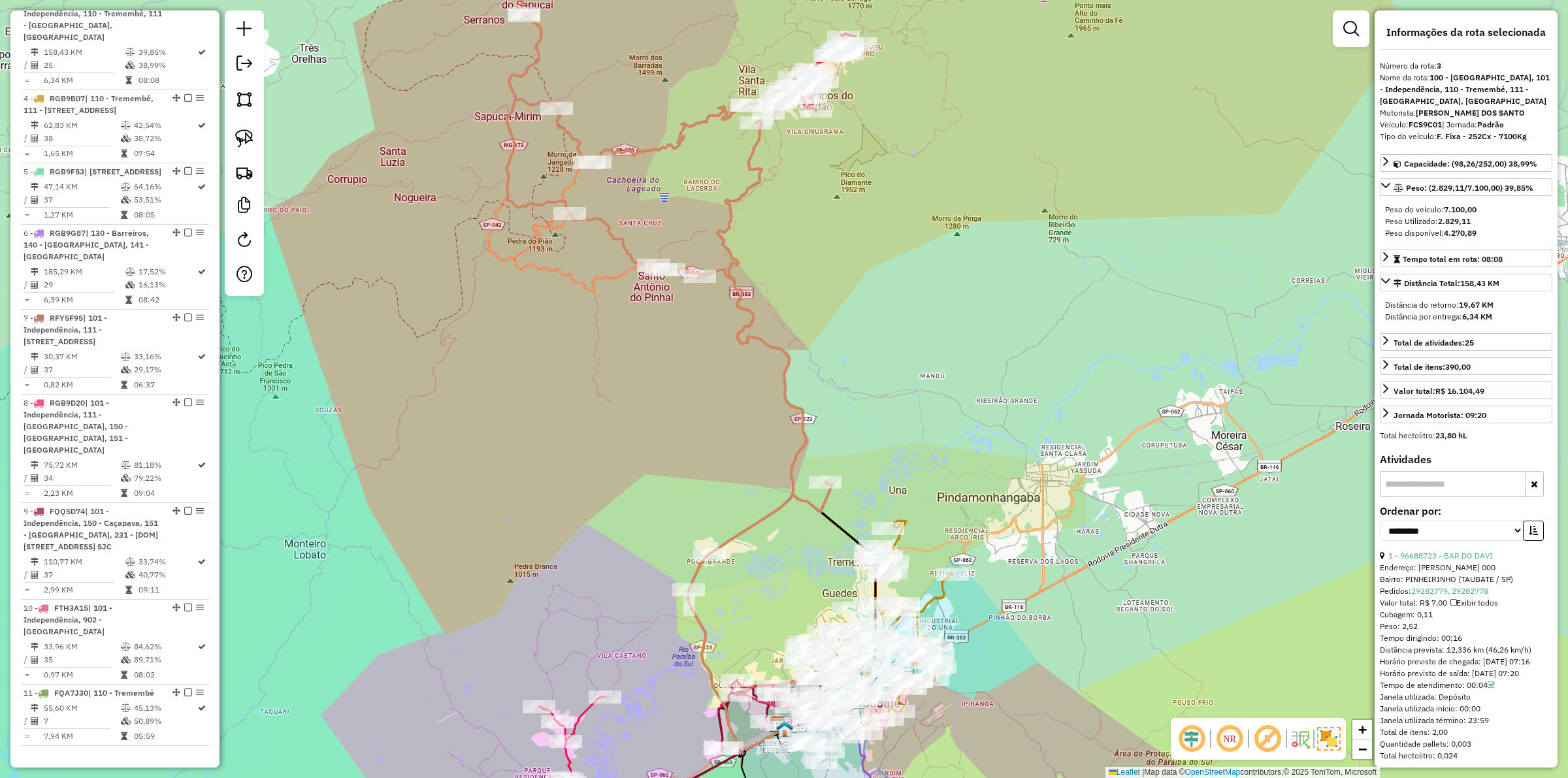
drag, startPoint x: 645, startPoint y: 198, endPoint x: 649, endPoint y: 207, distance: 9.8
click at [649, 207] on div "Janela de atendimento Grade de atendimento Capacidade Transportadoras Veículos …" at bounding box center [784, 389] width 1568 height 778
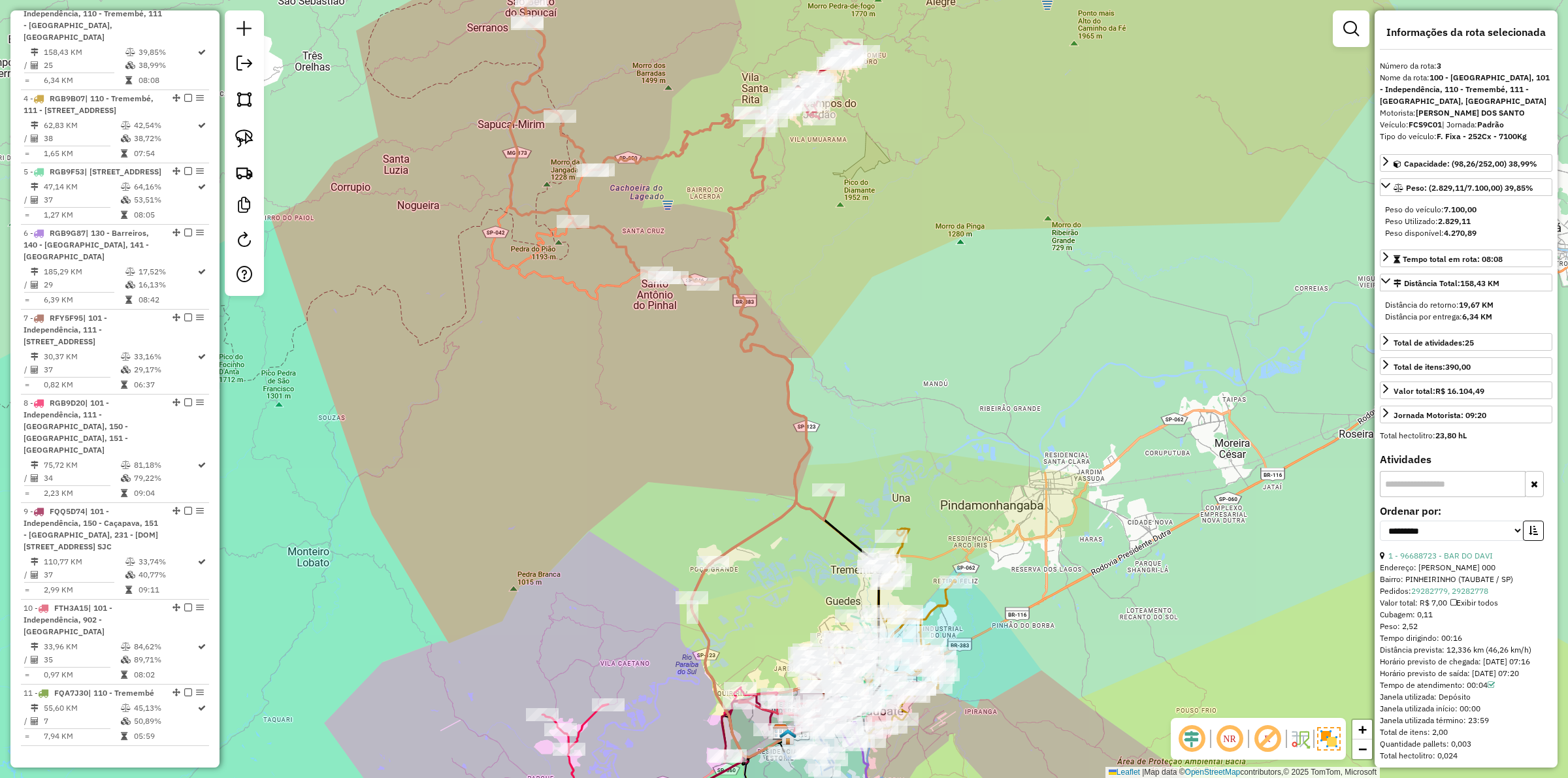
click at [677, 180] on div "Janela de atendimento Grade de atendimento Capacidade Transportadoras Veículos …" at bounding box center [784, 389] width 1568 height 778
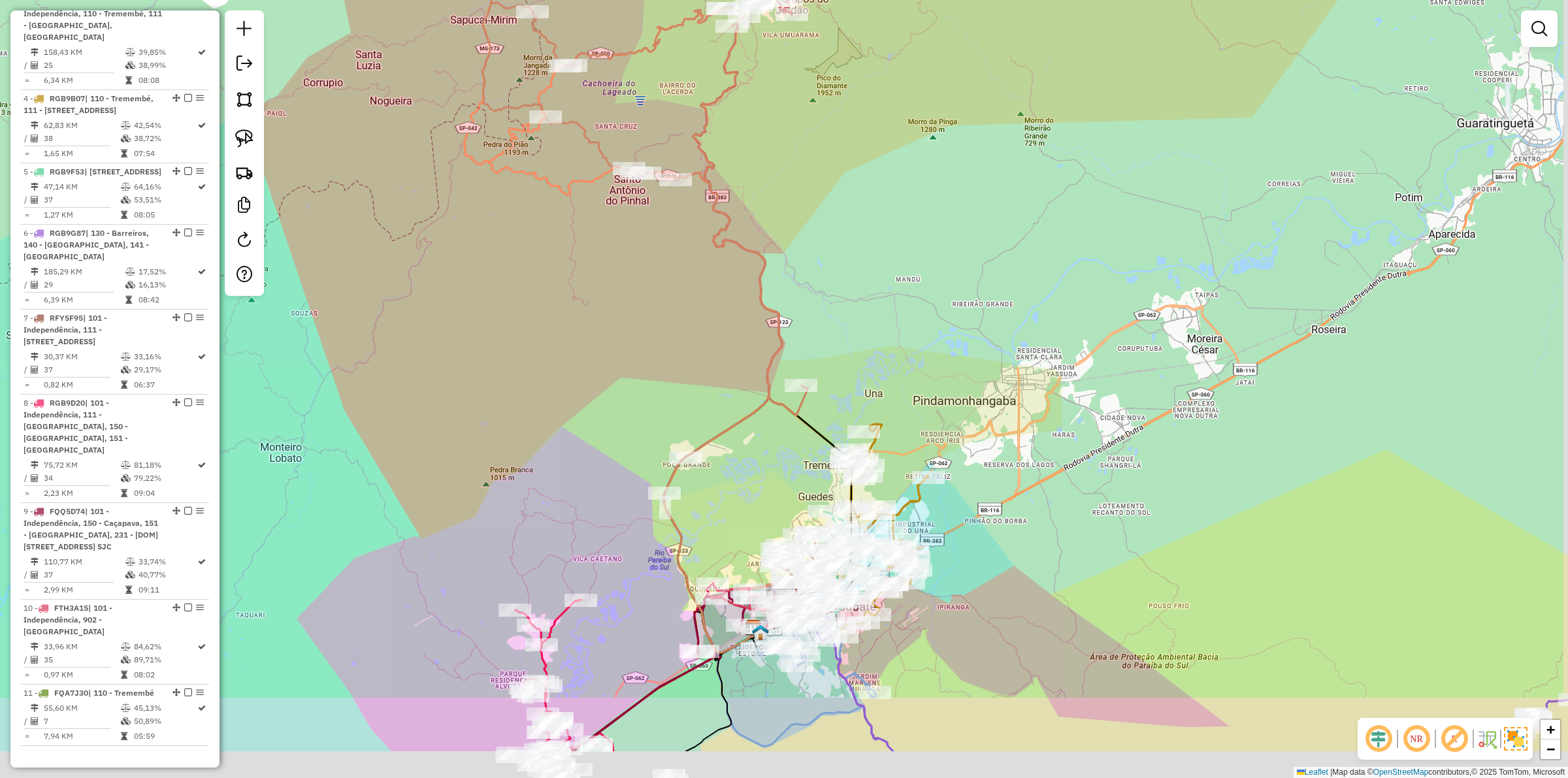
drag, startPoint x: 891, startPoint y: 349, endPoint x: 873, endPoint y: 286, distance: 65.5
click at [873, 286] on div "Janela de atendimento Grade de atendimento Capacidade Transportadoras Veículos …" at bounding box center [784, 389] width 1568 height 778
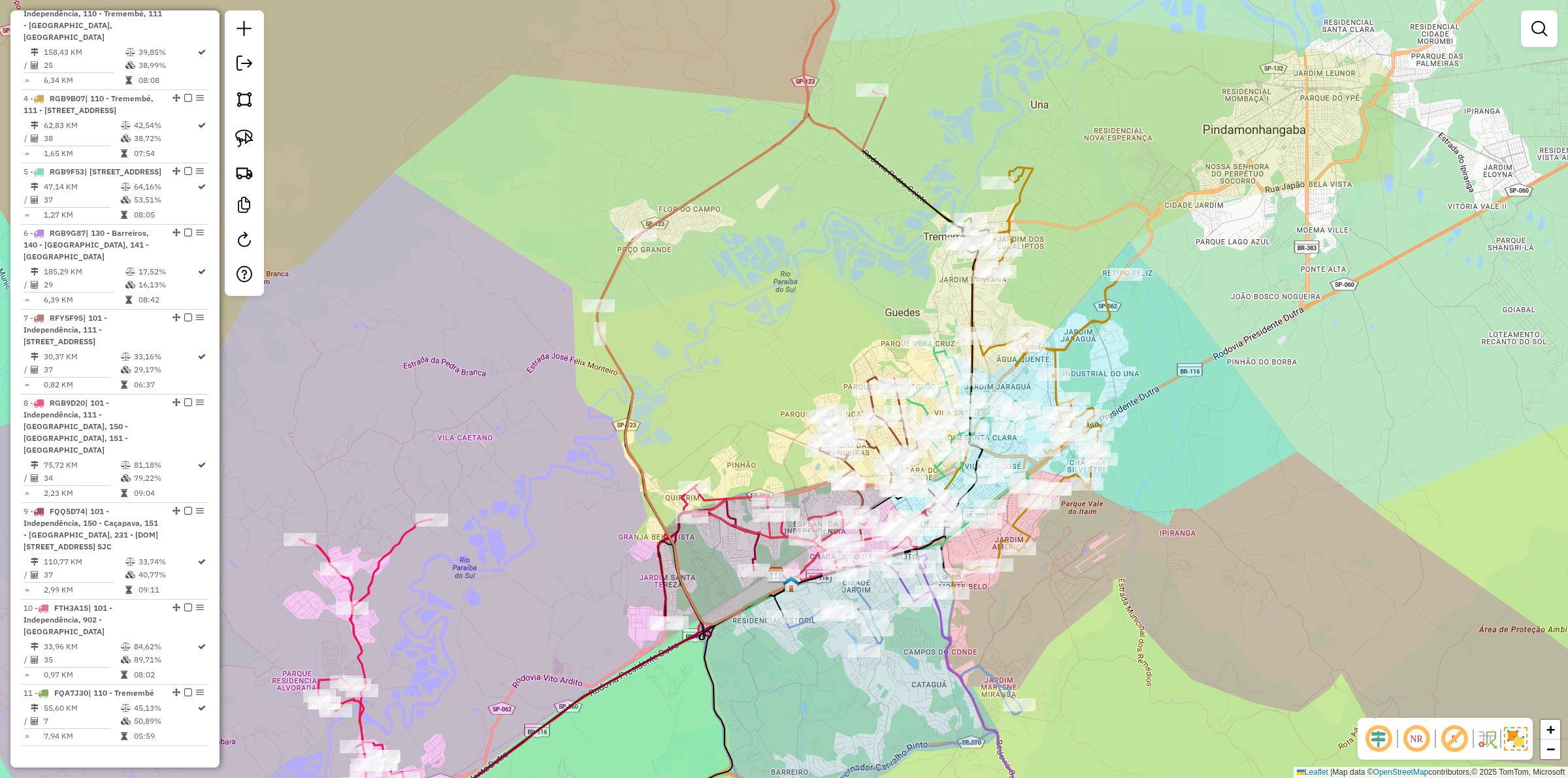
drag, startPoint x: 712, startPoint y: 647, endPoint x: 760, endPoint y: 412, distance: 239.9
click at [760, 573] on icon at bounding box center [700, 708] width 181 height 270
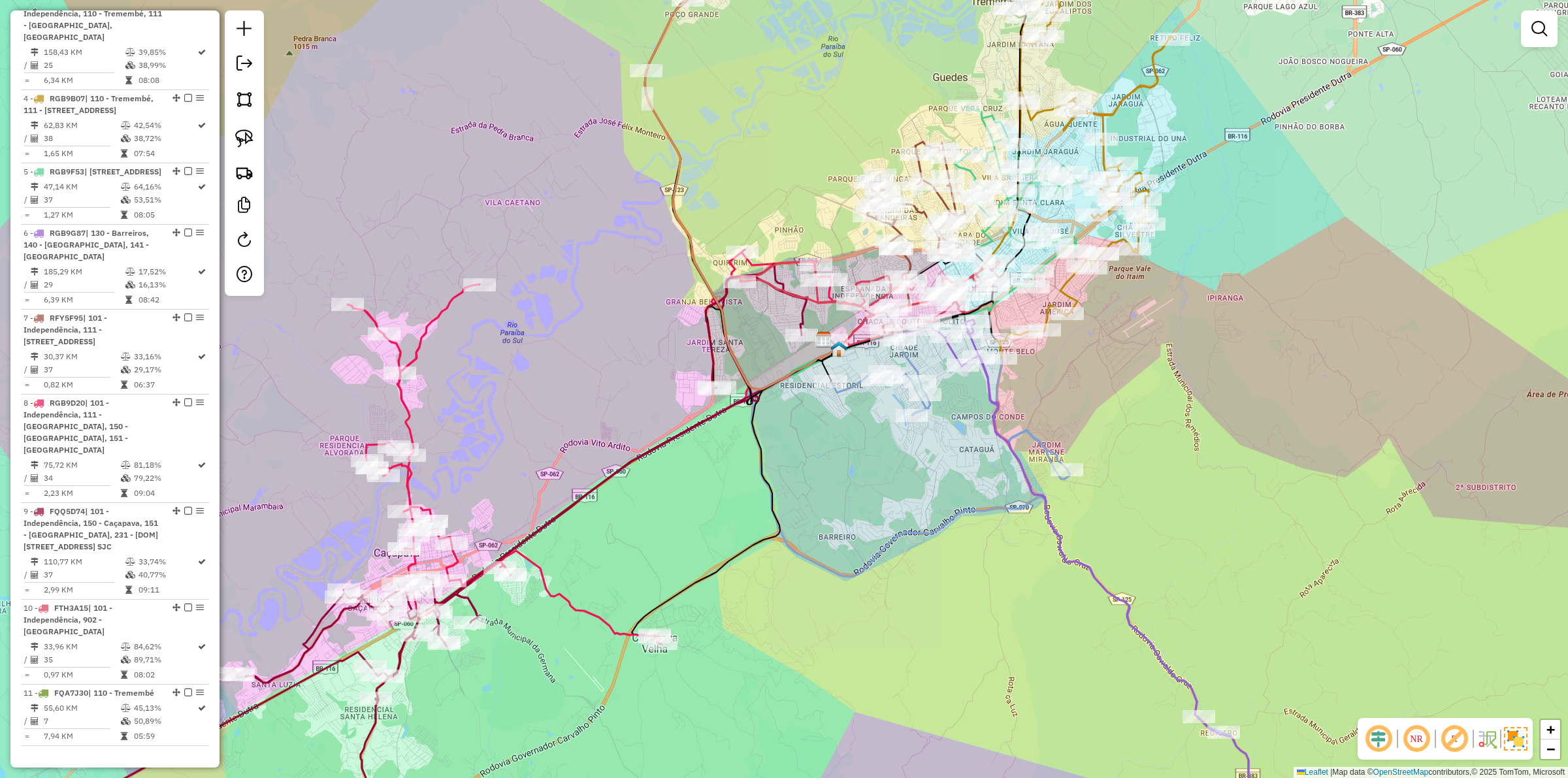
click at [368, 743] on icon at bounding box center [428, 559] width 757 height 592
select select "**********"
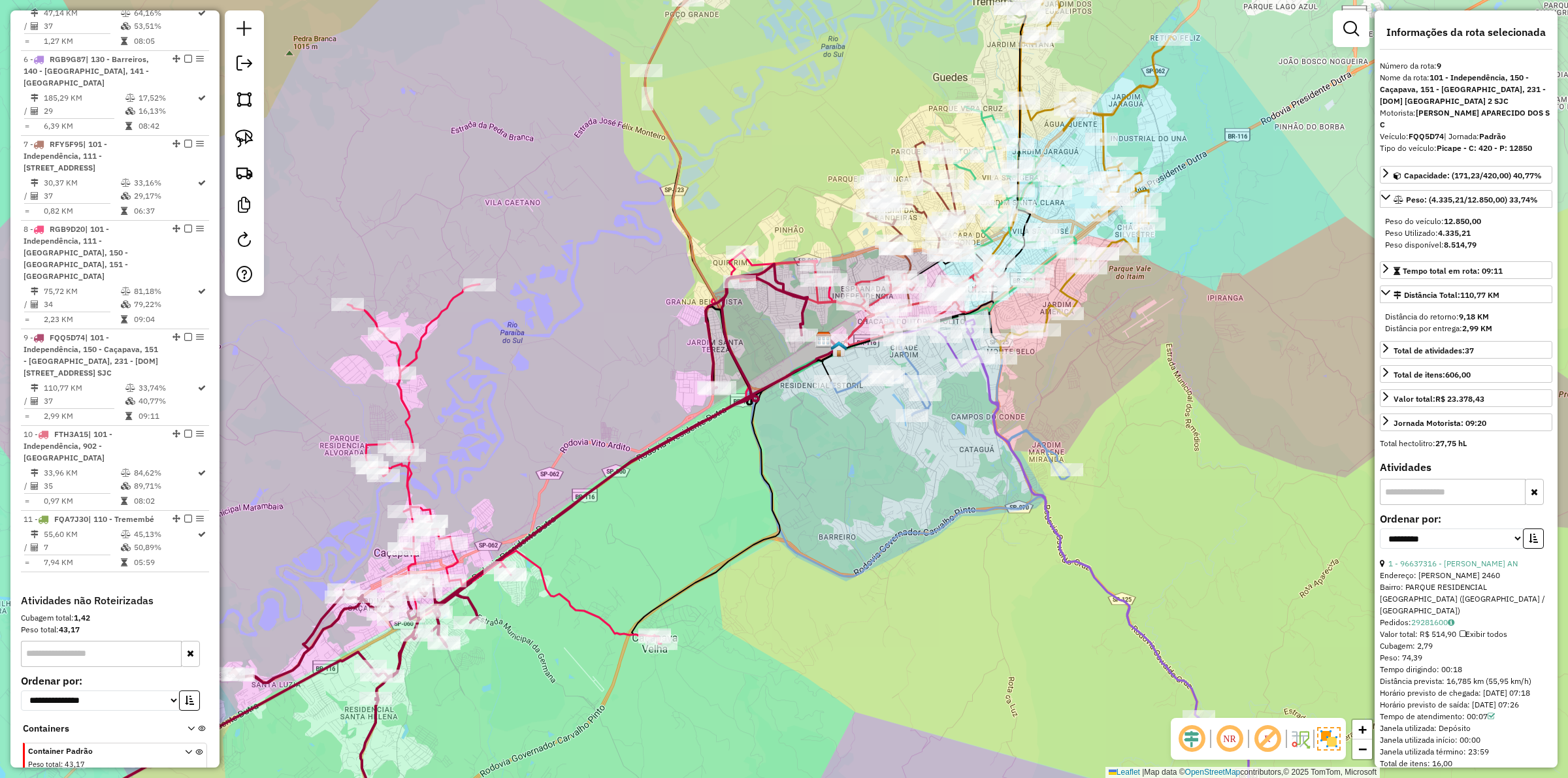
scroll to position [1135, 0]
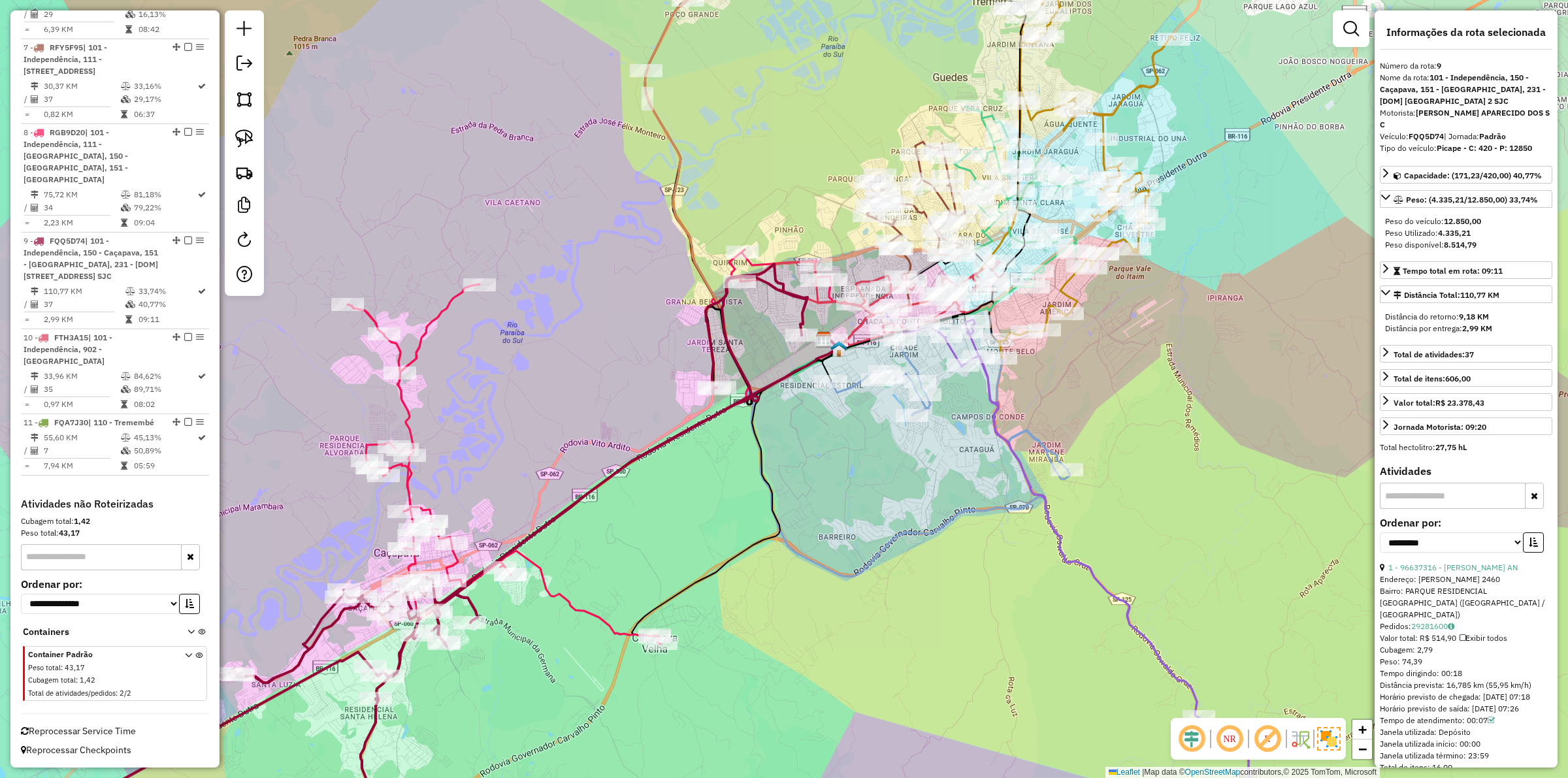
click at [688, 694] on div "Janela de atendimento Grade de atendimento Capacidade Transportadoras Veículos …" at bounding box center [784, 389] width 1568 height 778
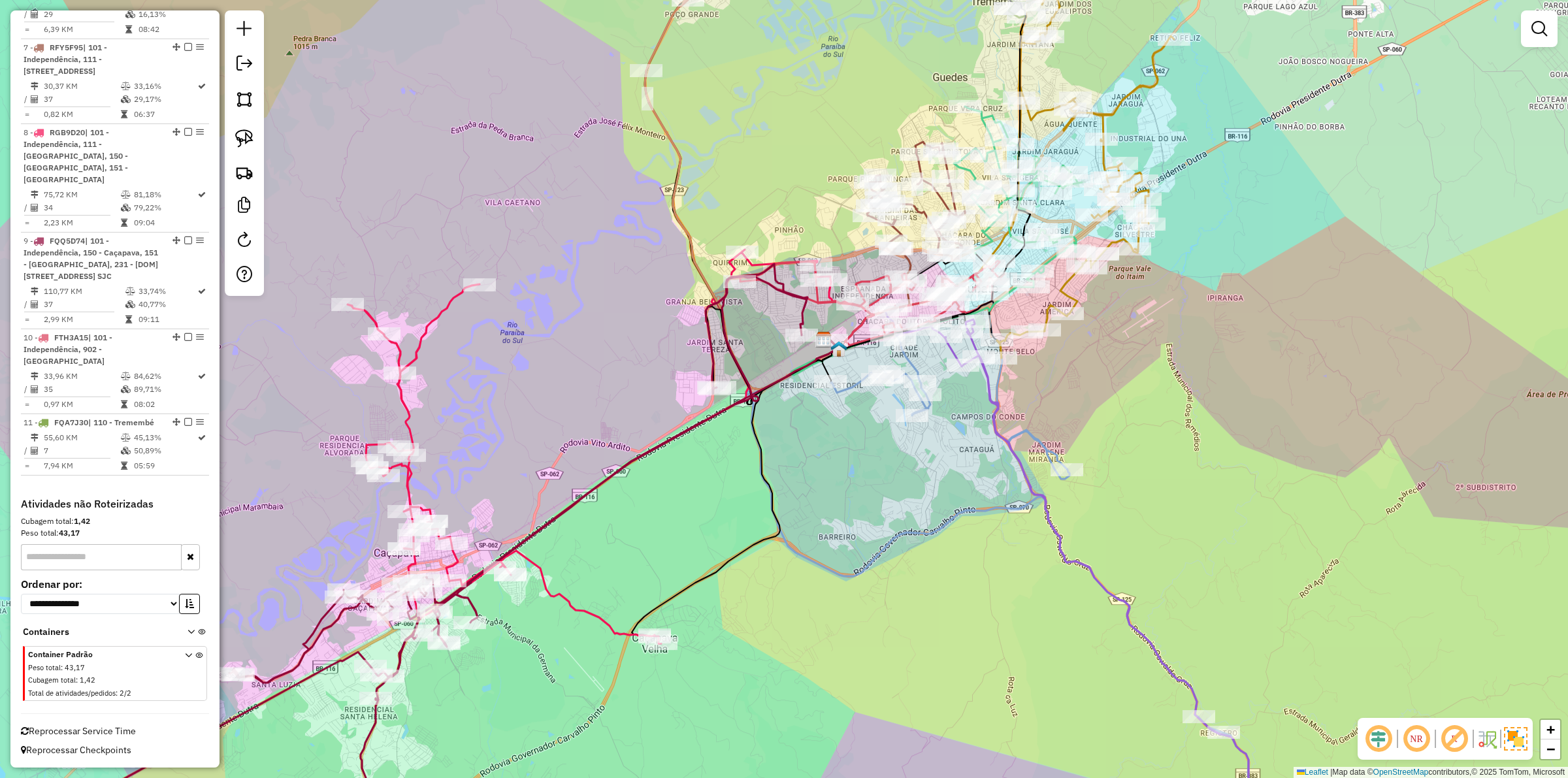
click at [541, 594] on icon at bounding box center [588, 446] width 482 height 393
select select "**********"
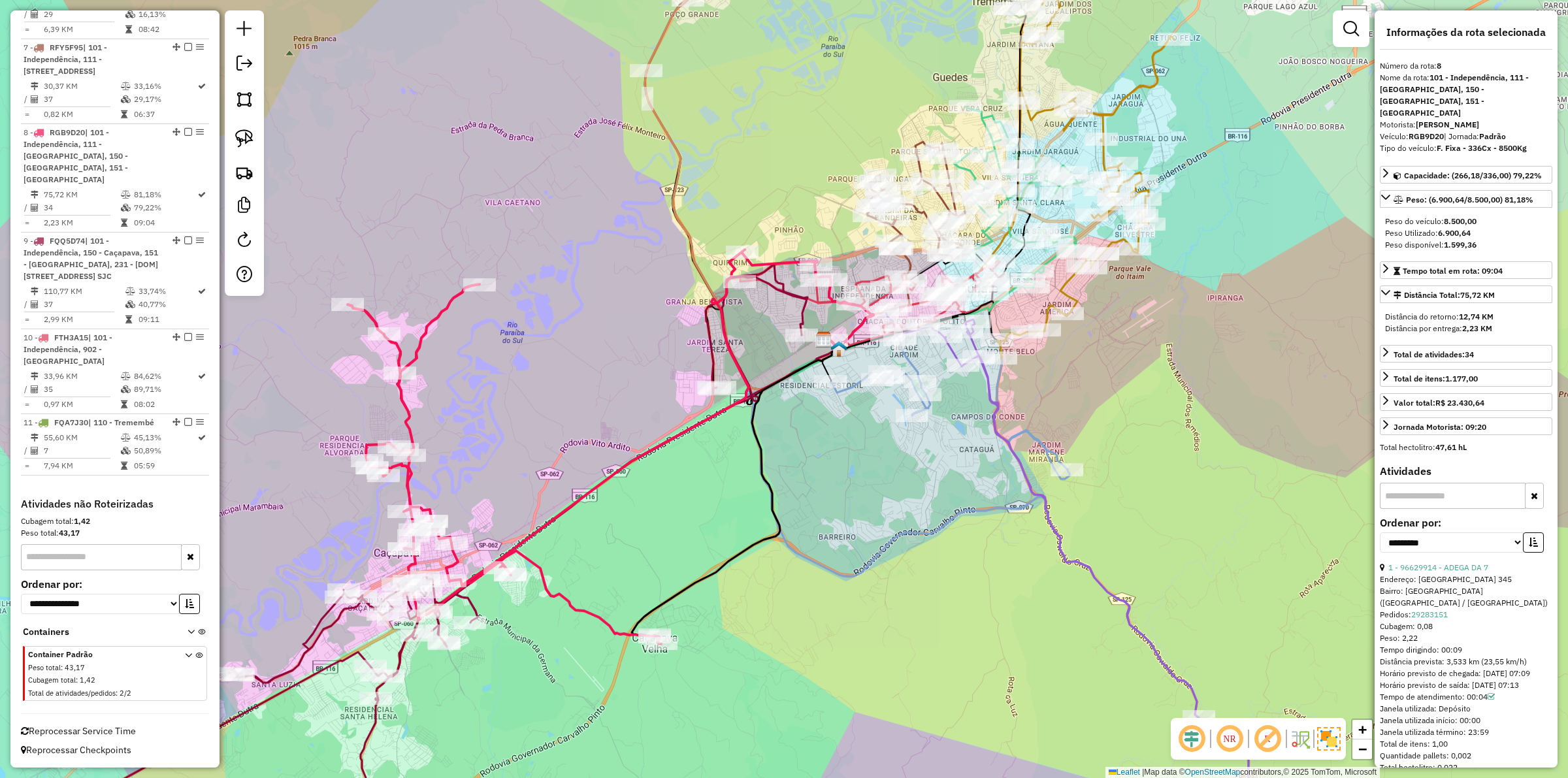
click at [740, 322] on div "Janela de atendimento Grade de atendimento Capacidade Transportadoras Veículos …" at bounding box center [784, 389] width 1568 height 778
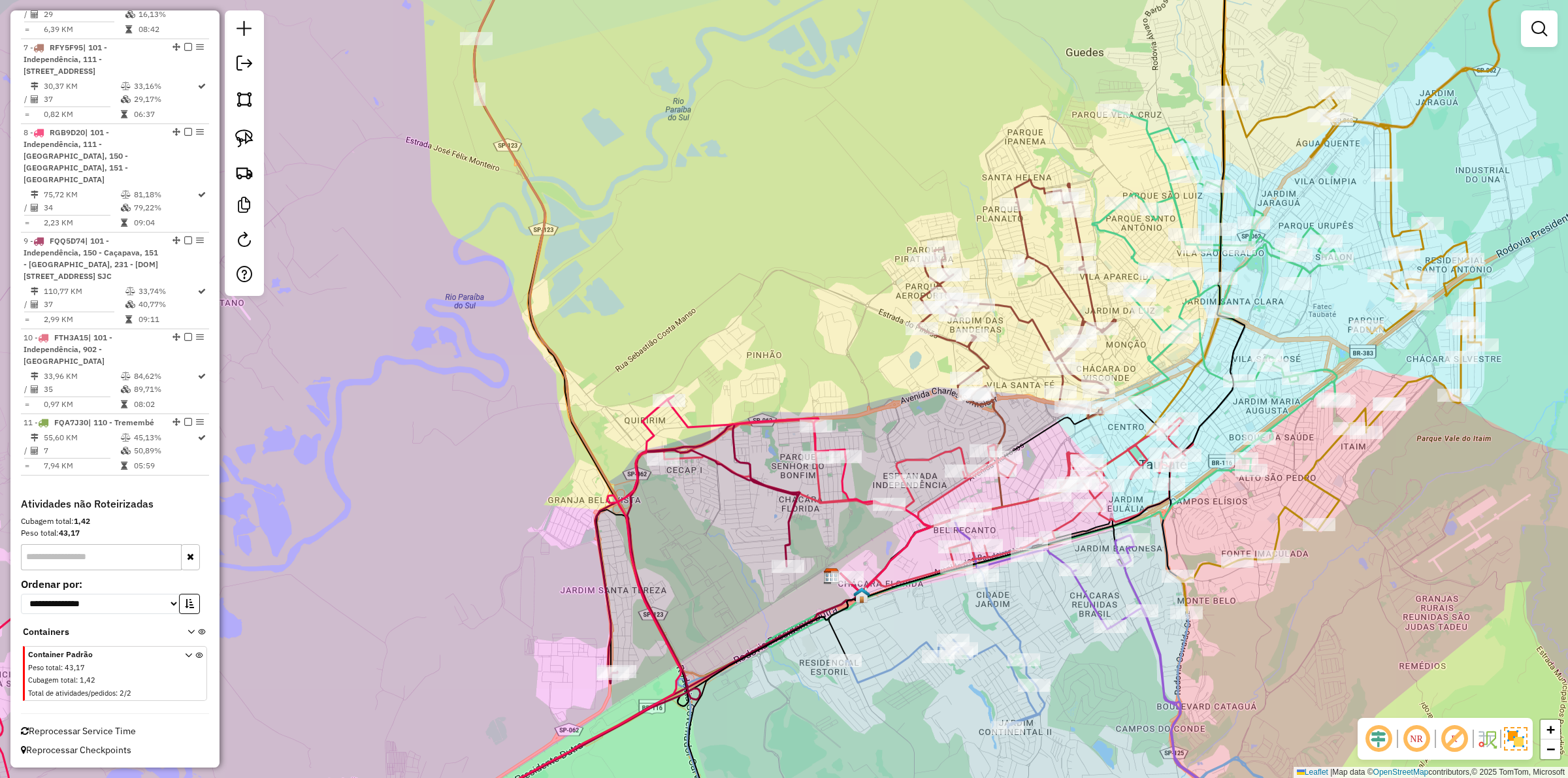
click at [759, 416] on icon at bounding box center [362, 625] width 967 height 460
select select "**********"
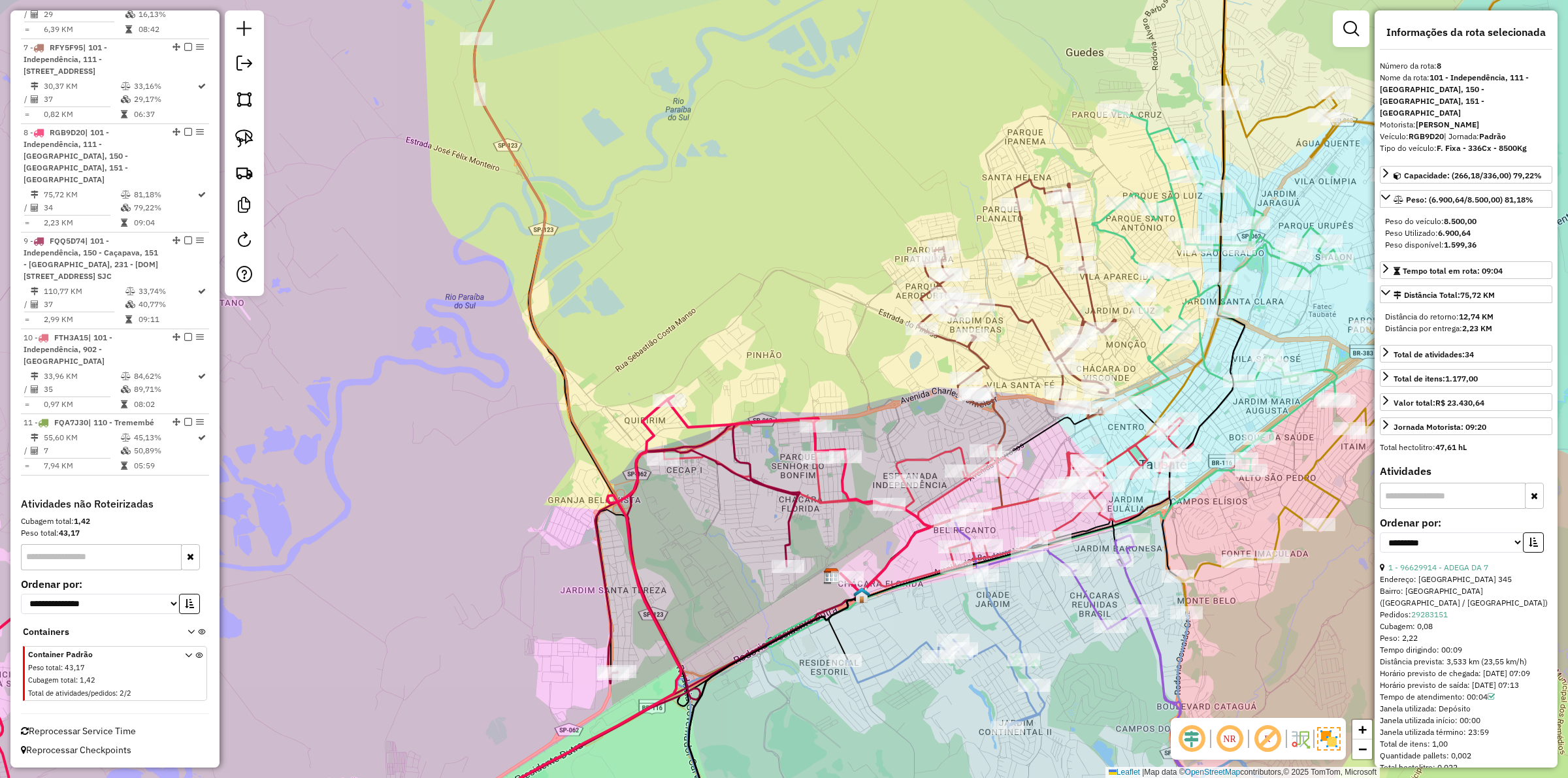
click at [913, 456] on icon at bounding box center [929, 505] width 529 height 175
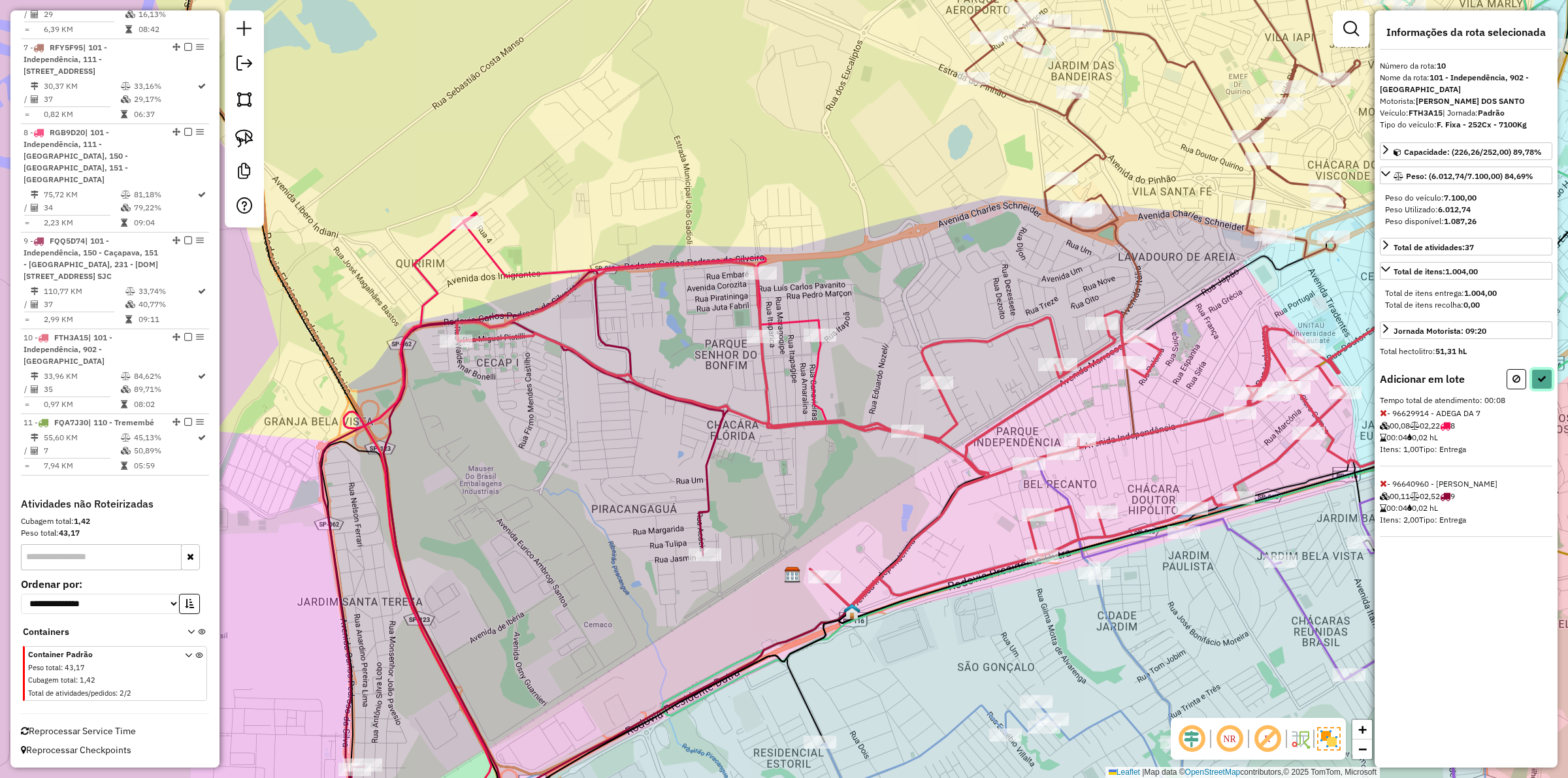
click at [1540, 389] on button at bounding box center [1541, 380] width 21 height 20
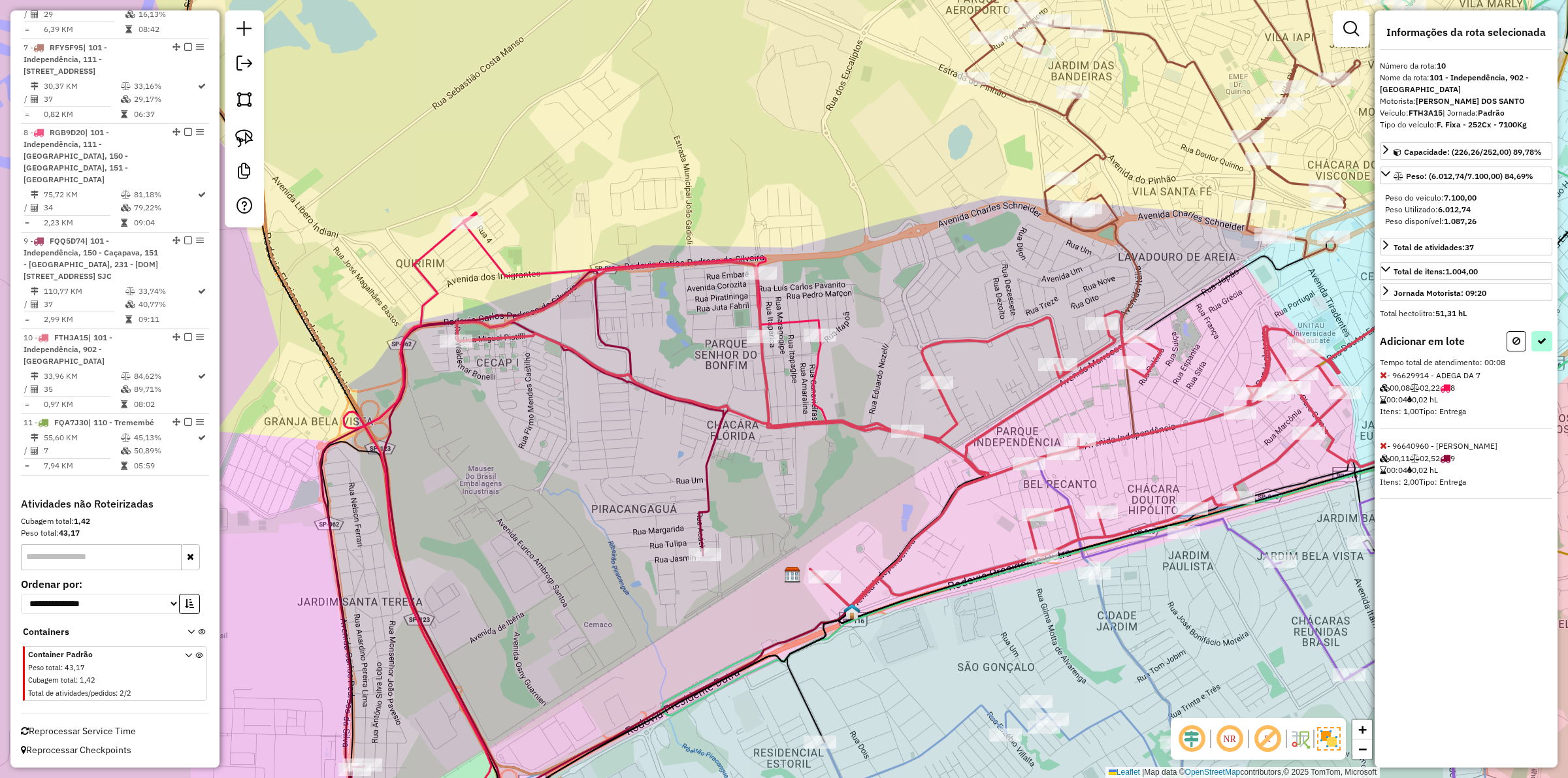
select select "**********"
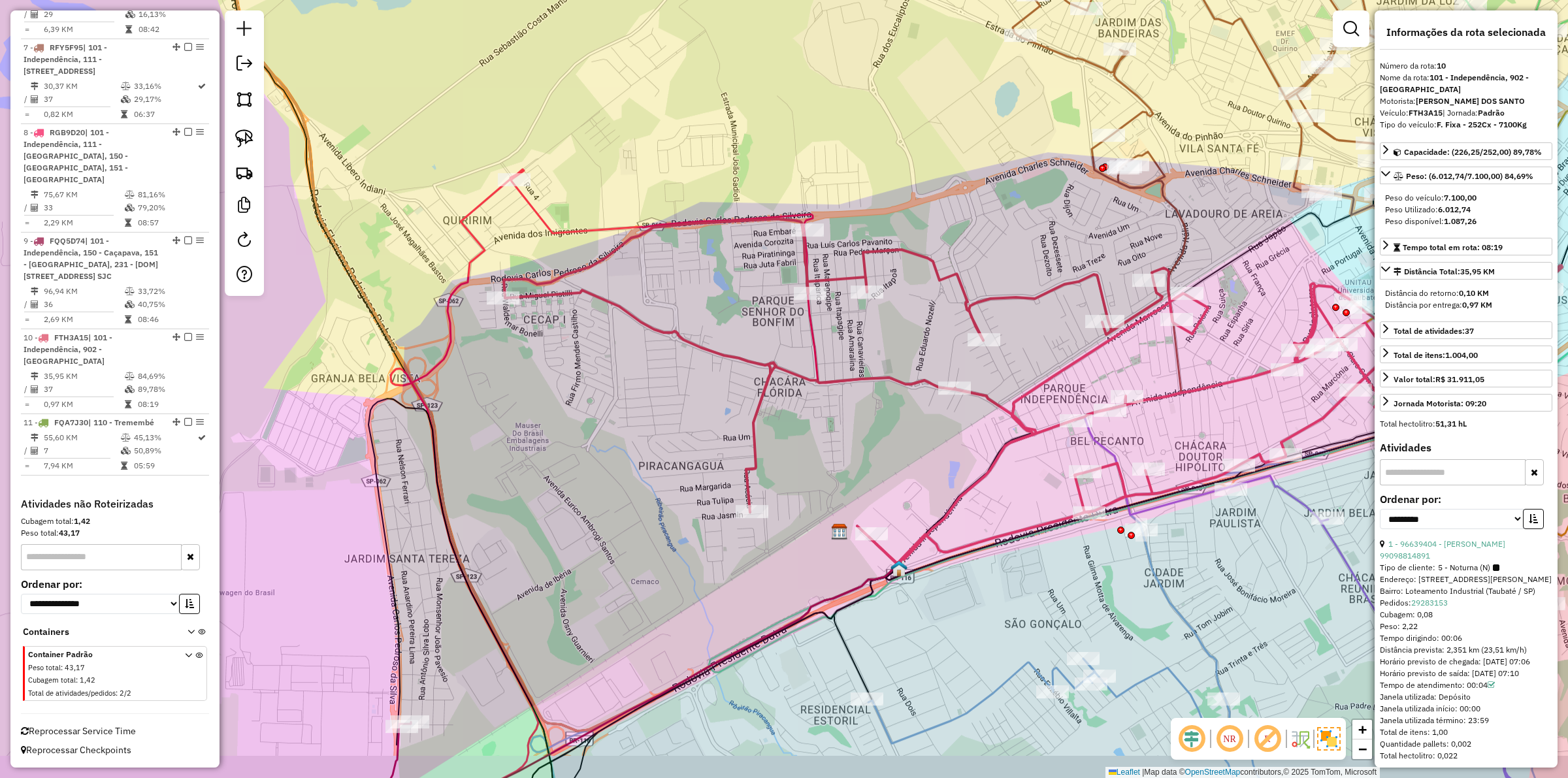
drag, startPoint x: 628, startPoint y: 468, endPoint x: 675, endPoint y: 425, distance: 63.7
click at [675, 425] on div "Janela de atendimento Grade de atendimento Capacidade Transportadoras Veículos …" at bounding box center [784, 389] width 1568 height 778
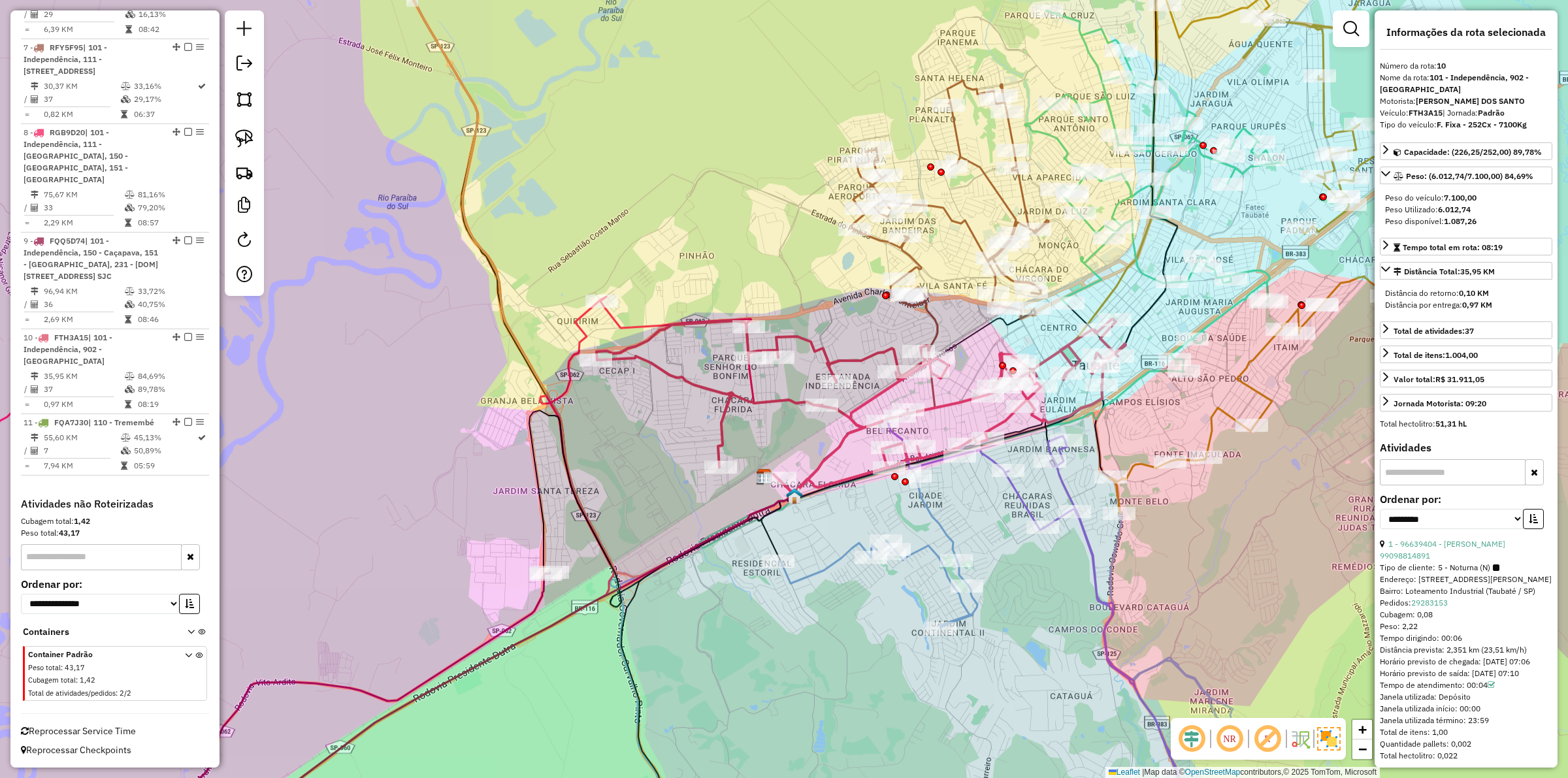
click at [640, 439] on div "Janela de atendimento Grade de atendimento Capacidade Transportadoras Veículos …" at bounding box center [784, 389] width 1568 height 778
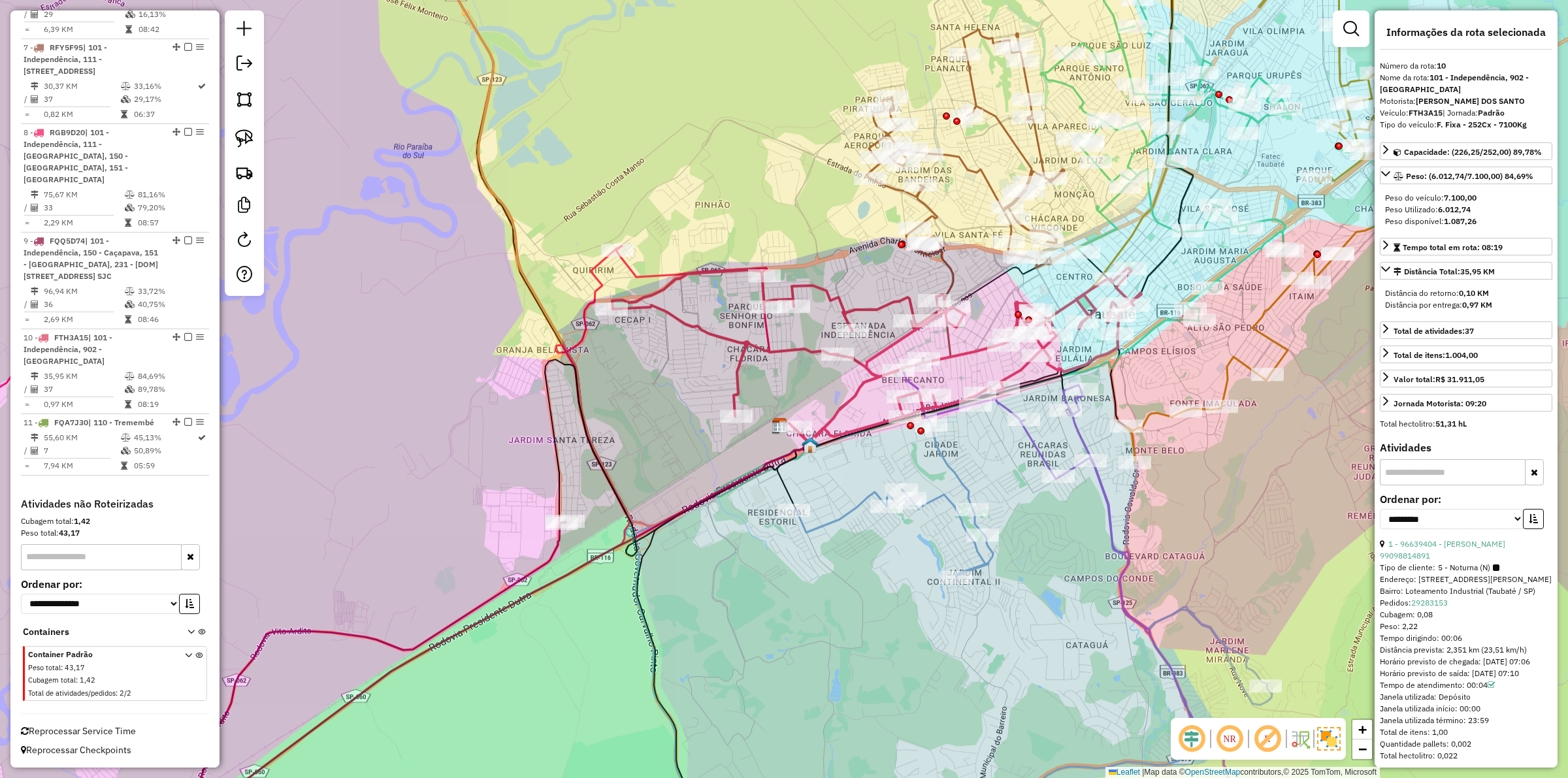
click at [745, 362] on icon at bounding box center [877, 355] width 529 height 175
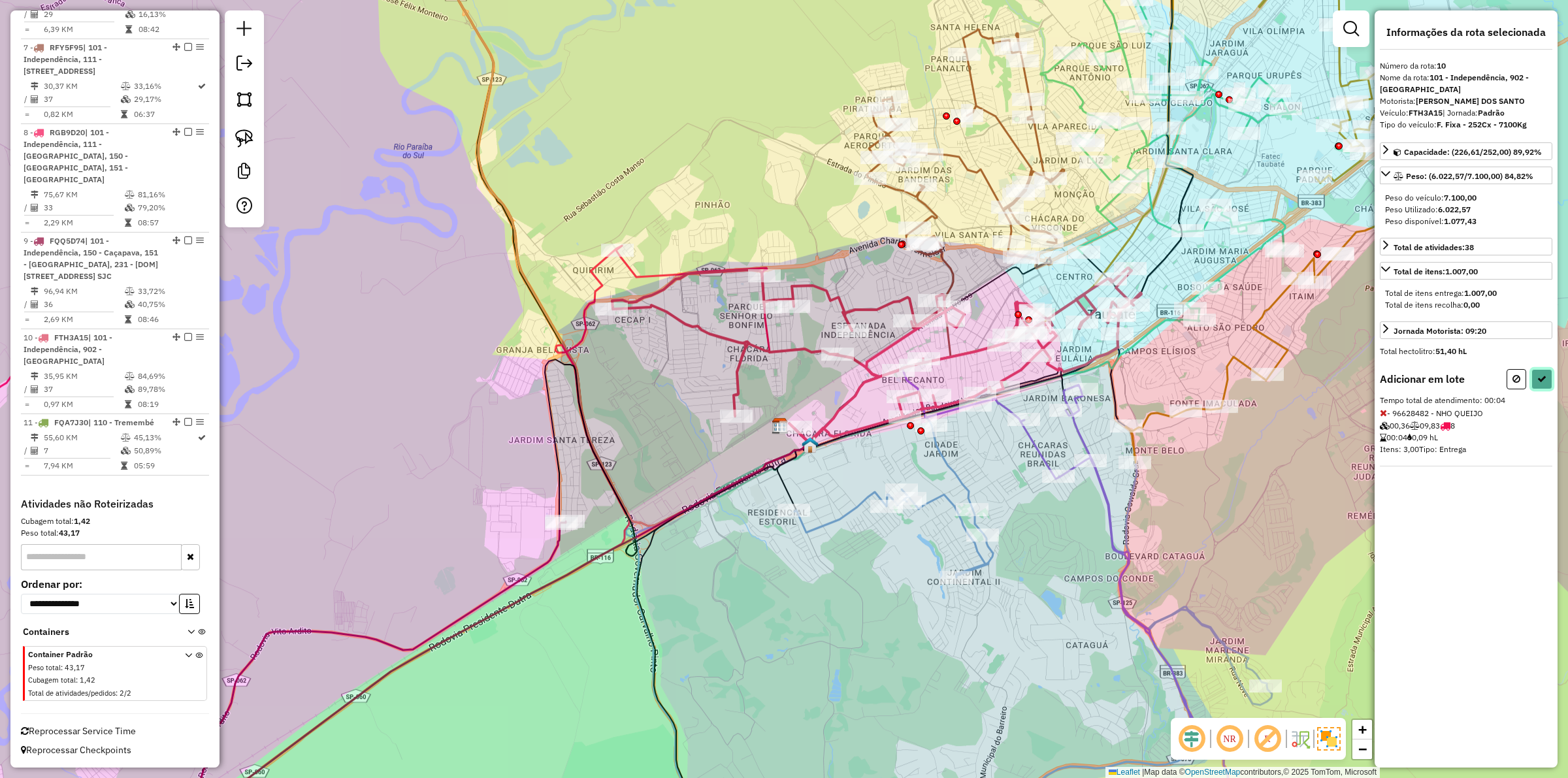
click at [1542, 384] on icon at bounding box center [1541, 379] width 9 height 9
select select "**********"
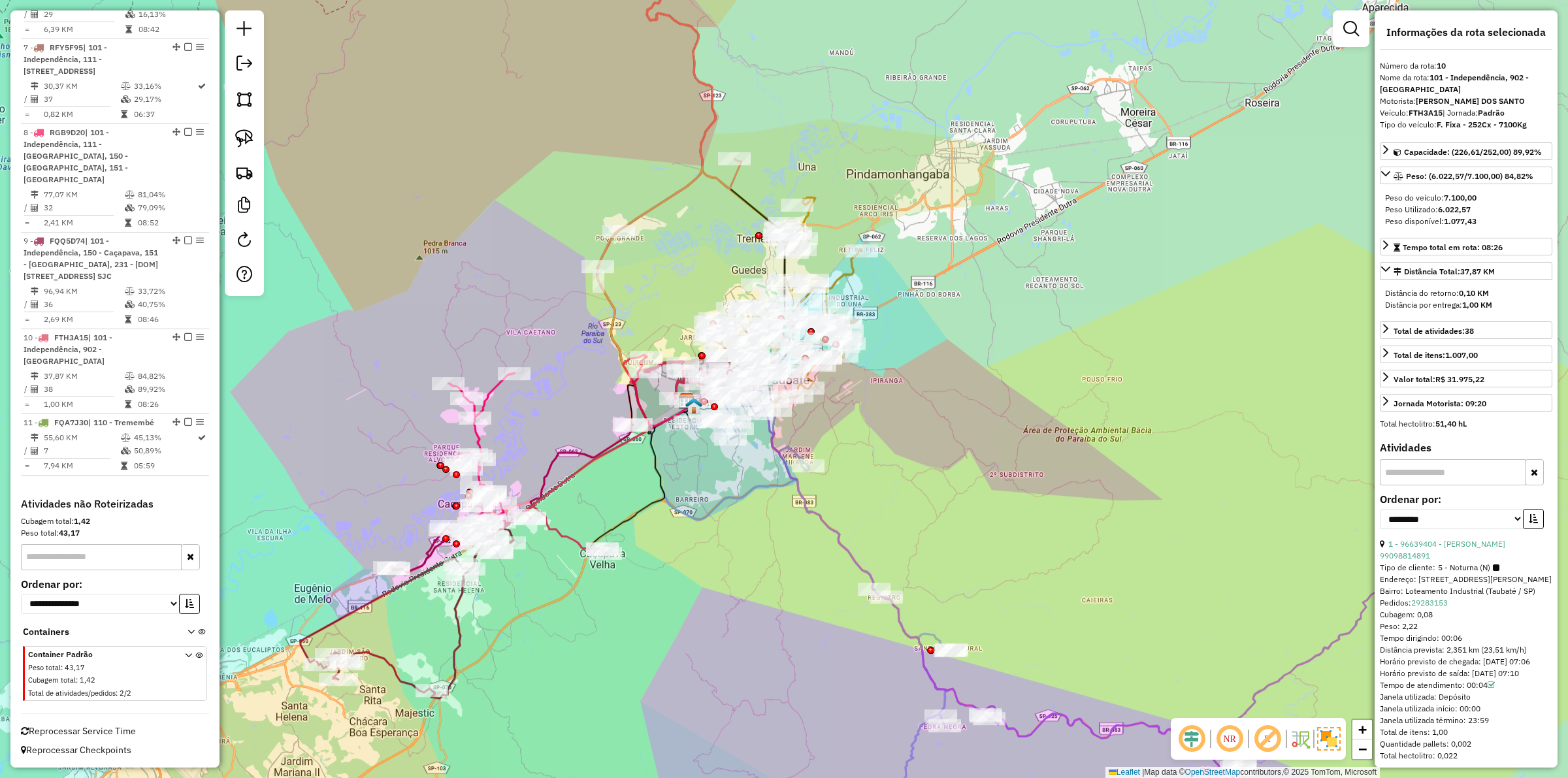
drag, startPoint x: 569, startPoint y: 599, endPoint x: 588, endPoint y: 583, distance: 24.8
click at [590, 585] on div "Janela de atendimento Grade de atendimento Capacidade Transportadoras Veículos …" at bounding box center [784, 389] width 1568 height 778
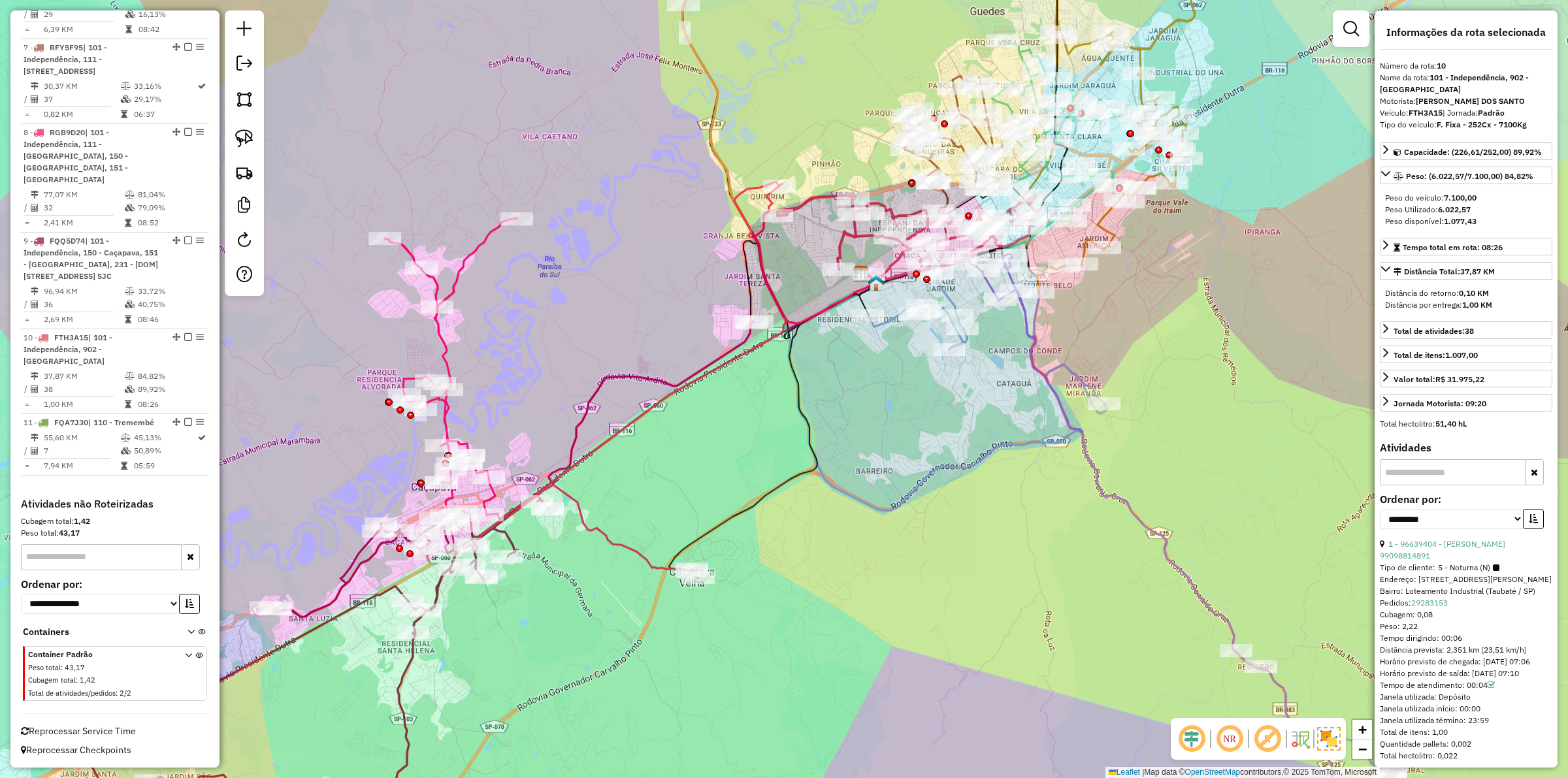
click at [491, 494] on icon at bounding box center [585, 381] width 401 height 393
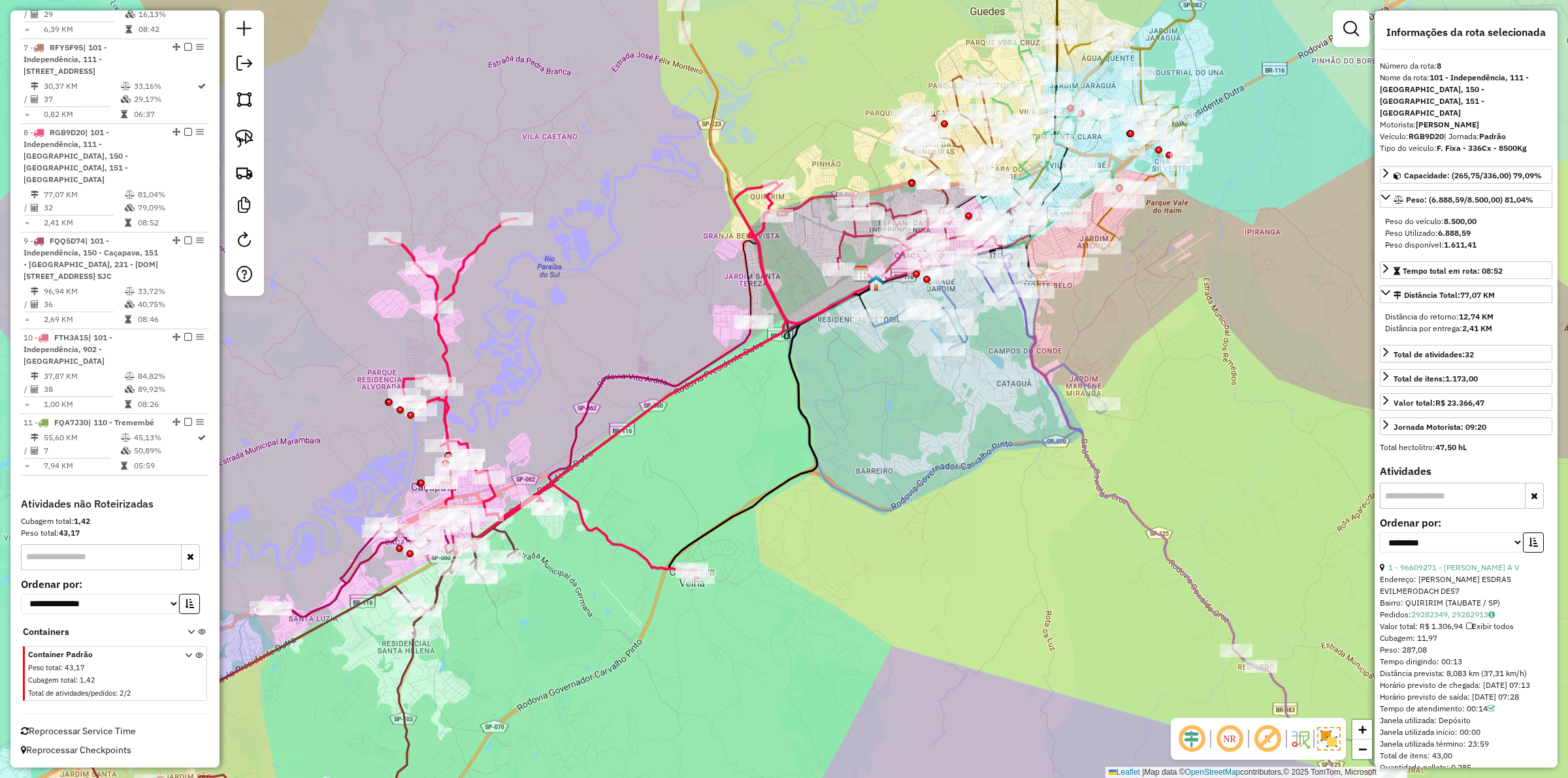
click at [585, 414] on icon at bounding box center [420, 588] width 666 height 534
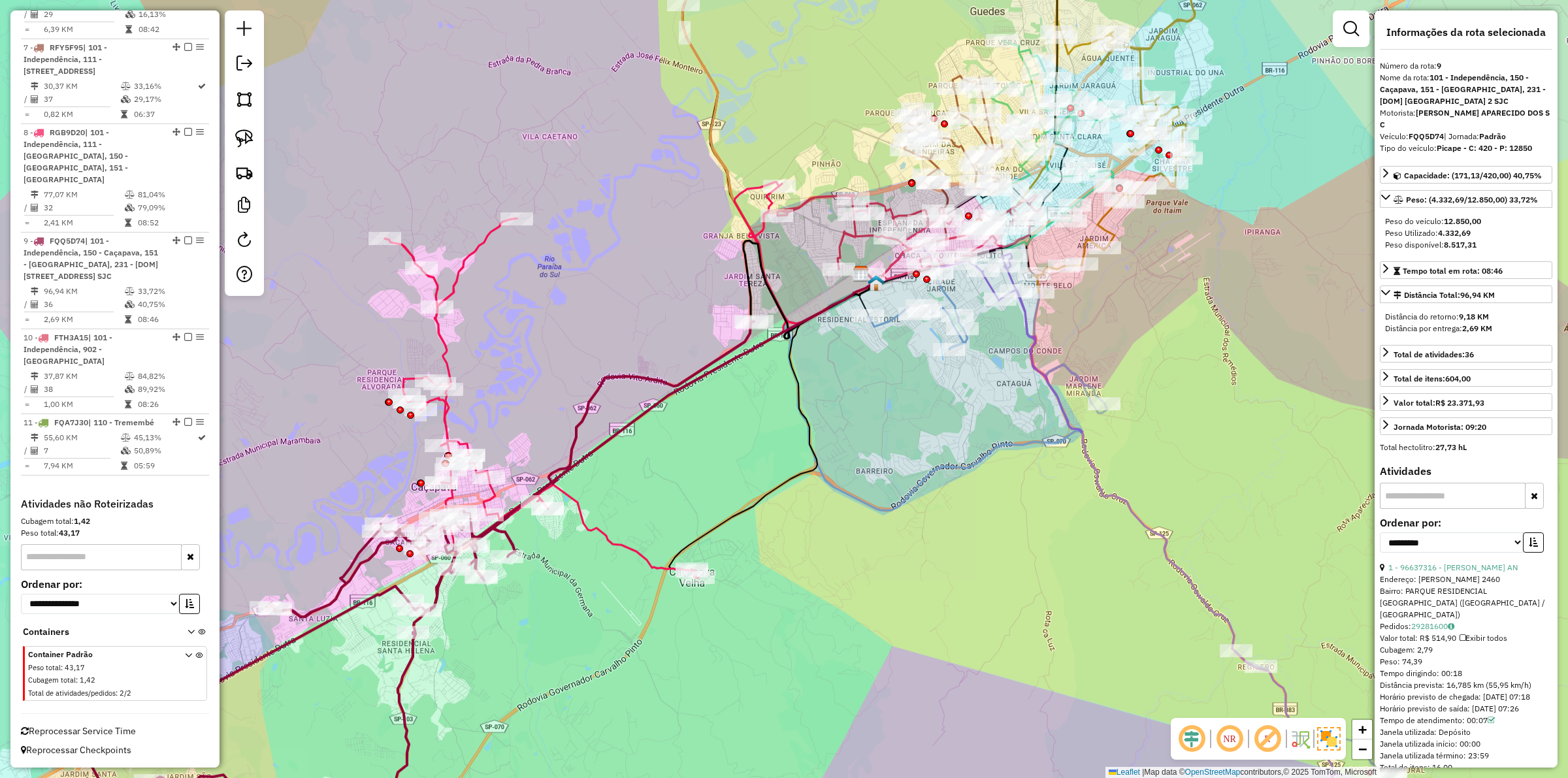
click at [543, 628] on div "Rota 8 - Placa RGB9D20 96636758 - PASTELARIA NC Janela de atendimento Grade de …" at bounding box center [784, 389] width 1568 height 778
click at [534, 625] on div "Janela de atendimento Grade de atendimento Capacidade Transportadoras Veículos …" at bounding box center [784, 389] width 1568 height 778
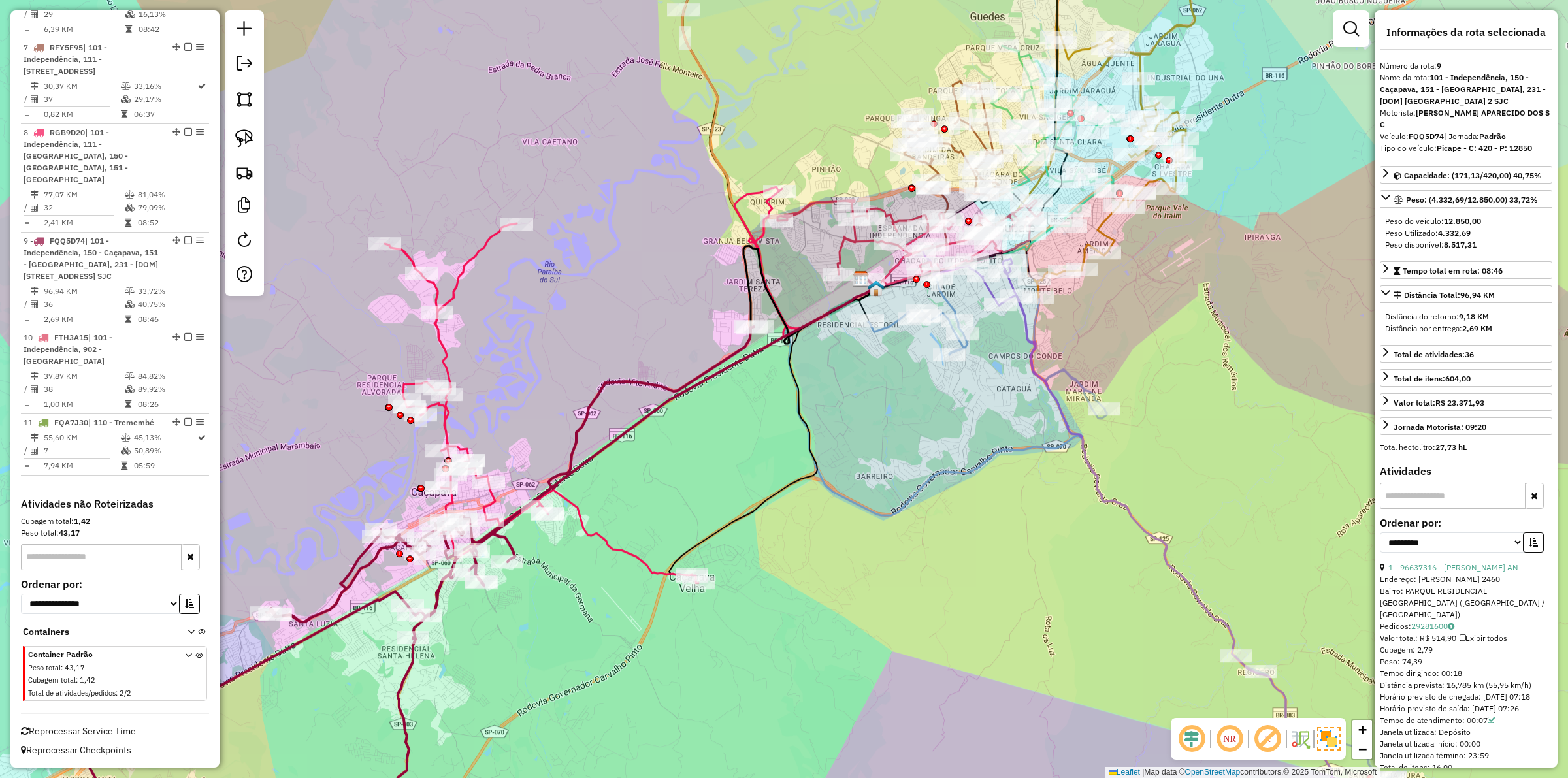
click at [531, 627] on div "Janela de atendimento Grade de atendimento Capacidade Transportadoras Veículos …" at bounding box center [784, 389] width 1568 height 778
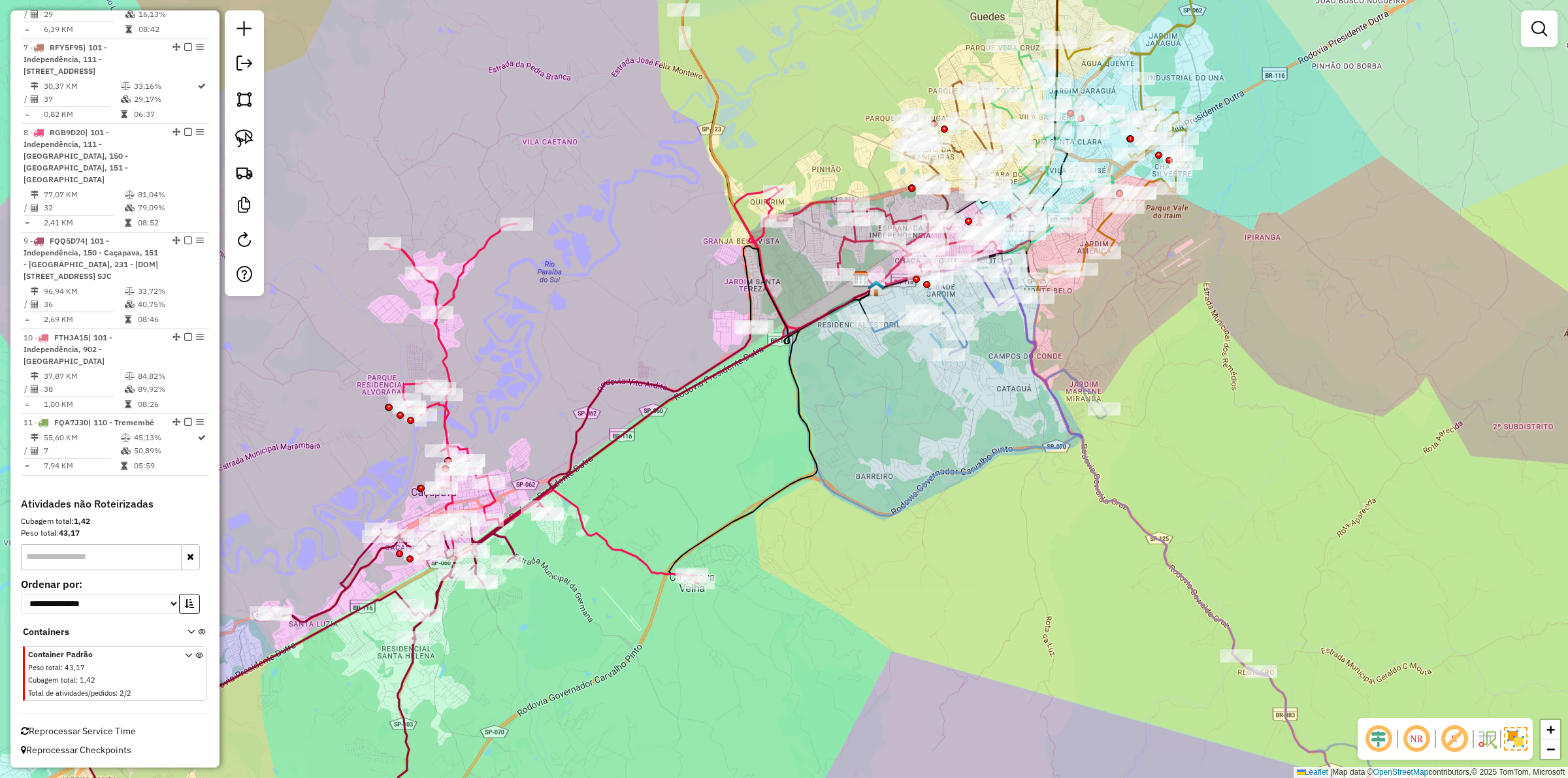
click at [539, 626] on div "Janela de atendimento Grade de atendimento Capacidade Transportadoras Veículos …" at bounding box center [784, 389] width 1568 height 778
click at [409, 673] on icon at bounding box center [420, 591] width 666 height 529
select select "**********"
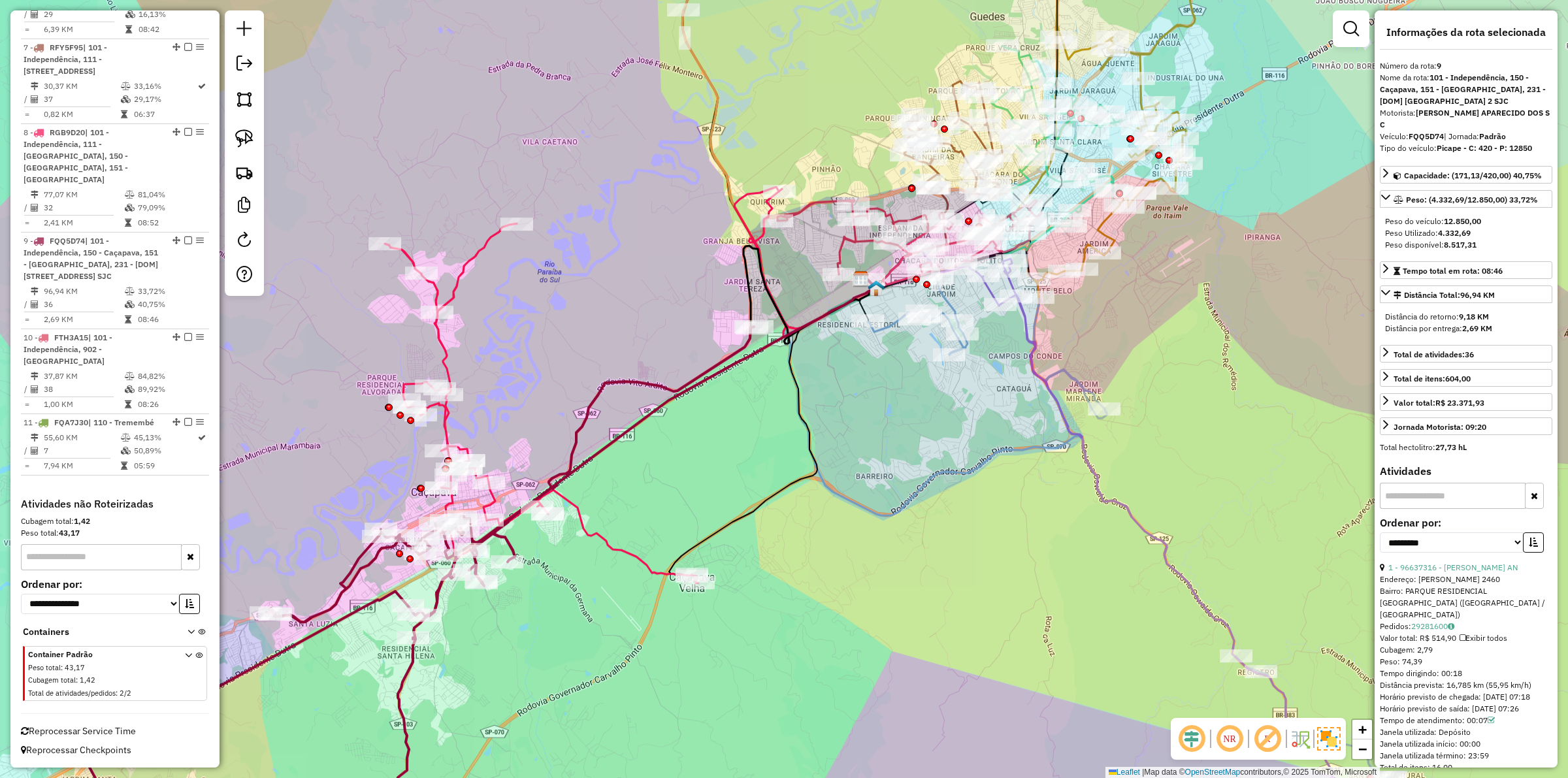
click at [589, 528] on icon at bounding box center [585, 386] width 401 height 393
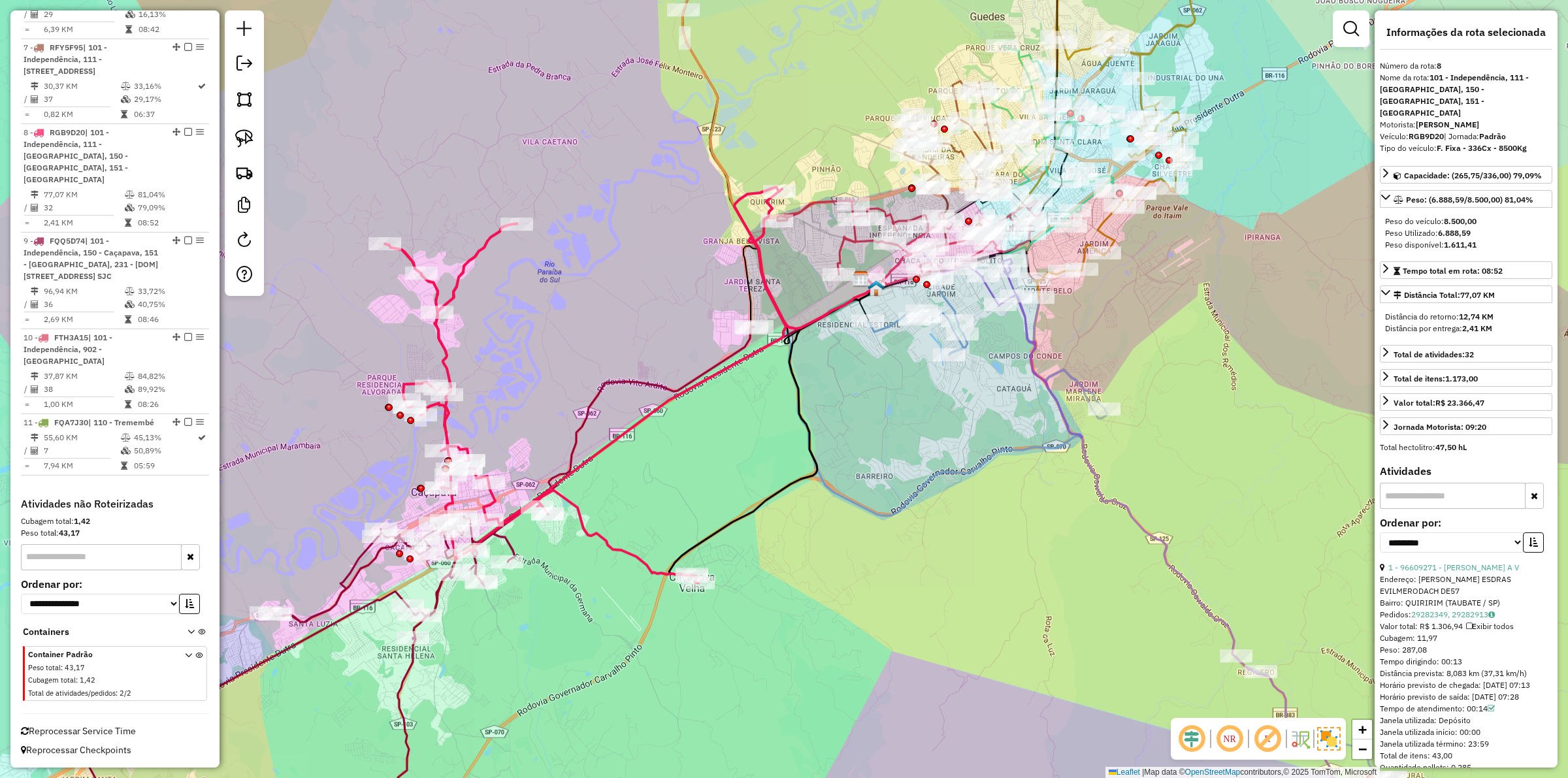
click at [638, 495] on div "Janela de atendimento Grade de atendimento Capacidade Transportadoras Veículos …" at bounding box center [784, 389] width 1568 height 778
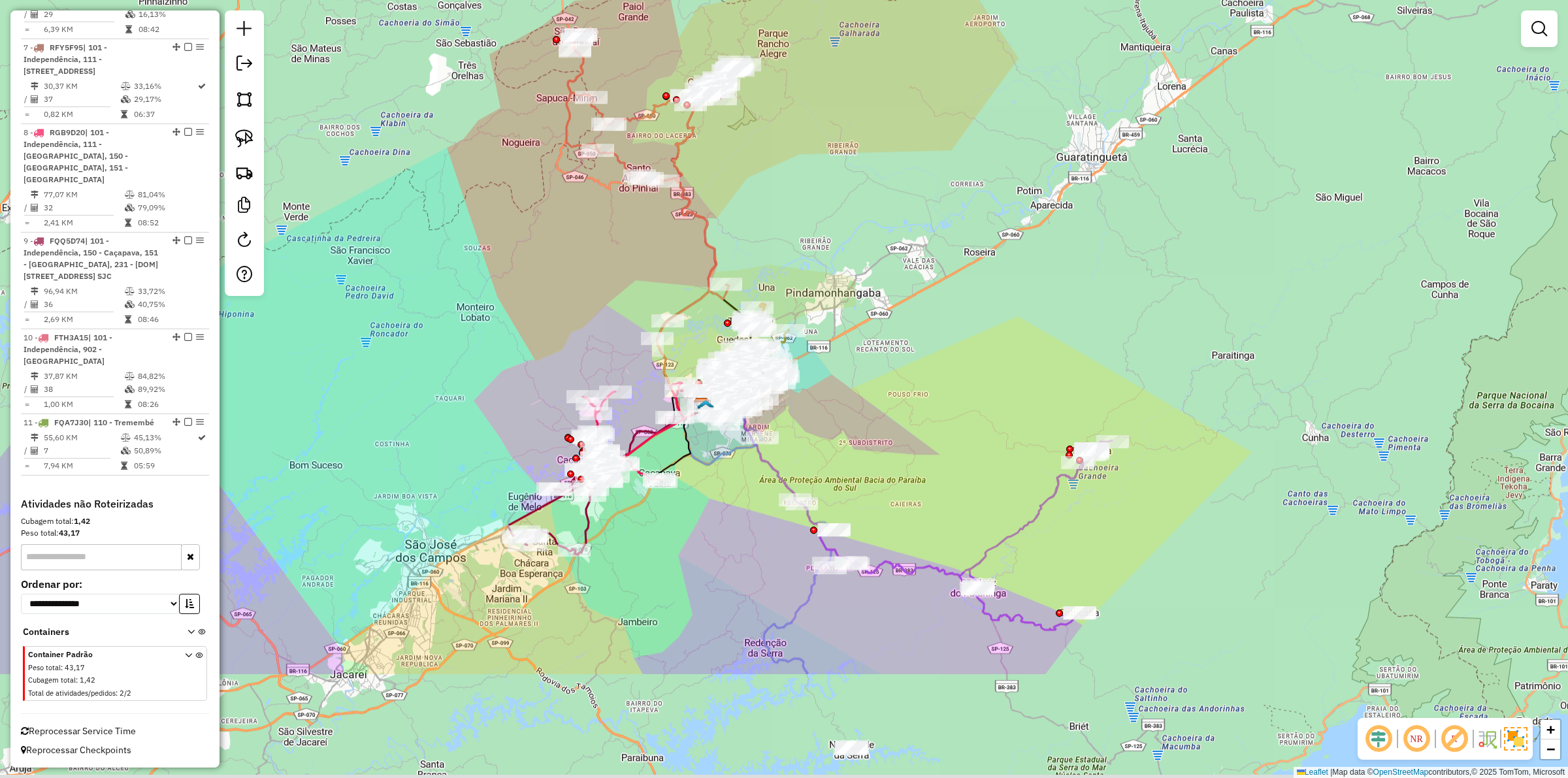
drag, startPoint x: 899, startPoint y: 709, endPoint x: 713, endPoint y: 524, distance: 262.3
click at [713, 524] on div "Janela de atendimento Grade de atendimento Capacidade Transportadoras Veículos …" at bounding box center [784, 389] width 1568 height 778
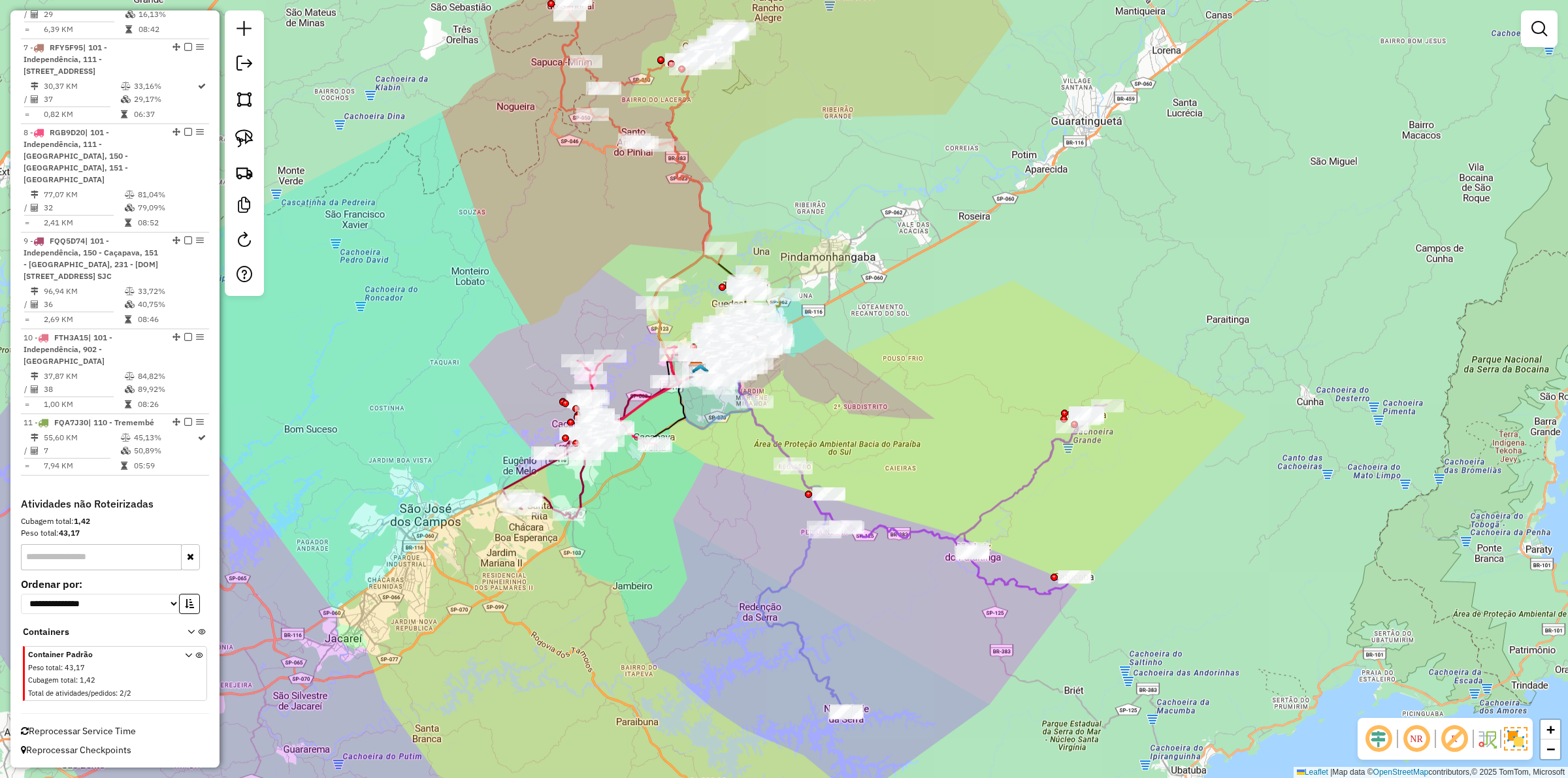
drag, startPoint x: 723, startPoint y: 592, endPoint x: 719, endPoint y: 559, distance: 33.2
click at [719, 559] on div "Janela de atendimento Grade de atendimento Capacidade Transportadoras Veículos …" at bounding box center [784, 389] width 1568 height 778
click at [674, 475] on div "Janela de atendimento Grade de atendimento Capacidade Transportadoras Veículos …" at bounding box center [784, 389] width 1568 height 778
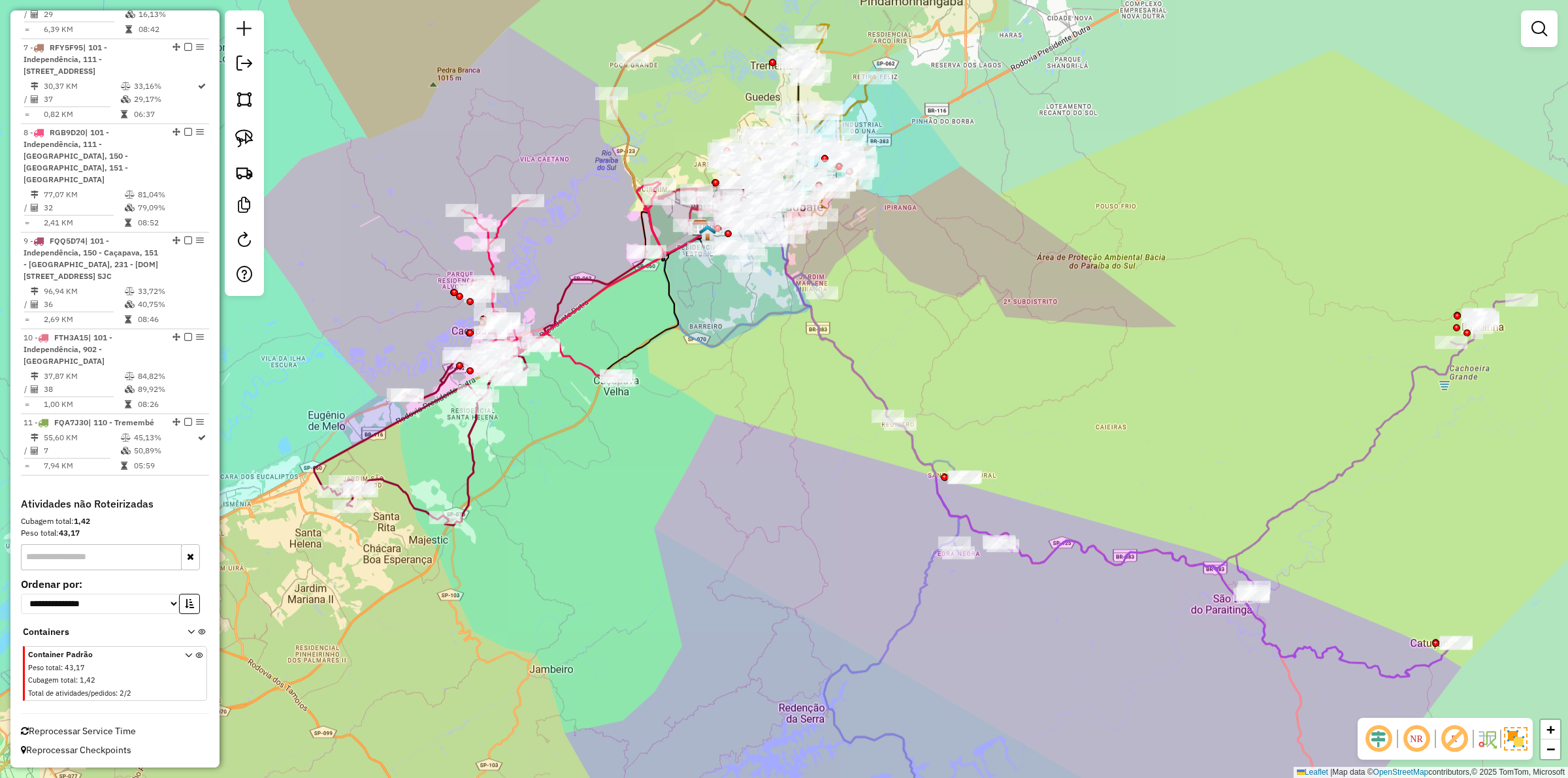
drag, startPoint x: 674, startPoint y: 478, endPoint x: 657, endPoint y: 445, distance: 37.1
click at [657, 445] on div "Janela de atendimento Grade de atendimento Capacidade Transportadoras Veículos …" at bounding box center [784, 389] width 1568 height 778
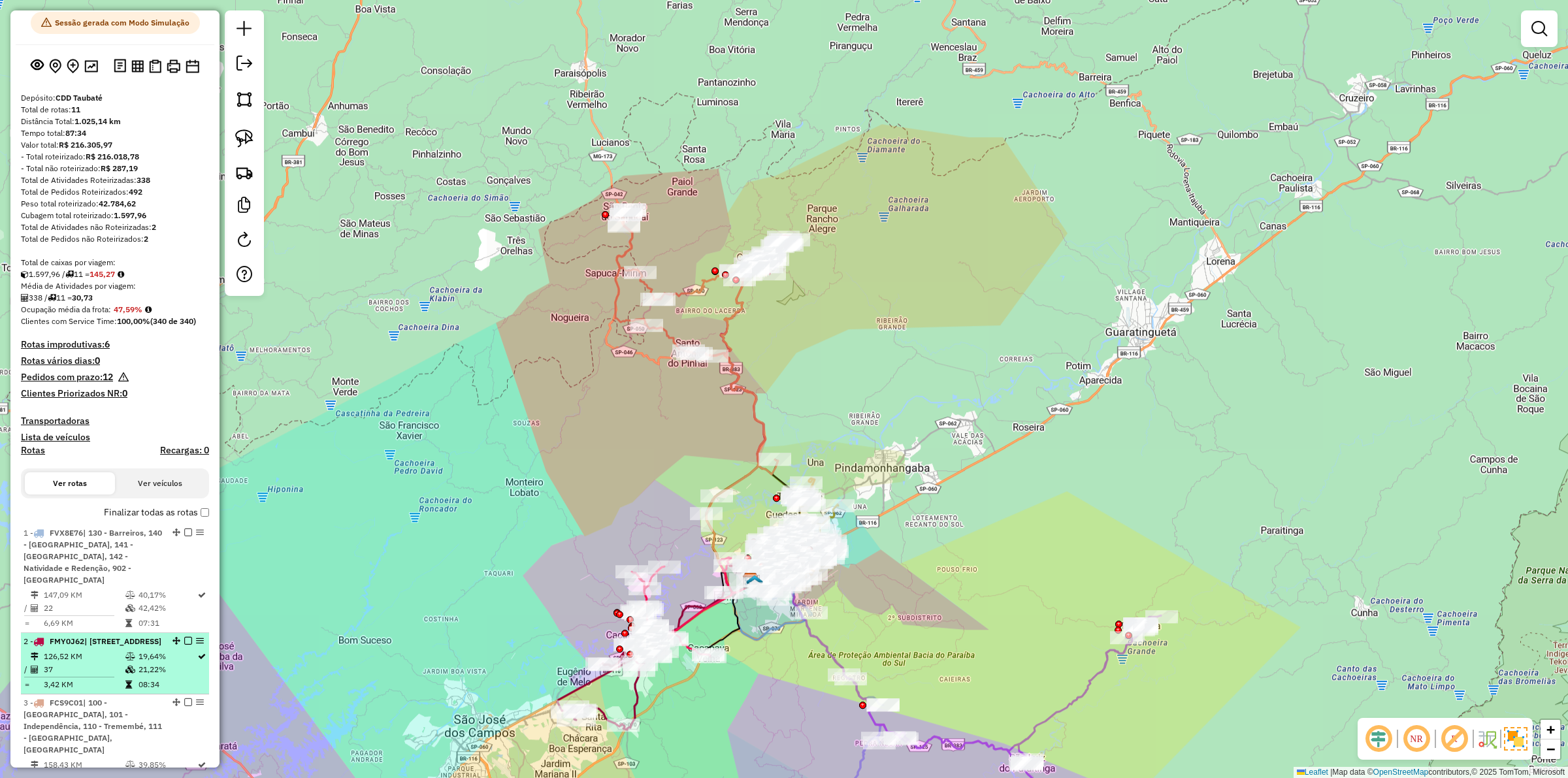
scroll to position [0, 0]
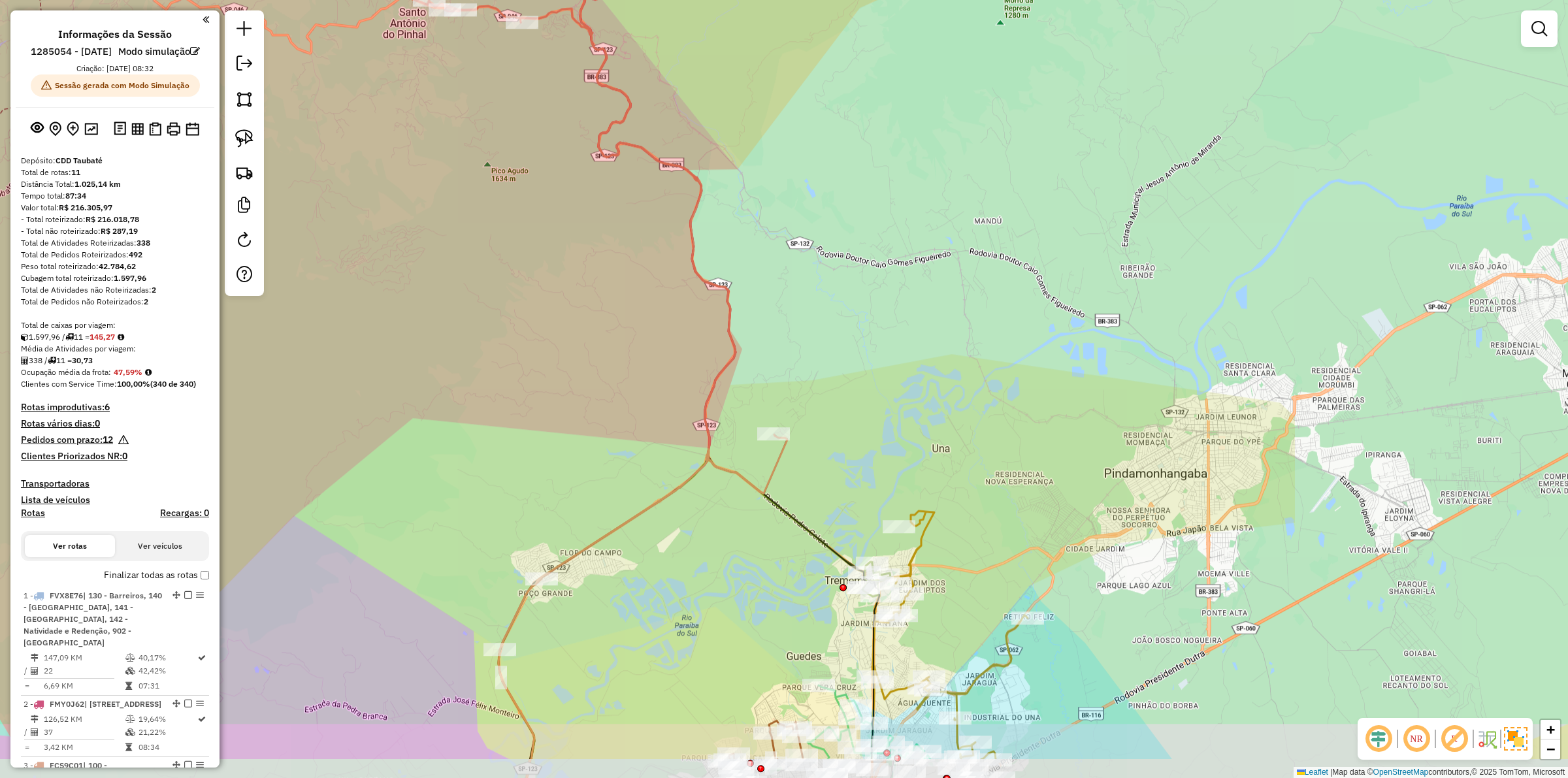
drag, startPoint x: 932, startPoint y: 581, endPoint x: 870, endPoint y: 509, distance: 95.0
click at [870, 509] on div "Janela de atendimento Grade de atendimento Capacidade Transportadoras Veículos …" at bounding box center [784, 389] width 1568 height 778
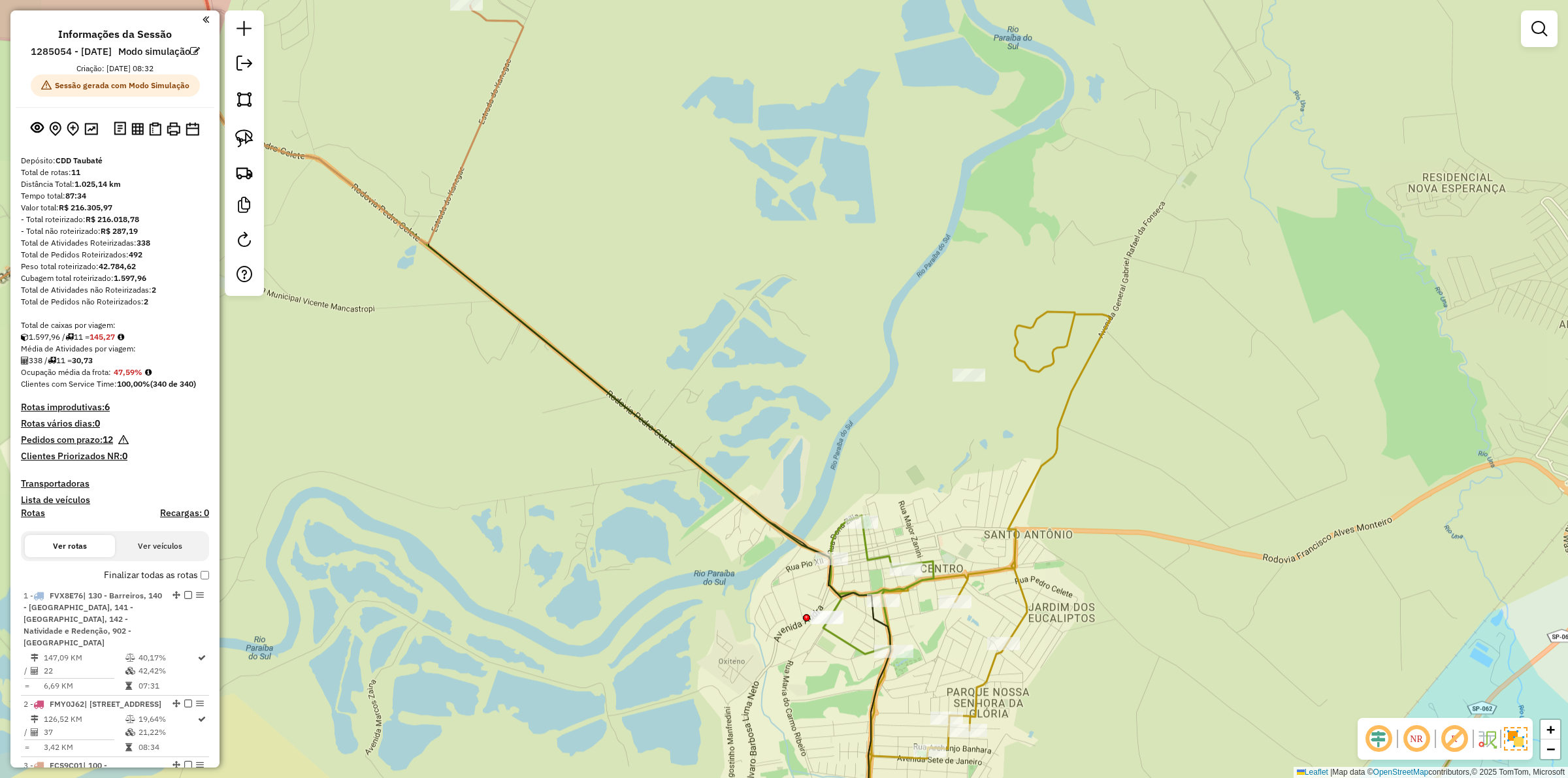
click at [864, 552] on icon at bounding box center [878, 588] width 111 height 132
select select "**********"
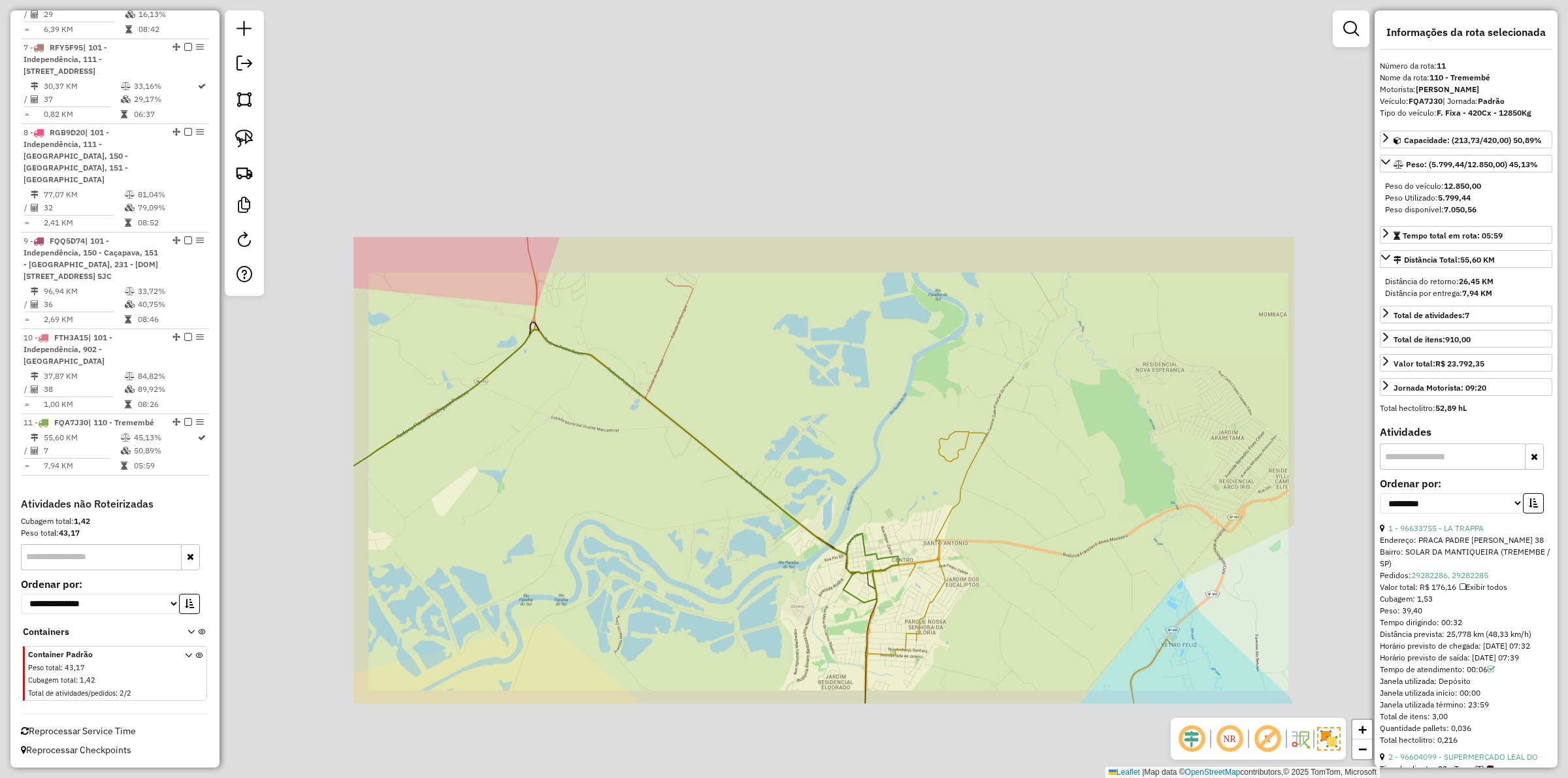
scroll to position [1135, 0]
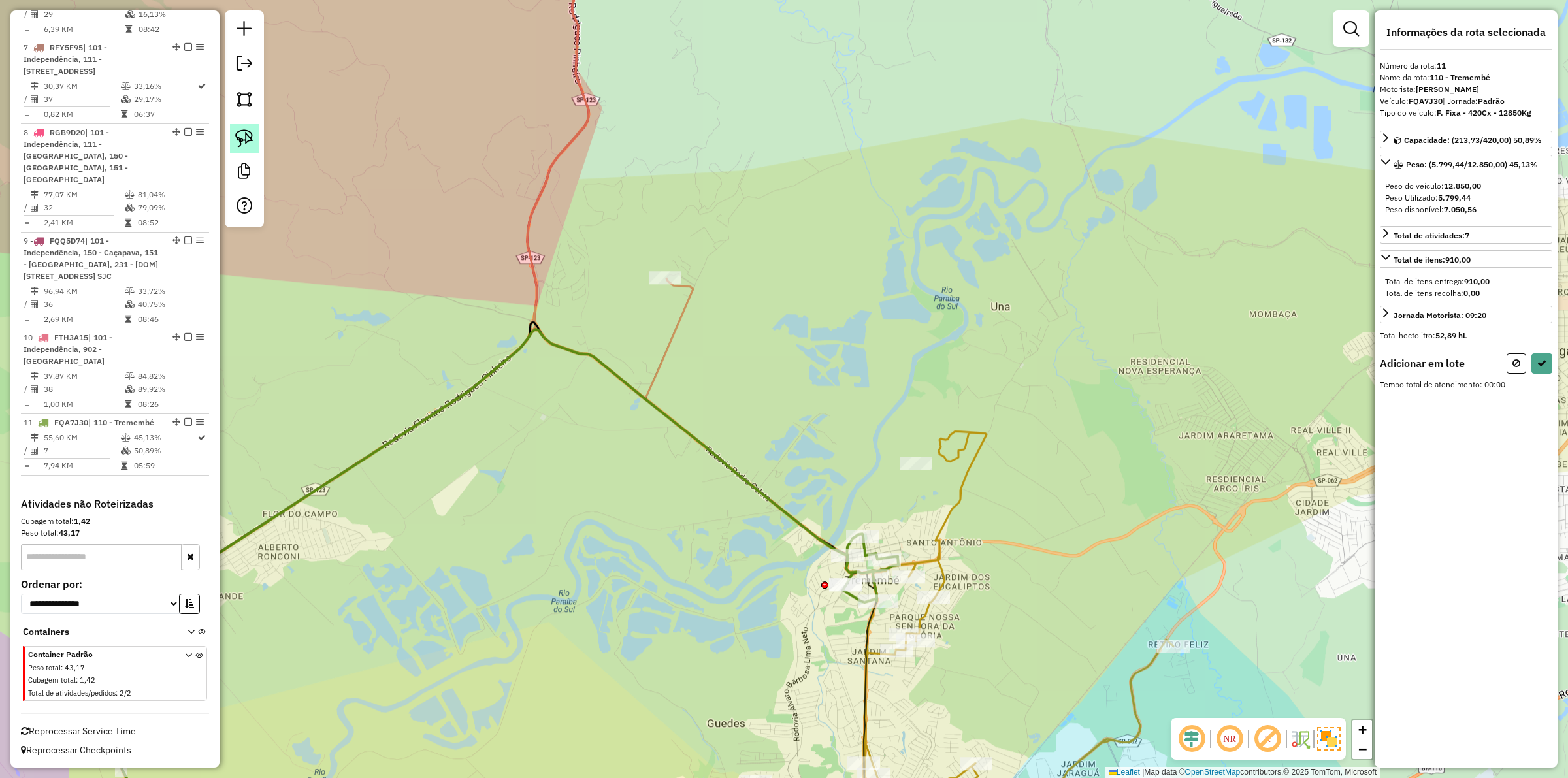
click at [243, 148] on img at bounding box center [244, 139] width 18 height 18
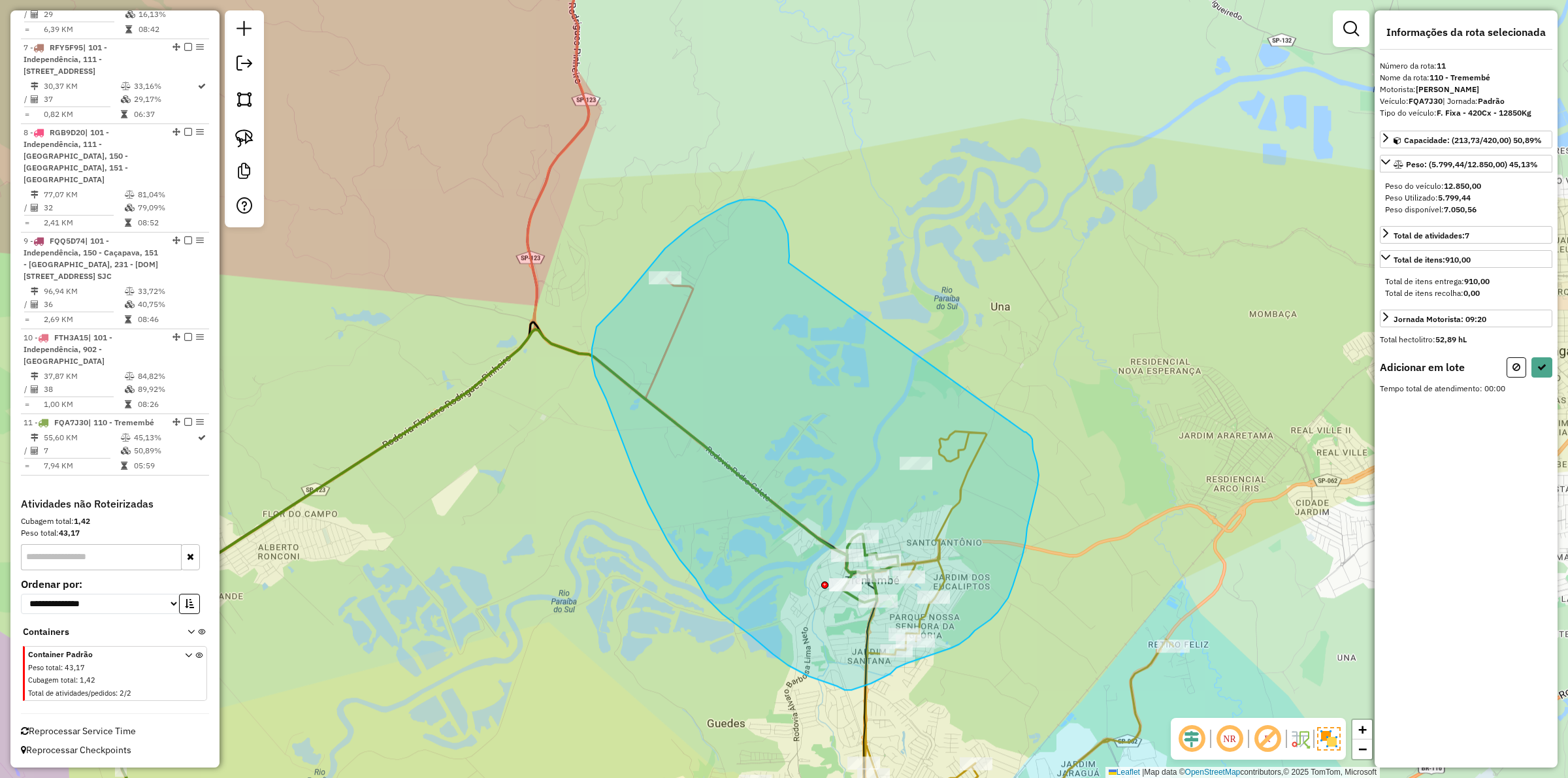
drag, startPoint x: 789, startPoint y: 256, endPoint x: 1044, endPoint y: 438, distance: 313.3
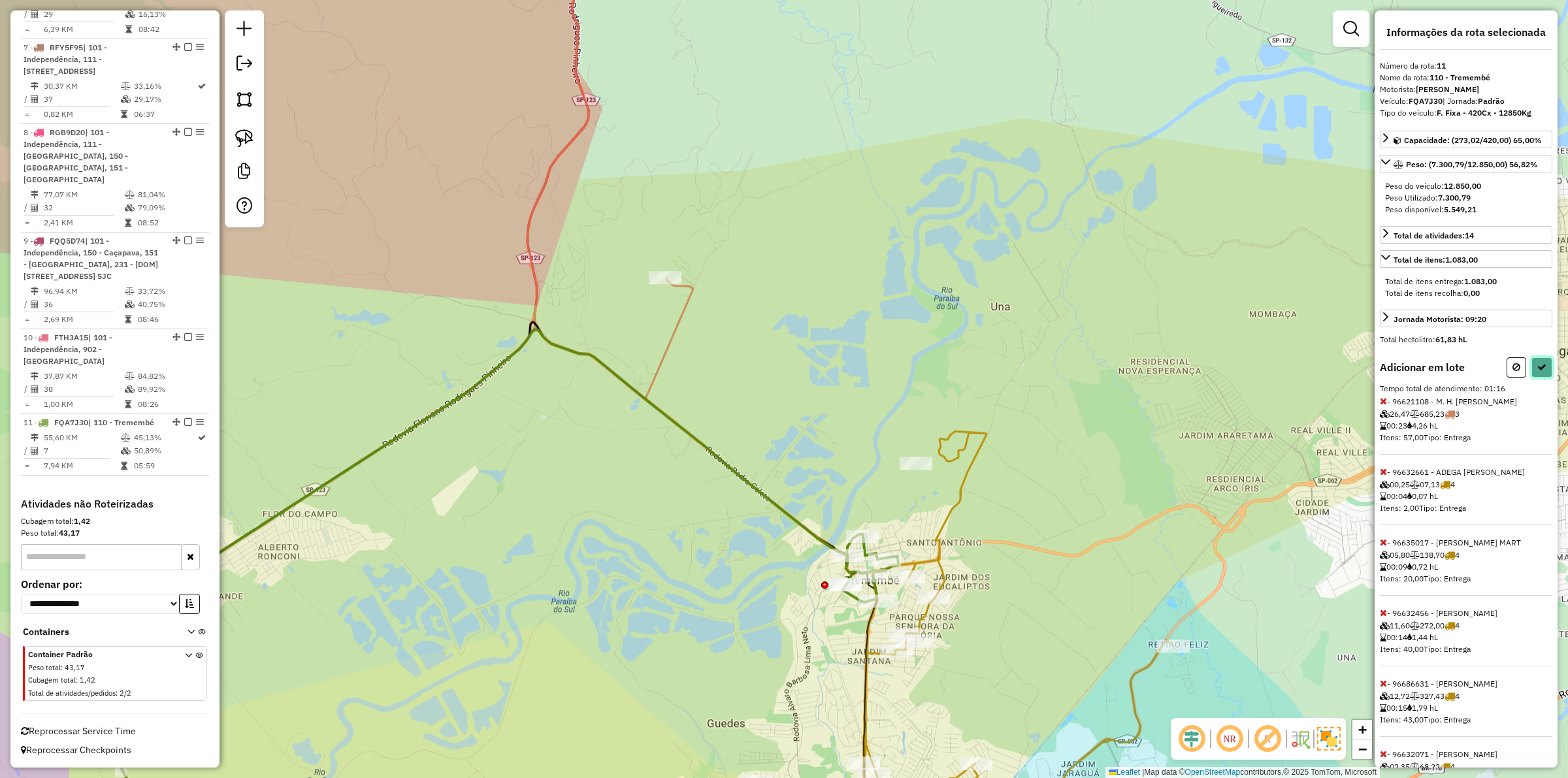
click at [1543, 376] on button at bounding box center [1541, 368] width 21 height 20
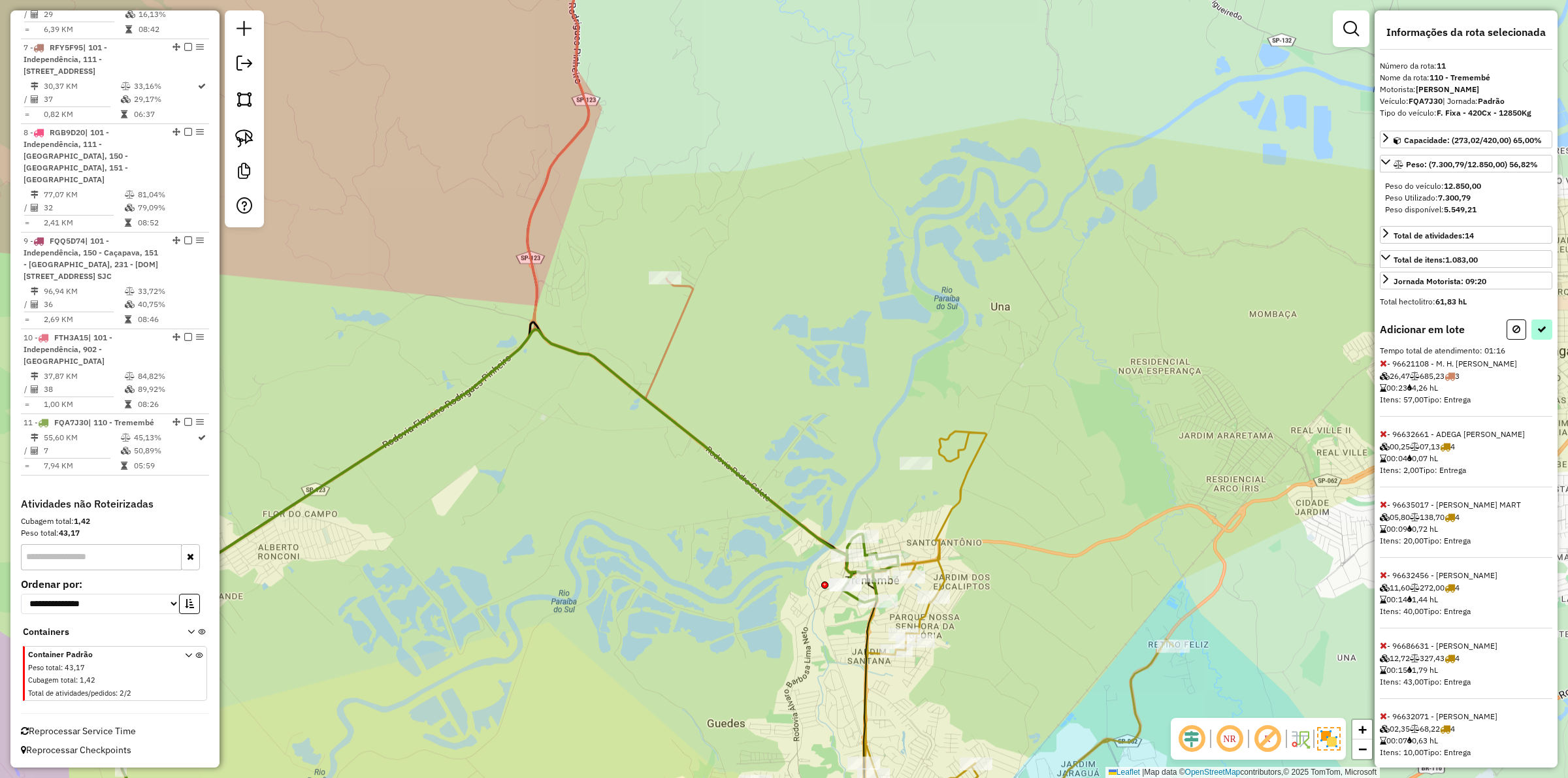
select select "**********"
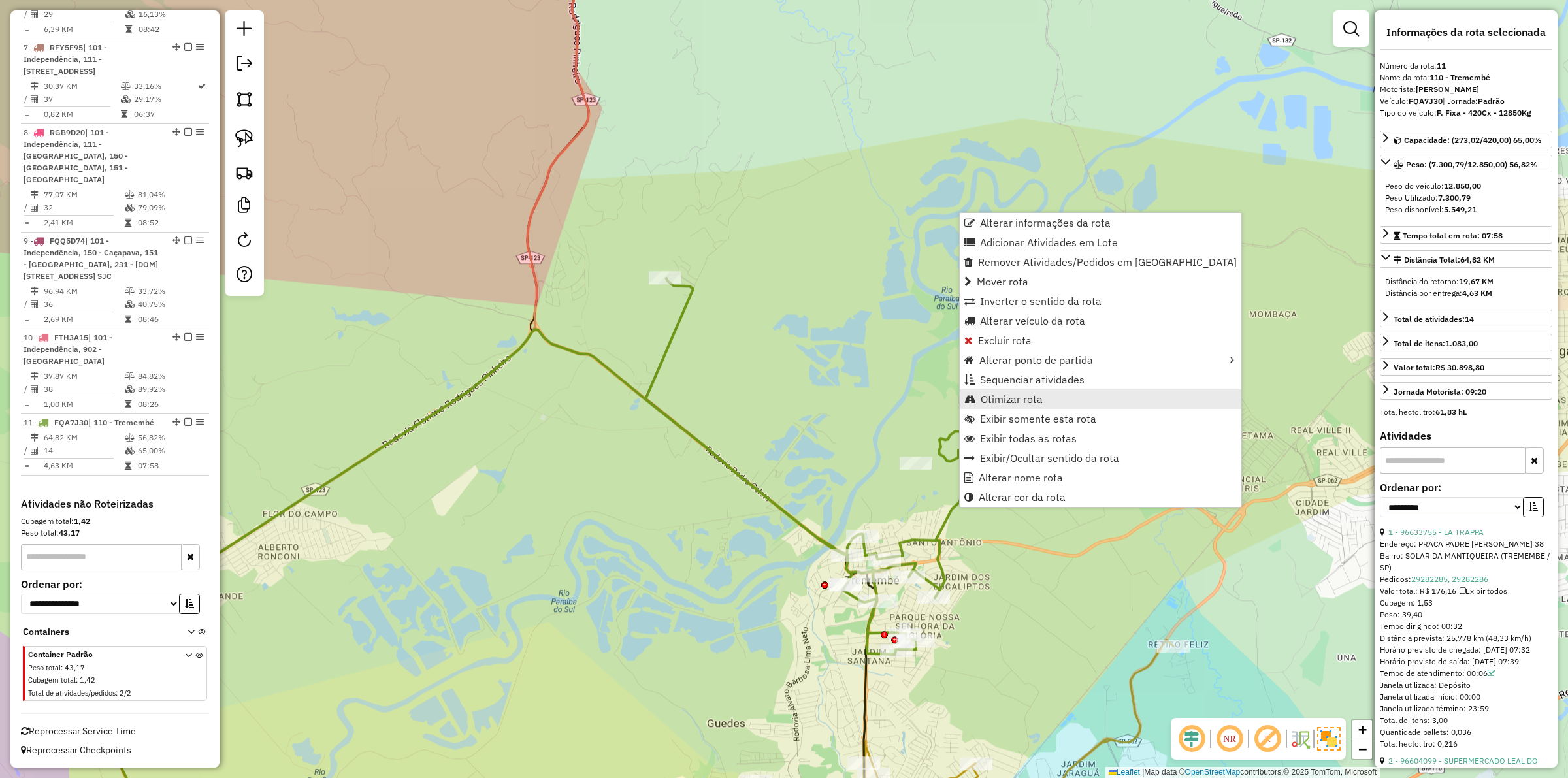
click at [1040, 393] on span "Otimizar rota" at bounding box center [1012, 398] width 62 height 10
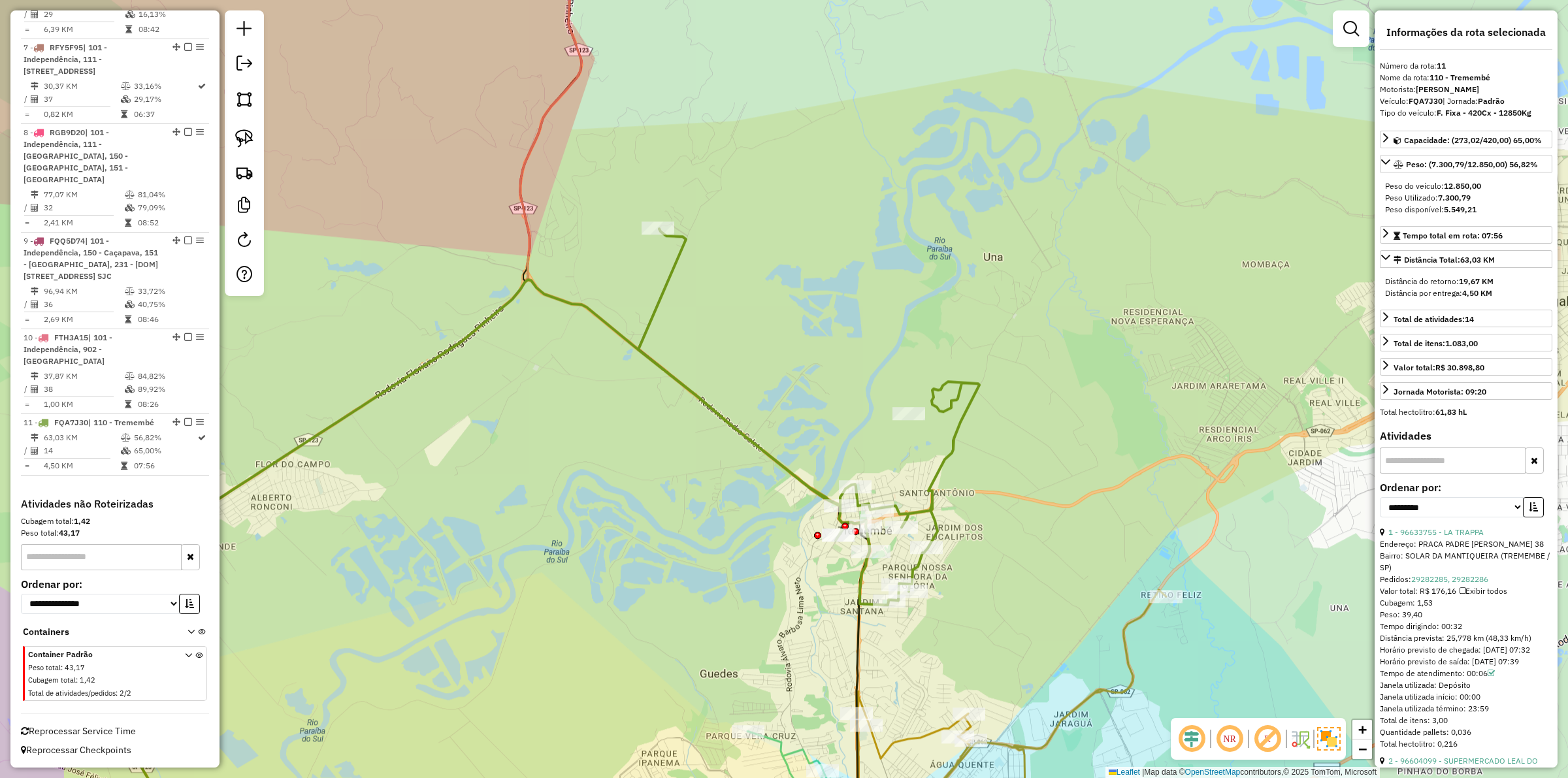
drag, startPoint x: 978, startPoint y: 540, endPoint x: 1075, endPoint y: 604, distance: 116.2
click at [958, 416] on div "Janela de atendimento Grade de atendimento Capacidade Transportadoras Veículos …" at bounding box center [784, 389] width 1568 height 778
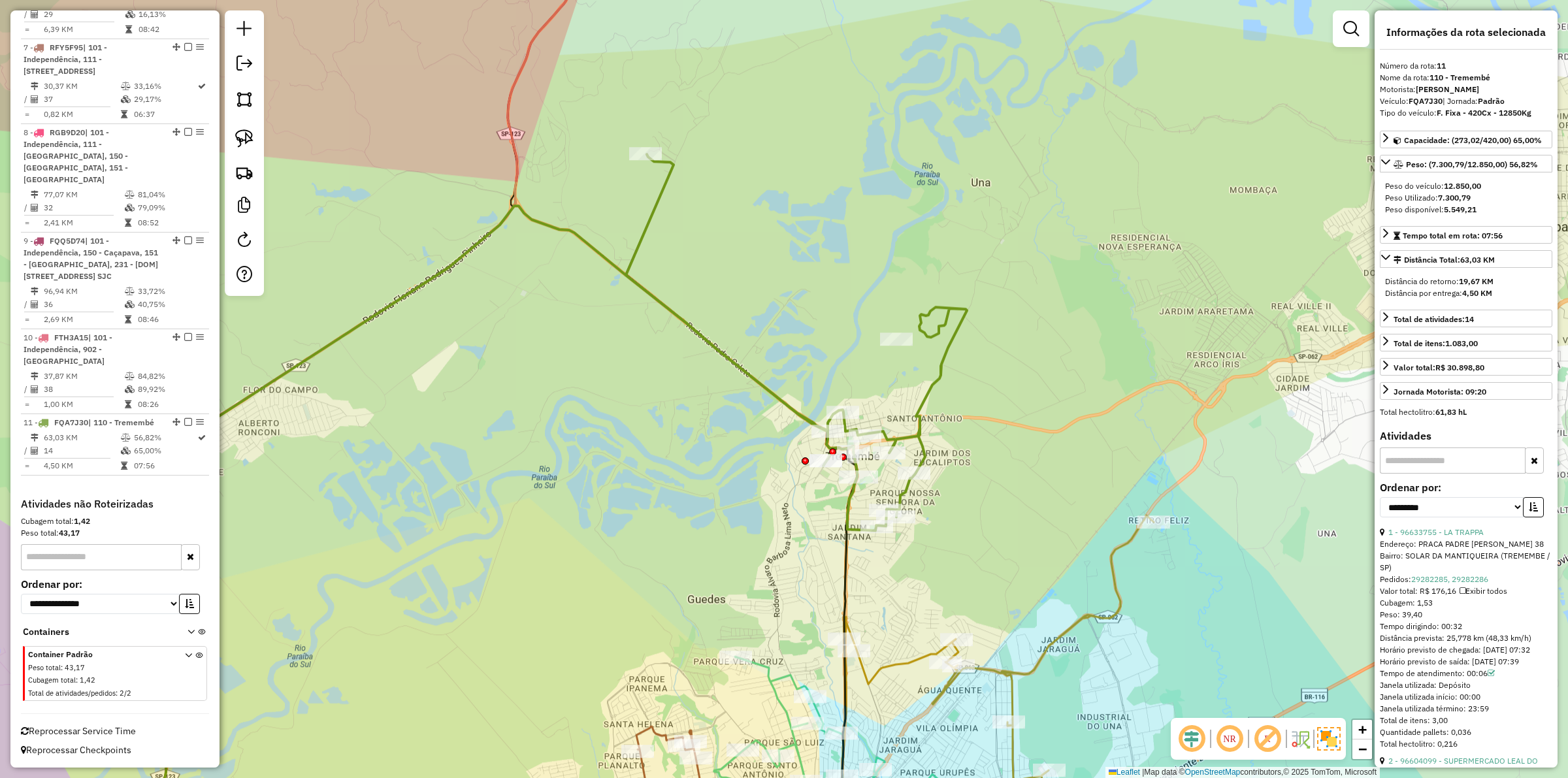
click at [1080, 625] on icon at bounding box center [999, 685] width 310 height 341
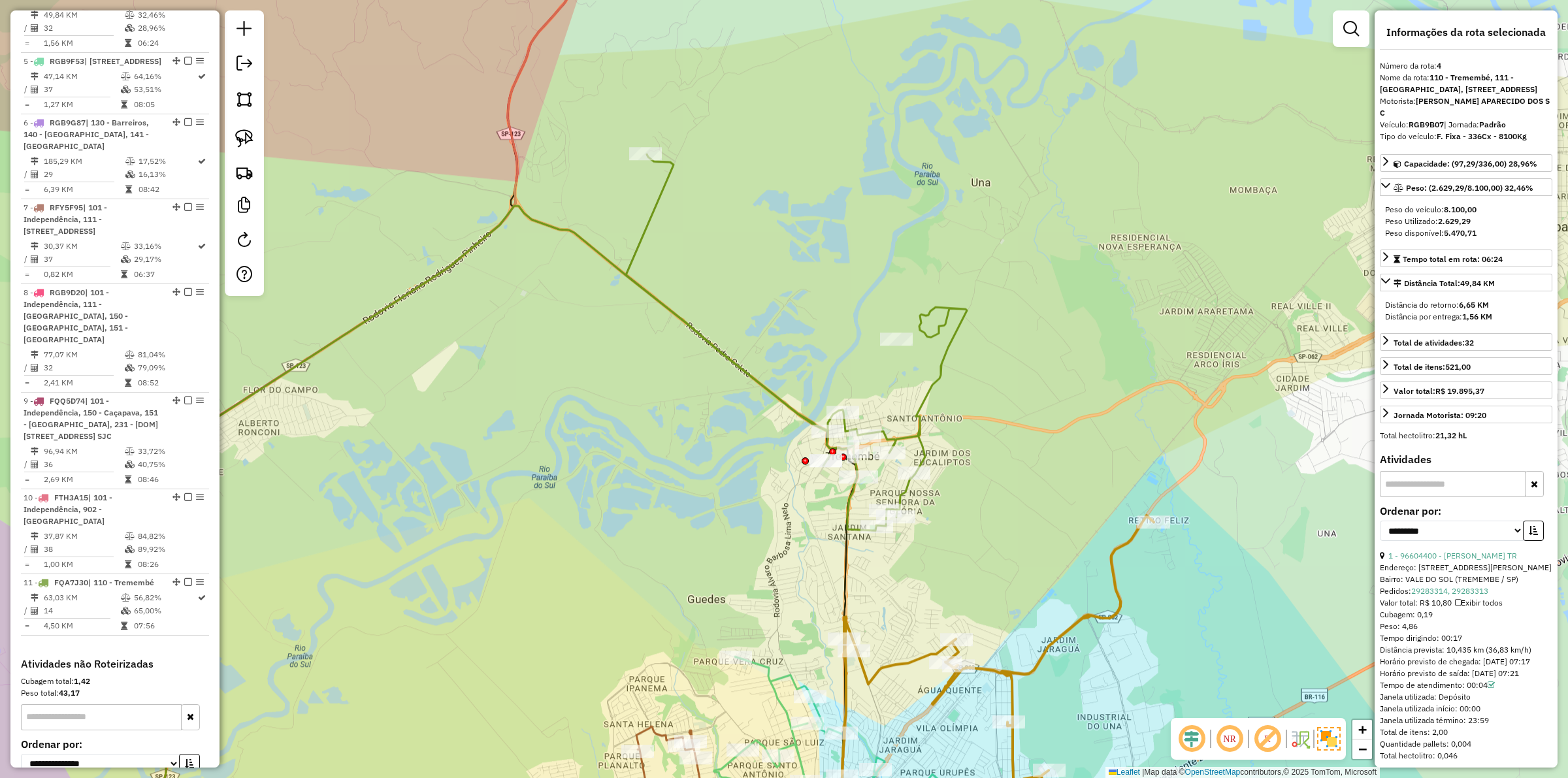
scroll to position [872, 0]
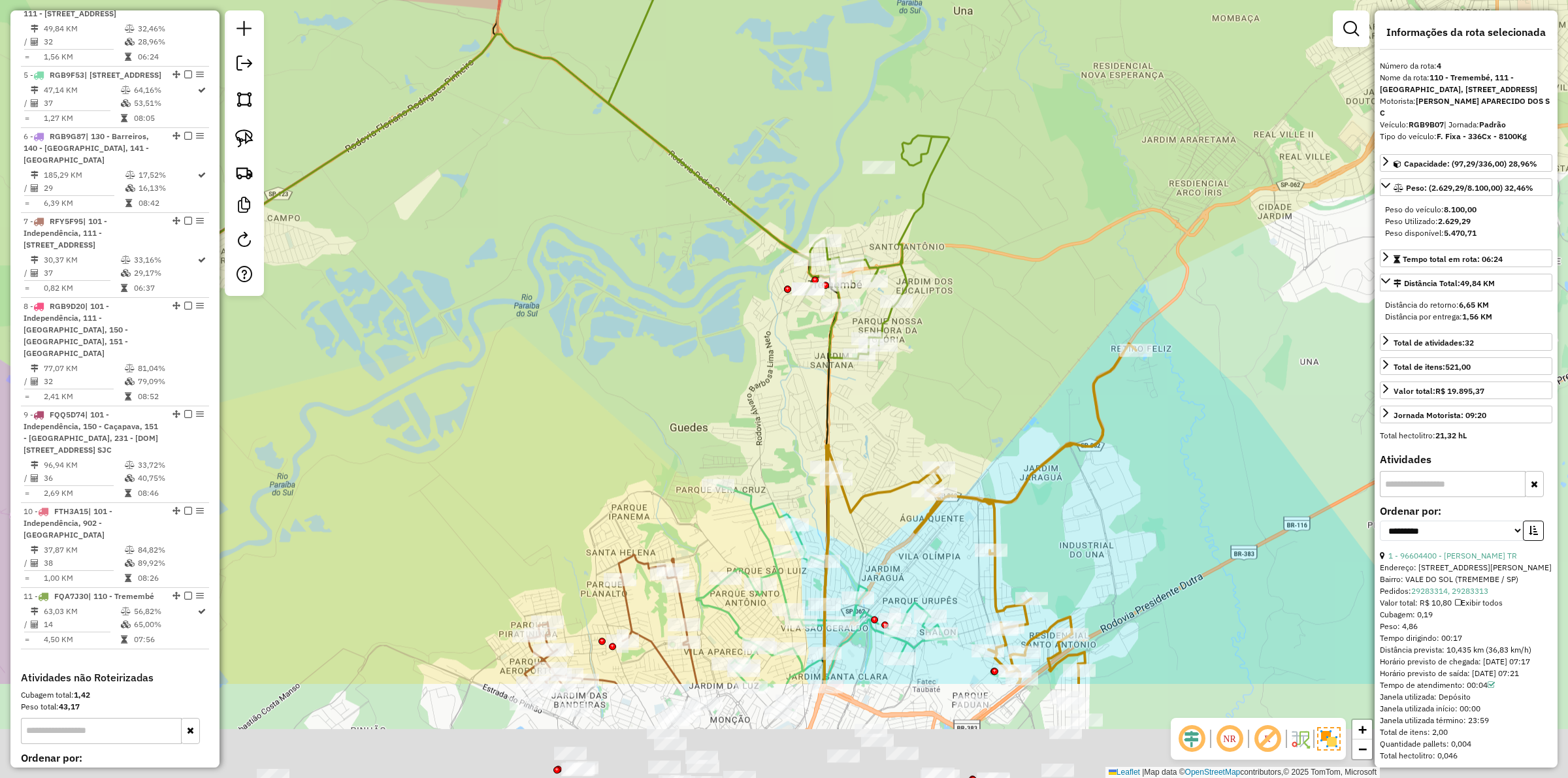
drag, startPoint x: 992, startPoint y: 534, endPoint x: 969, endPoint y: 331, distance: 204.3
click at [969, 331] on div "Janela de atendimento Grade de atendimento Capacidade Transportadoras Veículos …" at bounding box center [784, 389] width 1568 height 778
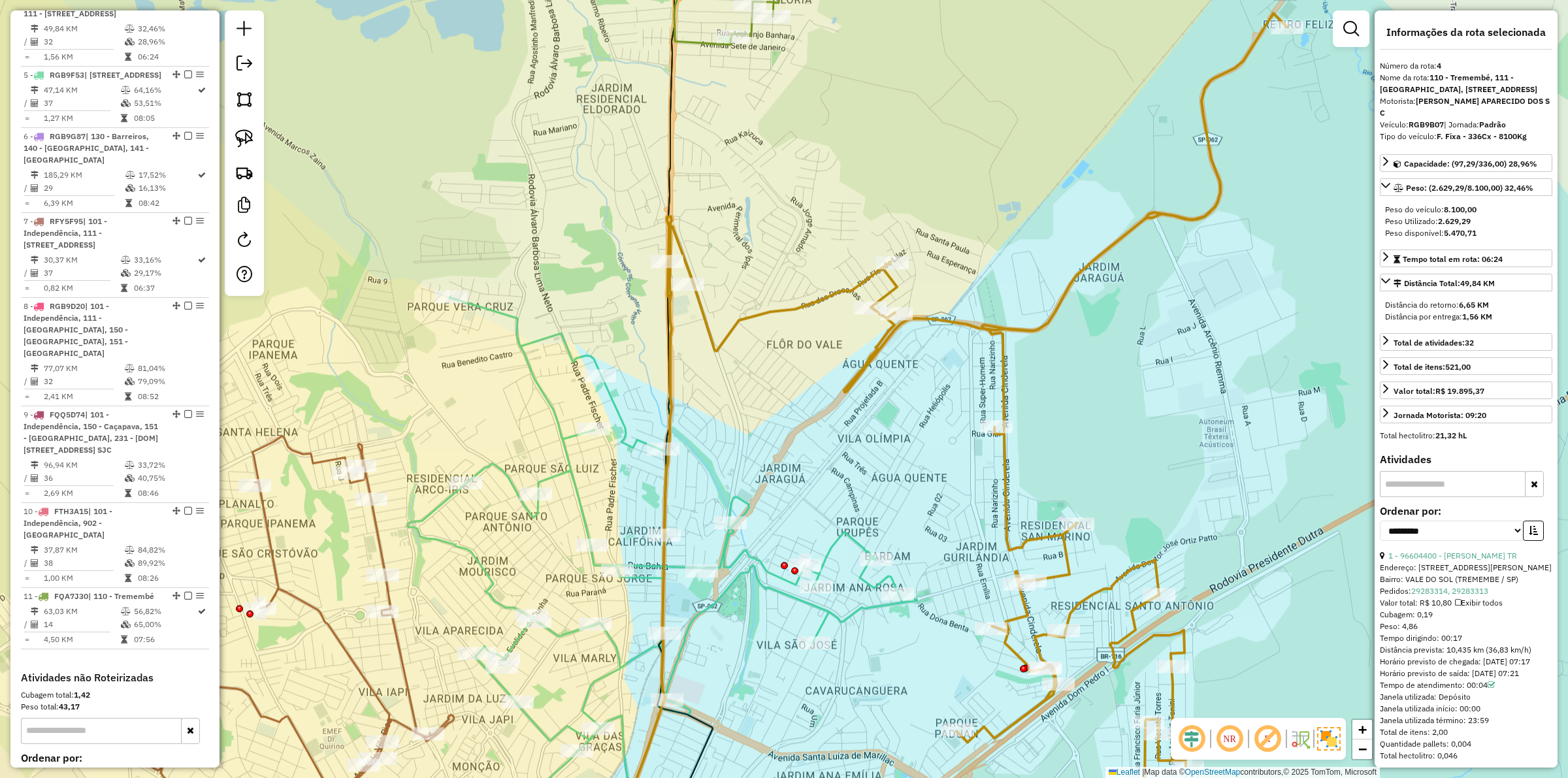
click at [1021, 611] on icon at bounding box center [978, 434] width 619 height 843
click at [858, 605] on icon at bounding box center [662, 576] width 509 height 559
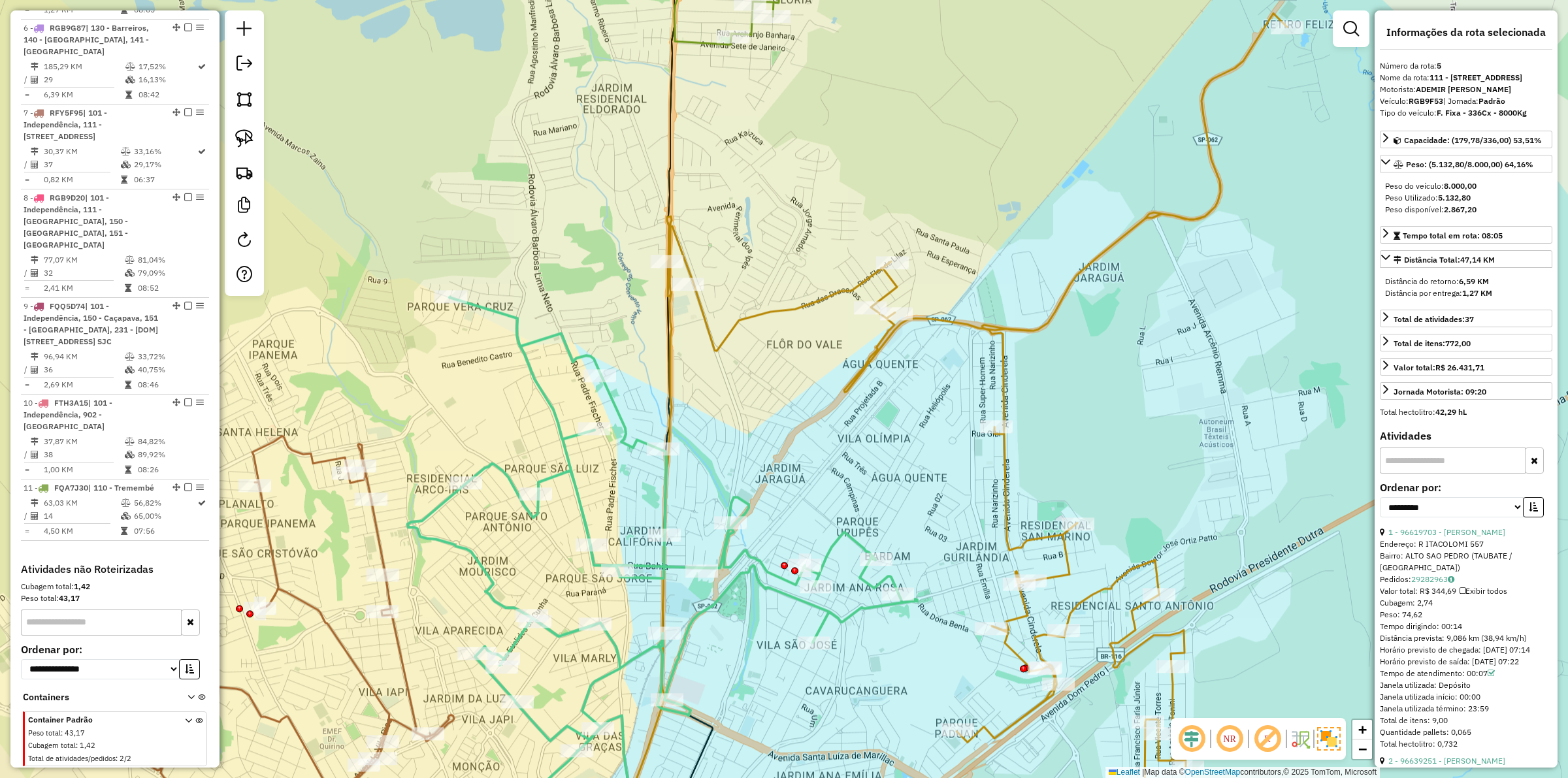
click at [1069, 568] on icon at bounding box center [978, 434] width 619 height 843
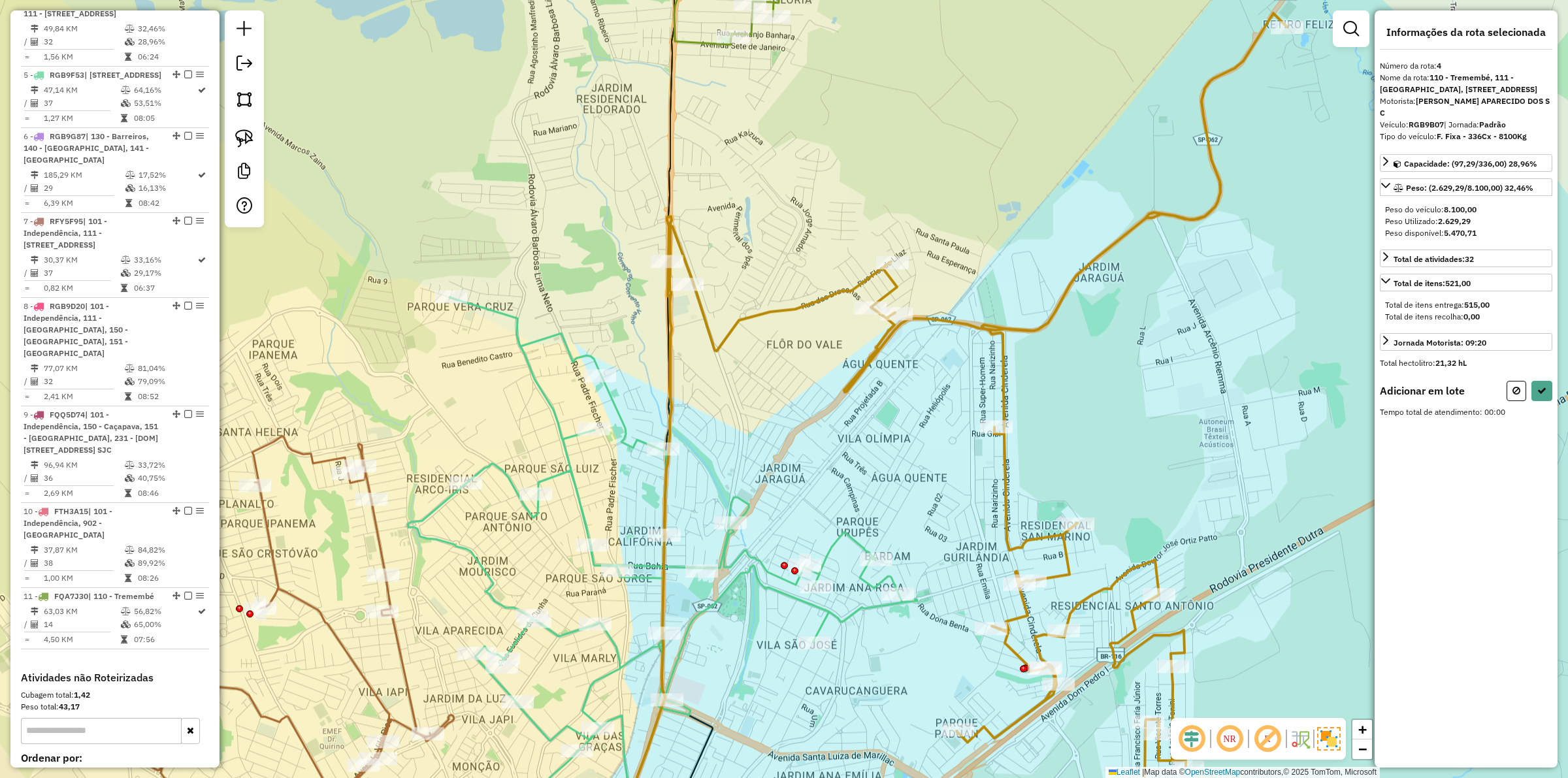
drag, startPoint x: 237, startPoint y: 141, endPoint x: 416, endPoint y: 243, distance: 206.0
click at [240, 141] on img at bounding box center [244, 139] width 18 height 18
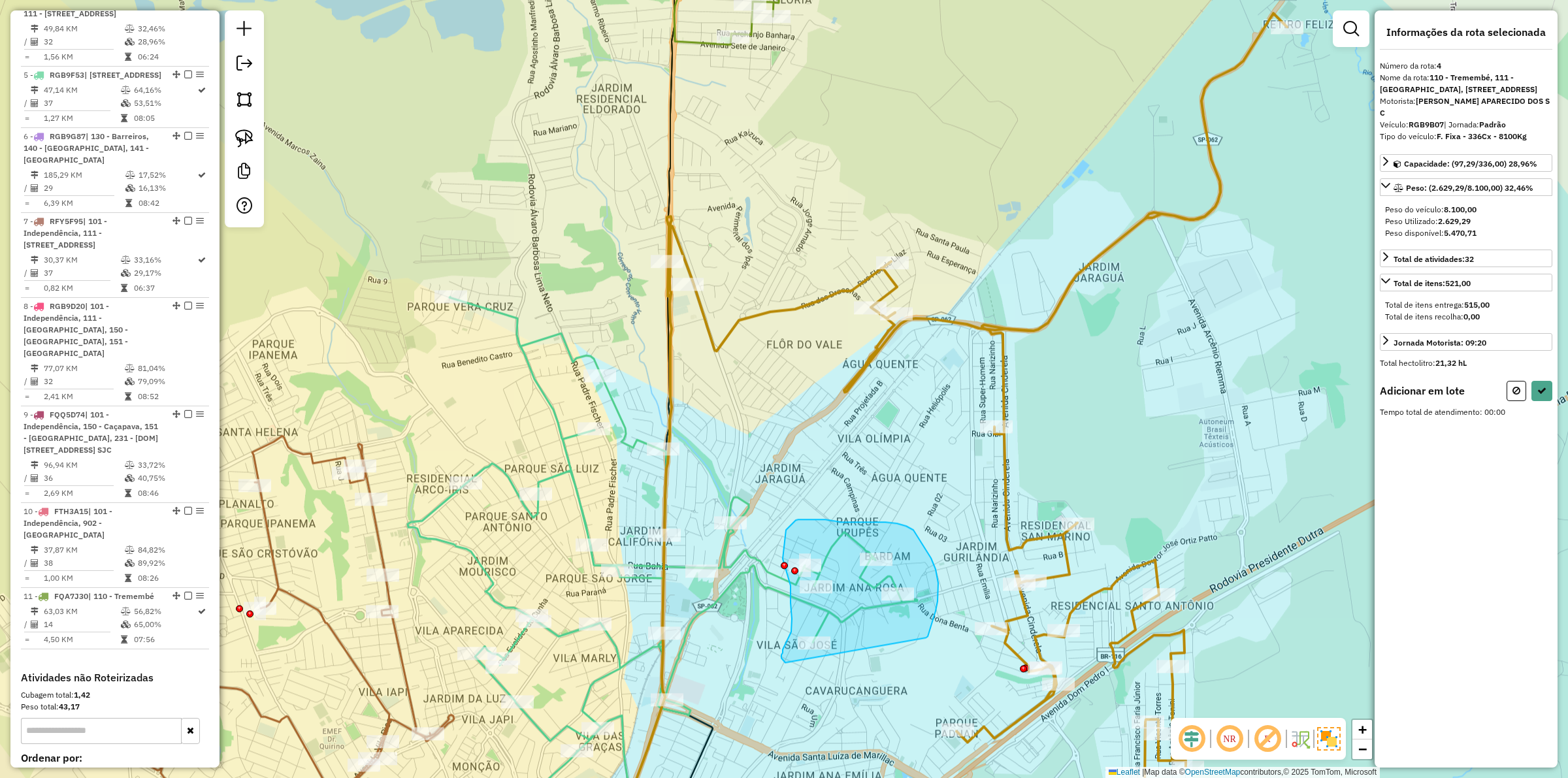
drag, startPoint x: 931, startPoint y: 558, endPoint x: 798, endPoint y: 670, distance: 173.9
click at [795, 668] on div "Janela de atendimento Grade de atendimento Capacidade Transportadoras Veículos …" at bounding box center [784, 389] width 1568 height 778
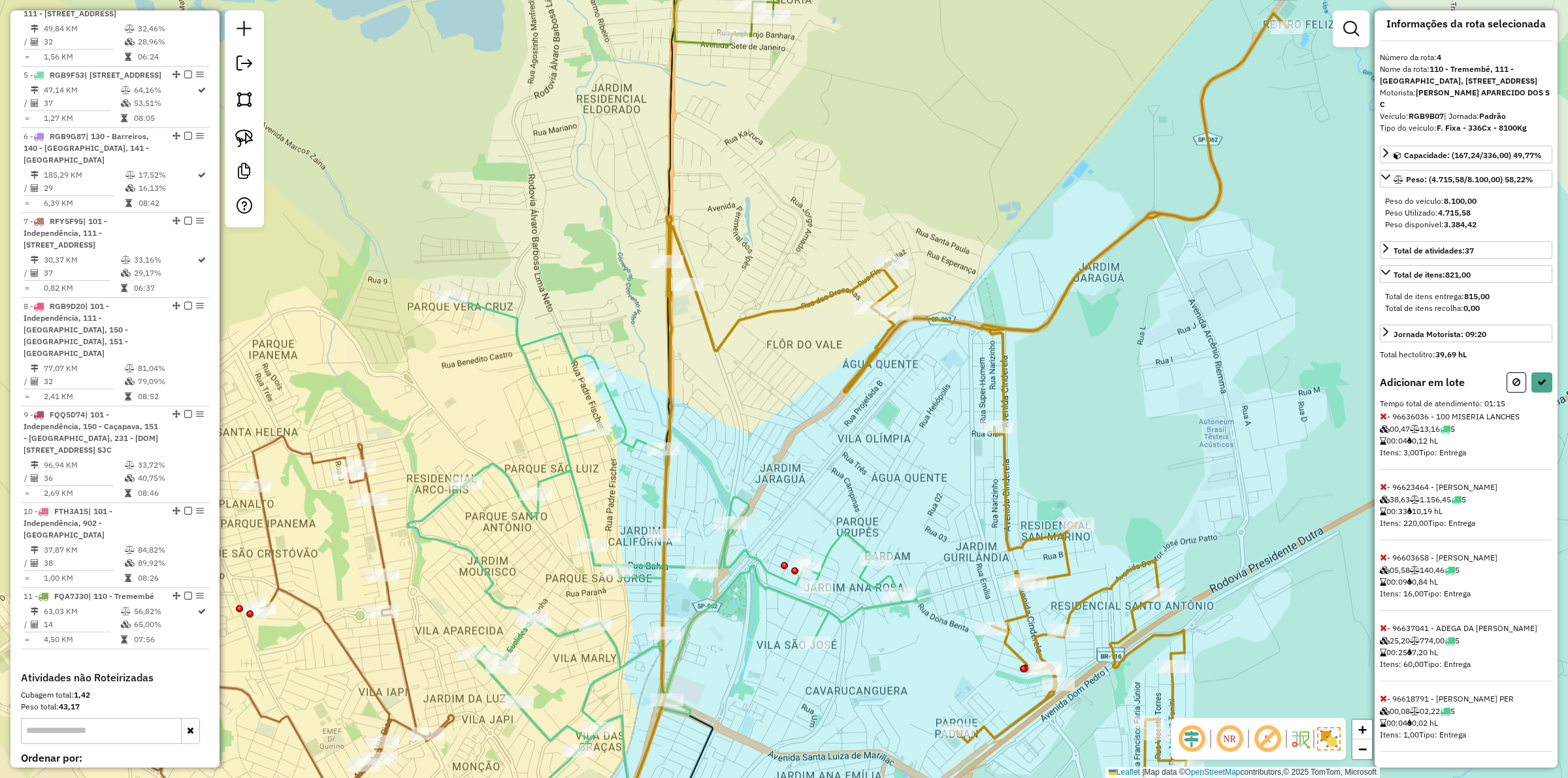
scroll to position [24, 0]
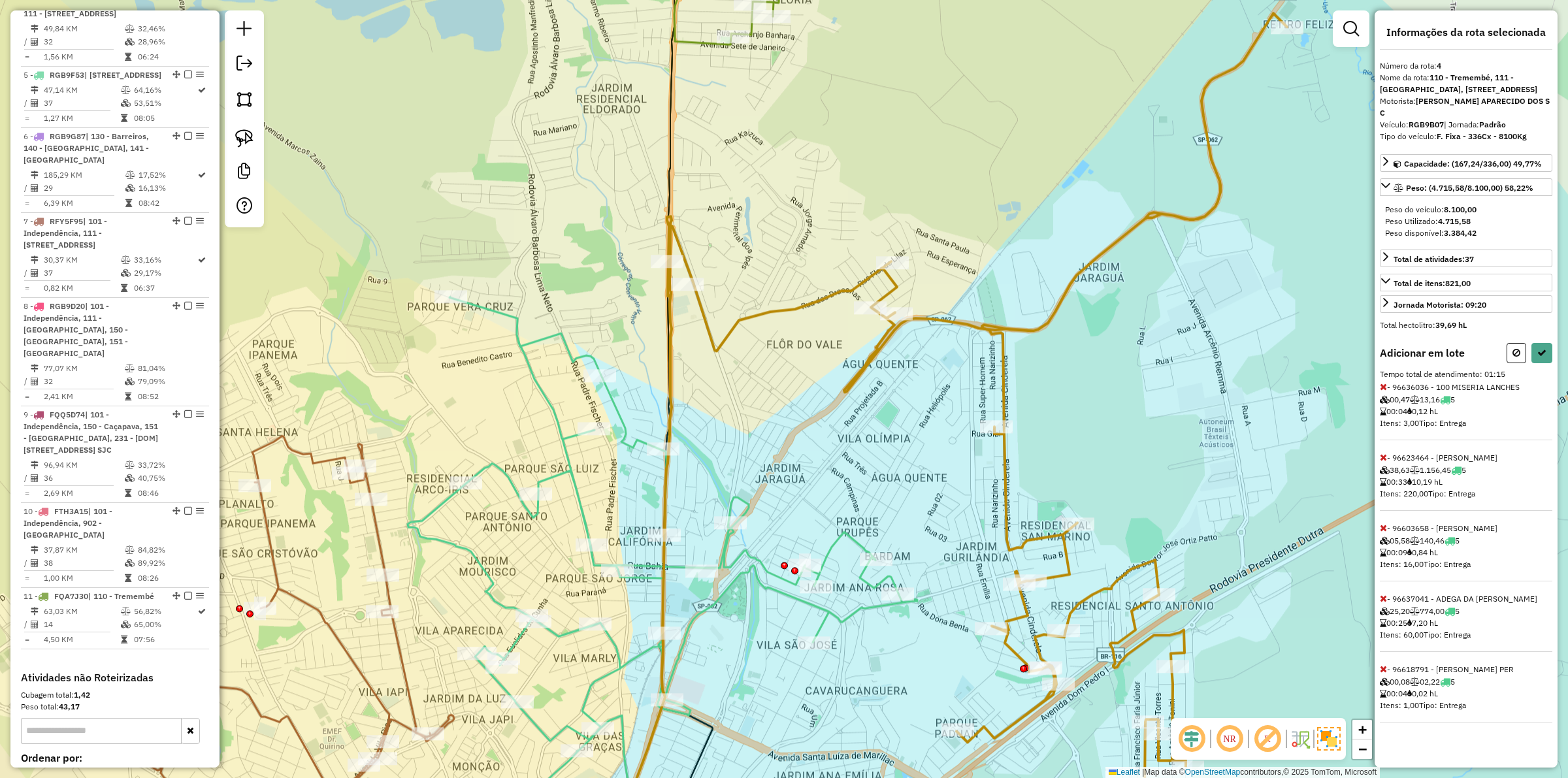
select select "**********"
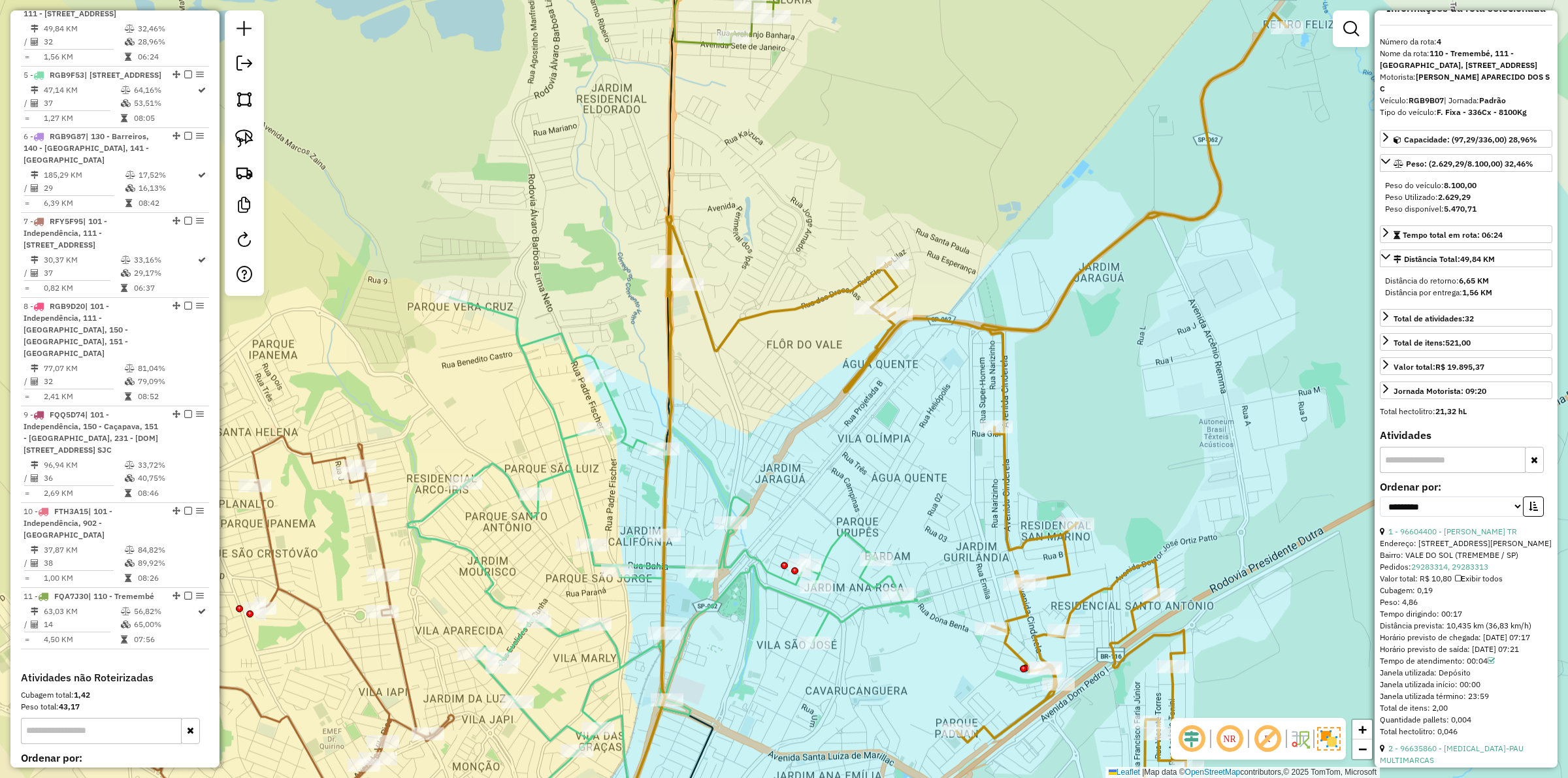
click at [1070, 560] on icon at bounding box center [978, 434] width 619 height 843
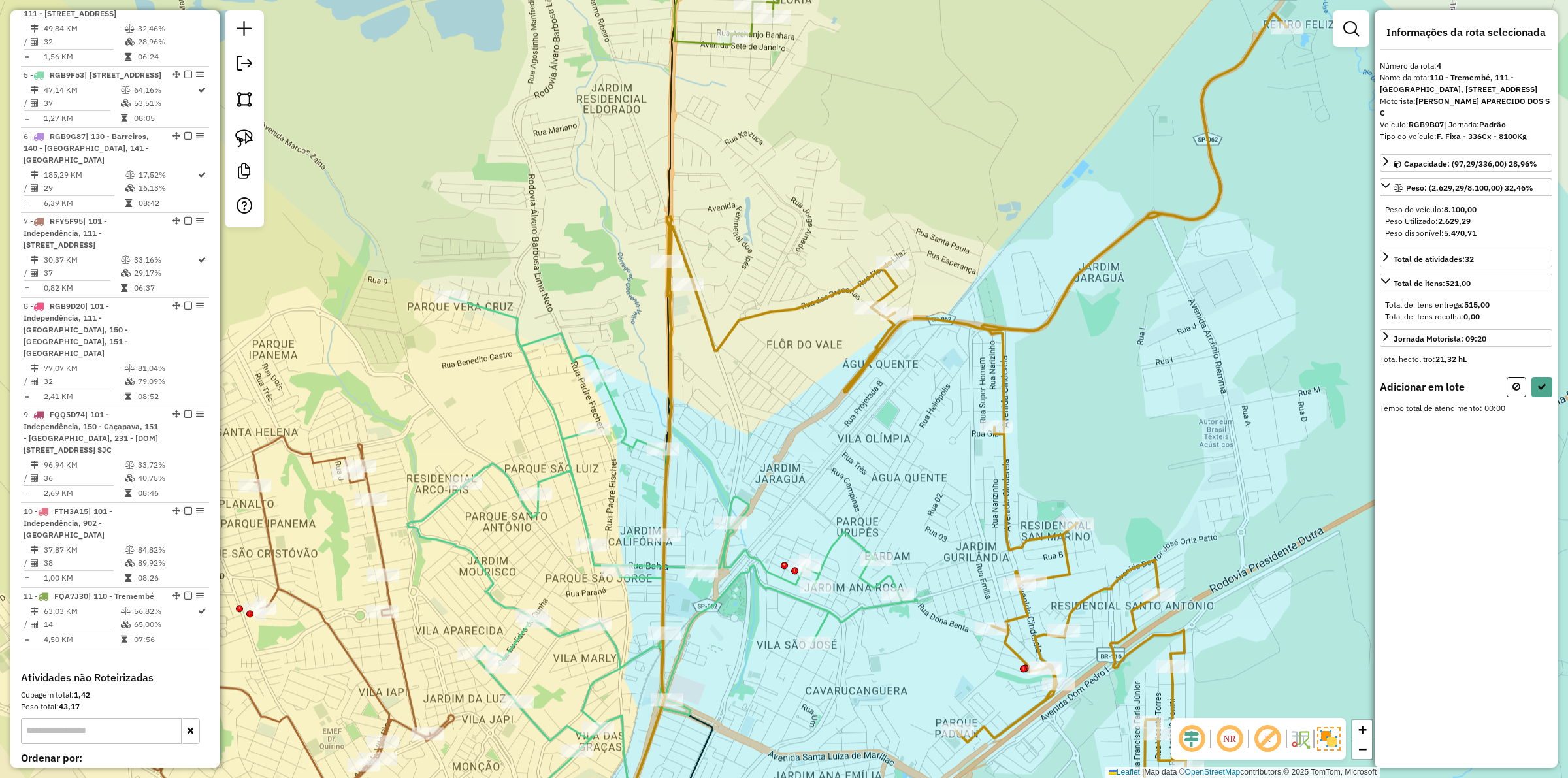
scroll to position [0, 0]
click at [1550, 401] on button at bounding box center [1541, 390] width 21 height 20
select select "**********"
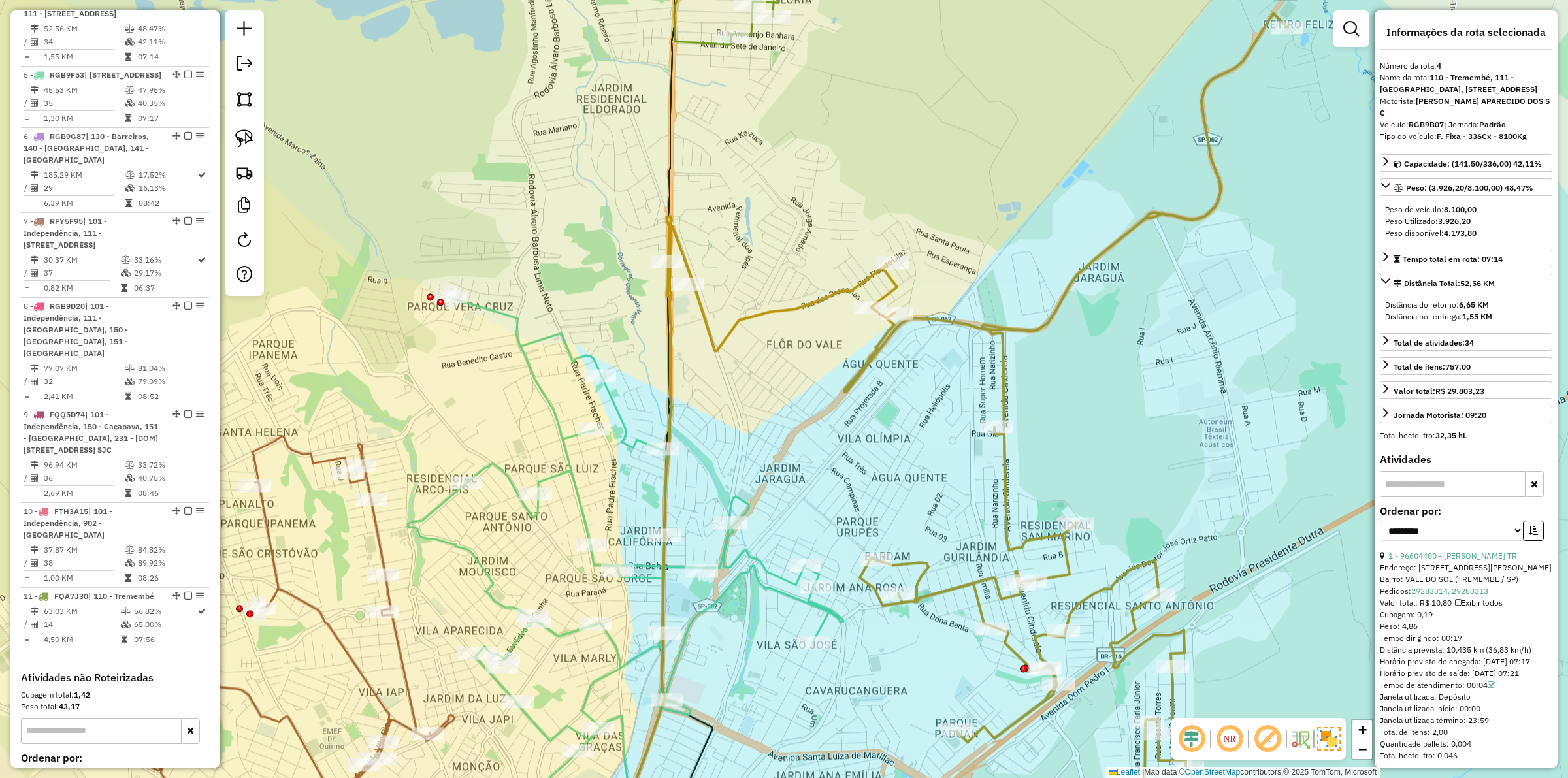
click at [779, 586] on icon at bounding box center [651, 576] width 488 height 559
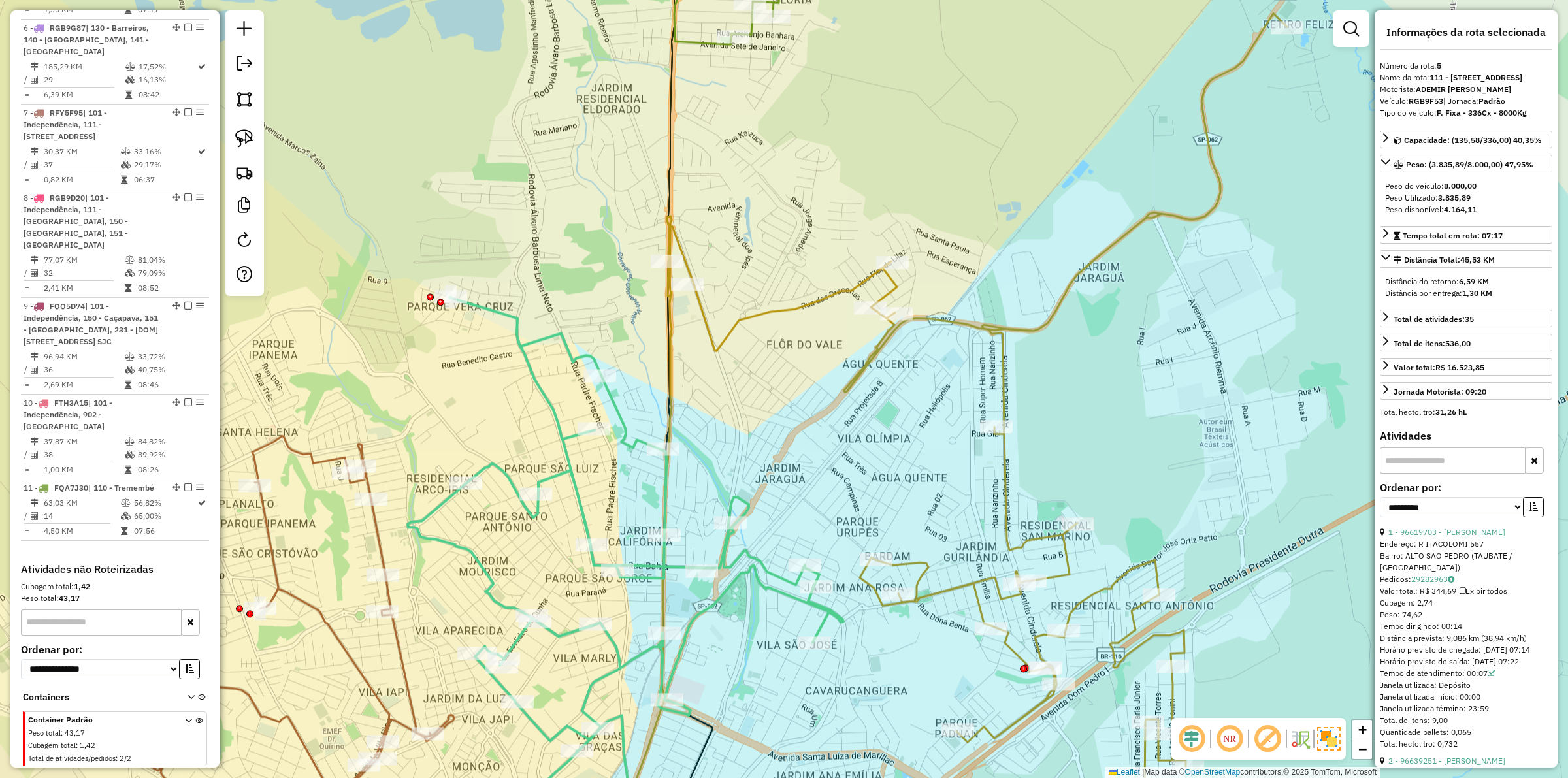
click at [958, 582] on icon at bounding box center [978, 434] width 619 height 843
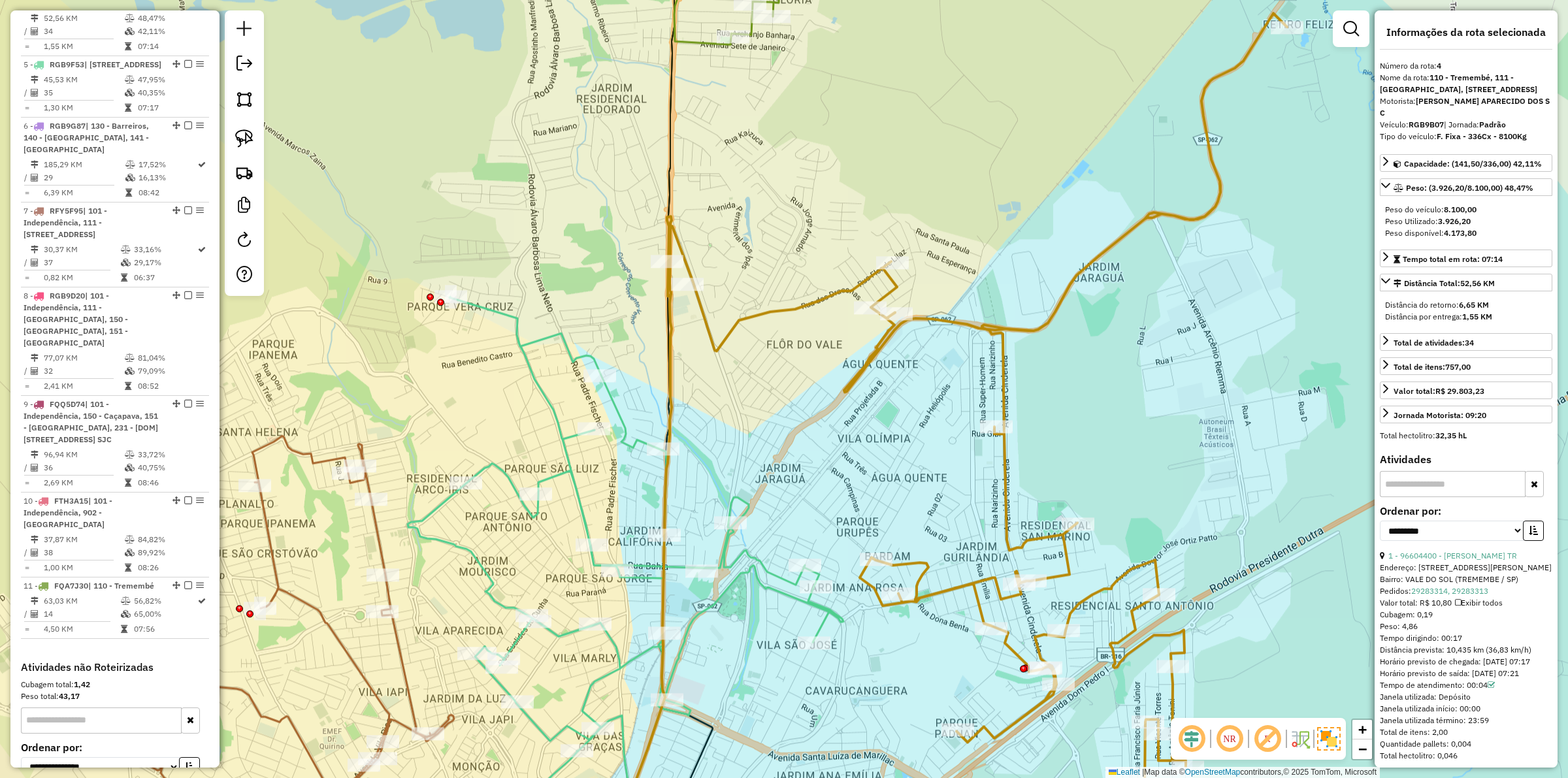
scroll to position [872, 0]
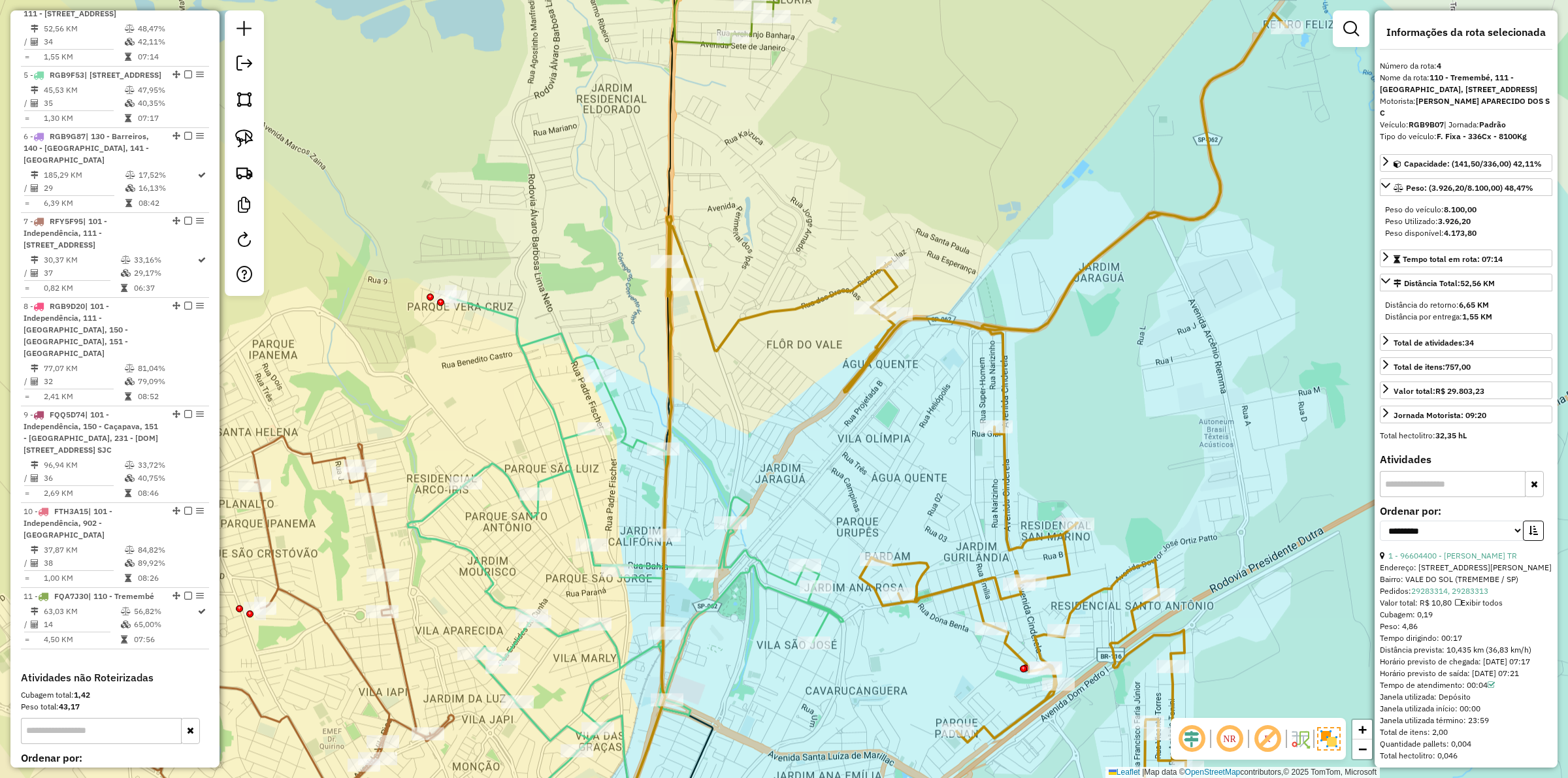
click at [930, 504] on div "Janela de atendimento Grade de atendimento Capacidade Transportadoras Veículos …" at bounding box center [784, 389] width 1568 height 778
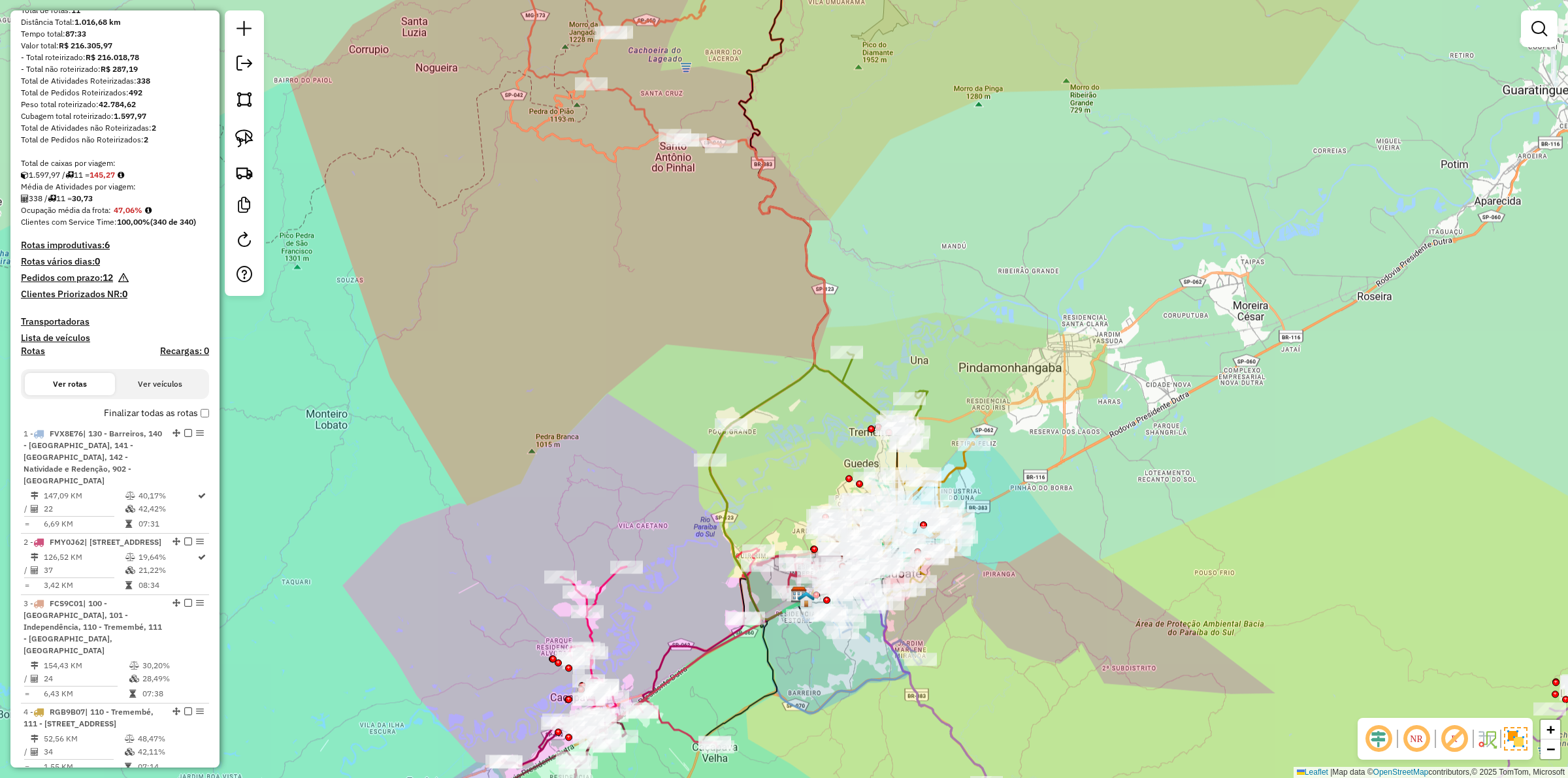
scroll to position [0, 0]
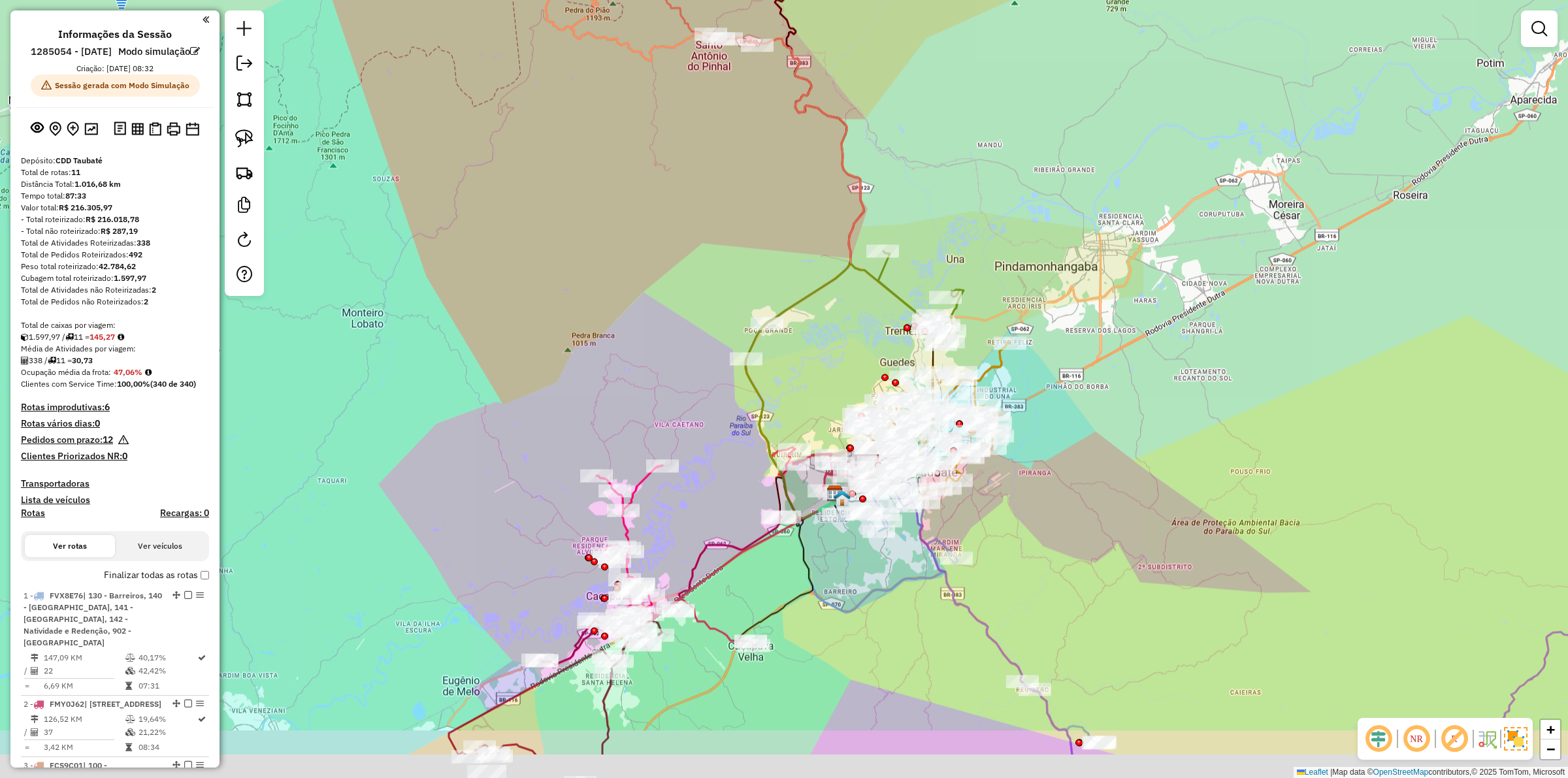
drag, startPoint x: 601, startPoint y: 467, endPoint x: 608, endPoint y: 402, distance: 65.4
click at [609, 402] on div "Janela de atendimento Grade de atendimento Capacidade Transportadoras Veículos …" at bounding box center [784, 389] width 1568 height 778
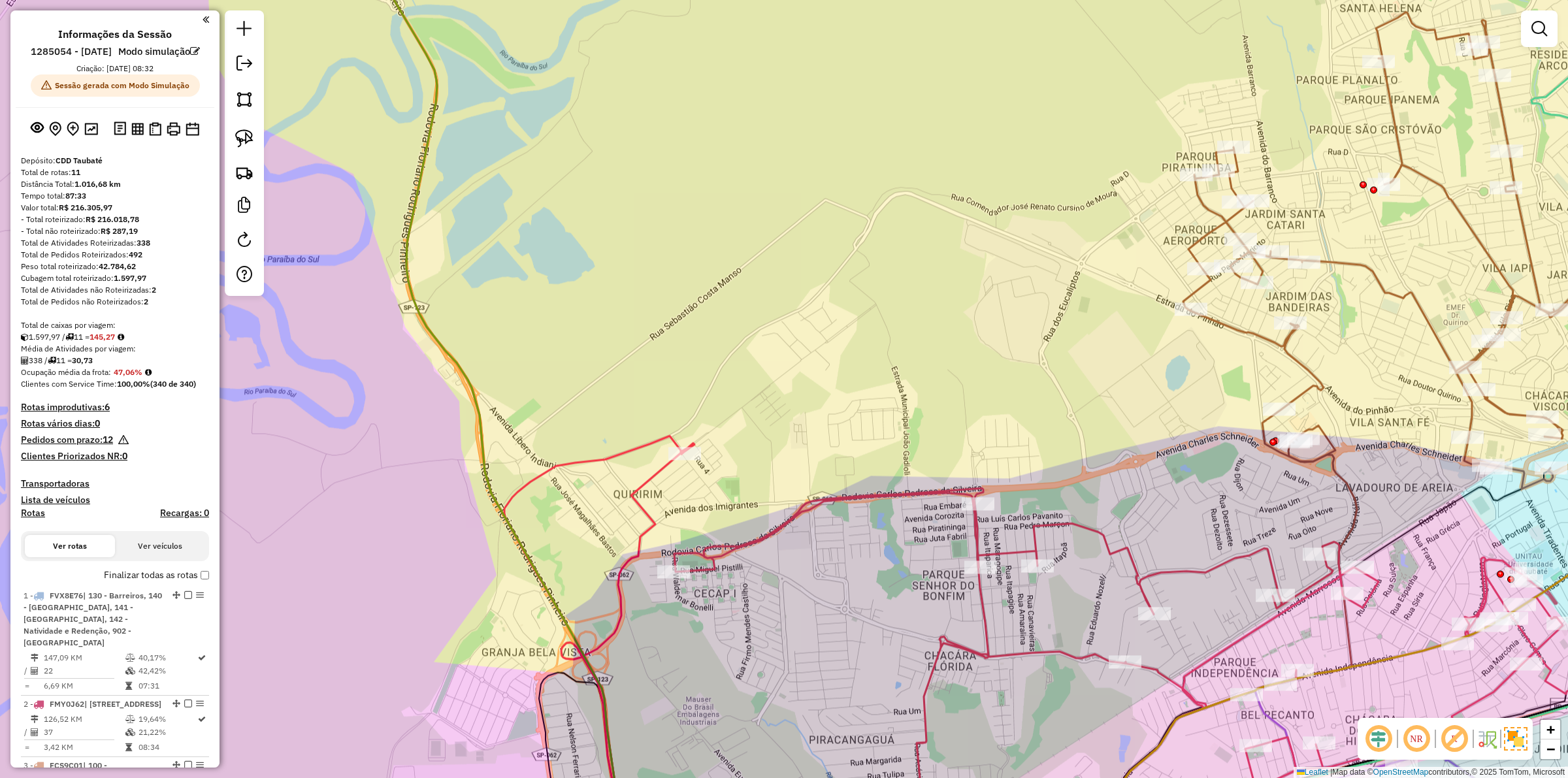
click at [762, 539] on icon at bounding box center [1199, 663] width 1051 height 350
select select "**********"
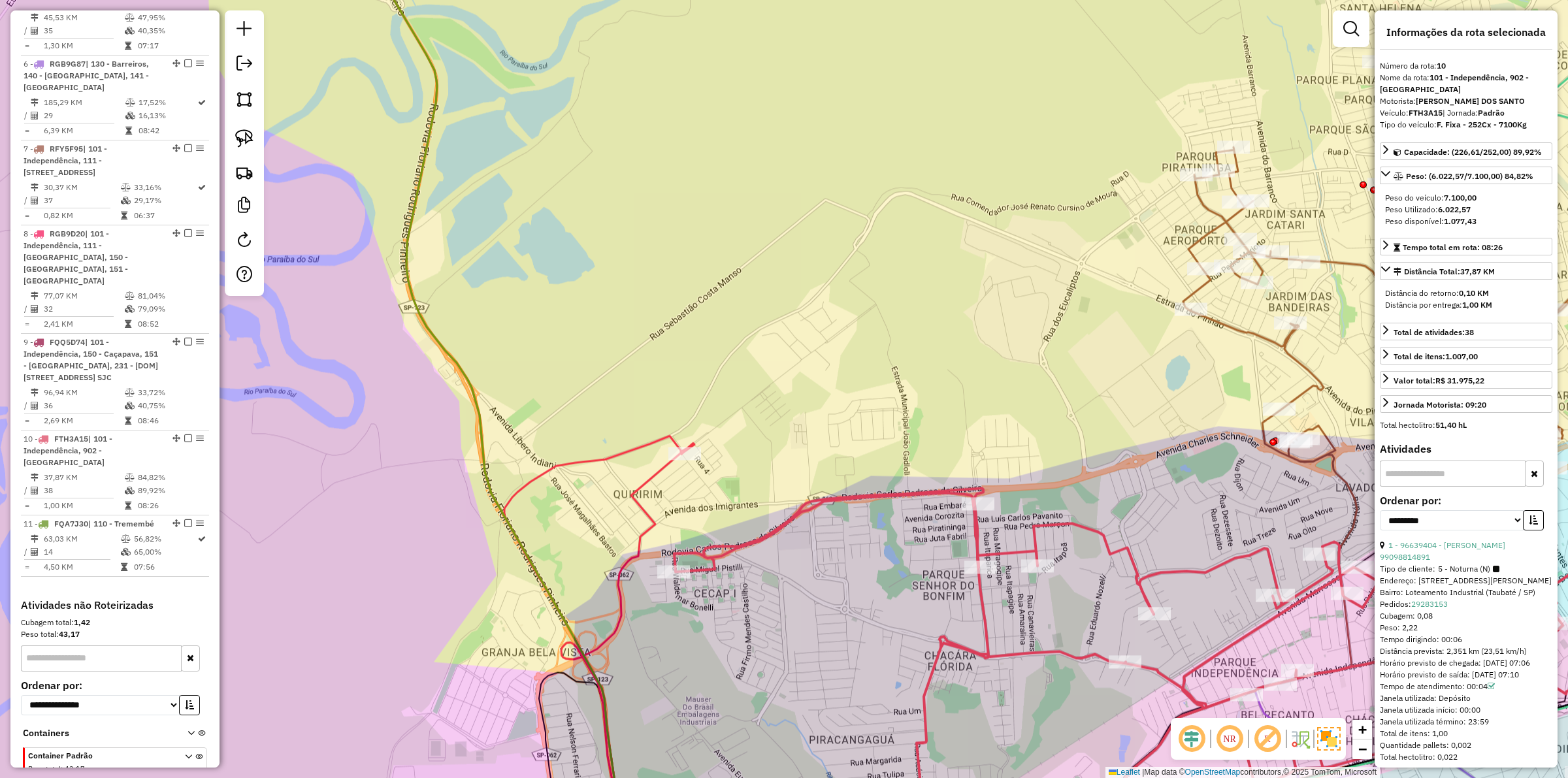
scroll to position [1135, 0]
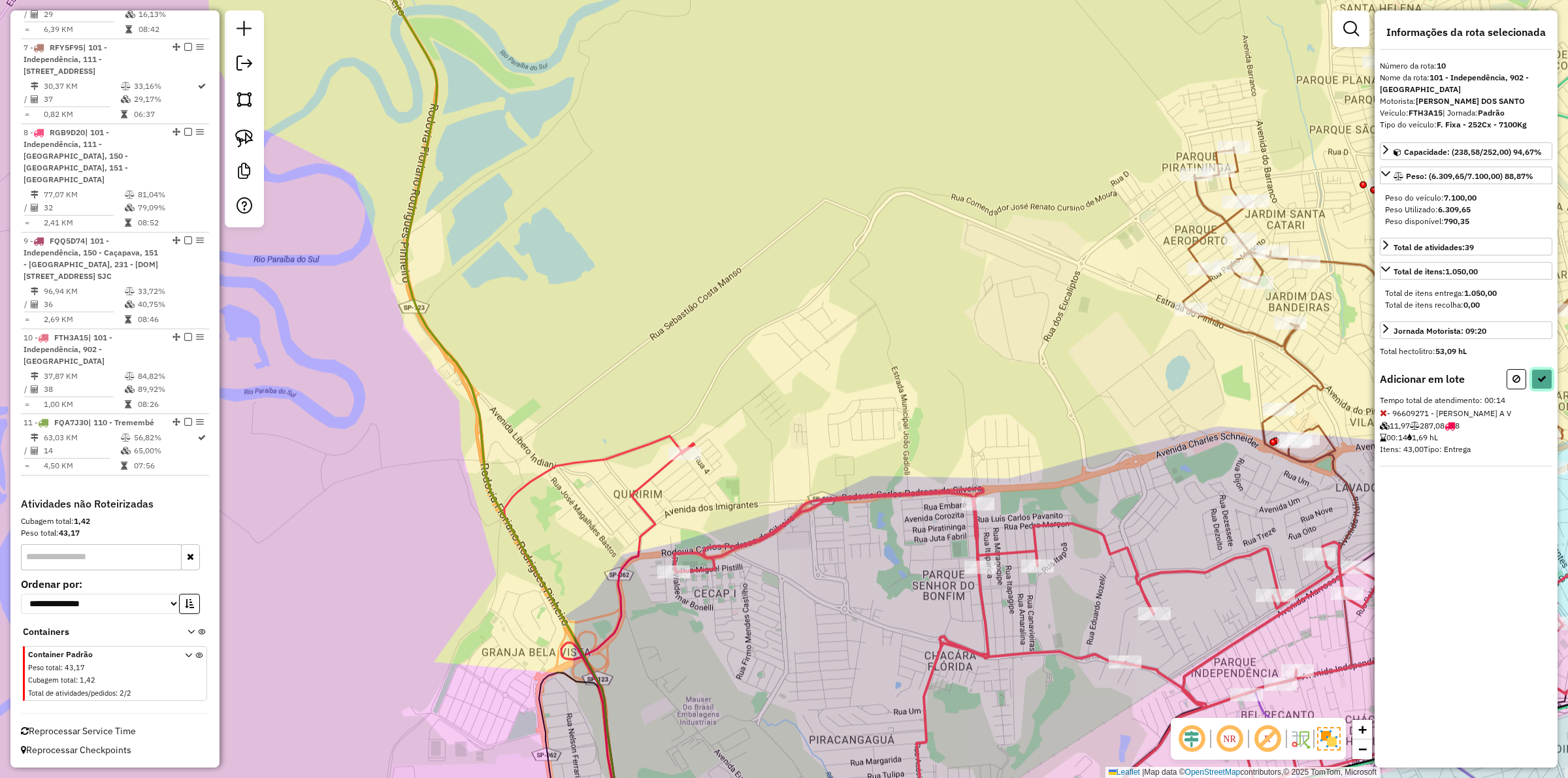
click at [1532, 389] on button at bounding box center [1541, 380] width 21 height 20
select select "**********"
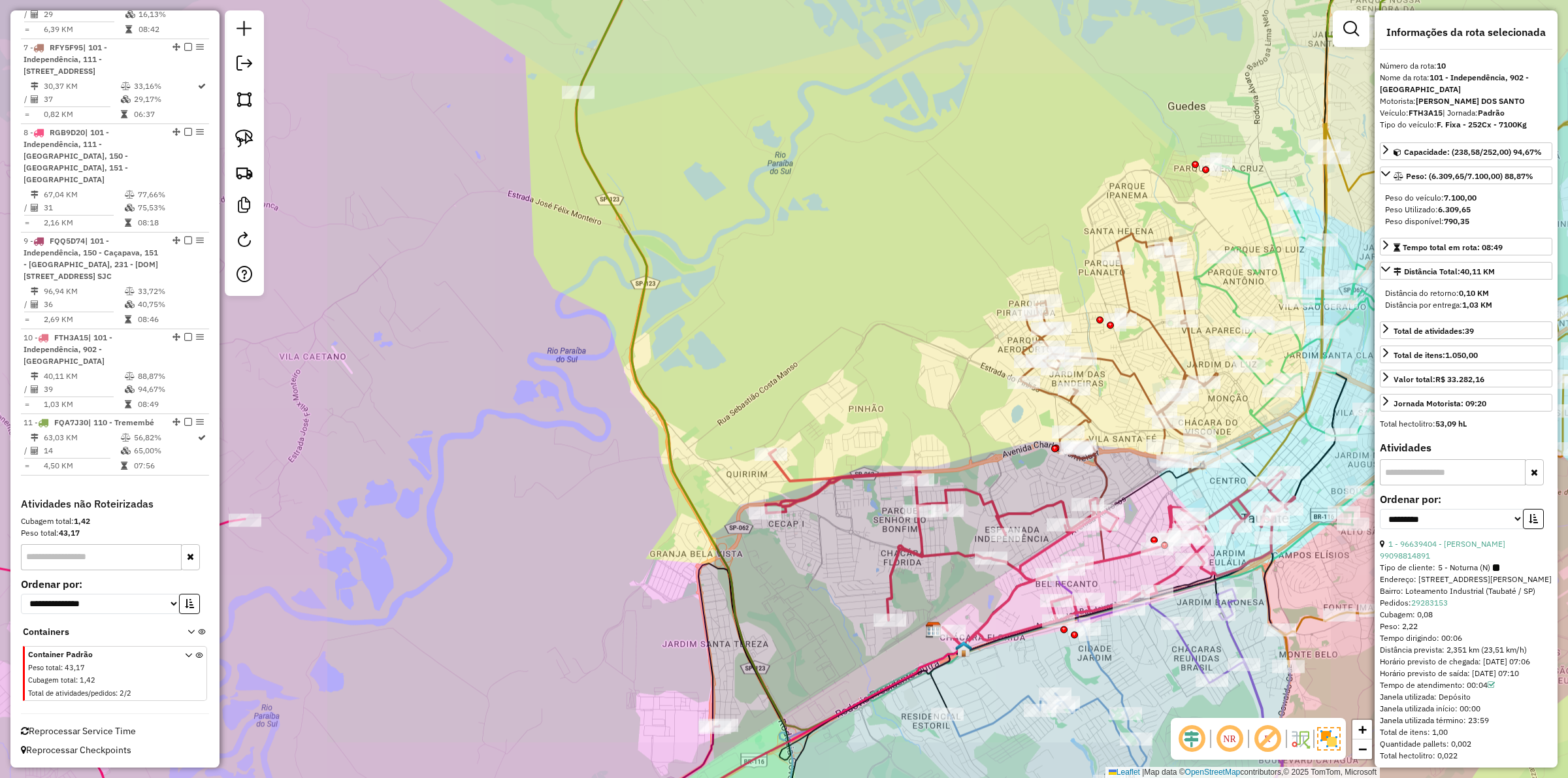
click at [849, 475] on icon at bounding box center [1031, 547] width 529 height 197
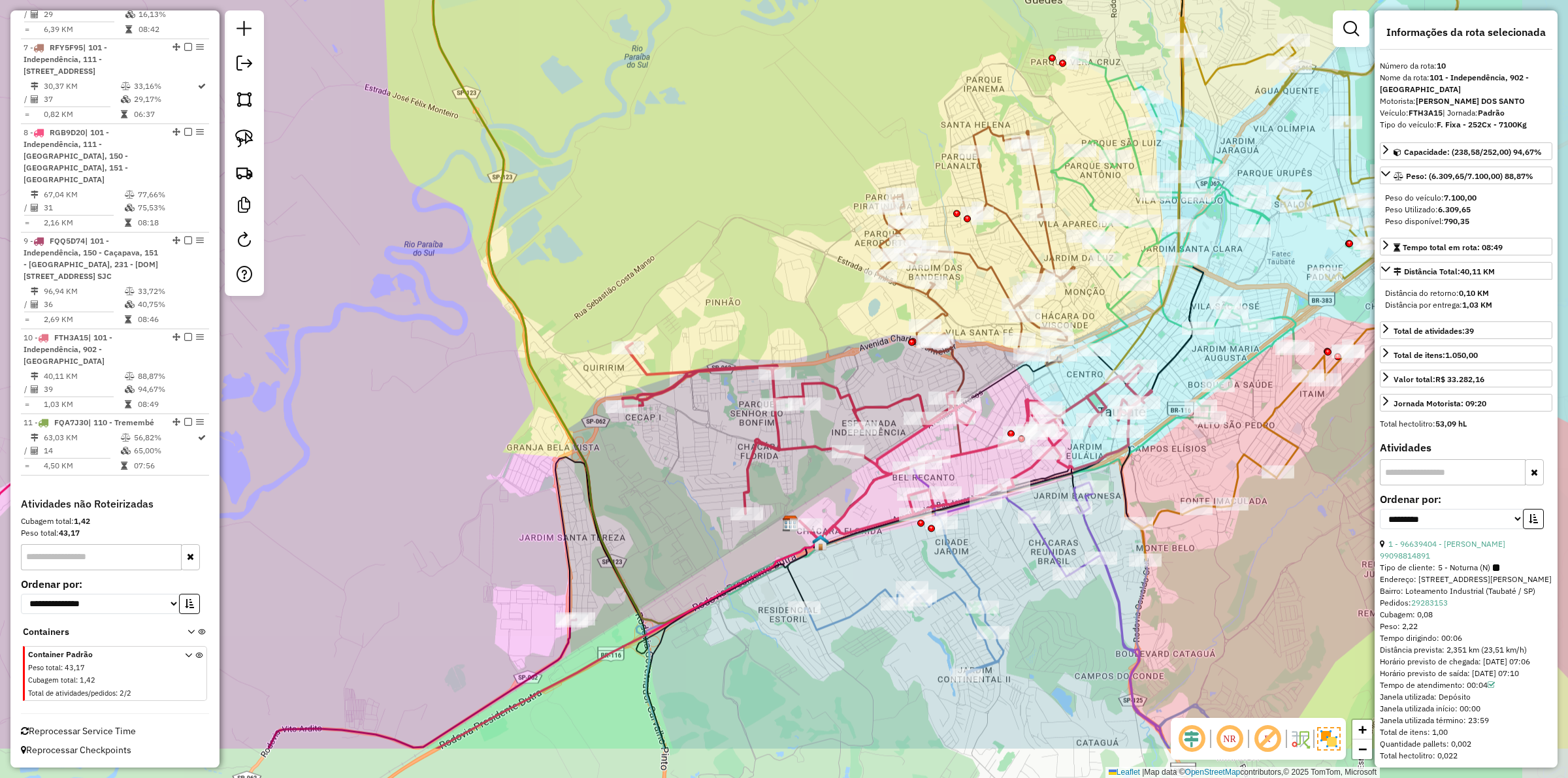
drag, startPoint x: 791, startPoint y: 507, endPoint x: 707, endPoint y: 448, distance: 102.6
click at [707, 448] on div "Janela de atendimento Grade de atendimento Capacidade Transportadoras Veículos …" at bounding box center [784, 389] width 1568 height 778
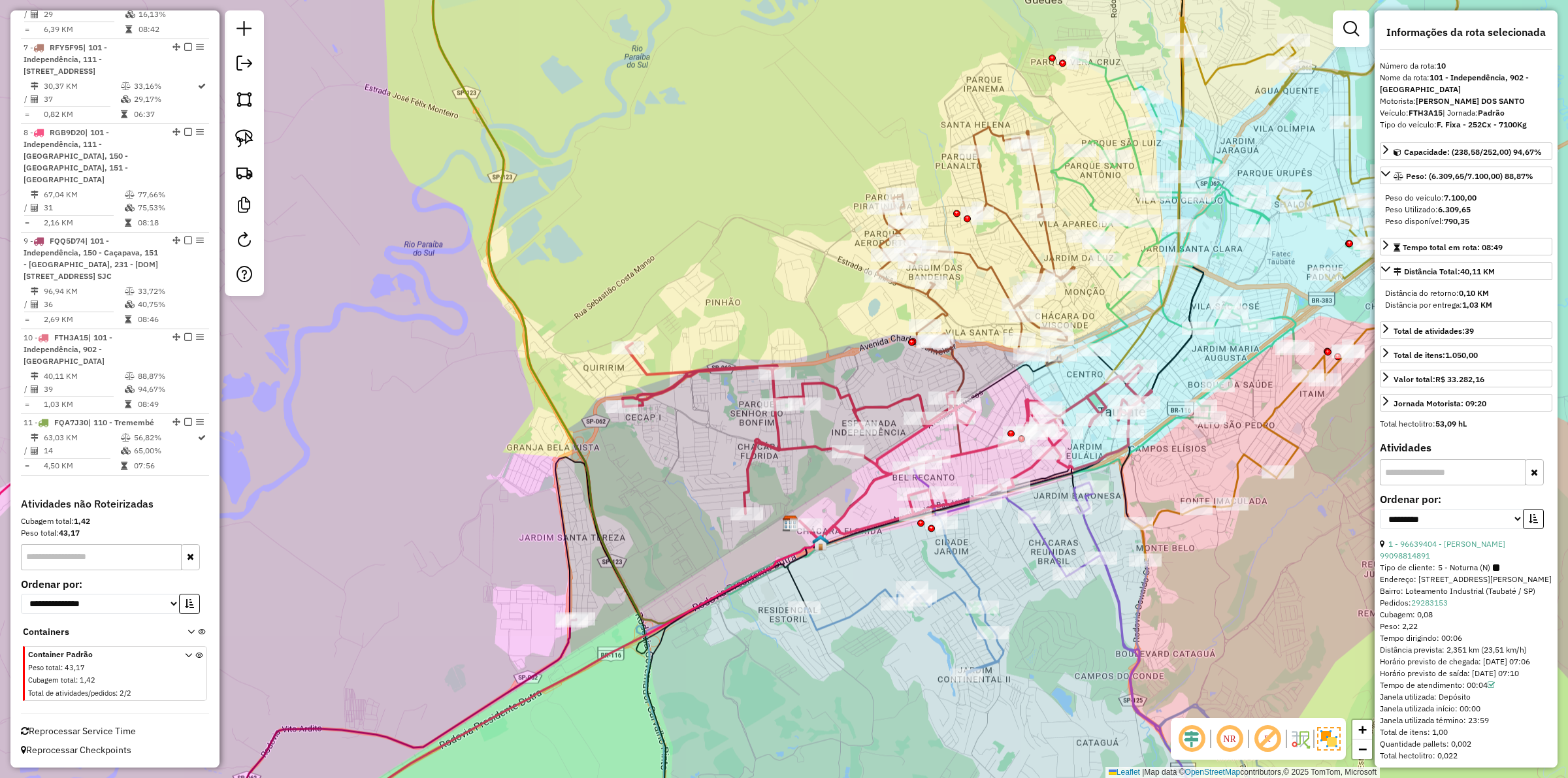
click at [1165, 321] on icon at bounding box center [1174, 238] width 245 height 362
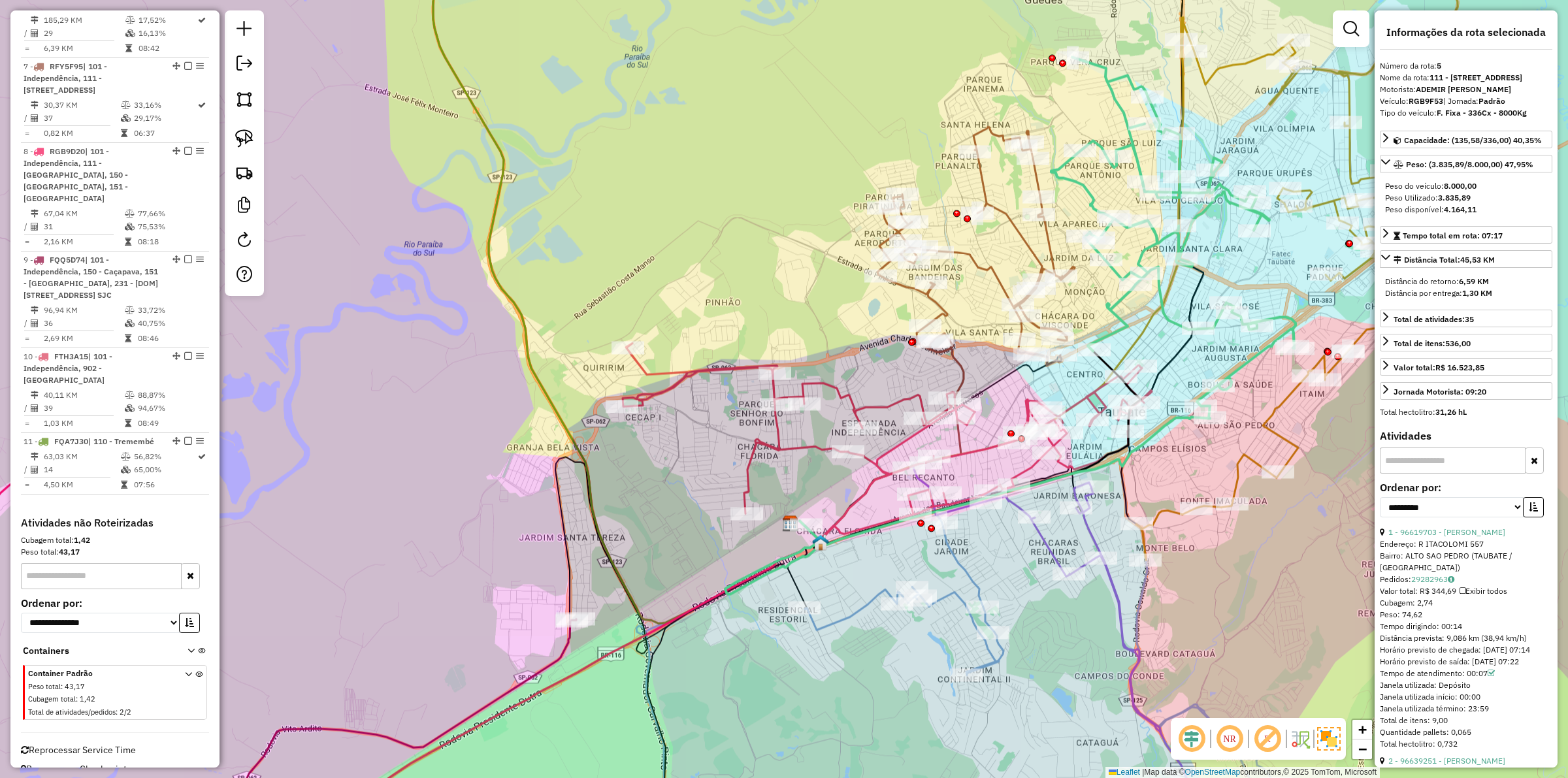
scroll to position [981, 0]
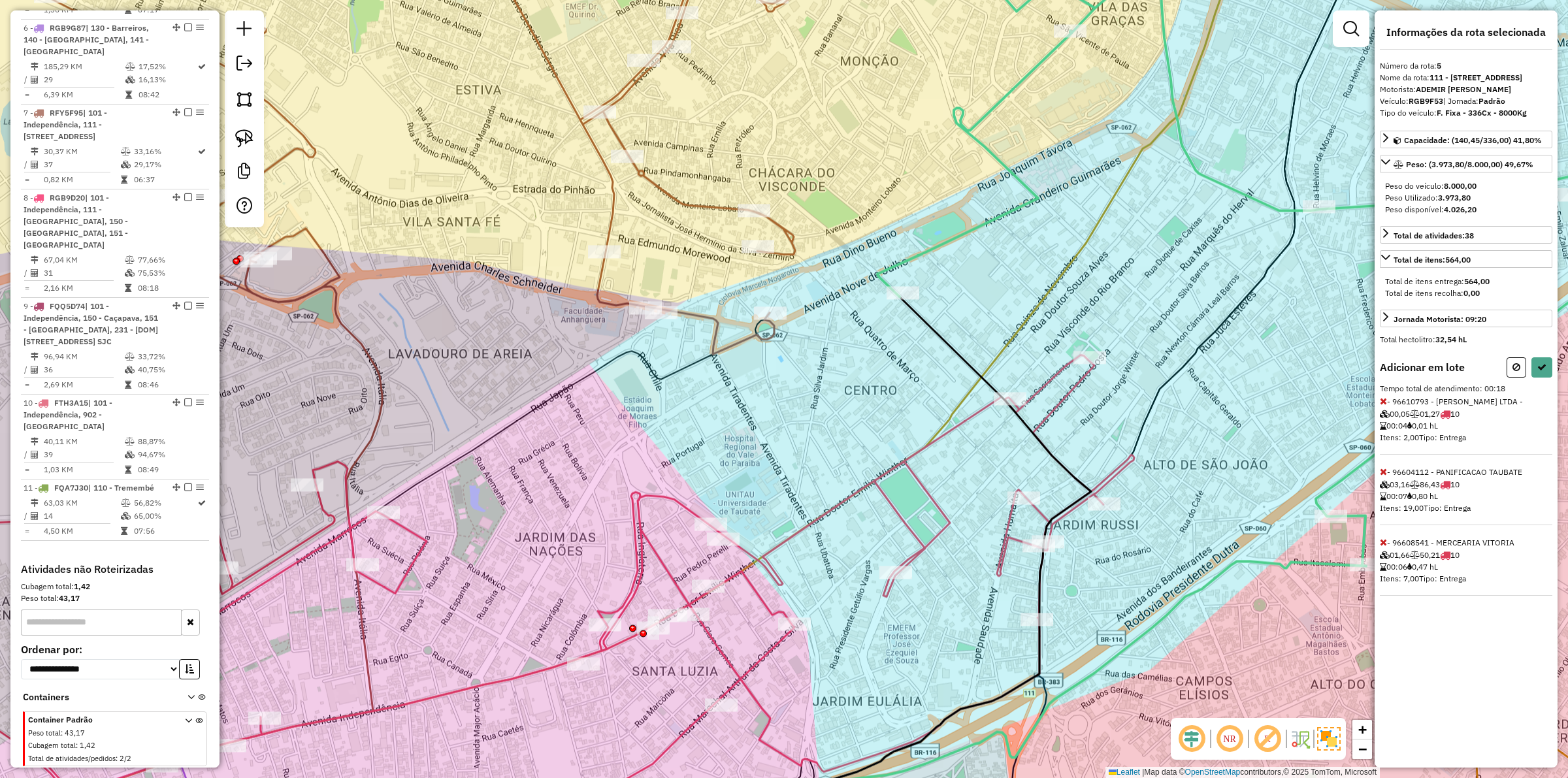
click at [1554, 426] on div "Informações da rota selecionada Número da rota: 5 Nome da rota: 111 - Parque Ae…" at bounding box center [1465, 389] width 183 height 757
click at [1552, 412] on div "Adicionar em lote Tempo total de atendimento: 00:18 - 96610793 - [PERSON_NAME] …" at bounding box center [1466, 476] width 173 height 239
click at [1540, 407] on div "Adicionar em lote Tempo total de atendimento: 00:18 - 96610793 - [PERSON_NAME] …" at bounding box center [1466, 476] width 173 height 239
click at [1542, 372] on icon at bounding box center [1541, 367] width 9 height 9
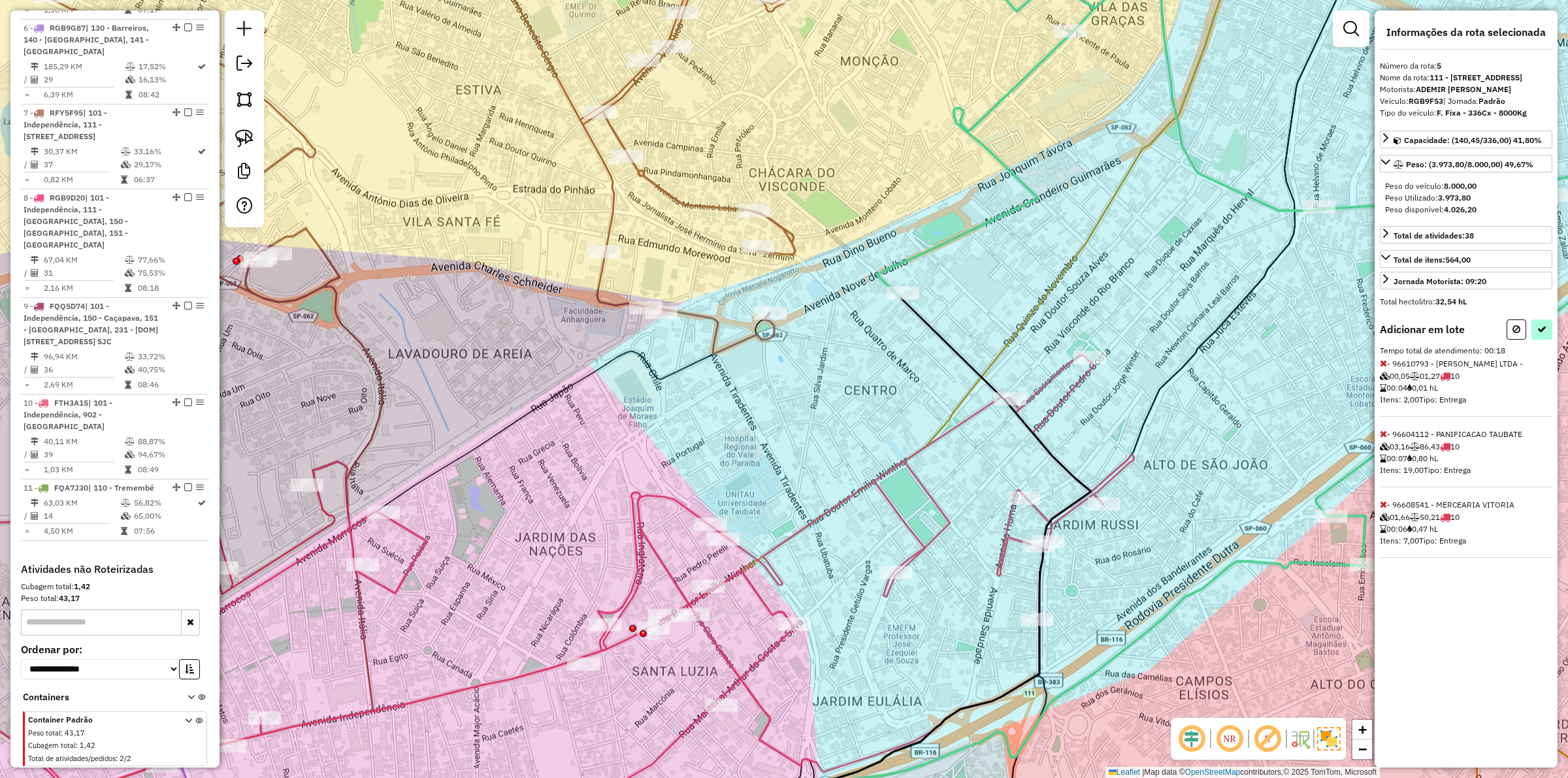
select select "**********"
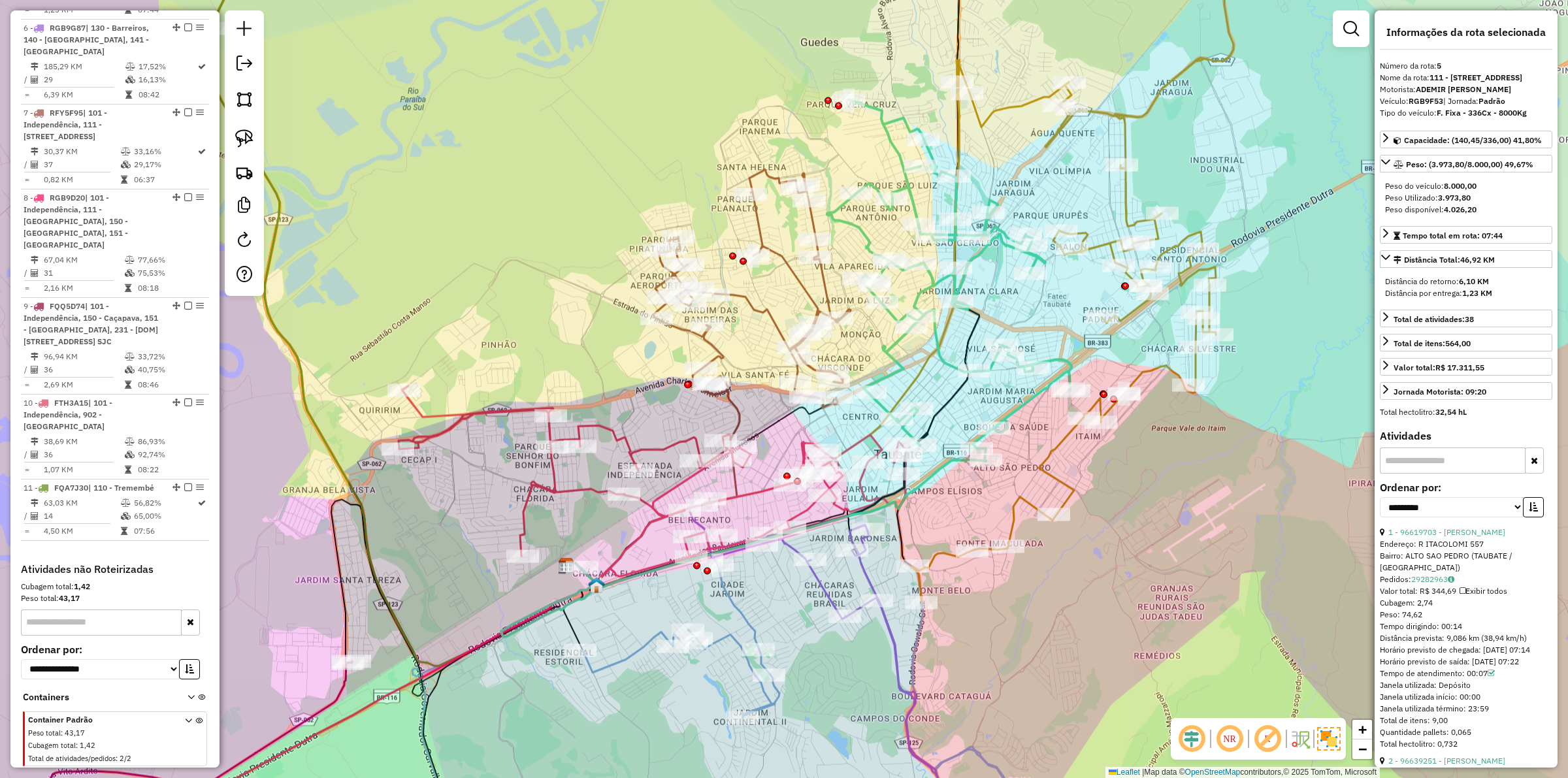
click at [739, 480] on icon at bounding box center [657, 483] width 164 height 199
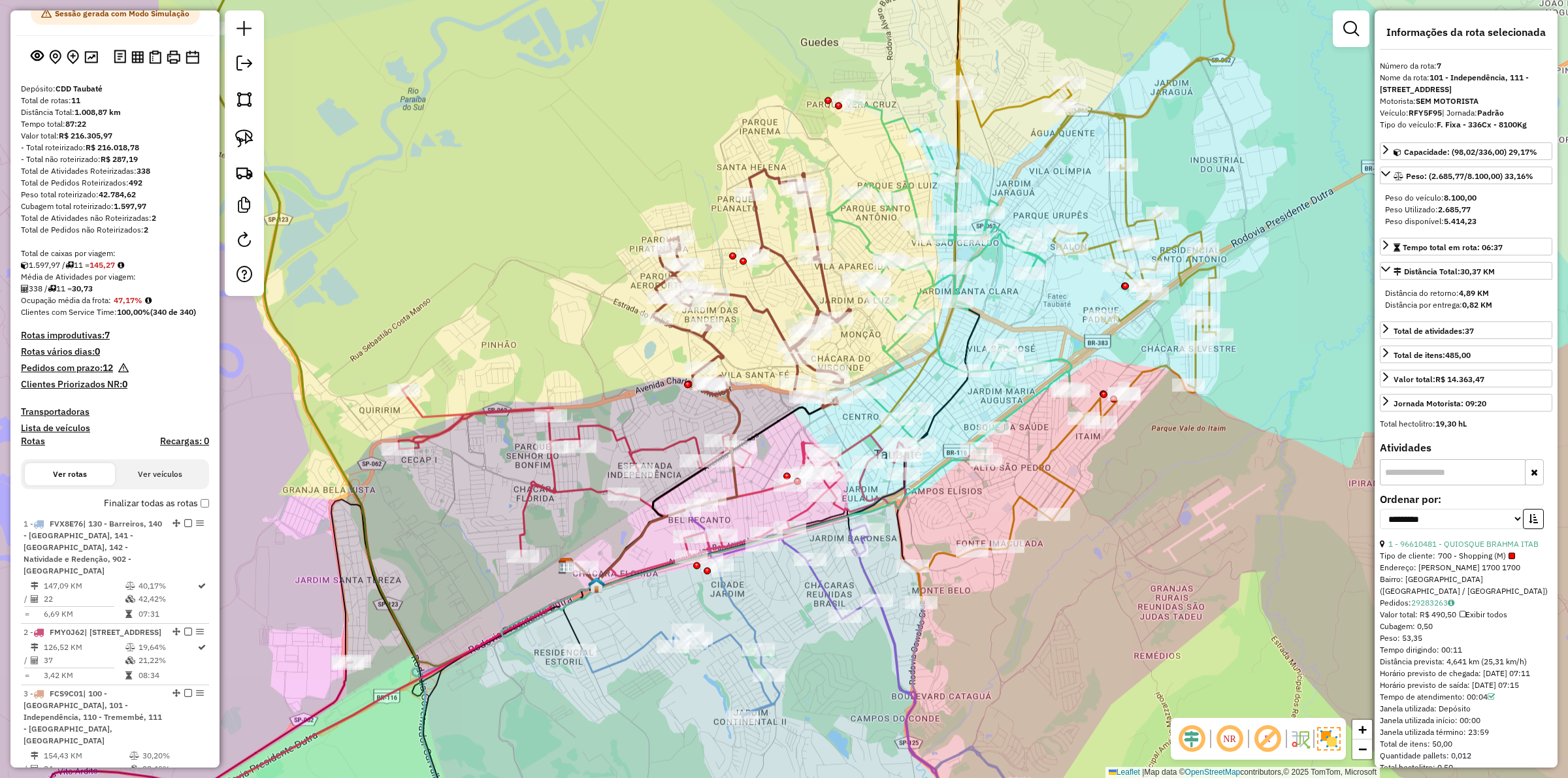
scroll to position [0, 0]
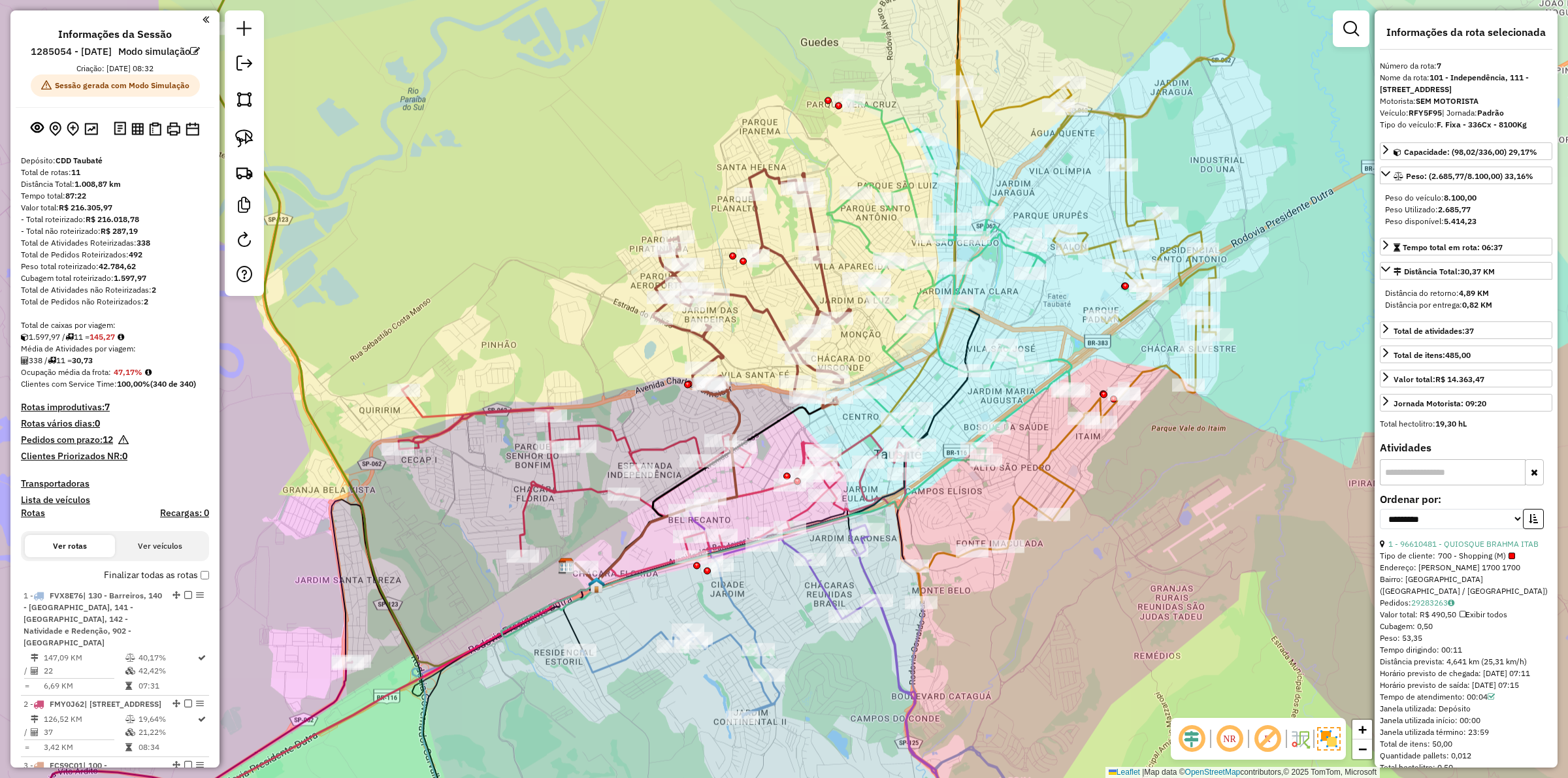
click at [169, 343] on div "1.597,97 / 11 = 145,27" at bounding box center [115, 338] width 188 height 12
click at [93, 135] on img at bounding box center [91, 129] width 14 height 12
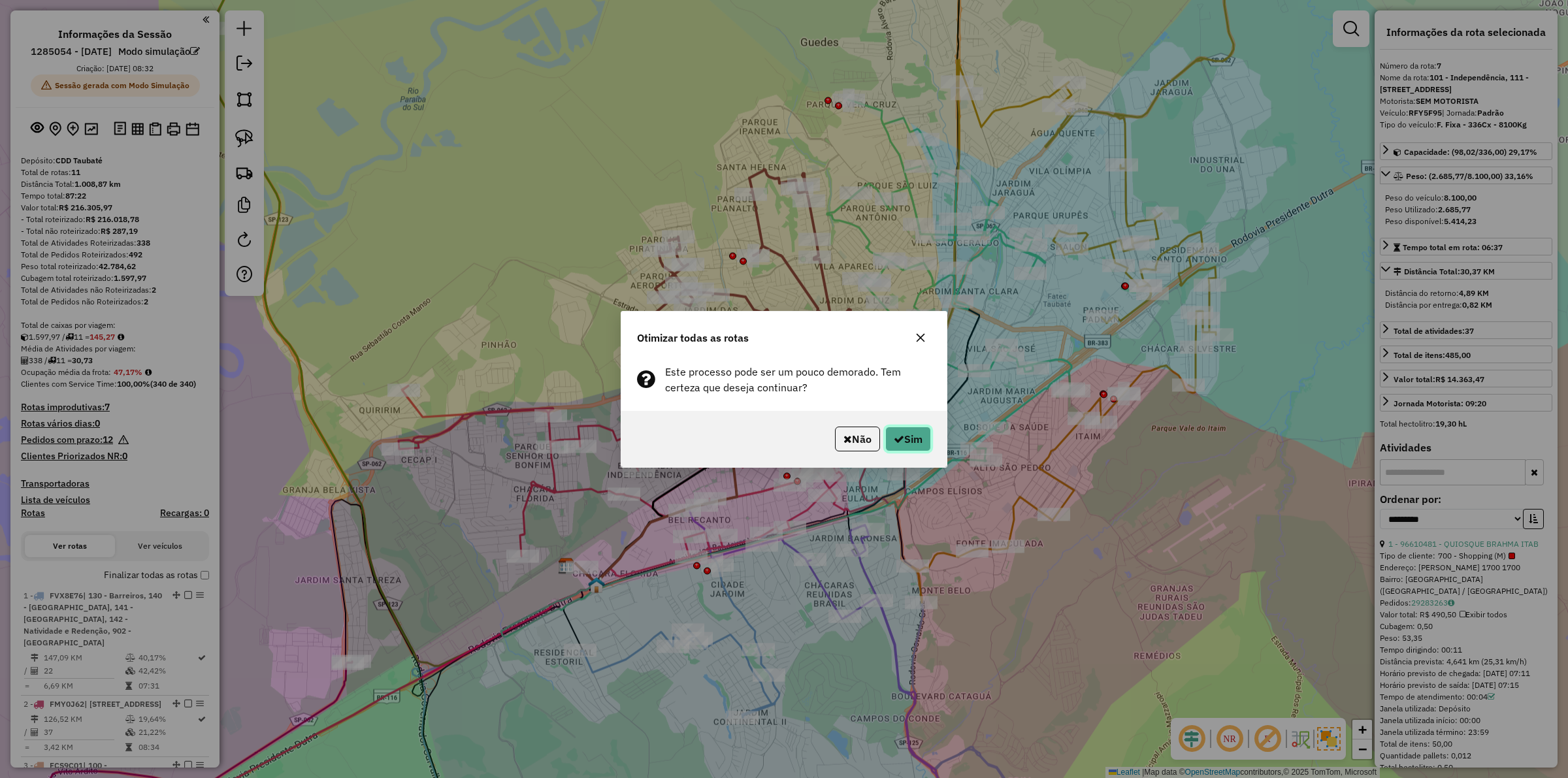
click at [887, 442] on button "Sim" at bounding box center [908, 438] width 46 height 25
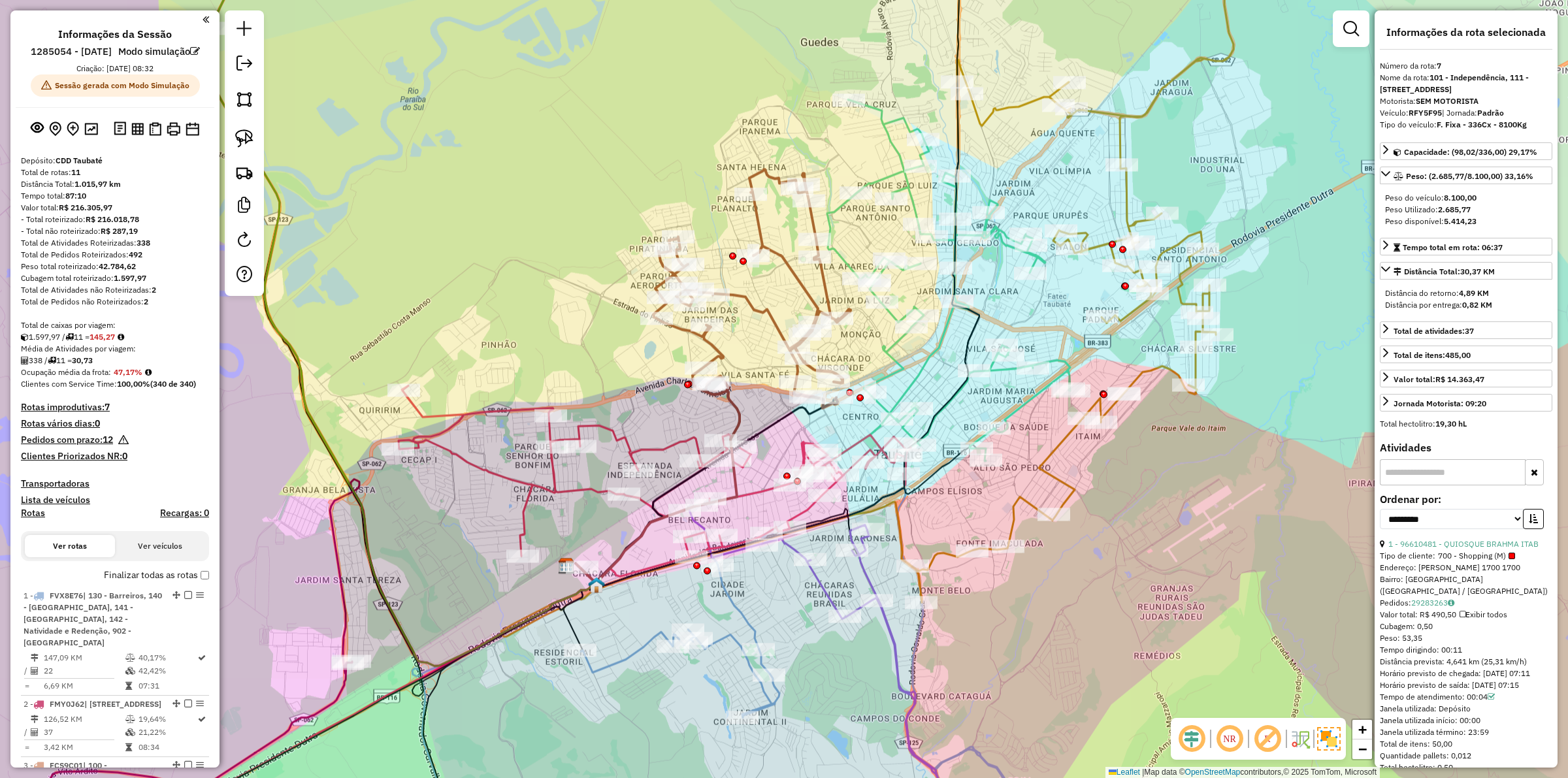
drag, startPoint x: 503, startPoint y: 505, endPoint x: 498, endPoint y: 498, distance: 8.6
click at [503, 505] on div "Rota 10 - Placa FTH3A15 96640960 - [PERSON_NAME] Janela de atendimento Grade de…" at bounding box center [784, 389] width 1568 height 778
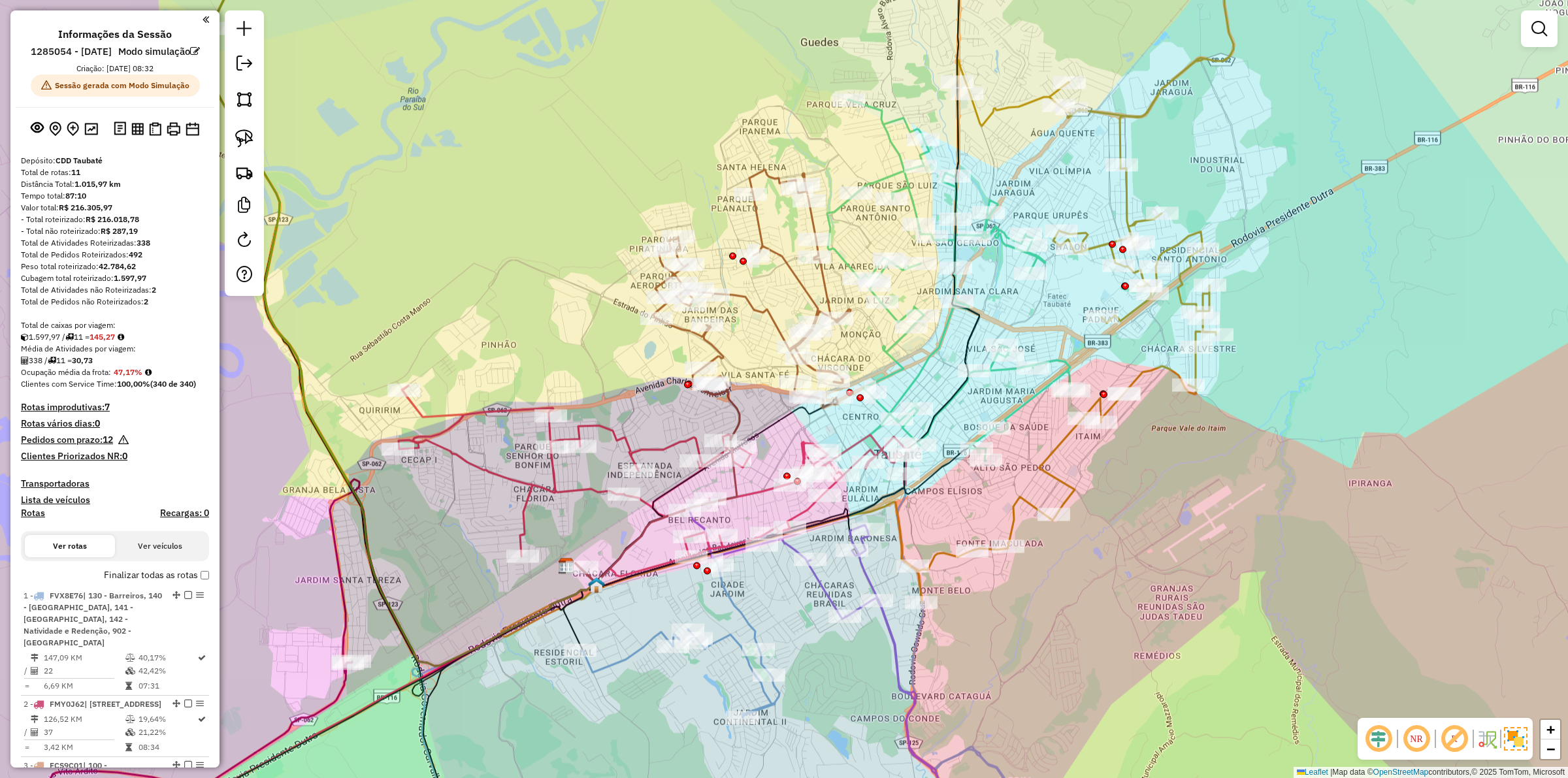
click at [491, 473] on icon at bounding box center [654, 483] width 512 height 197
select select "**********"
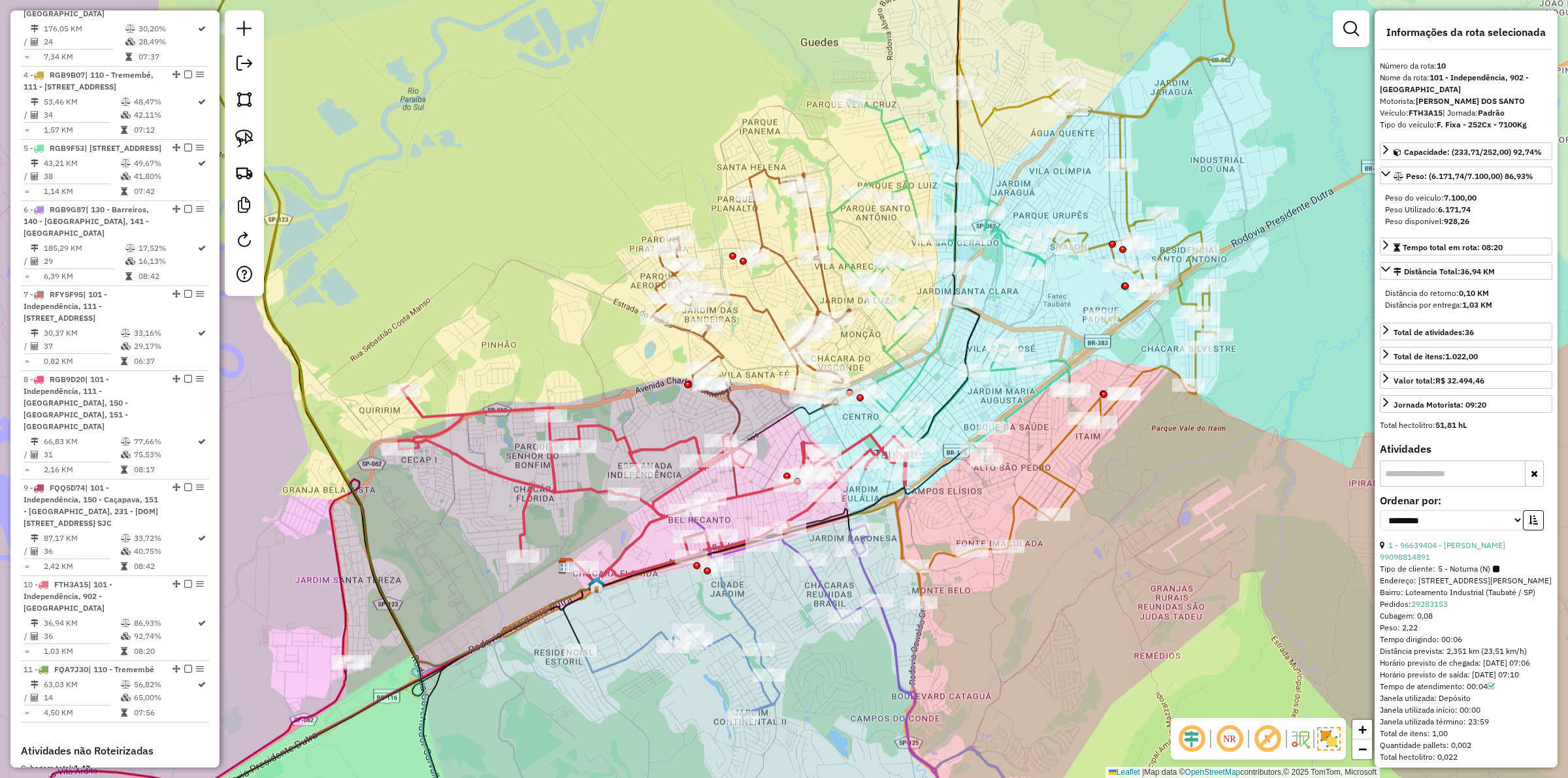
scroll to position [1135, 0]
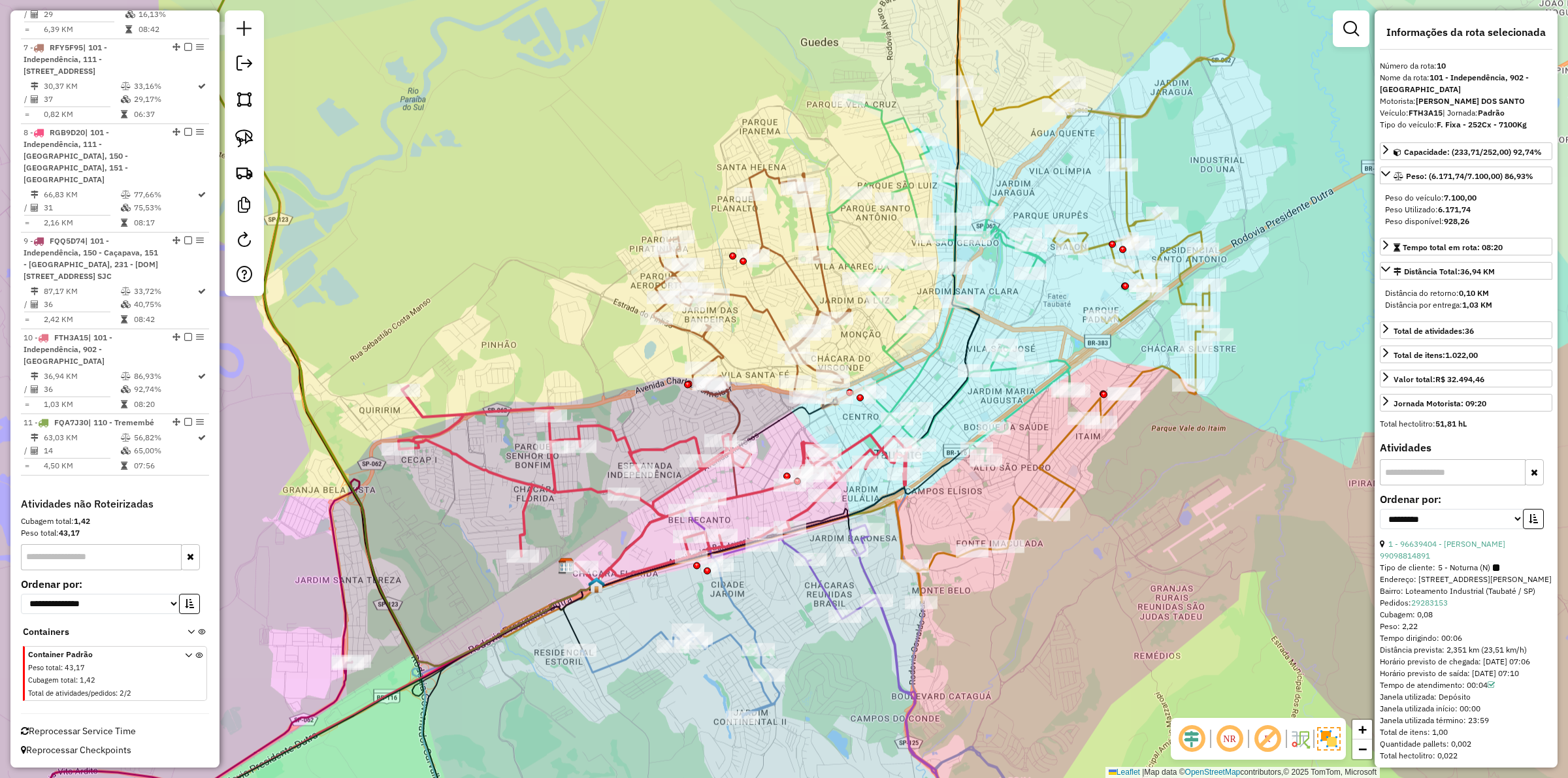
click at [484, 510] on div "Janela de atendimento Grade de atendimento Capacidade Transportadoras Veículos …" at bounding box center [784, 389] width 1568 height 778
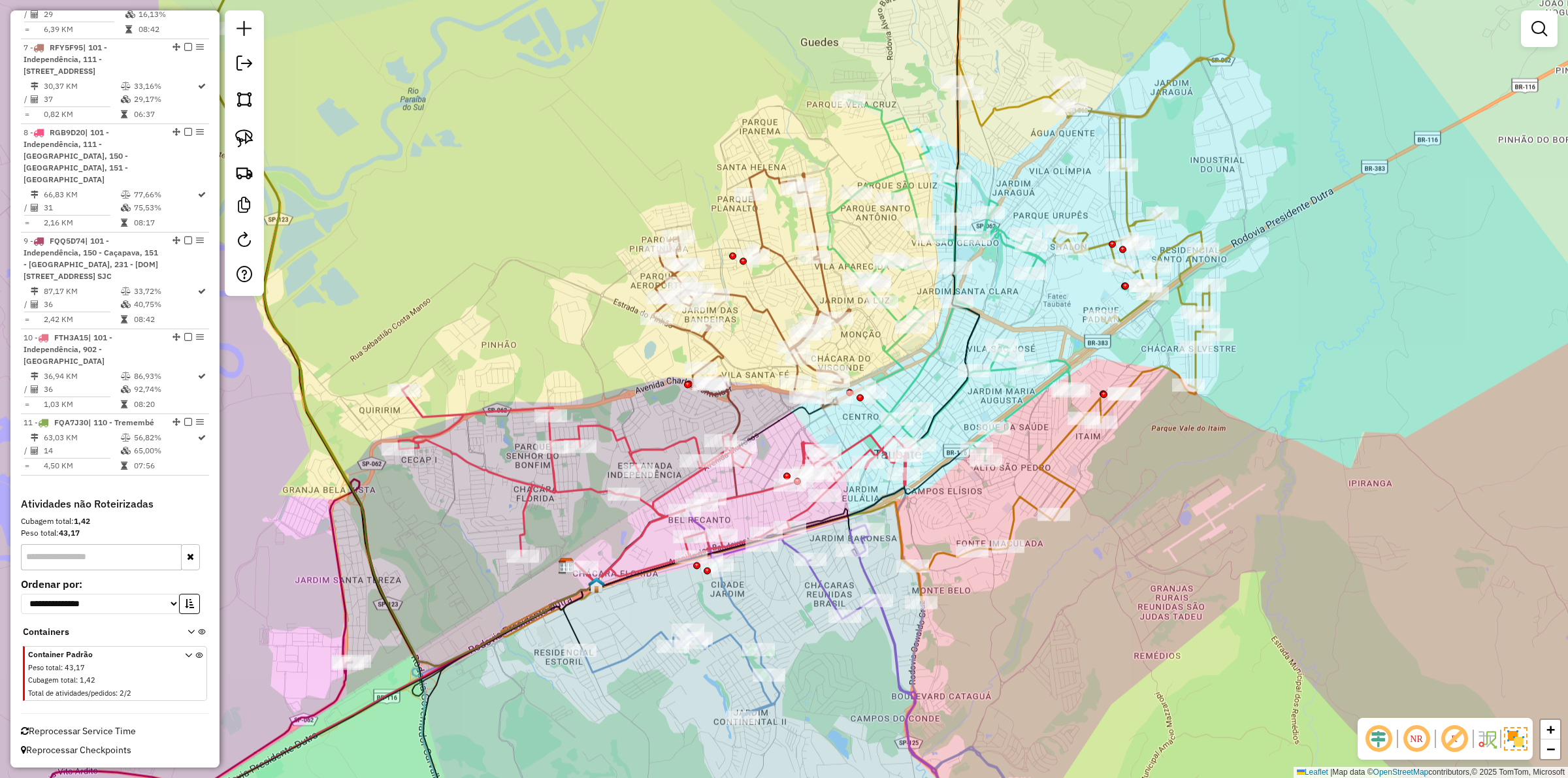
click at [1056, 446] on icon at bounding box center [1089, 280] width 355 height 644
select select "**********"
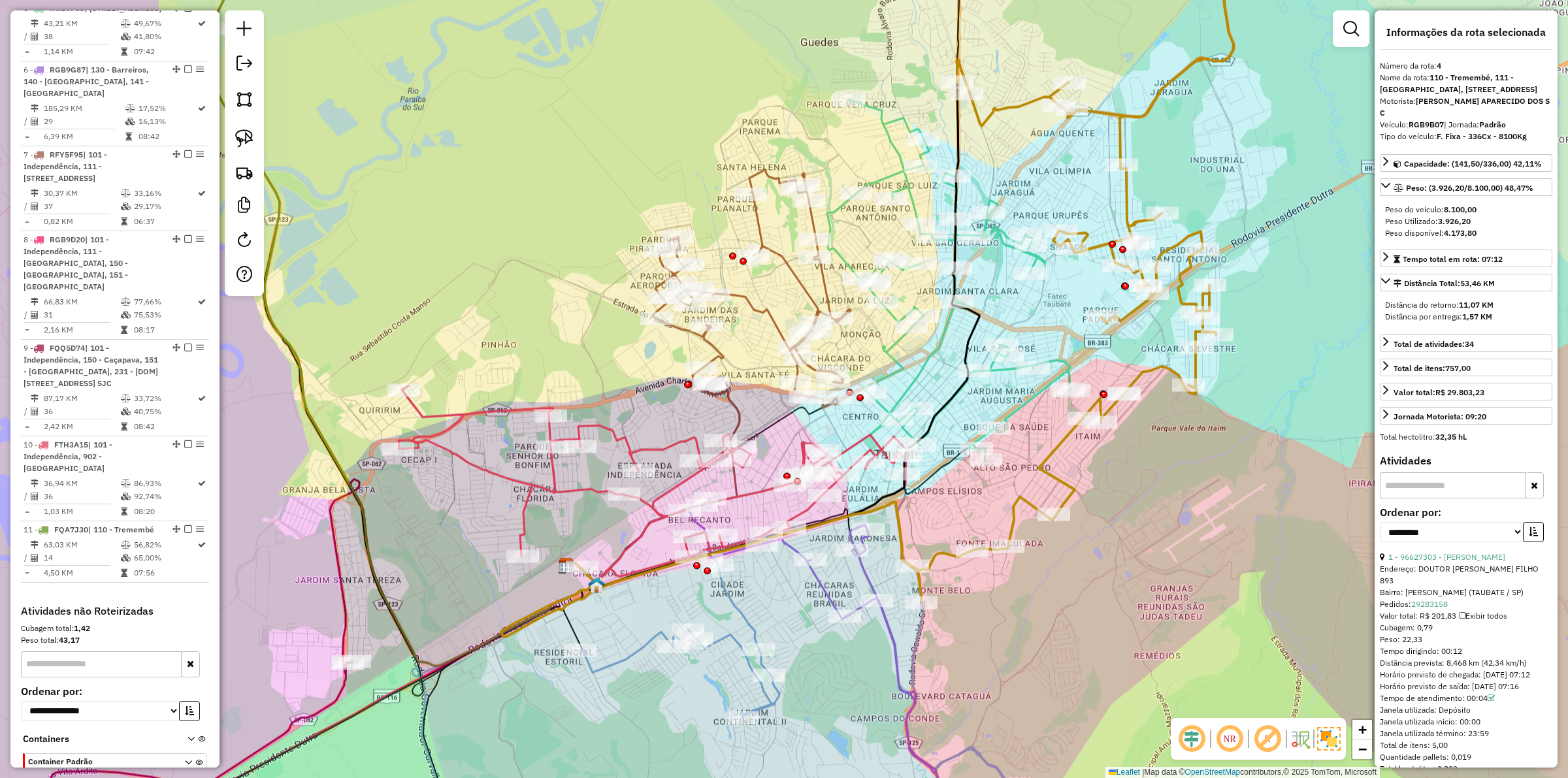
scroll to position [872, 0]
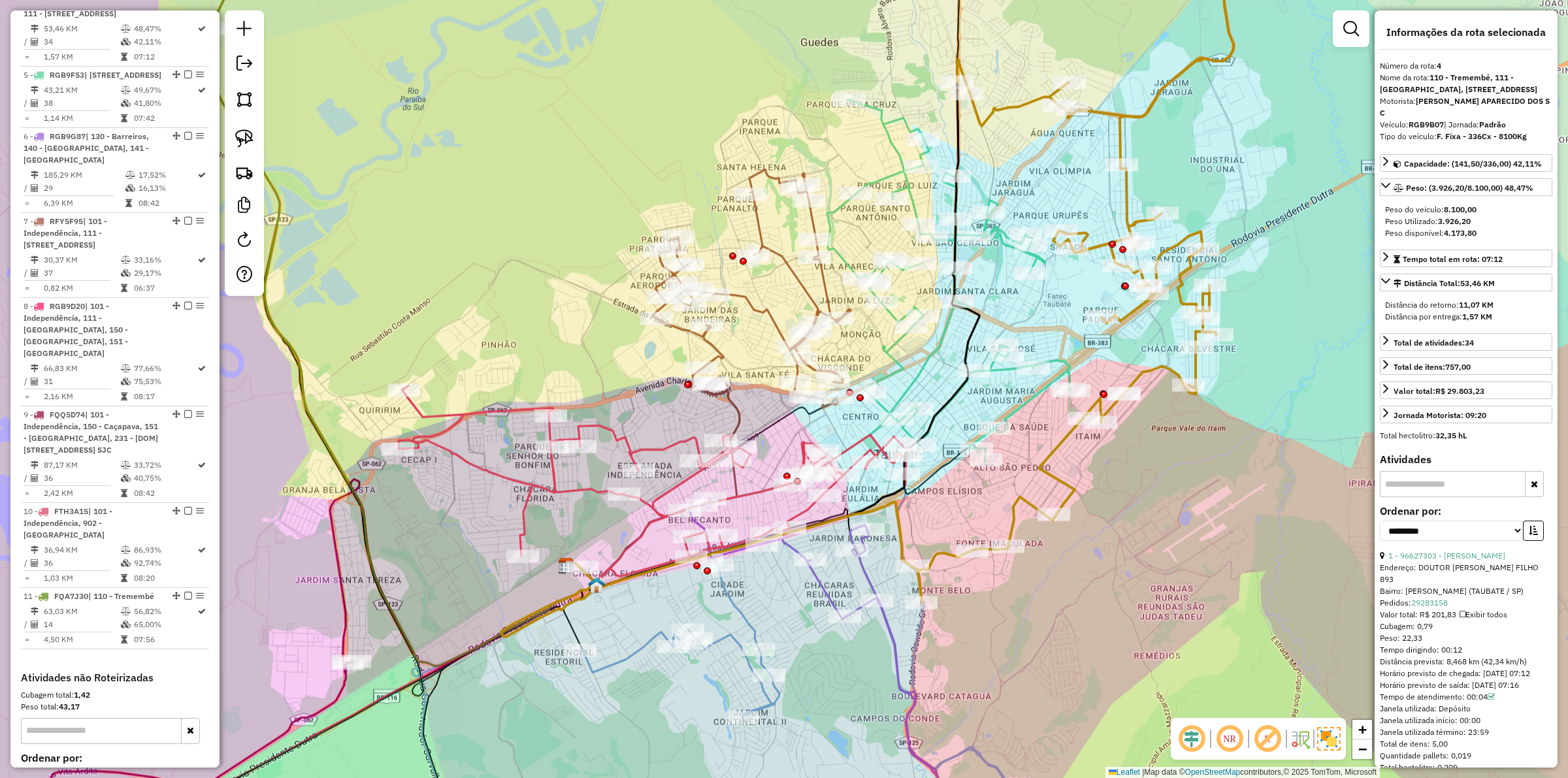
click at [1002, 380] on div "Janela de atendimento Grade de atendimento Capacidade Transportadoras Veículos …" at bounding box center [784, 389] width 1568 height 778
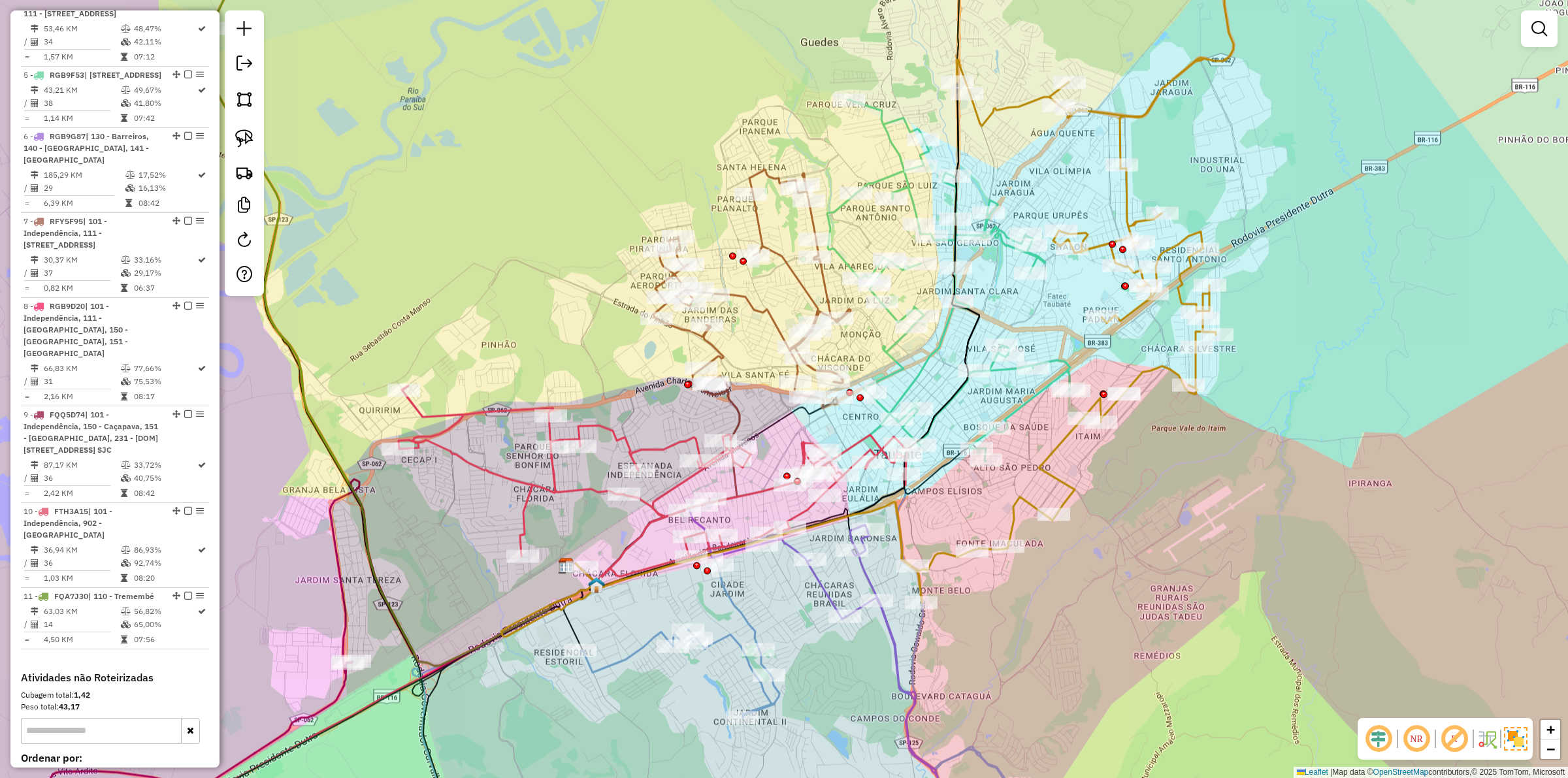
click at [998, 374] on icon at bounding box center [948, 280] width 243 height 362
select select "**********"
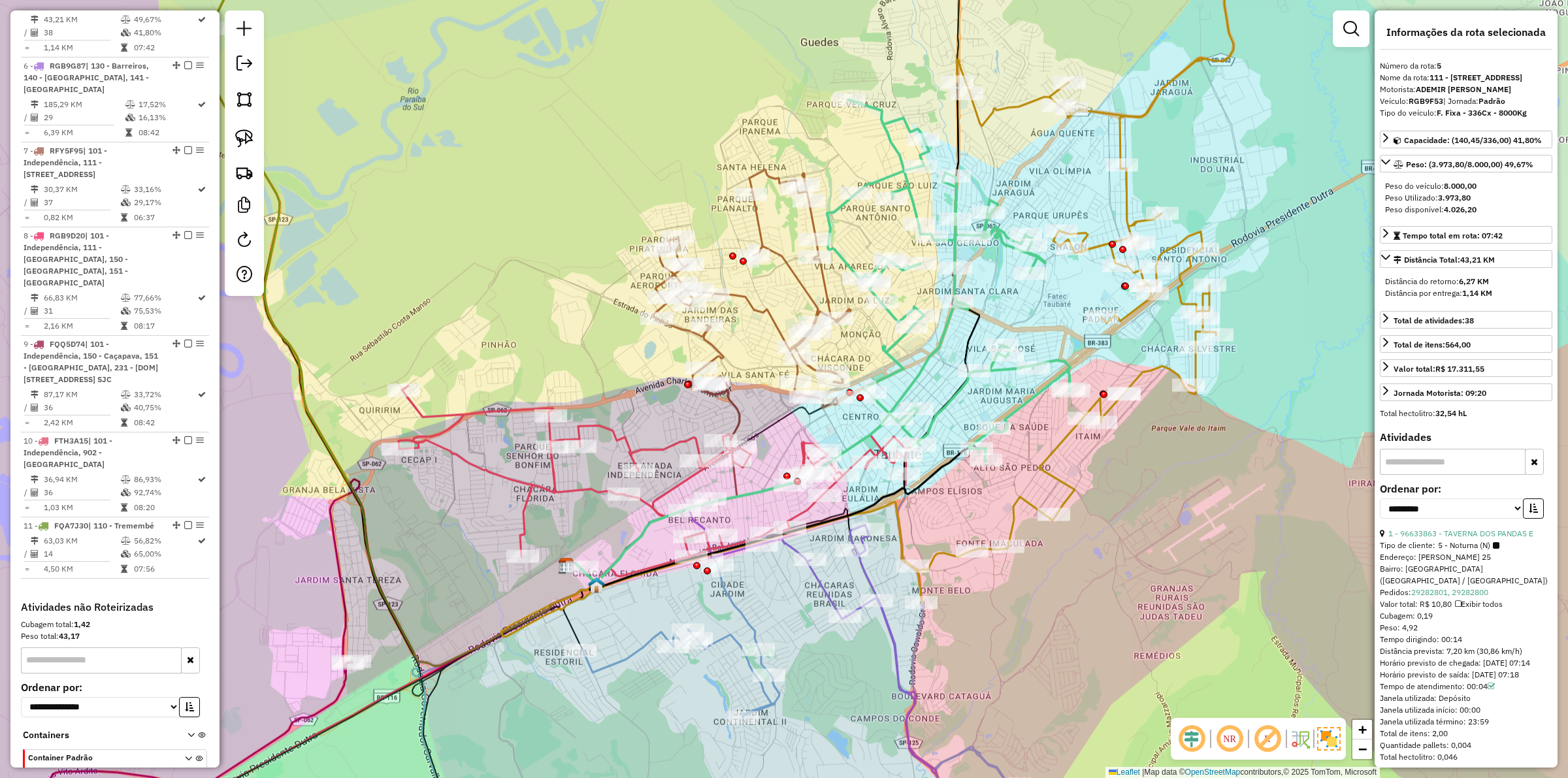
scroll to position [981, 0]
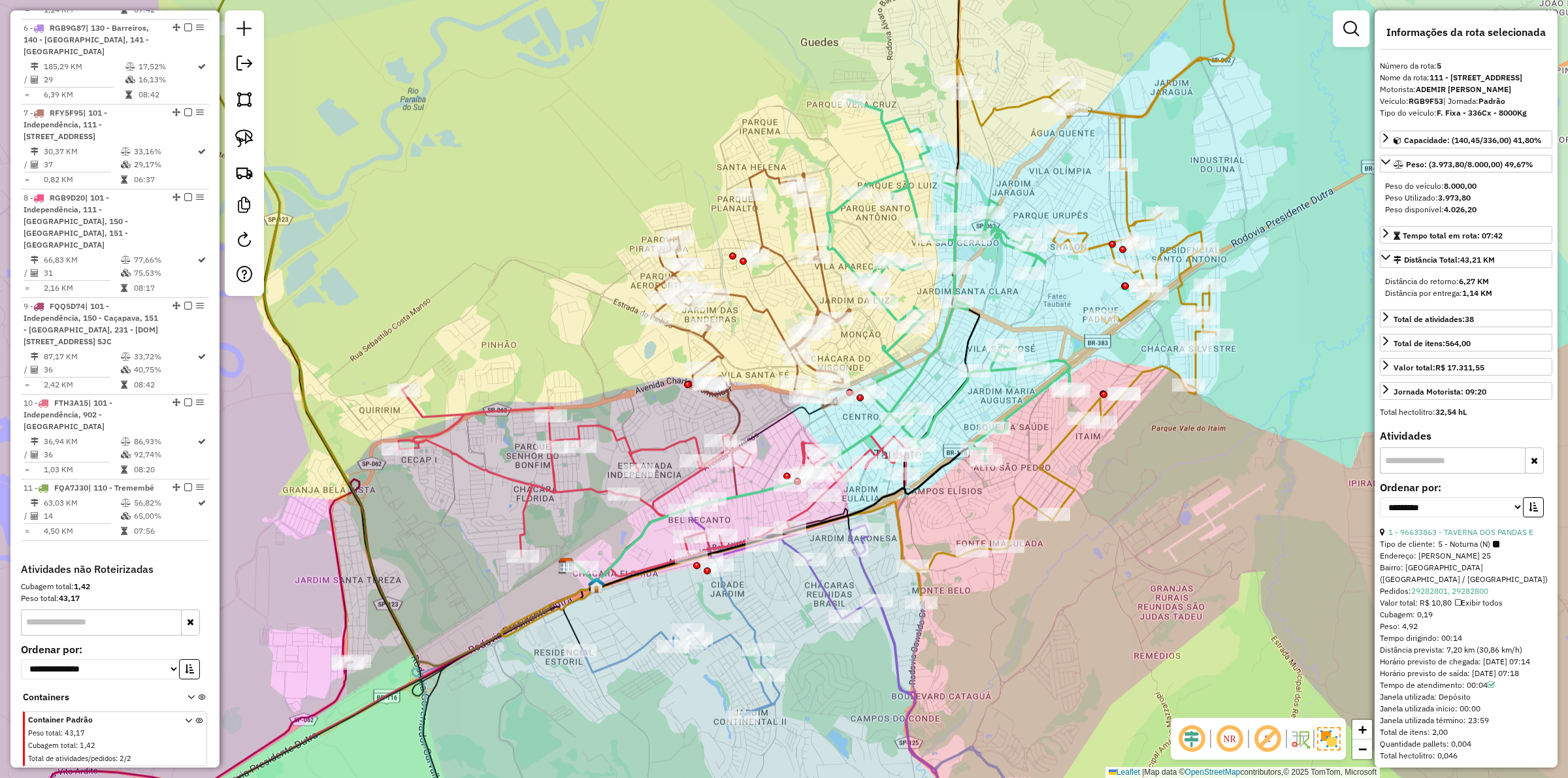
click at [1069, 438] on icon at bounding box center [1089, 280] width 355 height 644
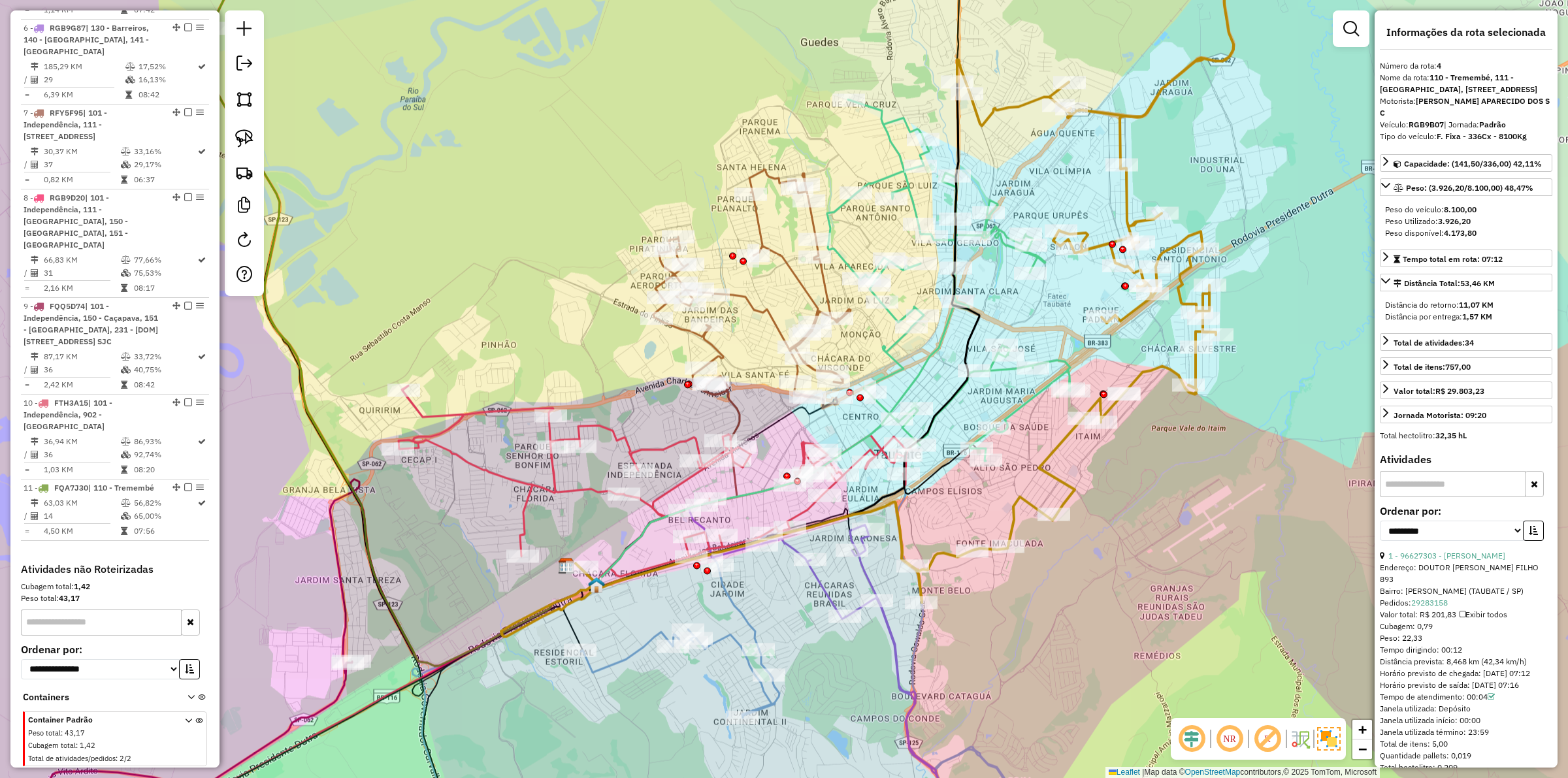
scroll to position [872, 0]
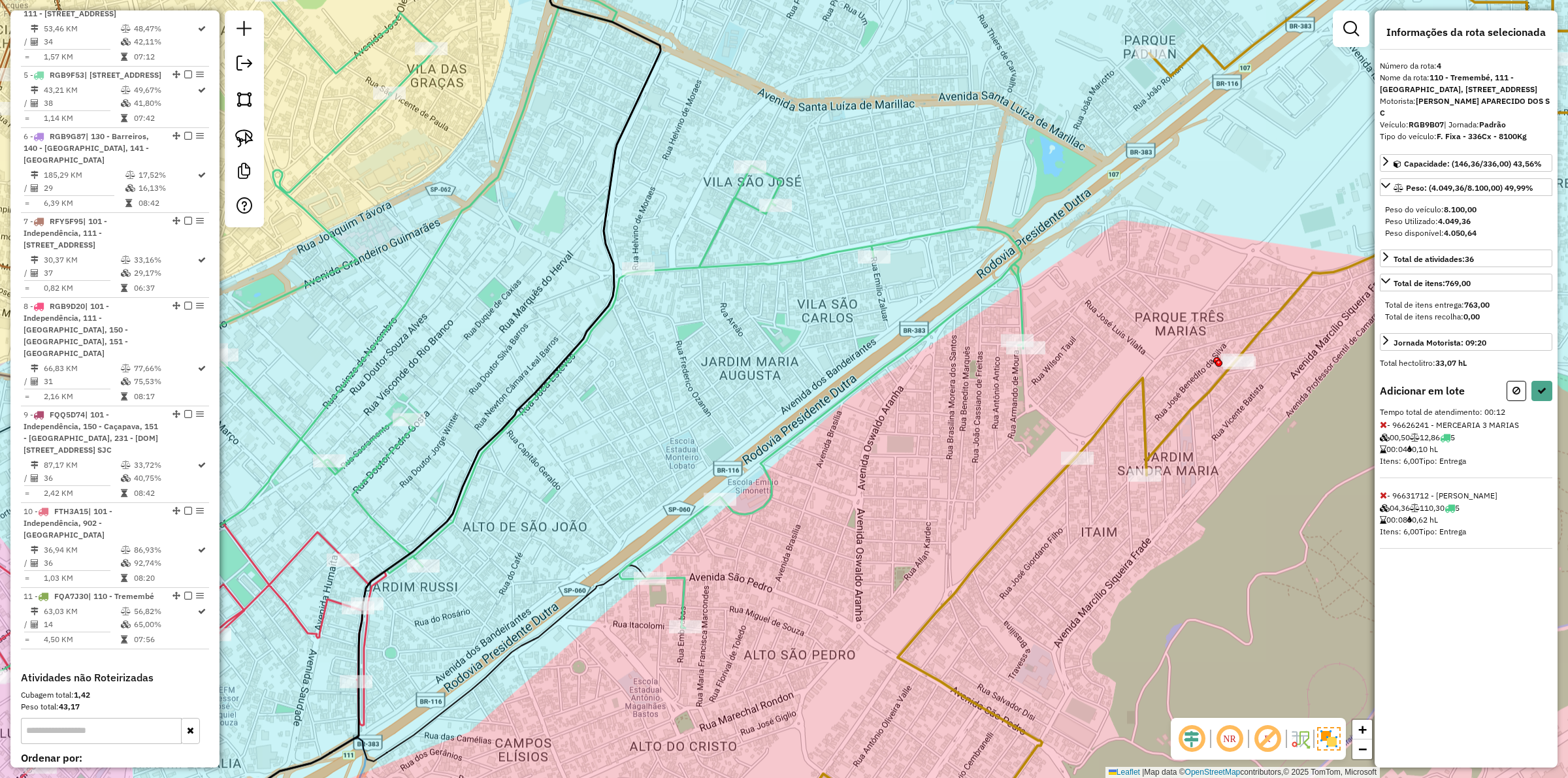
drag, startPoint x: 1514, startPoint y: 408, endPoint x: 1110, endPoint y: 446, distance: 405.8
click at [1516, 395] on icon at bounding box center [1516, 390] width 8 height 9
select select "**********"
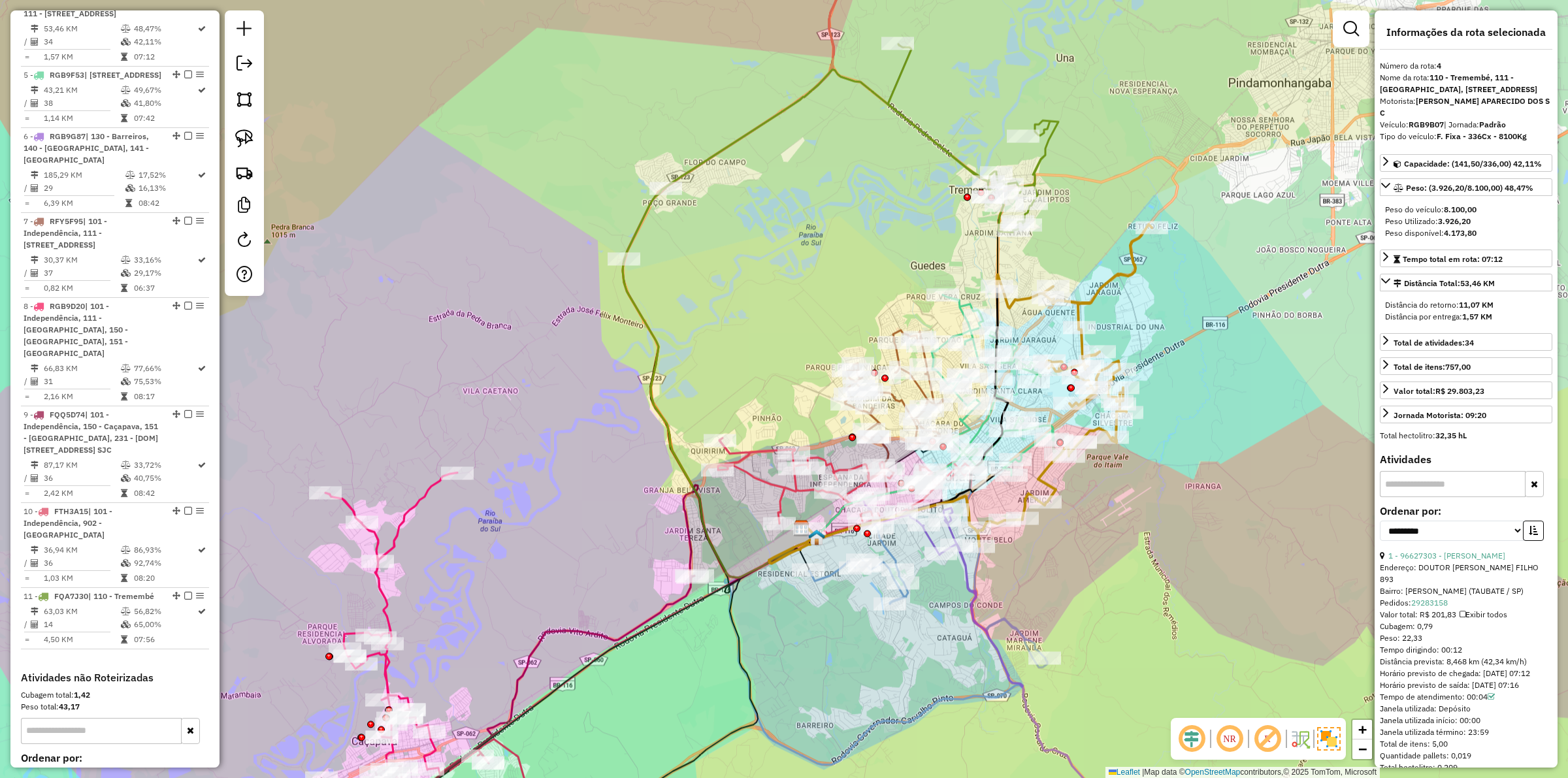
drag, startPoint x: 1116, startPoint y: 504, endPoint x: 1108, endPoint y: 501, distance: 8.5
click at [1114, 504] on div "Janela de atendimento Grade de atendimento Capacidade Transportadoras Veículos …" at bounding box center [784, 389] width 1568 height 778
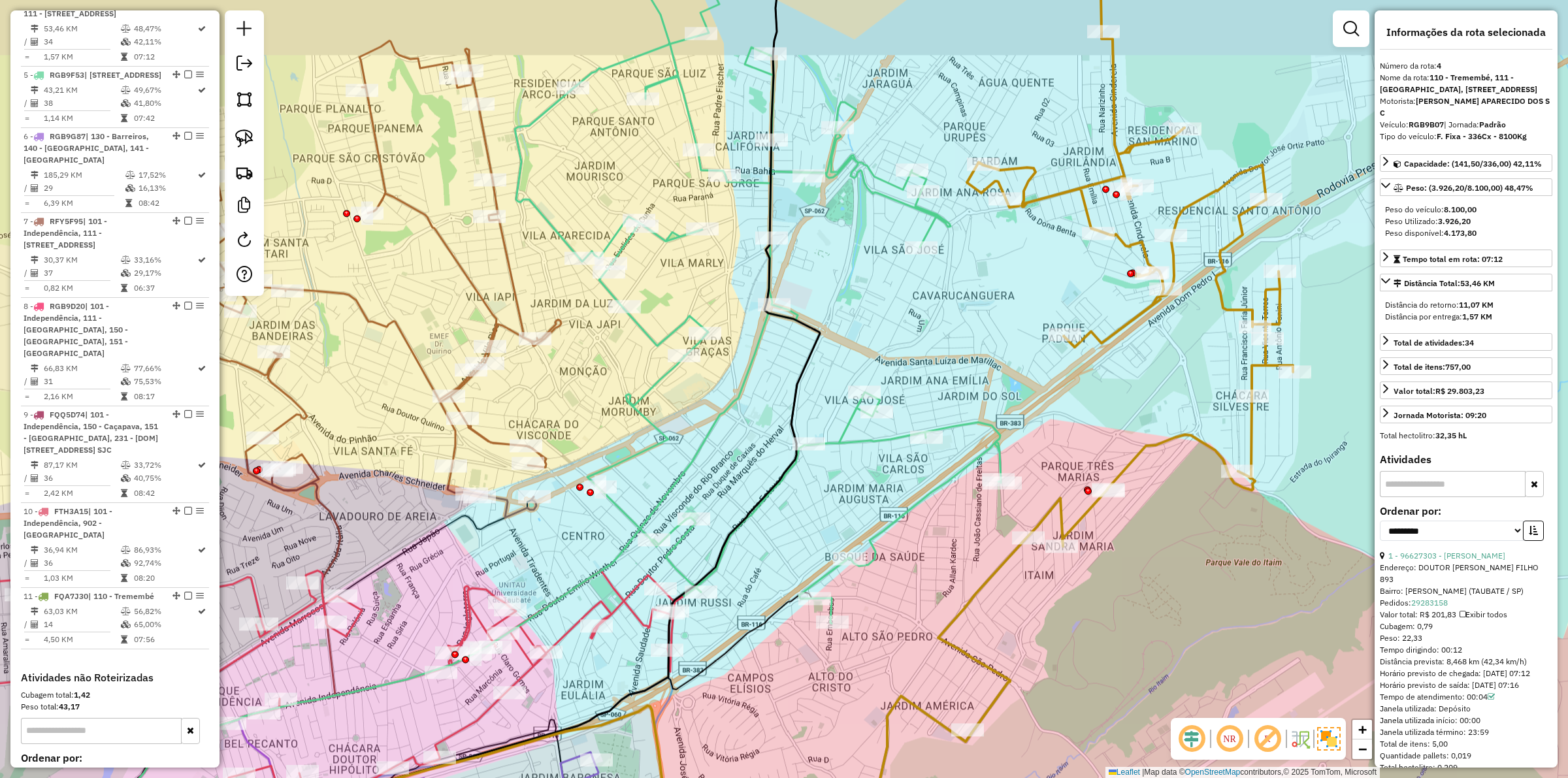
drag, startPoint x: 1152, startPoint y: 575, endPoint x: 1040, endPoint y: 674, distance: 149.5
click at [1040, 676] on div "Janela de atendimento Grade de atendimento Capacidade Transportadoras Veículos …" at bounding box center [784, 389] width 1568 height 778
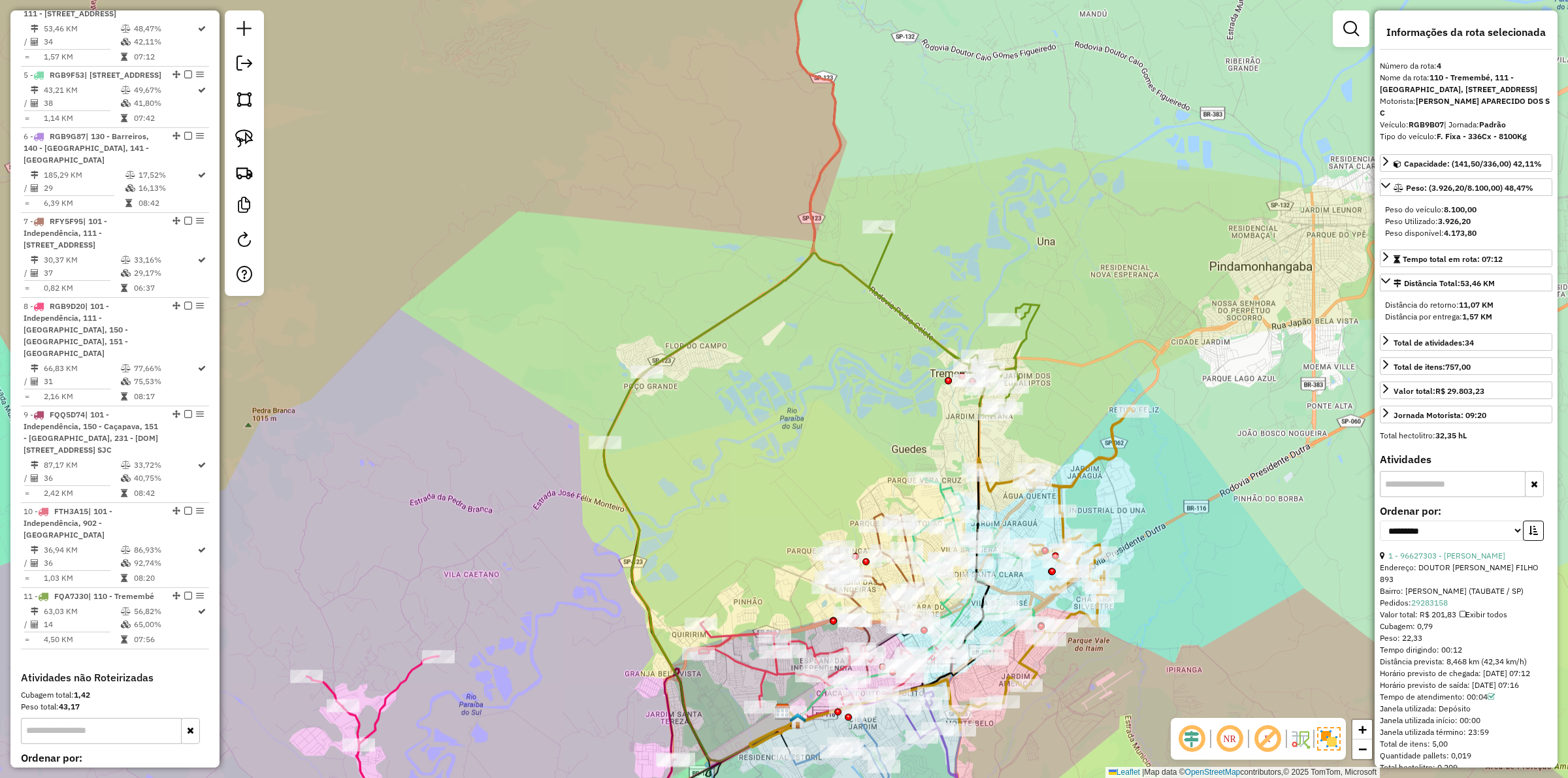
click at [1023, 338] on icon at bounding box center [954, 322] width 171 height 188
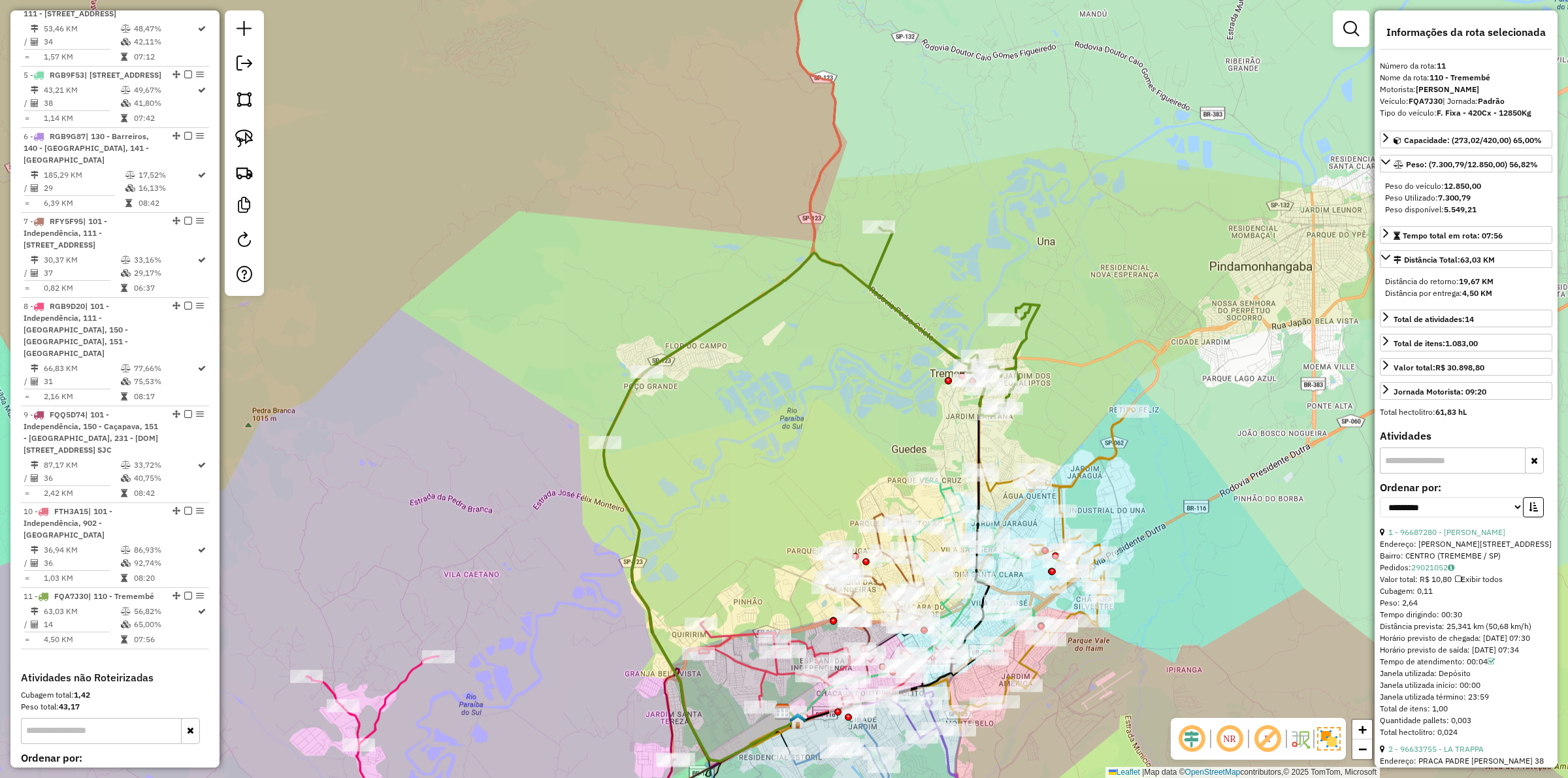
scroll to position [1135, 0]
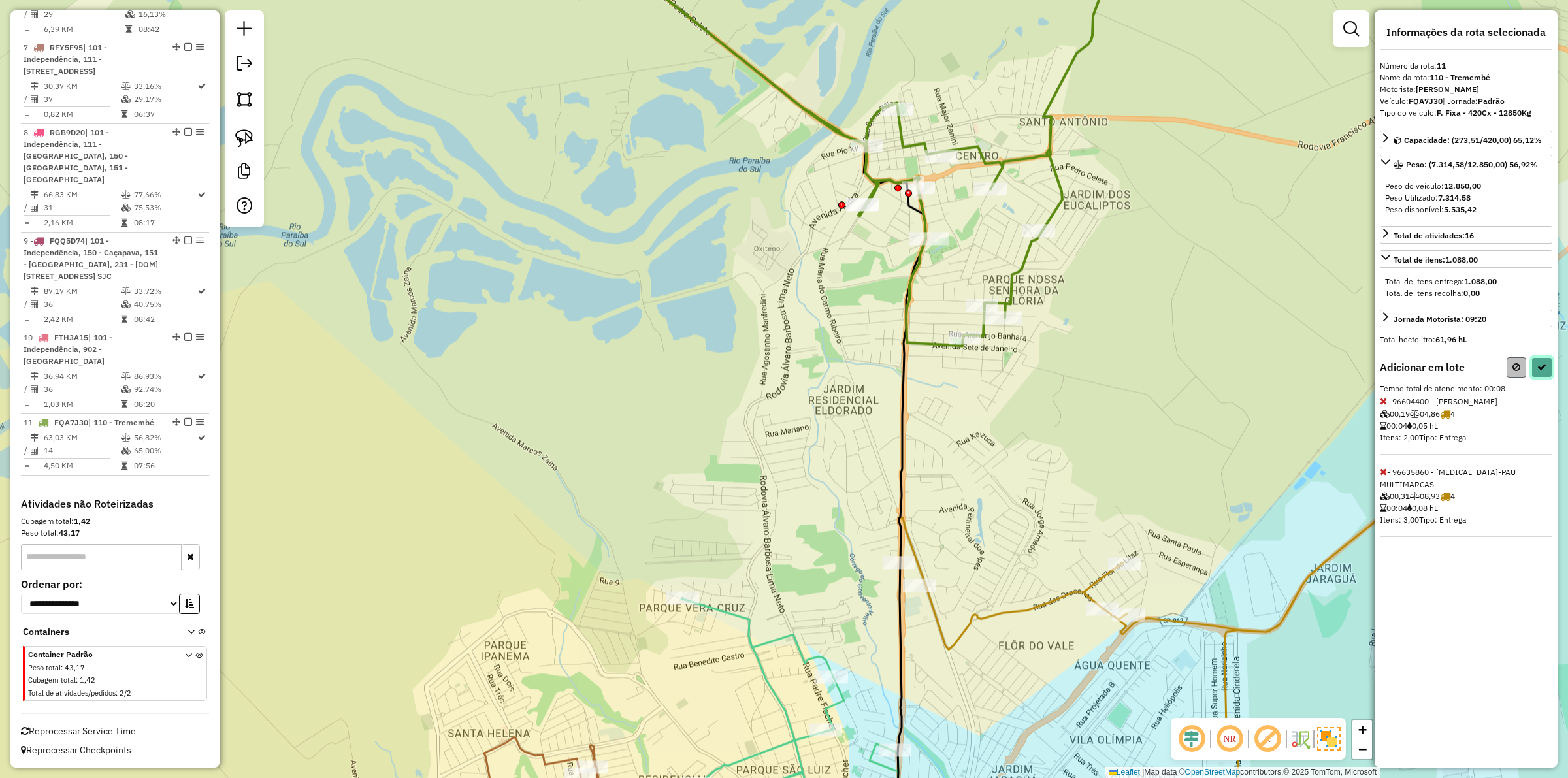
drag, startPoint x: 1544, startPoint y: 368, endPoint x: 1514, endPoint y: 376, distance: 31.0
click at [1514, 376] on div at bounding box center [1529, 368] width 46 height 20
click at [1514, 376] on button at bounding box center [1516, 368] width 20 height 20
select select "**********"
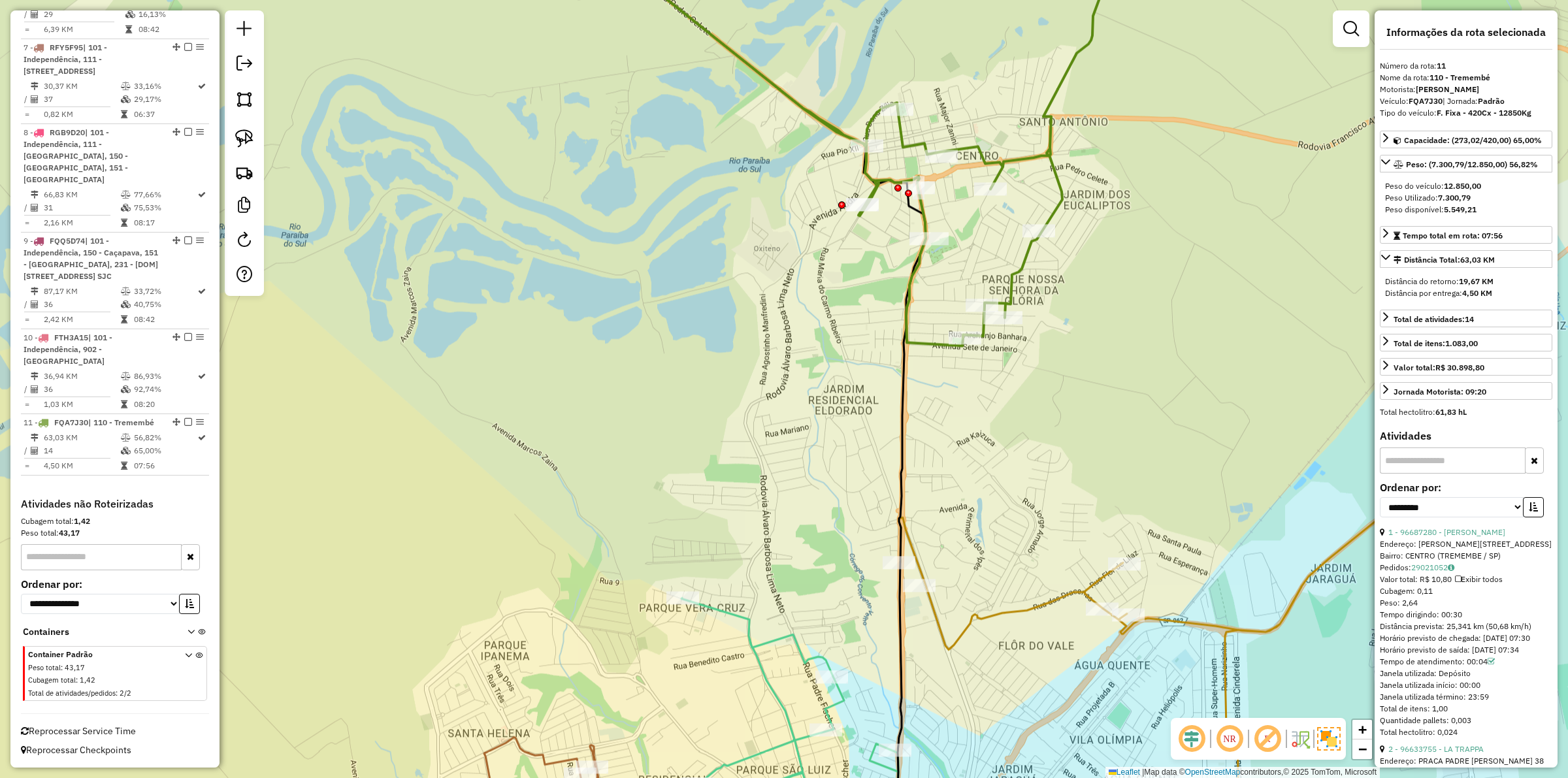
click at [930, 344] on icon at bounding box center [855, 134] width 564 height 424
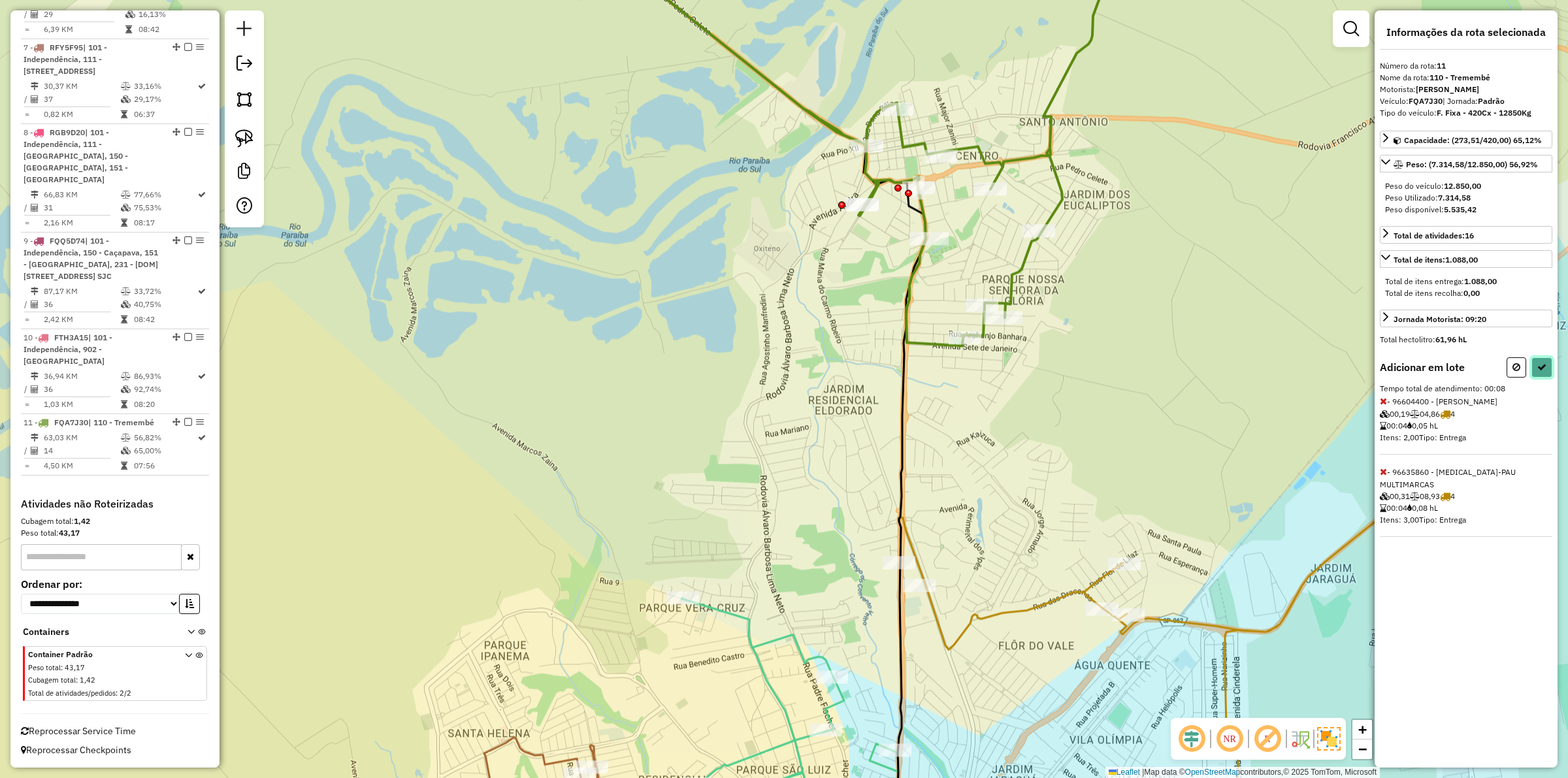
click at [1540, 378] on button at bounding box center [1541, 368] width 21 height 20
select select "**********"
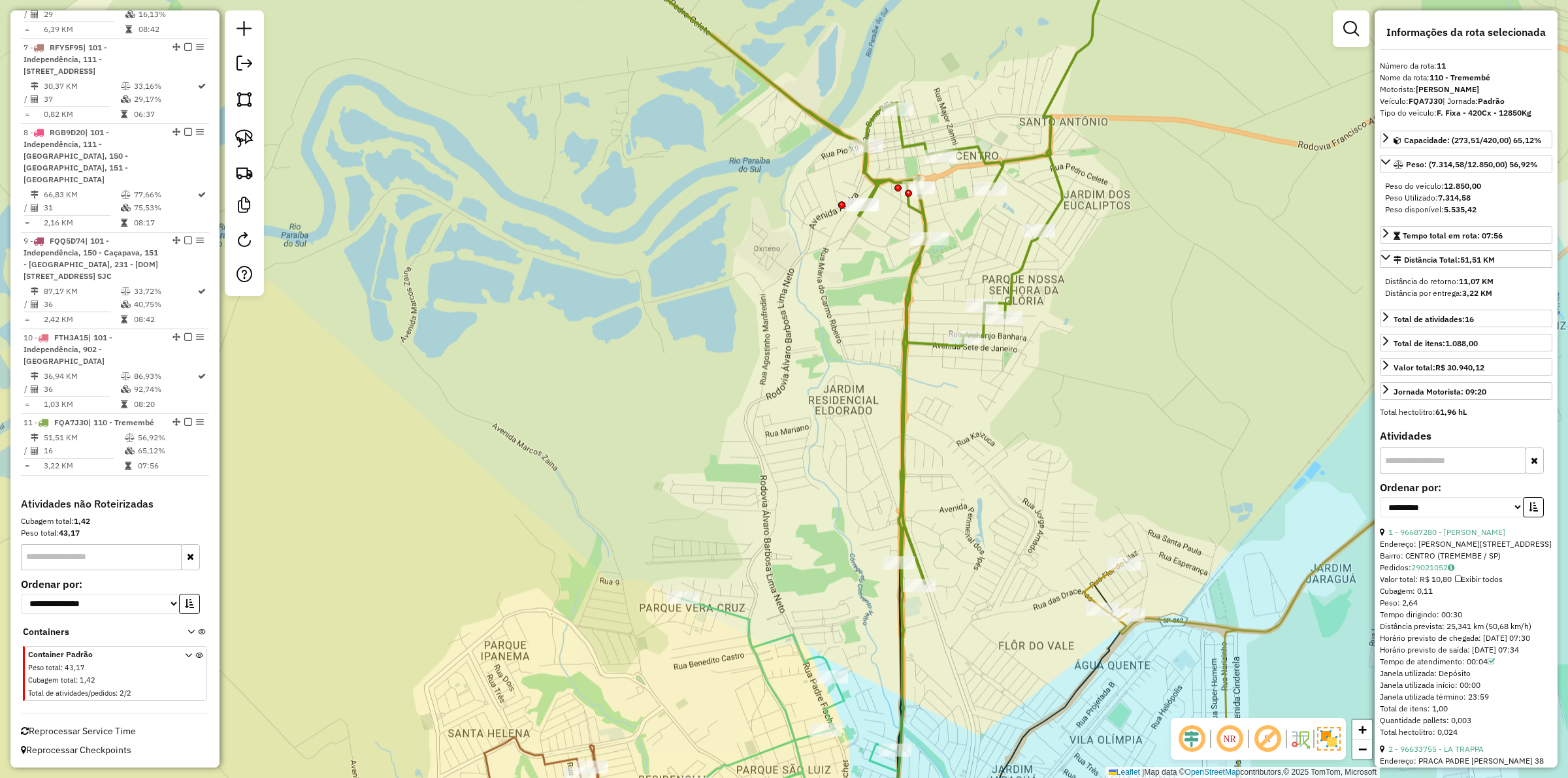
click at [915, 545] on icon at bounding box center [855, 253] width 564 height 662
click at [1023, 548] on div "Janela de atendimento Grade de atendimento Capacidade Transportadoras Veículos …" at bounding box center [784, 389] width 1568 height 778
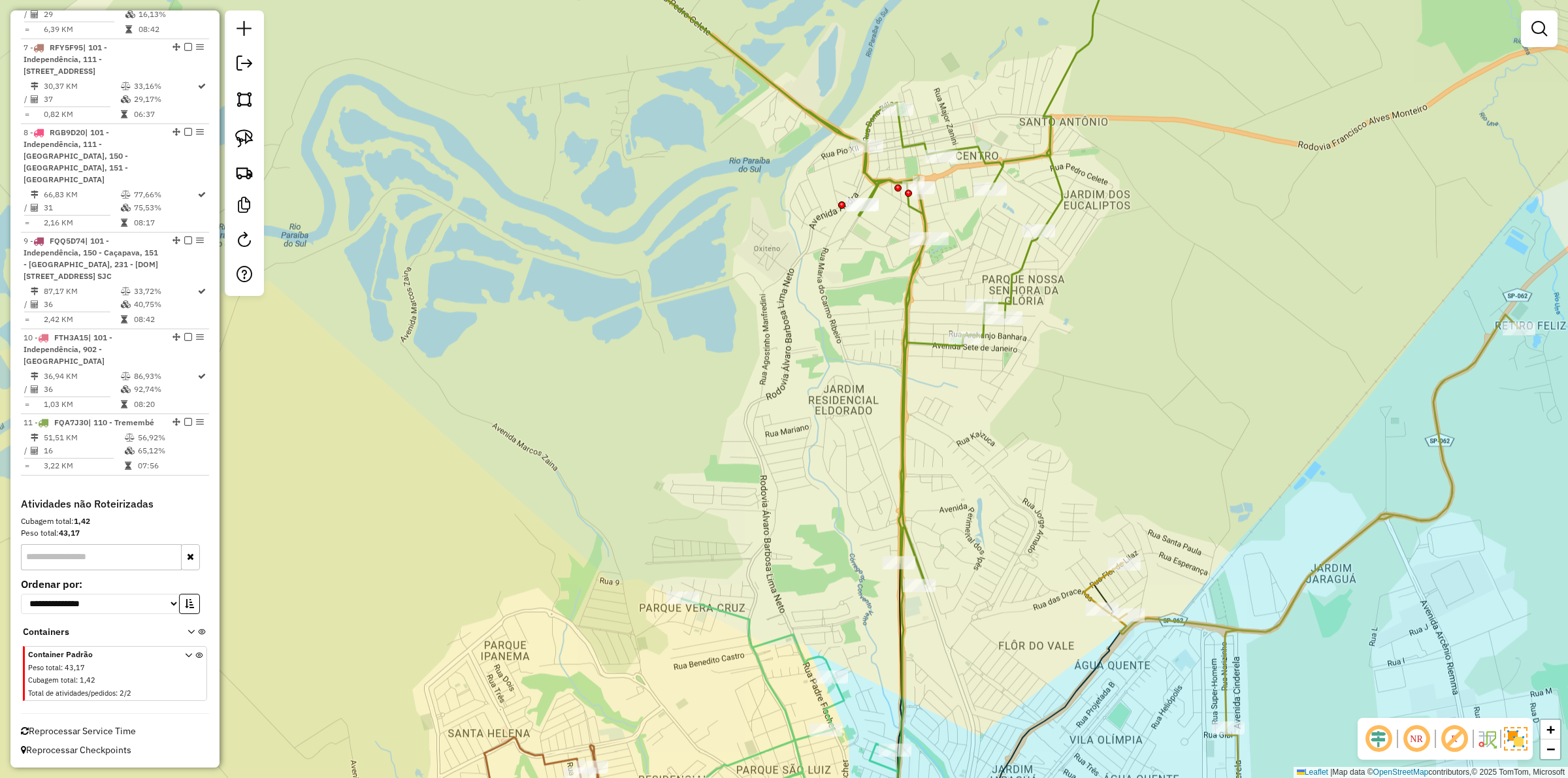
click at [1086, 581] on icon at bounding box center [1301, 585] width 435 height 541
select select "**********"
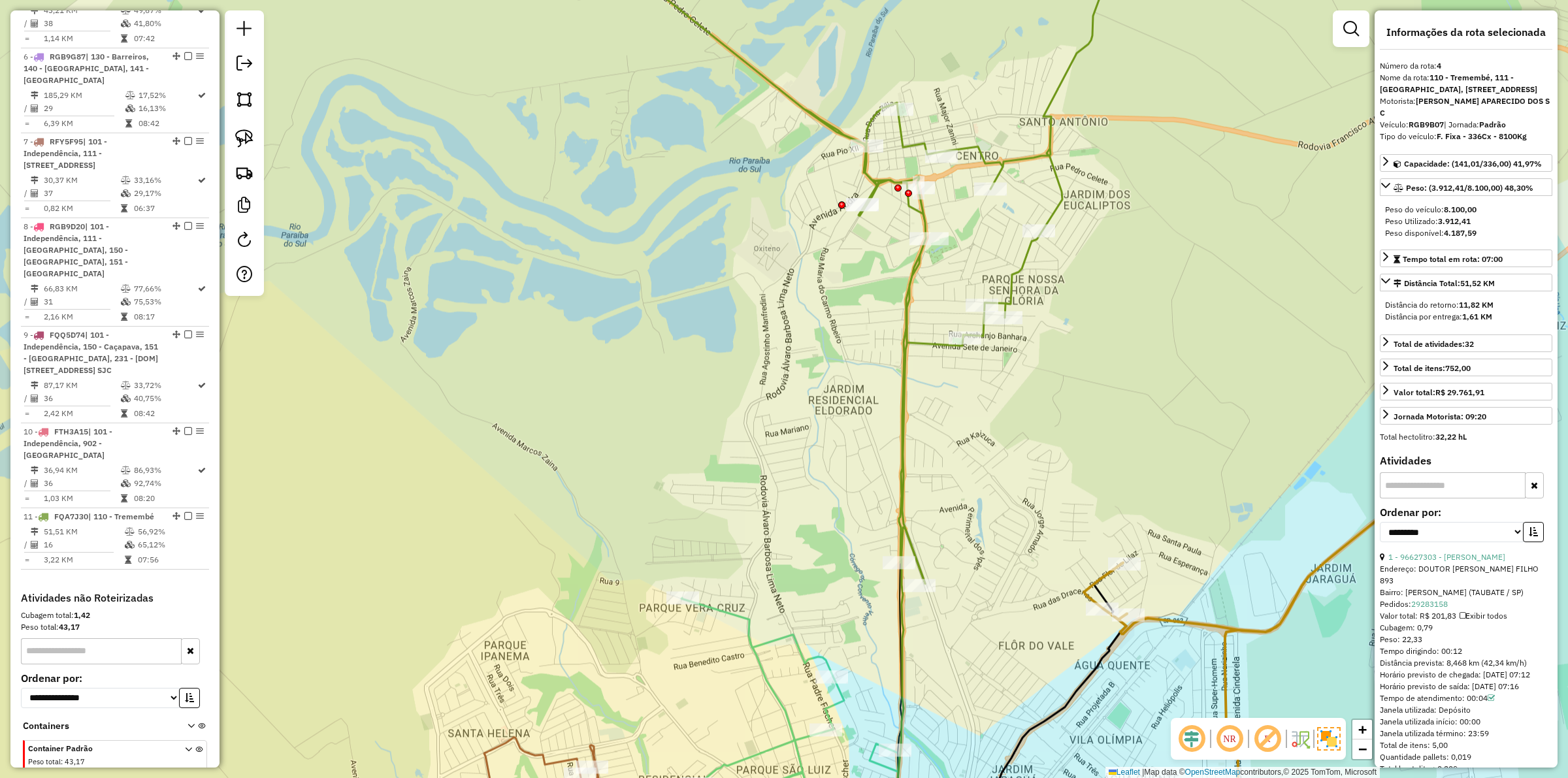
scroll to position [872, 0]
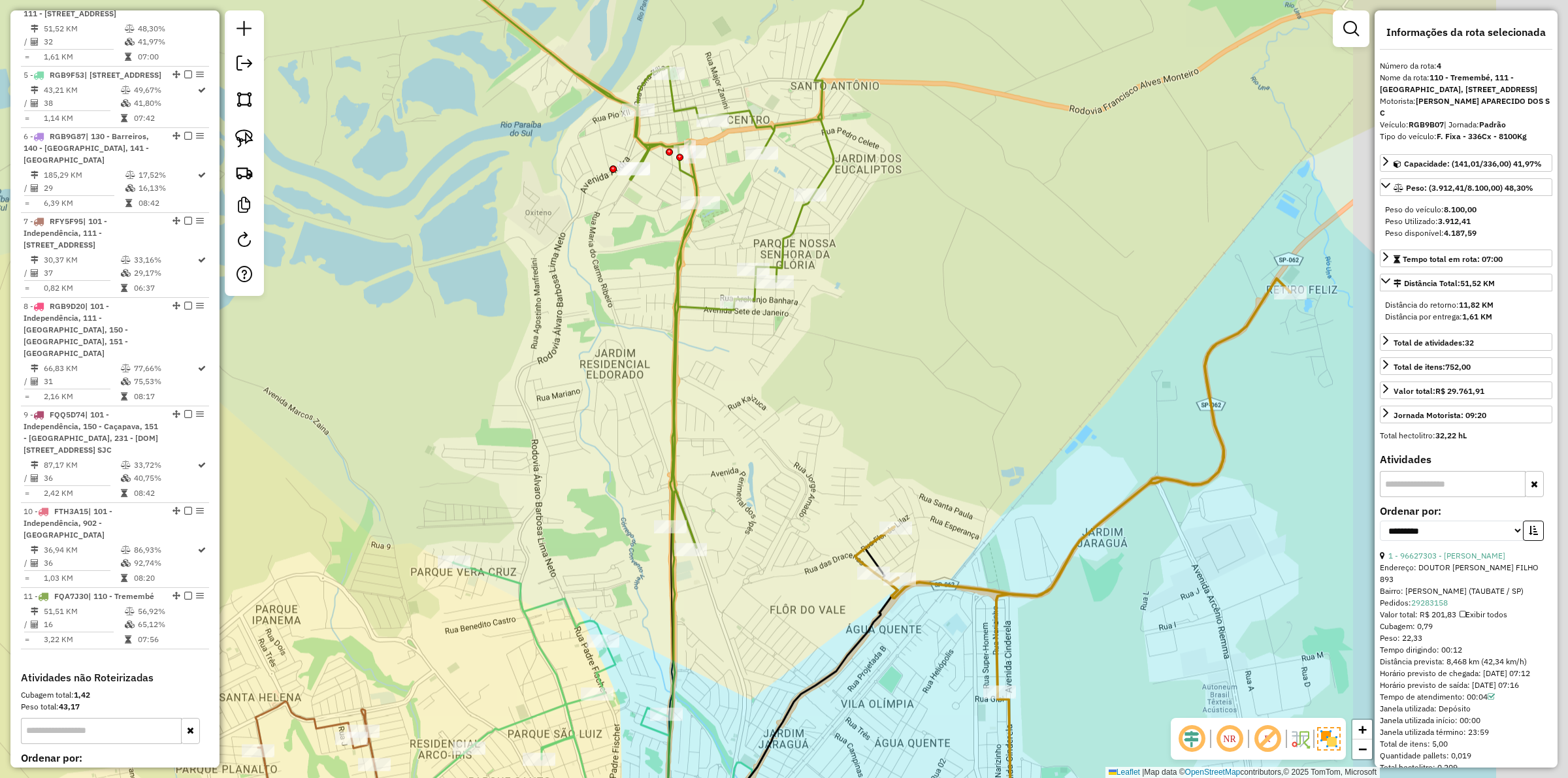
drag, startPoint x: 981, startPoint y: 431, endPoint x: 848, endPoint y: 405, distance: 135.5
click at [848, 405] on div "Janela de atendimento Grade de atendimento Capacidade Transportadoras Veículos …" at bounding box center [784, 389] width 1568 height 778
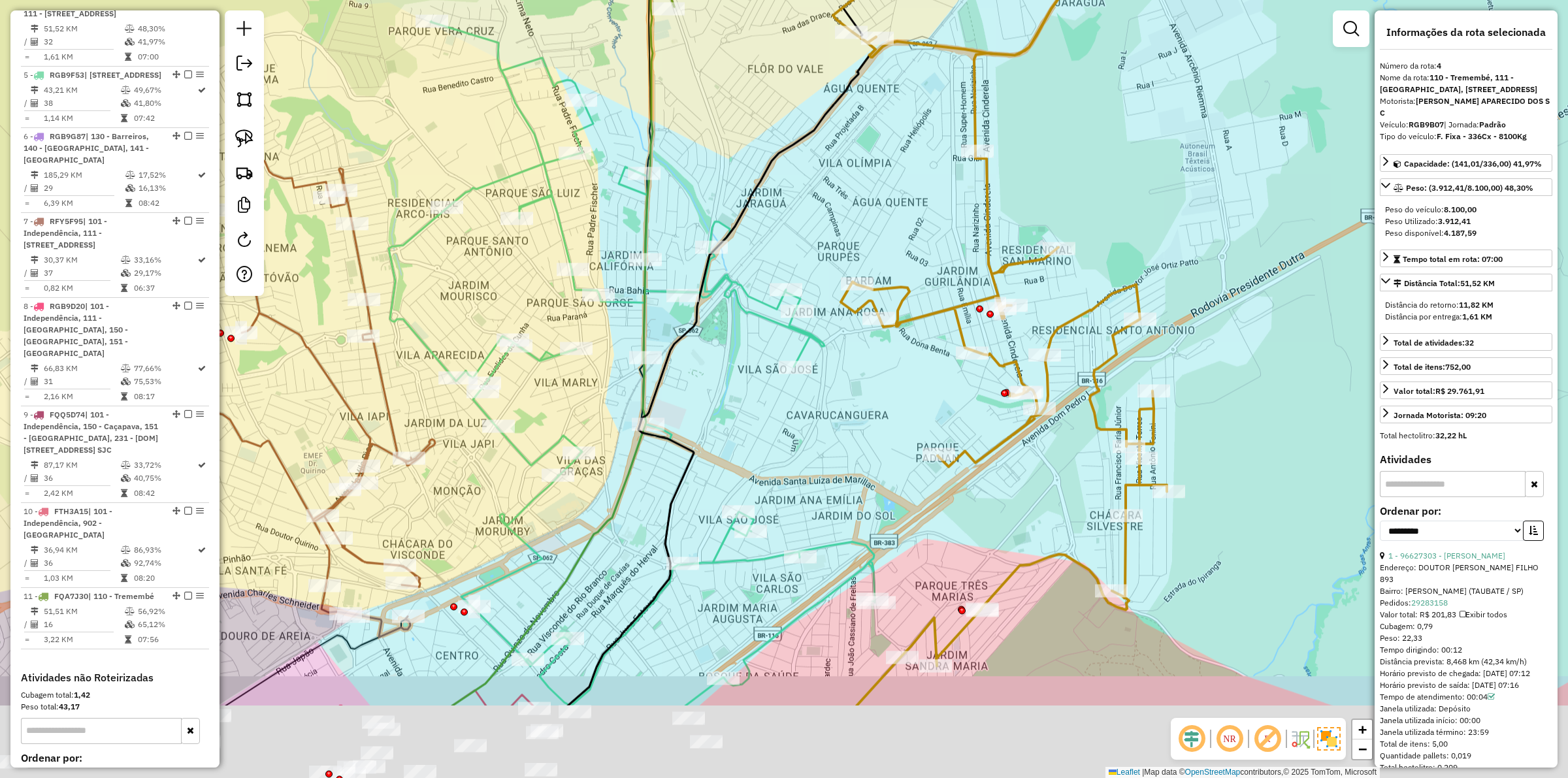
drag, startPoint x: 858, startPoint y: 500, endPoint x: 877, endPoint y: 516, distance: 24.8
click at [844, 399] on div "Janela de atendimento Grade de atendimento Capacidade Transportadoras Veículos …" at bounding box center [784, 389] width 1568 height 778
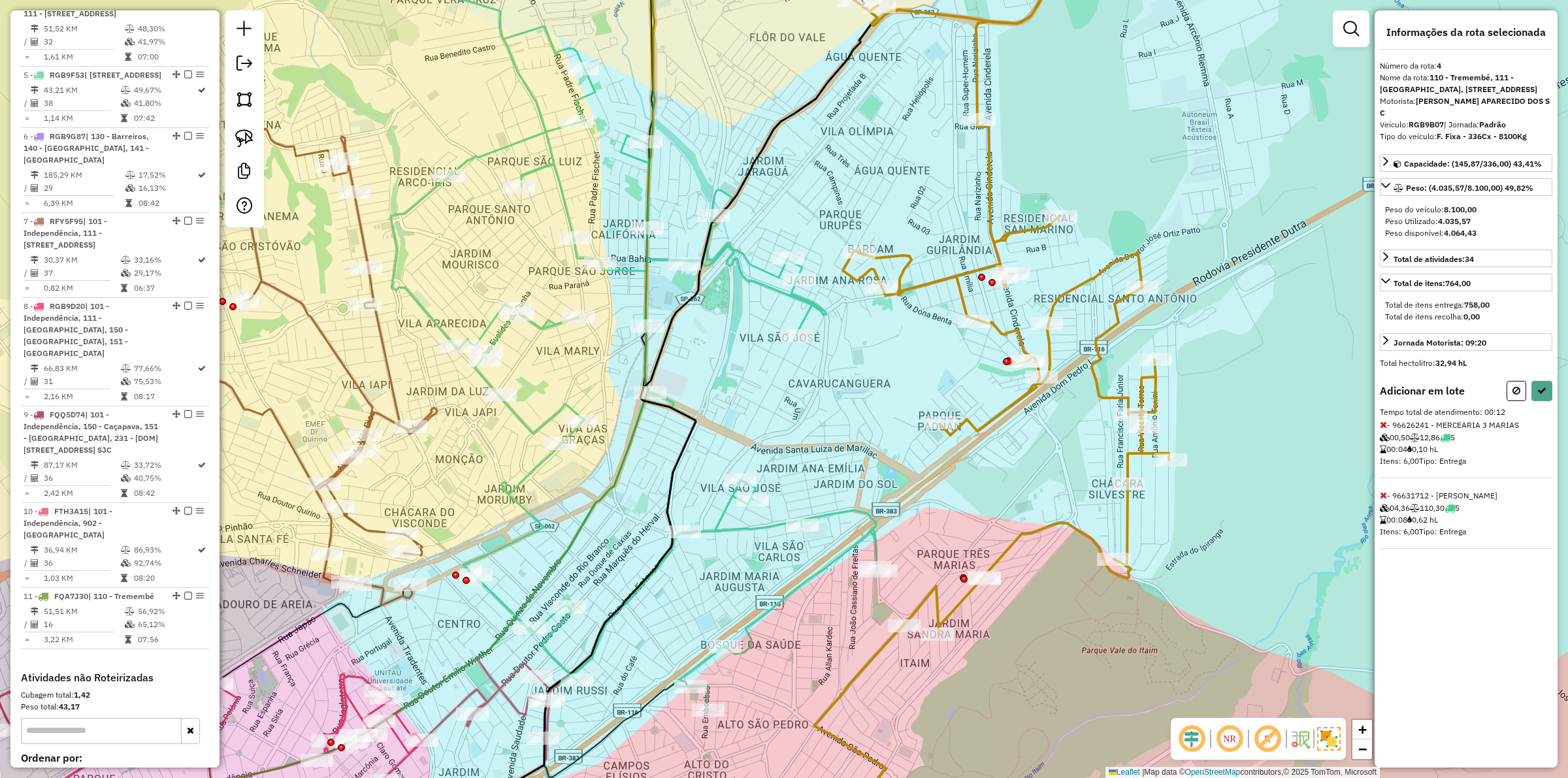
drag, startPoint x: 741, startPoint y: 694, endPoint x: 732, endPoint y: 686, distance: 12.0
click at [741, 671] on div "Rota 5 - Placa RGB9F53 96619703 - A. R. GOMES PADARIA Janela de atendimento Gra…" at bounding box center [784, 389] width 1568 height 778
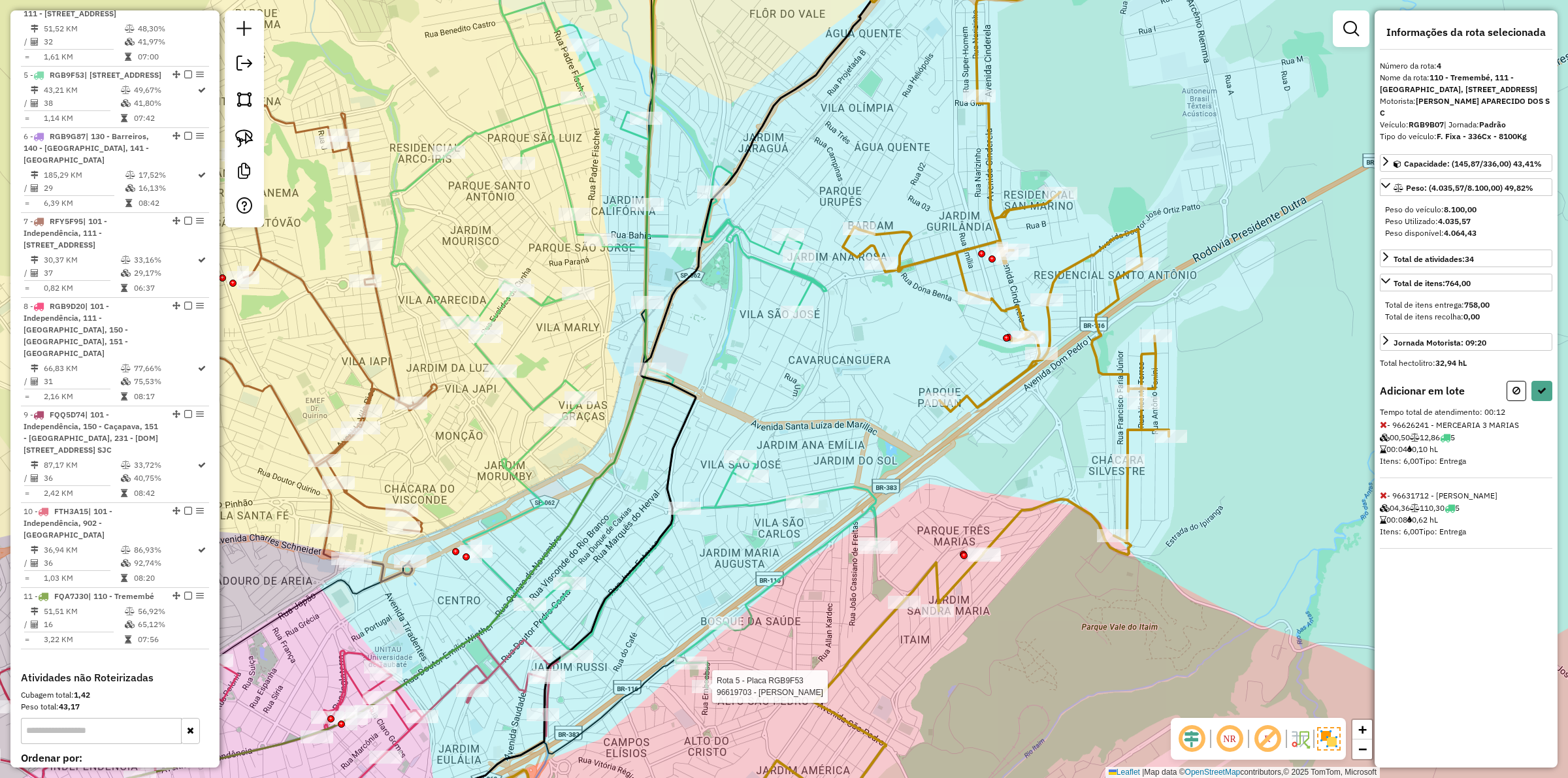
click at [711, 693] on div at bounding box center [708, 686] width 33 height 13
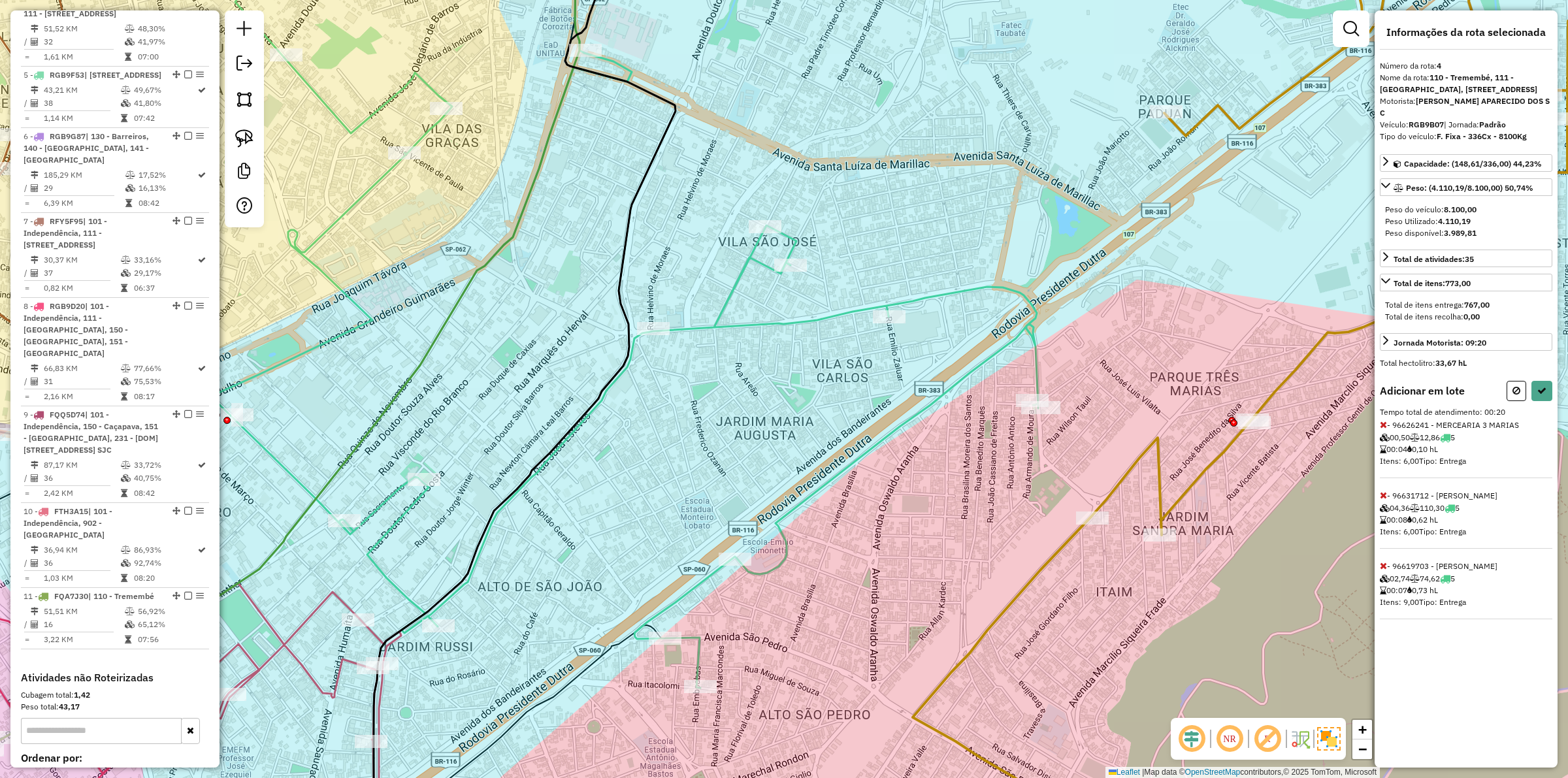
click at [1380, 570] on icon at bounding box center [1383, 565] width 7 height 9
click at [1542, 399] on button at bounding box center [1541, 390] width 21 height 20
select select "**********"
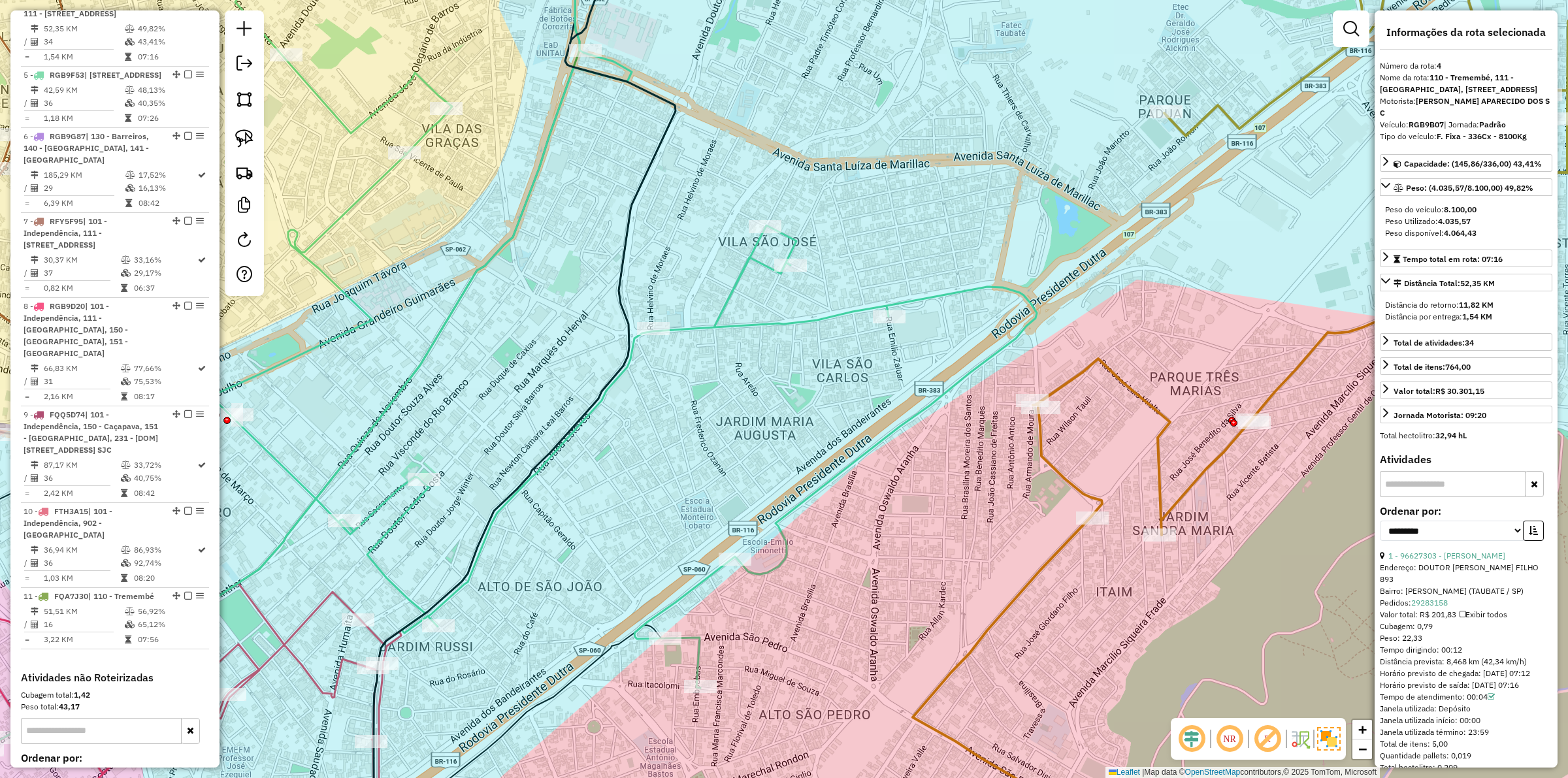
click at [1046, 454] on icon at bounding box center [1222, 389] width 800 height 934
click at [893, 434] on icon at bounding box center [600, 305] width 872 height 766
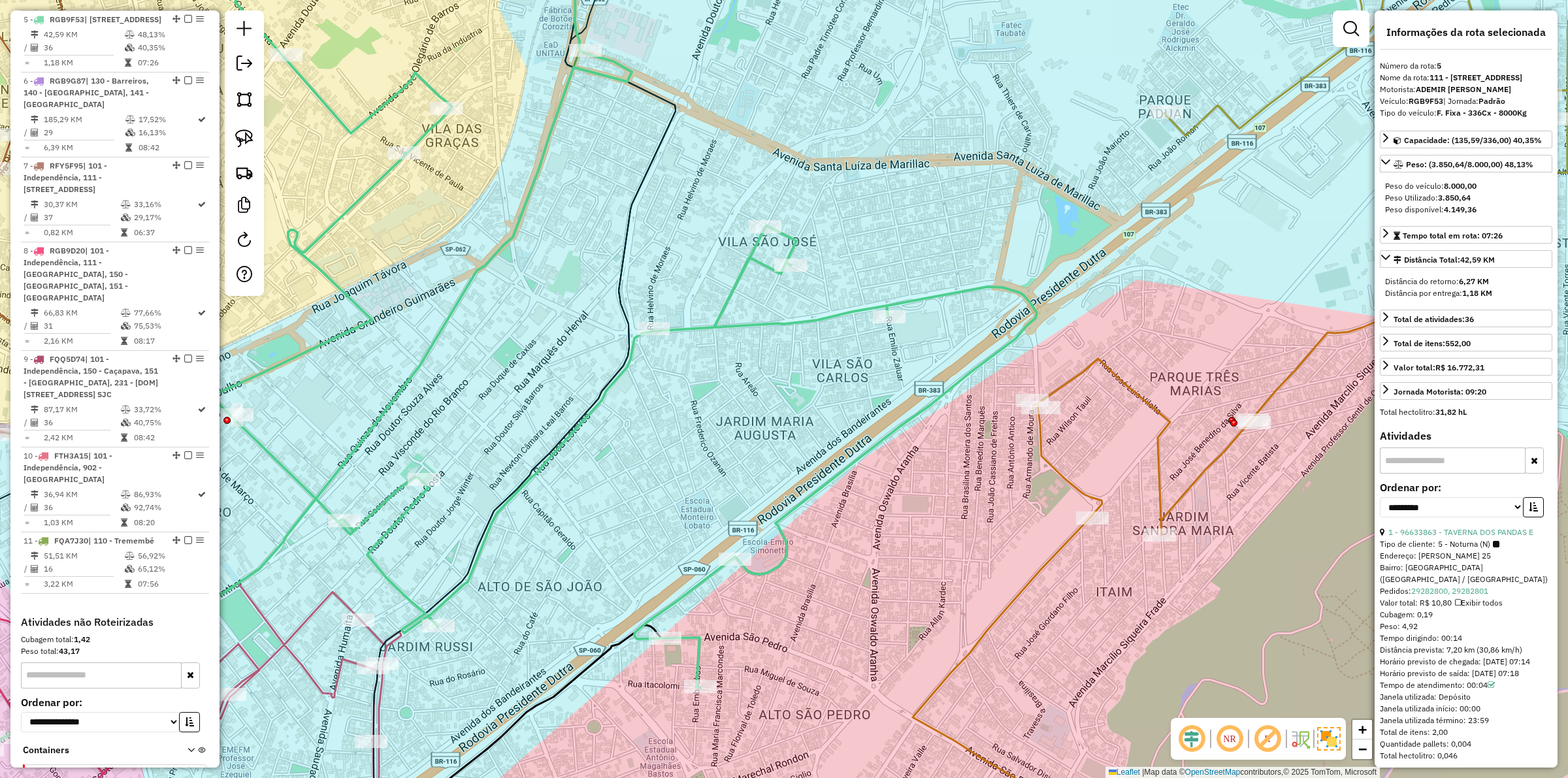
scroll to position [981, 0]
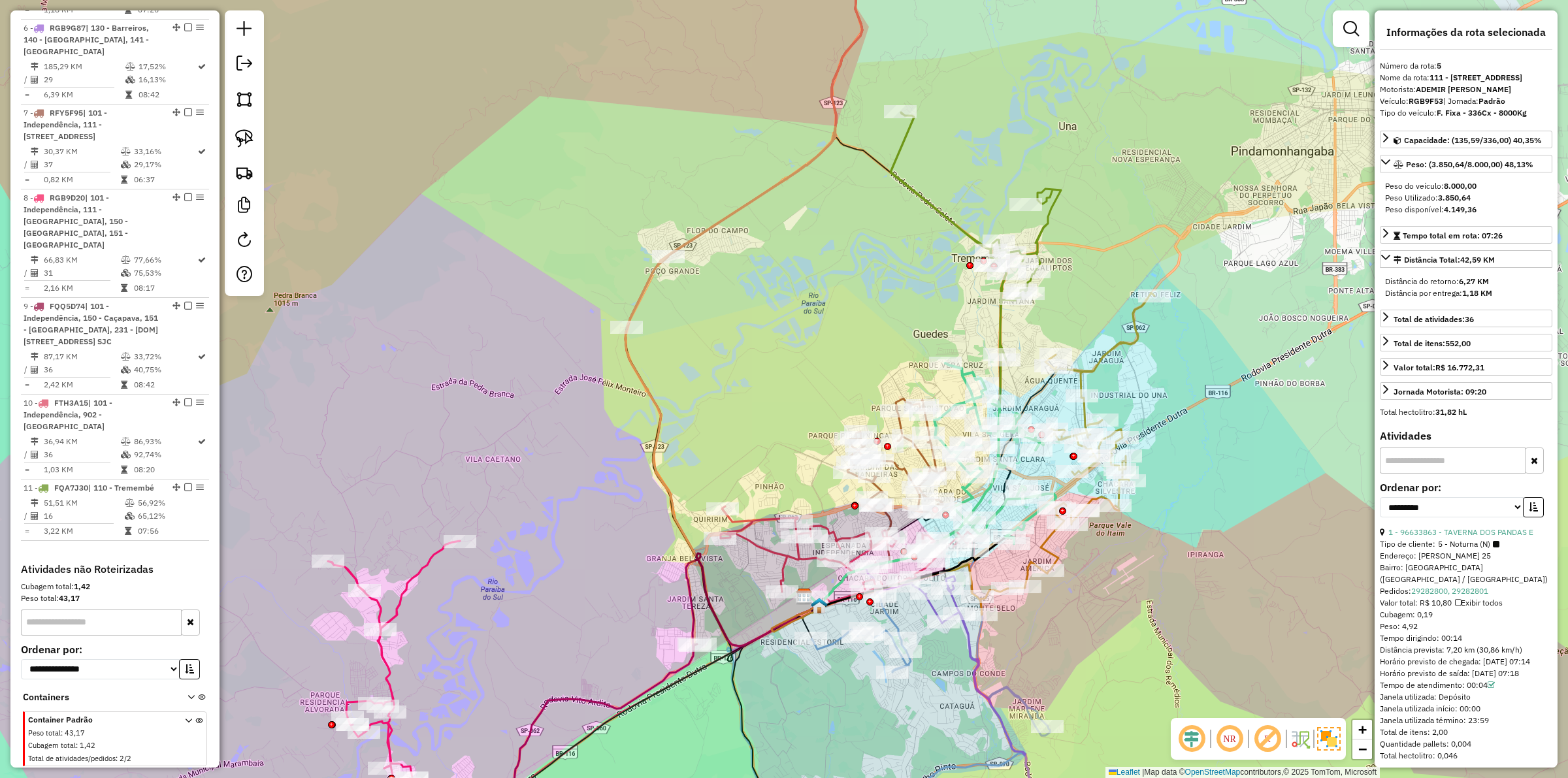
click at [1141, 719] on div "Janela de atendimento Grade de atendimento Capacidade Transportadoras Veículos …" at bounding box center [784, 389] width 1568 height 778
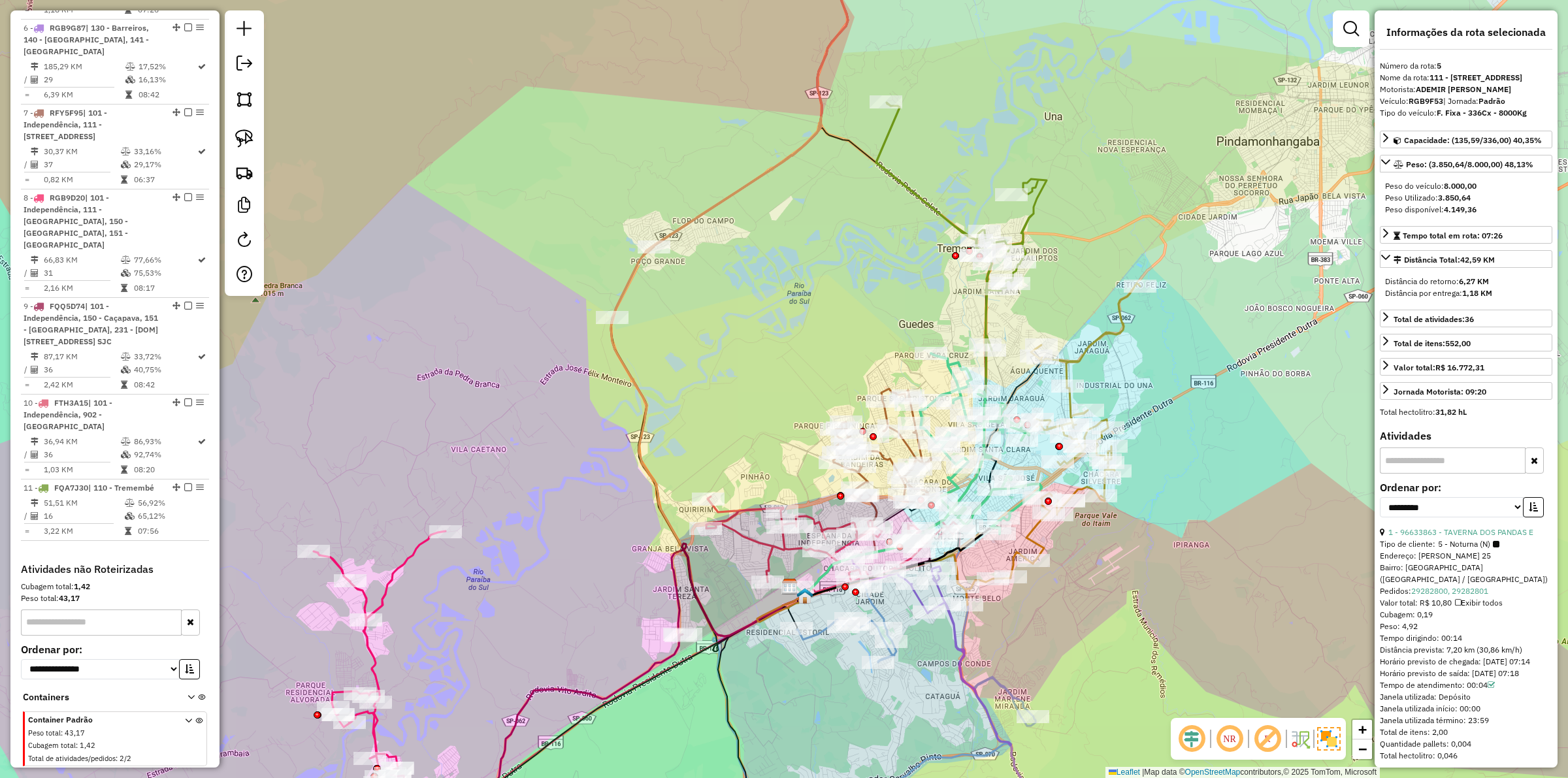
click at [1120, 696] on div "Janela de atendimento Grade de atendimento Capacidade Transportadoras Veículos …" at bounding box center [784, 389] width 1568 height 778
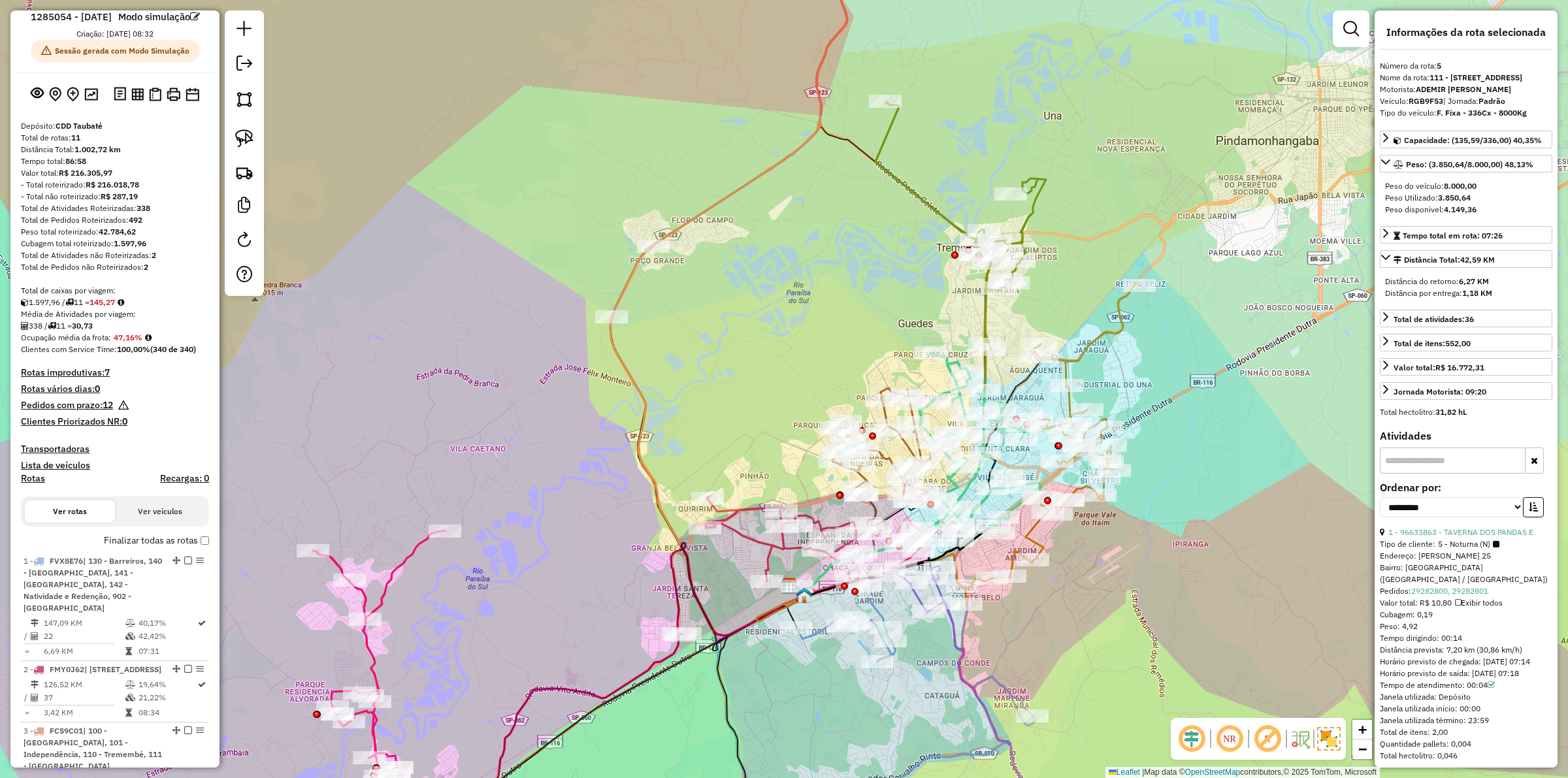
scroll to position [0, 0]
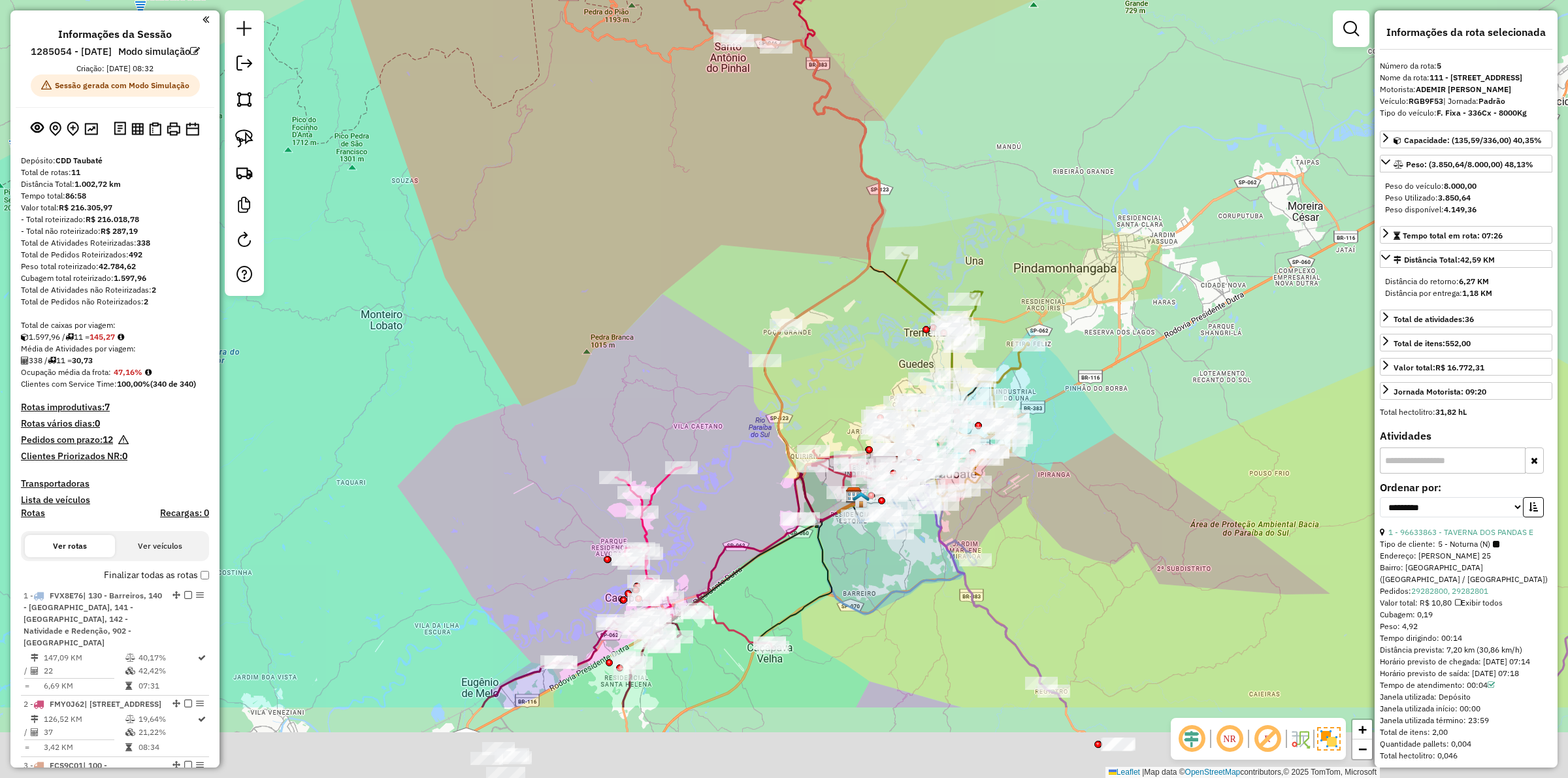
drag, startPoint x: 480, startPoint y: 544, endPoint x: 412, endPoint y: 405, distance: 154.7
click at [412, 405] on div "Janela de atendimento Grade de atendimento Capacidade Transportadoras Veículos …" at bounding box center [784, 389] width 1568 height 778
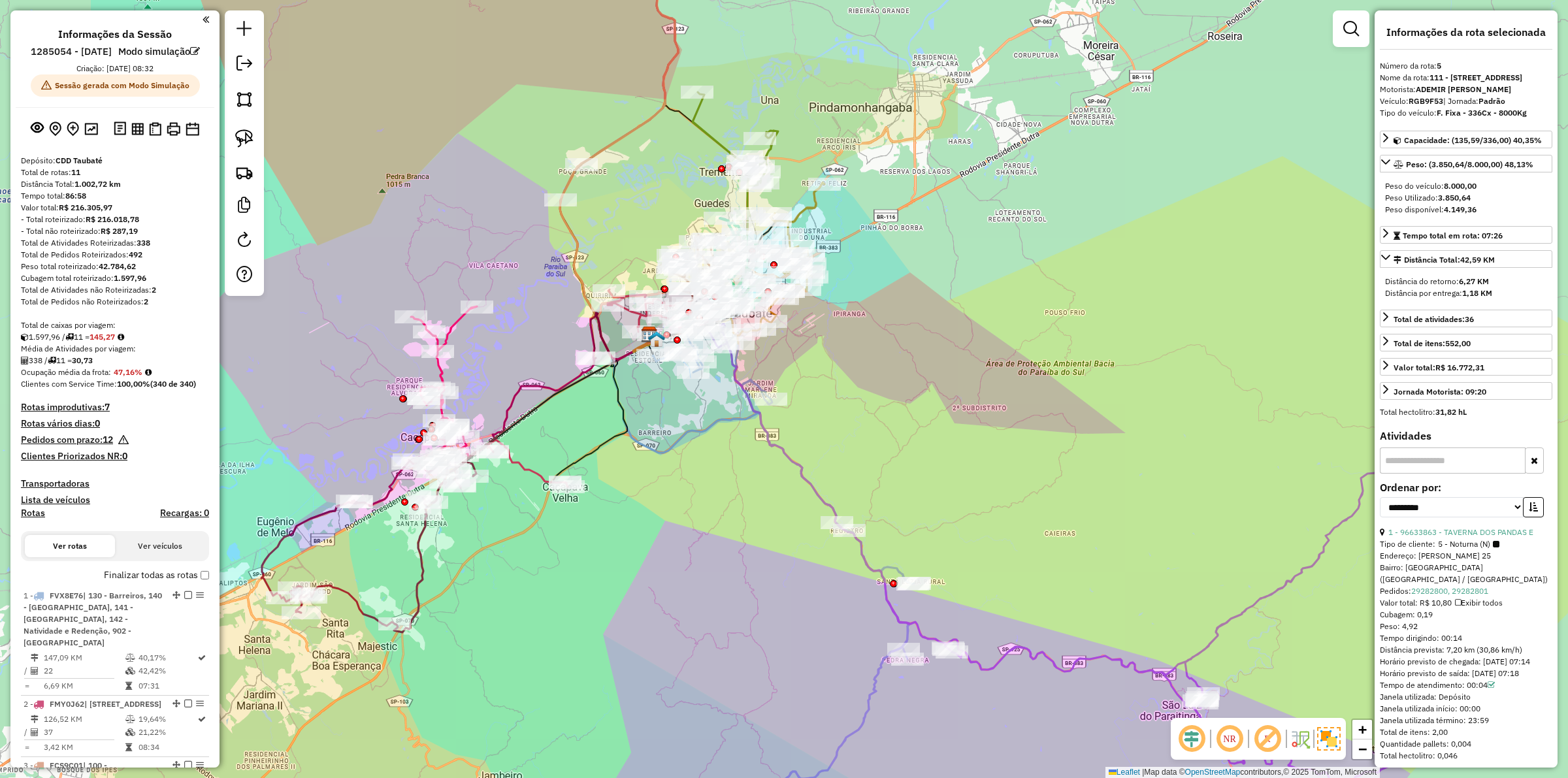
drag, startPoint x: 887, startPoint y: 410, endPoint x: 899, endPoint y: 408, distance: 12.2
click at [899, 408] on div "Janela de atendimento Grade de atendimento Capacidade Transportadoras Veículos …" at bounding box center [784, 389] width 1568 height 778
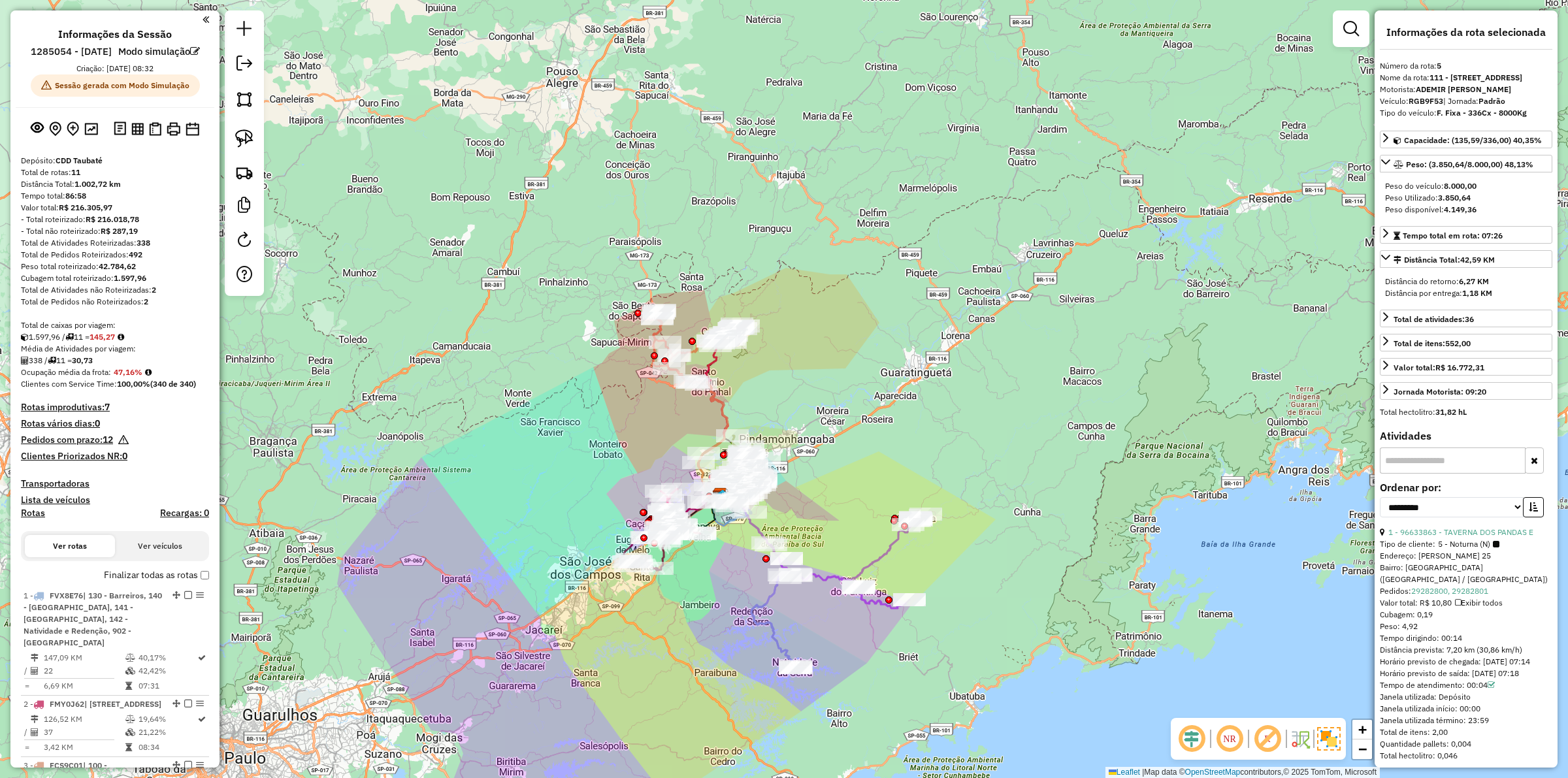
drag, startPoint x: 997, startPoint y: 612, endPoint x: 995, endPoint y: 589, distance: 23.1
click at [997, 591] on div "Janela de atendimento Grade de atendimento Capacidade Transportadoras Veículos …" at bounding box center [784, 389] width 1568 height 778
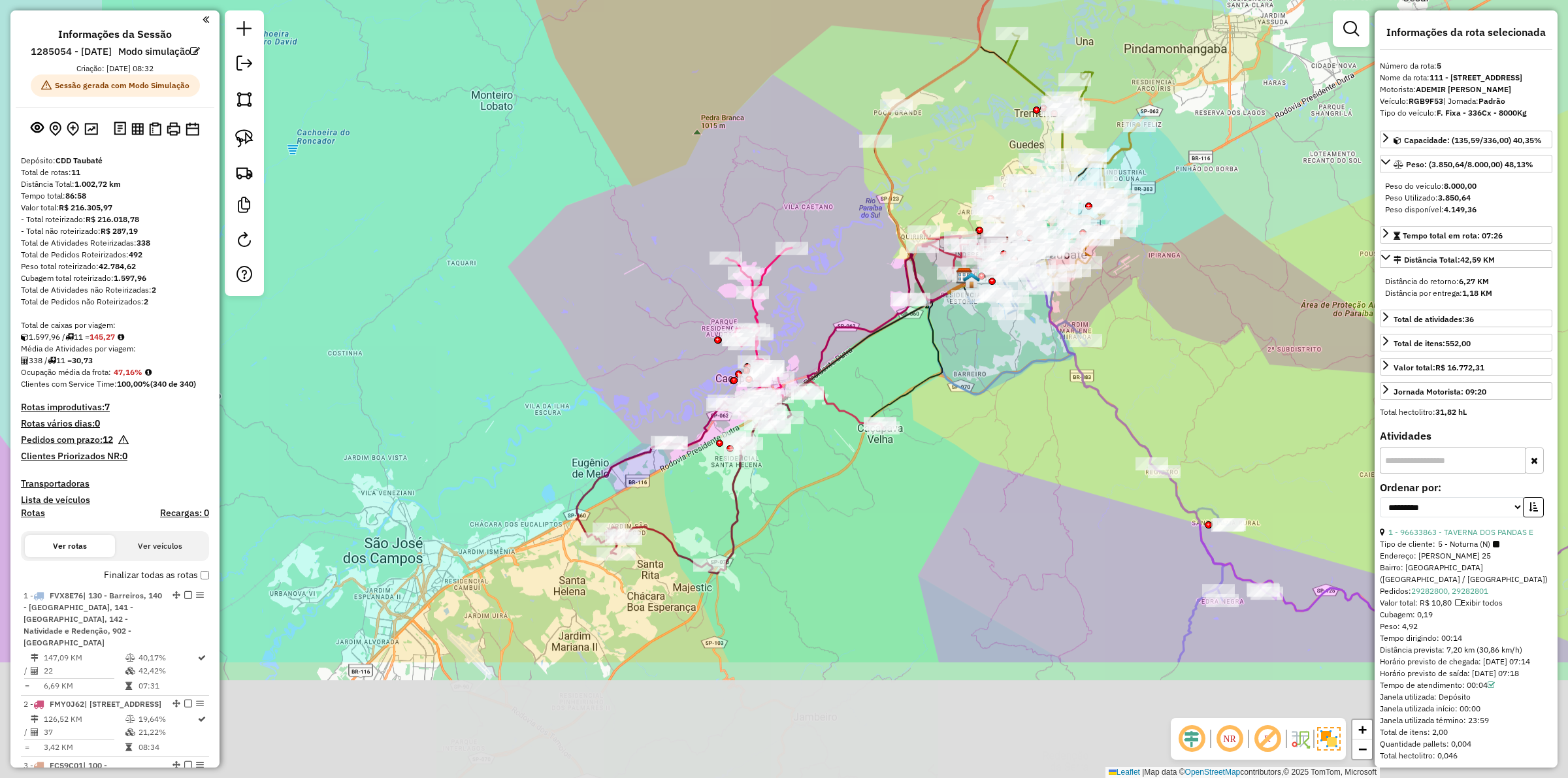
drag, startPoint x: 480, startPoint y: 634, endPoint x: 594, endPoint y: 447, distance: 219.0
click at [594, 447] on div "Janela de atendimento Grade de atendimento Capacidade Transportadoras Veículos …" at bounding box center [784, 389] width 1568 height 778
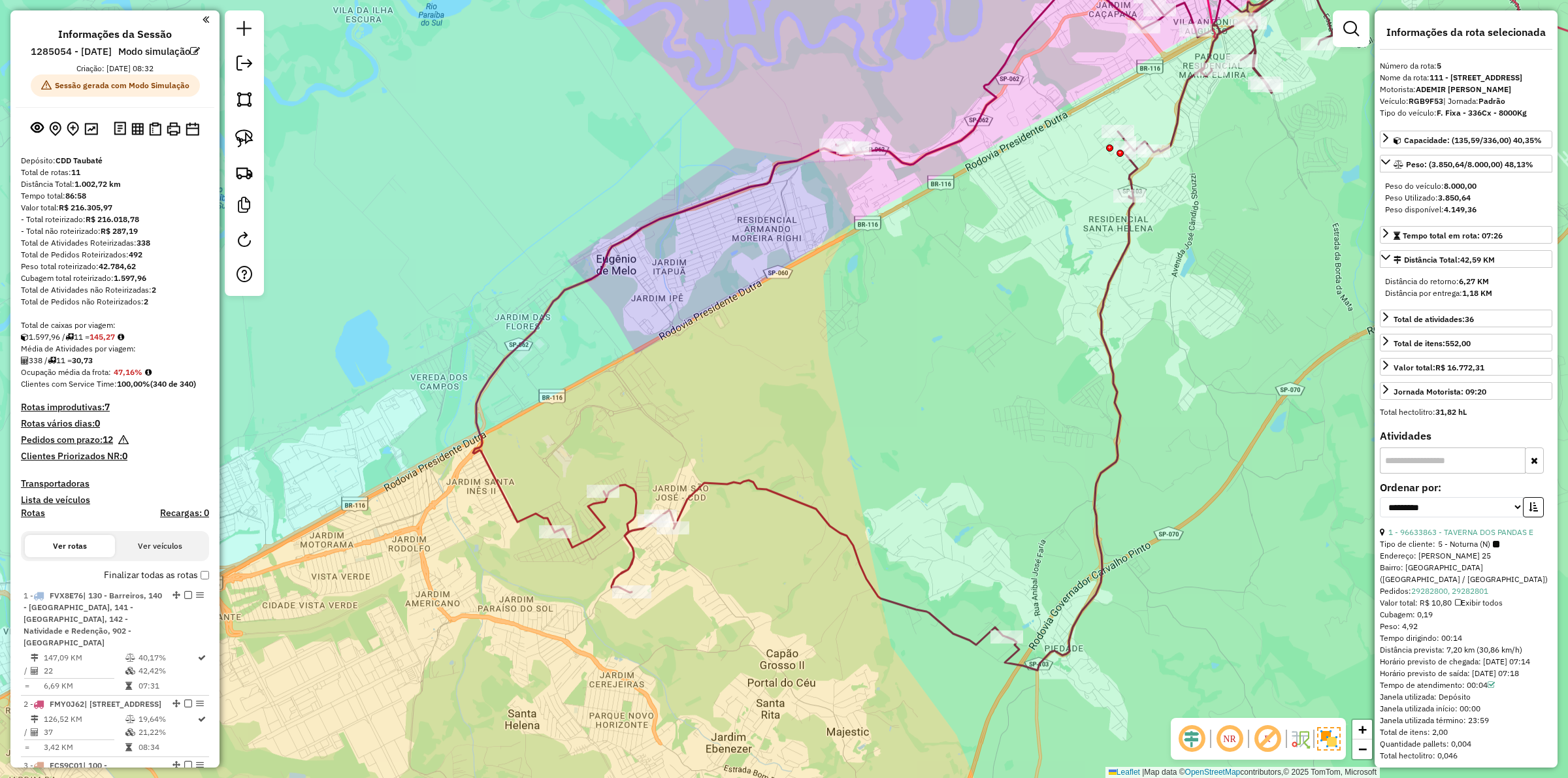
click at [775, 494] on icon at bounding box center [921, 296] width 896 height 748
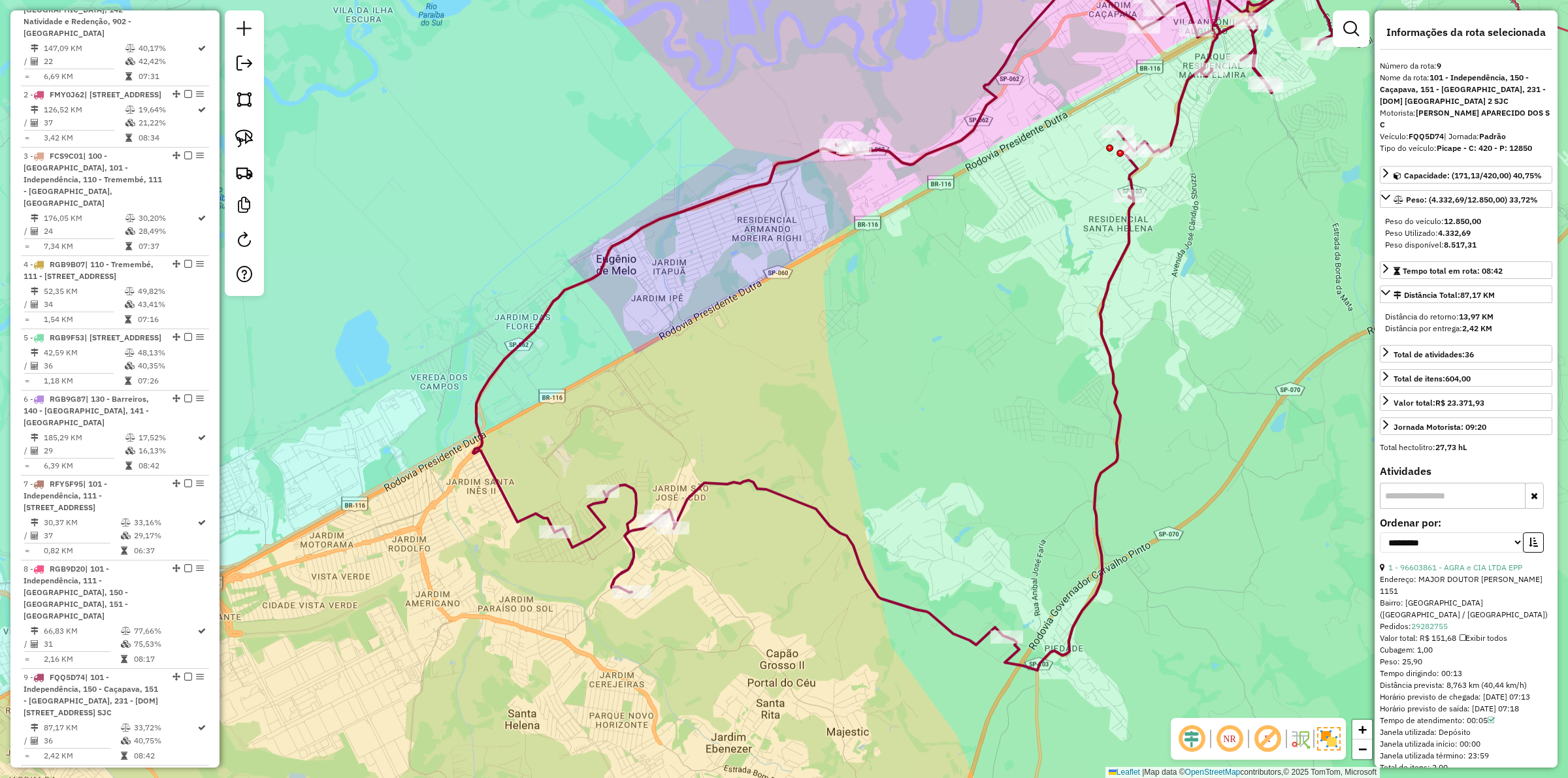
scroll to position [1135, 0]
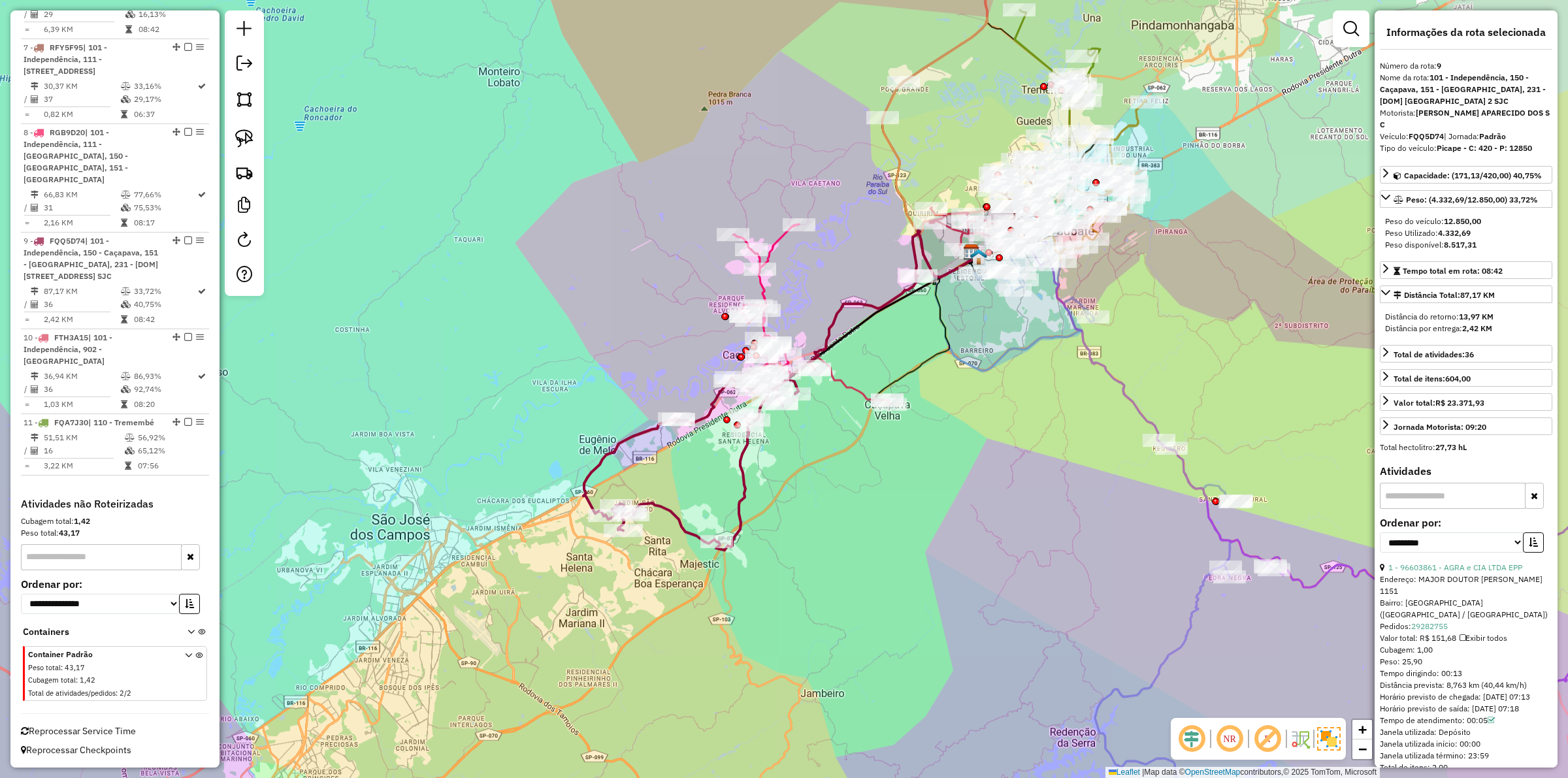
drag, startPoint x: 778, startPoint y: 576, endPoint x: 654, endPoint y: 562, distance: 124.8
click at [654, 562] on div "Janela de atendimento Grade de atendimento Capacidade Transportadoras Veículos …" at bounding box center [784, 389] width 1568 height 778
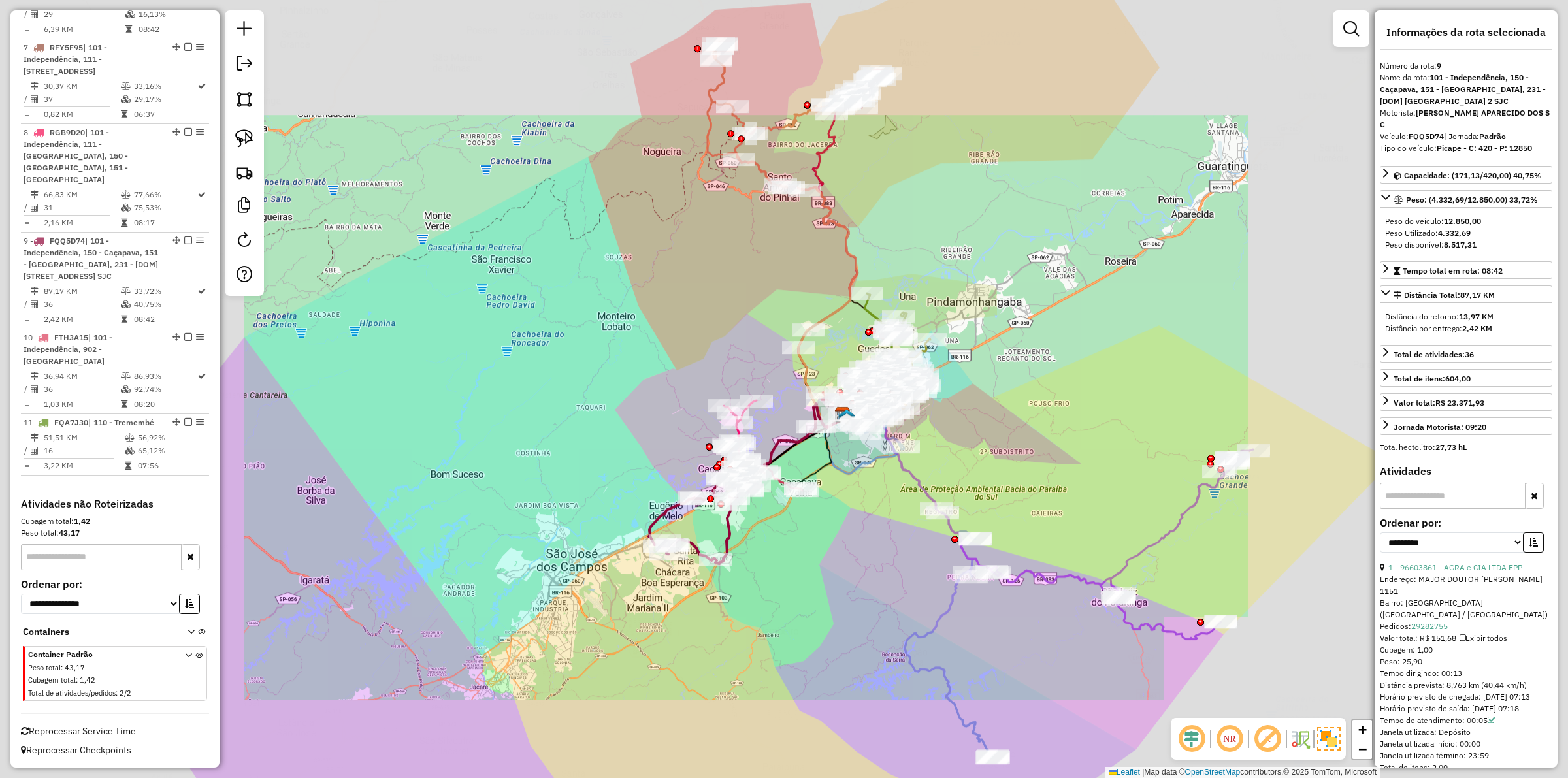
click at [840, 588] on div "Janela de atendimento Grade de atendimento Capacidade Transportadoras Veículos …" at bounding box center [784, 389] width 1568 height 778
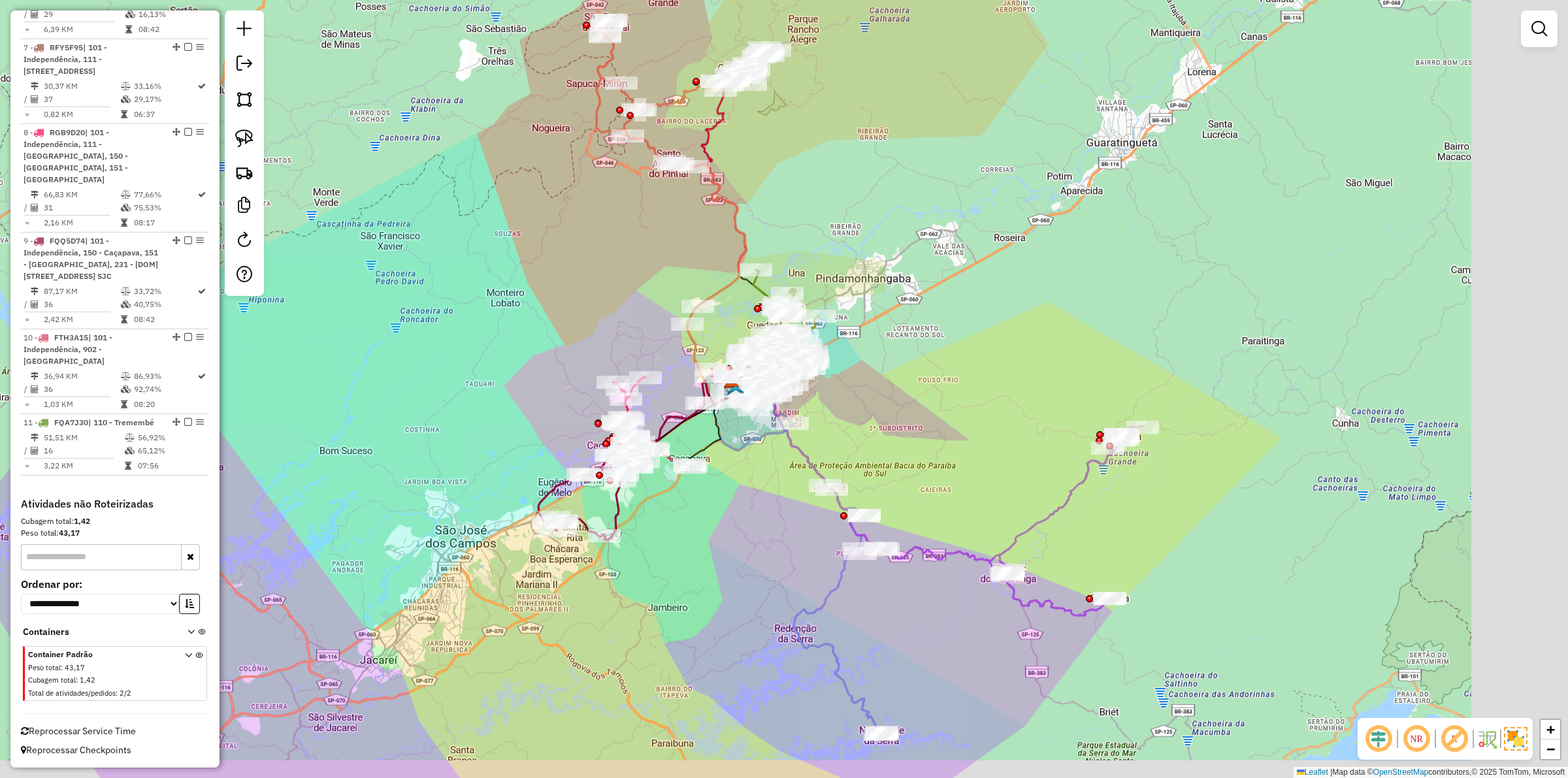
click at [805, 588] on div "Janela de atendimento Grade de atendimento Capacidade Transportadoras Veículos …" at bounding box center [784, 389] width 1568 height 778
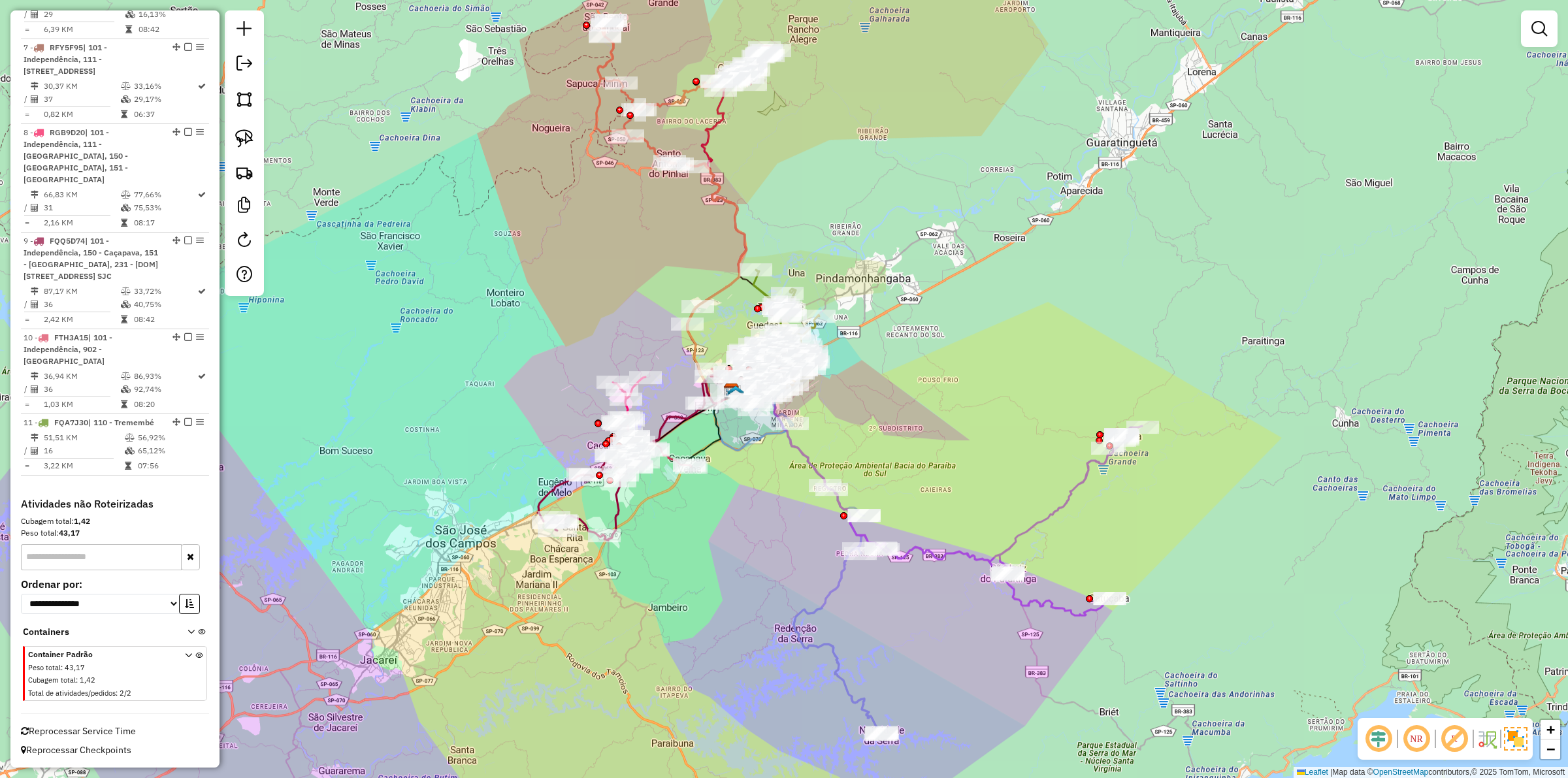
click at [932, 560] on icon at bounding box center [949, 501] width 387 height 230
select select "**********"
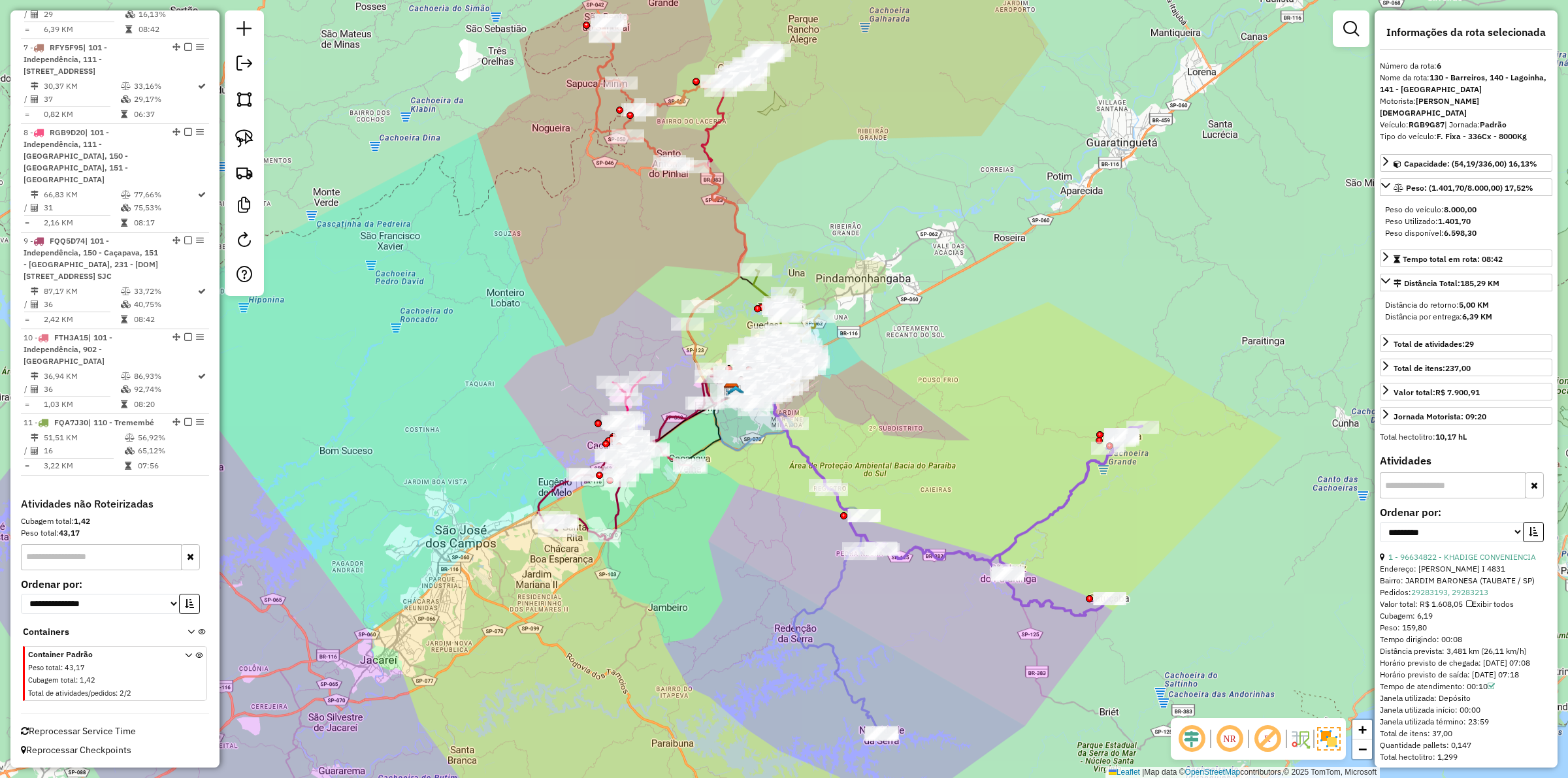
click at [877, 605] on div "Janela de atendimento Grade de atendimento Capacidade Transportadoras Veículos …" at bounding box center [784, 389] width 1568 height 778
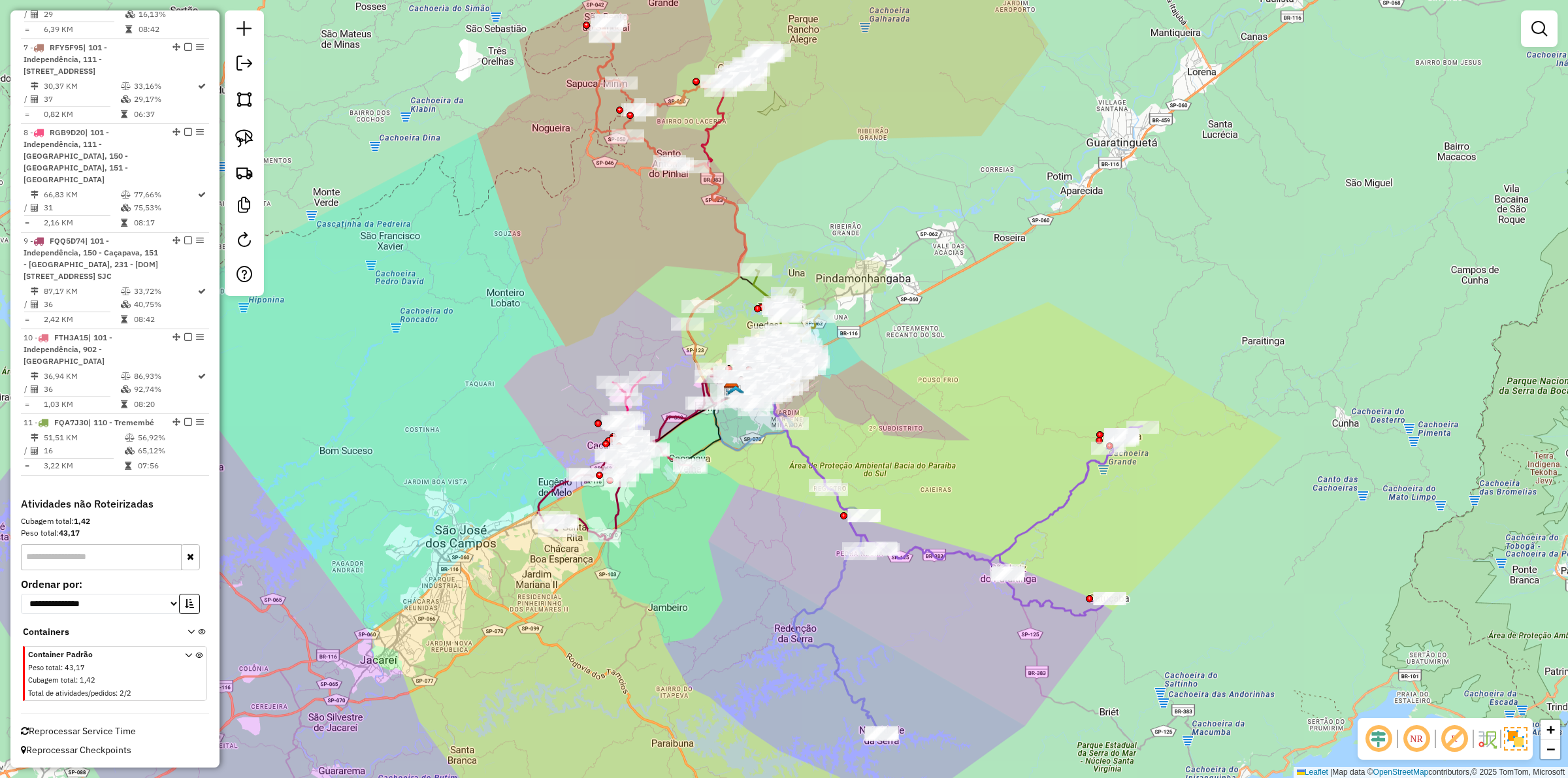
scroll to position [1077, 0]
click at [798, 596] on div "Janela de atendimento Grade de atendimento Capacidade Transportadoras Veículos …" at bounding box center [784, 389] width 1568 height 778
click at [808, 596] on div "Janela de atendimento Grade de atendimento Capacidade Transportadoras Veículos …" at bounding box center [784, 389] width 1568 height 778
click at [811, 598] on div "Janela de atendimento Grade de atendimento Capacidade Transportadoras Veículos …" at bounding box center [784, 389] width 1568 height 778
click at [817, 601] on icon at bounding box center [808, 557] width 149 height 353
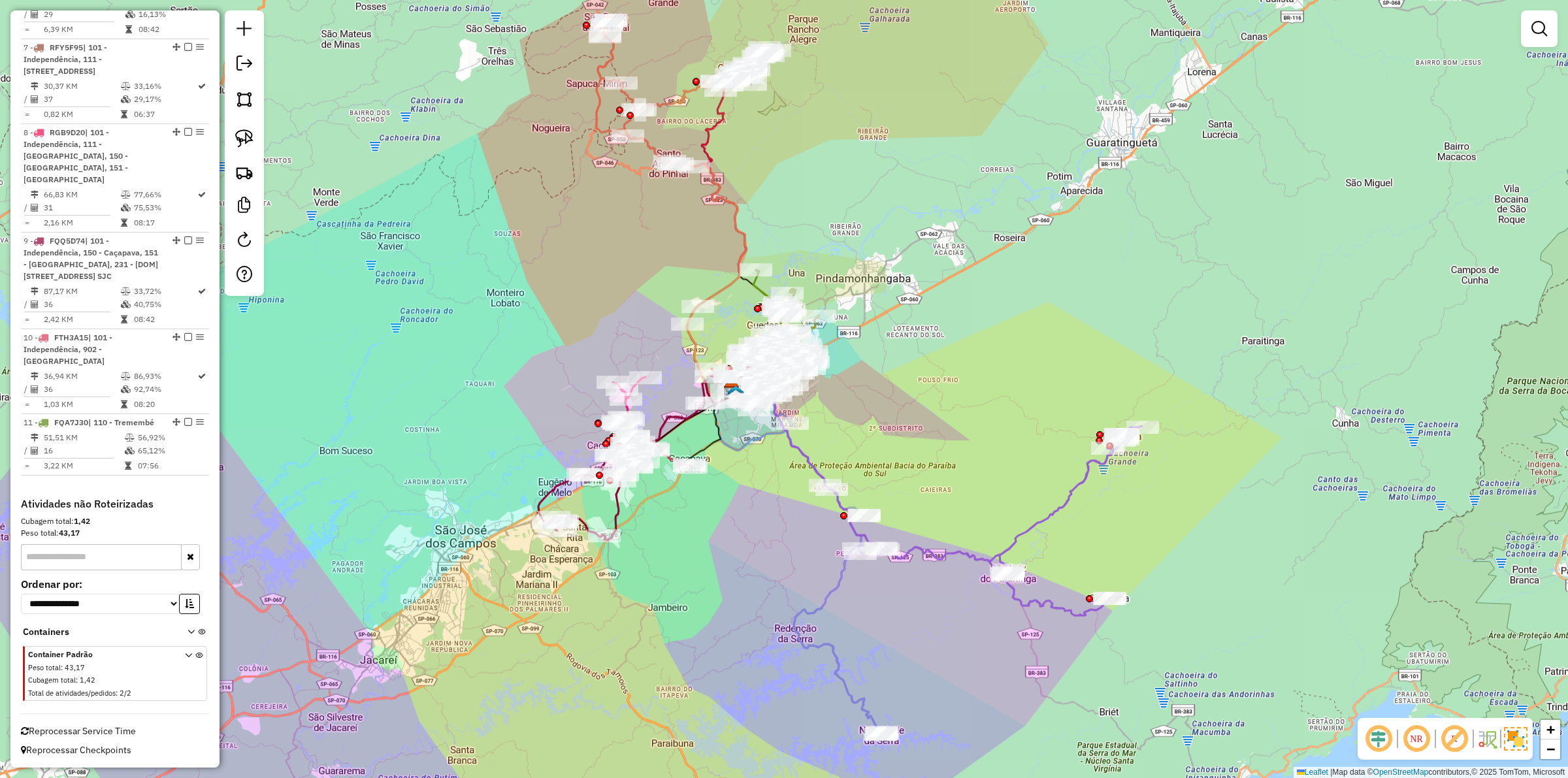
select select "**********"
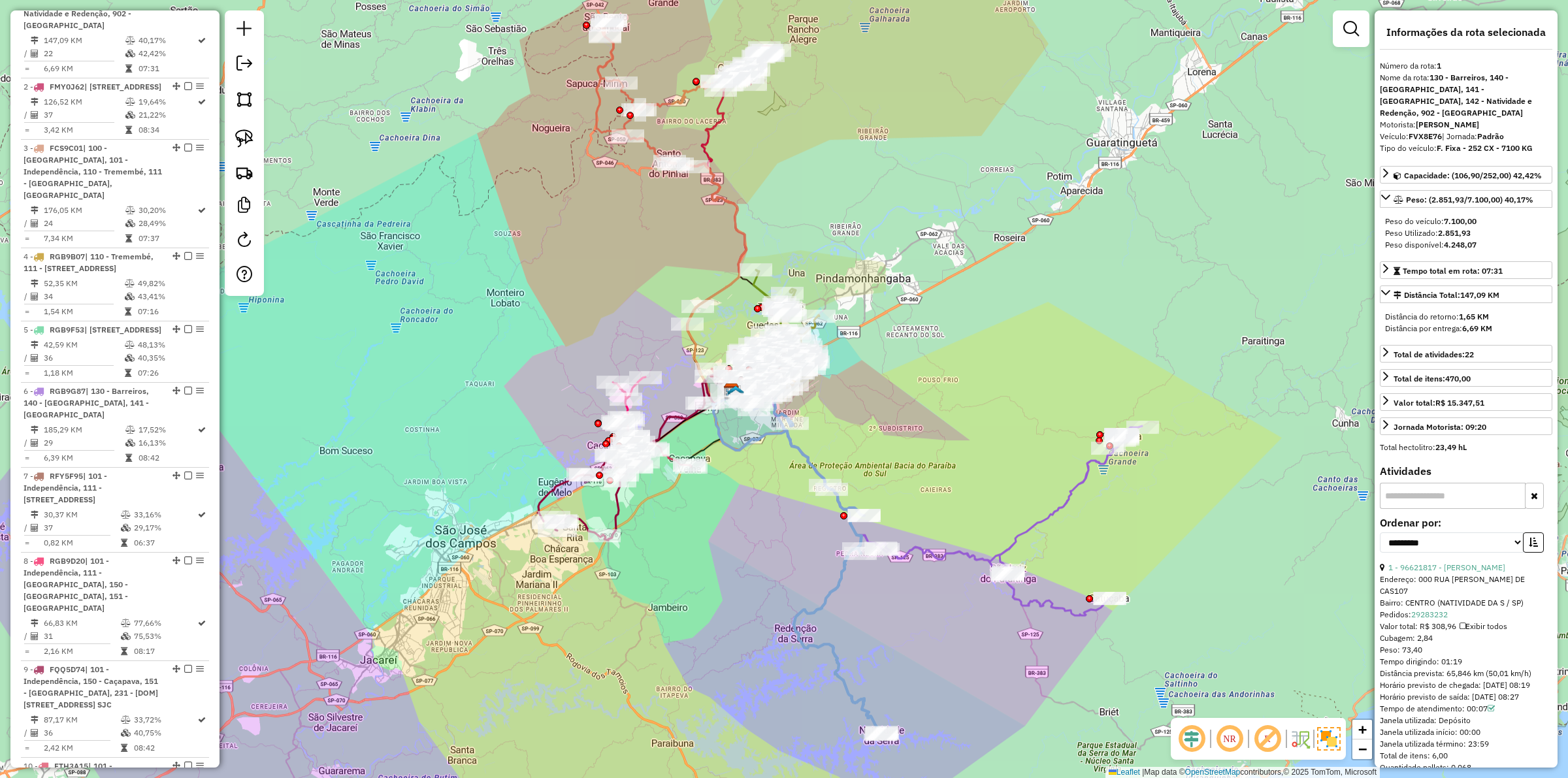
scroll to position [592, 0]
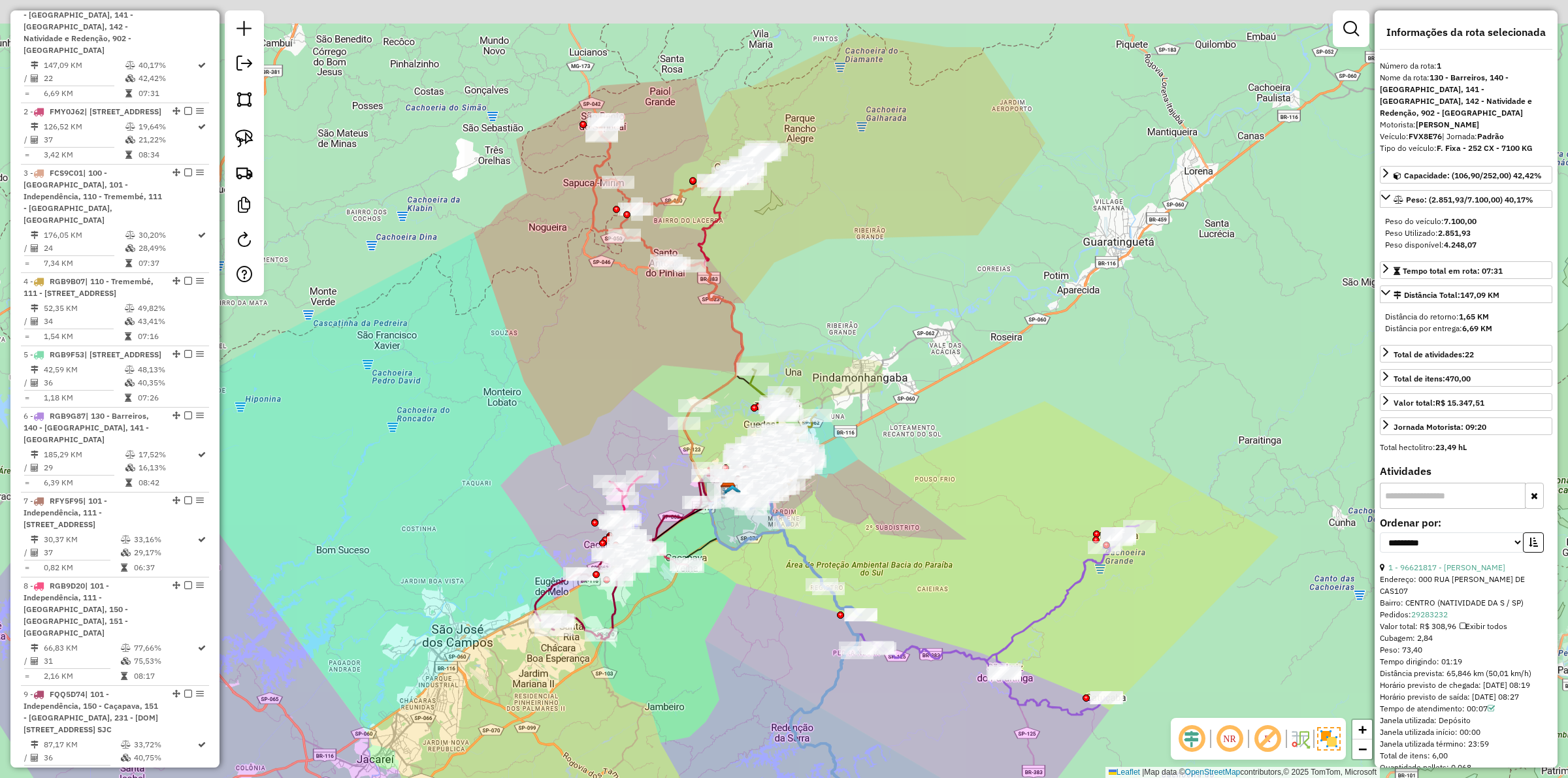
drag, startPoint x: 930, startPoint y: 338, endPoint x: 928, endPoint y: 441, distance: 103.0
click at [935, 460] on div "Janela de atendimento Grade de atendimento Capacidade Transportadoras Veículos …" at bounding box center [784, 389] width 1568 height 778
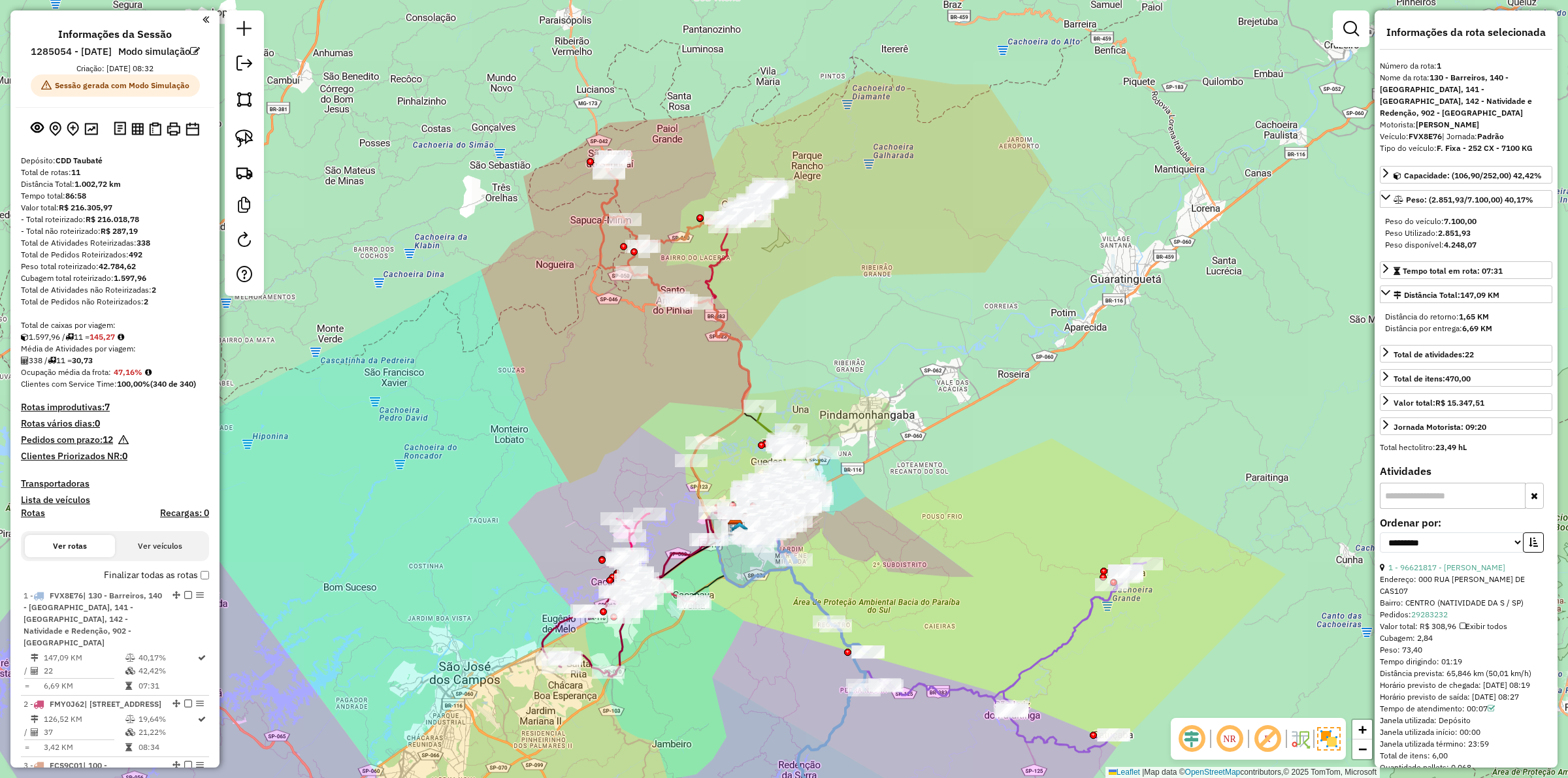
select select "**********"
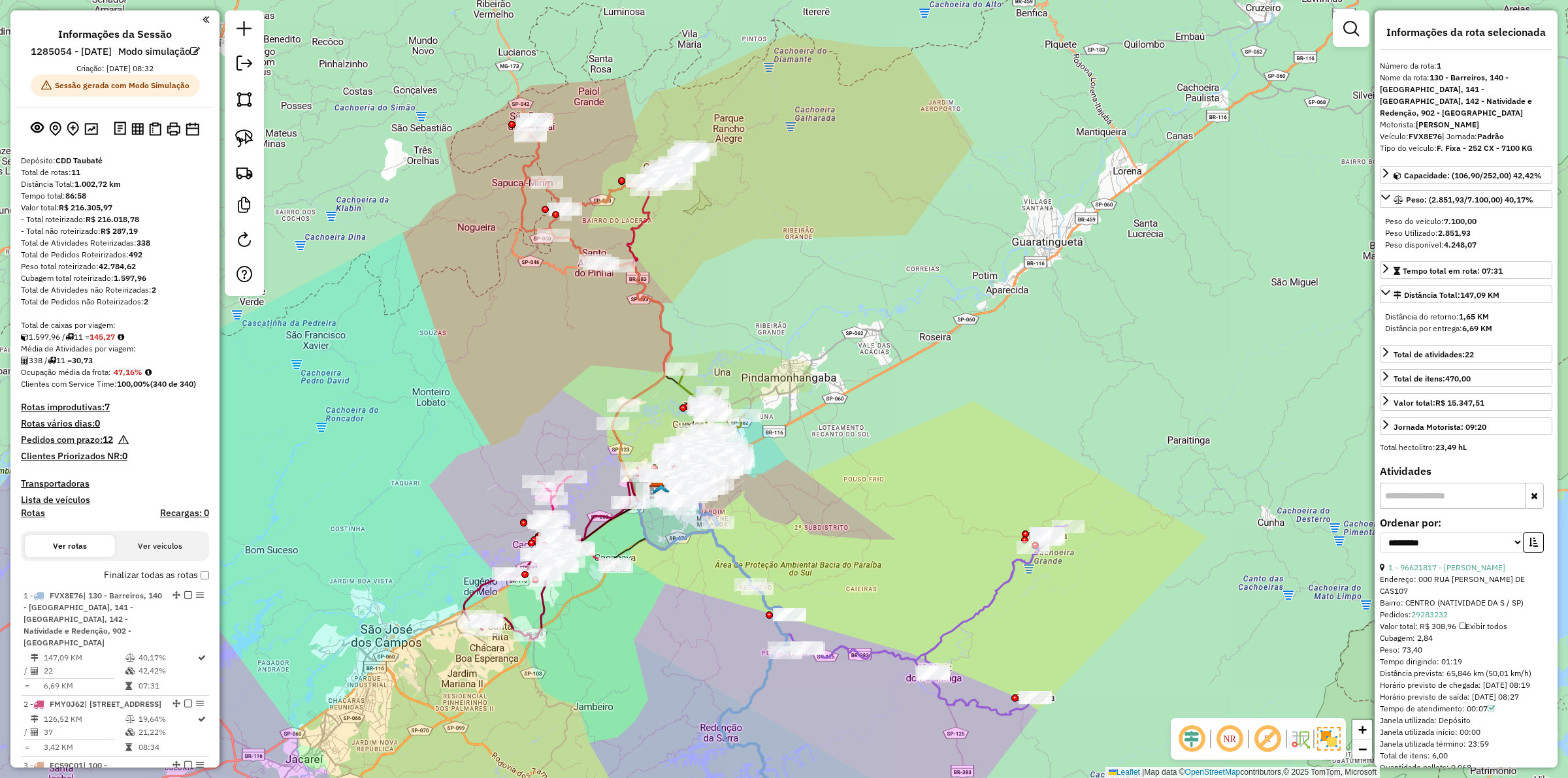
drag, startPoint x: 833, startPoint y: 457, endPoint x: 851, endPoint y: 415, distance: 45.7
click at [851, 415] on div "Janela de atendimento Grade de atendimento Capacidade Transportadoras Veículos …" at bounding box center [784, 389] width 1568 height 778
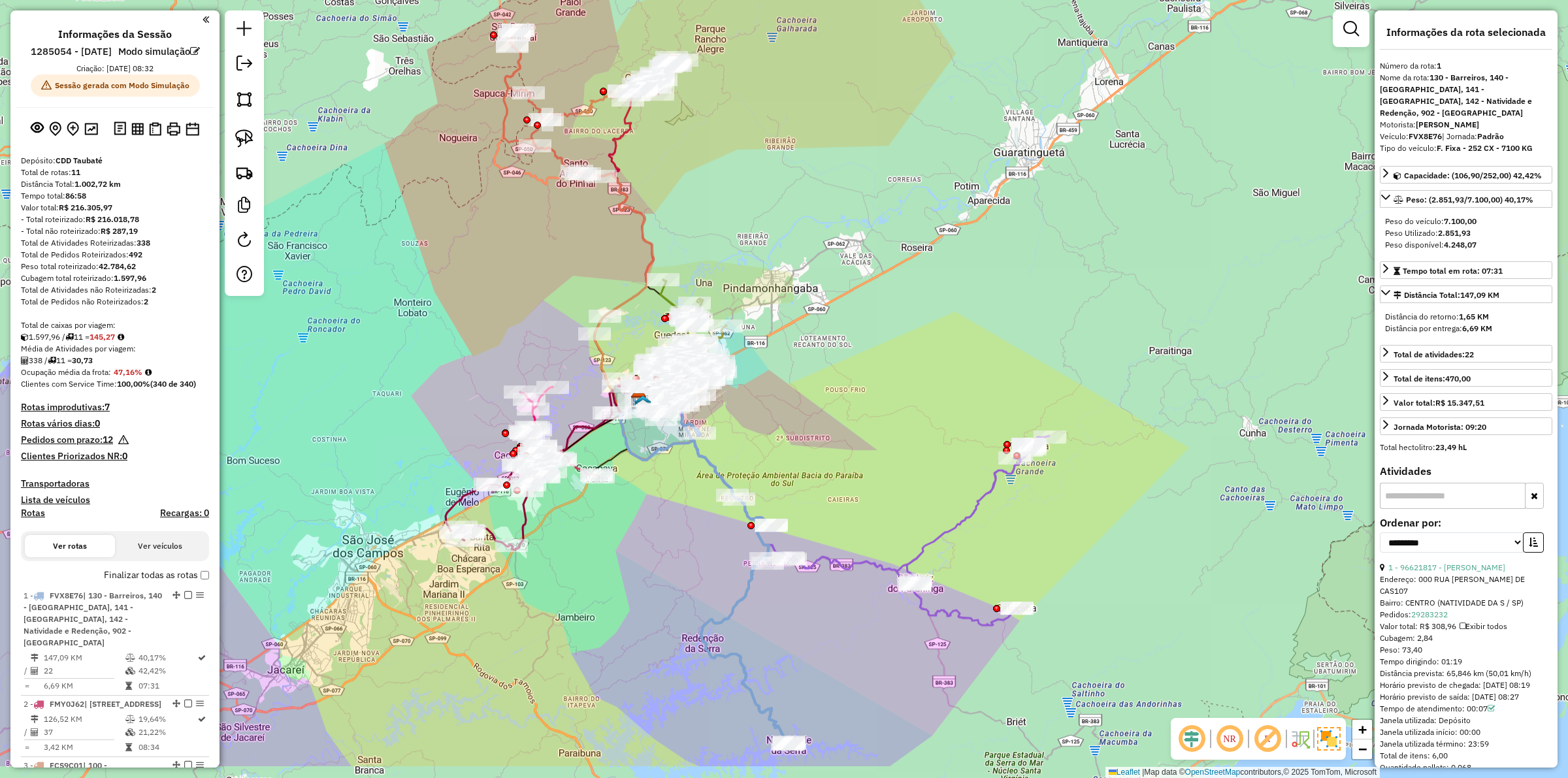
drag, startPoint x: 554, startPoint y: 403, endPoint x: 535, endPoint y: 315, distance: 90.0
click at [535, 315] on div "Janela de atendimento Grade de atendimento Capacidade Transportadoras Veículos …" at bounding box center [784, 389] width 1568 height 778
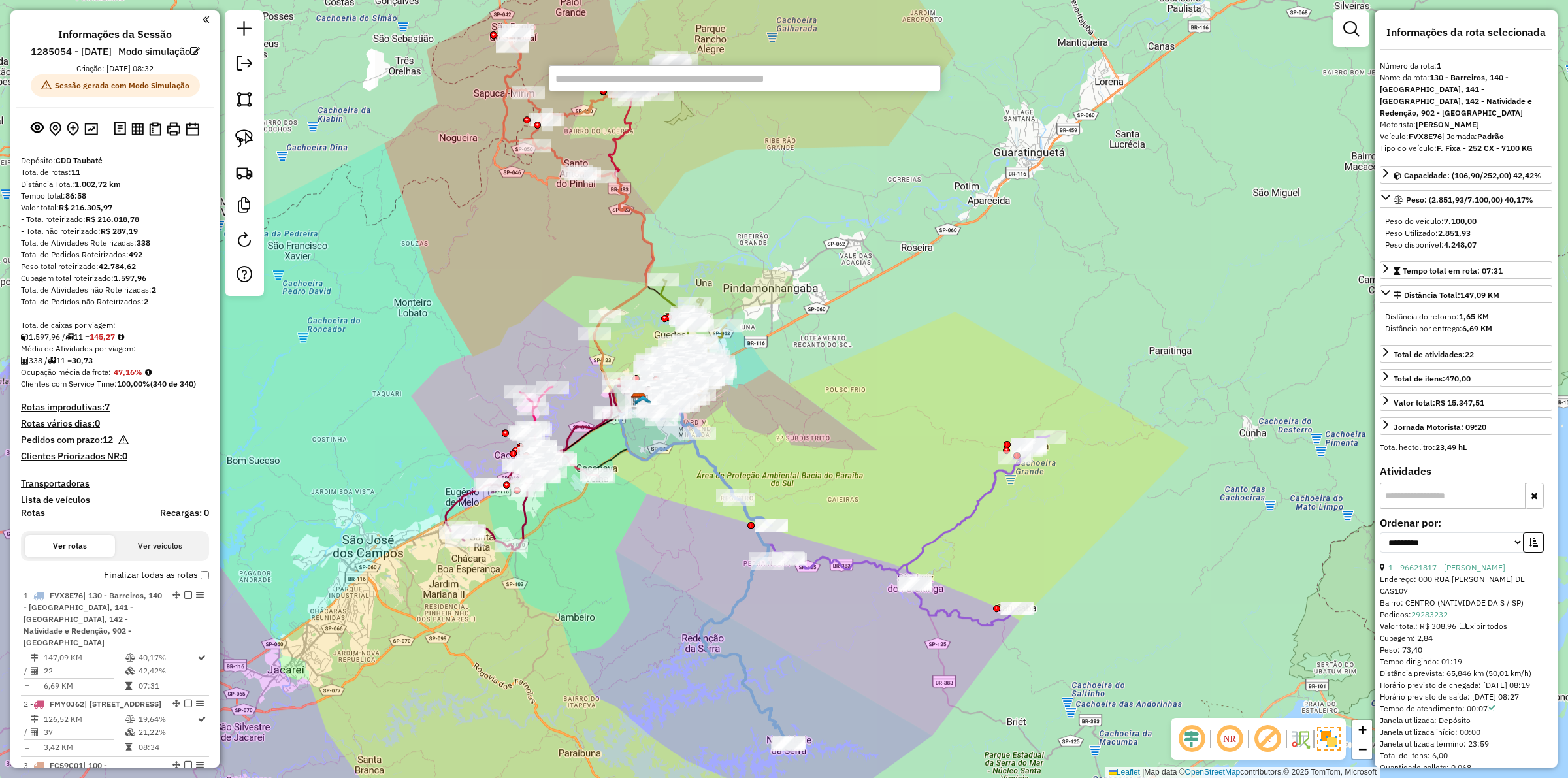
click at [262, 174] on div at bounding box center [244, 153] width 39 height 286
click at [1347, 34] on em at bounding box center [1351, 29] width 16 height 16
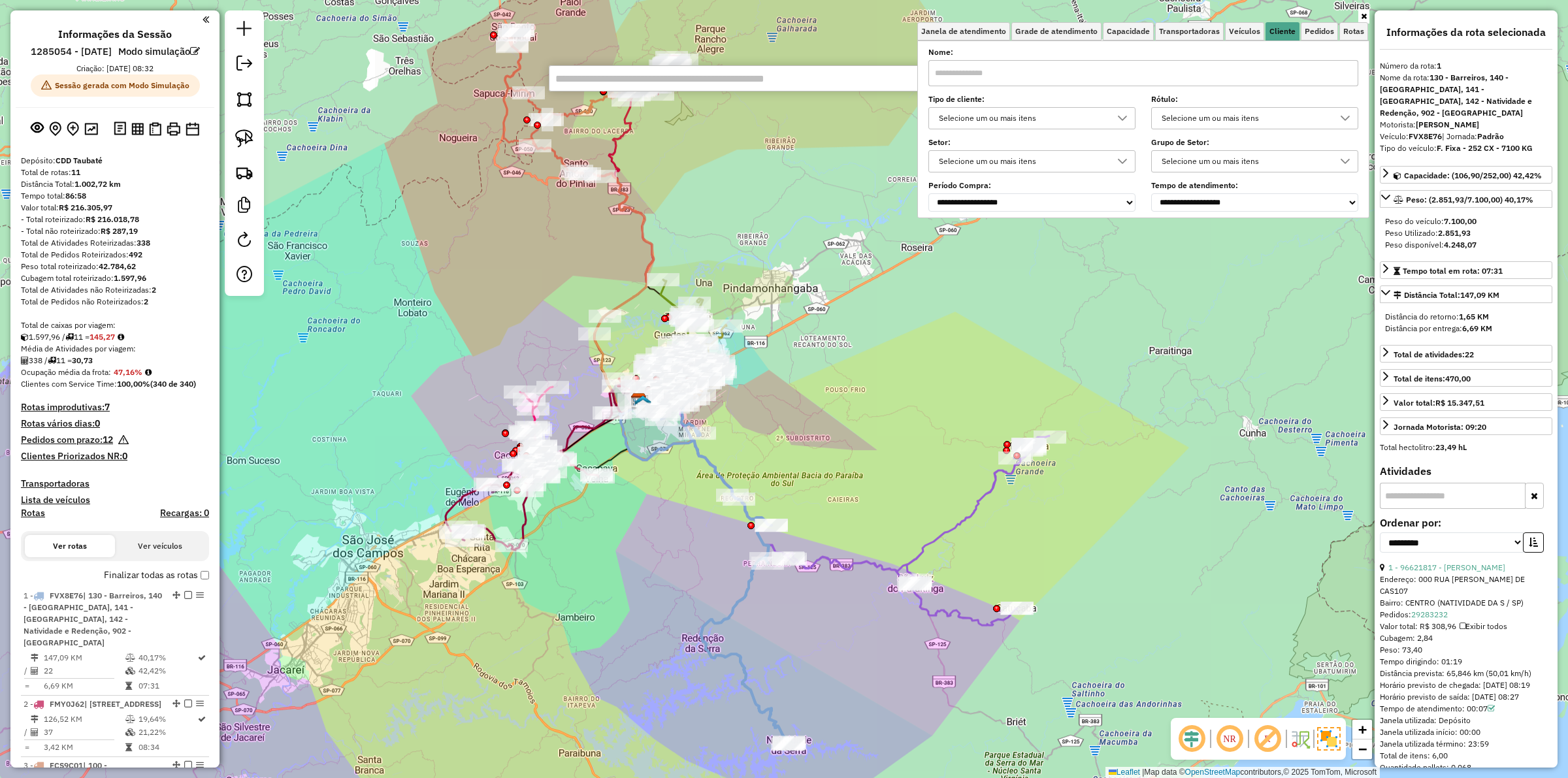
click at [1051, 126] on div "Selecione um ou mais itens" at bounding box center [1022, 118] width 176 height 21
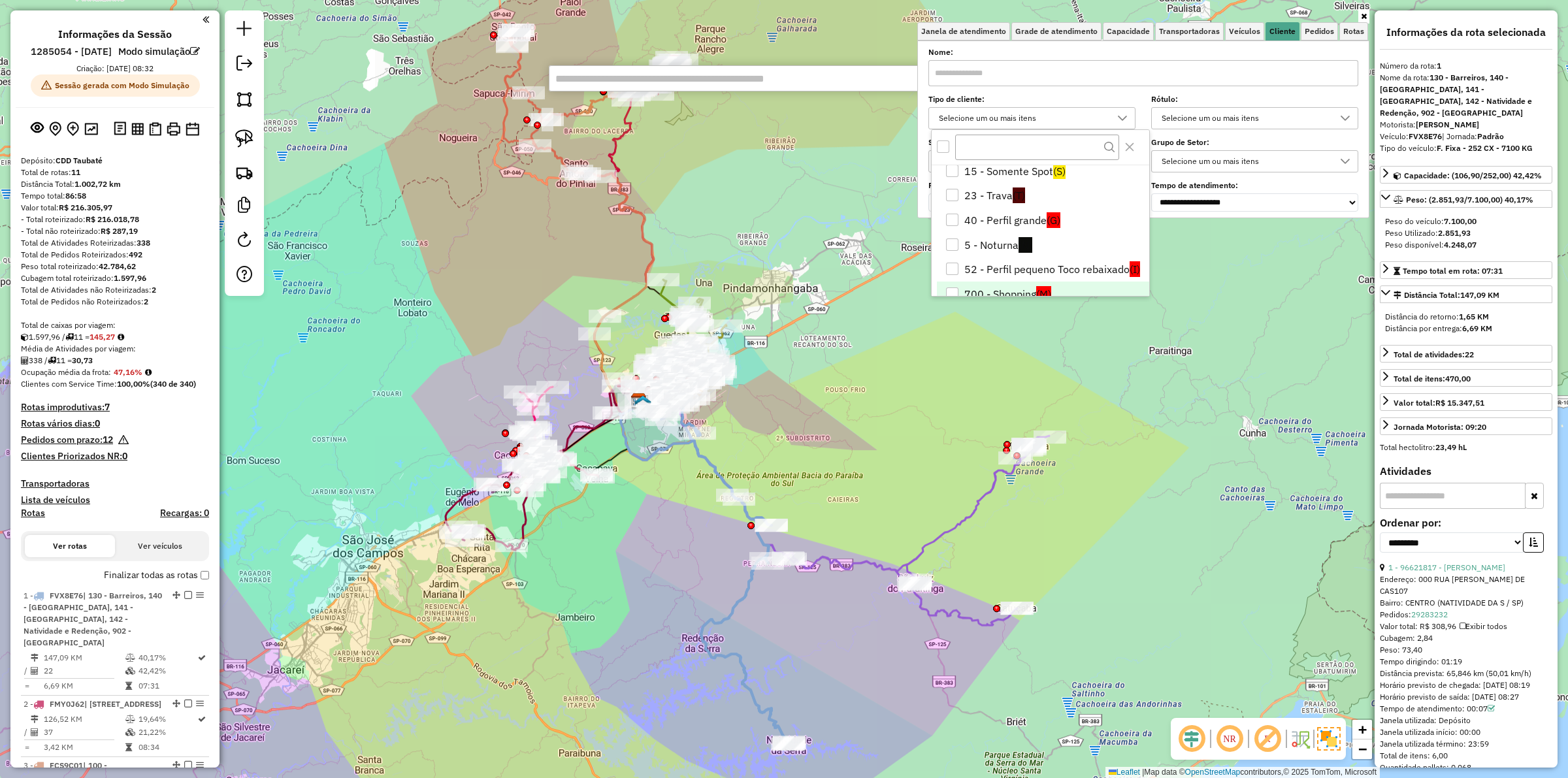
scroll to position [82, 0]
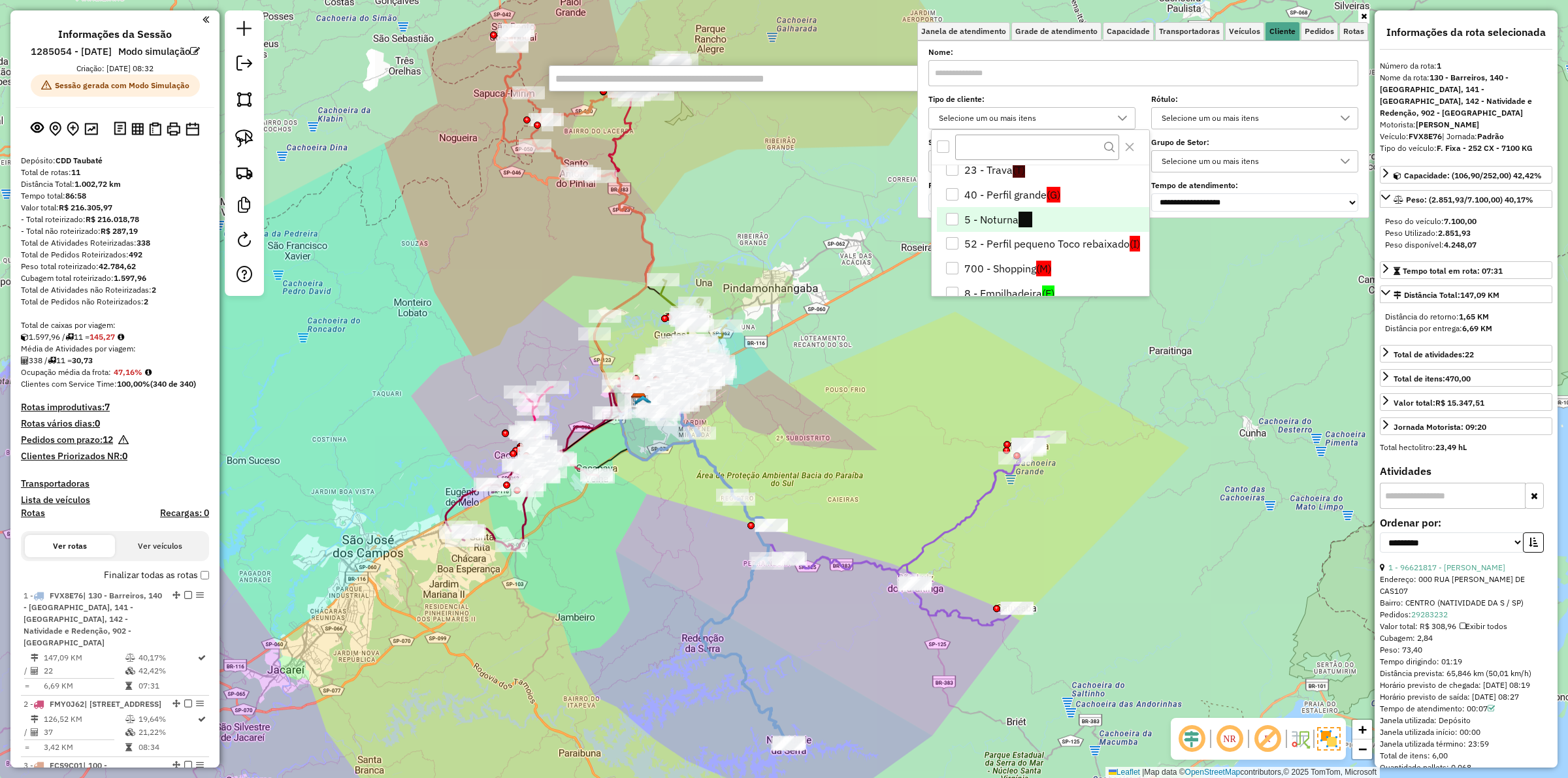
click at [954, 219] on div "5 - Noturna" at bounding box center [952, 219] width 12 height 12
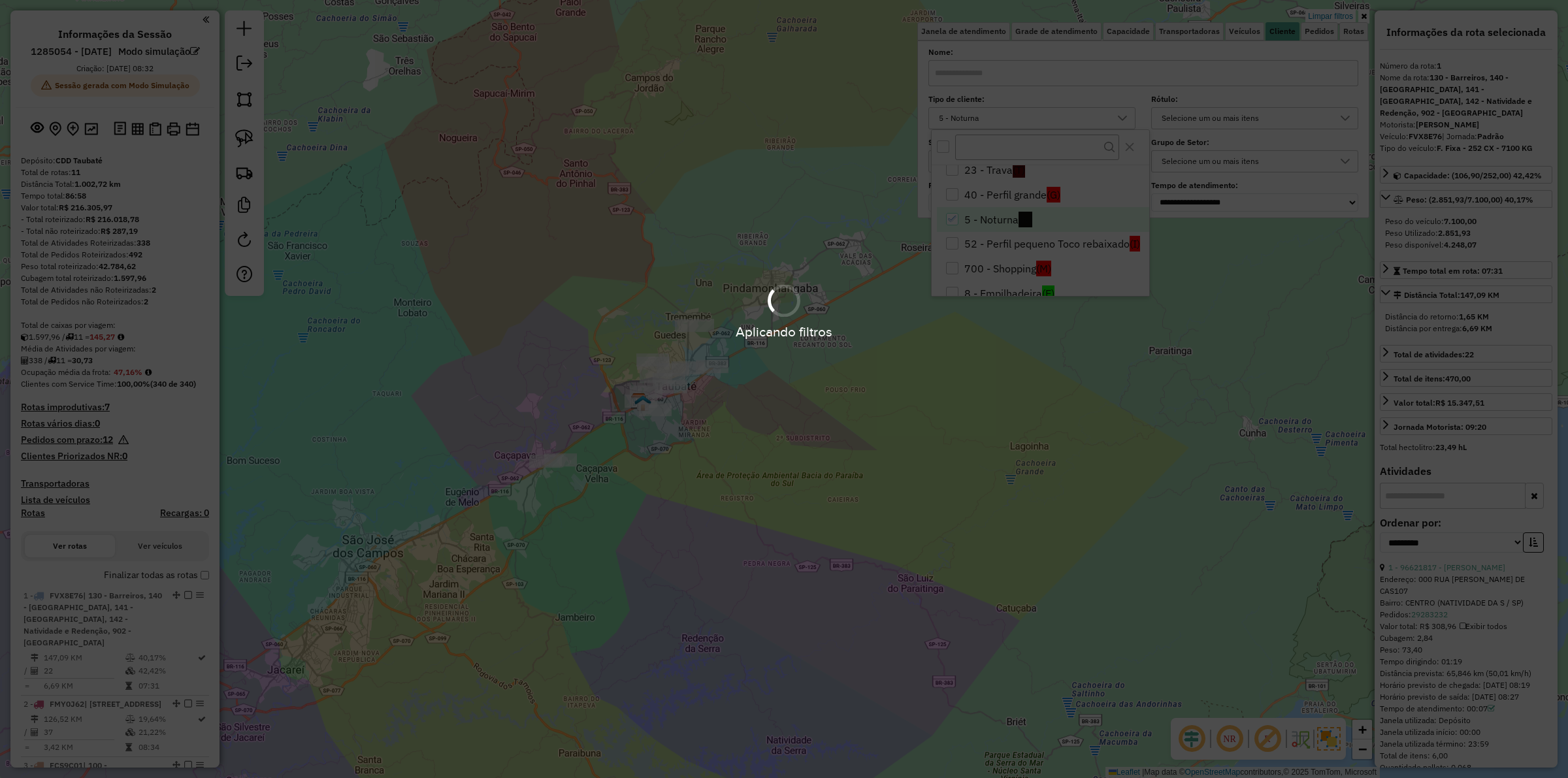
click at [817, 389] on hb-app "Aplicando filtros Pop-up bloqueado! Seu navegador bloqueou automáticamente a ab…" at bounding box center [784, 389] width 1568 height 778
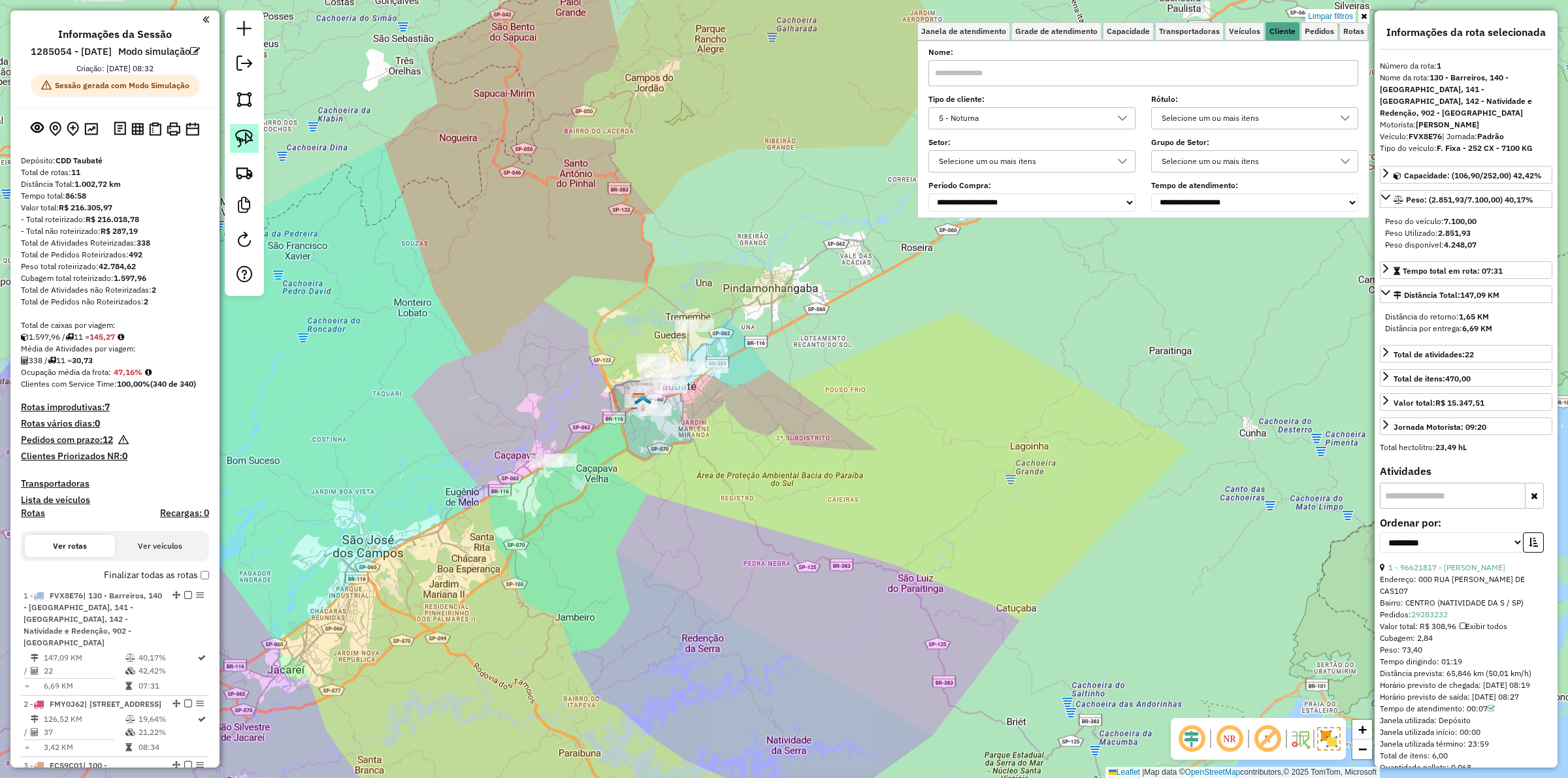
click at [242, 145] on img at bounding box center [244, 139] width 18 height 18
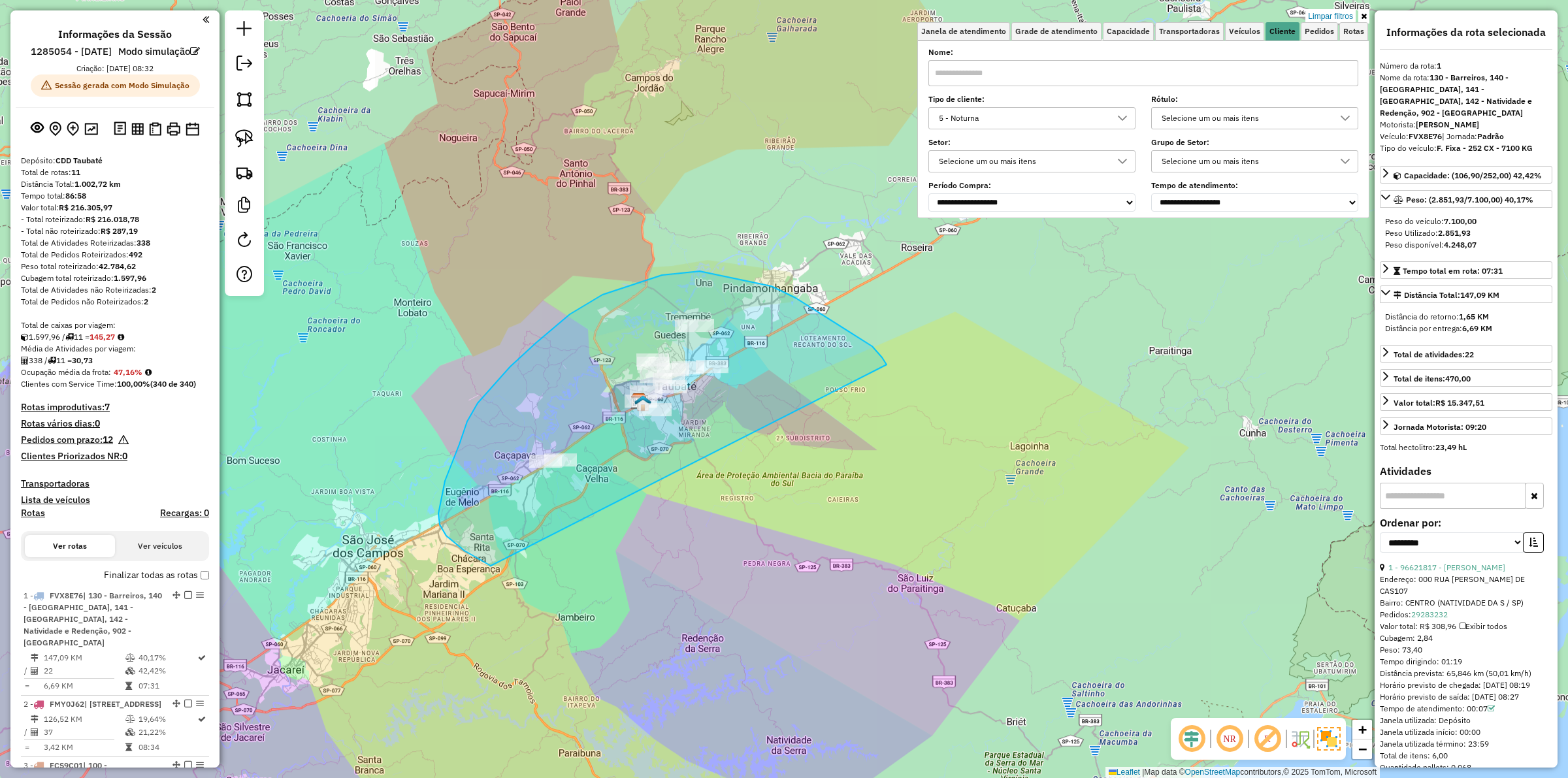
drag, startPoint x: 783, startPoint y: 292, endPoint x: 546, endPoint y: 571, distance: 366.1
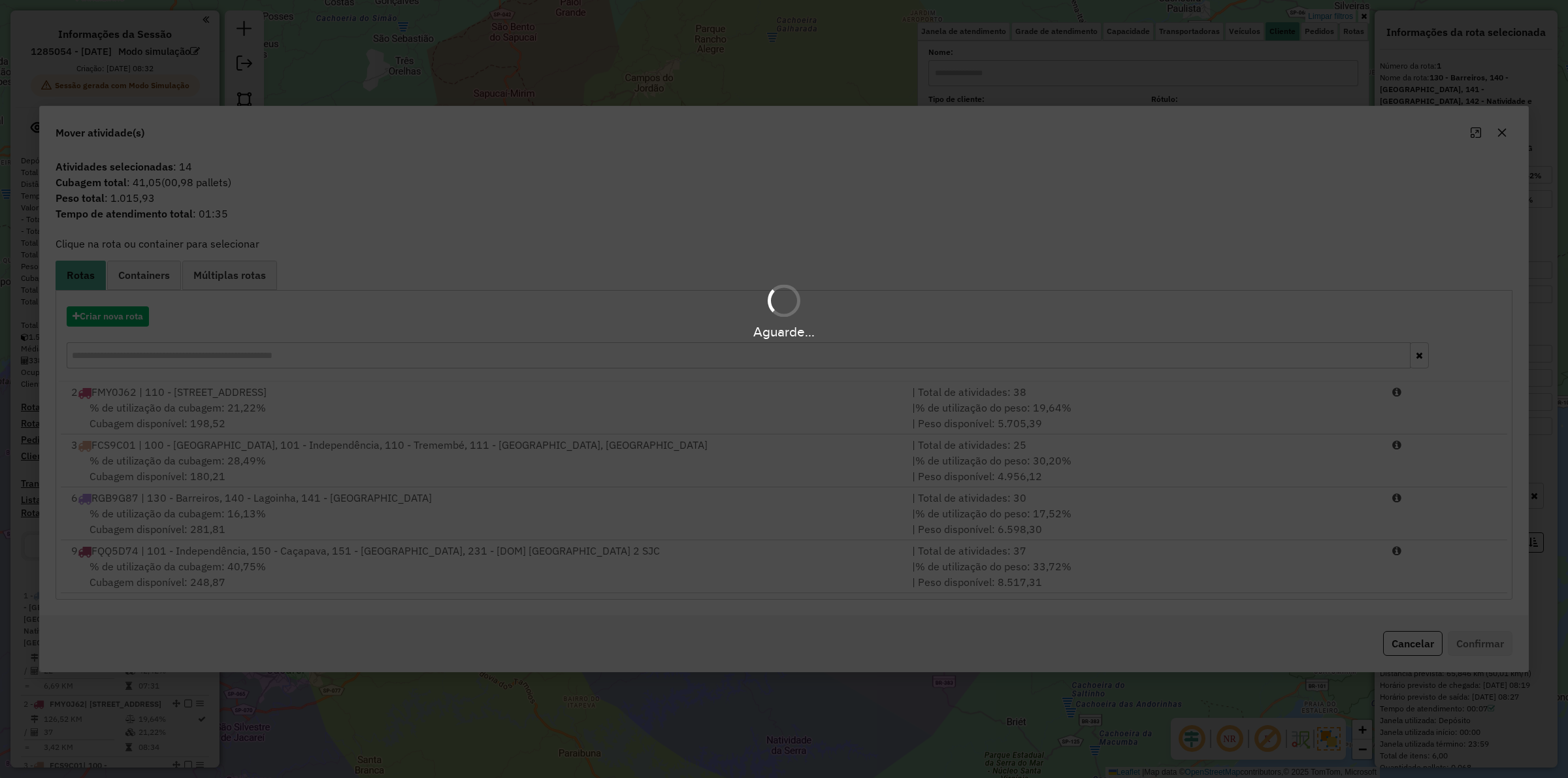
drag, startPoint x: 112, startPoint y: 315, endPoint x: 105, endPoint y: 318, distance: 7.6
click at [111, 315] on div "Aguarde..." at bounding box center [784, 312] width 1568 height 62
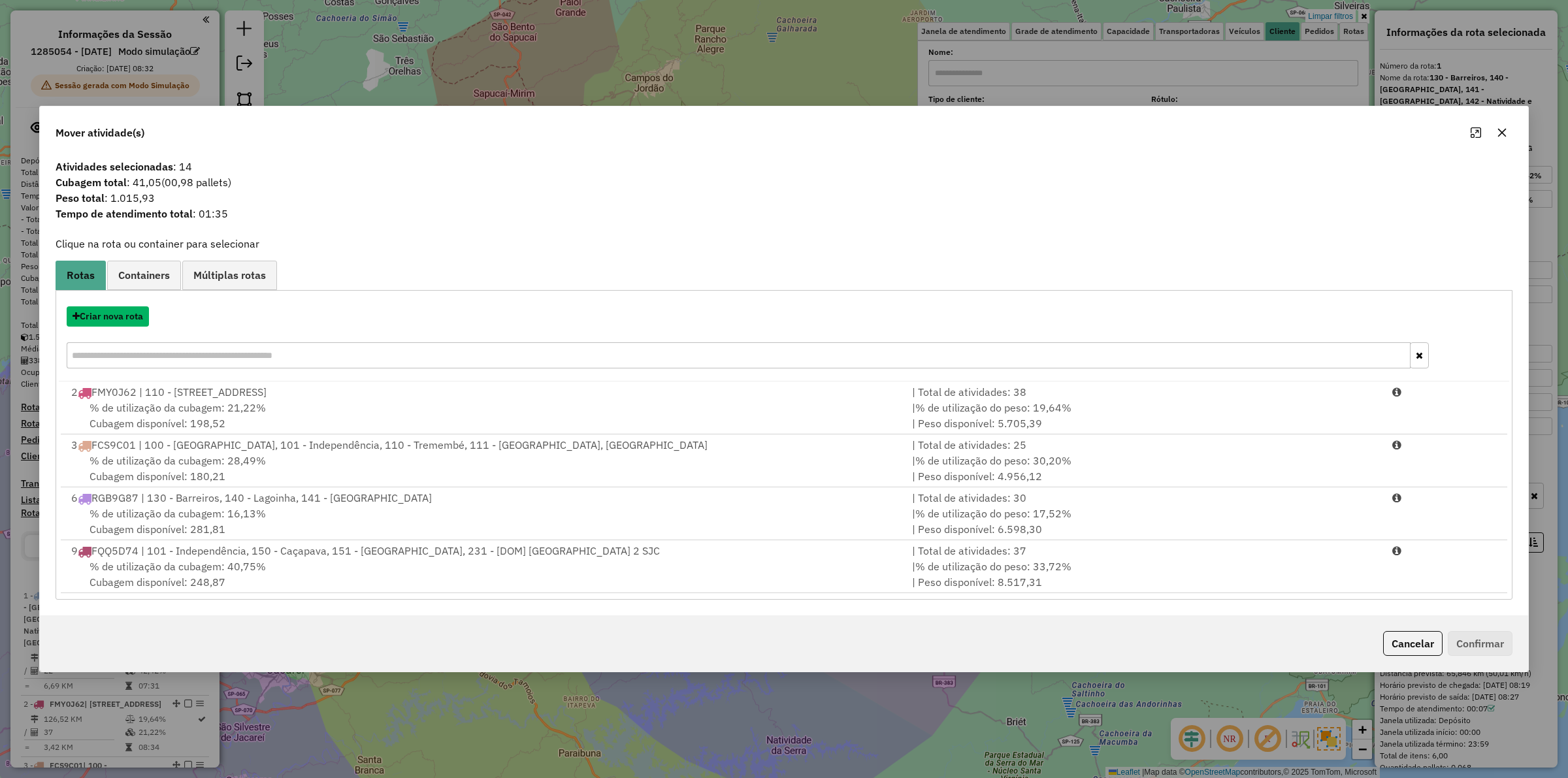
click at [102, 317] on button "Criar nova rota" at bounding box center [108, 317] width 82 height 20
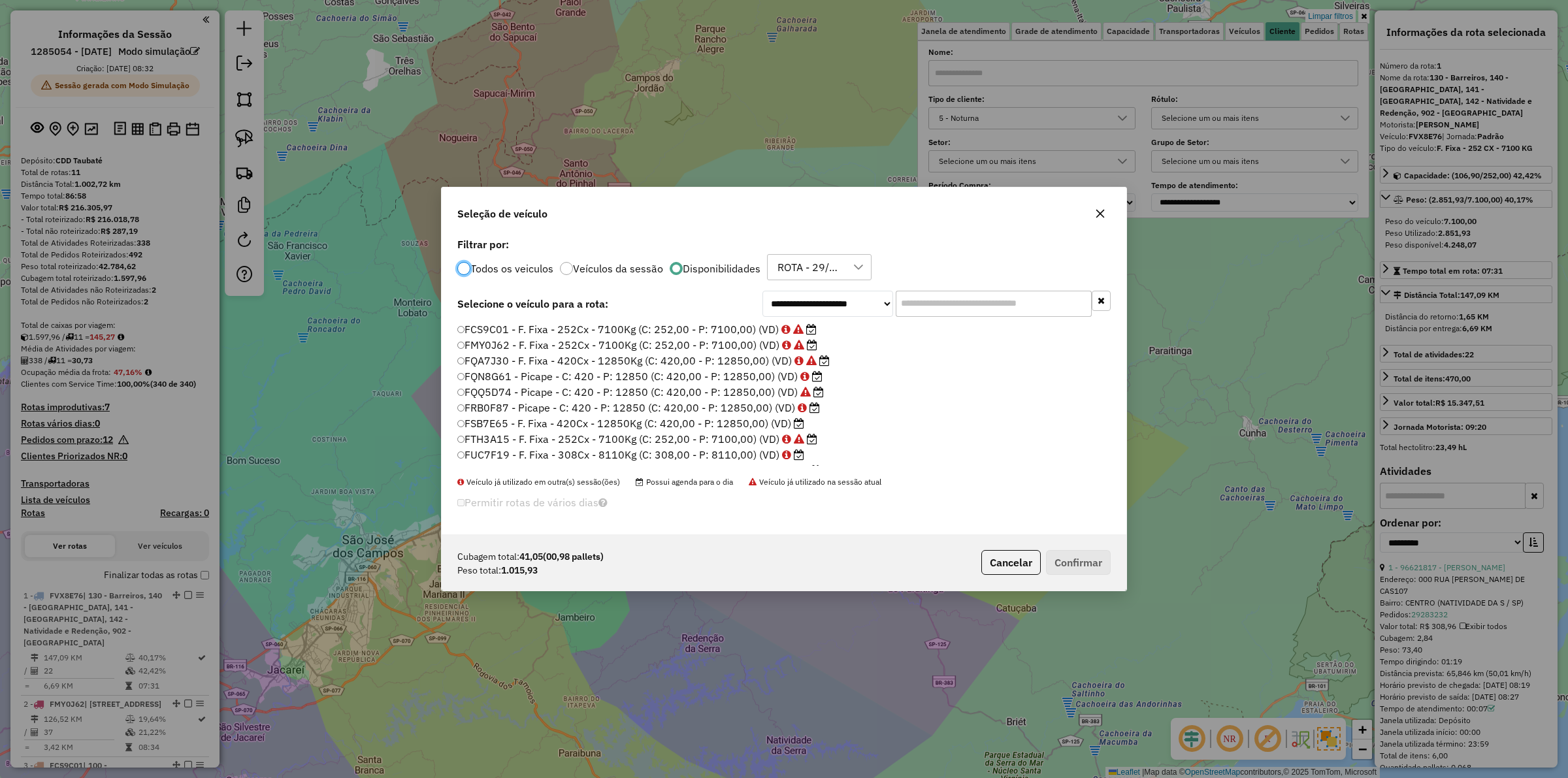
scroll to position [7, 4]
click at [972, 305] on input "text" at bounding box center [994, 304] width 196 height 26
paste input "*******"
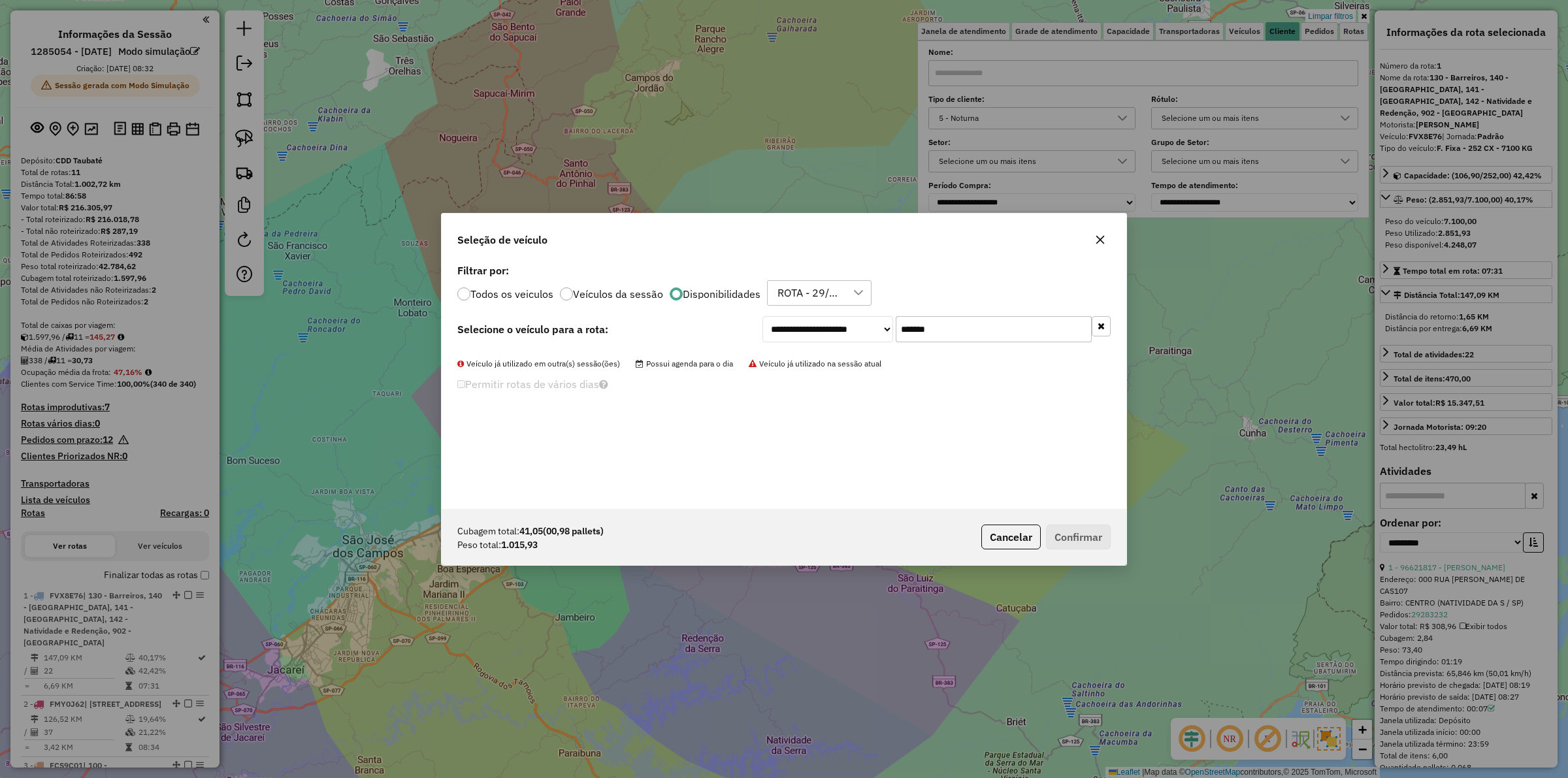
type input "*******"
click at [526, 292] on label "Todos os veiculos" at bounding box center [511, 294] width 83 height 10
click at [510, 357] on label "NOV0001 - F. Fixa - 252Cx - 7500Kg (C: 252,00 - P: 7500,00) (VD)" at bounding box center [626, 355] width 338 height 16
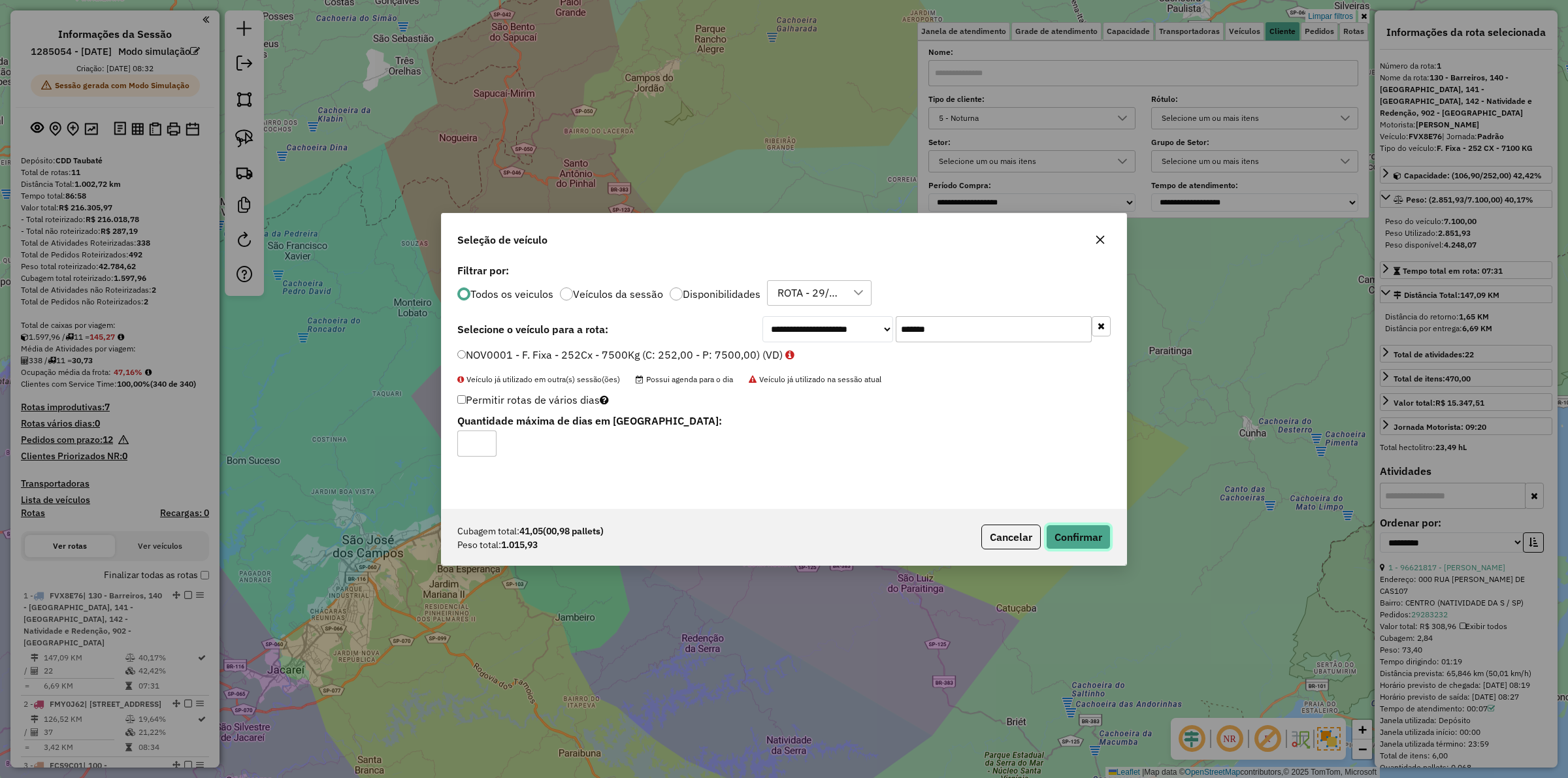
click at [1059, 532] on button "Confirmar" at bounding box center [1078, 536] width 65 height 25
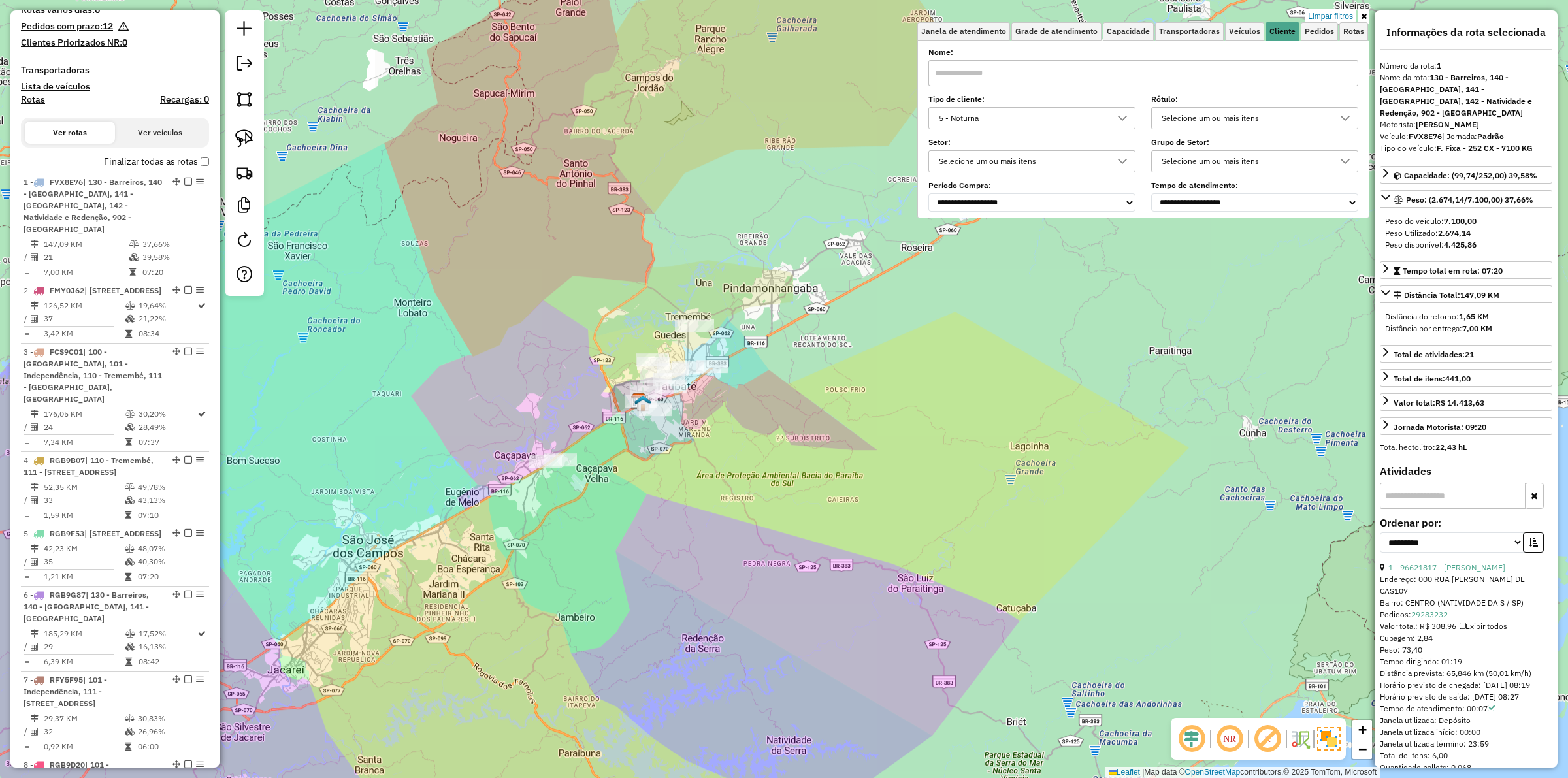
scroll to position [592, 0]
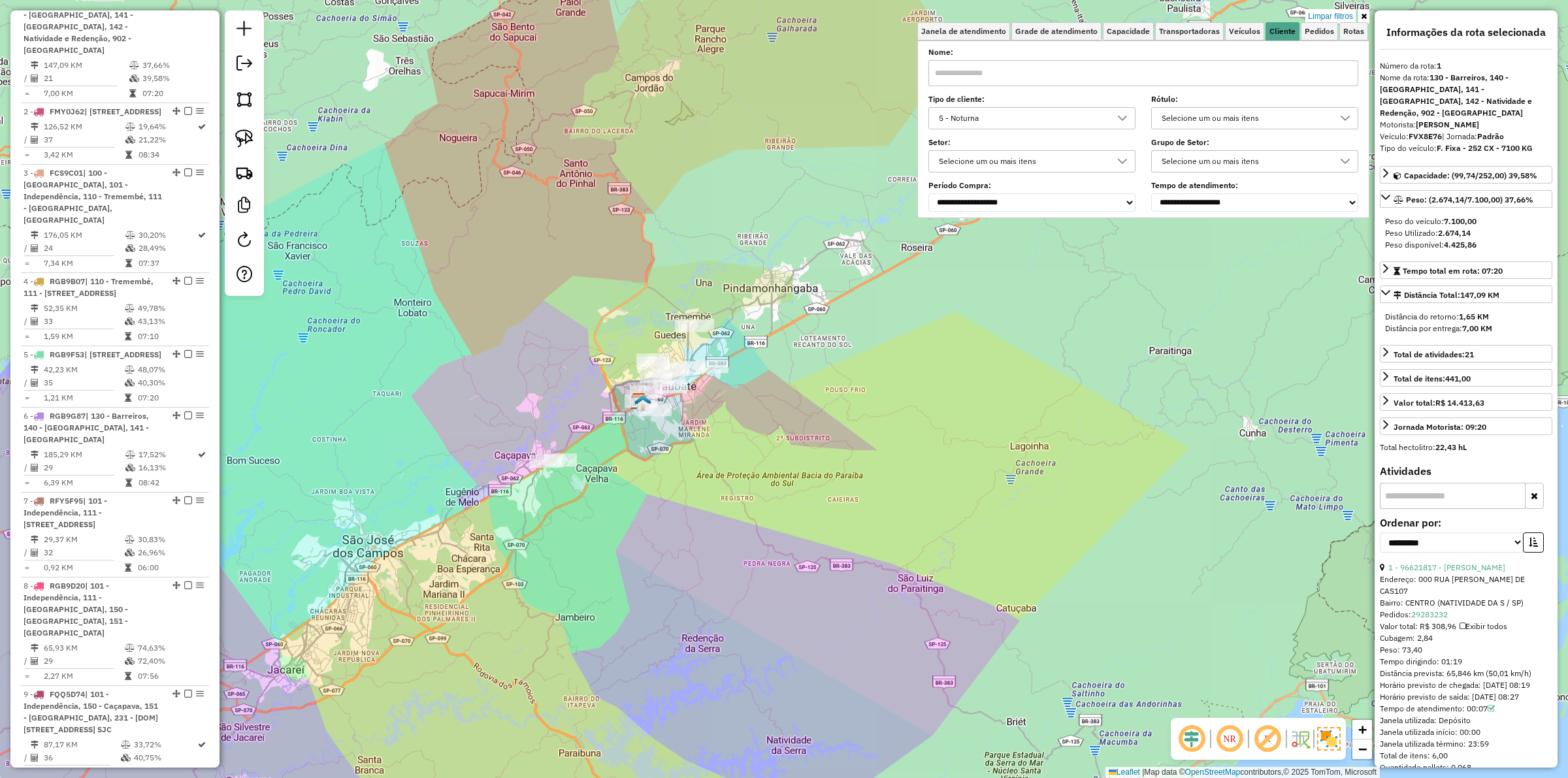
drag, startPoint x: 1323, startPoint y: 13, endPoint x: 1323, endPoint y: 23, distance: 10.0
click at [1323, 14] on link "Limpar filtros" at bounding box center [1330, 16] width 50 height 14
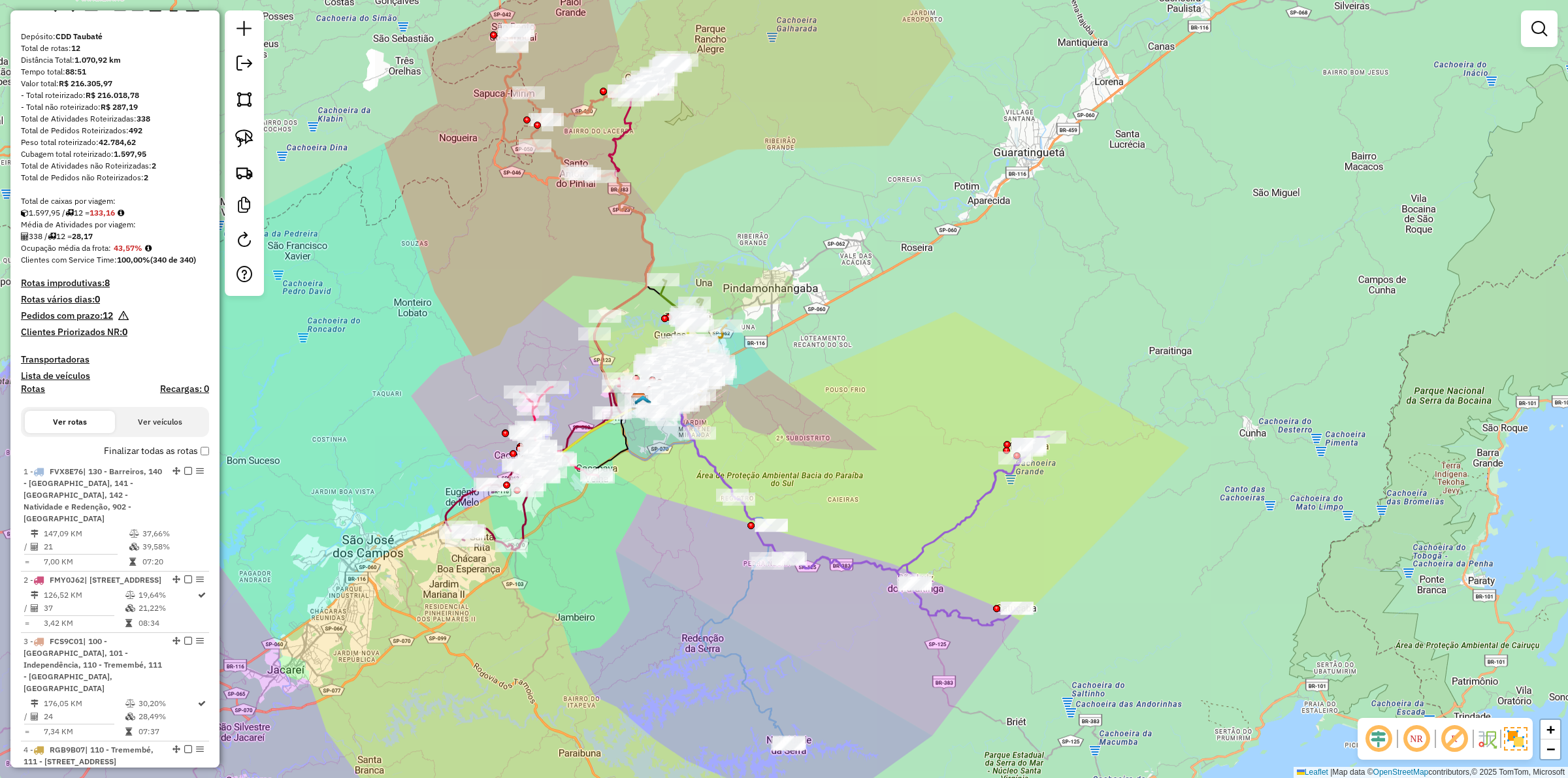
scroll to position [0, 0]
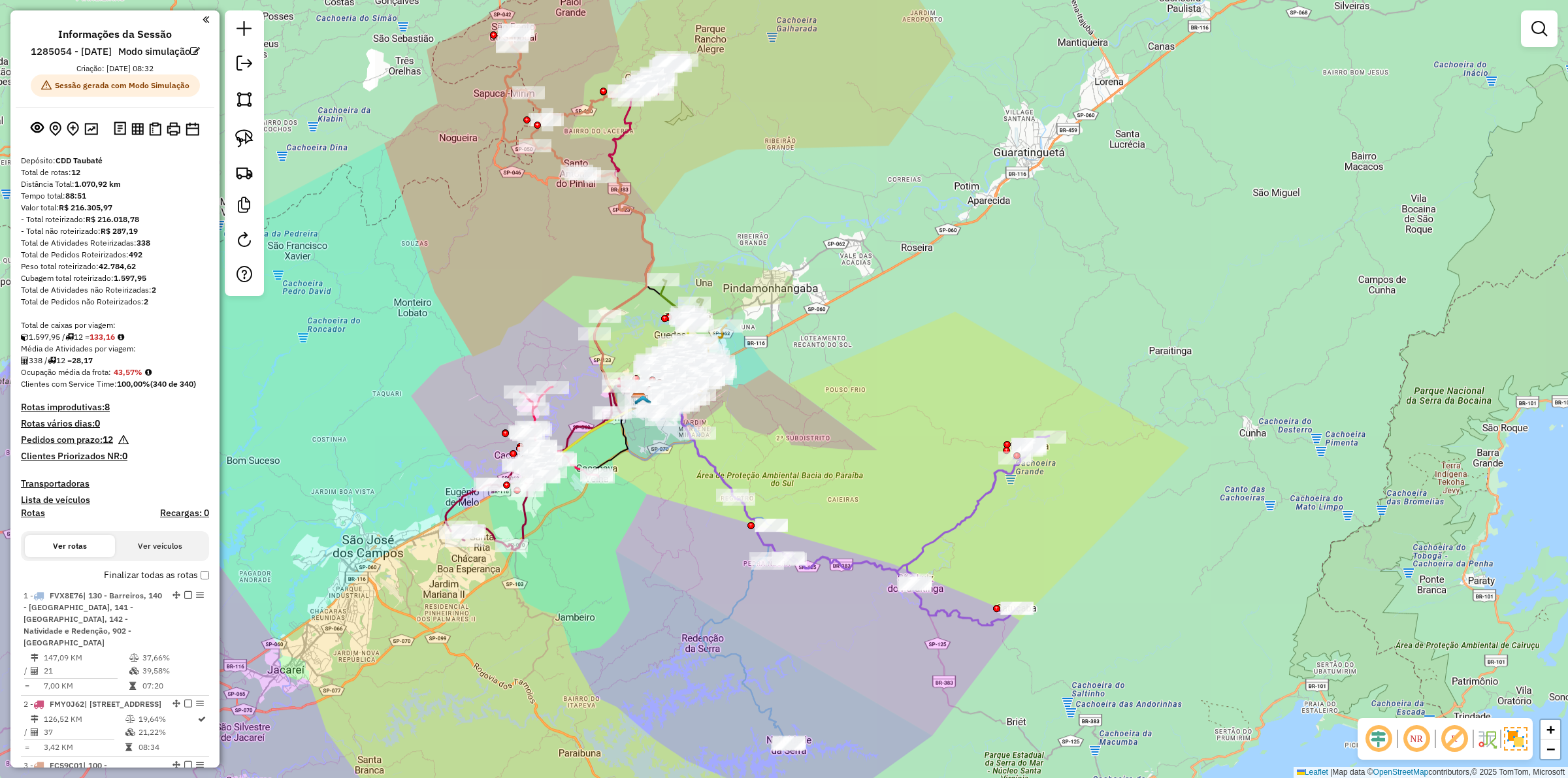
click at [1520, 750] on div "NR R" at bounding box center [1444, 739] width 175 height 42
click at [1523, 742] on img at bounding box center [1516, 739] width 24 height 24
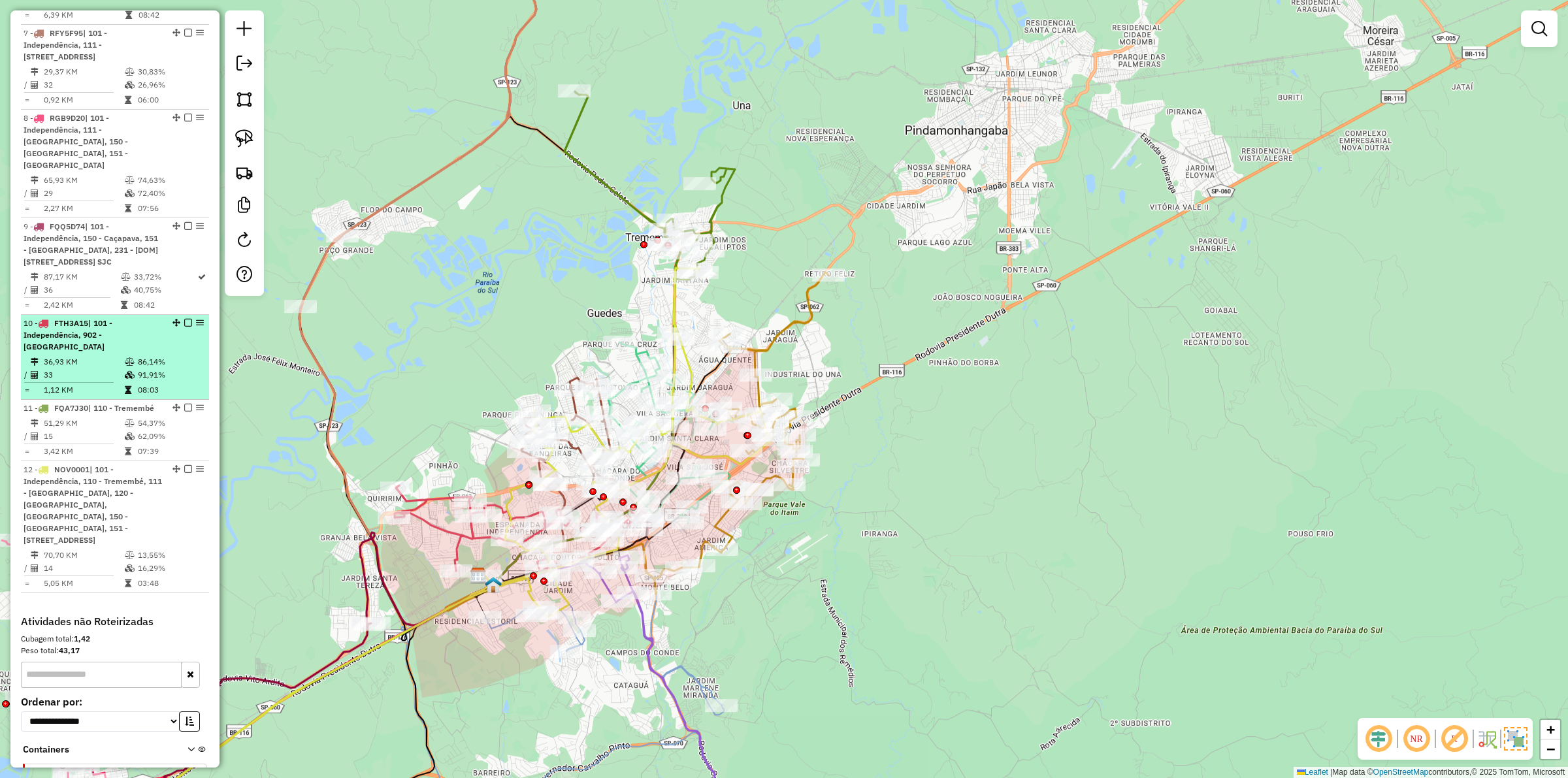
scroll to position [1062, 0]
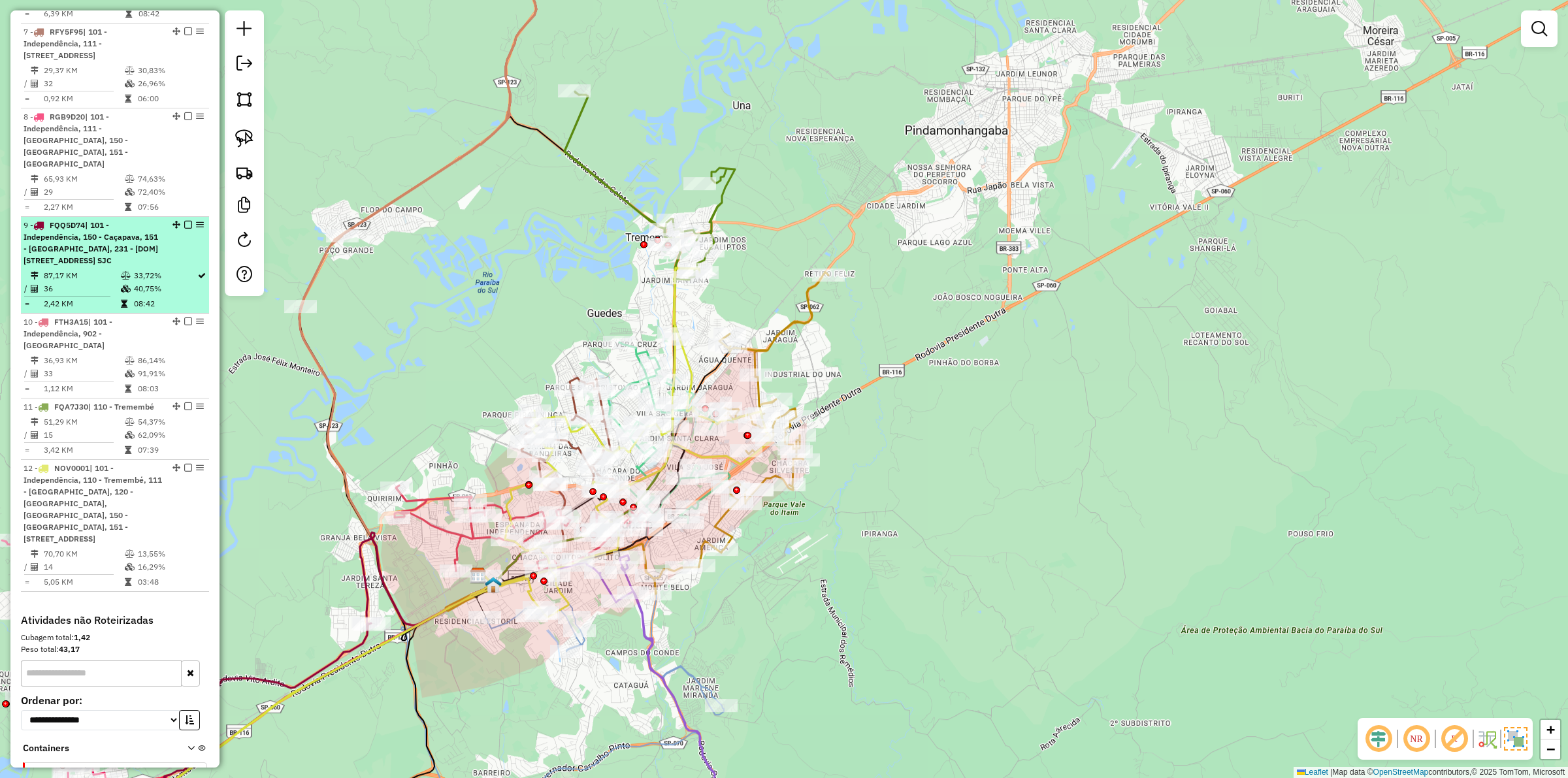
click at [133, 283] on td "33,72%" at bounding box center [164, 276] width 63 height 13
select select "**********"
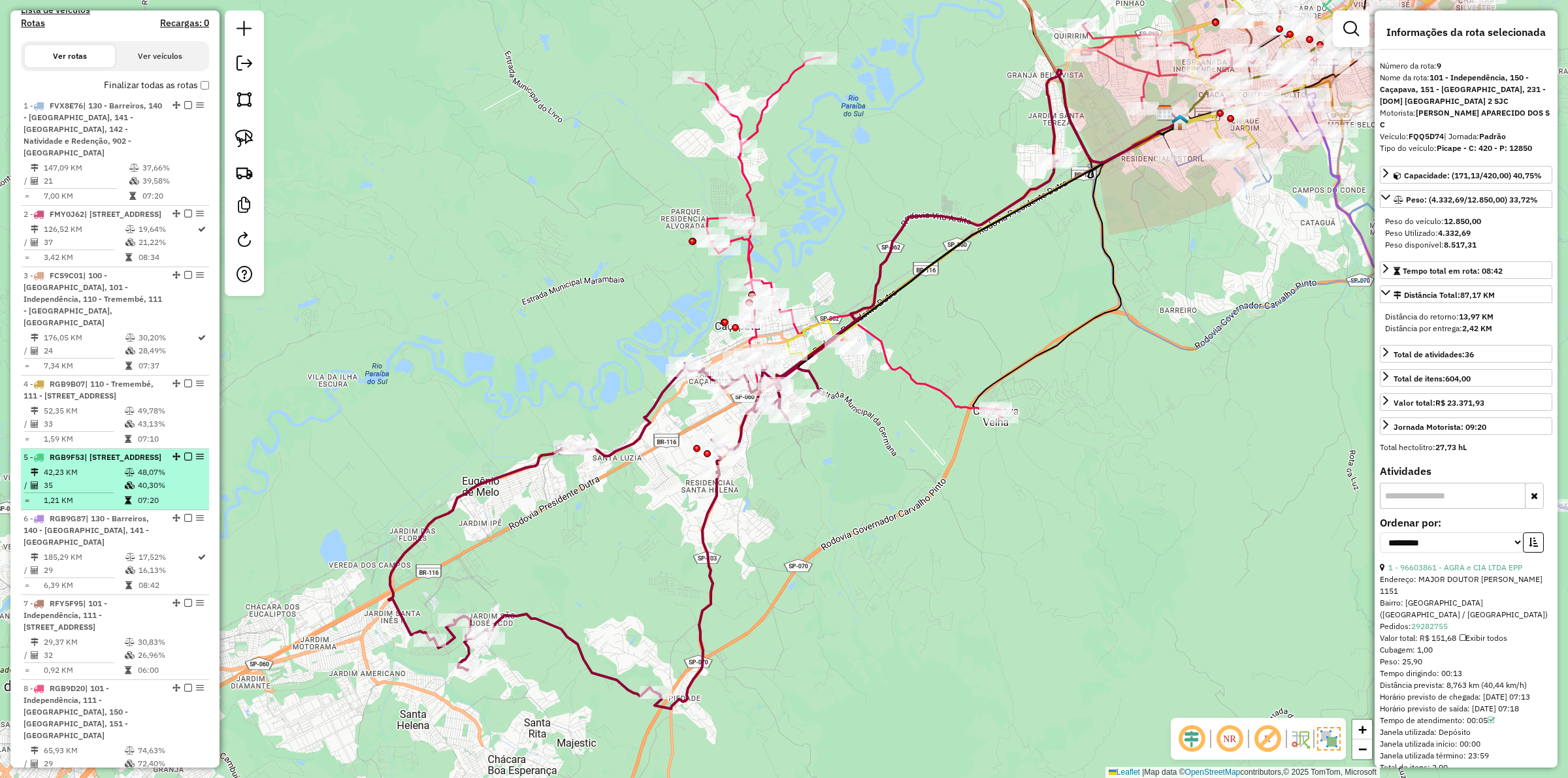
scroll to position [0, 0]
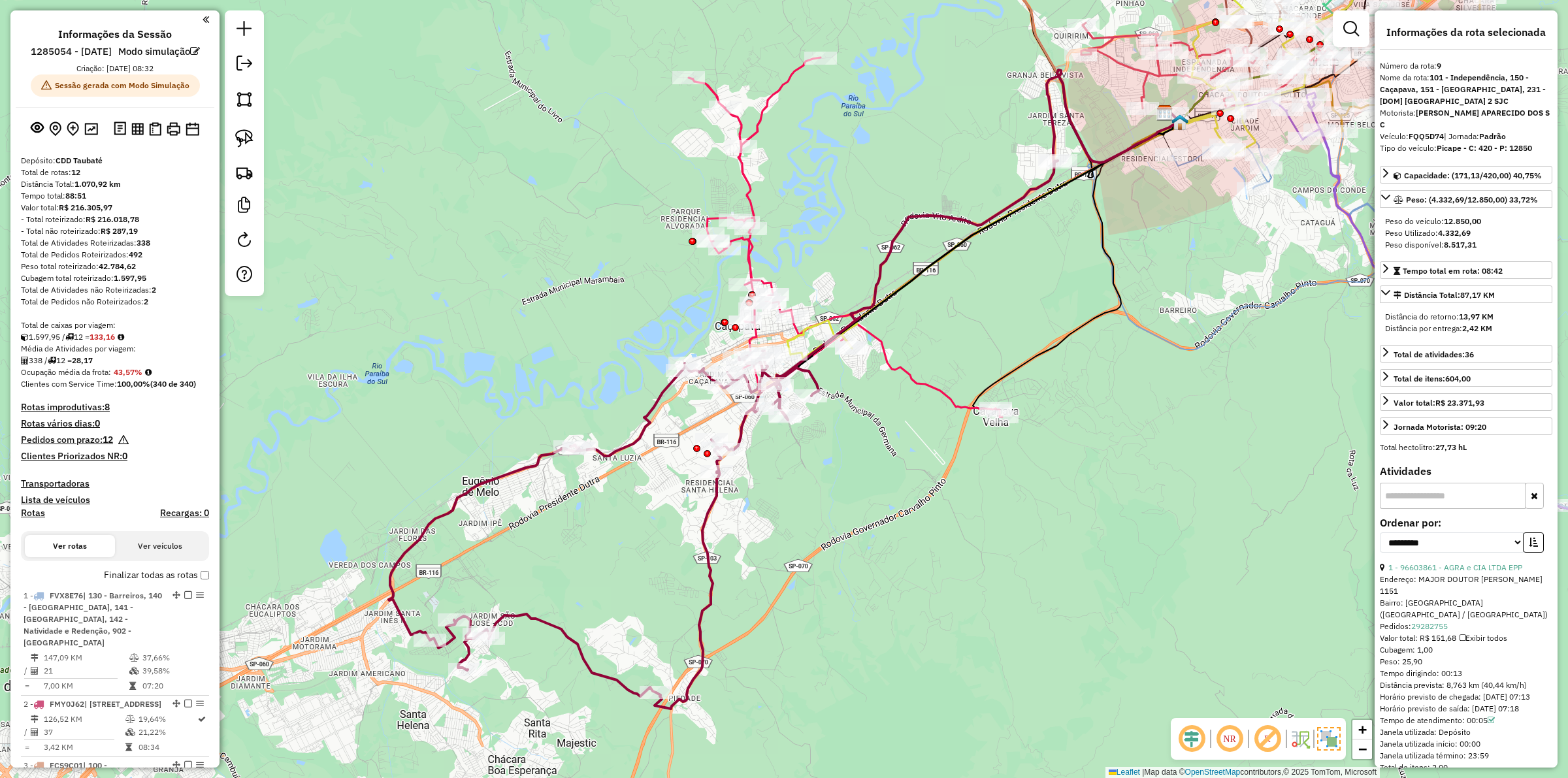
drag, startPoint x: 78, startPoint y: 377, endPoint x: 128, endPoint y: 370, distance: 50.5
click at [135, 355] on div "Média de Atividades por viagem:" at bounding box center [115, 349] width 188 height 12
click at [95, 135] on img at bounding box center [91, 129] width 14 height 12
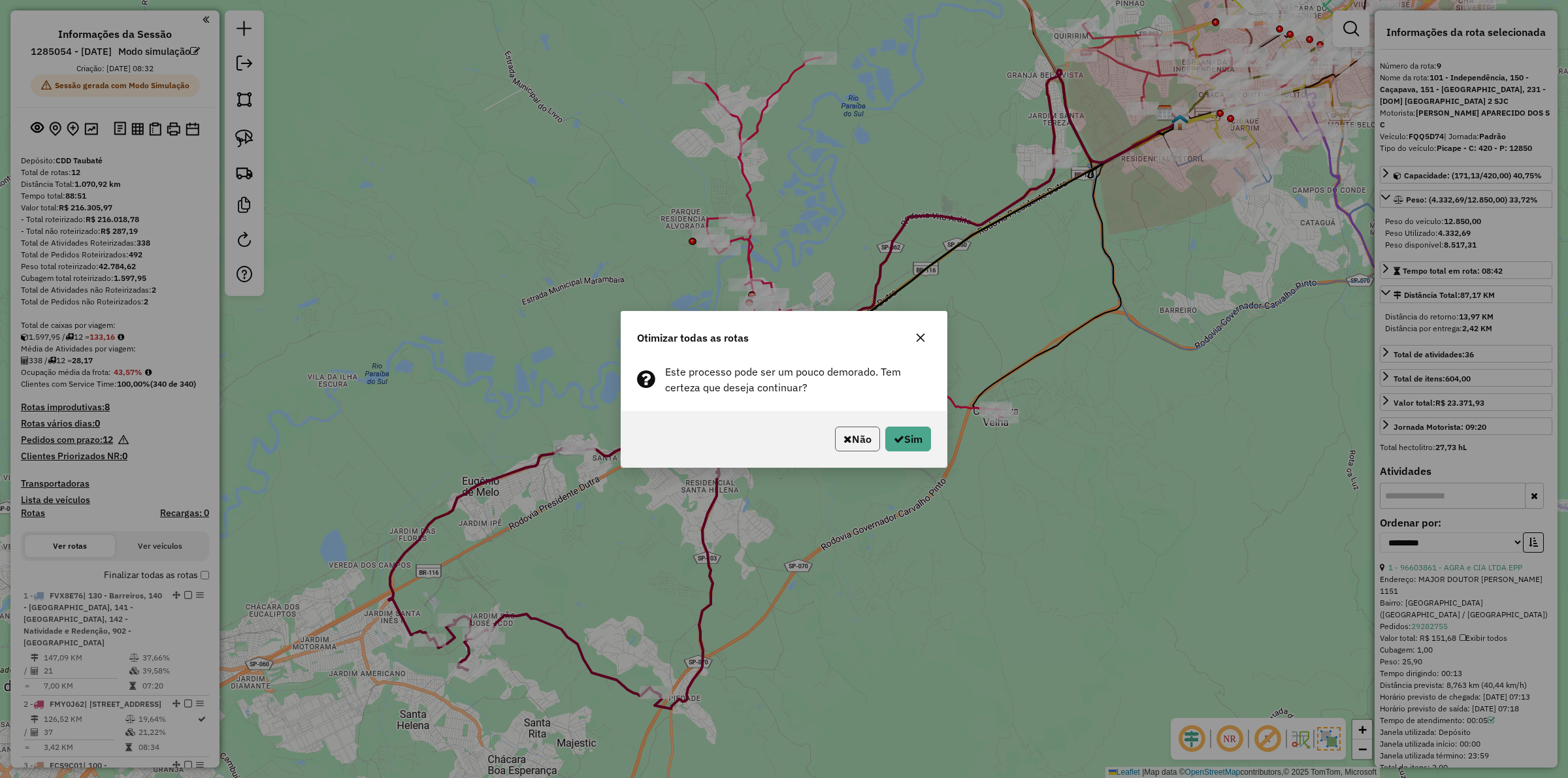
click at [855, 438] on button "Não" at bounding box center [857, 438] width 45 height 25
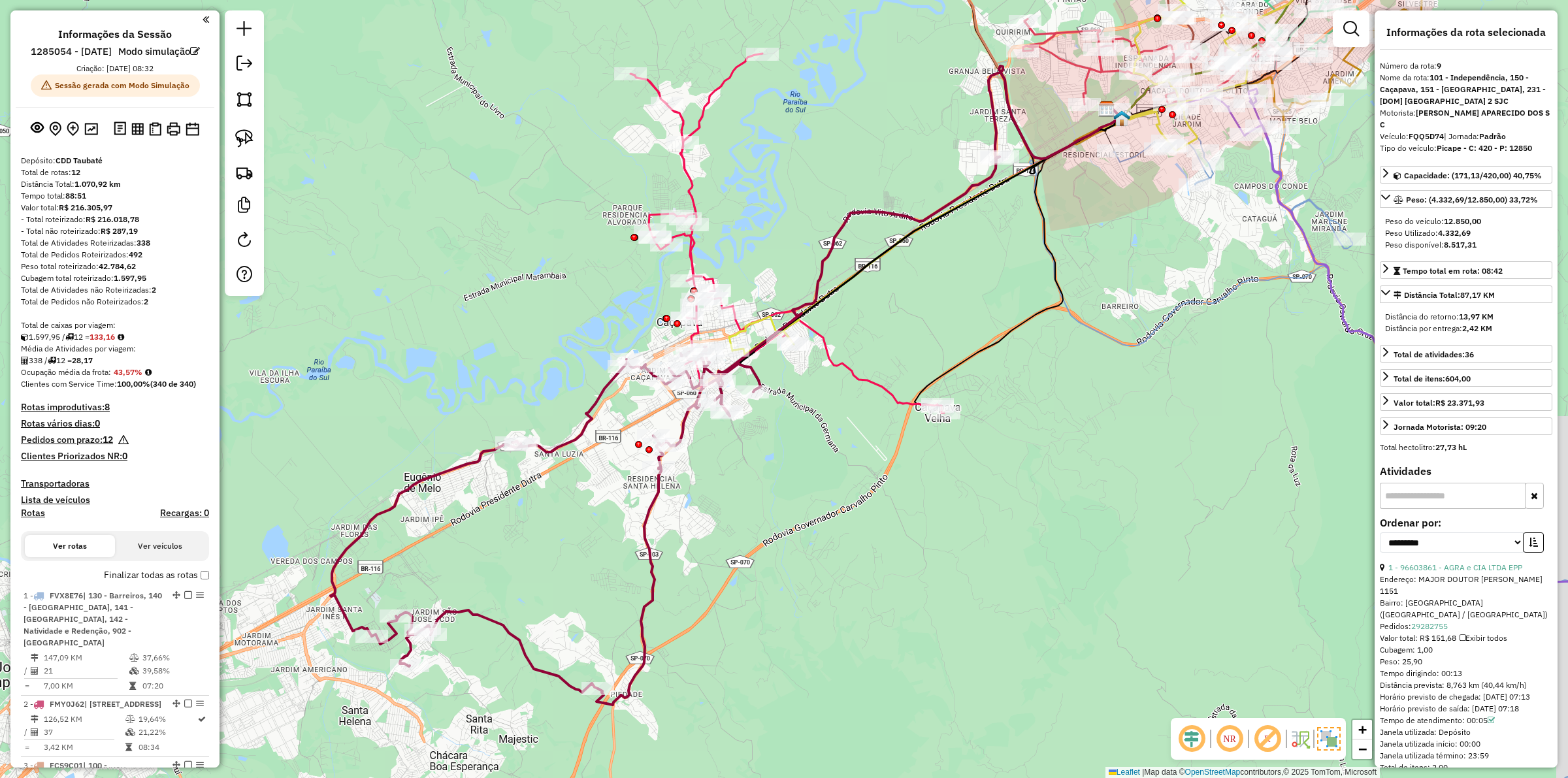
drag, startPoint x: 879, startPoint y: 471, endPoint x: 815, endPoint y: 465, distance: 64.3
click at [819, 467] on div "Janela de atendimento Grade de atendimento Capacidade Transportadoras Veículos …" at bounding box center [784, 389] width 1568 height 778
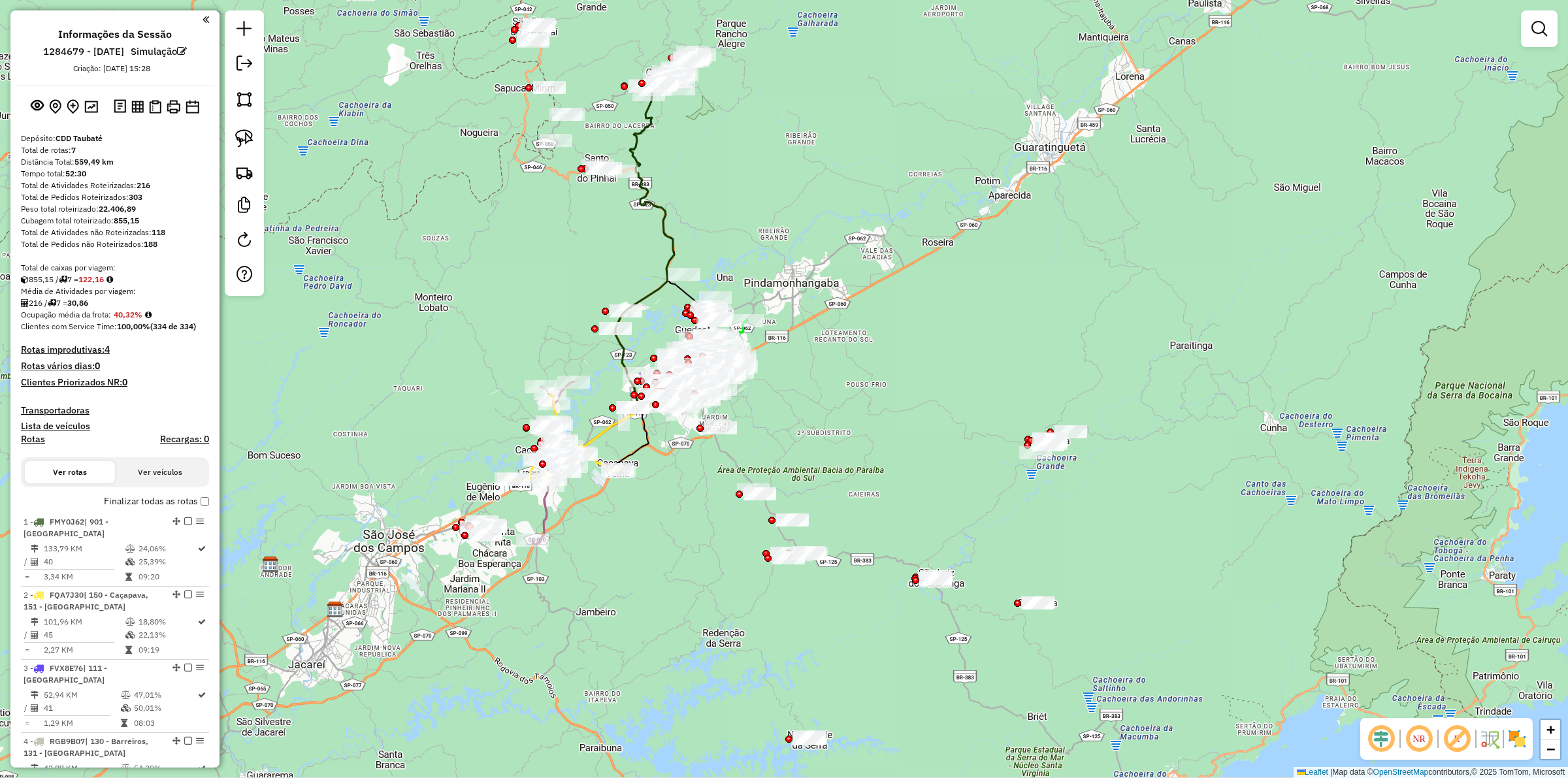
drag, startPoint x: 745, startPoint y: 628, endPoint x: 681, endPoint y: 563, distance: 91.2
click at [681, 563] on div "Janela de atendimento Grade de atendimento Capacidade Transportadoras Veículos …" at bounding box center [784, 389] width 1568 height 778
drag, startPoint x: 159, startPoint y: 230, endPoint x: 173, endPoint y: 229, distance: 14.0
click at [173, 229] on div "Total de Atividades não Roteirizadas: 118" at bounding box center [115, 233] width 188 height 12
click at [154, 376] on div "Depósito: CDD Taubaté Total de rotas: 7 Distância Total: 559,49 km Tempo total:…" at bounding box center [115, 590] width 199 height 915
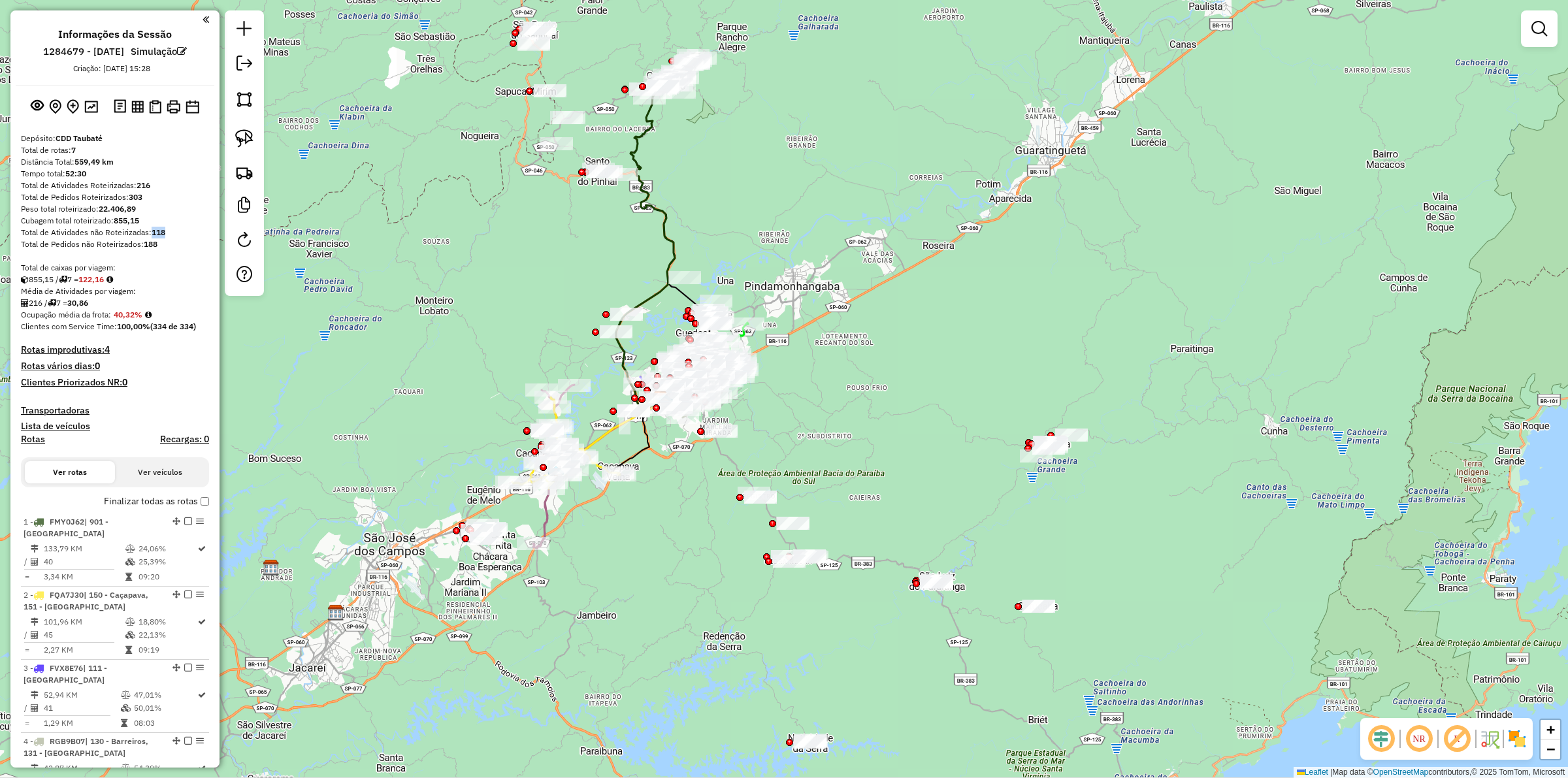
drag, startPoint x: 161, startPoint y: 234, endPoint x: 152, endPoint y: 234, distance: 9.0
click at [152, 234] on div "Total de Atividades não Roteirizadas: 118" at bounding box center [115, 233] width 188 height 12
click at [164, 204] on div "Peso total roteirizado: 22.406,89" at bounding box center [115, 209] width 188 height 12
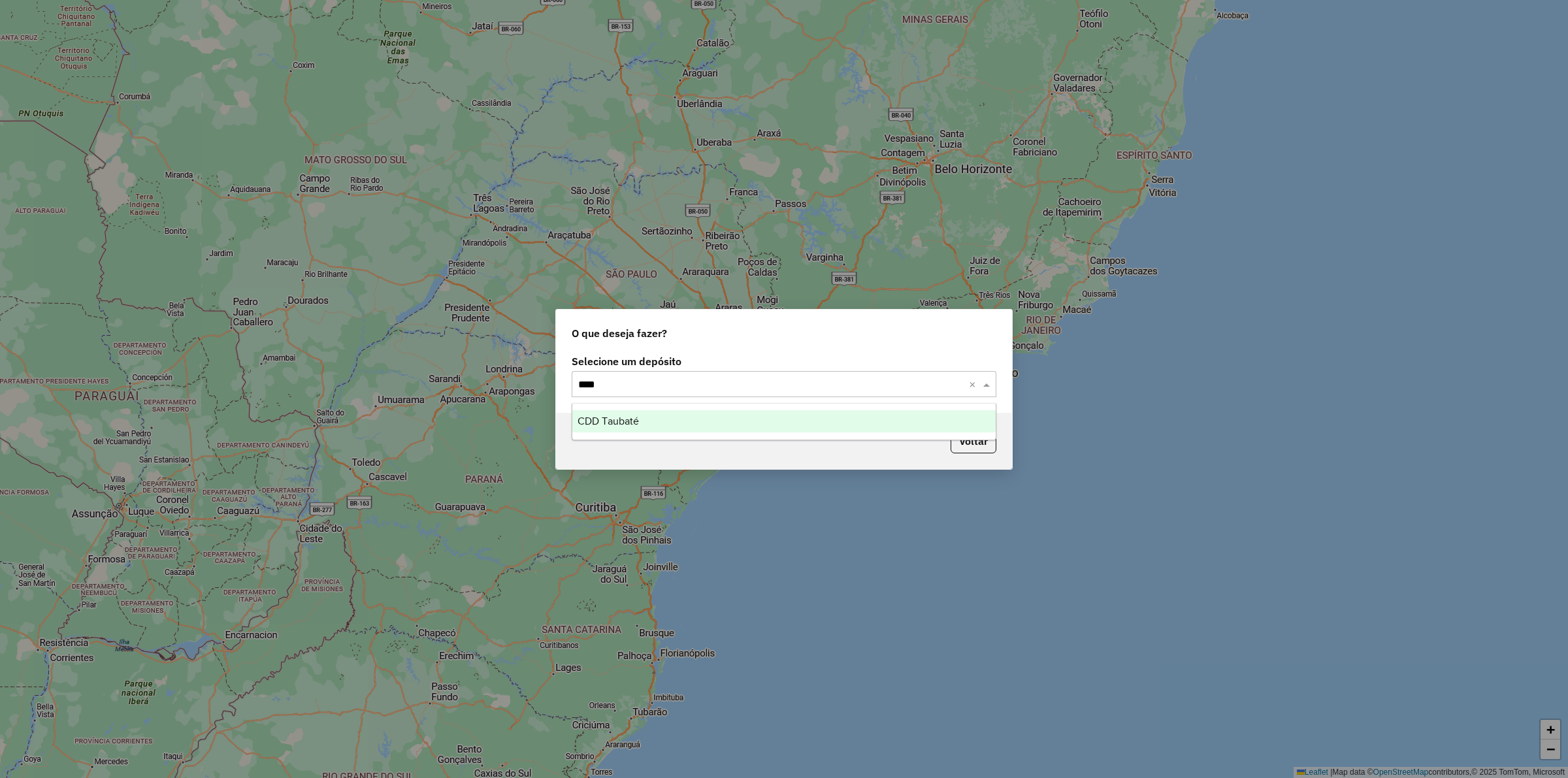
type input "*****"
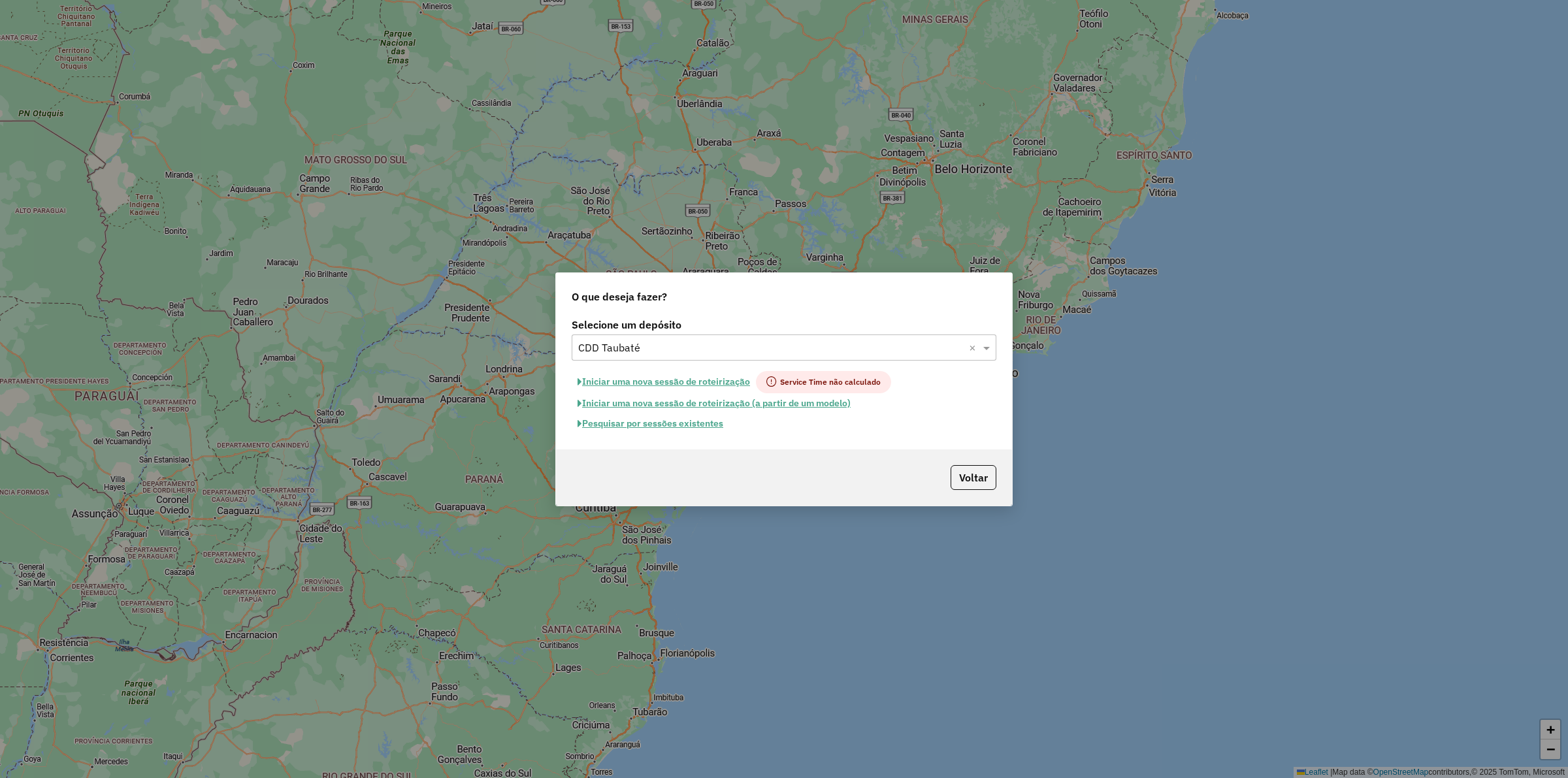
click at [693, 418] on button "Pesquisar por sessões existentes" at bounding box center [650, 423] width 158 height 20
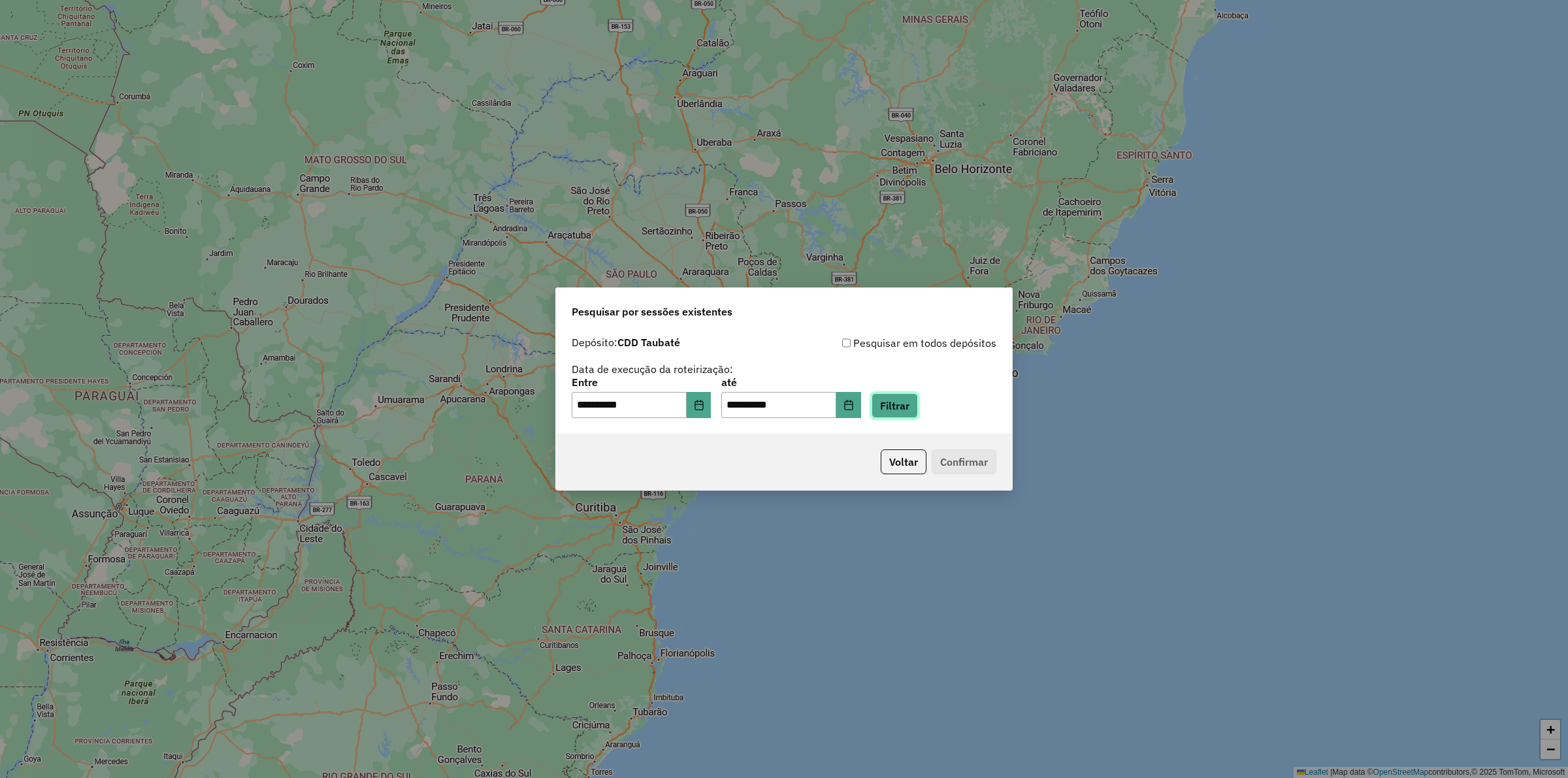
click at [915, 412] on button "Filtrar" at bounding box center [895, 405] width 46 height 25
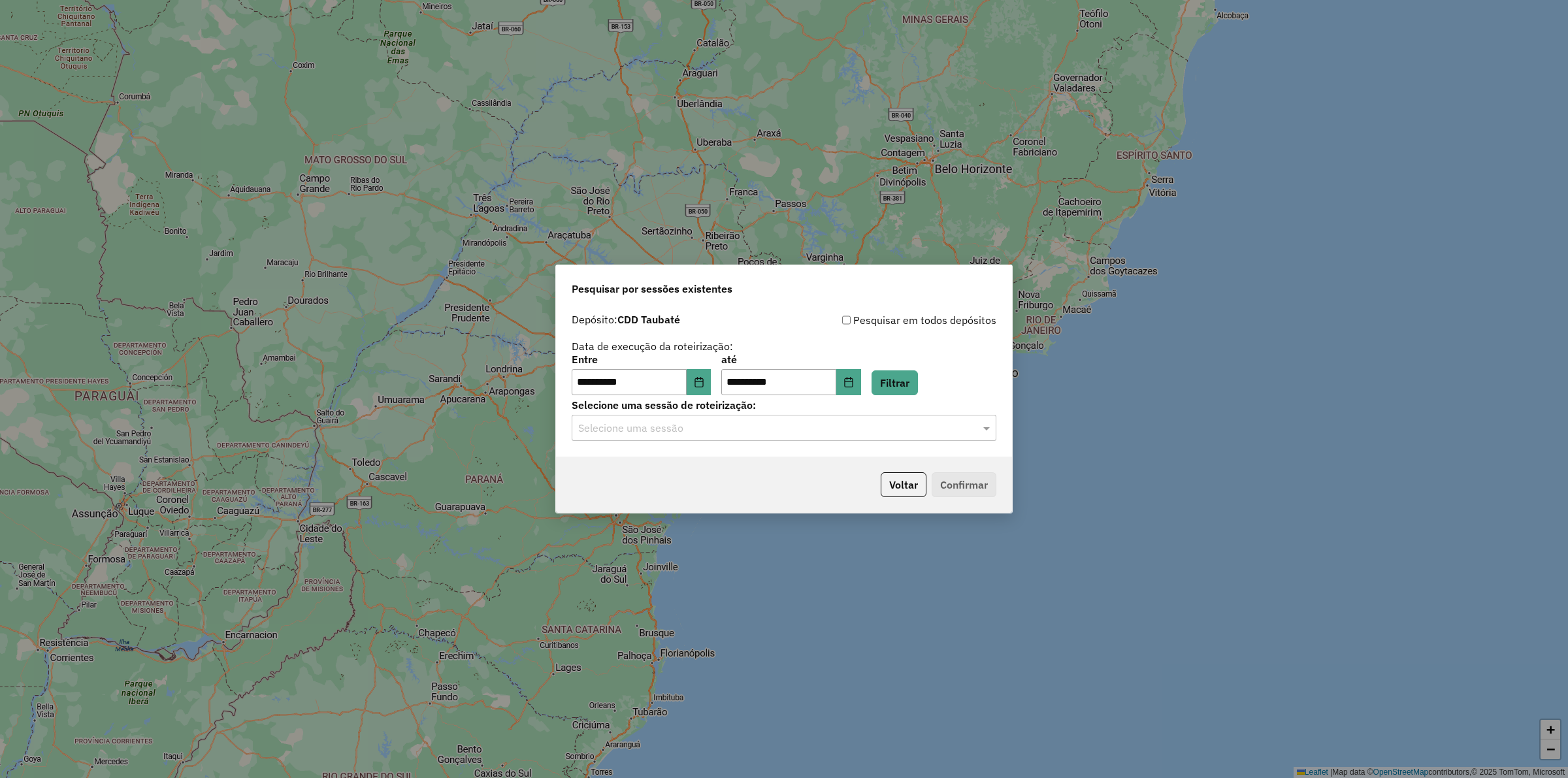
click at [866, 439] on div "Selecione uma sessão" at bounding box center [783, 427] width 424 height 26
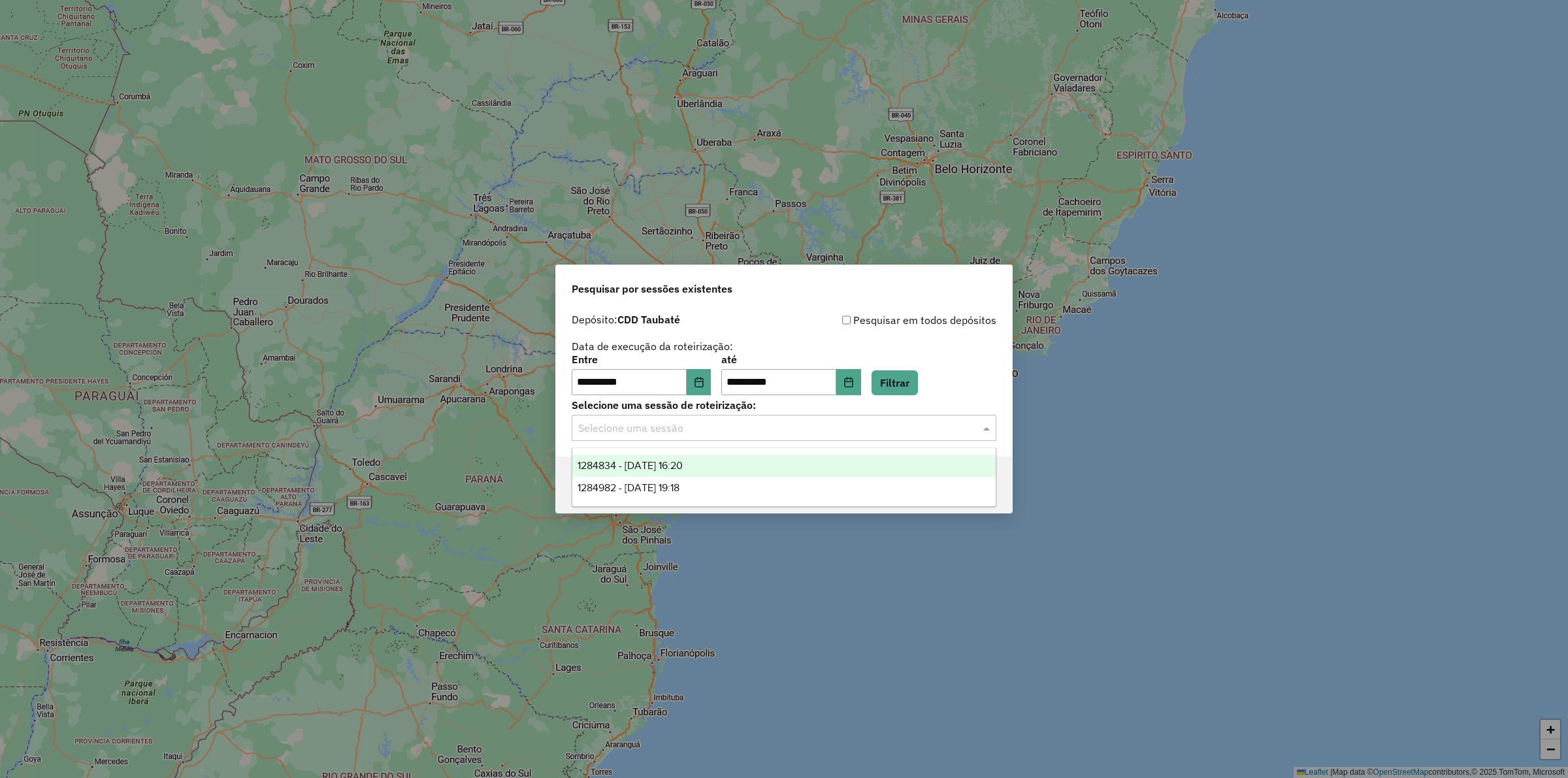
click at [819, 467] on div "1284834 - [DATE] 16:20" at bounding box center [784, 465] width 423 height 22
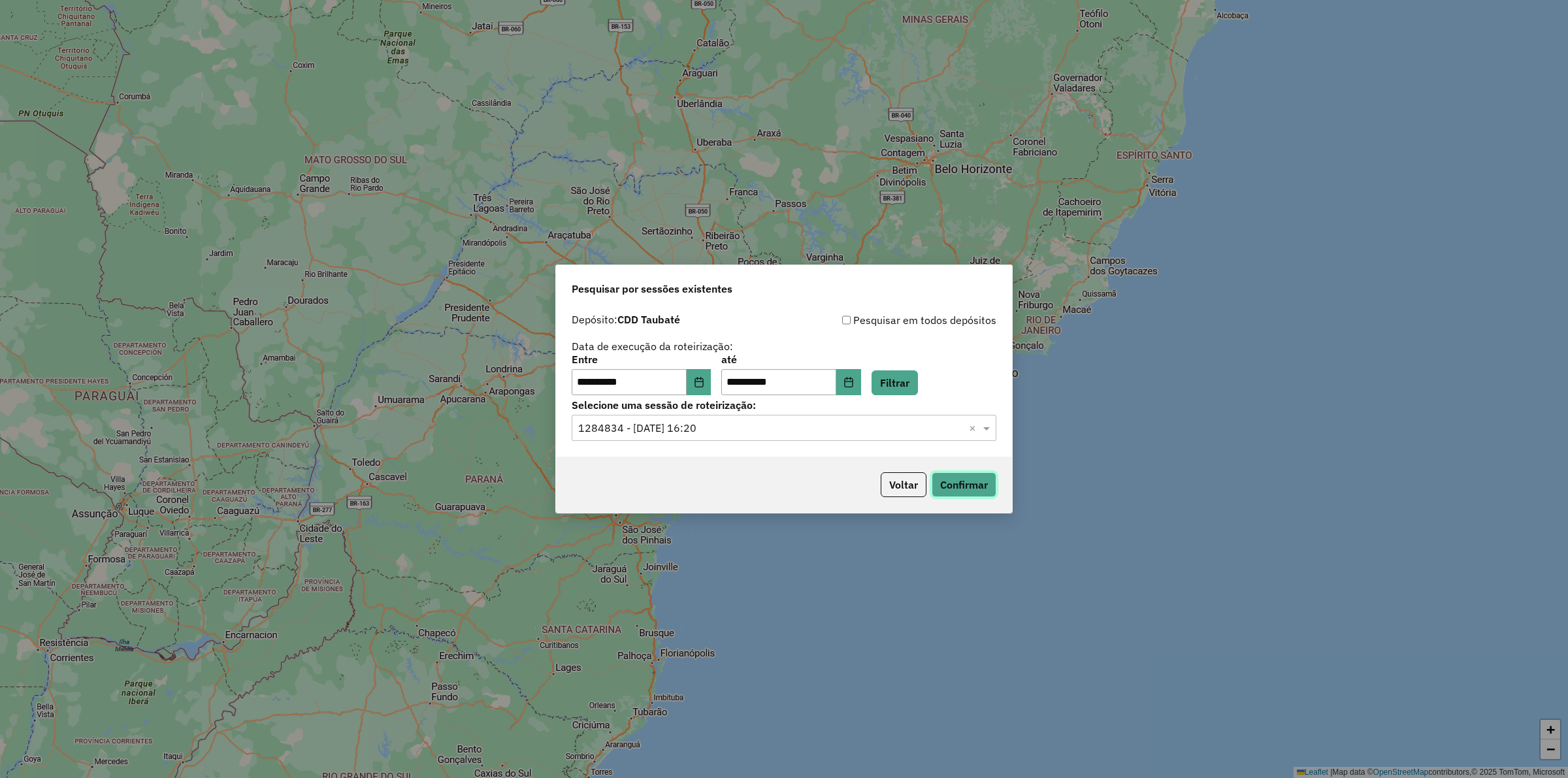
click at [965, 486] on button "Confirmar" at bounding box center [964, 484] width 65 height 25
click at [673, 425] on input "text" at bounding box center [771, 428] width 386 height 16
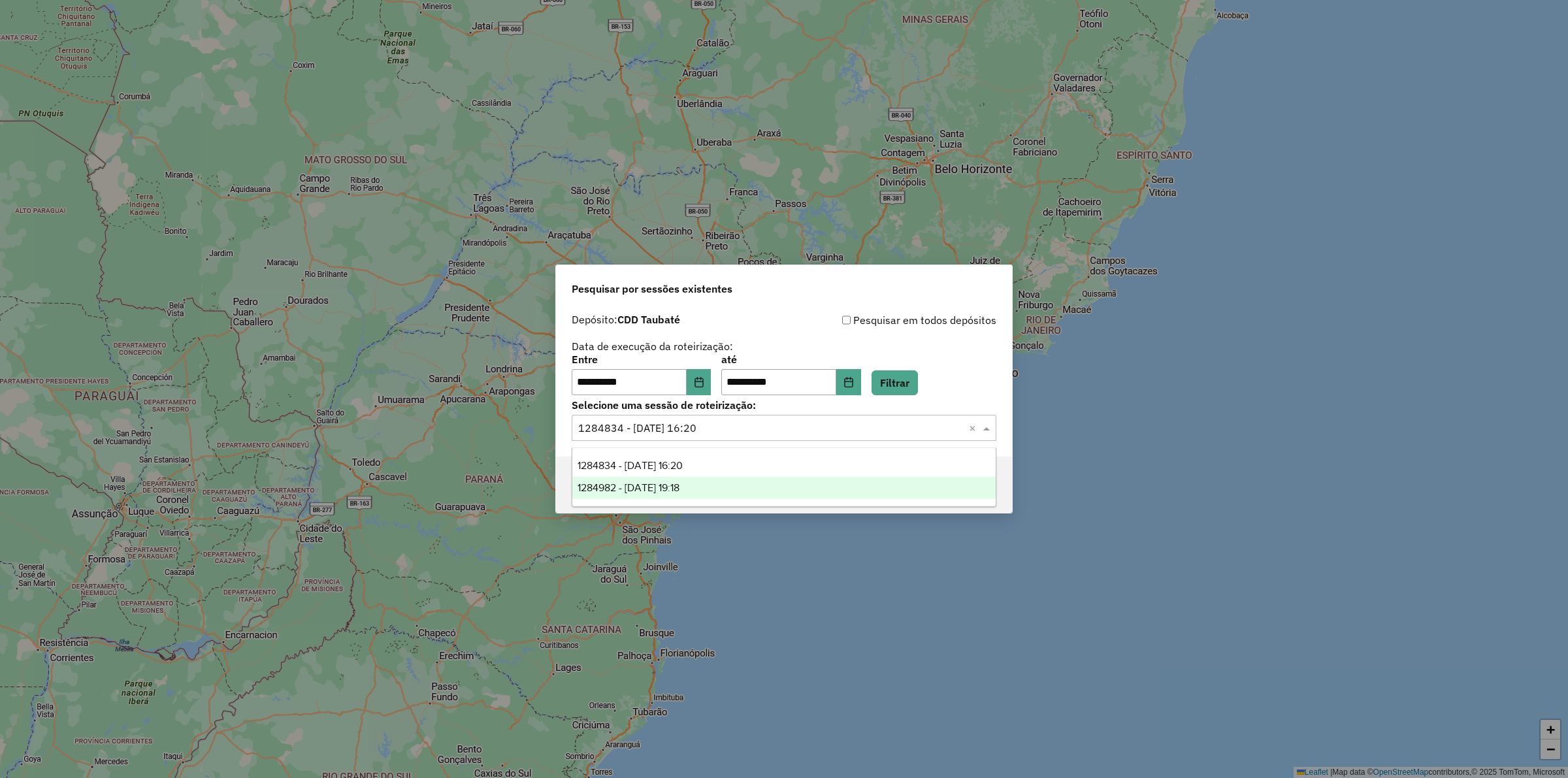
click at [685, 480] on div "1284982 - [DATE] 19:18" at bounding box center [784, 488] width 423 height 22
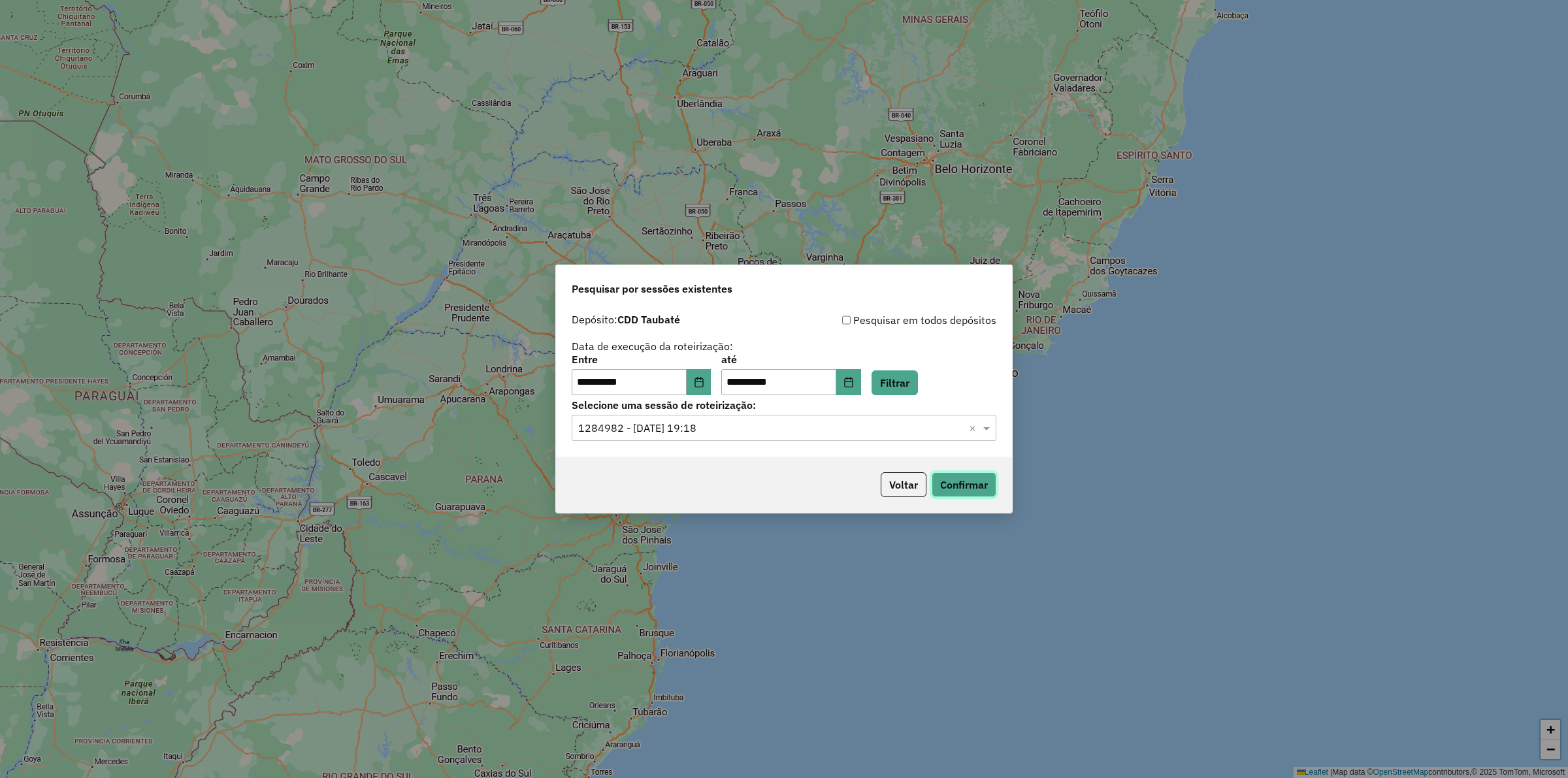
click at [951, 485] on button "Confirmar" at bounding box center [964, 484] width 65 height 25
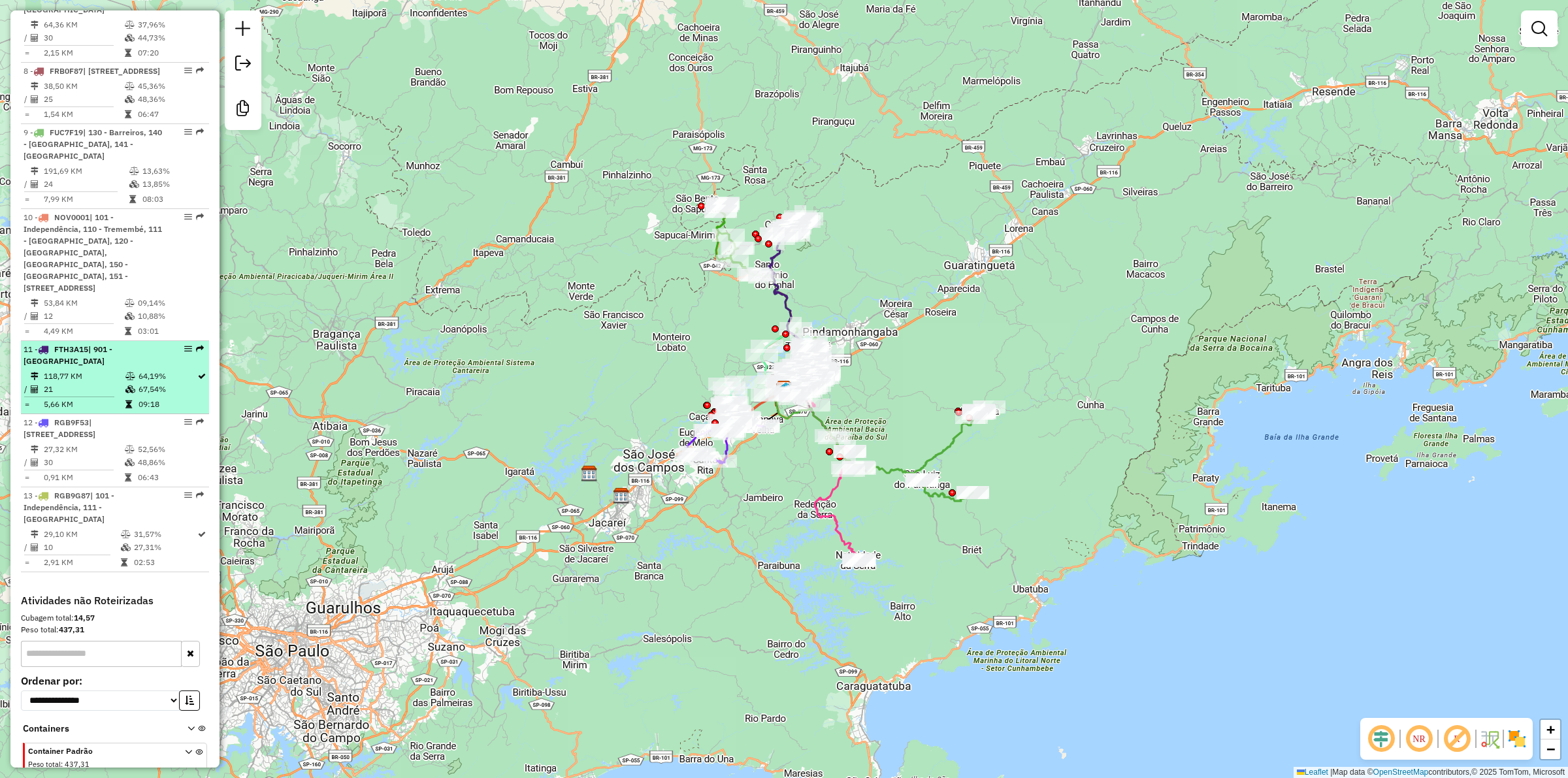
scroll to position [1245, 0]
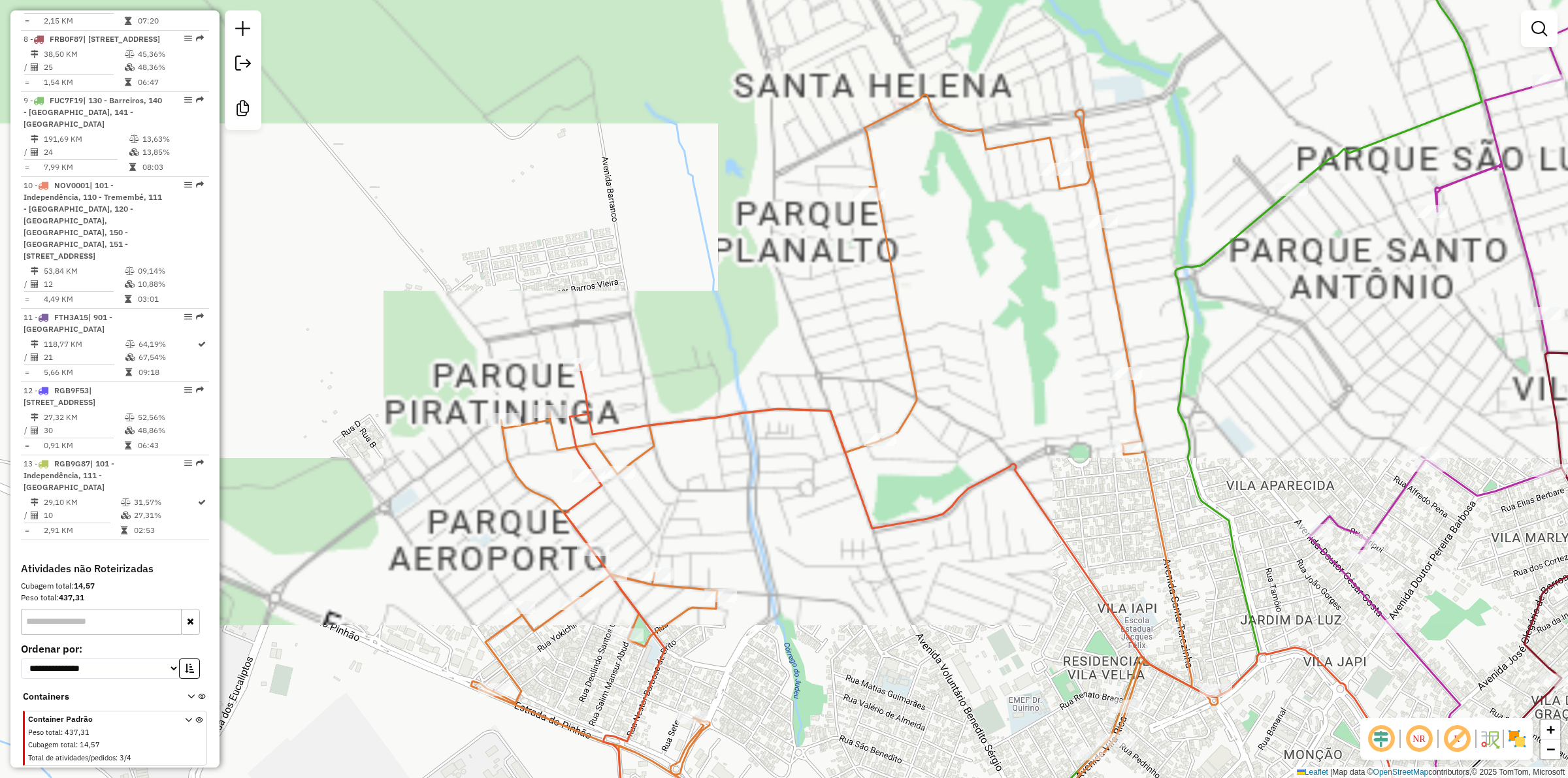
click at [584, 386] on icon at bounding box center [1145, 610] width 1161 height 491
select select "**********"
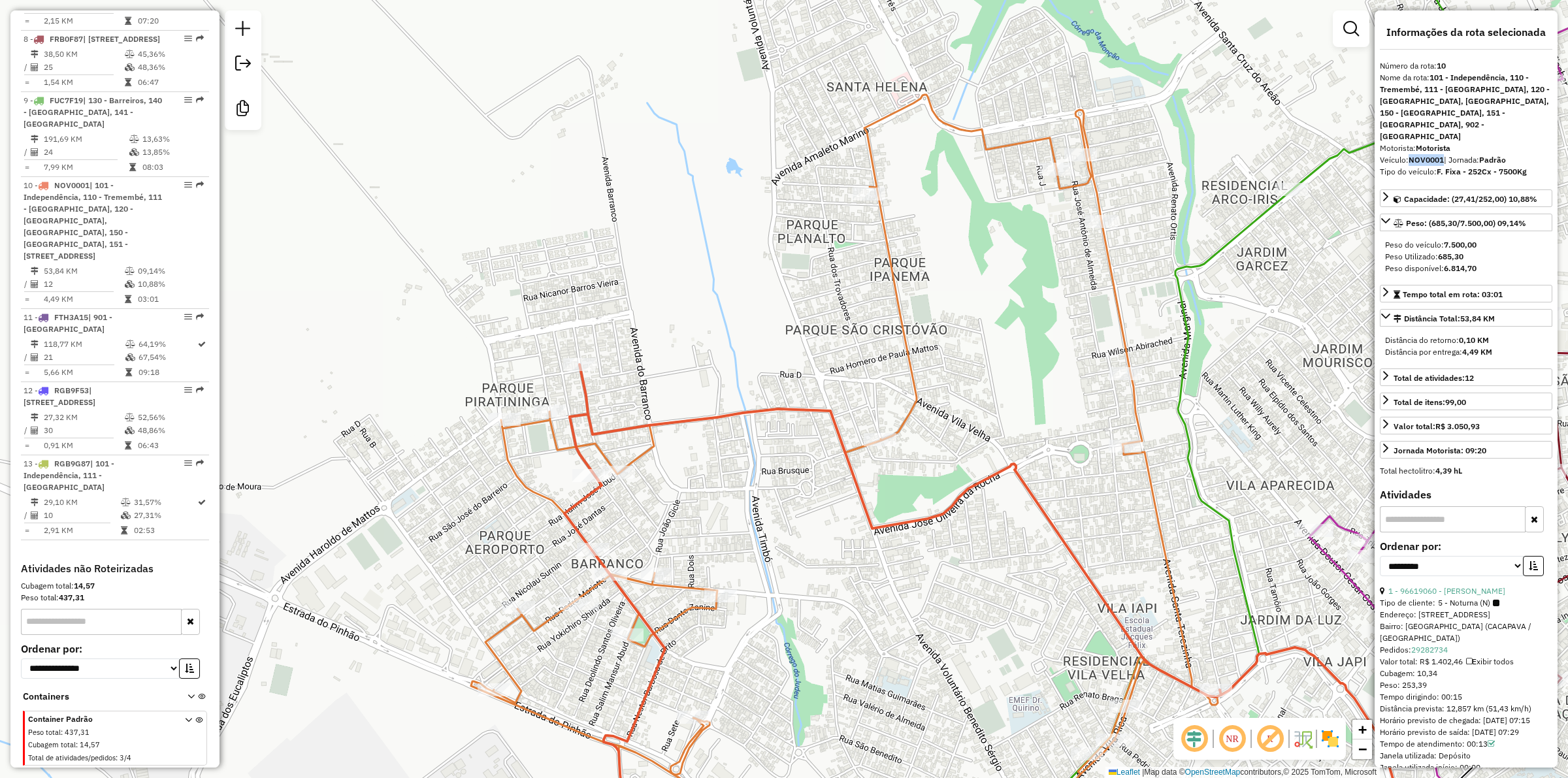
drag, startPoint x: 1412, startPoint y: 145, endPoint x: 1444, endPoint y: 147, distance: 32.1
click at [1444, 154] on div "Veículo: NOV0001 | Jornada: Padrão" at bounding box center [1466, 160] width 173 height 12
copy strong "NOV0001"
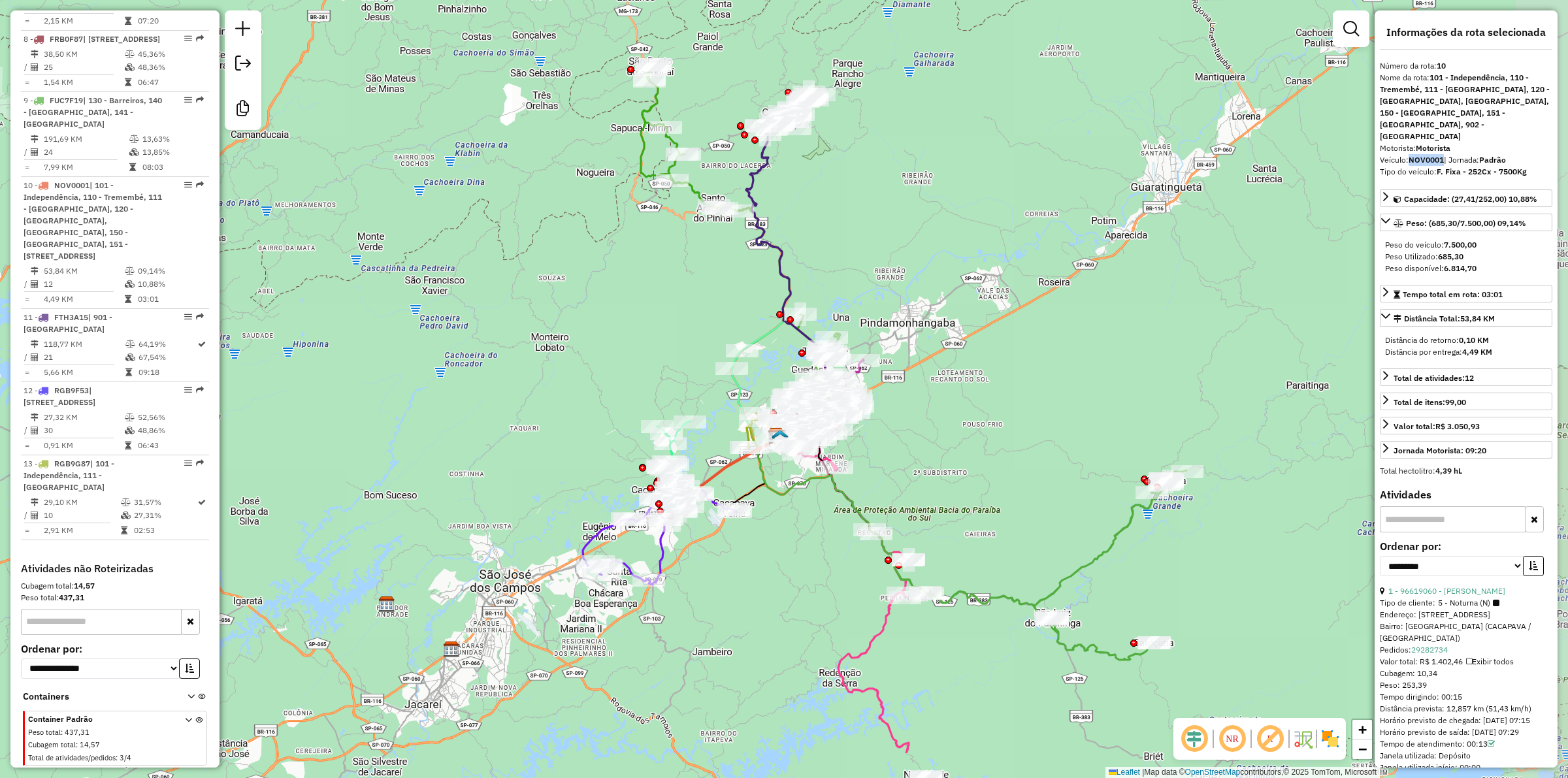
drag, startPoint x: 964, startPoint y: 668, endPoint x: 799, endPoint y: 463, distance: 263.2
click at [797, 565] on div "Janela de atendimento Grade de atendimento Capacidade Transportadoras Veículos …" at bounding box center [784, 389] width 1568 height 778
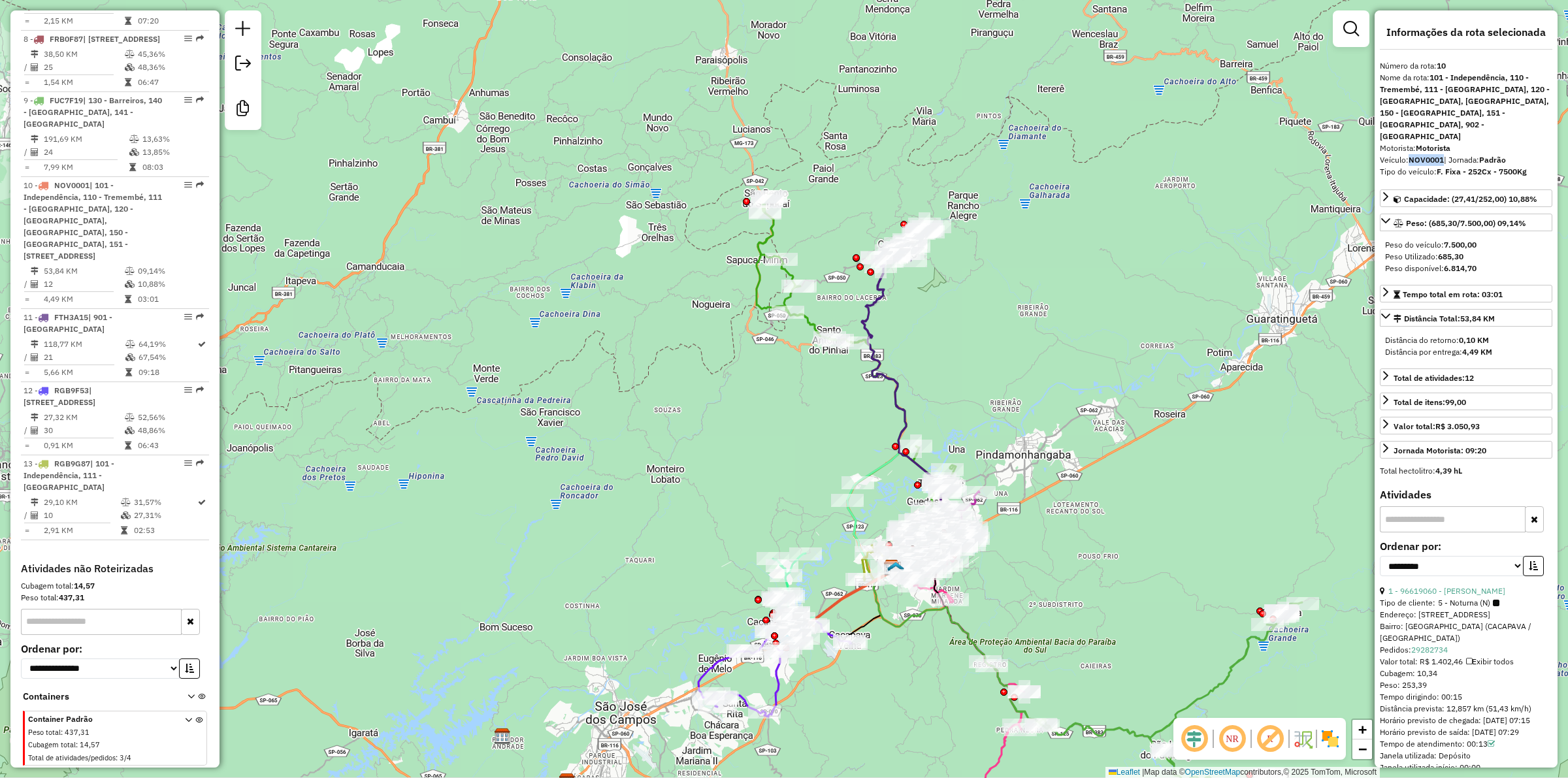
click at [864, 300] on icon at bounding box center [909, 377] width 94 height 272
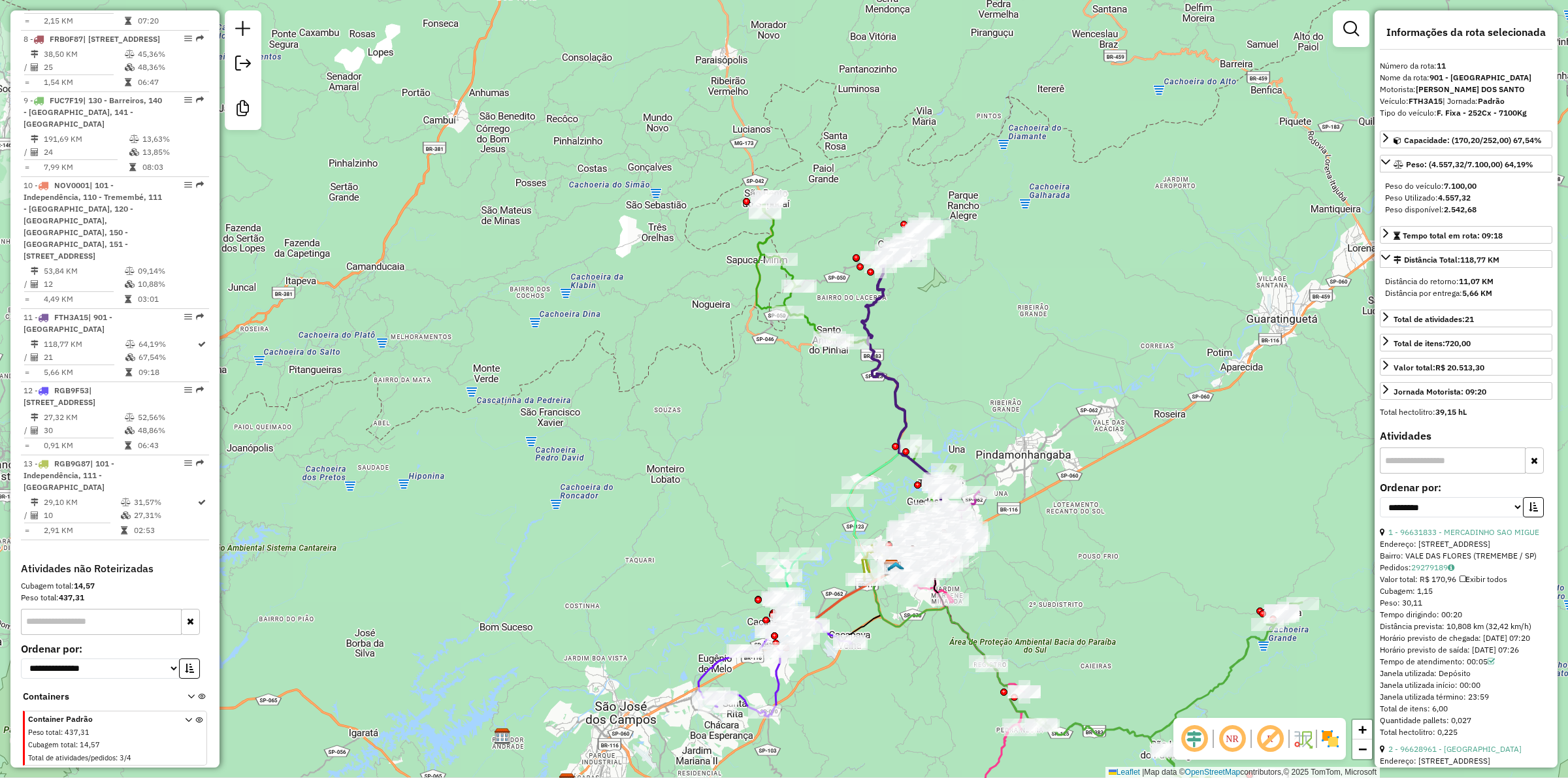
click at [952, 299] on div "Janela de atendimento Grade de atendimento Capacidade Transportadoras Veículos …" at bounding box center [784, 389] width 1568 height 778
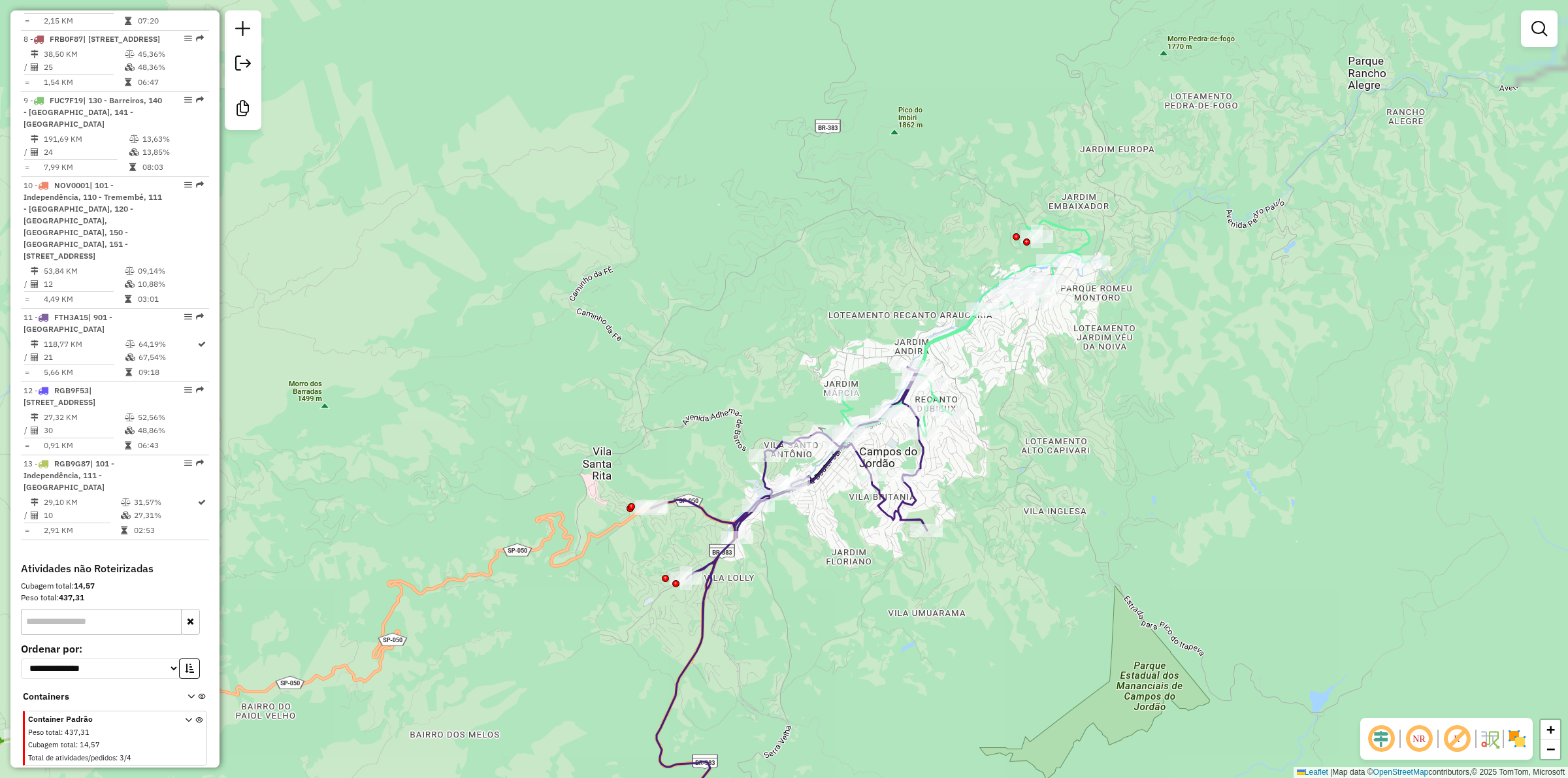
click at [961, 332] on icon at bounding box center [957, 334] width 268 height 227
select select "**********"
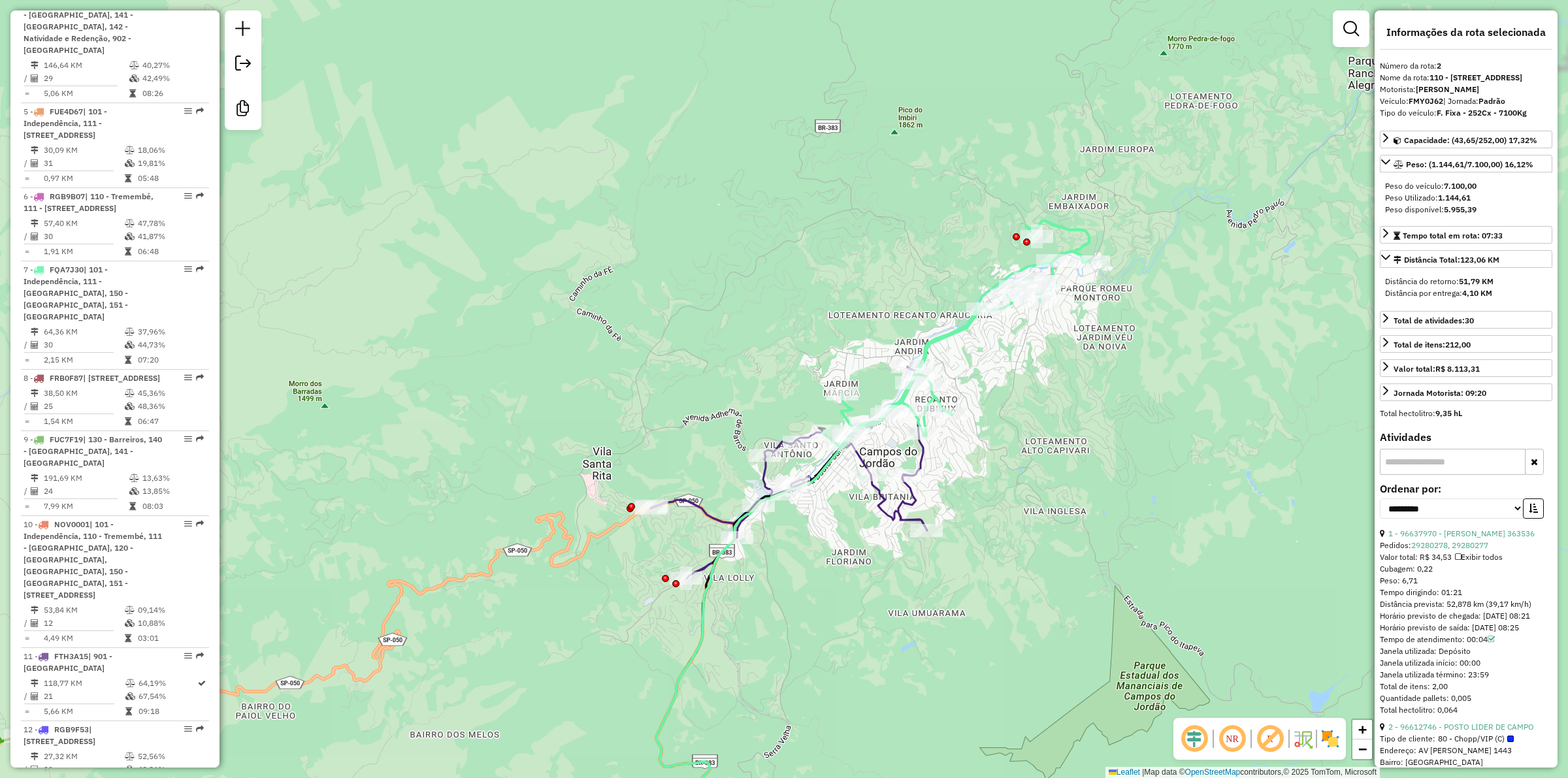
scroll to position [660, 0]
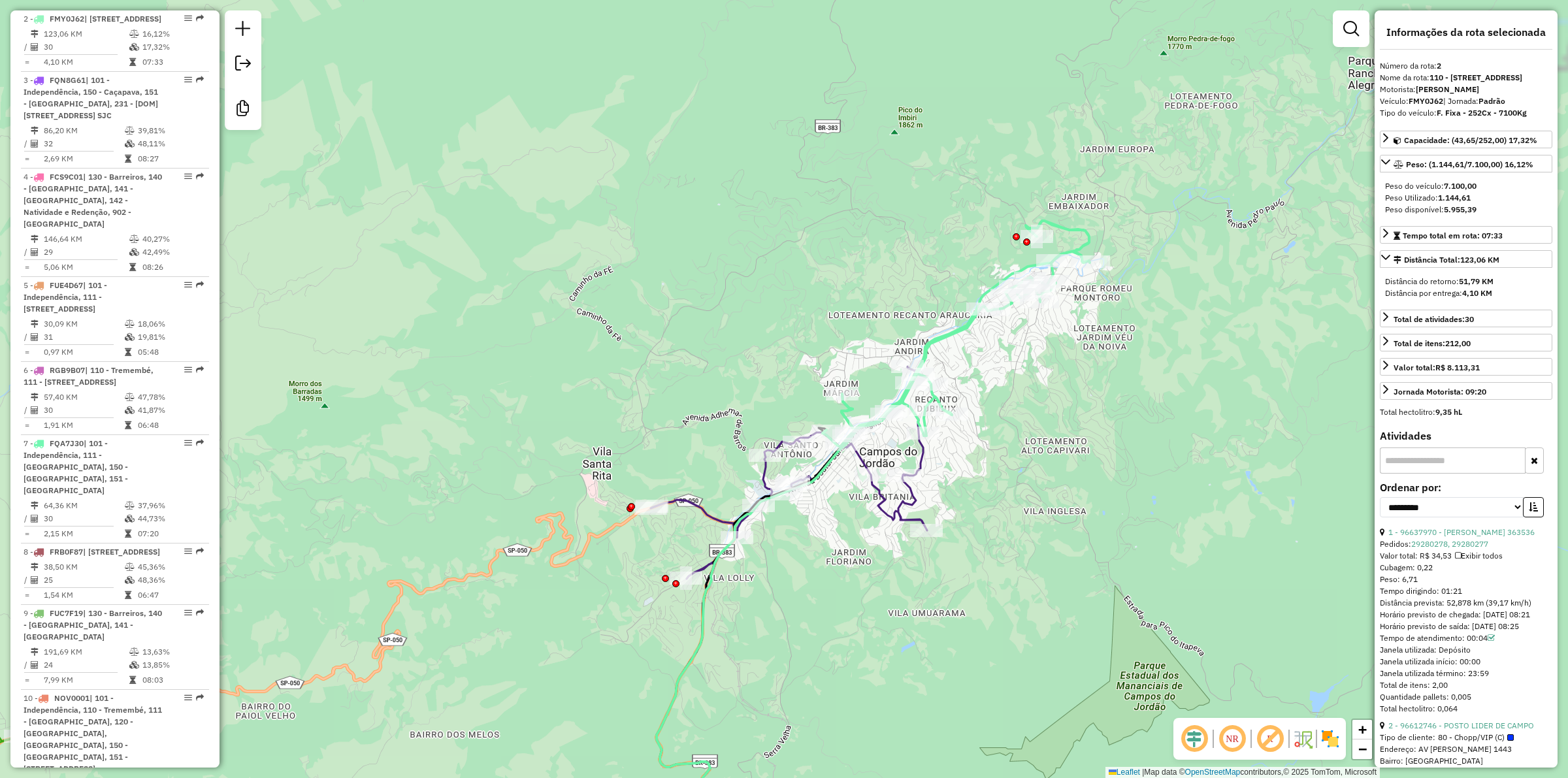
click at [965, 375] on div "Janela de atendimento Grade de atendimento Capacidade Transportadoras Veículos …" at bounding box center [784, 389] width 1568 height 778
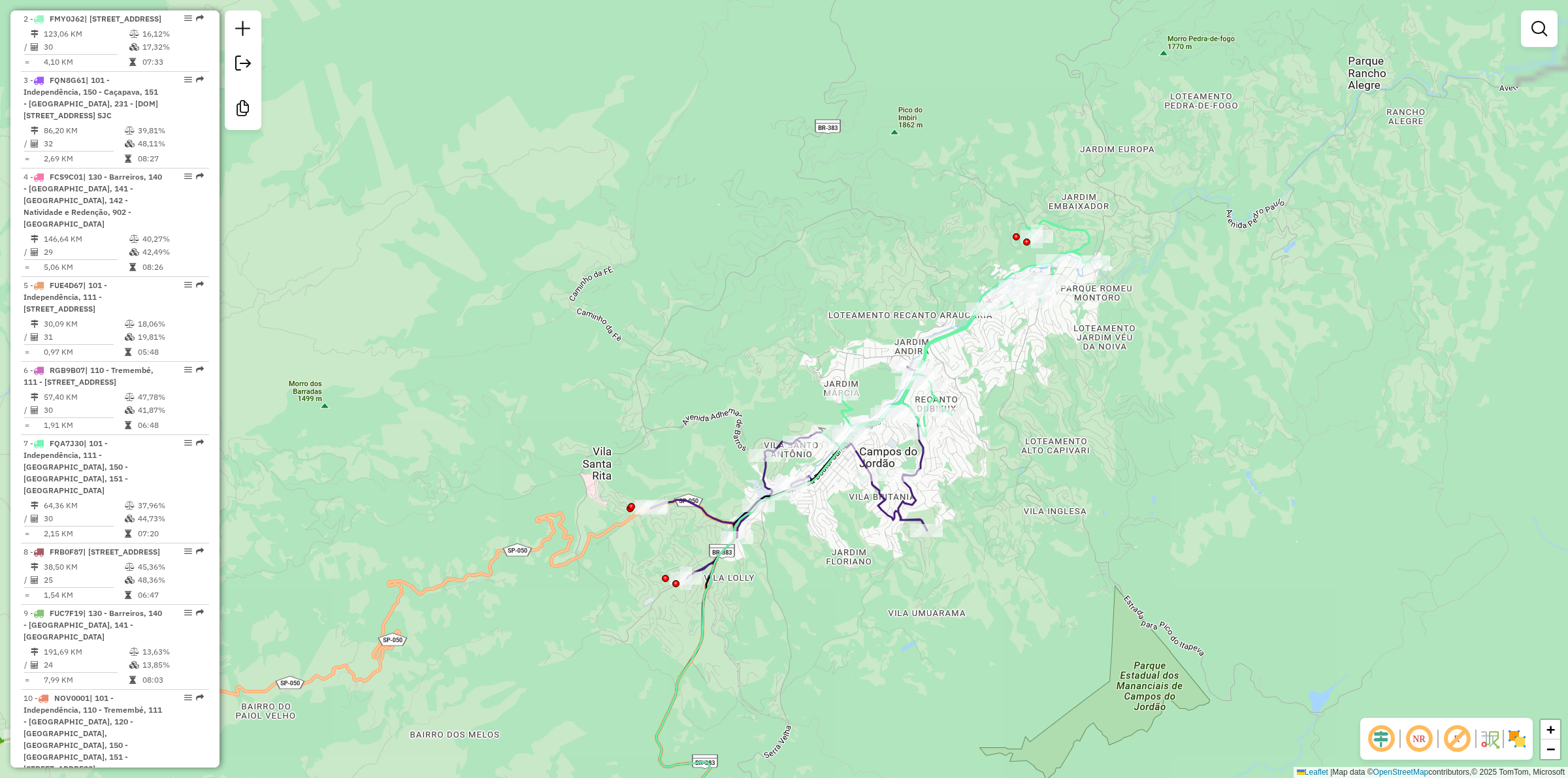
click at [859, 460] on icon at bounding box center [787, 611] width 281 height 489
select select "**********"
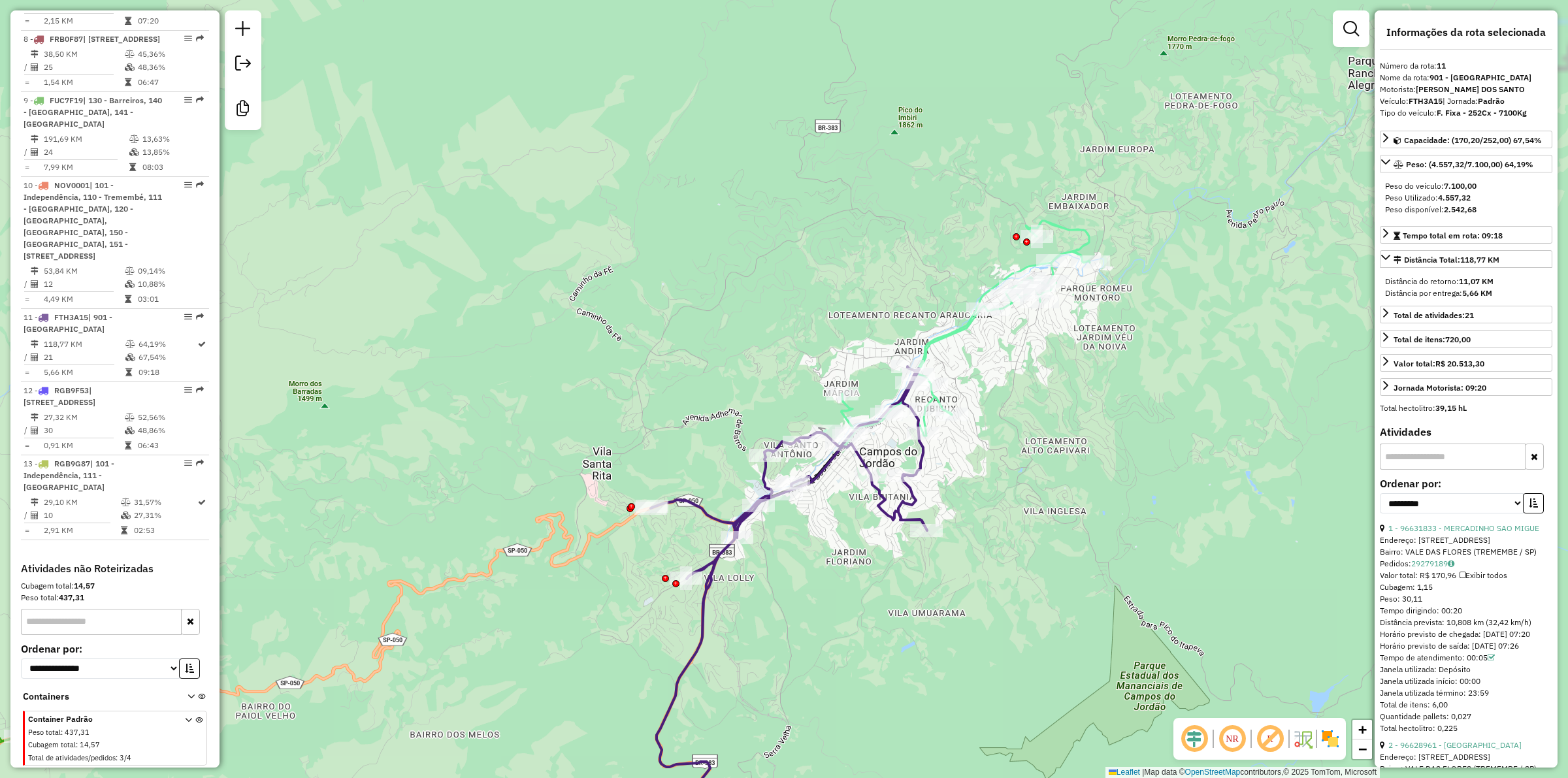
scroll to position [1245, 0]
click at [1016, 535] on div "Janela de atendimento Grade de atendimento Capacidade Transportadoras Veículos …" at bounding box center [784, 389] width 1568 height 778
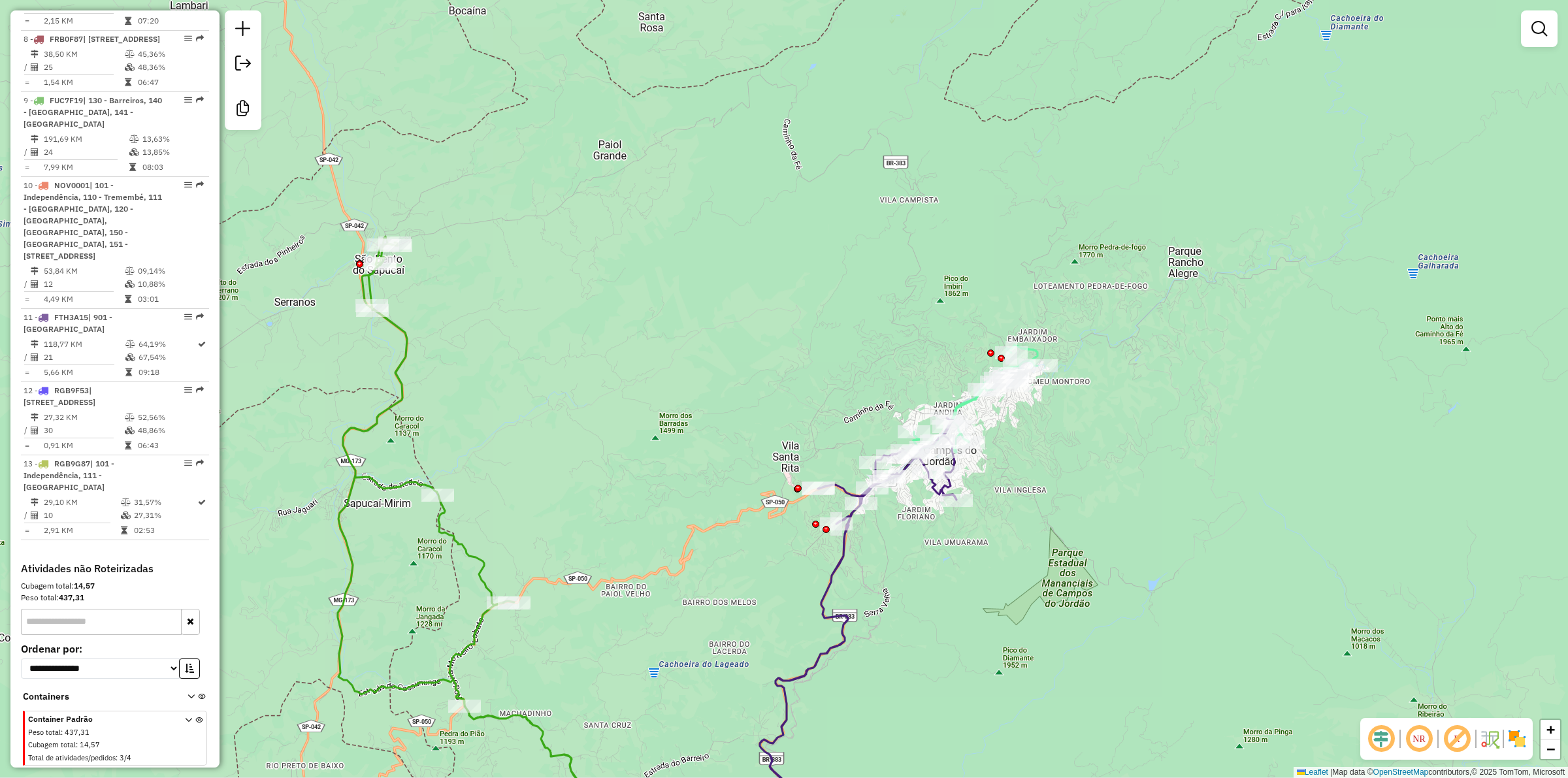
click at [968, 401] on icon at bounding box center [970, 401] width 133 height 114
select select "**********"
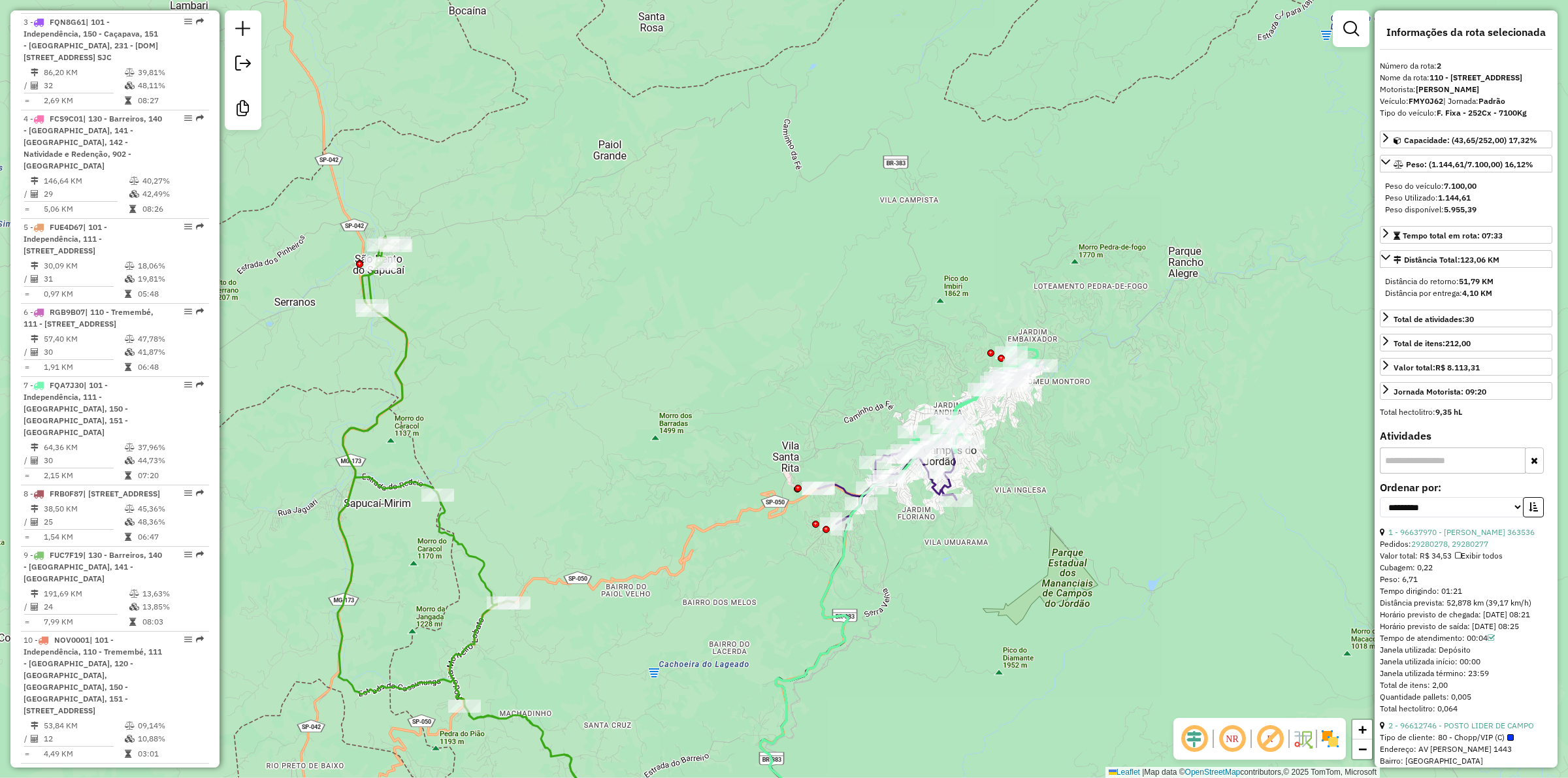
scroll to position [660, 0]
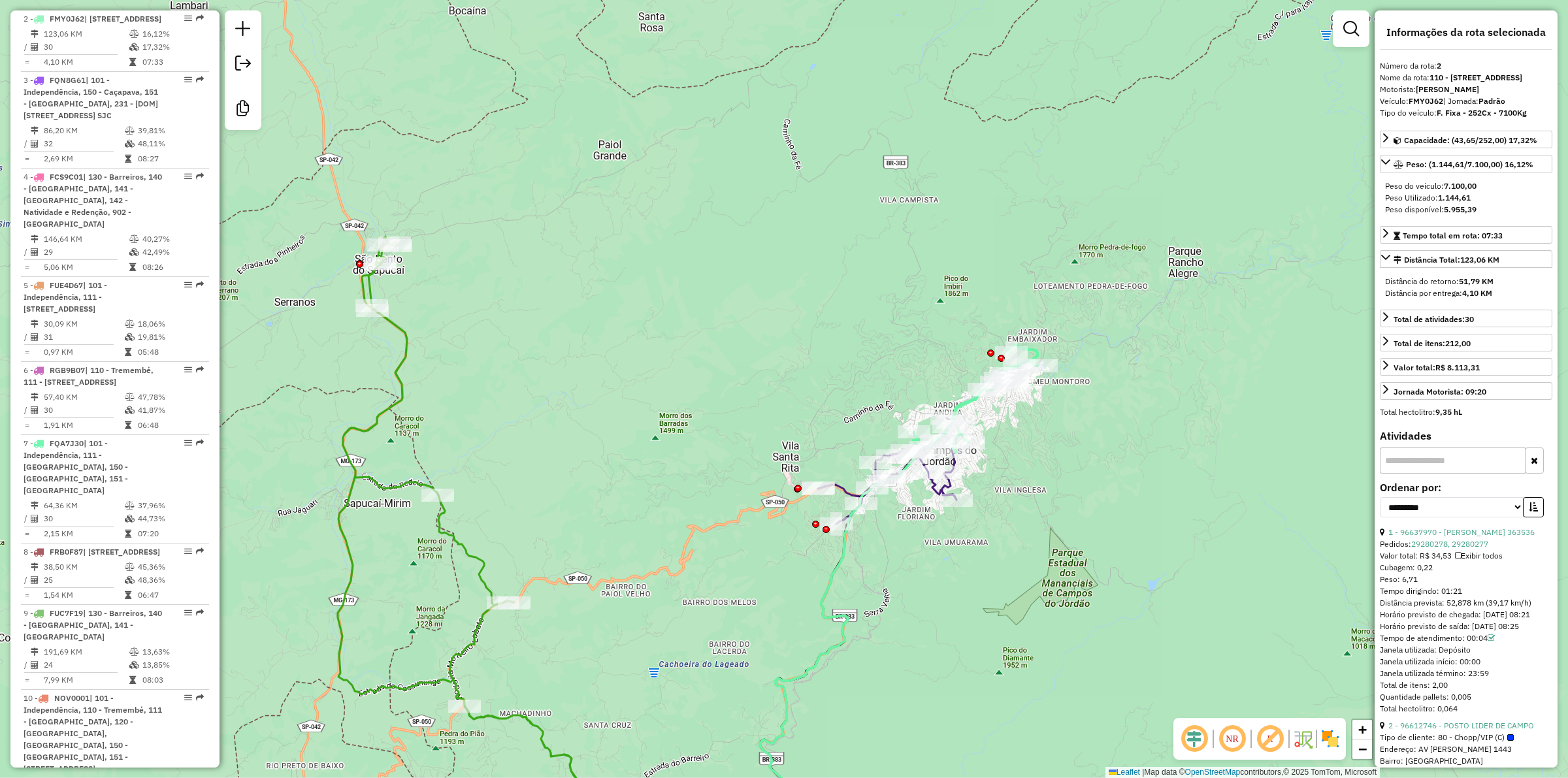
click at [1024, 497] on div "Janela de atendimento Grade de atendimento Capacidade Transportadoras Veículos …" at bounding box center [784, 389] width 1568 height 778
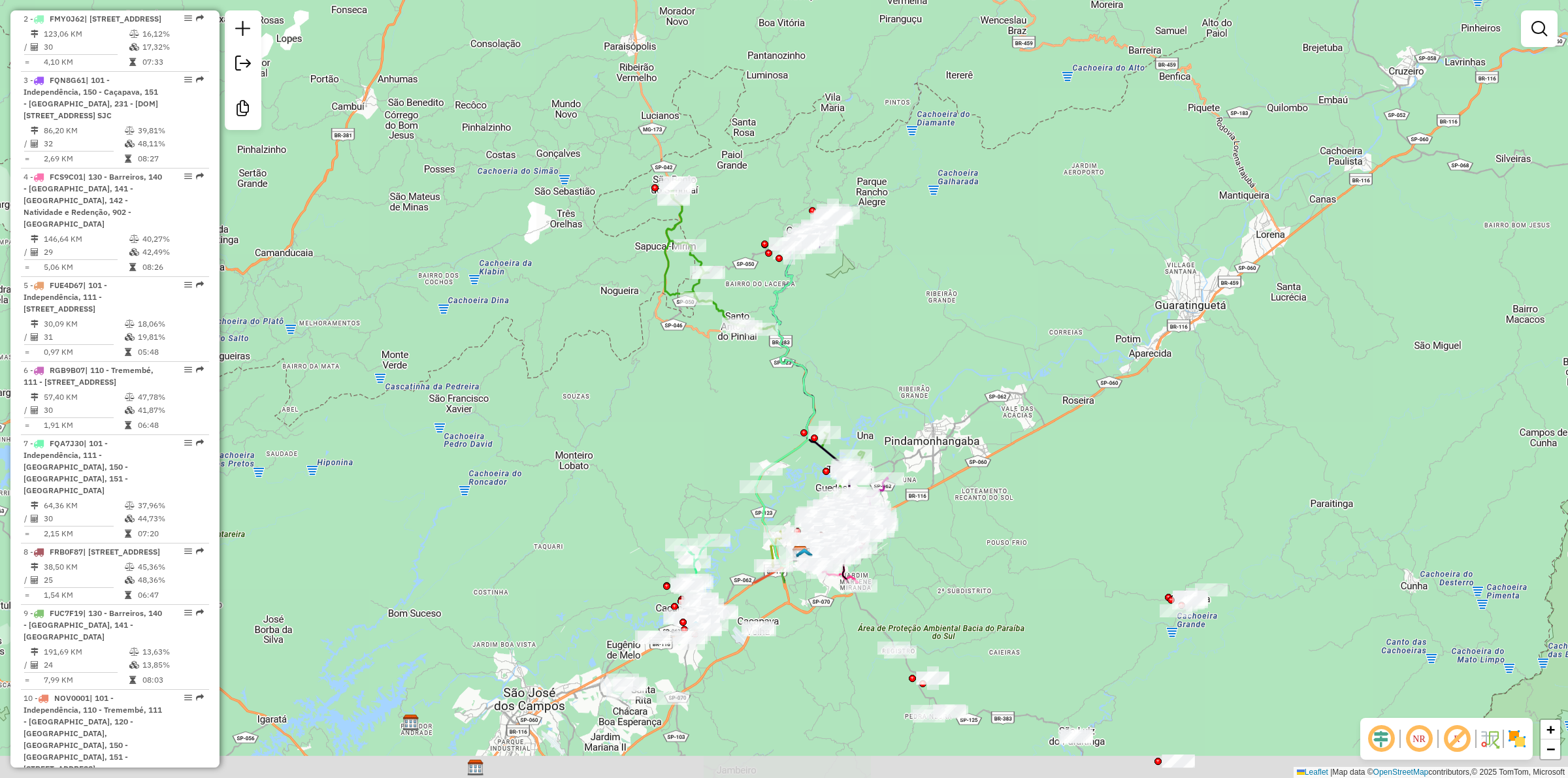
drag, startPoint x: 1033, startPoint y: 627, endPoint x: 851, endPoint y: 355, distance: 327.3
click at [851, 355] on div "Janela de atendimento Grade de atendimento Capacidade Transportadoras Veículos …" at bounding box center [784, 389] width 1568 height 778
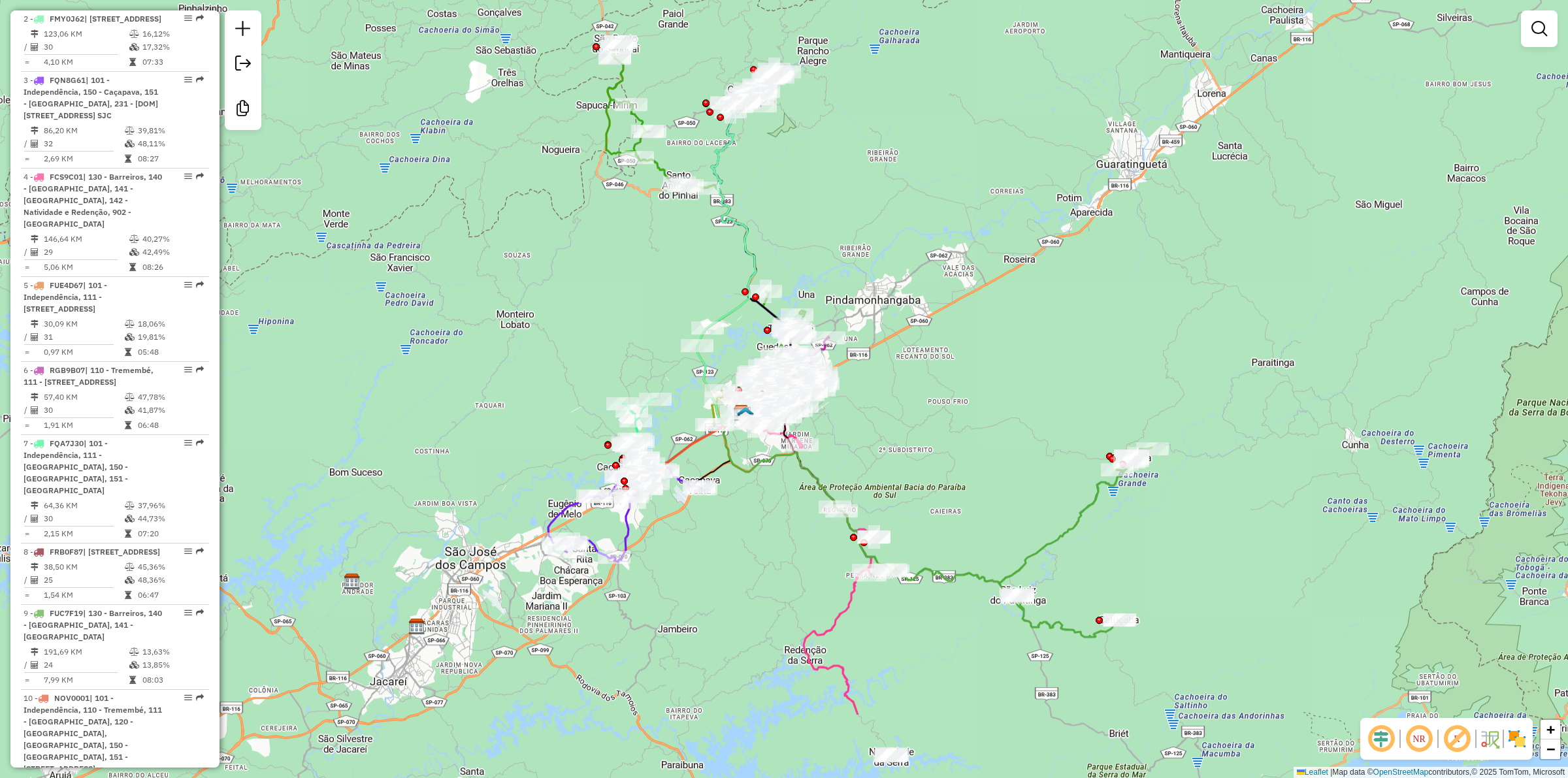
drag, startPoint x: 982, startPoint y: 463, endPoint x: 940, endPoint y: 328, distance: 141.4
click at [940, 328] on div "Janela de atendimento Grade de atendimento Capacidade Transportadoras Veículos …" at bounding box center [784, 389] width 1568 height 778
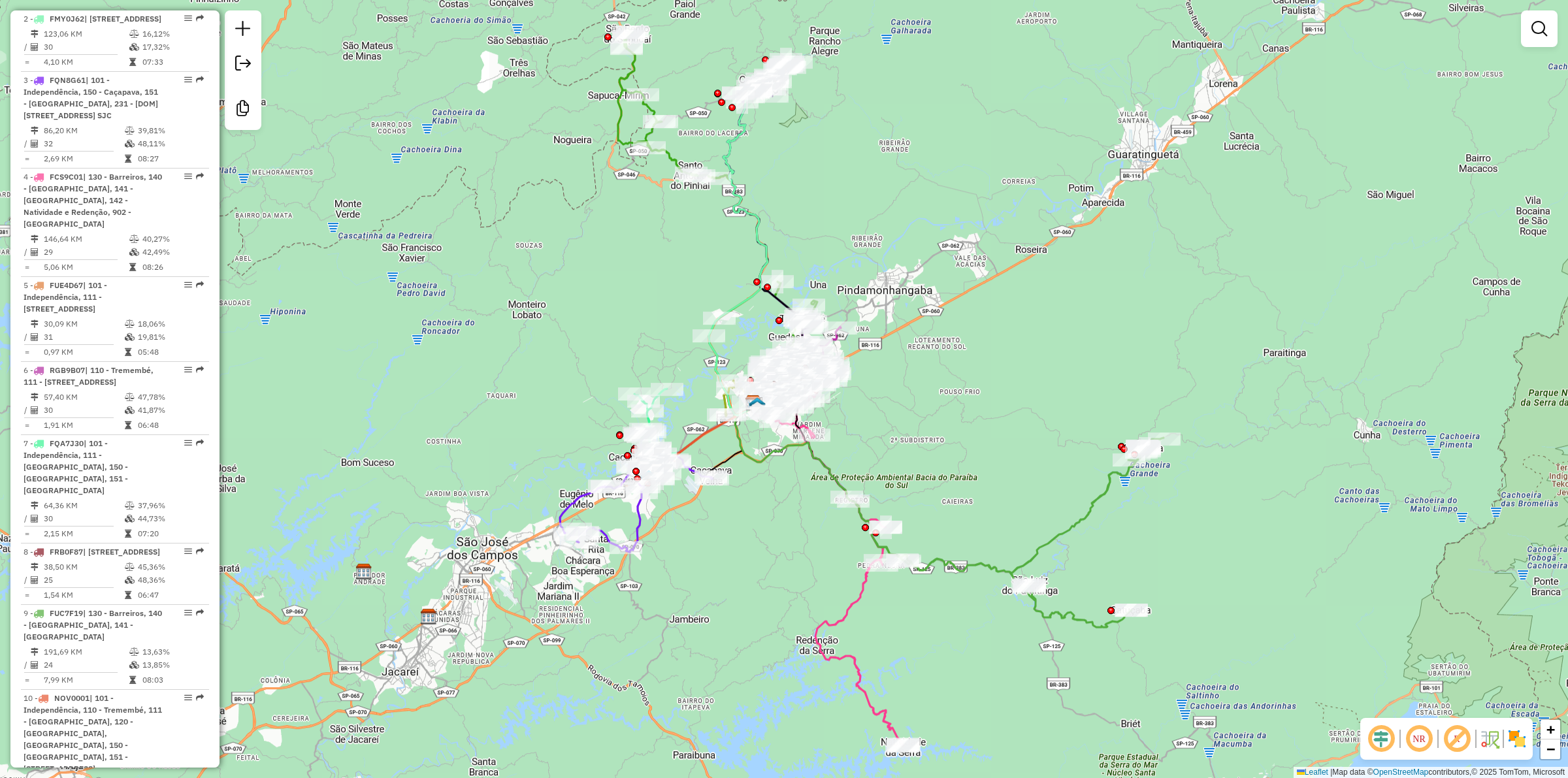
drag, startPoint x: 995, startPoint y: 458, endPoint x: 1006, endPoint y: 463, distance: 12.1
click at [1006, 463] on div "Janela de atendimento Grade de atendimento Capacidade Transportadoras Veículos …" at bounding box center [784, 389] width 1568 height 778
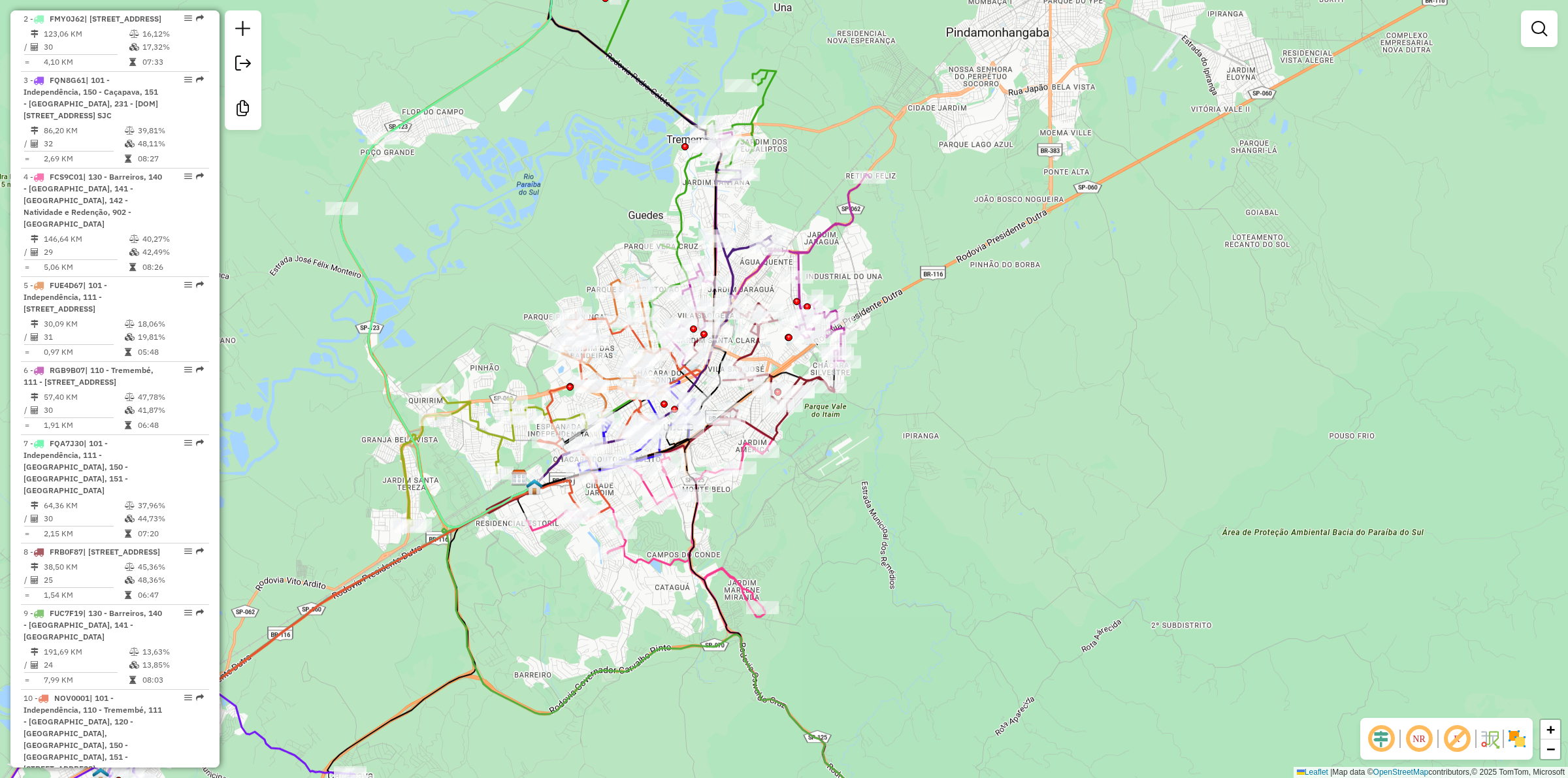
click at [720, 200] on icon at bounding box center [625, 206] width 202 height 567
select select "**********"
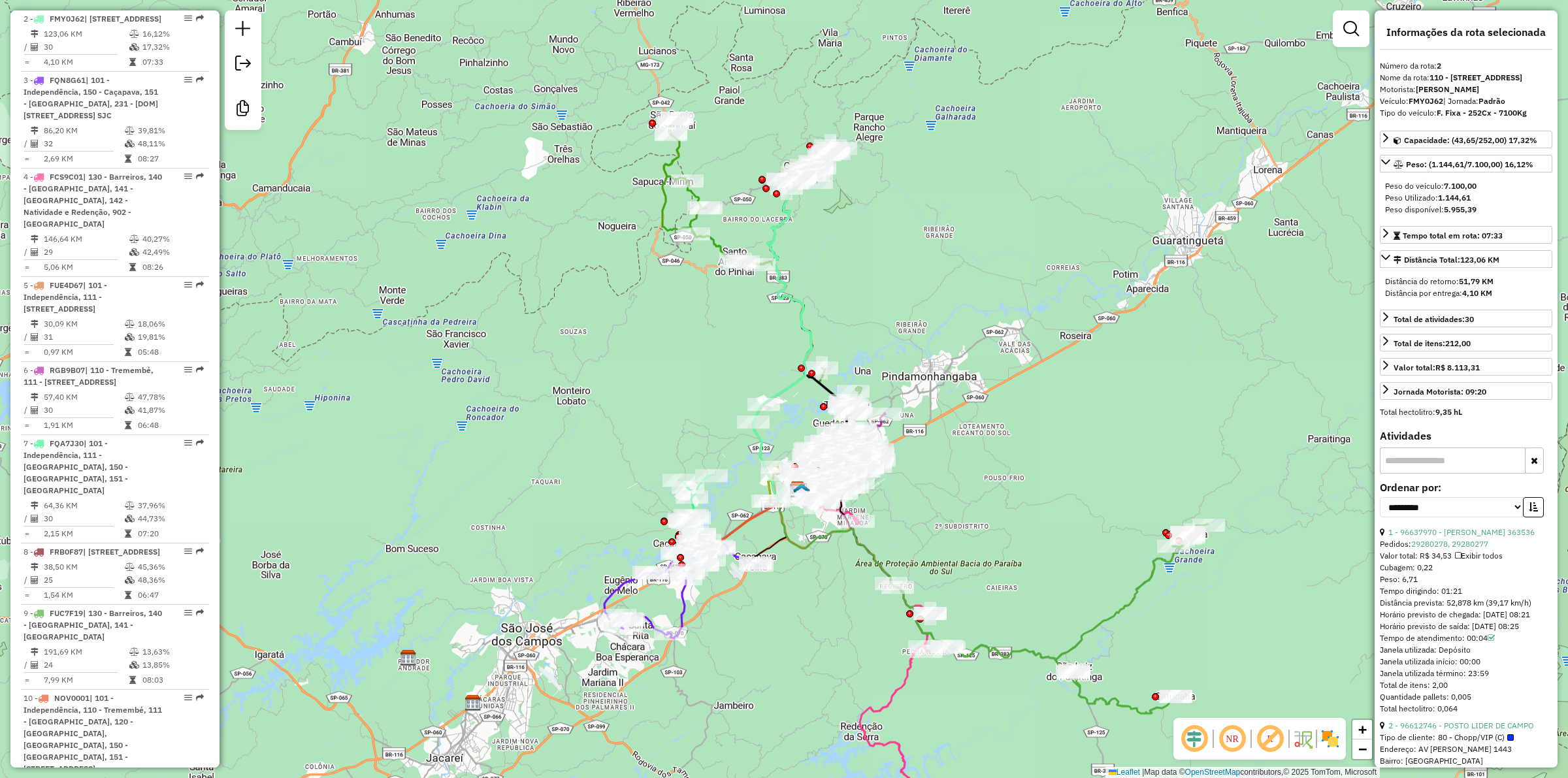
click at [933, 518] on div "Janela de atendimento Grade de atendimento Capacidade Transportadoras Veículos …" at bounding box center [784, 389] width 1568 height 778
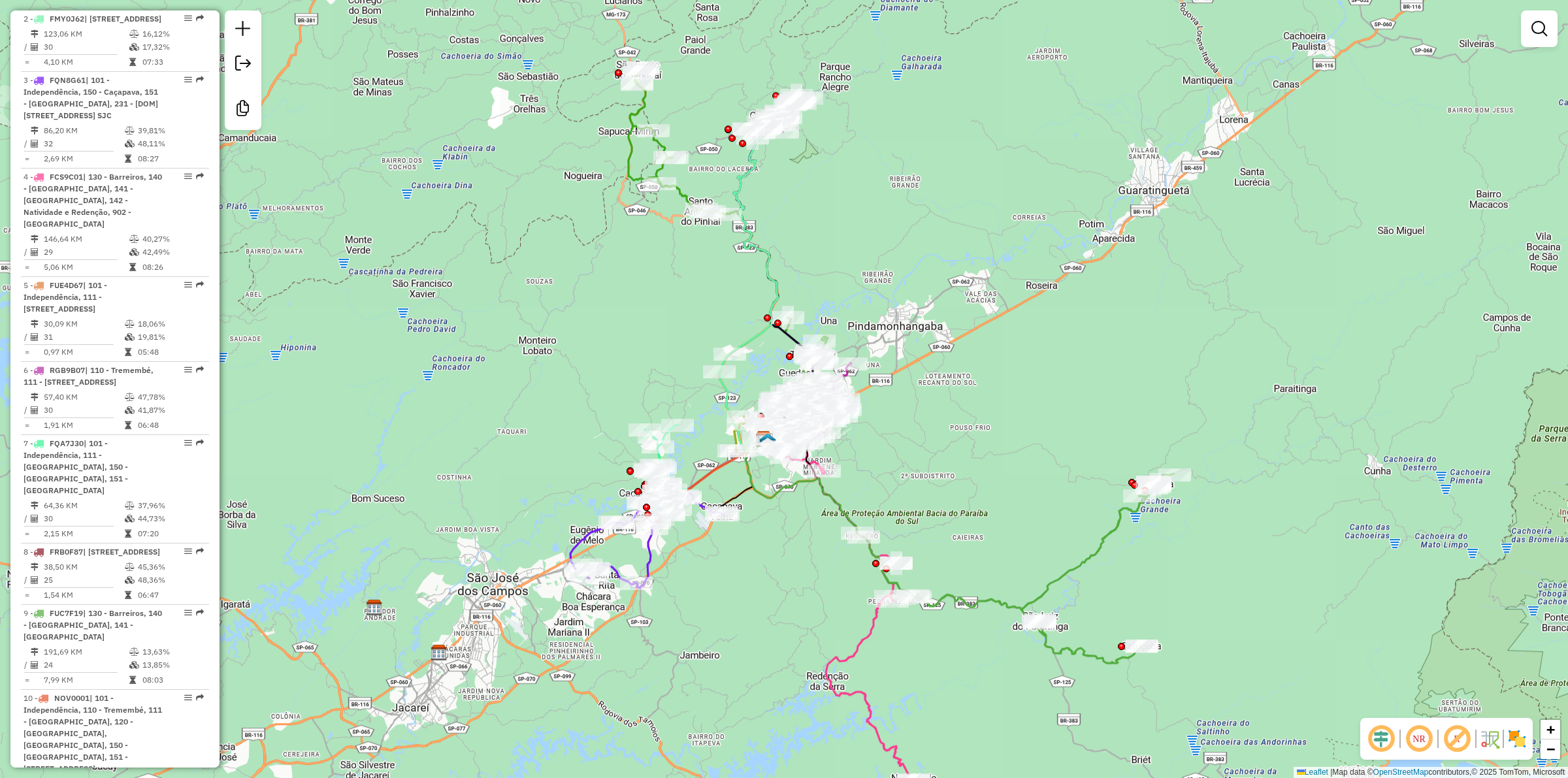
drag, startPoint x: 936, startPoint y: 535, endPoint x: 902, endPoint y: 485, distance: 60.5
click at [902, 485] on div "Janela de atendimento Grade de atendimento Capacidade Transportadoras Veículos …" at bounding box center [784, 389] width 1568 height 778
click at [632, 148] on icon at bounding box center [728, 245] width 200 height 358
select select "**********"
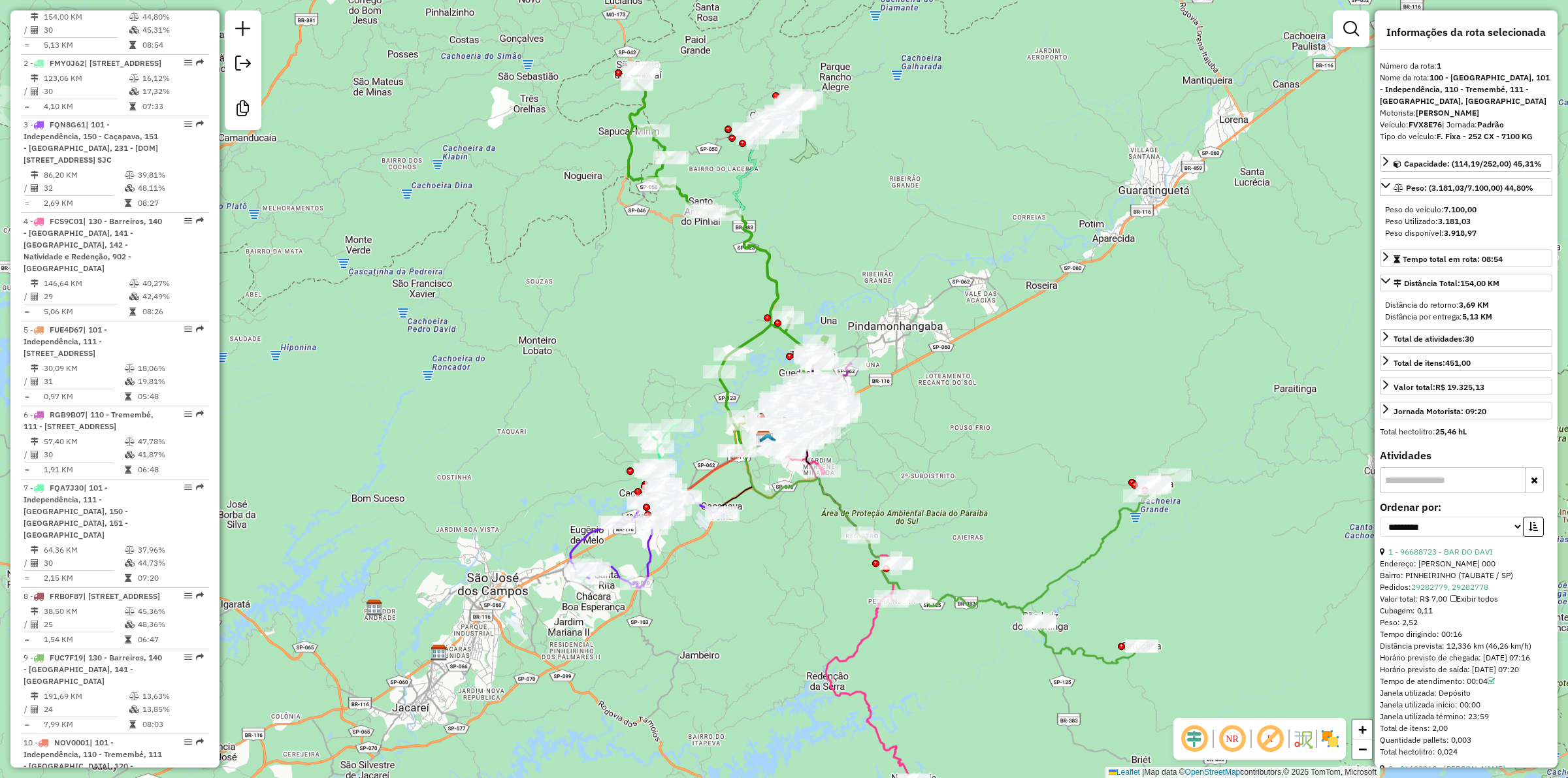
scroll to position [563, 0]
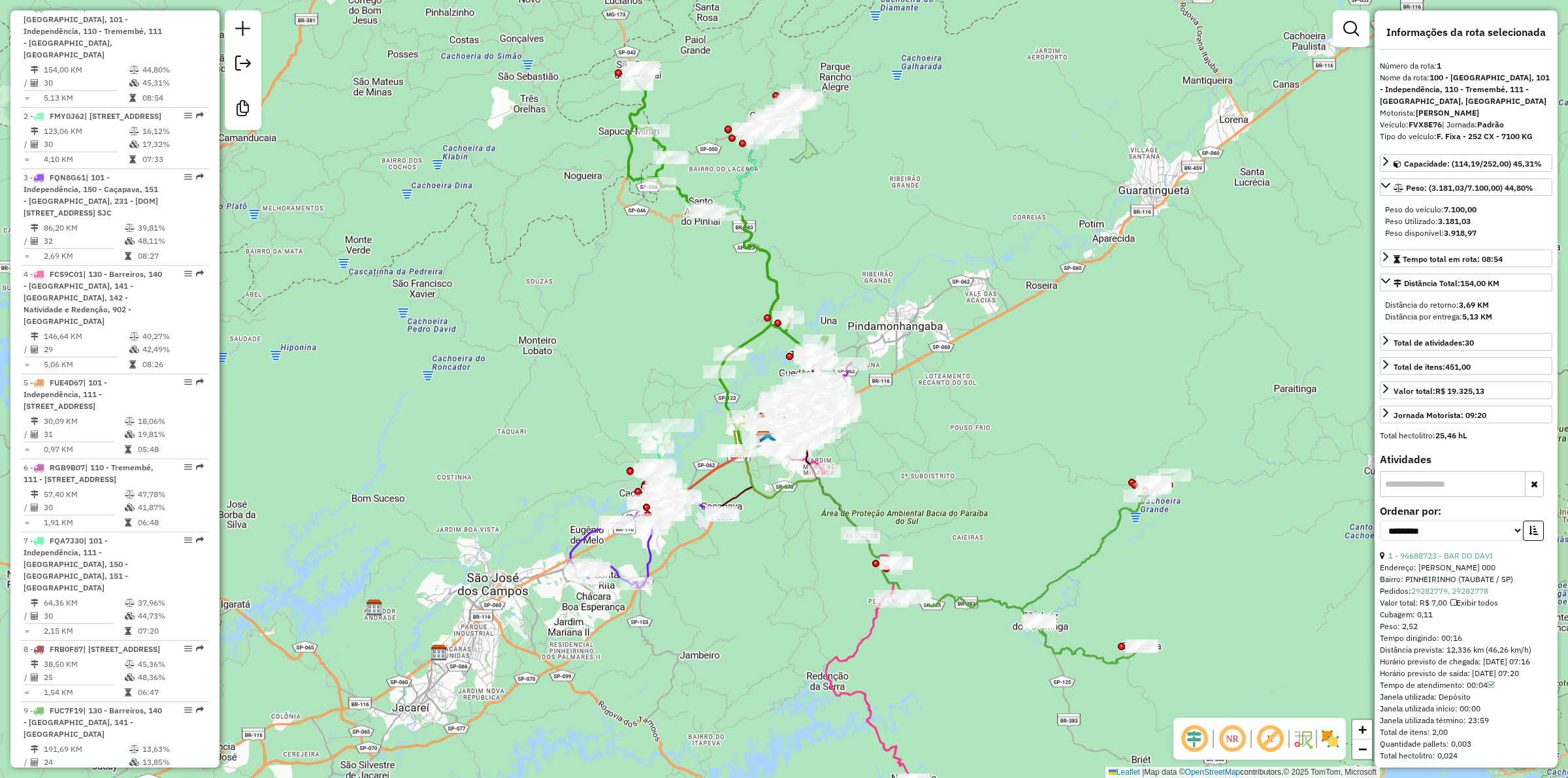
click at [668, 318] on div "Janela de atendimento Grade de atendimento Capacidade Transportadoras Veículos …" at bounding box center [784, 389] width 1568 height 778
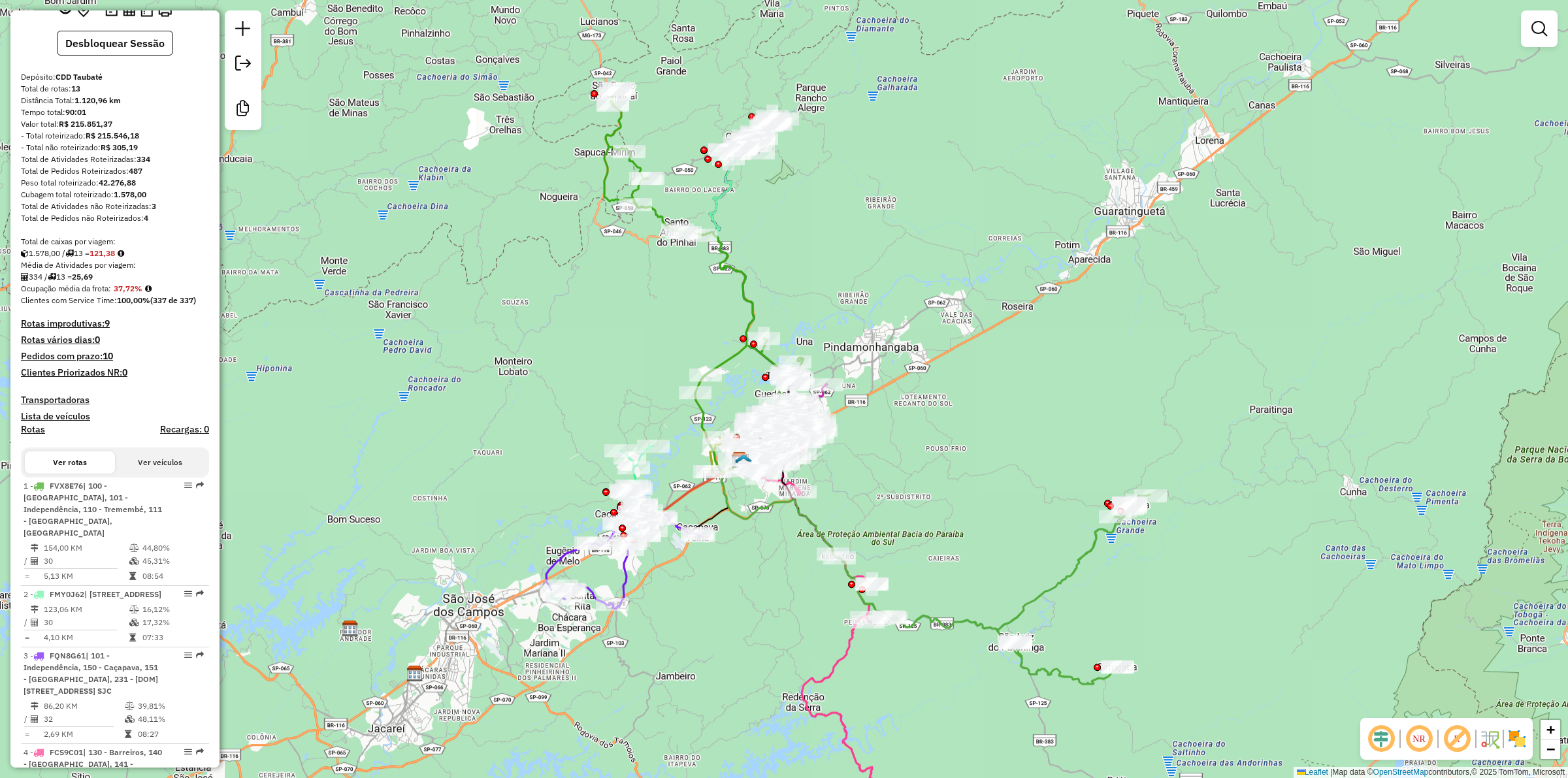
scroll to position [0, 0]
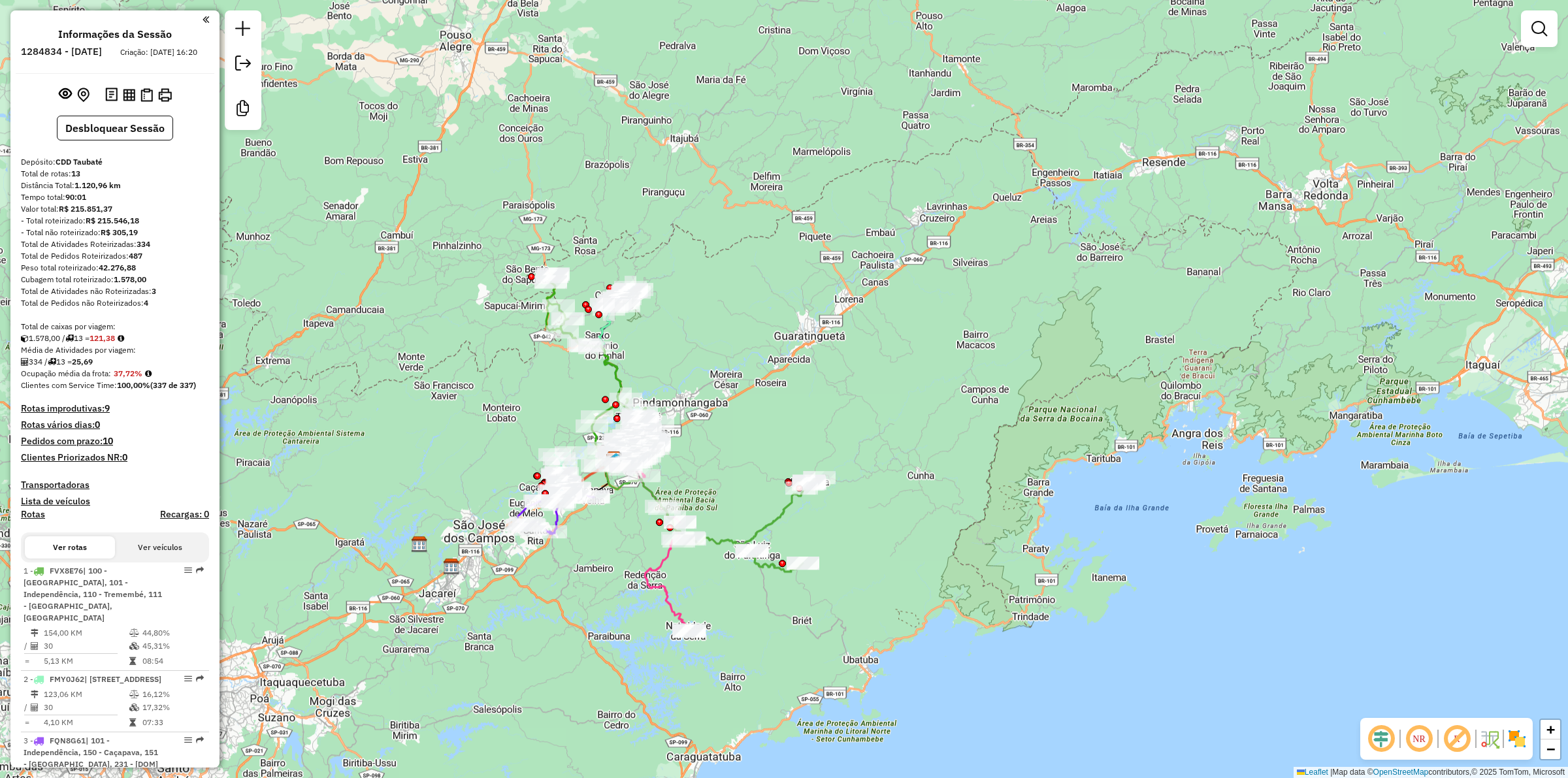
drag, startPoint x: 539, startPoint y: 658, endPoint x: 535, endPoint y: 647, distance: 11.7
click at [535, 647] on div "Janela de atendimento Grade de atendimento Capacidade Transportadoras Veículos …" at bounding box center [784, 389] width 1568 height 778
drag, startPoint x: 77, startPoint y: 377, endPoint x: 106, endPoint y: 373, distance: 29.3
click at [106, 368] on div "334 / 13 = 25,69" at bounding box center [115, 363] width 188 height 12
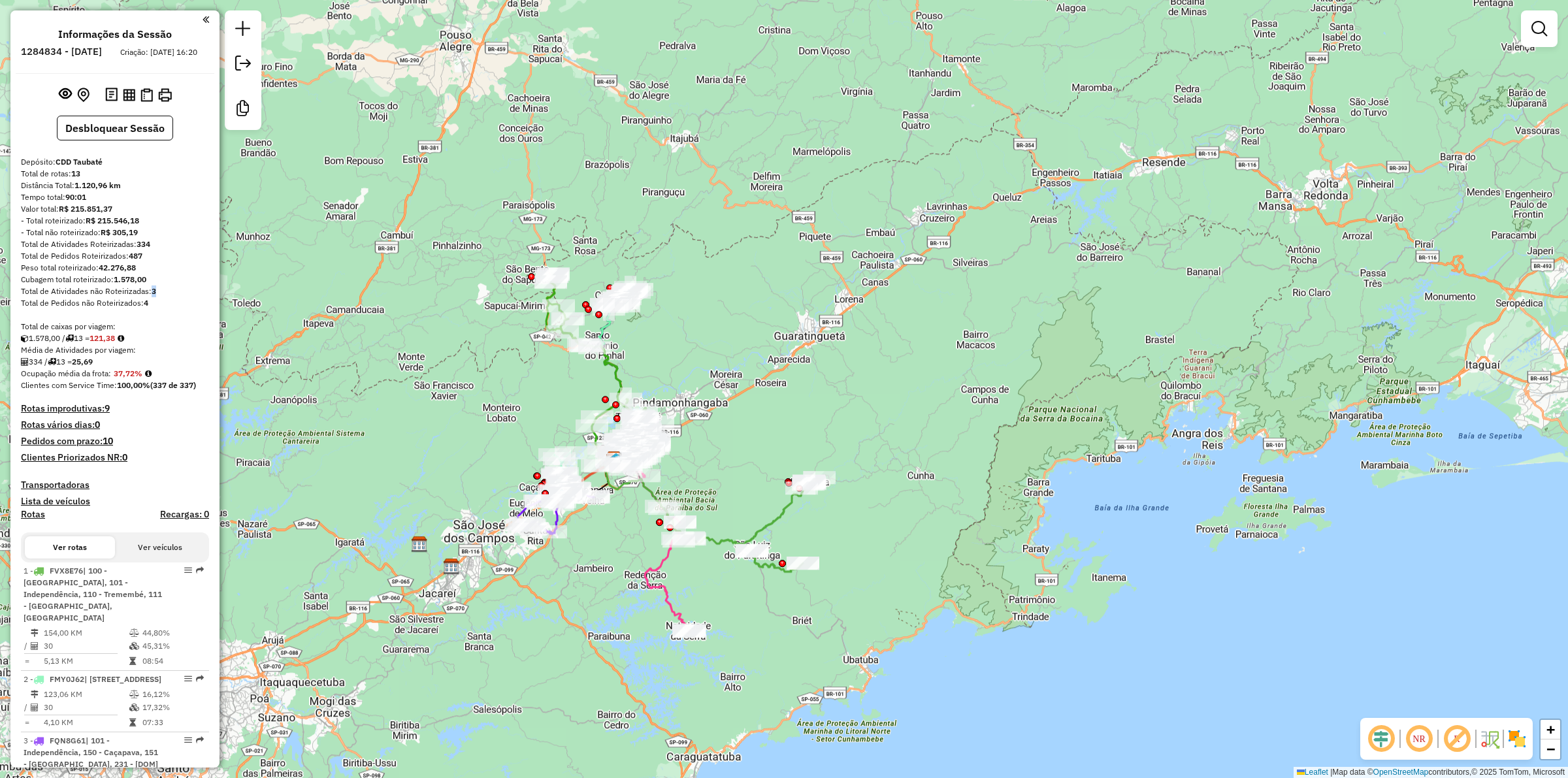
click at [154, 296] on strong "3" at bounding box center [154, 292] width 5 height 10
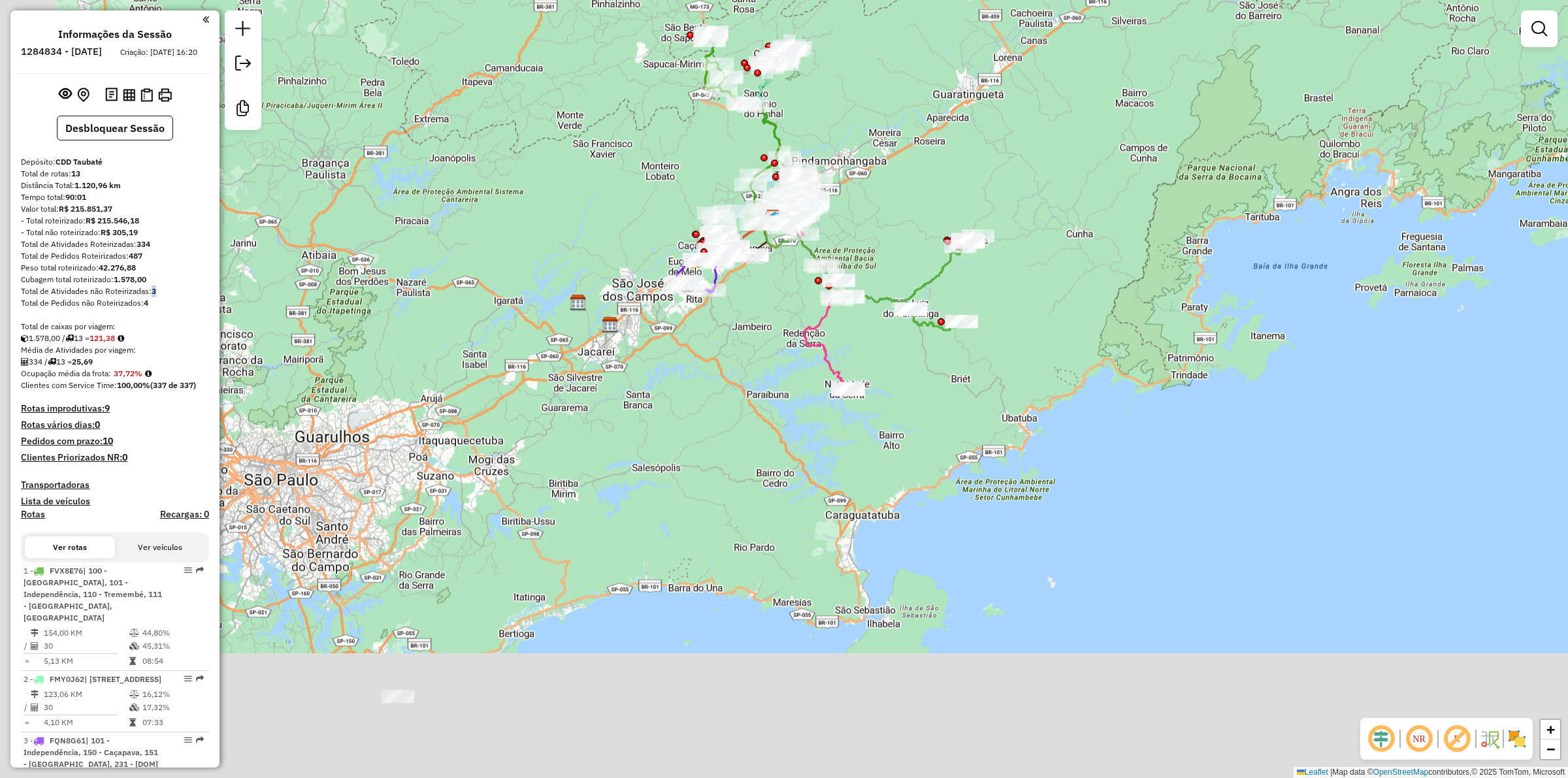
drag, startPoint x: 514, startPoint y: 396, endPoint x: 595, endPoint y: 311, distance: 117.4
click at [592, 308] on div "Janela de atendimento Grade de atendimento Capacidade Transportadoras Veículos …" at bounding box center [784, 389] width 1568 height 778
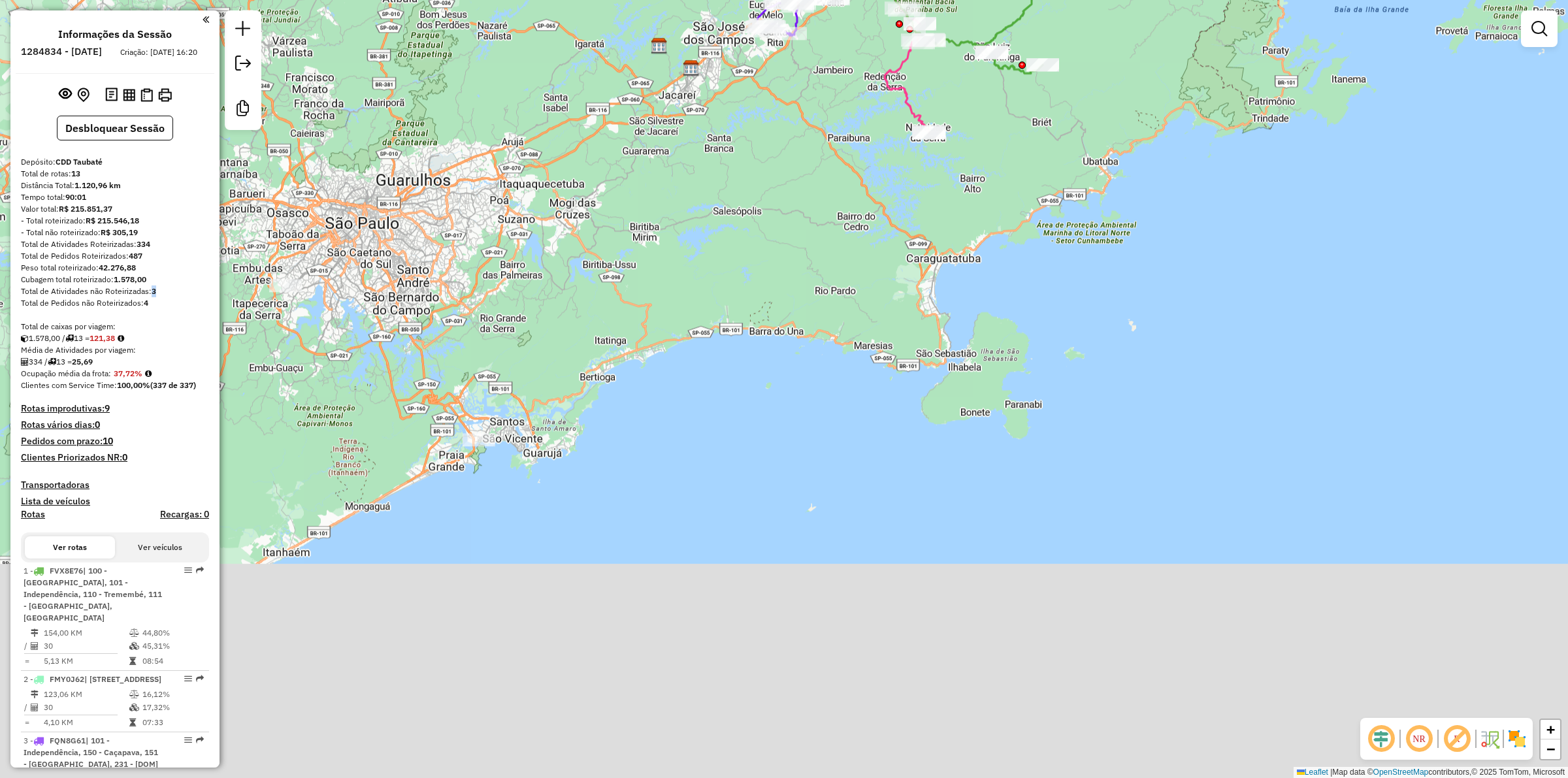
drag, startPoint x: 526, startPoint y: 461, endPoint x: 547, endPoint y: 431, distance: 36.6
click at [547, 429] on div "Janela de atendimento Grade de atendimento Capacidade Transportadoras Veículos …" at bounding box center [784, 389] width 1568 height 778
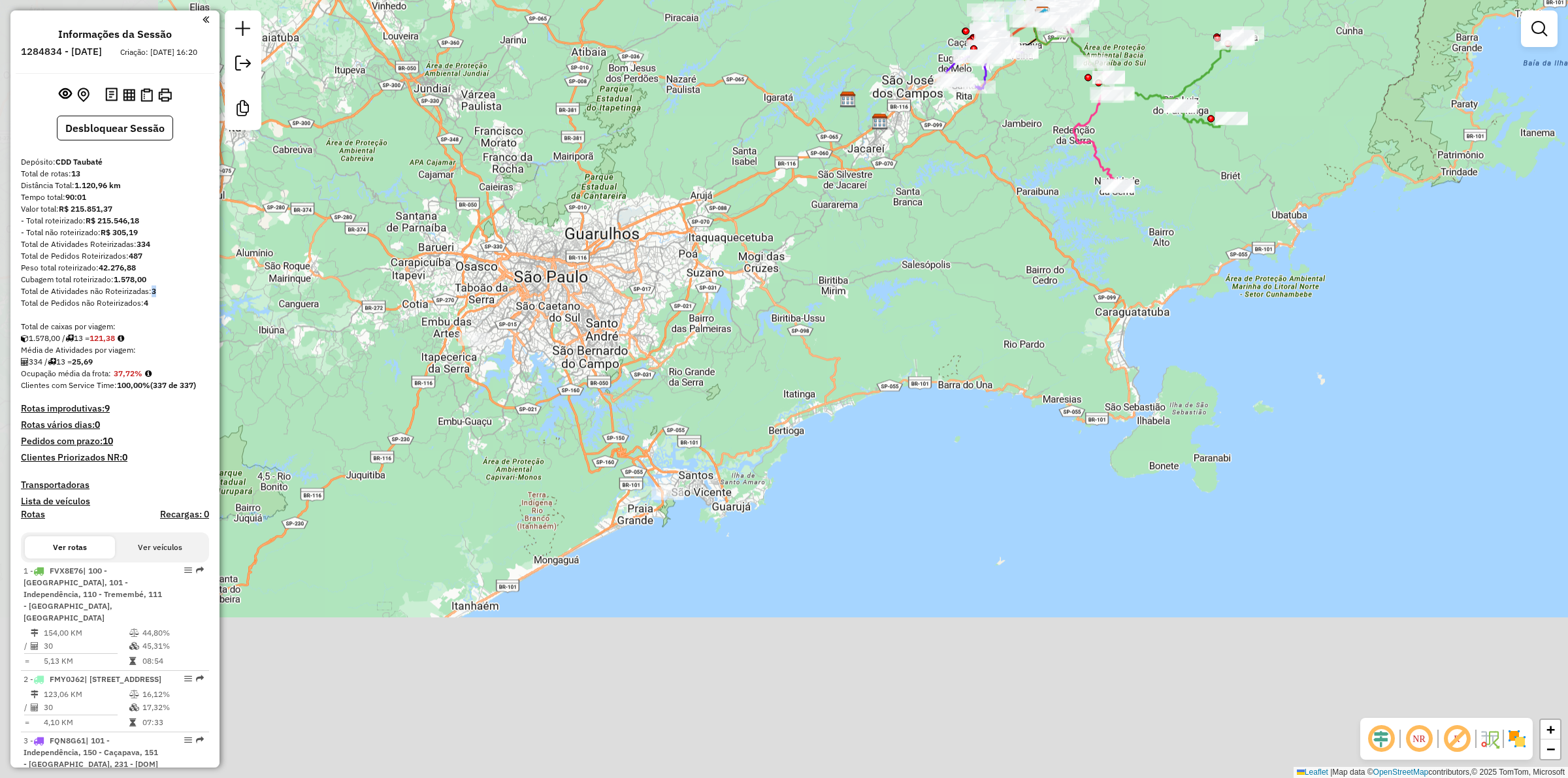
drag, startPoint x: 644, startPoint y: 414, endPoint x: 566, endPoint y: 378, distance: 85.9
click at [651, 413] on div "Janela de atendimento Grade de atendimento Capacidade Transportadoras Veículos …" at bounding box center [784, 389] width 1568 height 778
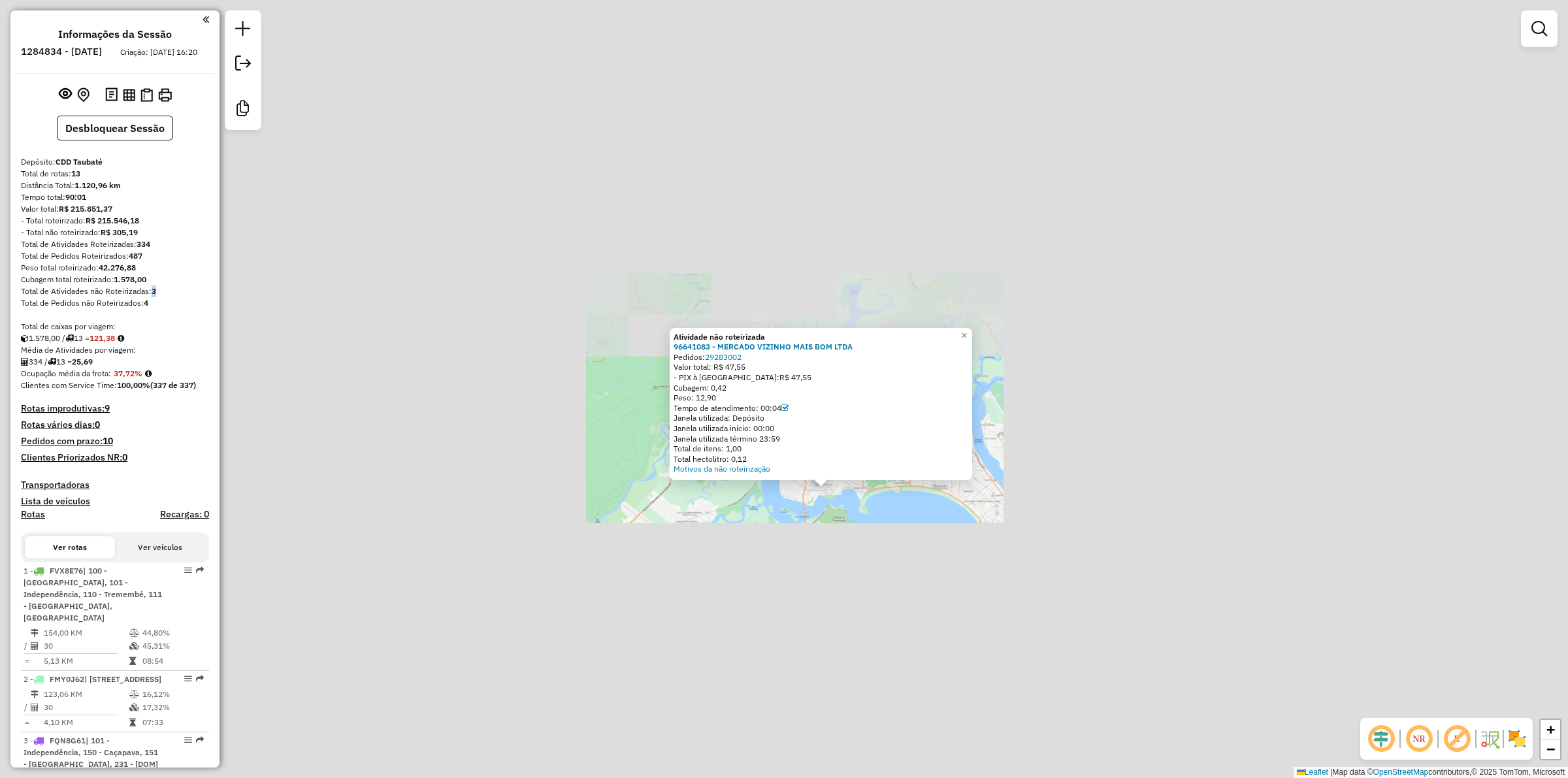
click at [818, 534] on div "Atividade não roteirizada 96641083 - MERCADO VIZINHO MAIS BOM LTDA Pedidos: 292…" at bounding box center [784, 389] width 1568 height 778
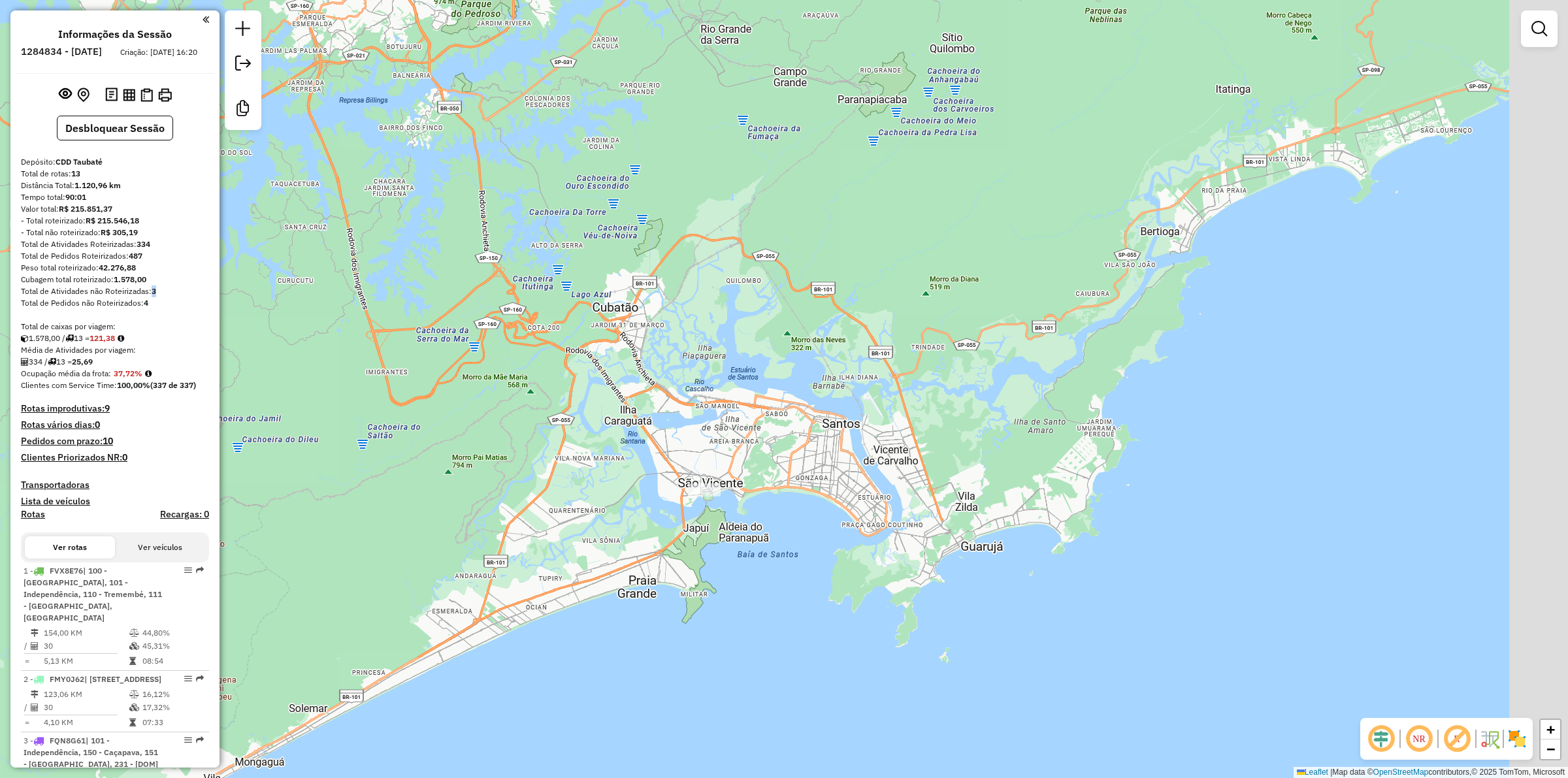
drag, startPoint x: 758, startPoint y: 543, endPoint x: 586, endPoint y: 532, distance: 172.4
click at [586, 532] on div "Janela de atendimento Grade de atendimento Capacidade Transportadoras Veículos …" at bounding box center [784, 389] width 1568 height 778
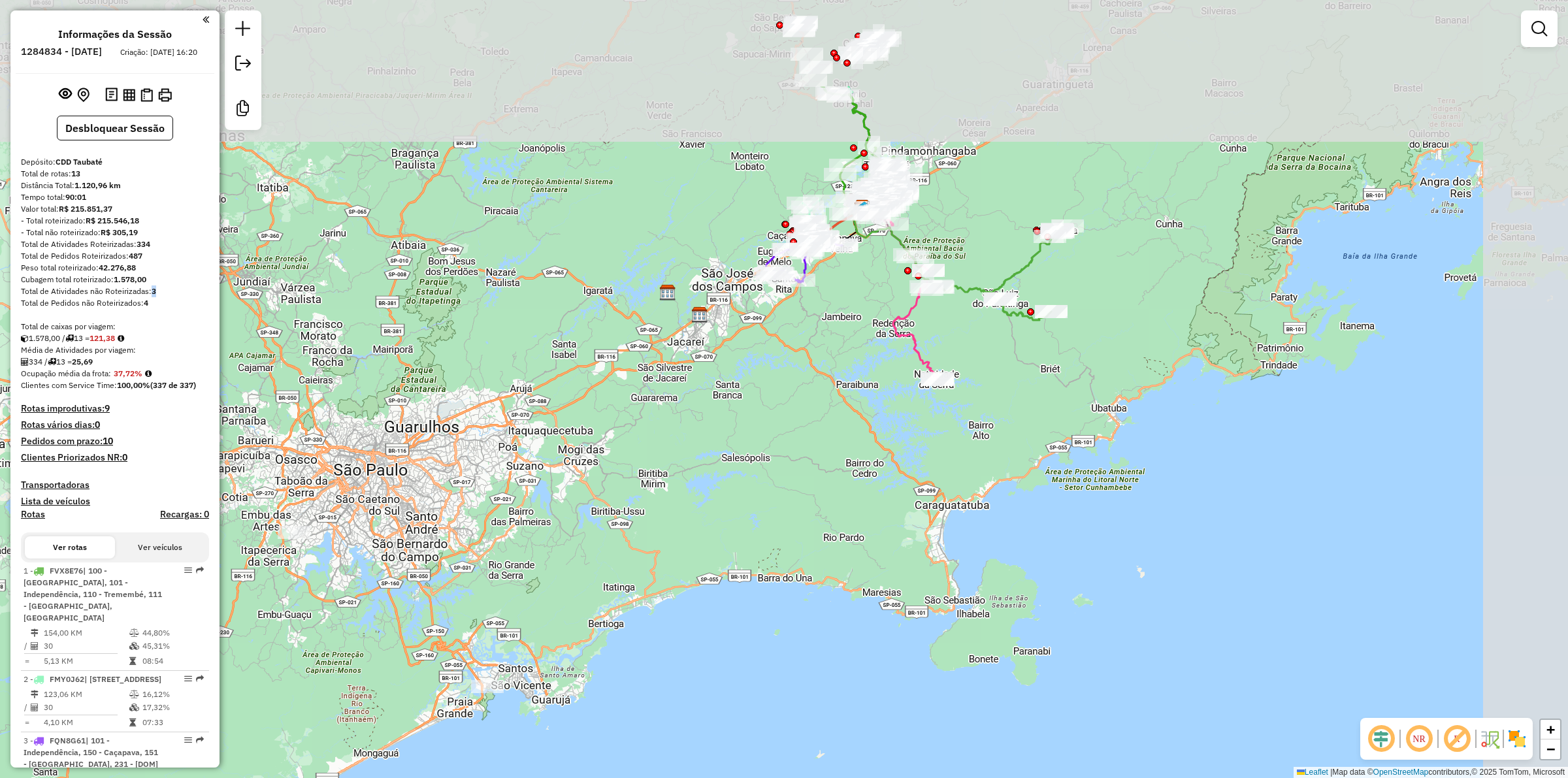
drag, startPoint x: 777, startPoint y: 354, endPoint x: 673, endPoint y: 517, distance: 193.4
click at [673, 517] on div "Janela de atendimento Grade de atendimento Capacidade Transportadoras Veículos …" at bounding box center [784, 389] width 1568 height 778
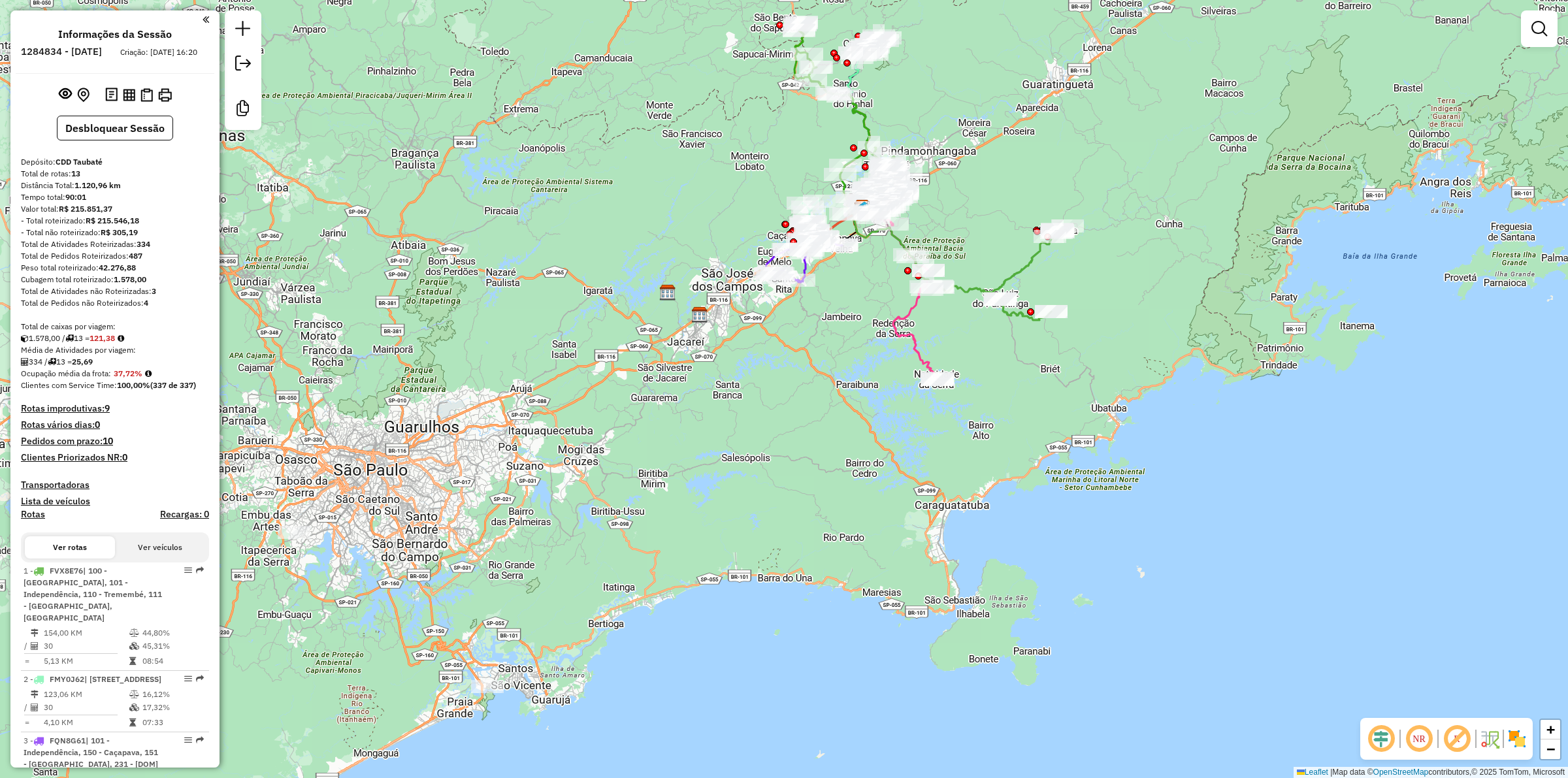
click at [141, 333] on div "Total de caixas por viagem:" at bounding box center [115, 327] width 188 height 12
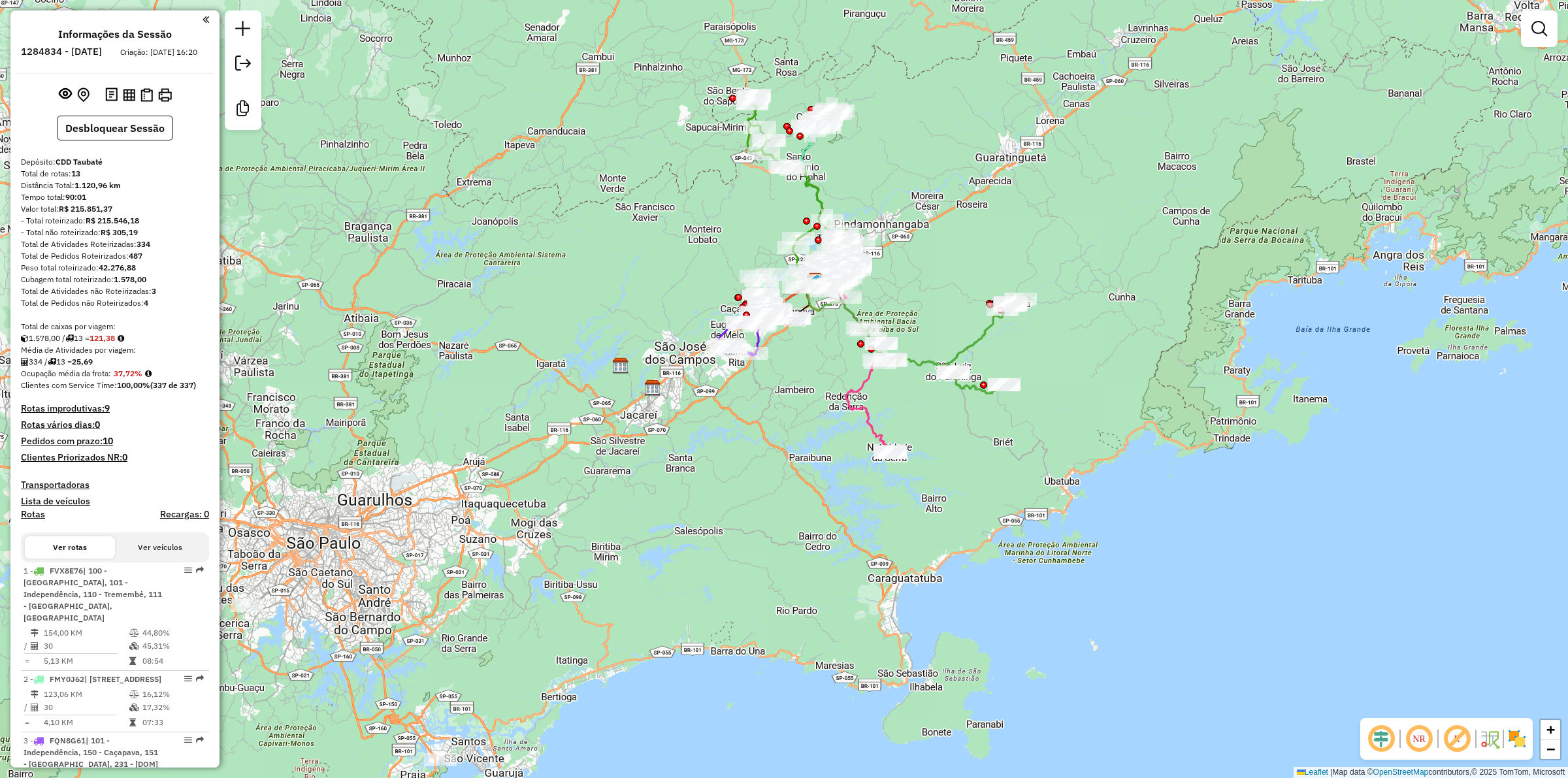
drag, startPoint x: 671, startPoint y: 393, endPoint x: 649, endPoint y: 411, distance: 28.4
click at [649, 411] on div "Janela de atendimento Grade de atendimento Capacidade Transportadoras Veículos …" at bounding box center [784, 389] width 1568 height 778
drag, startPoint x: 128, startPoint y: 418, endPoint x: 44, endPoint y: 426, distance: 84.4
click at [23, 414] on h4 "Rotas improdutivas: 9" at bounding box center [115, 408] width 188 height 11
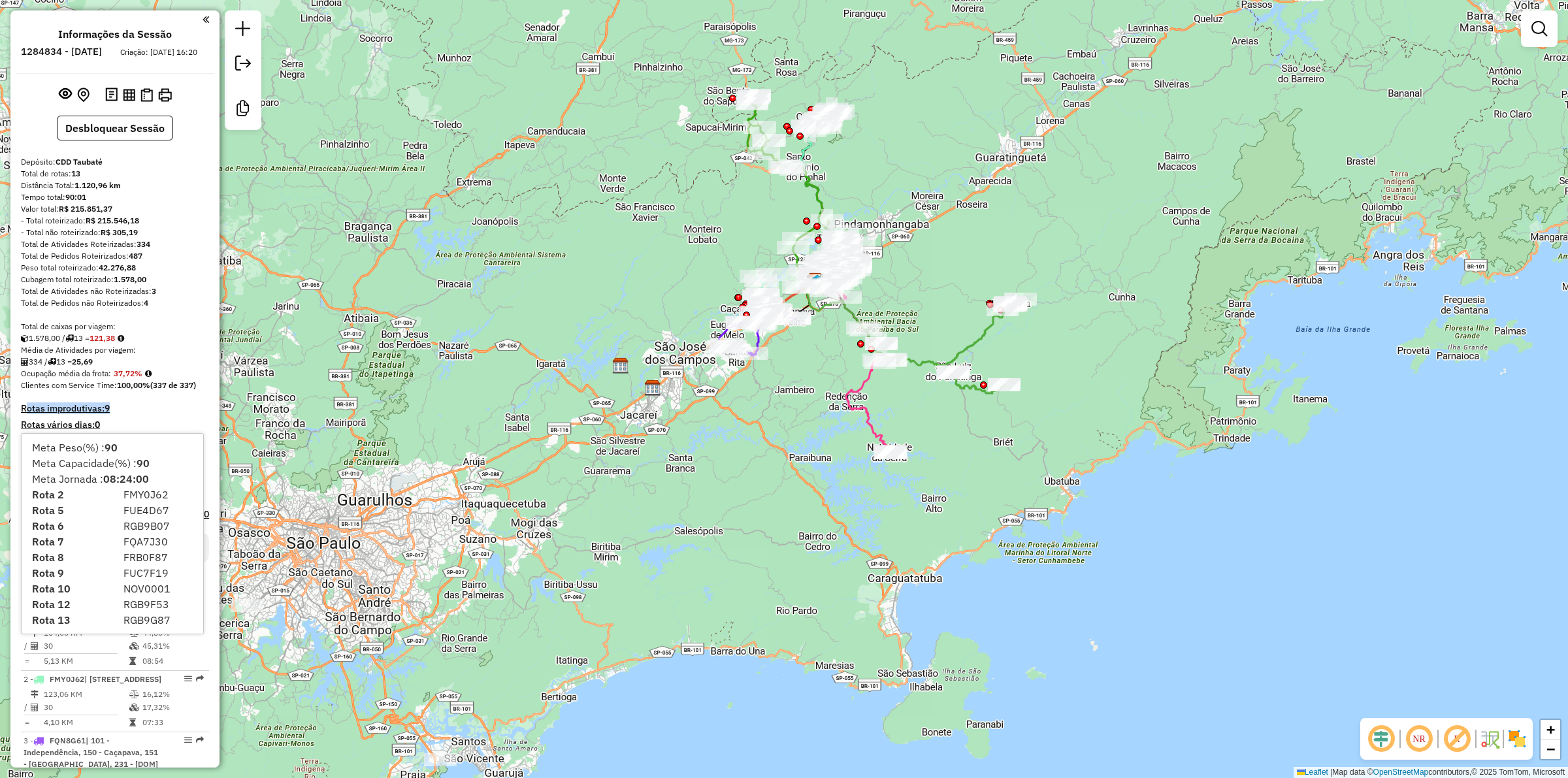
click at [177, 414] on h4 "Rotas improdutivas: 9" at bounding box center [115, 408] width 188 height 11
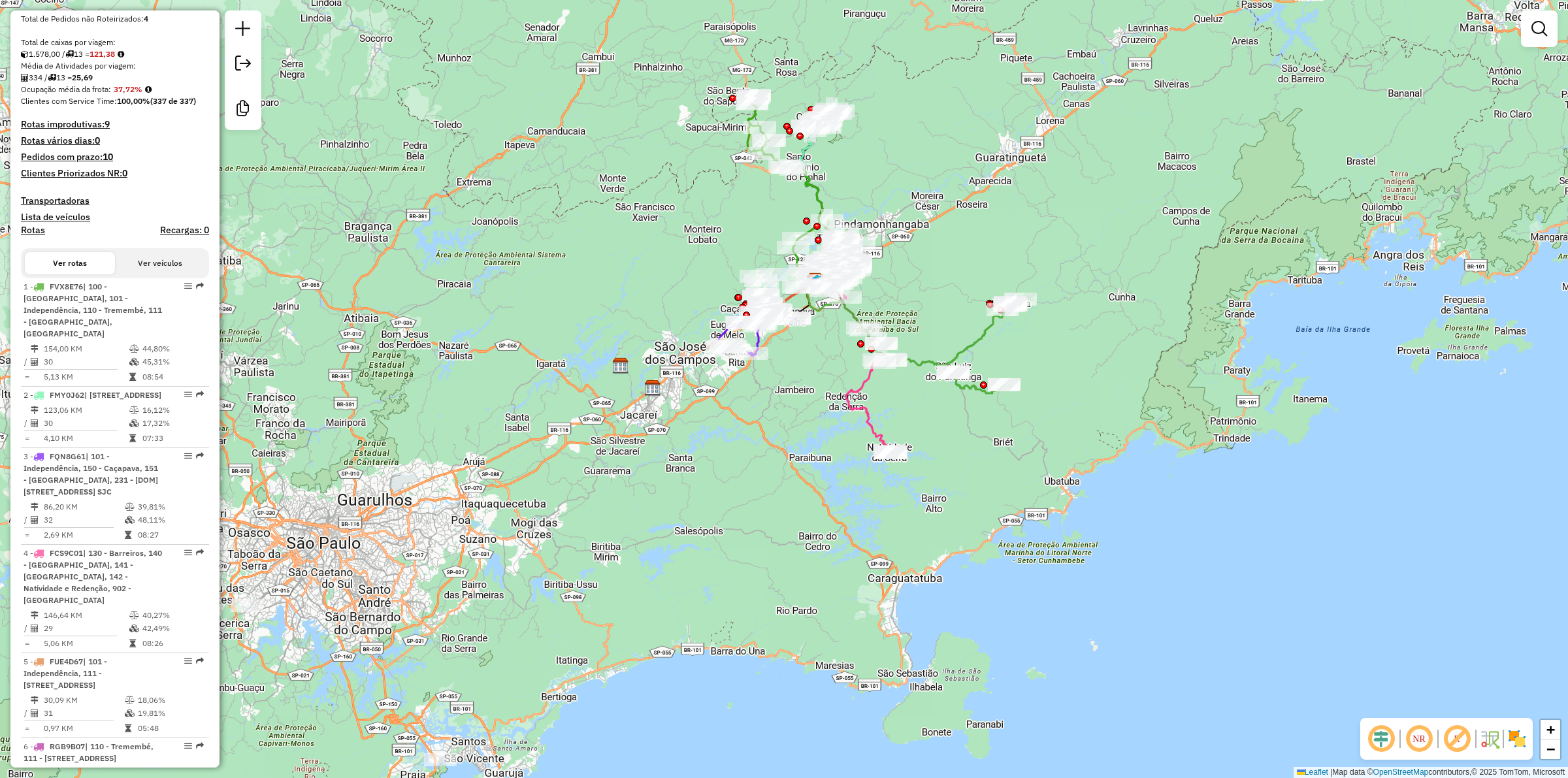
scroll to position [82, 0]
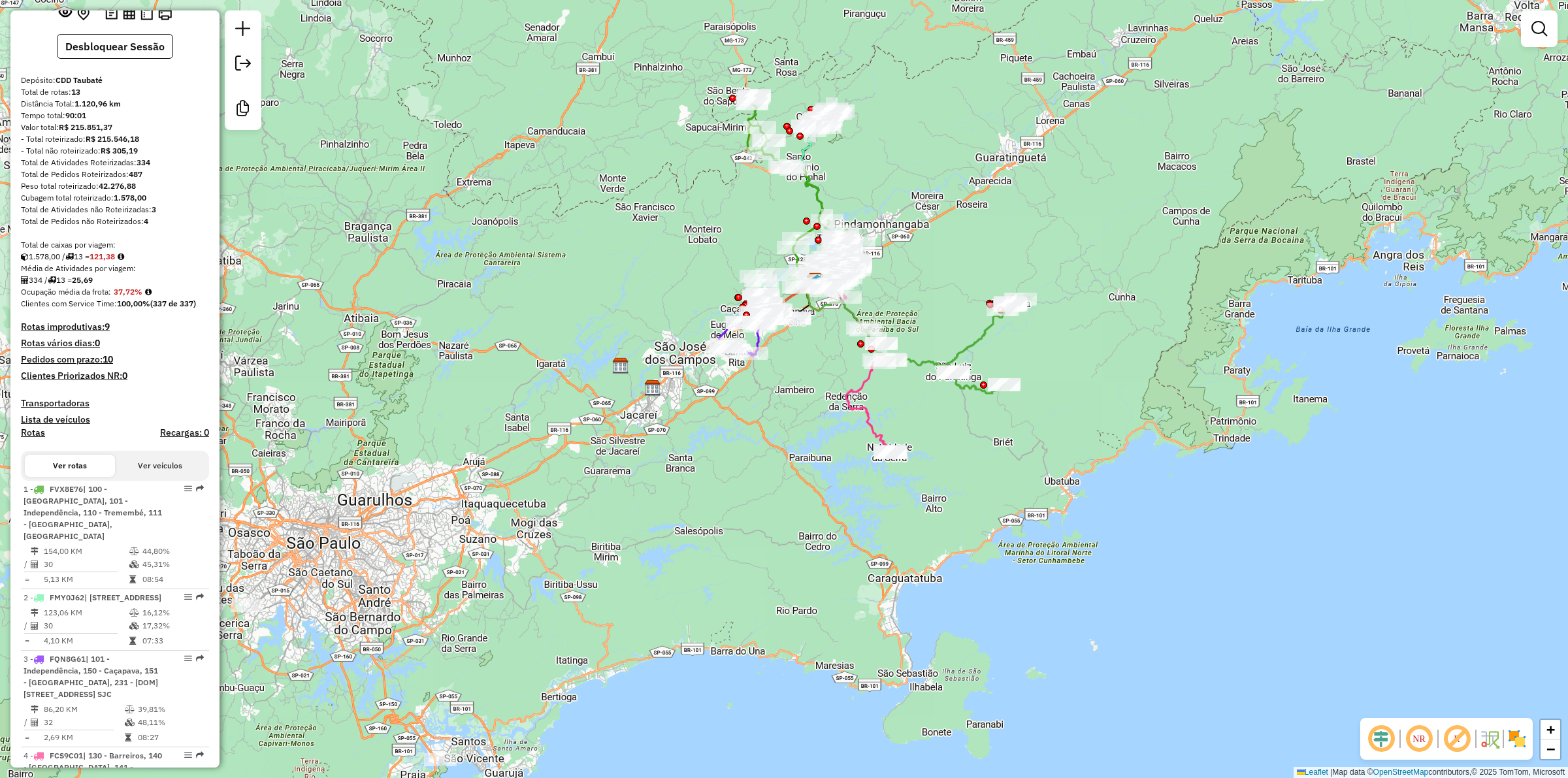
click at [90, 333] on h4 "Rotas improdutivas: 9" at bounding box center [115, 327] width 188 height 11
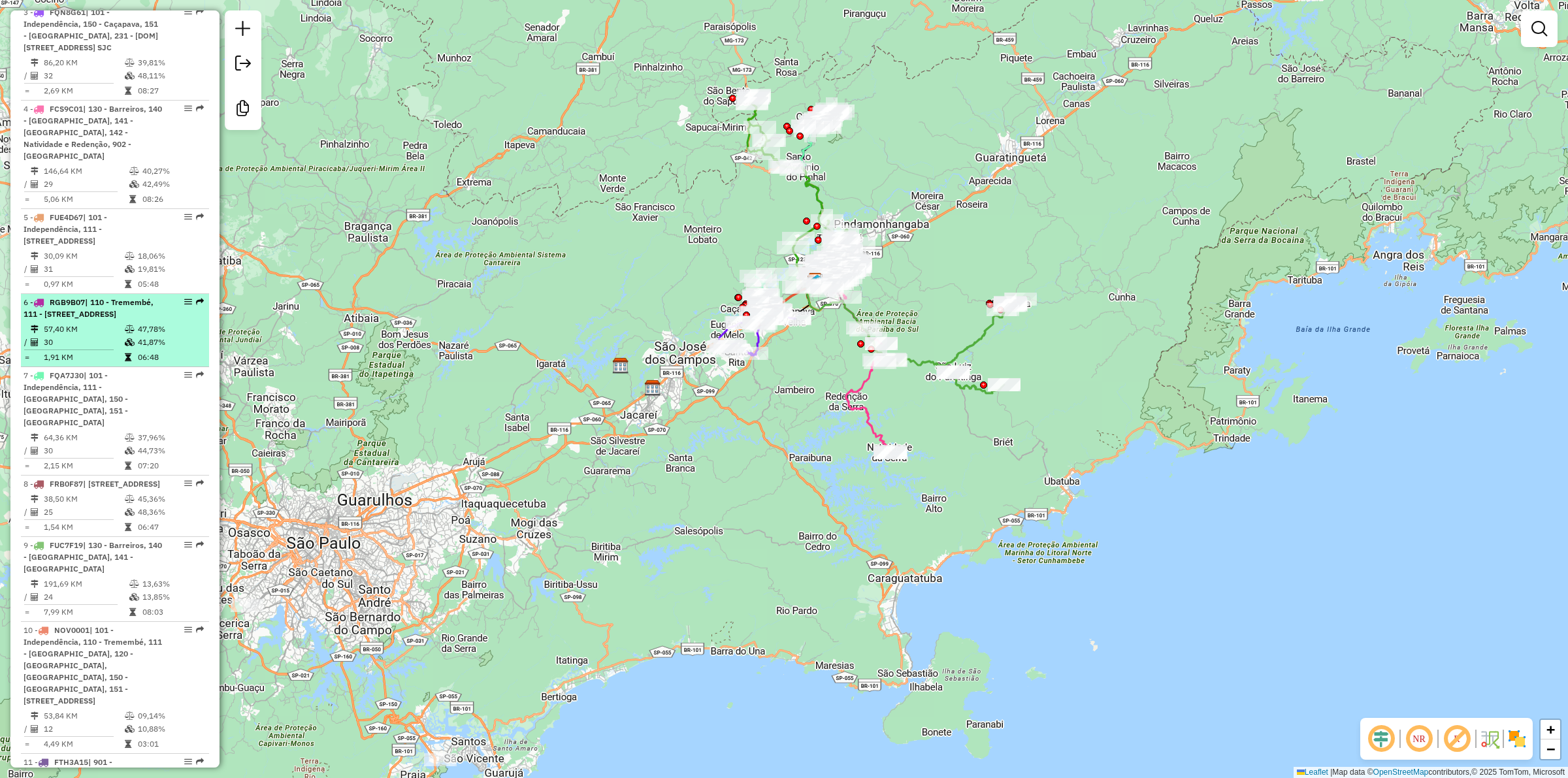
scroll to position [735, 0]
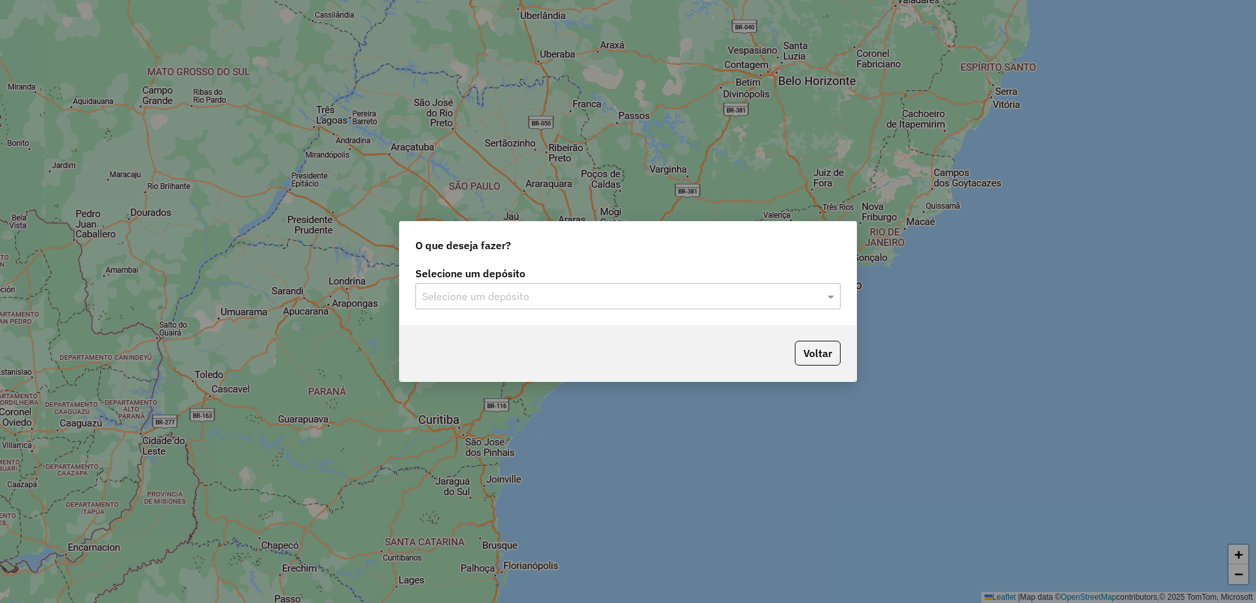
click at [604, 298] on input "text" at bounding box center [615, 297] width 386 height 16
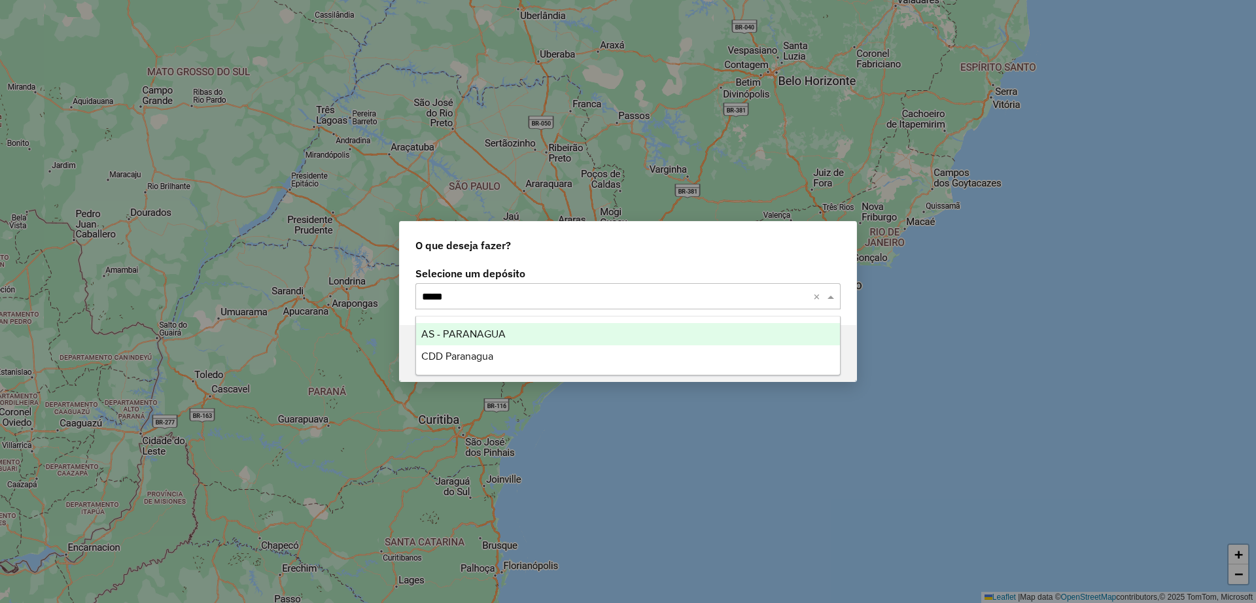
type input "******"
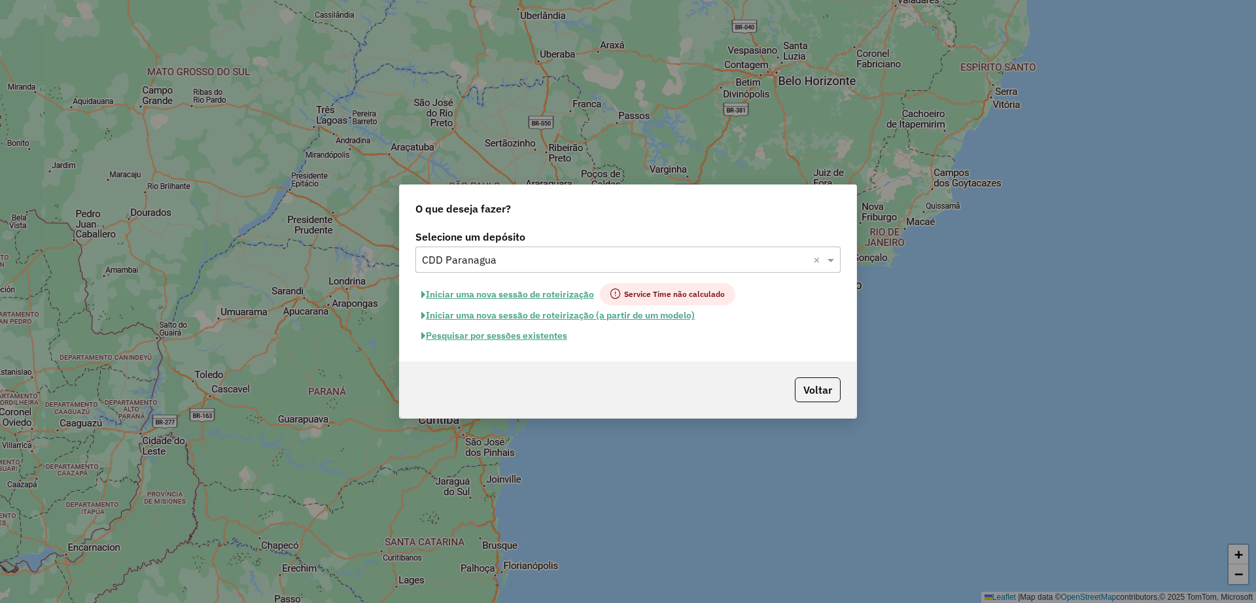
click at [532, 334] on button "Pesquisar por sessões existentes" at bounding box center [494, 336] width 158 height 20
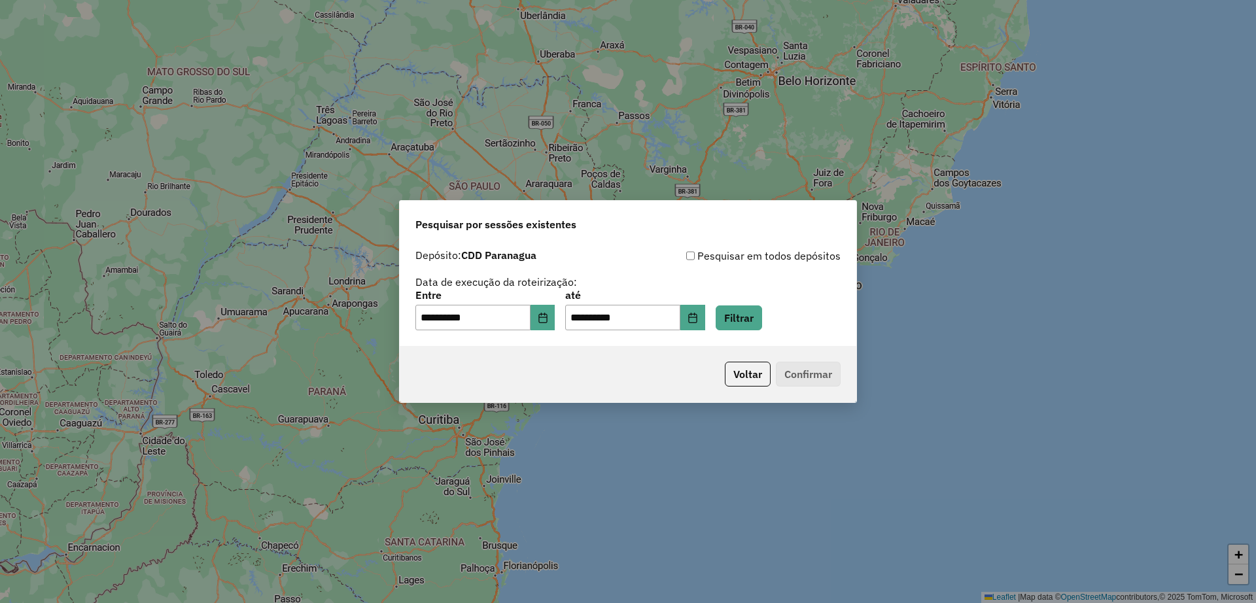
click at [756, 336] on div "**********" at bounding box center [628, 295] width 457 height 104
click at [756, 326] on button "Filtrar" at bounding box center [739, 317] width 46 height 25
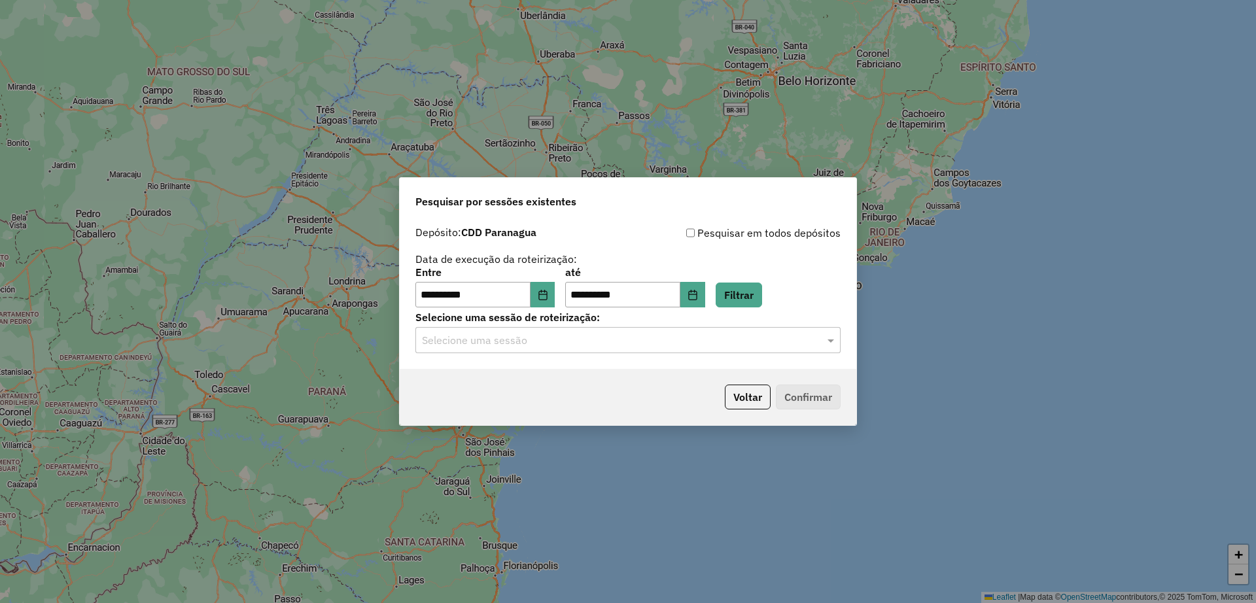
click at [619, 342] on input "text" at bounding box center [615, 341] width 386 height 16
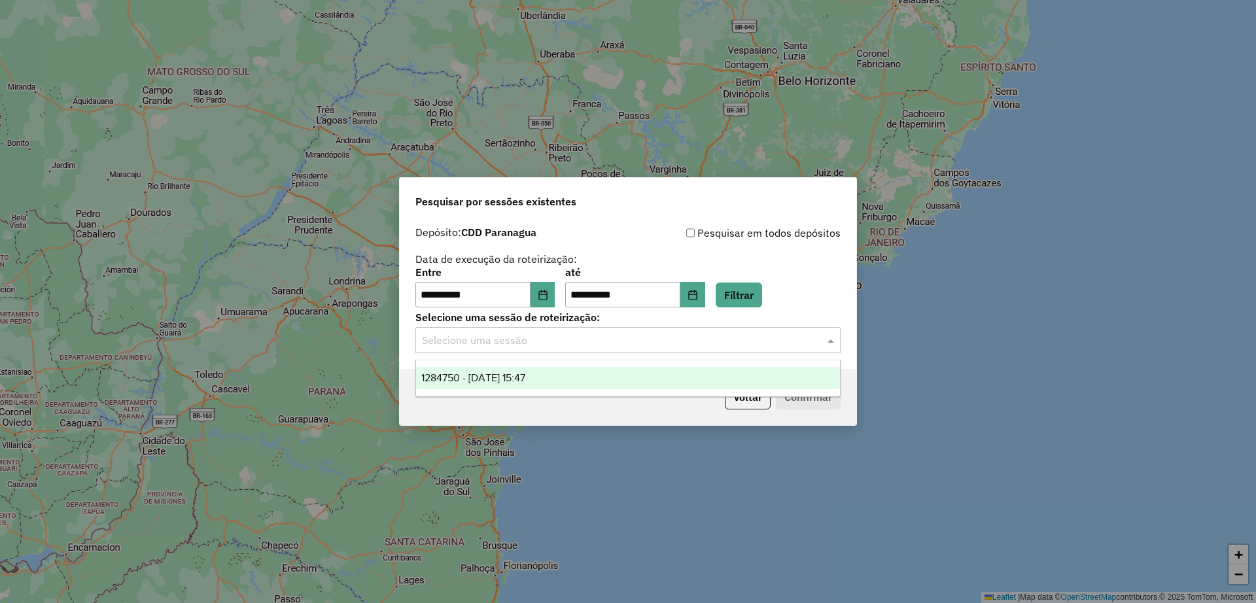
drag, startPoint x: 606, startPoint y: 377, endPoint x: 747, endPoint y: 403, distance: 143.7
click at [606, 377] on div "1284750 - [DATE] 15:47" at bounding box center [628, 378] width 424 height 22
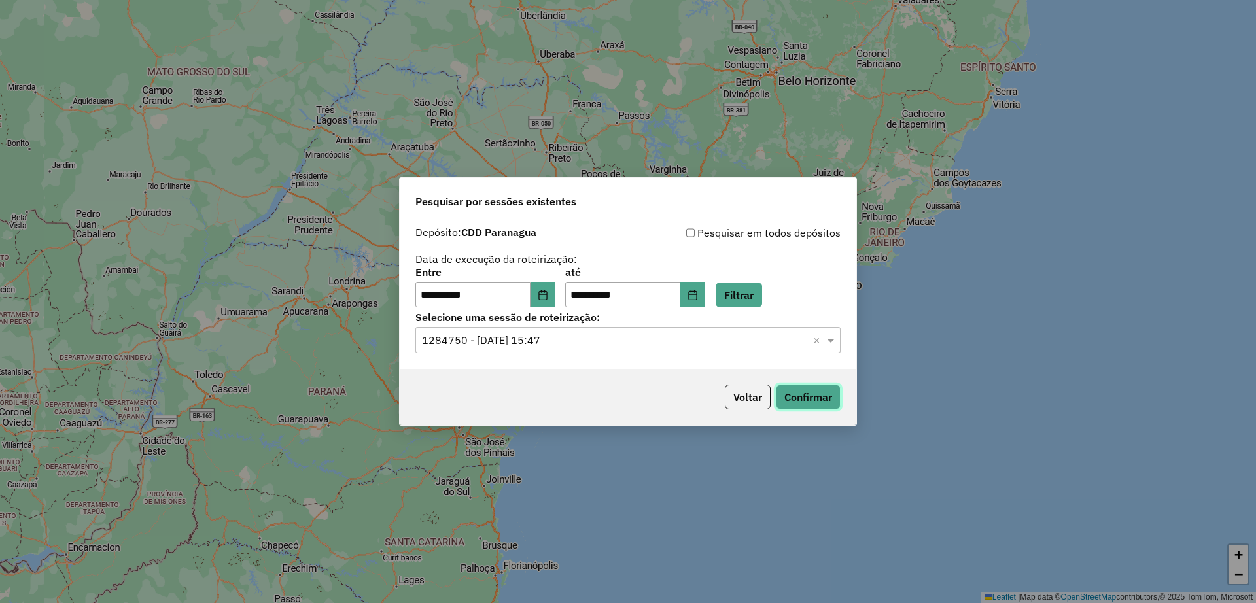
click at [801, 385] on button "Confirmar" at bounding box center [808, 397] width 65 height 25
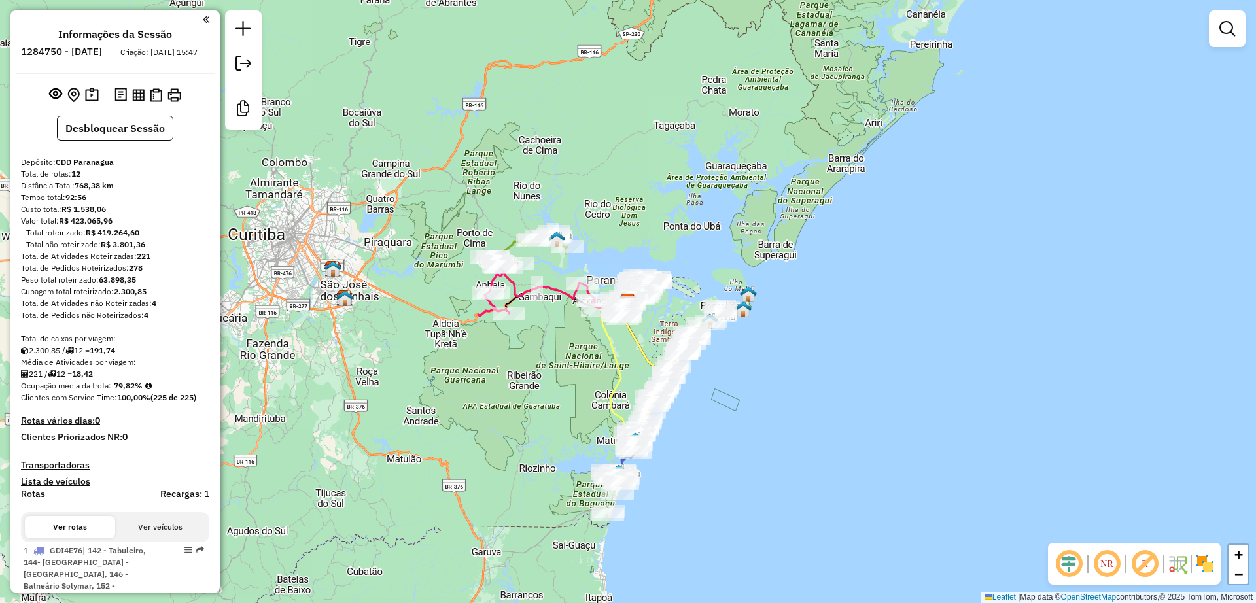
drag, startPoint x: 542, startPoint y: 396, endPoint x: 536, endPoint y: 381, distance: 16.4
click at [536, 381] on div "Janela de atendimento Grade de atendimento Capacidade Transportadoras Veículos …" at bounding box center [628, 301] width 1256 height 603
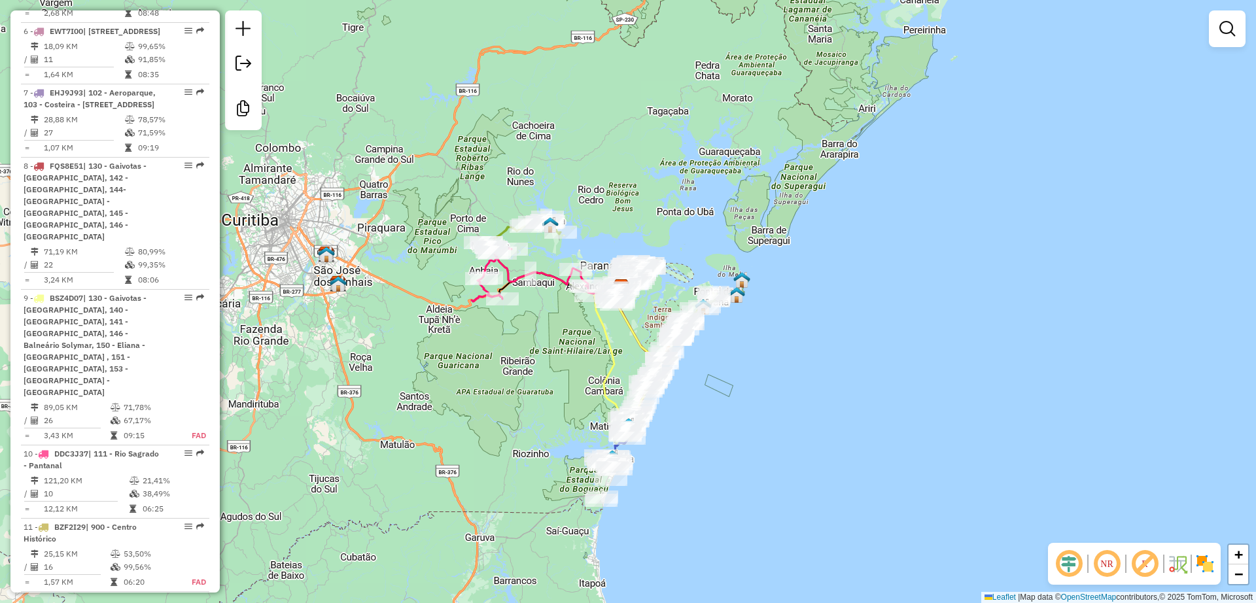
scroll to position [1363, 0]
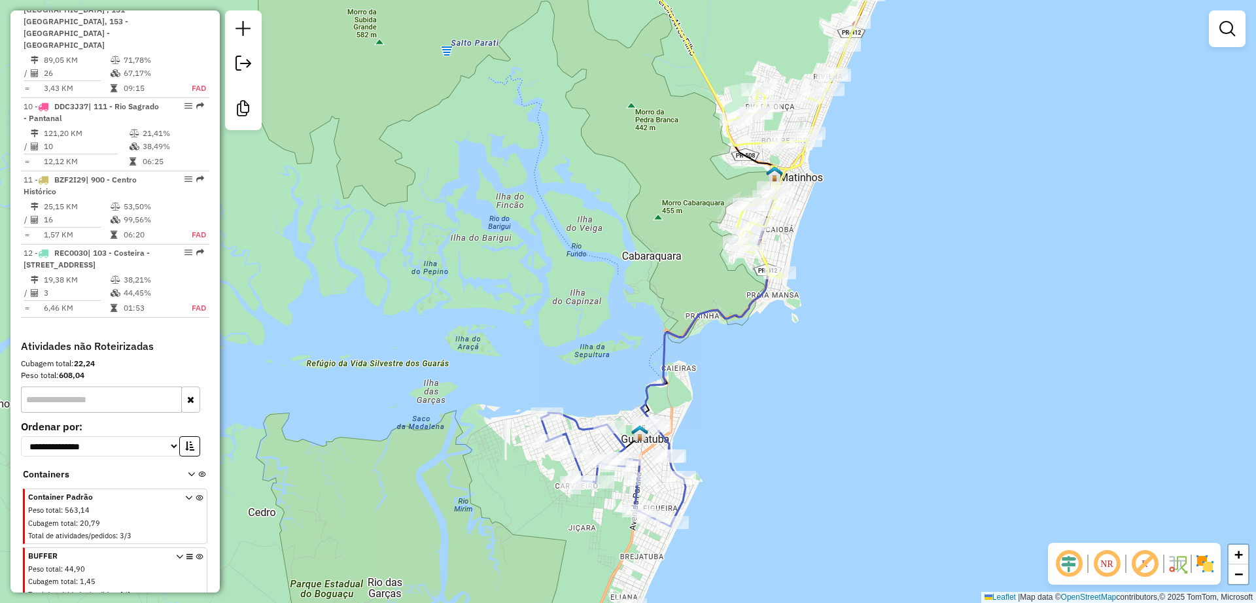
click at [659, 370] on icon at bounding box center [716, 233] width 351 height 587
select select "**********"
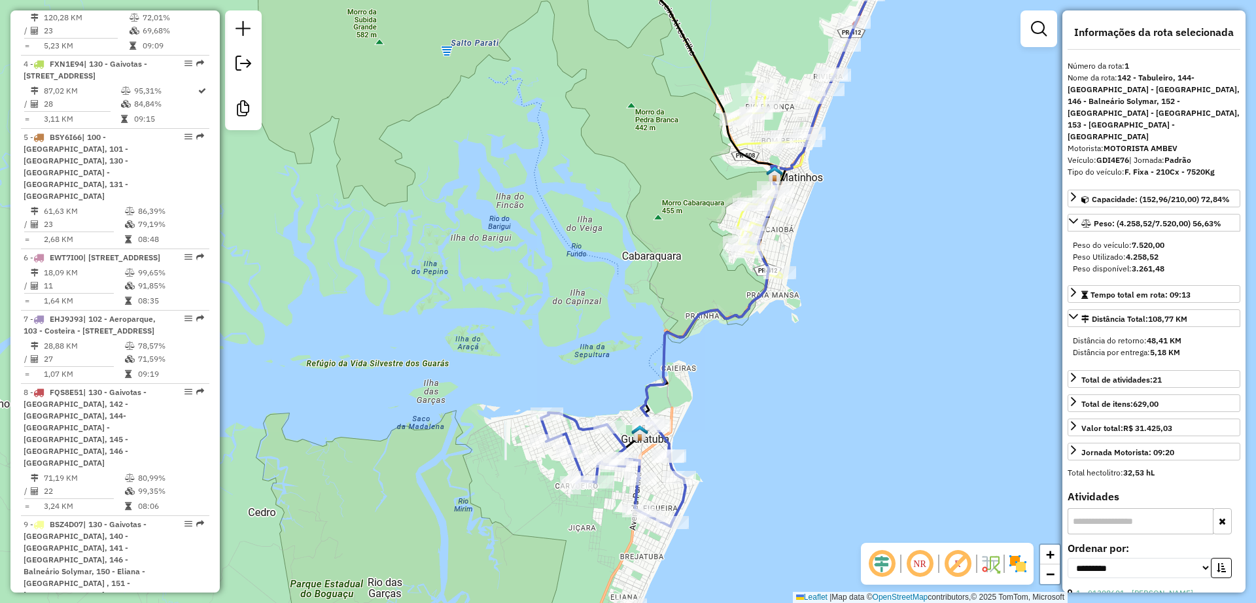
scroll to position [544, 0]
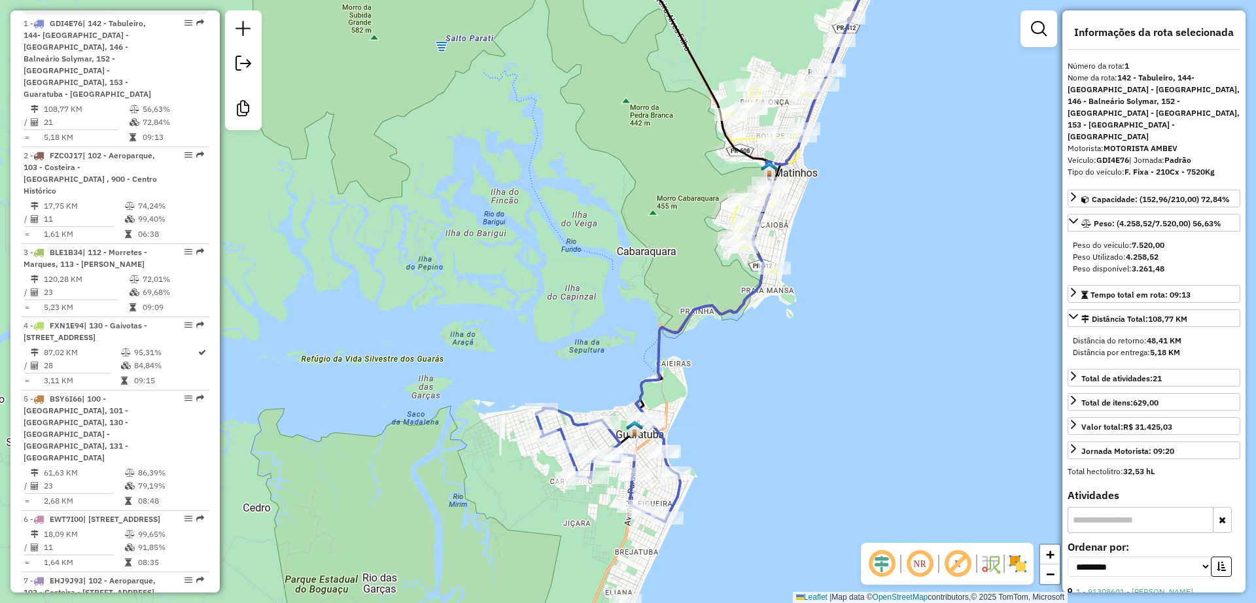
drag, startPoint x: 769, startPoint y: 512, endPoint x: 702, endPoint y: 434, distance: 102.5
click at [703, 434] on div "Janela de atendimento Grade de atendimento Capacidade Transportadoras Veículos …" at bounding box center [628, 301] width 1256 height 603
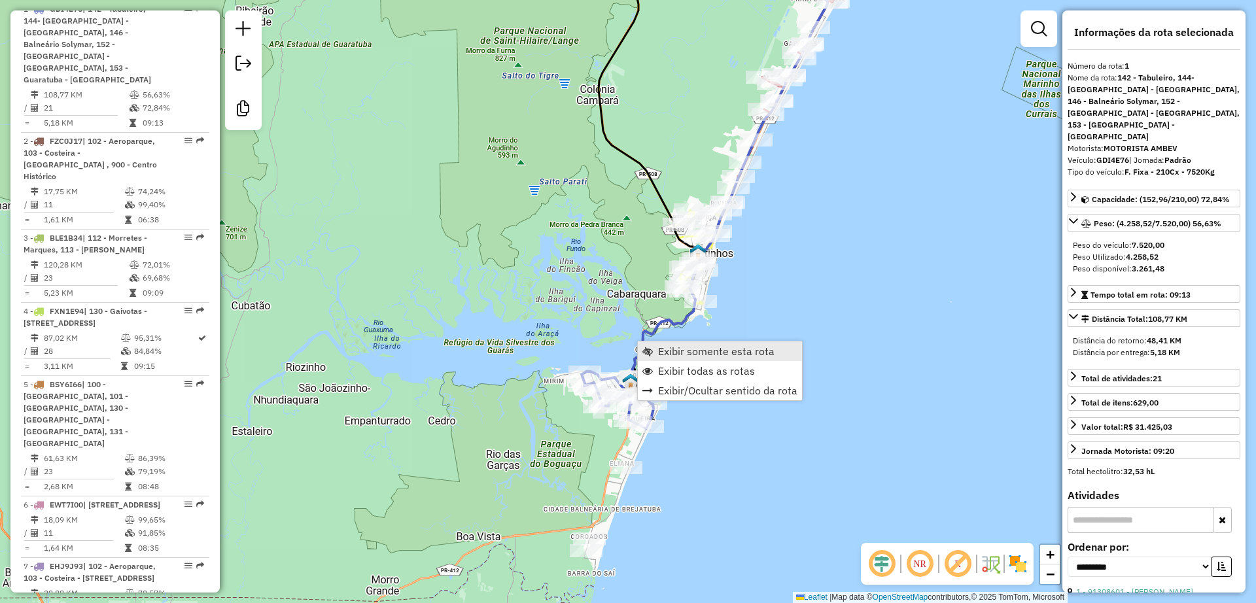
scroll to position [560, 0]
click at [689, 346] on span "Exibir somente esta rota" at bounding box center [716, 351] width 116 height 10
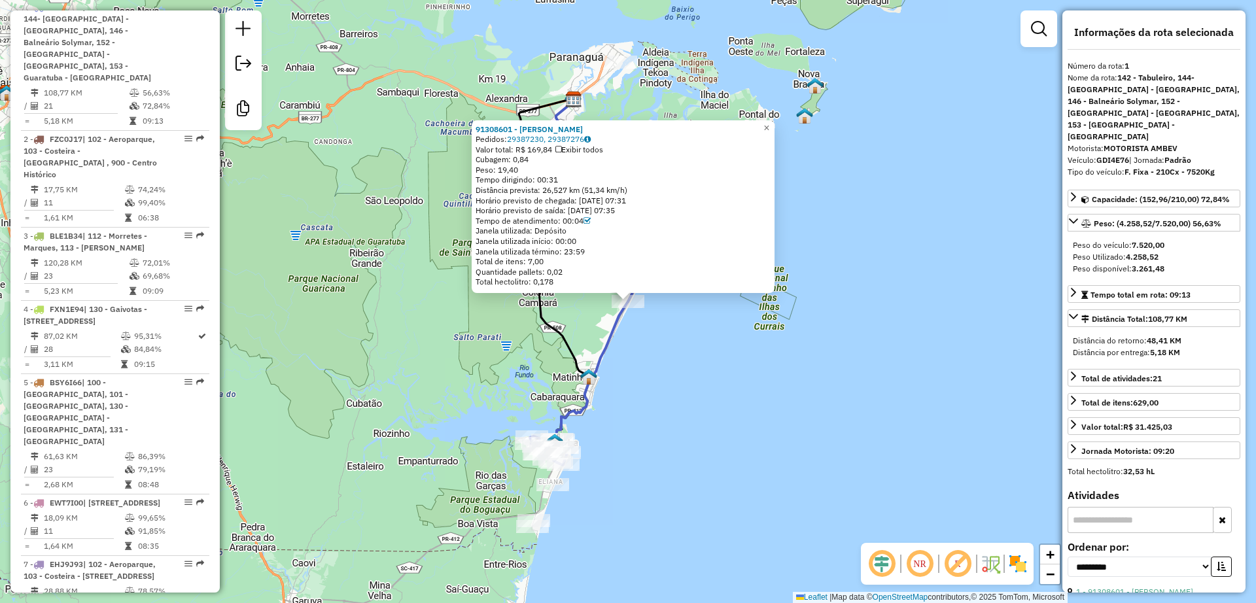
click at [629, 365] on div "91308601 - [PERSON_NAME]: 29387230, 29387276 Valor total: R$ 169,84 Exibir todo…" at bounding box center [628, 301] width 1256 height 603
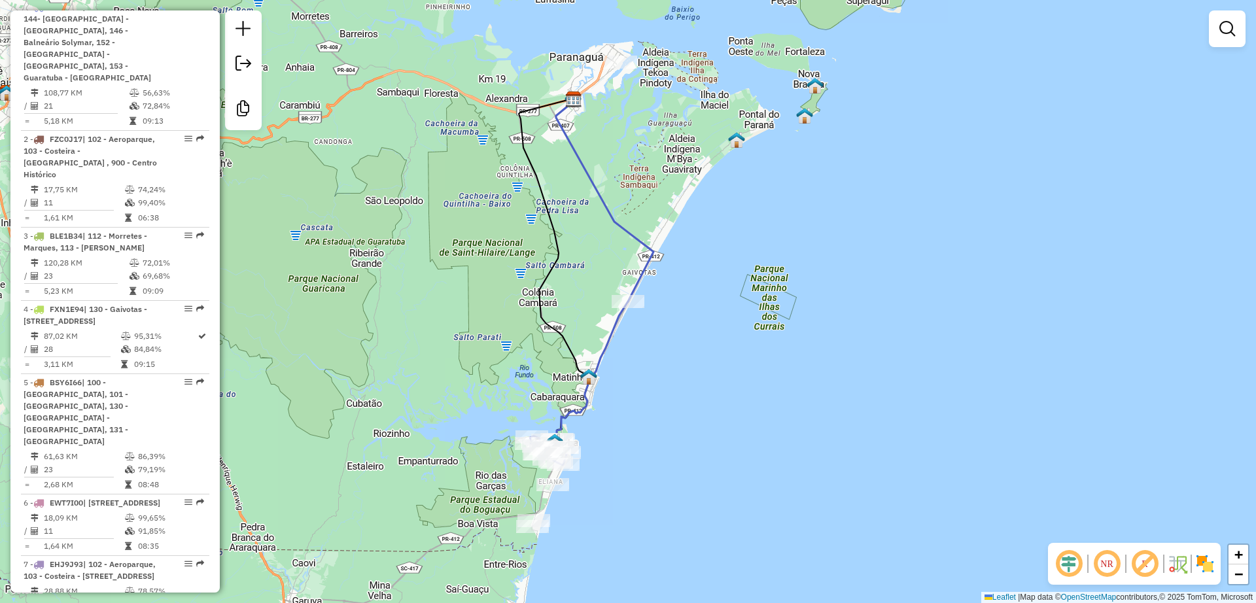
click at [604, 345] on icon at bounding box center [579, 384] width 98 height 164
select select "**********"
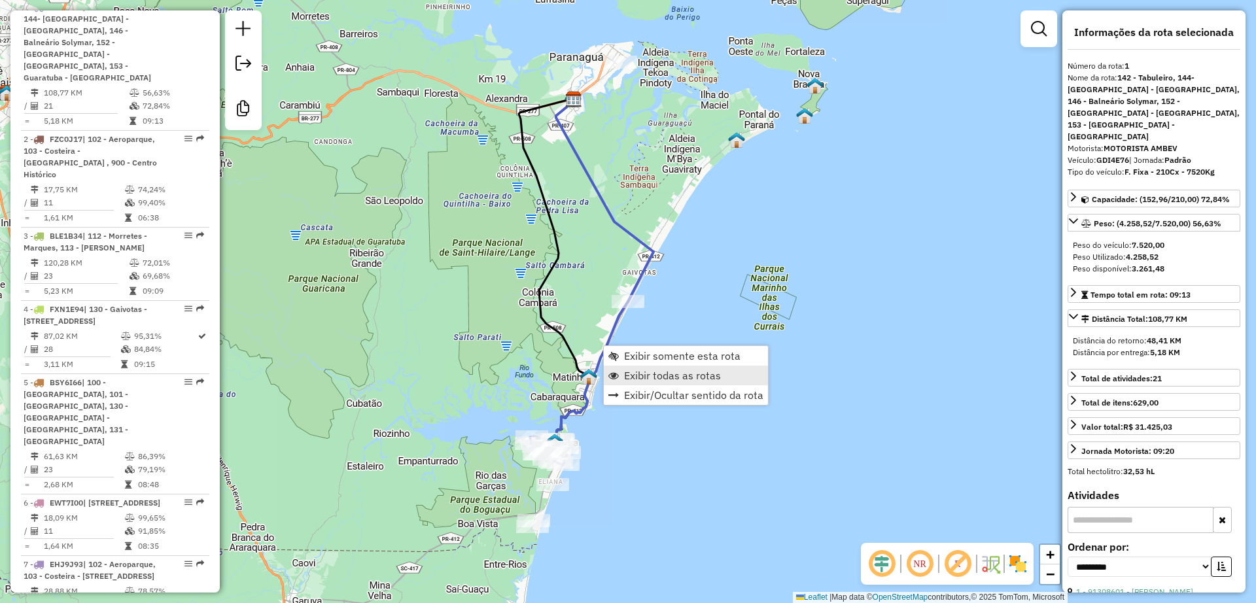
click at [653, 375] on span "Exibir todas as rotas" at bounding box center [672, 375] width 97 height 10
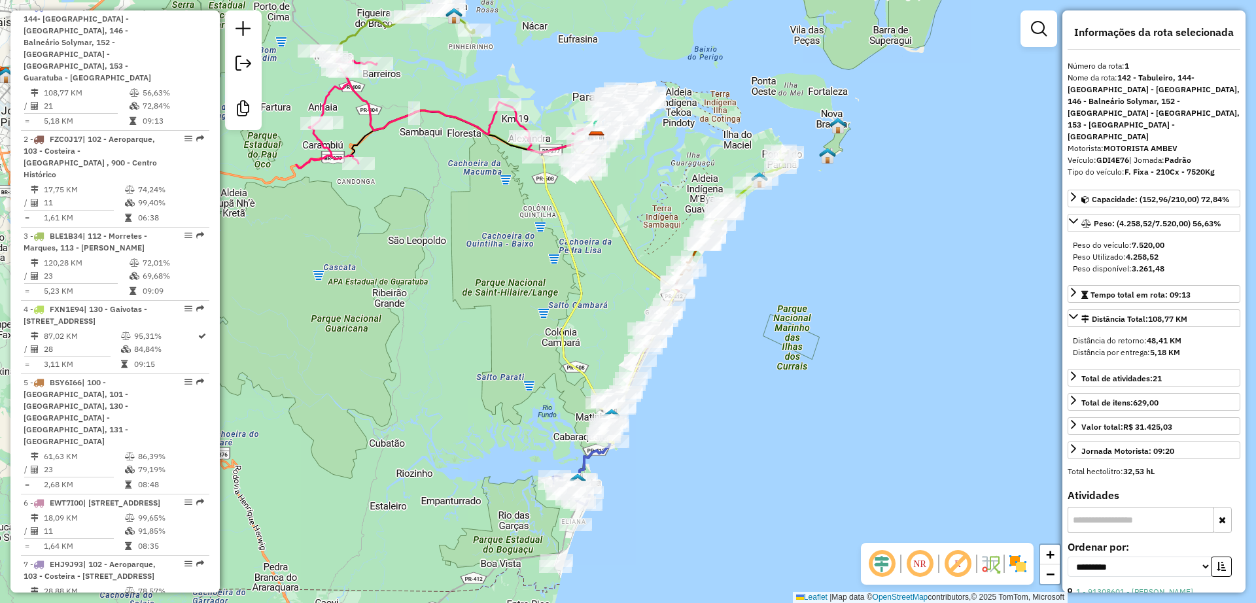
drag, startPoint x: 623, startPoint y: 157, endPoint x: 647, endPoint y: 201, distance: 50.3
click at [647, 201] on div "Janela de atendimento Grade de atendimento Capacidade Transportadoras Veículos …" at bounding box center [628, 301] width 1256 height 603
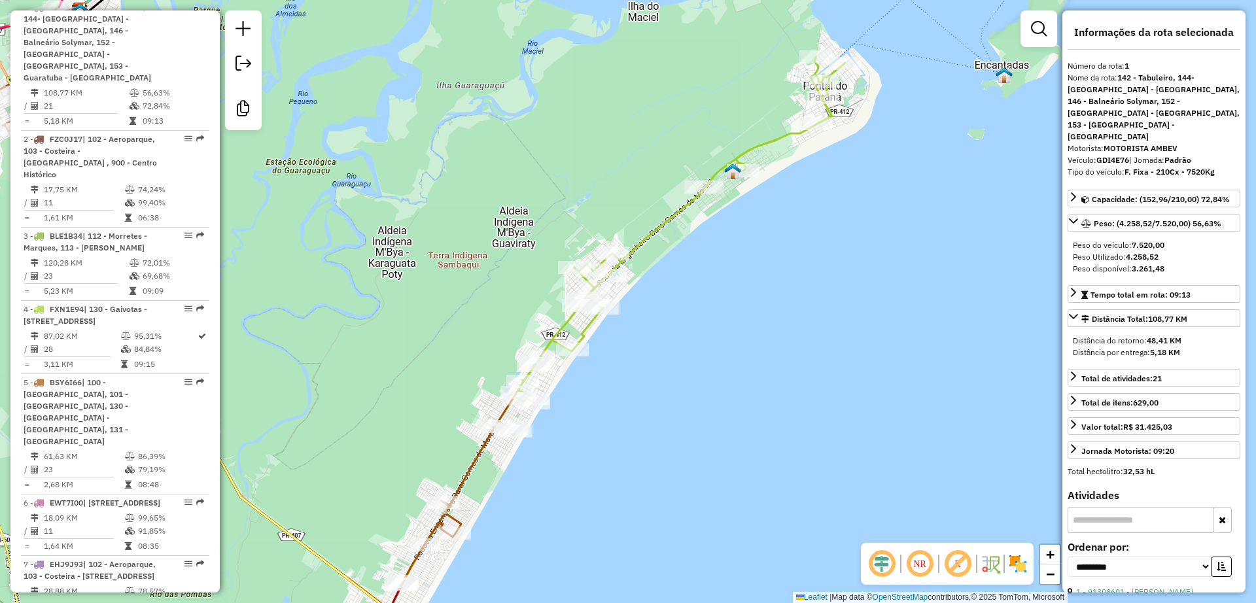
click at [676, 208] on icon at bounding box center [623, 320] width 443 height 527
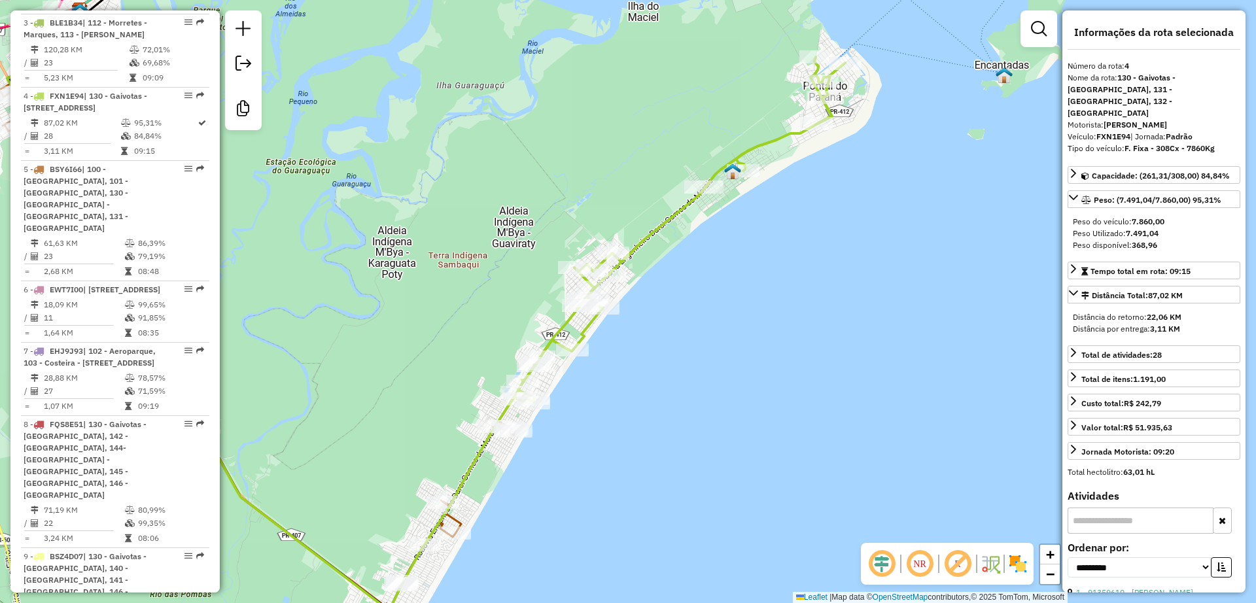
click at [675, 214] on icon at bounding box center [623, 320] width 443 height 527
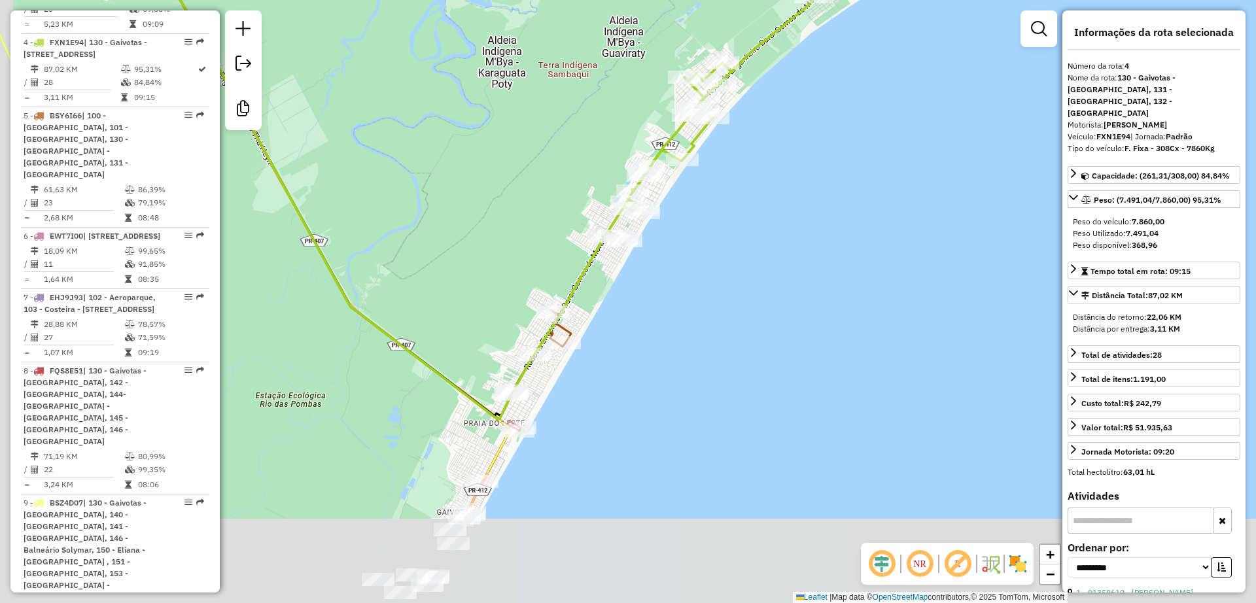
drag, startPoint x: 644, startPoint y: 432, endPoint x: 775, endPoint y: 148, distance: 312.3
click at [773, 150] on div "Janela de atendimento Grade de atendimento Capacidade Transportadoras Veículos …" at bounding box center [628, 301] width 1256 height 603
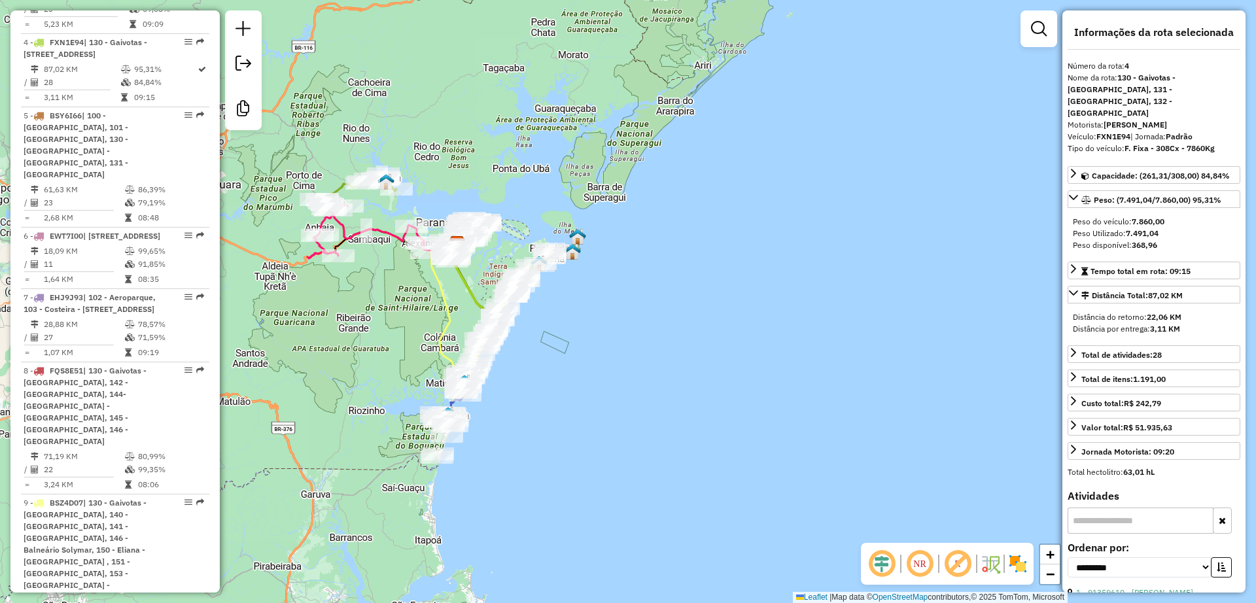
drag, startPoint x: 367, startPoint y: 309, endPoint x: 415, endPoint y: 301, distance: 49.0
click at [414, 302] on div "Rota 9 - Placa BSZ4D07 91307679 - 56.309.398 [PERSON_NAME] KUNTZE [PERSON_NAME]…" at bounding box center [628, 301] width 1256 height 603
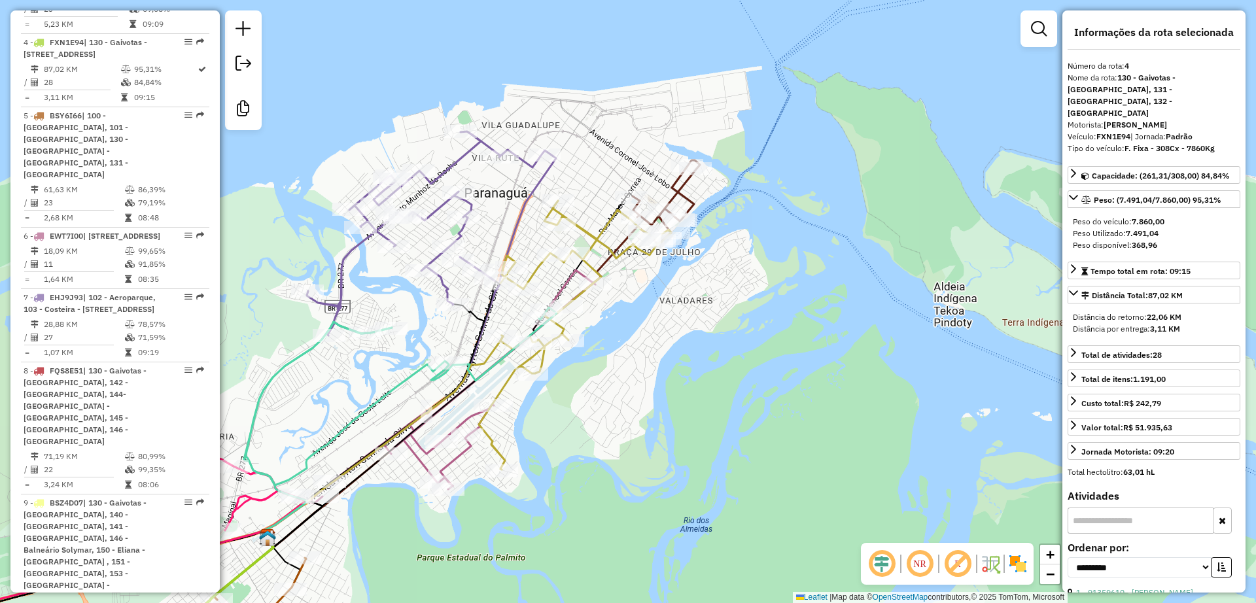
click at [679, 187] on icon at bounding box center [666, 202] width 67 height 84
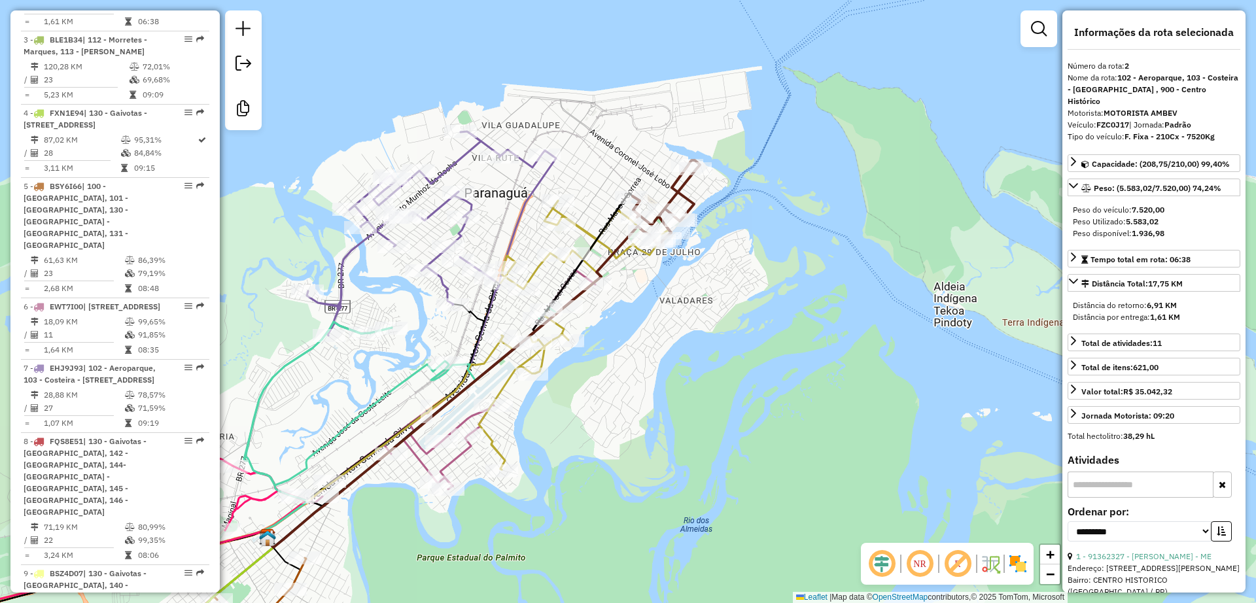
scroll to position [669, 0]
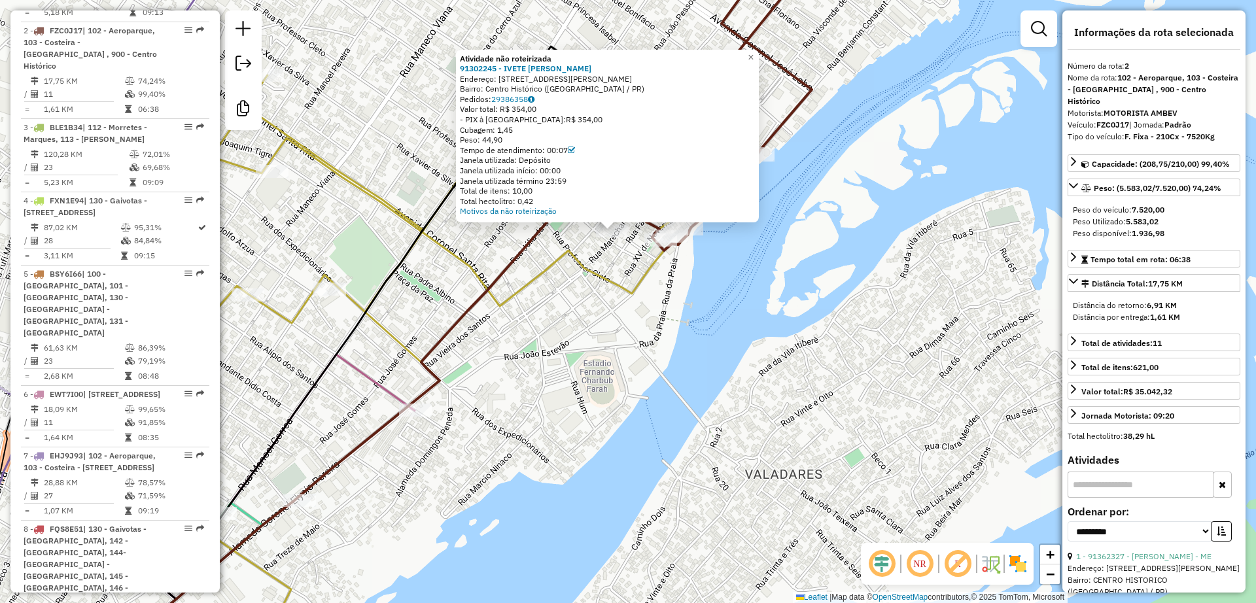
click at [631, 319] on div "Atividade não roteirizada 91302245 - IVETE MARTINS DE [PERSON_NAME]: [STREET_AD…" at bounding box center [628, 301] width 1256 height 603
click at [631, 311] on div "Atividade não roteirizada 91302245 - IVETE MARTINS DE [PERSON_NAME]: [STREET_AD…" at bounding box center [628, 301] width 1256 height 603
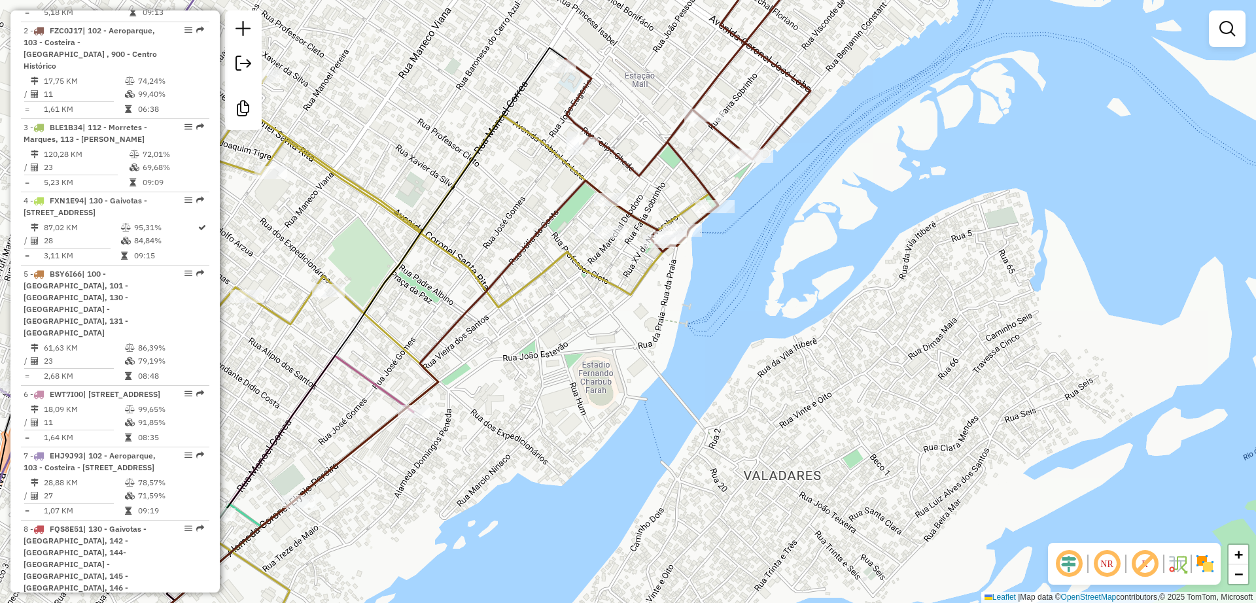
click at [618, 282] on icon at bounding box center [377, 370] width 684 height 587
select select "**********"
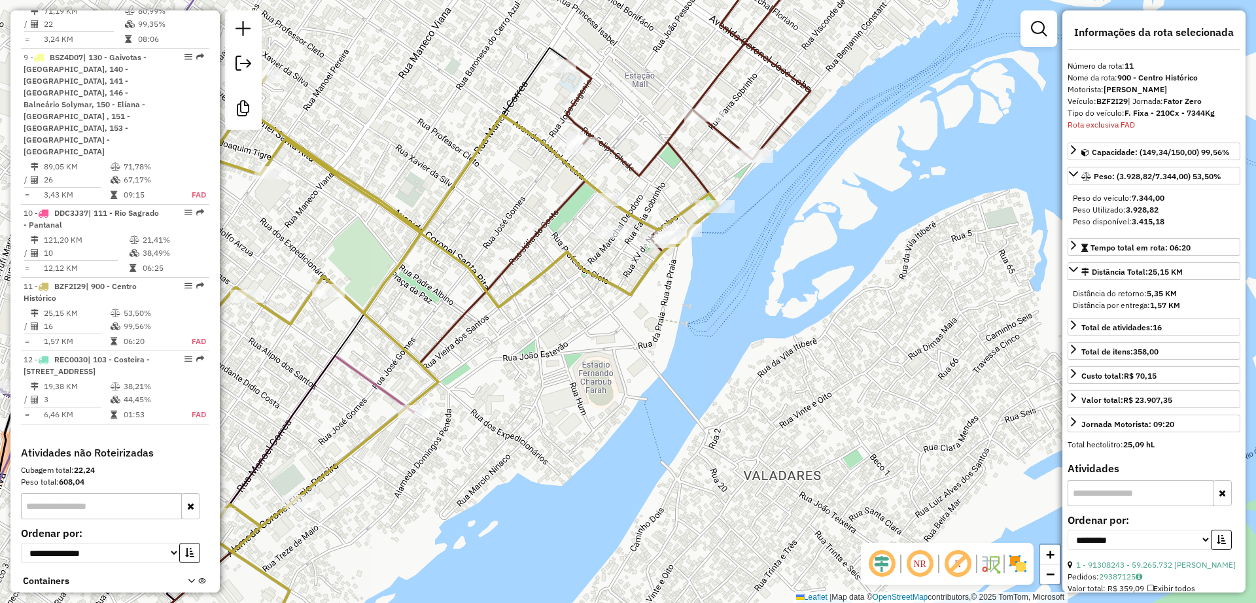
scroll to position [1379, 0]
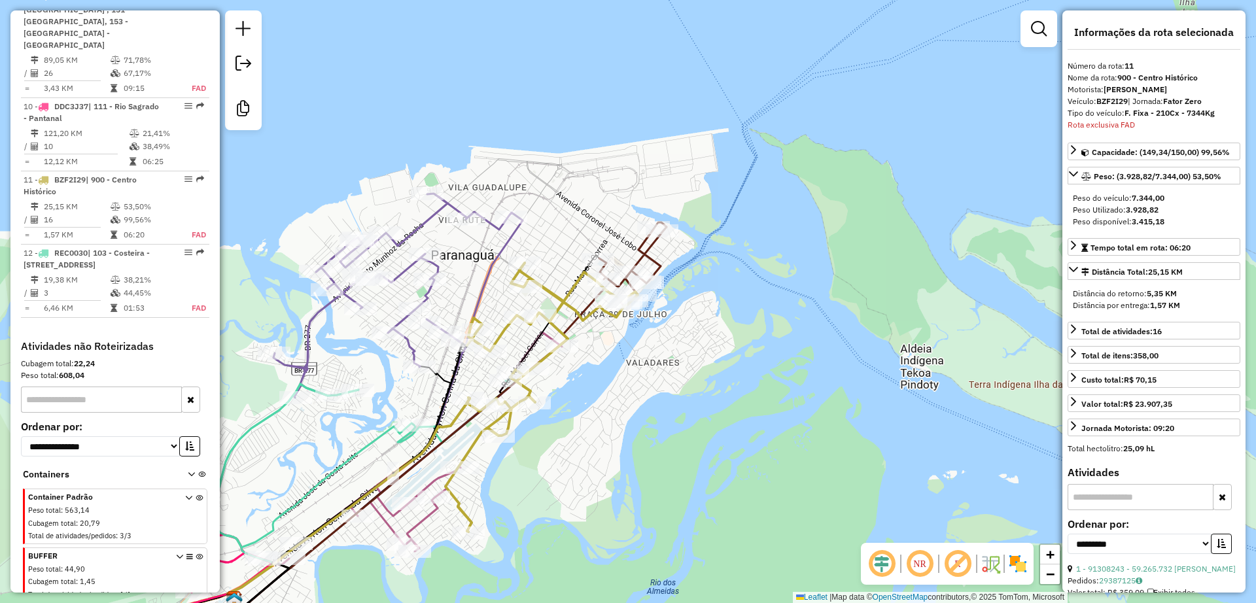
click at [411, 524] on icon at bounding box center [411, 448] width 302 height 233
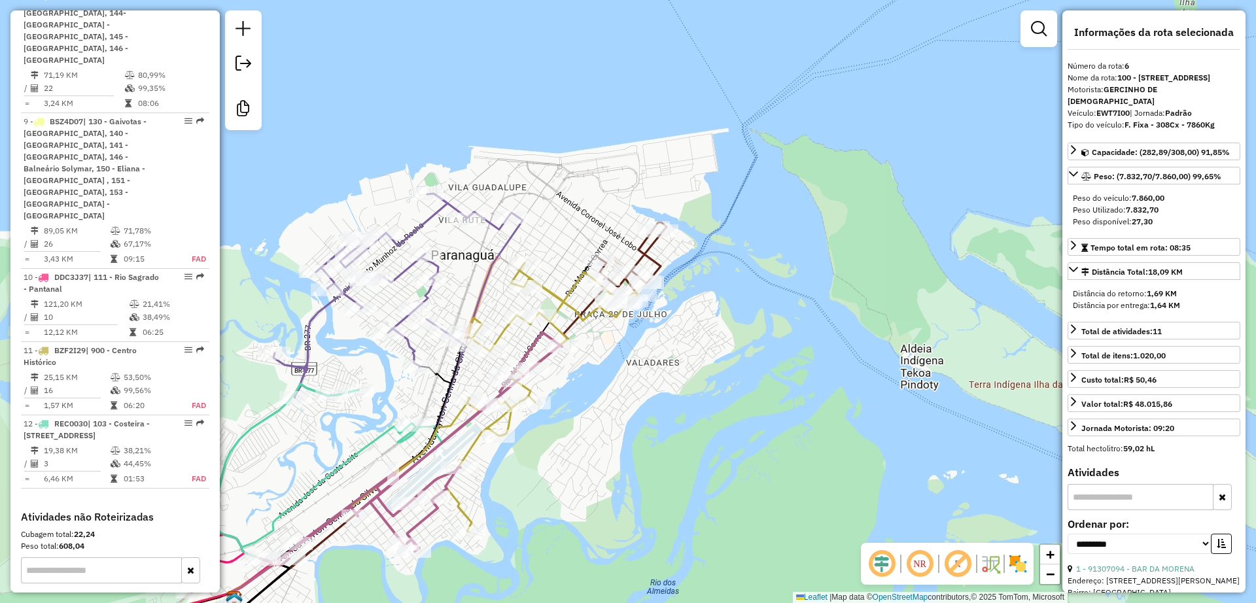
scroll to position [997, 0]
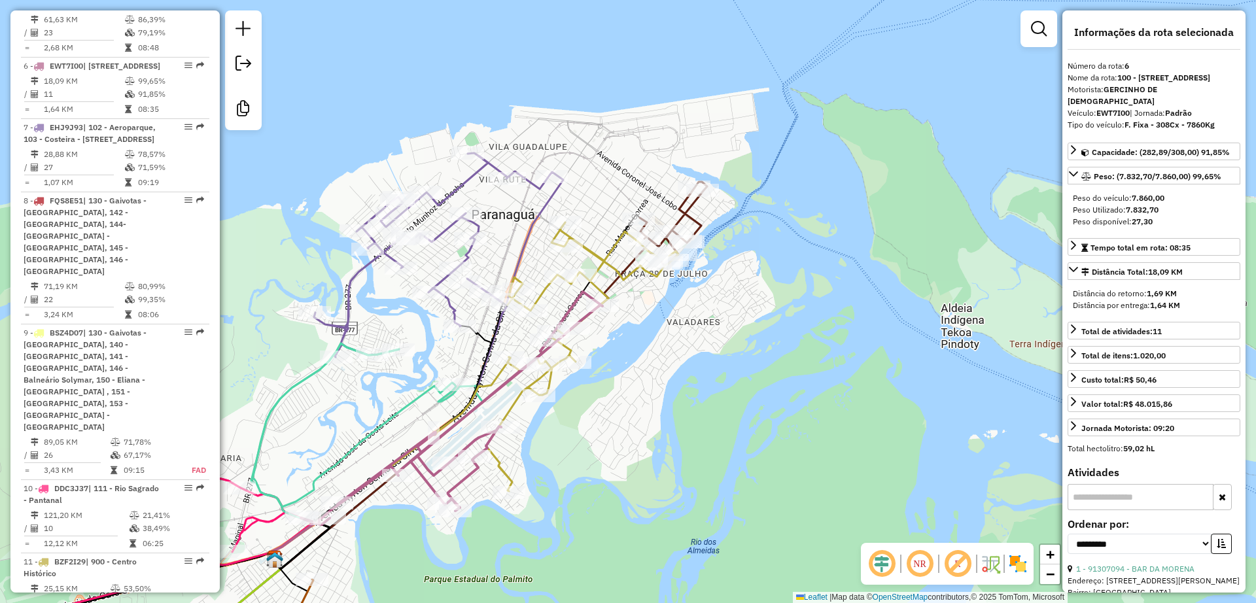
drag, startPoint x: 547, startPoint y: 466, endPoint x: 589, endPoint y: 422, distance: 61.1
click at [589, 423] on div "Janela de atendimento Grade de atendimento Capacidade Transportadoras Veículos …" at bounding box center [628, 301] width 1256 height 603
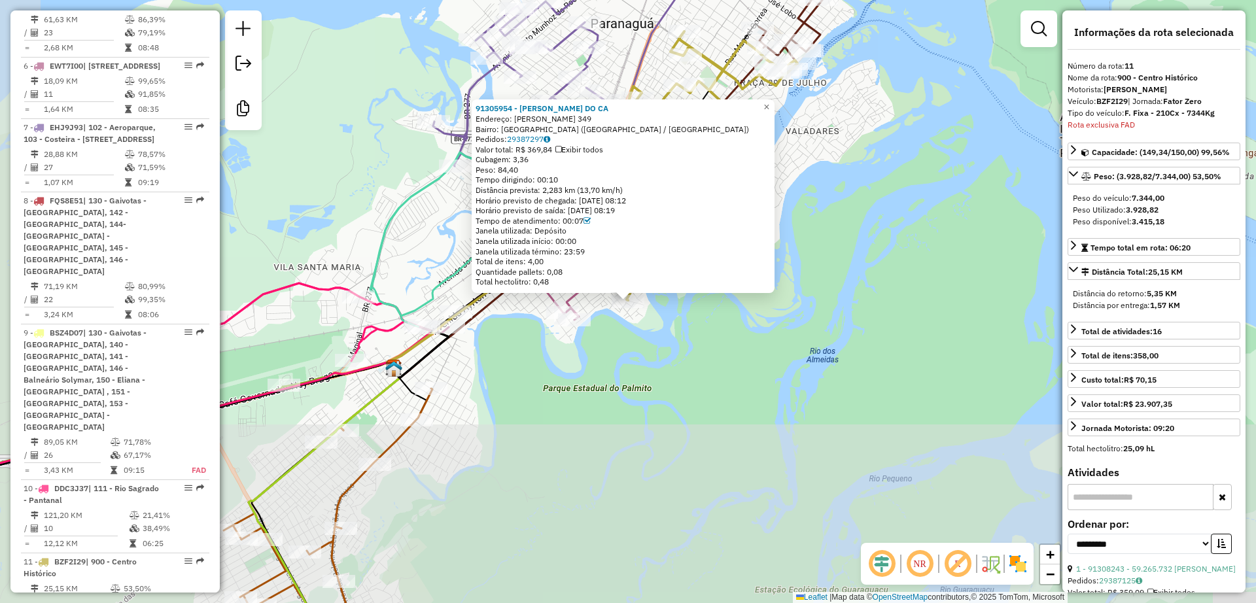
scroll to position [1379, 0]
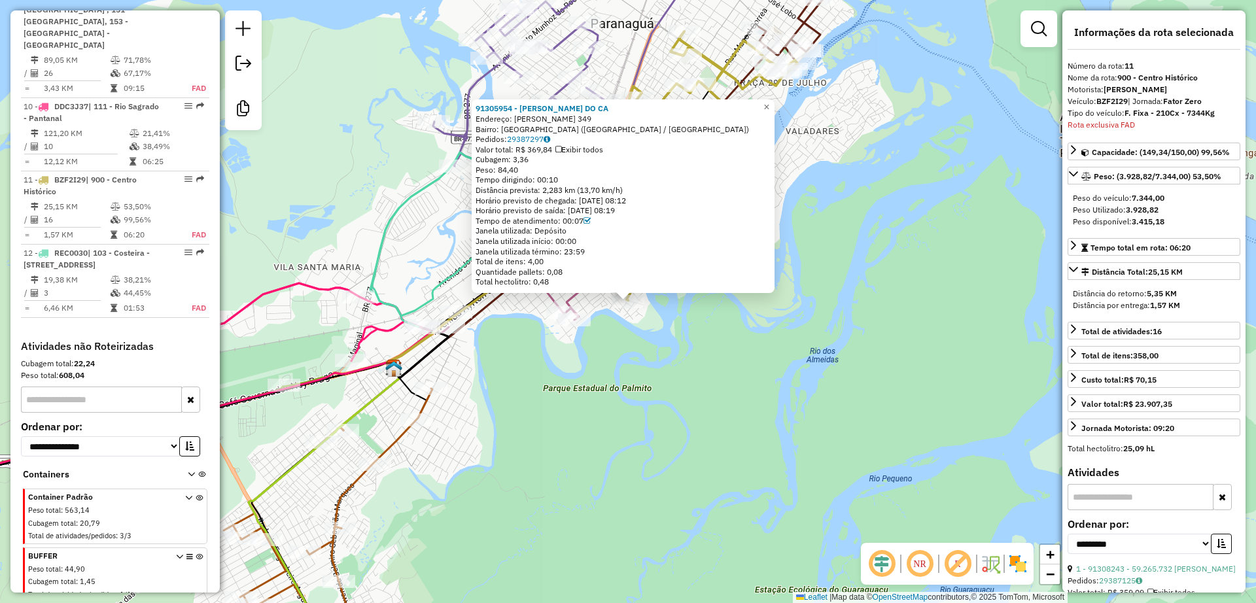
click at [582, 370] on div "91305954 - [PERSON_NAME] DO CA Endereço: [PERSON_NAME] 349 Bairro: [GEOGRAPHIC_…" at bounding box center [628, 301] width 1256 height 603
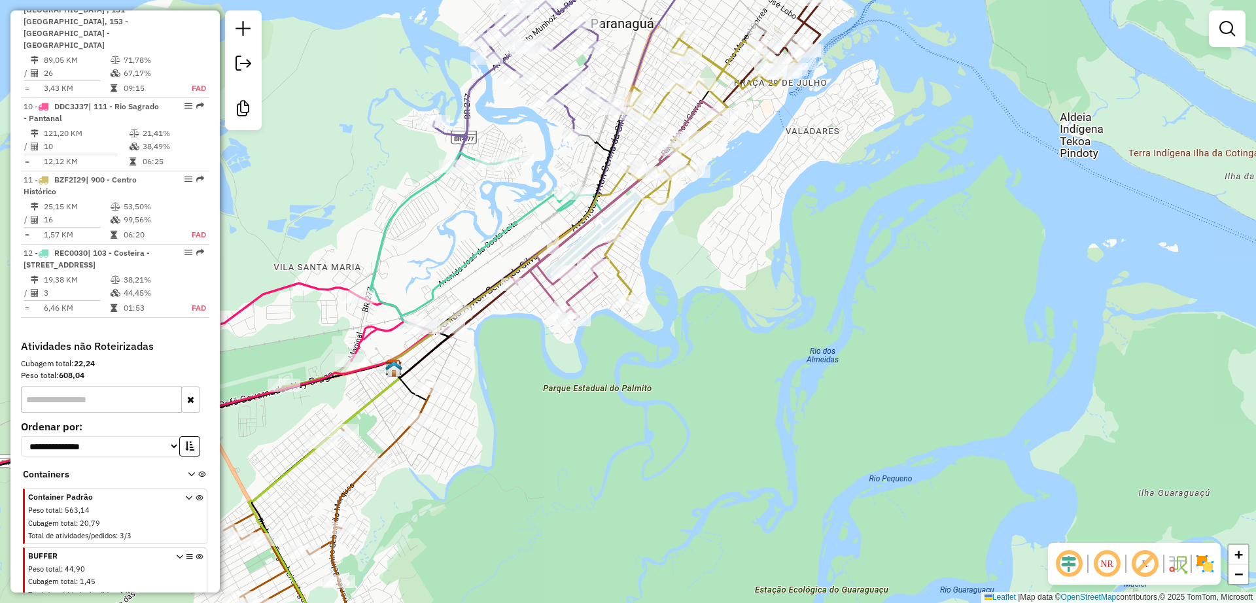
click at [585, 286] on icon at bounding box center [571, 217] width 302 height 233
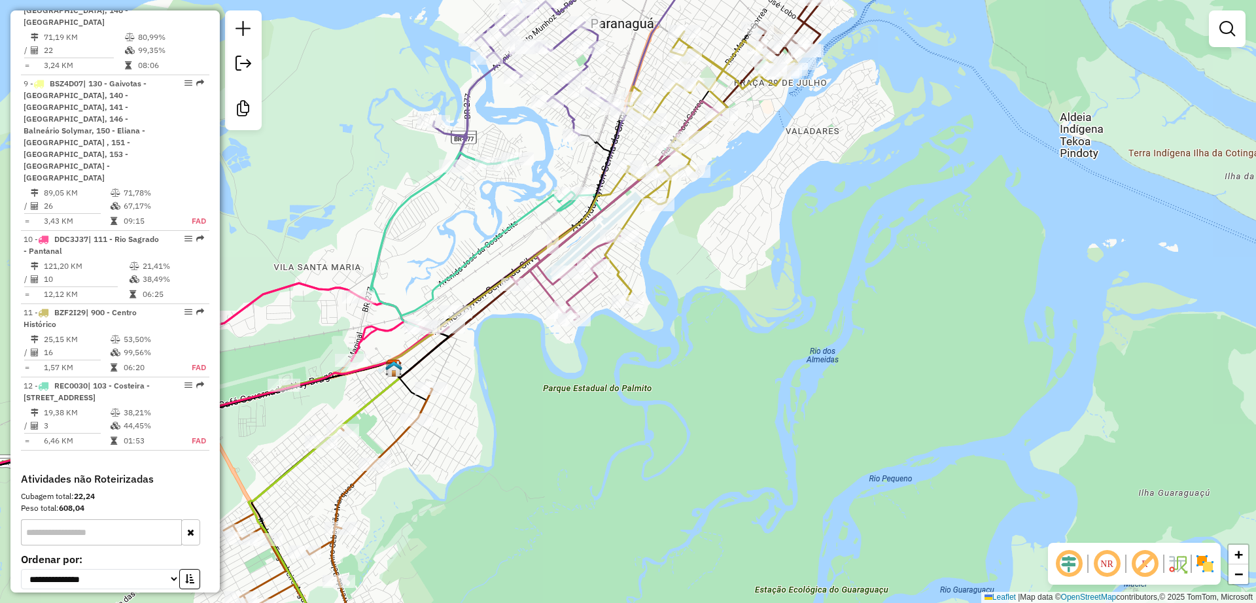
select select "**********"
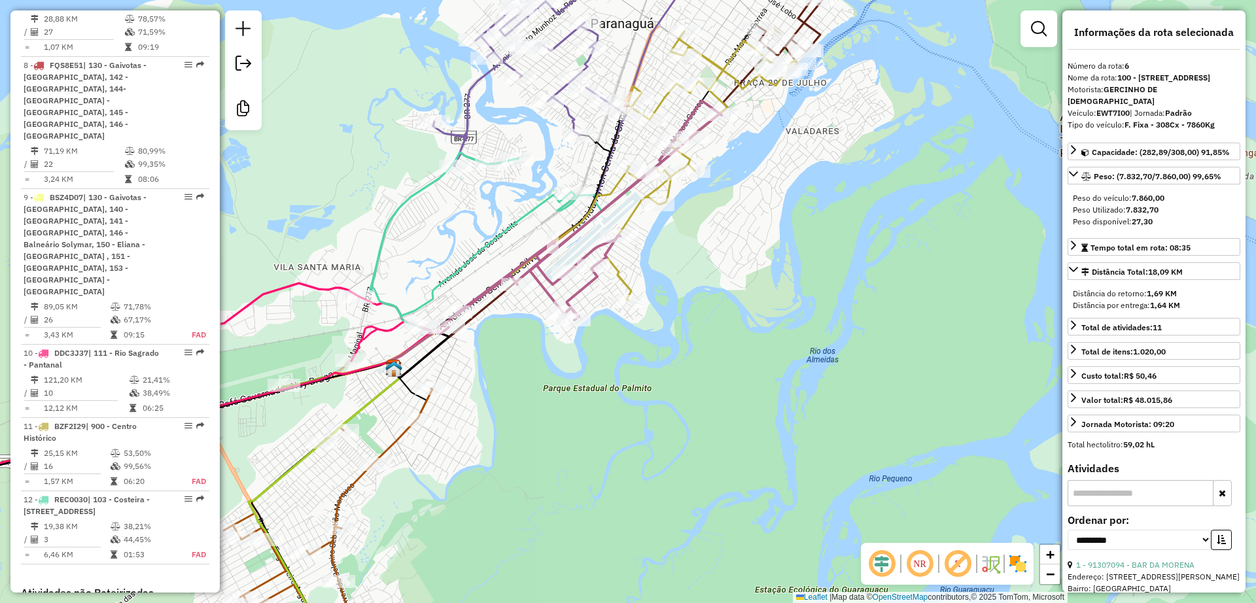
scroll to position [997, 0]
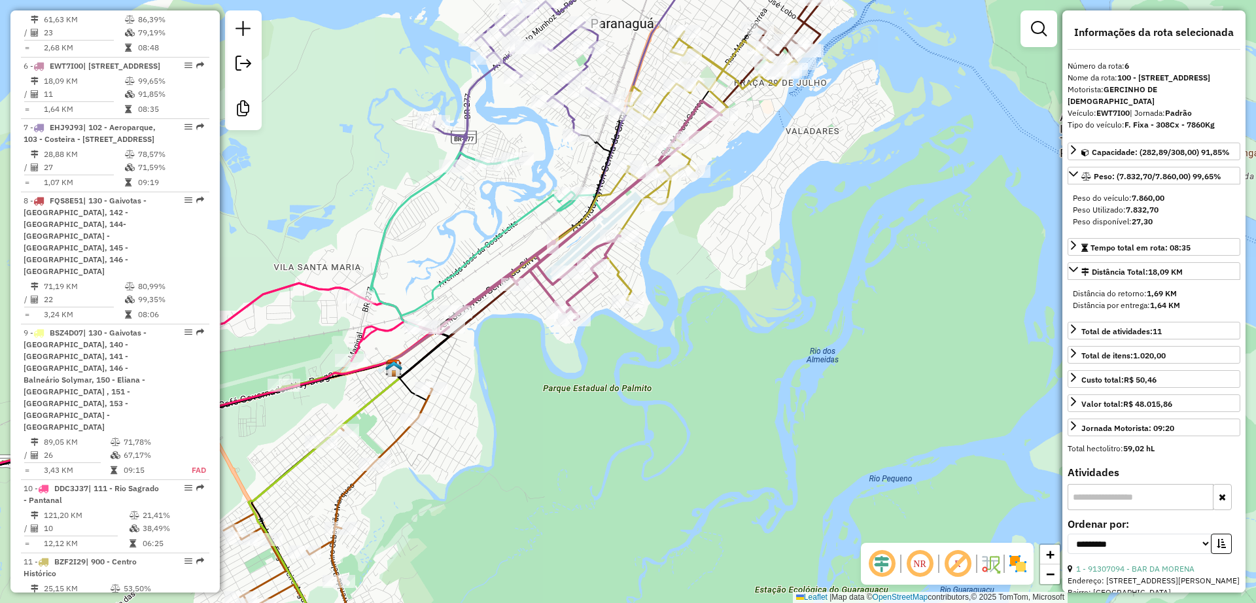
click at [569, 112] on icon at bounding box center [557, 64] width 249 height 204
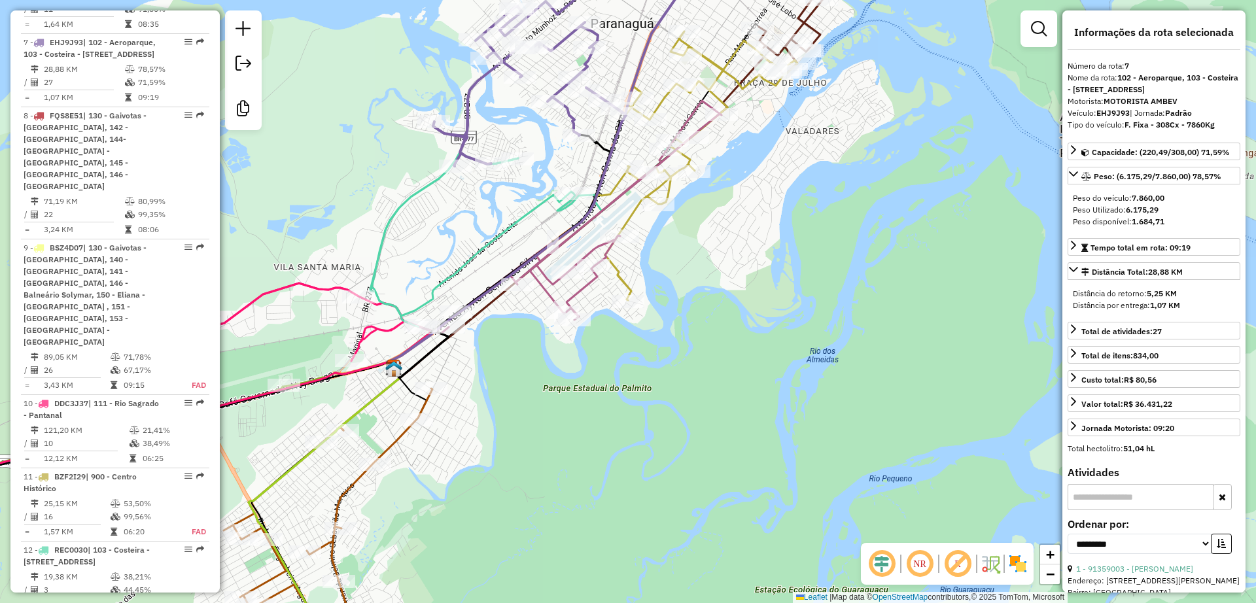
click at [534, 209] on icon at bounding box center [526, 227] width 313 height 178
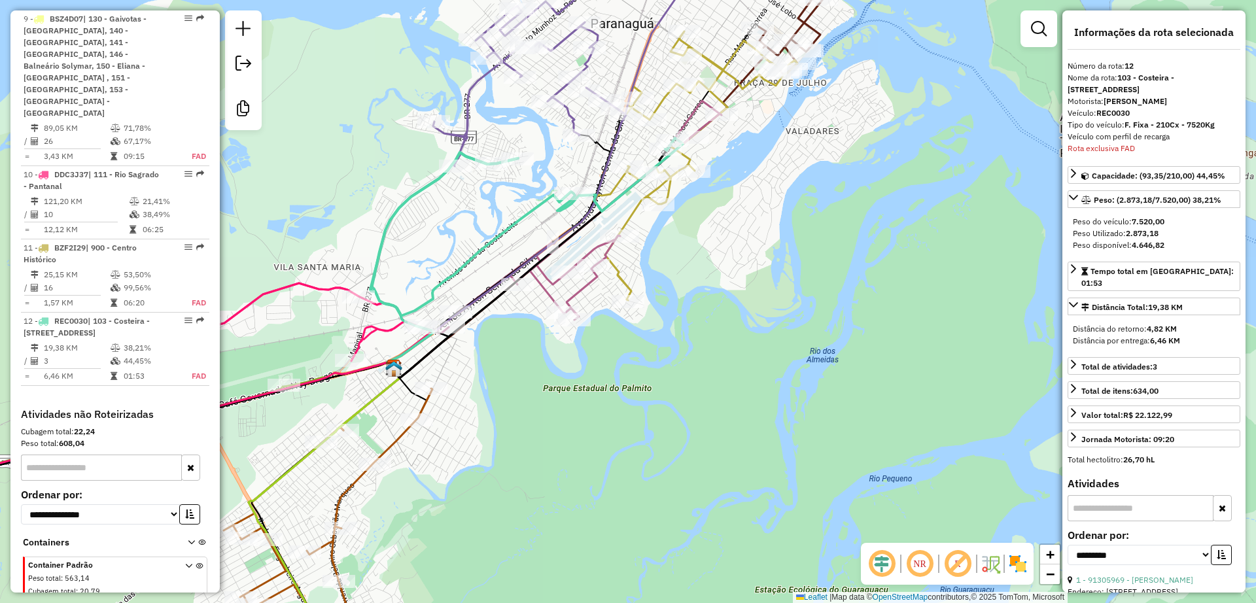
scroll to position [1379, 0]
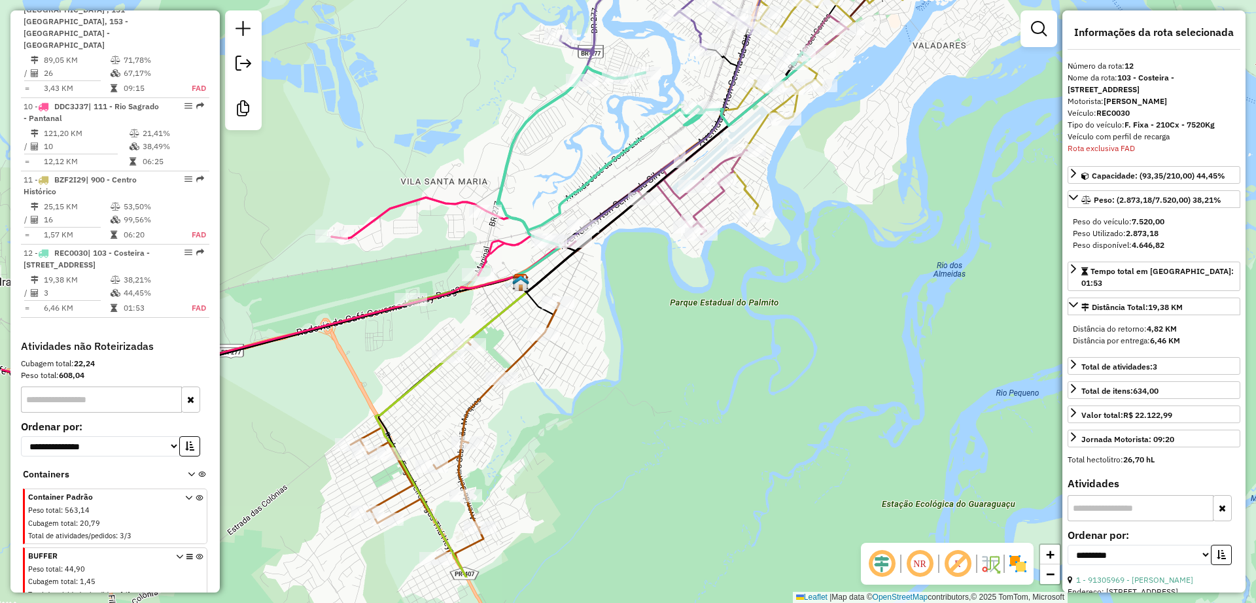
drag, startPoint x: 290, startPoint y: 260, endPoint x: 415, endPoint y: 176, distance: 150.8
click at [415, 176] on div "Janela de atendimento Grade de atendimento Capacidade Transportadoras Veículos …" at bounding box center [628, 301] width 1256 height 603
click at [413, 198] on icon at bounding box center [216, 230] width 684 height 316
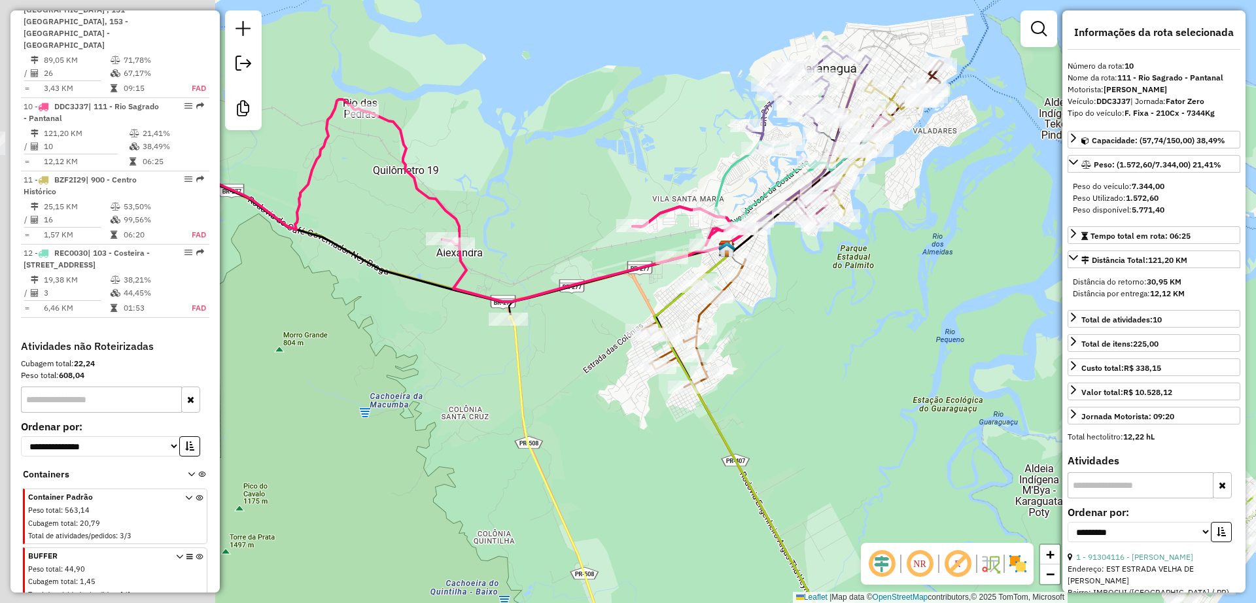
drag, startPoint x: 343, startPoint y: 228, endPoint x: 614, endPoint y: 203, distance: 272.6
click at [614, 203] on div "Janela de atendimento Grade de atendimento Capacidade Transportadoras Veículos …" at bounding box center [628, 301] width 1256 height 603
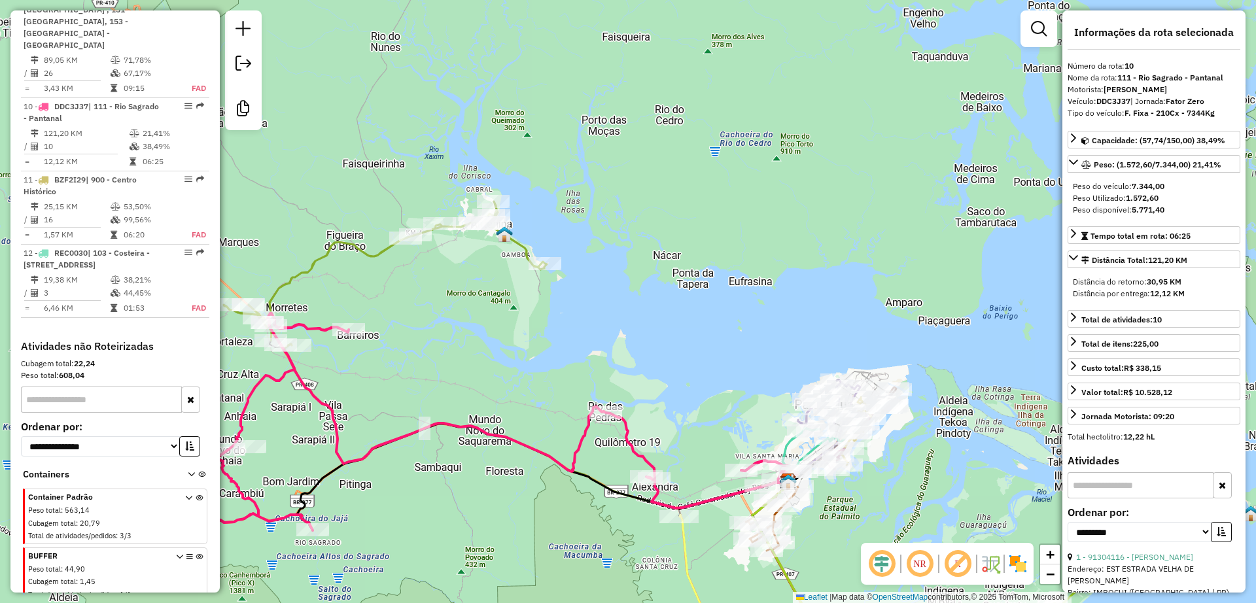
click at [360, 232] on div "Janela de atendimento Grade de atendimento Capacidade Transportadoras Veículos …" at bounding box center [628, 301] width 1256 height 603
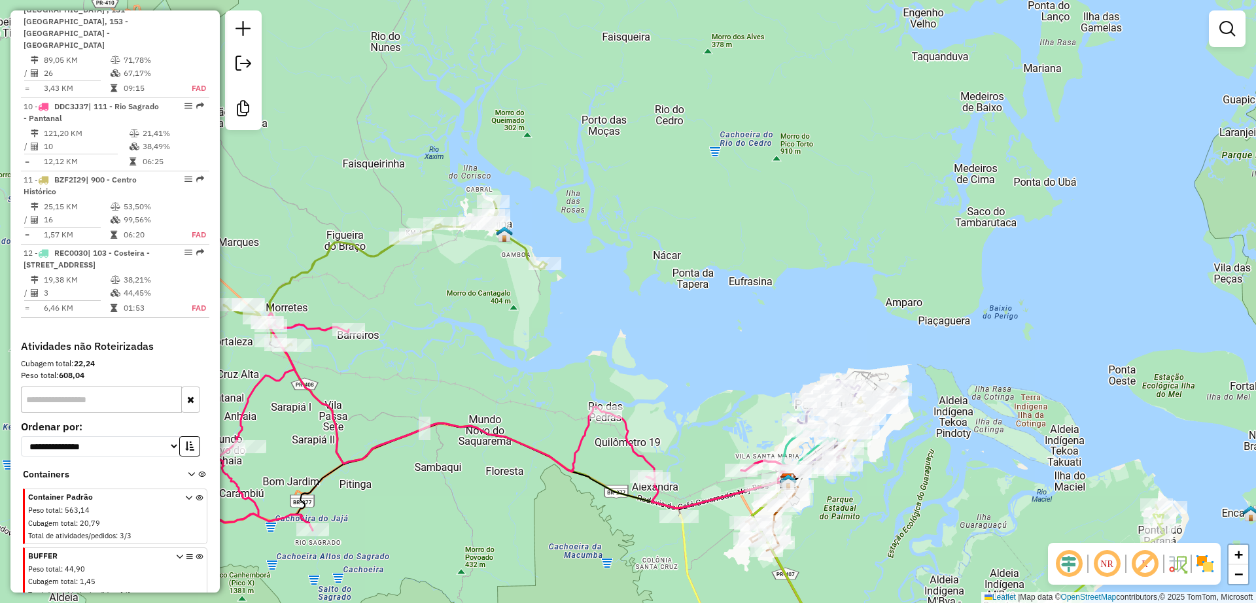
click at [362, 241] on div "Janela de atendimento Grade de atendimento Capacidade Transportadoras Veículos …" at bounding box center [628, 301] width 1256 height 603
click at [350, 246] on icon at bounding box center [492, 354] width 537 height 307
select select "**********"
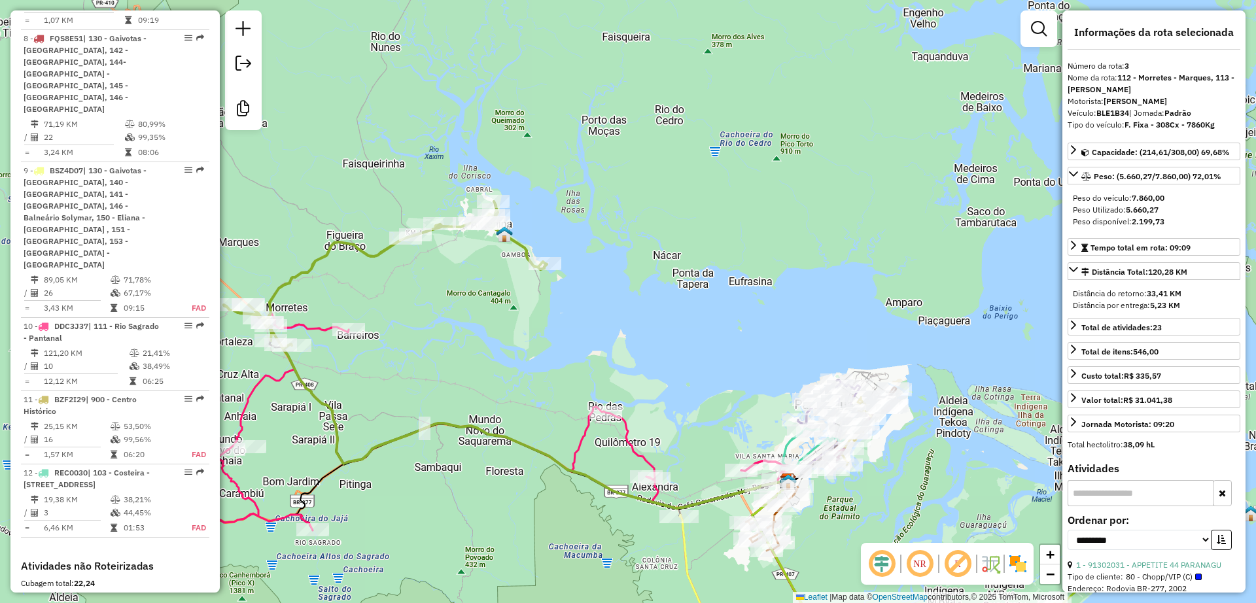
scroll to position [754, 0]
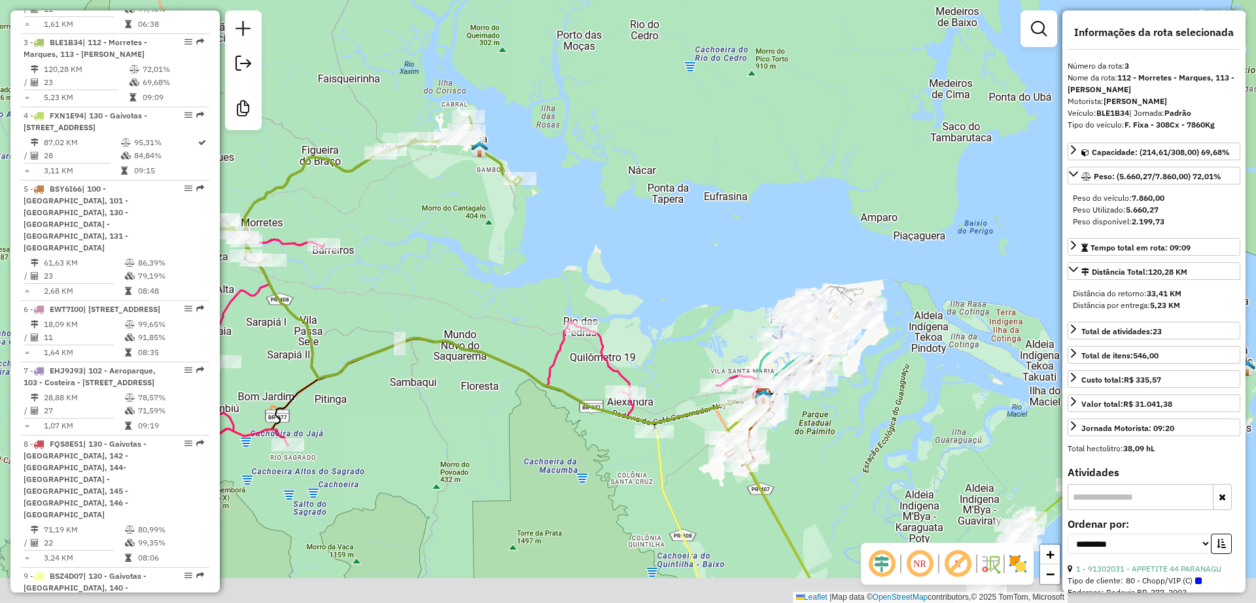
drag, startPoint x: 543, startPoint y: 365, endPoint x: 516, endPoint y: 269, distance: 99.8
click at [516, 269] on div "Janela de atendimento Grade de atendimento Capacidade Transportadoras Veículos …" at bounding box center [628, 301] width 1256 height 603
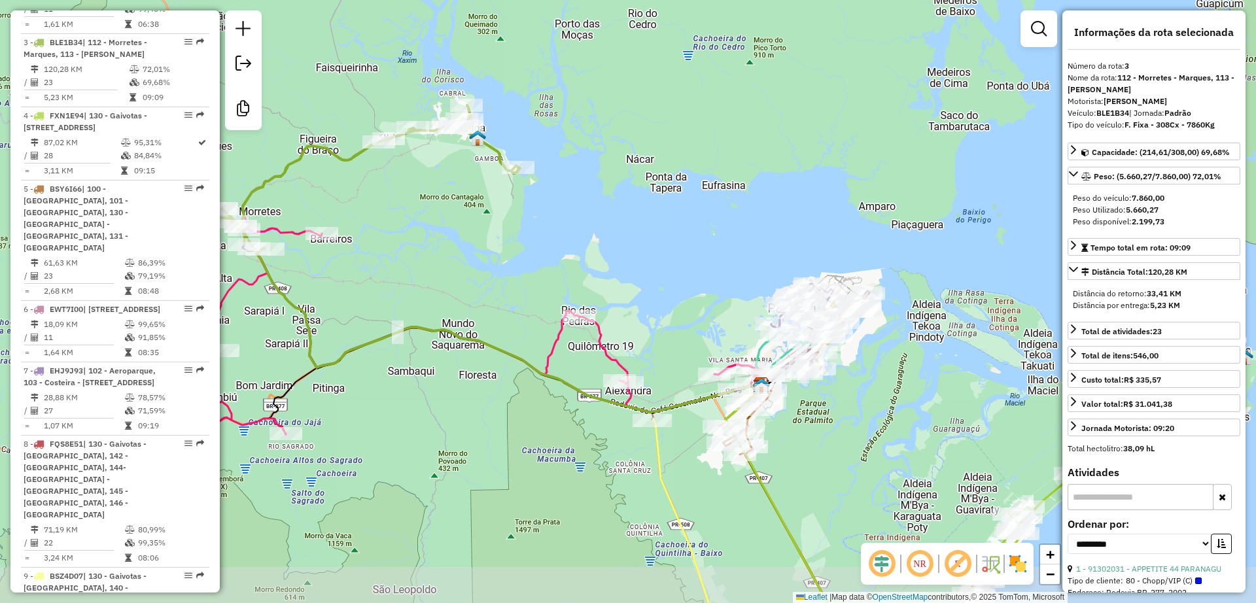
click at [515, 273] on div "Janela de atendimento Grade de atendimento Capacidade Transportadoras Veículos …" at bounding box center [628, 301] width 1256 height 603
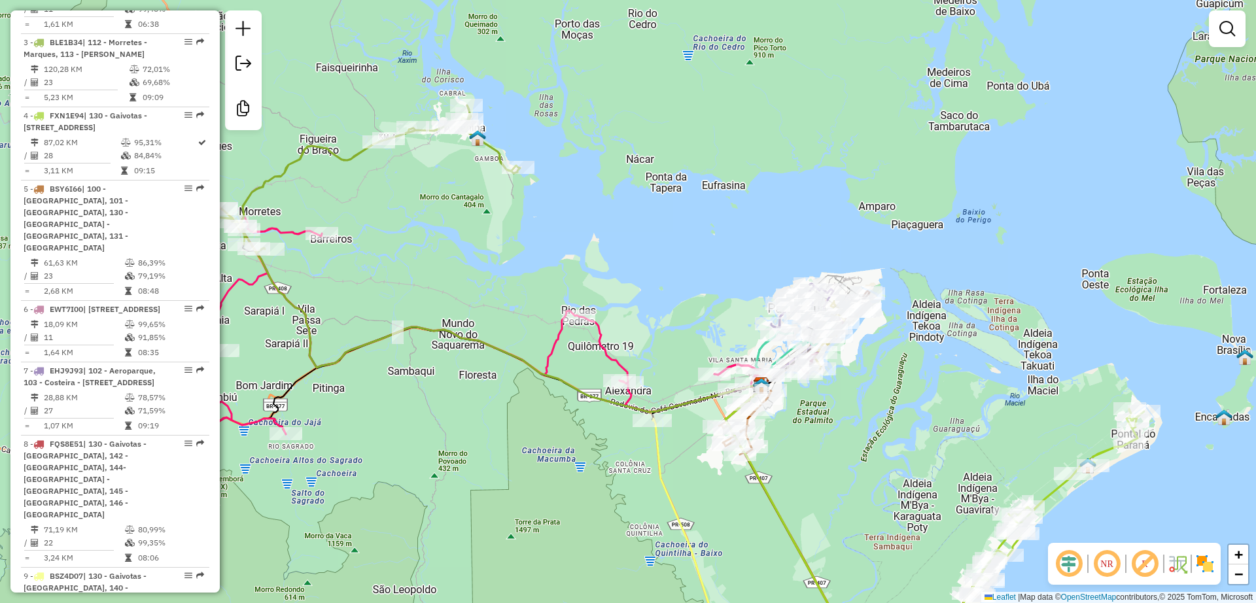
click at [257, 406] on div "Janela de atendimento Grade de atendimento Capacidade Transportadoras Veículos …" at bounding box center [628, 301] width 1256 height 603
click at [255, 414] on div "Janela de atendimento Grade de atendimento Capacidade Transportadoras Veículos …" at bounding box center [628, 301] width 1256 height 603
click at [256, 417] on icon at bounding box center [466, 330] width 609 height 226
select select "**********"
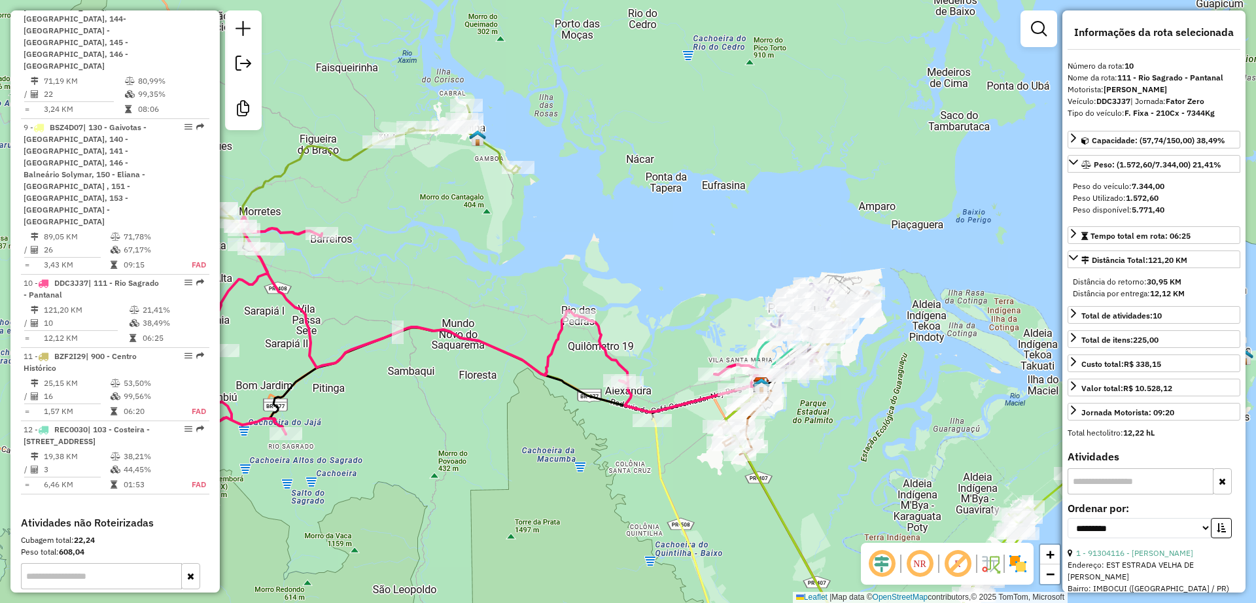
scroll to position [1379, 0]
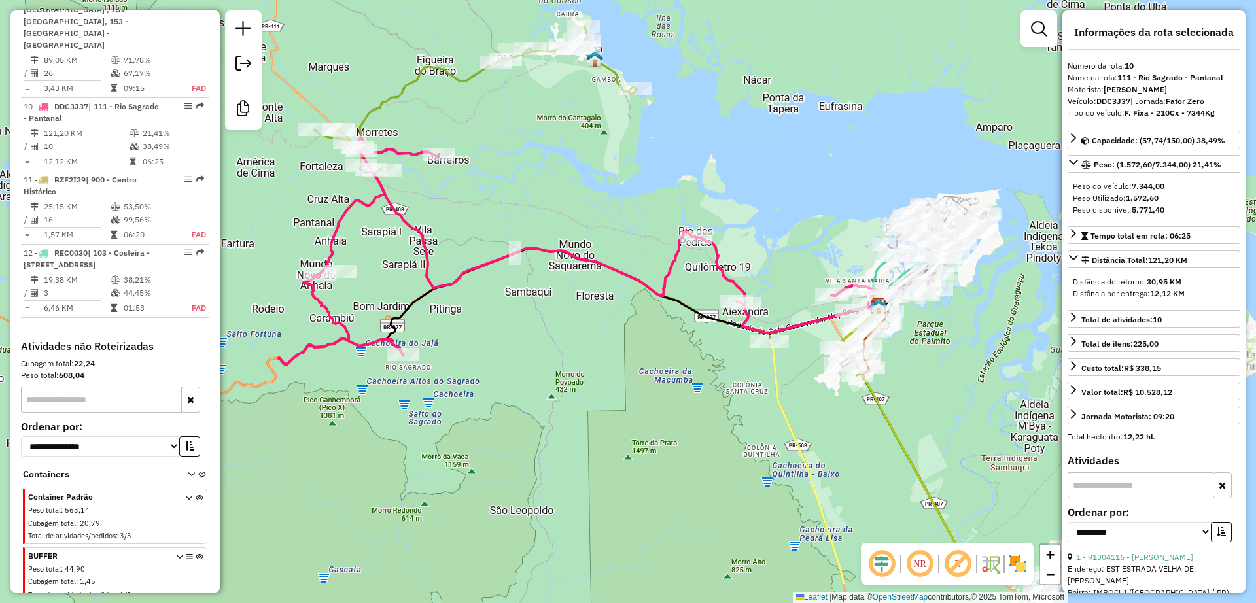
drag, startPoint x: 645, startPoint y: 527, endPoint x: 761, endPoint y: 450, distance: 139.2
click at [761, 450] on div "Janela de atendimento Grade de atendimento Capacidade Transportadoras Veículos …" at bounding box center [628, 301] width 1256 height 603
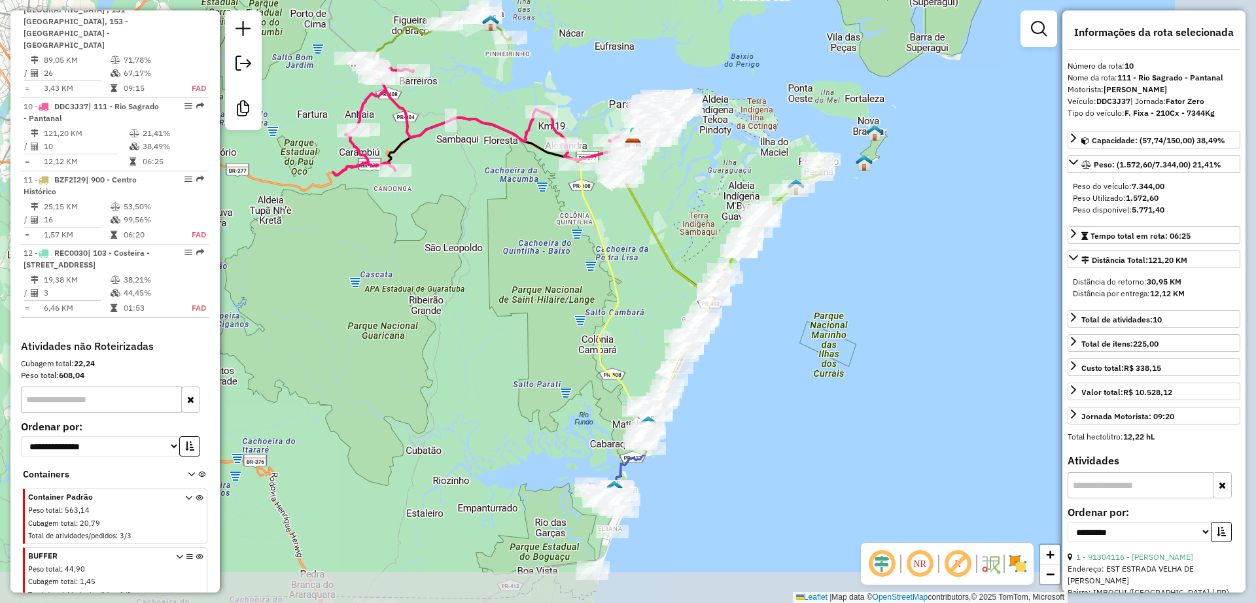
drag, startPoint x: 609, startPoint y: 421, endPoint x: 515, endPoint y: 246, distance: 198.1
click at [515, 246] on div "Janela de atendimento Grade de atendimento Capacidade Transportadoras Veículos …" at bounding box center [628, 301] width 1256 height 603
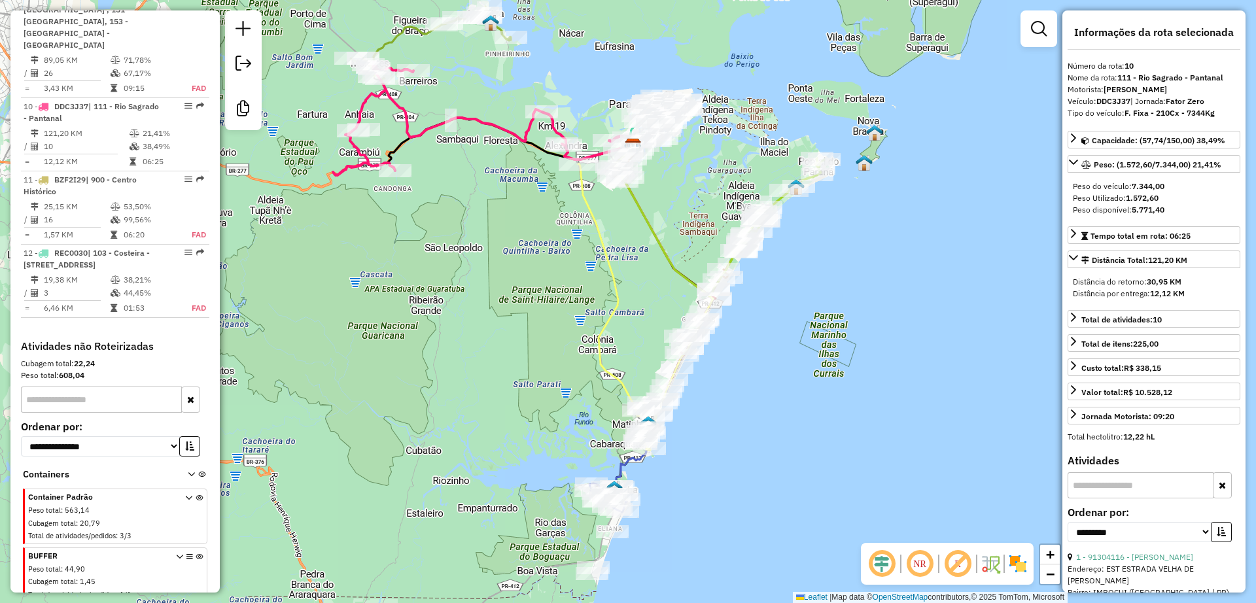
click at [443, 292] on div "Janela de atendimento Grade de atendimento Capacidade Transportadoras Veículos …" at bounding box center [628, 301] width 1256 height 603
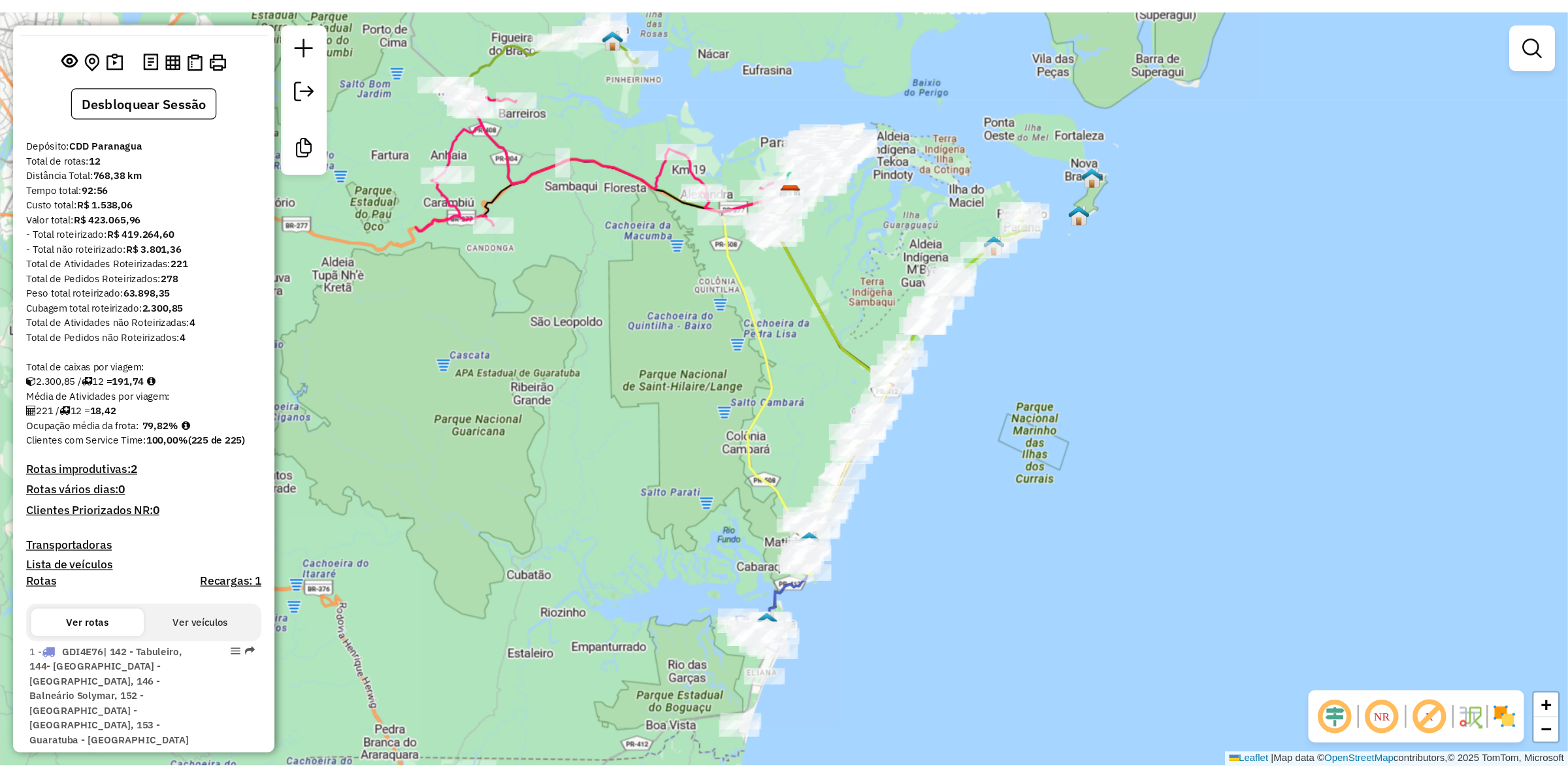
scroll to position [0, 0]
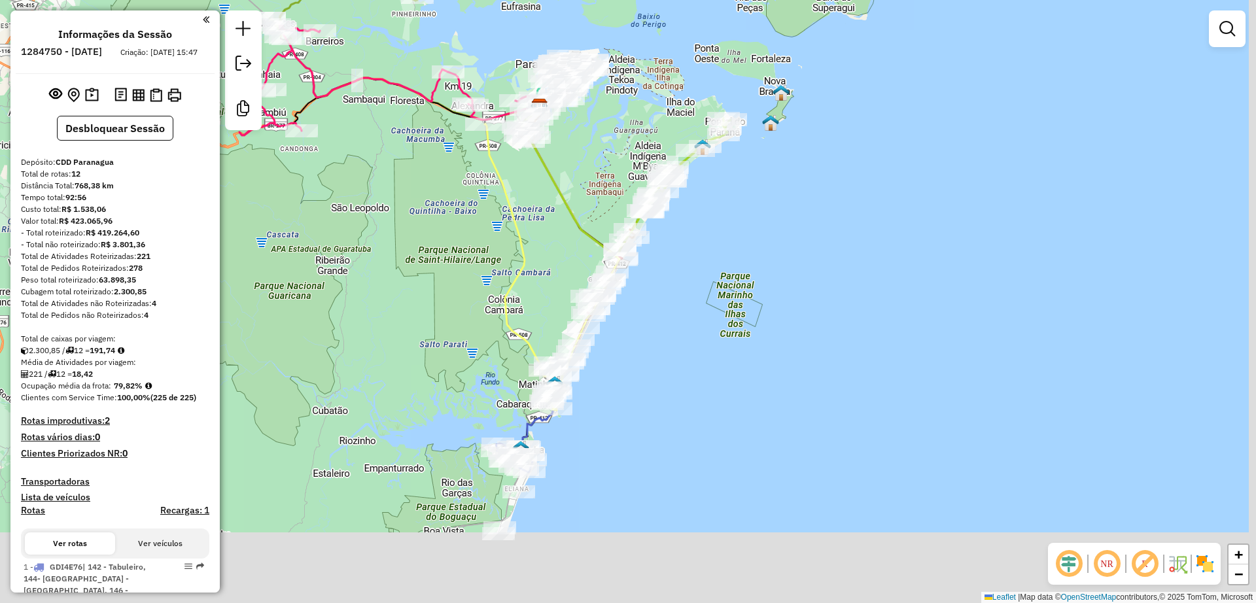
drag, startPoint x: 538, startPoint y: 444, endPoint x: 492, endPoint y: 277, distance: 173.8
click at [492, 277] on div "Janela de atendimento Grade de atendimento Capacidade Transportadoras Veículos …" at bounding box center [628, 301] width 1256 height 603
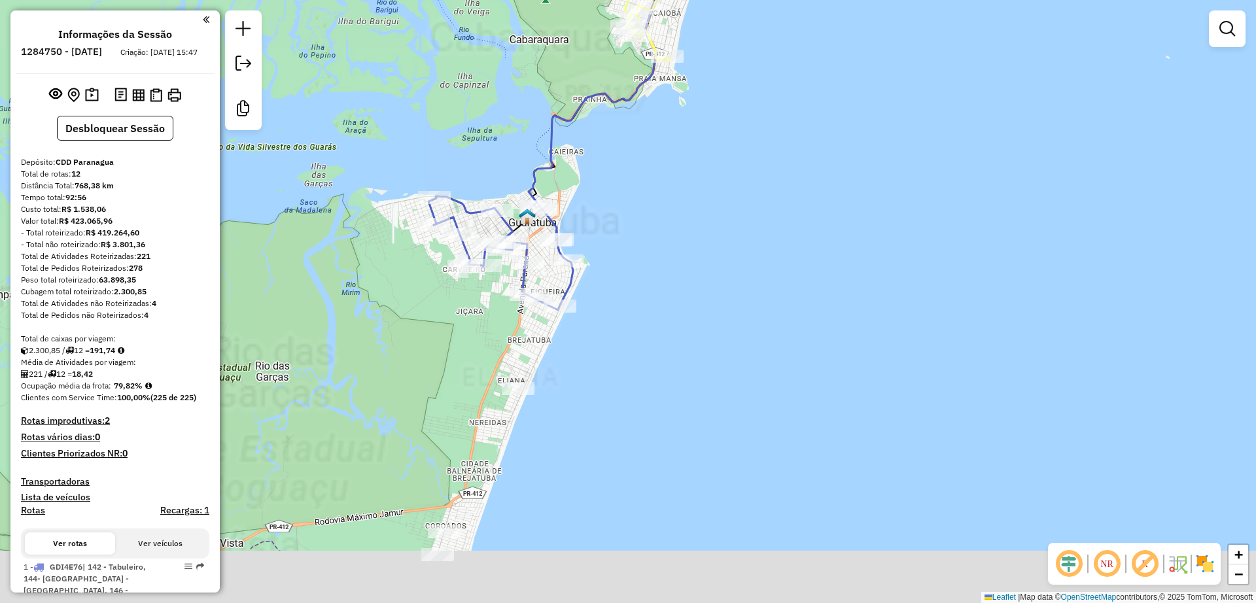
drag, startPoint x: 491, startPoint y: 524, endPoint x: 491, endPoint y: 472, distance: 51.7
click at [504, 458] on div "Janela de atendimento Grade de atendimento Capacidade Transportadoras Veículos …" at bounding box center [628, 301] width 1256 height 603
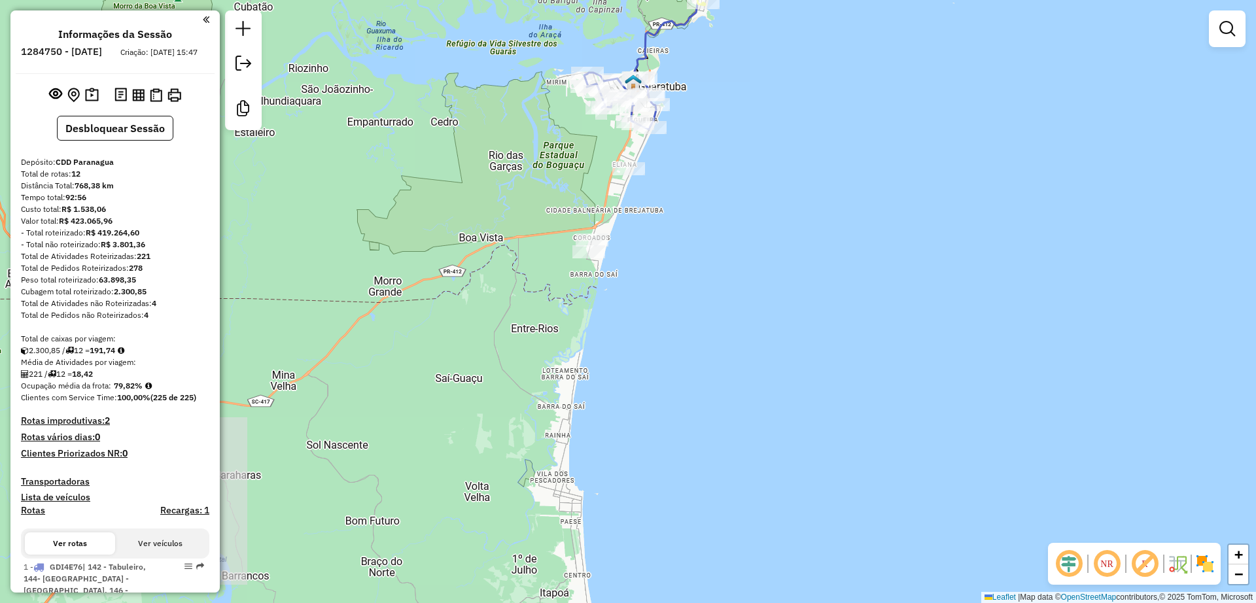
drag, startPoint x: 705, startPoint y: 195, endPoint x: 681, endPoint y: 426, distance: 232.2
click at [681, 426] on div "Janela de atendimento Grade de atendimento Capacidade Transportadoras Veículos …" at bounding box center [628, 301] width 1256 height 603
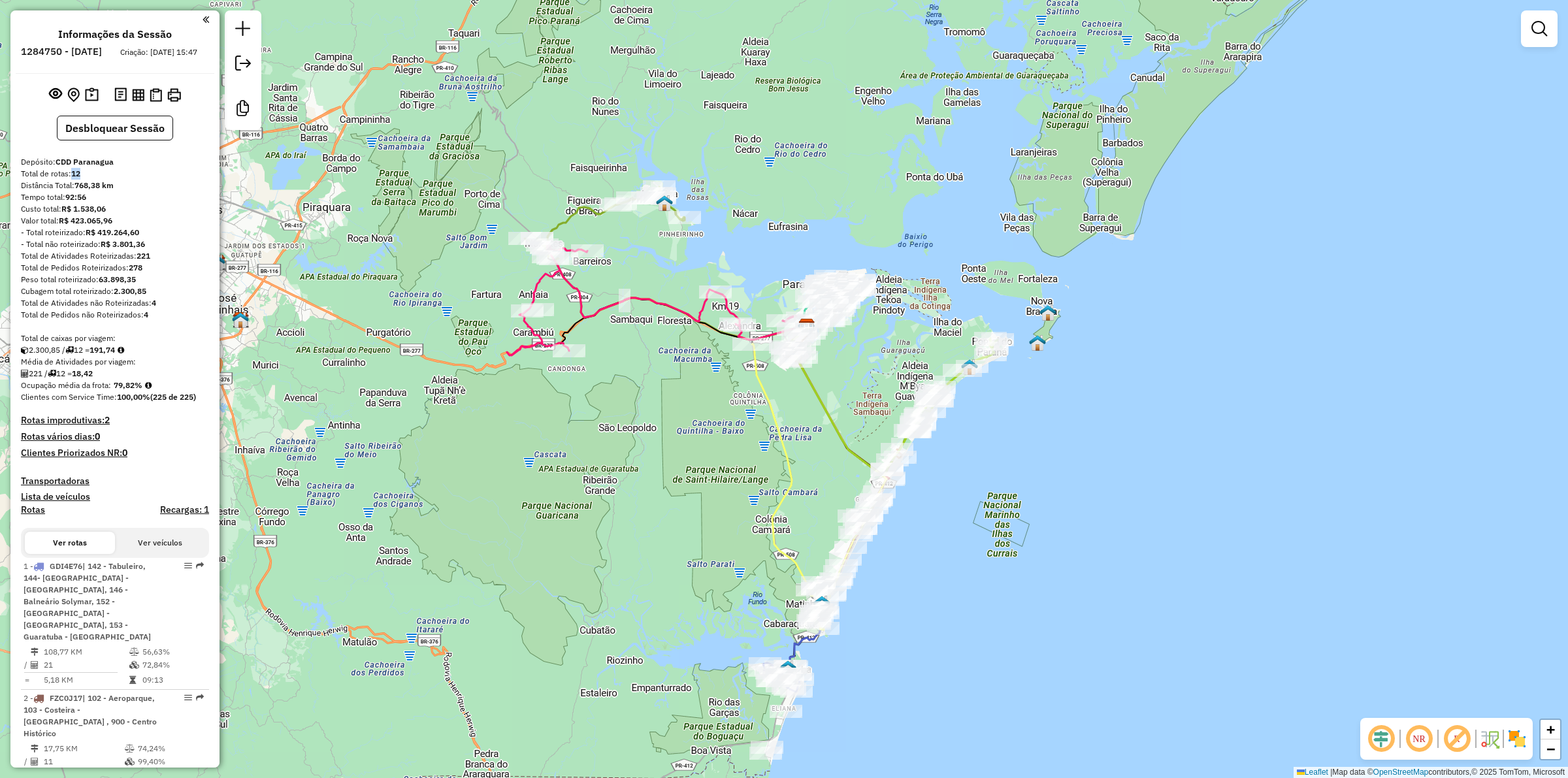
drag, startPoint x: 82, startPoint y: 188, endPoint x: 302, endPoint y: 105, distance: 235.1
click at [73, 180] on div "Total de rotas: 12" at bounding box center [115, 174] width 188 height 12
click at [87, 180] on div "Total de rotas: 12" at bounding box center [115, 174] width 188 height 12
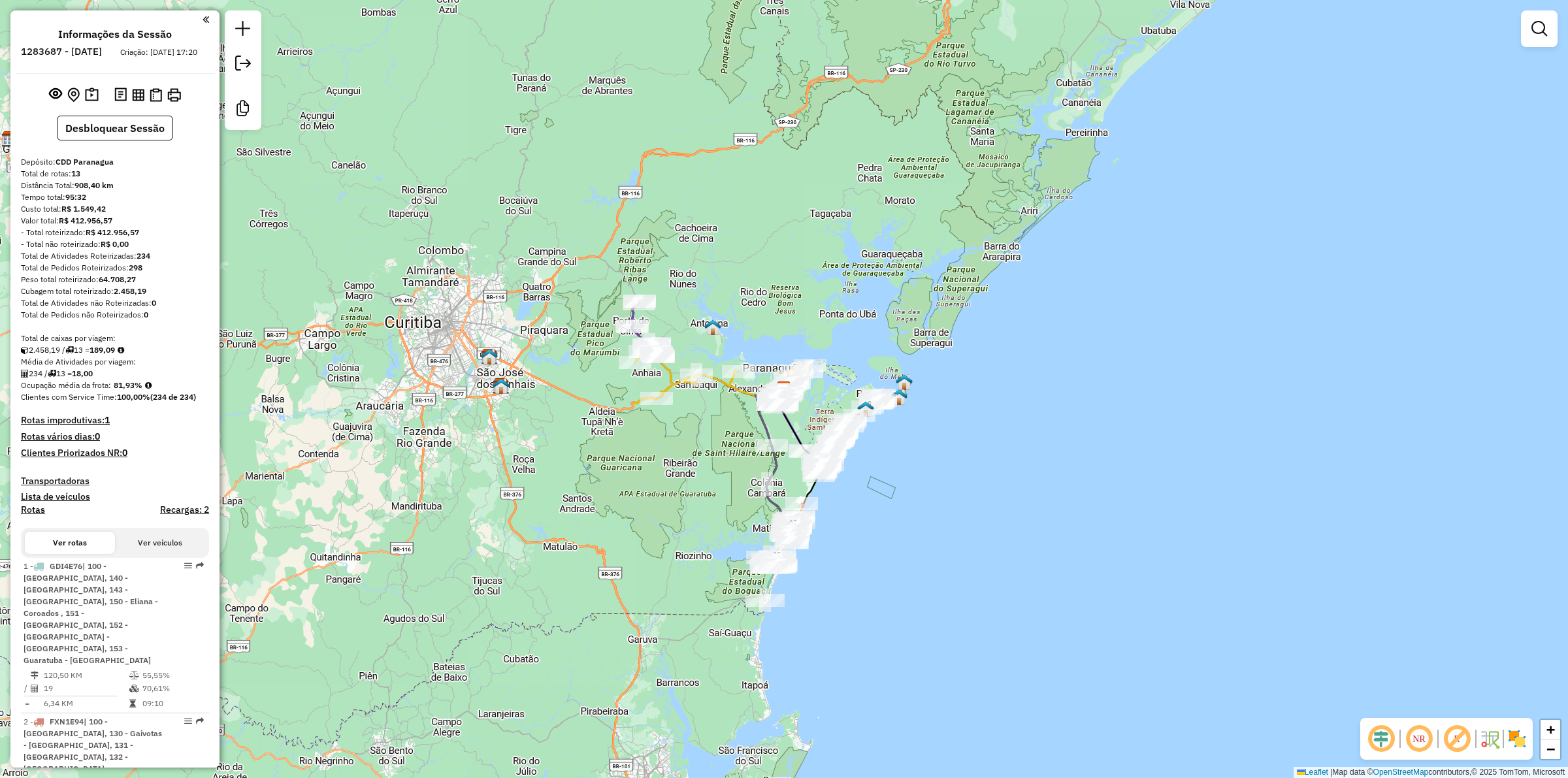
click at [609, 116] on div "Janela de atendimento Grade de atendimento Capacidade Transportadoras Veículos …" at bounding box center [784, 389] width 1568 height 778
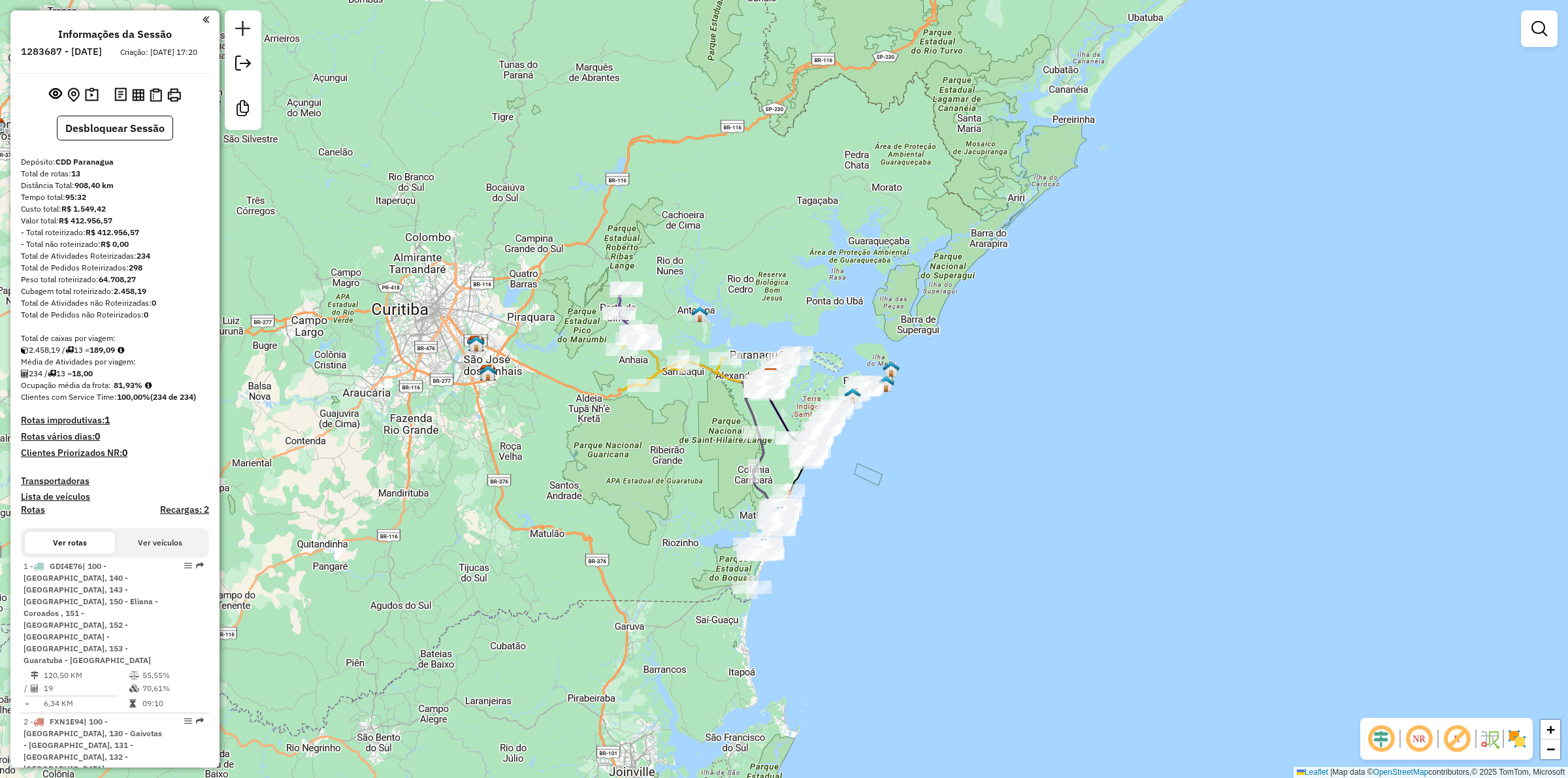
drag, startPoint x: 649, startPoint y: 504, endPoint x: 630, endPoint y: 483, distance: 28.3
click at [630, 483] on div "Janela de atendimento Grade de atendimento Capacidade Transportadoras Veículos …" at bounding box center [784, 389] width 1568 height 778
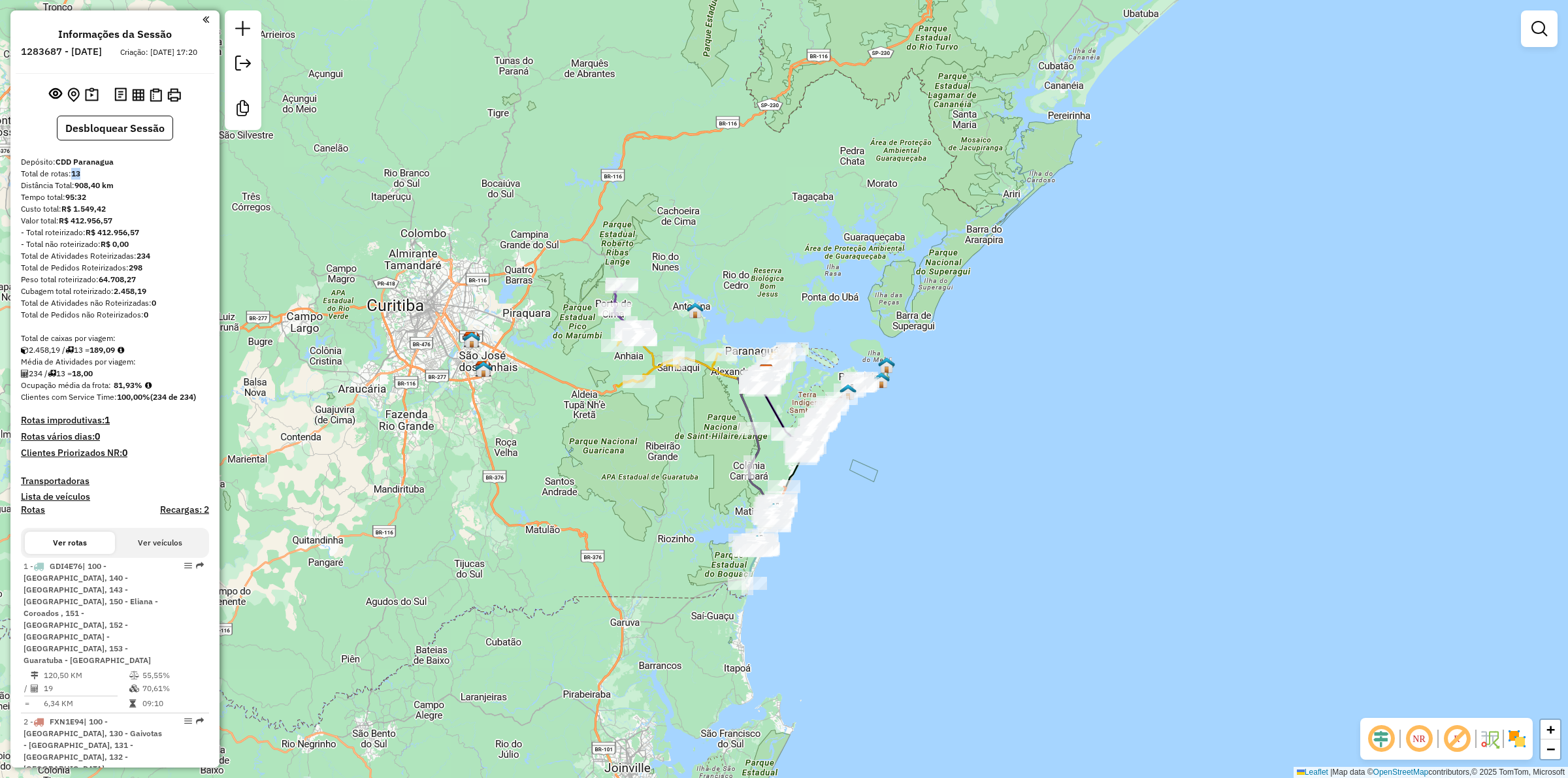
drag, startPoint x: 85, startPoint y: 185, endPoint x: 114, endPoint y: 200, distance: 32.6
click at [70, 180] on div "Total de rotas: 13" at bounding box center [115, 174] width 188 height 12
drag, startPoint x: 78, startPoint y: 186, endPoint x: 89, endPoint y: 191, distance: 12.1
click at [80, 179] on strong "13" at bounding box center [75, 174] width 9 height 10
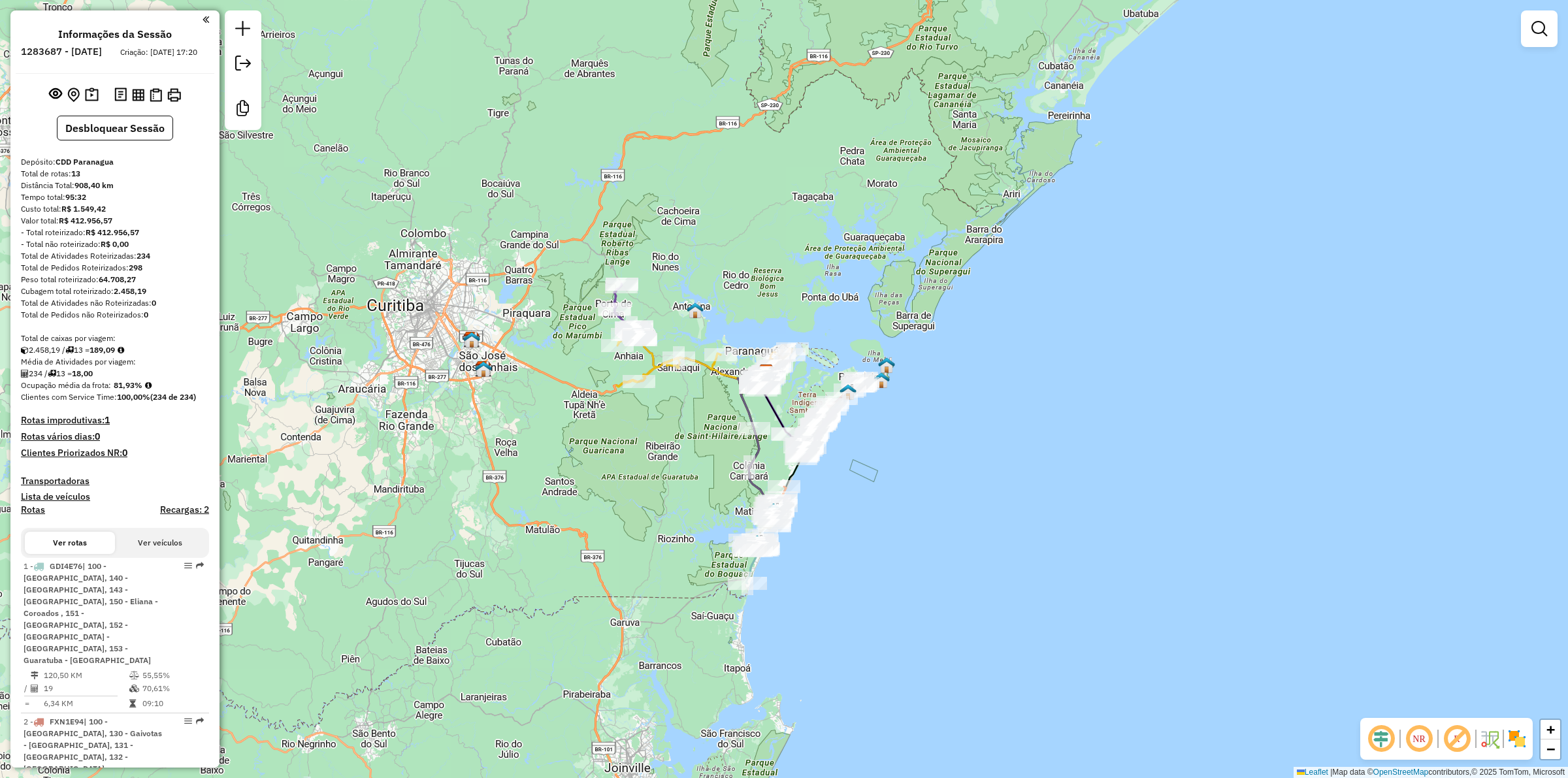
drag, startPoint x: 139, startPoint y: 231, endPoint x: 151, endPoint y: 254, distance: 25.9
click at [141, 227] on div "Valor total: R$ 412.956,57" at bounding box center [115, 221] width 188 height 12
drag, startPoint x: 171, startPoint y: 319, endPoint x: 147, endPoint y: 315, distance: 24.3
click at [147, 309] on div "Total de Atividades não Roteirizadas: 0" at bounding box center [115, 304] width 188 height 12
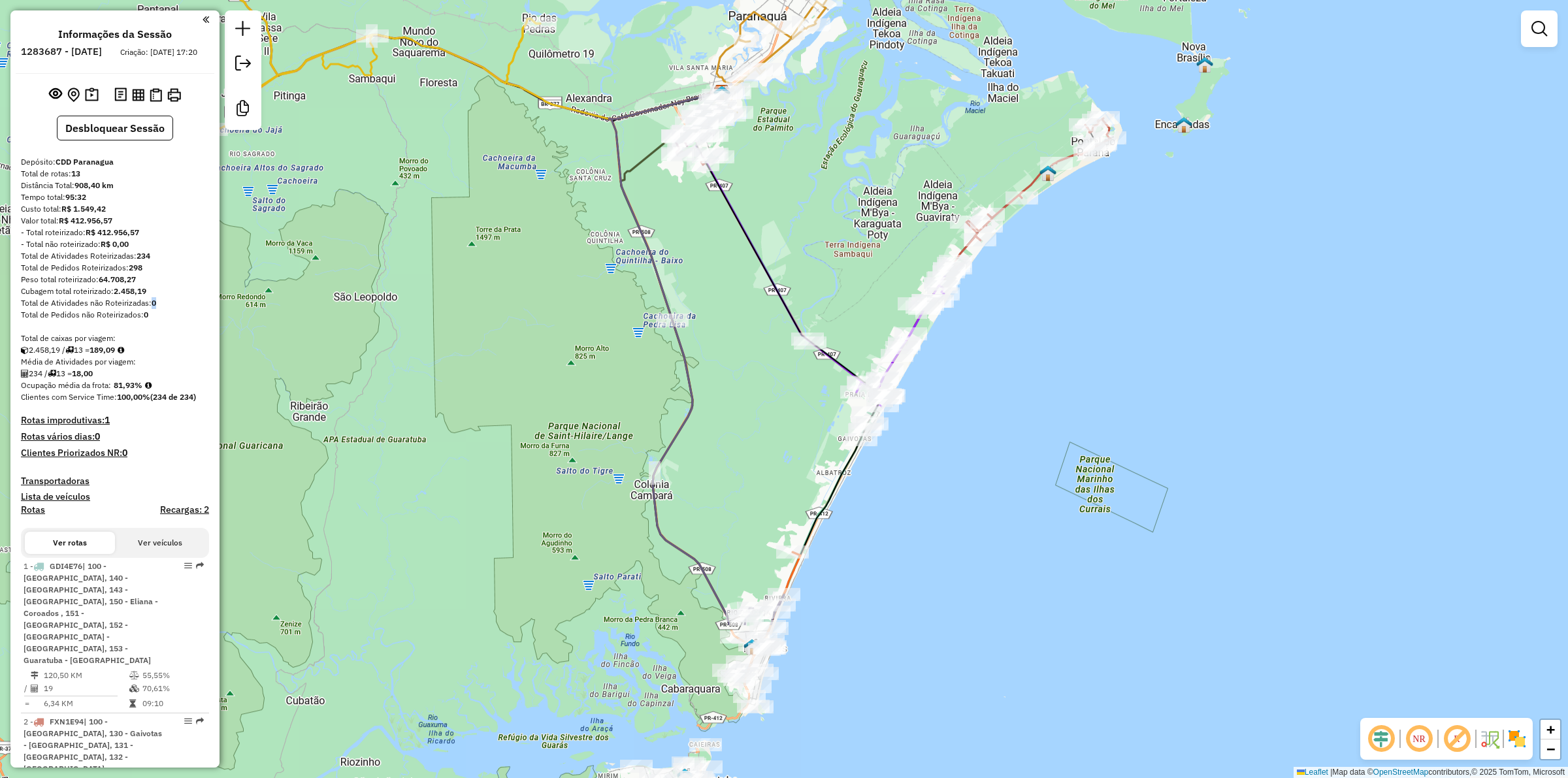
drag, startPoint x: 794, startPoint y: 424, endPoint x: 864, endPoint y: 201, distance: 233.7
click at [864, 201] on div "Janela de atendimento Grade de atendimento Capacidade Transportadoras Veículos …" at bounding box center [784, 389] width 1568 height 778
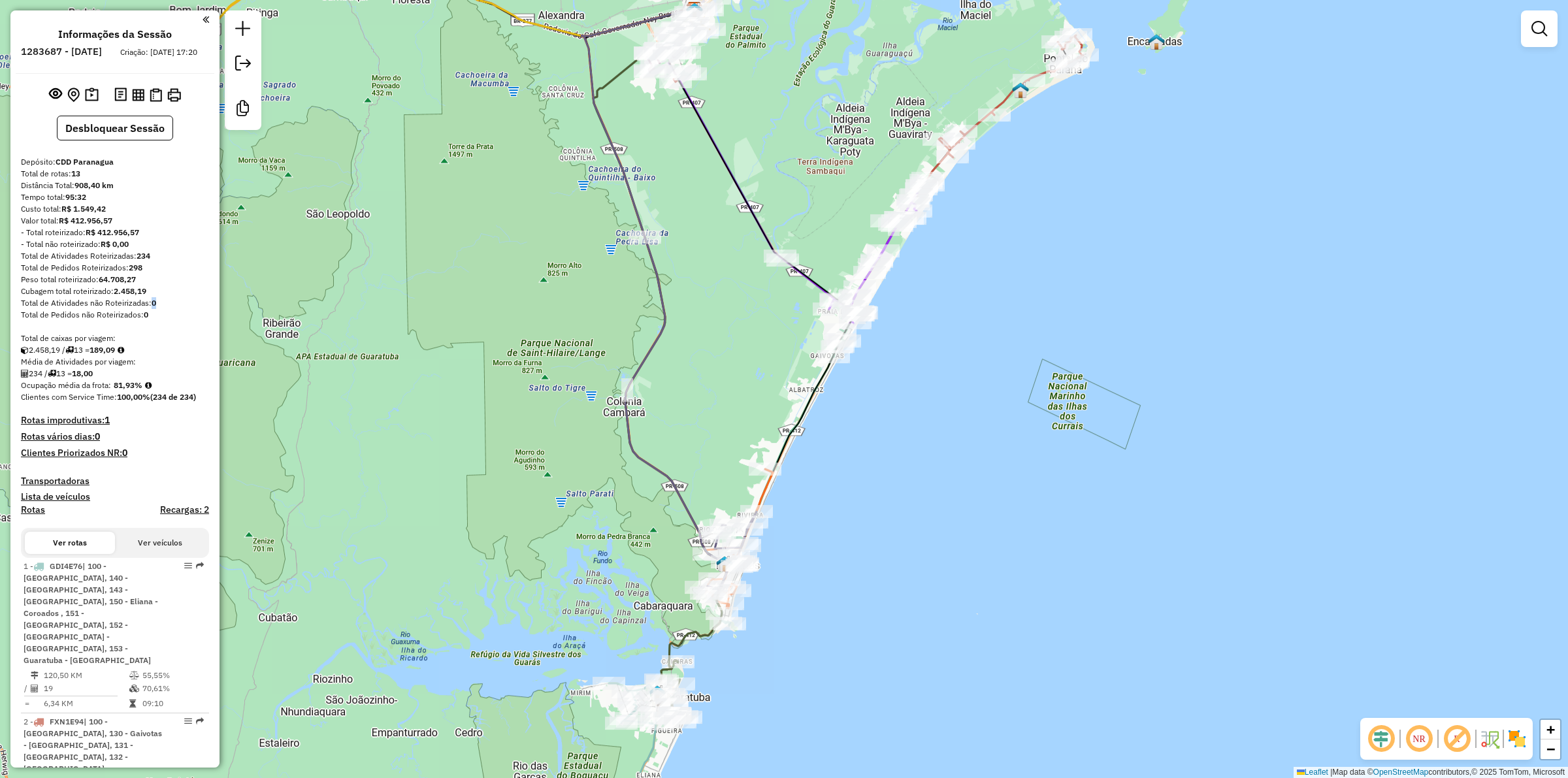
drag, startPoint x: 762, startPoint y: 497, endPoint x: 735, endPoint y: 415, distance: 86.3
click at [735, 415] on div "Janela de atendimento Grade de atendimento Capacidade Transportadoras Veículos …" at bounding box center [784, 389] width 1568 height 778
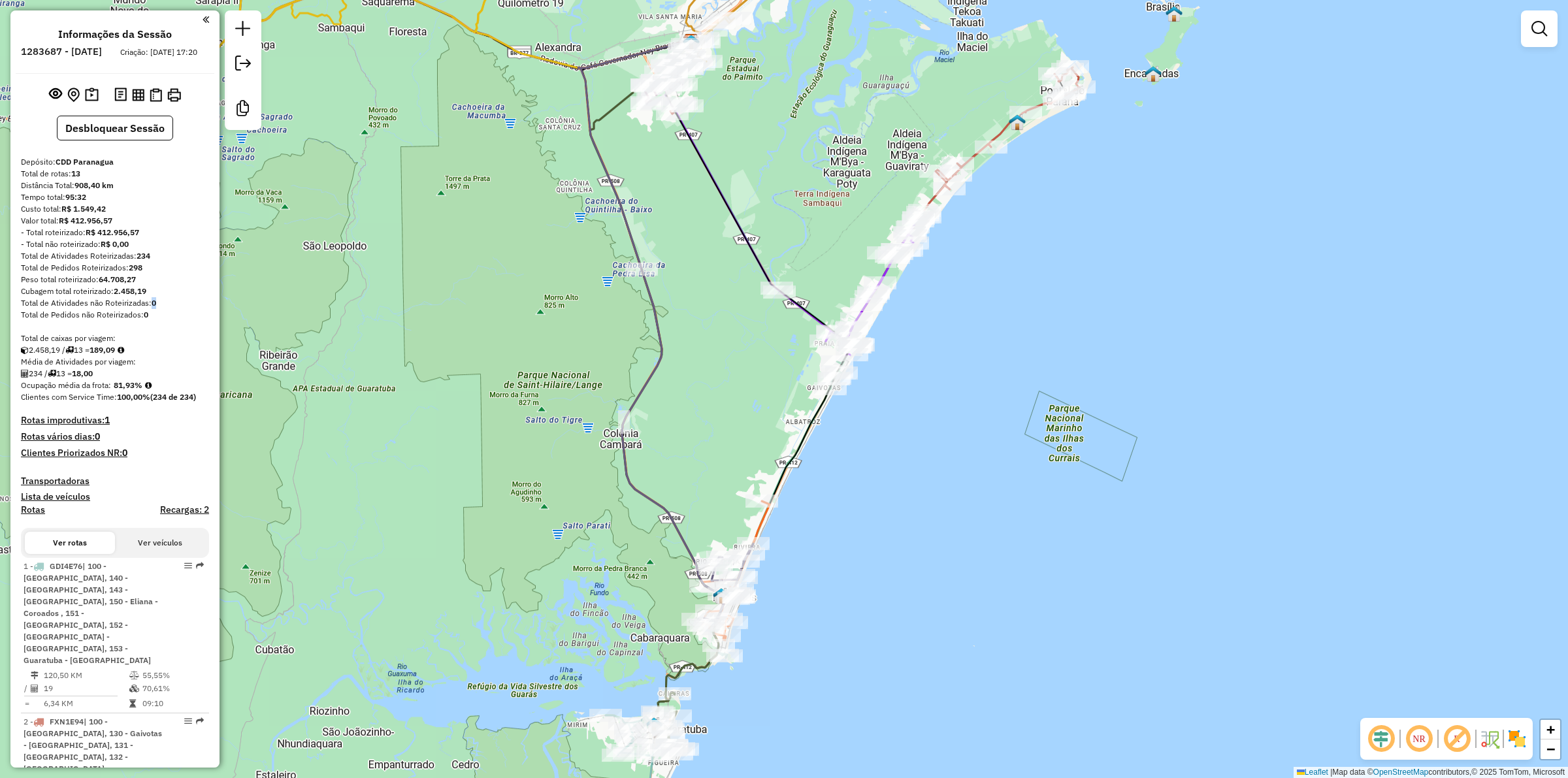
drag, startPoint x: 735, startPoint y: 415, endPoint x: 434, endPoint y: 66, distance: 460.9
click at [730, 447] on div "Janela de atendimento Grade de atendimento Capacidade Transportadoras Veículos …" at bounding box center [784, 389] width 1568 height 778
click at [588, 304] on icon at bounding box center [650, 314] width 146 height 561
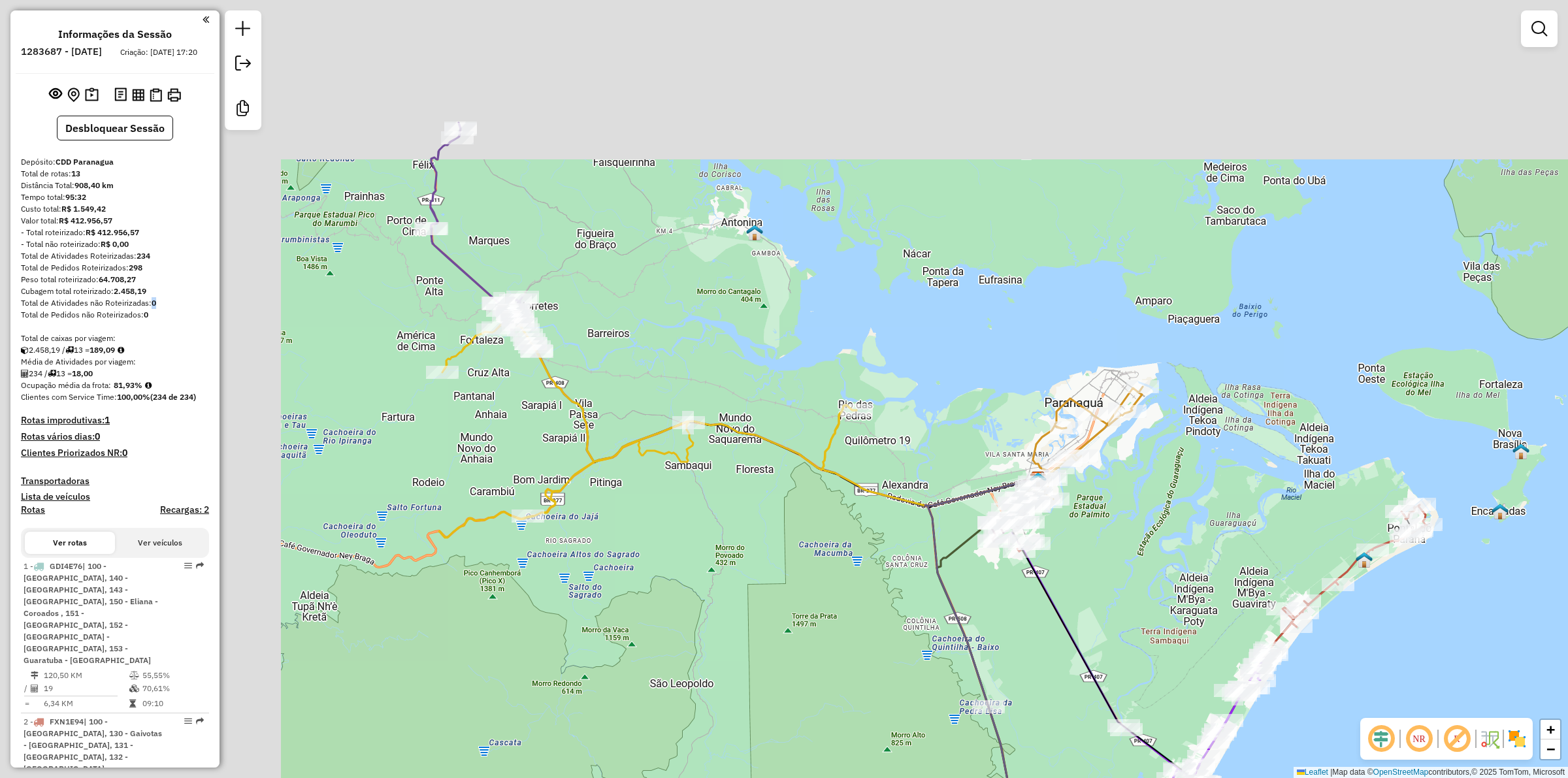
drag, startPoint x: 492, startPoint y: 262, endPoint x: 760, endPoint y: 408, distance: 305.2
click at [883, 424] on div "Janela de atendimento Grade de atendimento Capacidade Transportadoras Veículos …" at bounding box center [784, 389] width 1568 height 778
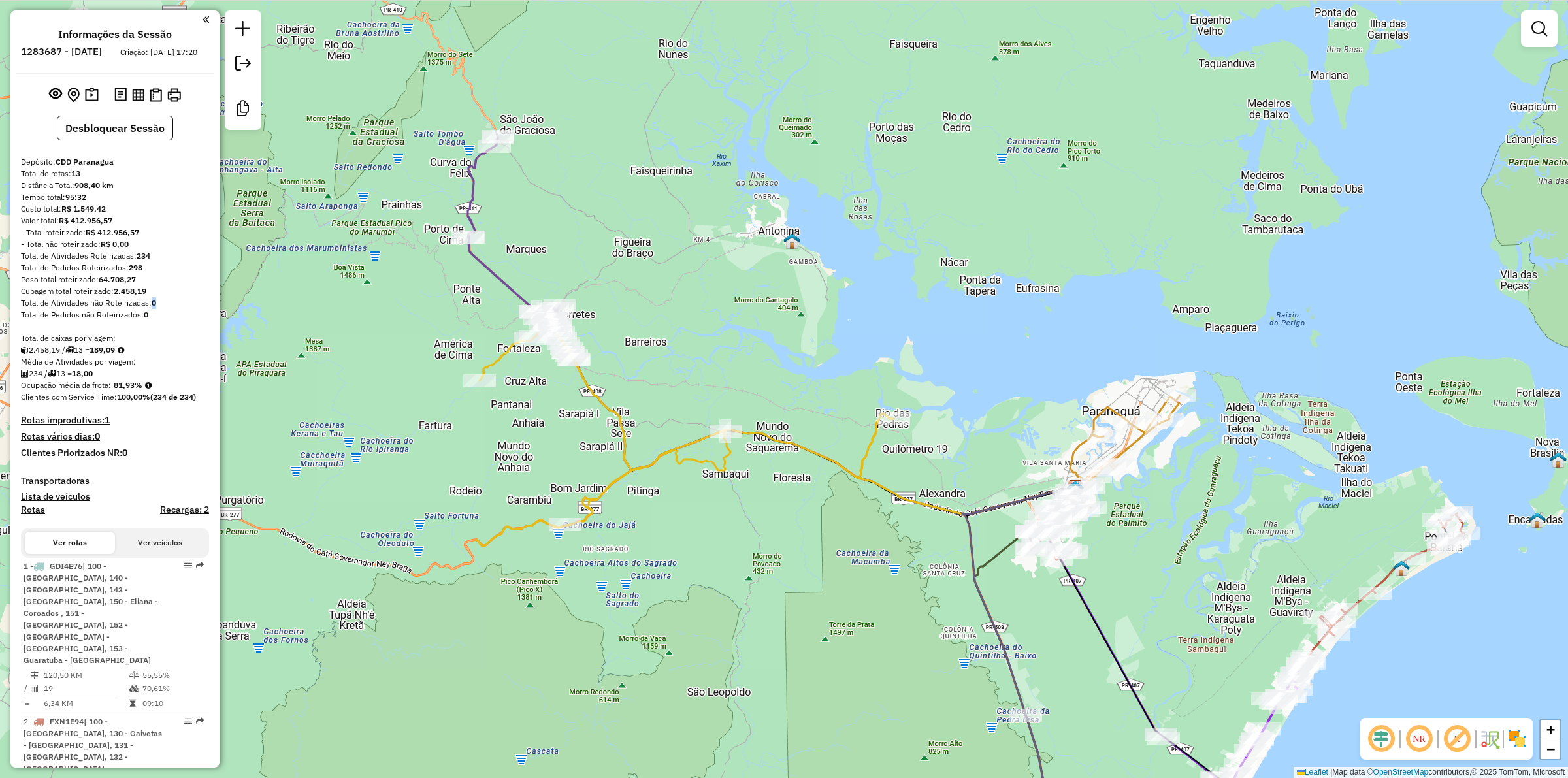
drag, startPoint x: 566, startPoint y: 375, endPoint x: 599, endPoint y: 384, distance: 34.2
click at [598, 385] on icon at bounding box center [685, 434] width 417 height 223
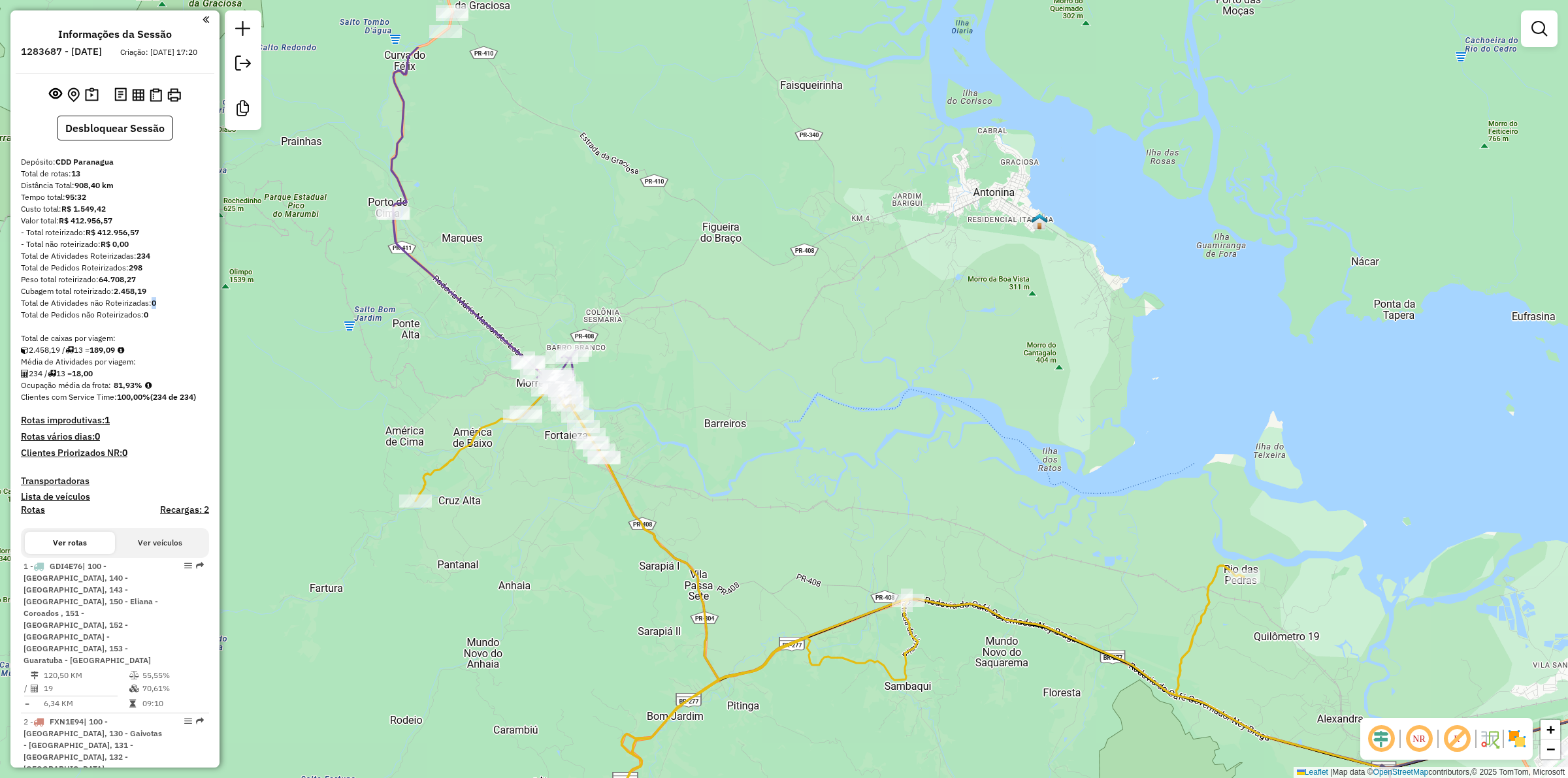
drag, startPoint x: 714, startPoint y: 395, endPoint x: 753, endPoint y: 488, distance: 100.8
click at [753, 488] on div "Janela de atendimento Grade de atendimento Capacidade Transportadoras Veículos …" at bounding box center [784, 389] width 1568 height 778
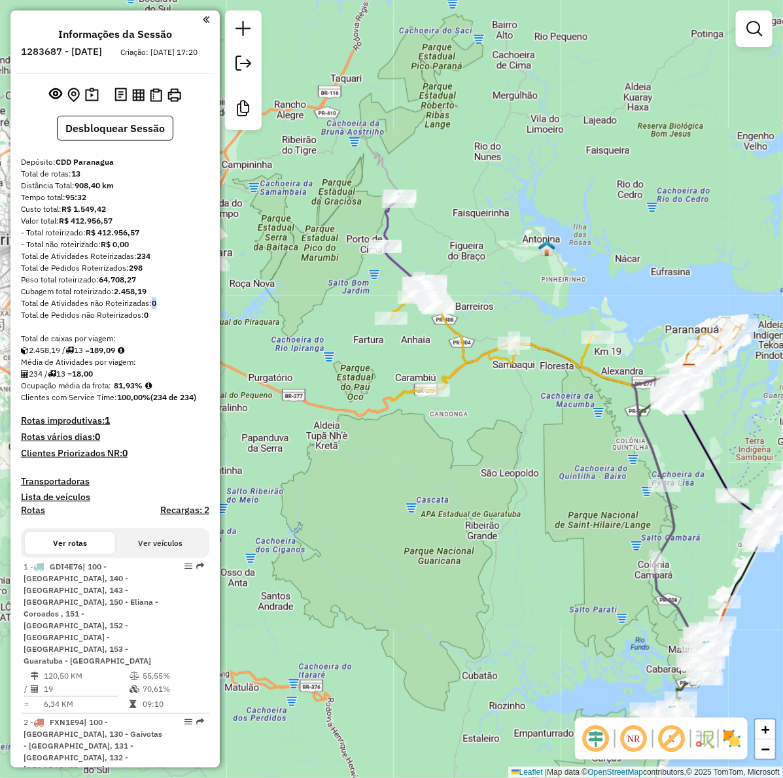
drag, startPoint x: 602, startPoint y: 586, endPoint x: 589, endPoint y: 581, distance: 13.5
click at [596, 577] on div "Janela de atendimento Grade de atendimento Capacidade Transportadoras Veículos …" at bounding box center [391, 389] width 783 height 778
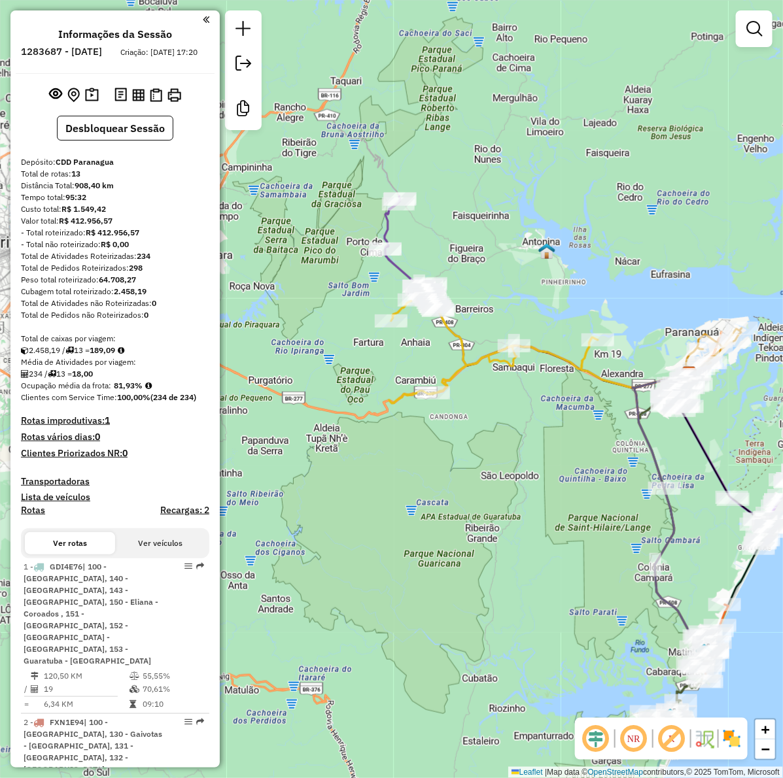
click at [148, 427] on h4 "Rotas improdutivas: 1" at bounding box center [115, 420] width 188 height 11
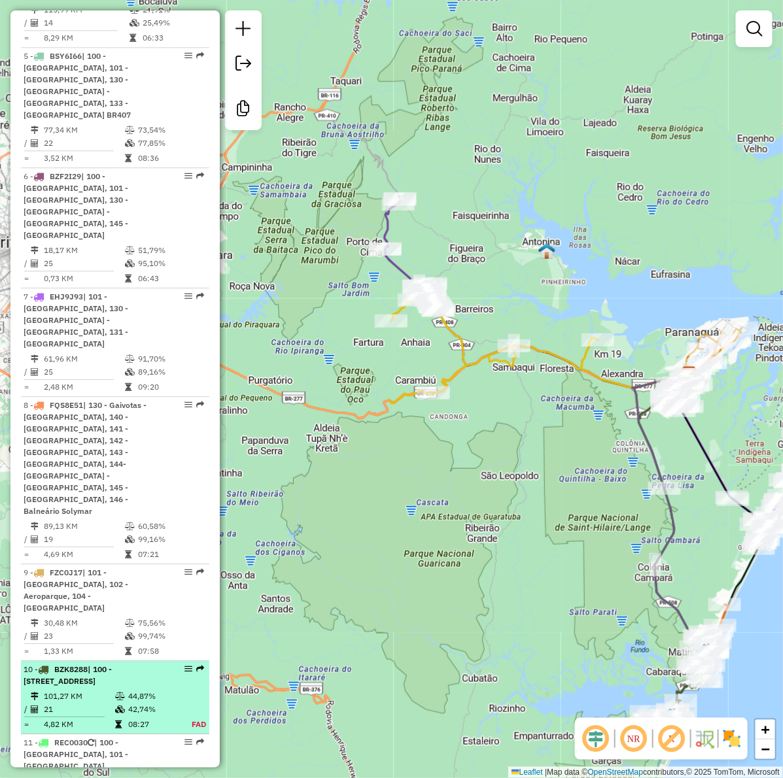
scroll to position [1060, 0]
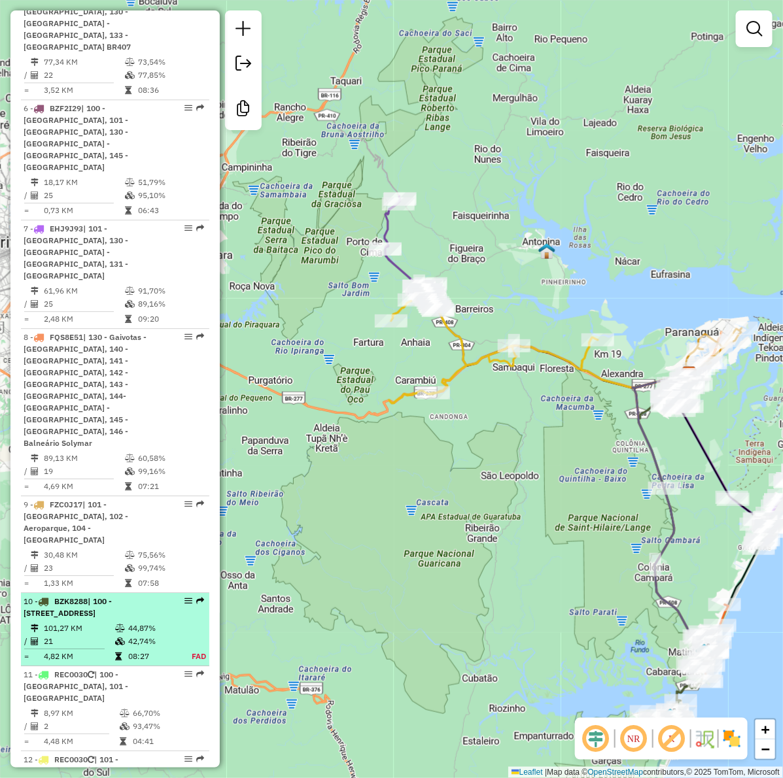
click at [135, 635] on td "42,74%" at bounding box center [153, 641] width 51 height 13
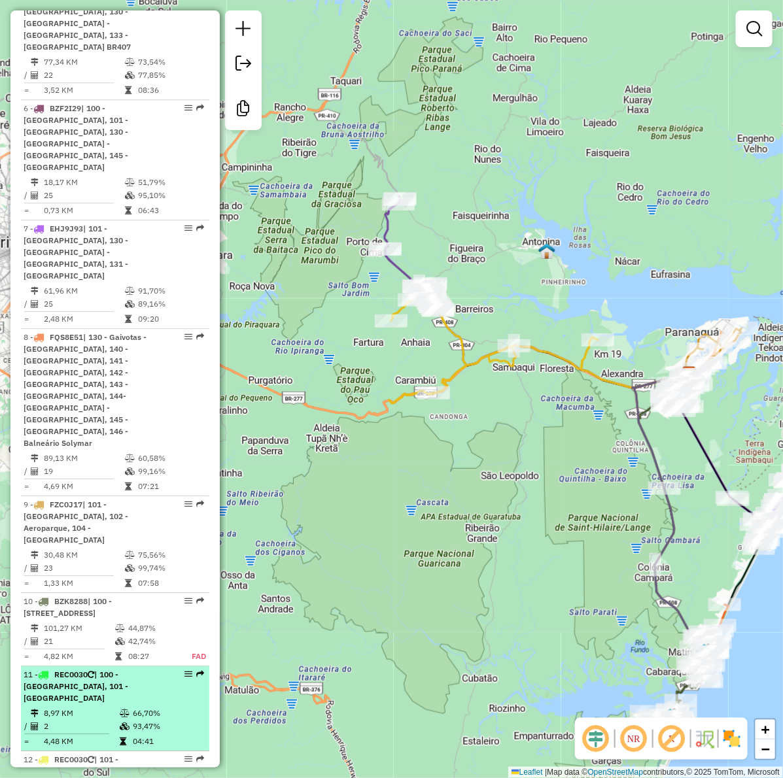
select select "**********"
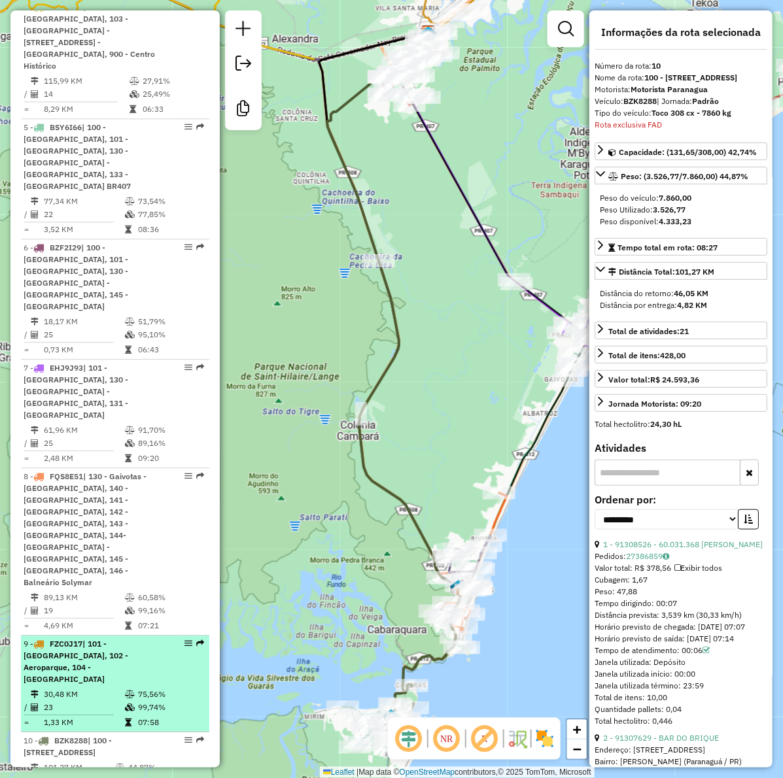
scroll to position [897, 0]
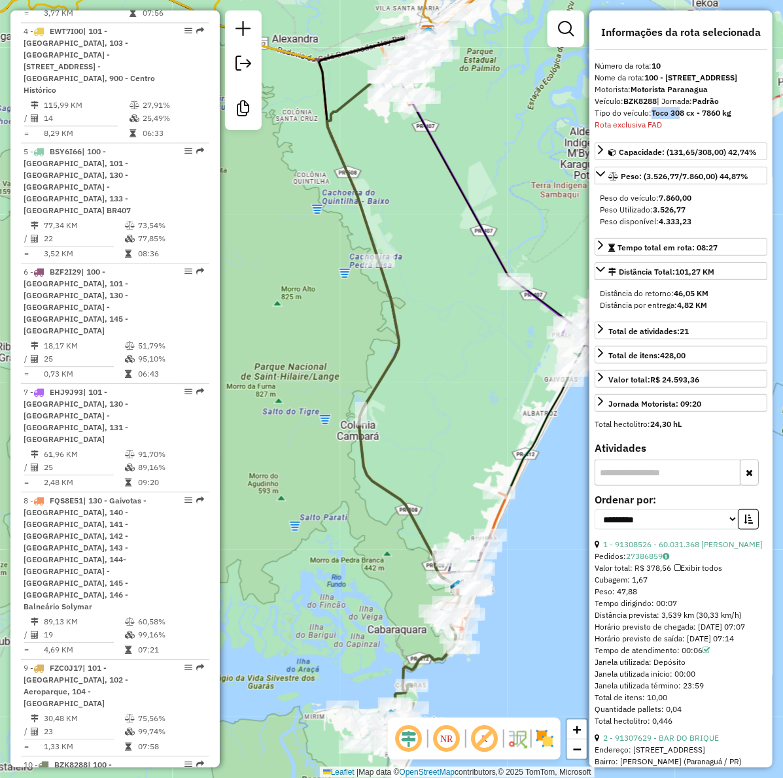
drag, startPoint x: 652, startPoint y: 135, endPoint x: 684, endPoint y: 139, distance: 31.6
click at [681, 118] on strong "Toco 308 cx - 7860 kg" at bounding box center [692, 113] width 80 height 10
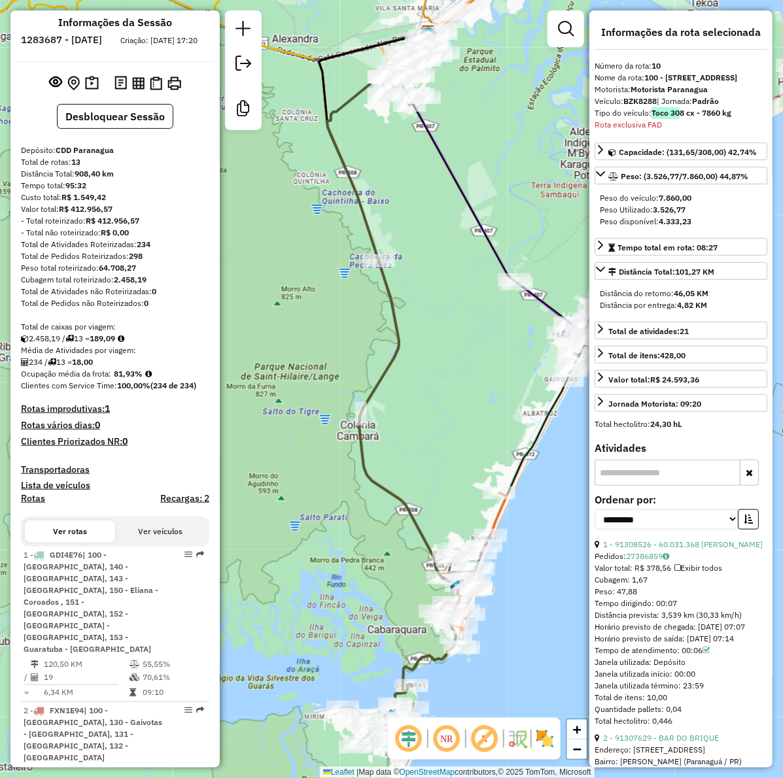
scroll to position [0, 0]
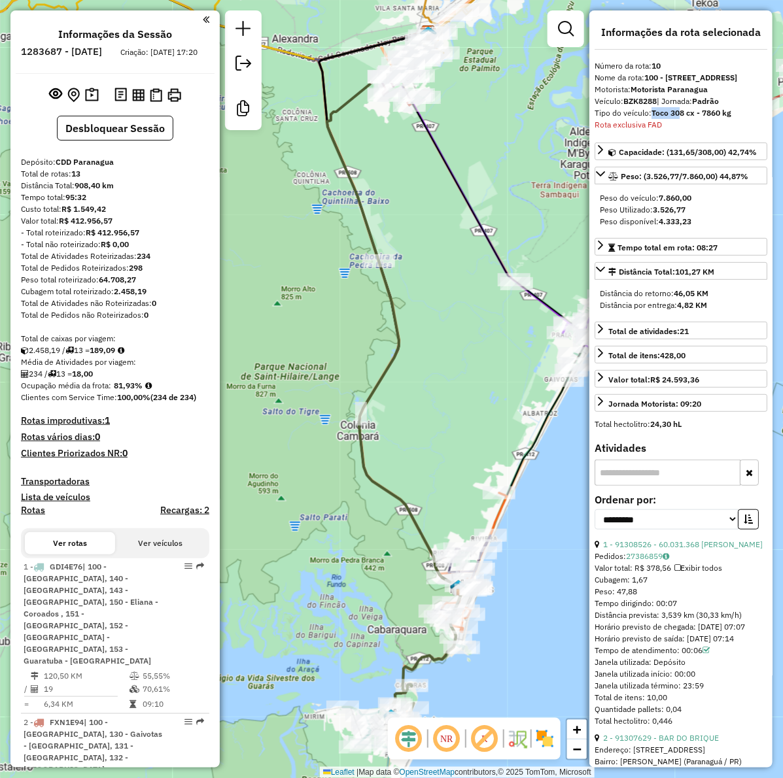
click at [430, 263] on div "Janela de atendimento Grade de atendimento Capacidade Transportadoras Veículos …" at bounding box center [391, 389] width 783 height 778
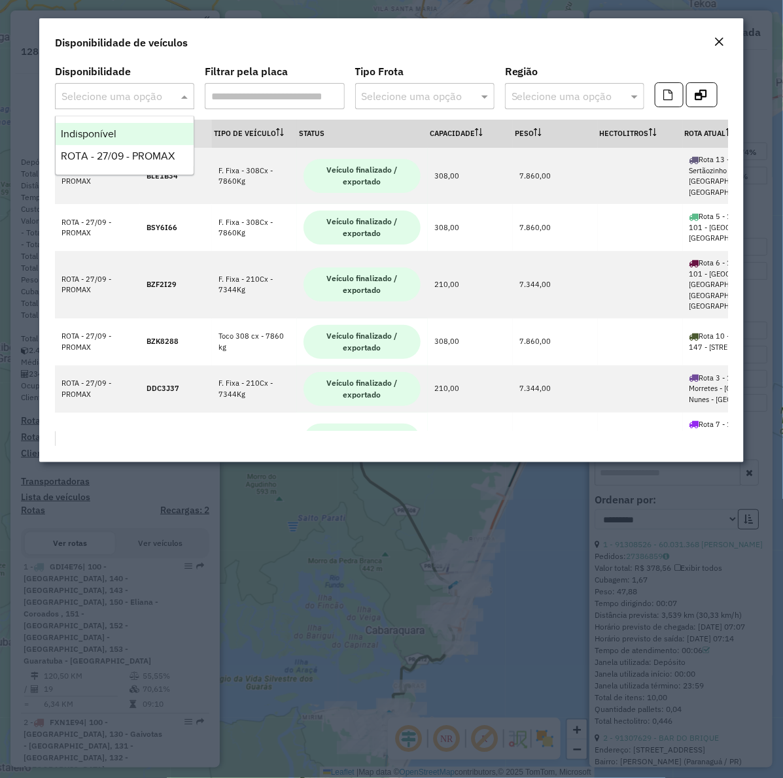
drag, startPoint x: 118, startPoint y: 100, endPoint x: 109, endPoint y: 126, distance: 27.1
click at [116, 100] on input "text" at bounding box center [111, 97] width 100 height 16
click at [86, 139] on div "Indisponível" at bounding box center [125, 134] width 138 height 22
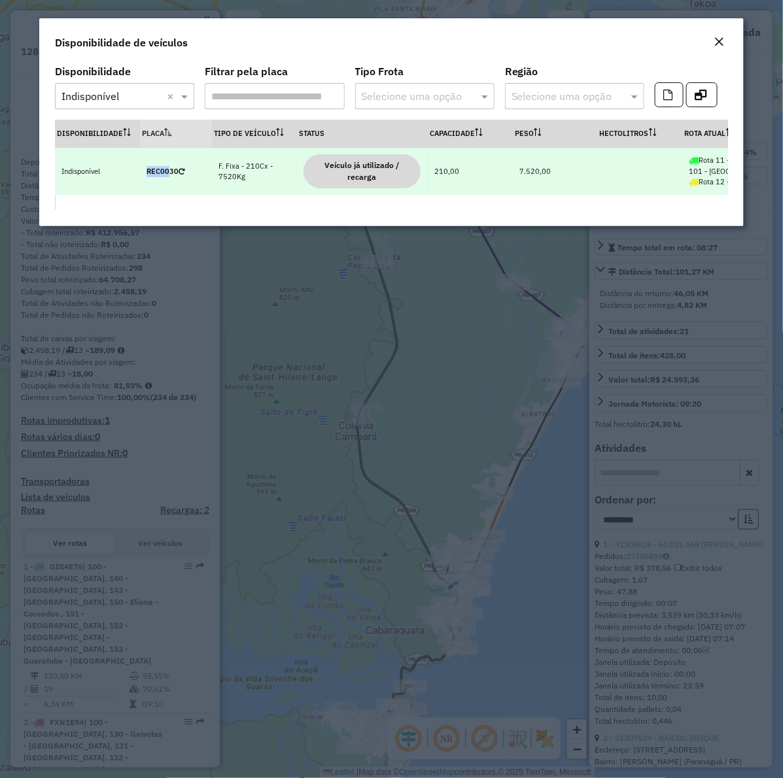
drag, startPoint x: 162, startPoint y: 174, endPoint x: 168, endPoint y: 175, distance: 6.6
click at [168, 174] on strong "REC0030" at bounding box center [163, 171] width 32 height 9
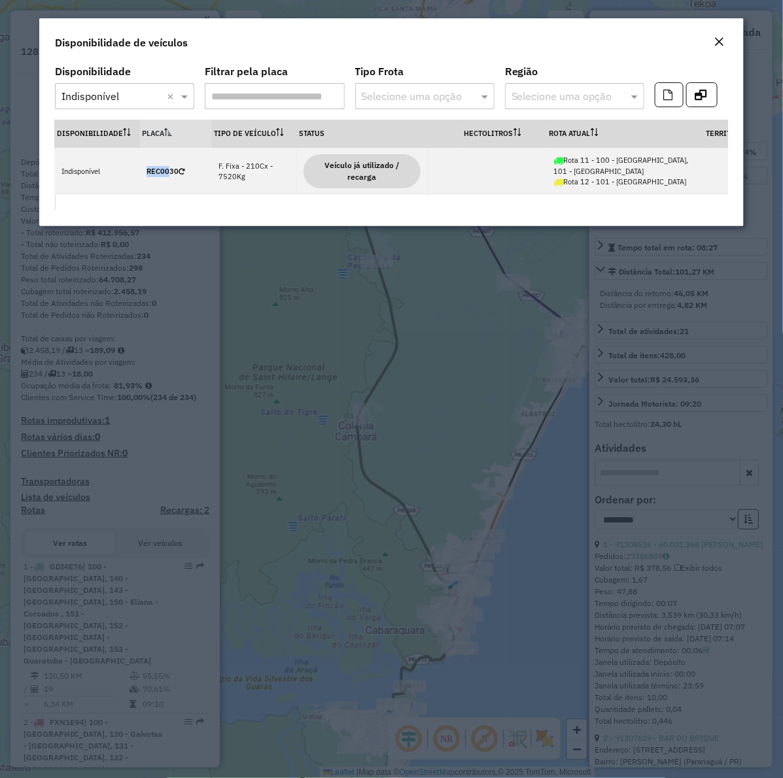
scroll to position [0, 136]
click at [718, 48] on div "Close" at bounding box center [719, 43] width 10 height 16
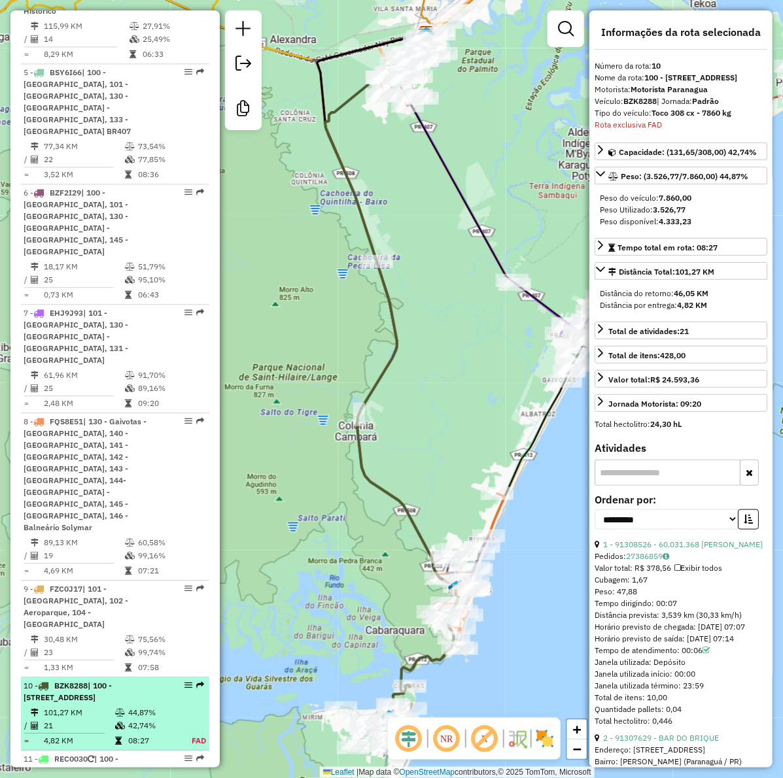
scroll to position [1060, 0]
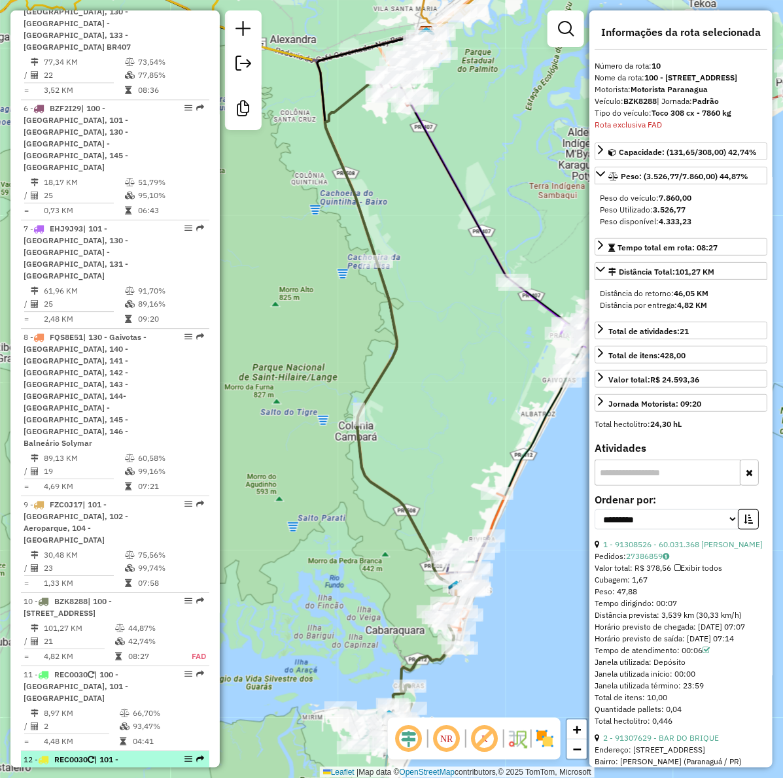
click at [101, 754] on div "12 - REC0030 | 101 - Parque Agari" at bounding box center [93, 766] width 139 height 24
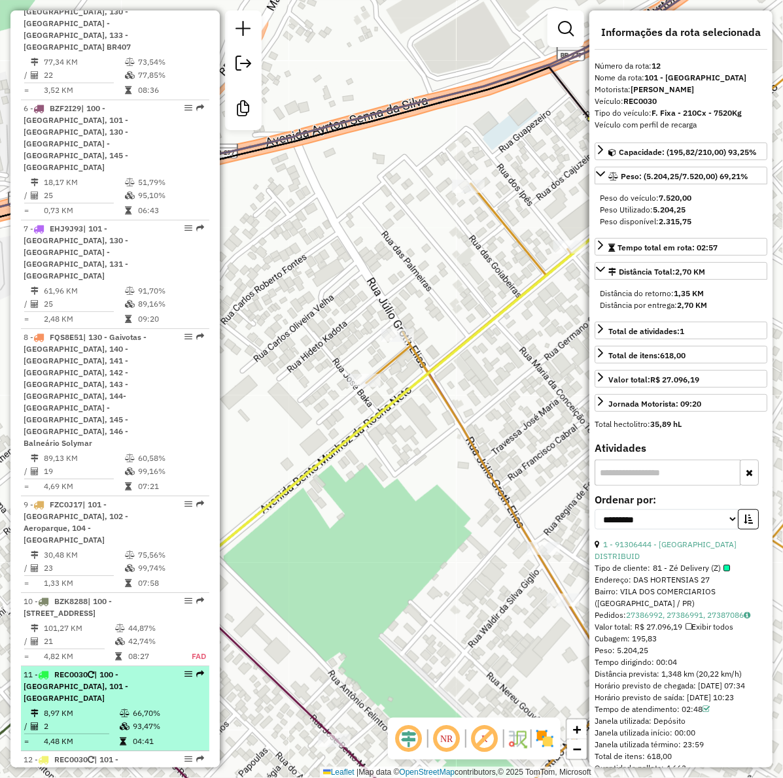
click at [56, 720] on td "2" at bounding box center [81, 726] width 76 height 13
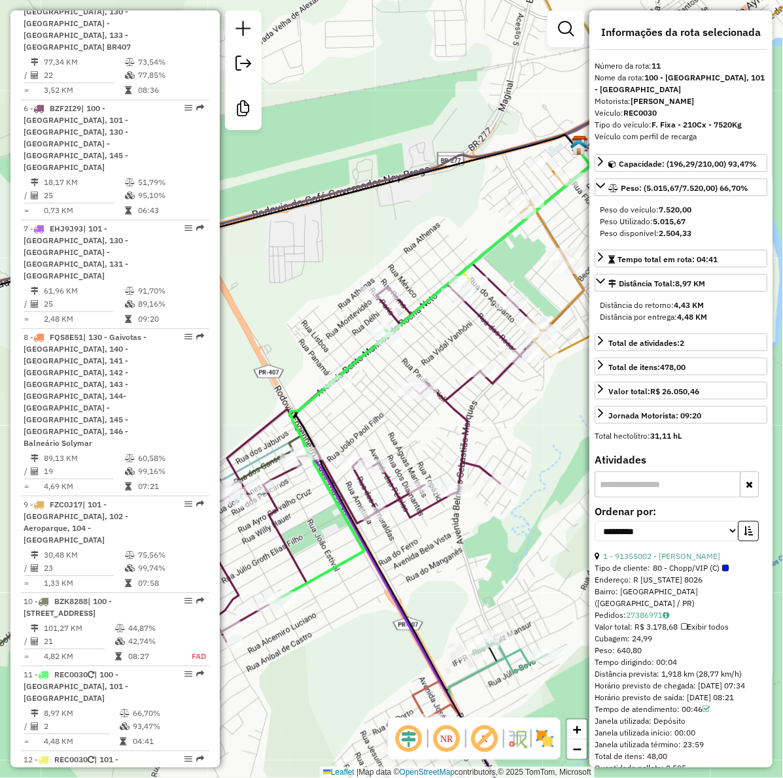
drag, startPoint x: 334, startPoint y: 645, endPoint x: 350, endPoint y: 636, distance: 17.9
click at [350, 636] on div "Janela de atendimento Grade de atendimento Capacidade Transportadoras Veículos …" at bounding box center [391, 389] width 783 height 778
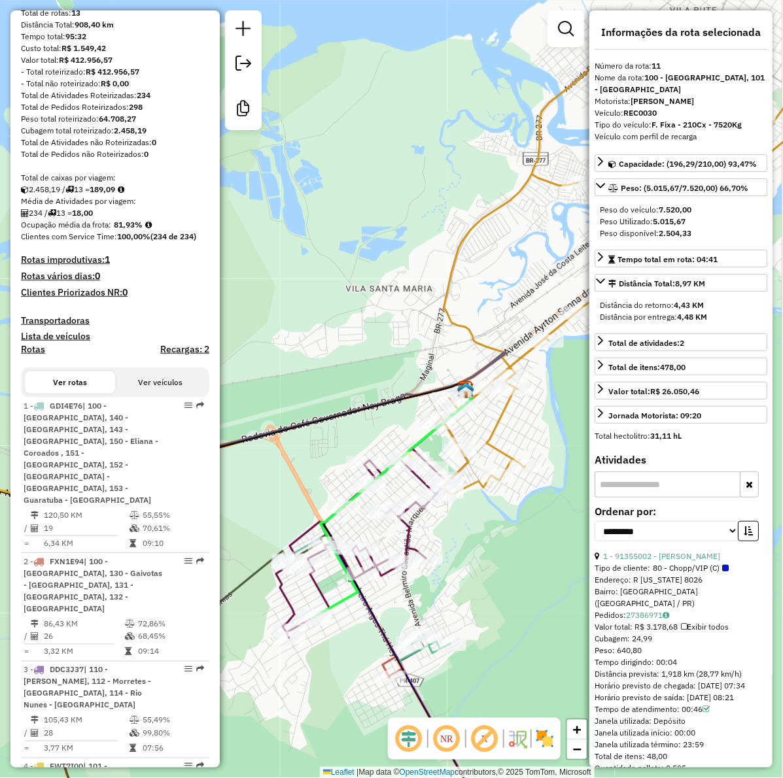
scroll to position [0, 0]
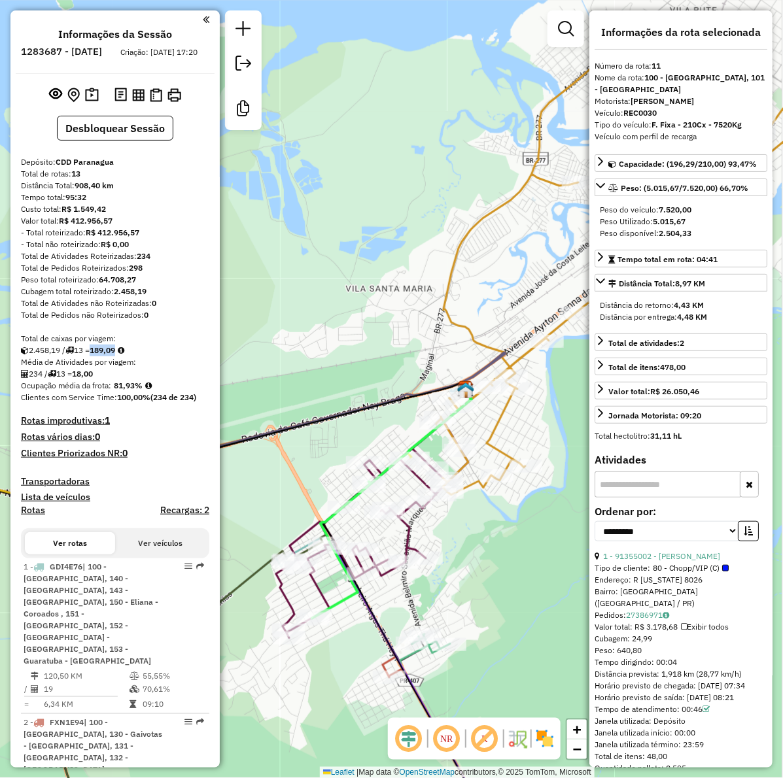
drag, startPoint x: 99, startPoint y: 364, endPoint x: 126, endPoint y: 357, distance: 27.6
click at [126, 357] on div "2.458,19 / 13 = 189,09" at bounding box center [115, 351] width 188 height 12
click at [334, 602] on icon at bounding box center [341, 550] width 59 height 137
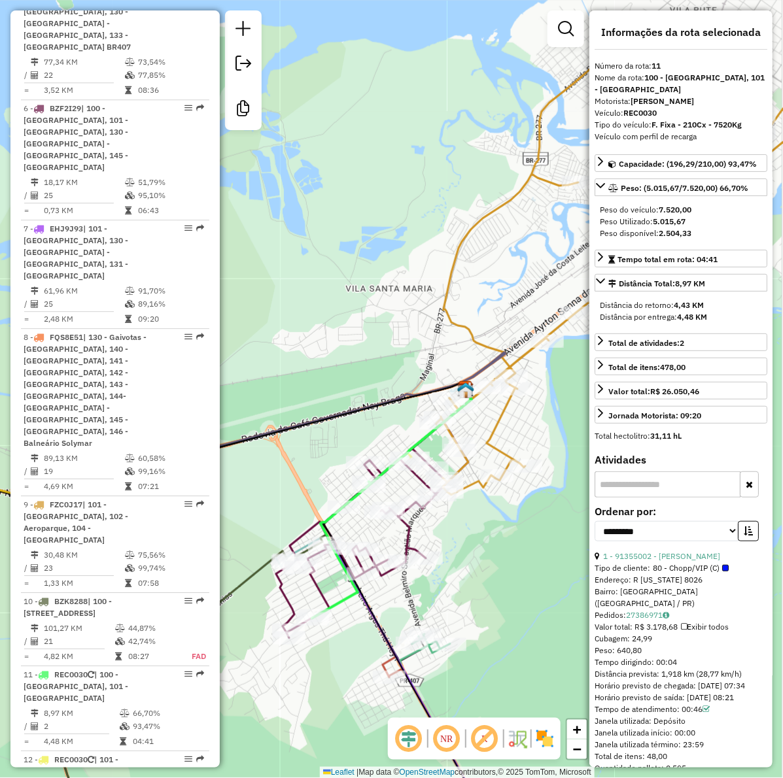
click at [347, 607] on icon at bounding box center [341, 550] width 59 height 137
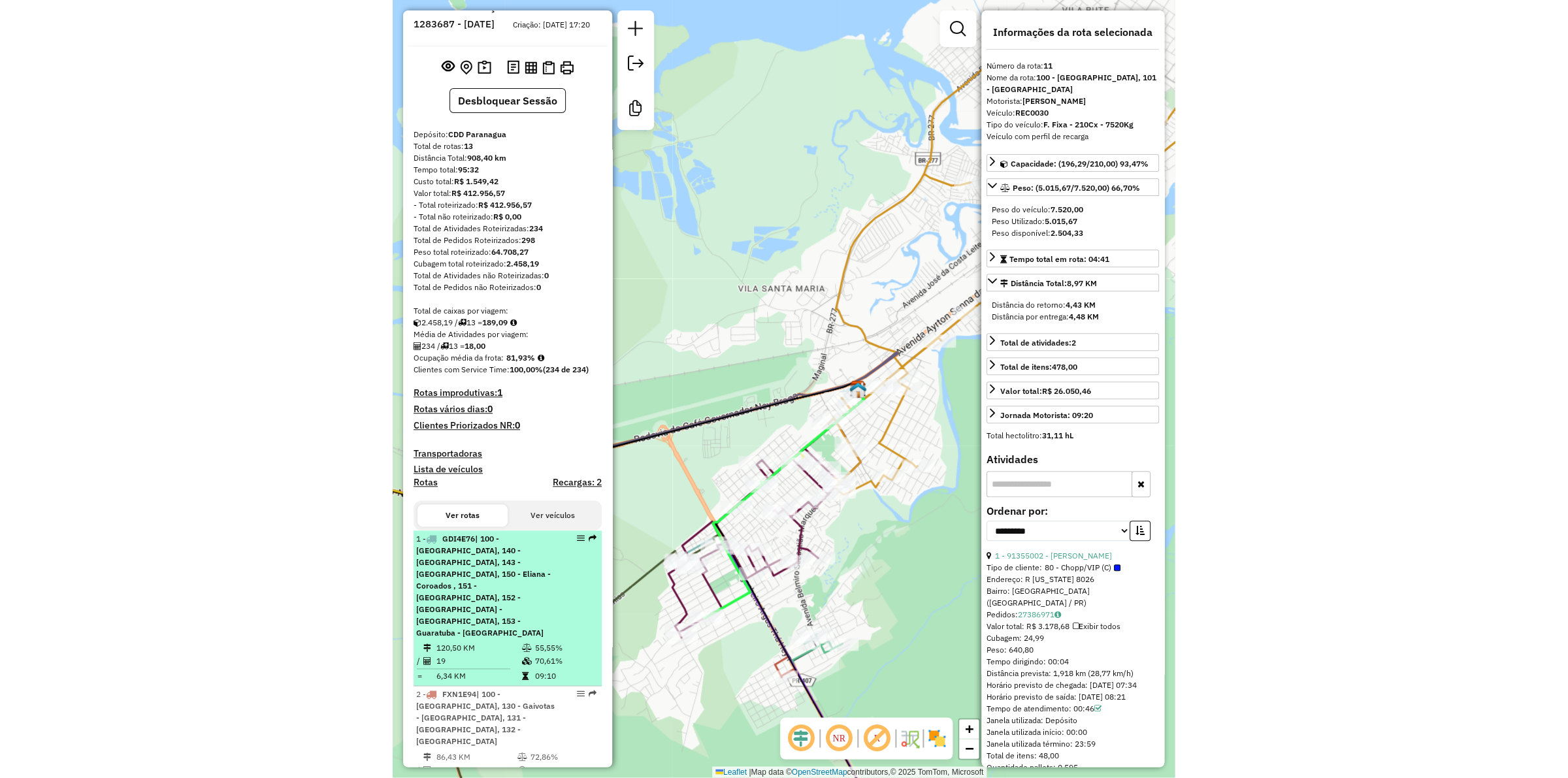
scroll to position [0, 0]
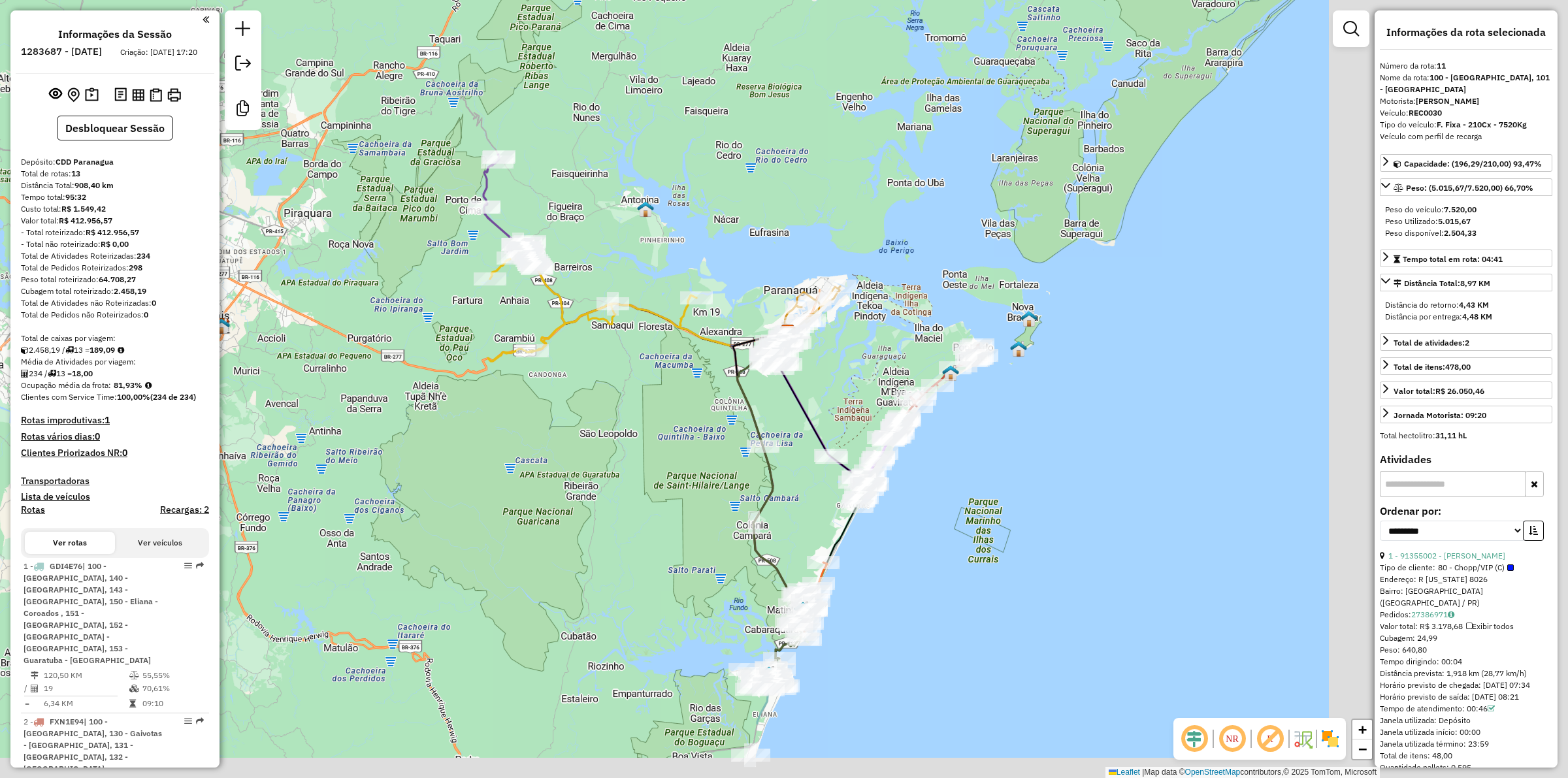
drag, startPoint x: 1090, startPoint y: 513, endPoint x: 838, endPoint y: 381, distance: 284.5
click at [836, 383] on div "Janela de atendimento Grade de atendimento Capacidade Transportadoras Veículos …" at bounding box center [784, 389] width 1568 height 778
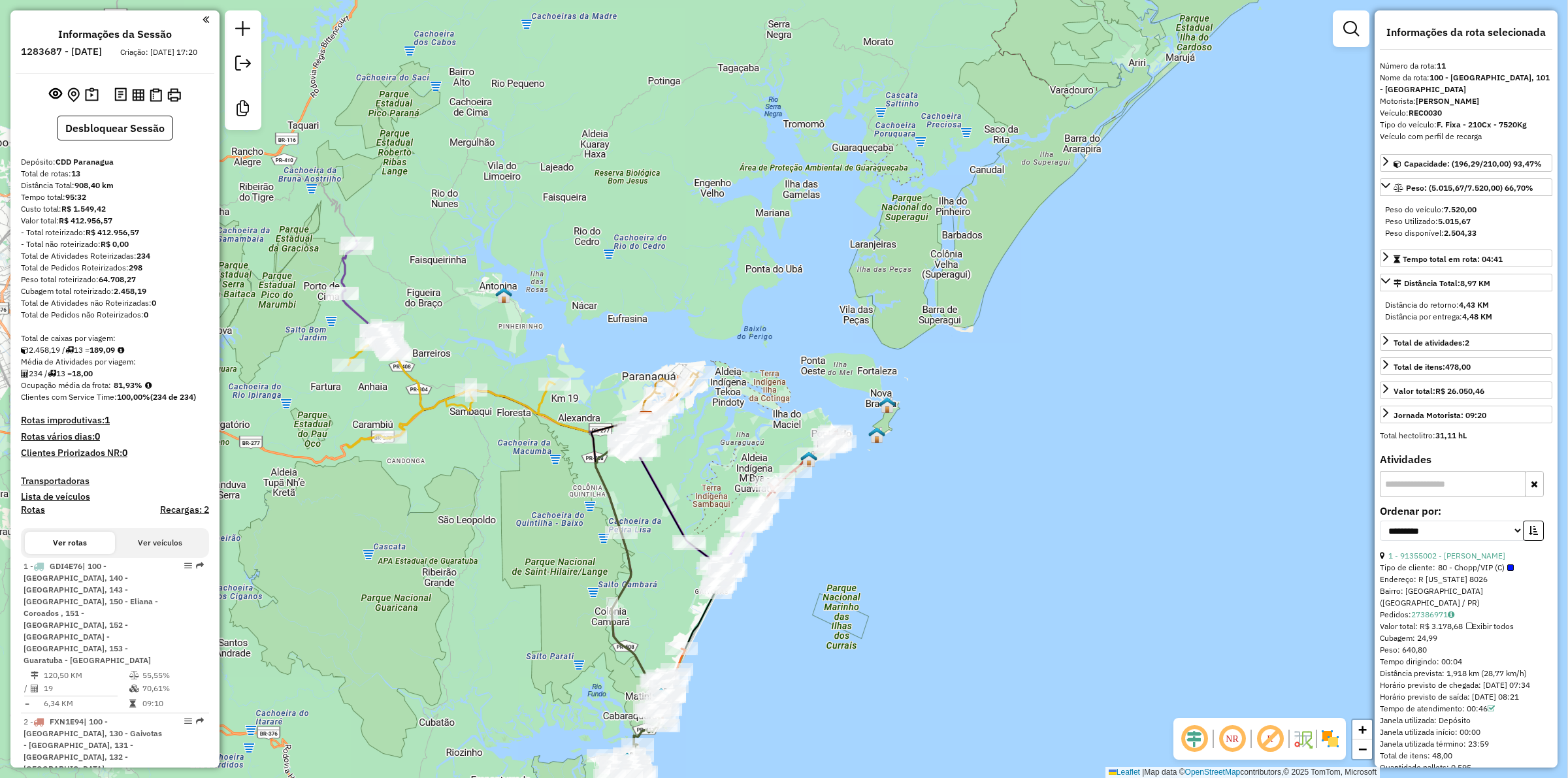
drag, startPoint x: 726, startPoint y: 683, endPoint x: 739, endPoint y: 641, distance: 44.0
click at [739, 641] on div "Janela de atendimento Grade de atendimento Capacidade Transportadoras Veículos …" at bounding box center [784, 389] width 1568 height 778
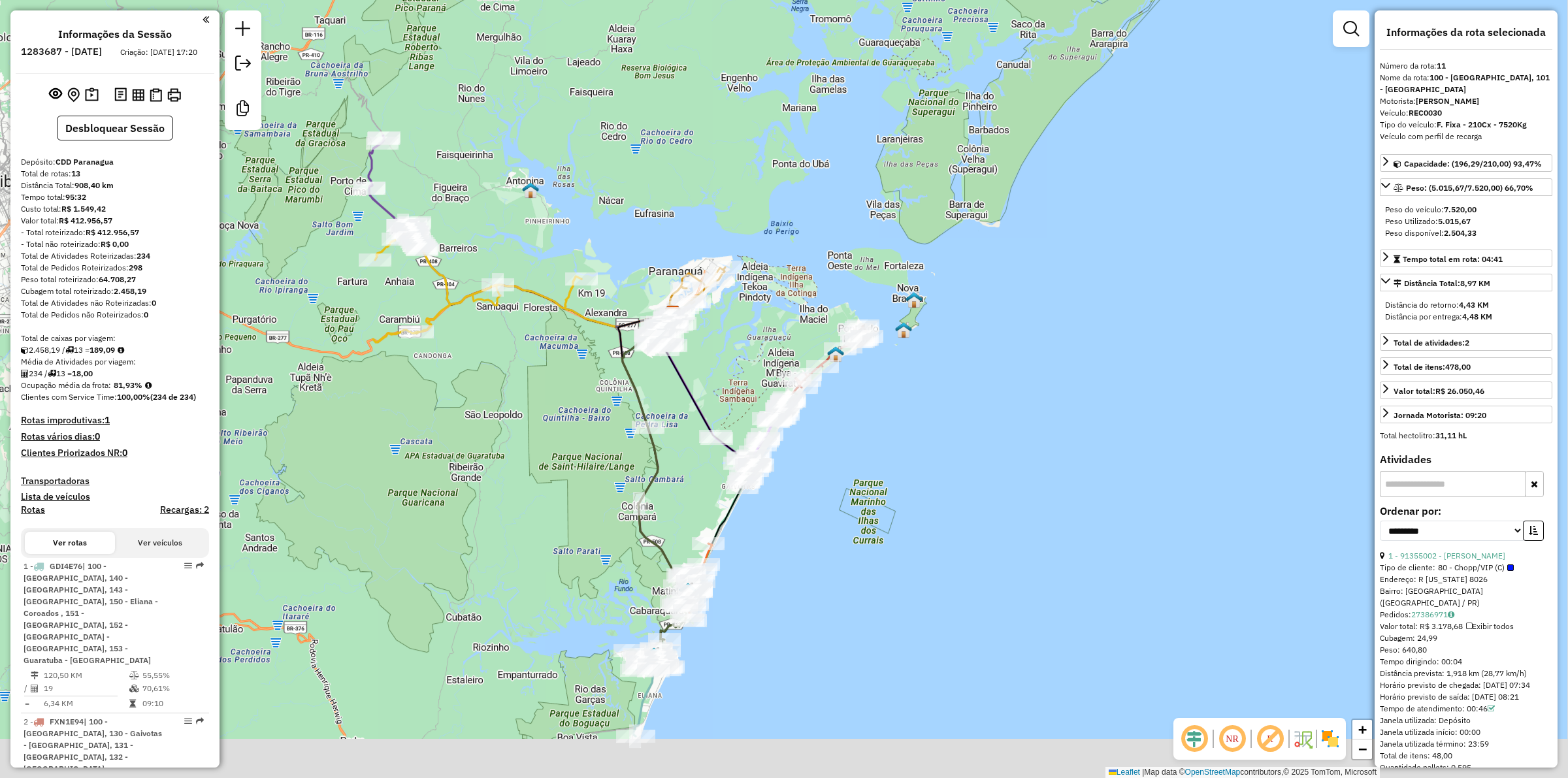
drag, startPoint x: 728, startPoint y: 616, endPoint x: 740, endPoint y: 565, distance: 52.4
click at [740, 565] on div "Janela de atendimento Grade de atendimento Capacidade Transportadoras Veículos …" at bounding box center [784, 389] width 1568 height 778
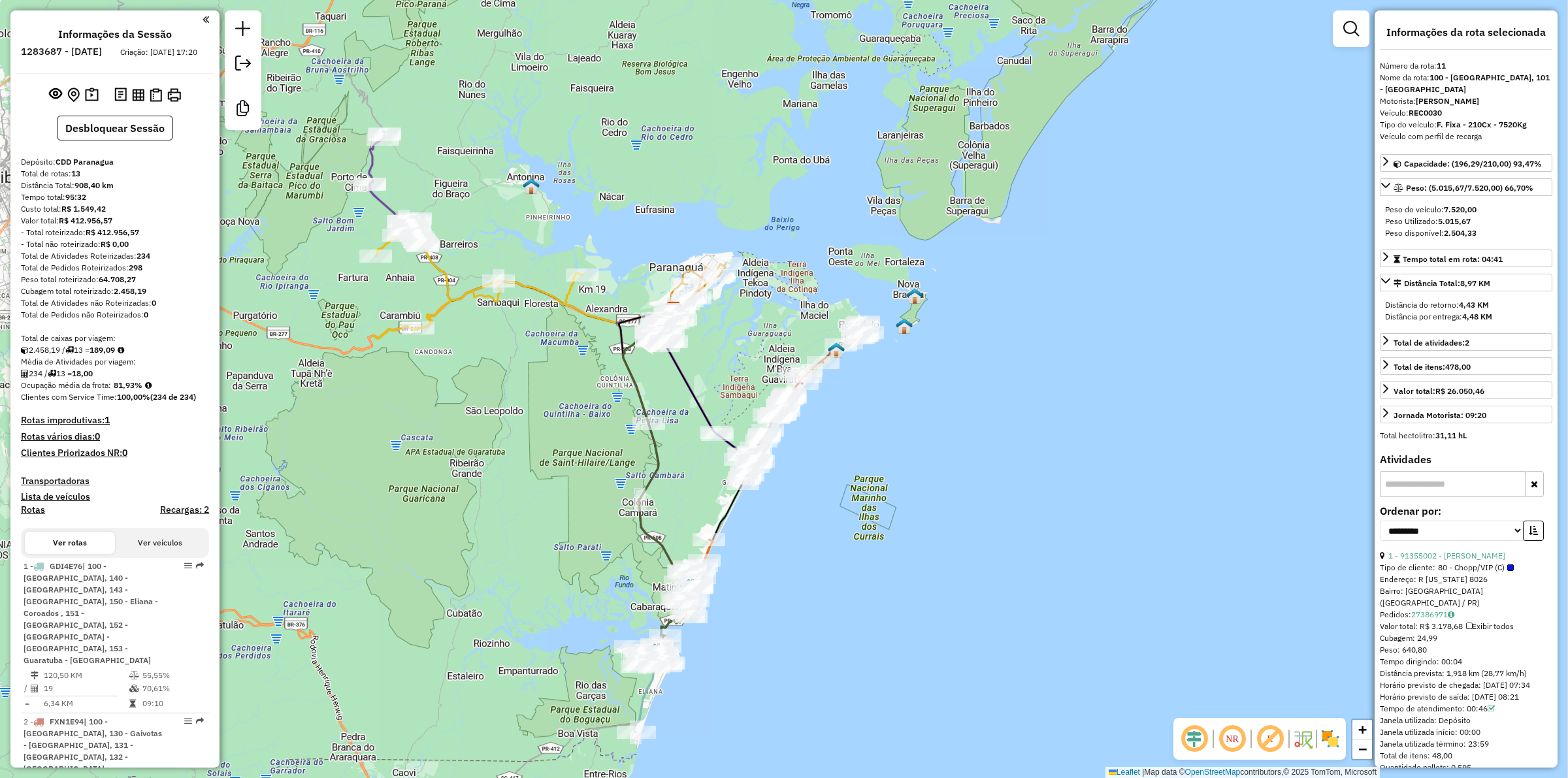
click at [648, 693] on icon at bounding box center [656, 532] width 69 height 401
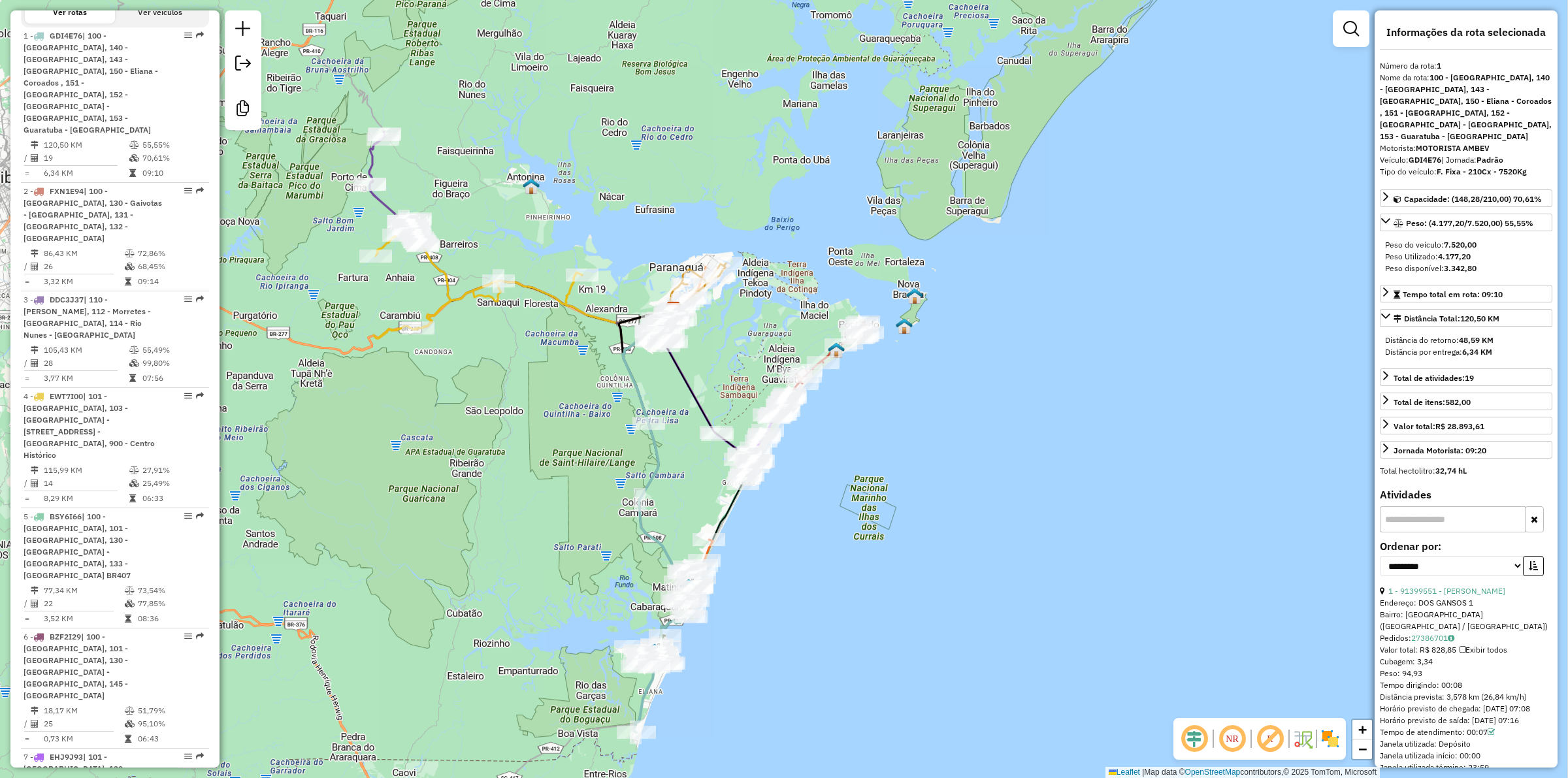
scroll to position [559, 0]
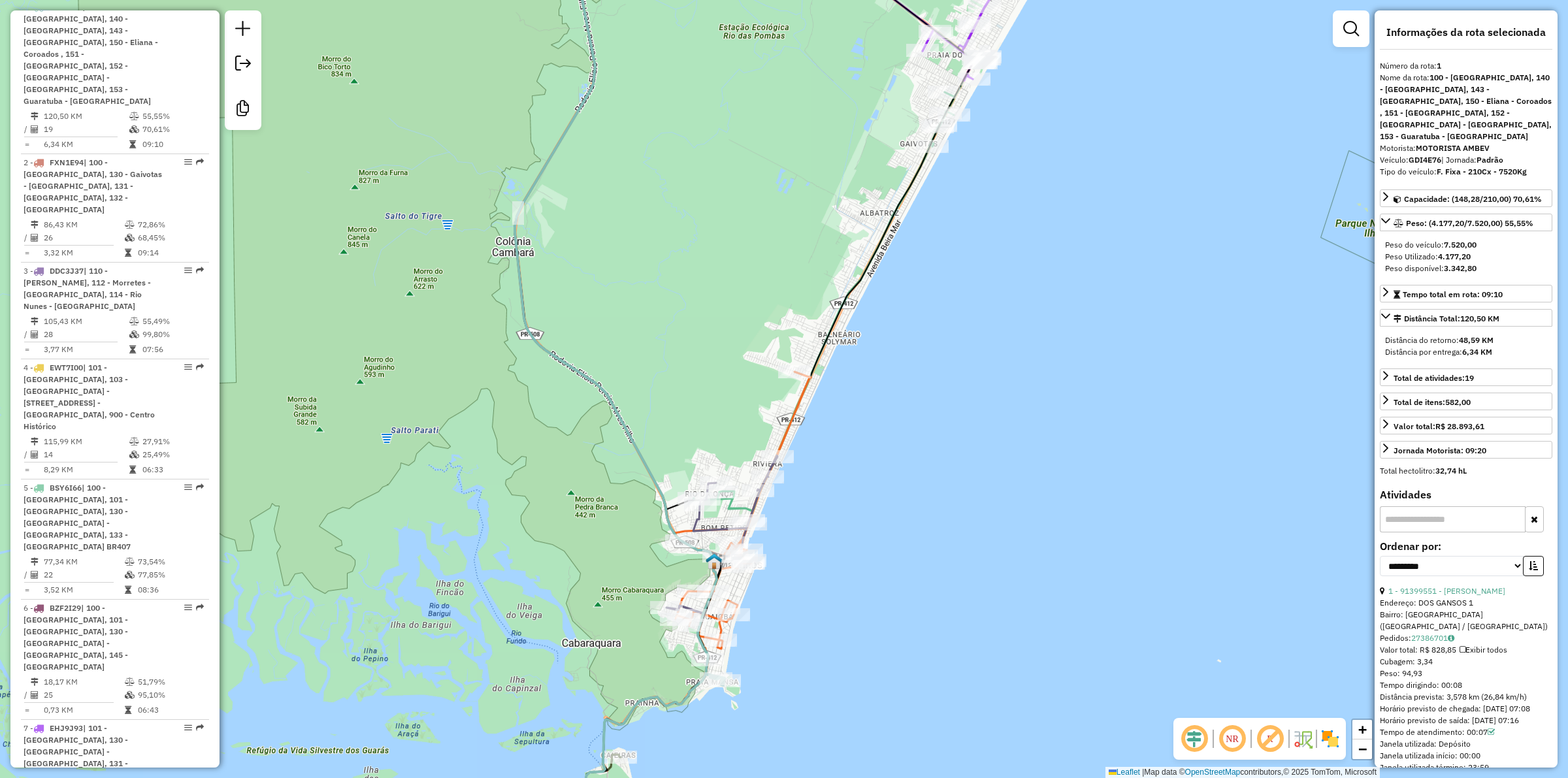
click at [674, 696] on icon at bounding box center [603, 389] width 243 height 934
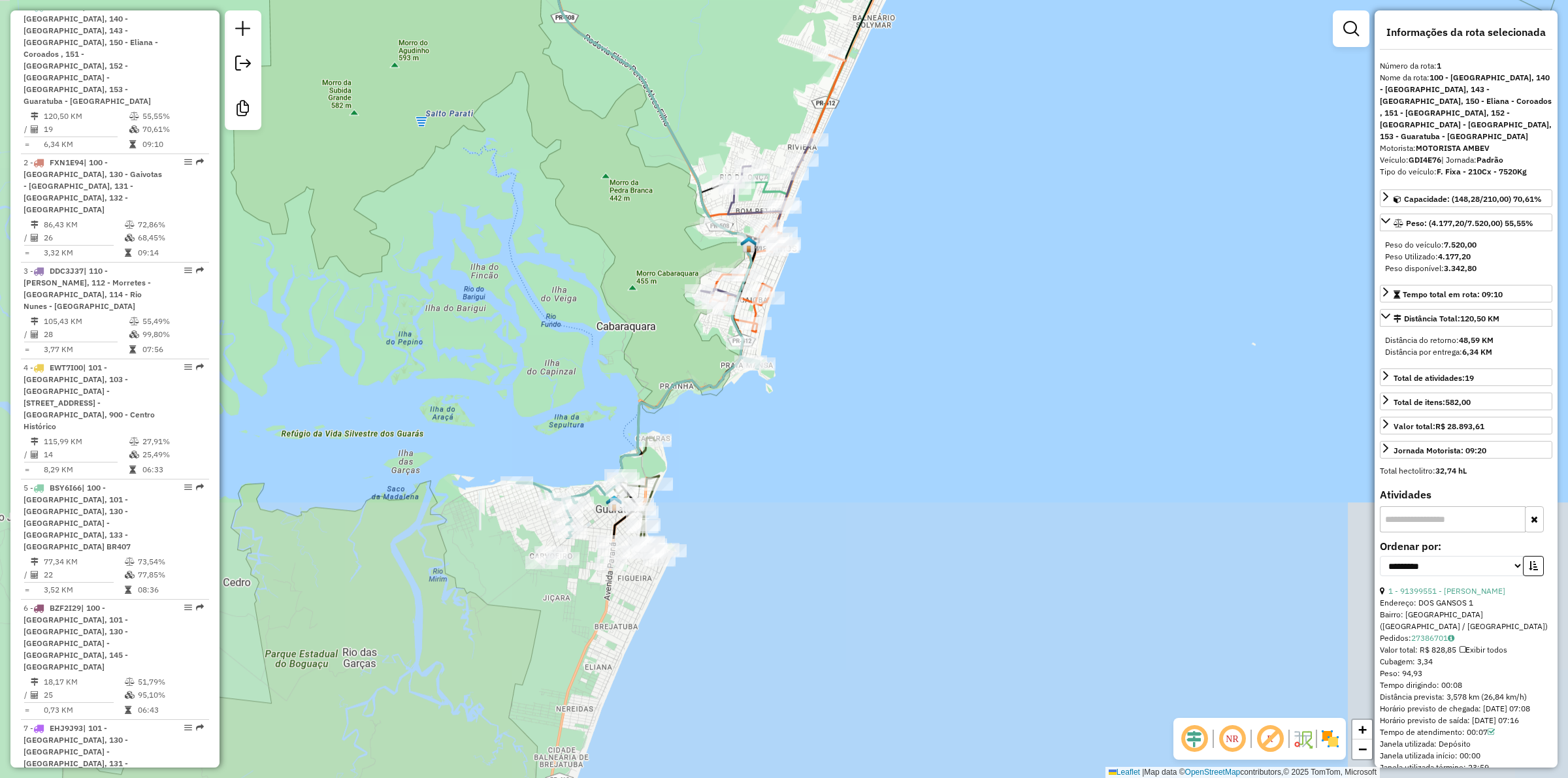
drag, startPoint x: 774, startPoint y: 724, endPoint x: 798, endPoint y: 432, distance: 293.0
click at [797, 429] on div "Janela de atendimento Grade de atendimento Capacidade Transportadoras Veículos …" at bounding box center [784, 389] width 1568 height 778
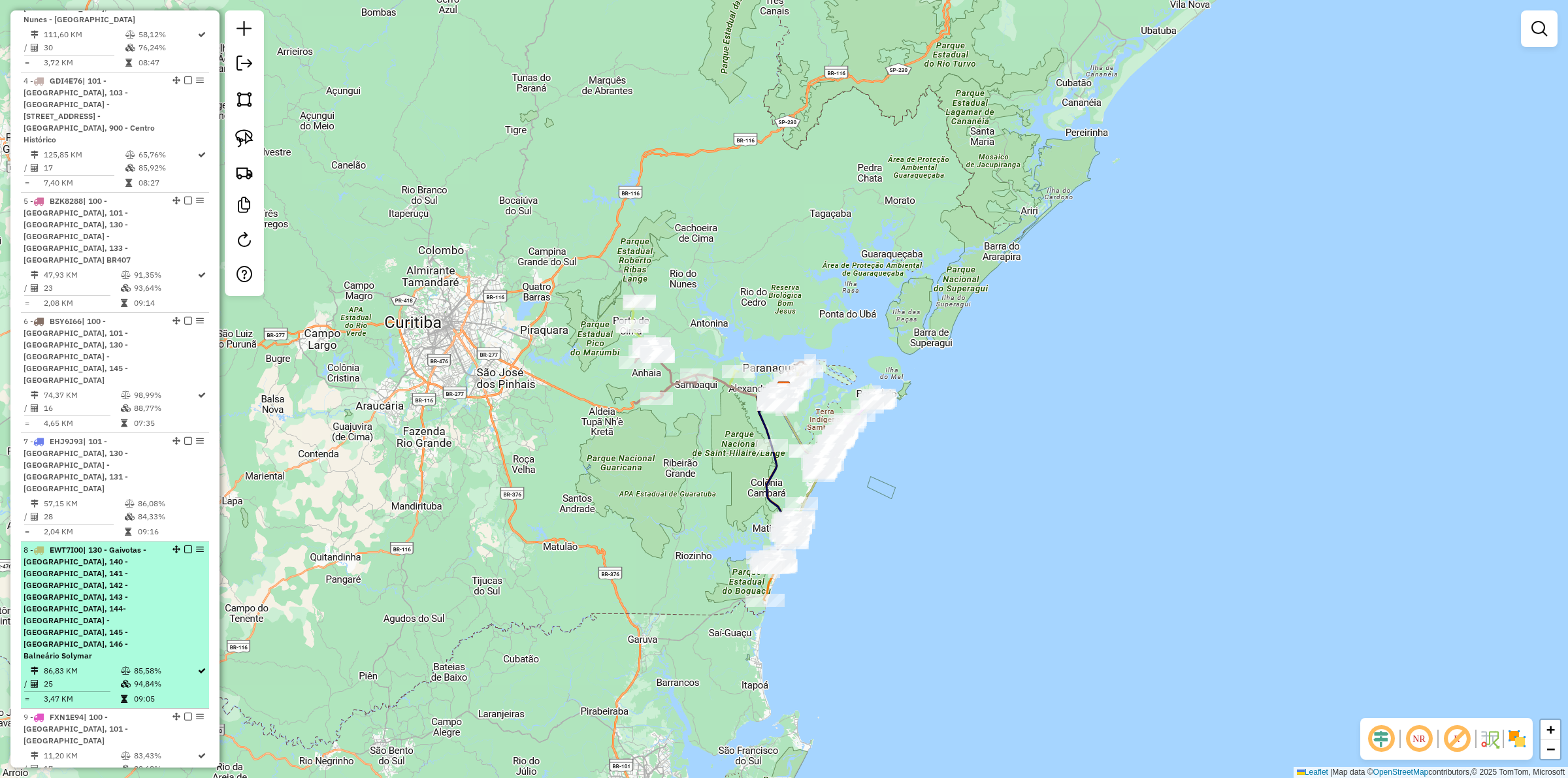
scroll to position [815, 0]
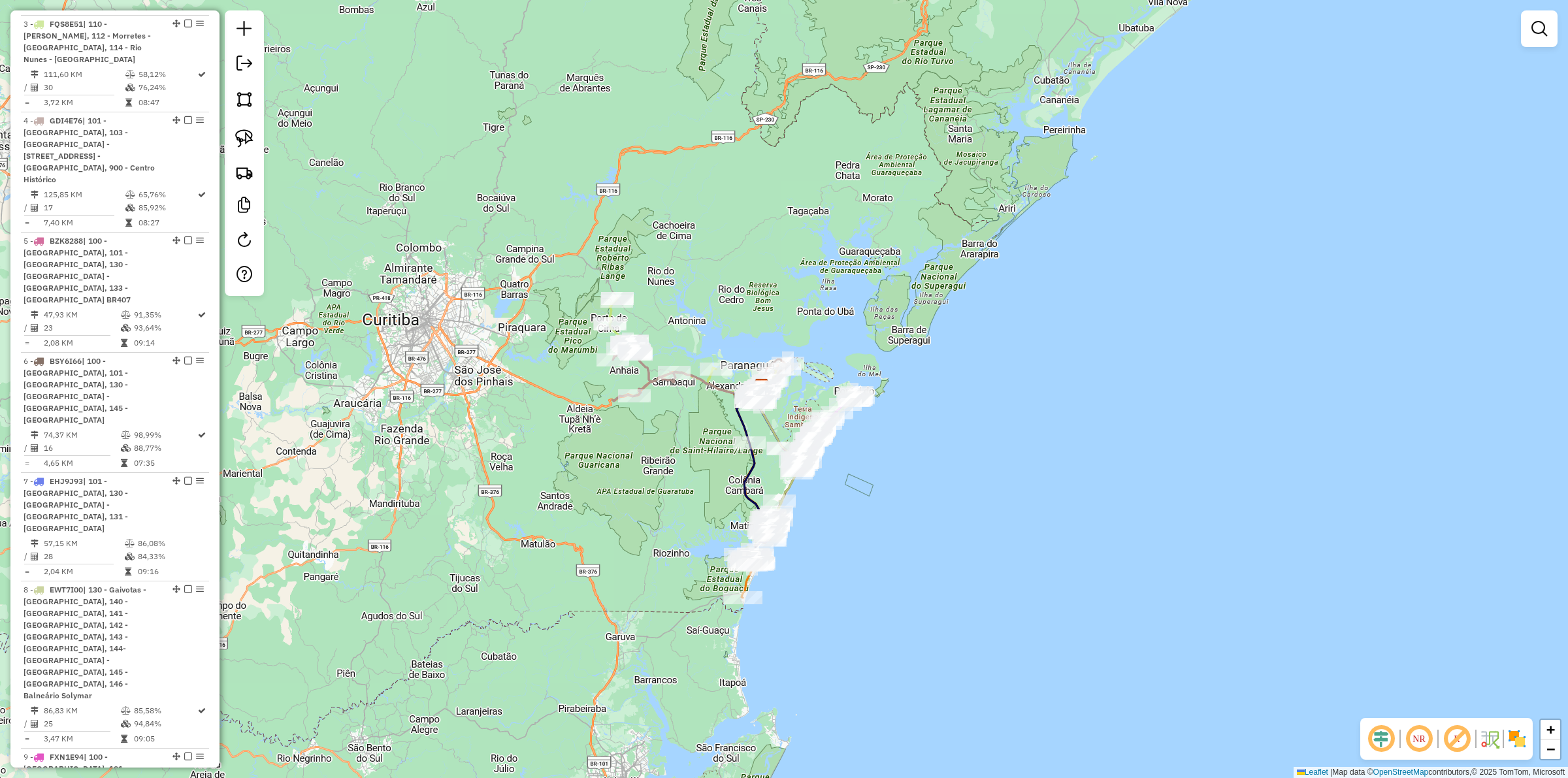
click at [677, 536] on div "Janela de atendimento Grade de atendimento Capacidade Transportadoras Veículos …" at bounding box center [784, 389] width 1568 height 778
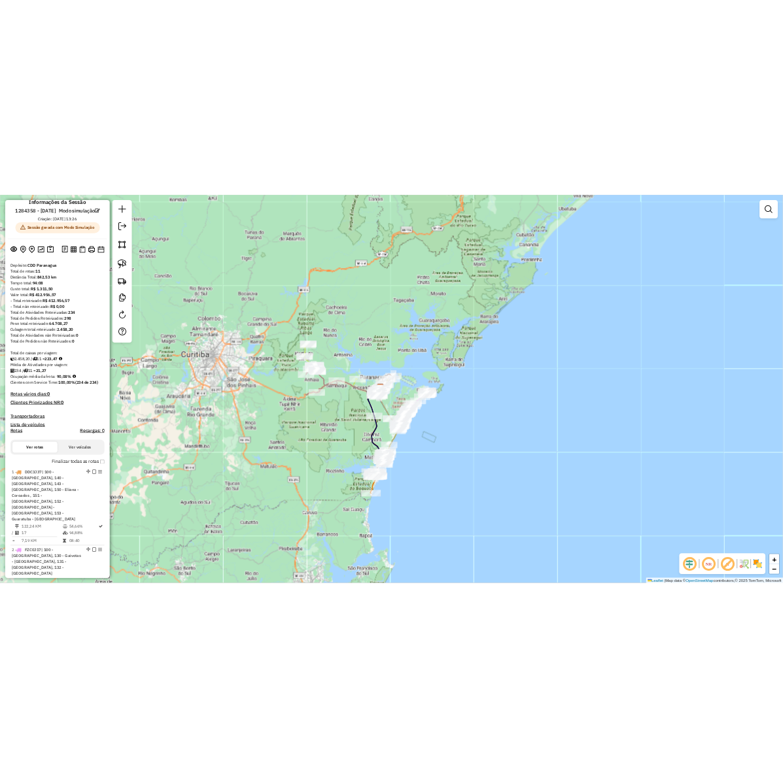
scroll to position [0, 0]
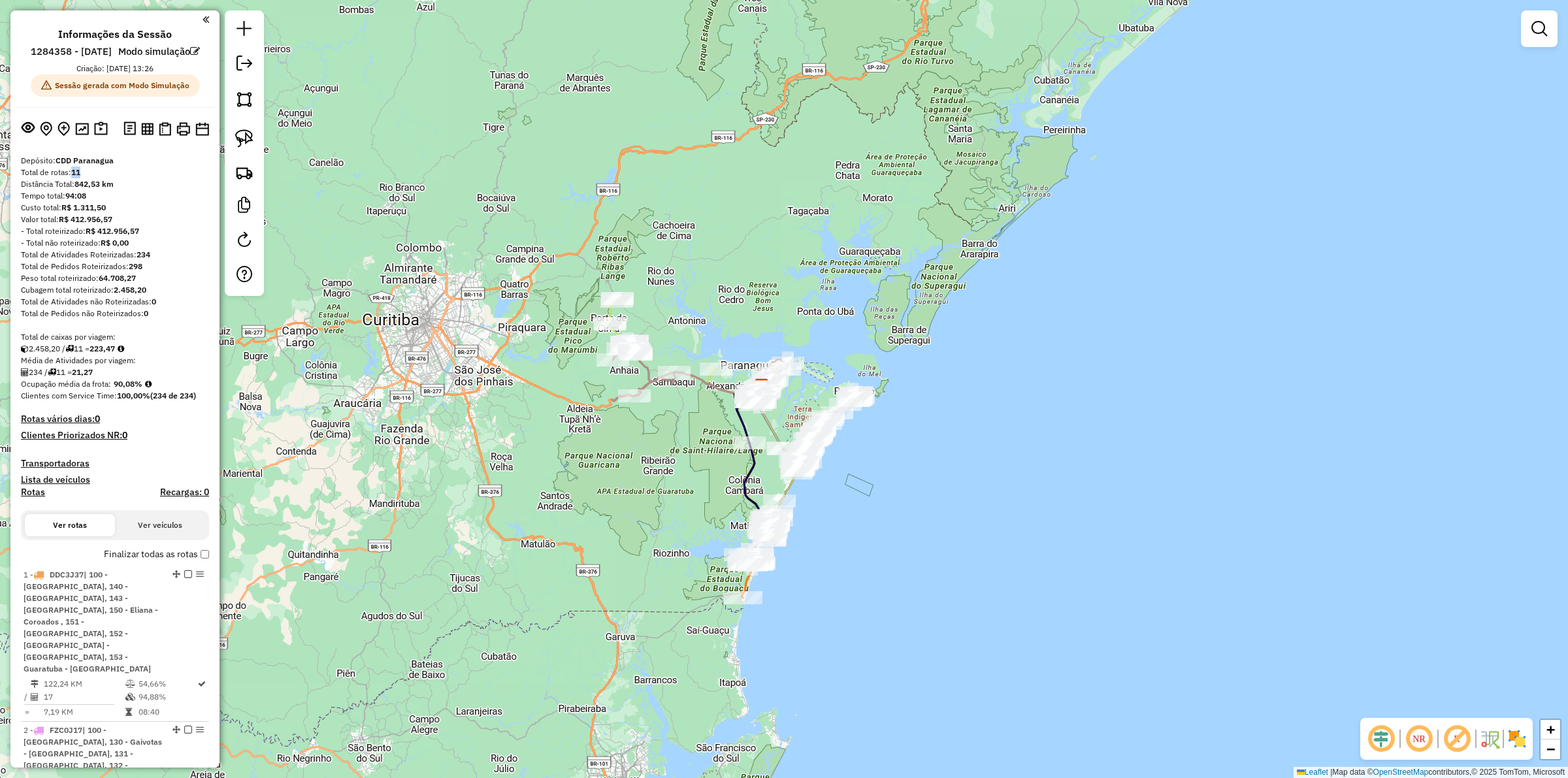
drag, startPoint x: 85, startPoint y: 190, endPoint x: 75, endPoint y: 190, distance: 10.0
click at [75, 179] on div "Total de rotas: 11" at bounding box center [115, 173] width 188 height 12
click at [133, 190] on div "Distância Total: 842,53 km" at bounding box center [115, 185] width 188 height 12
click at [154, 308] on div "Total de Atividades não Roteirizadas: 0" at bounding box center [115, 302] width 188 height 12
click at [171, 308] on div "Total de Atividades não Roteirizadas: 0" at bounding box center [115, 302] width 188 height 12
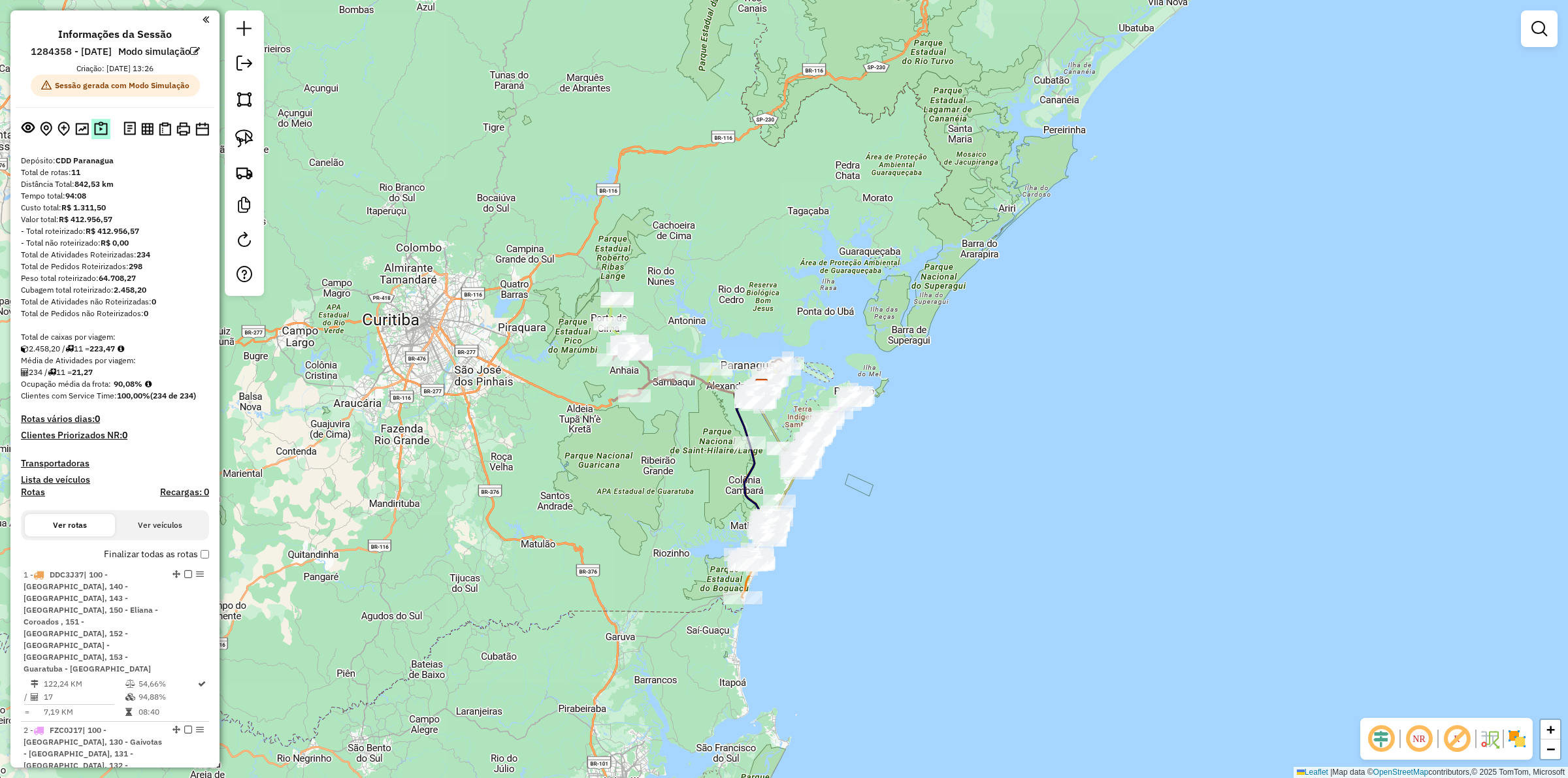
click at [105, 137] on img at bounding box center [101, 129] width 14 height 15
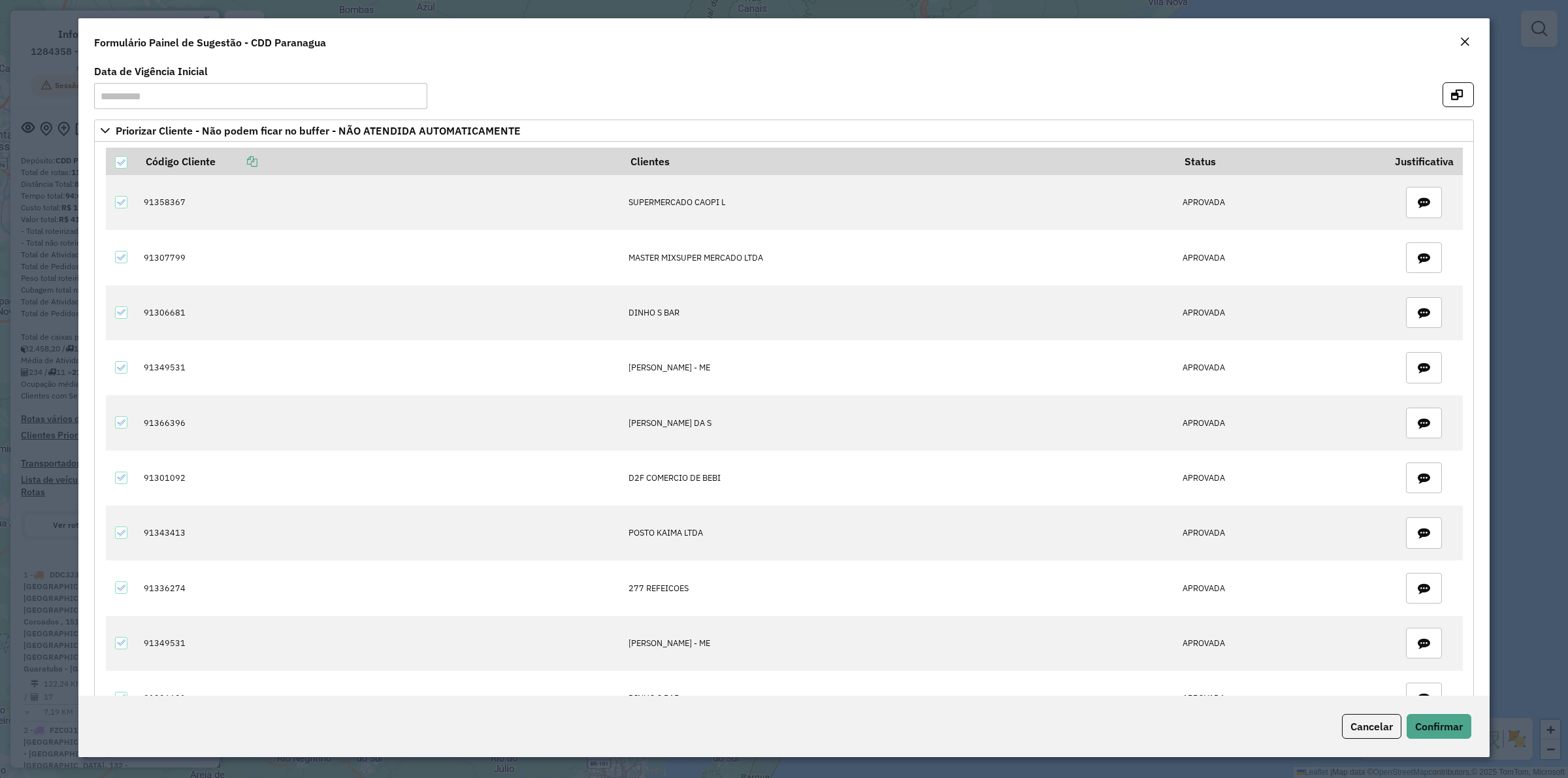
click at [1465, 41] on em "Close" at bounding box center [1464, 42] width 10 height 10
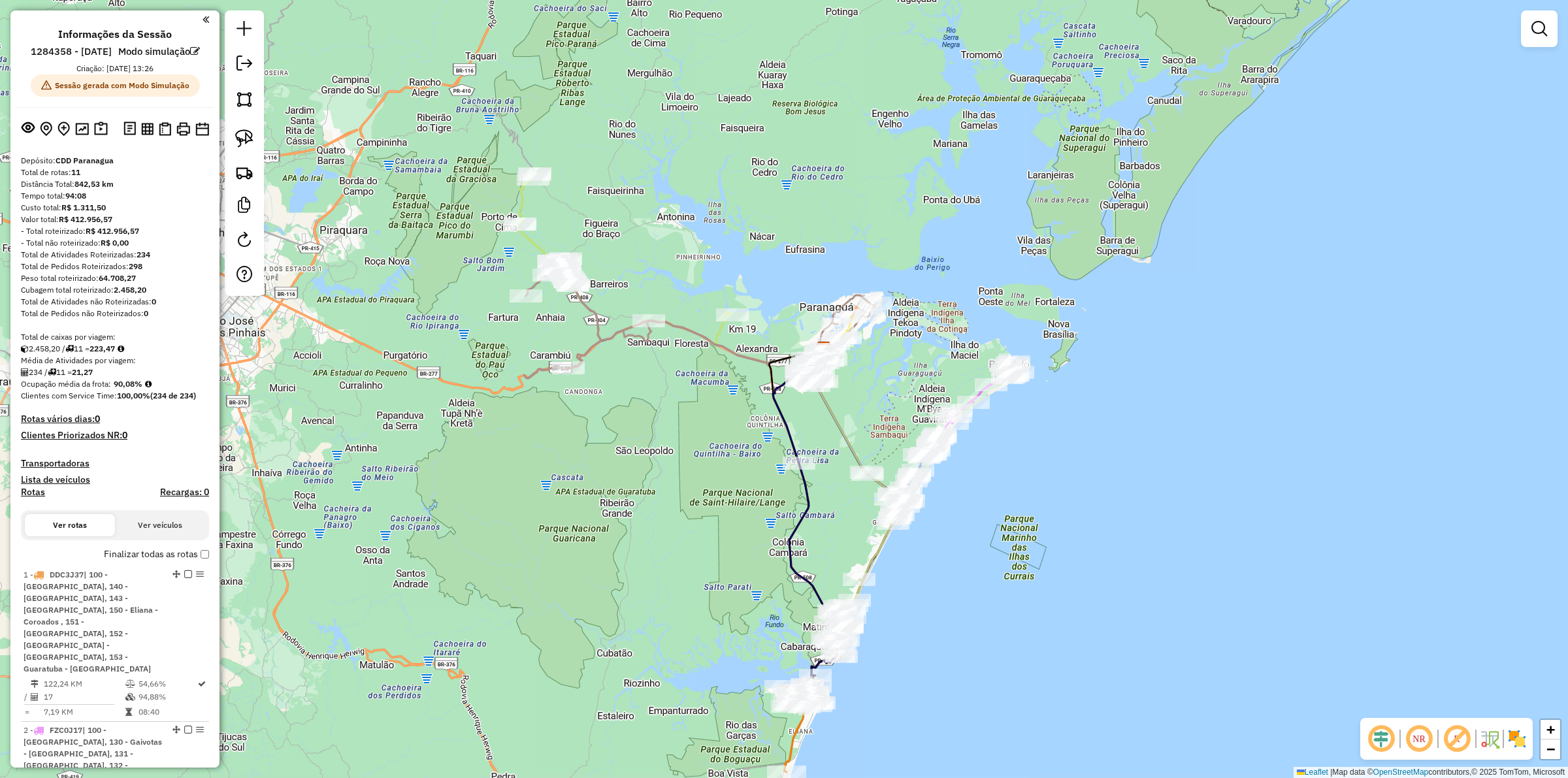
drag, startPoint x: 847, startPoint y: 445, endPoint x: 883, endPoint y: 401, distance: 56.9
click at [883, 401] on div "Janela de atendimento Grade de atendimento Capacidade Transportadoras Veículos …" at bounding box center [784, 389] width 1568 height 778
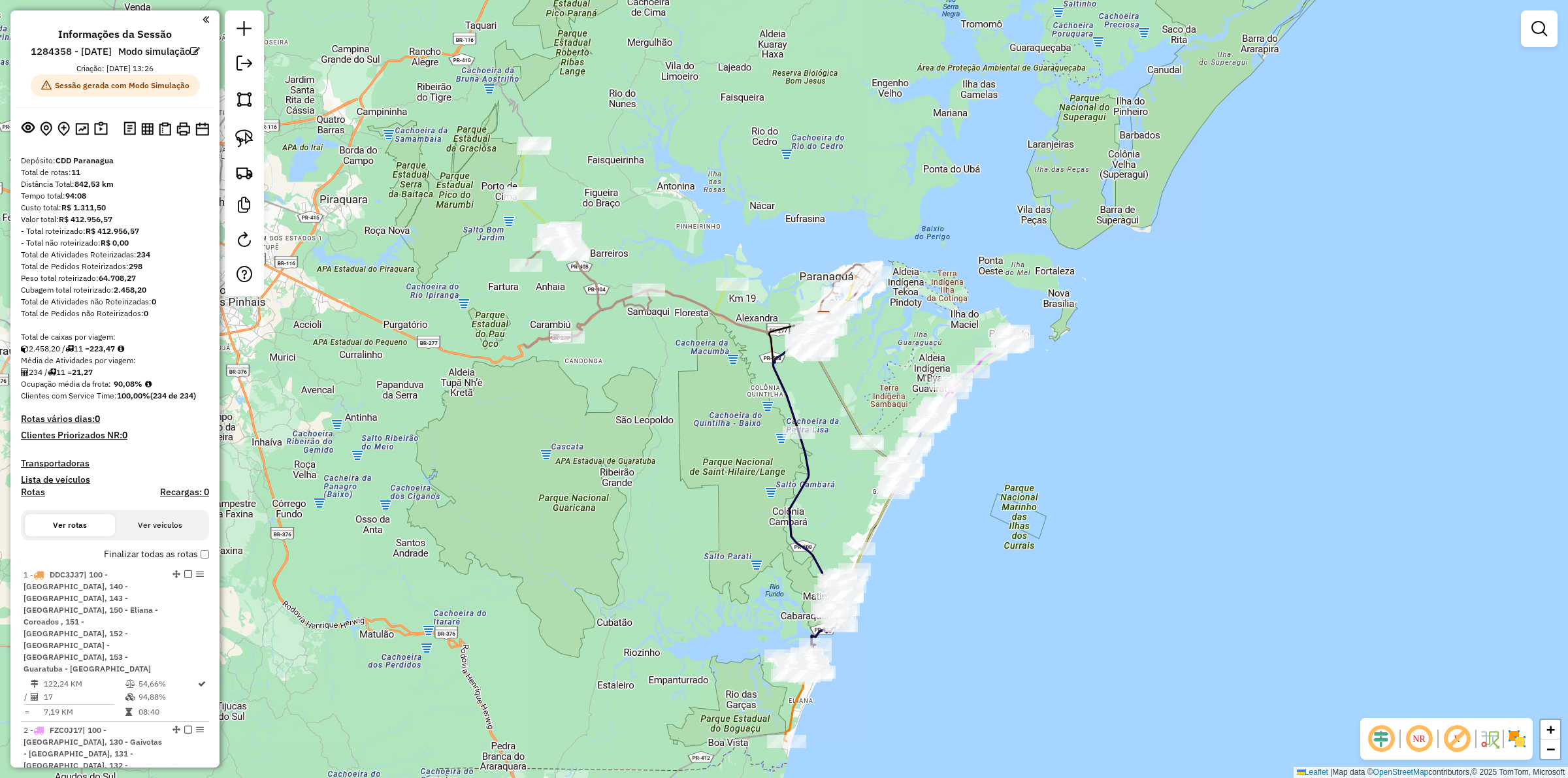
drag, startPoint x: 893, startPoint y: 406, endPoint x: 893, endPoint y: 378, distance: 28.0
click at [893, 378] on div "Janela de atendimento Grade de atendimento Capacidade Transportadoras Veículos …" at bounding box center [784, 389] width 1568 height 778
click at [899, 361] on div "Janela de atendimento Grade de atendimento Capacidade Transportadoras Veículos …" at bounding box center [784, 389] width 1568 height 778
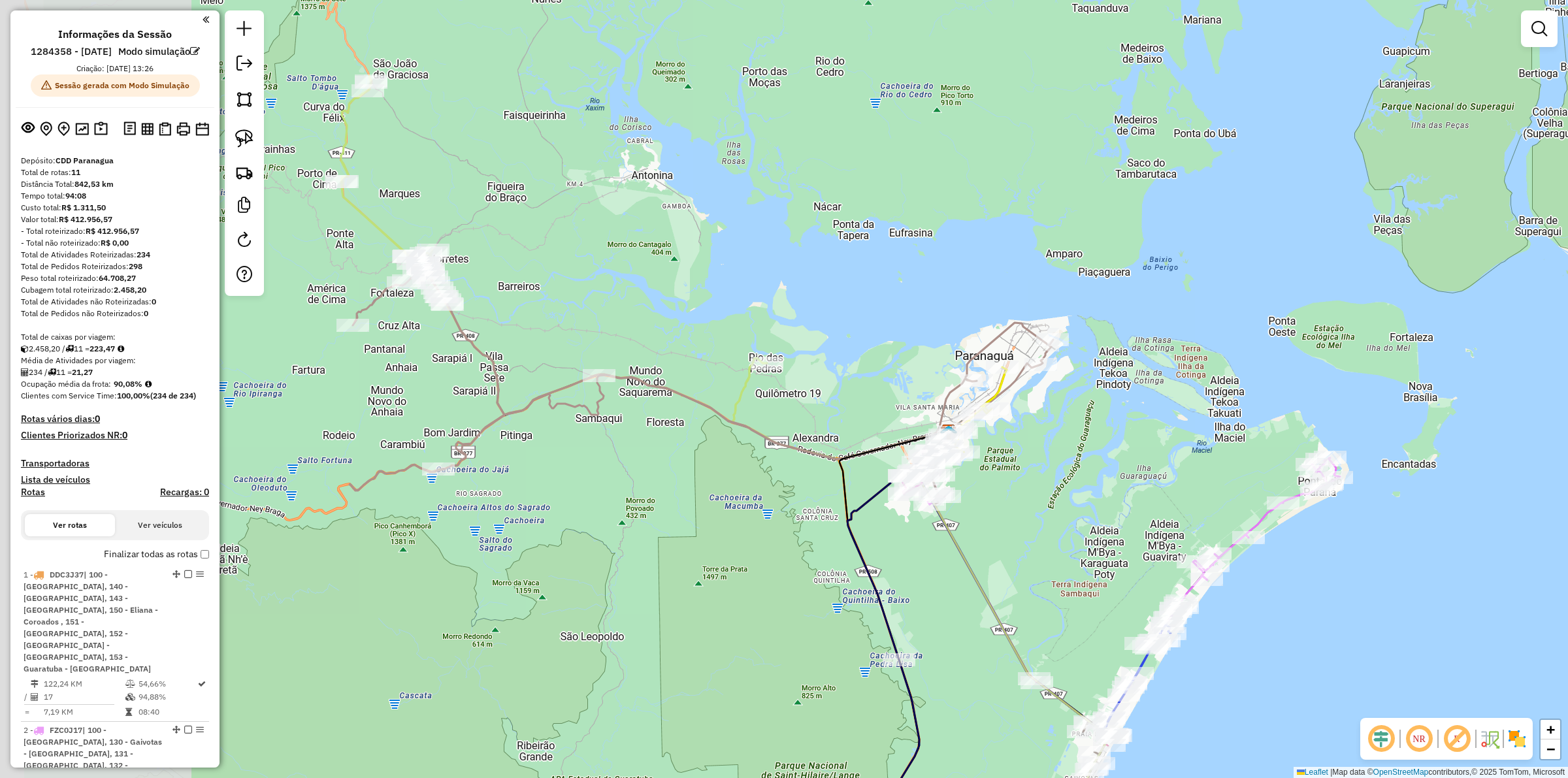
drag, startPoint x: 563, startPoint y: 246, endPoint x: 679, endPoint y: 296, distance: 126.3
click at [701, 305] on div "Janela de atendimento Grade de atendimento Capacidade Transportadoras Veículos …" at bounding box center [784, 389] width 1568 height 778
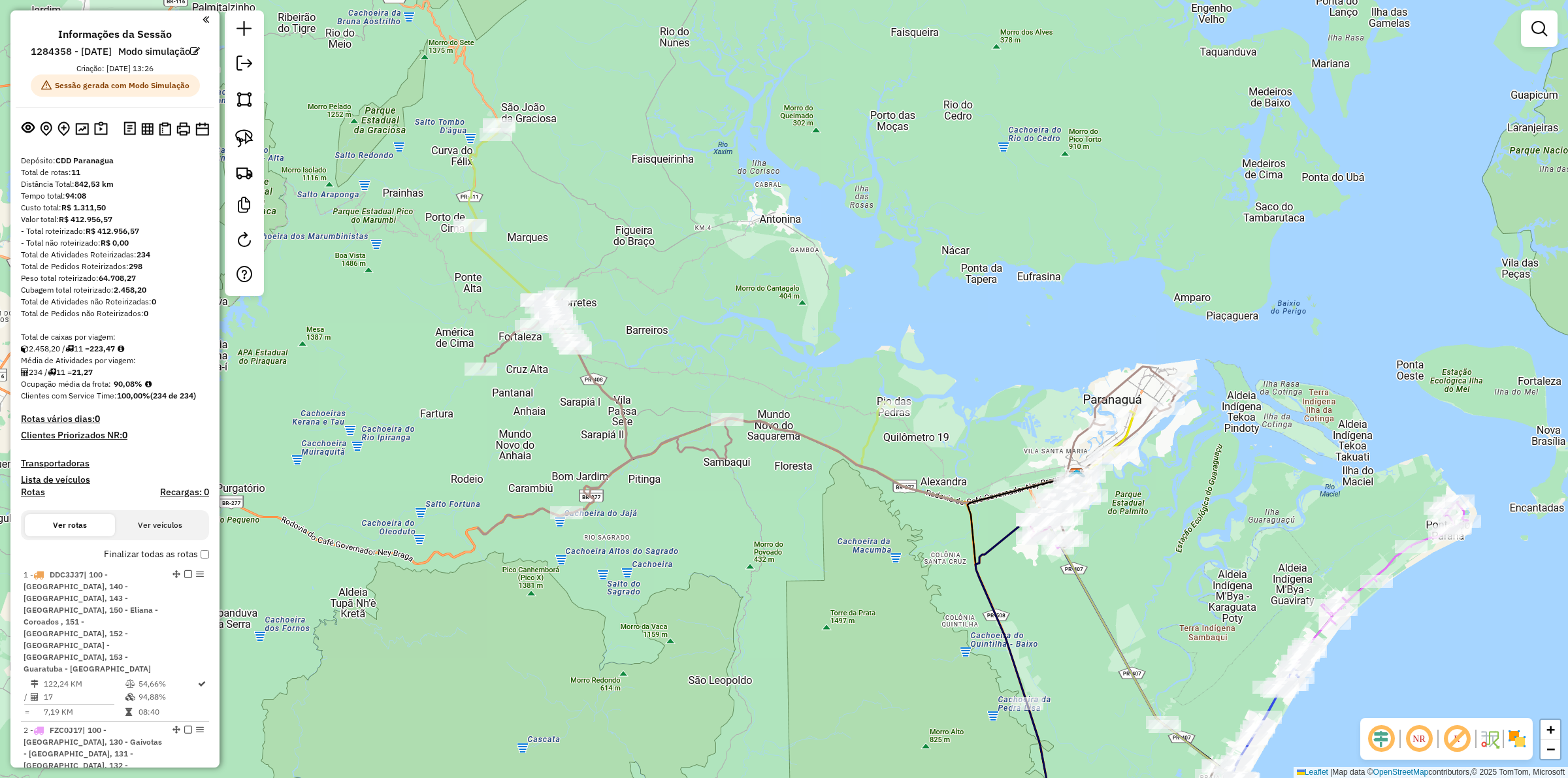
drag, startPoint x: 771, startPoint y: 324, endPoint x: 768, endPoint y: 311, distance: 13.3
click at [768, 311] on div "Janela de atendimento Grade de atendimento Capacidade Transportadoras Veículos …" at bounding box center [784, 389] width 1568 height 778
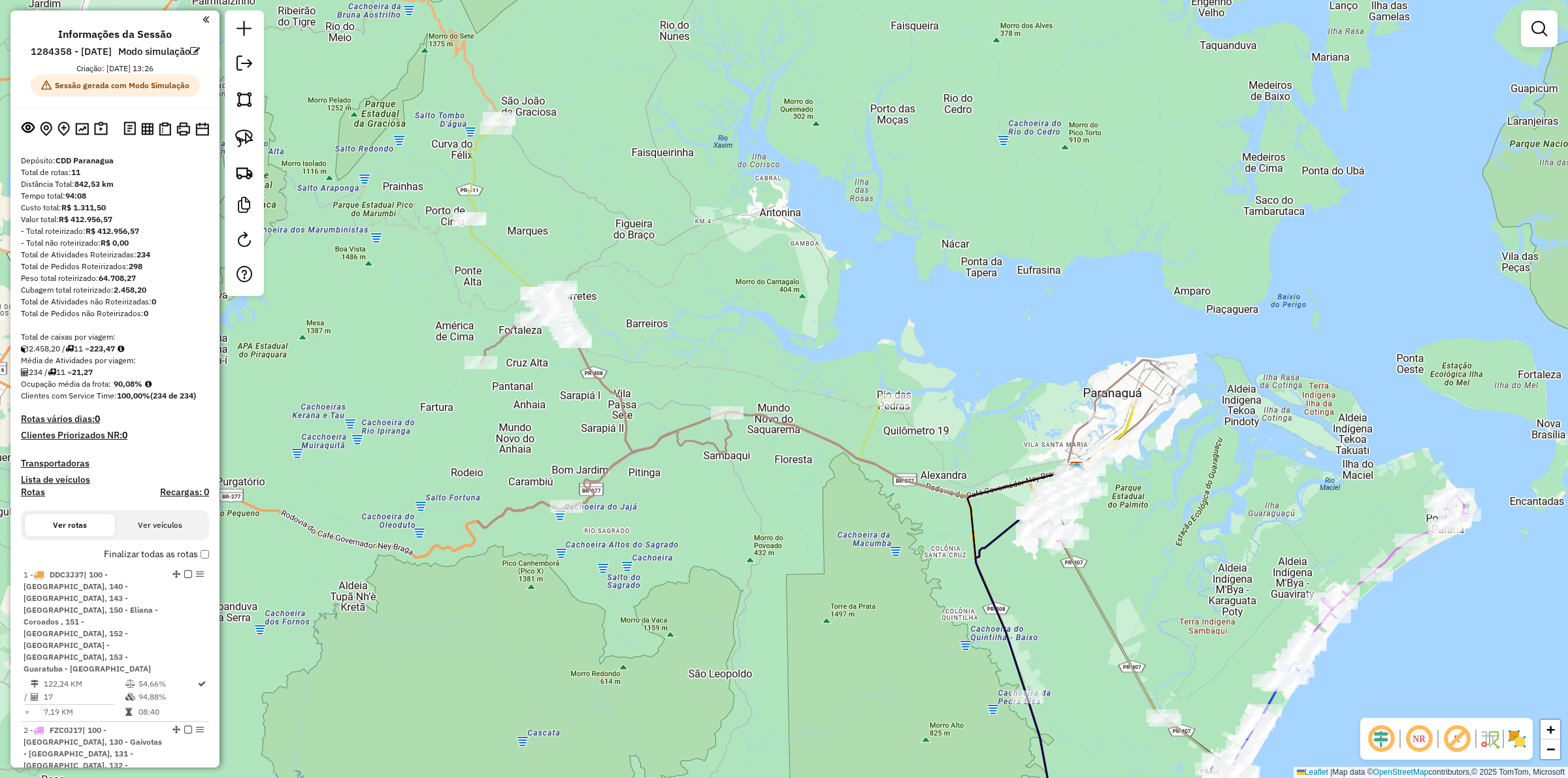
click at [488, 234] on div "Janela de atendimento Grade de atendimento Capacidade Transportadoras Veículos …" at bounding box center [784, 389] width 1568 height 778
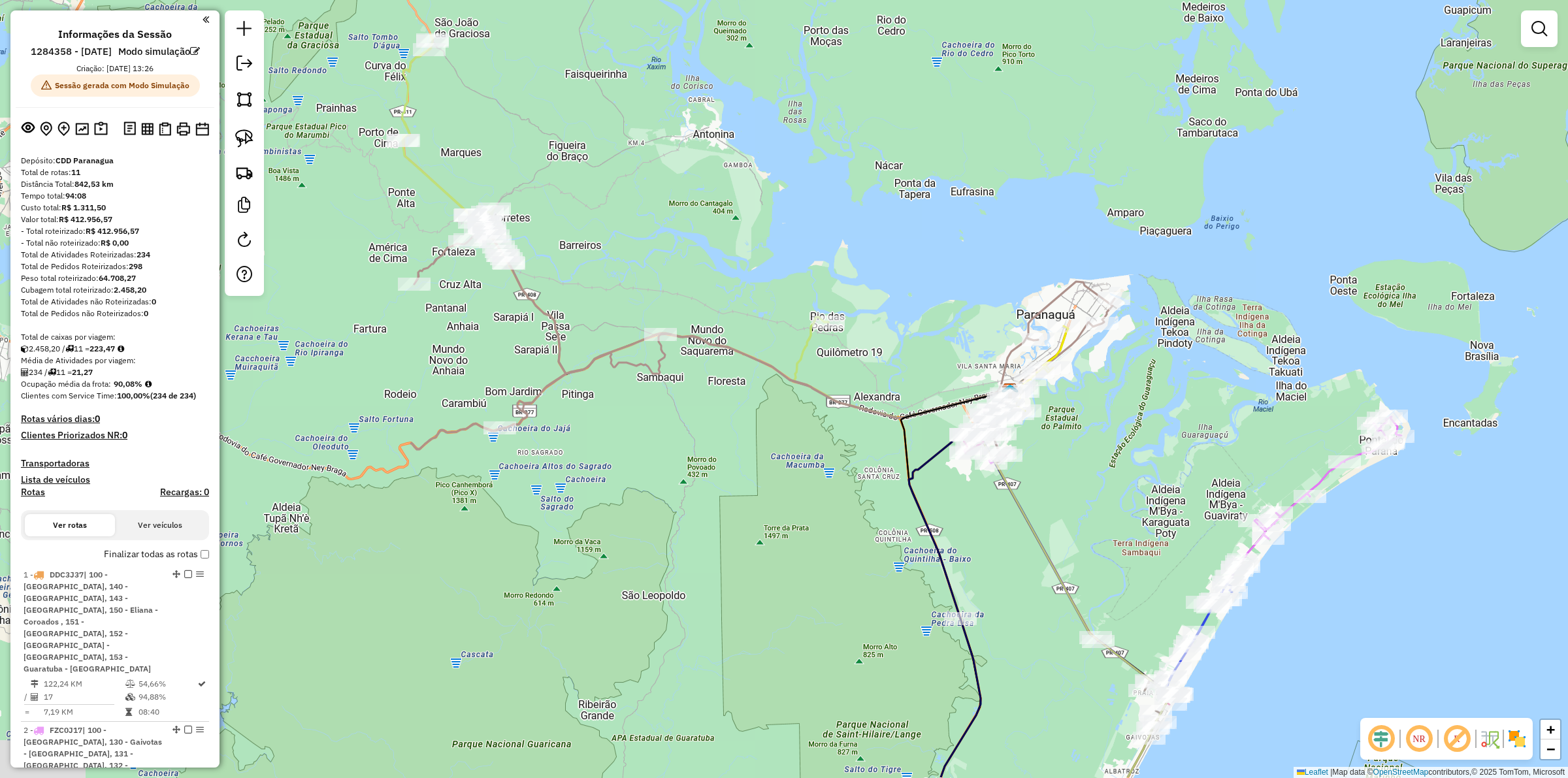
drag, startPoint x: 836, startPoint y: 367, endPoint x: 706, endPoint y: 211, distance: 203.1
click at [706, 211] on div "Janela de atendimento Grade de atendimento Capacidade Transportadoras Veículos …" at bounding box center [784, 389] width 1568 height 778
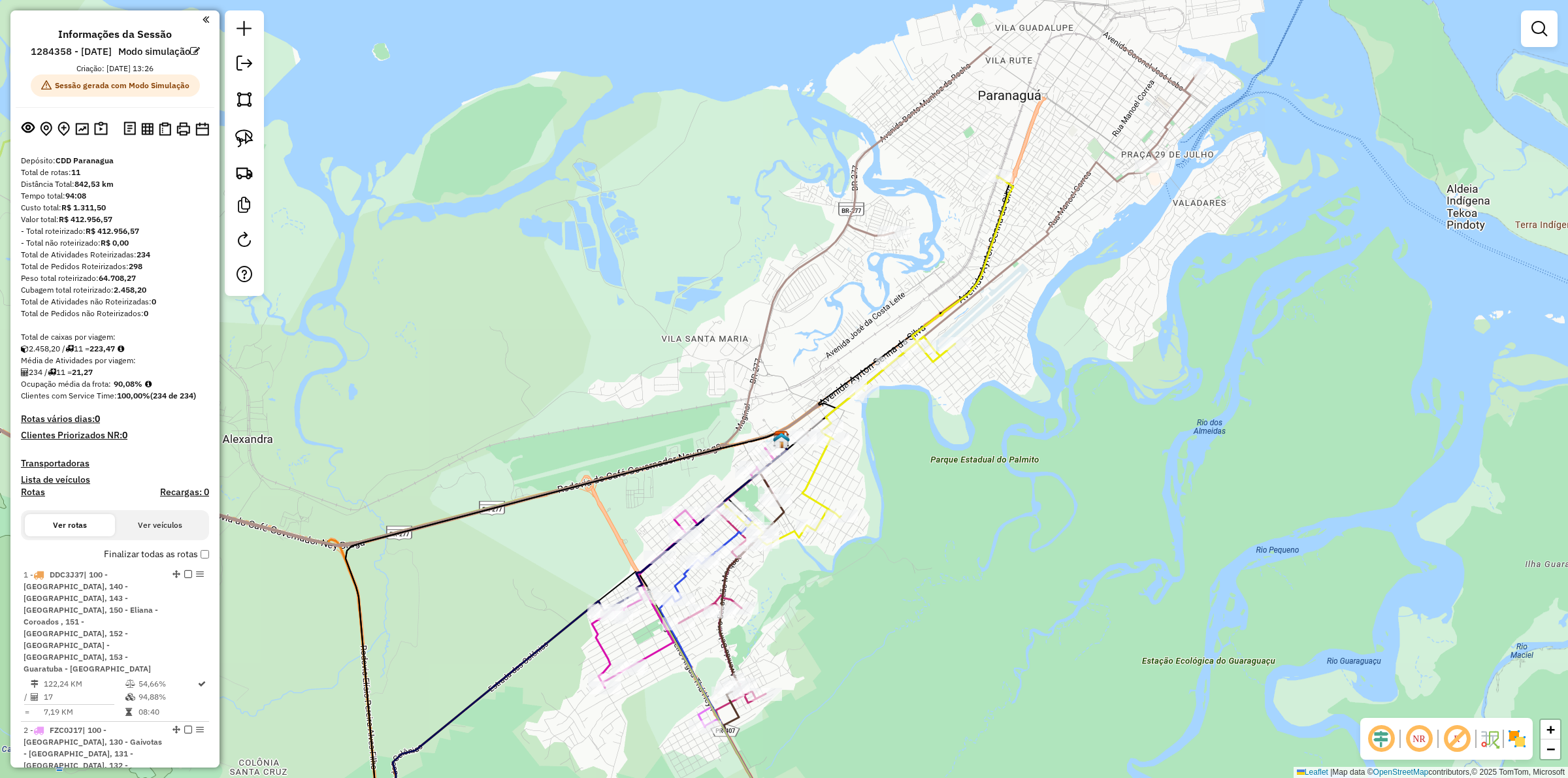
drag, startPoint x: 1129, startPoint y: 442, endPoint x: 972, endPoint y: 566, distance: 200.1
click at [972, 566] on div "Janela de atendimento Grade de atendimento Capacidade Transportadoras Veículos …" at bounding box center [784, 389] width 1568 height 778
click at [1051, 497] on div "Janela de atendimento Grade de atendimento Capacidade Transportadoras Veículos …" at bounding box center [784, 389] width 1568 height 778
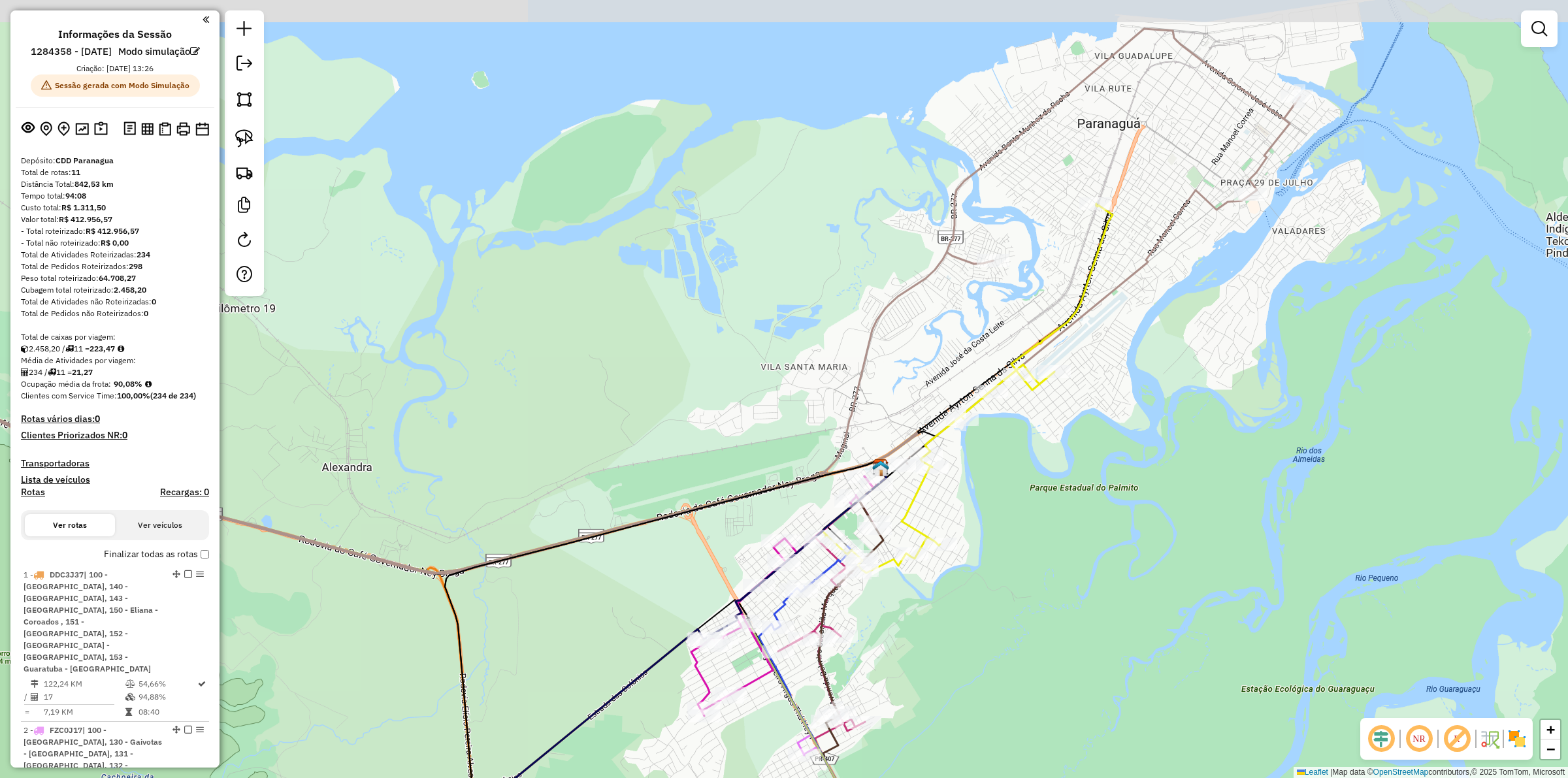
drag, startPoint x: 583, startPoint y: 294, endPoint x: 683, endPoint y: 303, distance: 100.4
click at [683, 303] on div "Janela de atendimento Grade de atendimento Capacidade Transportadoras Veículos …" at bounding box center [784, 389] width 1568 height 778
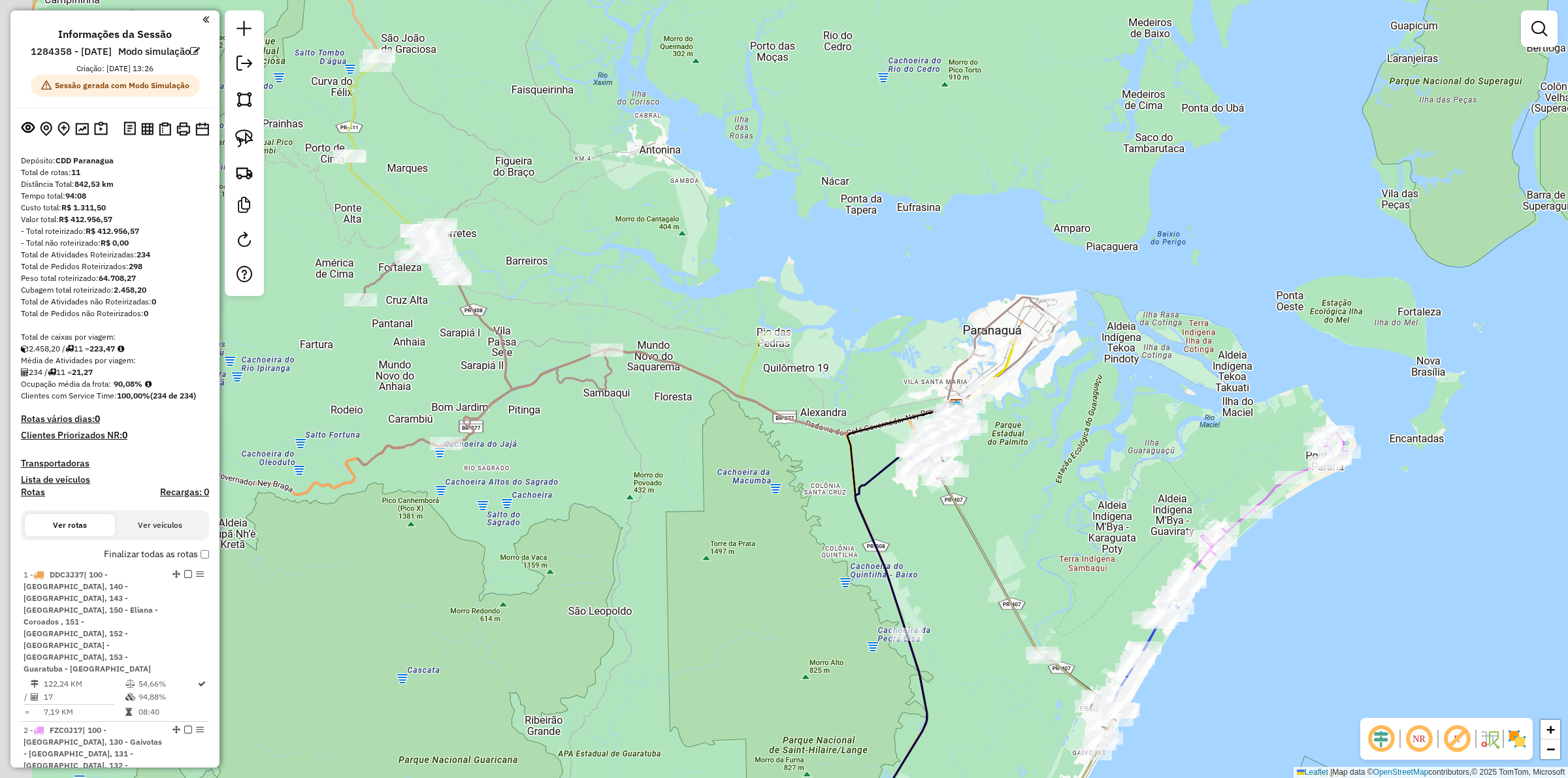
drag, startPoint x: 642, startPoint y: 313, endPoint x: 570, endPoint y: 272, distance: 82.9
click at [774, 355] on div "Janela de atendimento Grade de atendimento Capacidade Transportadoras Veículos …" at bounding box center [784, 389] width 1568 height 778
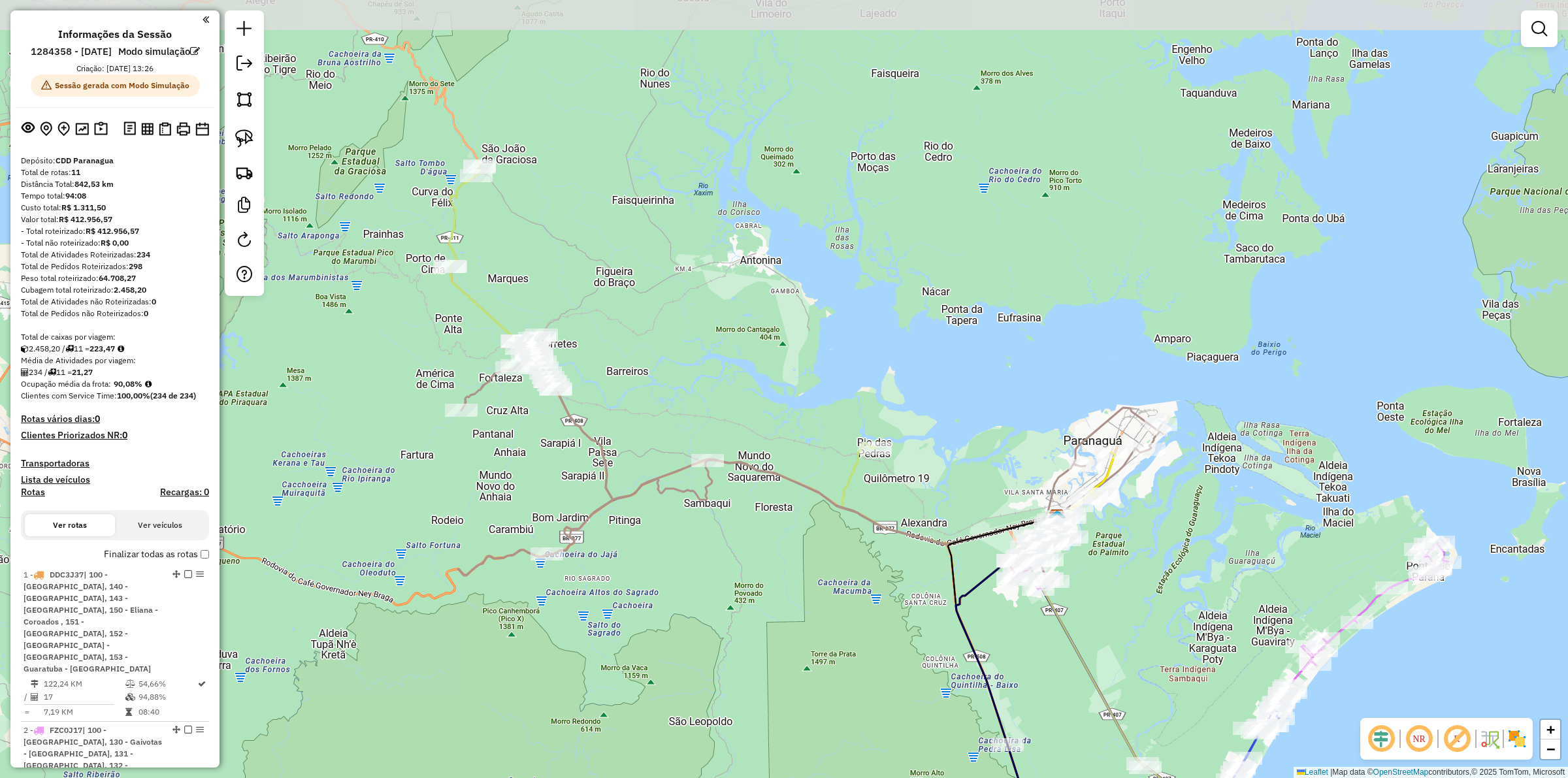
drag, startPoint x: 601, startPoint y: 305, endPoint x: 470, endPoint y: 90, distance: 251.8
click at [667, 381] on div "Janela de atendimento Grade de atendimento Capacidade Transportadoras Veículos …" at bounding box center [784, 389] width 1568 height 778
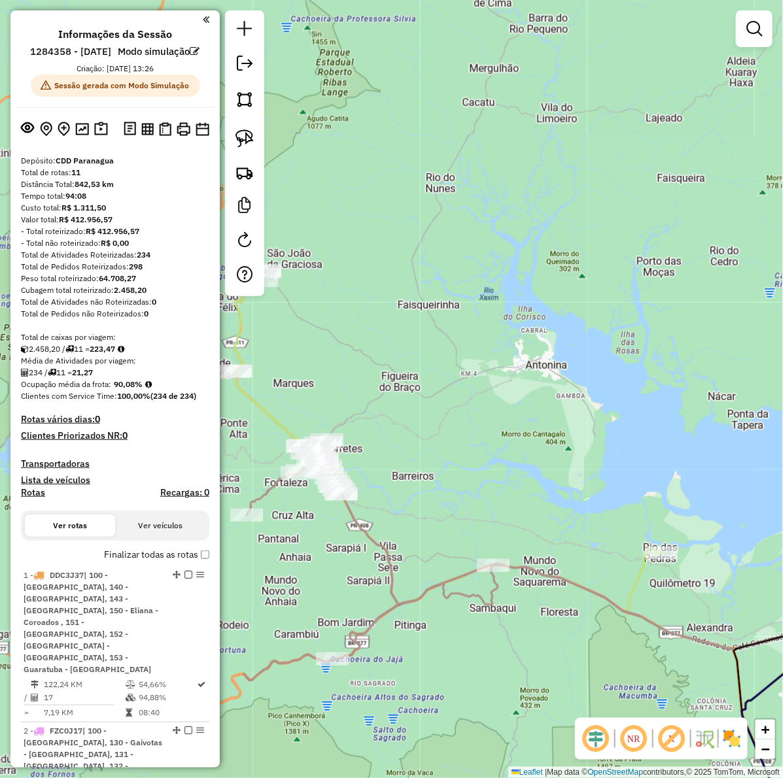
drag, startPoint x: 430, startPoint y: 362, endPoint x: 612, endPoint y: 468, distance: 210.8
click at [612, 468] on div "Janela de atendimento Grade de atendimento Capacidade Transportadoras Veículos …" at bounding box center [391, 389] width 783 height 778
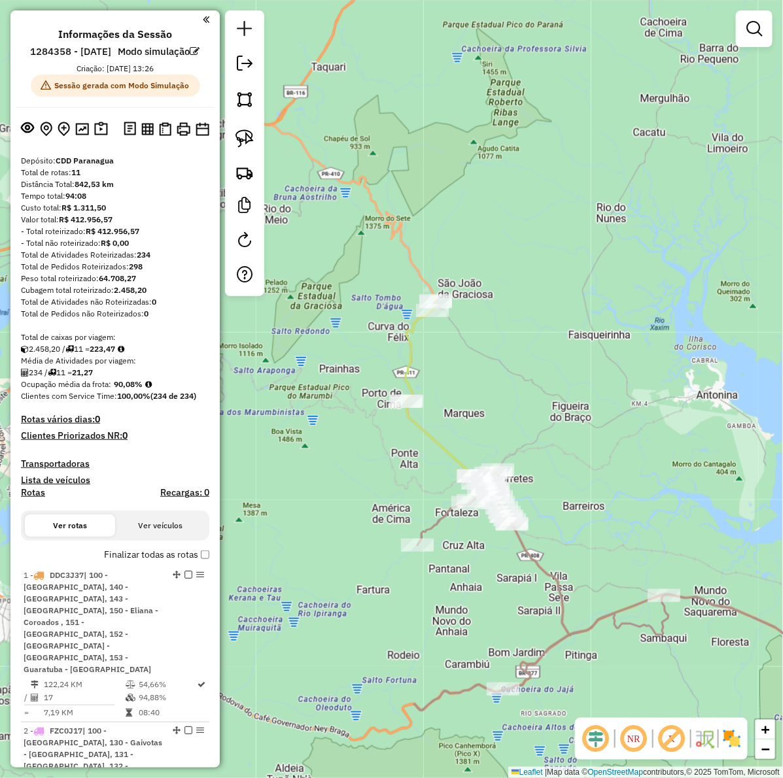
drag, startPoint x: 352, startPoint y: 420, endPoint x: 520, endPoint y: 449, distance: 170.6
click at [520, 449] on div "Janela de atendimento Grade de atendimento Capacidade Transportadoras Veículos …" at bounding box center [391, 389] width 783 height 778
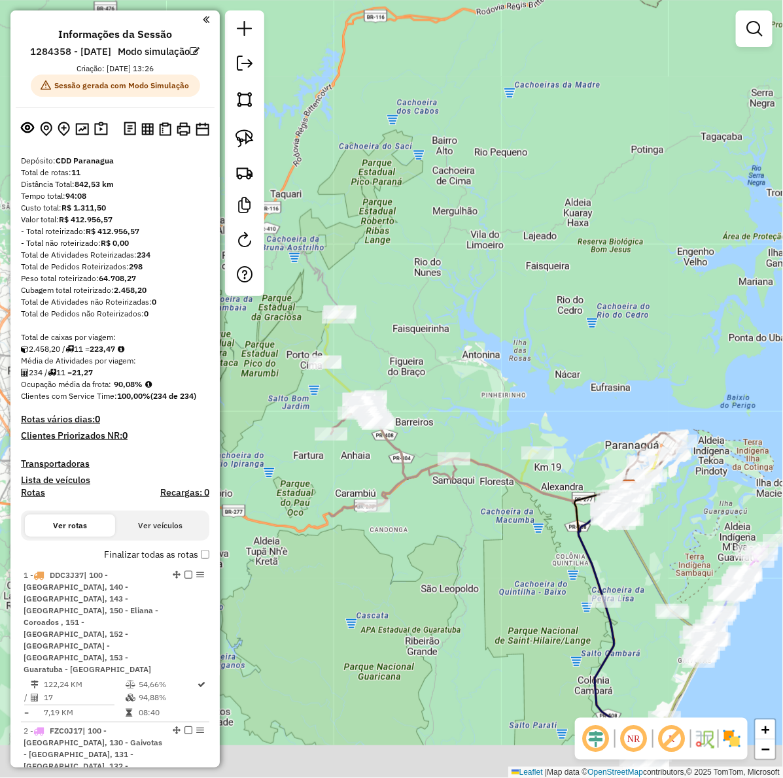
drag, startPoint x: 436, startPoint y: 606, endPoint x: 207, endPoint y: 556, distance: 233.6
click at [341, 534] on div "Janela de atendimento Grade de atendimento Capacidade Transportadoras Veículos …" at bounding box center [391, 389] width 783 height 778
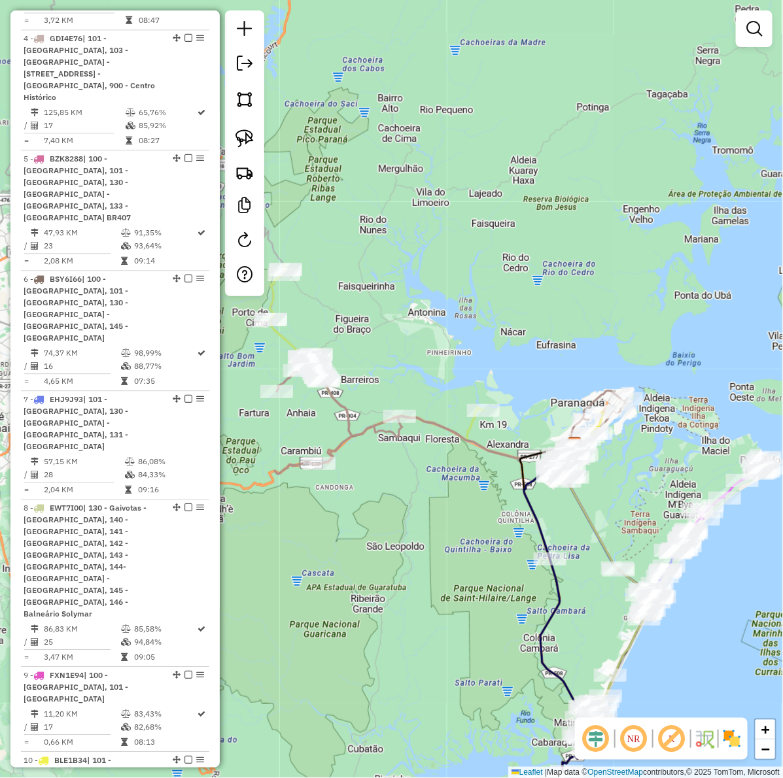
scroll to position [980, 0]
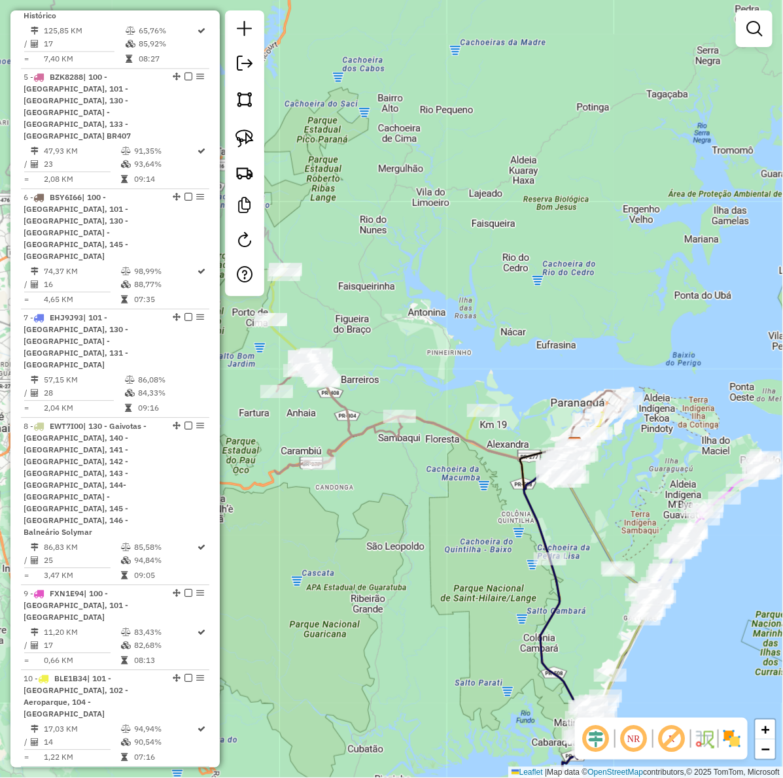
click div "11 - BZF2I29 | 100 - Vila Garcia, 147 - Colonia, 151 - Beira Mar Guaratuba, 153…"
select select "**********"
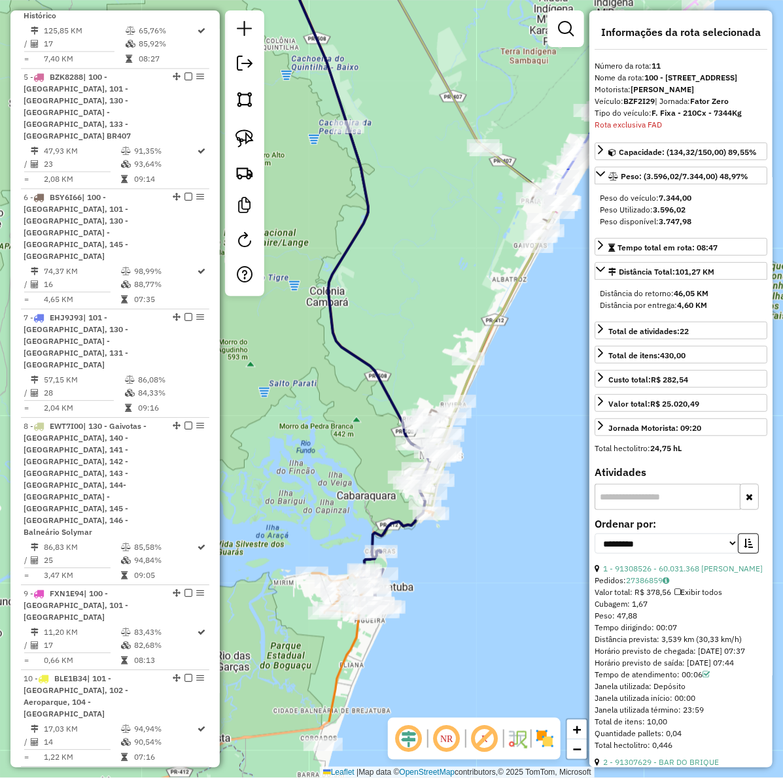
drag, startPoint x: 334, startPoint y: 581, endPoint x: 302, endPoint y: 465, distance: 120.3
click div "Janela de atendimento Grade de atendimento Capacidade Transportadoras Veículos …"
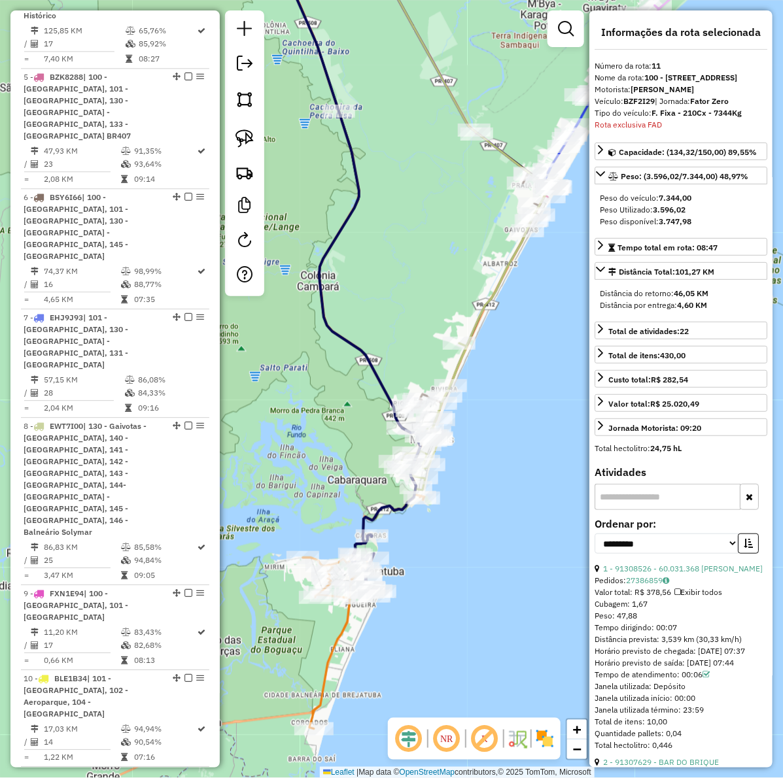
drag, startPoint x: 475, startPoint y: 553, endPoint x: 470, endPoint y: 542, distance: 12.3
click div "Janela de atendimento Grade de atendimento Capacidade Transportadoras Veículos …"
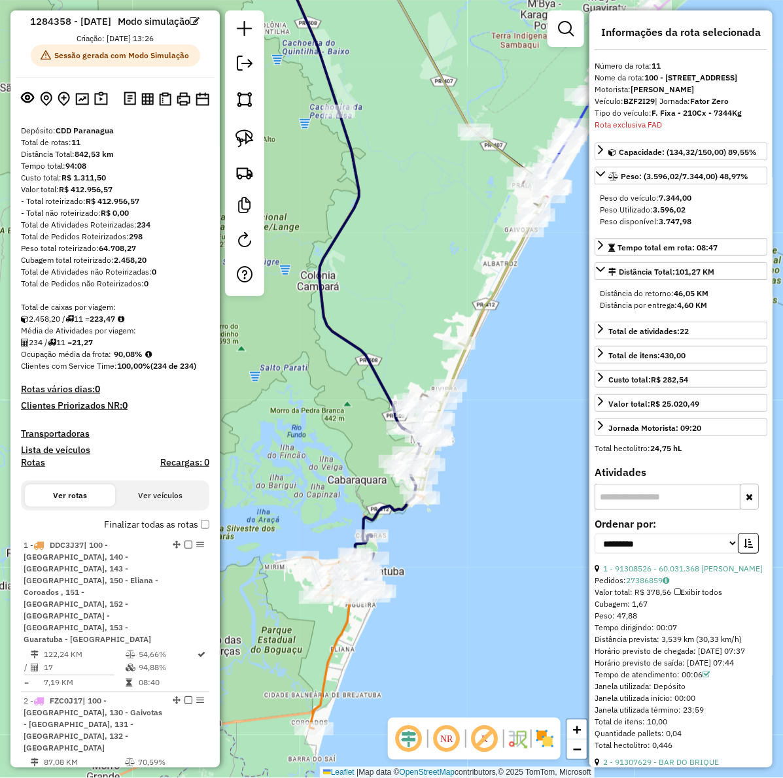
scroll to position [0, 0]
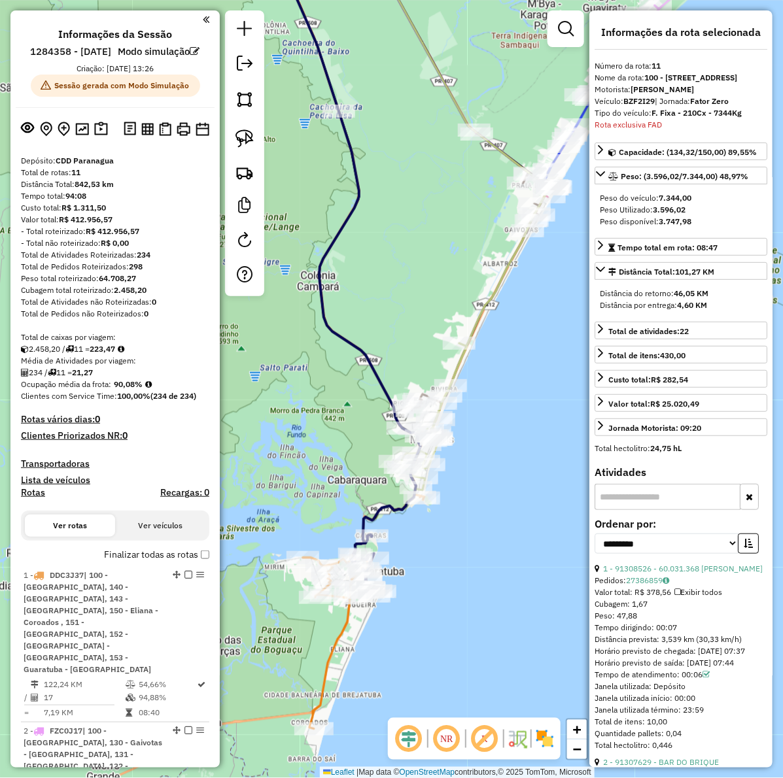
click div "Peso total roteirizado: 64.708,27"
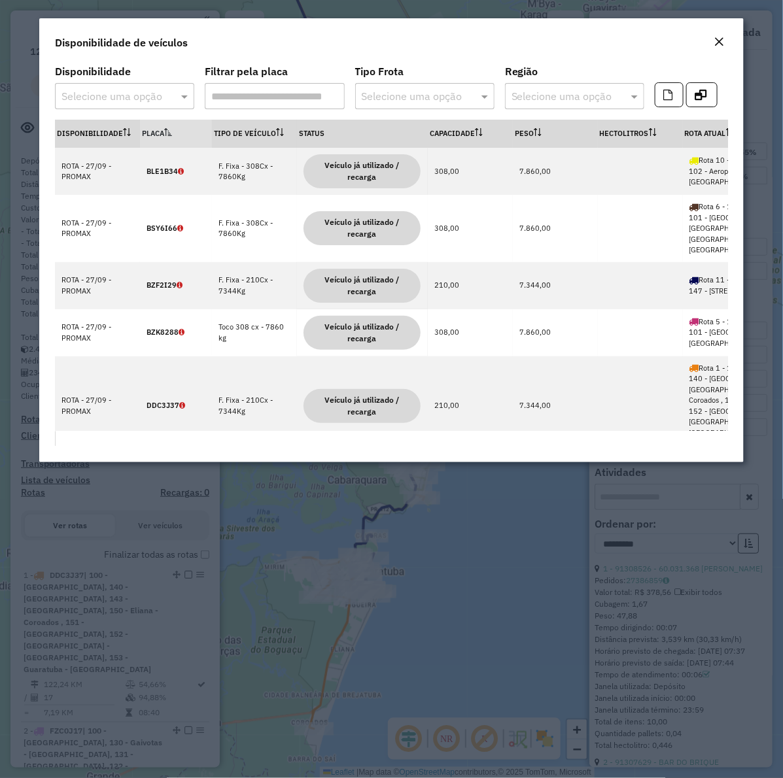
drag, startPoint x: 342, startPoint y: 432, endPoint x: 478, endPoint y: 406, distance: 138.4
click div "Disponibilidade Placa Tipo de veículo Status Capacidade Peso Hectolitros Rota A…"
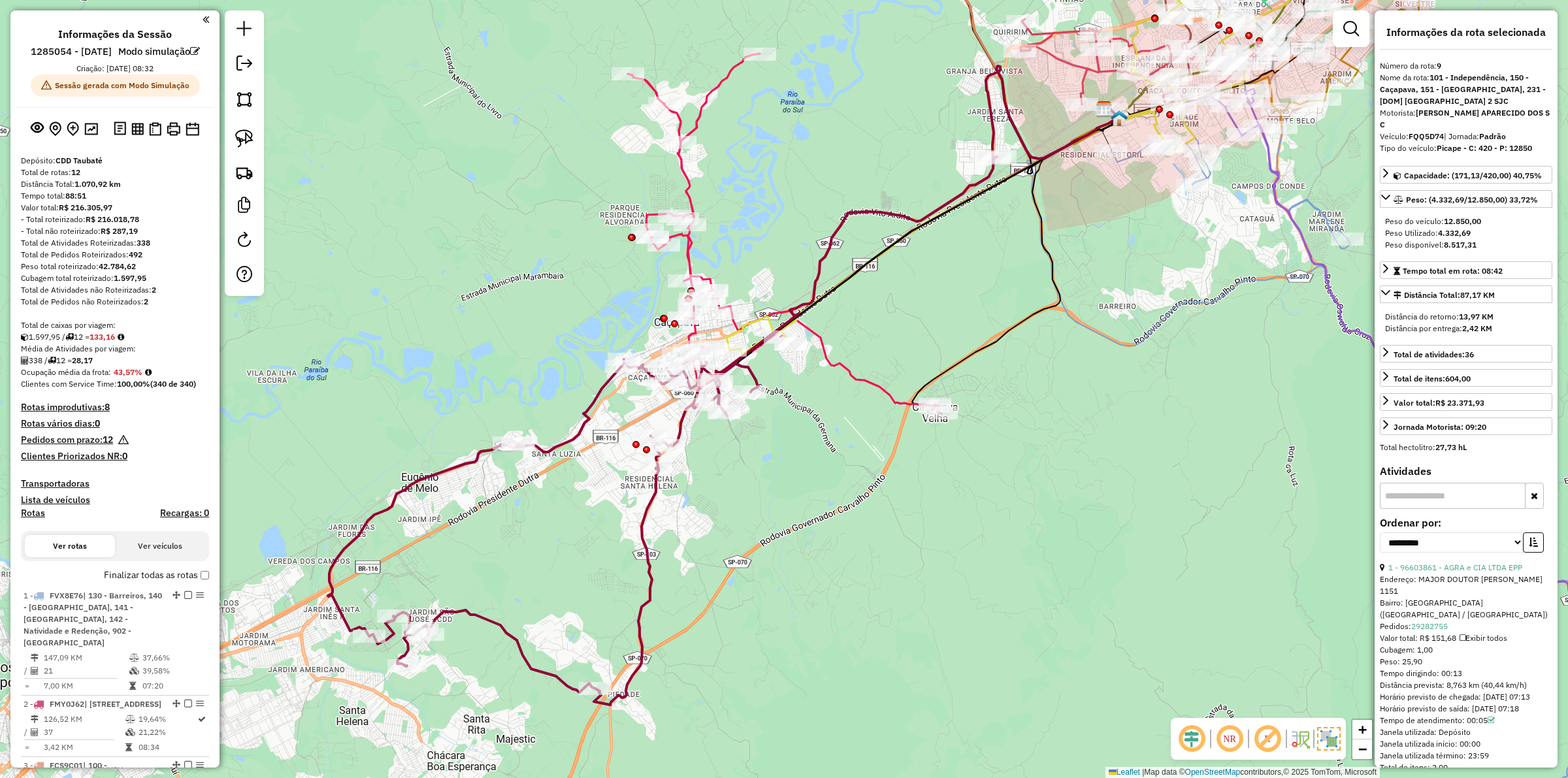
select select "**********"
click at [575, 516] on div "Janela de atendimento Grade de atendimento Capacidade Transportadoras Veículos …" at bounding box center [784, 389] width 1568 height 778
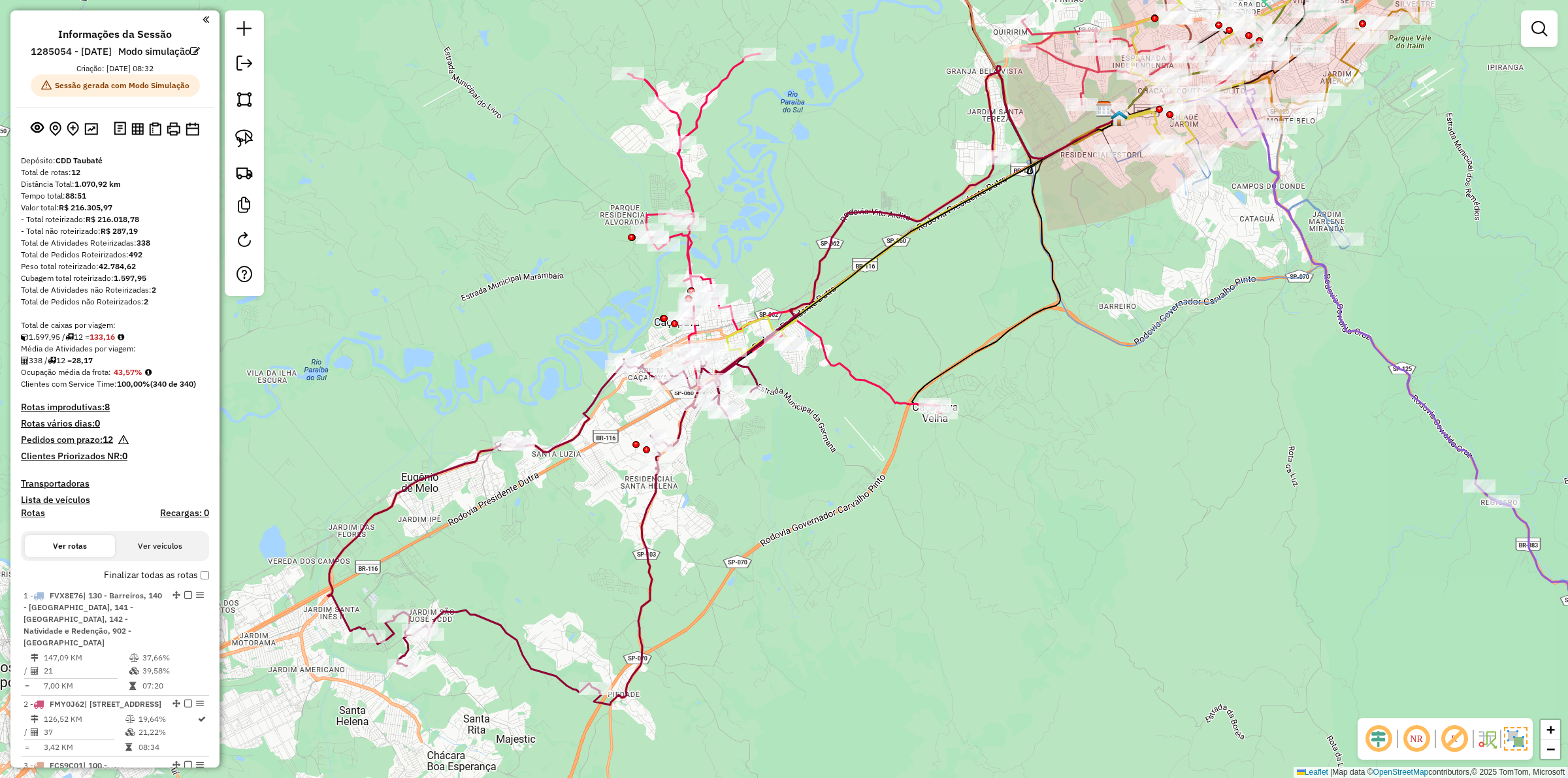
click at [550, 444] on icon at bounding box center [662, 430] width 669 height 548
select select "**********"
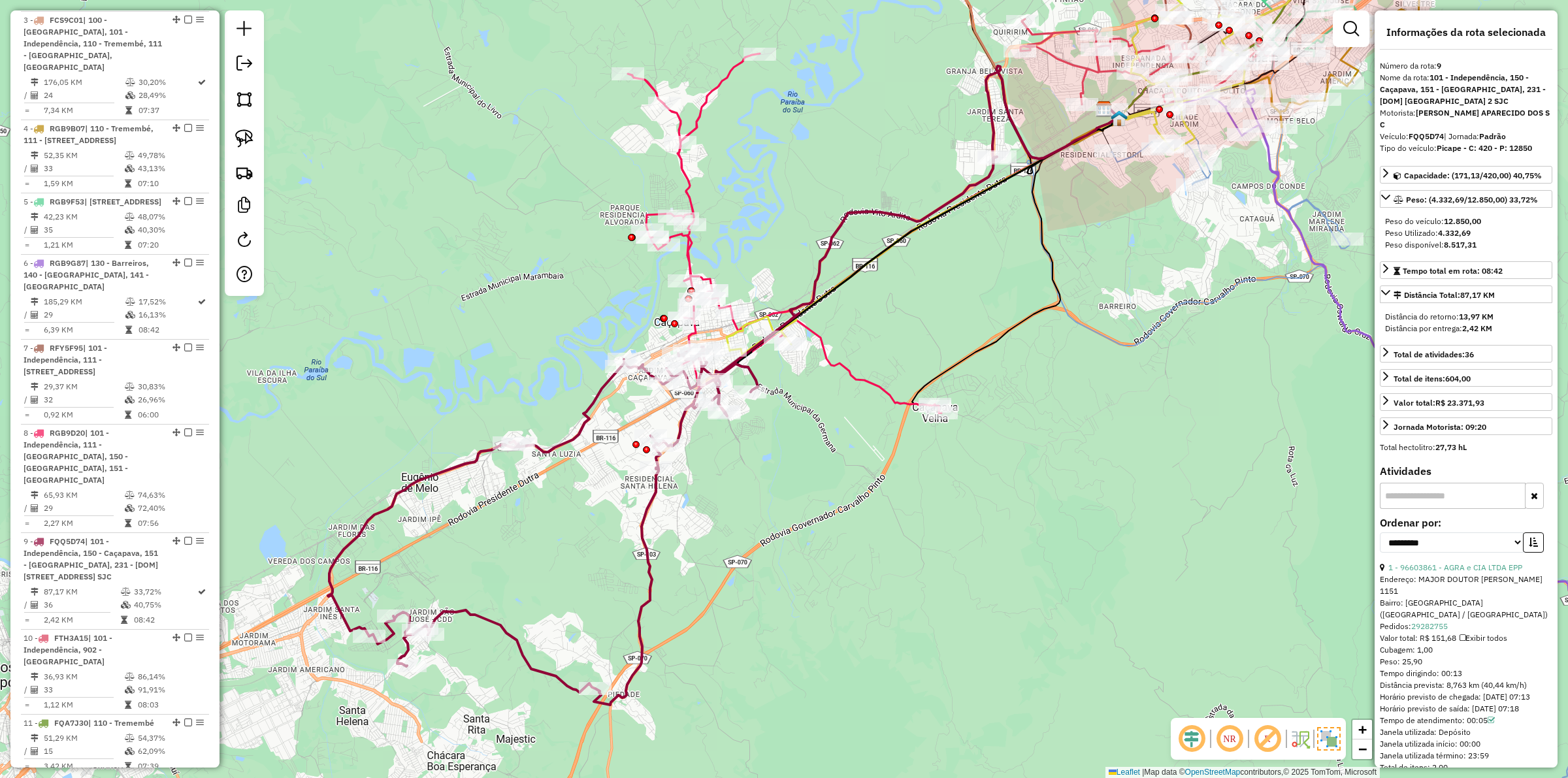
scroll to position [1255, 0]
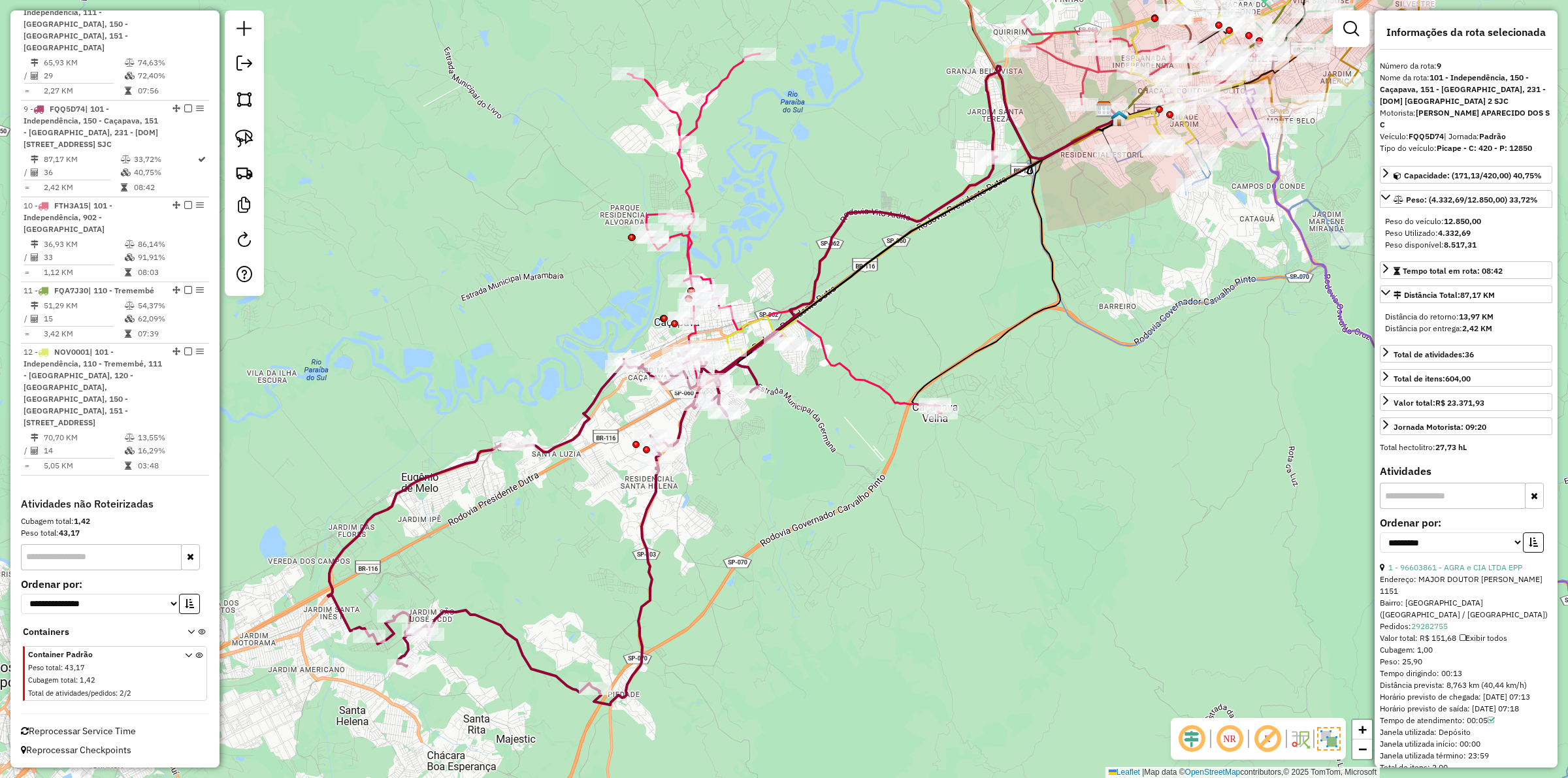
click at [688, 180] on icon at bounding box center [785, 234] width 314 height 360
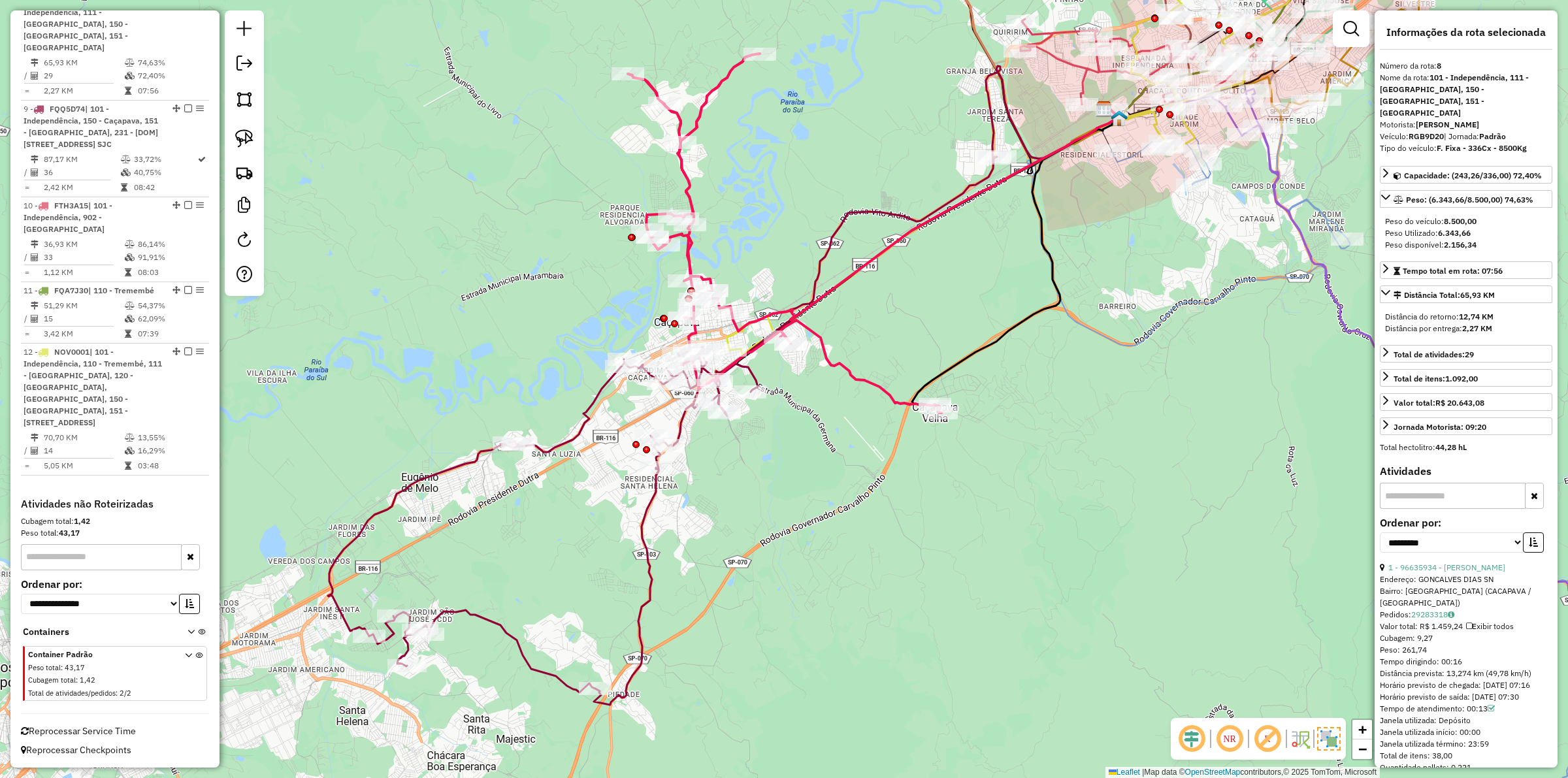
click at [640, 526] on icon at bounding box center [662, 430] width 669 height 548
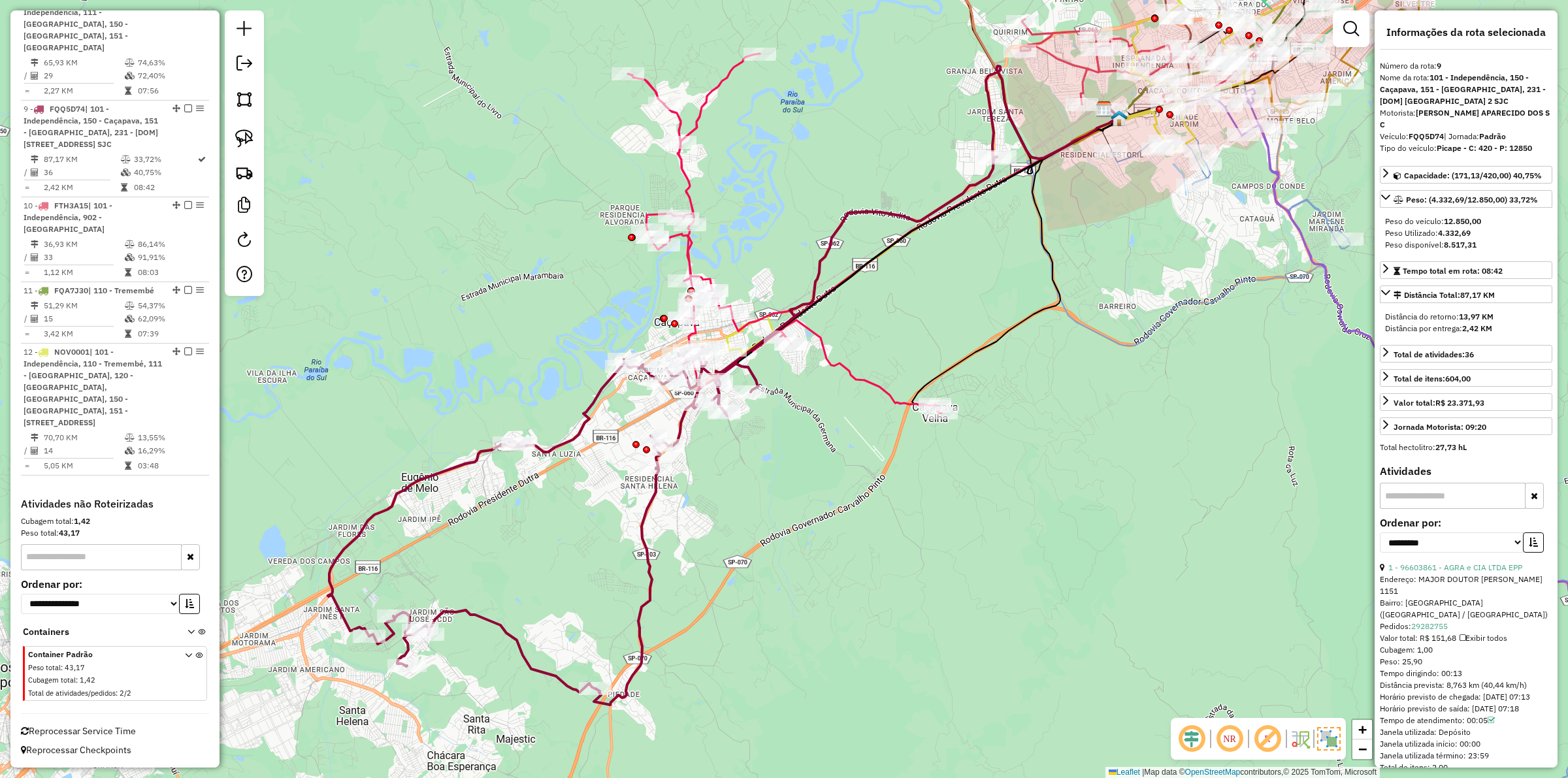
click at [861, 526] on div "Janela de atendimento Grade de atendimento Capacidade Transportadoras Veículos …" at bounding box center [784, 389] width 1568 height 778
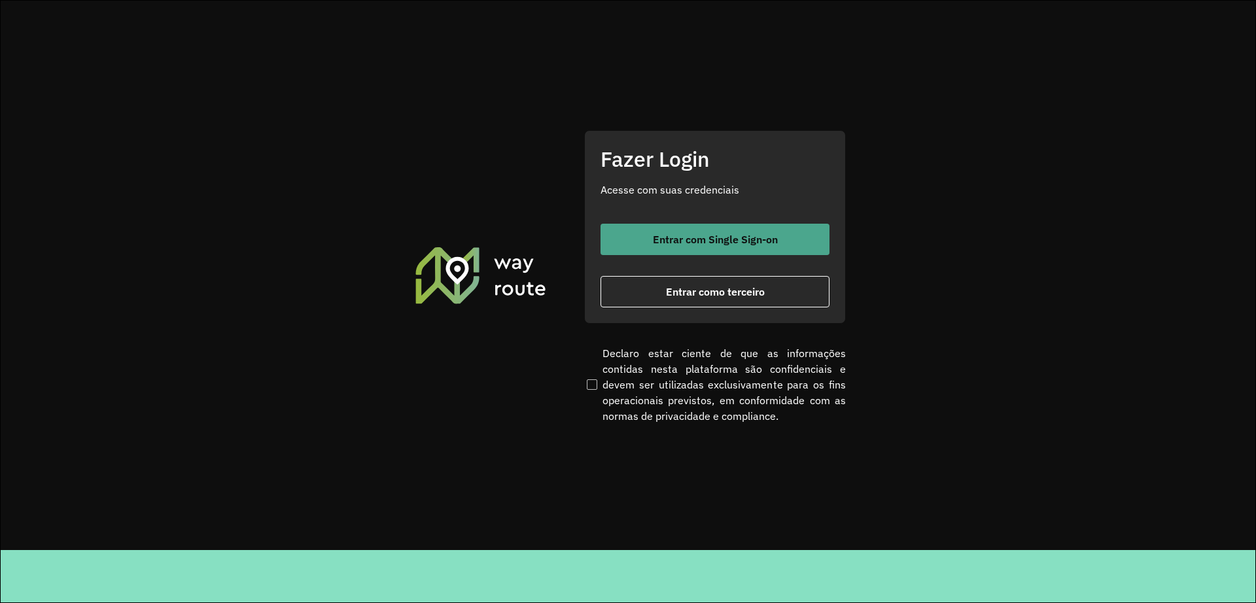
click at [696, 226] on button "Entrar com Single Sign-on" at bounding box center [715, 239] width 229 height 31
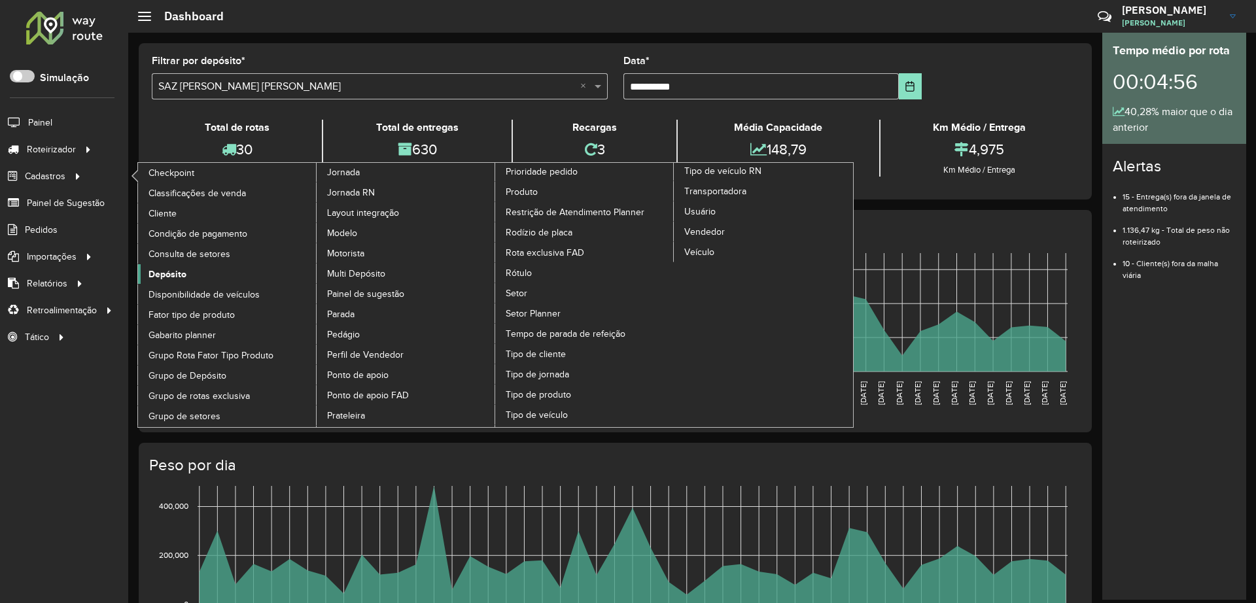
click at [194, 270] on link "Depósito" at bounding box center [227, 274] width 179 height 20
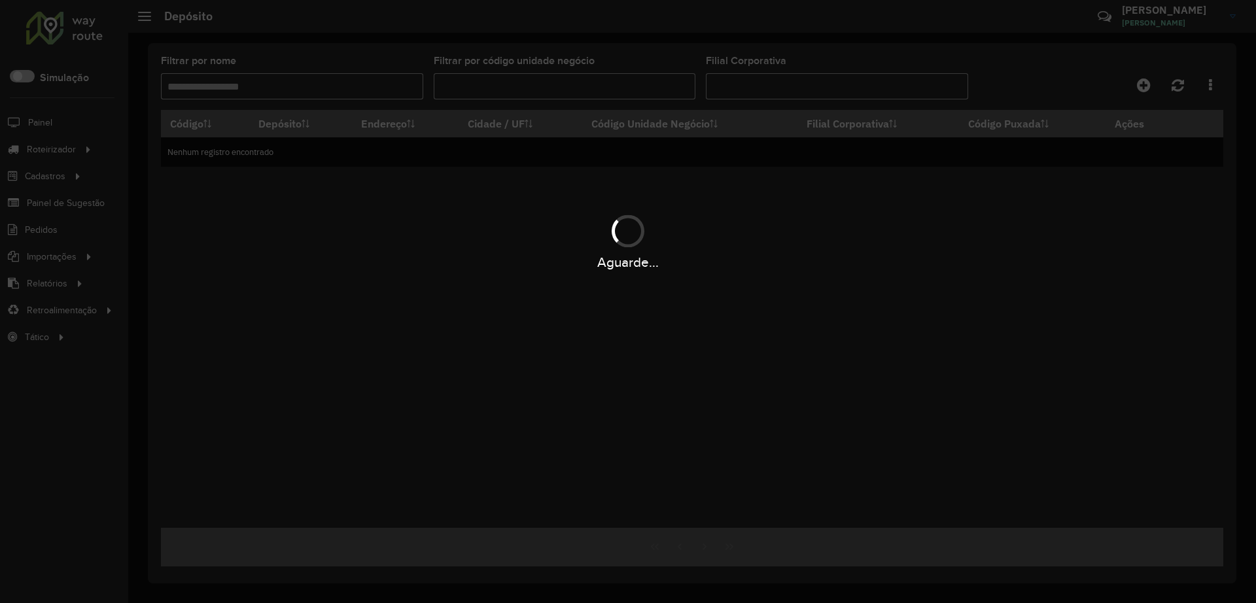
click at [302, 82] on div "Aguarde..." at bounding box center [628, 301] width 1256 height 603
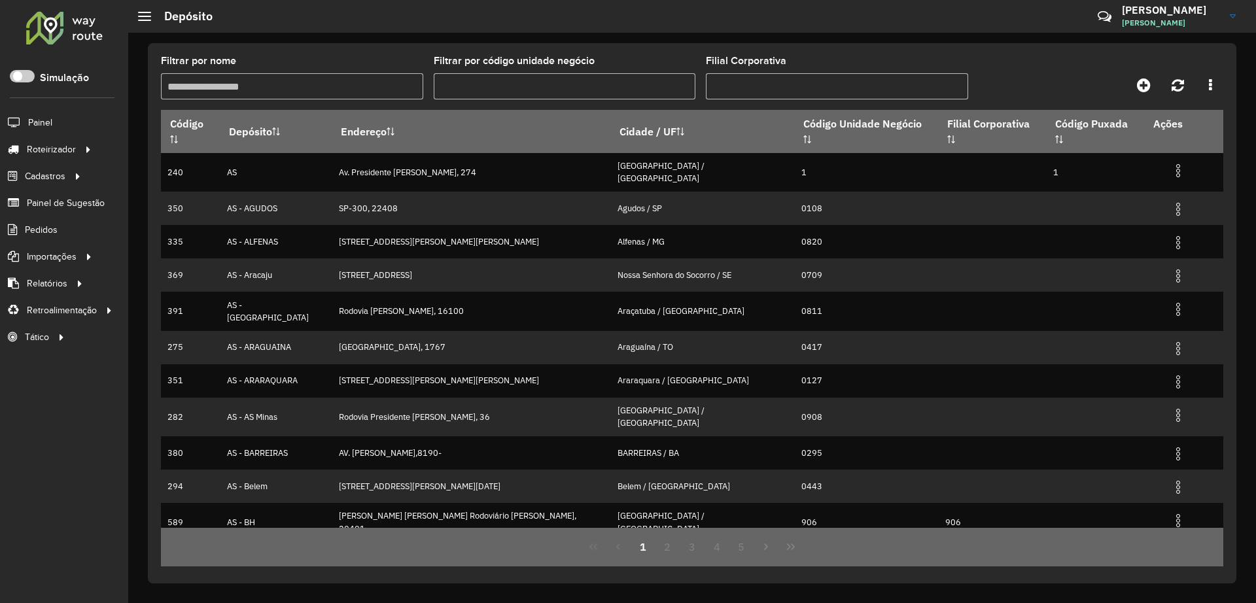
click at [294, 87] on input "Filtrar por nome" at bounding box center [292, 86] width 262 height 26
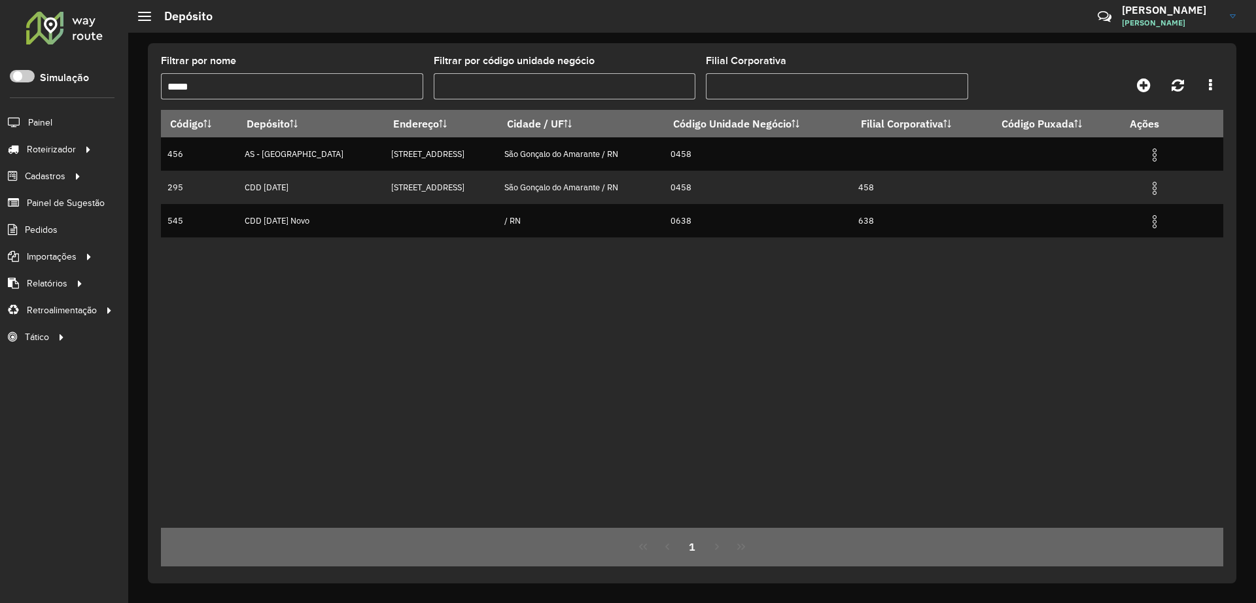
type input "*****"
click at [549, 322] on div "Código Depósito Endereço Cidade / UF Código Unidade Negócio Filial Corporativa …" at bounding box center [692, 319] width 1062 height 418
click at [211, 141] on link "Entregas" at bounding box center [218, 149] width 160 height 26
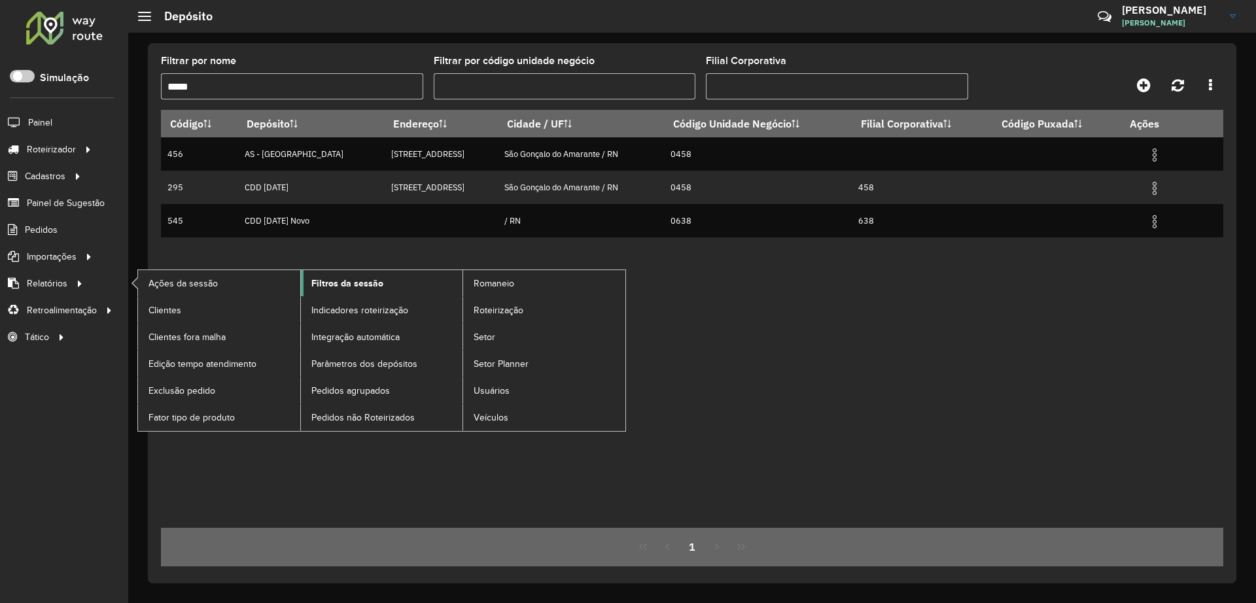
click at [380, 284] on span "Filtros da sessão" at bounding box center [347, 284] width 72 height 14
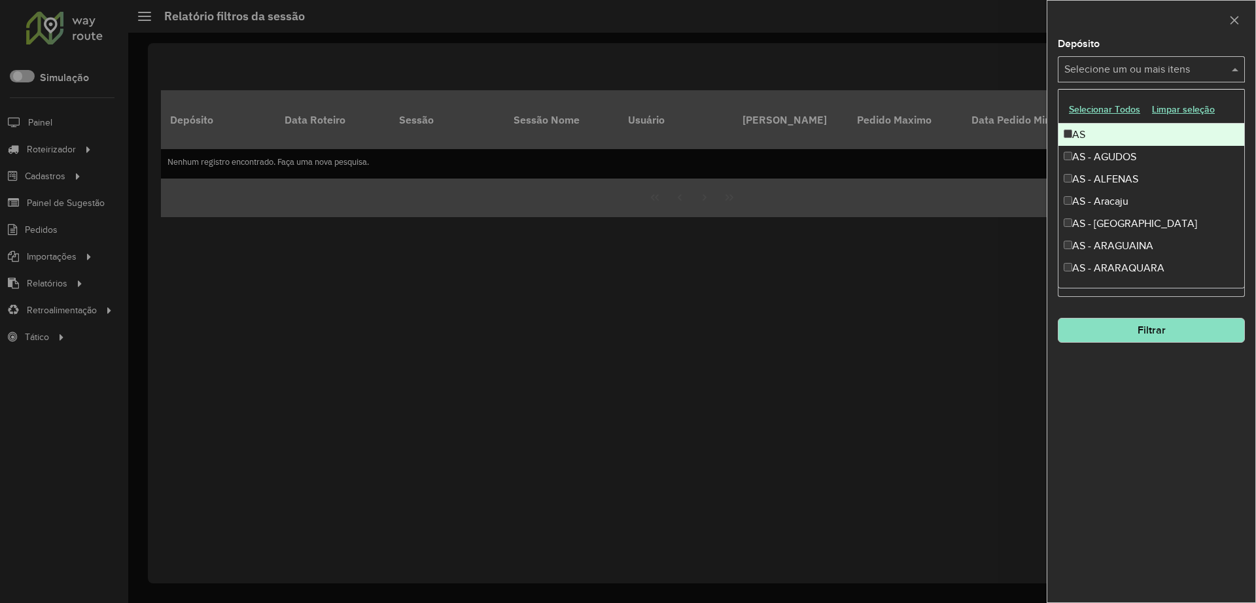
click at [1137, 77] on div "Selecione um ou mais itens" at bounding box center [1151, 69] width 187 height 26
type input "******"
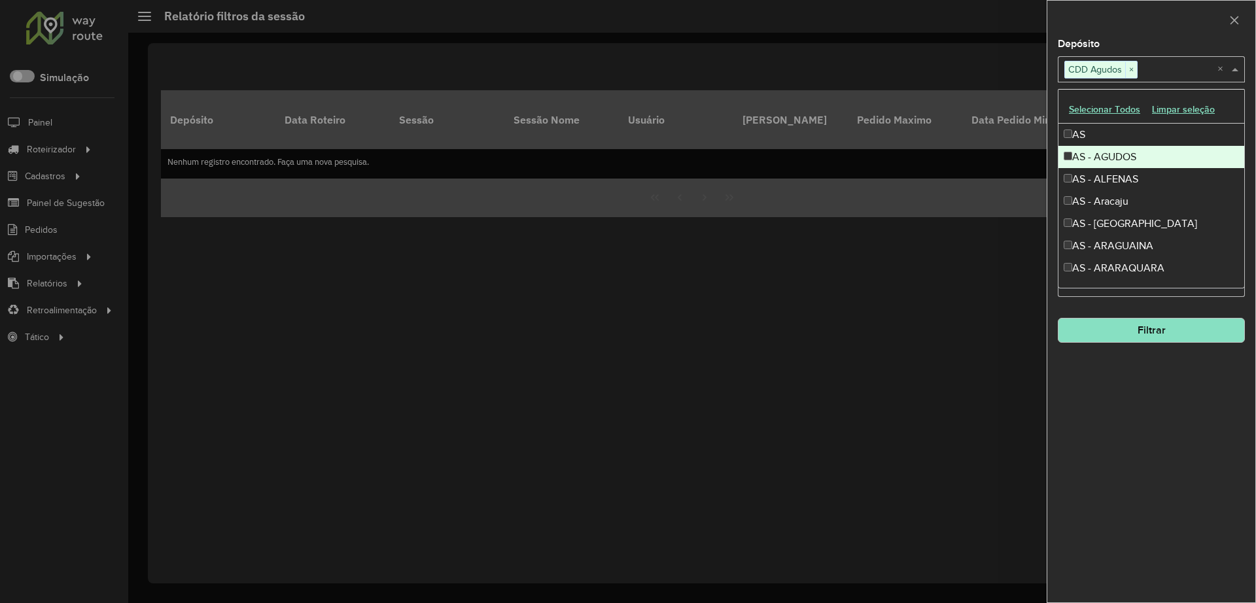
click at [1151, 14] on div at bounding box center [1151, 20] width 208 height 39
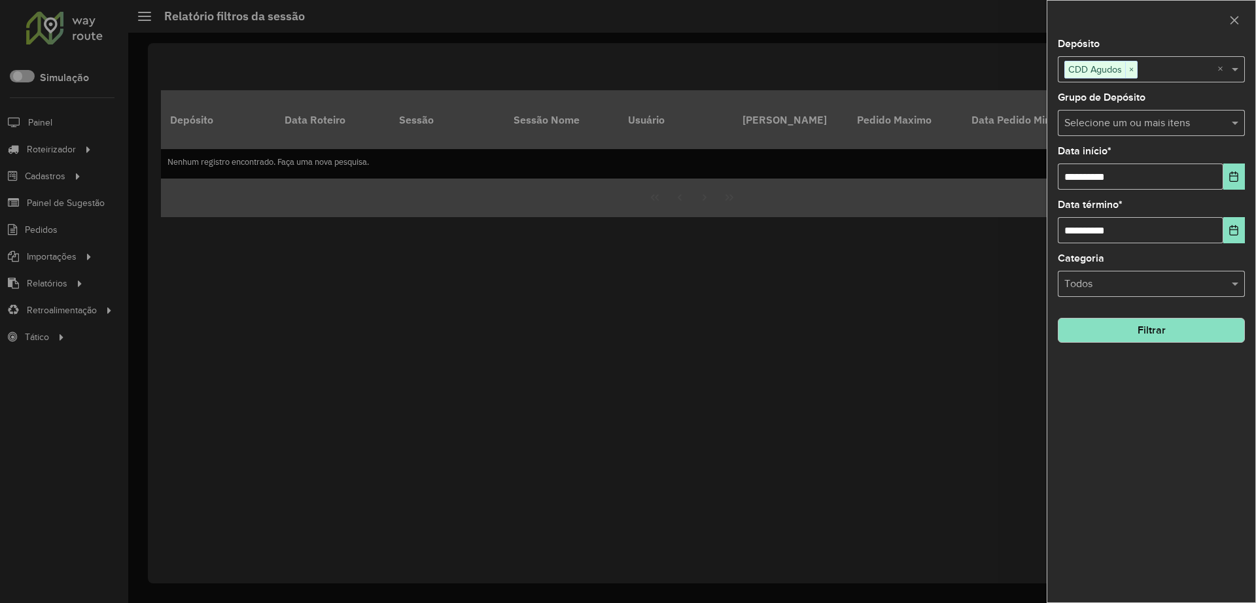
click at [1111, 341] on button "Filtrar" at bounding box center [1151, 330] width 187 height 25
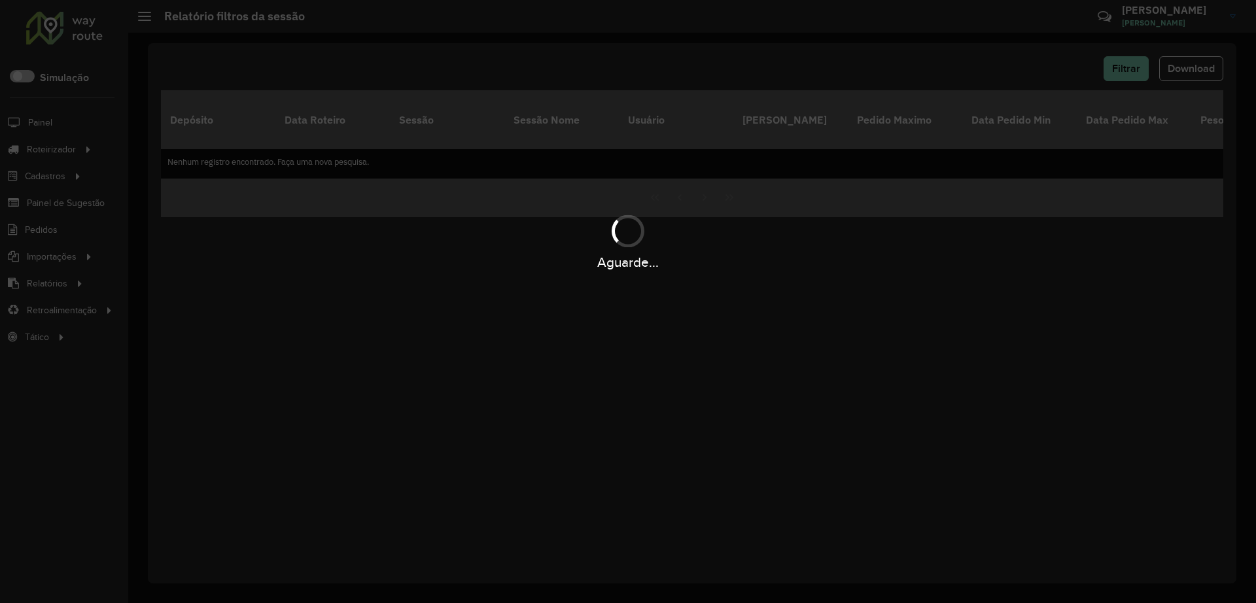
click at [1124, 71] on div "Aguarde..." at bounding box center [628, 301] width 1256 height 603
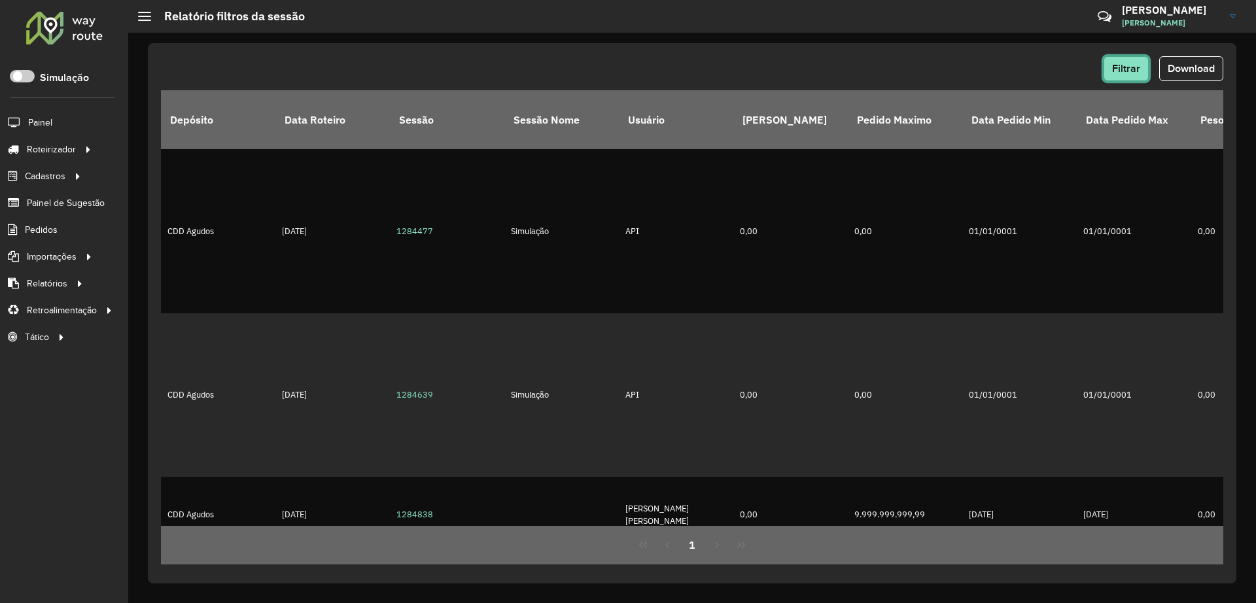
click at [1123, 71] on span "Filtrar" at bounding box center [1126, 68] width 28 height 11
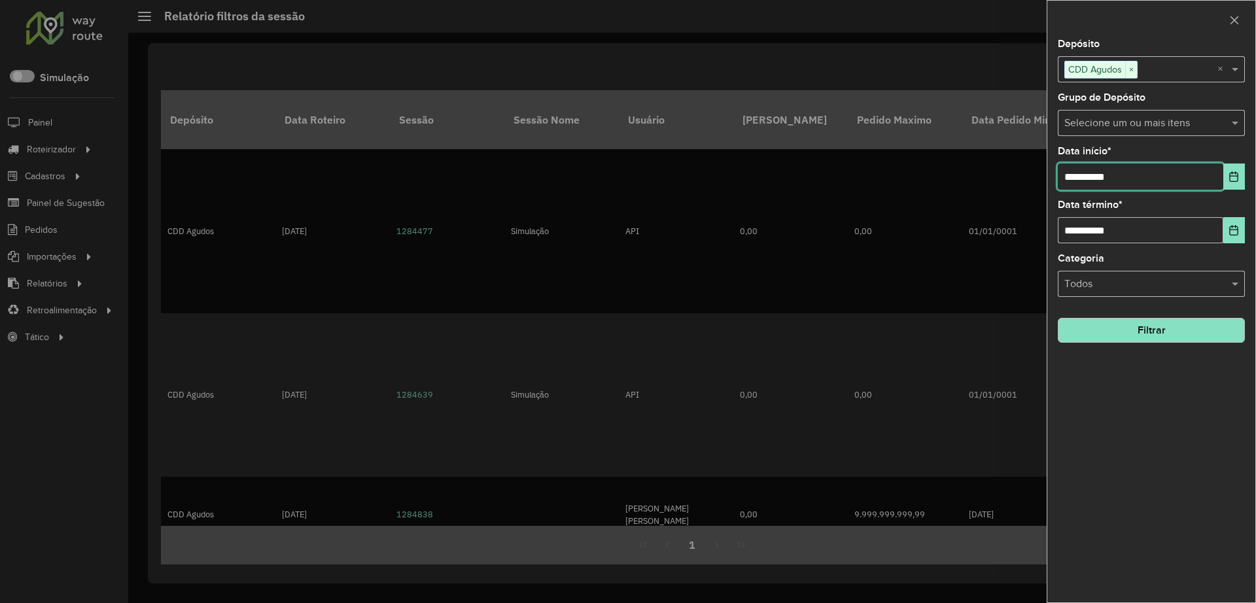
drag, startPoint x: 1120, startPoint y: 173, endPoint x: 1206, endPoint y: 188, distance: 87.0
click at [1122, 173] on input "**********" at bounding box center [1140, 177] width 165 height 26
click at [1227, 177] on button "Choose Date" at bounding box center [1234, 177] width 22 height 26
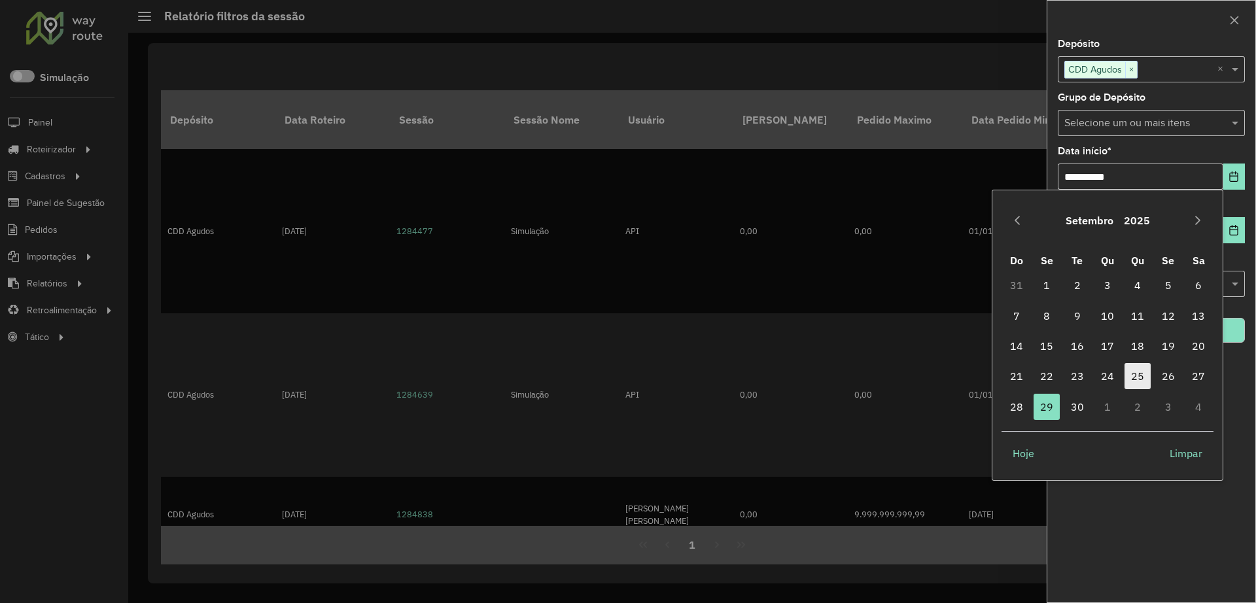
click at [1132, 378] on span "25" at bounding box center [1137, 376] width 26 height 26
type input "**********"
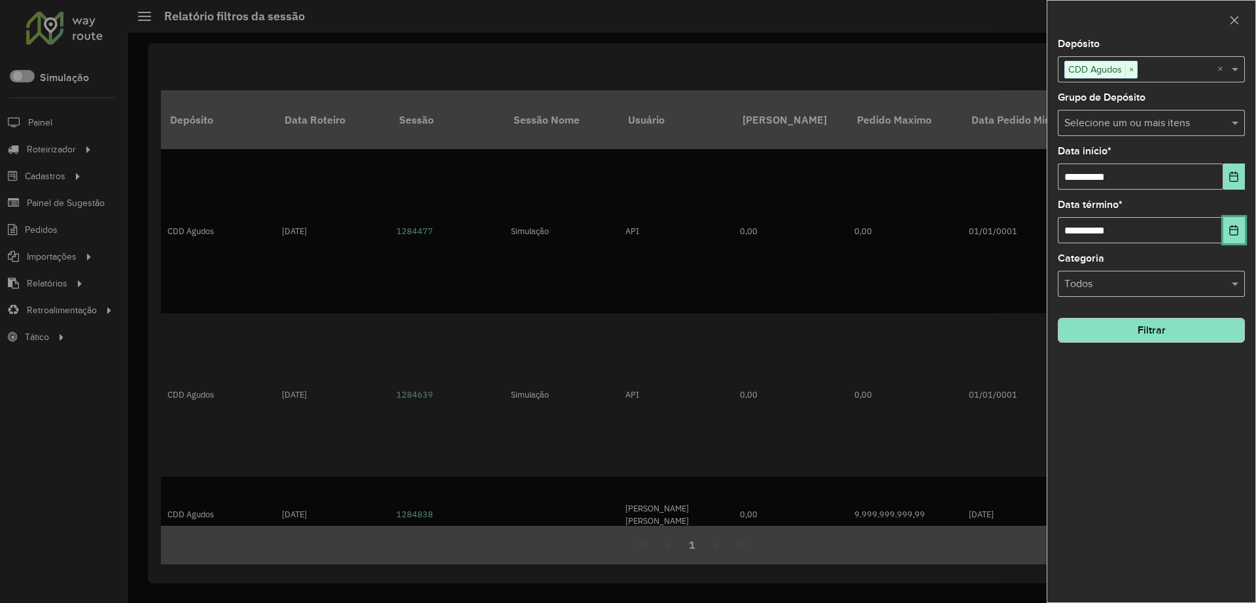
click at [1230, 232] on icon "Choose Date" at bounding box center [1234, 230] width 9 height 10
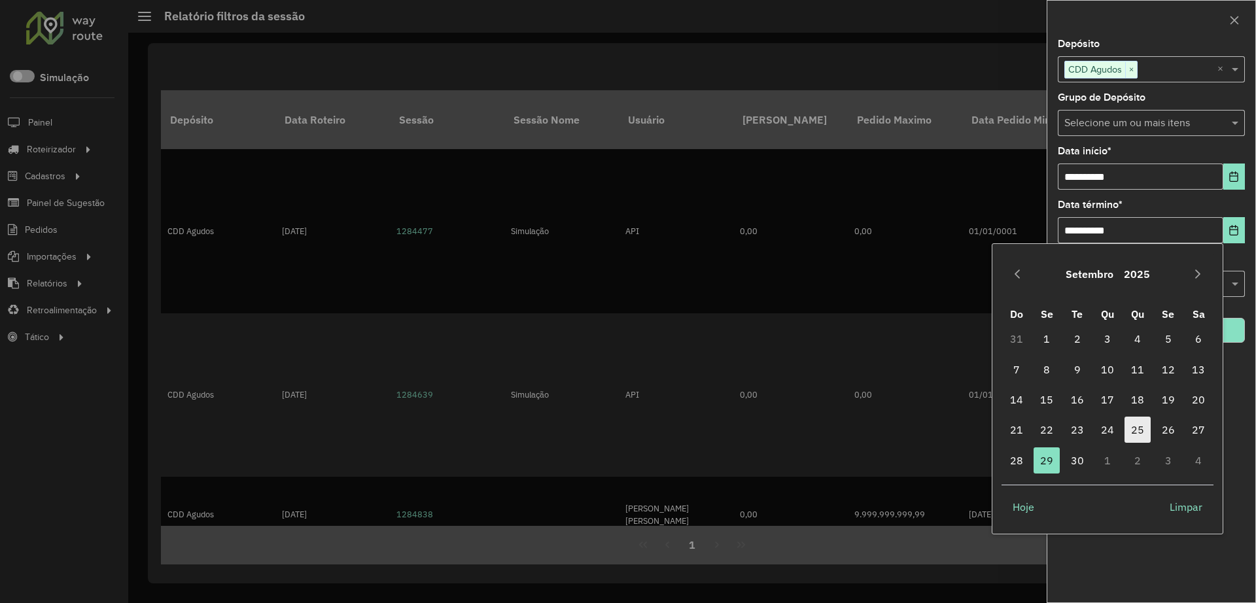
click at [1134, 431] on span "25" at bounding box center [1137, 430] width 26 height 26
type input "**********"
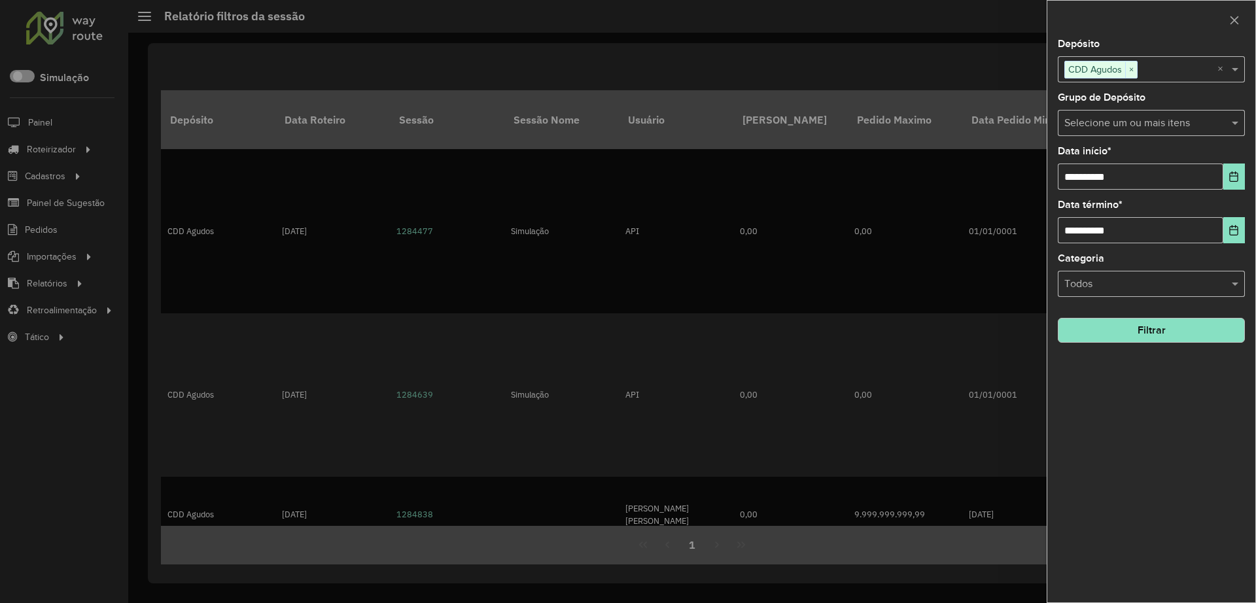
click at [1132, 350] on div "**********" at bounding box center [1151, 320] width 208 height 563
click at [1130, 340] on button "Filtrar" at bounding box center [1151, 330] width 187 height 25
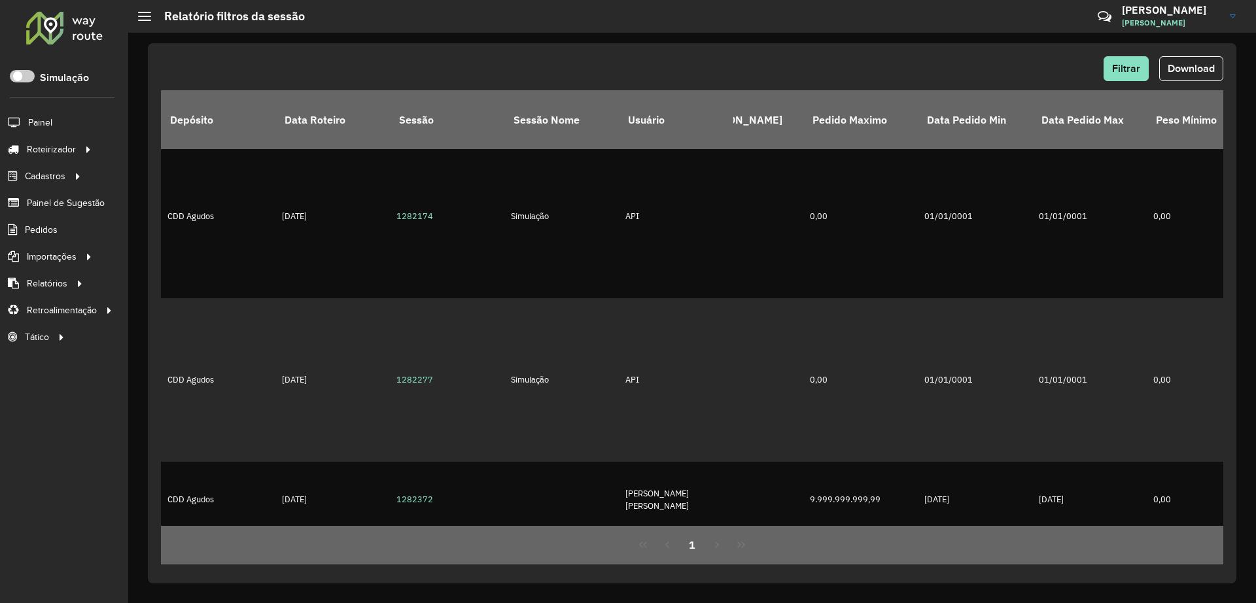
scroll to position [15, 0]
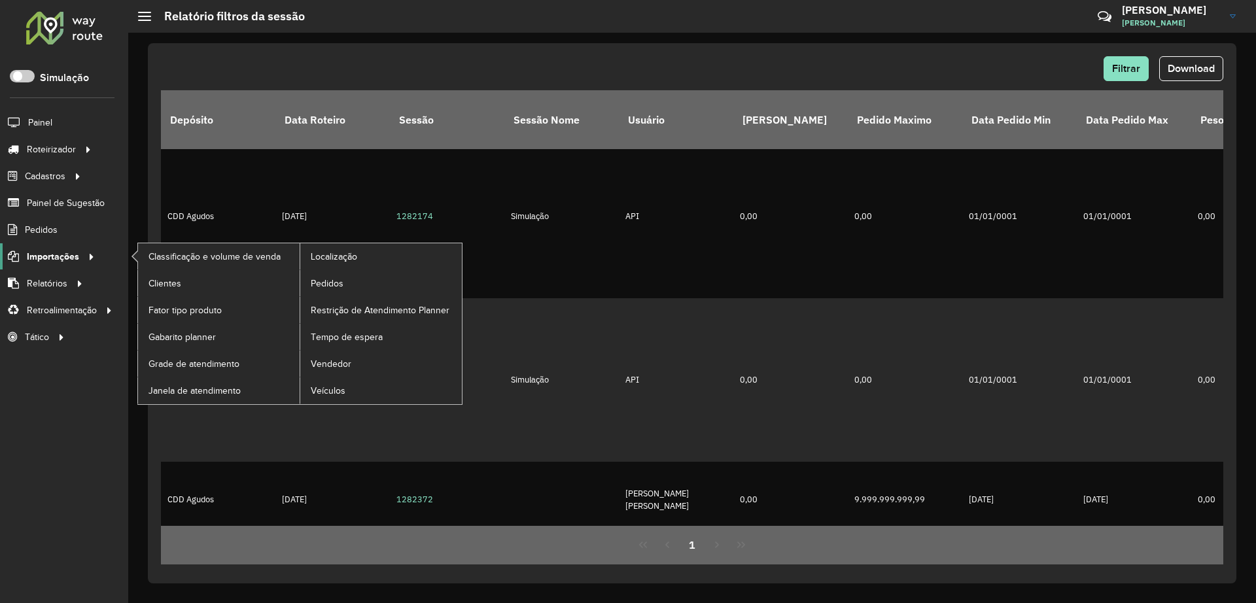
click at [61, 250] on span "Importações" at bounding box center [53, 257] width 52 height 14
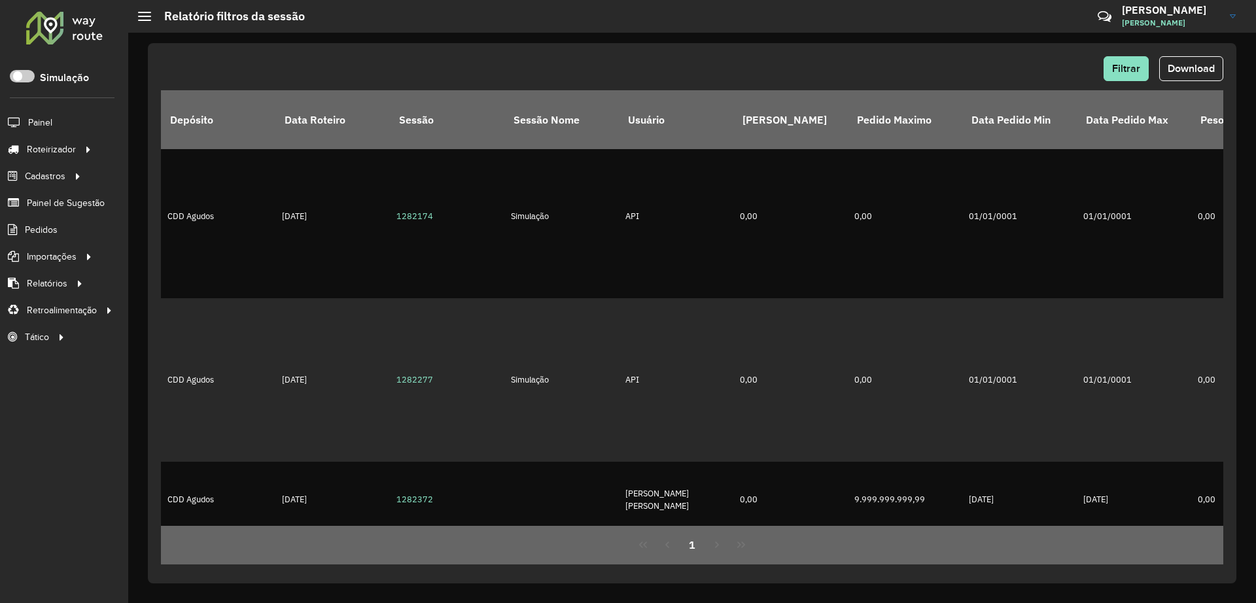
click at [48, 392] on div "Roteirizador AmbevTech Simulação Painel Roteirizador Entregas Vendas Cadastros …" at bounding box center [64, 301] width 128 height 603
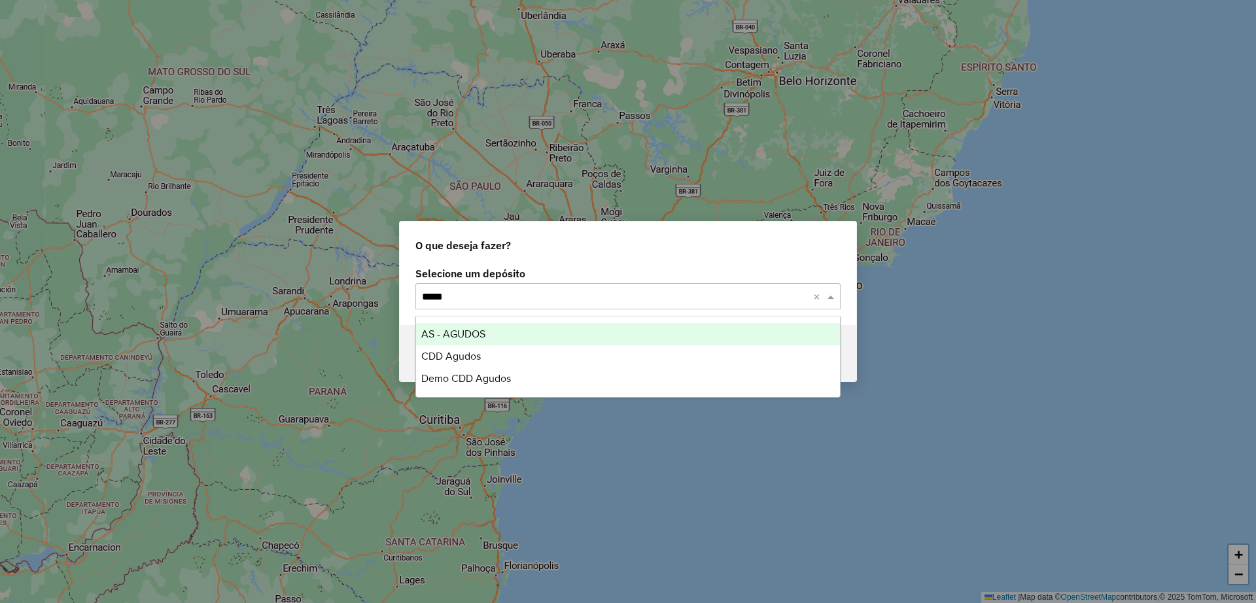
type input "******"
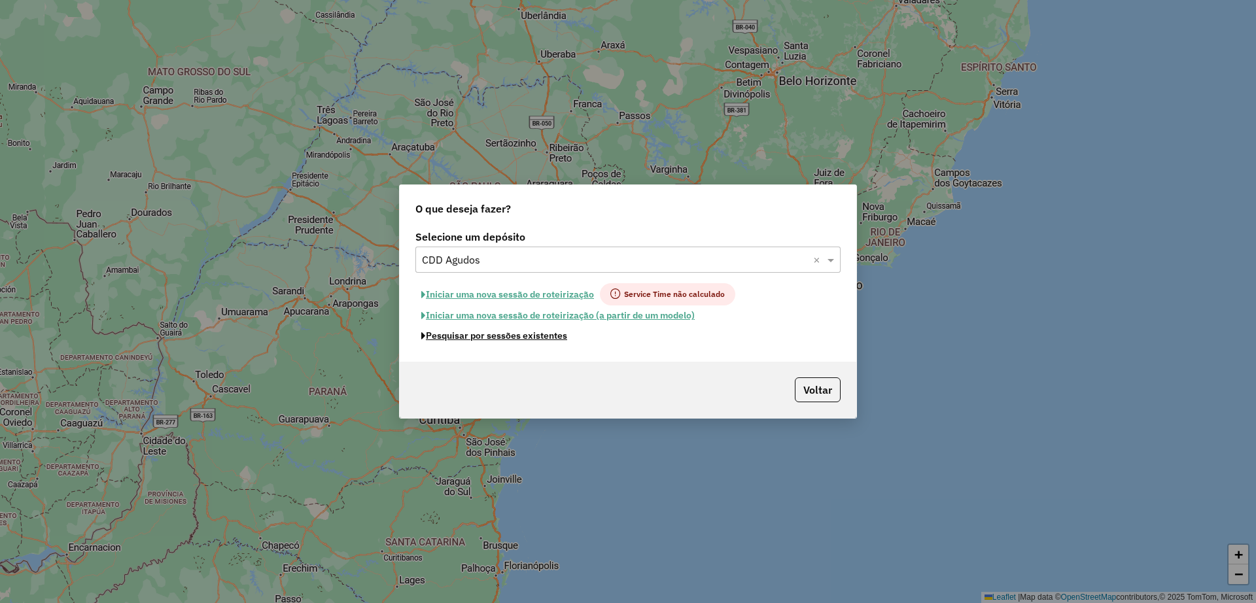
click at [515, 341] on button "Pesquisar por sessões existentes" at bounding box center [494, 336] width 158 height 20
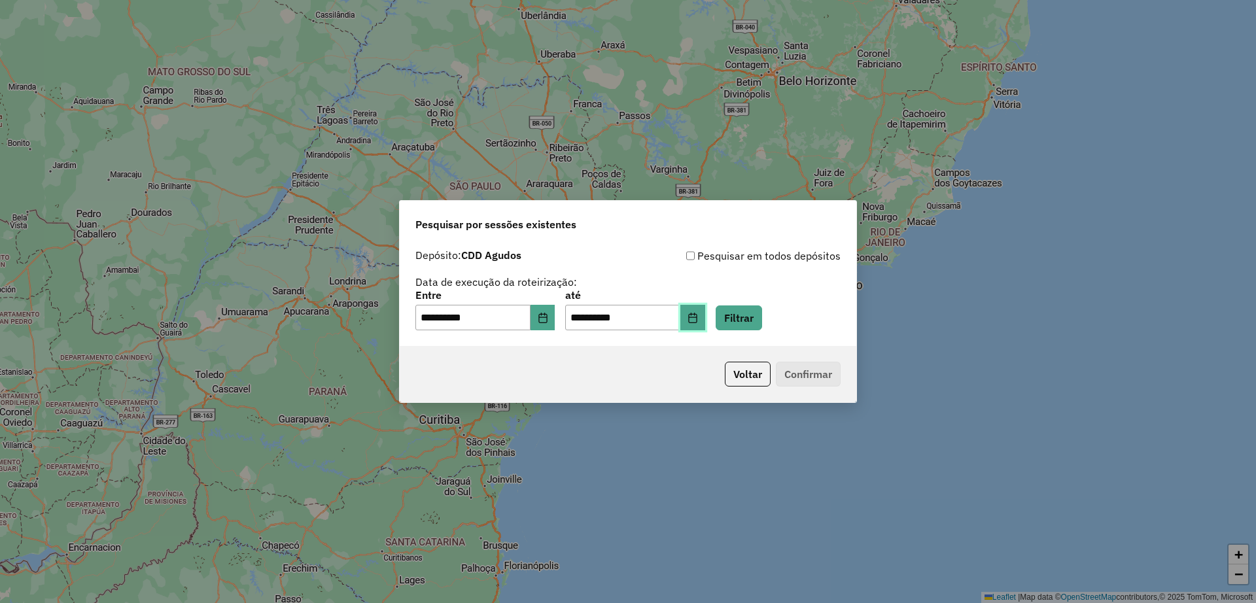
click at [698, 316] on icon "Choose Date" at bounding box center [693, 318] width 10 height 10
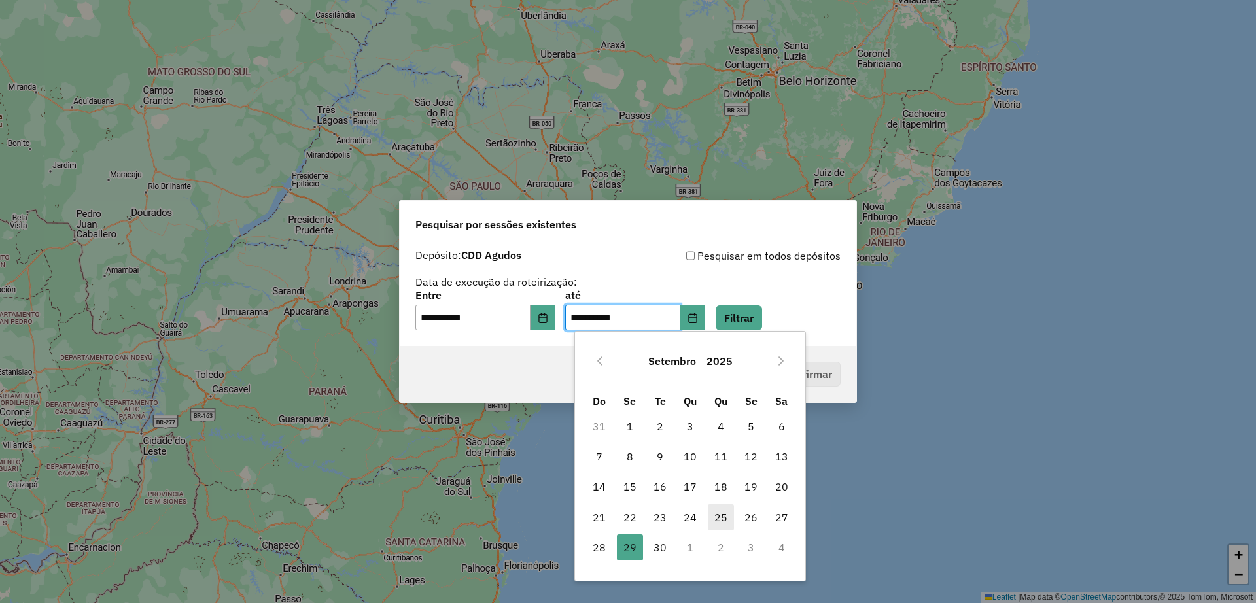
click at [729, 519] on span "25" at bounding box center [721, 517] width 26 height 26
type input "**********"
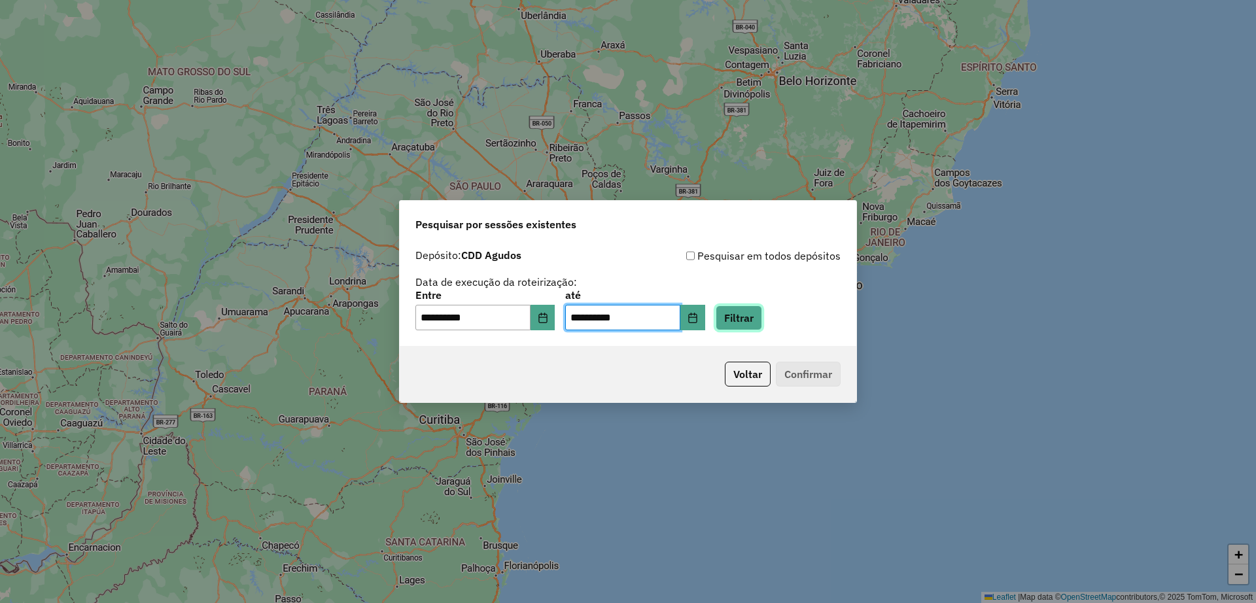
click at [762, 318] on button "Filtrar" at bounding box center [739, 317] width 46 height 25
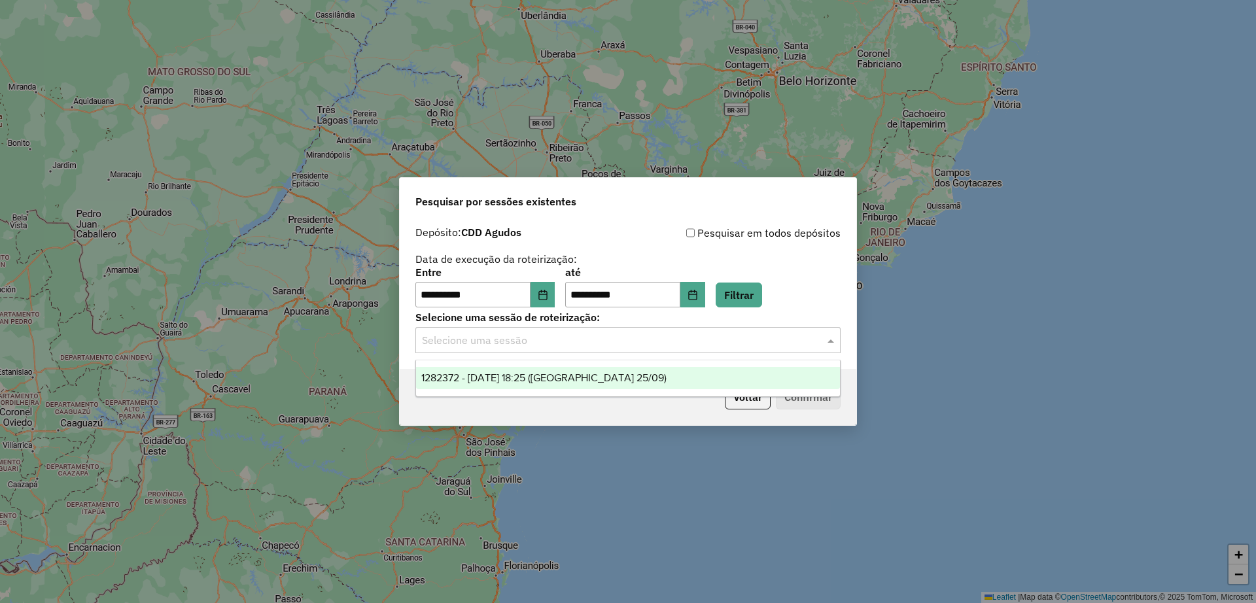
click at [690, 343] on input "text" at bounding box center [615, 341] width 386 height 16
drag, startPoint x: 588, startPoint y: 373, endPoint x: 817, endPoint y: 406, distance: 231.4
click at [588, 372] on span "1282372 - [DATE] 18:25 ([GEOGRAPHIC_DATA] 25/09)" at bounding box center [543, 377] width 245 height 11
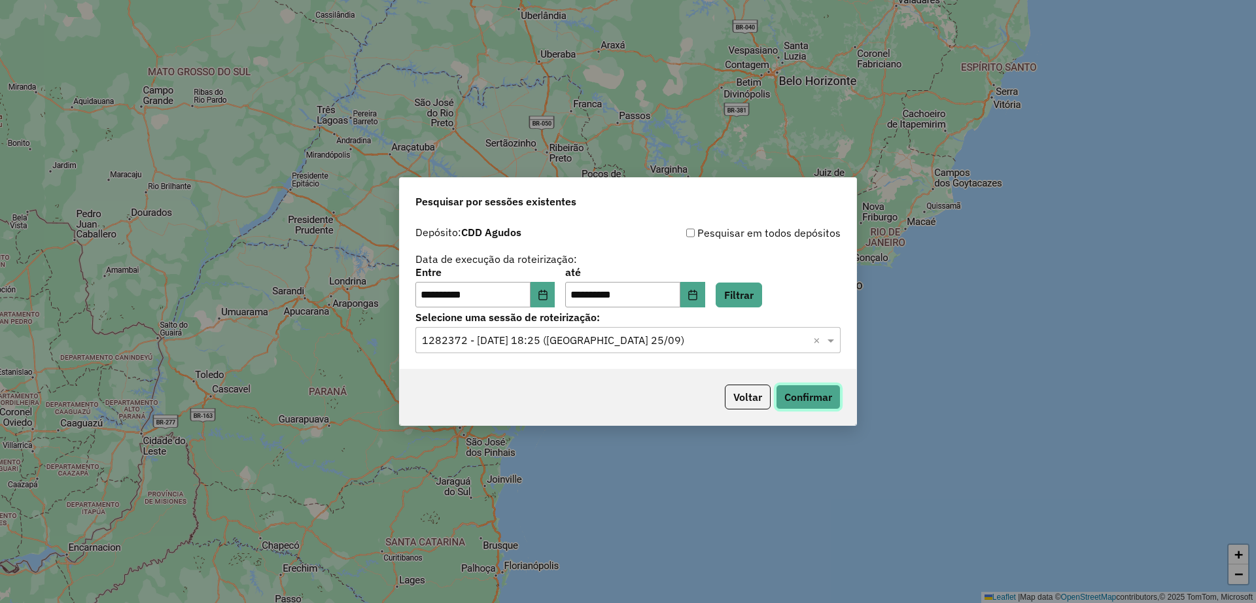
click at [834, 408] on button "Confirmar" at bounding box center [808, 397] width 65 height 25
click at [681, 342] on input "text" at bounding box center [615, 341] width 386 height 16
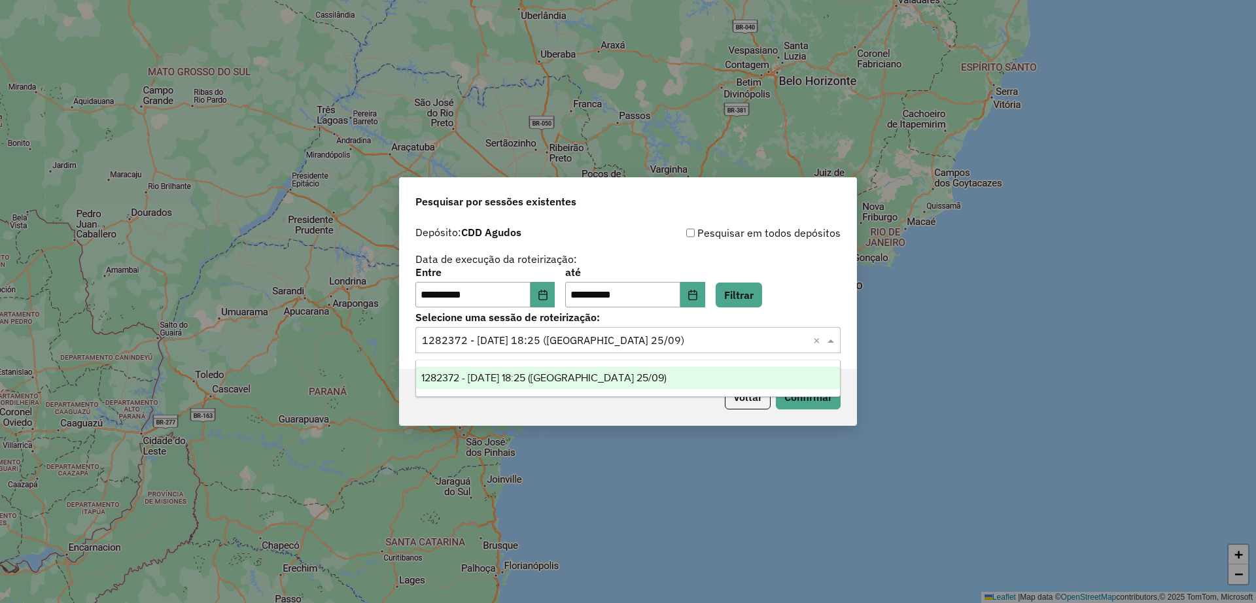
click at [813, 287] on div "**********" at bounding box center [627, 288] width 425 height 41
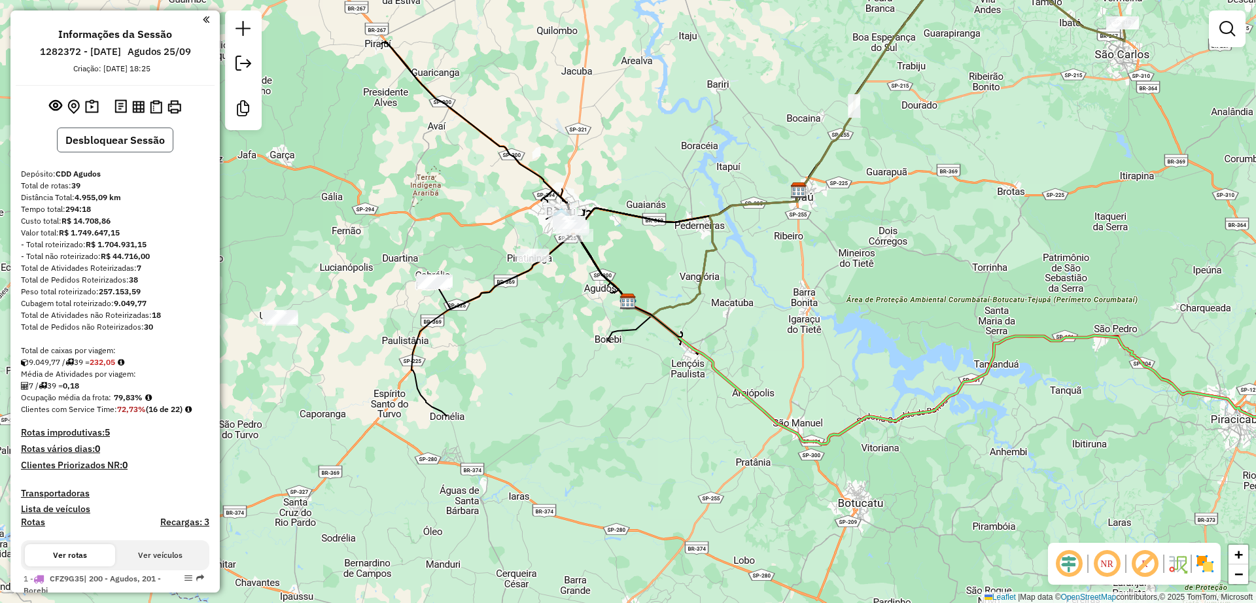
click at [132, 142] on button "Desbloquear Sessão" at bounding box center [115, 140] width 116 height 25
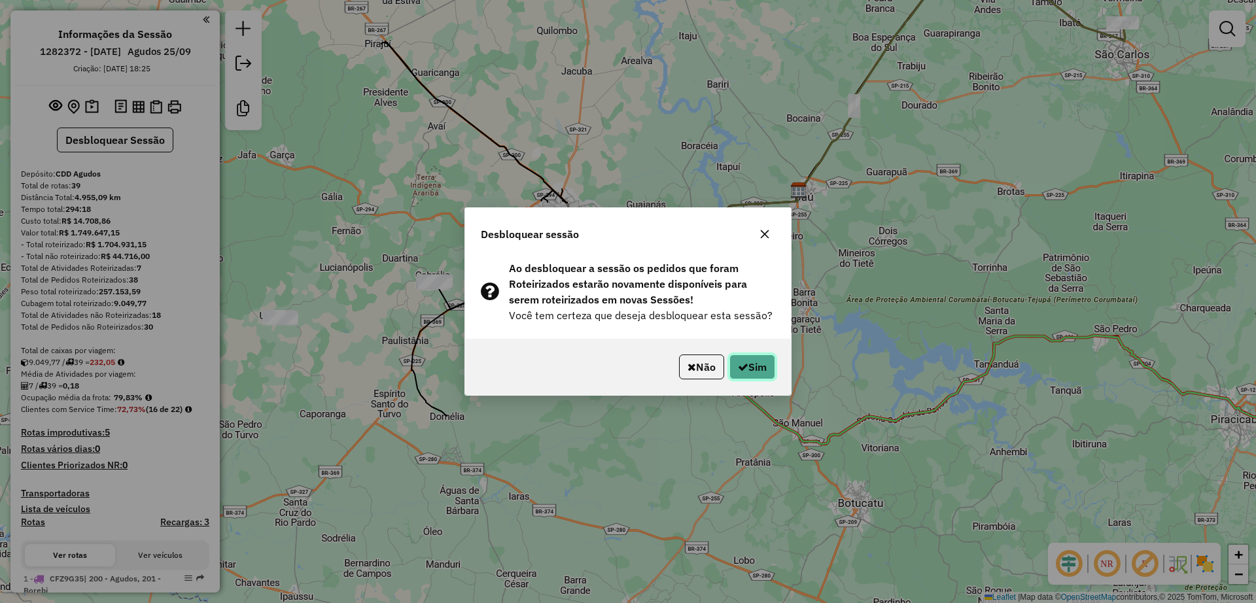
click at [746, 366] on button "Sim" at bounding box center [752, 367] width 46 height 25
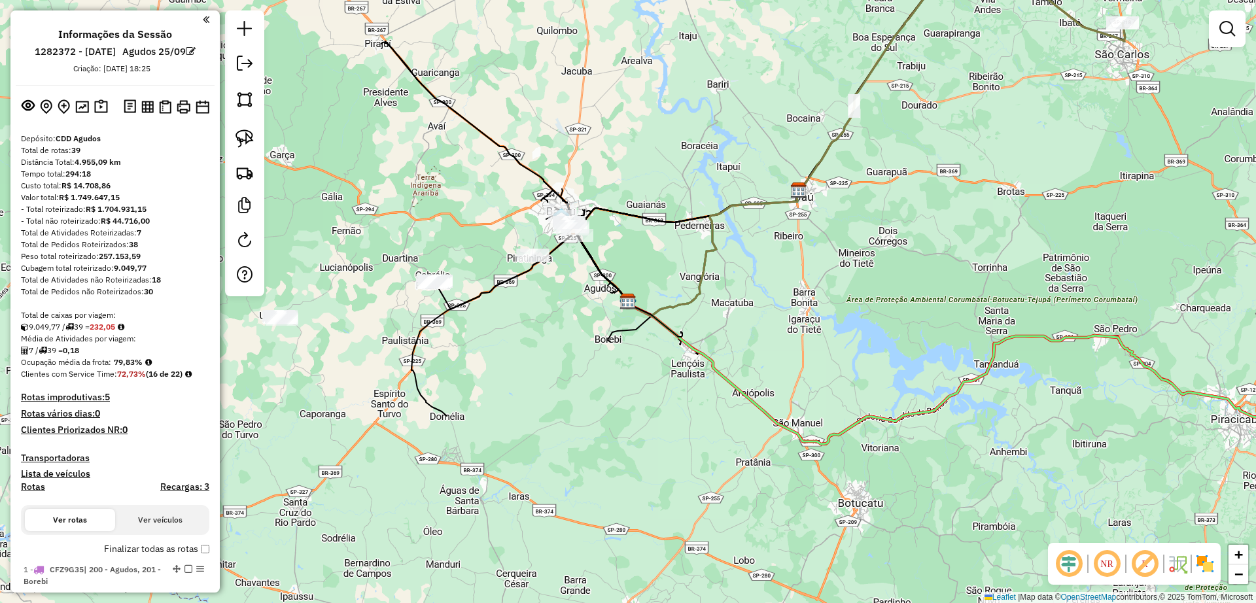
click at [162, 182] on div "Custo total: R$ 14.708,86" at bounding box center [115, 186] width 188 height 12
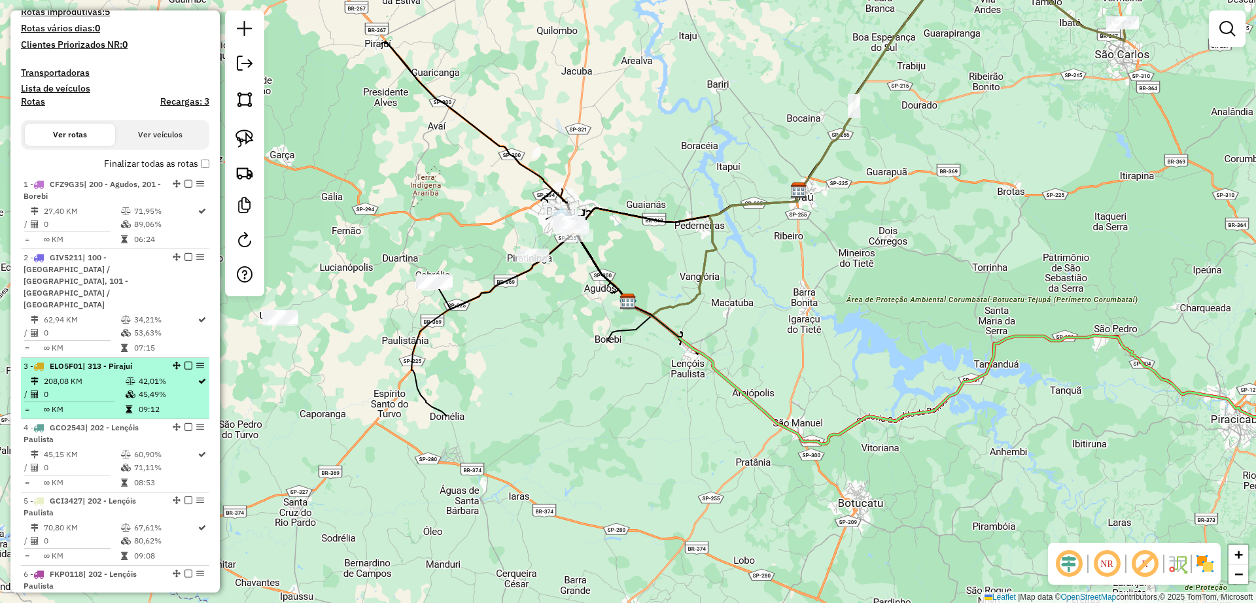
scroll to position [409, 0]
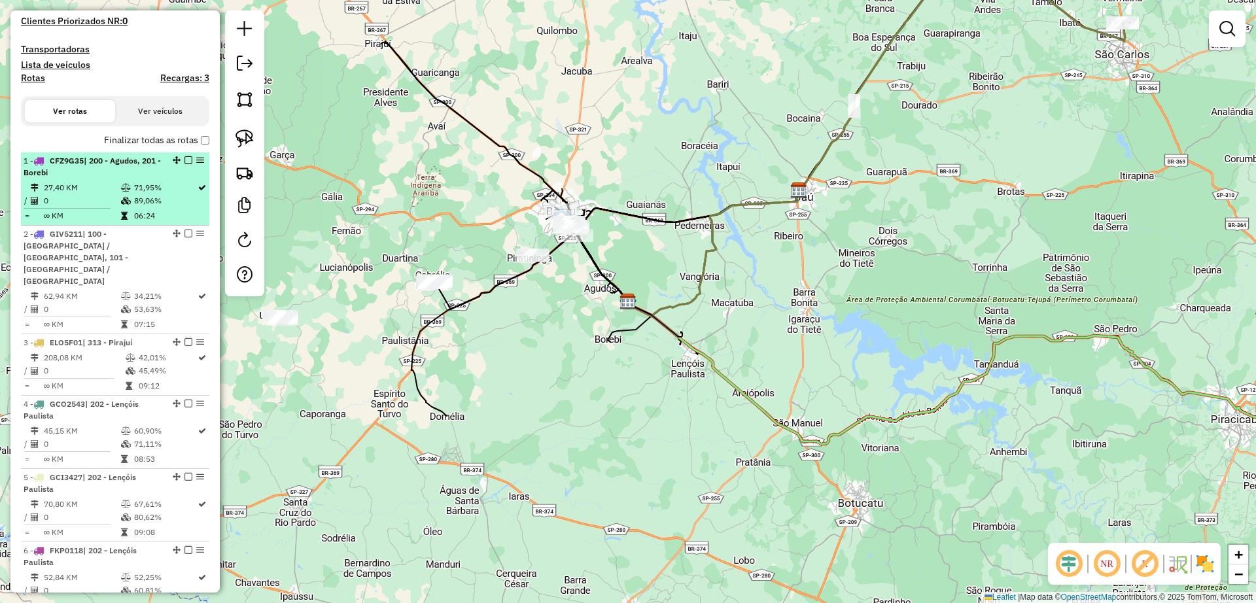
click at [103, 198] on td "0" at bounding box center [81, 200] width 77 height 13
select select "**********"
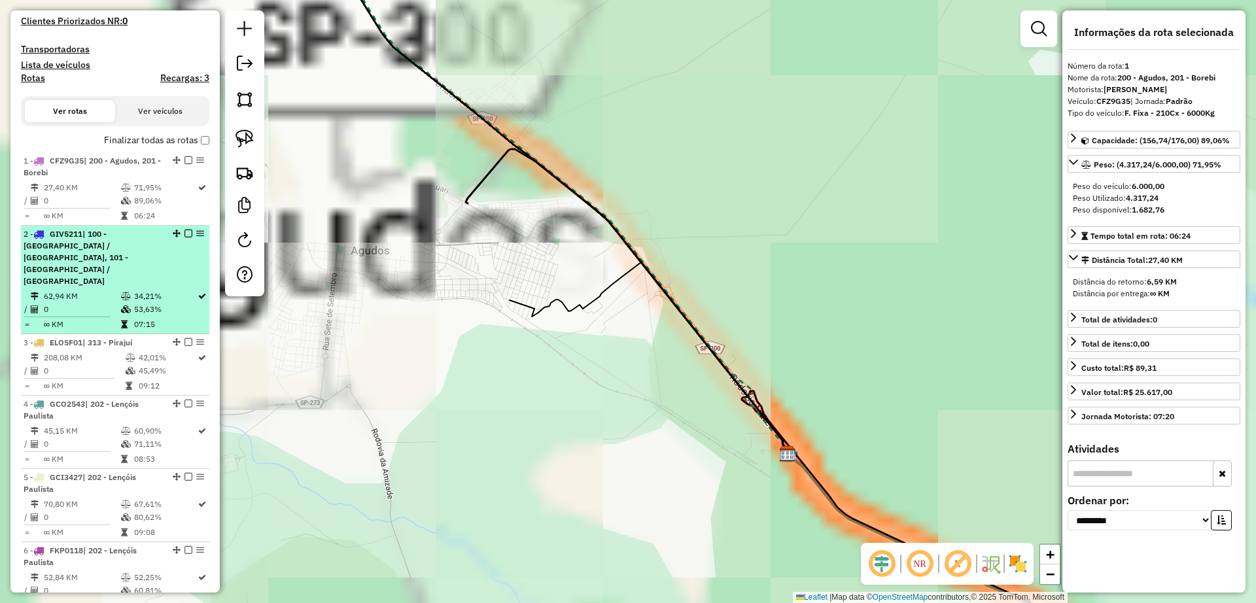
click at [90, 260] on span "| 100 - [GEOGRAPHIC_DATA] / [GEOGRAPHIC_DATA], 101 - [GEOGRAPHIC_DATA] / [GEOGR…" at bounding box center [76, 257] width 105 height 57
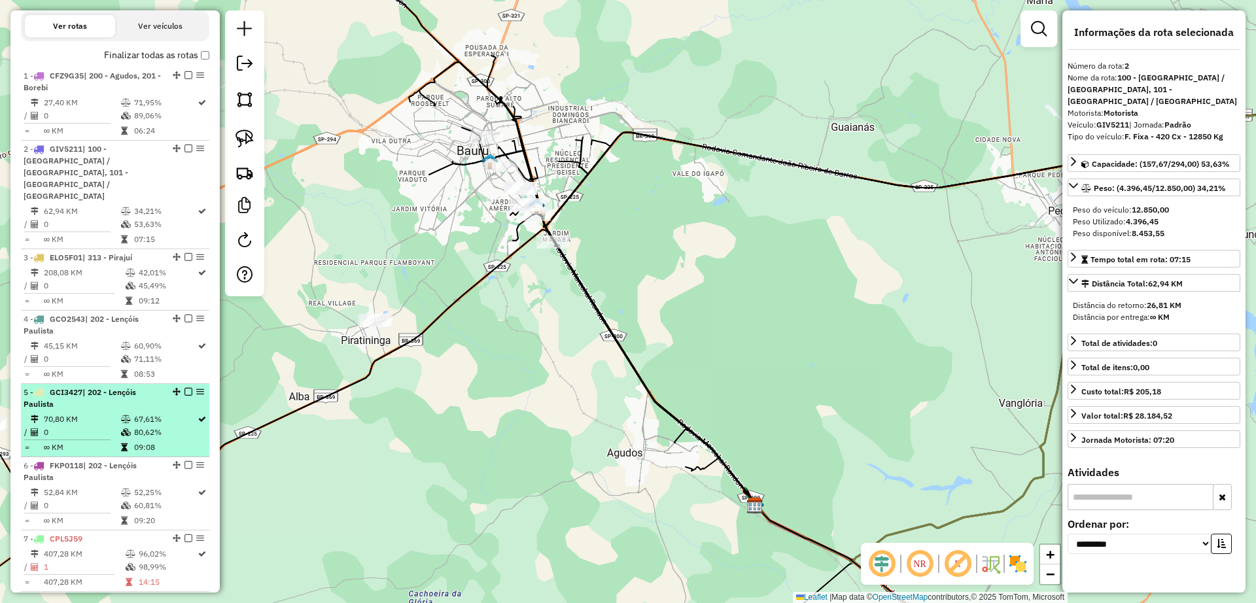
scroll to position [0, 0]
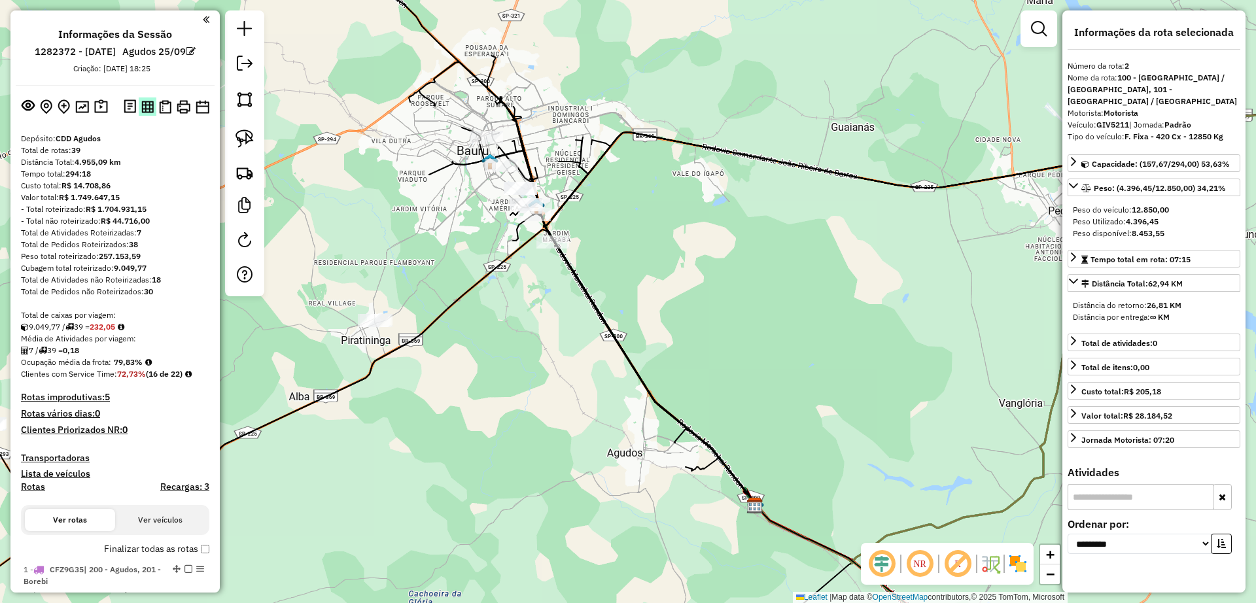
click at [142, 111] on img at bounding box center [147, 107] width 12 height 12
